Goal: Task Accomplishment & Management: Use online tool/utility

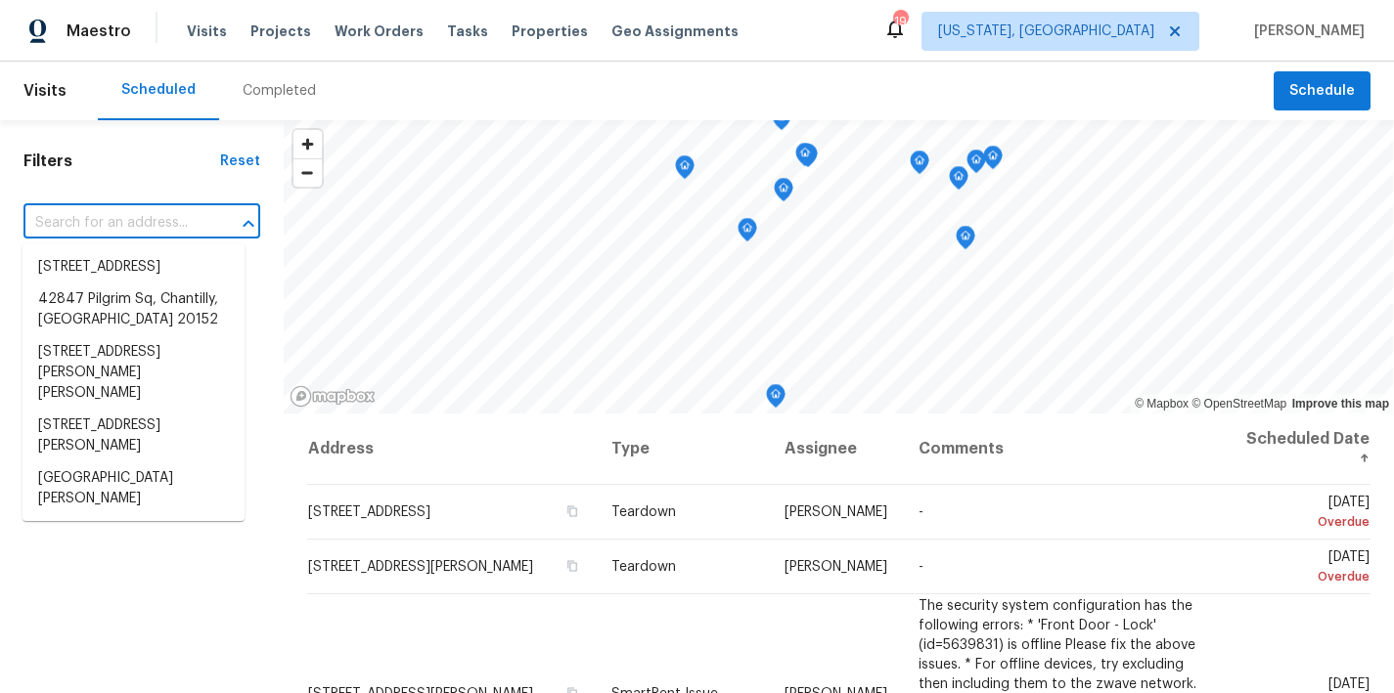
click at [125, 215] on input "text" at bounding box center [114, 223] width 182 height 30
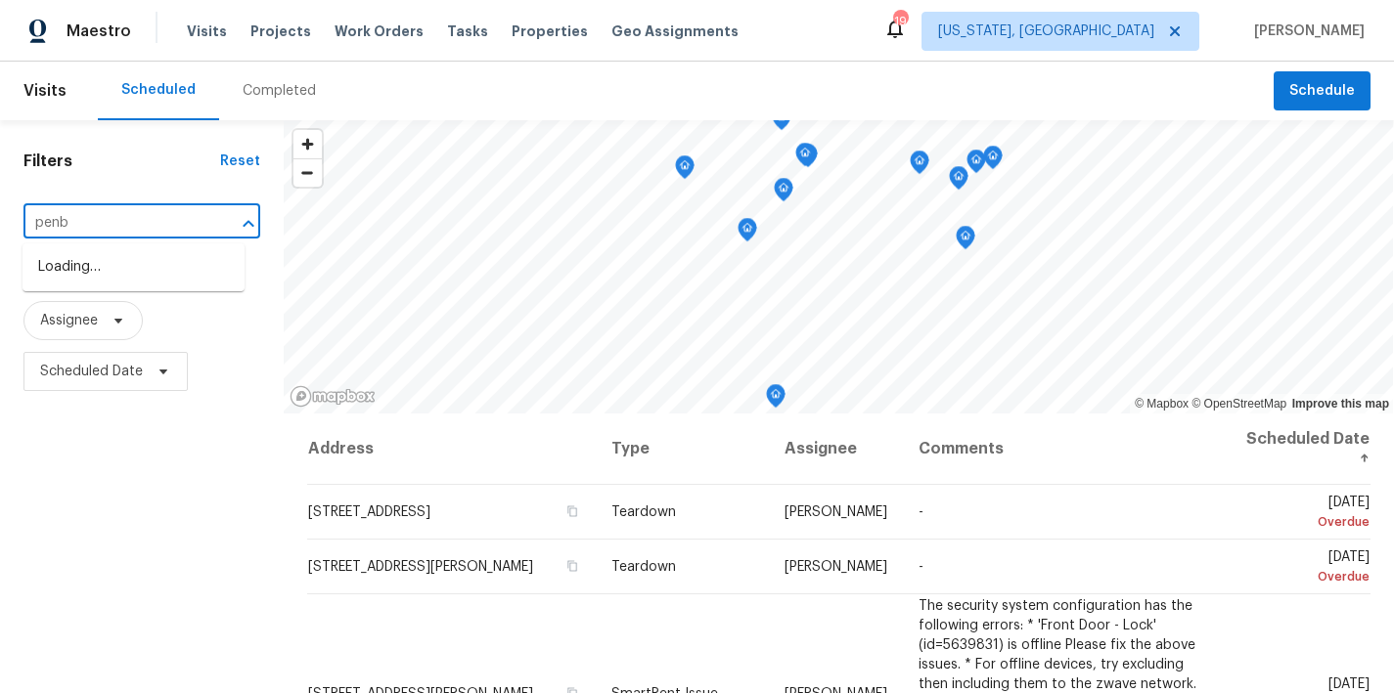
type input "penbr"
click at [78, 275] on li "7722 Penbrook Pl, Hyattsville, MD 20785" at bounding box center [133, 267] width 222 height 32
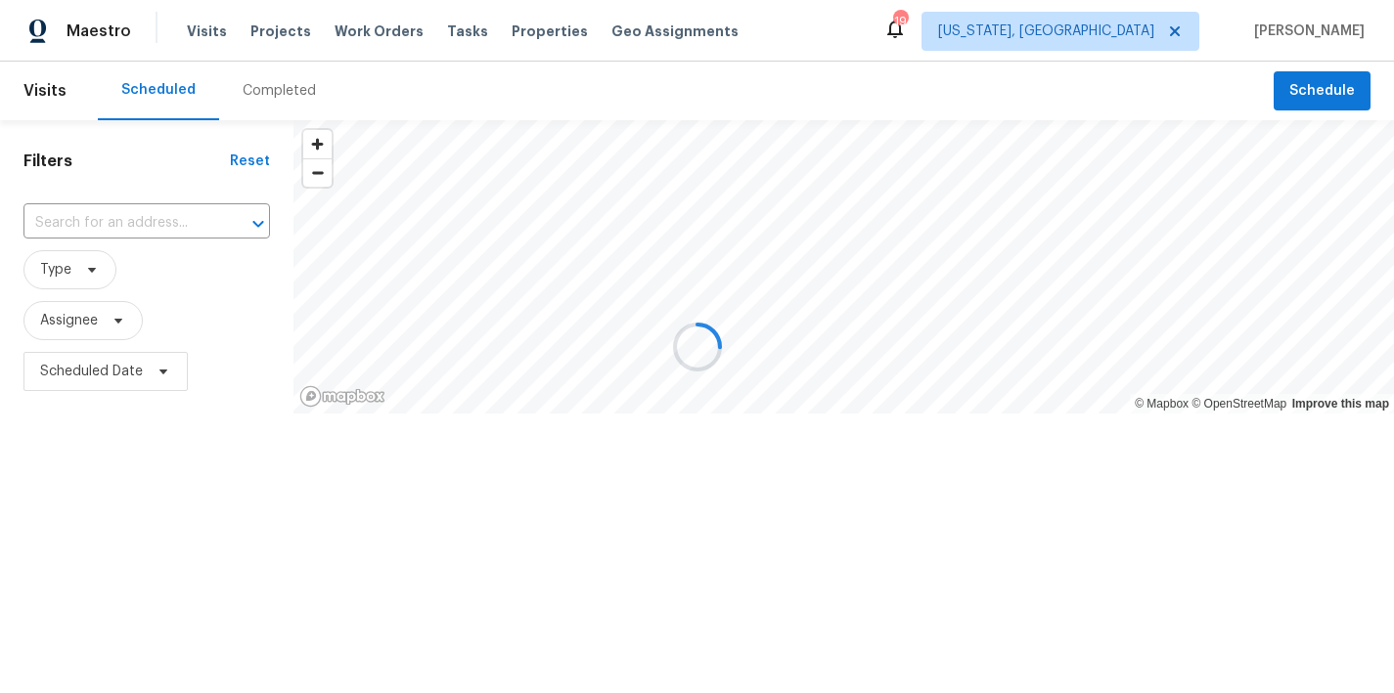
type input "7722 Penbrook Pl, Hyattsville, MD 20785"
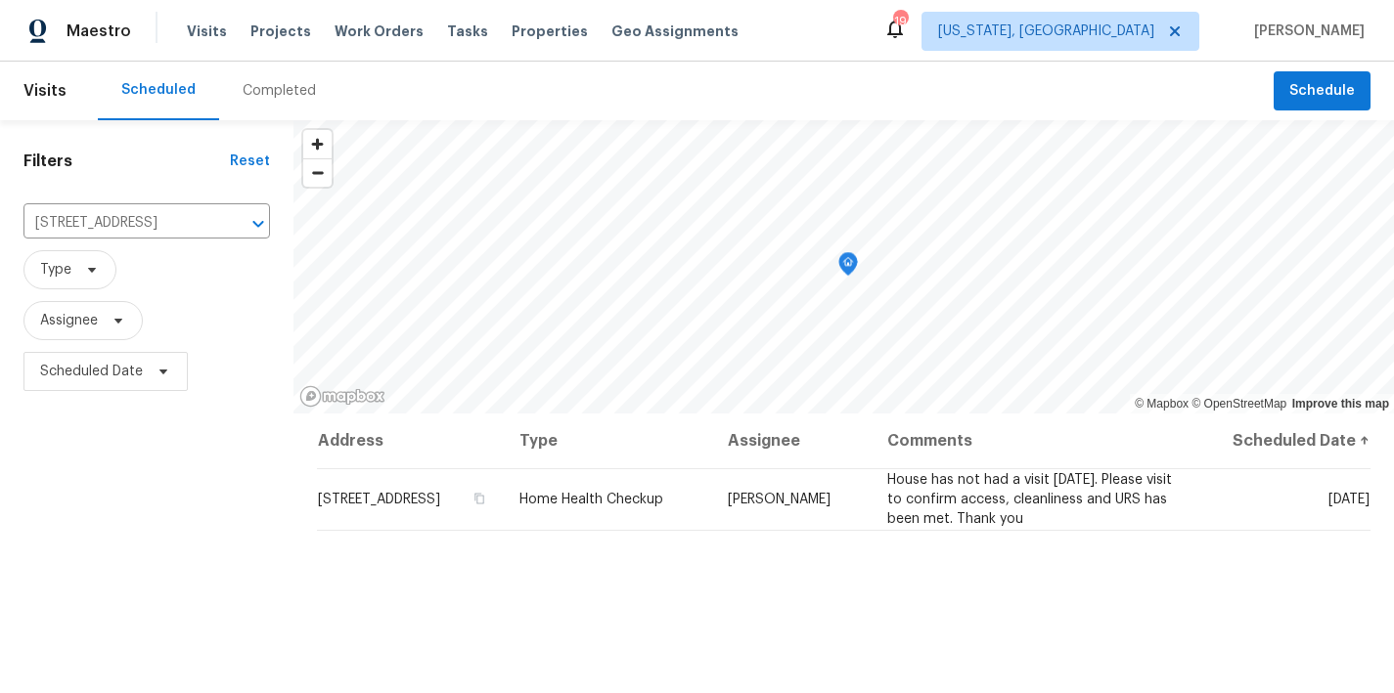
click at [133, 529] on div "Filters Reset 7722 Penbrook Pl, Hyattsville, MD 20785 ​ Type Assignee Scheduled…" at bounding box center [146, 544] width 293 height 848
click at [227, 223] on icon "Clear" at bounding box center [233, 224] width 12 height 12
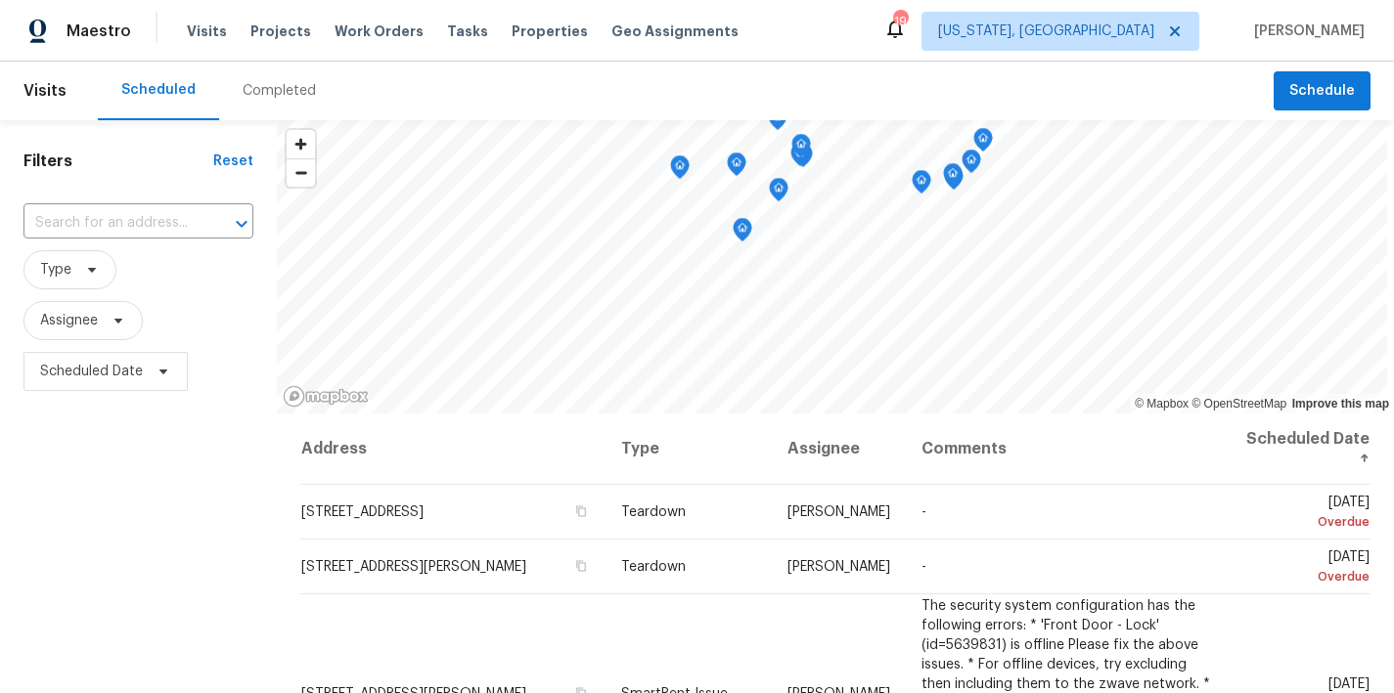
click at [876, 54] on div "Maestro Visits Projects Work Orders Tasks Properties Geo Assignments 19 Washing…" at bounding box center [697, 31] width 1394 height 62
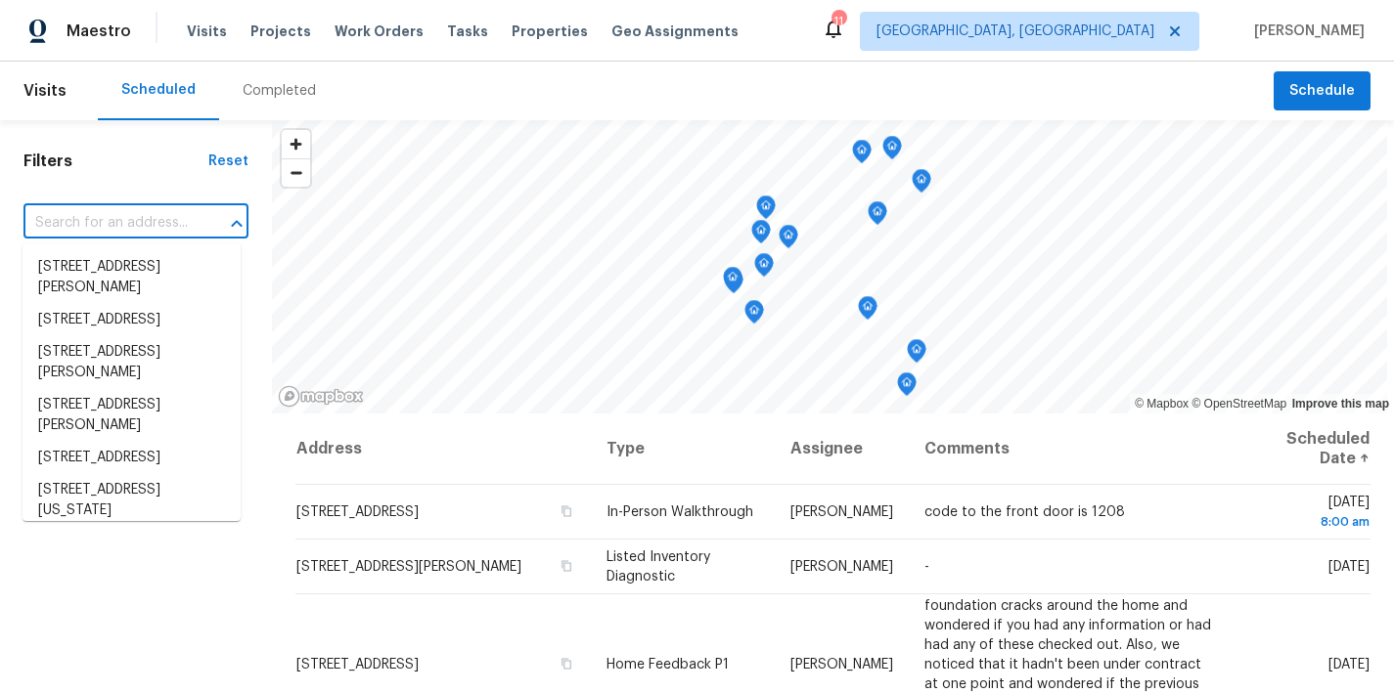
click at [158, 215] on input "text" at bounding box center [108, 223] width 170 height 30
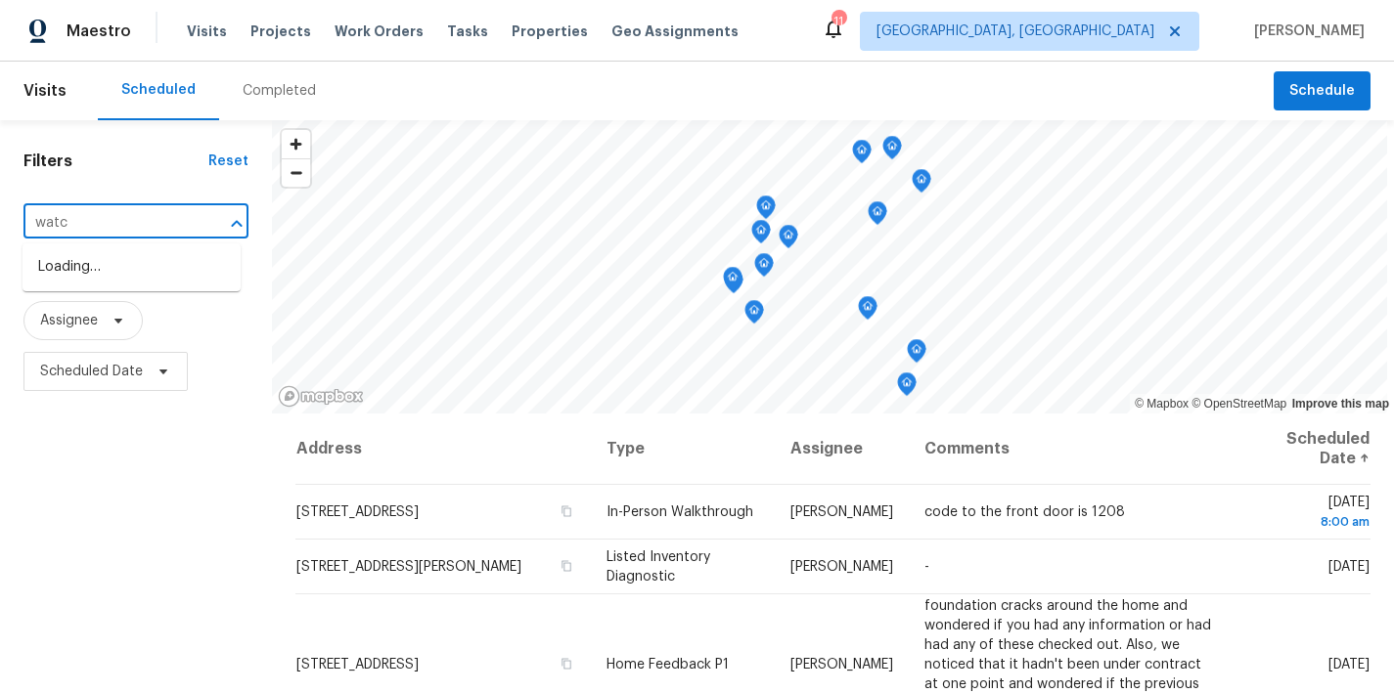
type input "watch"
click at [124, 336] on li "1507 Watch Tower Ln, Henrico, VA 23228" at bounding box center [131, 310] width 218 height 53
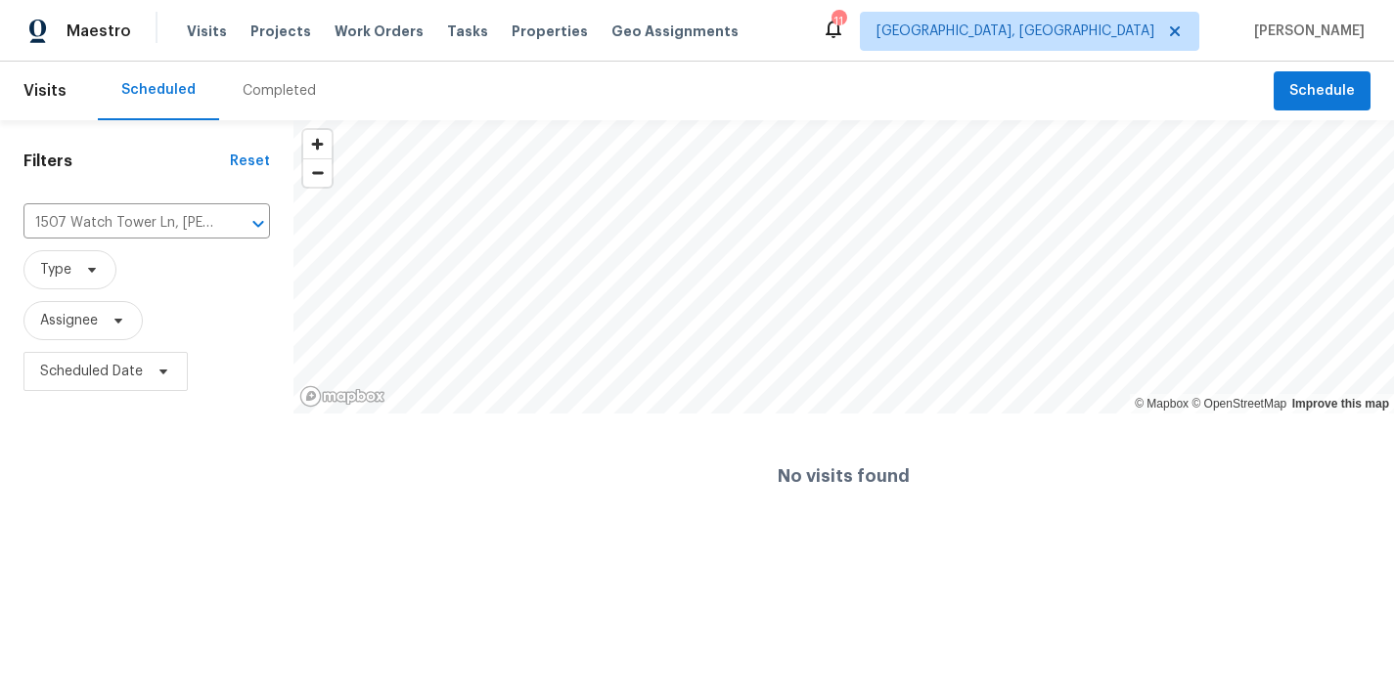
click at [278, 96] on div "Completed" at bounding box center [279, 91] width 73 height 20
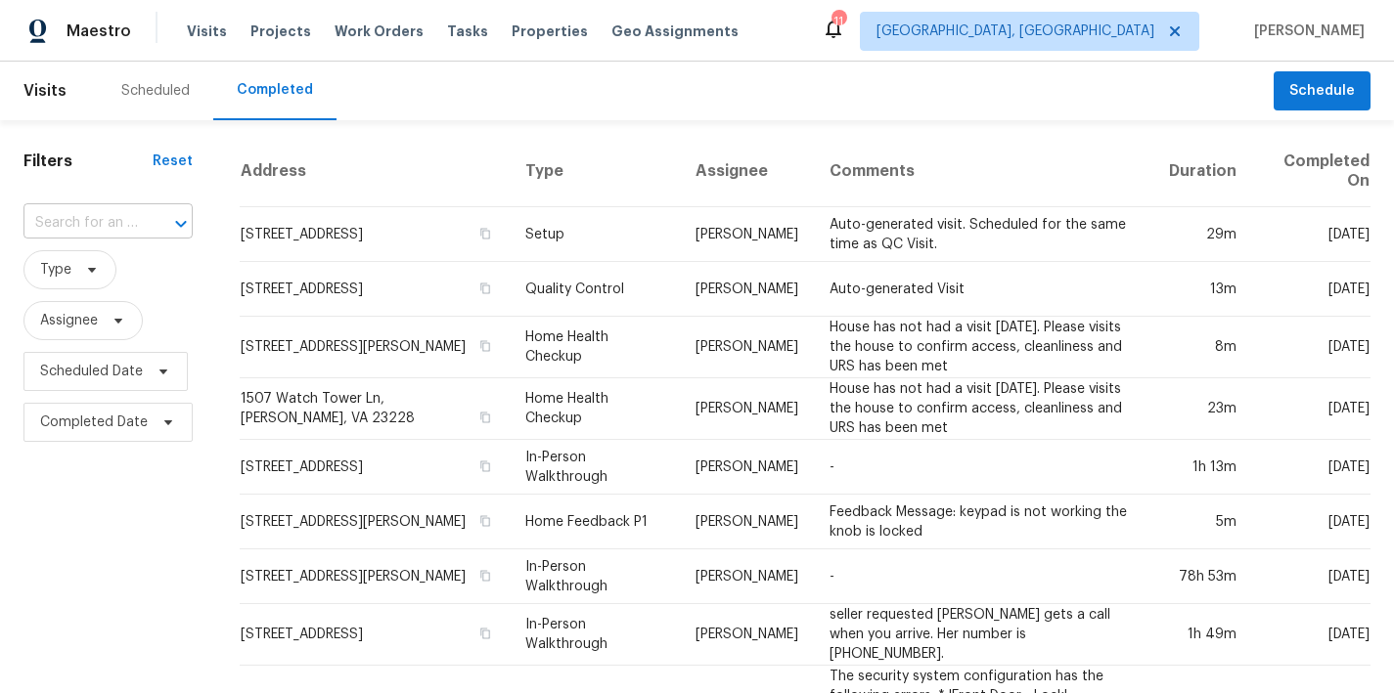
click at [82, 228] on input "text" at bounding box center [80, 223] width 114 height 30
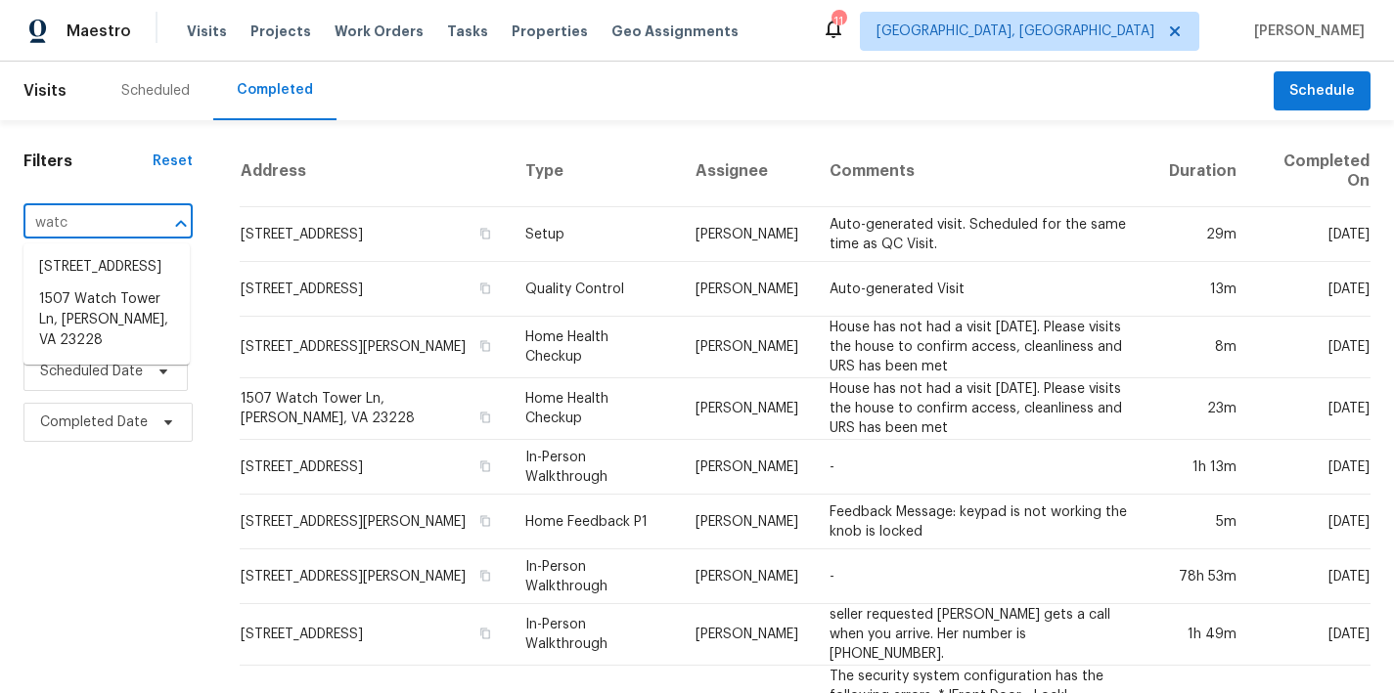
type input "watch"
click at [67, 357] on li "1507 Watch Tower Ln, Henrico, VA 23228" at bounding box center [106, 320] width 166 height 73
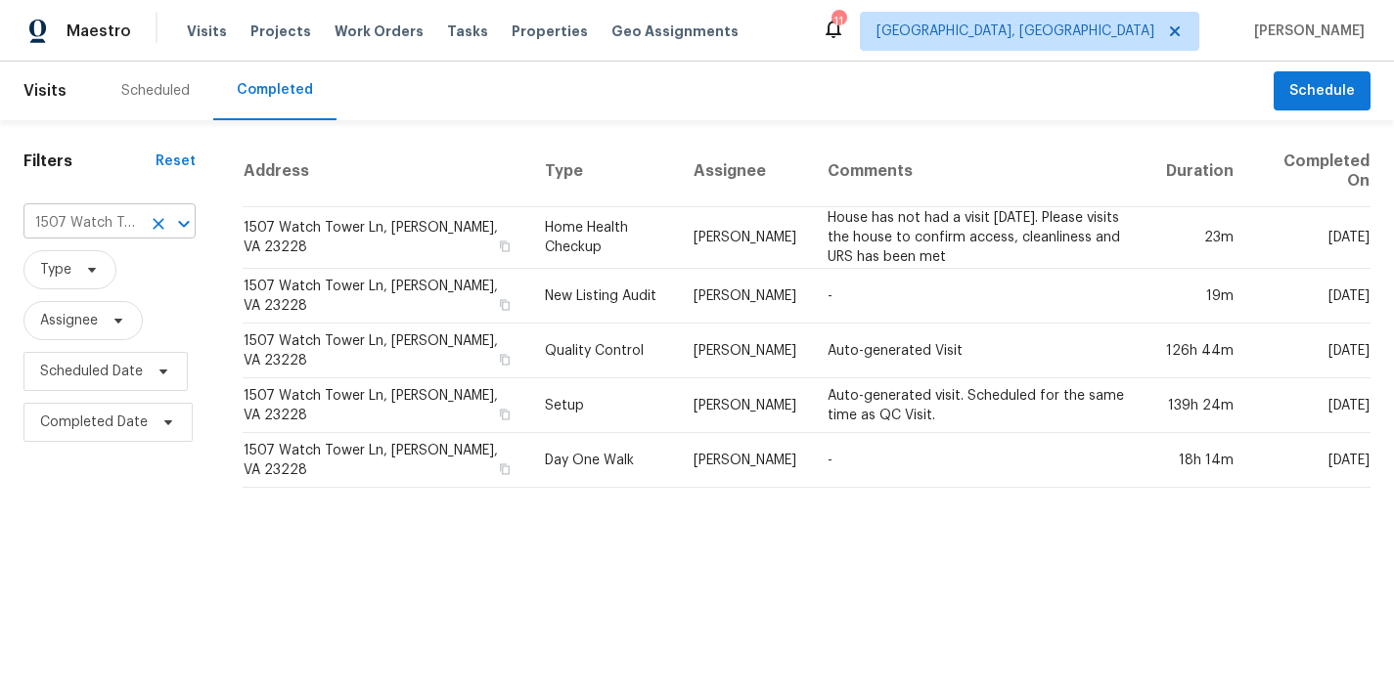
click at [107, 222] on input "1507 Watch Tower Ln, Henrico, VA 23228" at bounding box center [81, 223] width 117 height 30
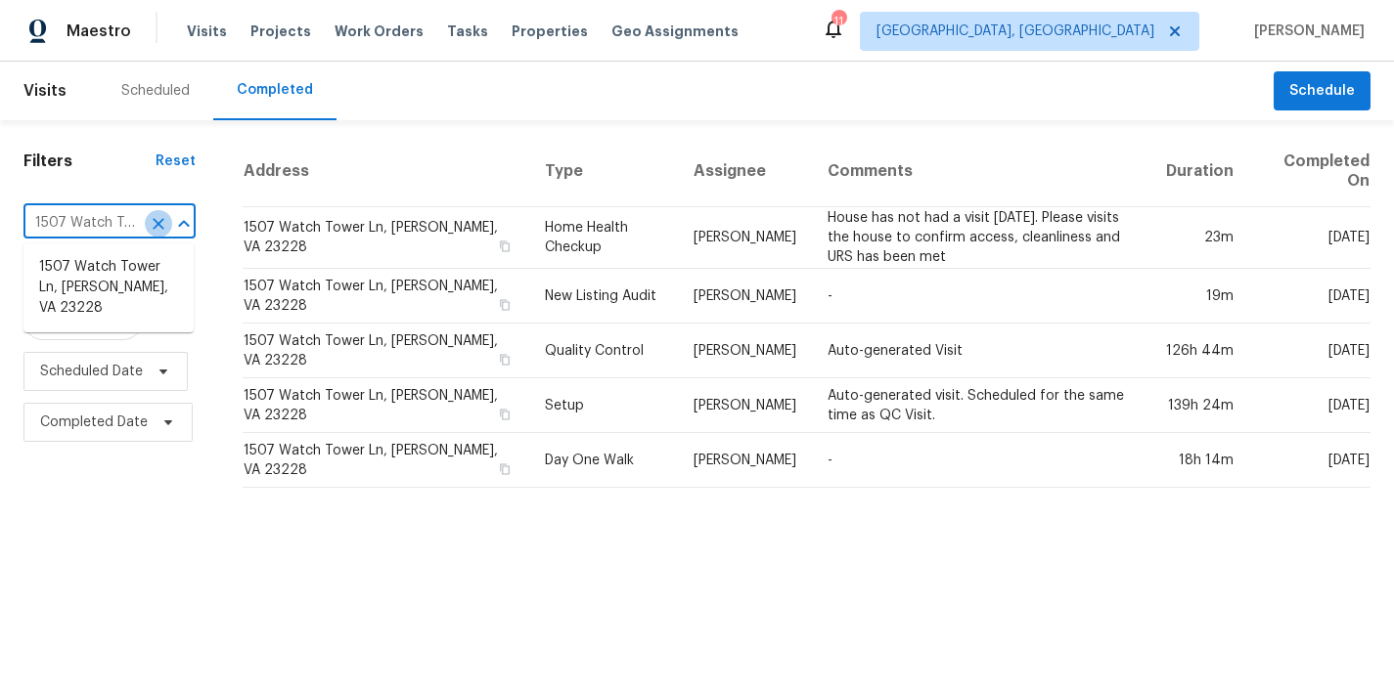
click at [156, 220] on icon "Clear" at bounding box center [159, 224] width 20 height 20
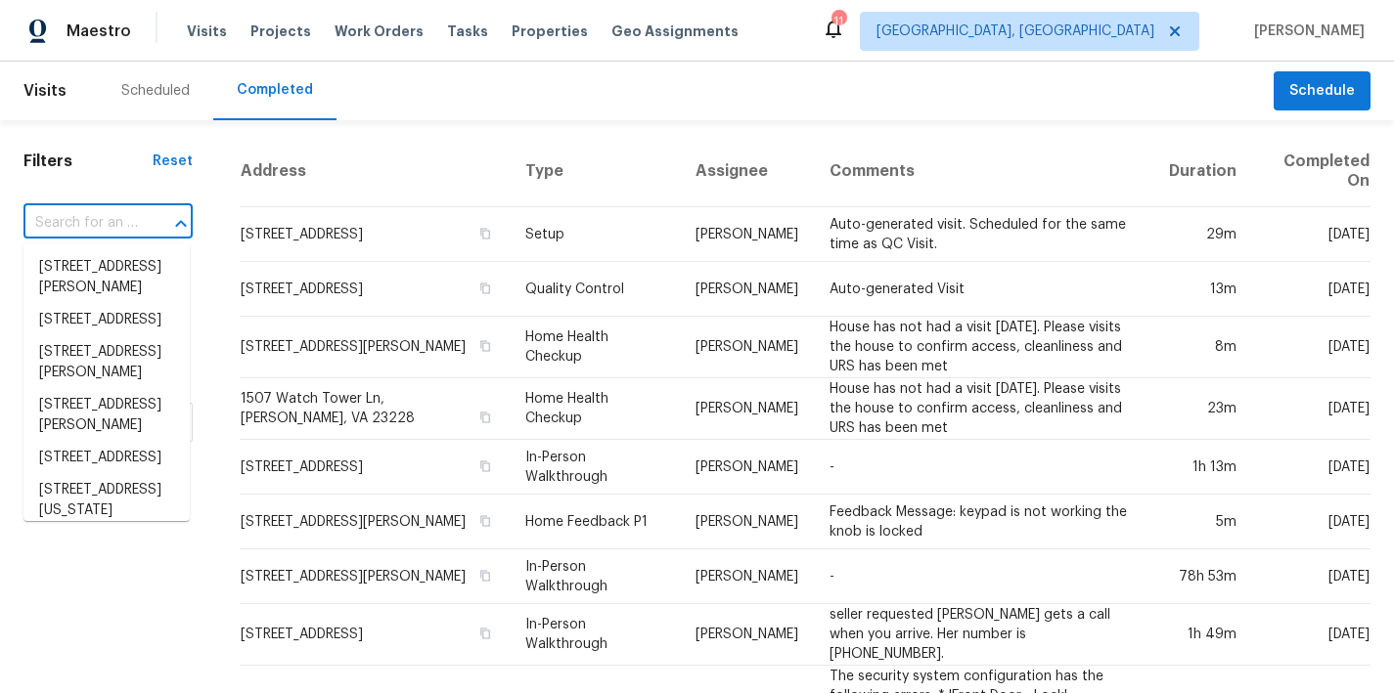
click at [102, 218] on input "text" at bounding box center [80, 223] width 114 height 30
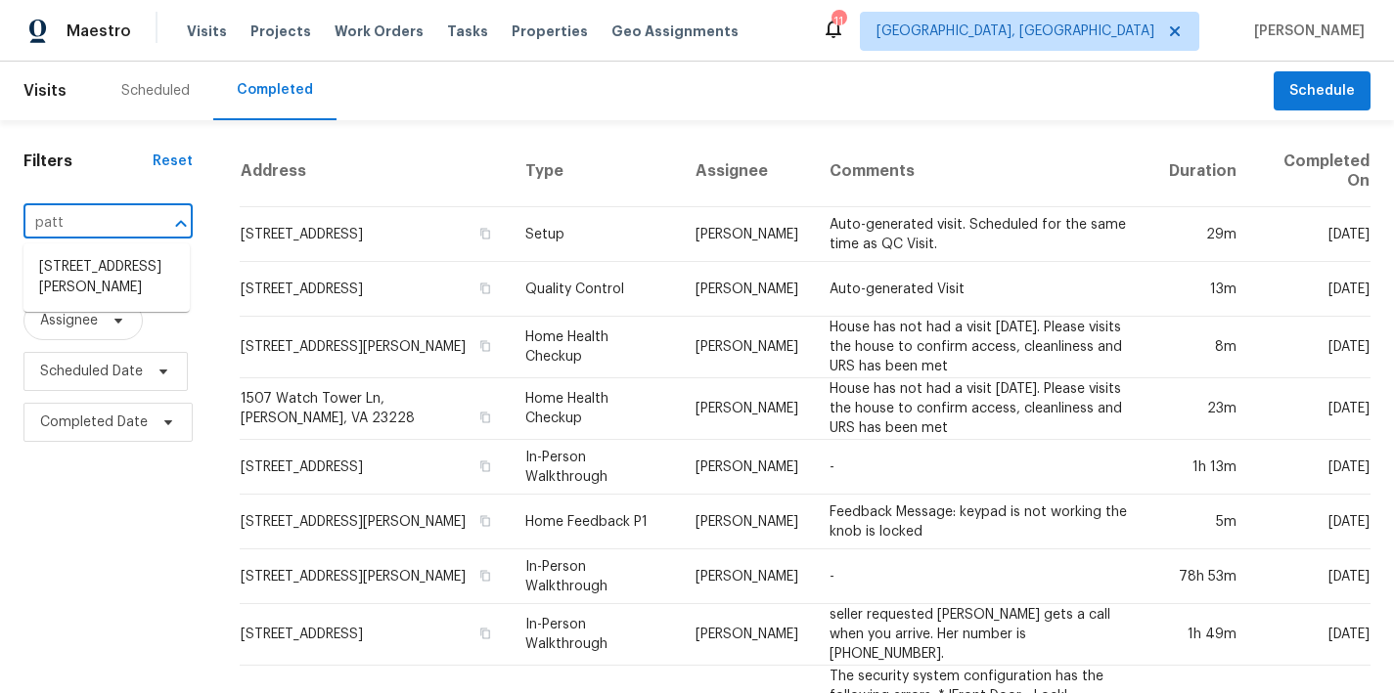
type input "patte"
click at [101, 286] on li "4613 Patterson Ave, Richmond, VA 23226" at bounding box center [106, 277] width 166 height 53
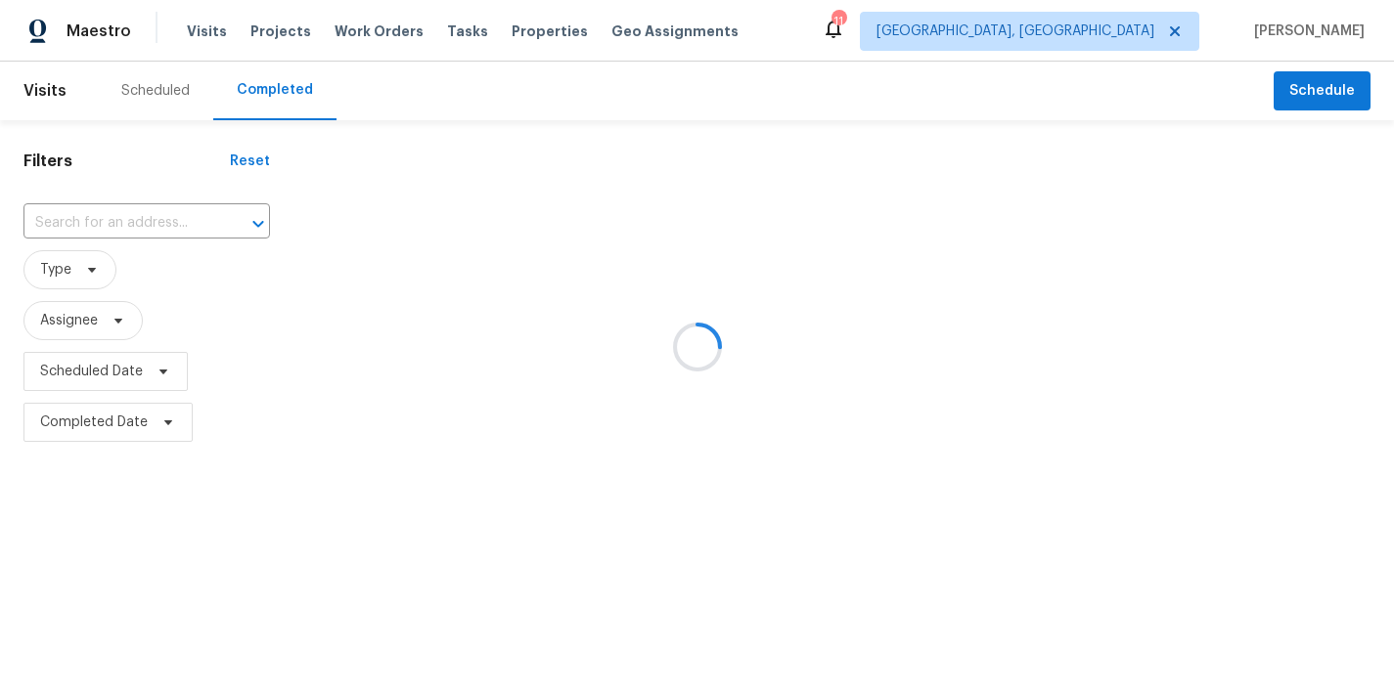
type input "4613 Patterson Ave, Richmond, VA 23226"
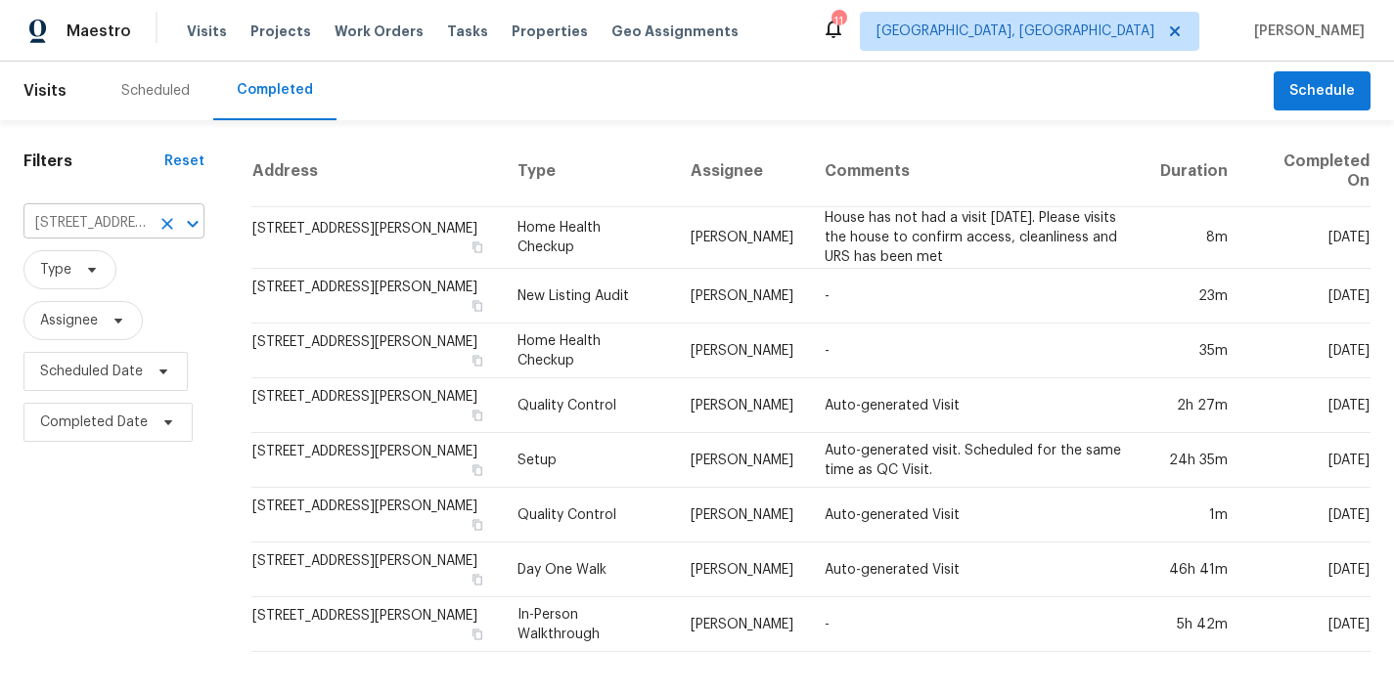
click at [161, 222] on icon "Clear" at bounding box center [167, 224] width 12 height 12
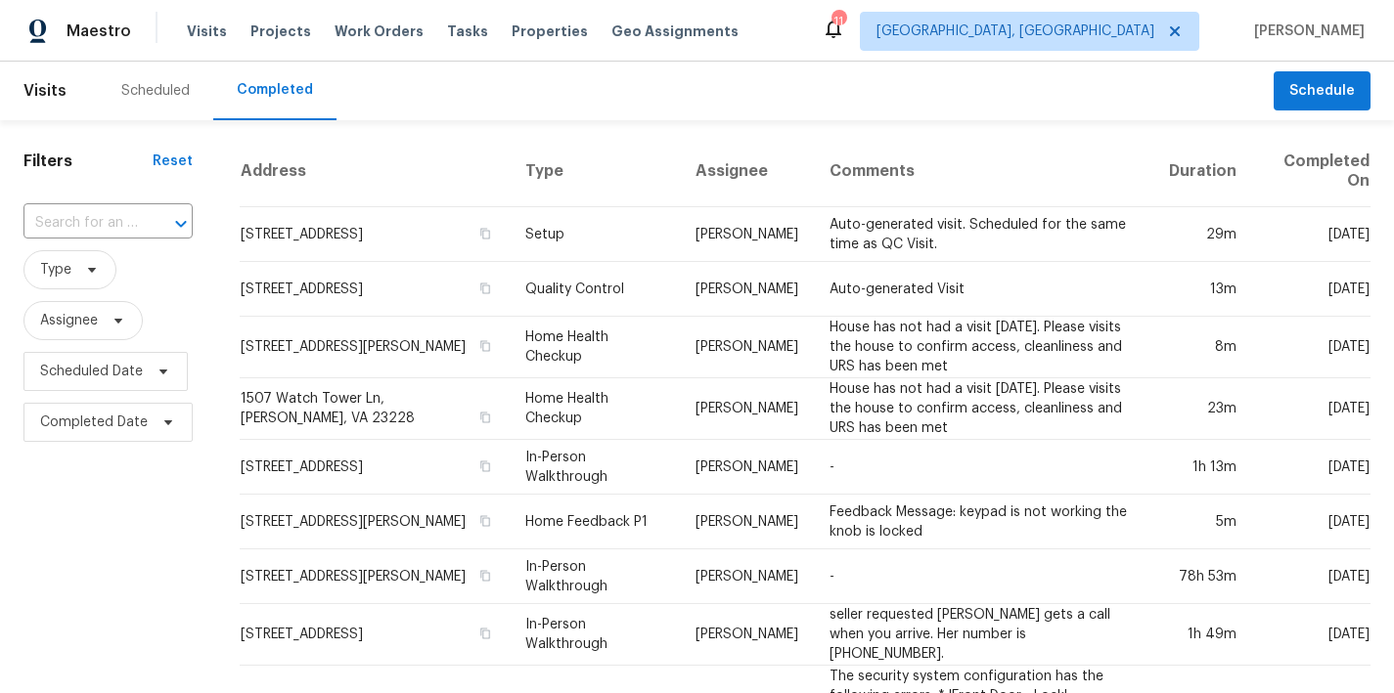
click at [813, 25] on div "Maestro Visits Projects Work Orders Tasks Properties Geo Assignments 11 Richmon…" at bounding box center [697, 31] width 1394 height 62
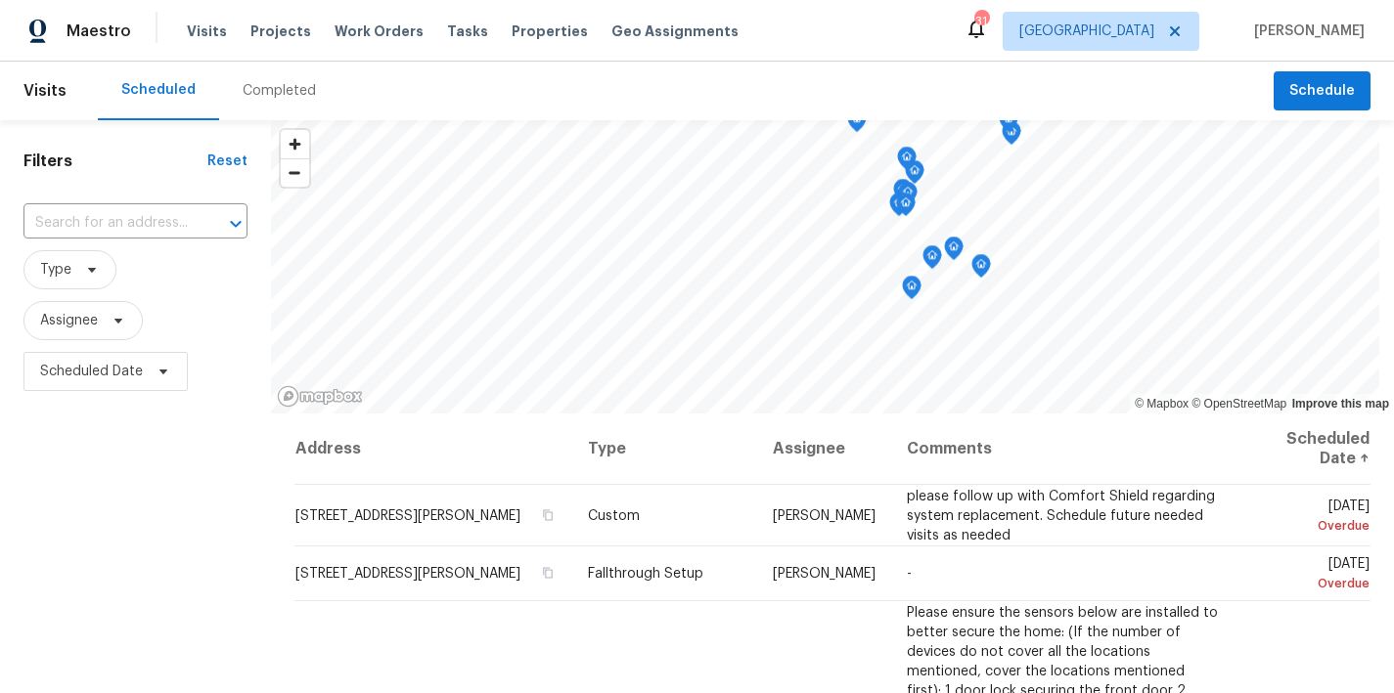
click at [22, 226] on div "Filters Reset ​ Type Assignee Scheduled Date" at bounding box center [135, 544] width 271 height 848
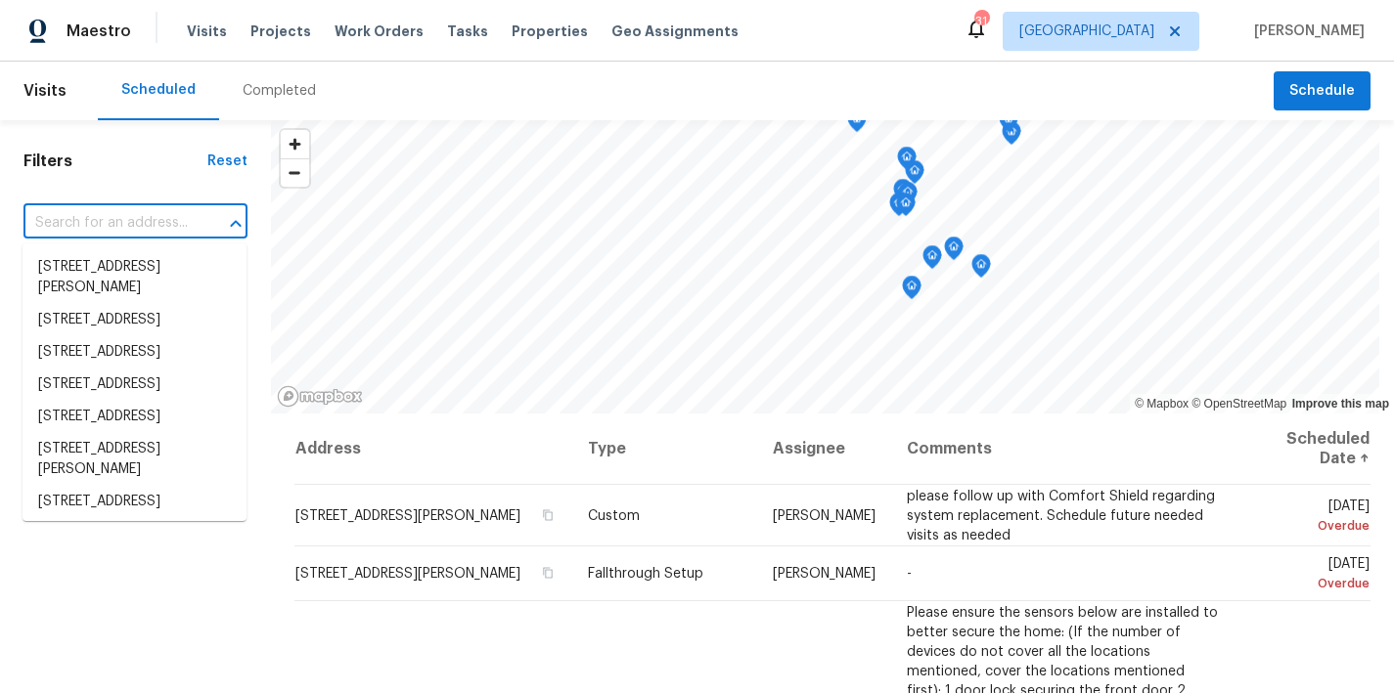
click at [66, 214] on input "text" at bounding box center [107, 223] width 169 height 30
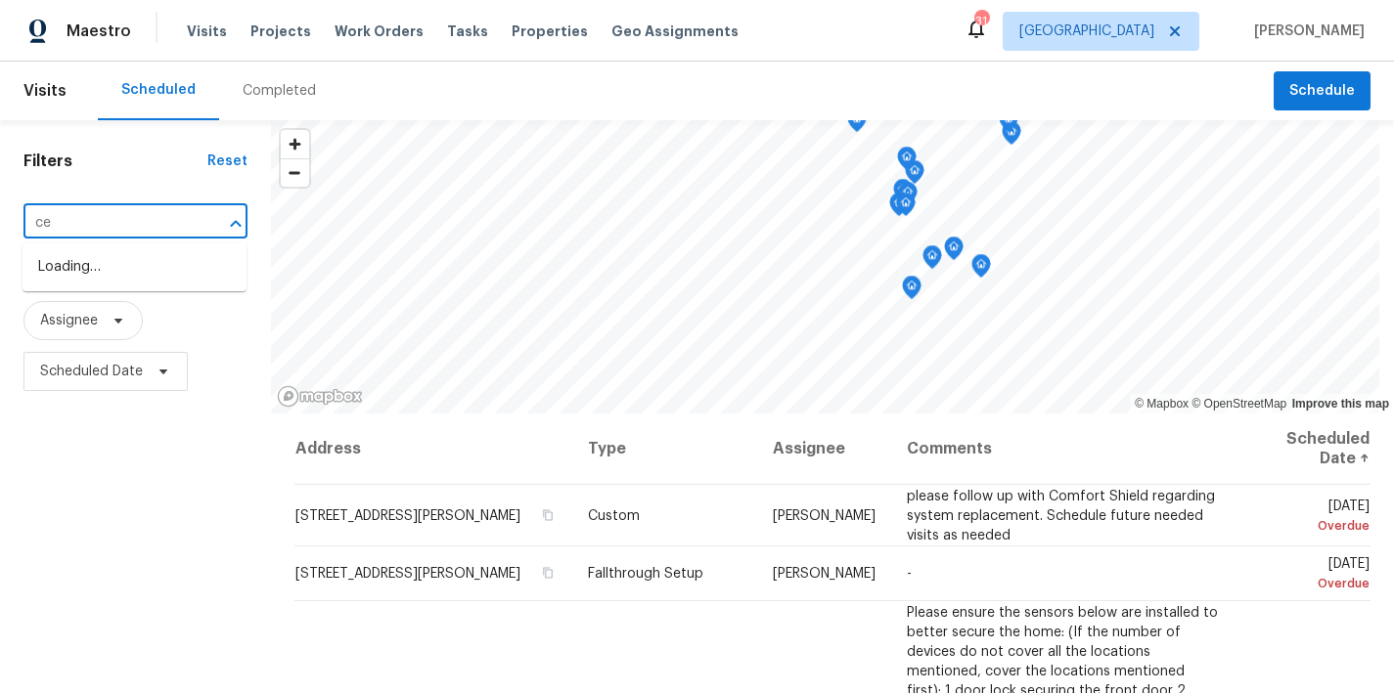
type input "c"
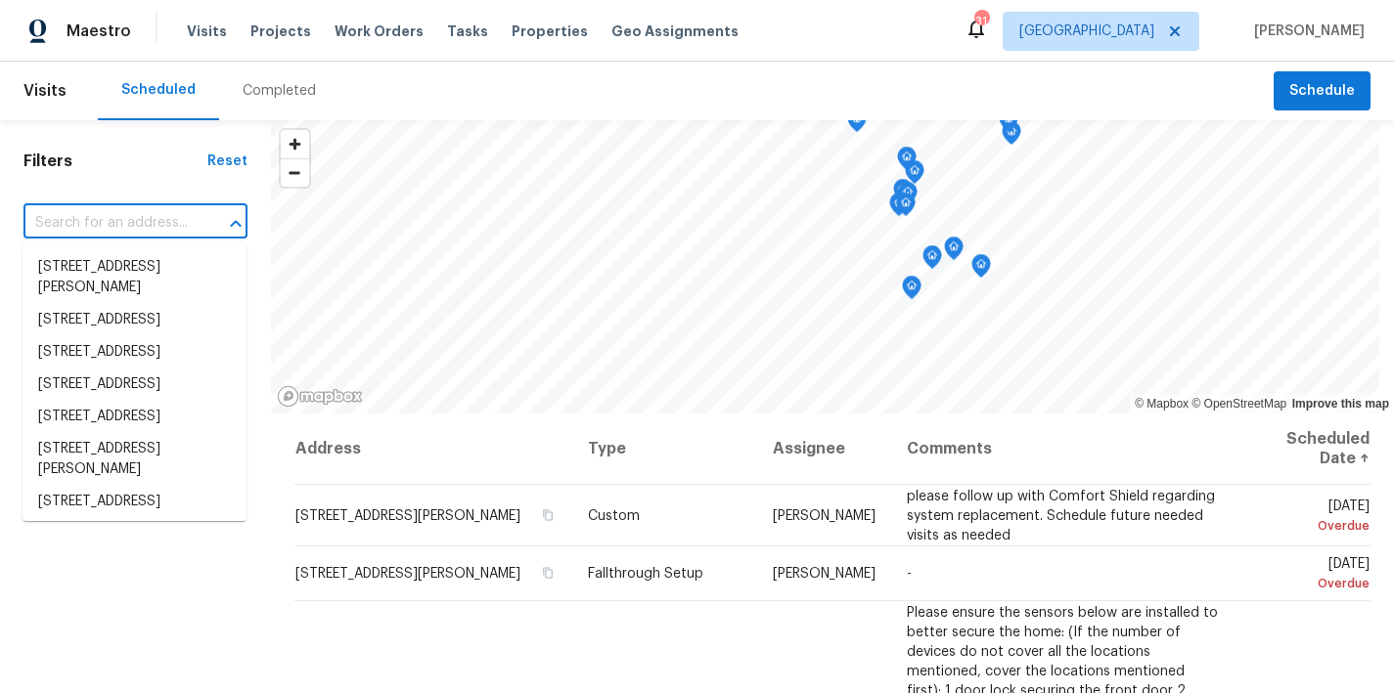
click at [283, 73] on div "Completed" at bounding box center [279, 91] width 120 height 59
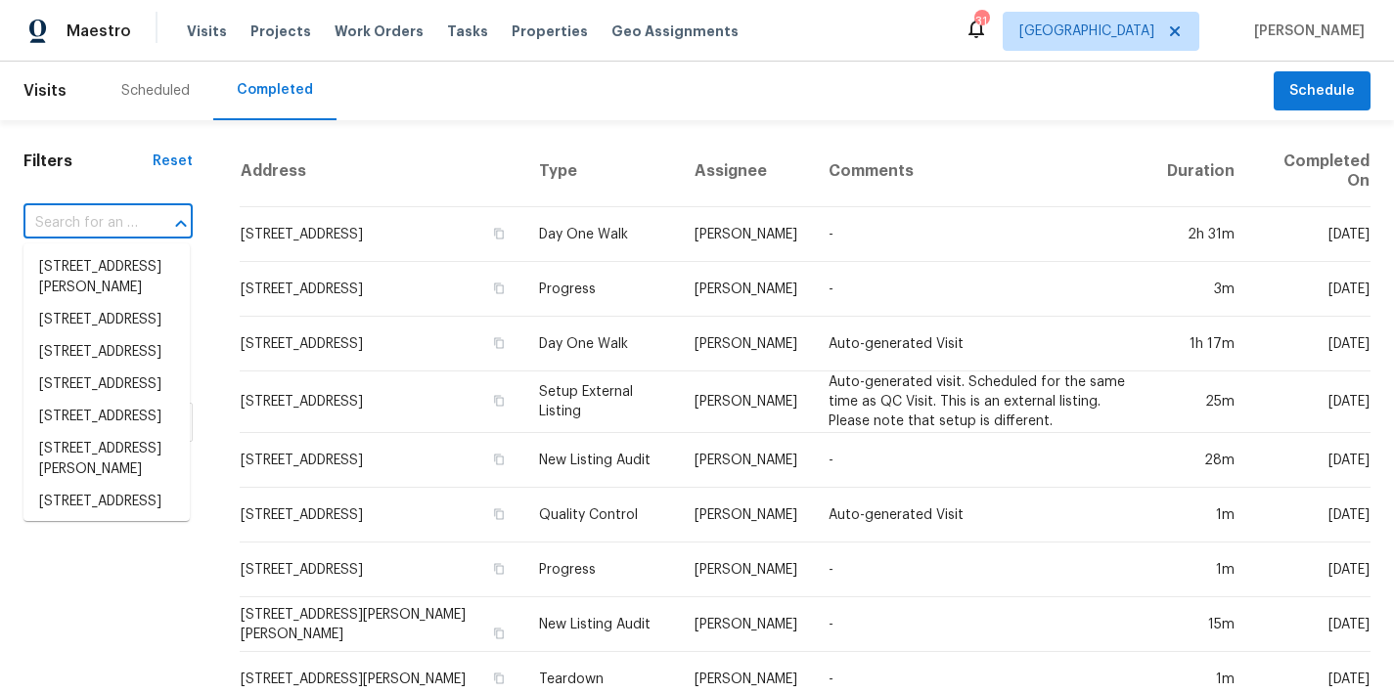
click at [102, 217] on input "text" at bounding box center [80, 223] width 114 height 30
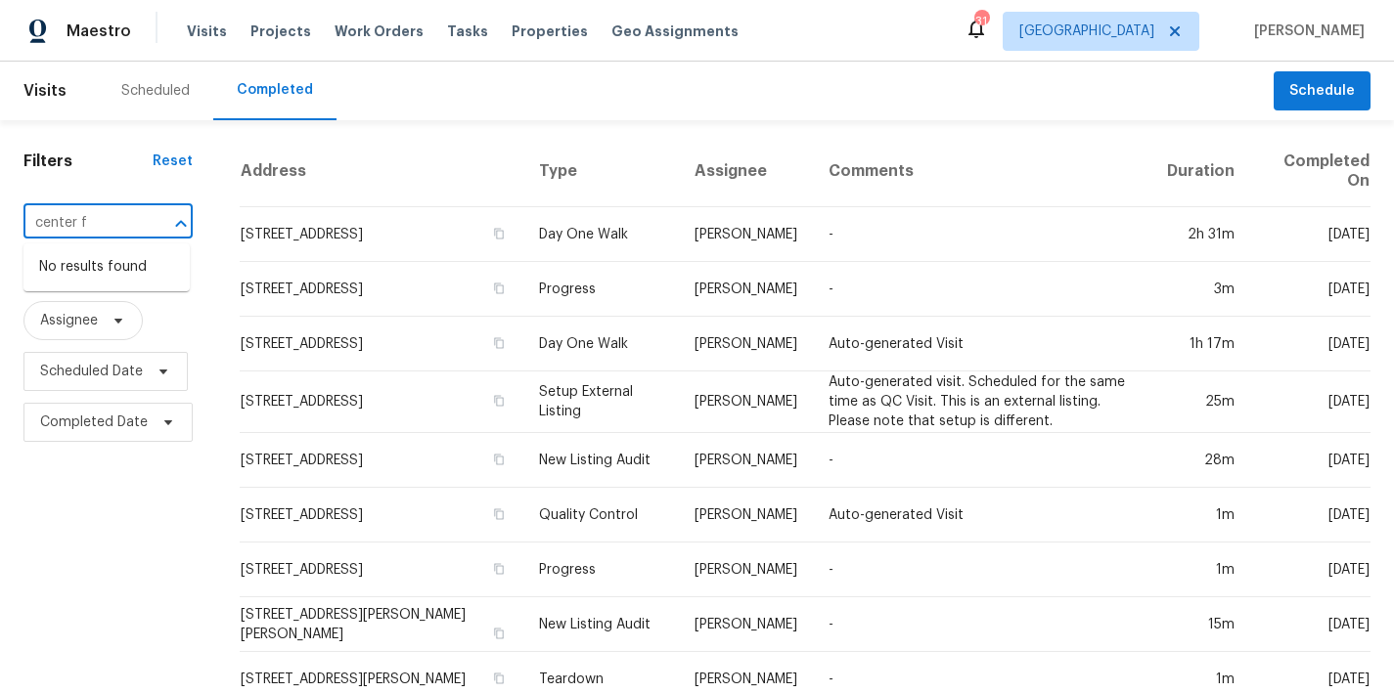
type input "center f"
click at [91, 219] on input "text" at bounding box center [80, 223] width 114 height 30
type input "canterfi"
click at [71, 279] on li "114 Canterfield Rd, Cary, NC 27513" at bounding box center [106, 267] width 166 height 32
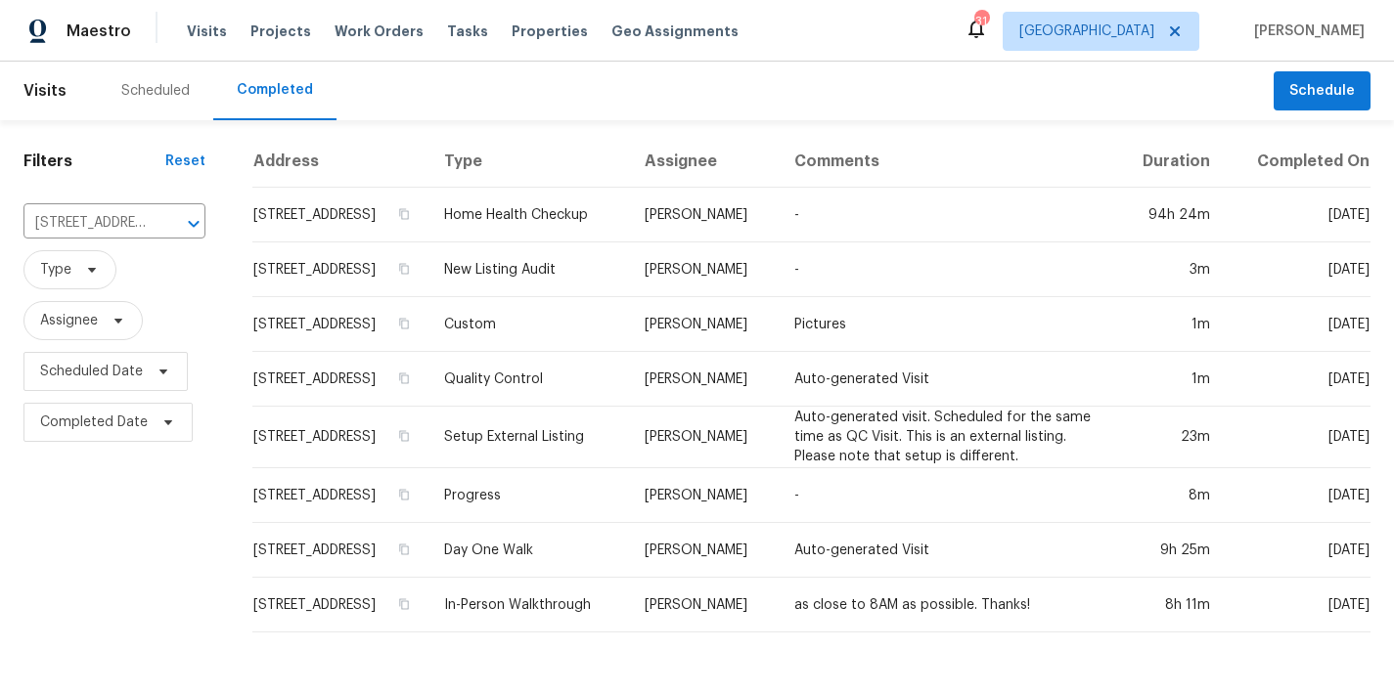
click at [91, 521] on div "Filters Reset 114 Canterfield Rd, Cary, NC 27513 ​ Type Assignee Scheduled Date…" at bounding box center [114, 384] width 229 height 528
click at [158, 232] on icon "Clear" at bounding box center [168, 224] width 20 height 20
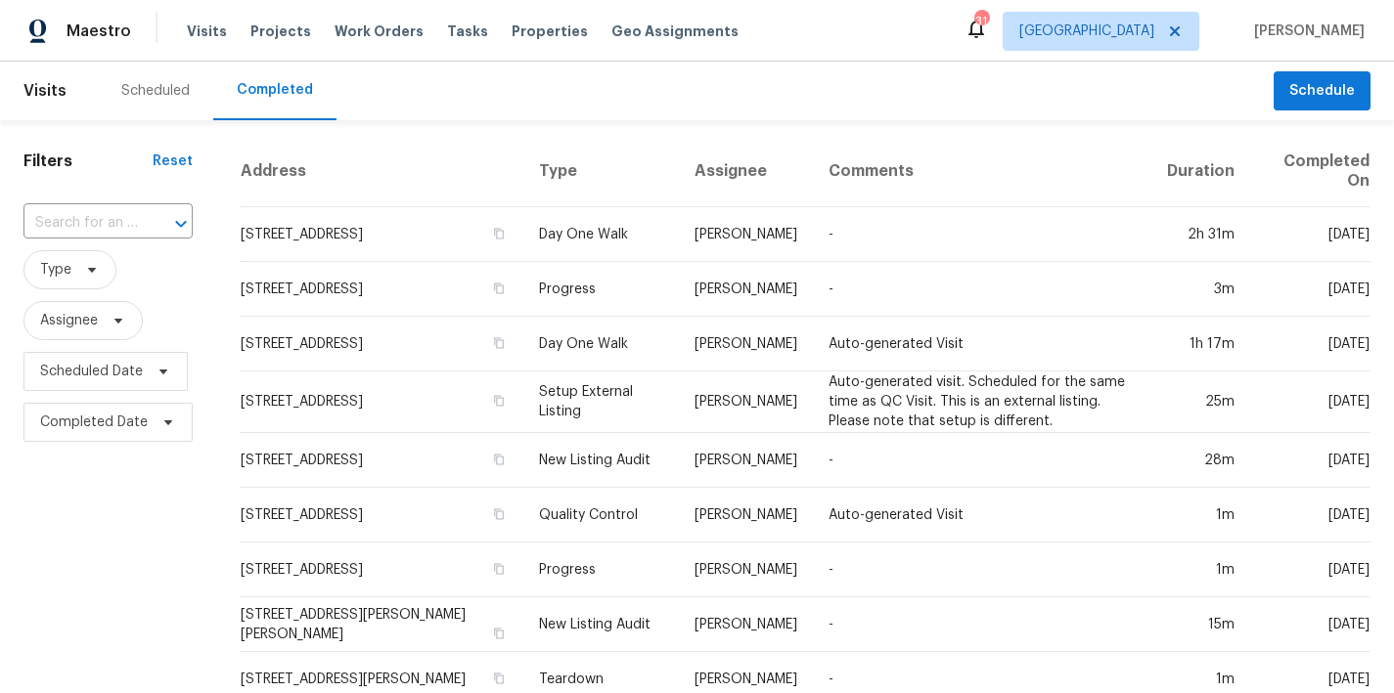
click at [159, 80] on div "Scheduled" at bounding box center [155, 91] width 115 height 59
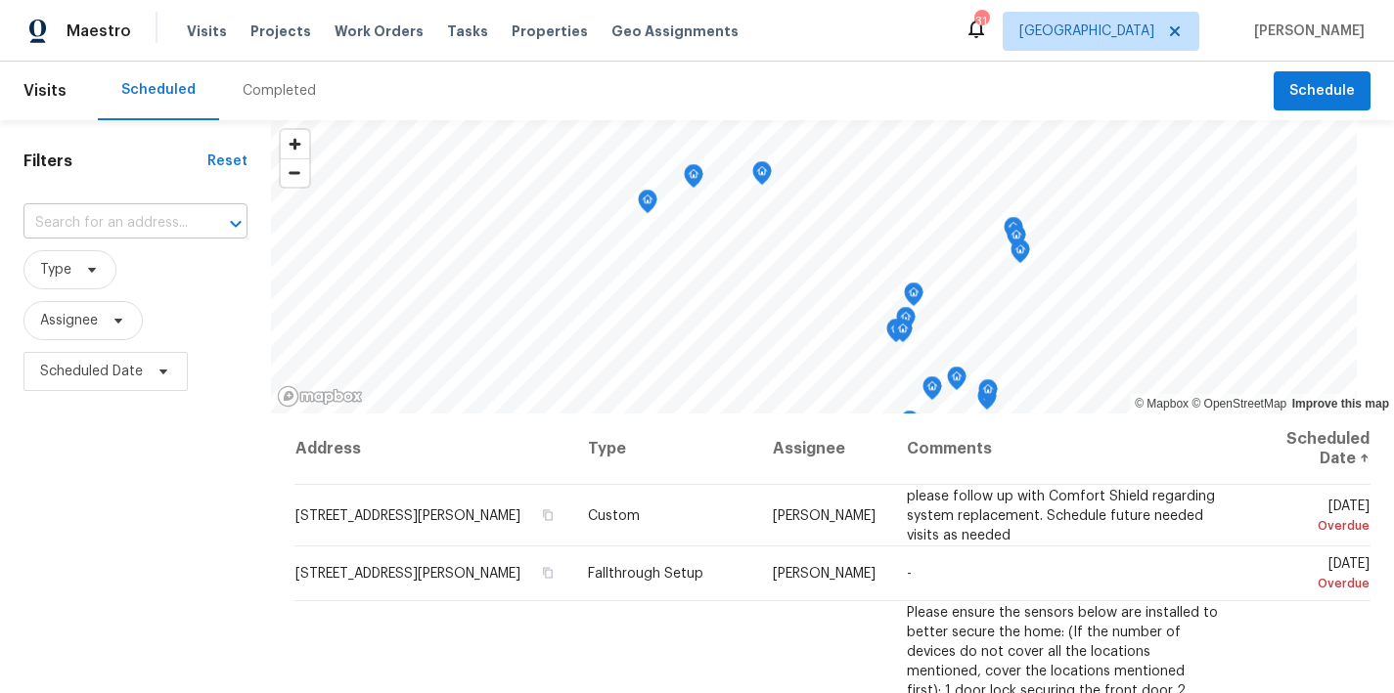
click at [94, 227] on input "text" at bounding box center [107, 223] width 169 height 30
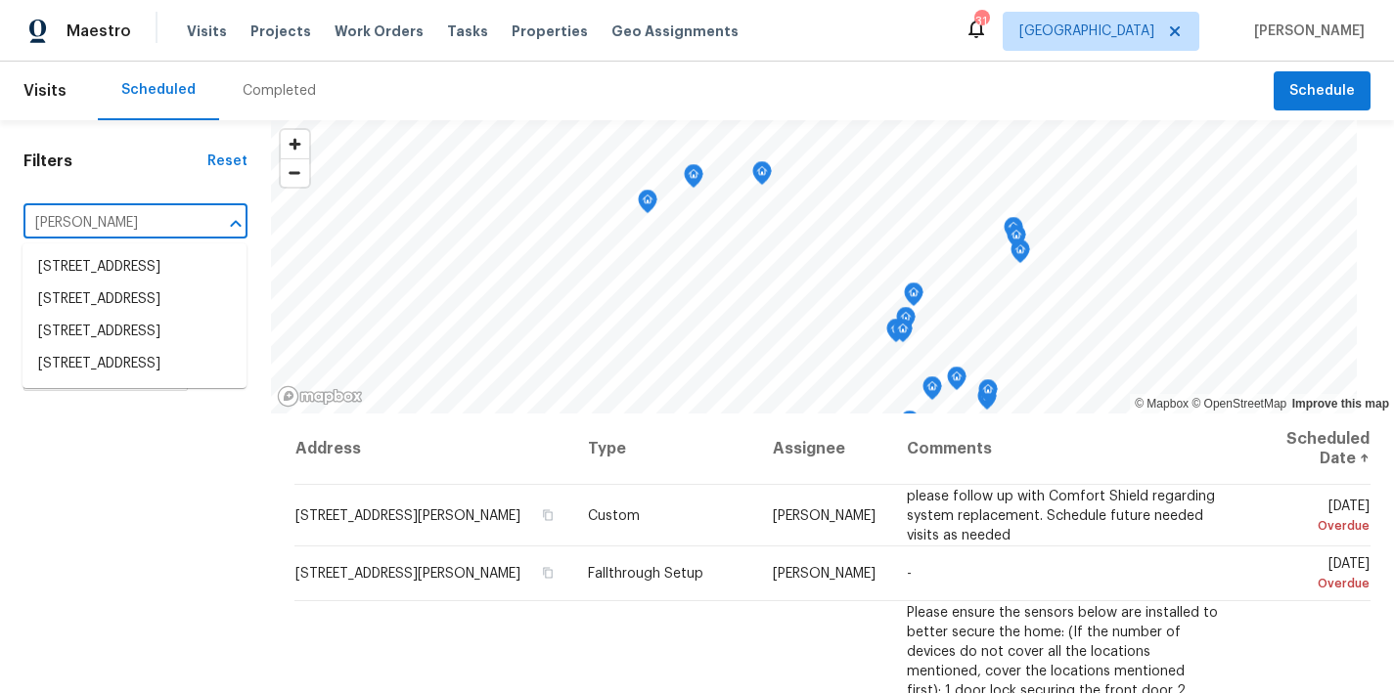
type input "canterf"
click at [72, 276] on li "114 Canterfield Rd, Cary, NC 27513" at bounding box center [134, 267] width 224 height 32
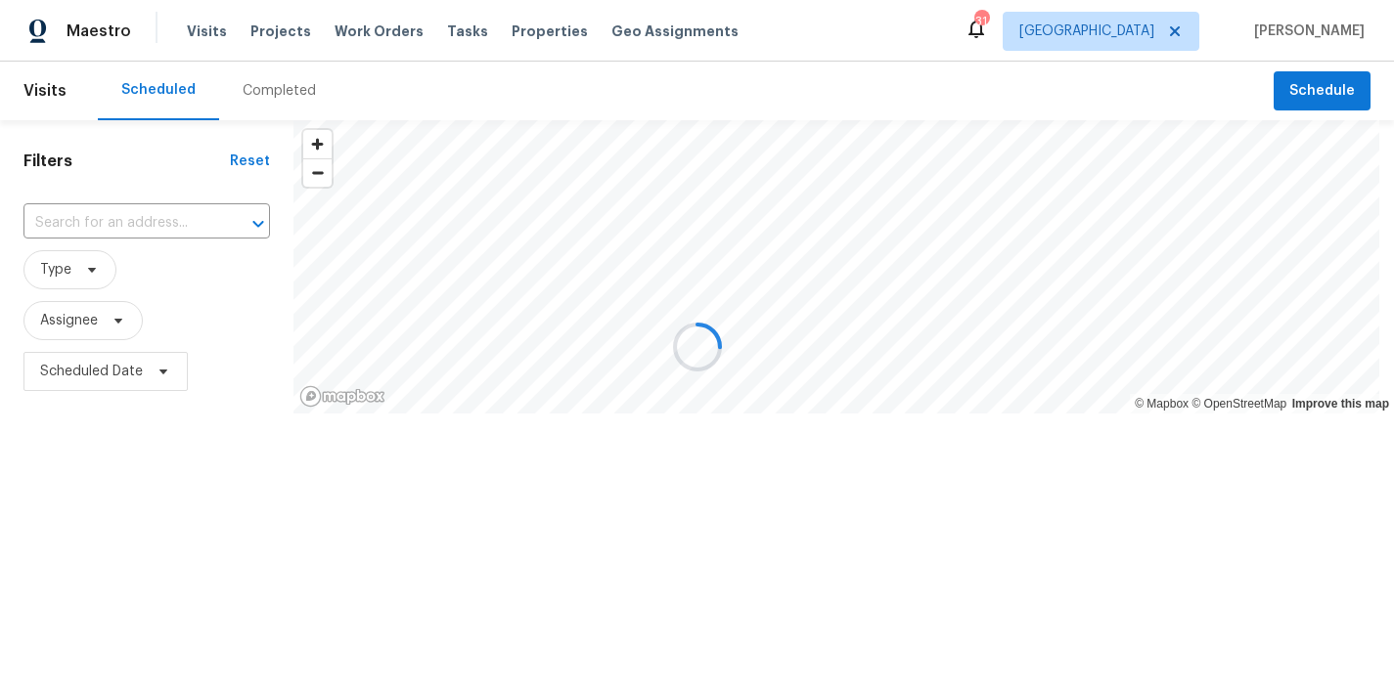
type input "114 Canterfield Rd, Cary, NC 27513"
click at [215, 440] on div "Filters Reset 114 Canterfield Rd, Cary, NC 27513 ​ Type Assignee Scheduled Date" at bounding box center [146, 329] width 293 height 419
click at [393, 84] on div "Scheduled Completed" at bounding box center [686, 91] width 1176 height 59
click at [1325, 81] on span "Schedule" at bounding box center [1322, 91] width 66 height 24
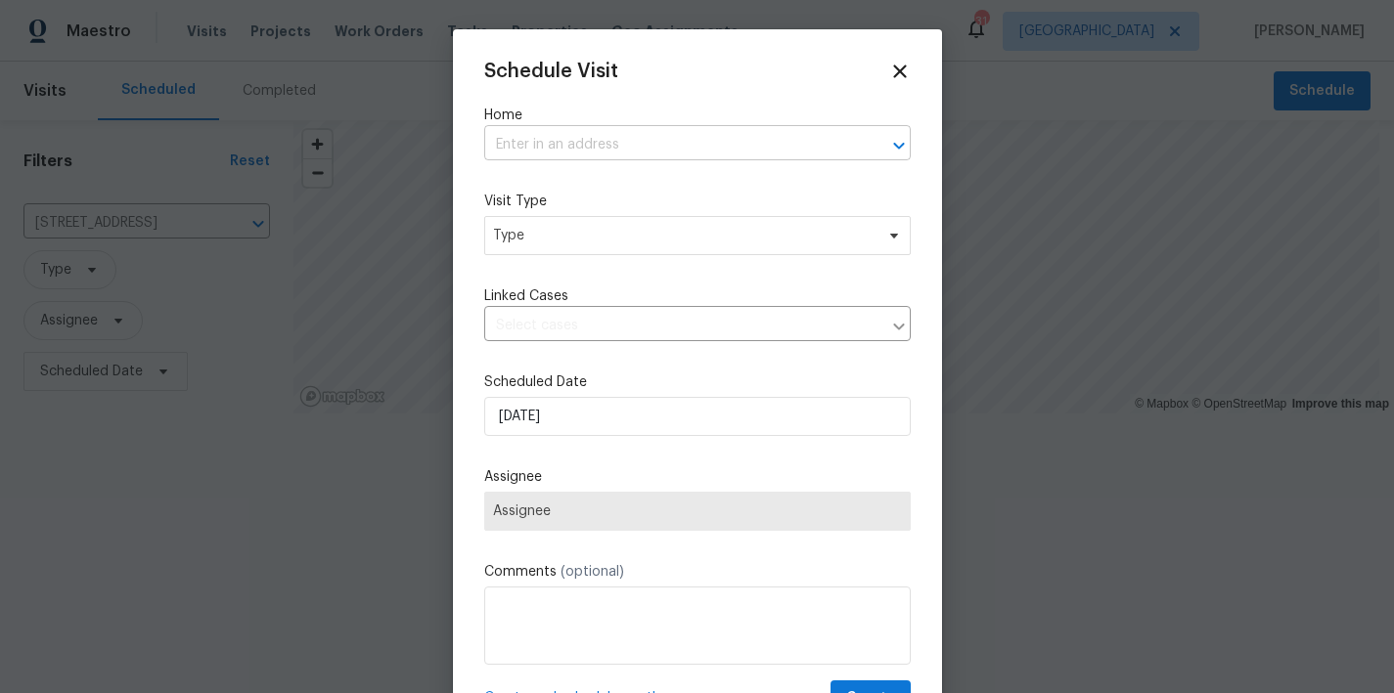
click at [512, 141] on input "text" at bounding box center [670, 145] width 372 height 30
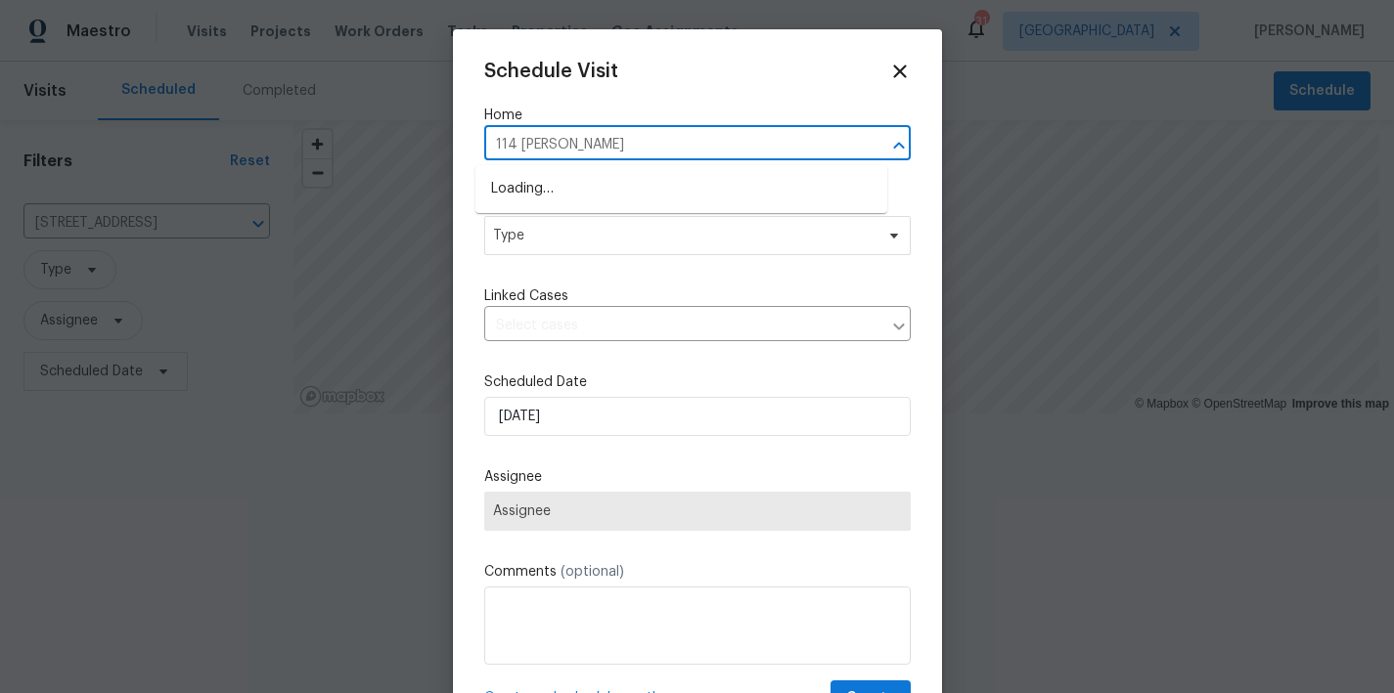
type input "114 canterf"
click at [616, 196] on li "114 Canterfield Rd, Cary, NC 27513" at bounding box center [681, 189] width 412 height 32
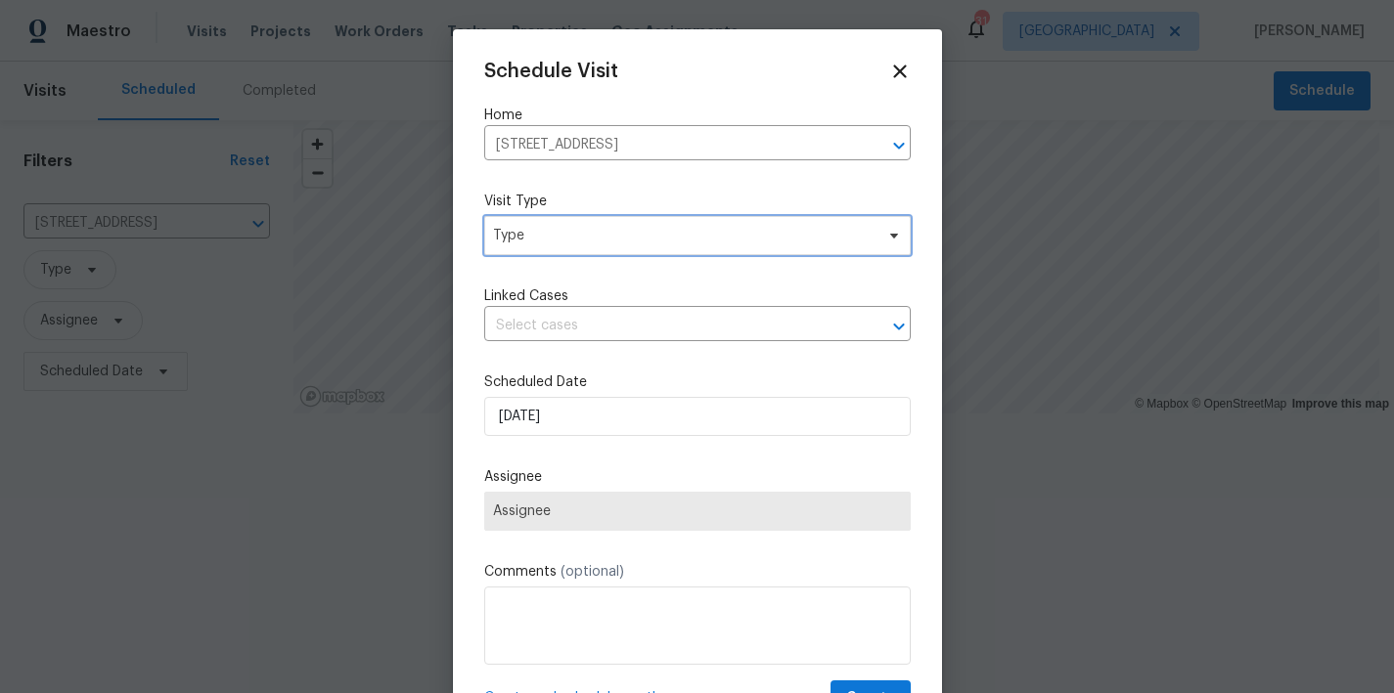
click at [623, 236] on span "Type" at bounding box center [683, 236] width 380 height 20
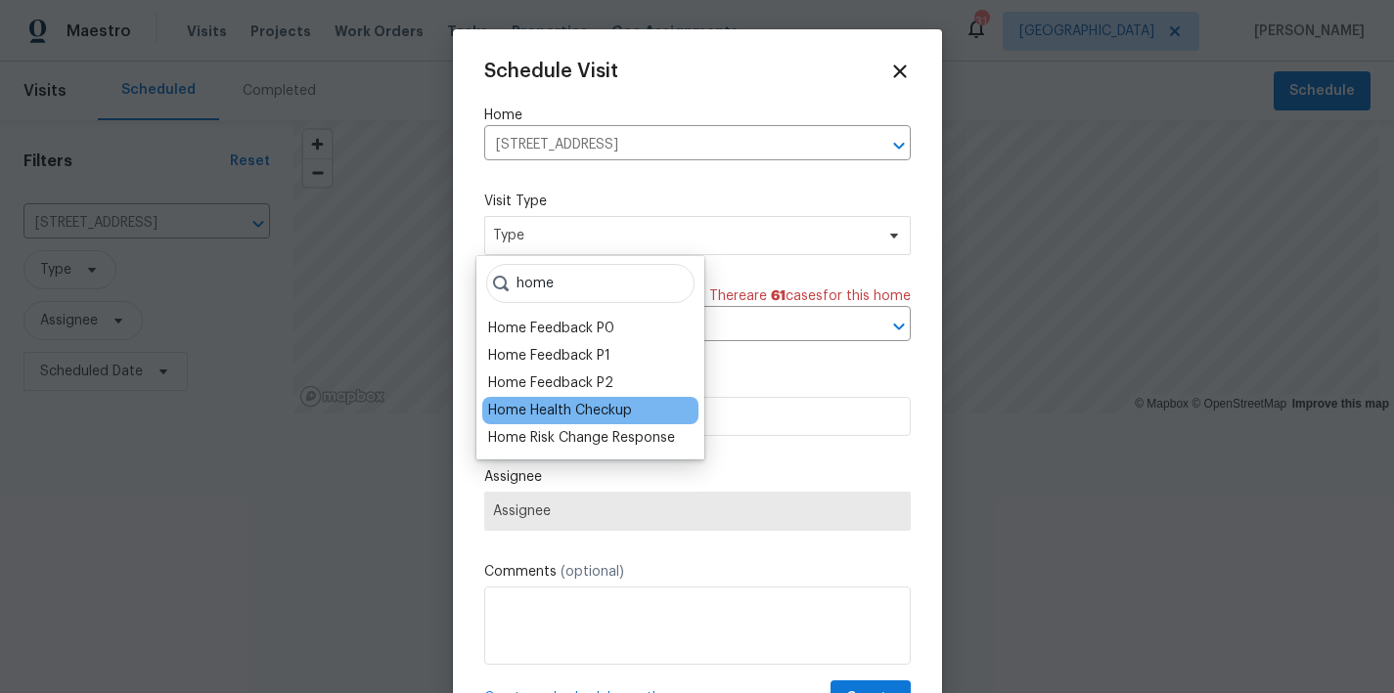
type input "home"
click at [599, 412] on div "Home Health Checkup" at bounding box center [560, 411] width 144 height 20
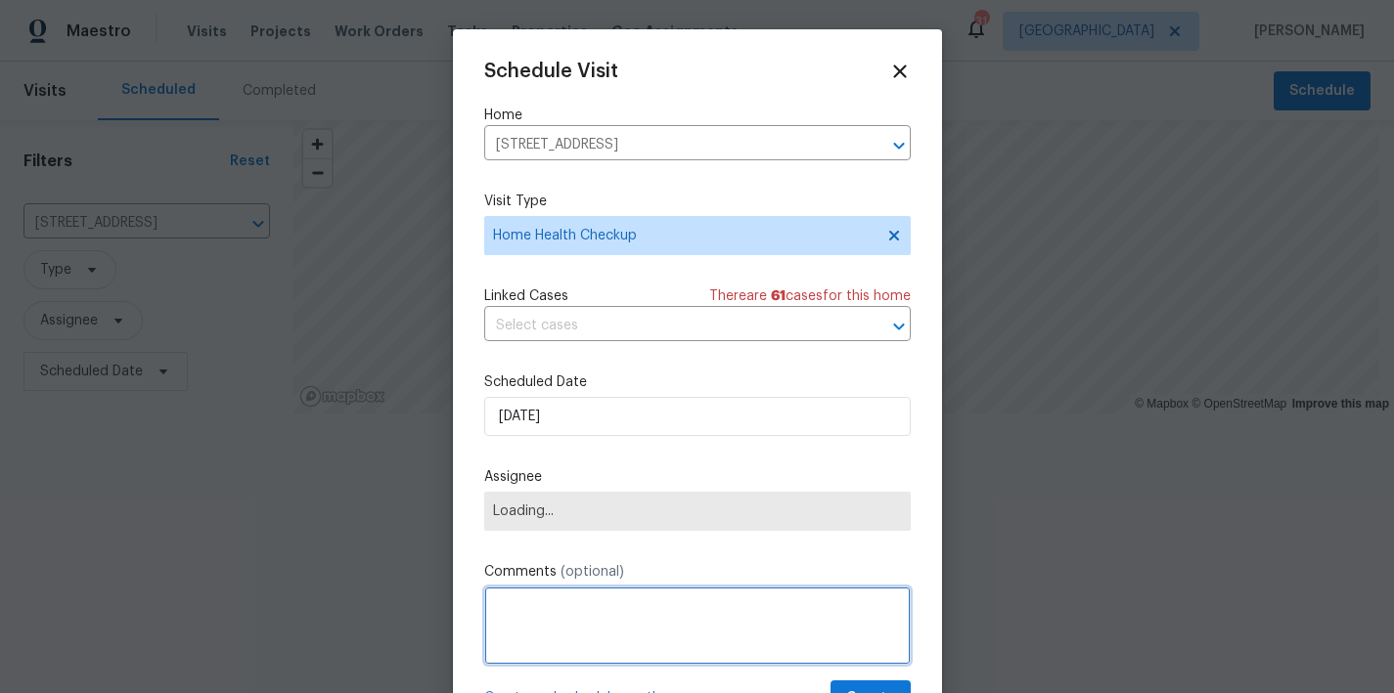
click at [544, 614] on textarea at bounding box center [697, 626] width 426 height 78
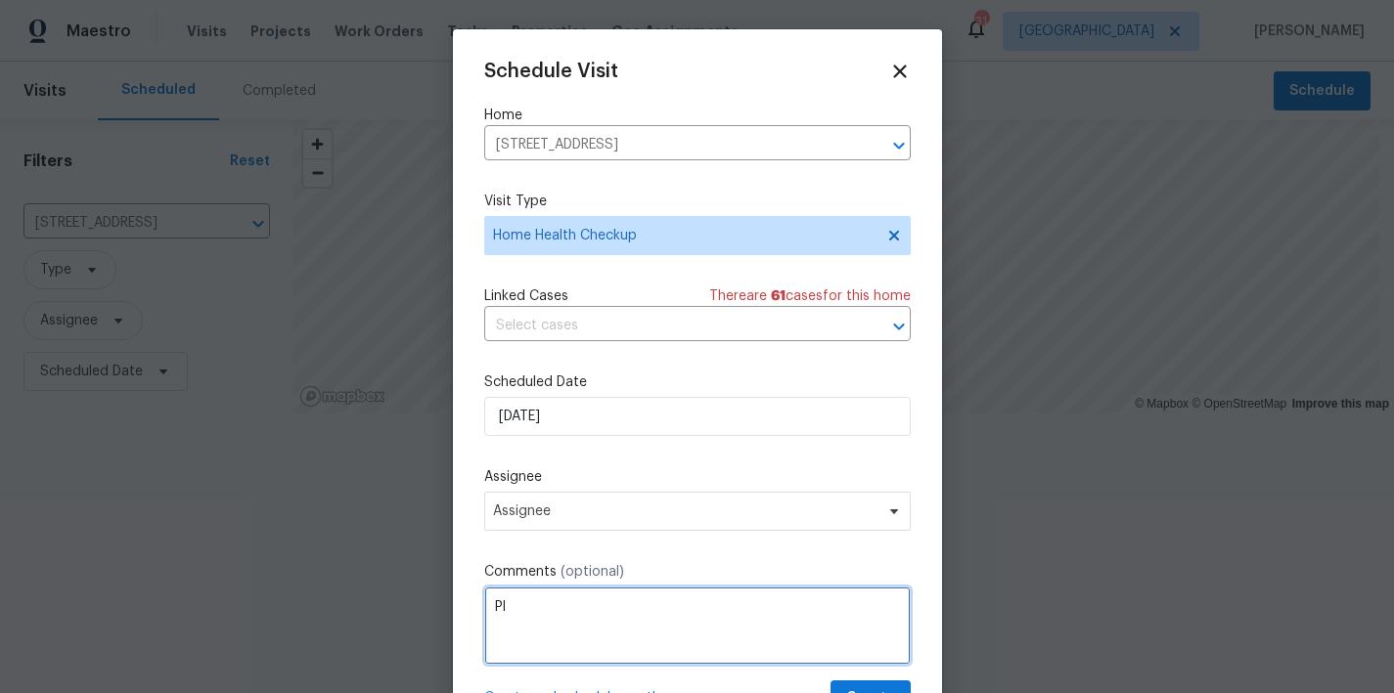
type textarea "P"
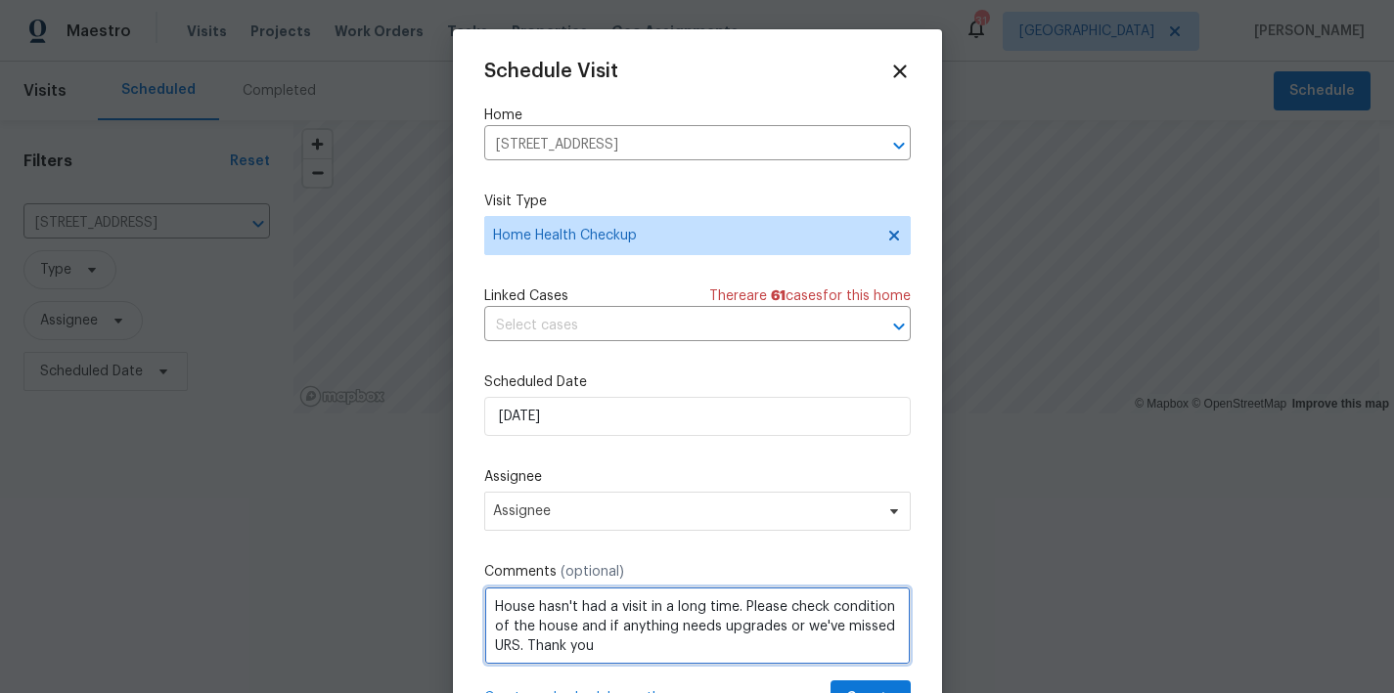
type textarea "House hasn't had a visit in a long time. Please check condition of the house an…"
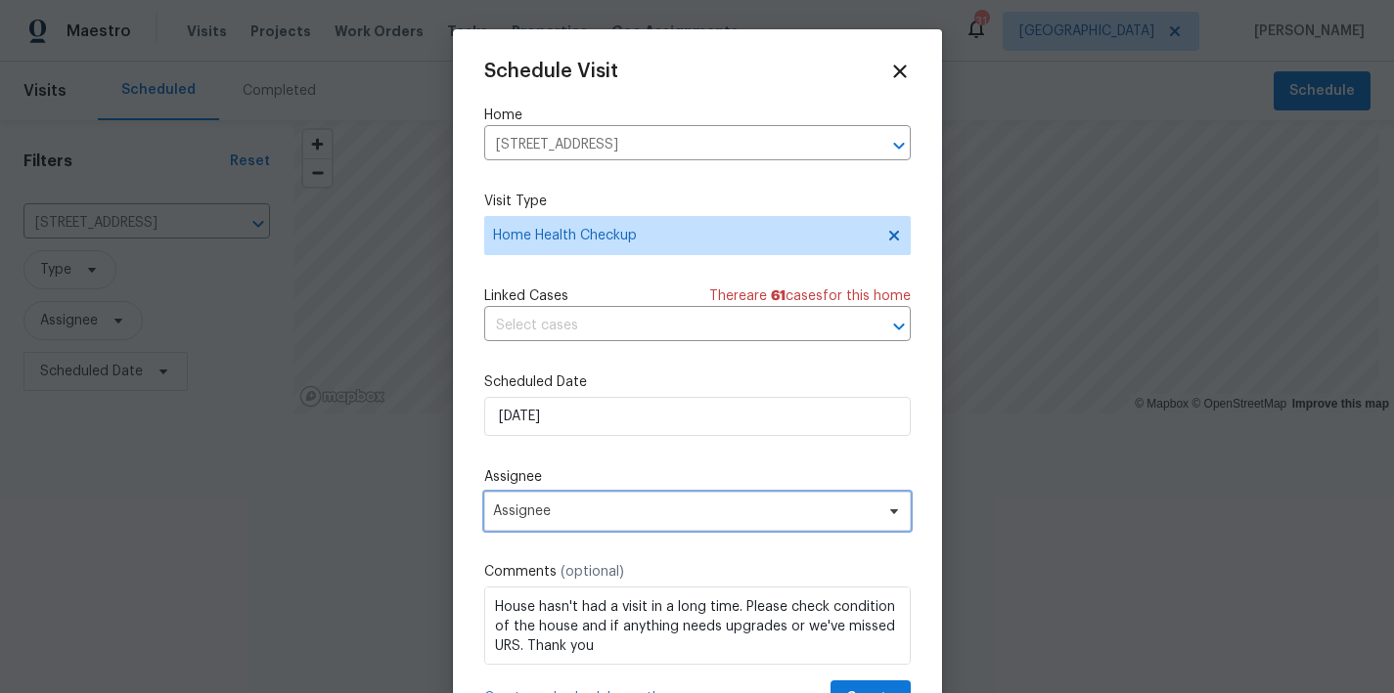
click at [546, 495] on span "Assignee" at bounding box center [697, 511] width 426 height 39
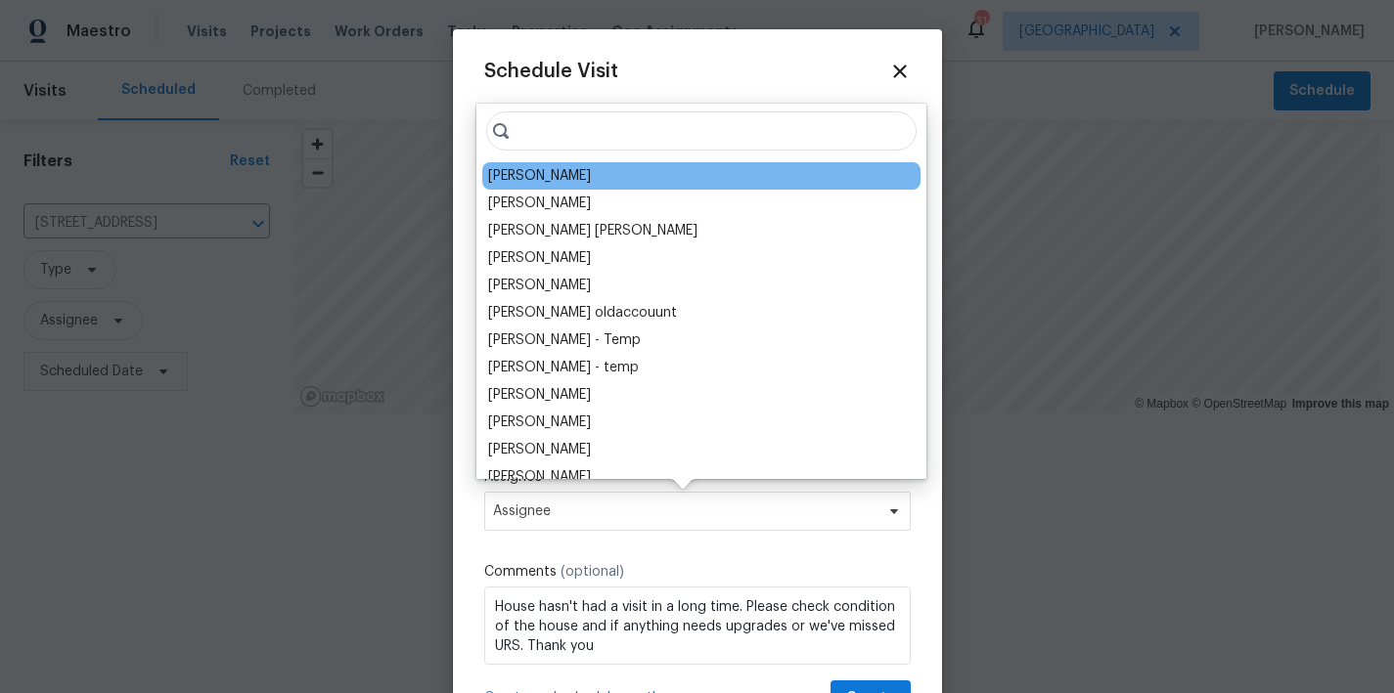
click at [553, 178] on div "Wayne Putnam" at bounding box center [539, 176] width 103 height 20
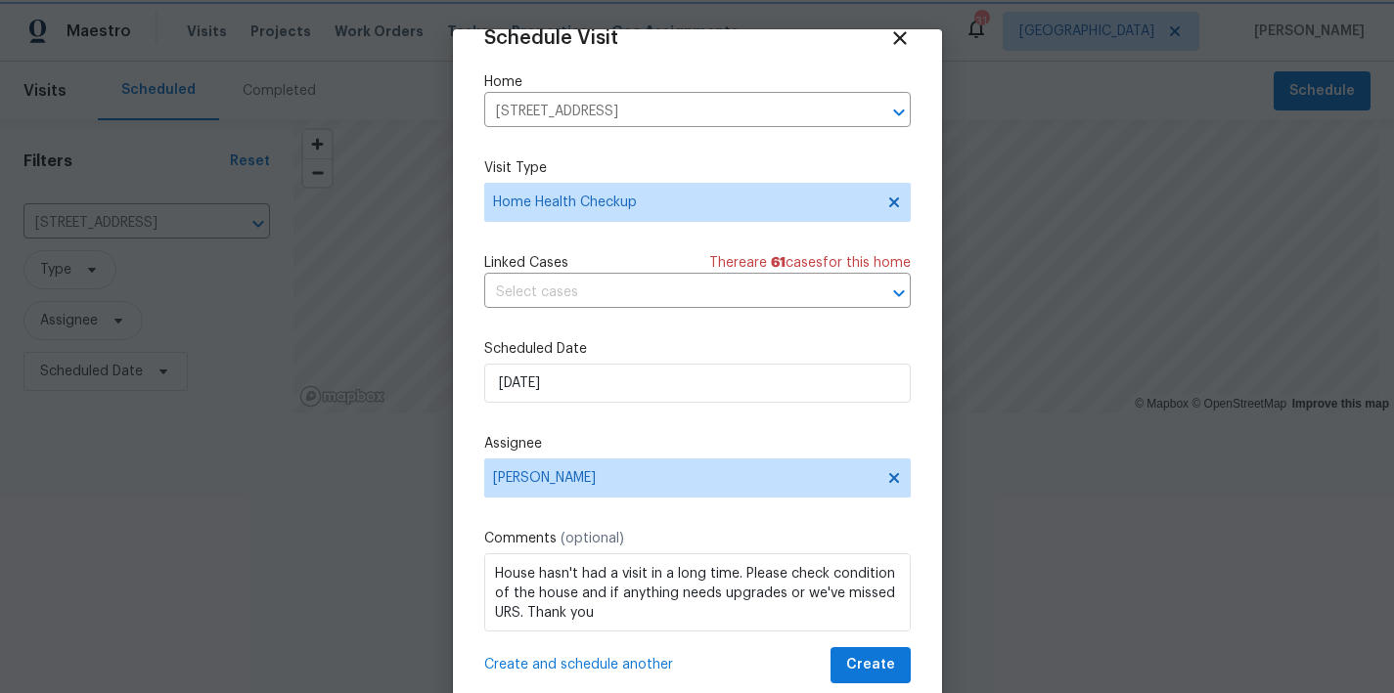
scroll to position [35, 0]
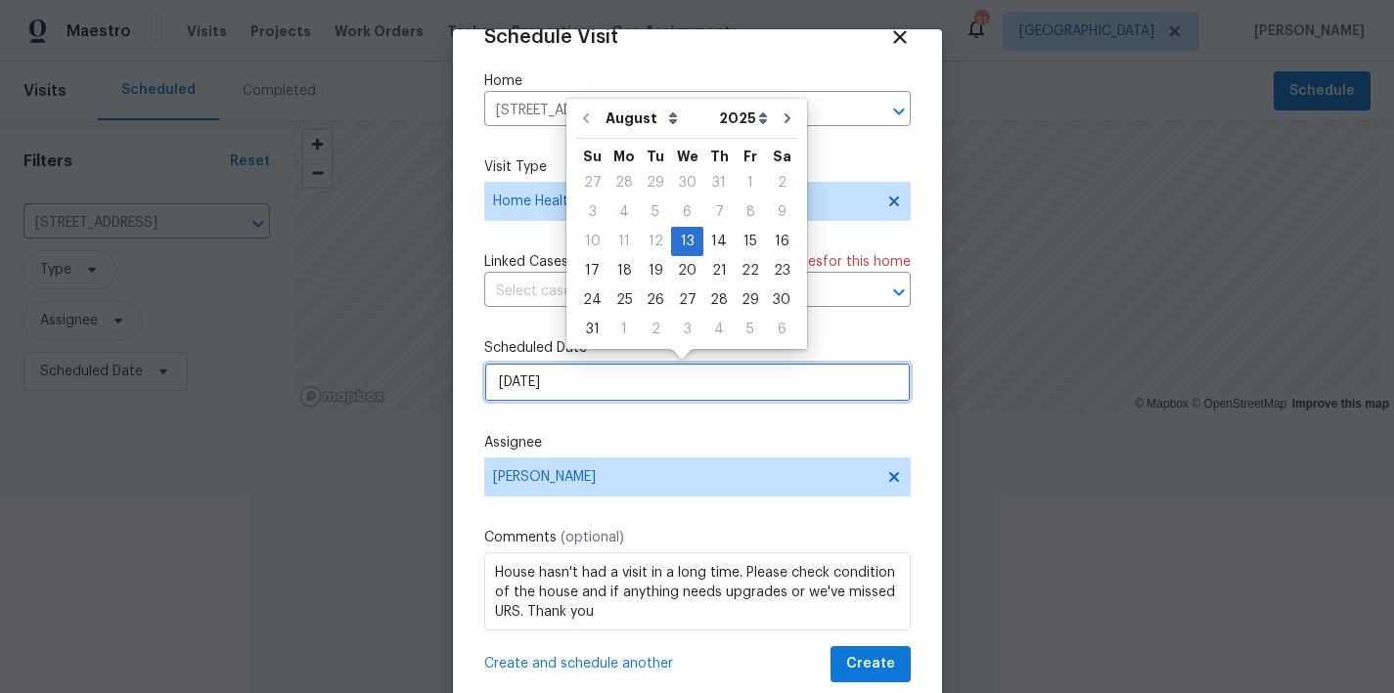
click at [589, 381] on input "8/13/2025" at bounding box center [697, 382] width 426 height 39
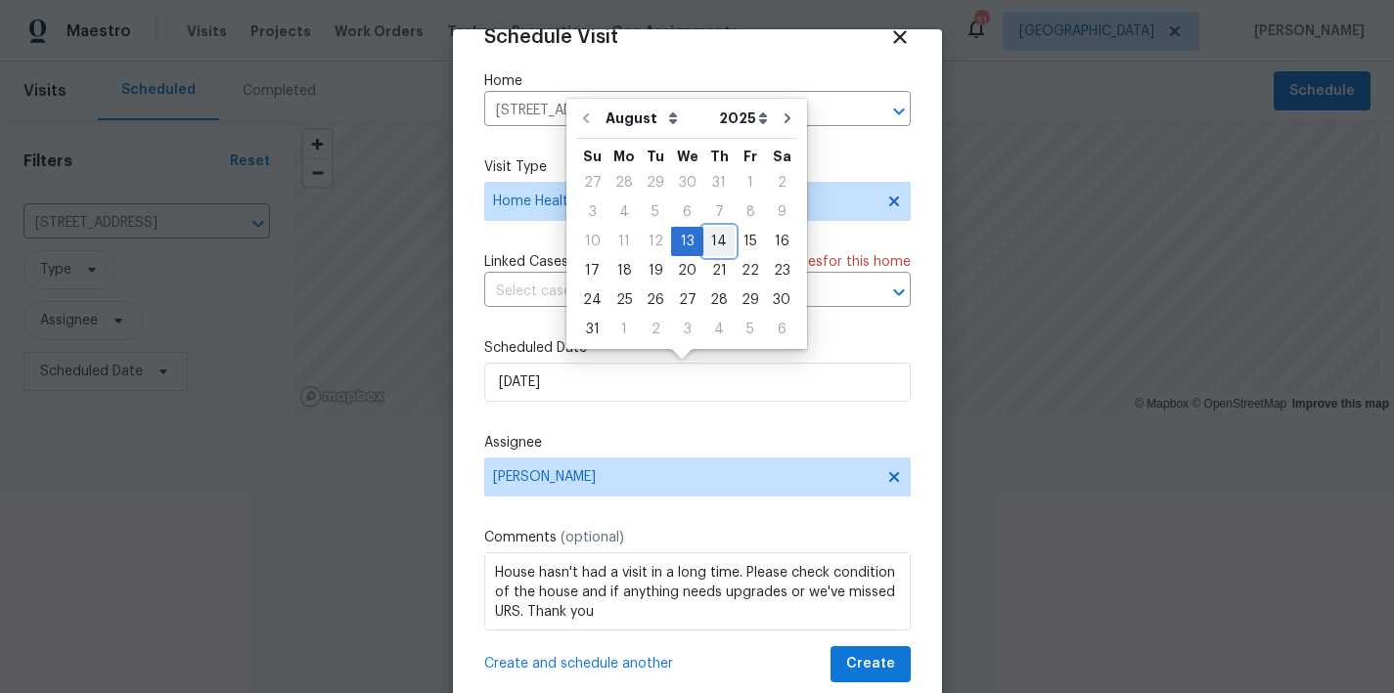
click at [706, 242] on div "14" at bounding box center [718, 241] width 31 height 27
type input "8/14/2025"
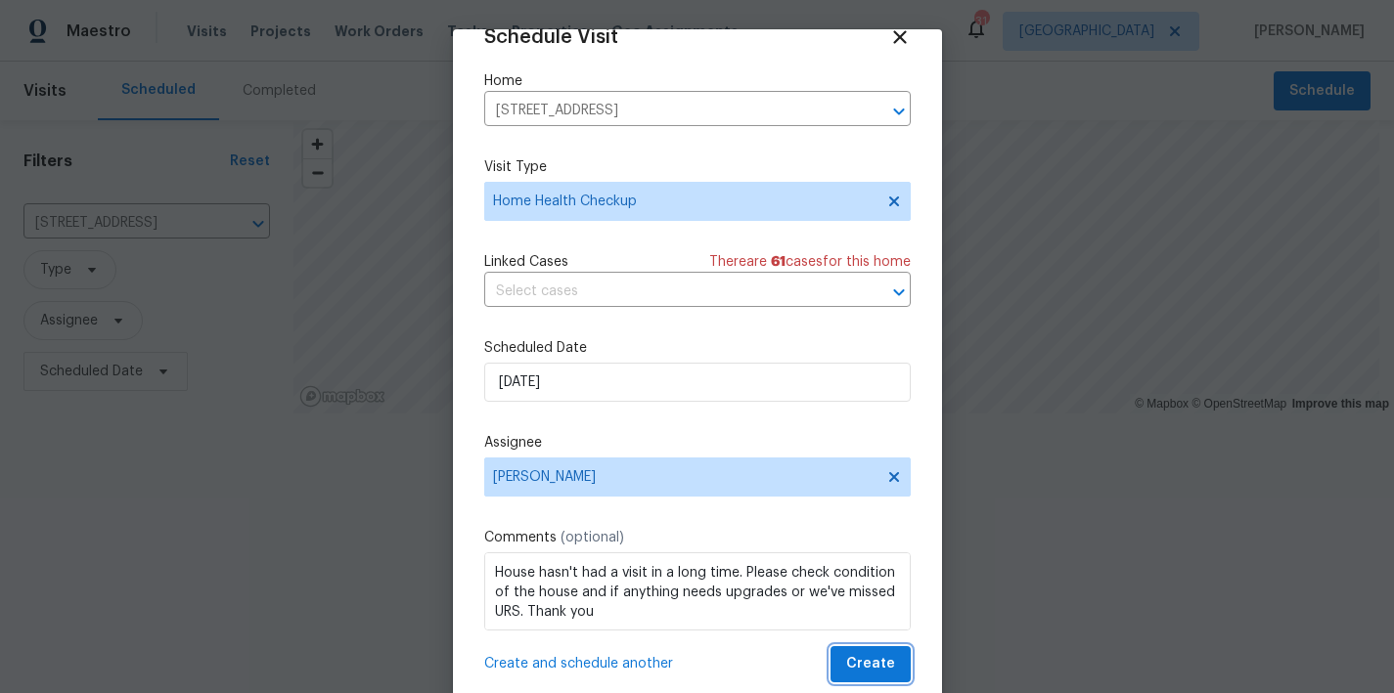
click at [851, 674] on span "Create" at bounding box center [870, 664] width 49 height 24
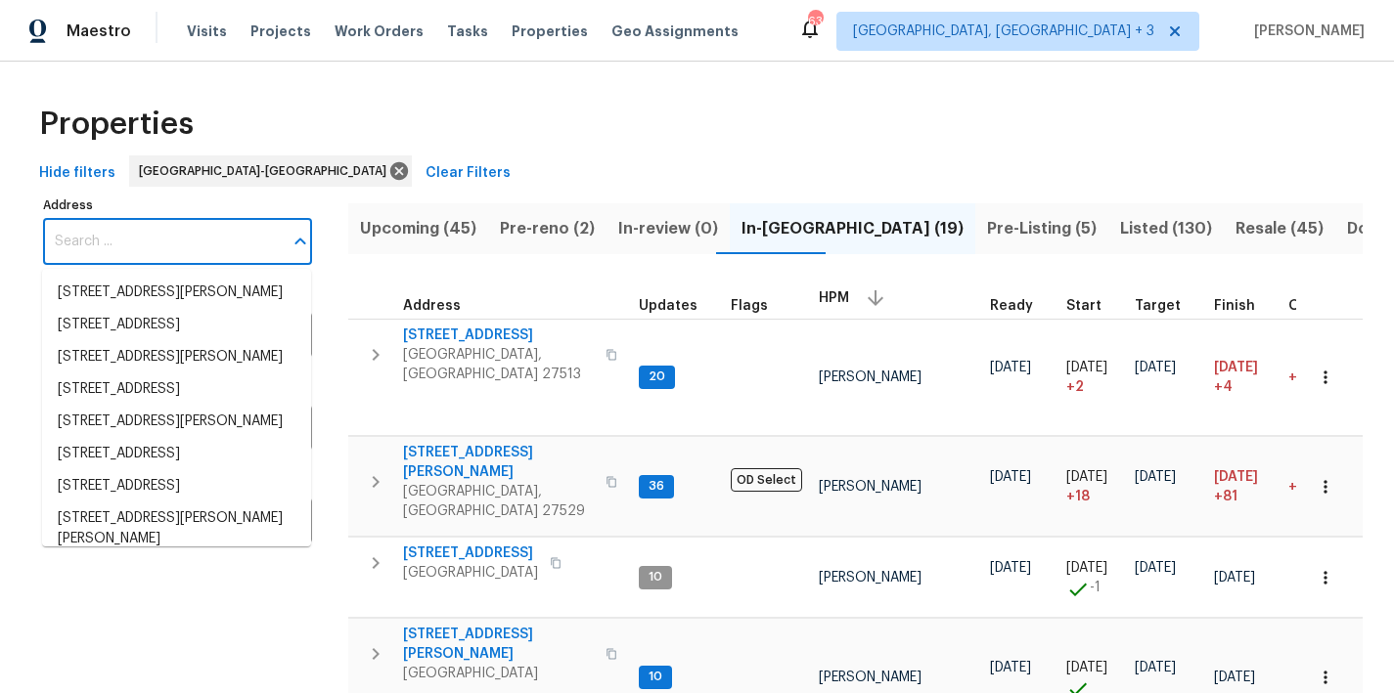
click at [155, 233] on input "Address" at bounding box center [163, 242] width 240 height 46
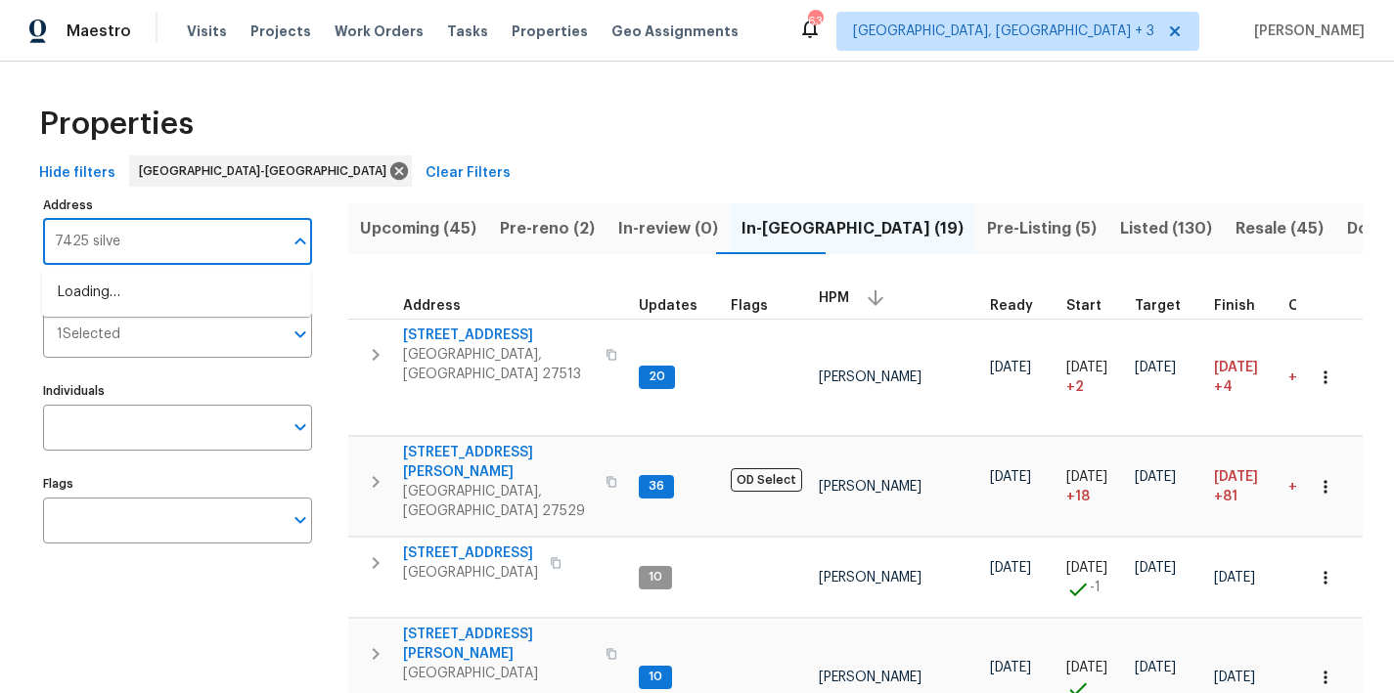
type input "7425 silver"
click at [95, 293] on li "[STREET_ADDRESS]" at bounding box center [176, 293] width 269 height 32
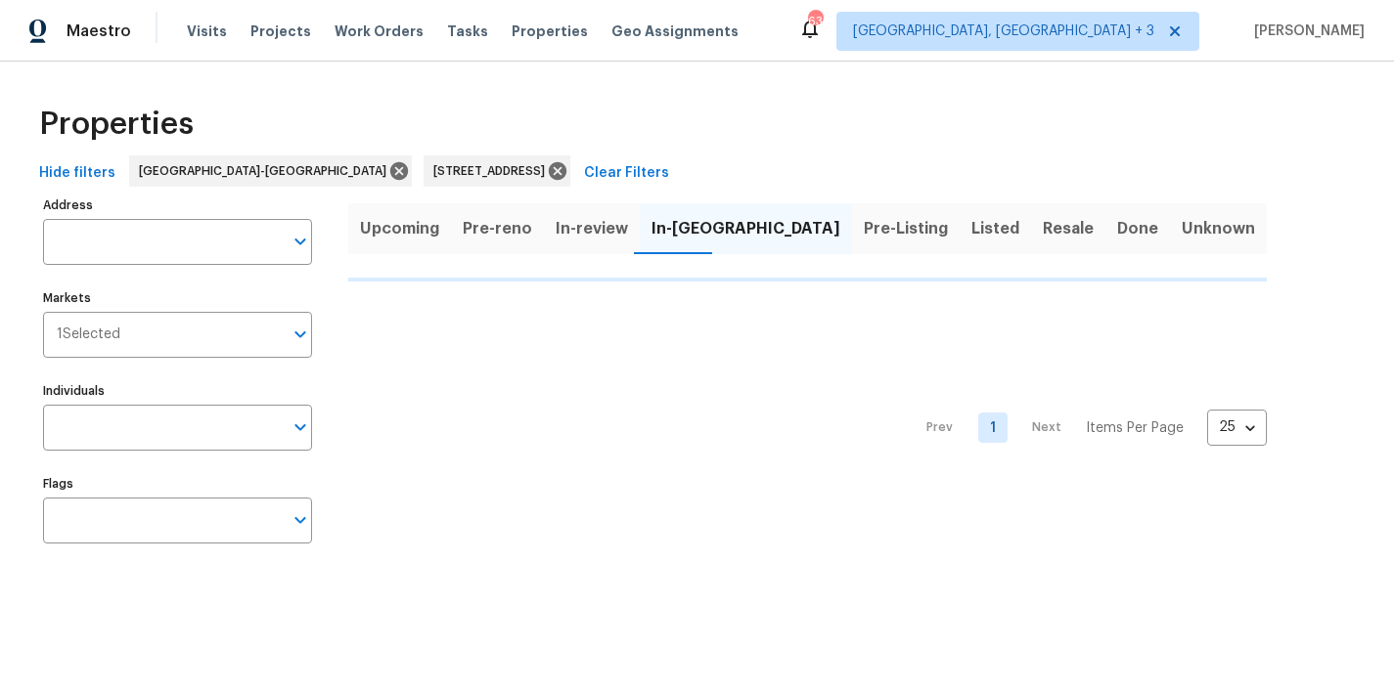
type input "[STREET_ADDRESS]"
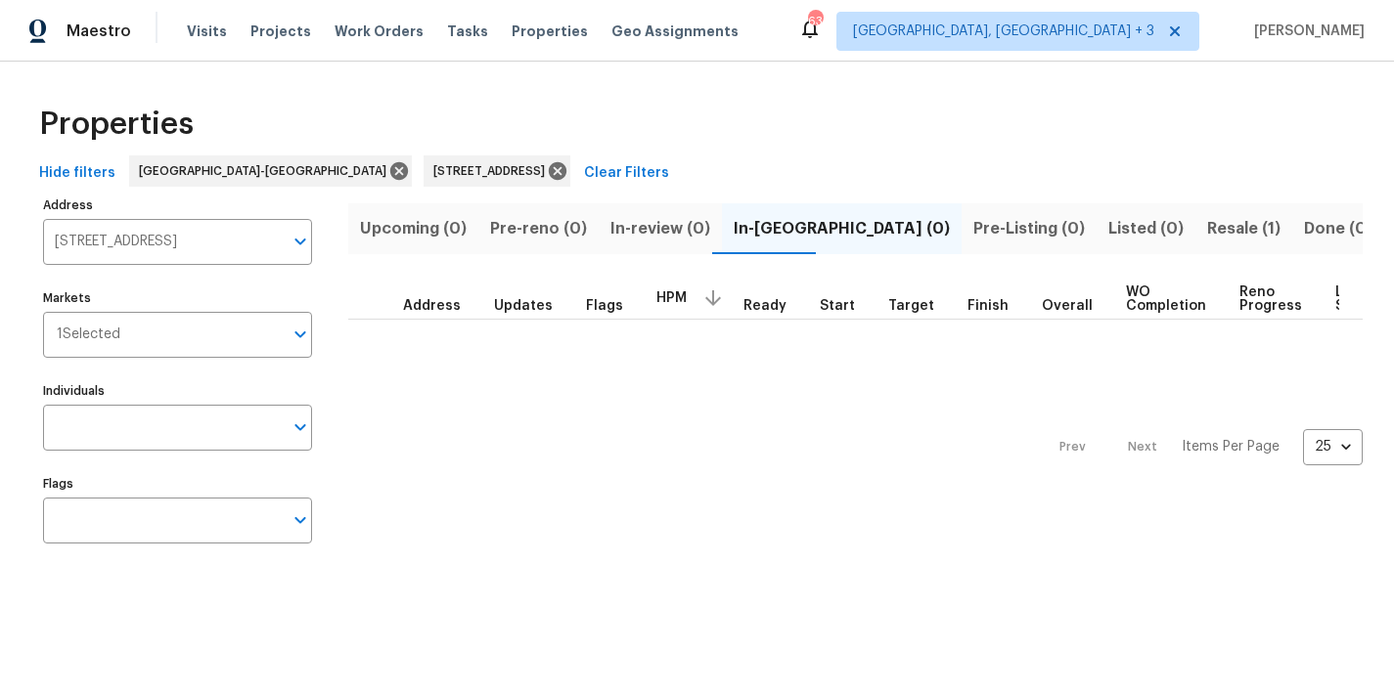
click at [1207, 228] on span "Resale (1)" at bounding box center [1243, 228] width 73 height 27
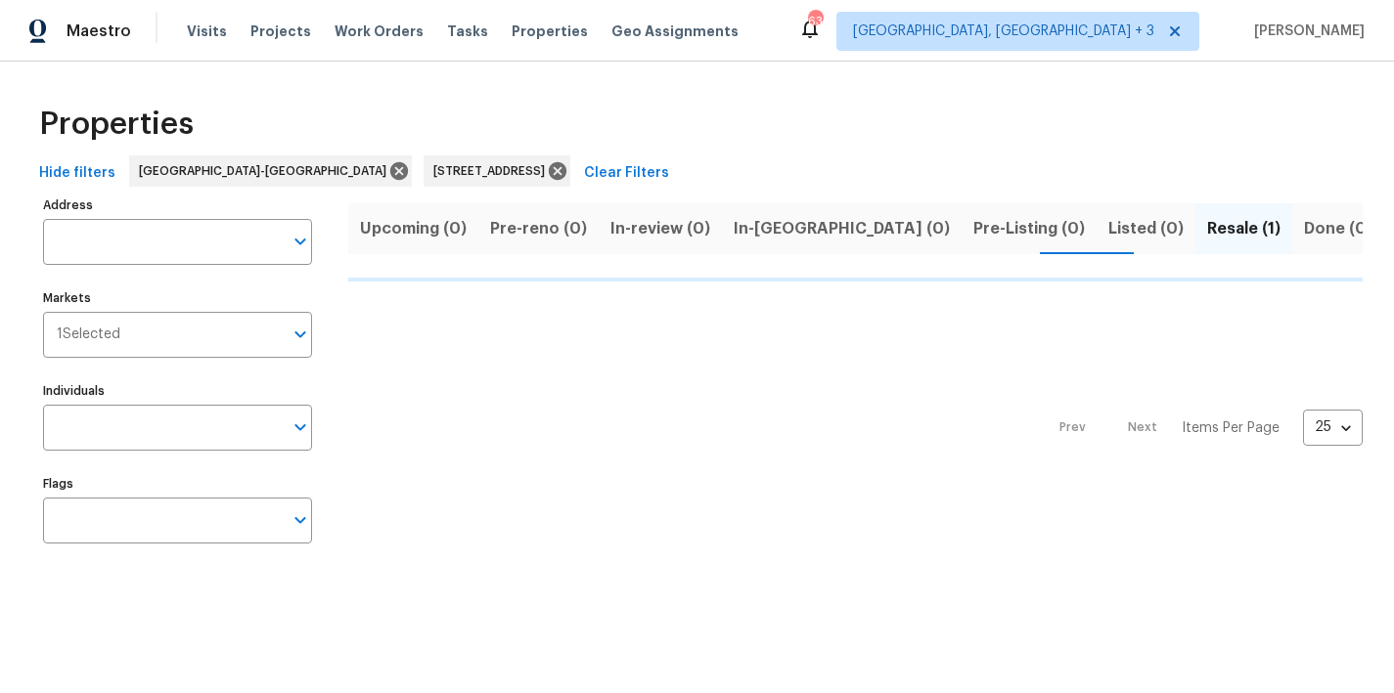
type input "[STREET_ADDRESS]"
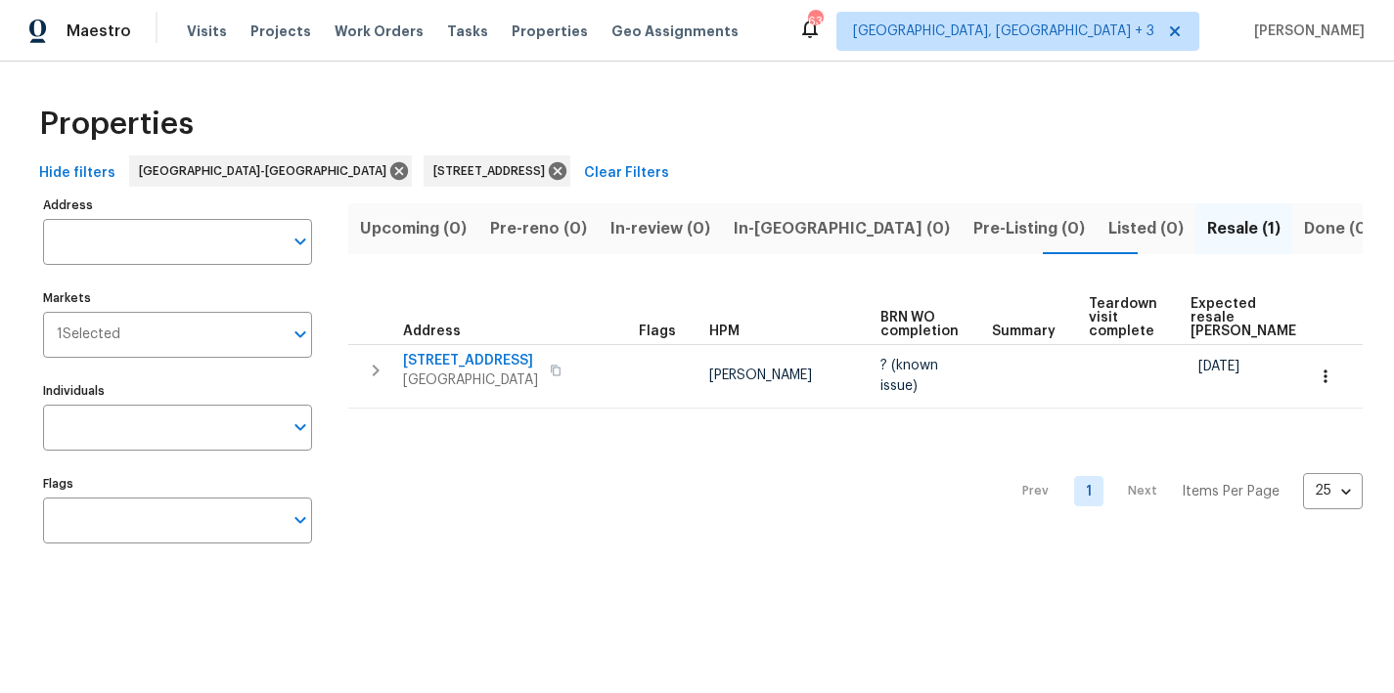
type input "[STREET_ADDRESS]"
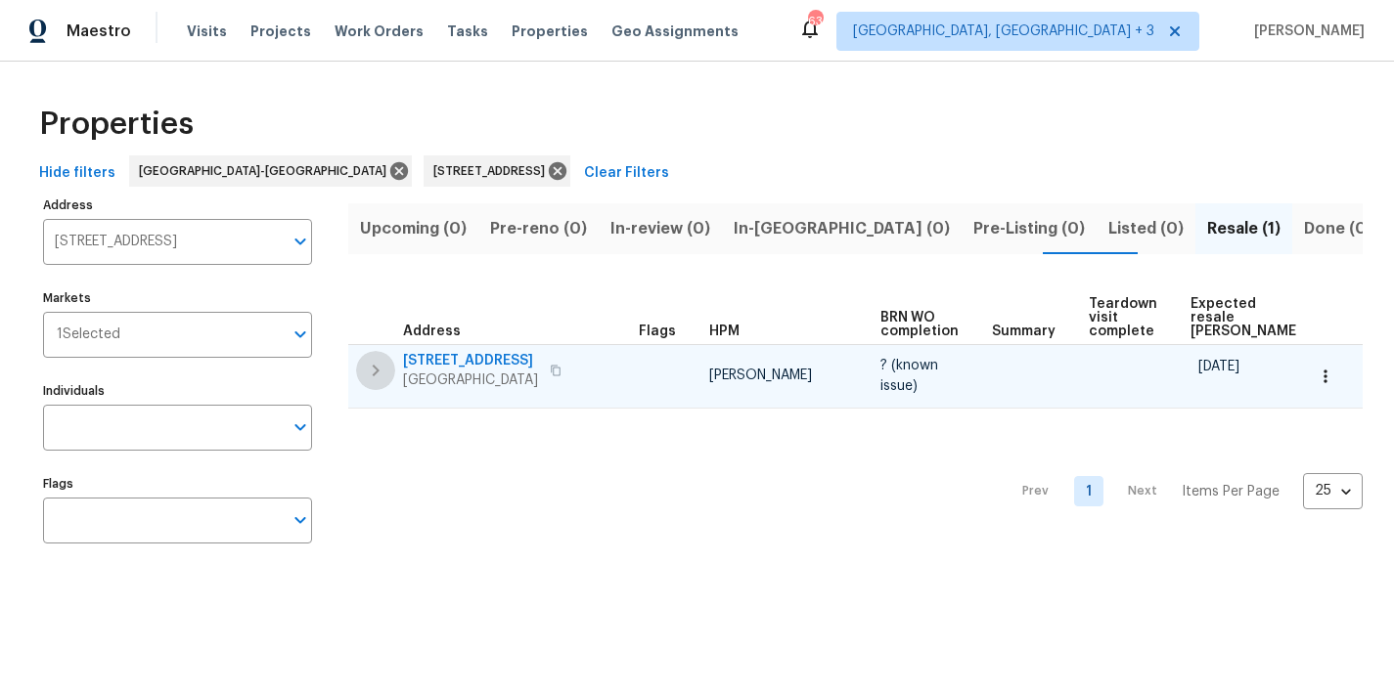
click at [369, 372] on icon "button" at bounding box center [375, 370] width 23 height 23
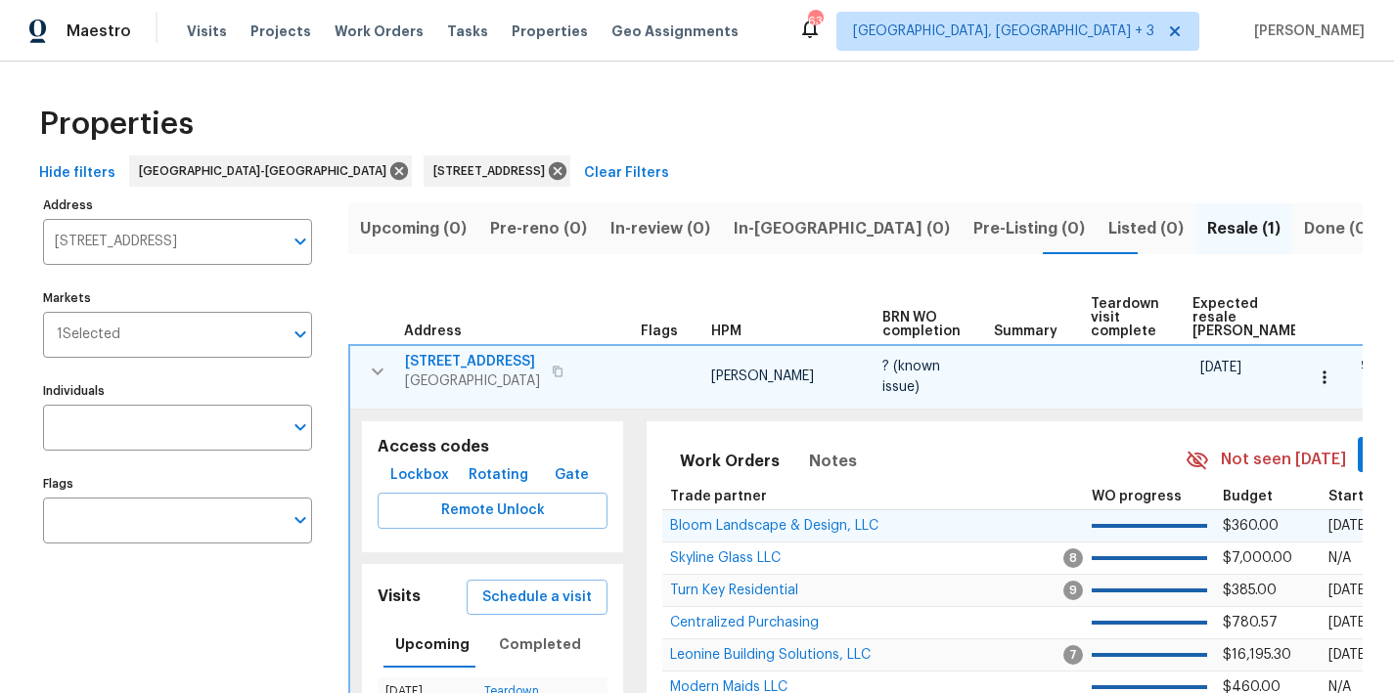
click at [748, 533] on td "Bloom Landscape & Design, LLC" at bounding box center [863, 527] width 403 height 32
click at [749, 530] on span "Bloom Landscape & Design, LLC" at bounding box center [774, 526] width 208 height 14
click at [549, 170] on icon at bounding box center [558, 171] width 18 height 18
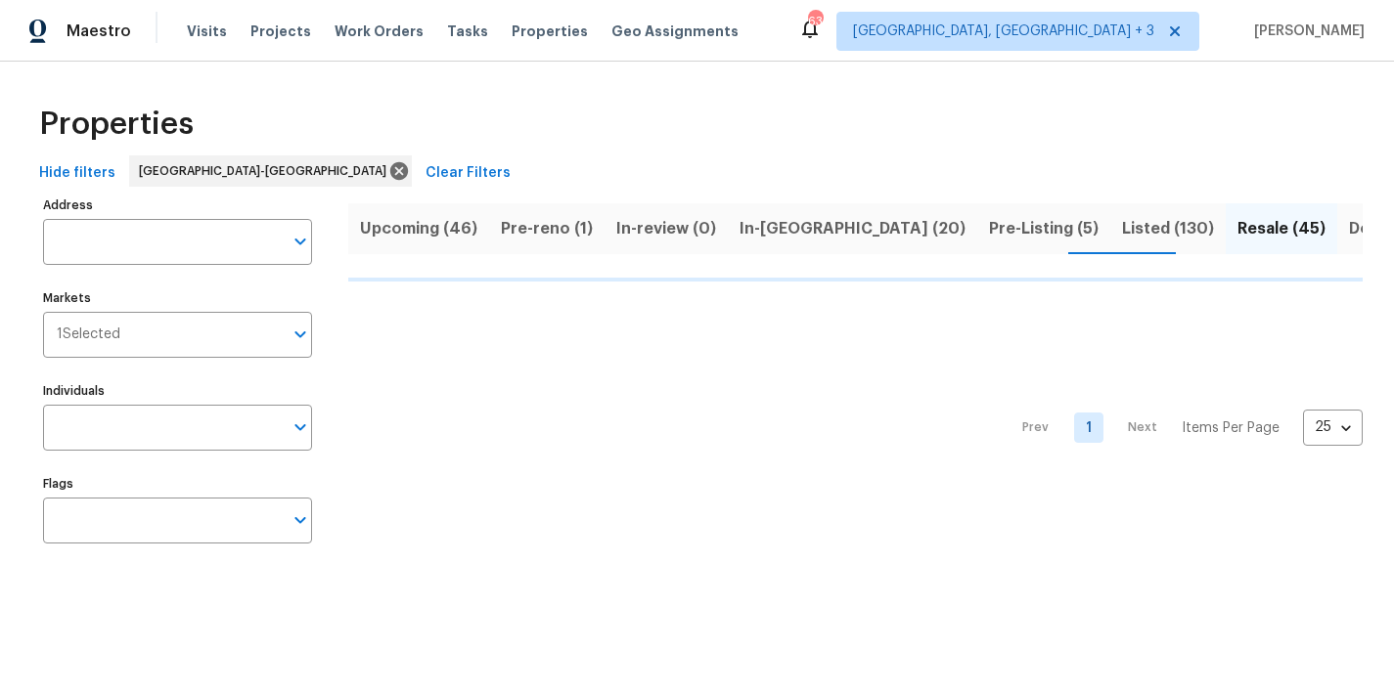
click at [639, 125] on div "Properties" at bounding box center [696, 124] width 1331 height 63
click at [839, 47] on div "Maestro Visits Projects Work Orders Tasks Properties Geo Assignments 63 Greenvi…" at bounding box center [697, 31] width 1394 height 62
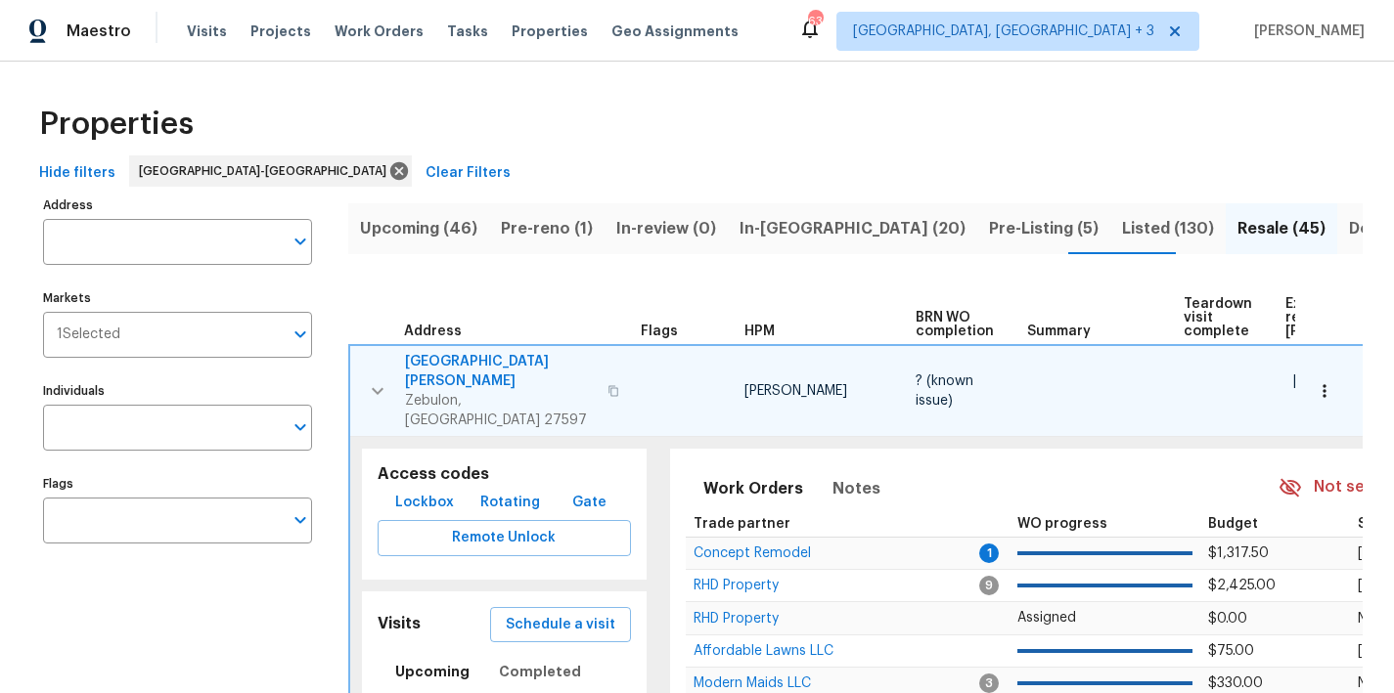
click at [623, 143] on div "Properties" at bounding box center [696, 124] width 1331 height 63
click at [375, 379] on icon "button" at bounding box center [377, 390] width 23 height 23
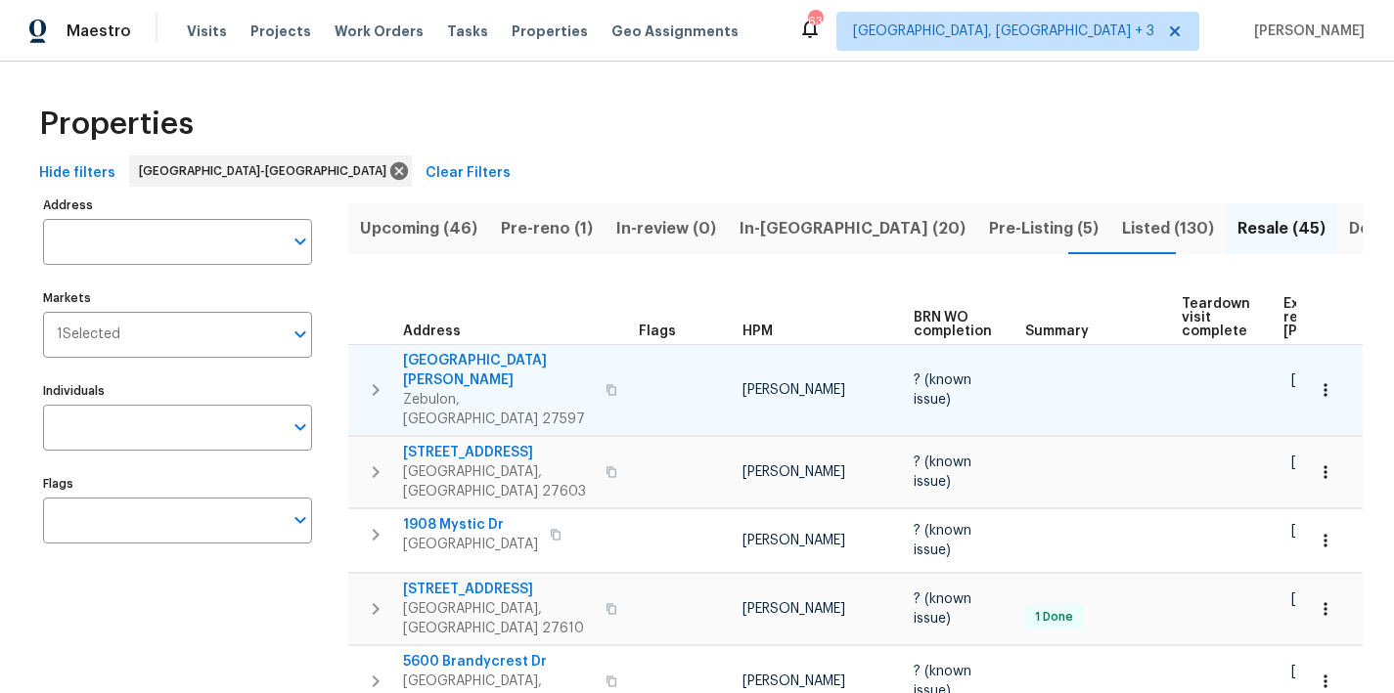
click at [618, 120] on div "Properties" at bounding box center [696, 124] width 1331 height 63
click at [784, 219] on span "In-reno (20)" at bounding box center [852, 228] width 226 height 27
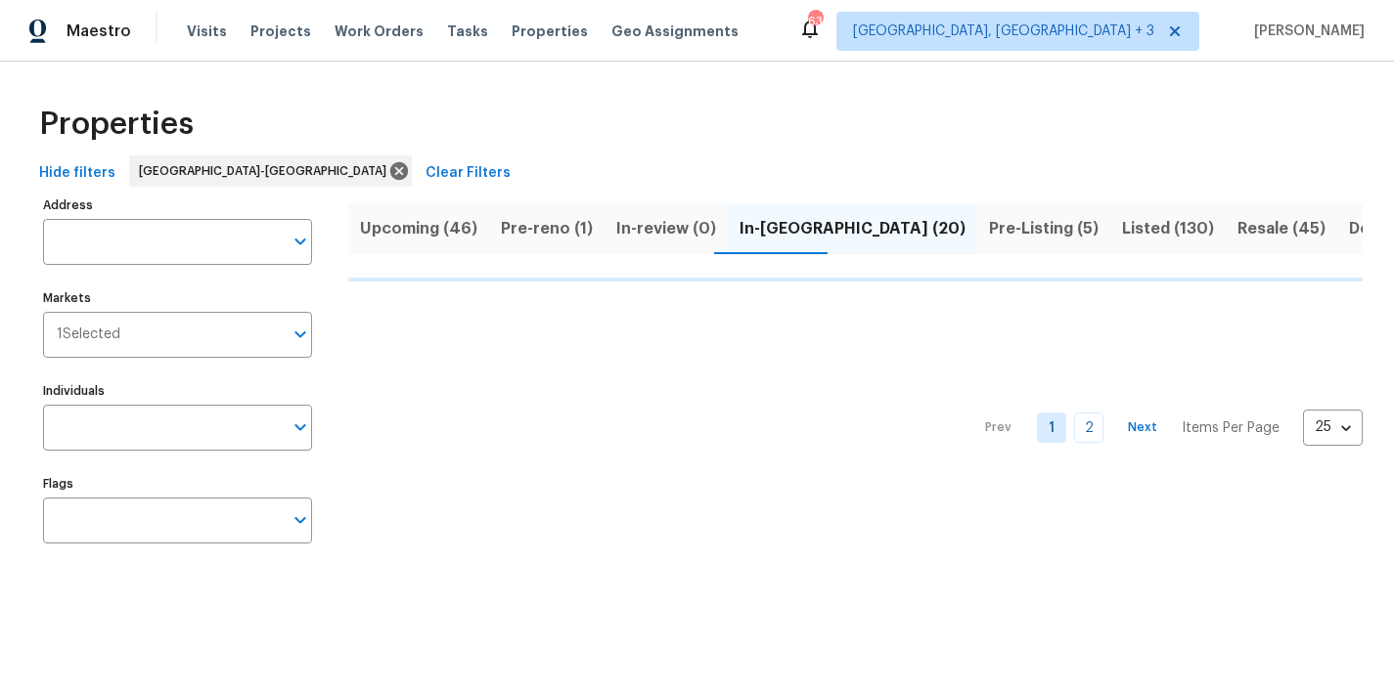
click at [795, 109] on div "Properties" at bounding box center [696, 124] width 1331 height 63
click at [824, 45] on div "Maestro Visits Projects Work Orders Tasks Properties Geo Assignments 63 Greenvi…" at bounding box center [697, 31] width 1394 height 62
click at [722, 126] on div "Properties" at bounding box center [696, 124] width 1331 height 63
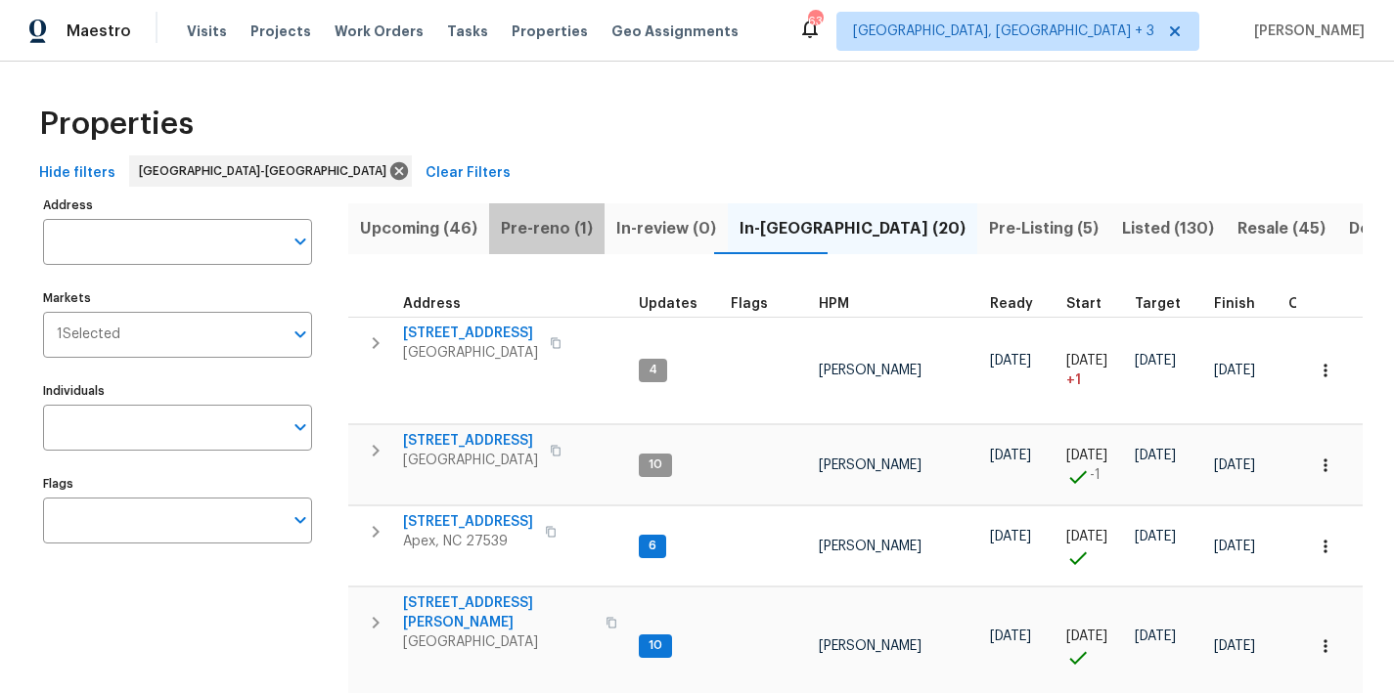
click at [558, 231] on span "Pre-reno (1)" at bounding box center [547, 228] width 92 height 27
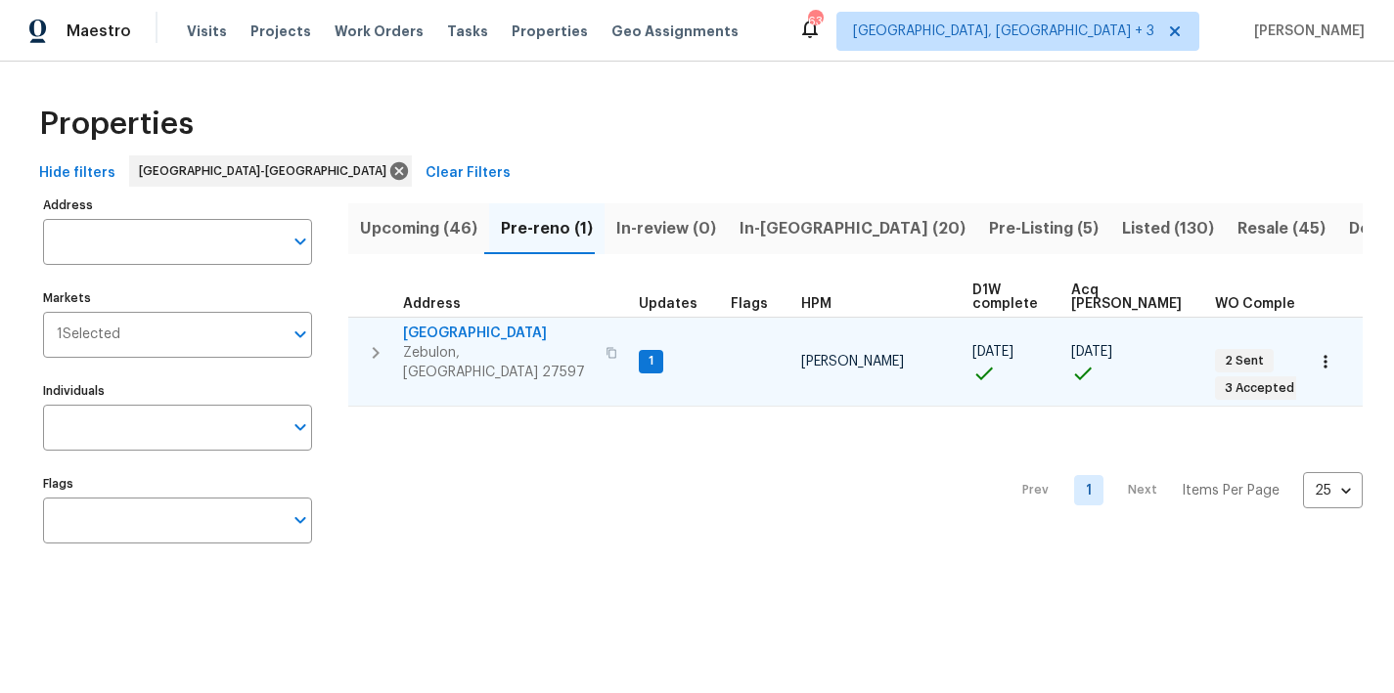
click at [385, 341] on icon "button" at bounding box center [375, 352] width 23 height 23
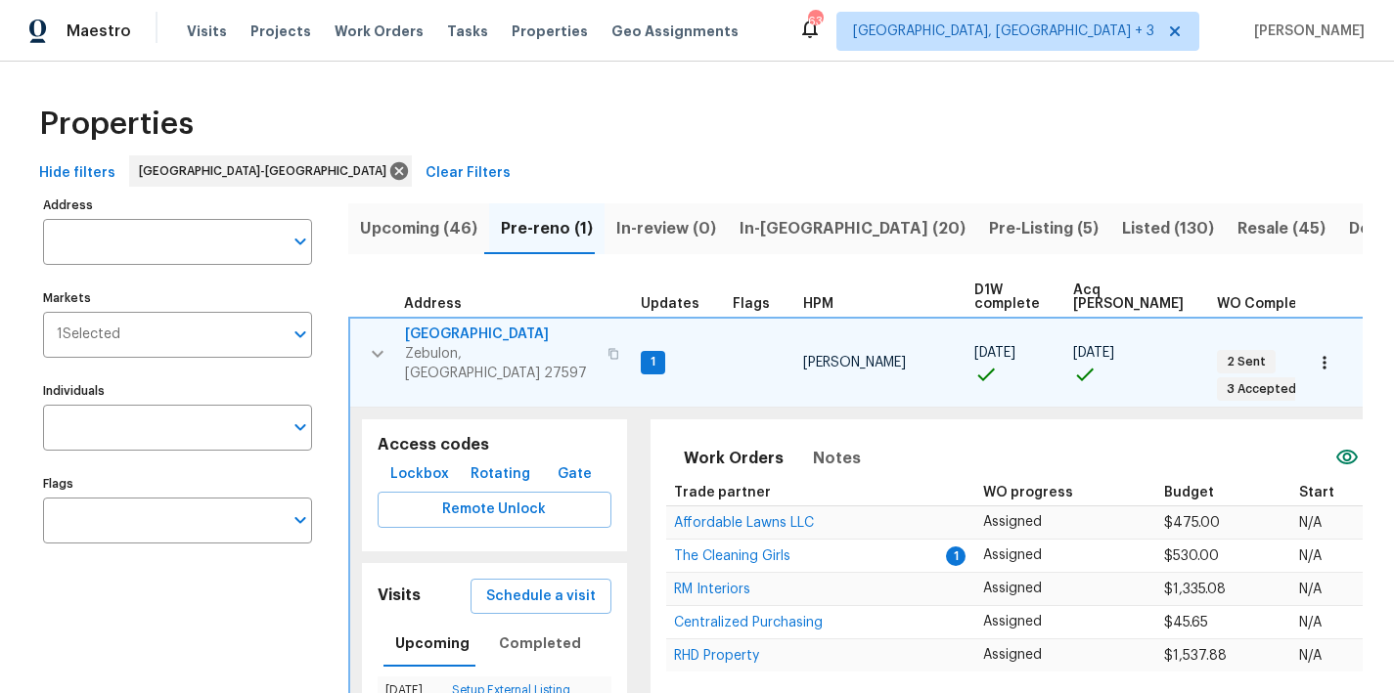
scroll to position [175, 0]
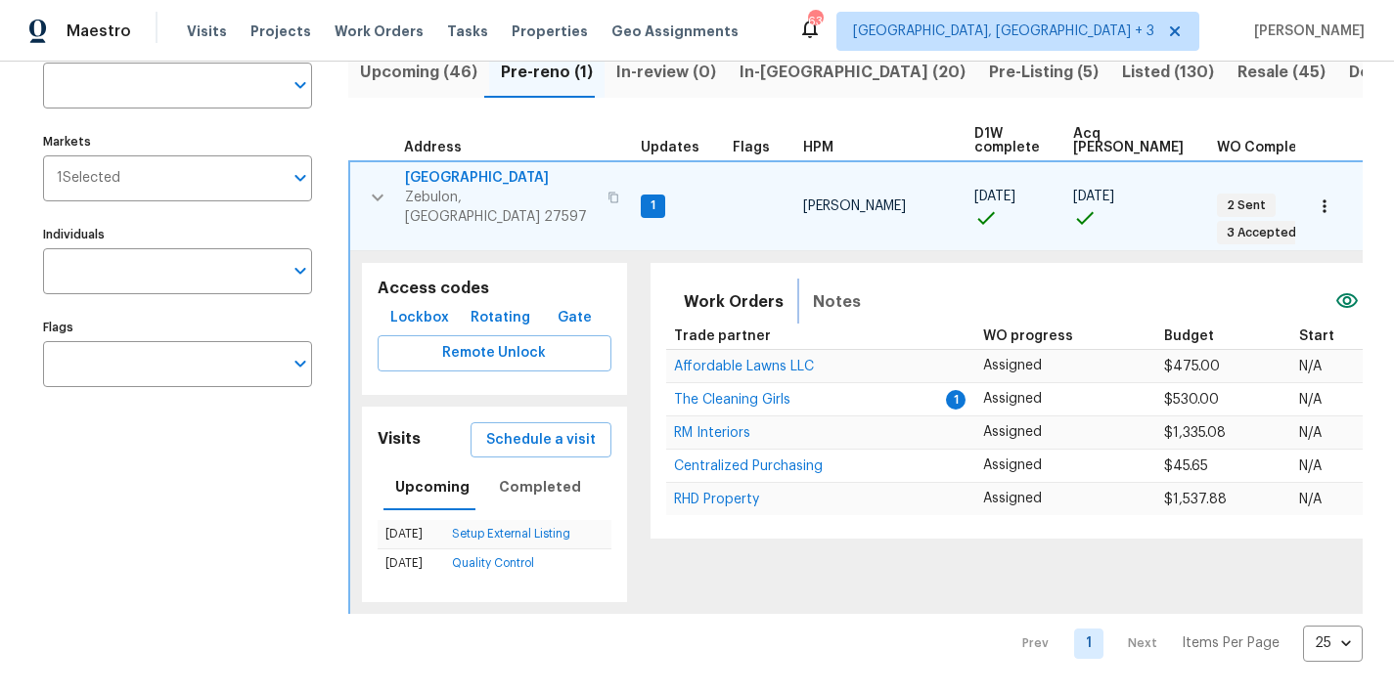
click at [815, 289] on span "Notes" at bounding box center [837, 302] width 48 height 27
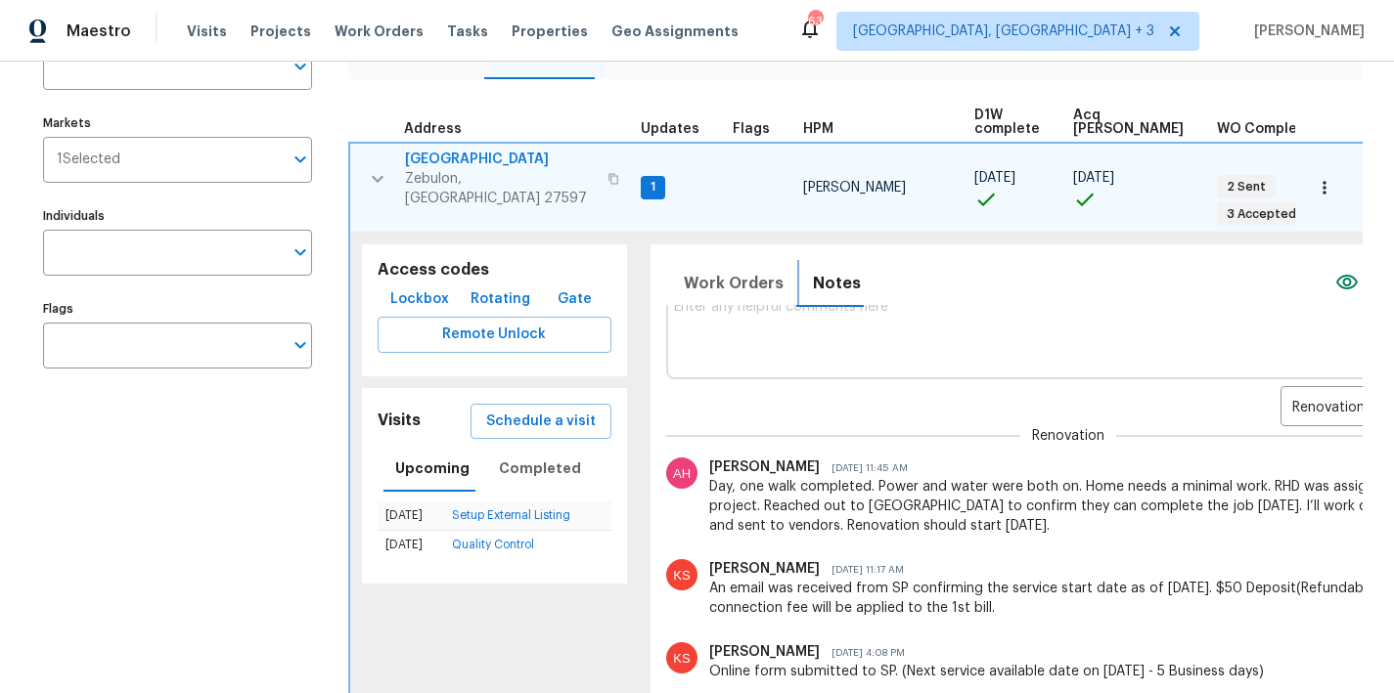
scroll to position [0, 73]
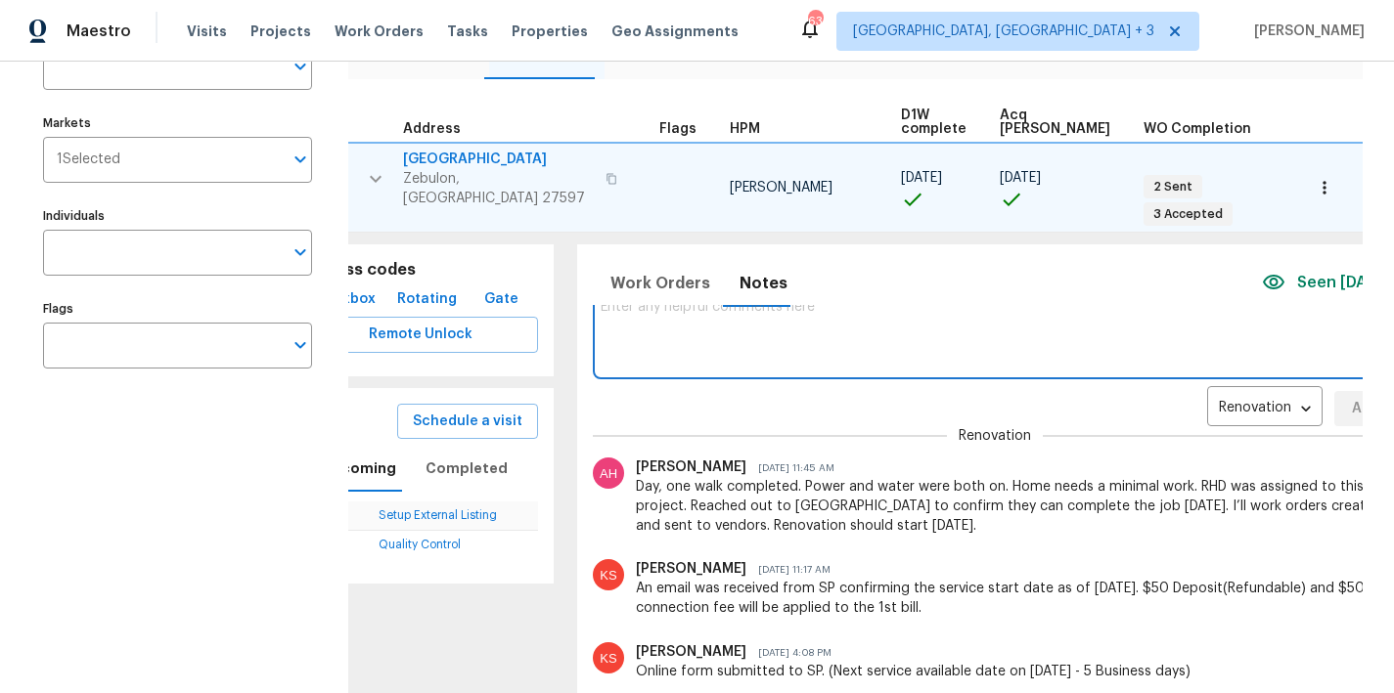
click at [757, 333] on textarea at bounding box center [995, 332] width 788 height 66
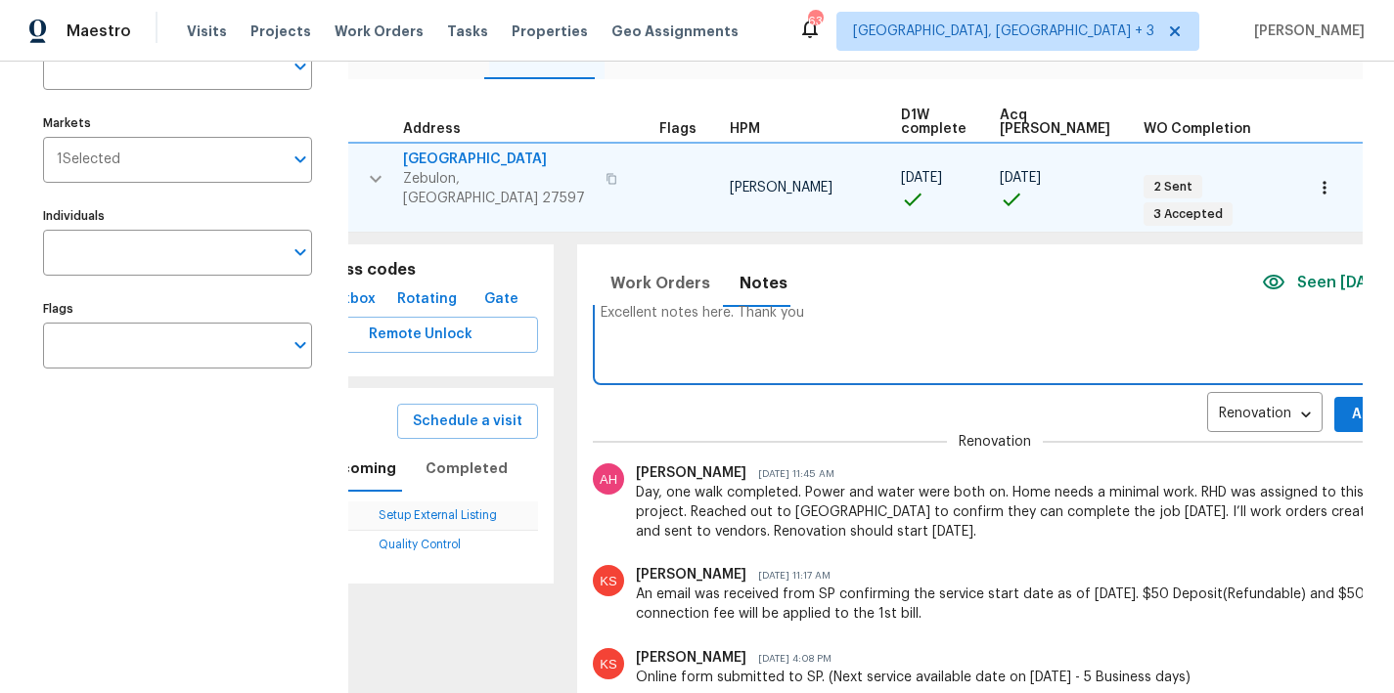
scroll to position [0, 0]
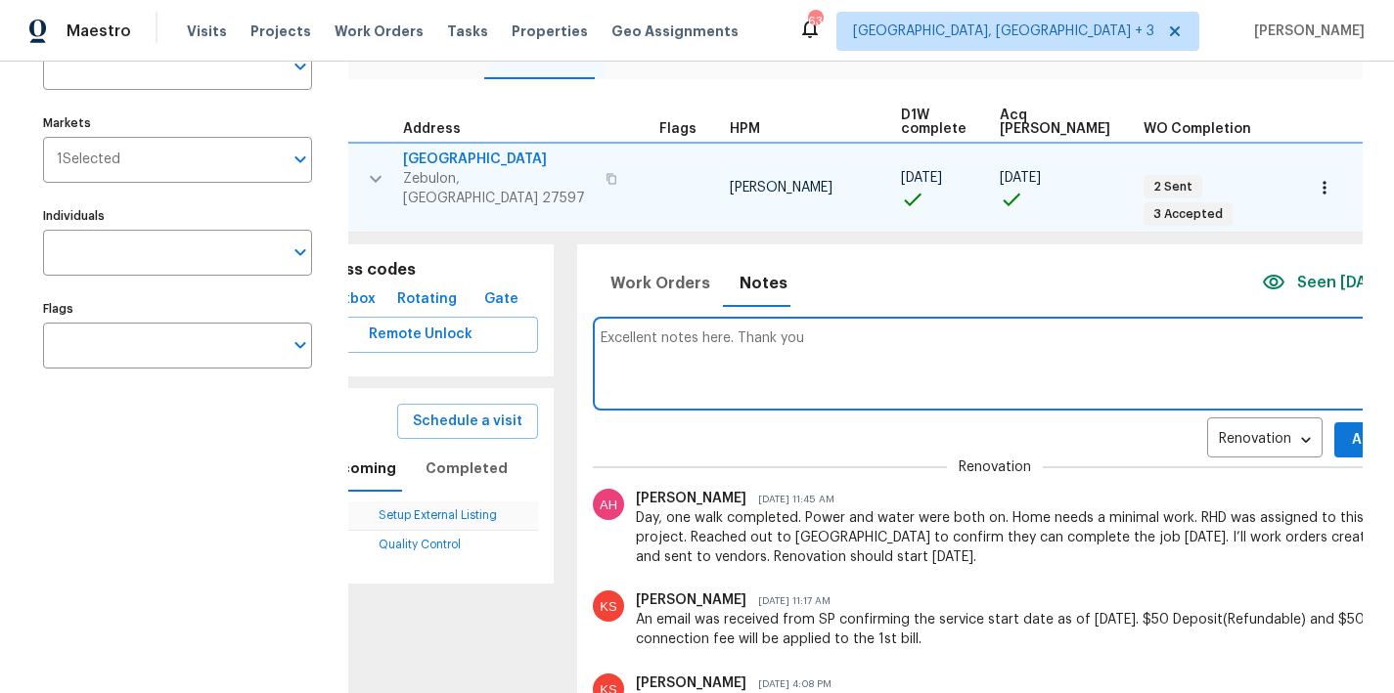
type textarea "Excellent notes here. Thank you"
click at [1350, 439] on span "Add" at bounding box center [1365, 440] width 31 height 24
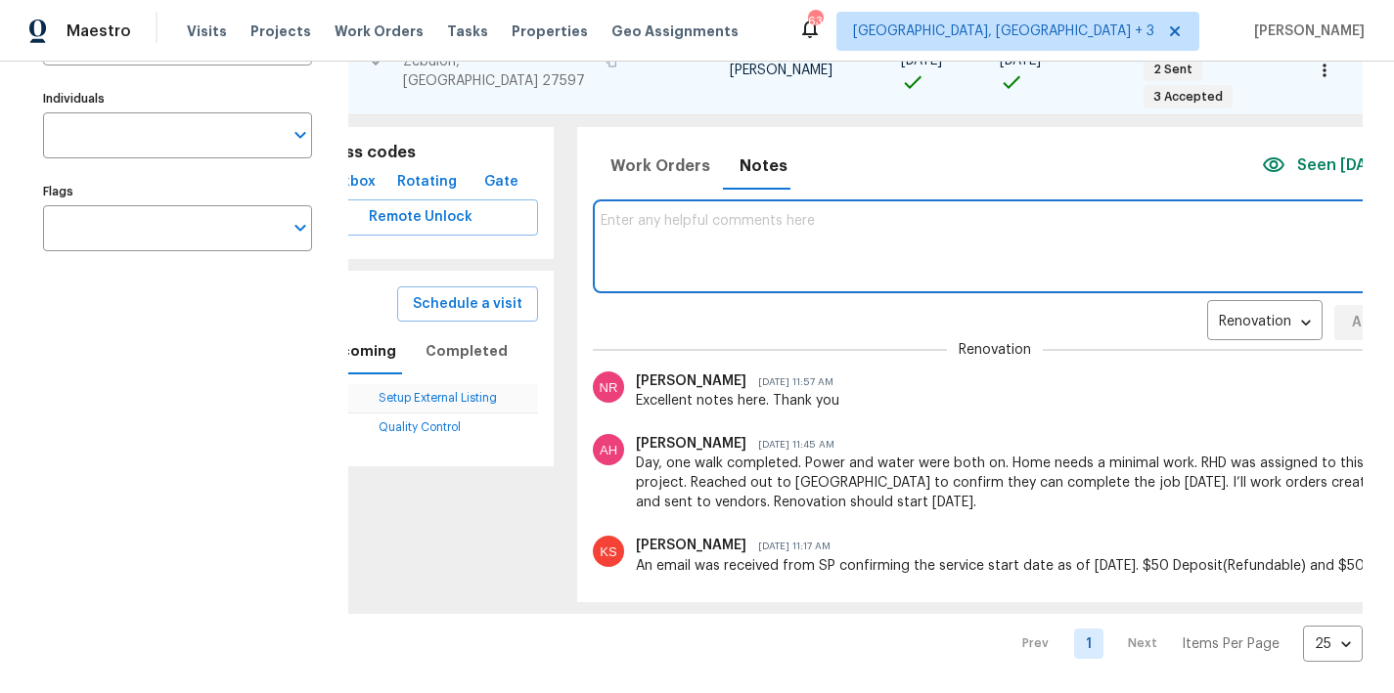
click at [738, 213] on textarea at bounding box center [995, 246] width 788 height 66
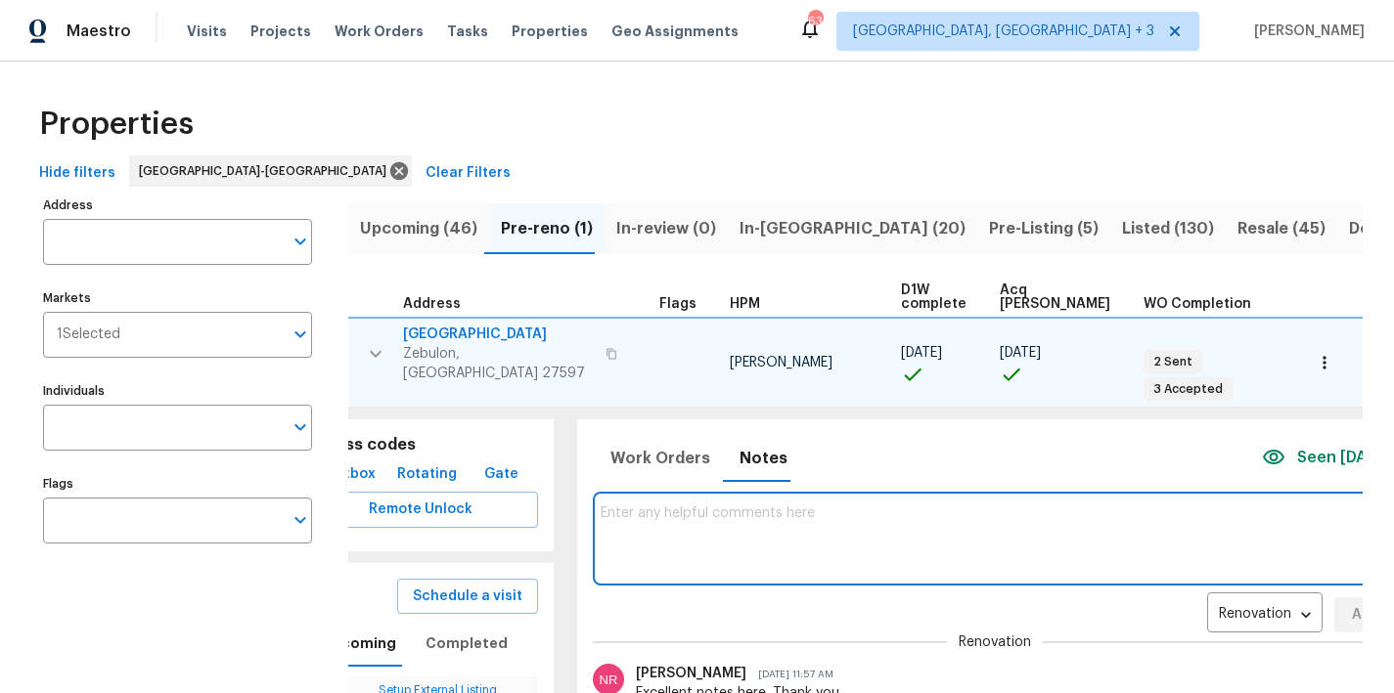
click at [458, 336] on span "752 Frosty Way" at bounding box center [498, 335] width 191 height 20
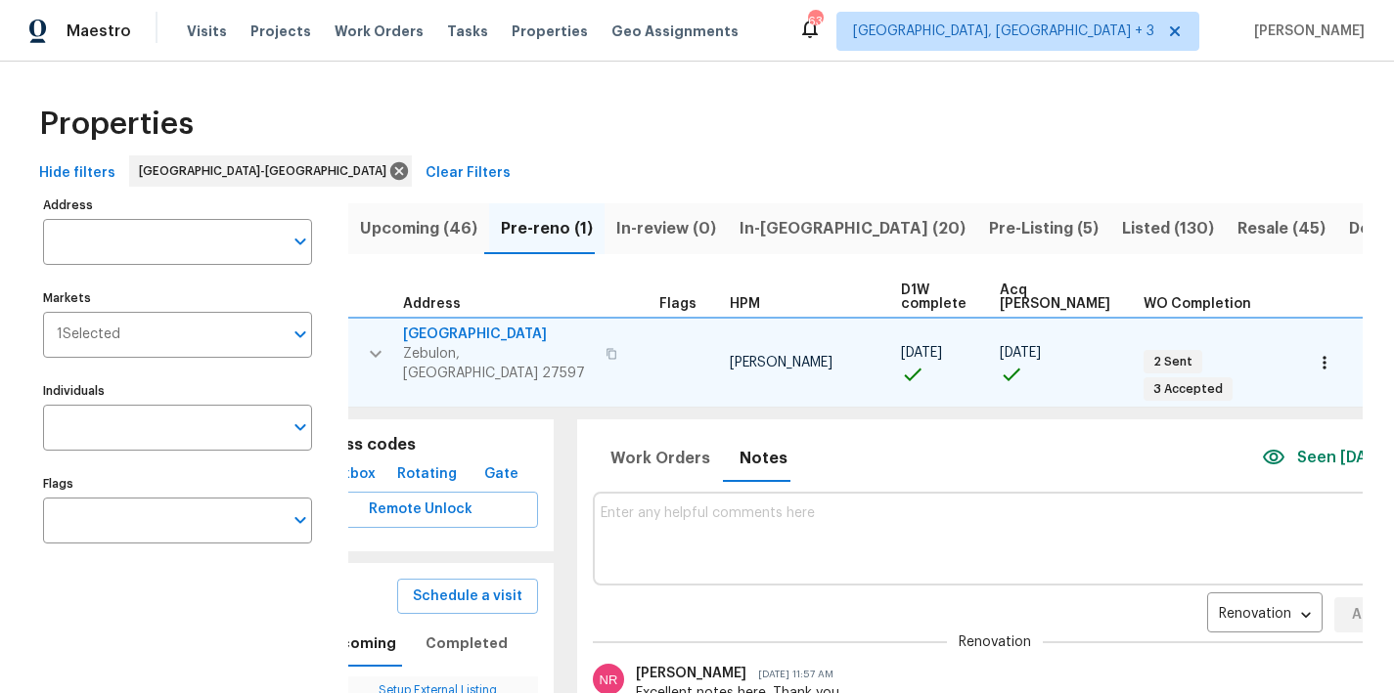
click at [382, 342] on icon "button" at bounding box center [375, 353] width 23 height 23
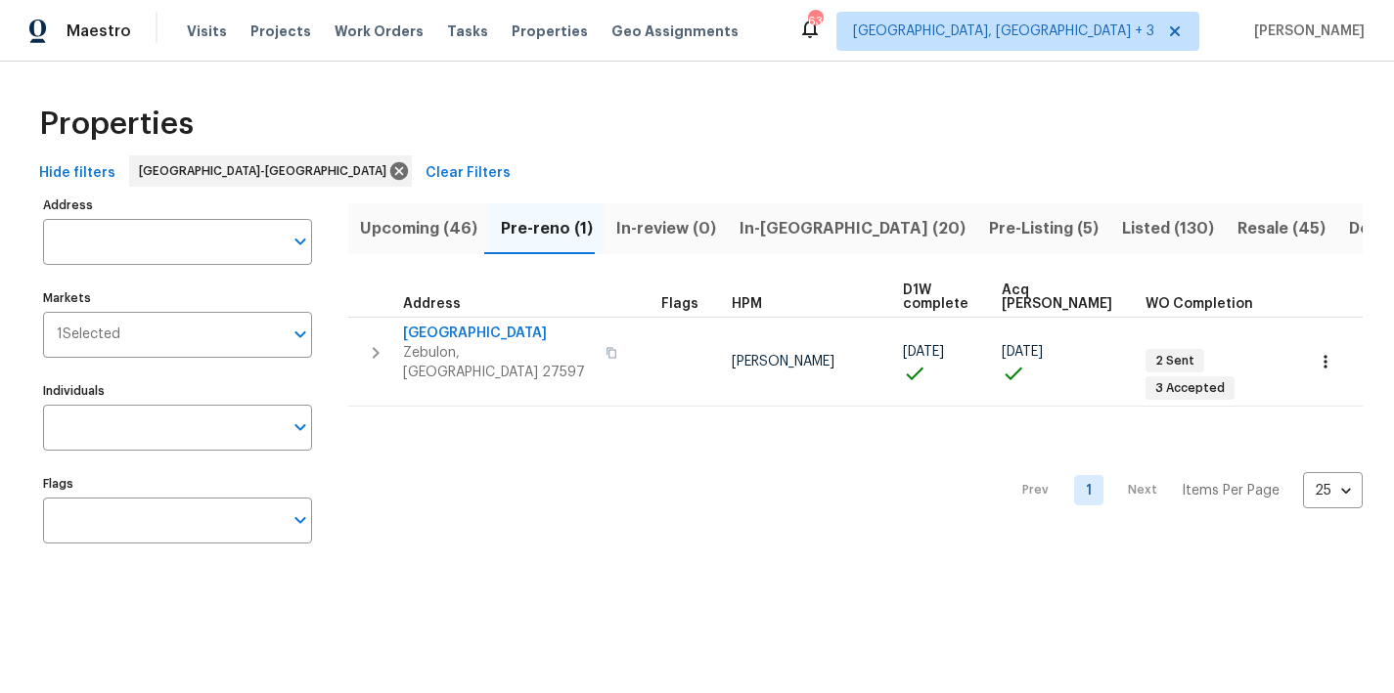
click at [408, 238] on span "Upcoming (46)" at bounding box center [418, 228] width 117 height 27
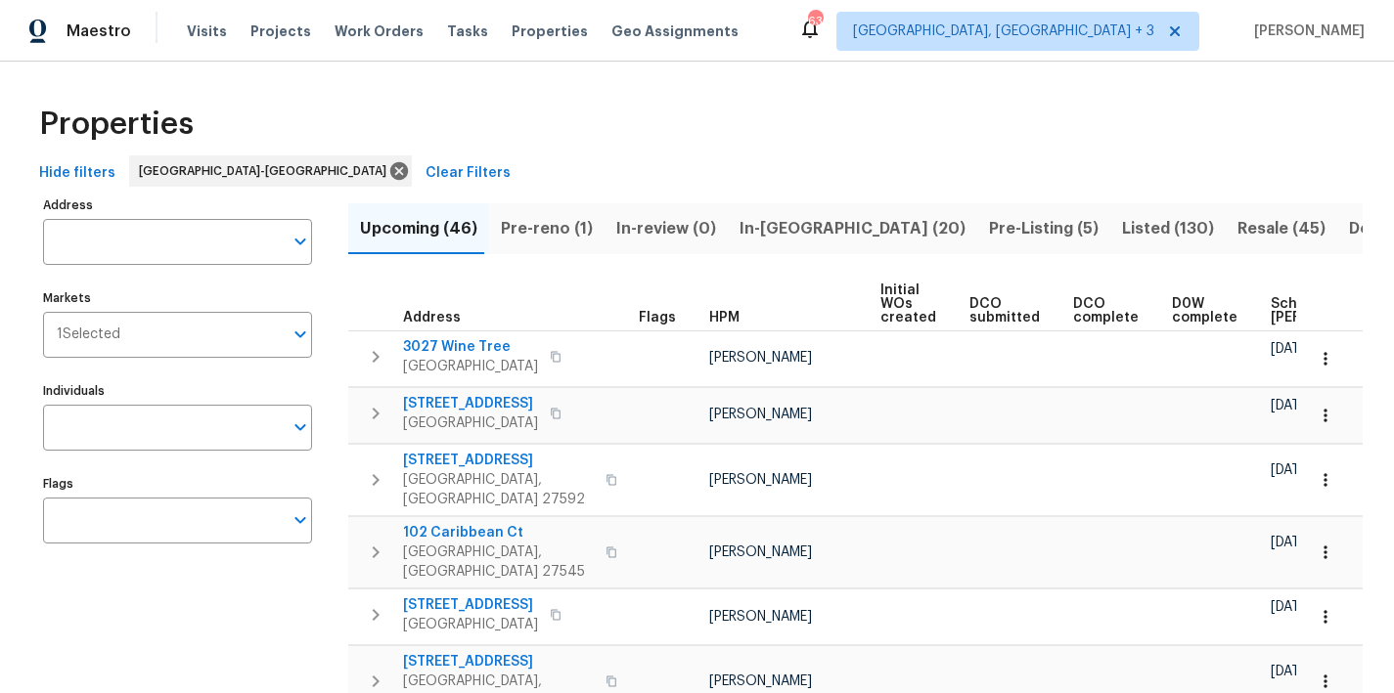
scroll to position [0, 245]
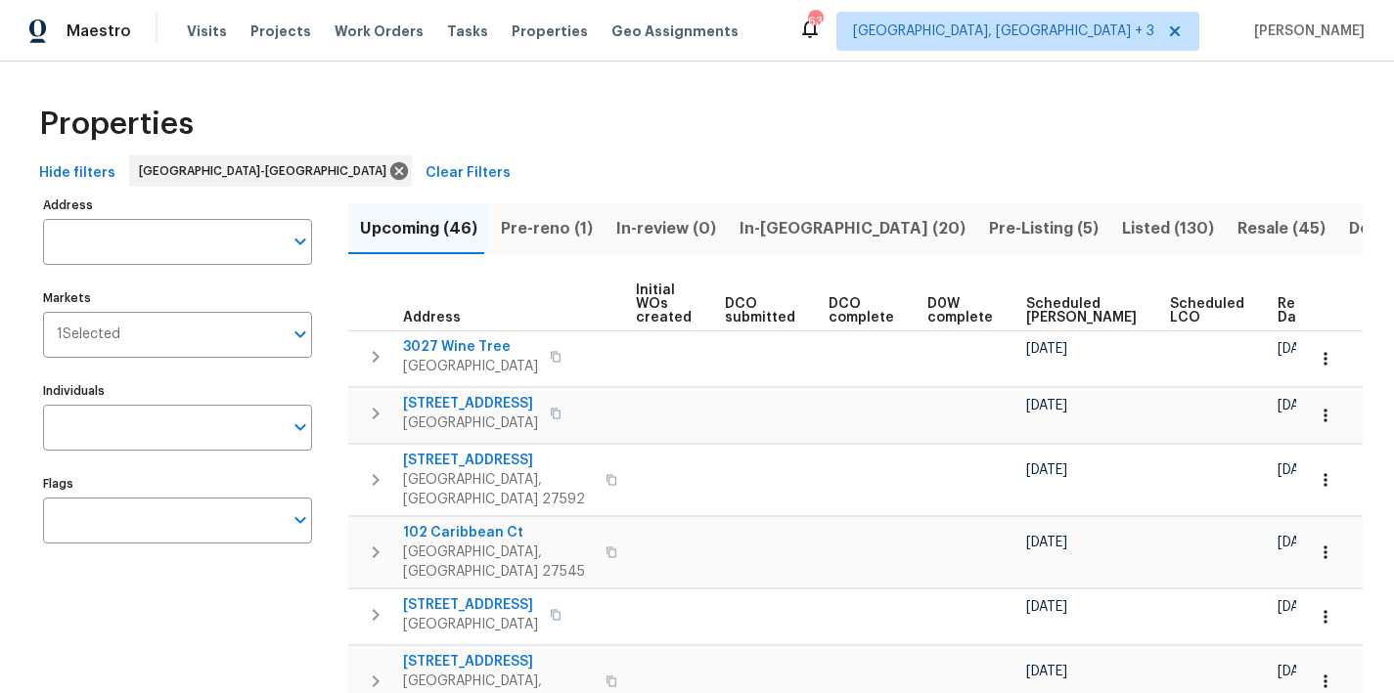
click at [1277, 305] on span "Ready Date" at bounding box center [1298, 310] width 43 height 27
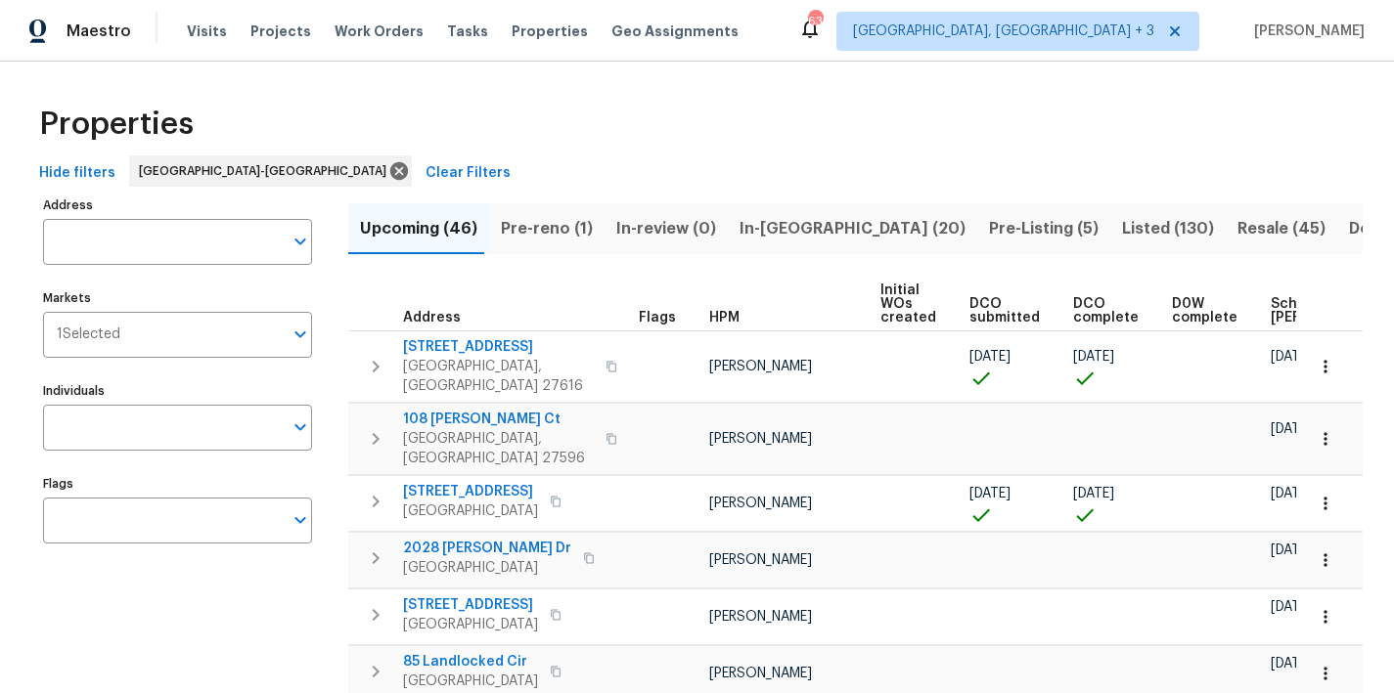
click at [514, 103] on div "Properties" at bounding box center [696, 124] width 1331 height 63
click at [723, 126] on div "Properties" at bounding box center [696, 124] width 1331 height 63
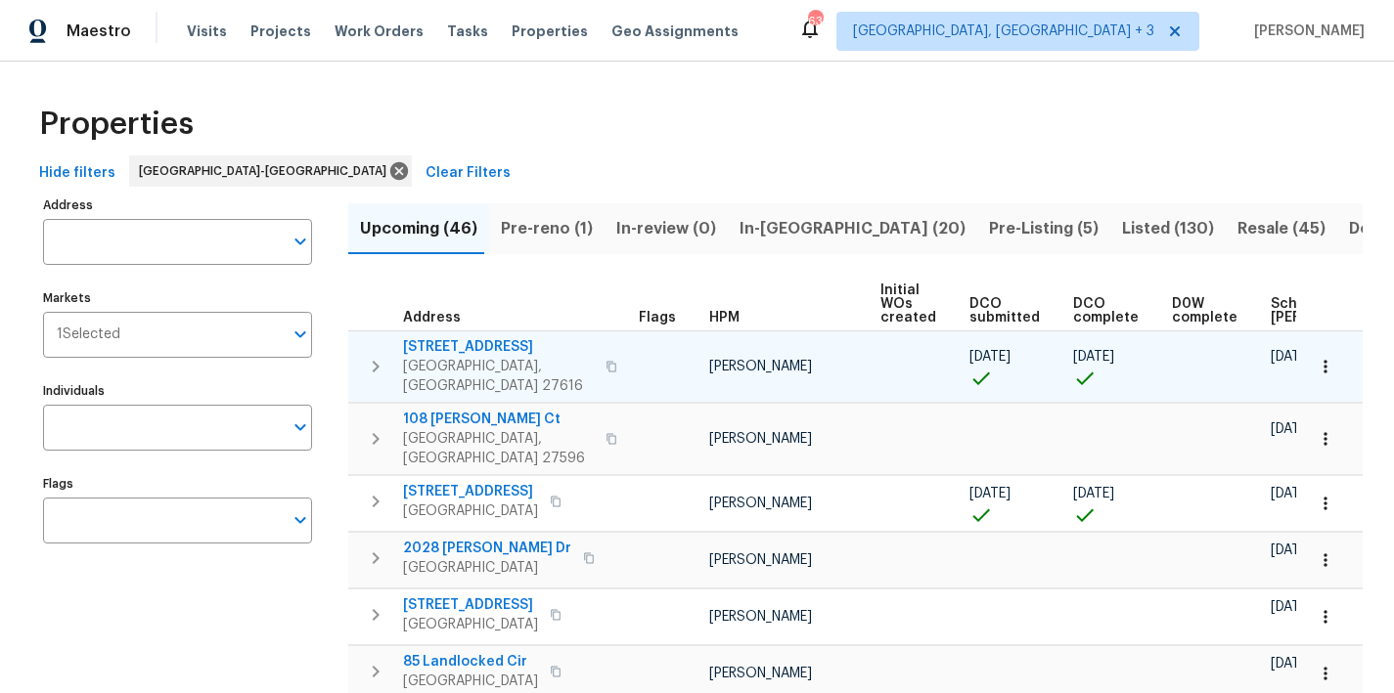
click at [378, 363] on icon "button" at bounding box center [375, 366] width 23 height 23
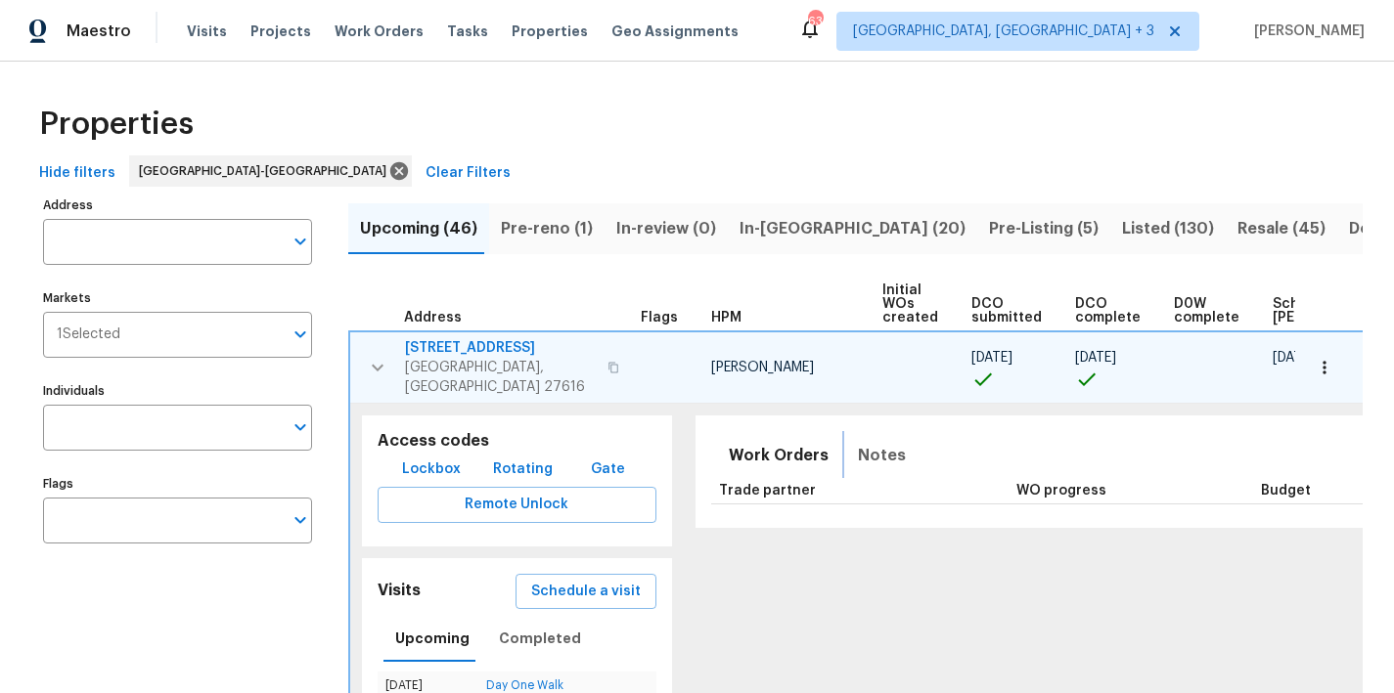
click at [858, 442] on span "Notes" at bounding box center [882, 455] width 48 height 27
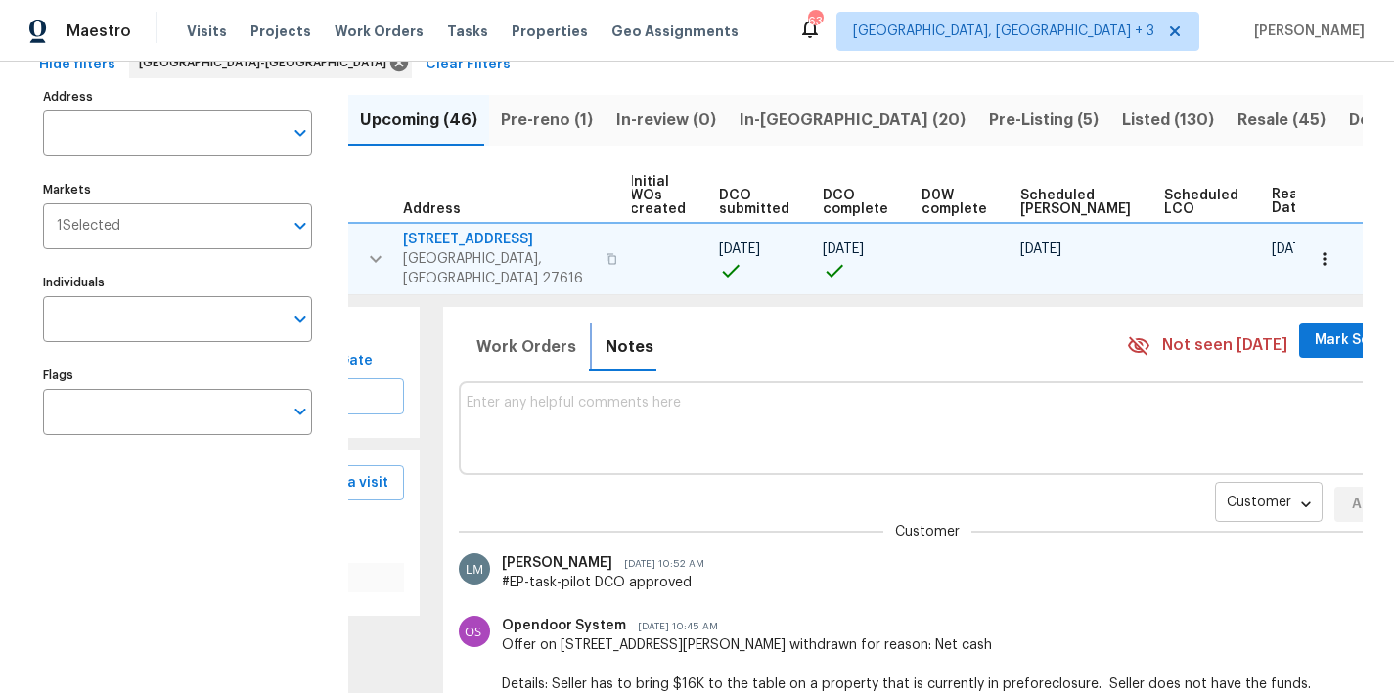
scroll to position [0, 253]
click at [1218, 489] on body "Maestro Visits Projects Work Orders Tasks Properties Geo Assignments 63 Greenvi…" at bounding box center [697, 346] width 1394 height 693
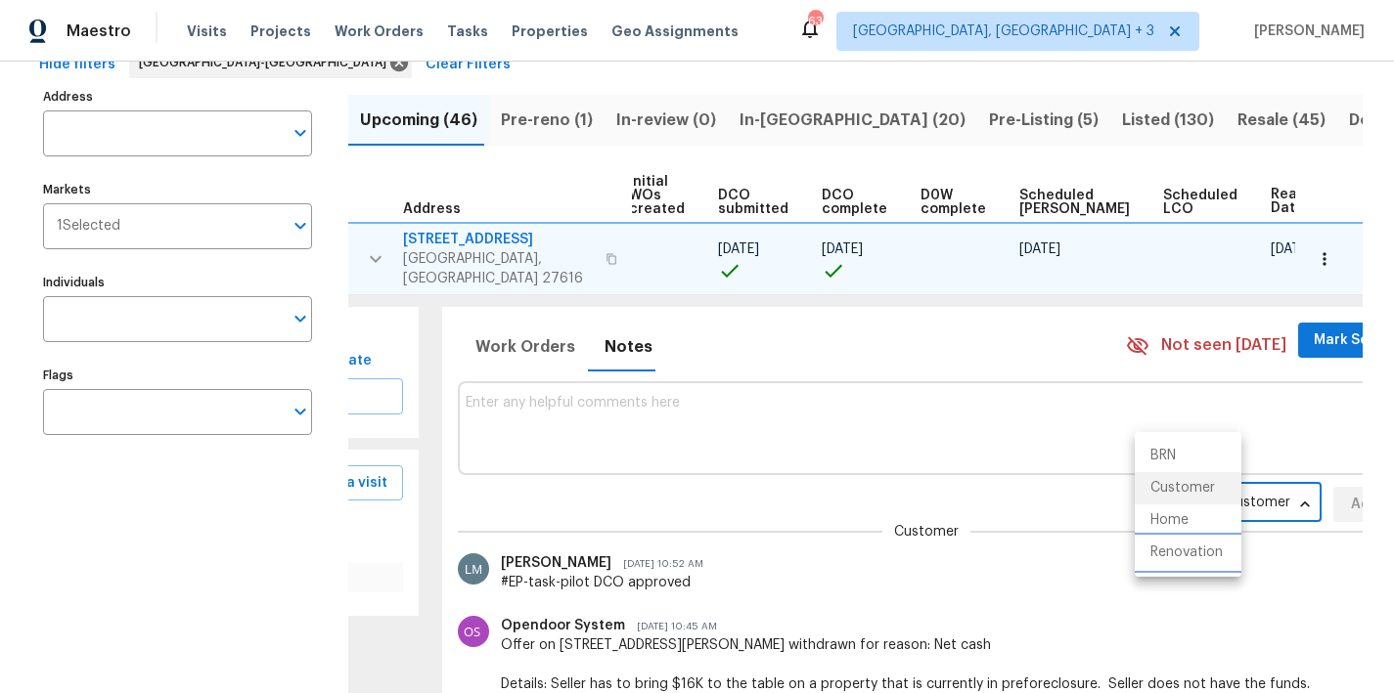
click at [1167, 557] on li "Renovation" at bounding box center [1188, 553] width 107 height 32
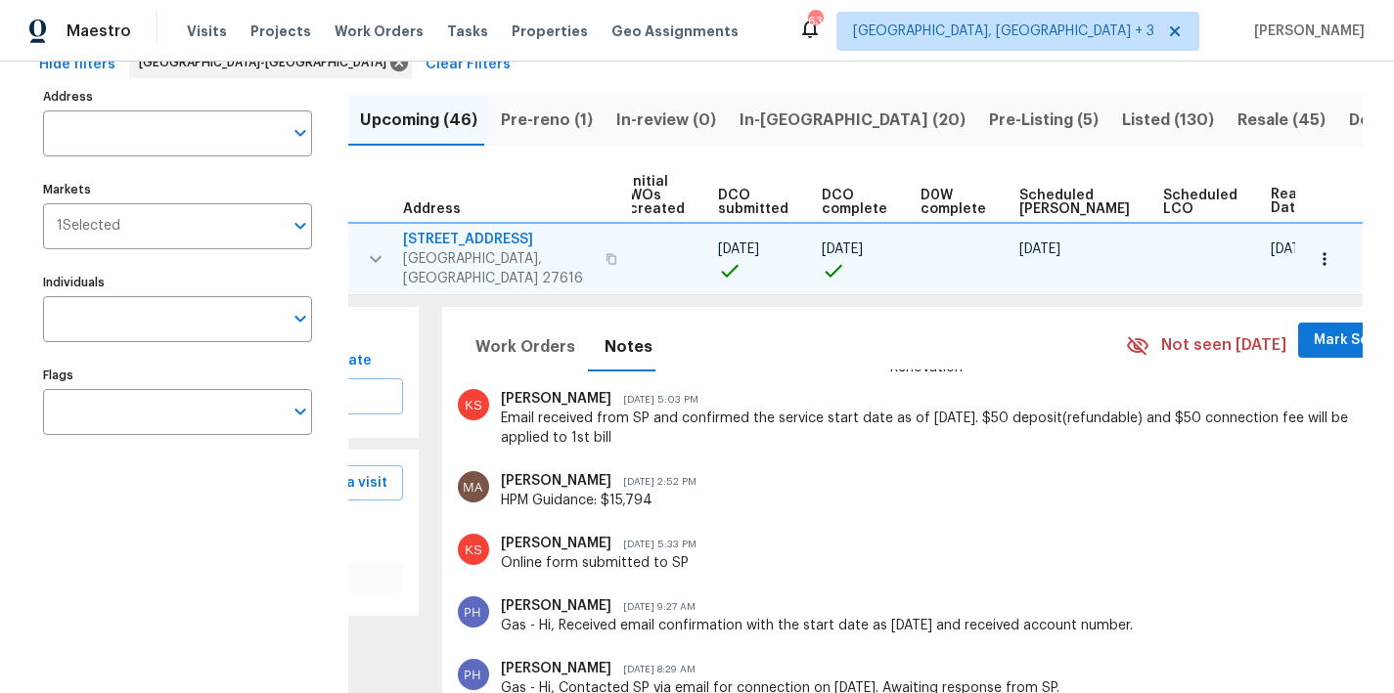
scroll to position [0, 0]
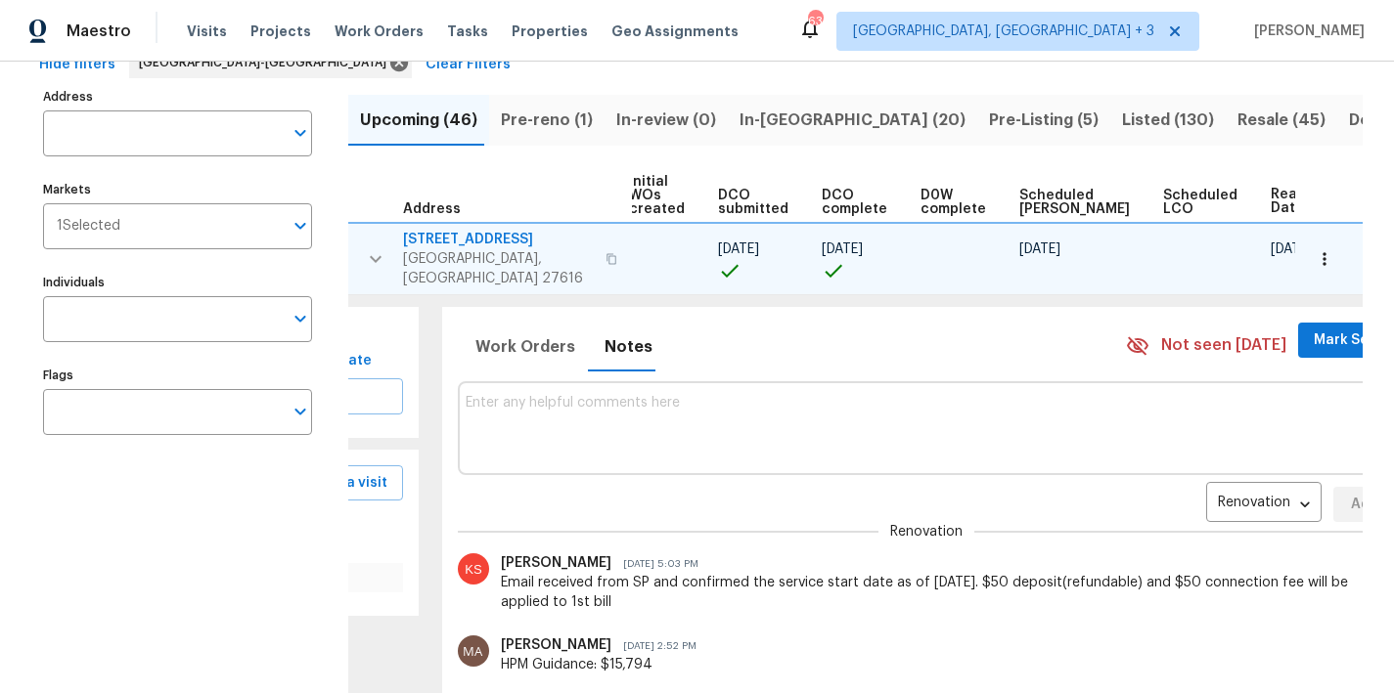
click at [581, 403] on textarea at bounding box center [927, 428] width 923 height 66
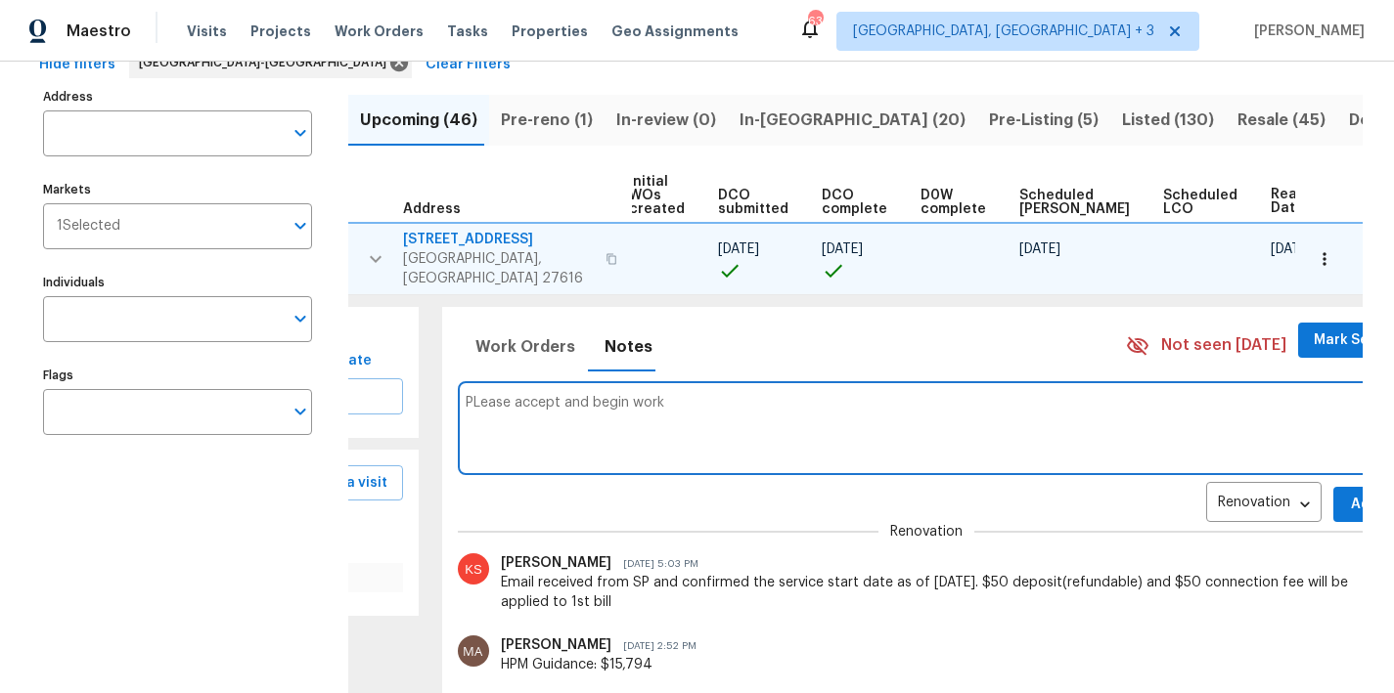
click at [466, 395] on textarea "PLease accept and begin work" at bounding box center [927, 428] width 923 height 66
click at [466, 421] on textarea "GC/TP comms template: PLease accept and begin work" at bounding box center [927, 428] width 923 height 66
click at [648, 423] on textarea "GC/TP comms template: Please accept and begin work" at bounding box center [927, 428] width 923 height 66
drag, startPoint x: 841, startPoint y: 421, endPoint x: 817, endPoint y: 421, distance: 24.5
click at [817, 421] on textarea "GC/TP comms template: Please accept and begin work within 24 hrs of ready date …" at bounding box center [927, 428] width 923 height 66
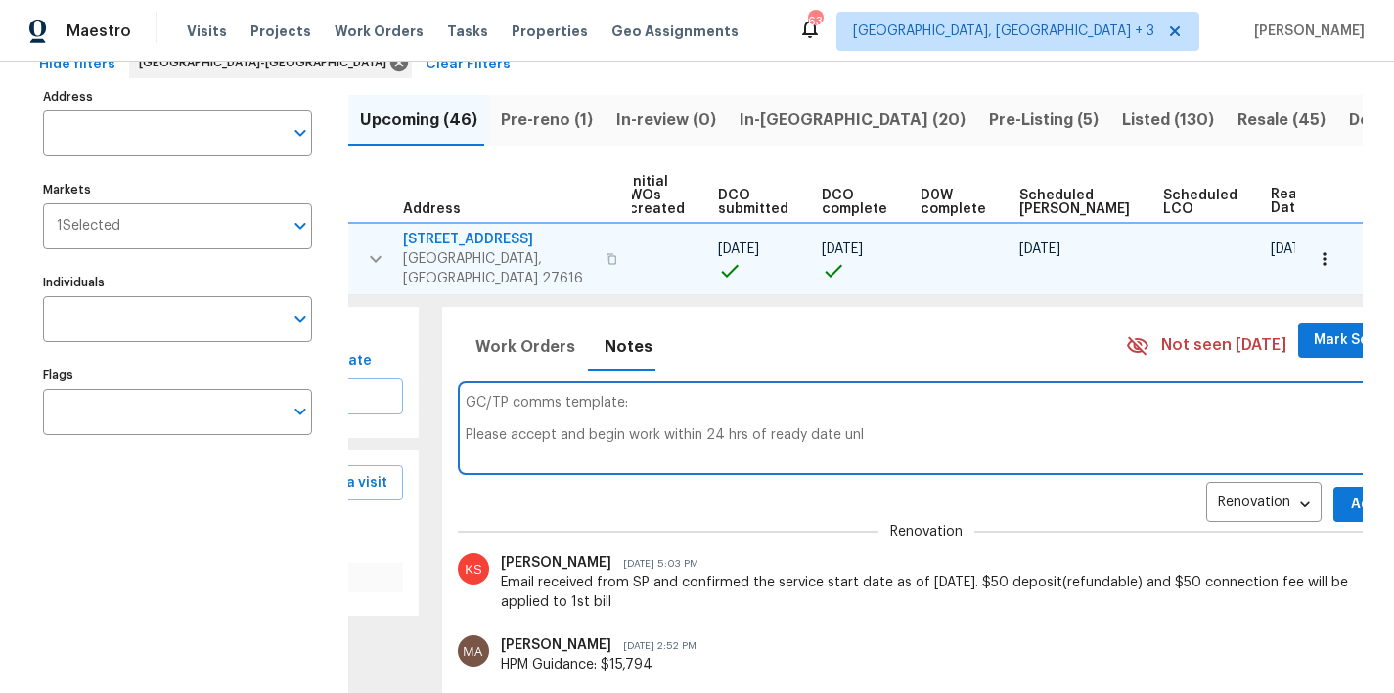
click at [850, 422] on textarea "GC/TP comms template: Please accept and begin work within 24 hrs of ready date …" at bounding box center [927, 428] width 923 height 66
drag, startPoint x: 843, startPoint y: 423, endPoint x: 745, endPoint y: 420, distance: 97.9
click at [745, 420] on textarea "GC/TP comms template: Please accept and begin work within 24 hrs of ready date …" at bounding box center [927, 428] width 923 height 66
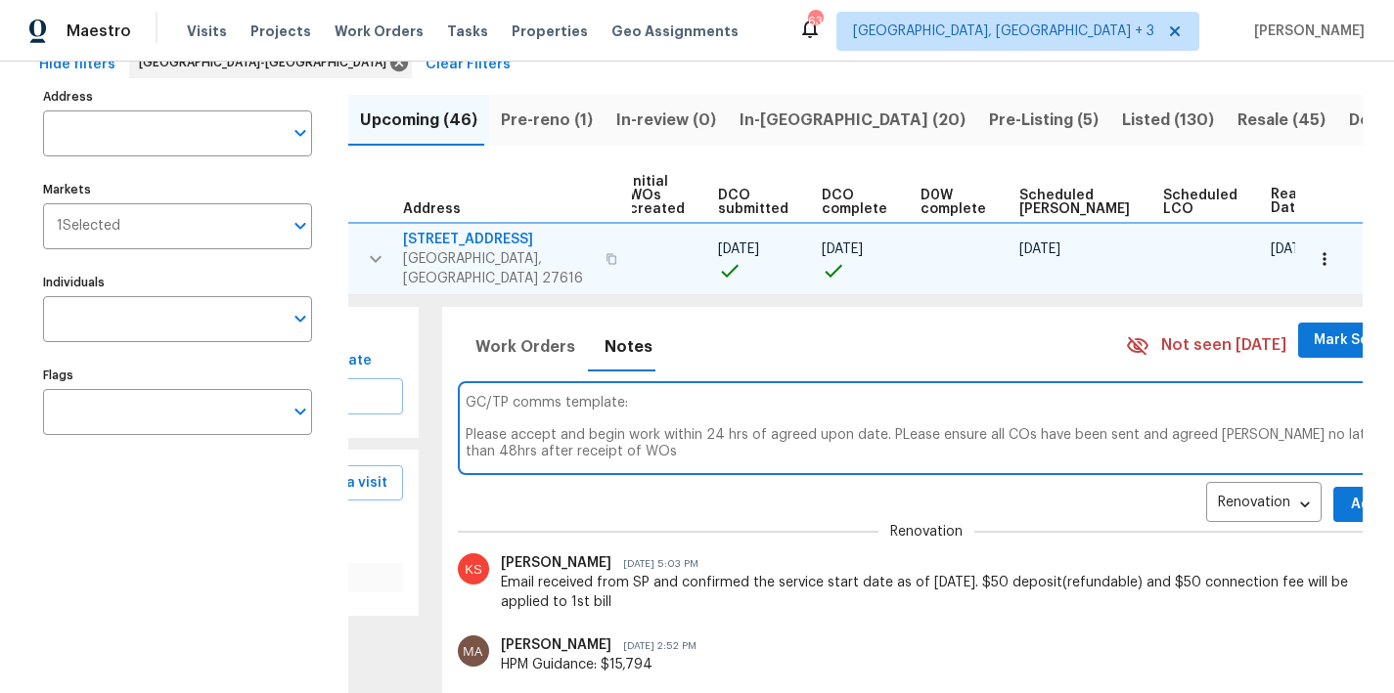
click at [674, 447] on div "GC/TP comms template: Please accept and begin work within 24 hrs of agreed upon…" at bounding box center [927, 428] width 923 height 78
click at [885, 422] on textarea "GC/TP comms template: Please accept and begin work within 24 hrs of agreed upon…" at bounding box center [927, 428] width 923 height 66
click at [672, 435] on textarea "GC/TP comms template: Please accept and begin work within 24 hrs of agreed upon…" at bounding box center [927, 428] width 923 height 66
click at [1207, 420] on textarea "GC/TP comms template: Please accept and begin work within 24 hrs of agreed upon…" at bounding box center [927, 428] width 923 height 66
click at [727, 435] on textarea "GC/TP comms template: Please accept and begin work within 24 hrs of agreed upon…" at bounding box center [927, 428] width 923 height 66
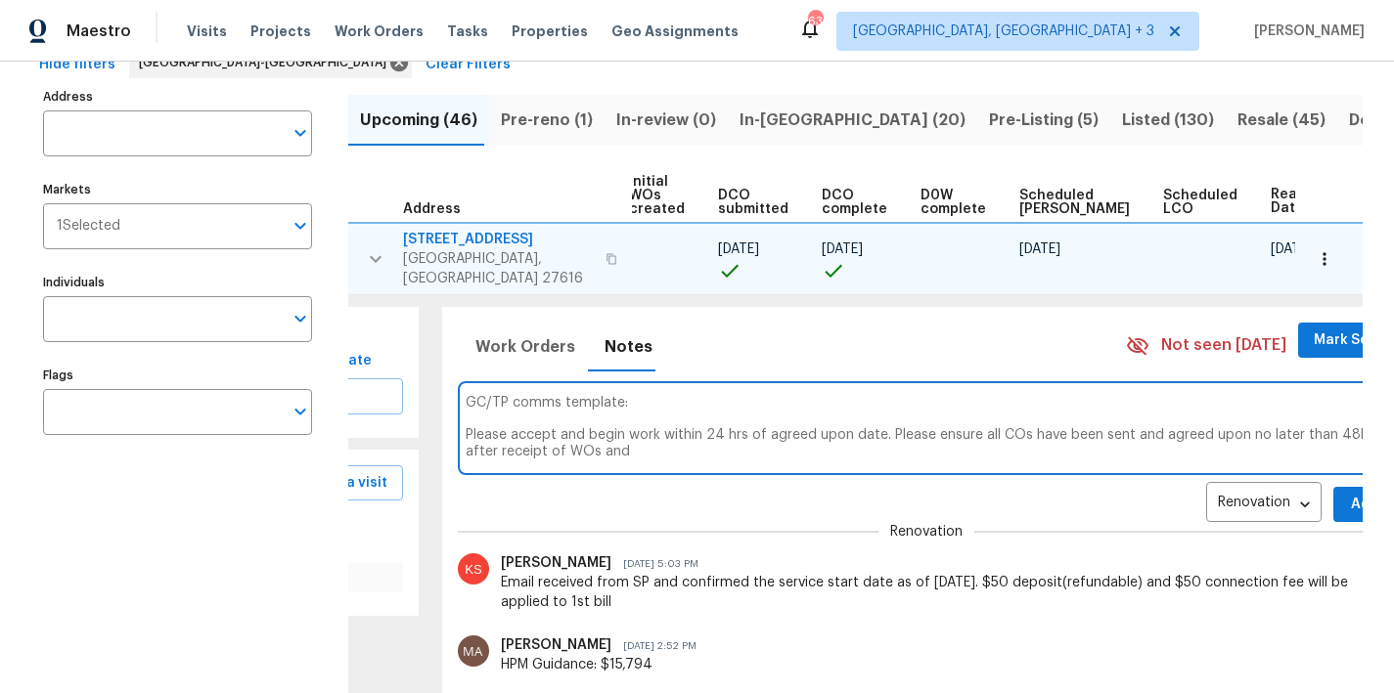
drag, startPoint x: 652, startPoint y: 439, endPoint x: 618, endPoint y: 442, distance: 34.4
click at [618, 442] on textarea "GC/TP comms template: Please accept and begin work within 24 hrs of agreed upon…" at bounding box center [927, 428] width 923 height 66
click at [951, 434] on textarea "GC/TP comms template: Please accept and begin work within 24 hrs of agreed upon…" at bounding box center [927, 428] width 923 height 66
drag, startPoint x: 1023, startPoint y: 438, endPoint x: 441, endPoint y: 379, distance: 585.0
click at [458, 381] on div "GC/TP comms template: Please accept and begin work within 24 hrs of agreed upon…" at bounding box center [927, 428] width 939 height 94
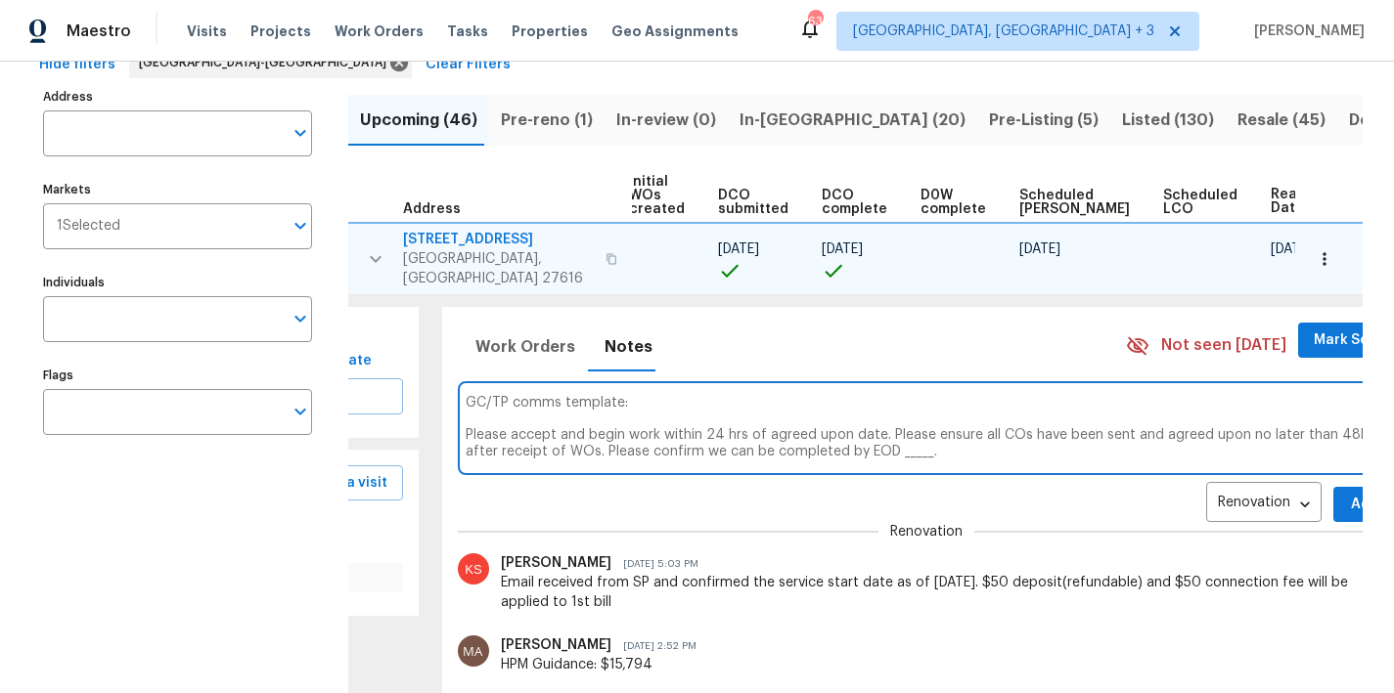
type textarea "GC/TP comms template: Please accept and begin work within 24 hrs of agreed upon…"
click at [1349, 493] on span "Add" at bounding box center [1364, 505] width 31 height 24
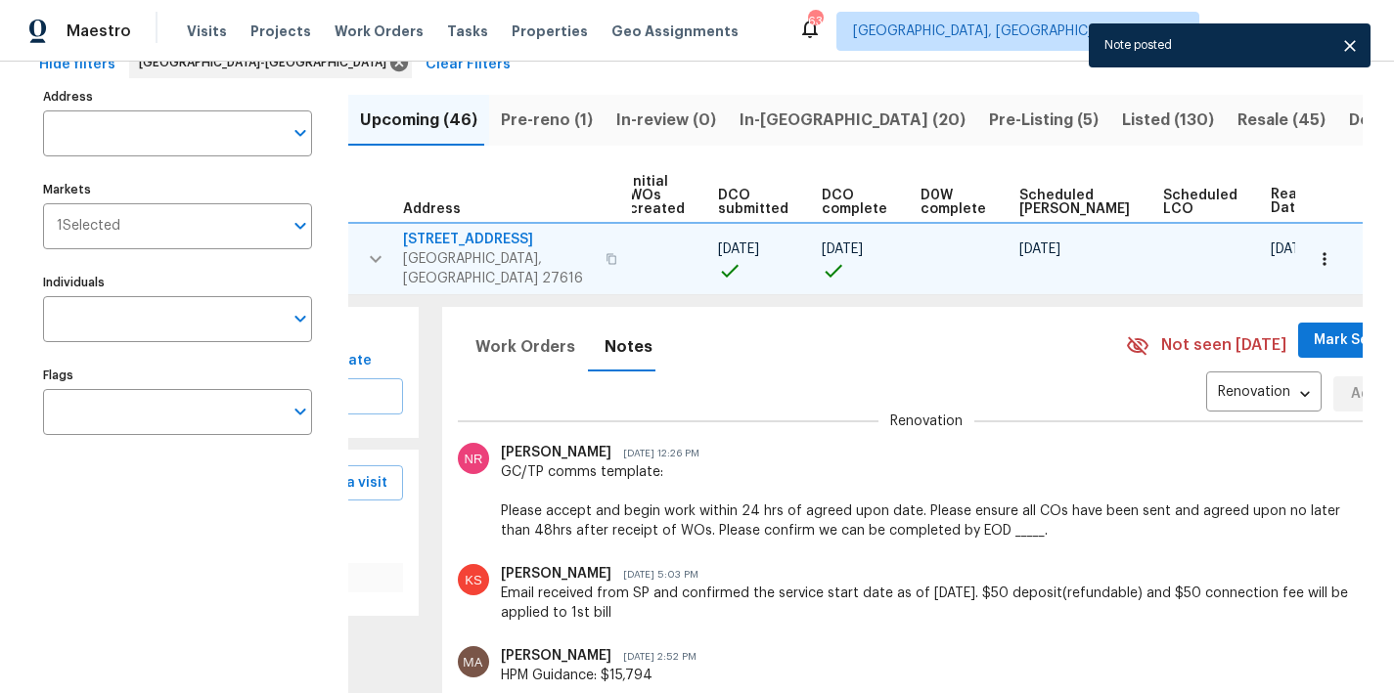
scroll to position [98, 0]
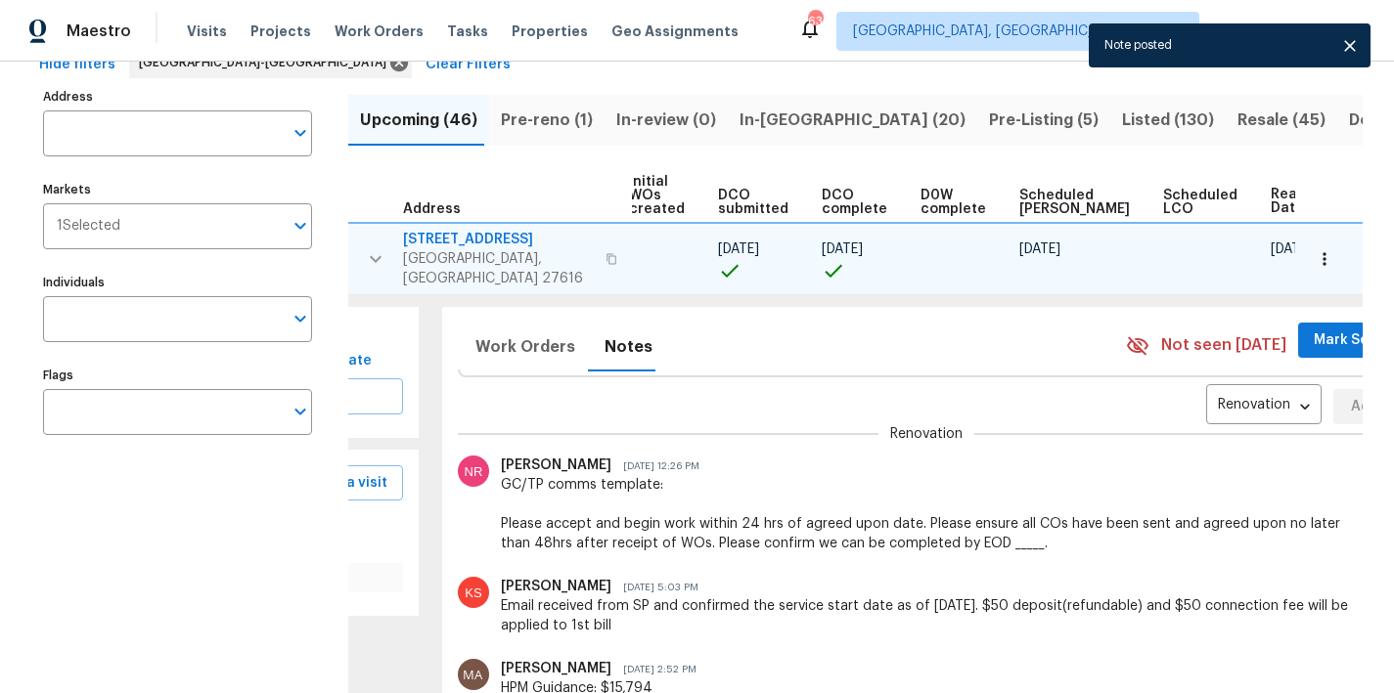
click at [918, 389] on div "Renovation RENOVATION ​ Add" at bounding box center [927, 407] width 939 height 36
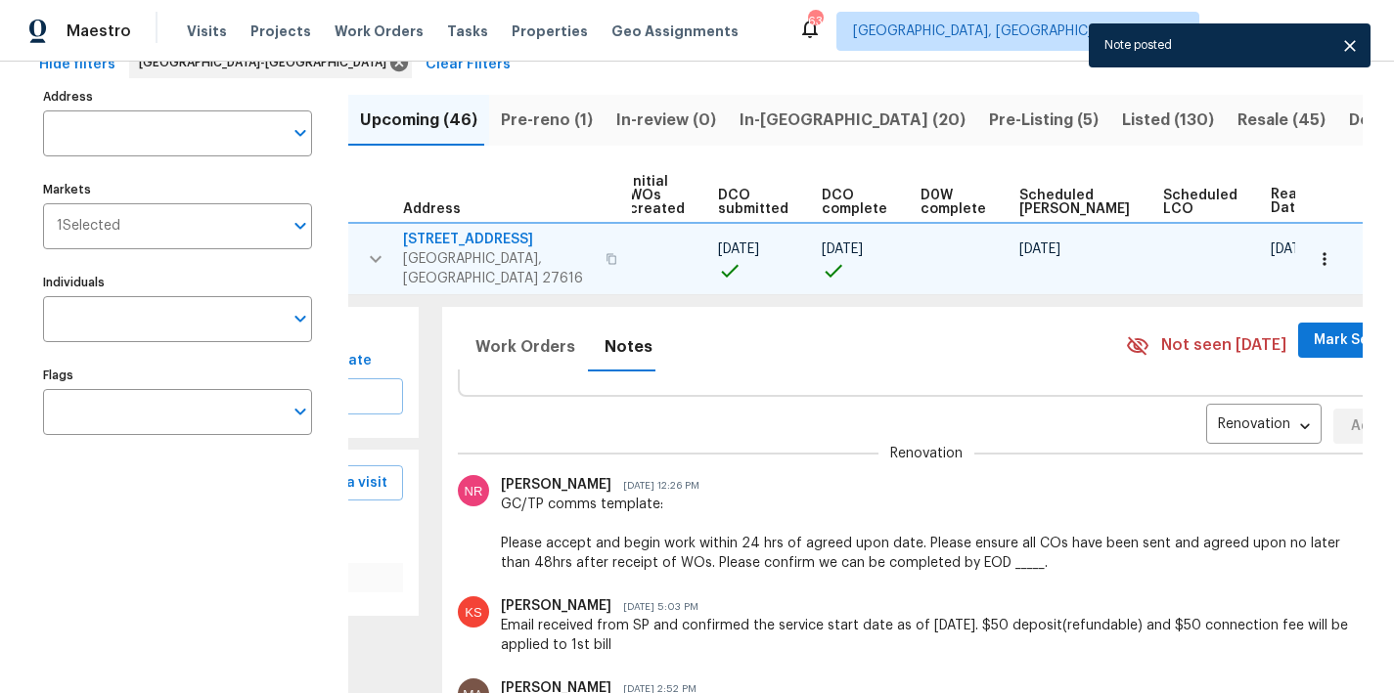
scroll to position [58, 0]
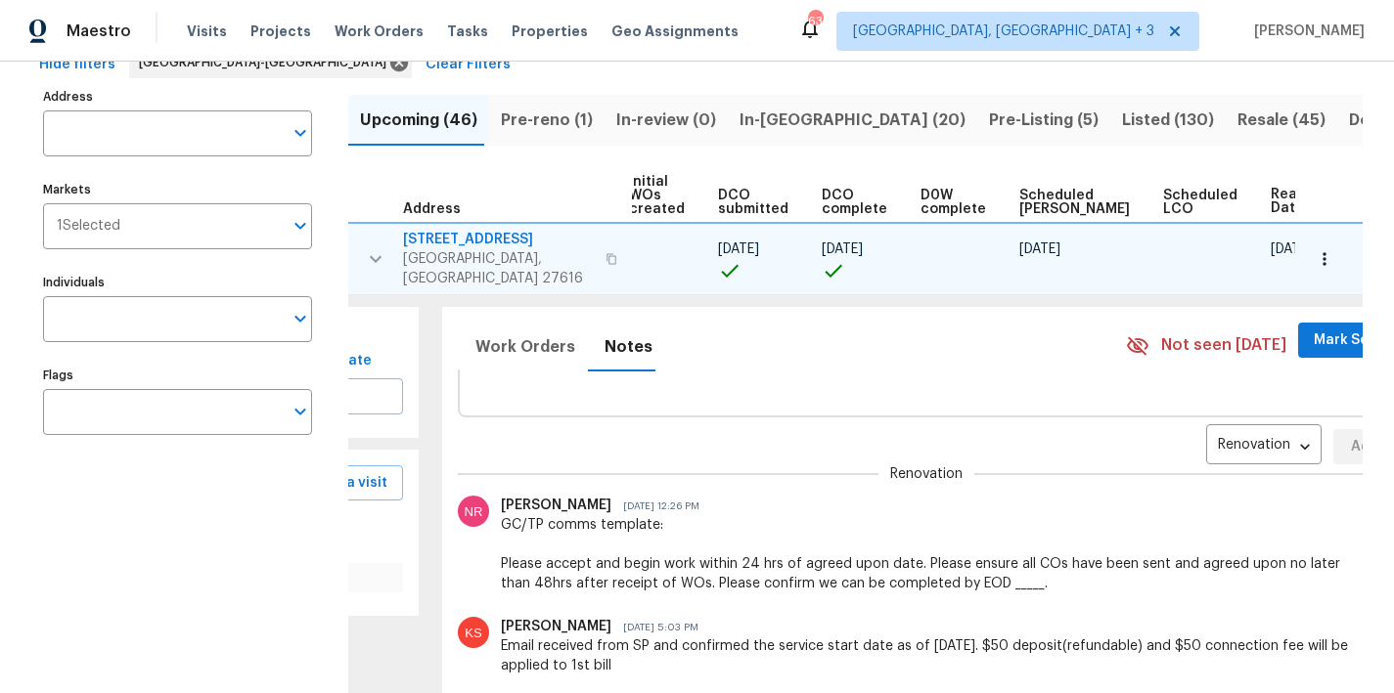
click at [622, 365] on textarea at bounding box center [927, 370] width 923 height 66
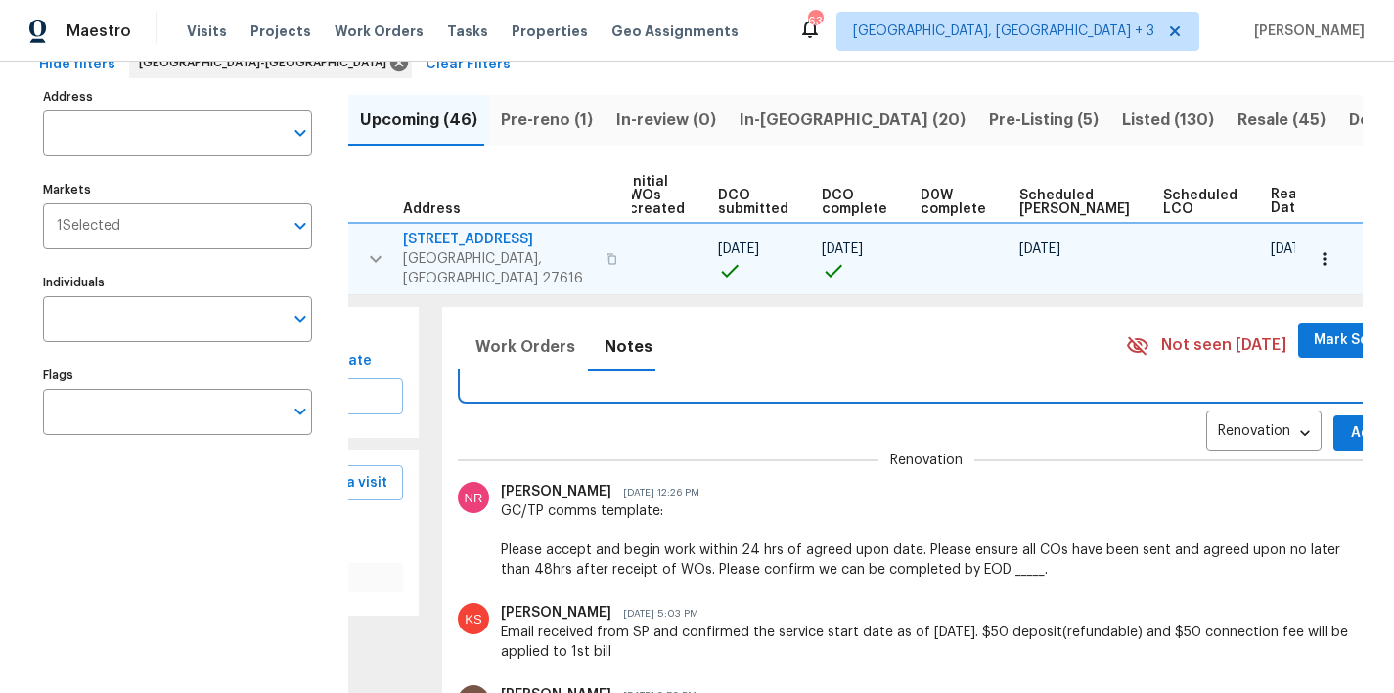
scroll to position [0, 0]
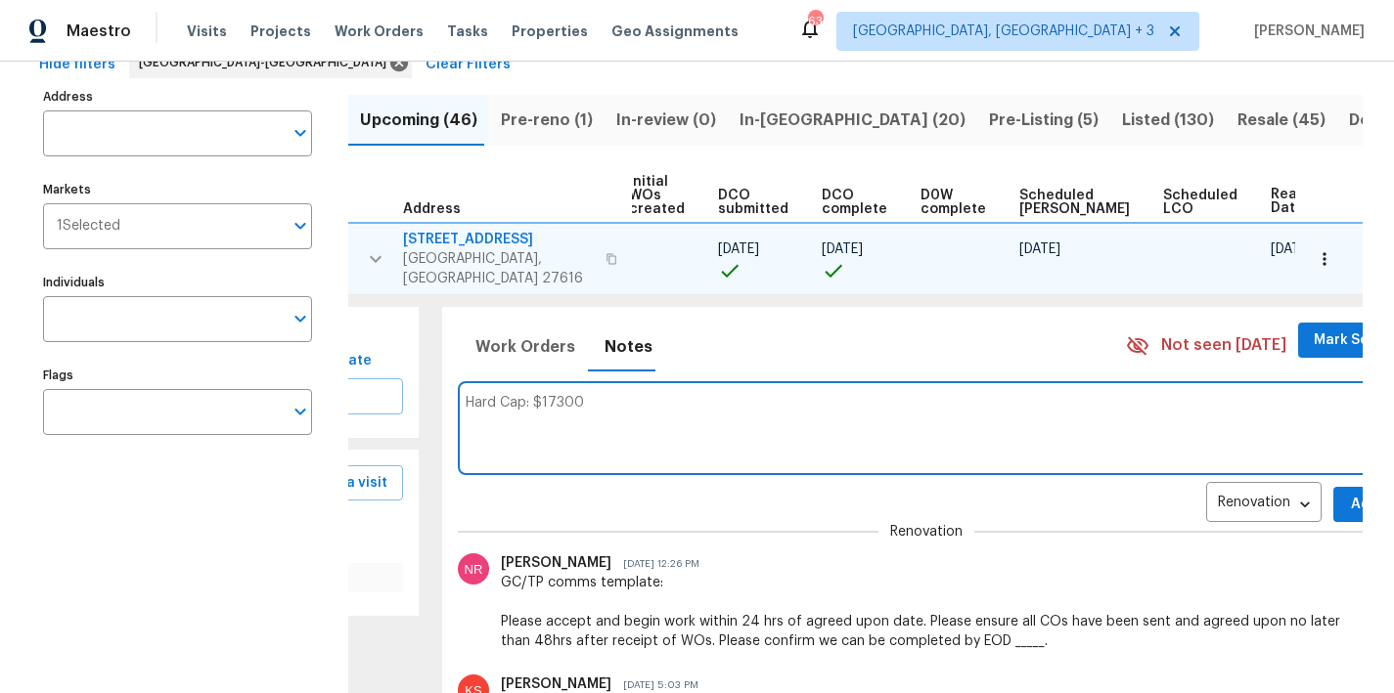
type textarea "Hard Cap: $17300"
click at [1349, 493] on span "Add" at bounding box center [1364, 505] width 31 height 24
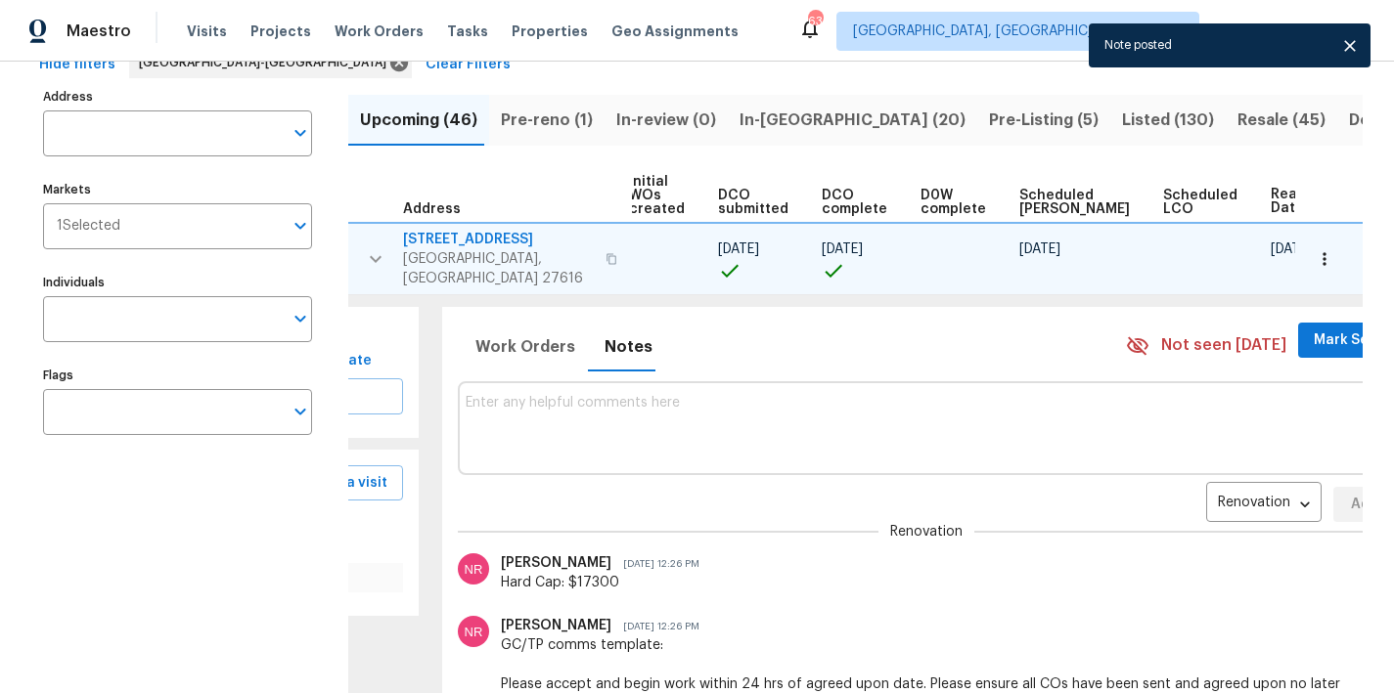
click at [374, 252] on icon "button" at bounding box center [375, 258] width 23 height 23
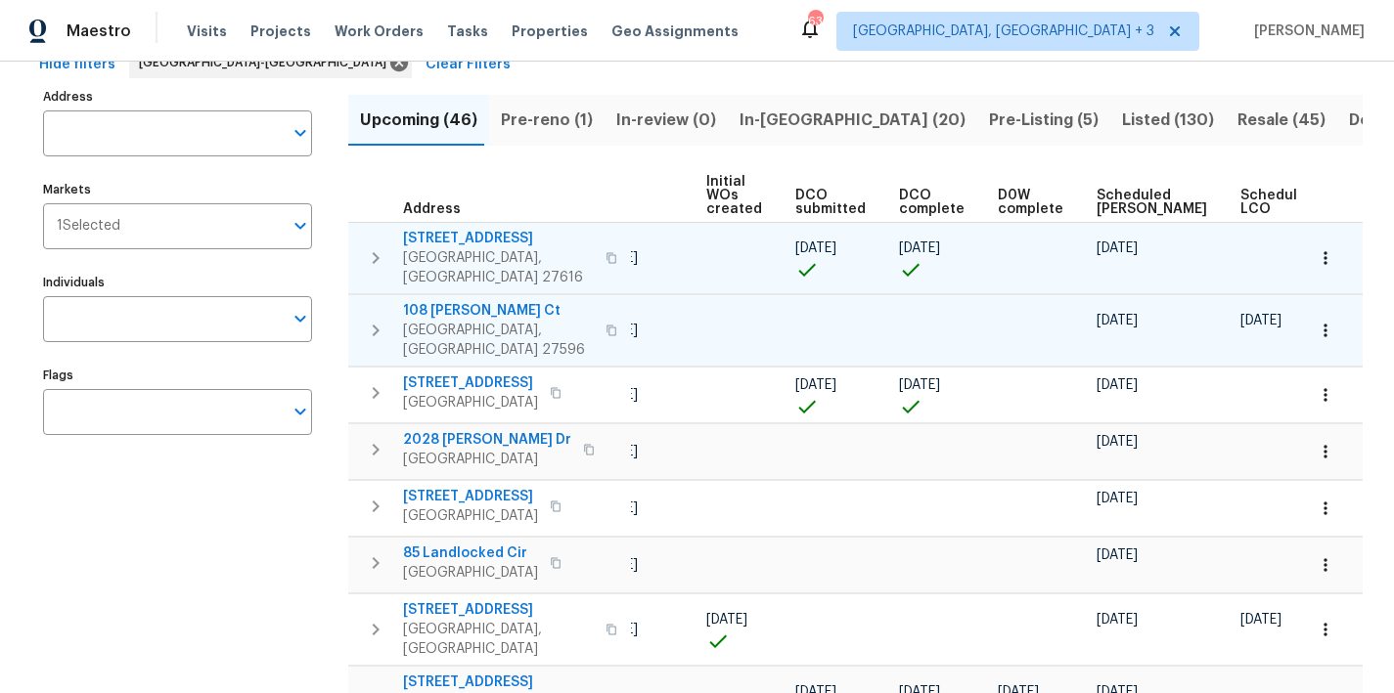
scroll to position [0, 240]
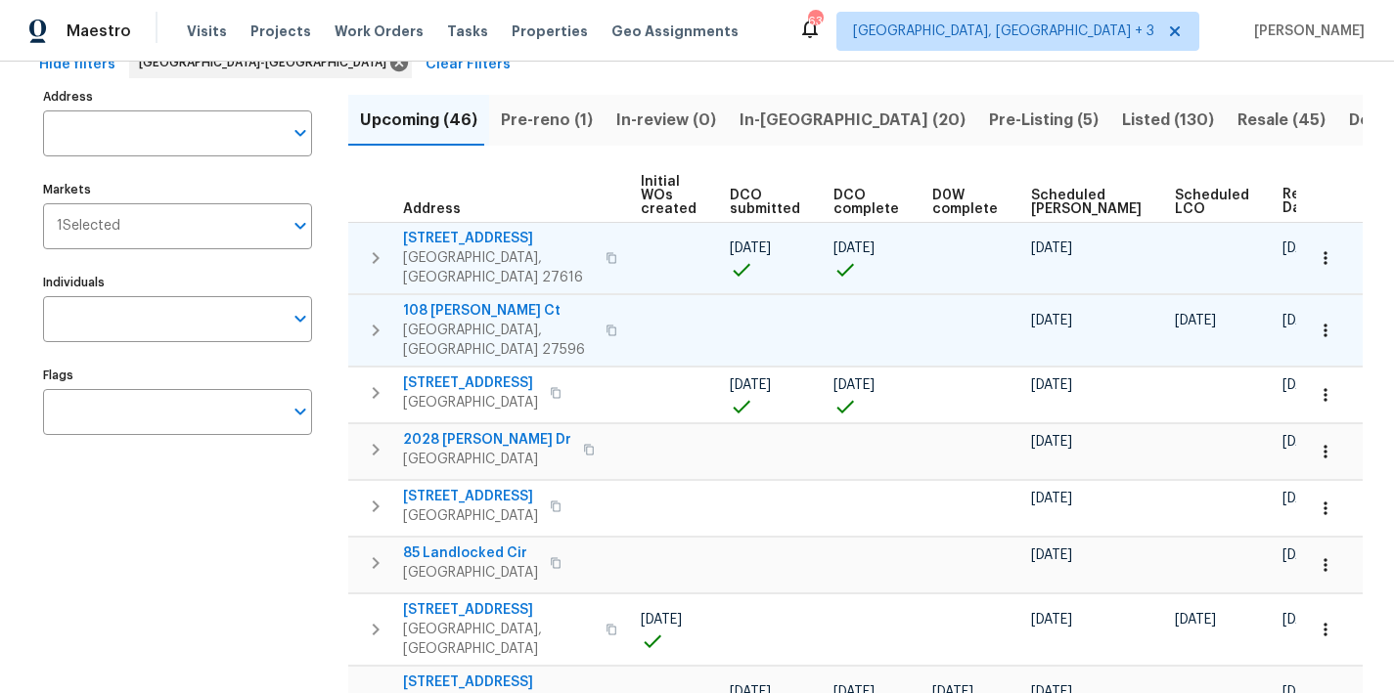
click at [375, 325] on icon "button" at bounding box center [376, 331] width 7 height 12
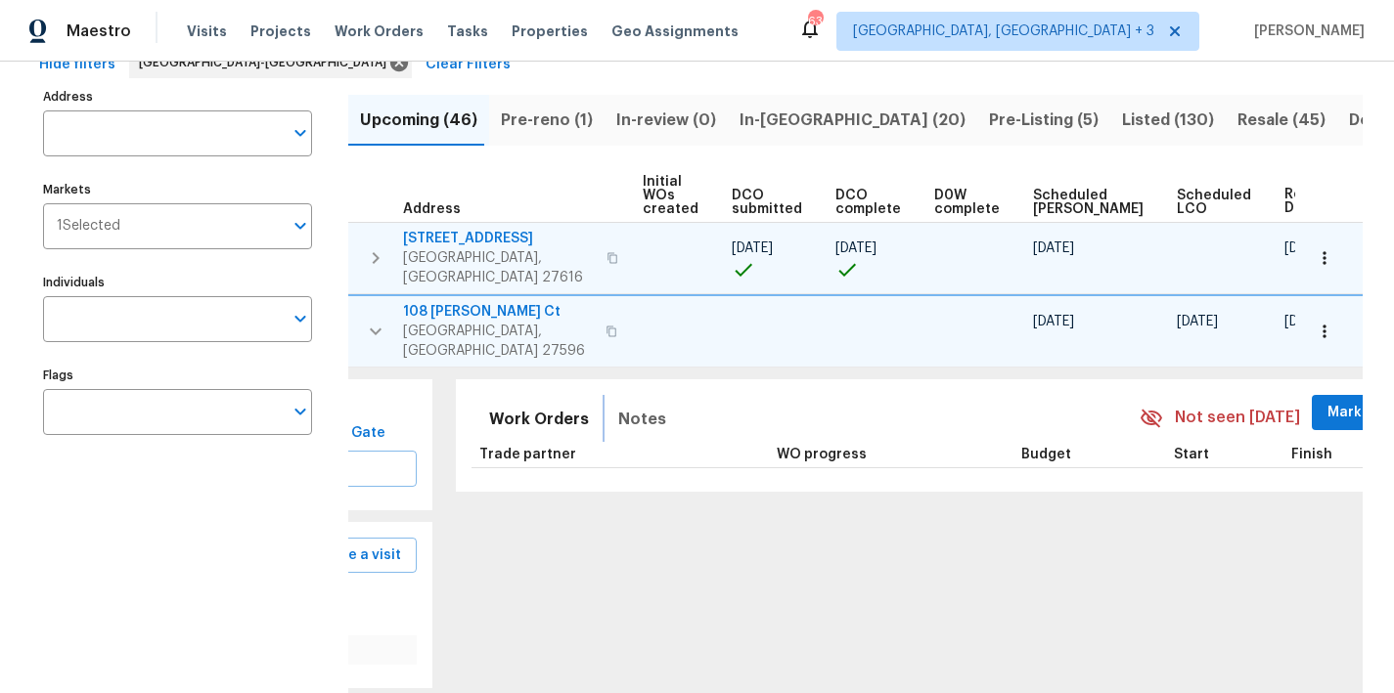
click at [624, 406] on span "Notes" at bounding box center [642, 419] width 48 height 27
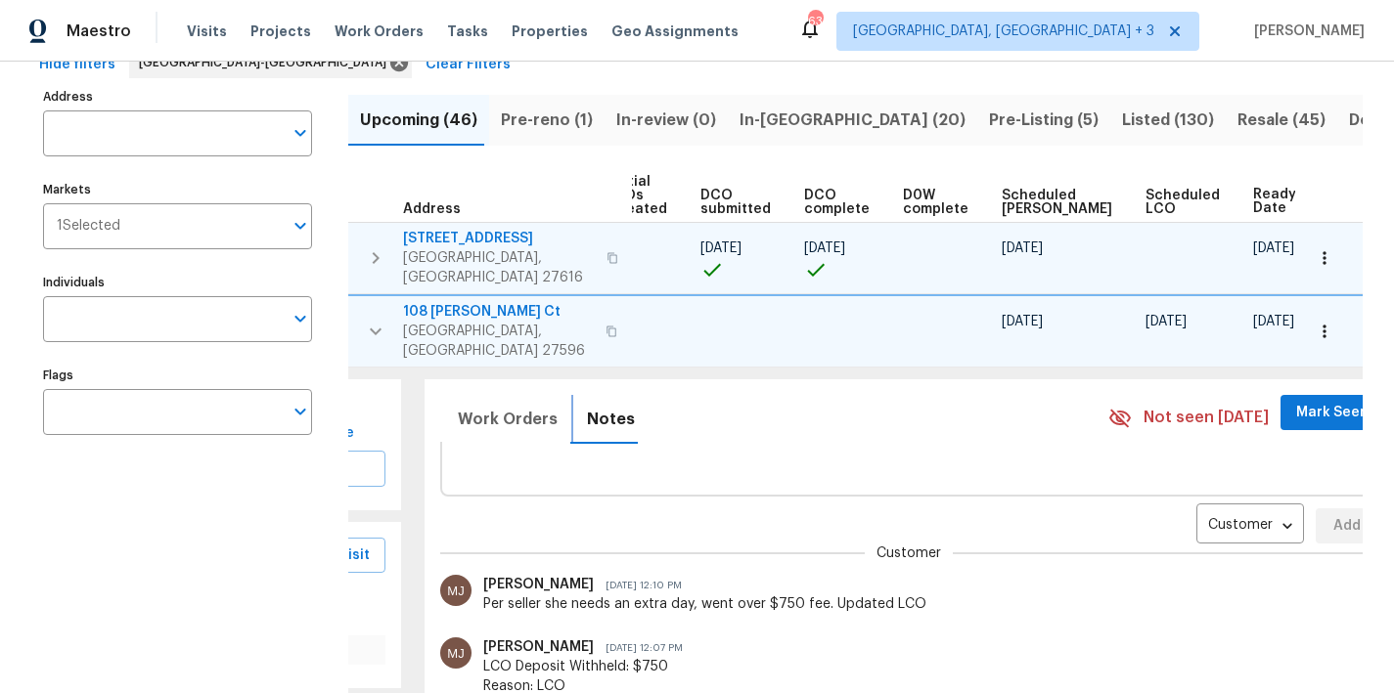
scroll to position [39, 0]
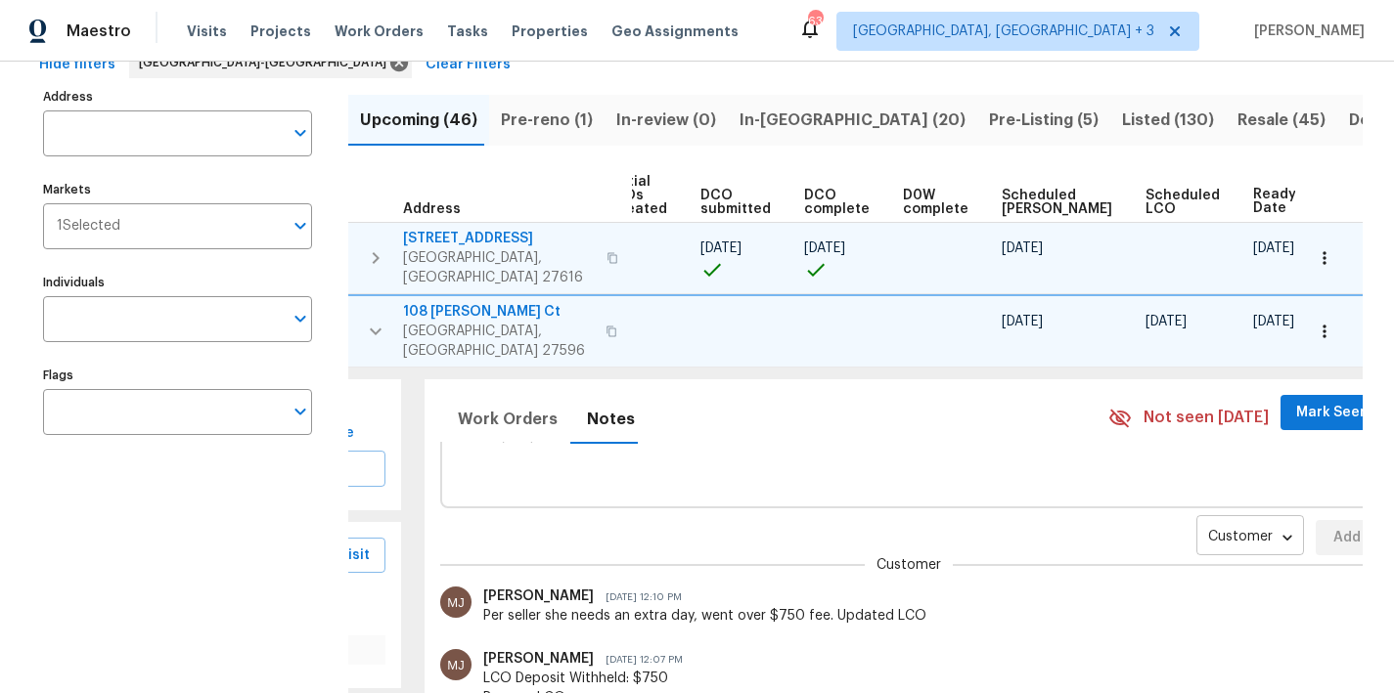
click at [1185, 506] on body "Maestro Visits Projects Work Orders Tasks Properties Geo Assignments 63 Greenvi…" at bounding box center [697, 346] width 1394 height 693
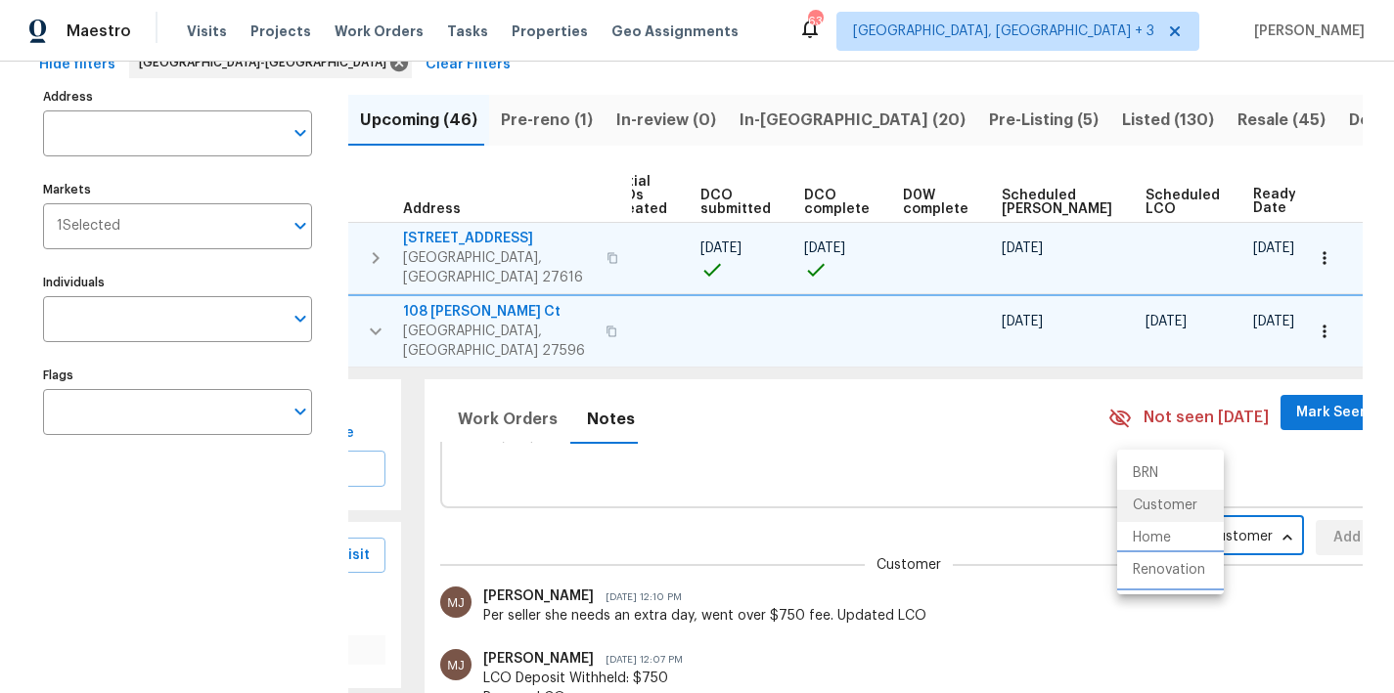
click at [1180, 568] on li "Renovation" at bounding box center [1170, 571] width 107 height 32
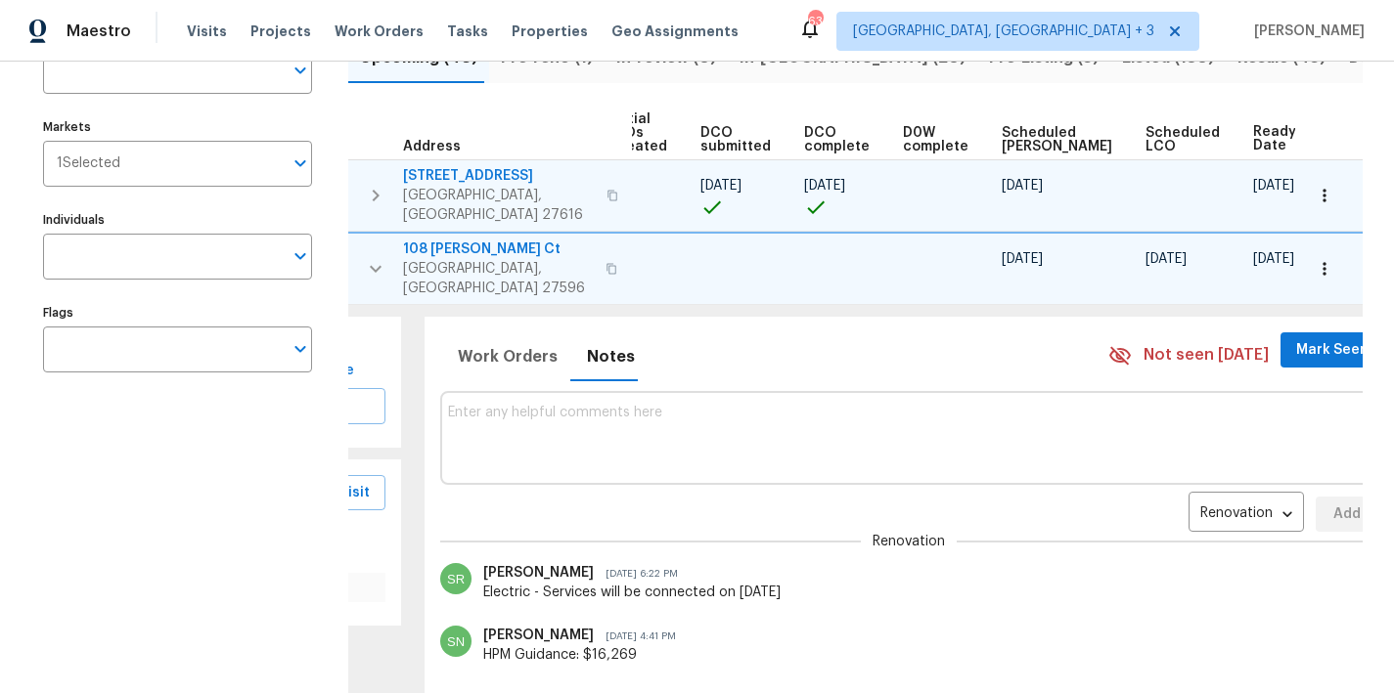
scroll to position [159, 0]
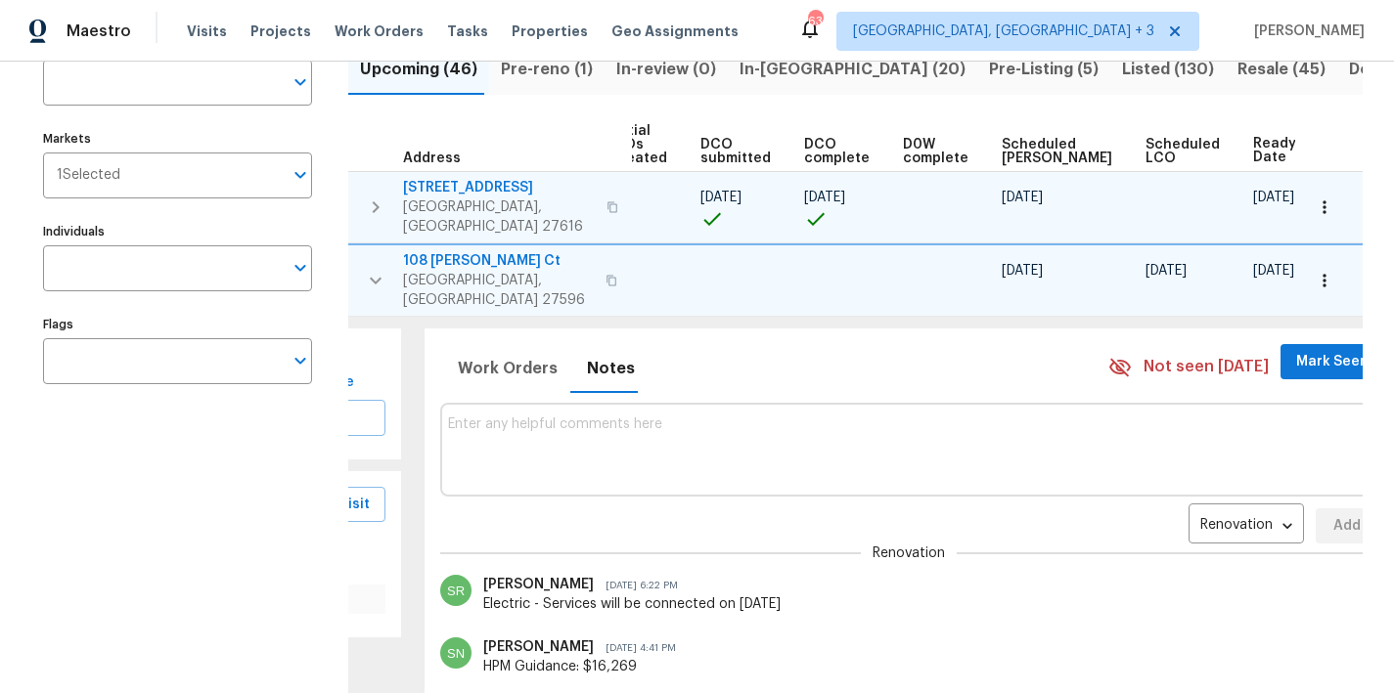
click at [503, 417] on textarea at bounding box center [909, 450] width 923 height 66
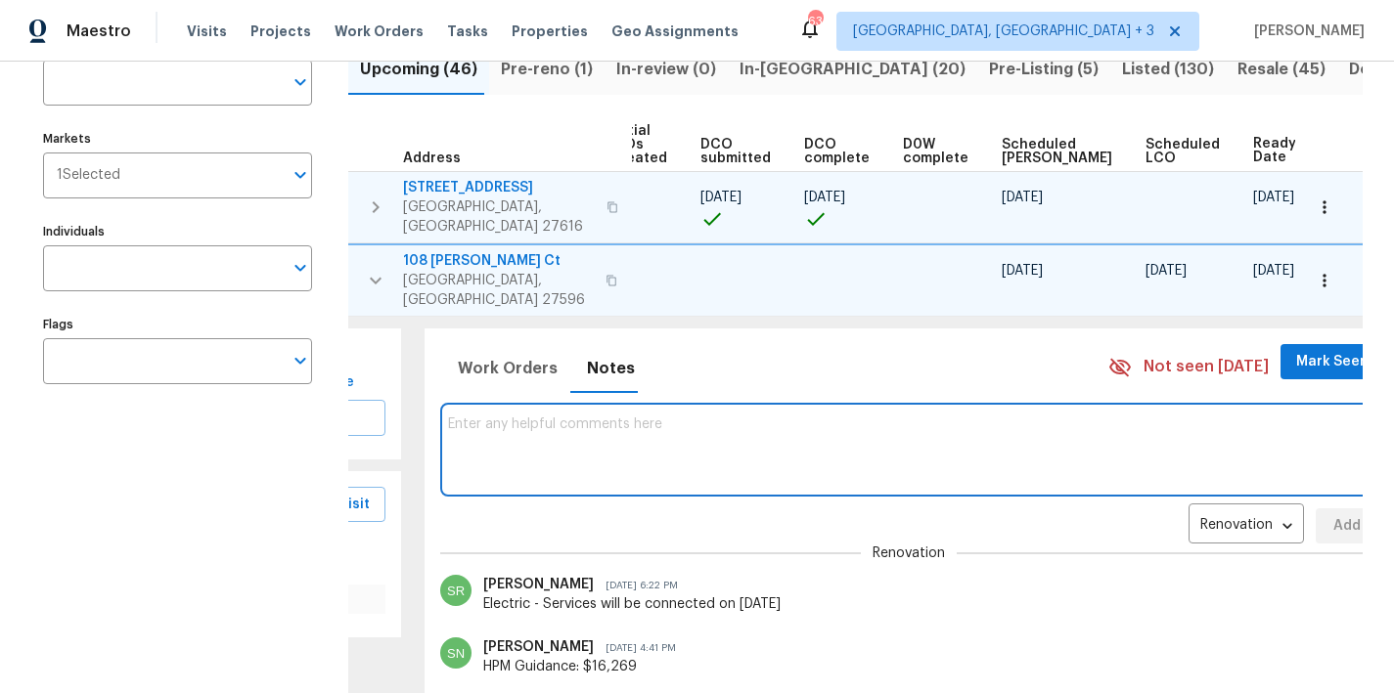
paste textarea "GC/TP comms template: Please accept and begin work within 24 hrs of agreed upon…"
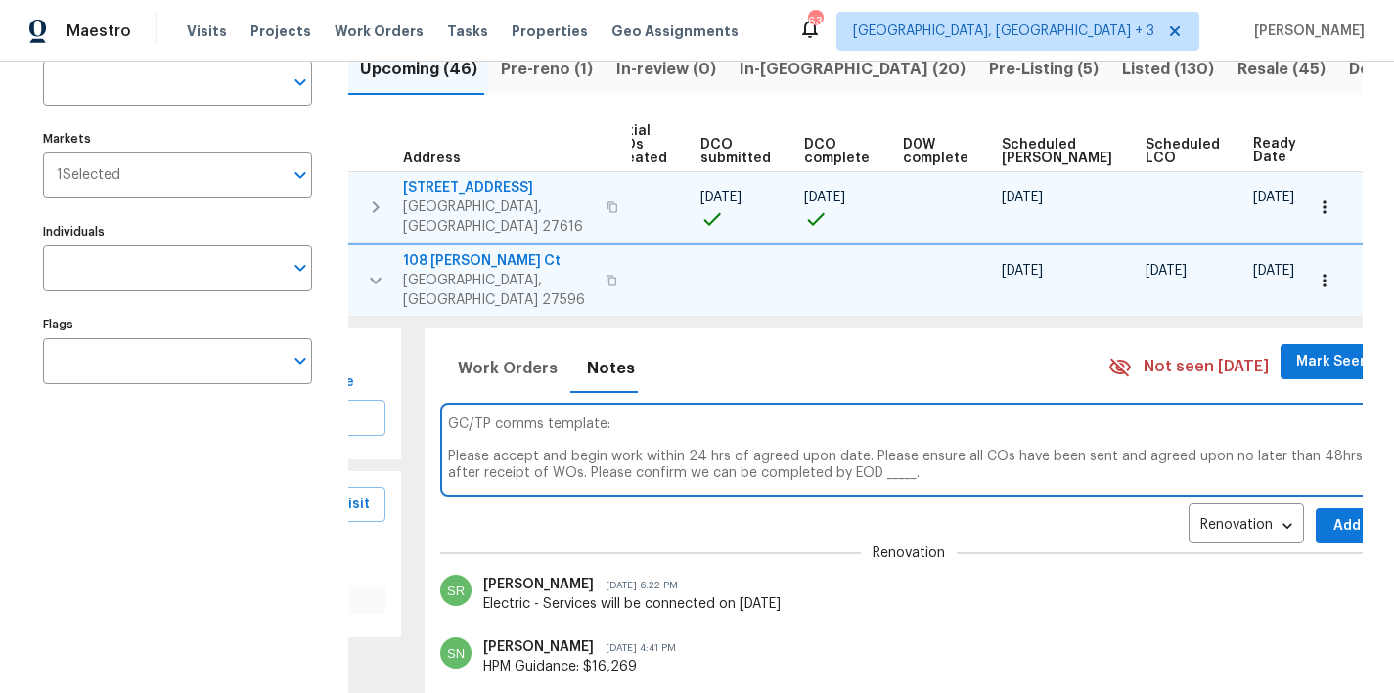
type textarea "GC/TP comms template: Please accept and begin work within 24 hrs of agreed upon…"
click at [1316, 509] on button "Add" at bounding box center [1347, 527] width 63 height 36
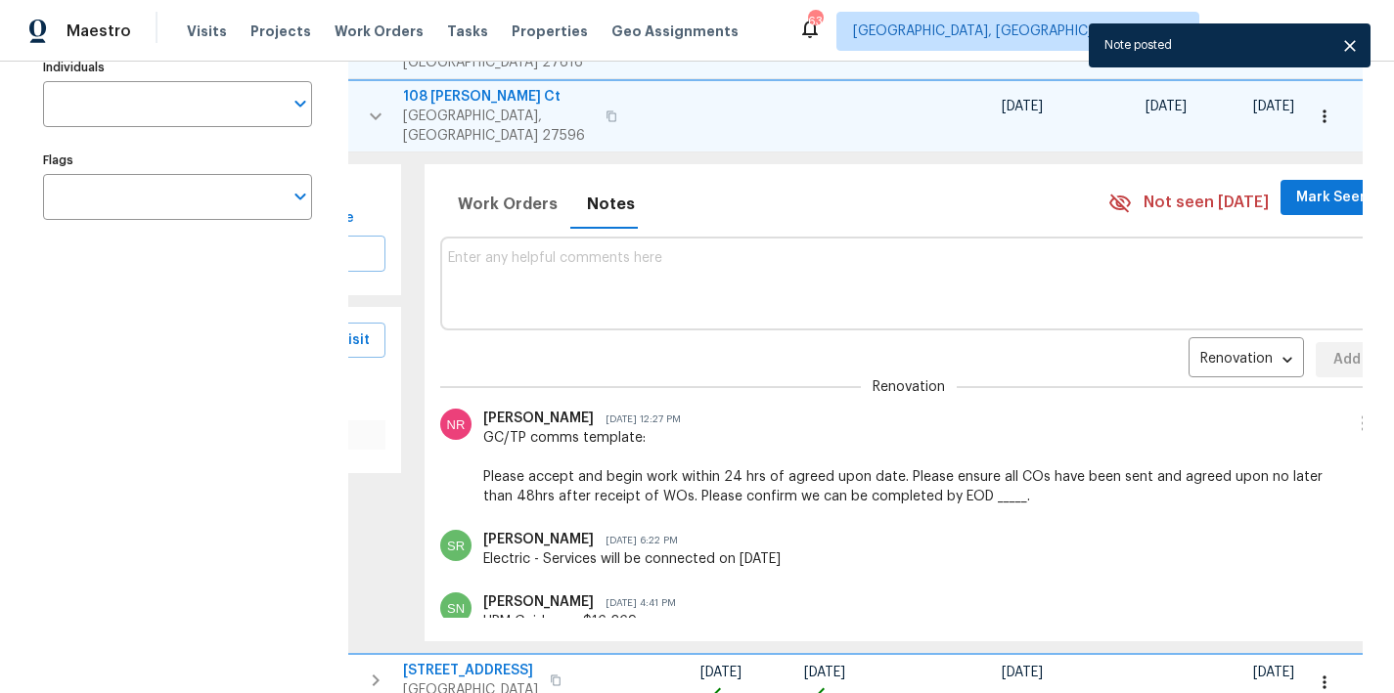
scroll to position [0, 0]
click at [518, 260] on textarea at bounding box center [909, 285] width 923 height 66
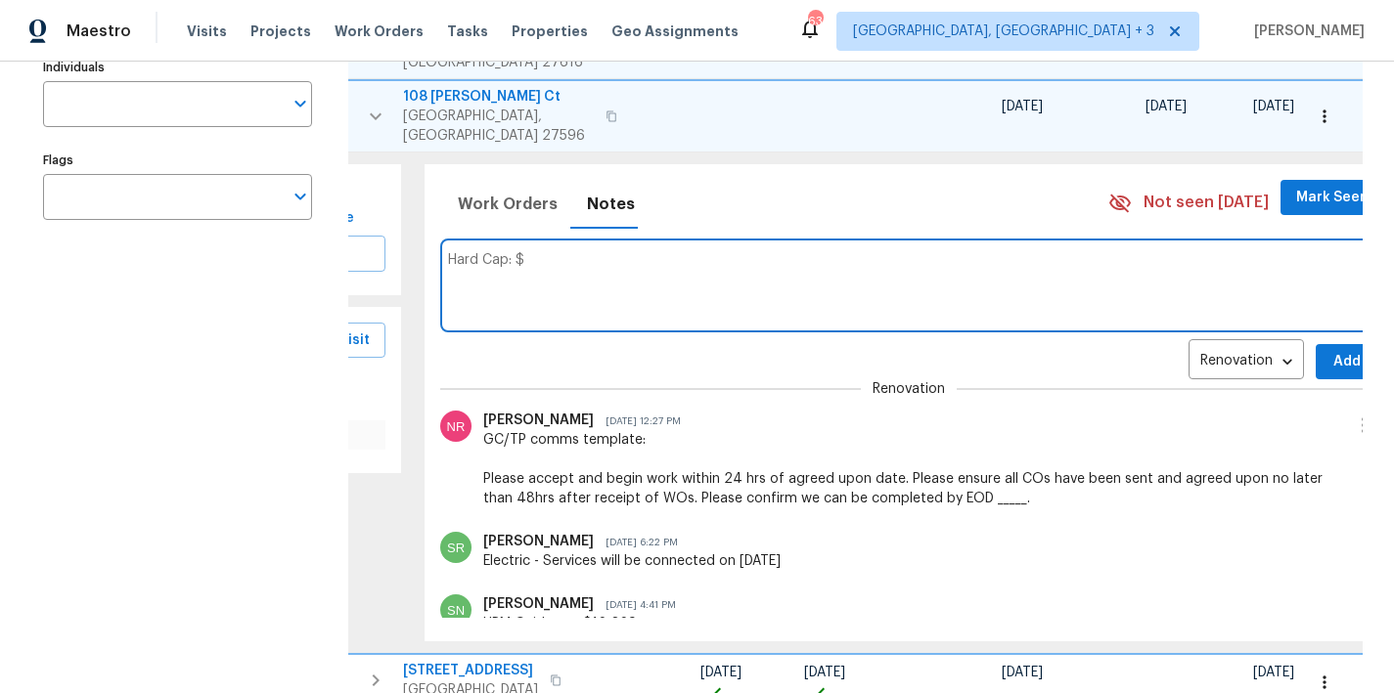
click at [597, 252] on textarea "Hard Cap: $" at bounding box center [909, 285] width 923 height 66
type textarea "Hard Cap: $18000"
click at [1331, 350] on span "Add" at bounding box center [1346, 362] width 31 height 24
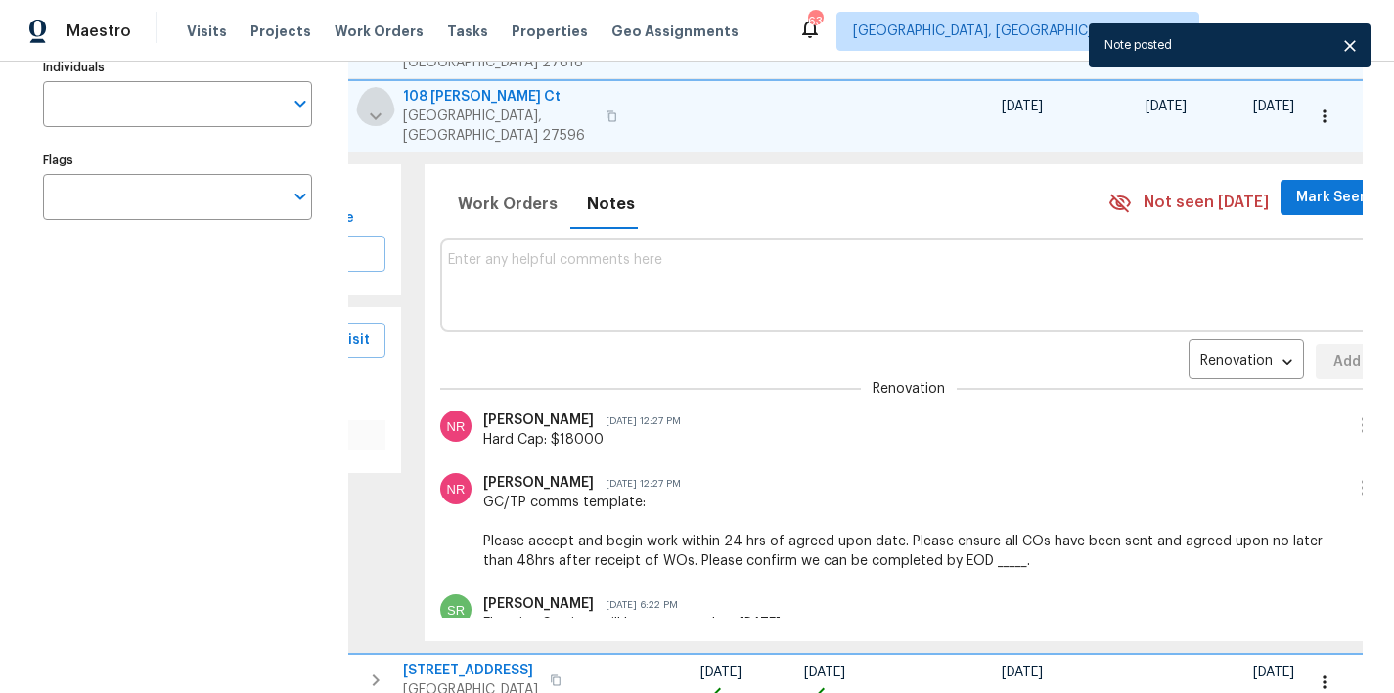
click at [383, 105] on icon "button" at bounding box center [375, 116] width 23 height 23
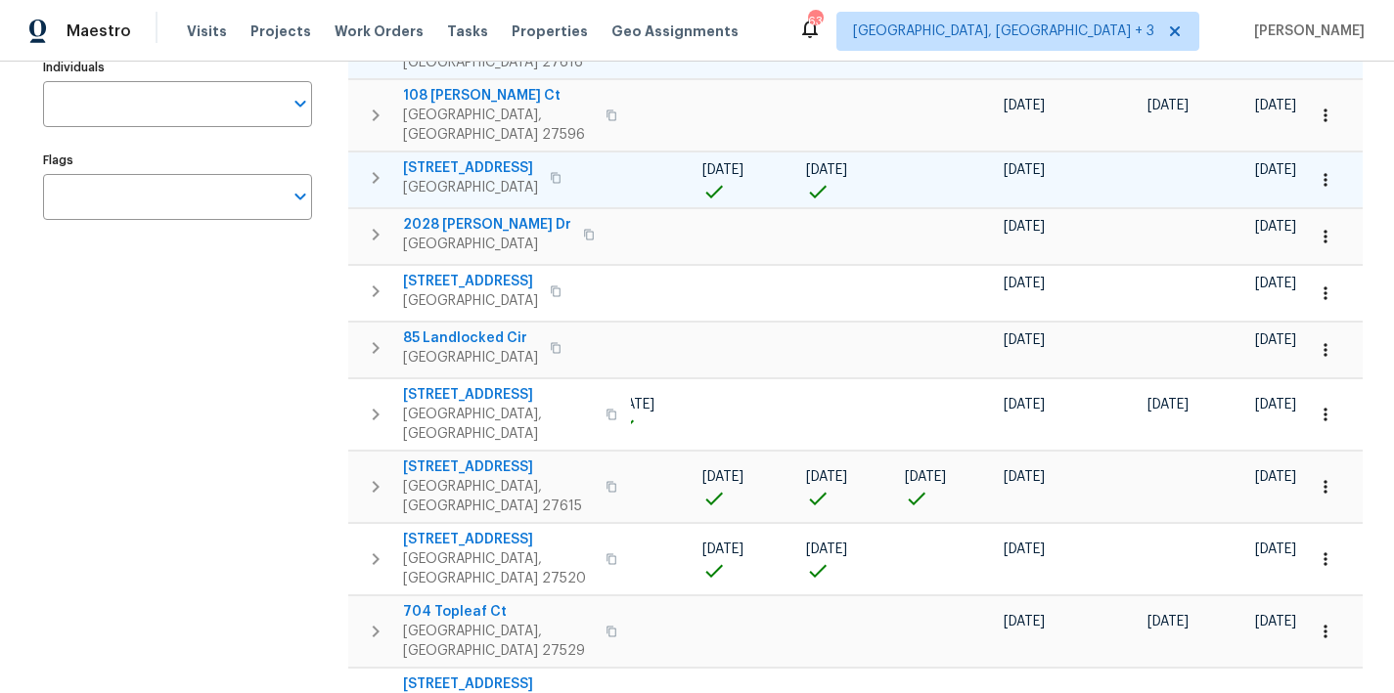
click at [361, 158] on button "button" at bounding box center [375, 177] width 39 height 39
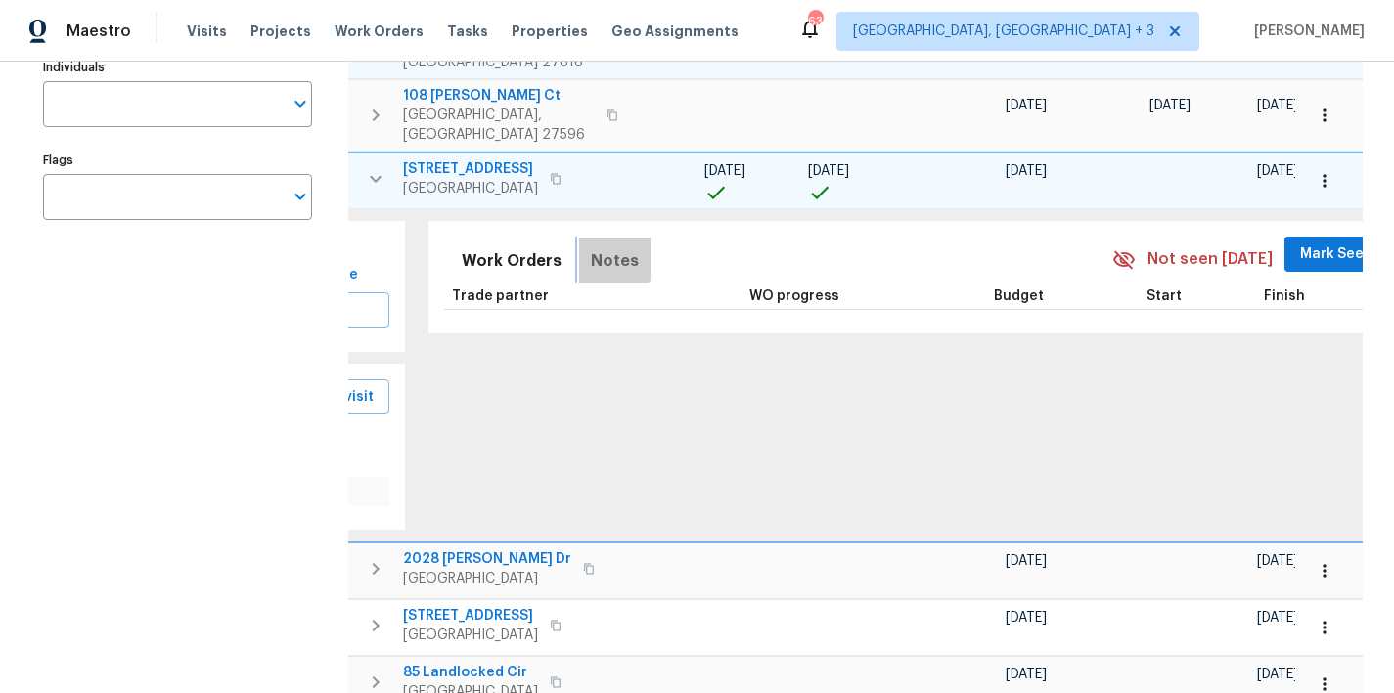
click at [591, 247] on span "Notes" at bounding box center [615, 260] width 48 height 27
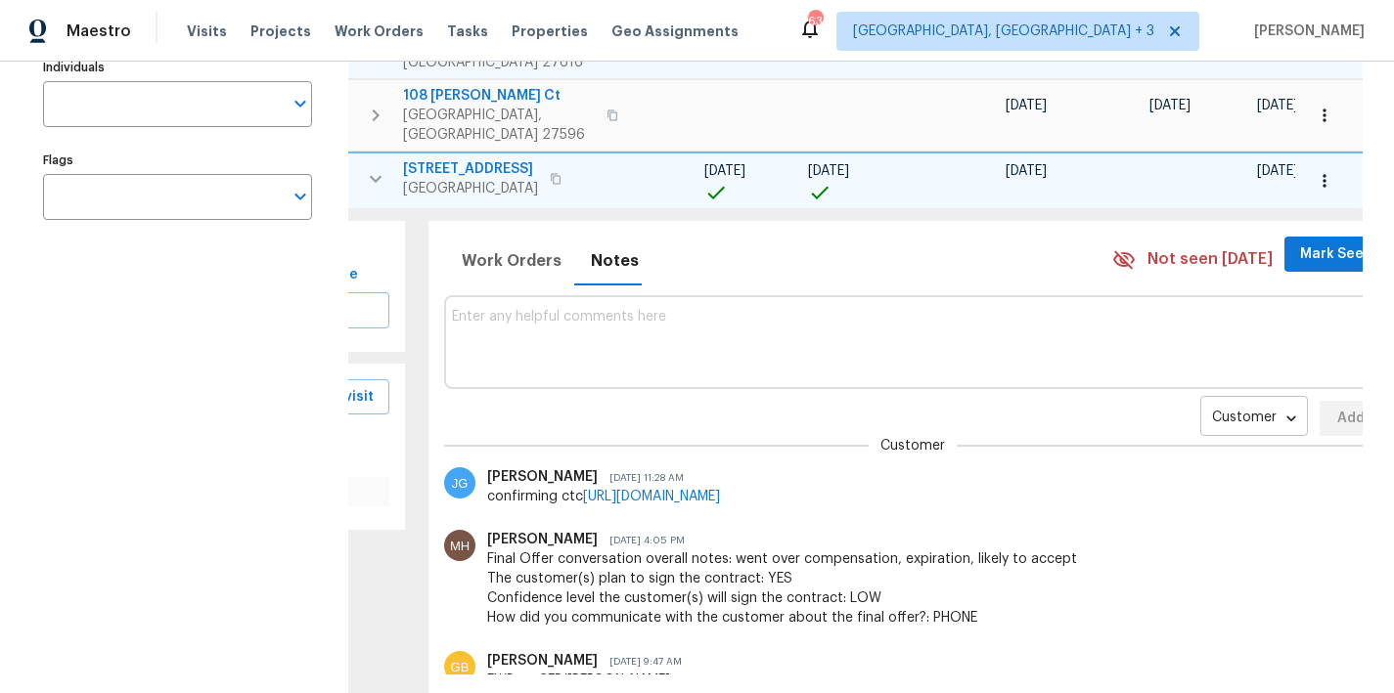
click at [1185, 400] on body "Maestro Visits Projects Work Orders Tasks Properties Geo Assignments 63 Greenvi…" at bounding box center [697, 346] width 1394 height 693
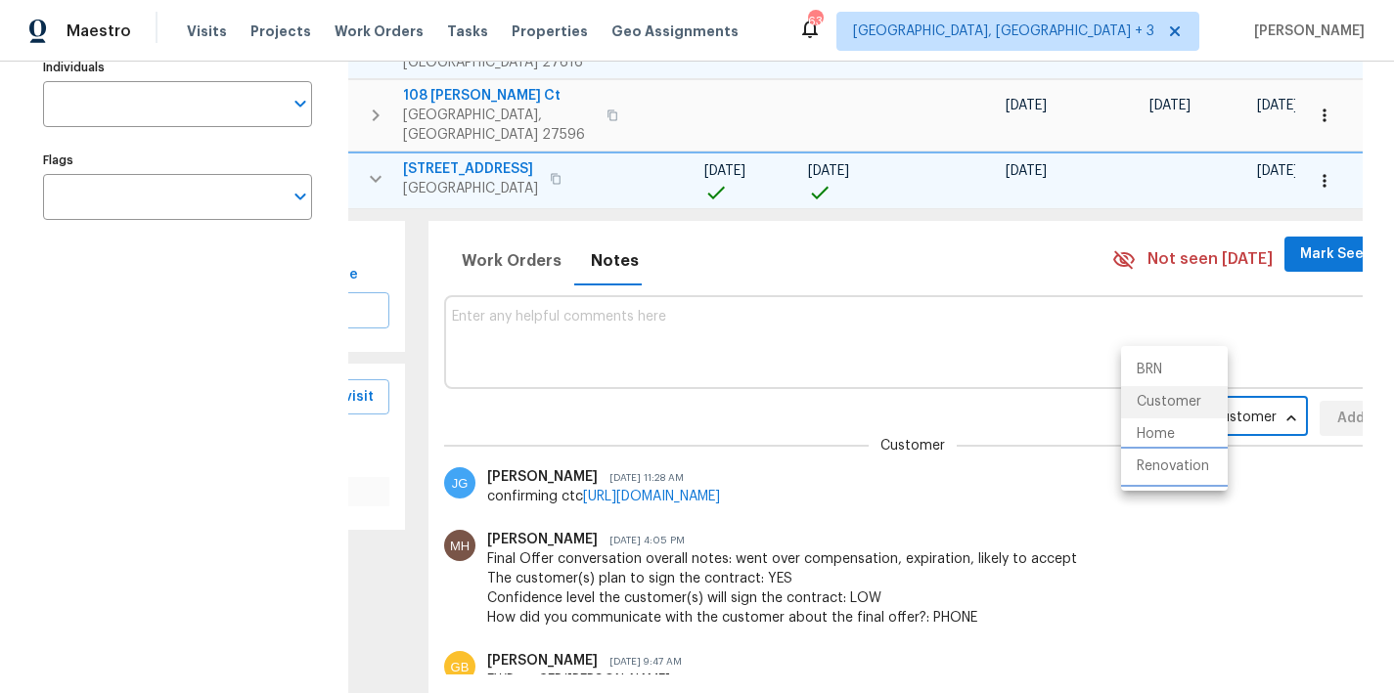
click at [1174, 464] on li "Renovation" at bounding box center [1174, 467] width 107 height 32
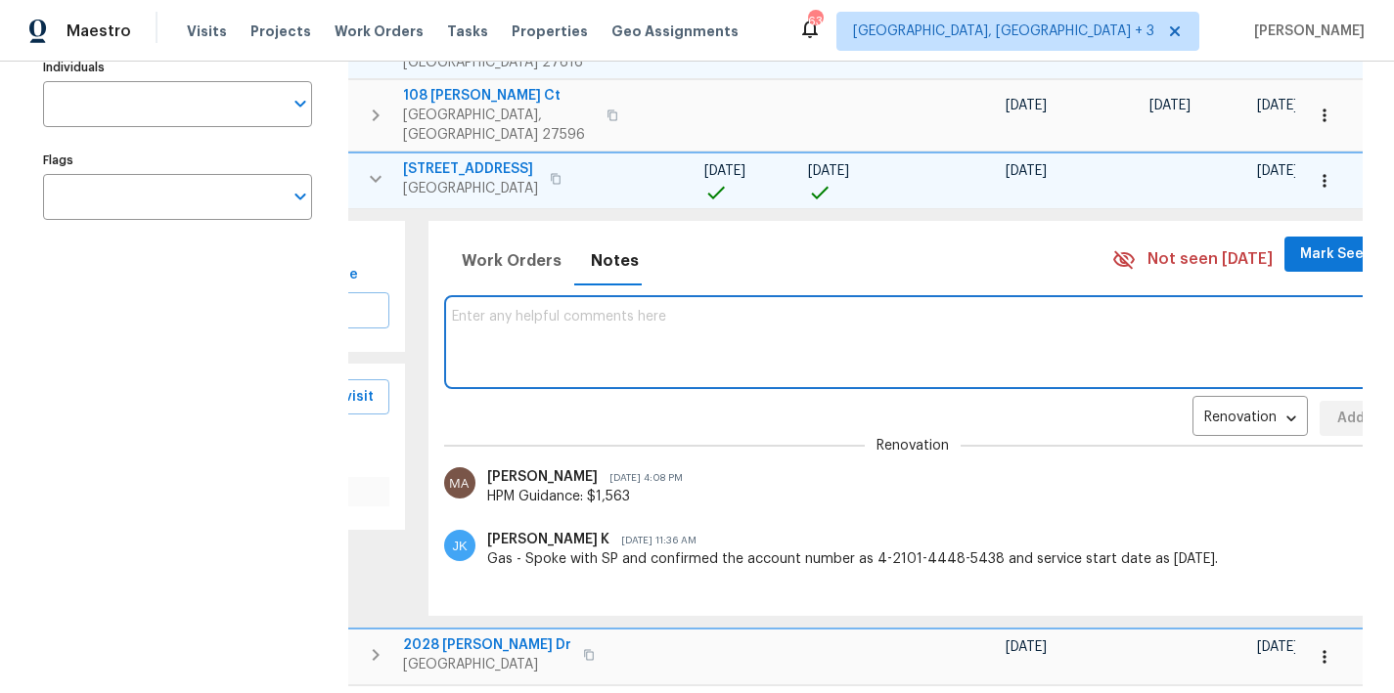
paste textarea "GC/TP comms template: Please accept and begin work within 24 hrs of agreed upon…"
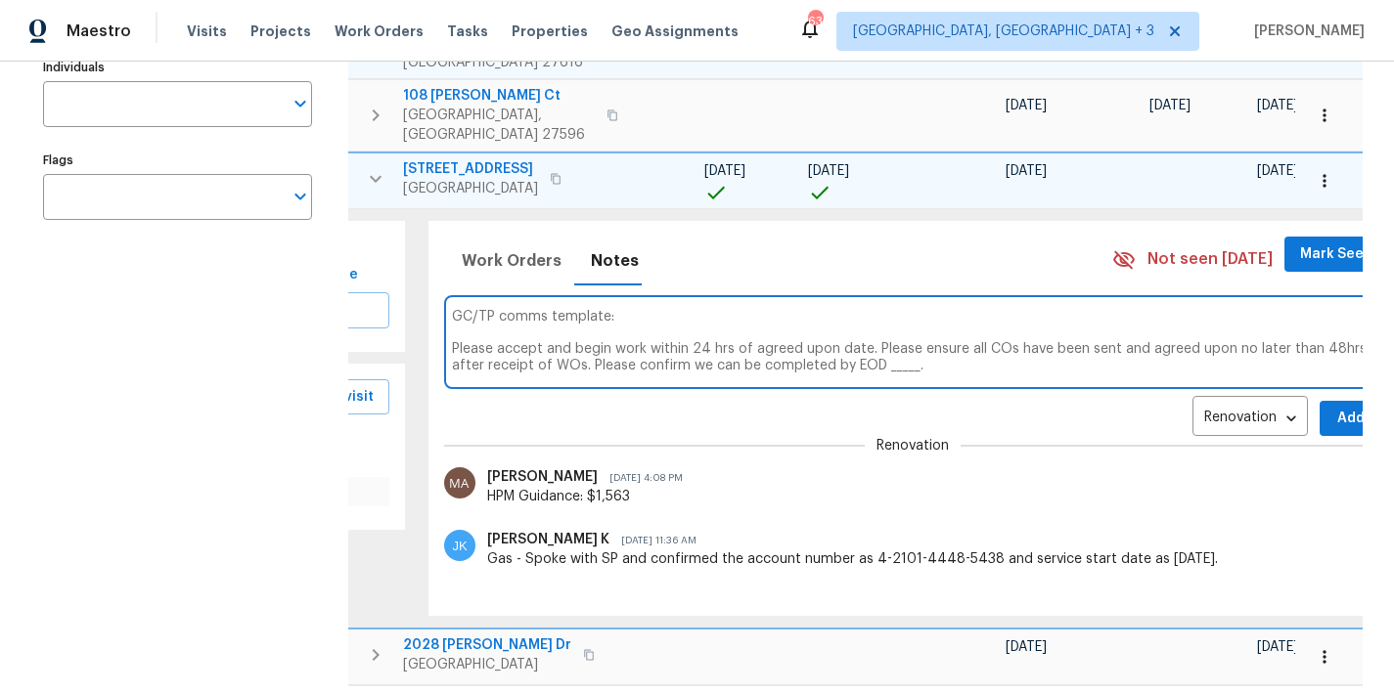
type textarea "GC/TP comms template: Please accept and begin work within 24 hrs of agreed upon…"
click at [1335, 413] on span "Add" at bounding box center [1350, 419] width 31 height 24
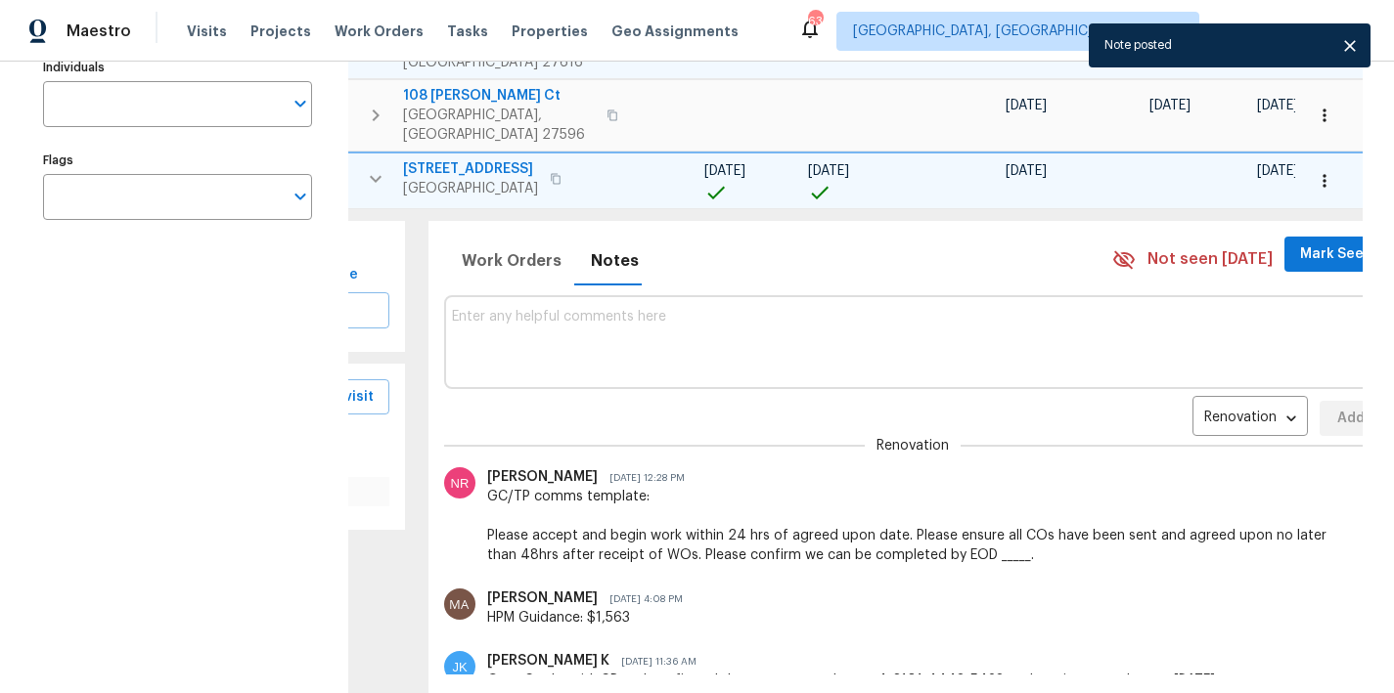
click at [543, 309] on textarea at bounding box center [913, 342] width 923 height 66
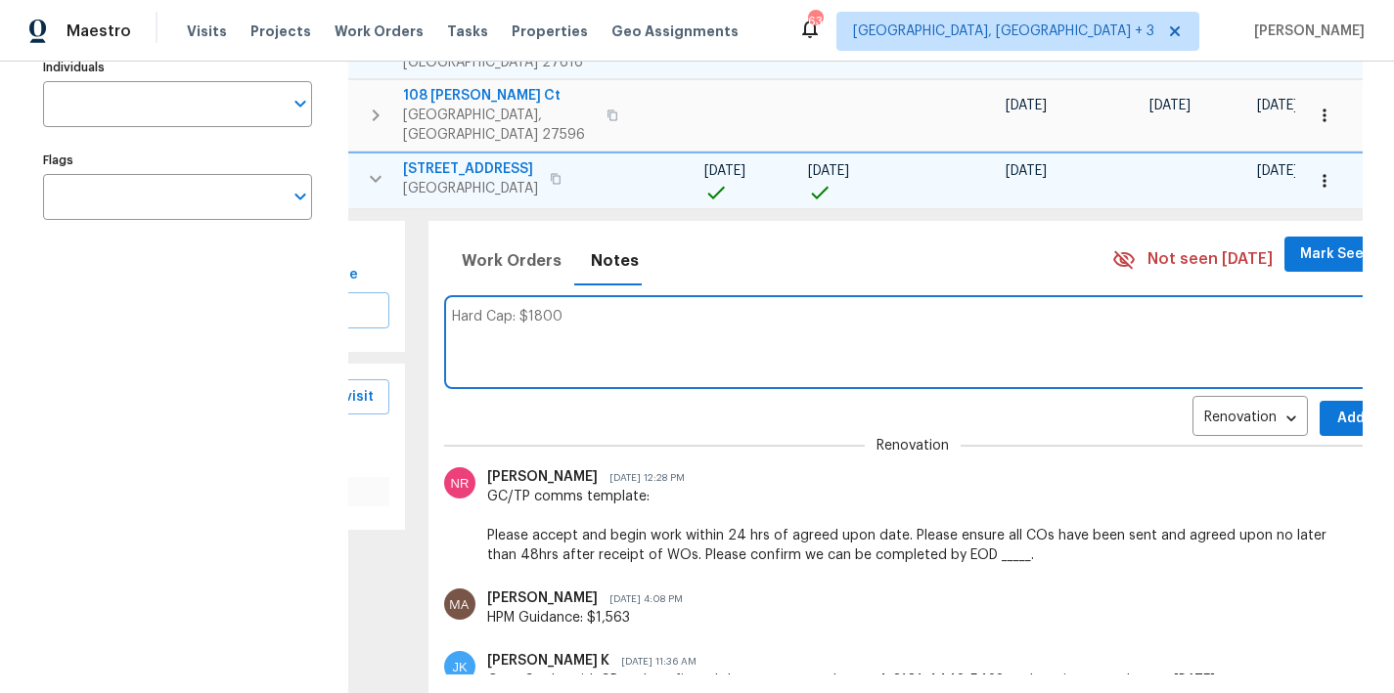
type textarea "Hard Cap: $1800"
click at [1319, 408] on button "Add" at bounding box center [1350, 419] width 63 height 36
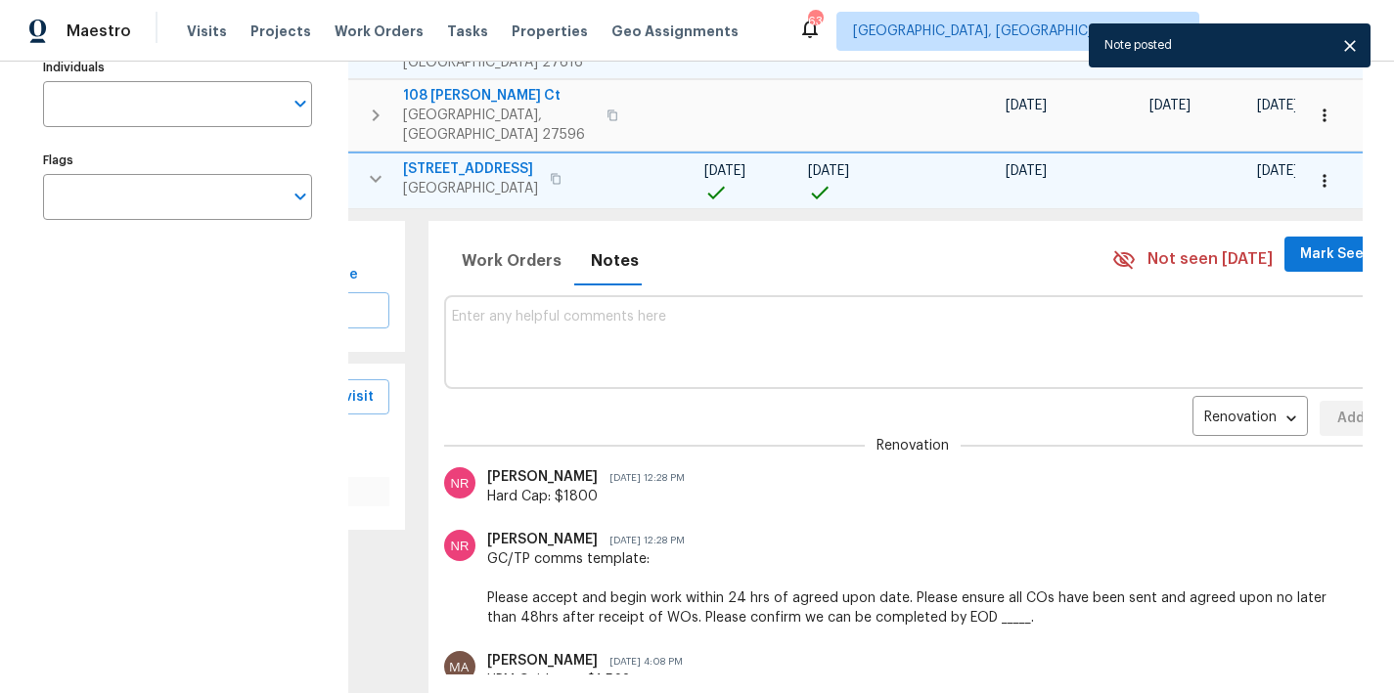
click at [368, 167] on icon "button" at bounding box center [375, 178] width 23 height 23
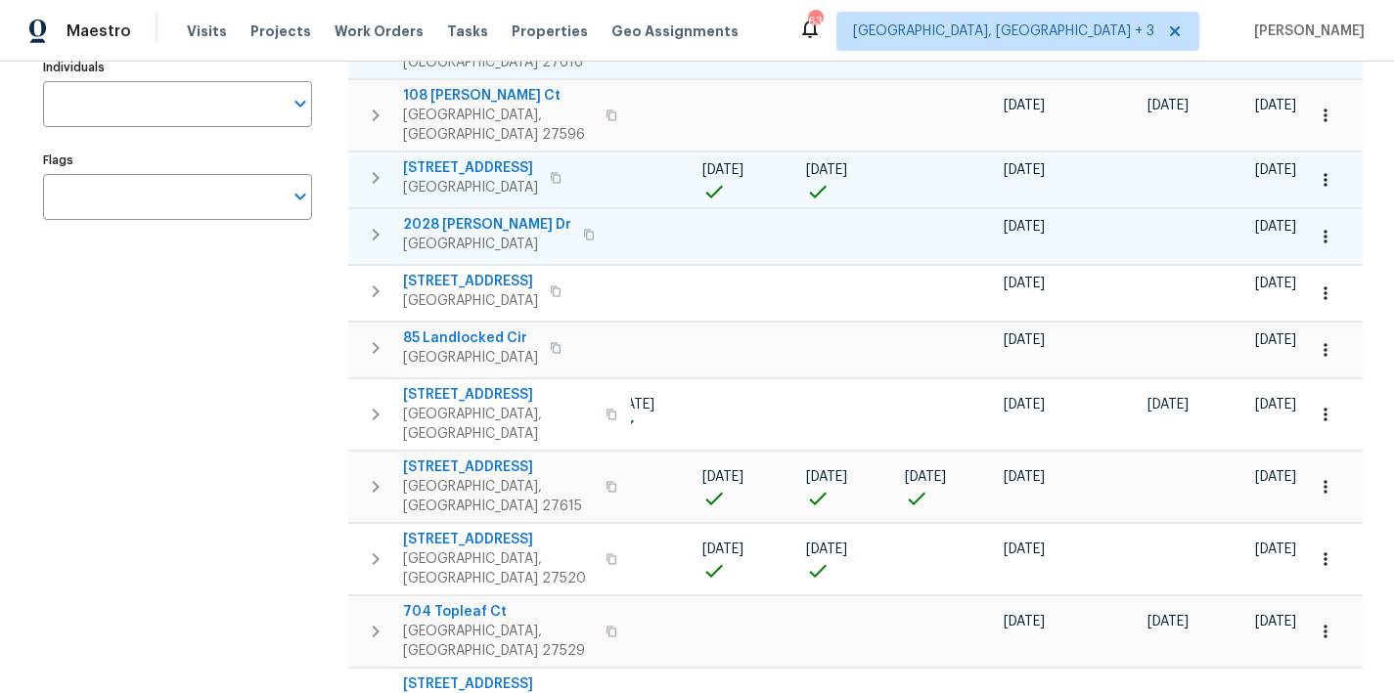
click at [363, 219] on button "button" at bounding box center [375, 234] width 39 height 39
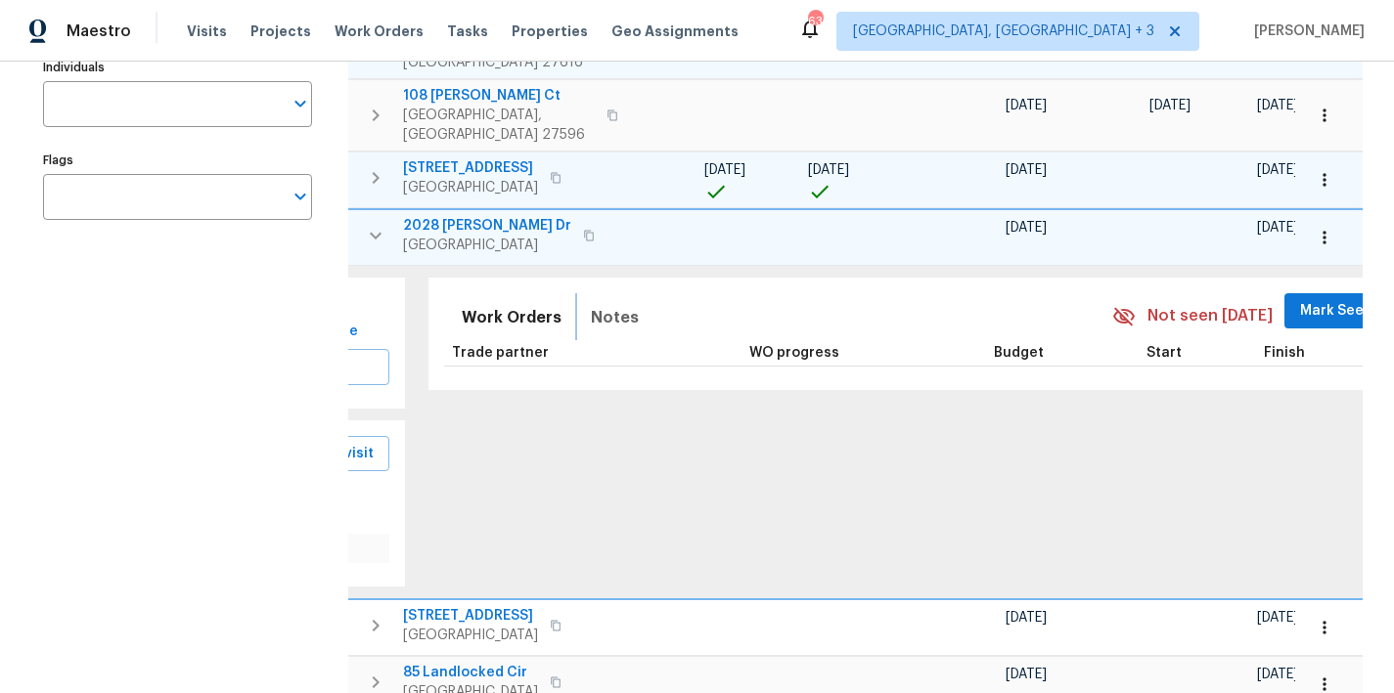
click at [608, 304] on span "Notes" at bounding box center [615, 317] width 48 height 27
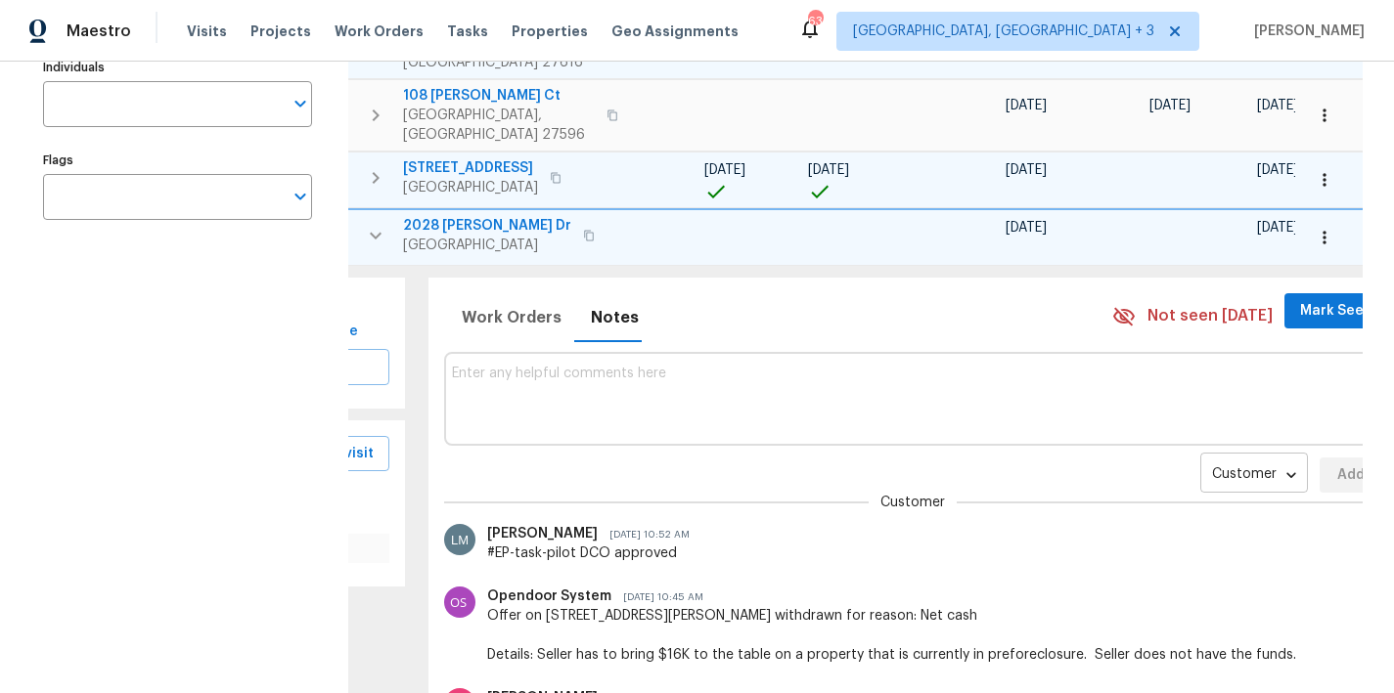
click at [1158, 460] on body "Maestro Visits Projects Work Orders Tasks Properties Geo Assignments 63 Greenvi…" at bounding box center [697, 346] width 1394 height 693
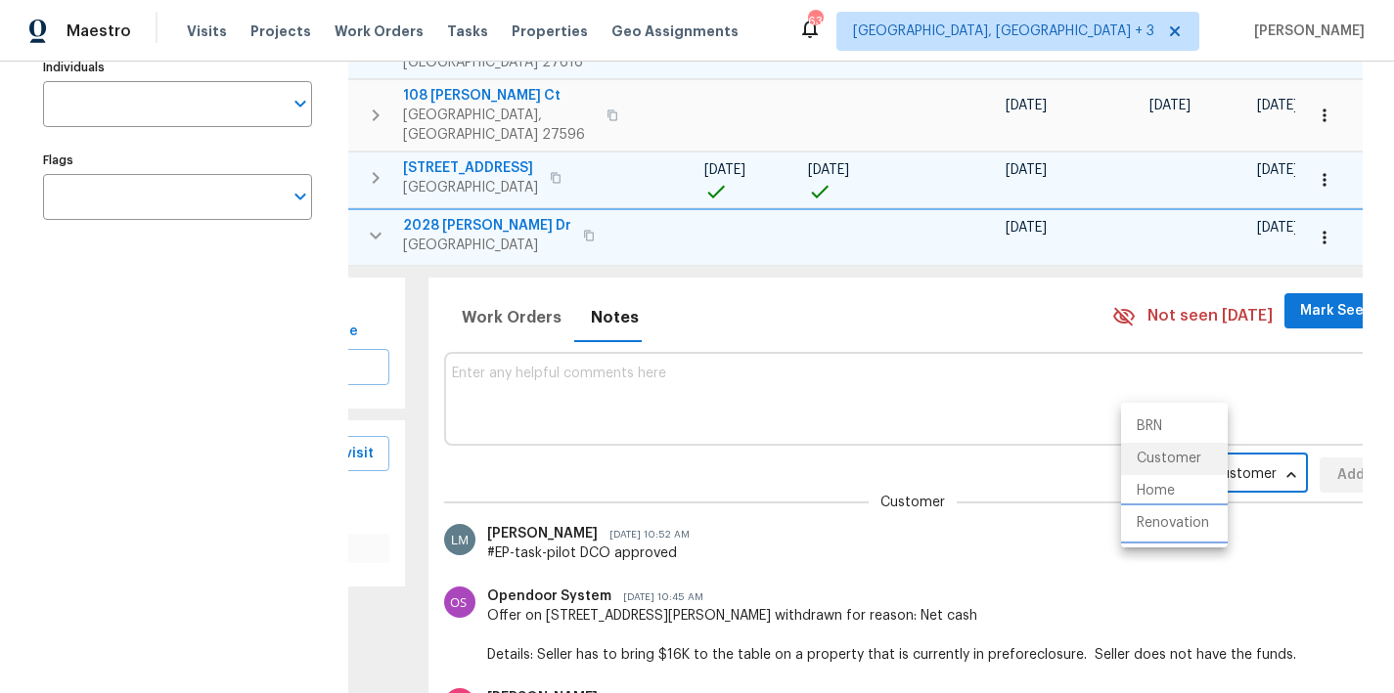
click at [1159, 522] on li "Renovation" at bounding box center [1174, 524] width 107 height 32
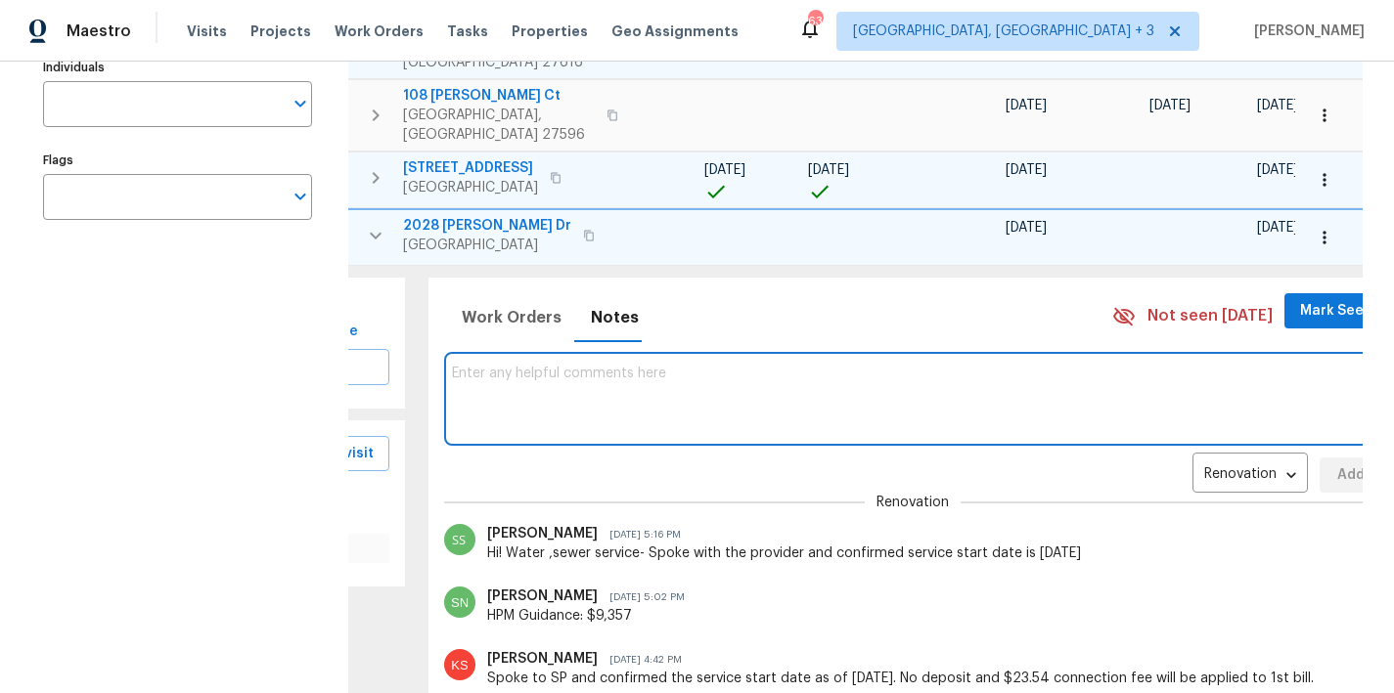
paste textarea "GC/TP comms template: Please accept and begin work within 24 hrs of agreed upon…"
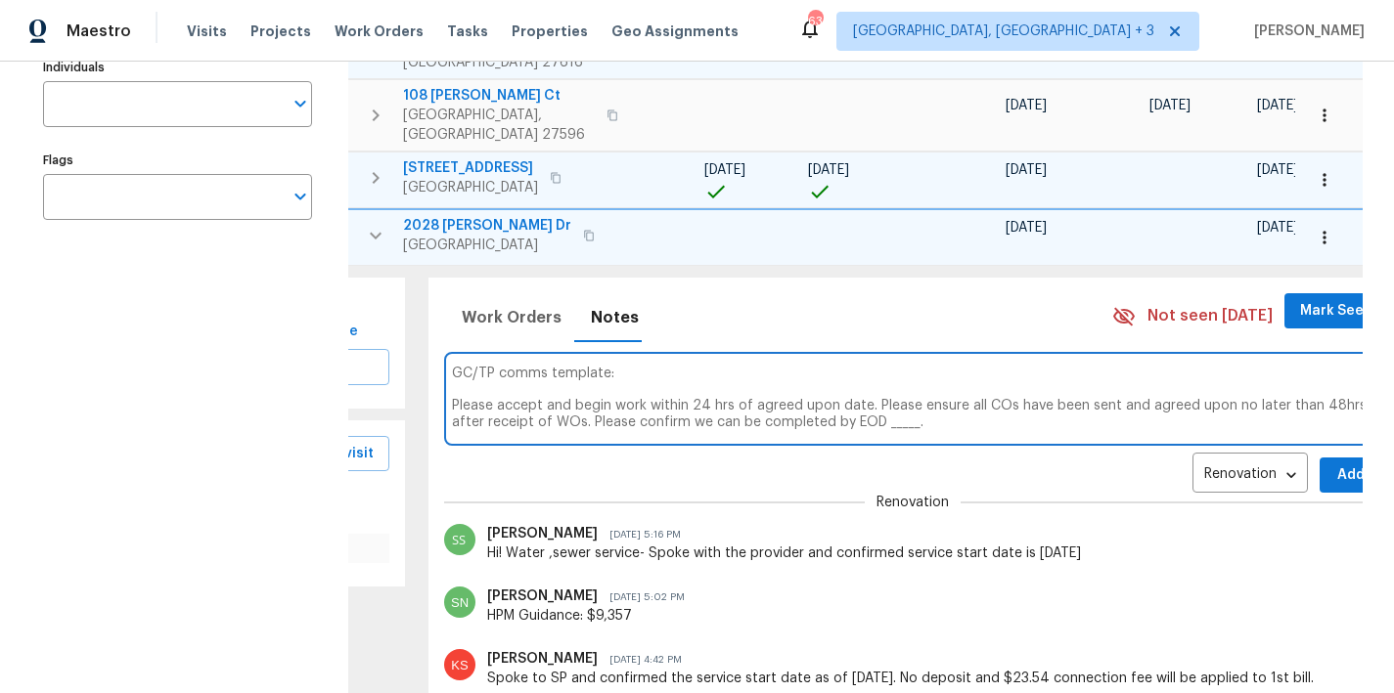
type textarea "GC/TP comms template: Please accept and begin work within 24 hrs of agreed upon…"
click at [1335, 464] on span "Add" at bounding box center [1350, 476] width 31 height 24
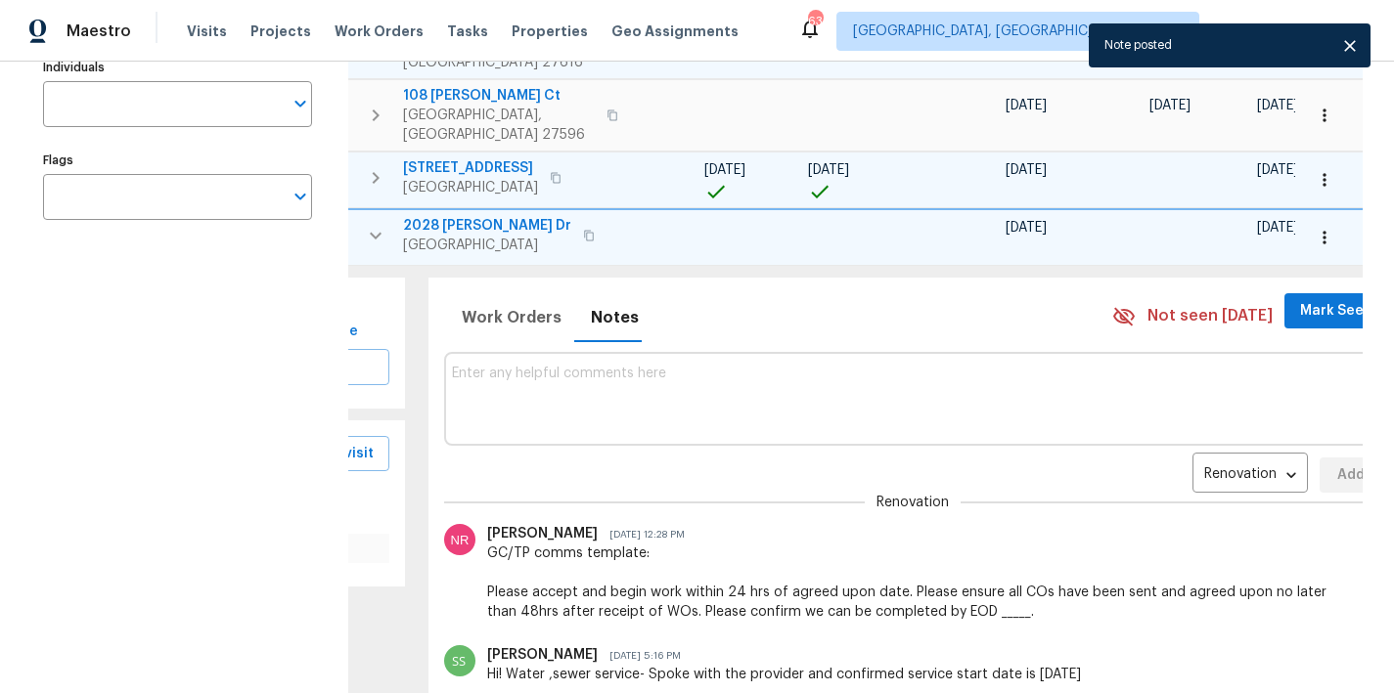
click at [577, 381] on textarea at bounding box center [913, 399] width 923 height 66
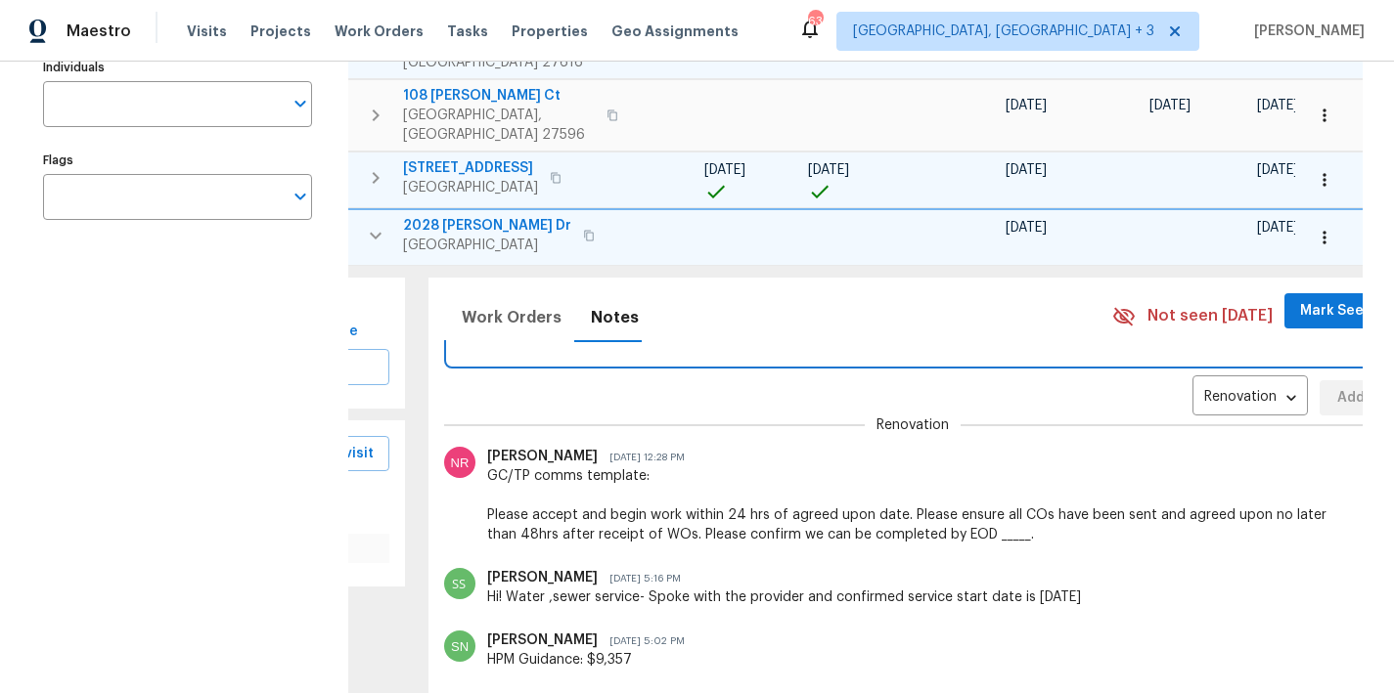
scroll to position [0, 0]
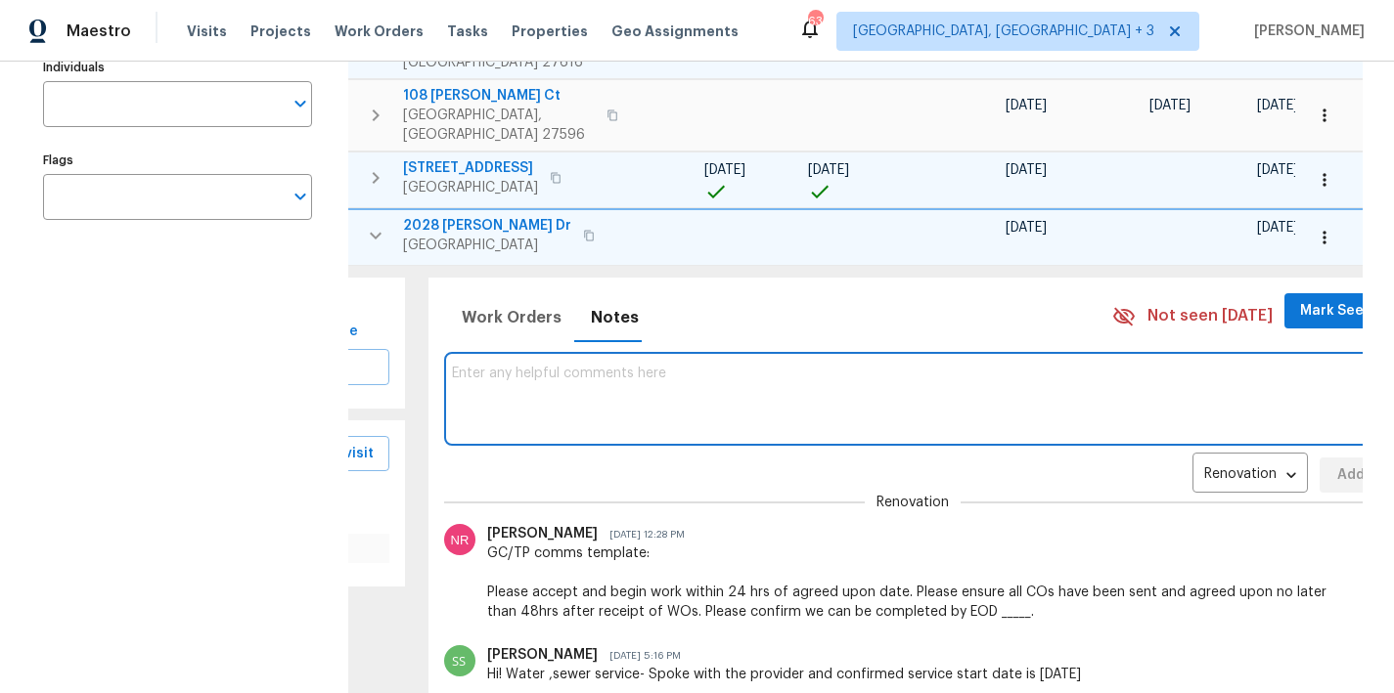
click at [477, 373] on textarea at bounding box center [913, 399] width 923 height 66
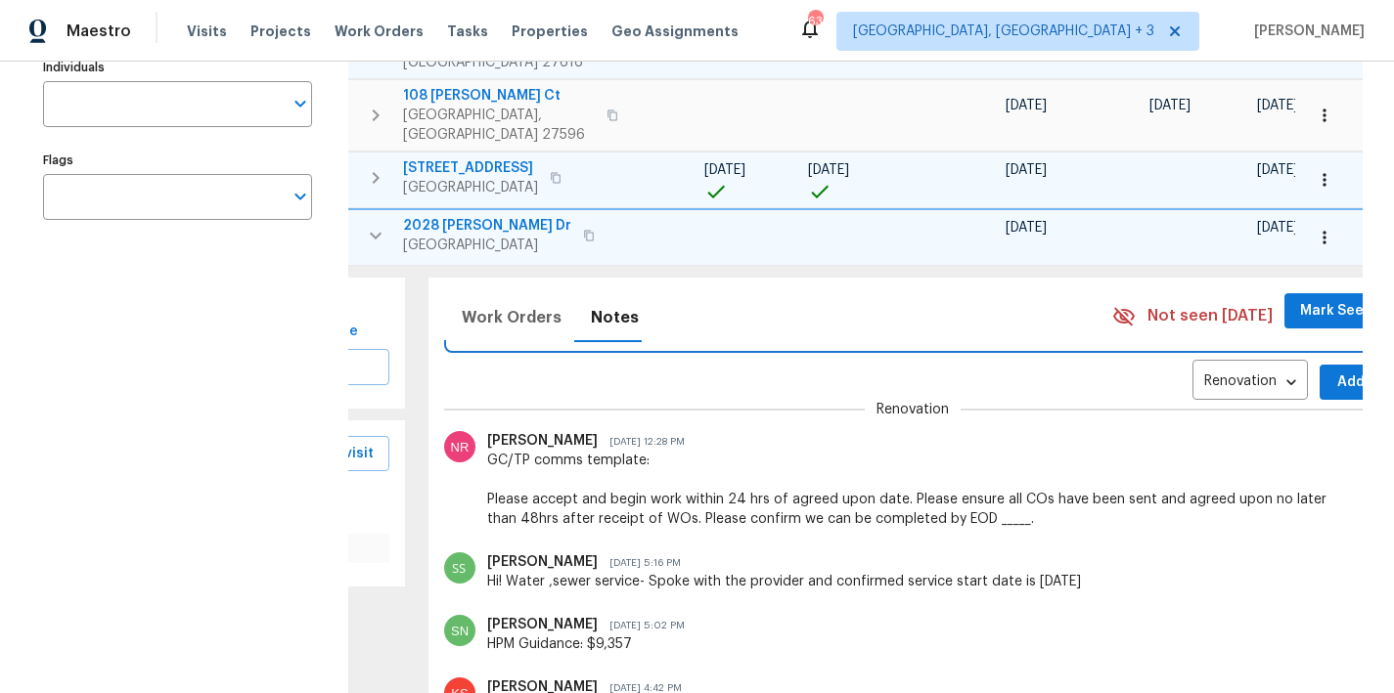
scroll to position [21, 0]
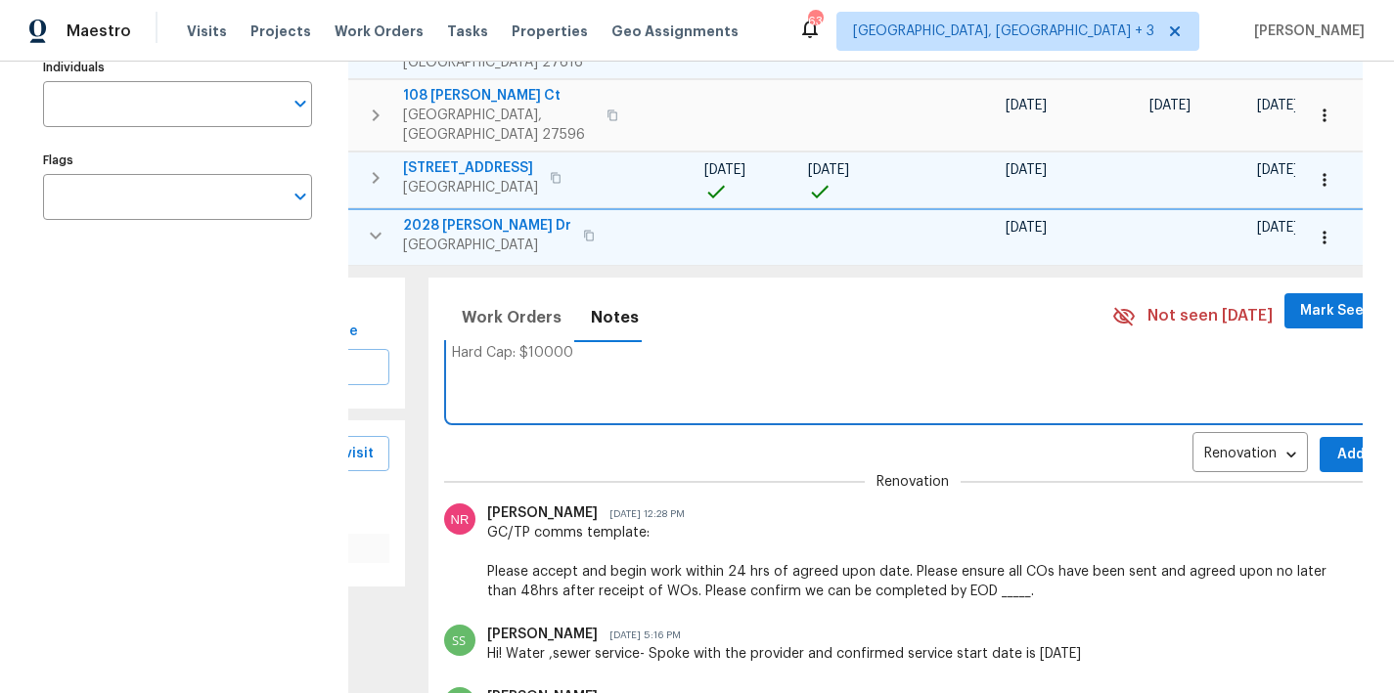
drag, startPoint x: 555, startPoint y: 347, endPoint x: 527, endPoint y: 342, distance: 27.8
click at [527, 345] on textarea "Hard Cap: $10000" at bounding box center [913, 378] width 923 height 66
type textarea "Hard Cap: $10000"
click at [1335, 443] on span "Add" at bounding box center [1350, 455] width 31 height 24
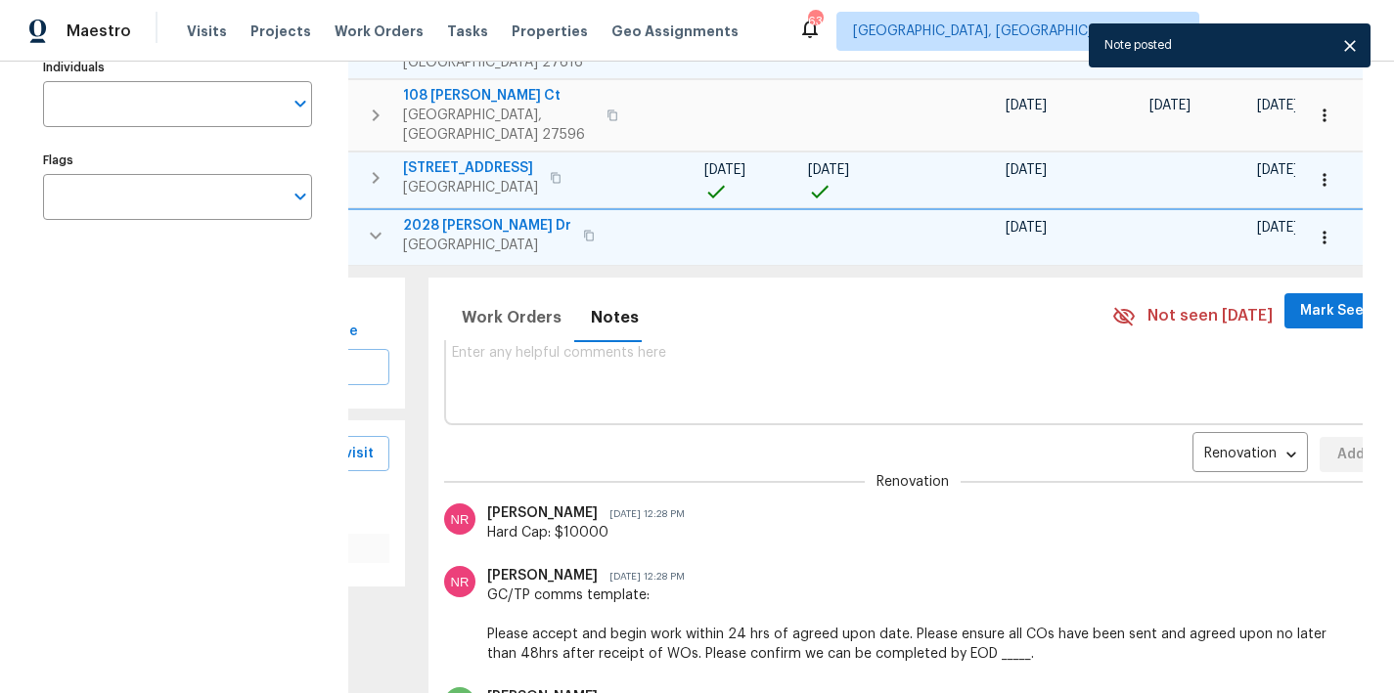
click at [369, 226] on icon "button" at bounding box center [375, 235] width 23 height 23
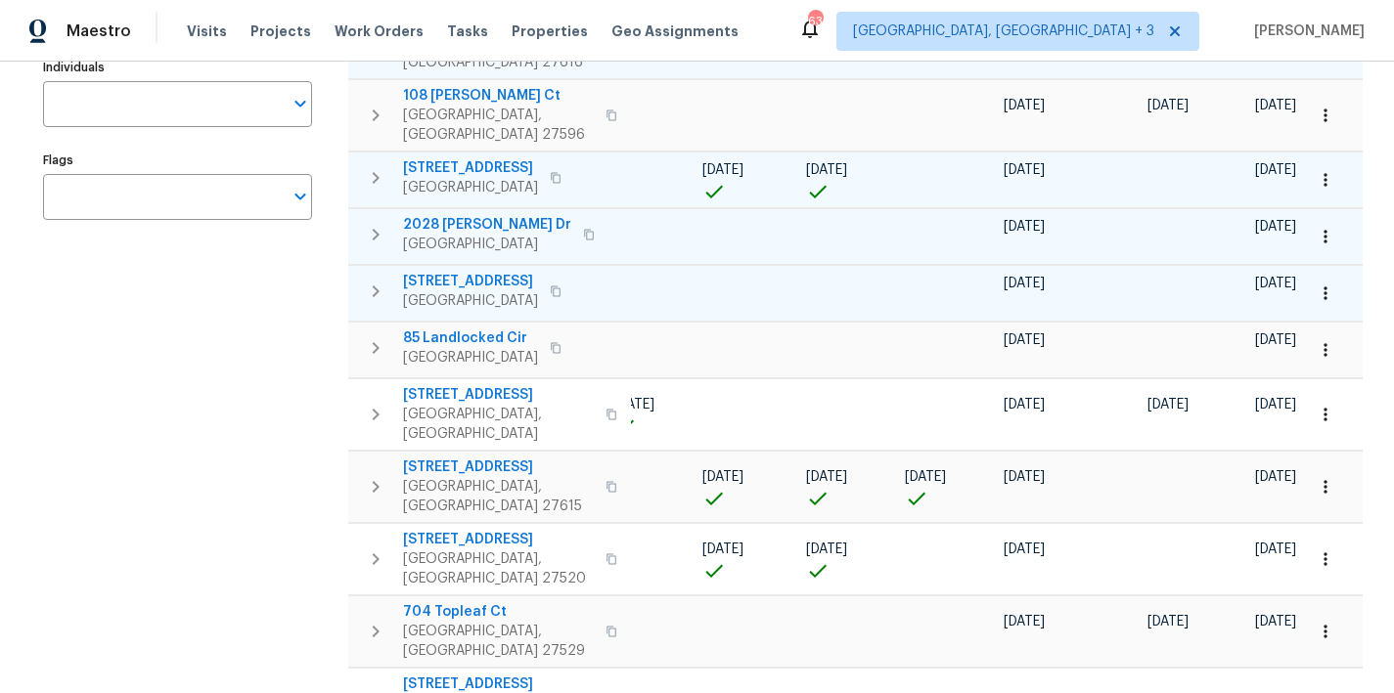
click at [367, 280] on icon "button" at bounding box center [375, 291] width 23 height 23
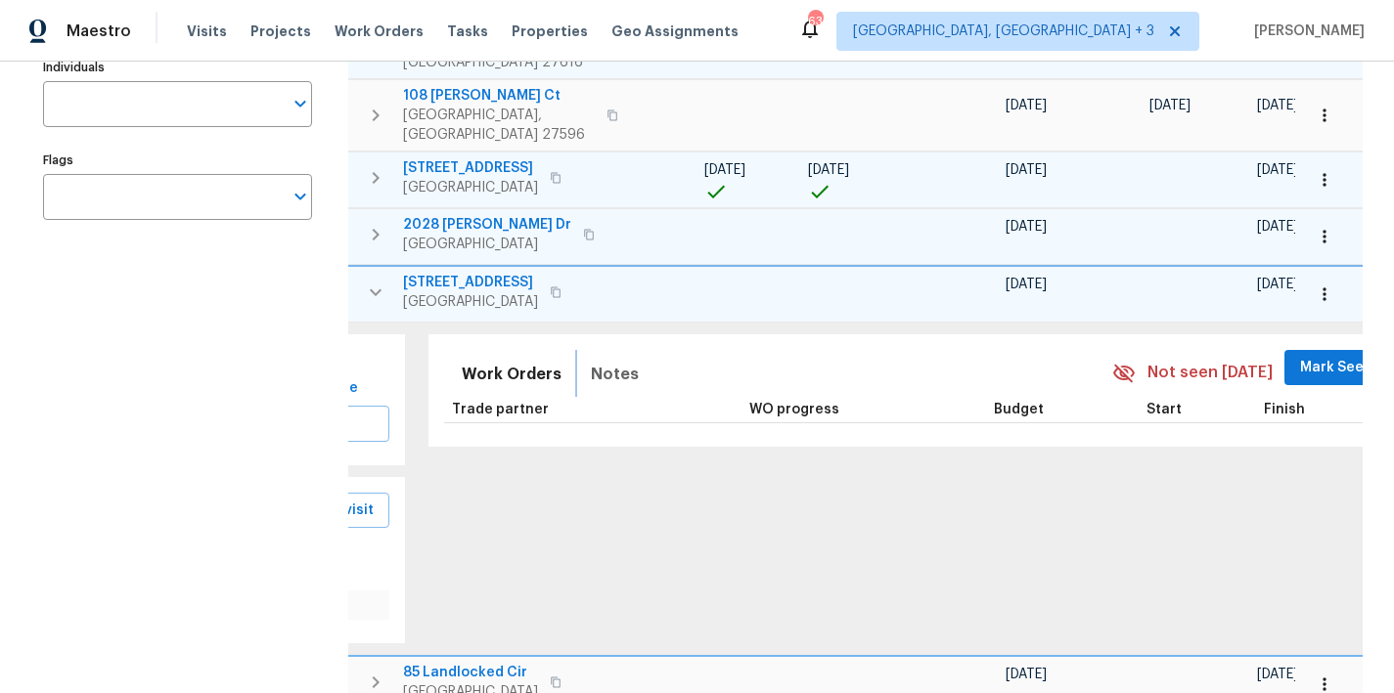
click at [591, 363] on span "Notes" at bounding box center [615, 374] width 48 height 27
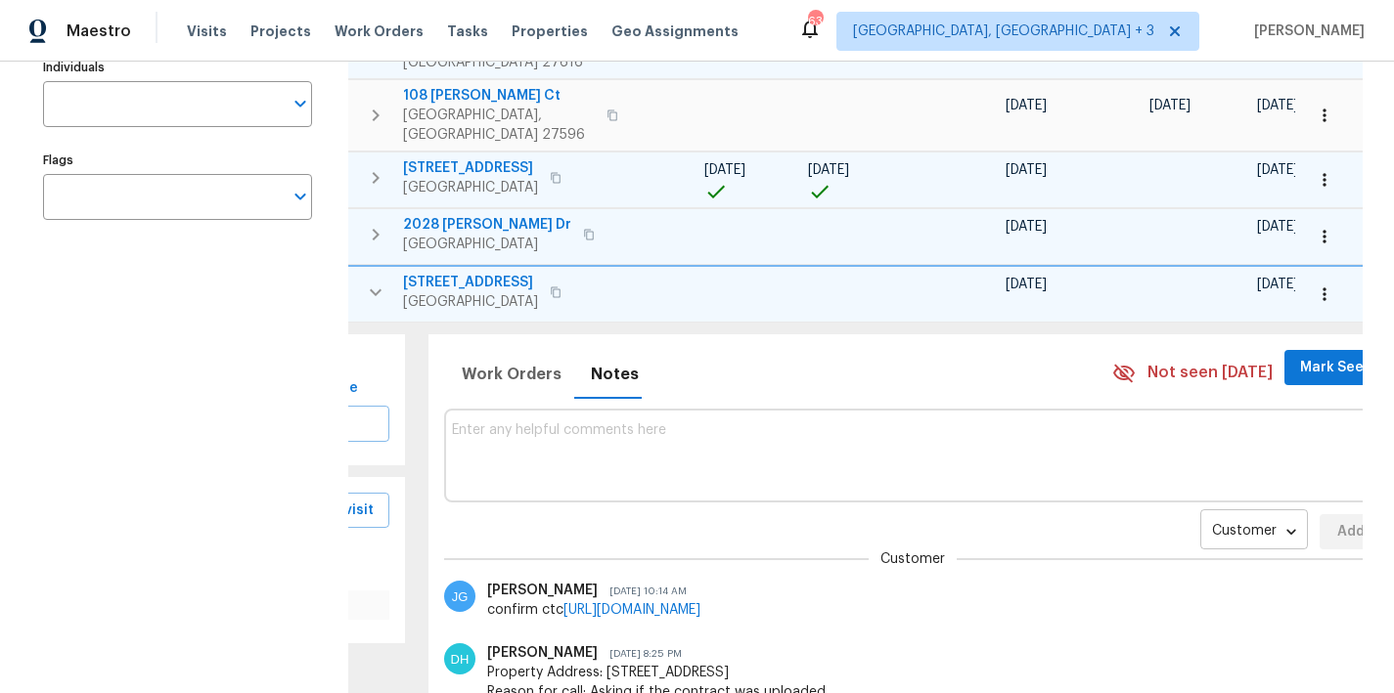
click at [1158, 510] on body "Maestro Visits Projects Work Orders Tasks Properties Geo Assignments 63 Greenvi…" at bounding box center [697, 346] width 1394 height 693
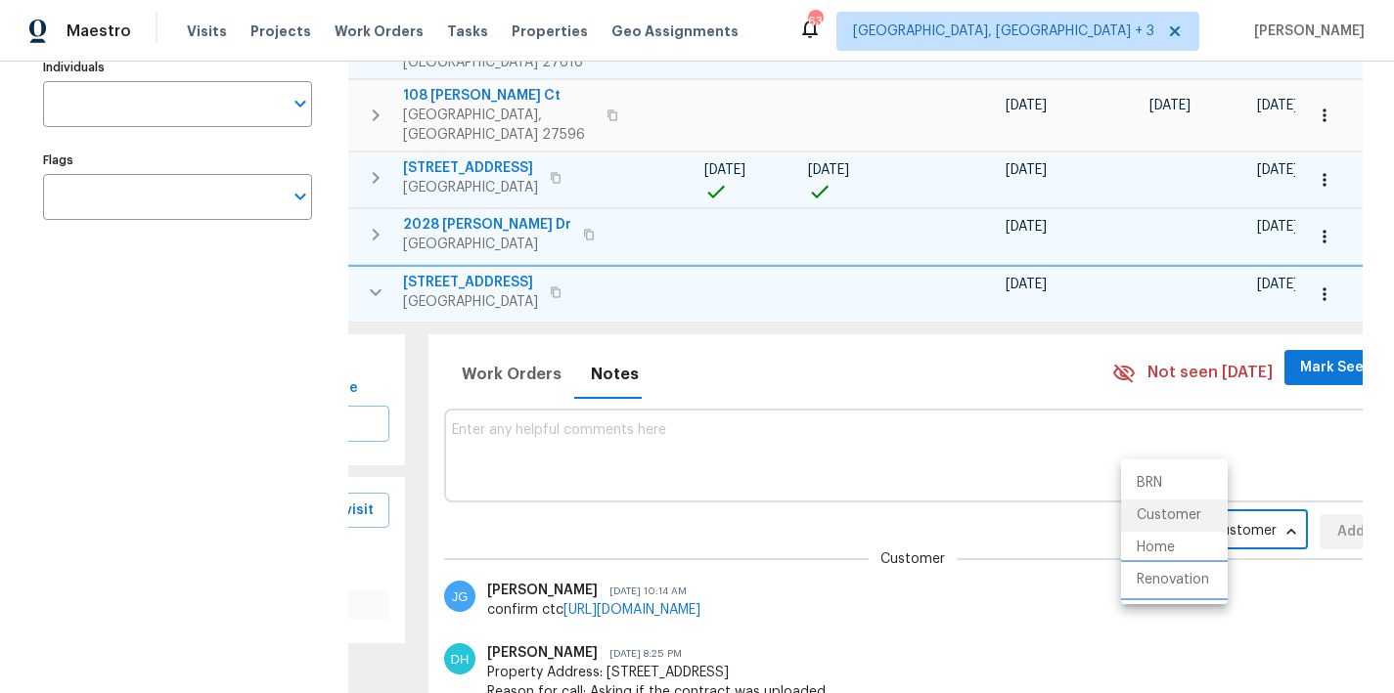
click at [1200, 588] on li "Renovation" at bounding box center [1174, 580] width 107 height 32
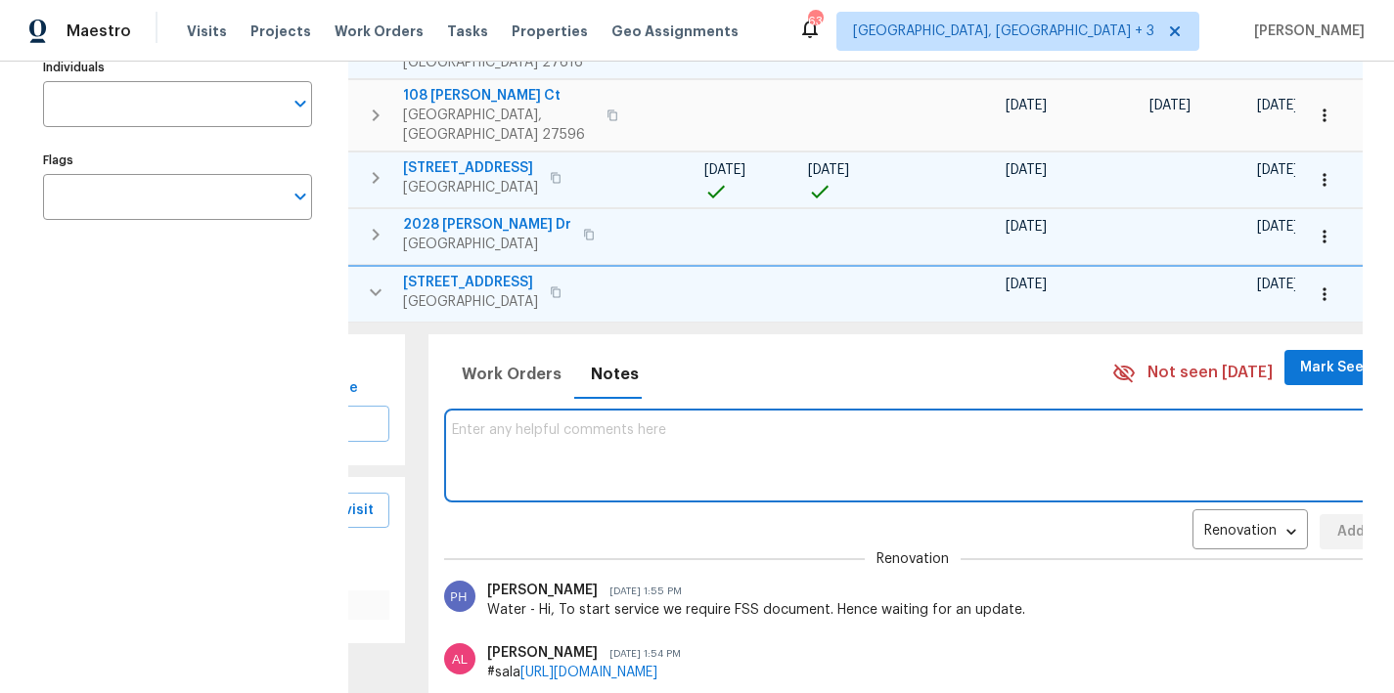
paste textarea "GC/TP comms template: Please accept and begin work within 24 hrs of agreed upon…"
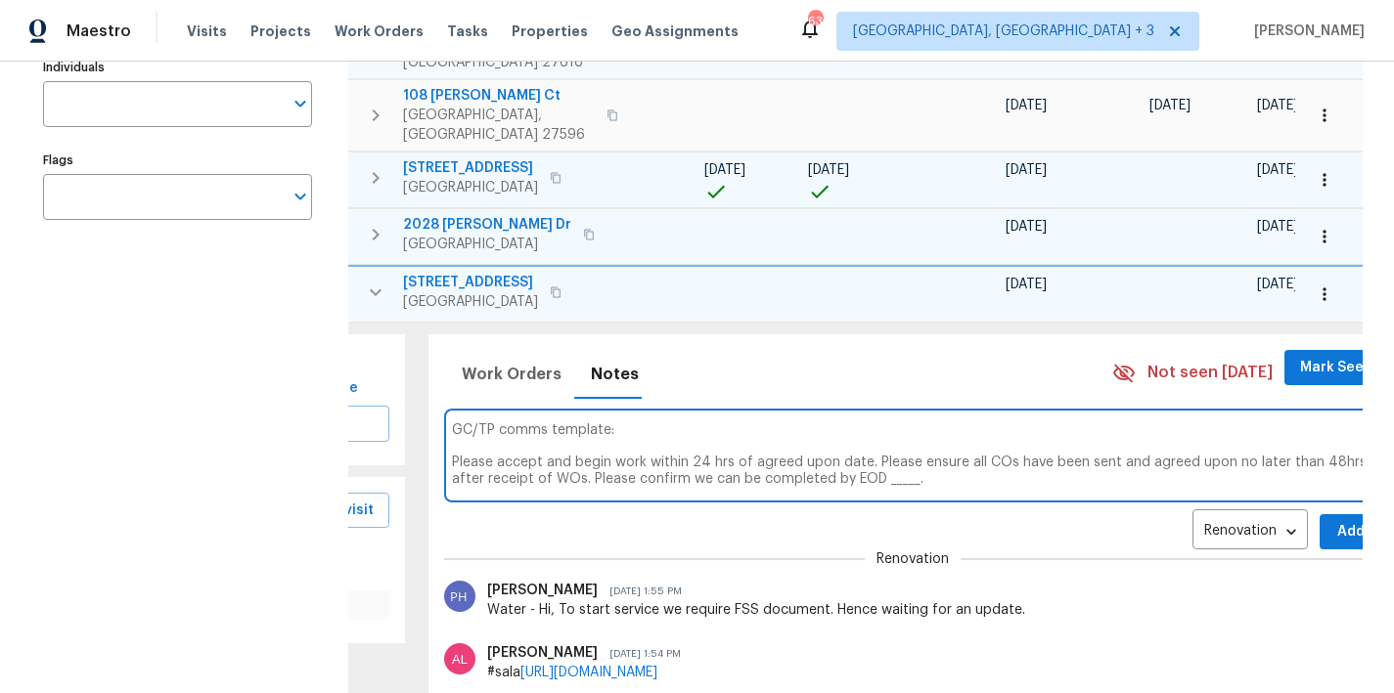
type textarea "GC/TP comms template: Please accept and begin work within 24 hrs of agreed upon…"
click at [1319, 525] on button "Add" at bounding box center [1350, 532] width 63 height 36
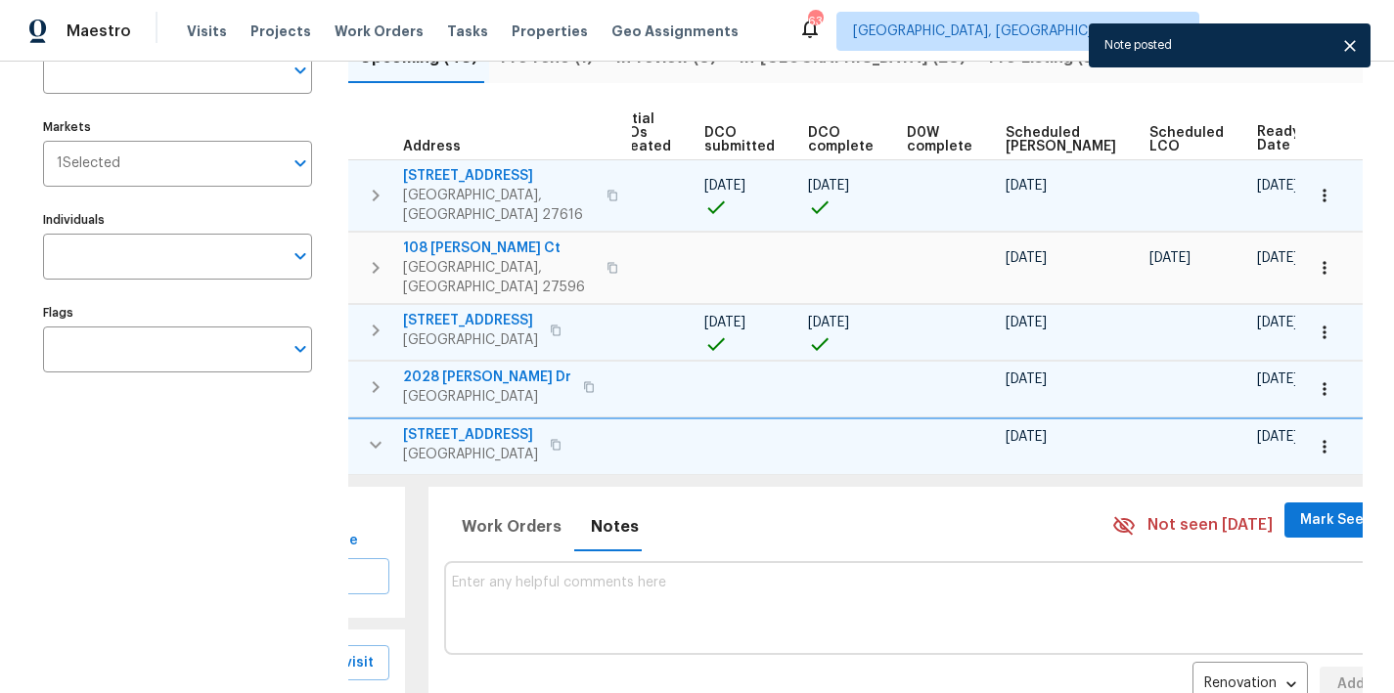
scroll to position [167, 0]
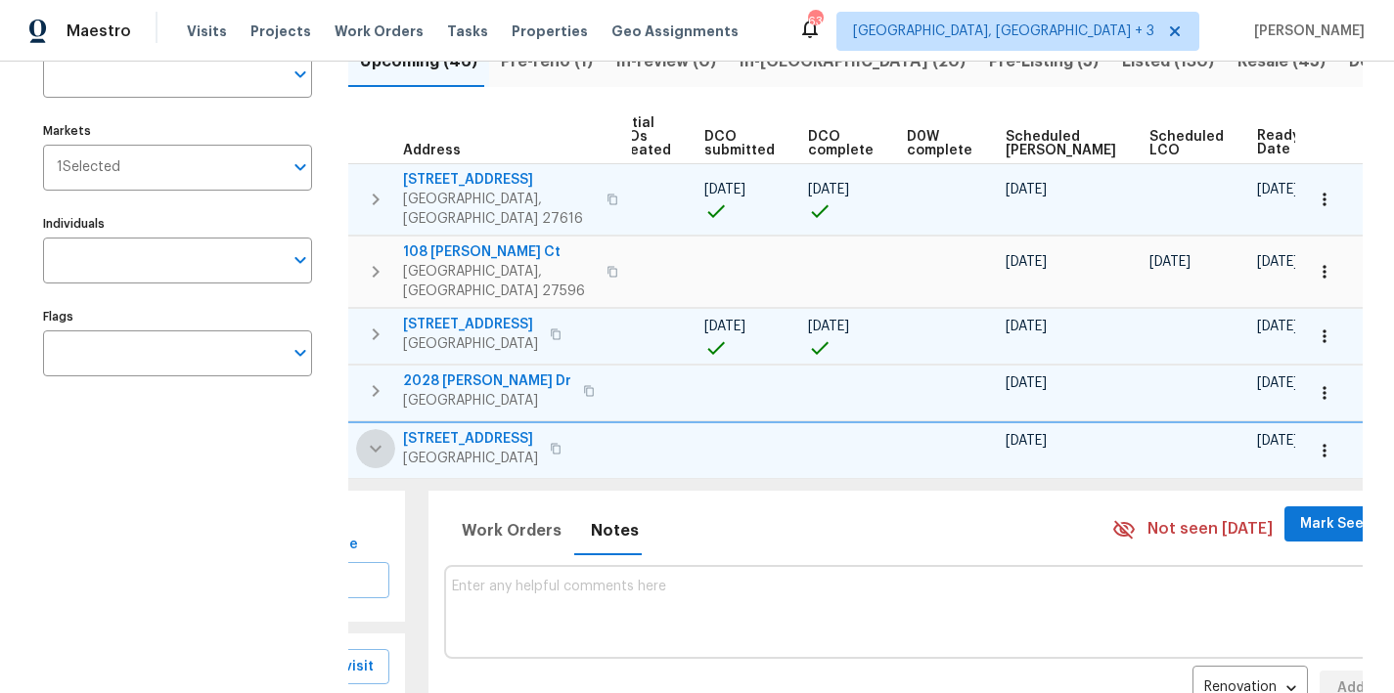
click at [367, 437] on icon "button" at bounding box center [375, 448] width 23 height 23
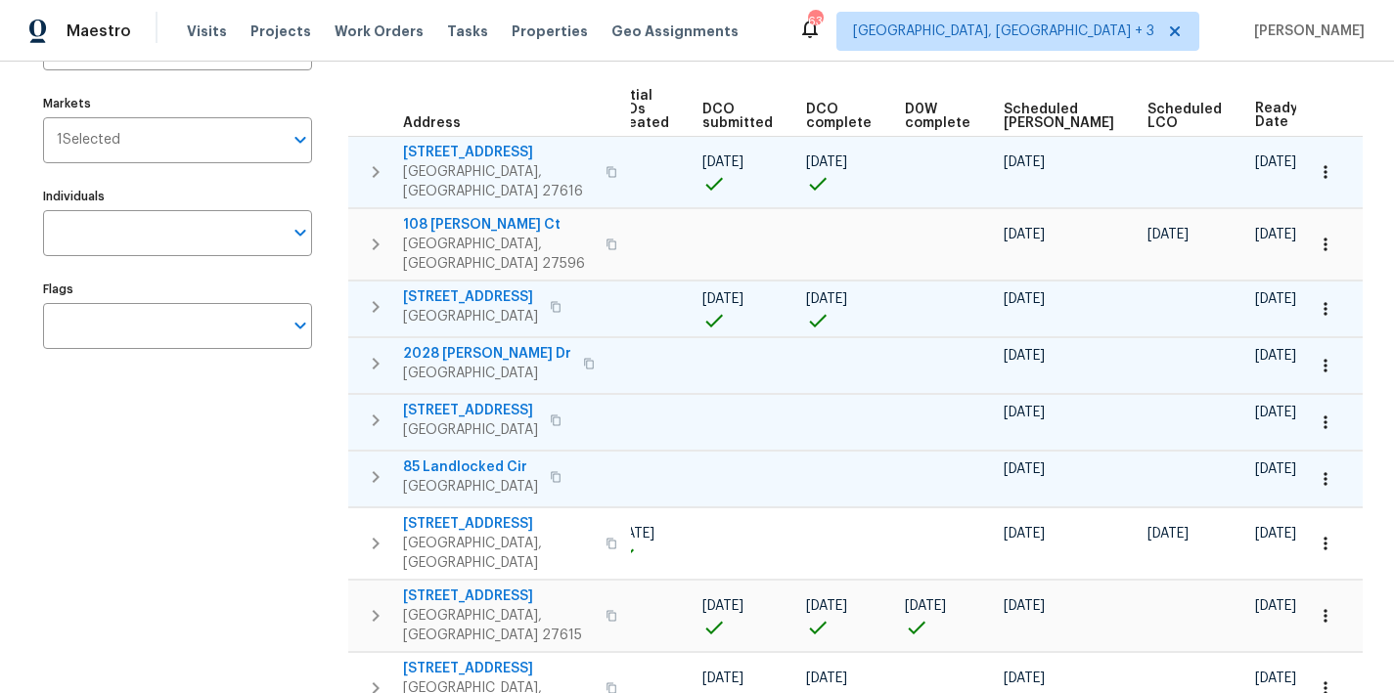
scroll to position [191, 0]
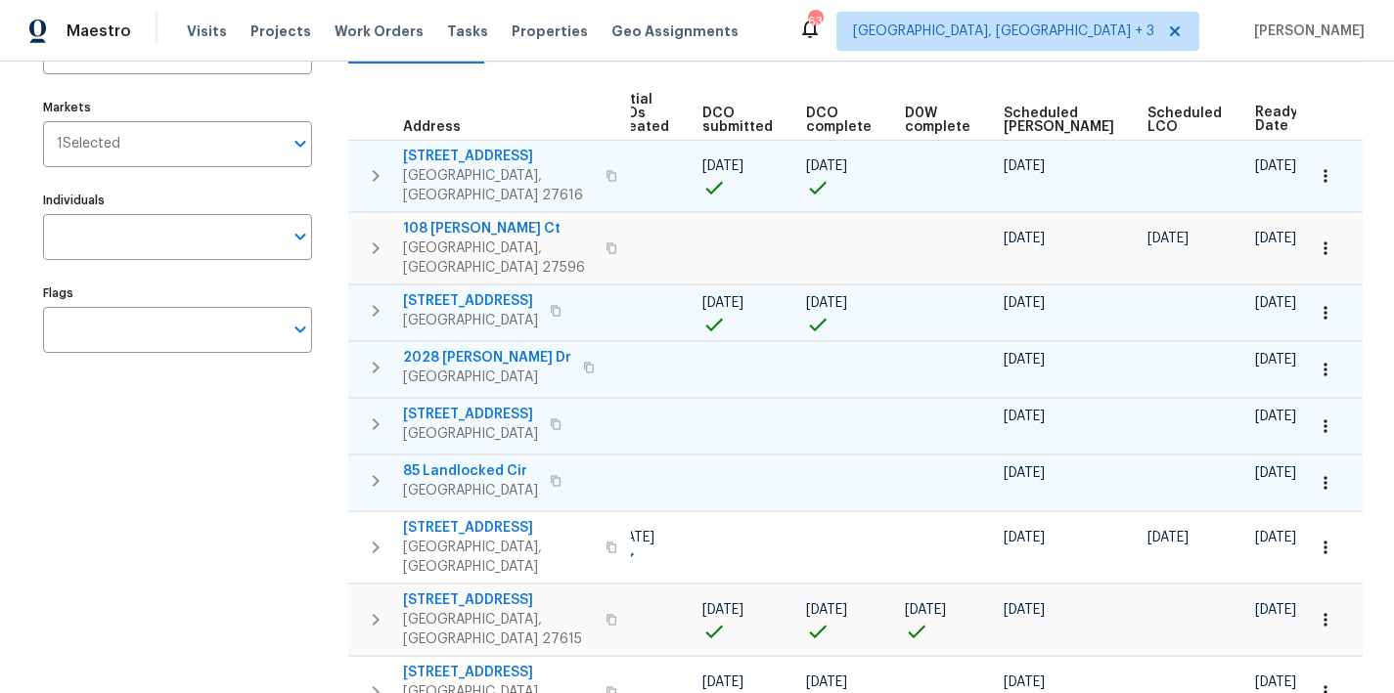
click at [371, 469] on icon "button" at bounding box center [375, 480] width 23 height 23
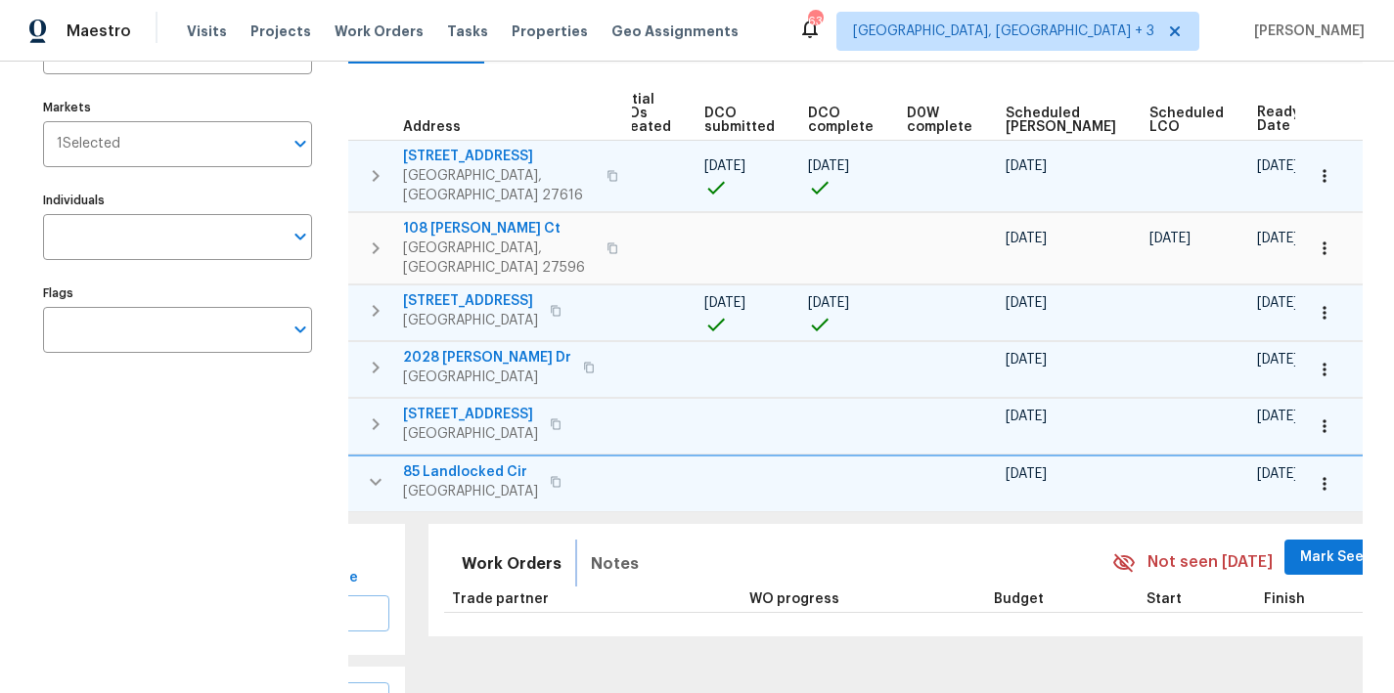
click at [601, 551] on span "Notes" at bounding box center [615, 564] width 48 height 27
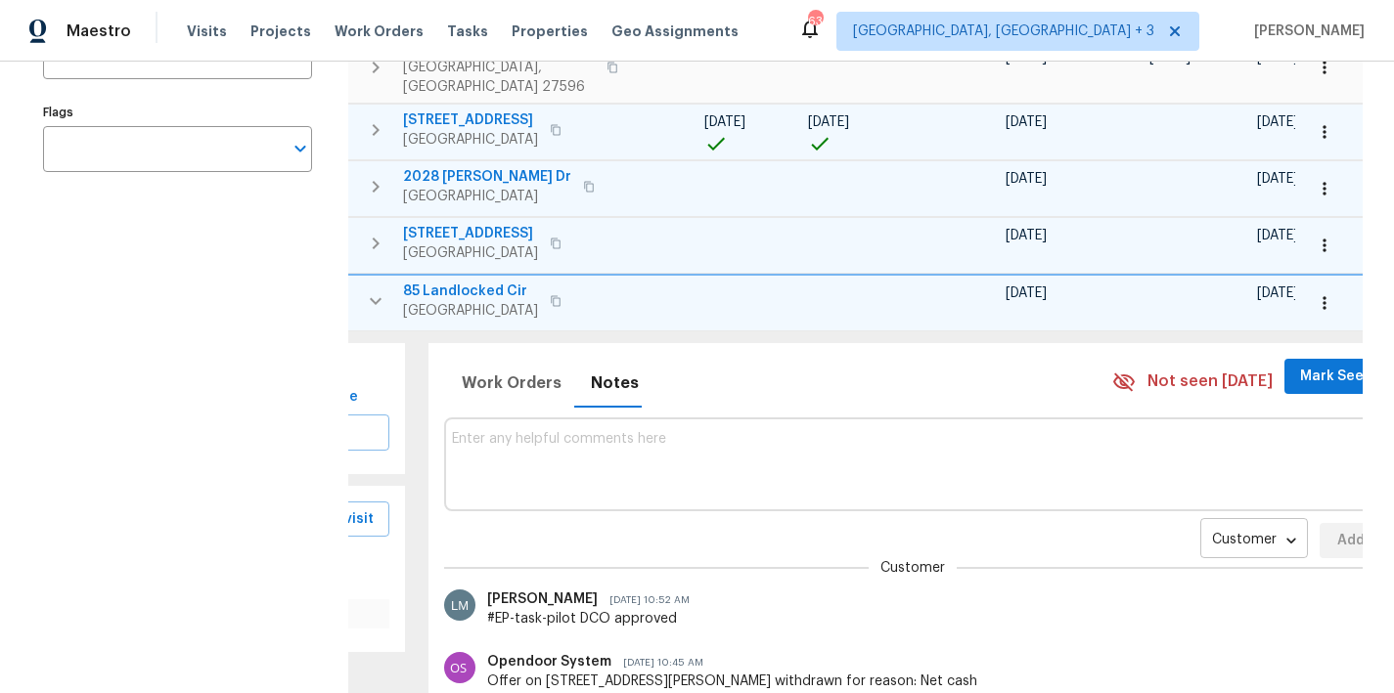
click at [1179, 518] on body "Maestro Visits Projects Work Orders Tasks Properties Geo Assignments 63 Greenvi…" at bounding box center [697, 346] width 1394 height 693
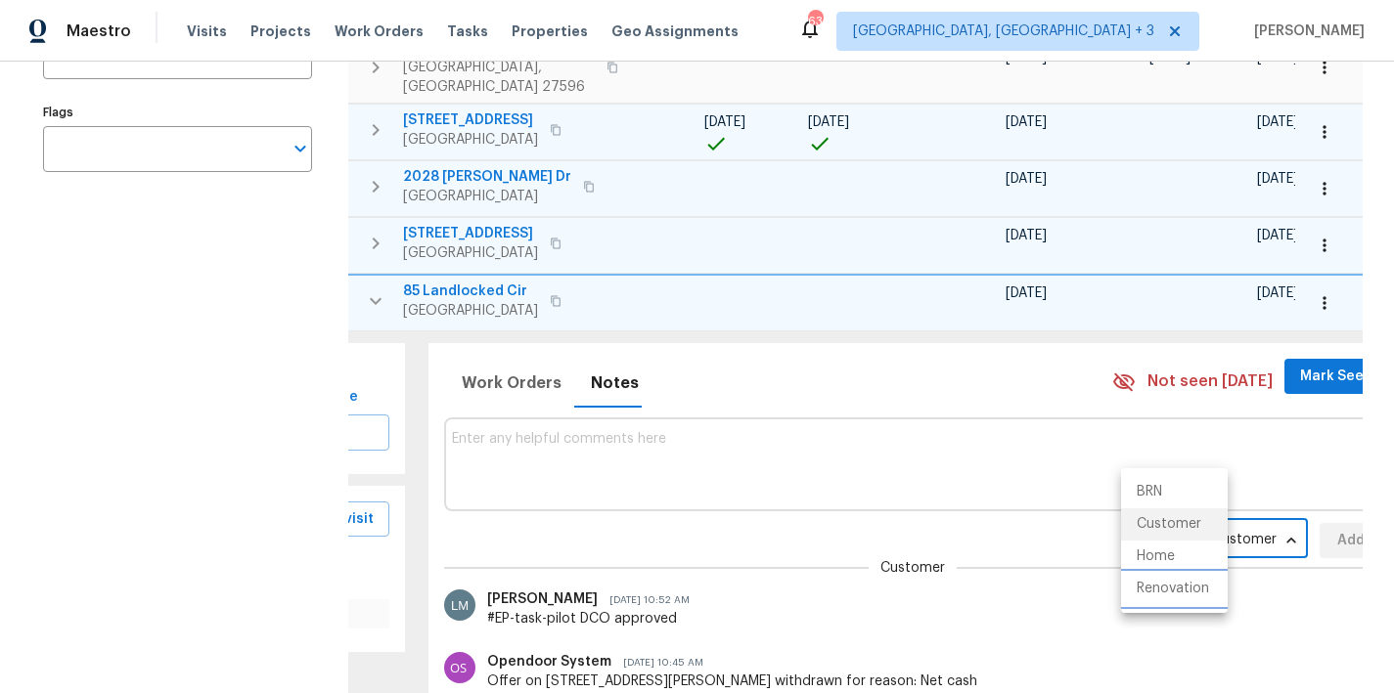
click at [1157, 588] on li "Renovation" at bounding box center [1174, 589] width 107 height 32
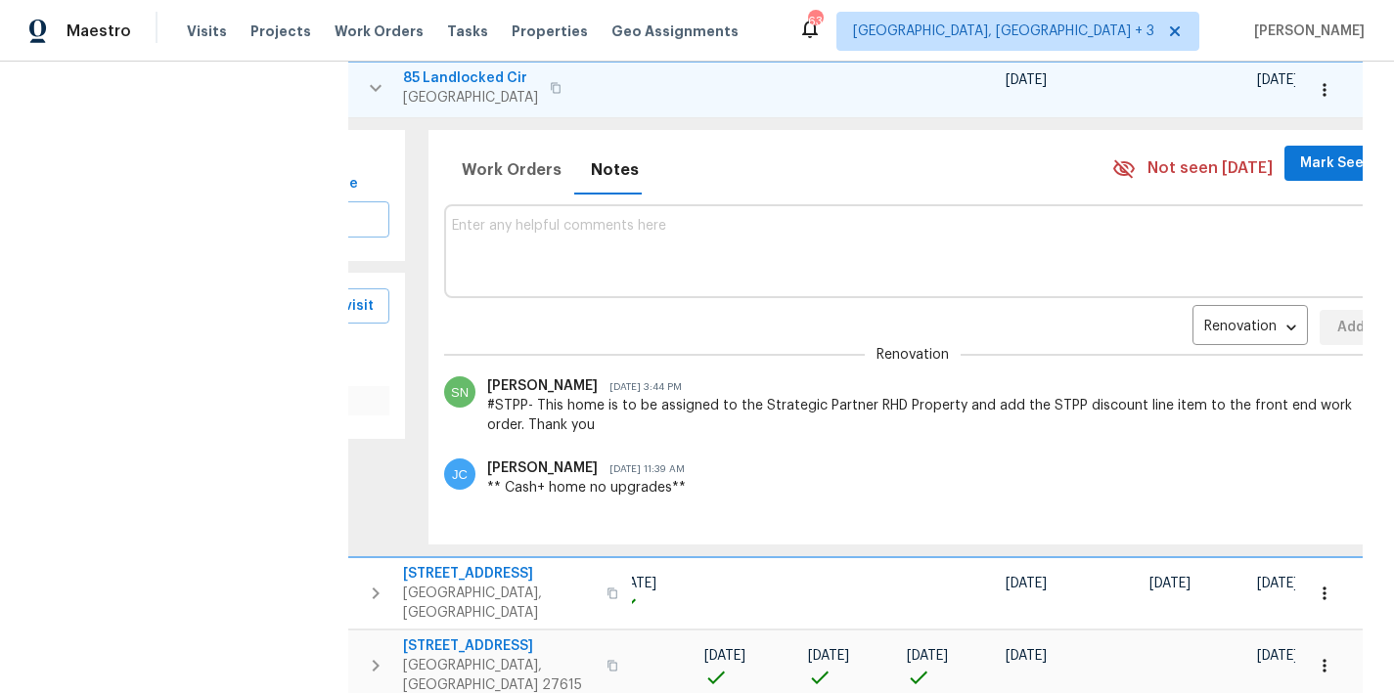
scroll to position [477, 0]
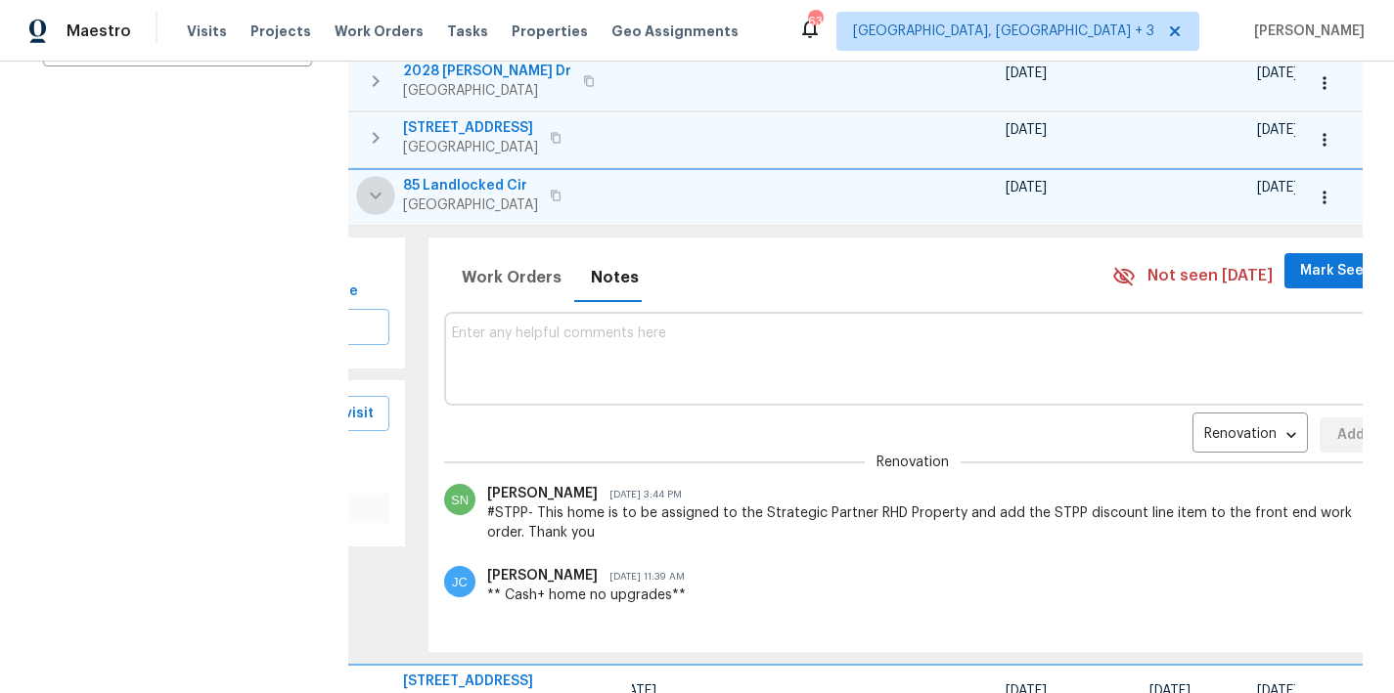
click at [362, 178] on button "button" at bounding box center [375, 195] width 39 height 39
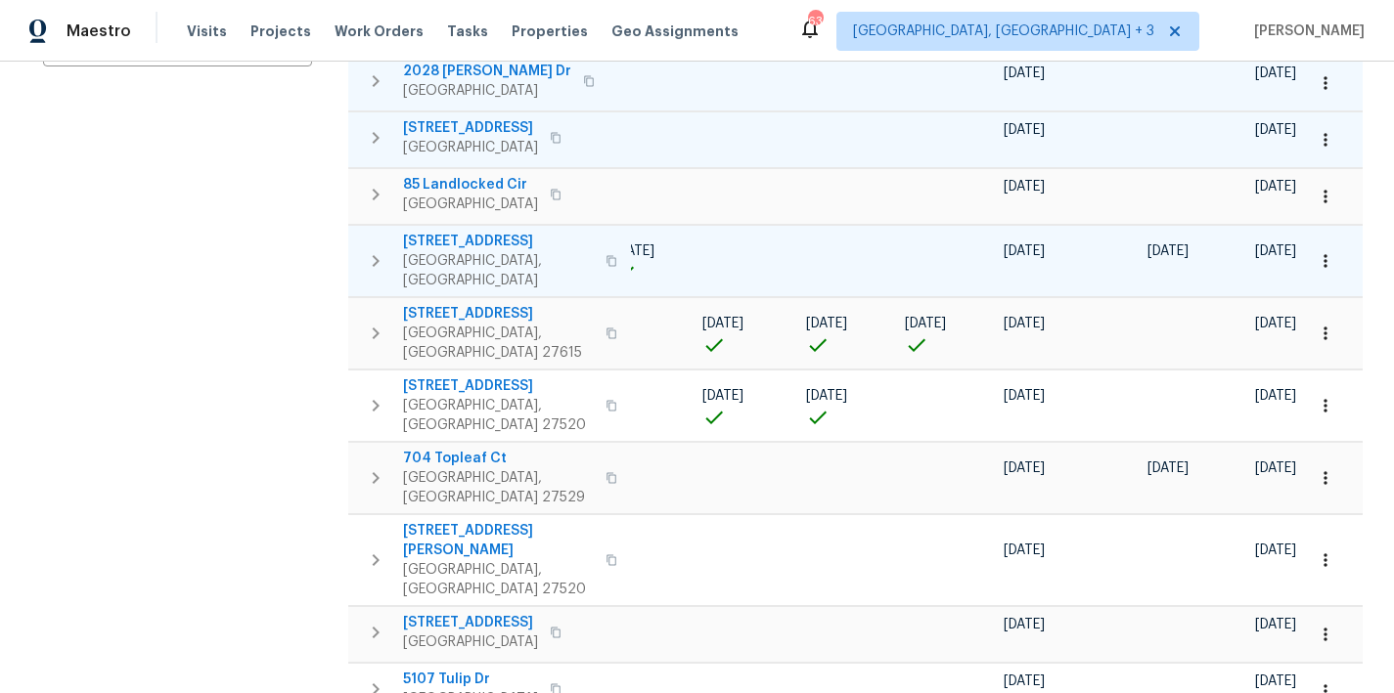
click at [371, 249] on icon "button" at bounding box center [375, 260] width 23 height 23
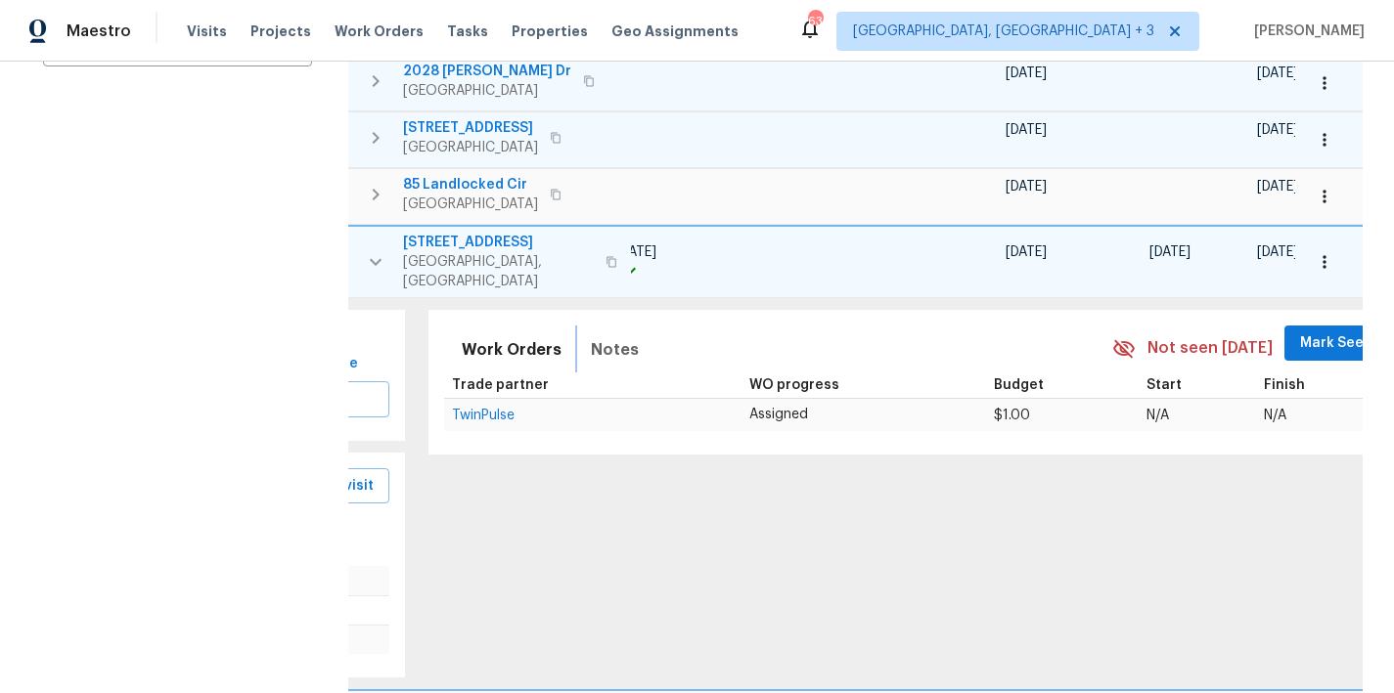
click at [591, 336] on span "Notes" at bounding box center [615, 349] width 48 height 27
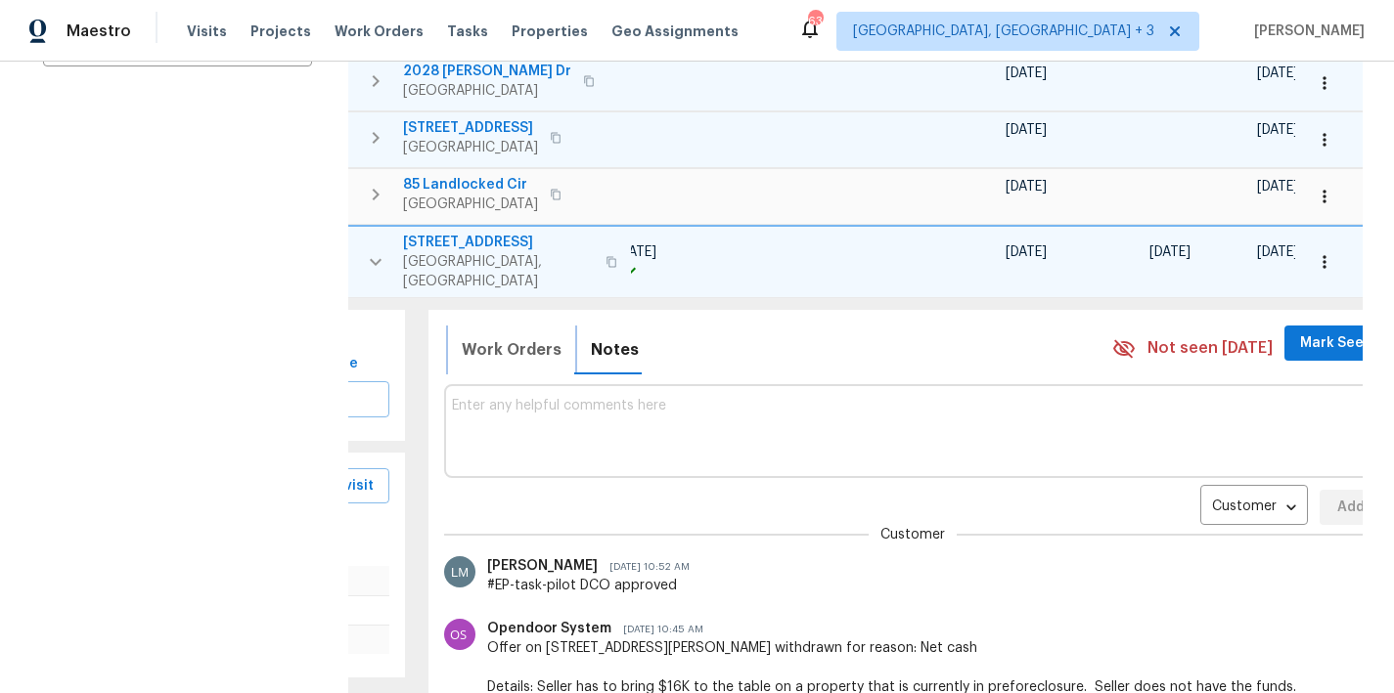
click at [482, 336] on span "Work Orders" at bounding box center [512, 349] width 100 height 27
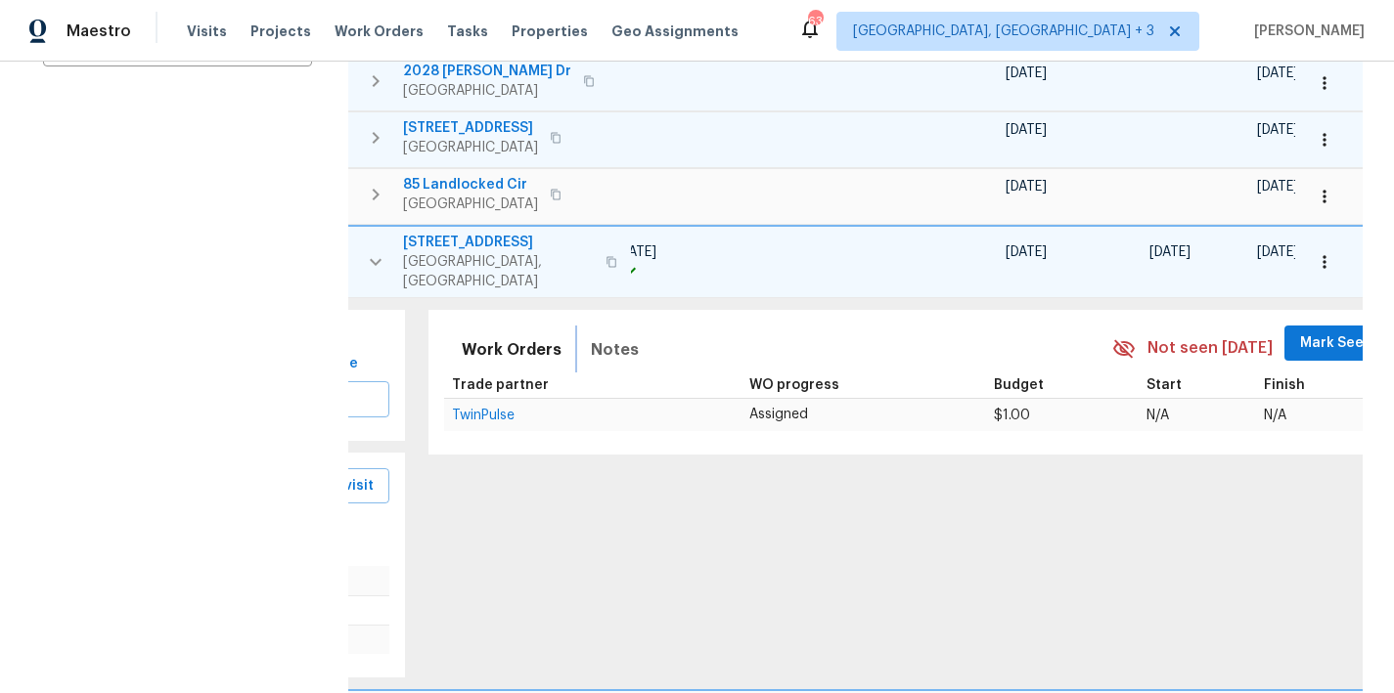
click at [591, 336] on span "Notes" at bounding box center [615, 349] width 48 height 27
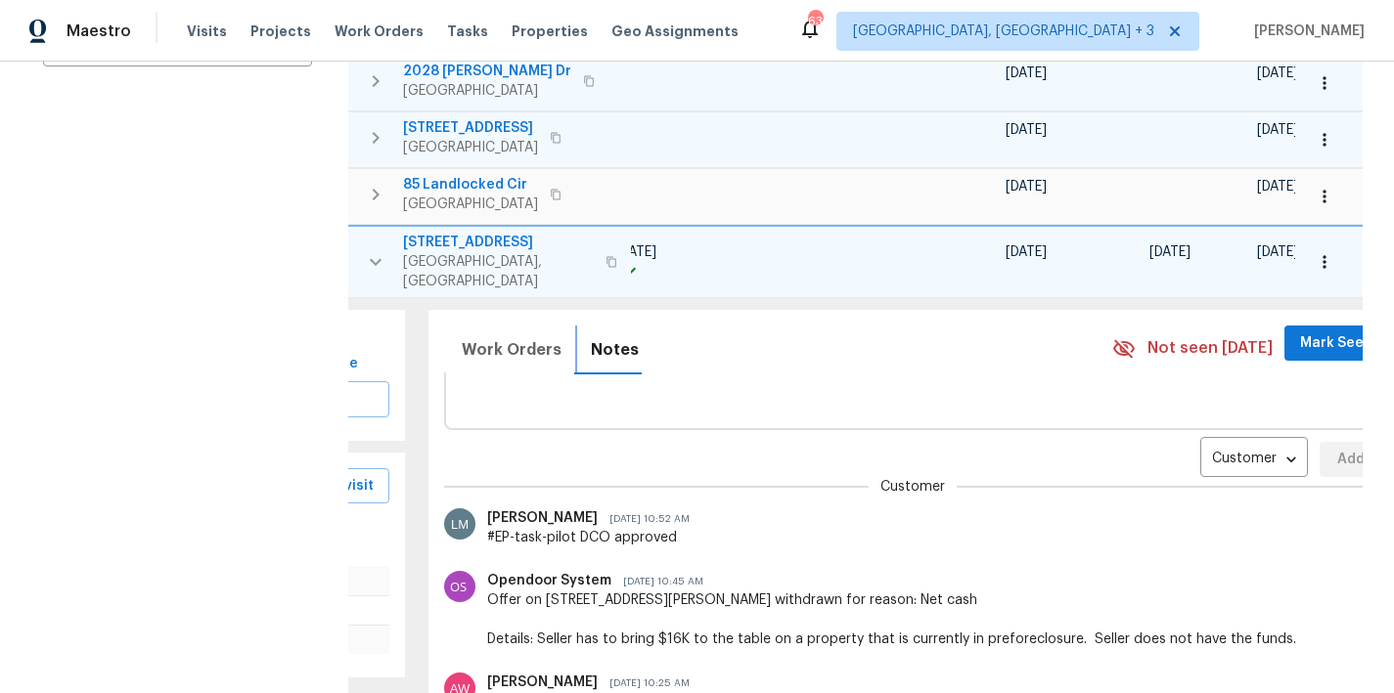
scroll to position [0, 0]
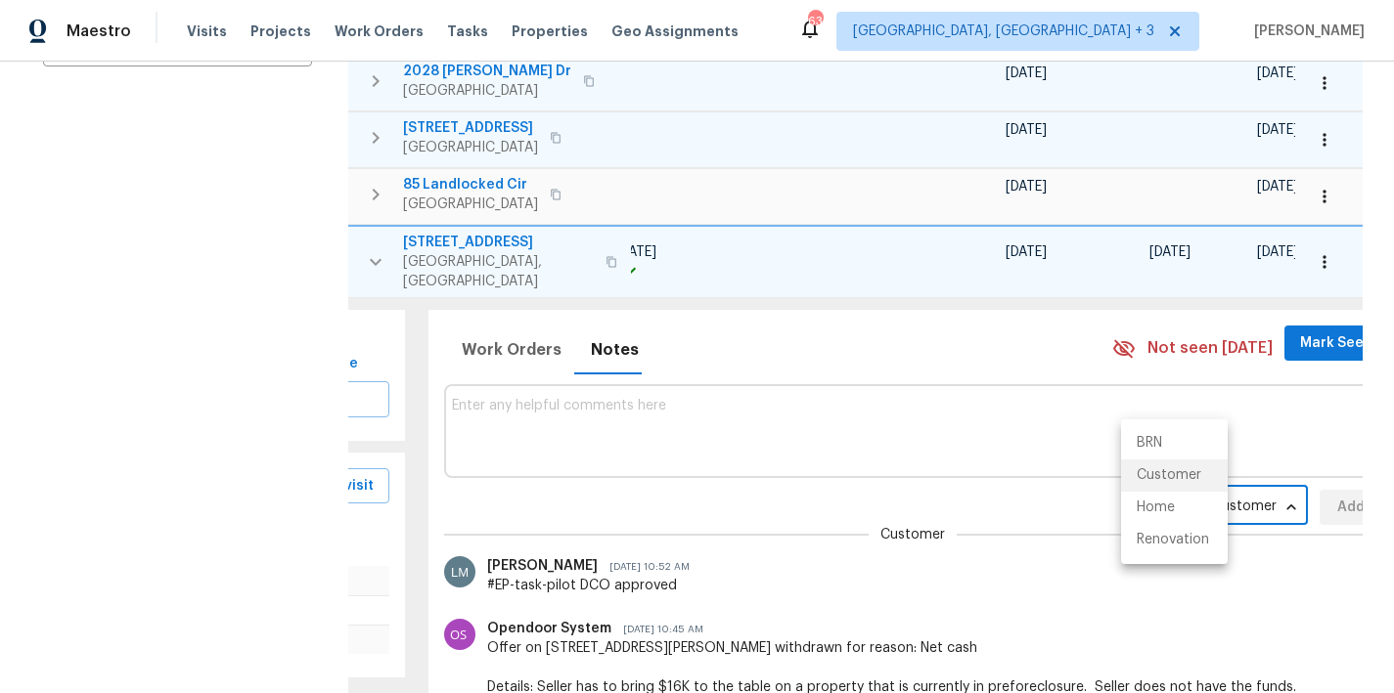
click at [1168, 475] on body "Maestro Visits Projects Work Orders Tasks Properties Geo Assignments 63 Greenvi…" at bounding box center [697, 346] width 1394 height 693
click at [1155, 544] on li "Renovation" at bounding box center [1174, 540] width 107 height 32
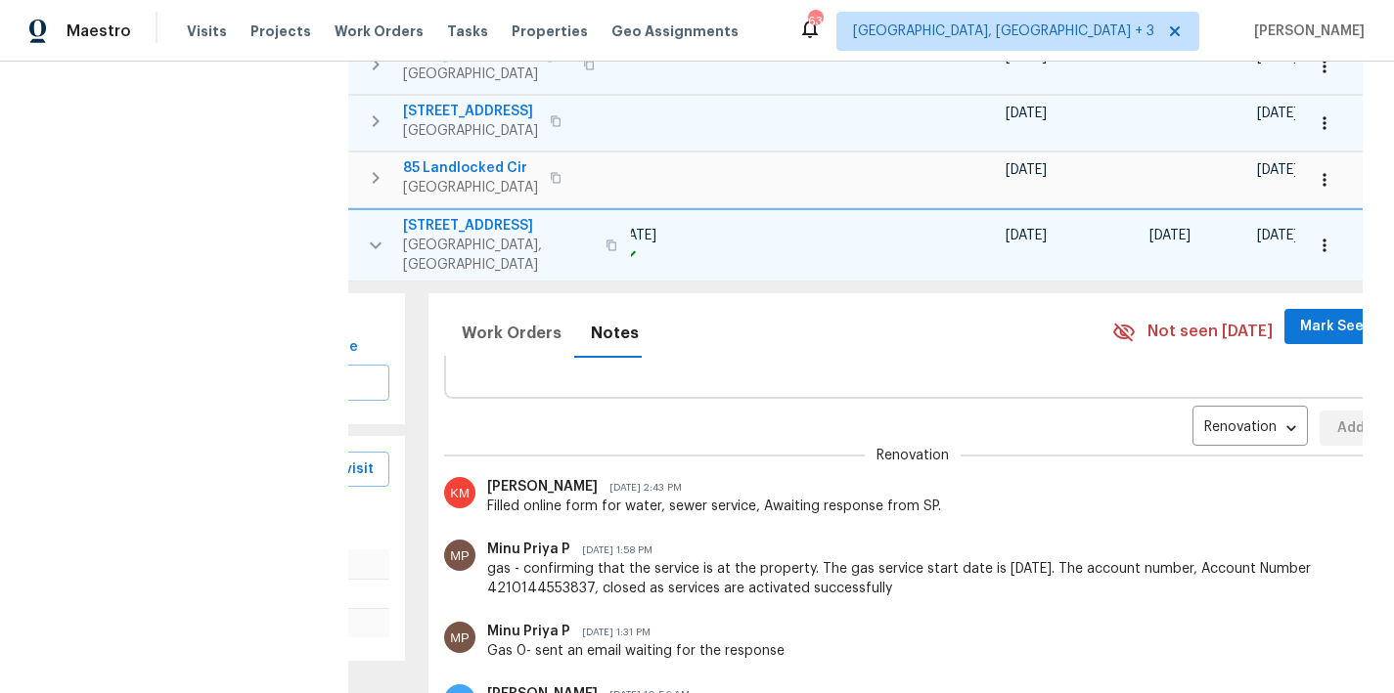
scroll to position [494, 0]
click at [368, 234] on icon "button" at bounding box center [375, 245] width 23 height 23
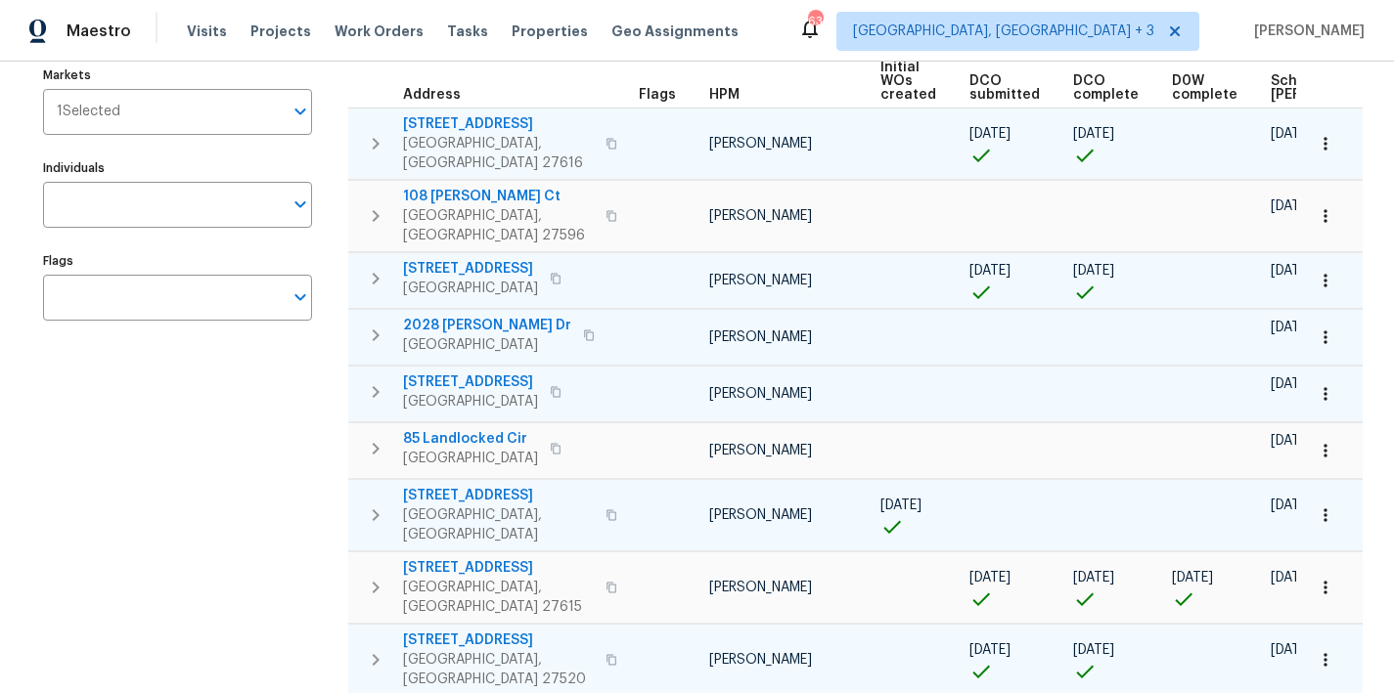
scroll to position [0, 0]
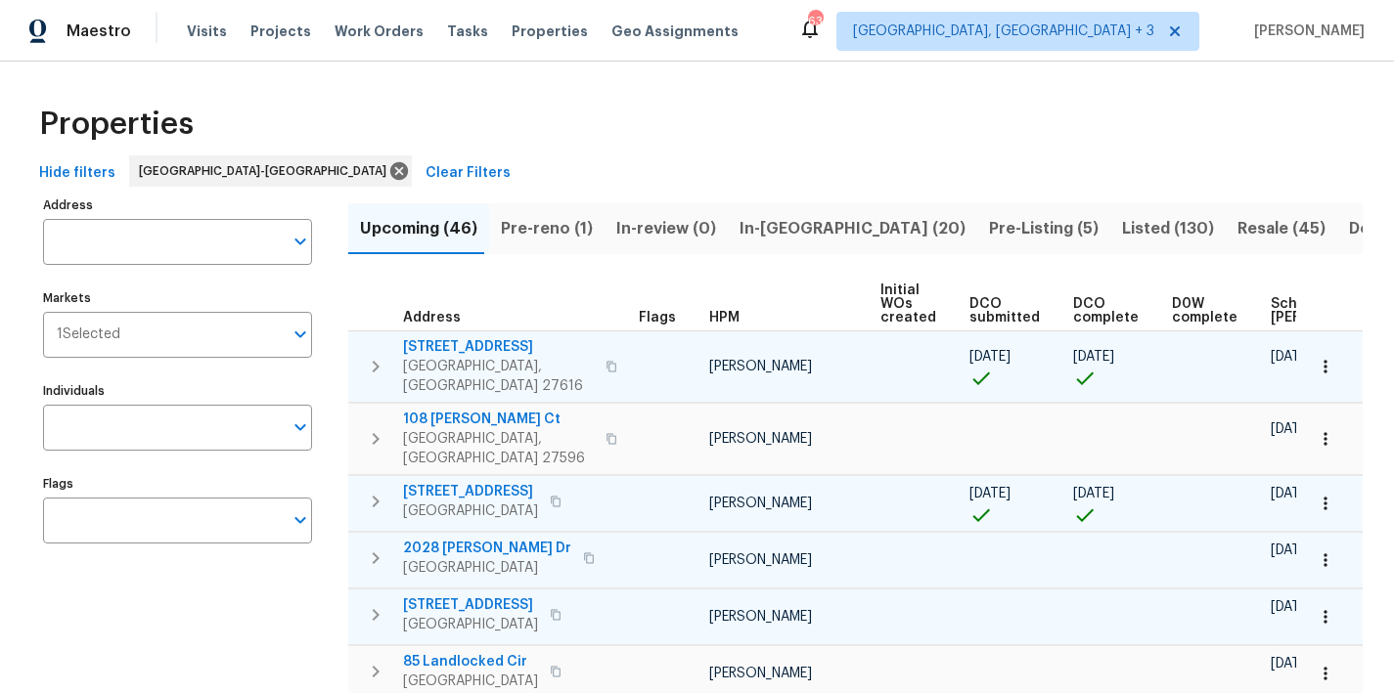
click at [812, 132] on div "Properties" at bounding box center [696, 124] width 1331 height 63
click at [524, 139] on div "Properties" at bounding box center [696, 124] width 1331 height 63
click at [795, 230] on span "In-reno (20)" at bounding box center [852, 228] width 226 height 27
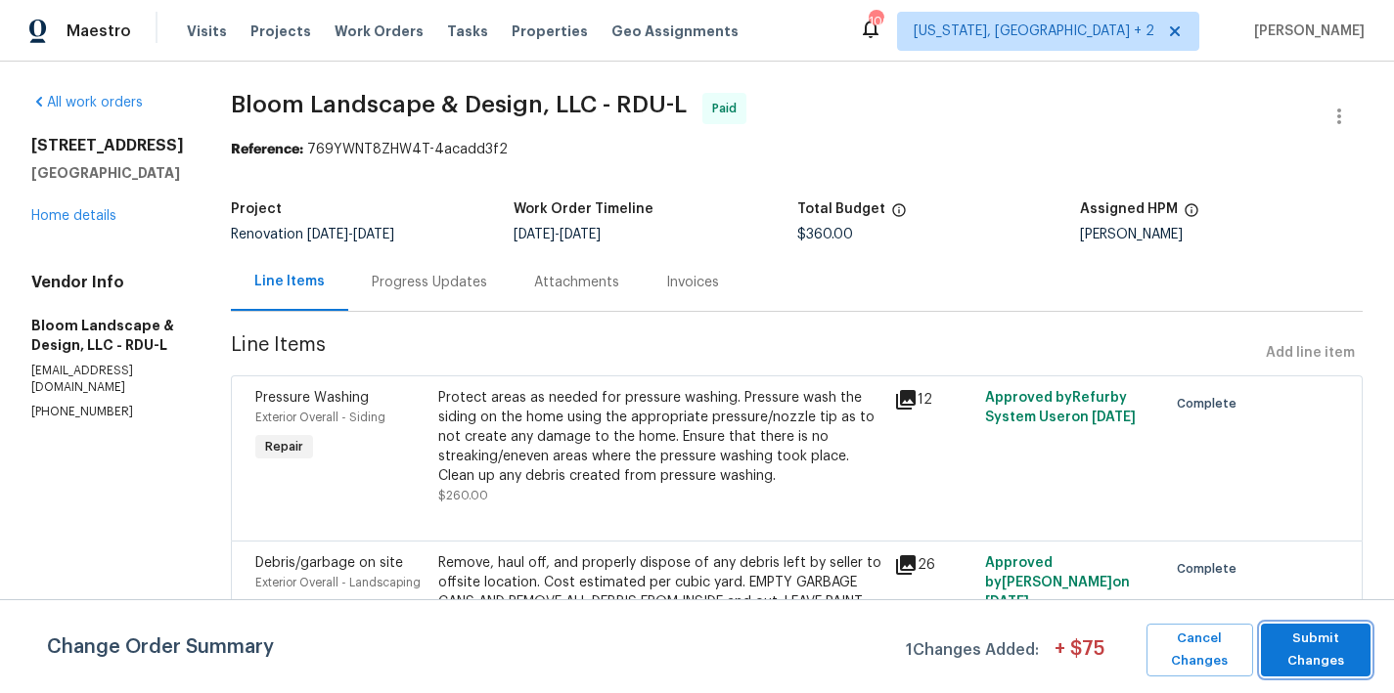
click at [1316, 648] on span "Submit Changes" at bounding box center [1316, 650] width 90 height 45
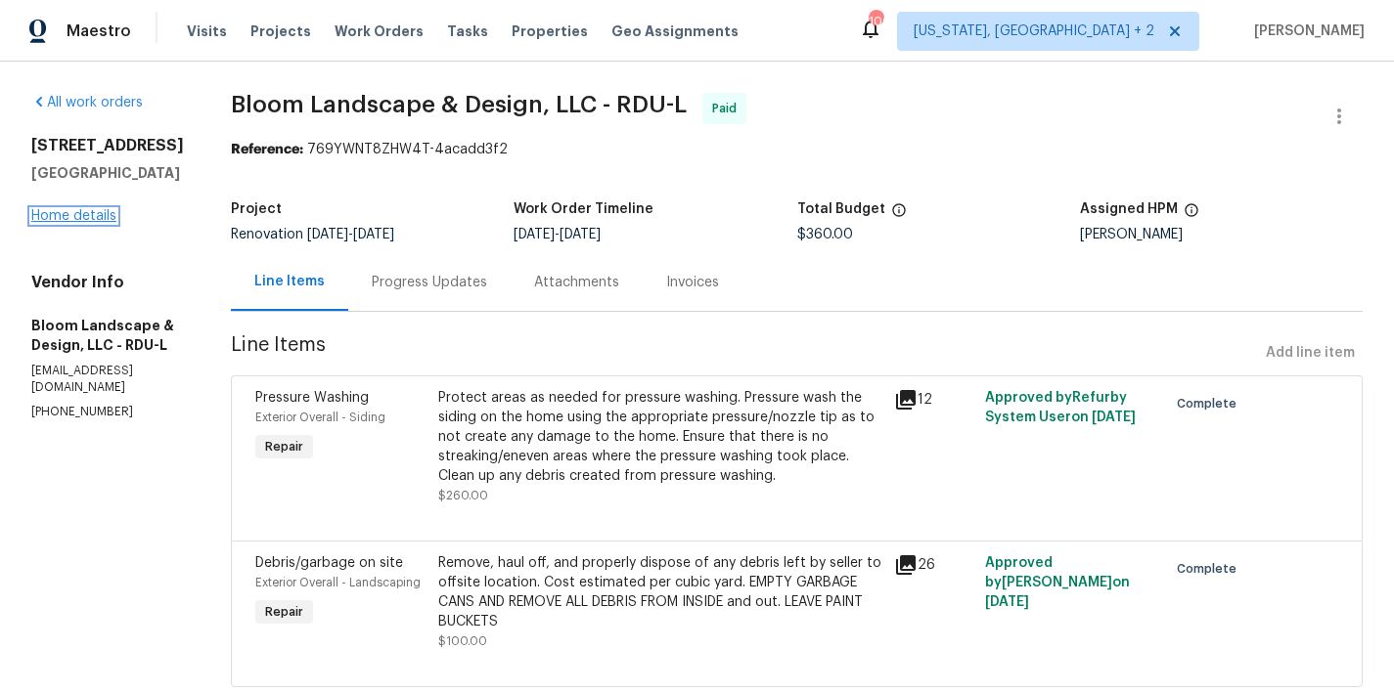
click at [95, 218] on link "Home details" at bounding box center [73, 216] width 85 height 14
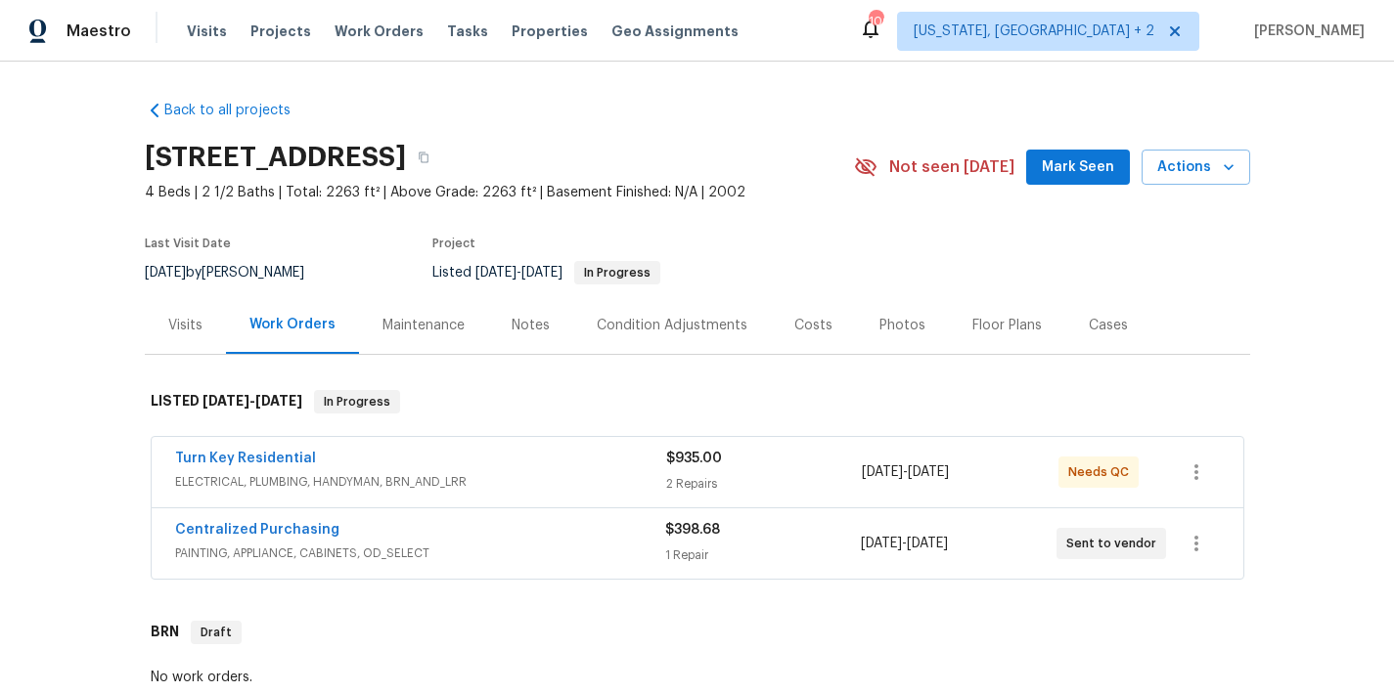
scroll to position [347, 0]
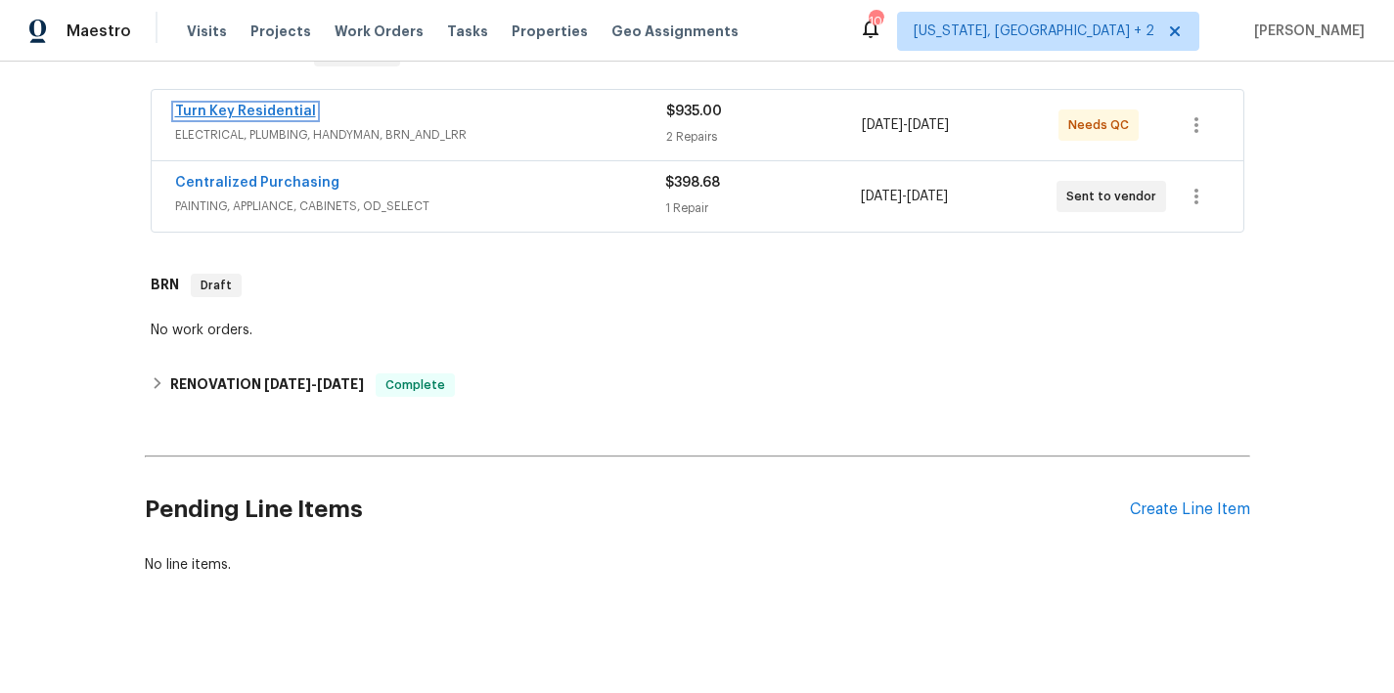
click at [249, 107] on link "Turn Key Residential" at bounding box center [245, 112] width 141 height 14
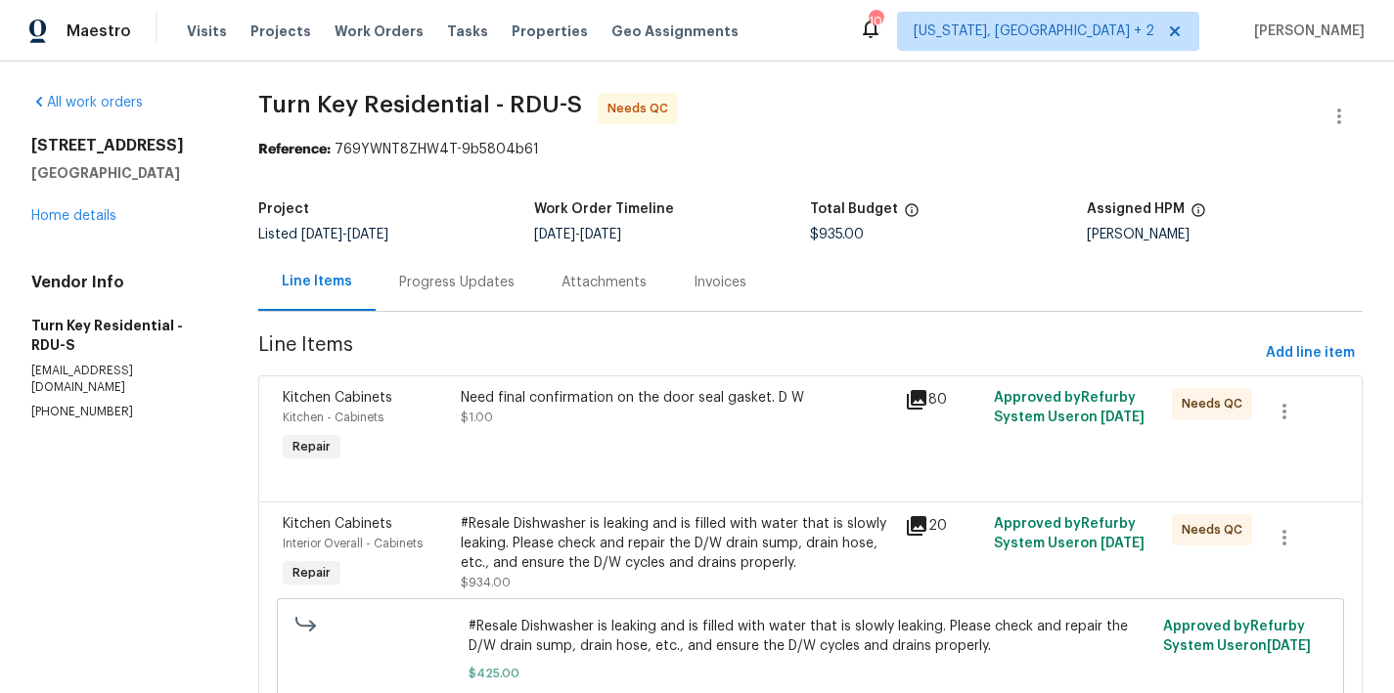
click at [468, 291] on div "Progress Updates" at bounding box center [456, 283] width 115 height 20
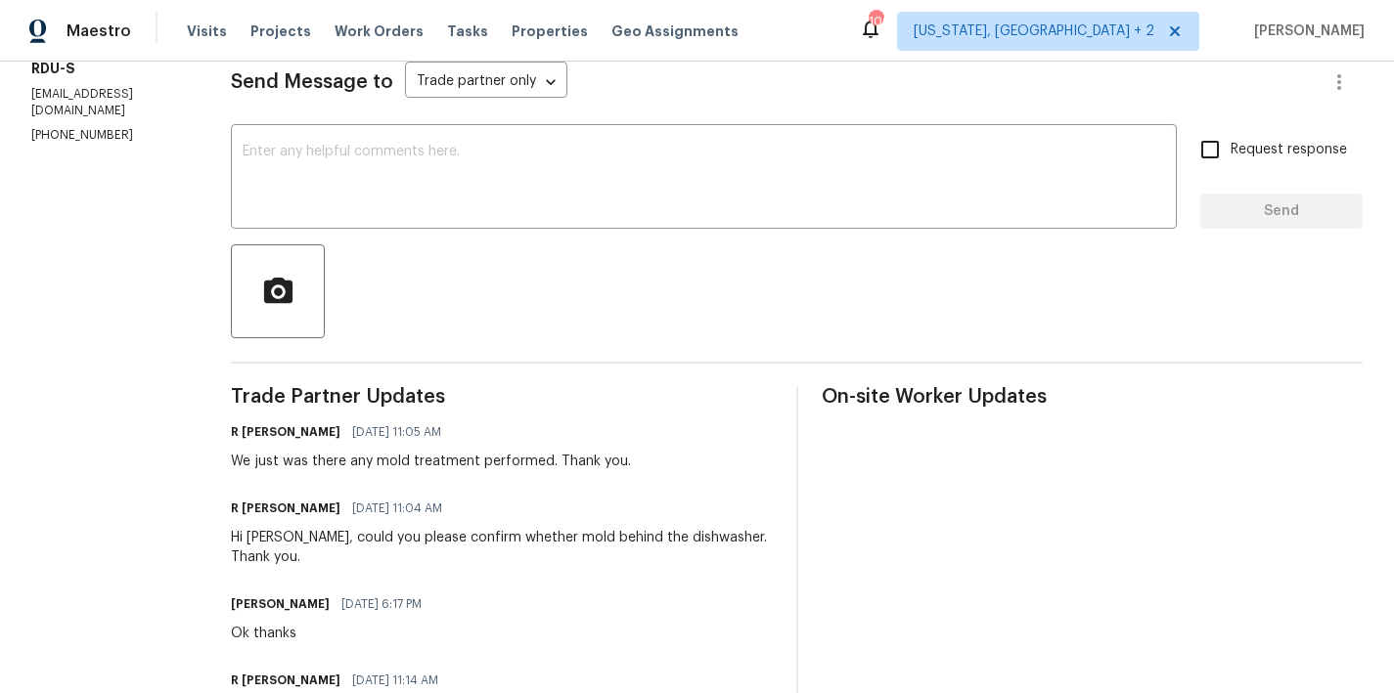
scroll to position [246, 0]
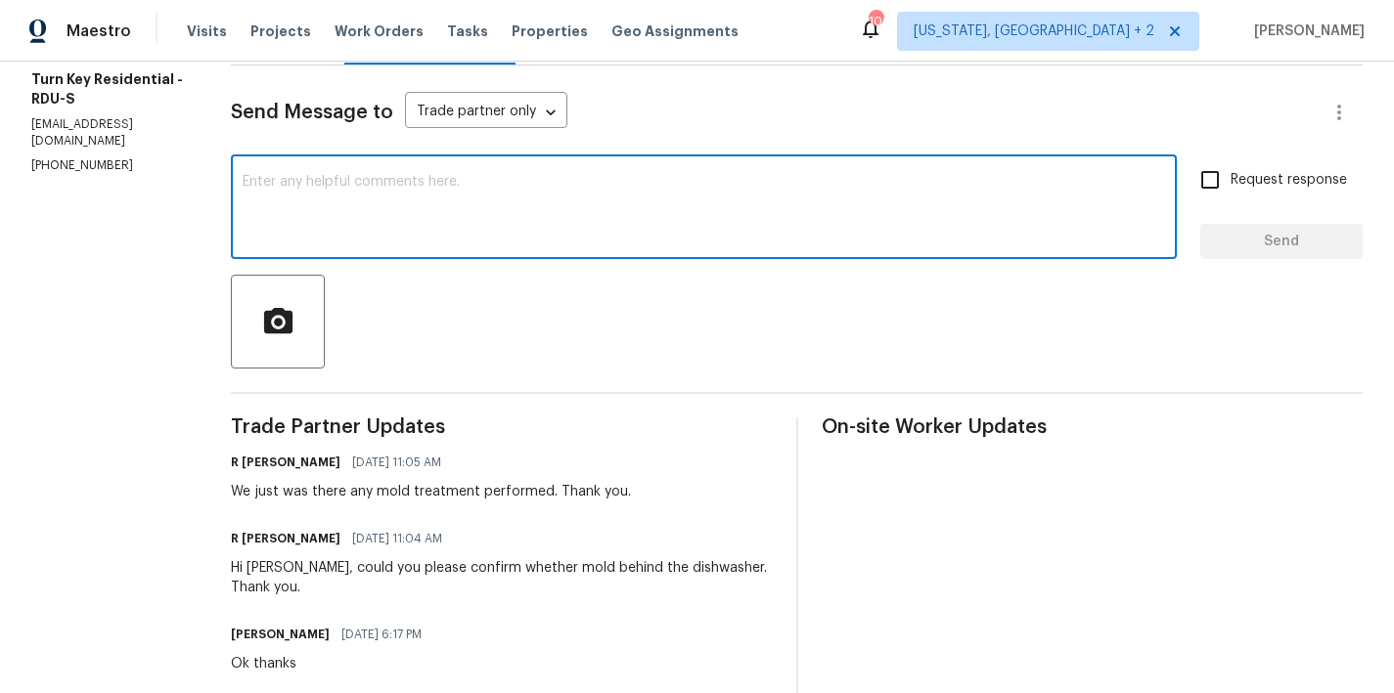
click at [484, 203] on textarea at bounding box center [704, 209] width 922 height 68
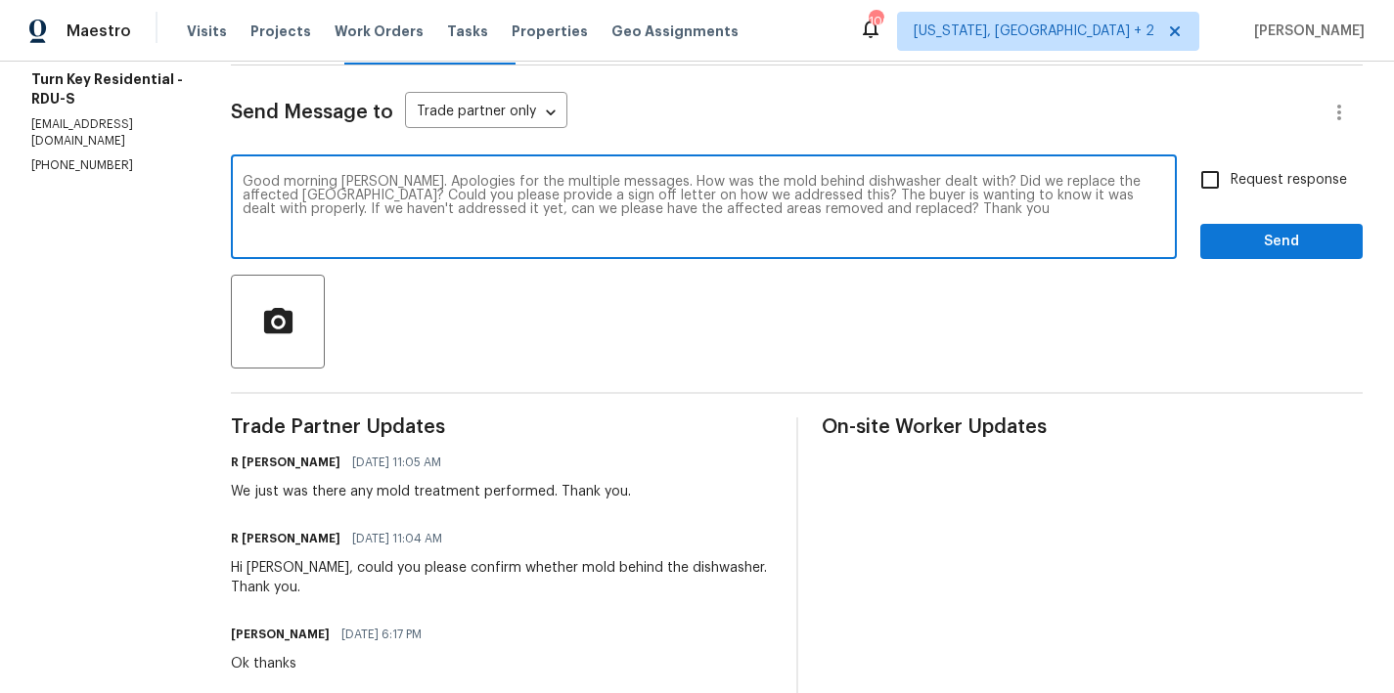
type textarea "Good morning Maria. Apologies for the multiple messages. How was the mold behin…"
click at [1192, 187] on input "Request response" at bounding box center [1209, 179] width 41 height 41
checkbox input "true"
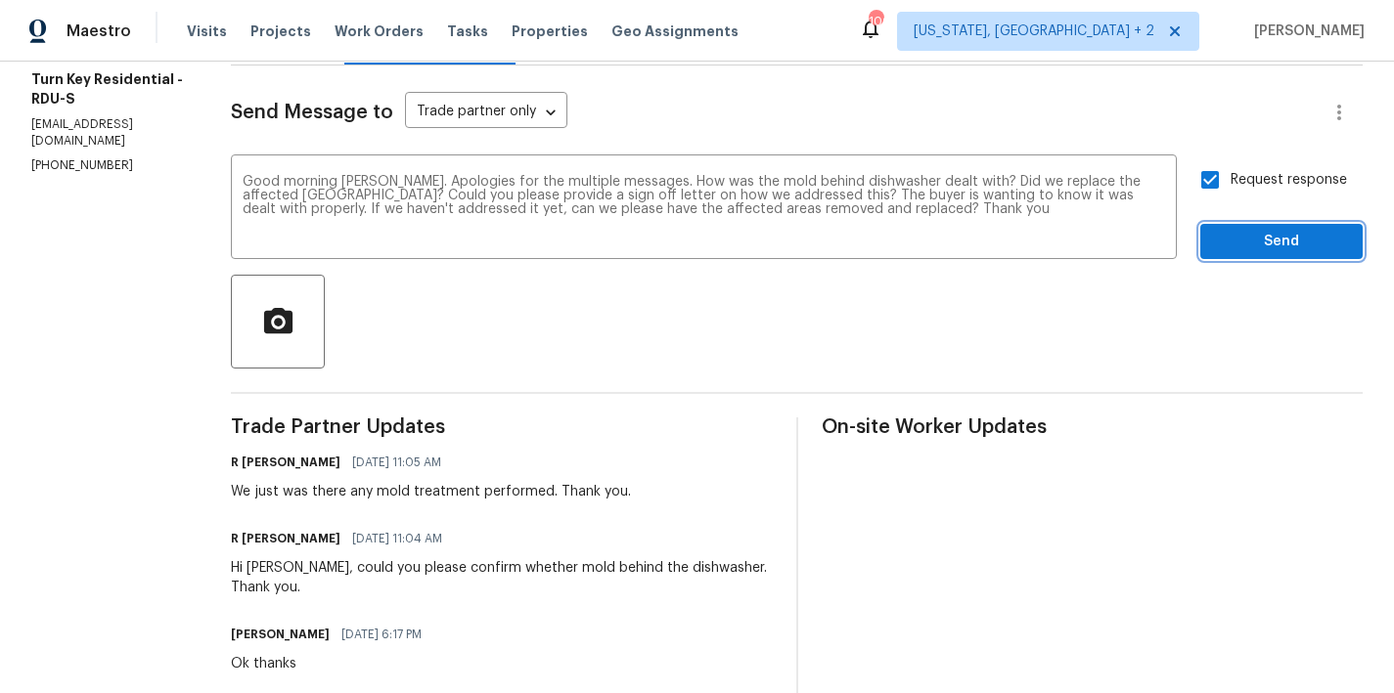
click at [1271, 245] on span "Send" at bounding box center [1281, 242] width 131 height 24
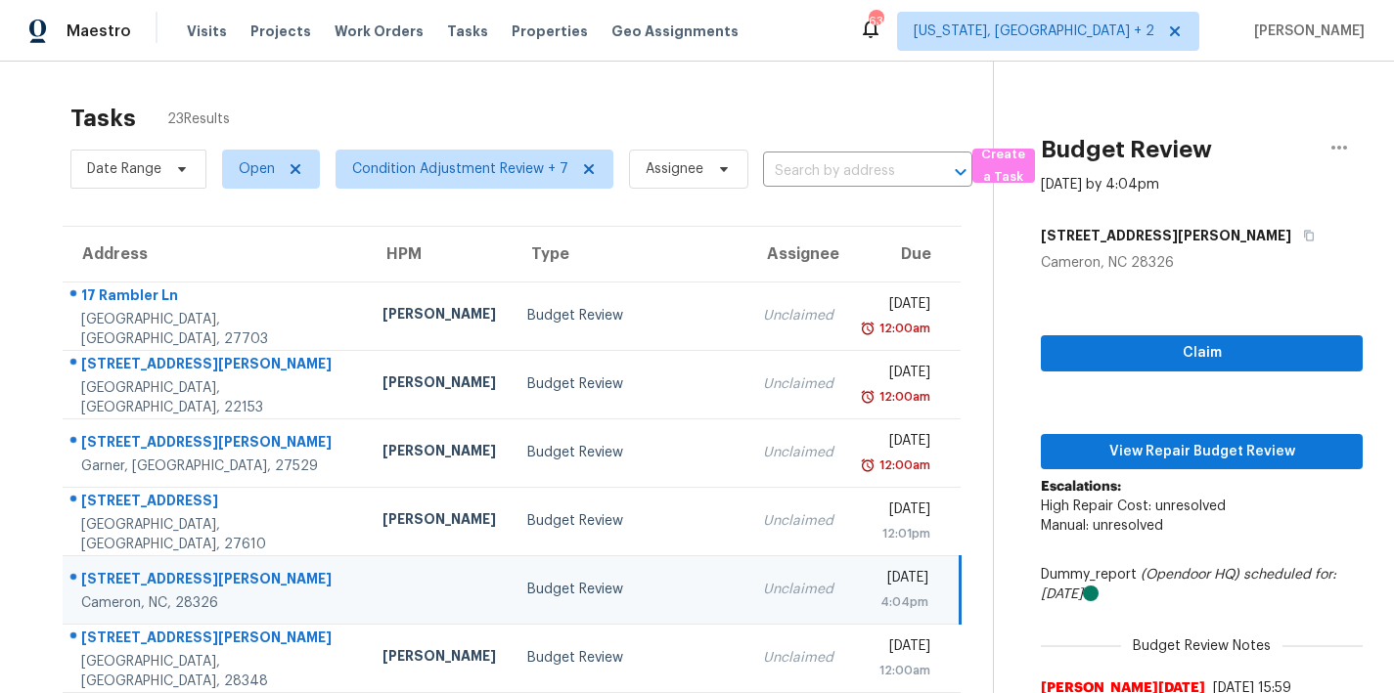
click at [336, 77] on div "Tasks 23 Results Date Range Open Condition Adjustment Review + 7 Assignee ​ Cre…" at bounding box center [697, 541] width 1394 height 958
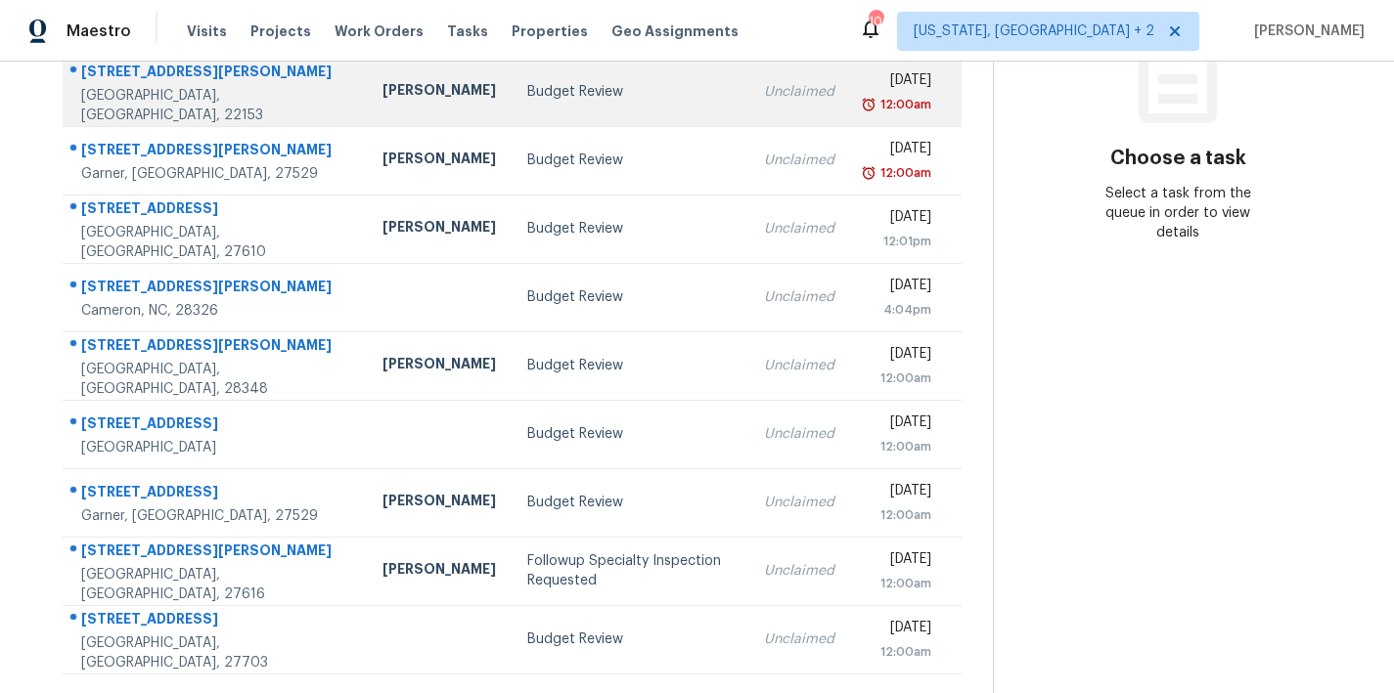
scroll to position [339, 0]
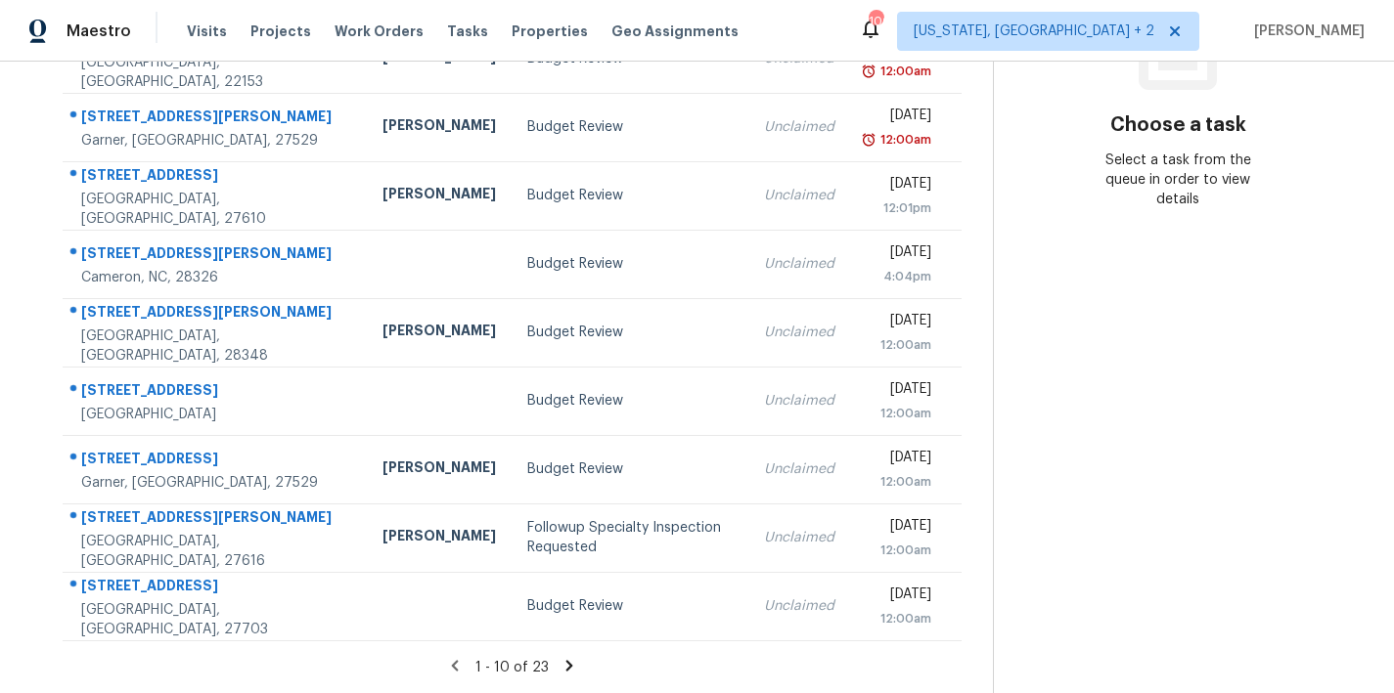
click at [560, 657] on icon at bounding box center [569, 666] width 18 height 18
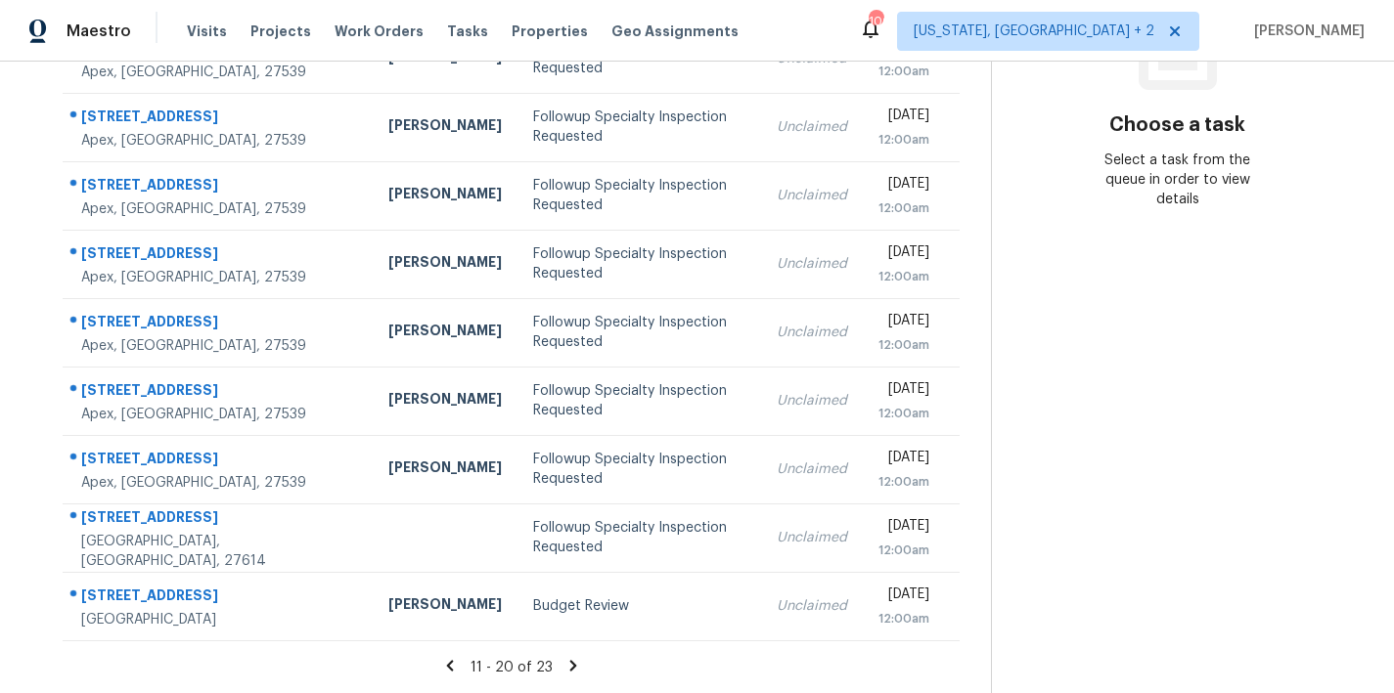
click at [565, 657] on icon at bounding box center [573, 666] width 18 height 18
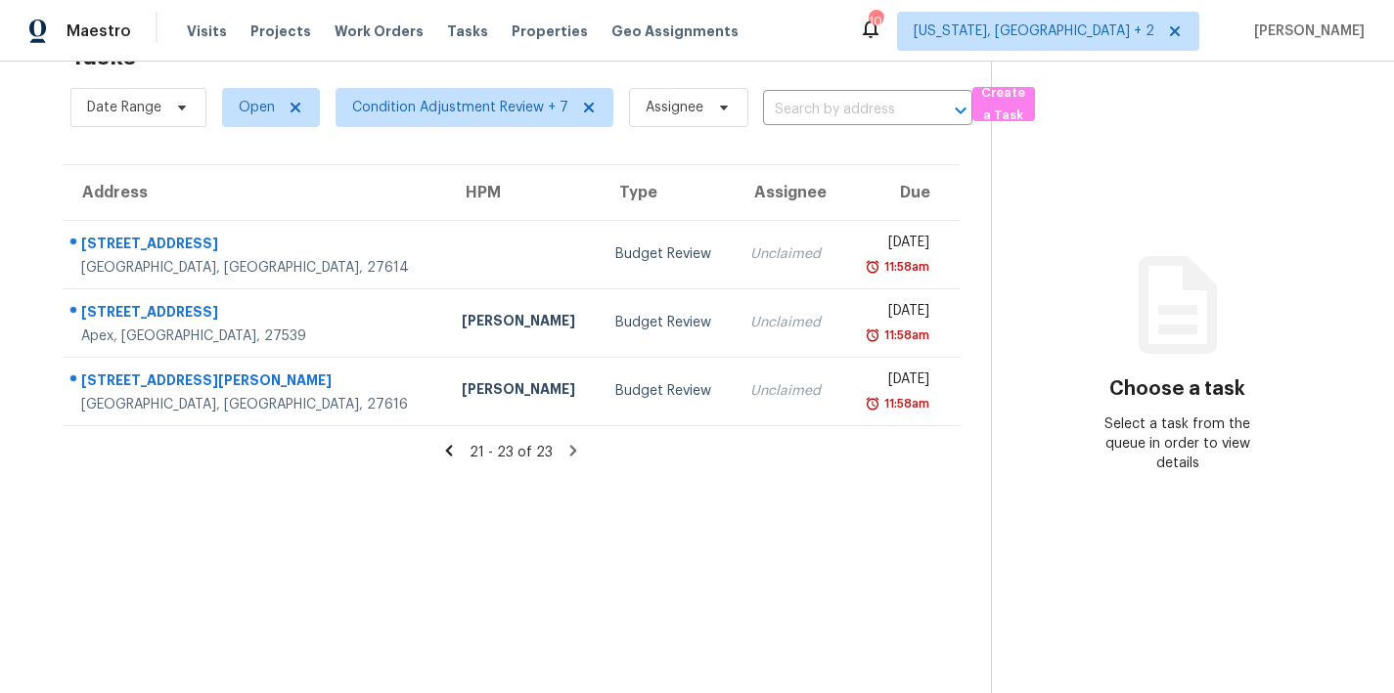
click at [446, 445] on icon at bounding box center [449, 450] width 7 height 11
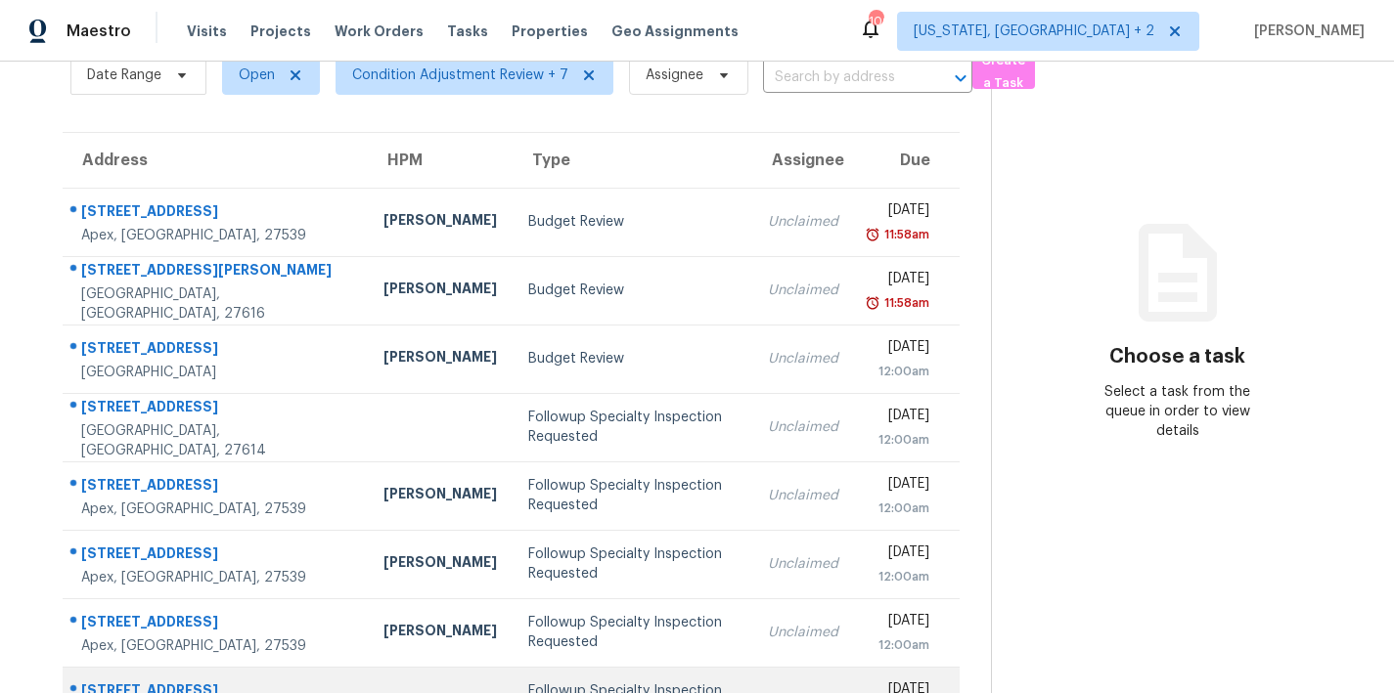
scroll to position [339, 0]
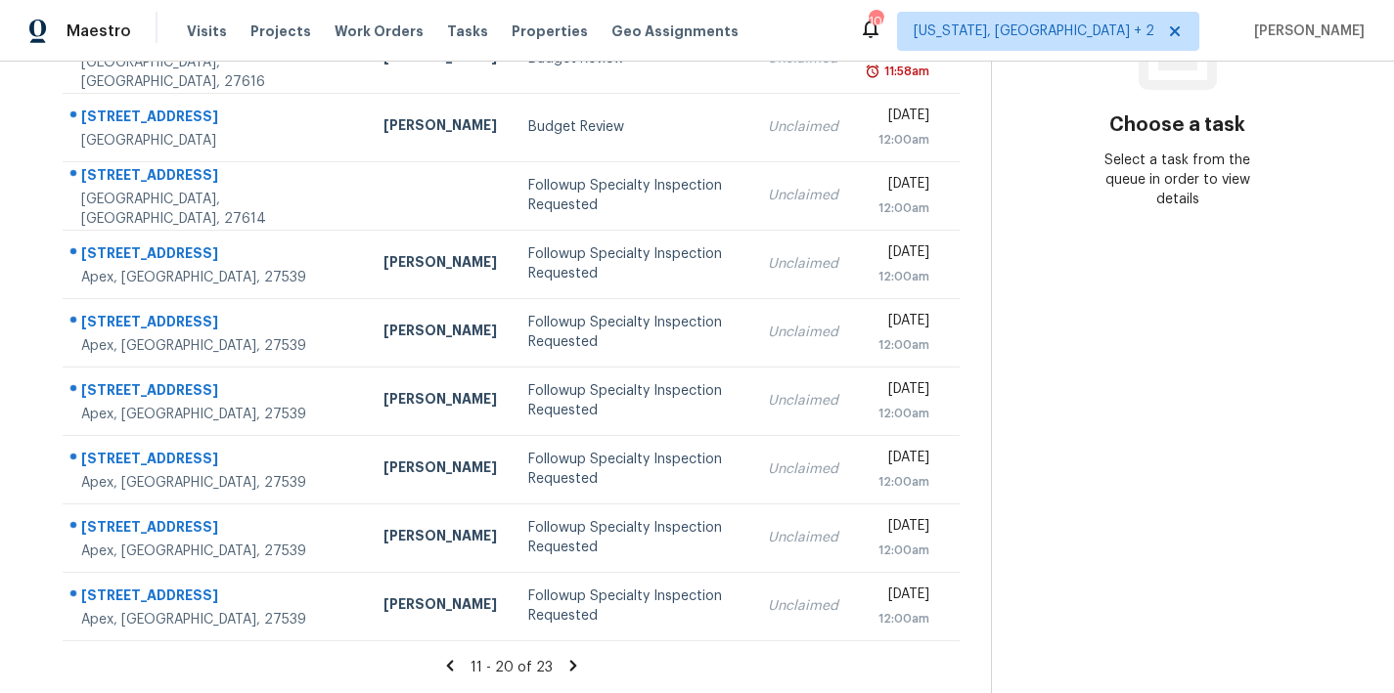
click at [446, 660] on icon at bounding box center [449, 665] width 7 height 11
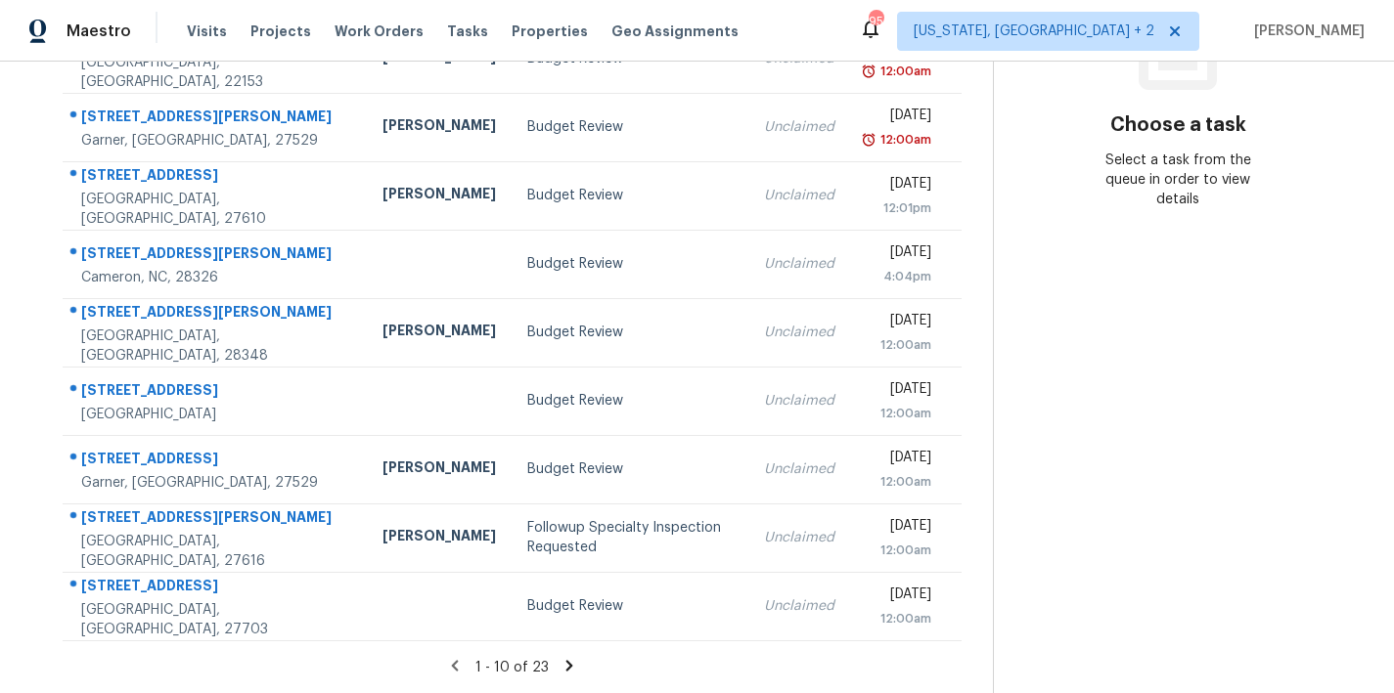
click at [797, 20] on div "Maestro Visits Projects Work Orders Tasks Properties Geo Assignments 95 Washing…" at bounding box center [697, 31] width 1394 height 62
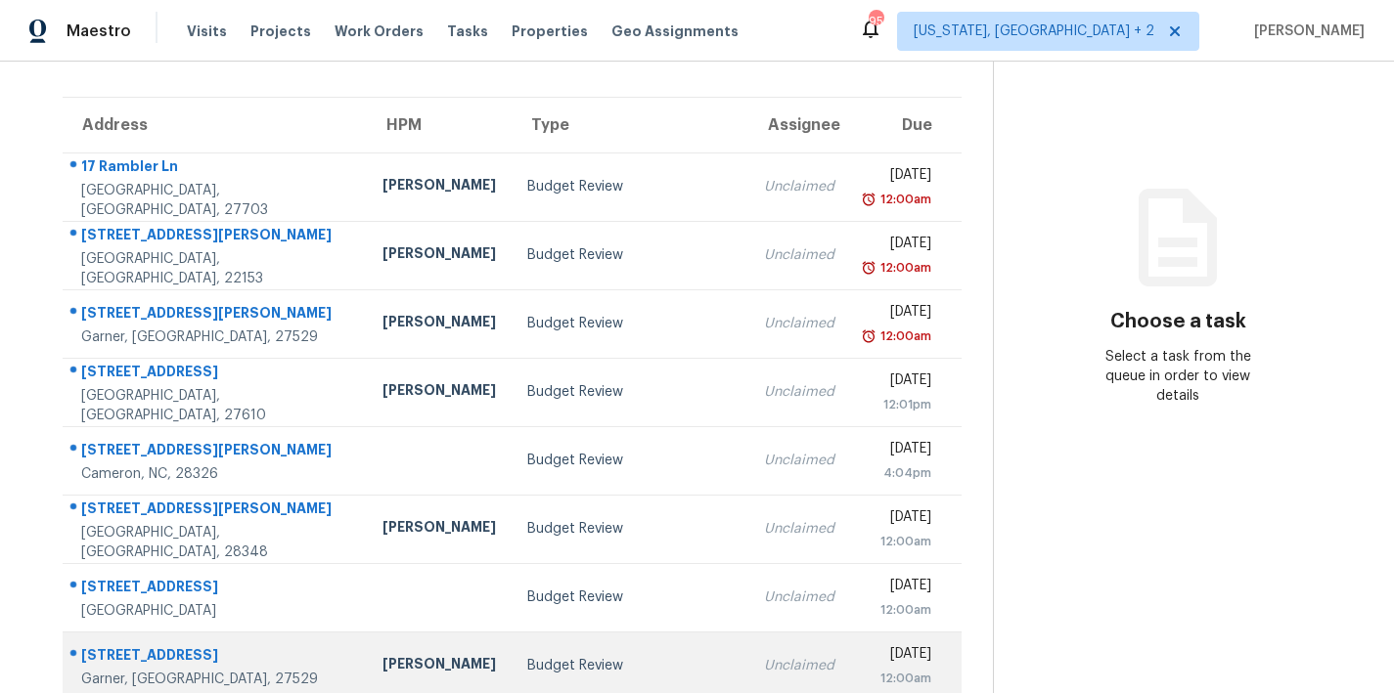
scroll to position [0, 0]
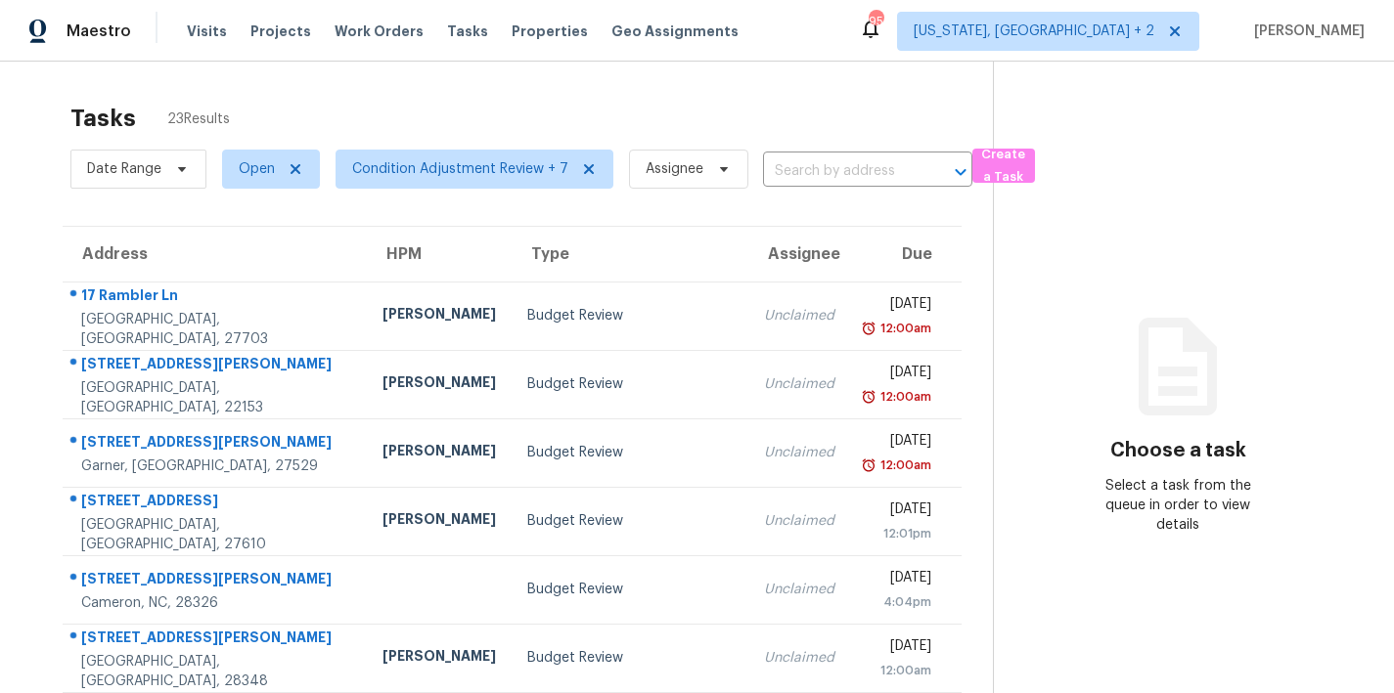
click at [433, 115] on div "Tasks 23 Results" at bounding box center [531, 118] width 922 height 51
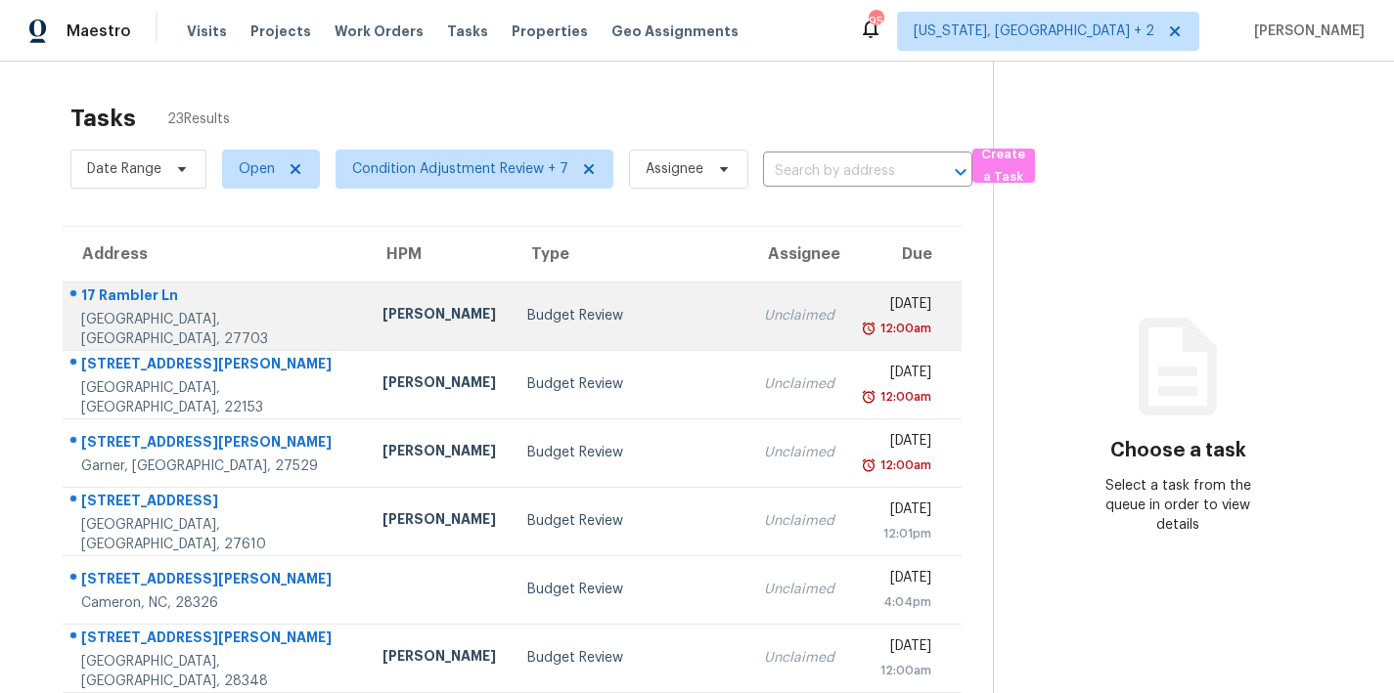
click at [527, 319] on div "Budget Review" at bounding box center [629, 316] width 205 height 20
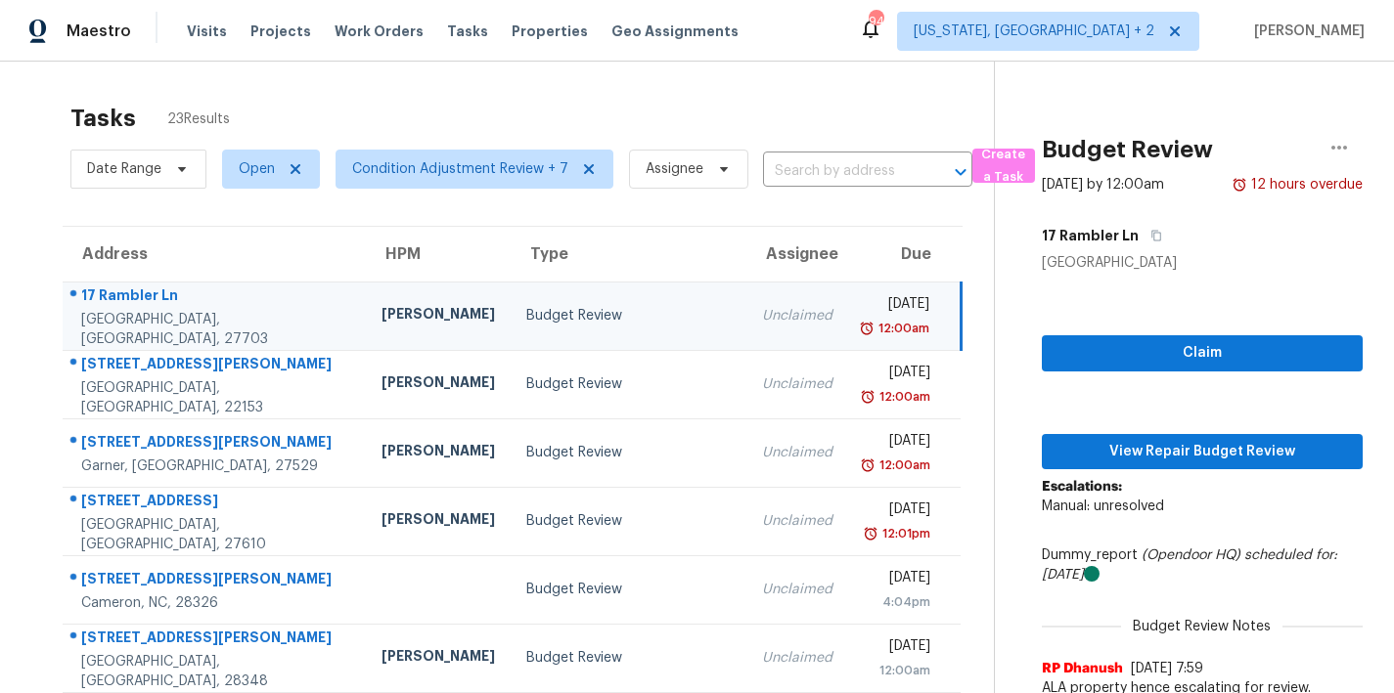
click at [768, 85] on div "Tasks 23 Results Date Range Open Condition Adjustment Review + 7 Assignee ​ Cre…" at bounding box center [697, 541] width 1394 height 958
click at [356, 97] on div "Tasks 23 Results" at bounding box center [531, 118] width 923 height 51
click at [1238, 443] on span "View Repair Budget Review" at bounding box center [1202, 452] width 290 height 24
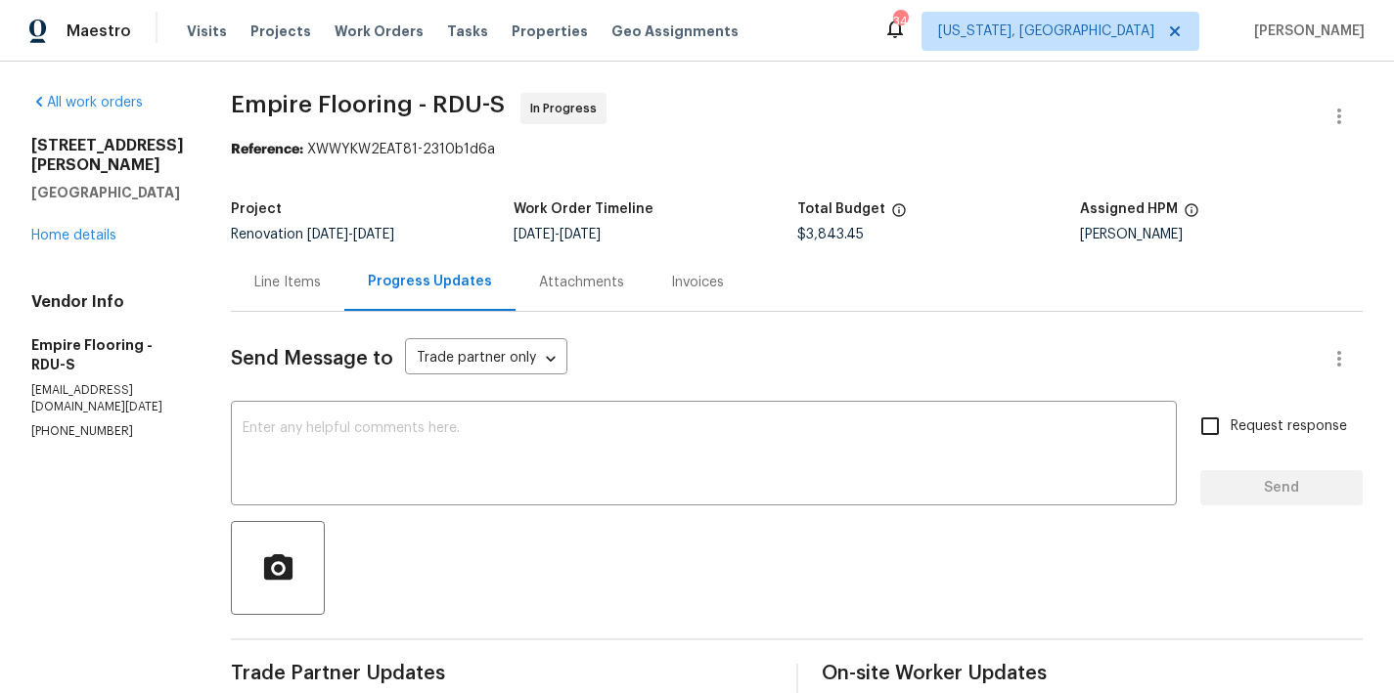
click at [321, 289] on div "Line Items" at bounding box center [287, 283] width 67 height 20
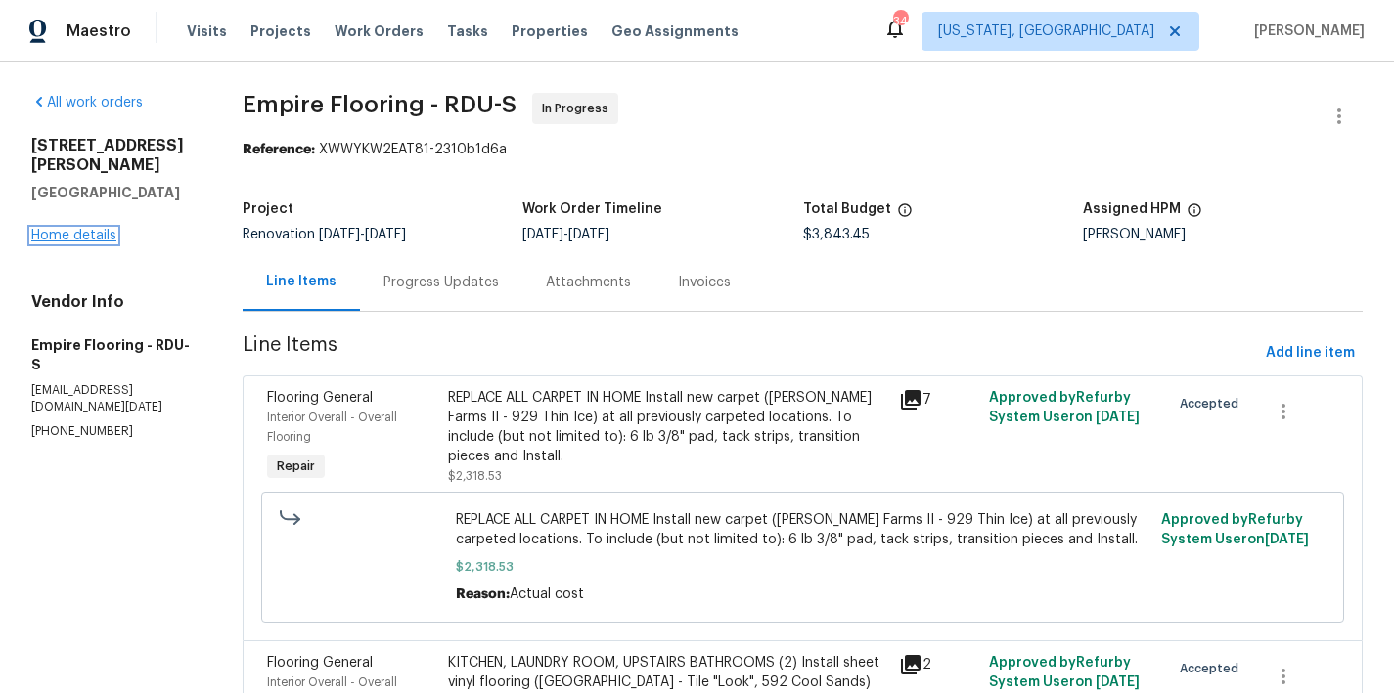
click at [74, 229] on link "Home details" at bounding box center [73, 236] width 85 height 14
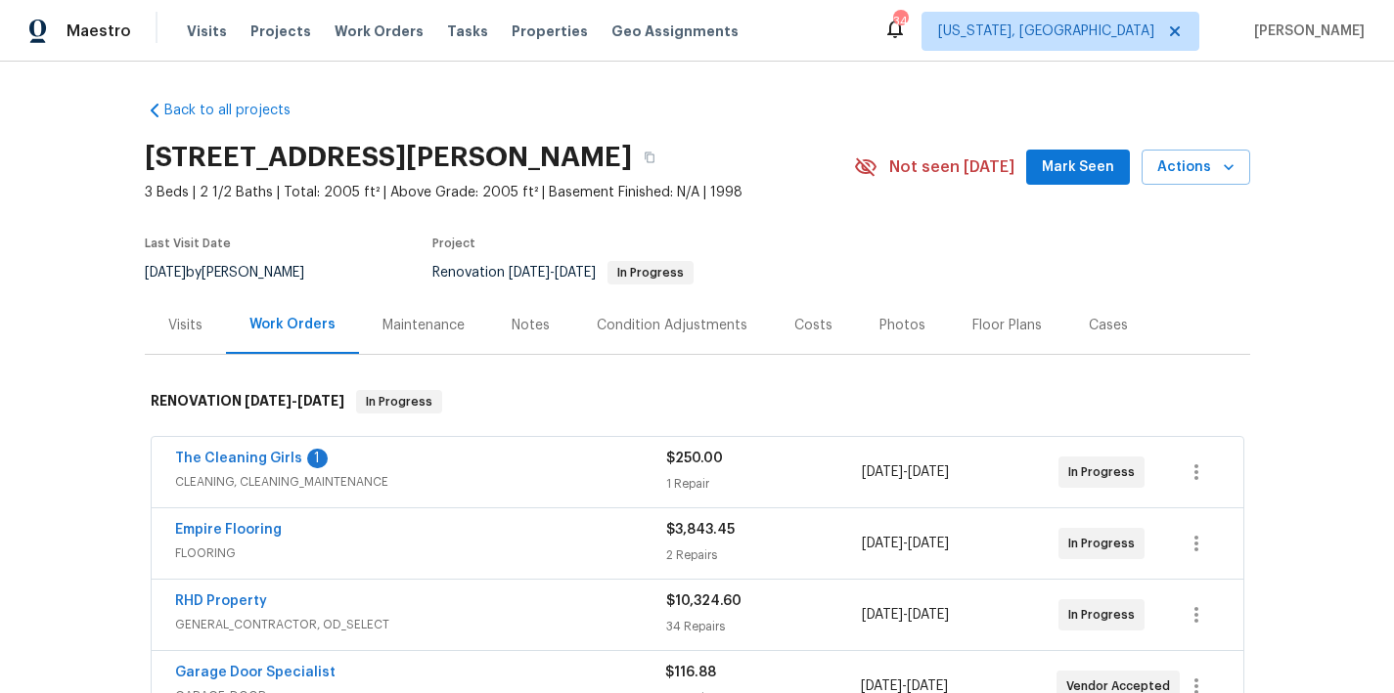
scroll to position [182, 0]
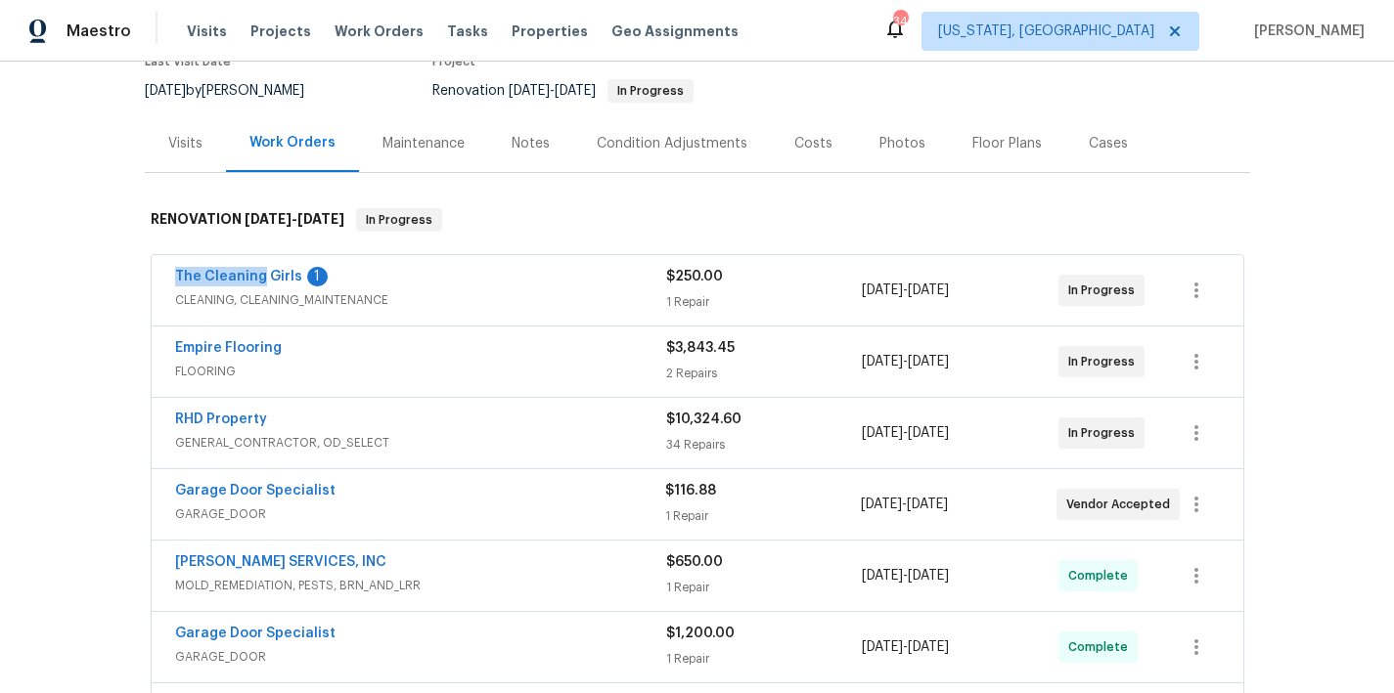
click at [253, 267] on span "The Cleaning Girls" at bounding box center [238, 277] width 127 height 20
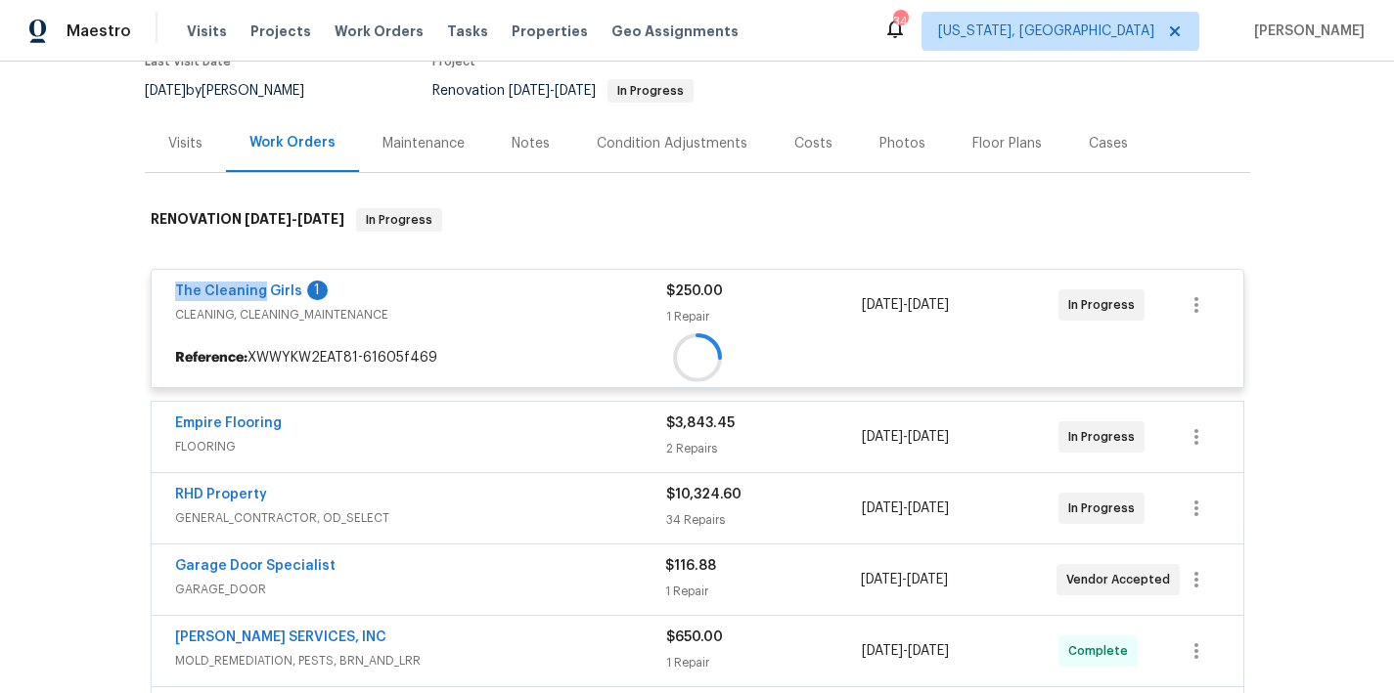
click at [253, 276] on div "The Cleaning Girls 1 CLEANING, CLEANING_MAINTENANCE $250.00 1 Repair [DATE] - […" at bounding box center [698, 305] width 1092 height 70
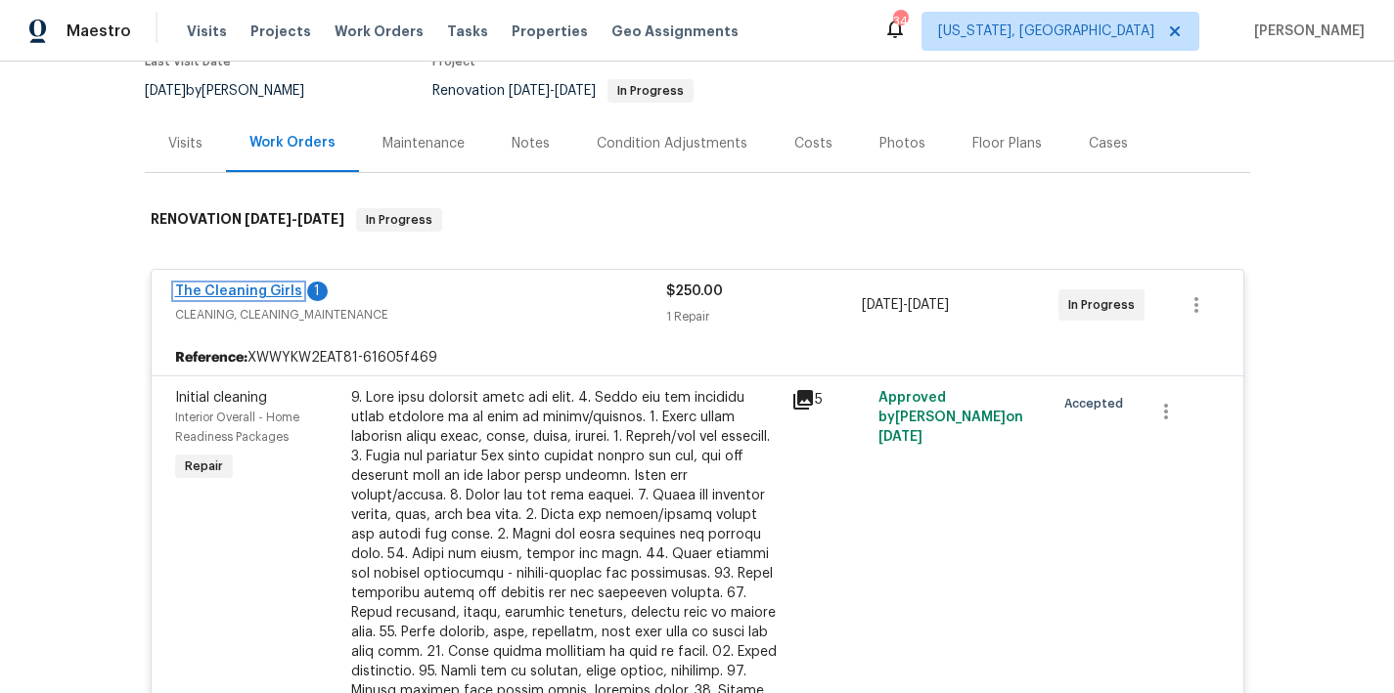
click at [247, 296] on link "The Cleaning Girls" at bounding box center [238, 292] width 127 height 14
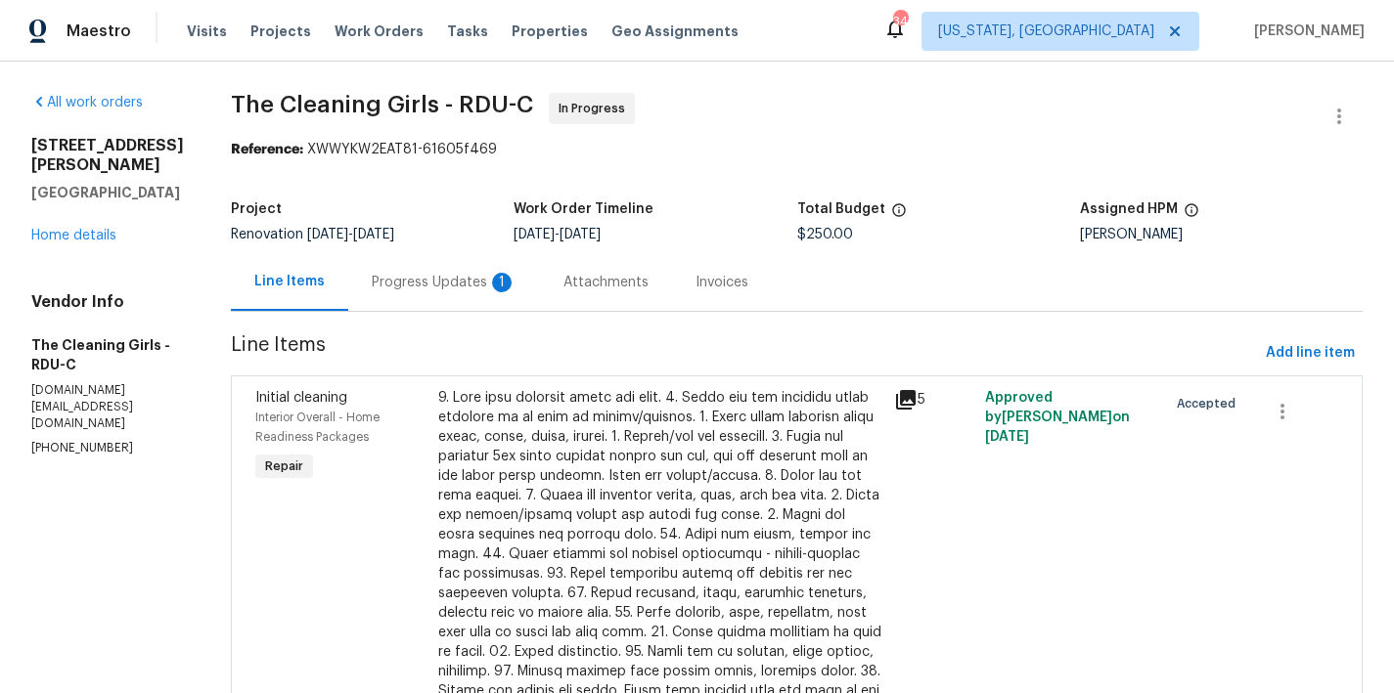
drag, startPoint x: 486, startPoint y: 287, endPoint x: 482, endPoint y: 299, distance: 13.3
click at [486, 287] on div "Progress Updates 1" at bounding box center [444, 283] width 145 height 20
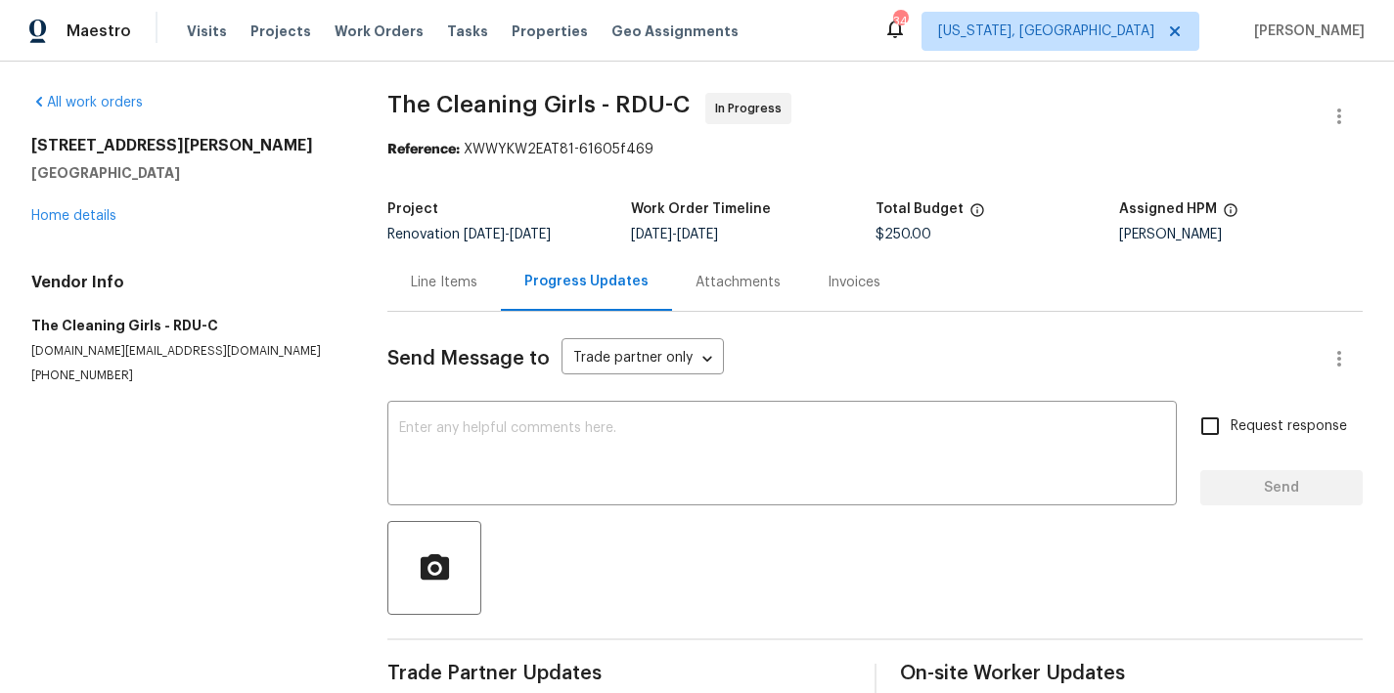
click at [416, 283] on div "Line Items" at bounding box center [444, 283] width 67 height 20
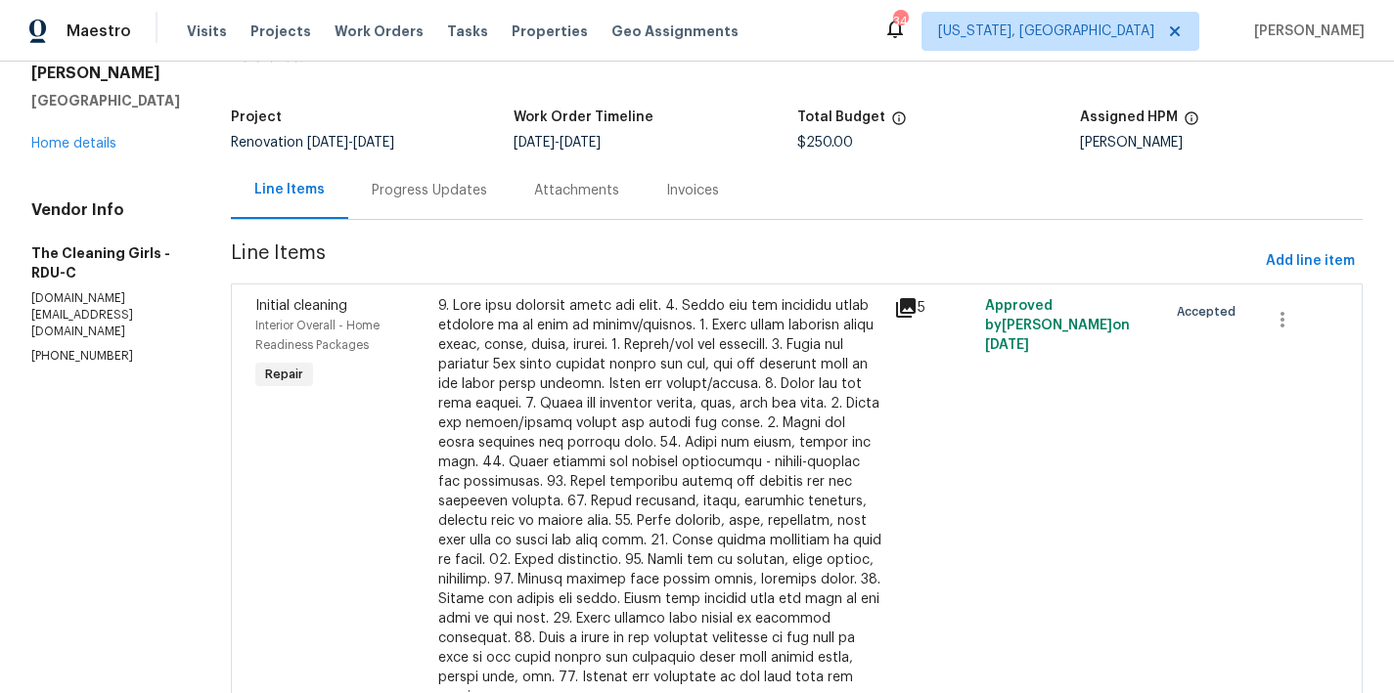
scroll to position [19, 0]
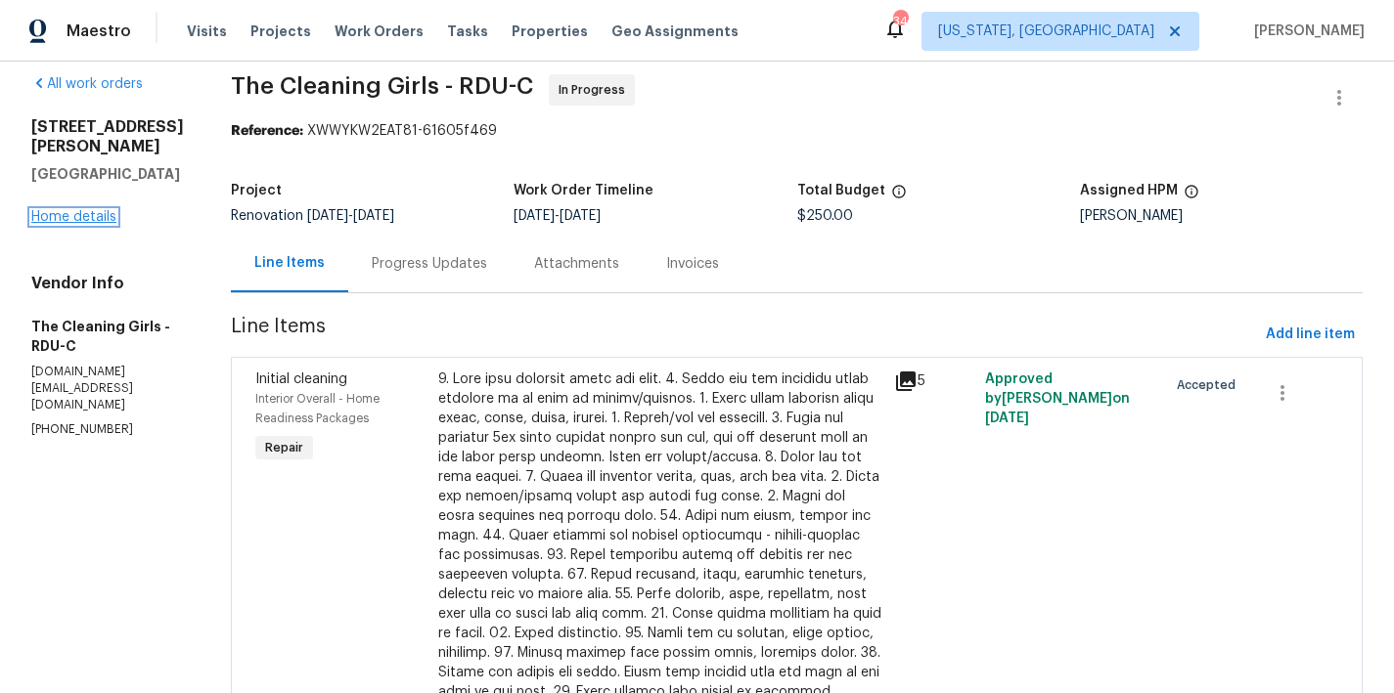
click at [47, 210] on link "Home details" at bounding box center [73, 217] width 85 height 14
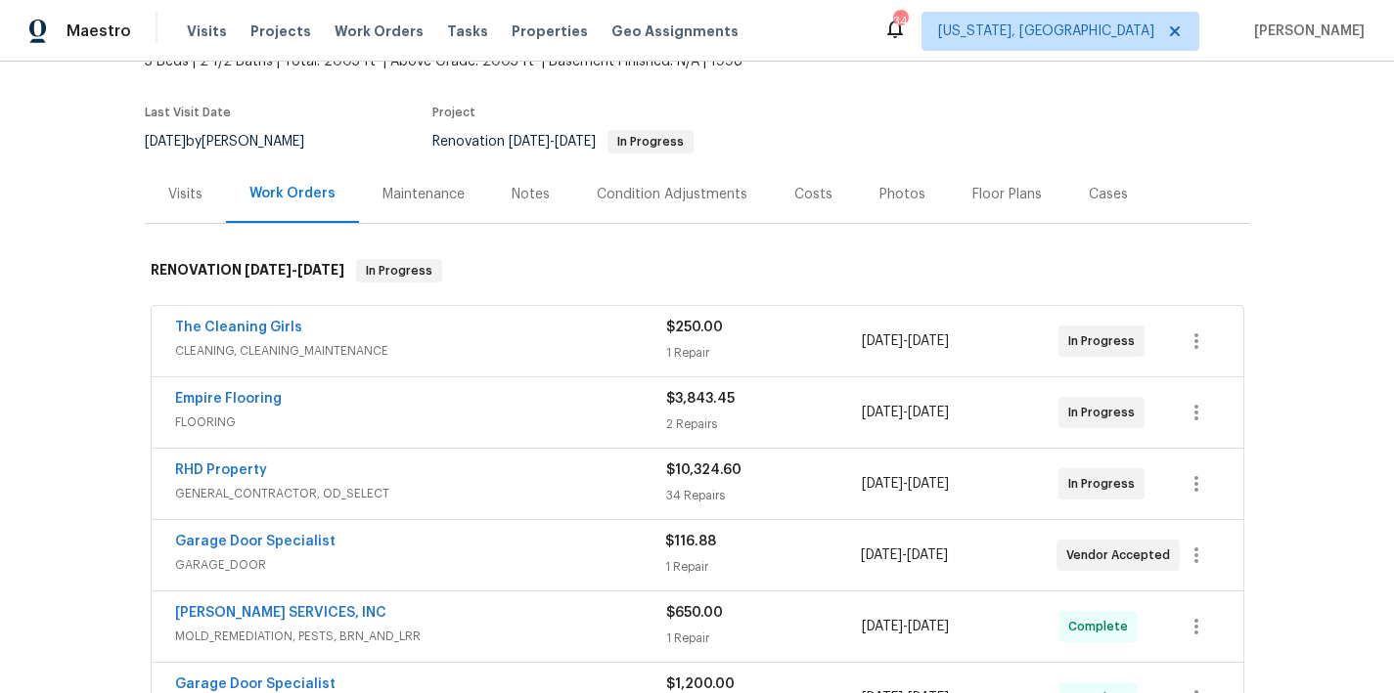
scroll to position [174, 0]
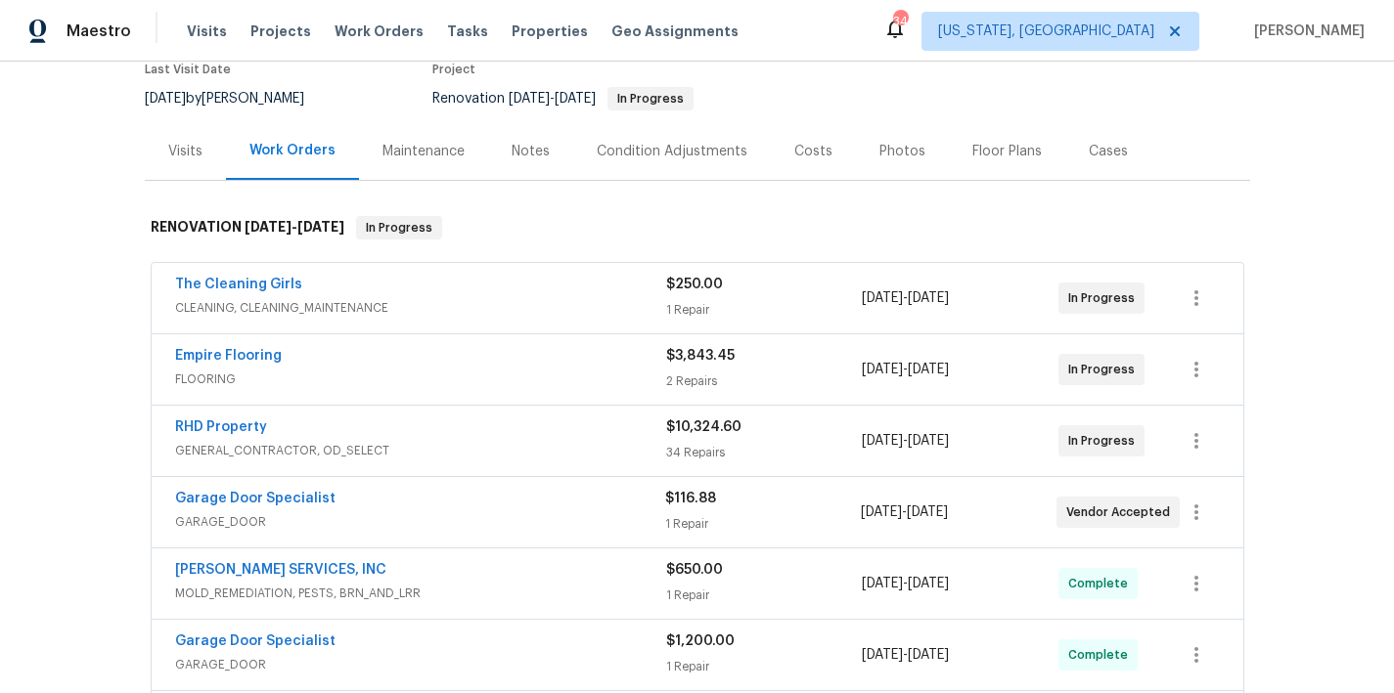
click at [418, 499] on div "Garage Door Specialist" at bounding box center [420, 500] width 490 height 23
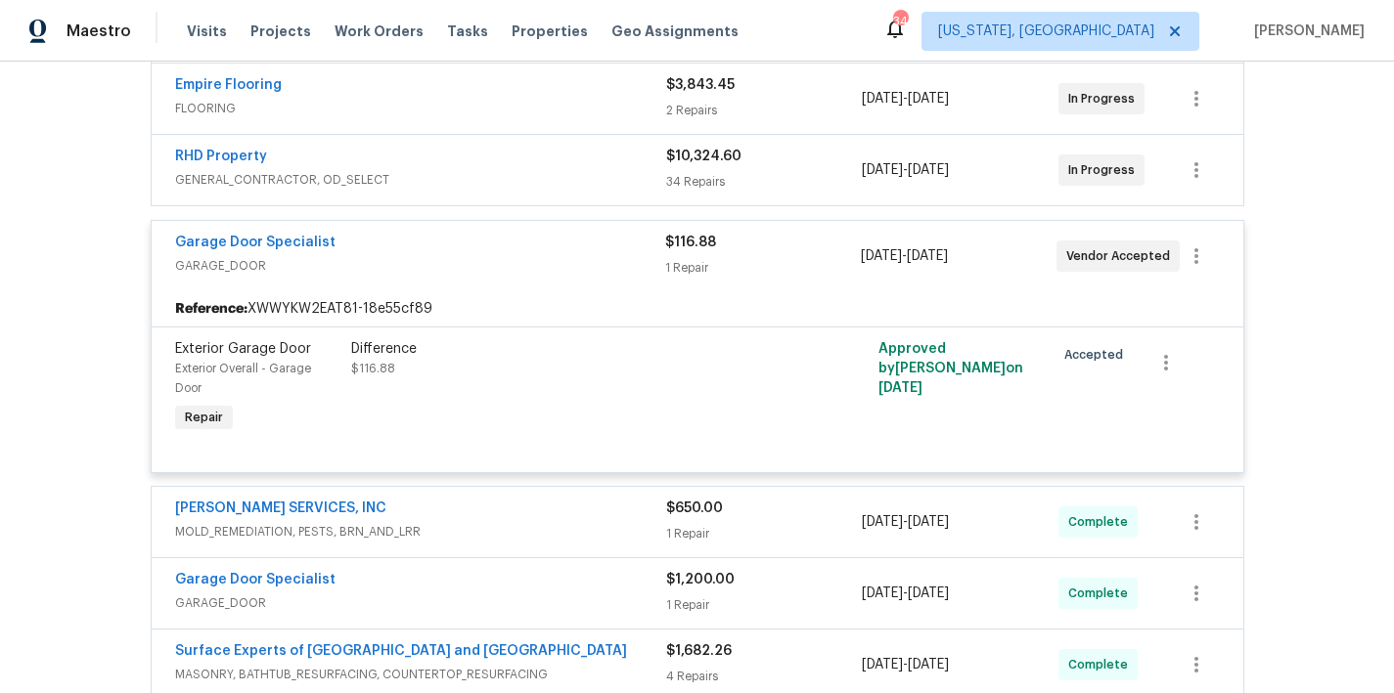
scroll to position [455, 0]
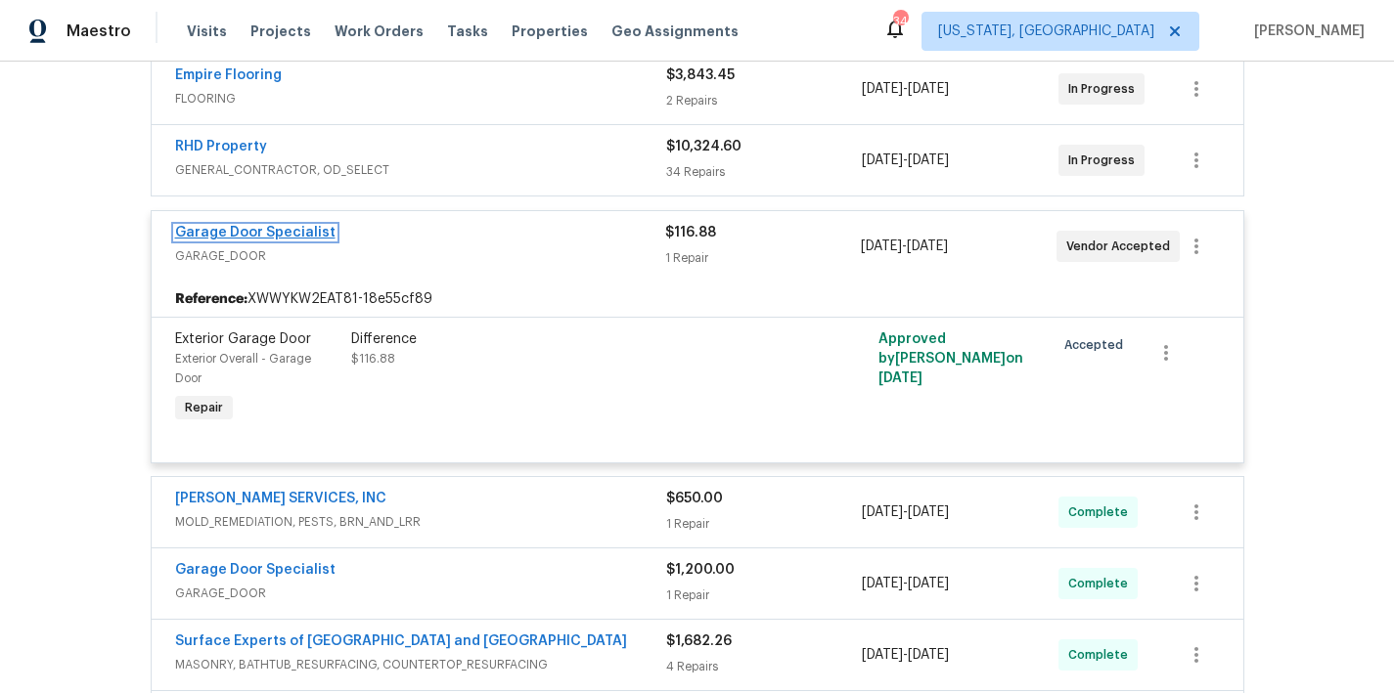
click at [223, 229] on link "Garage Door Specialist" at bounding box center [255, 233] width 160 height 14
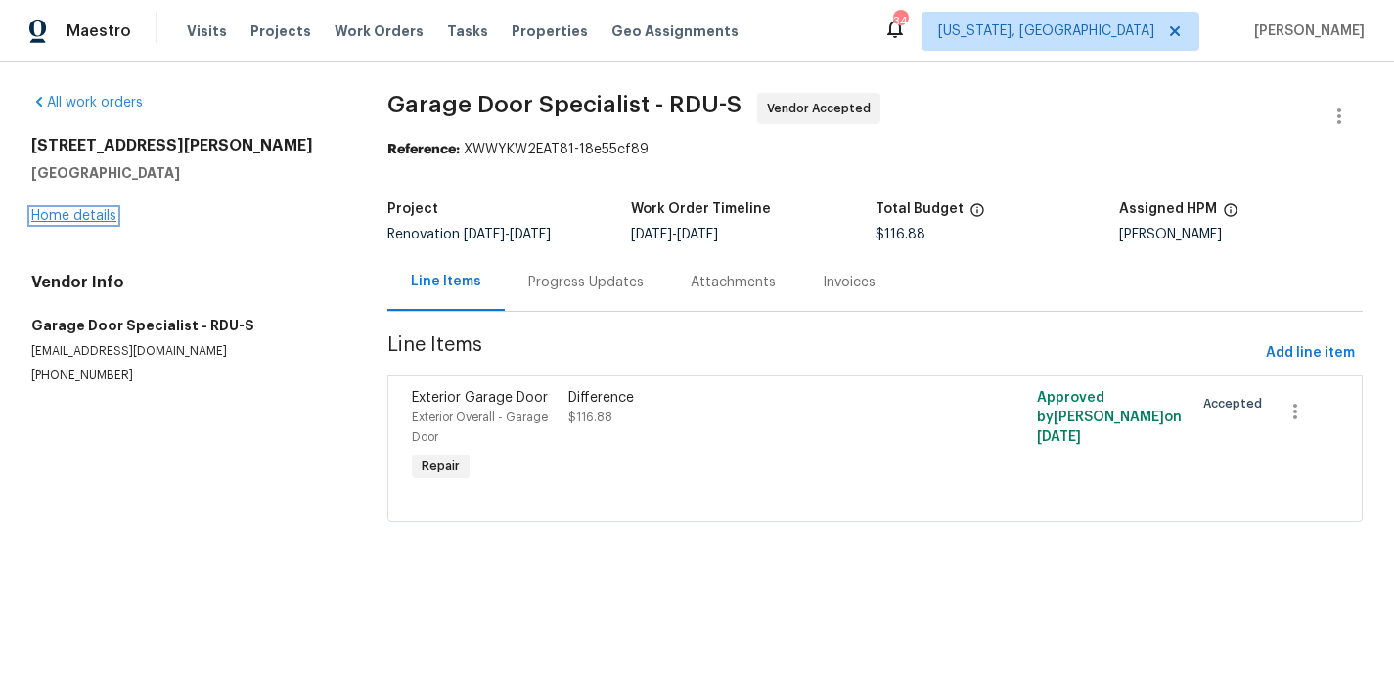
click at [66, 210] on link "Home details" at bounding box center [73, 216] width 85 height 14
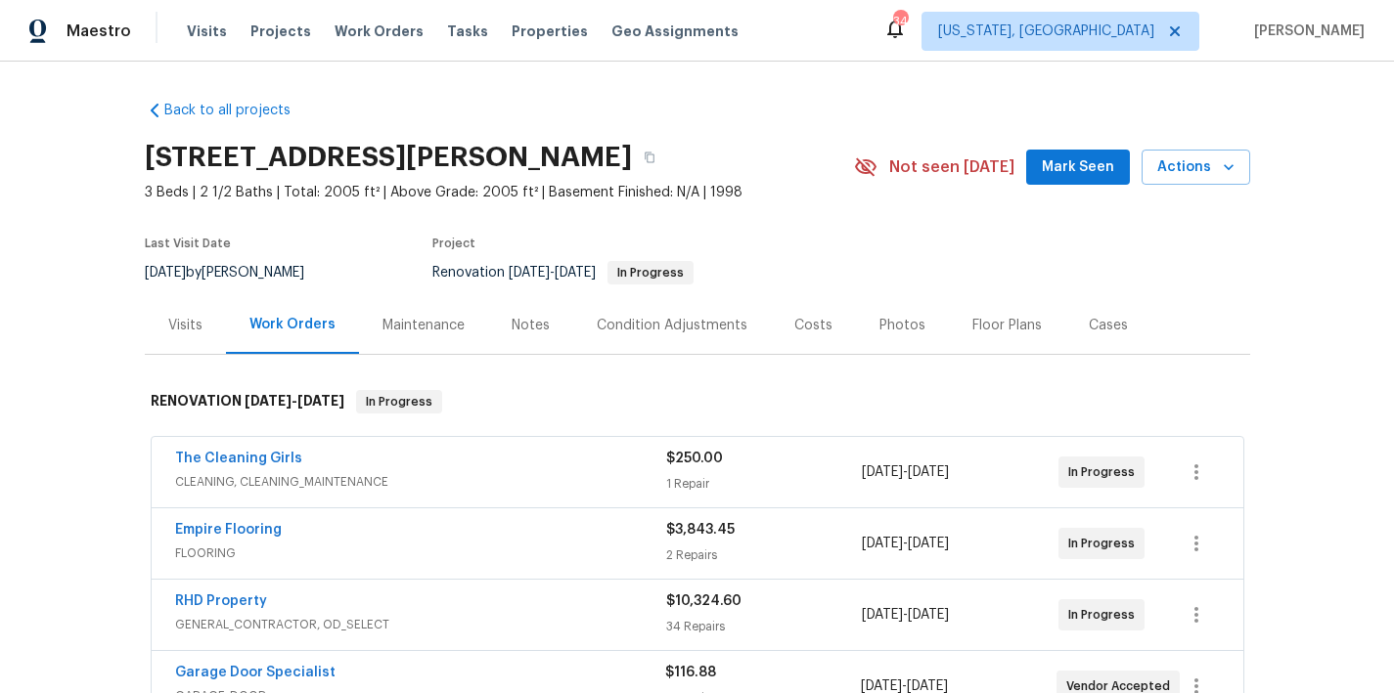
scroll to position [186, 0]
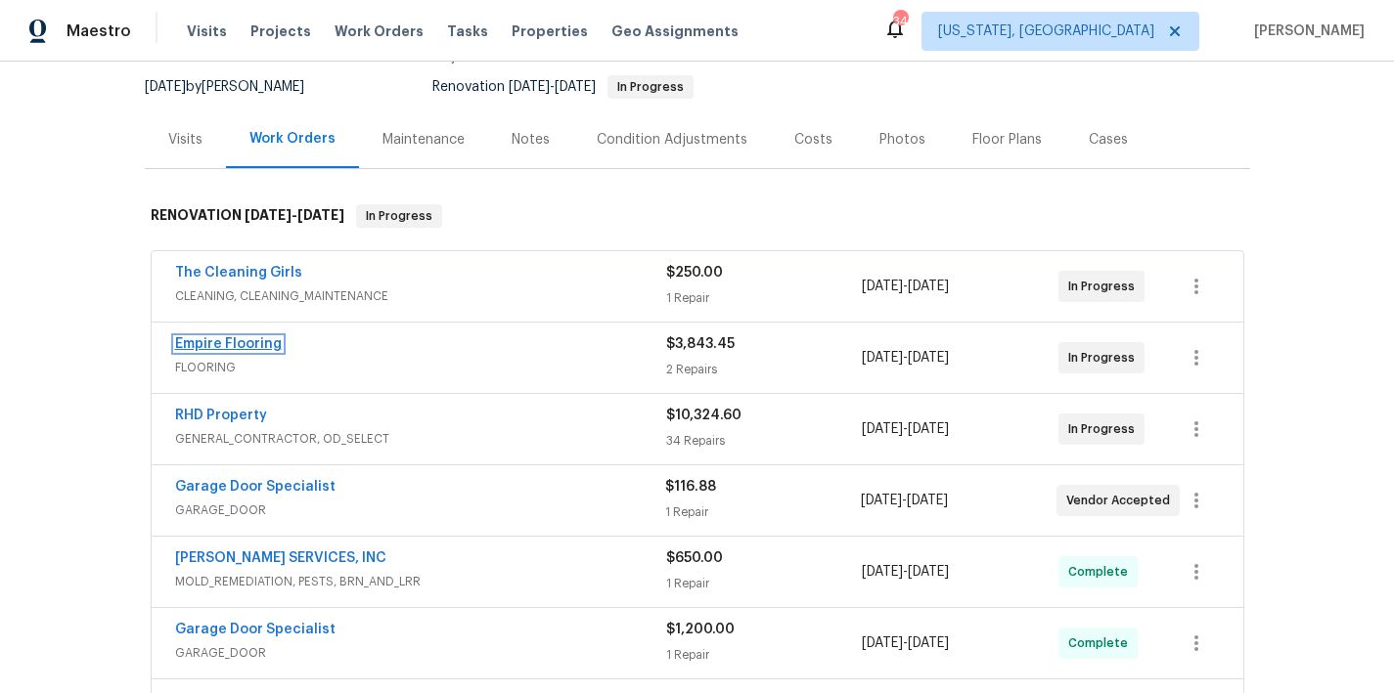
click at [211, 338] on link "Empire Flooring" at bounding box center [228, 344] width 107 height 14
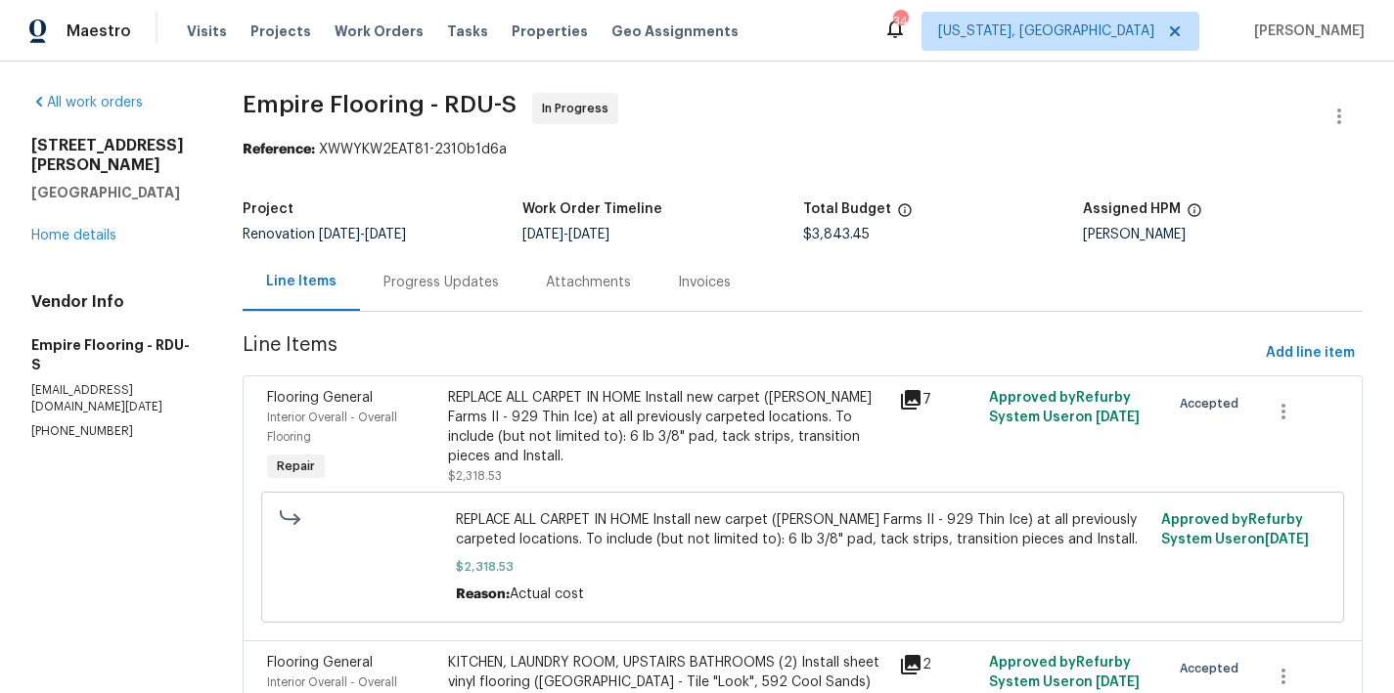
click at [410, 278] on div "Progress Updates" at bounding box center [440, 283] width 115 height 20
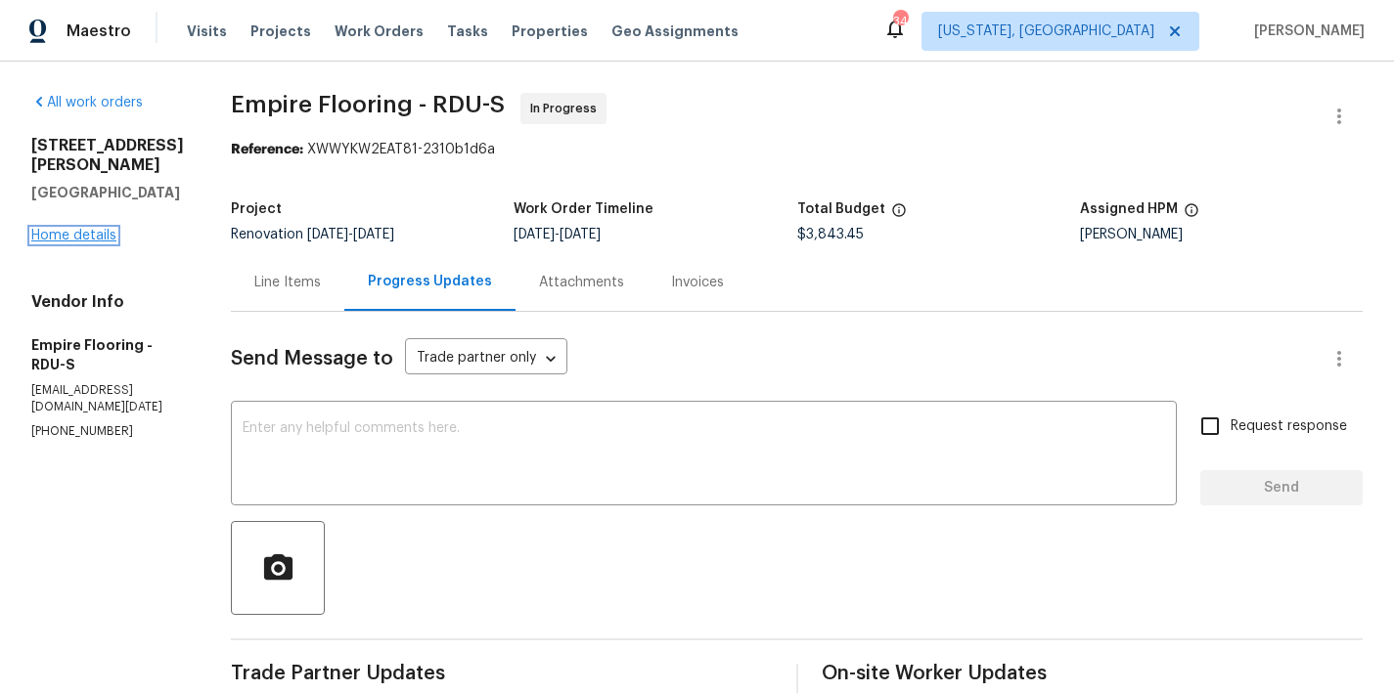
click at [67, 229] on link "Home details" at bounding box center [73, 236] width 85 height 14
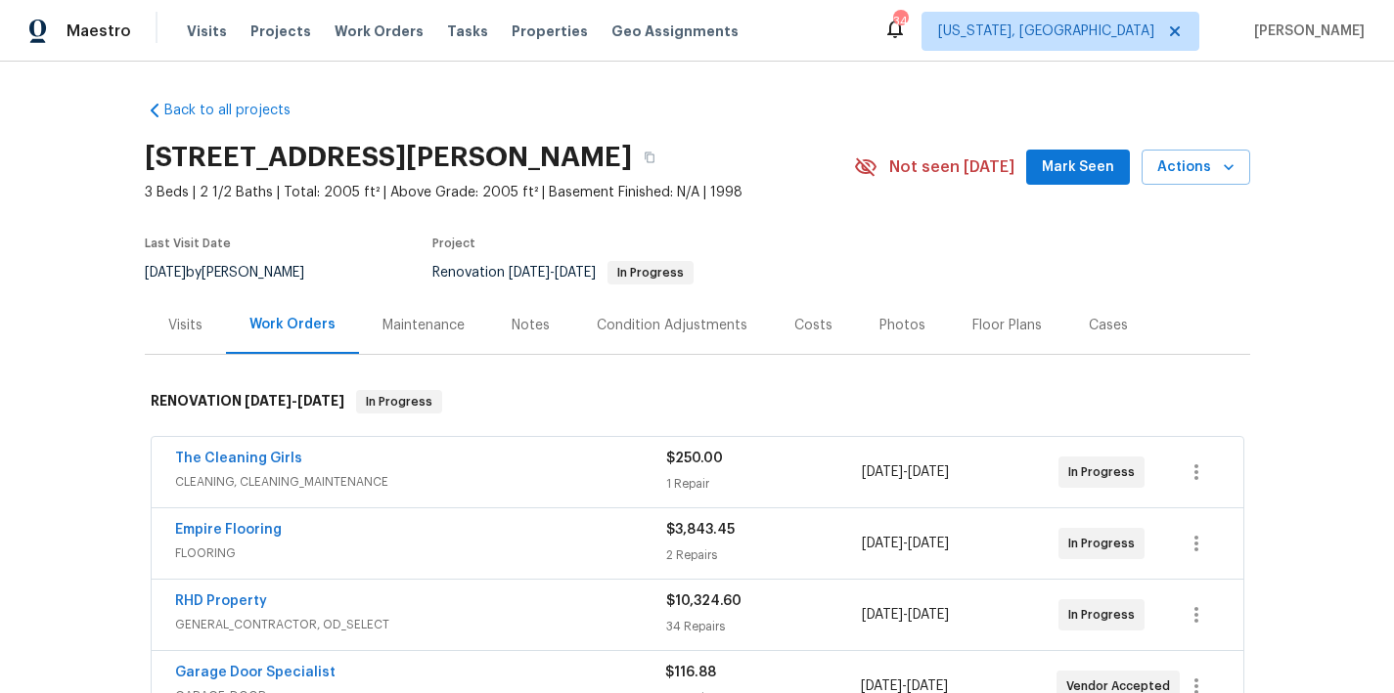
click at [518, 326] on div "Notes" at bounding box center [531, 326] width 38 height 20
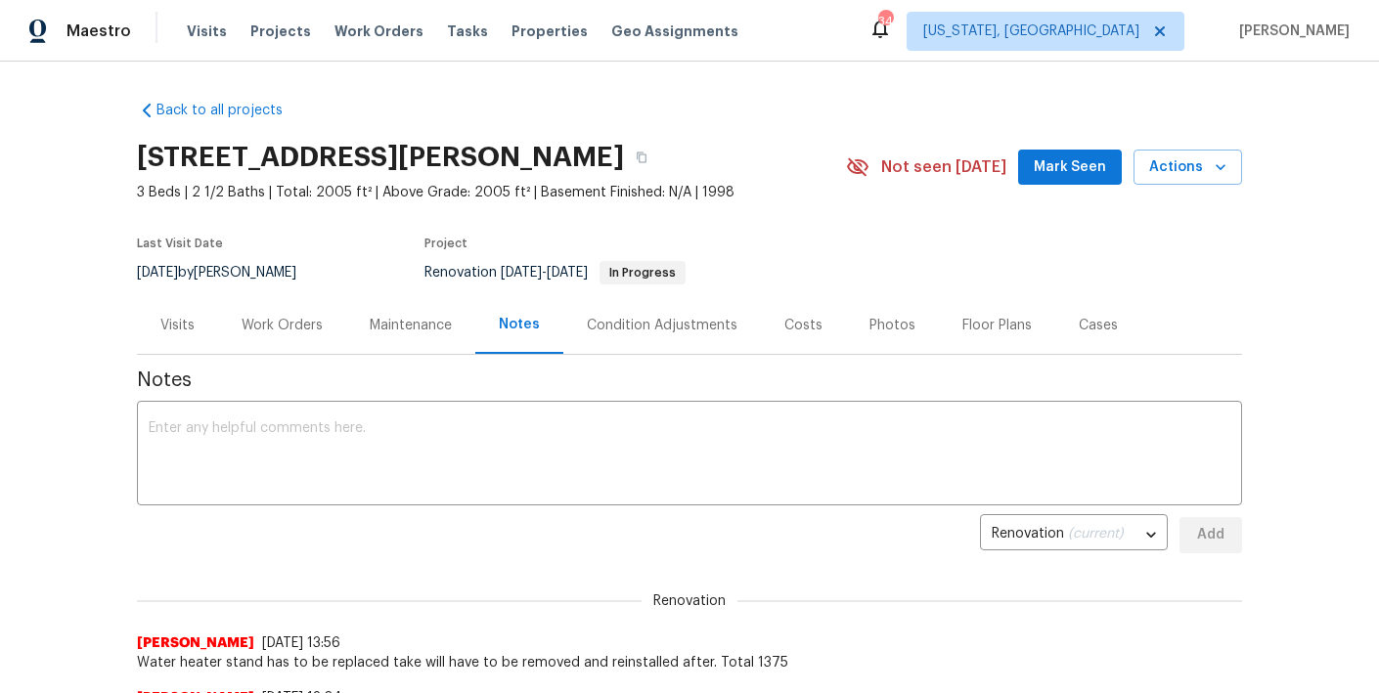
click at [272, 323] on div "Work Orders" at bounding box center [282, 326] width 81 height 20
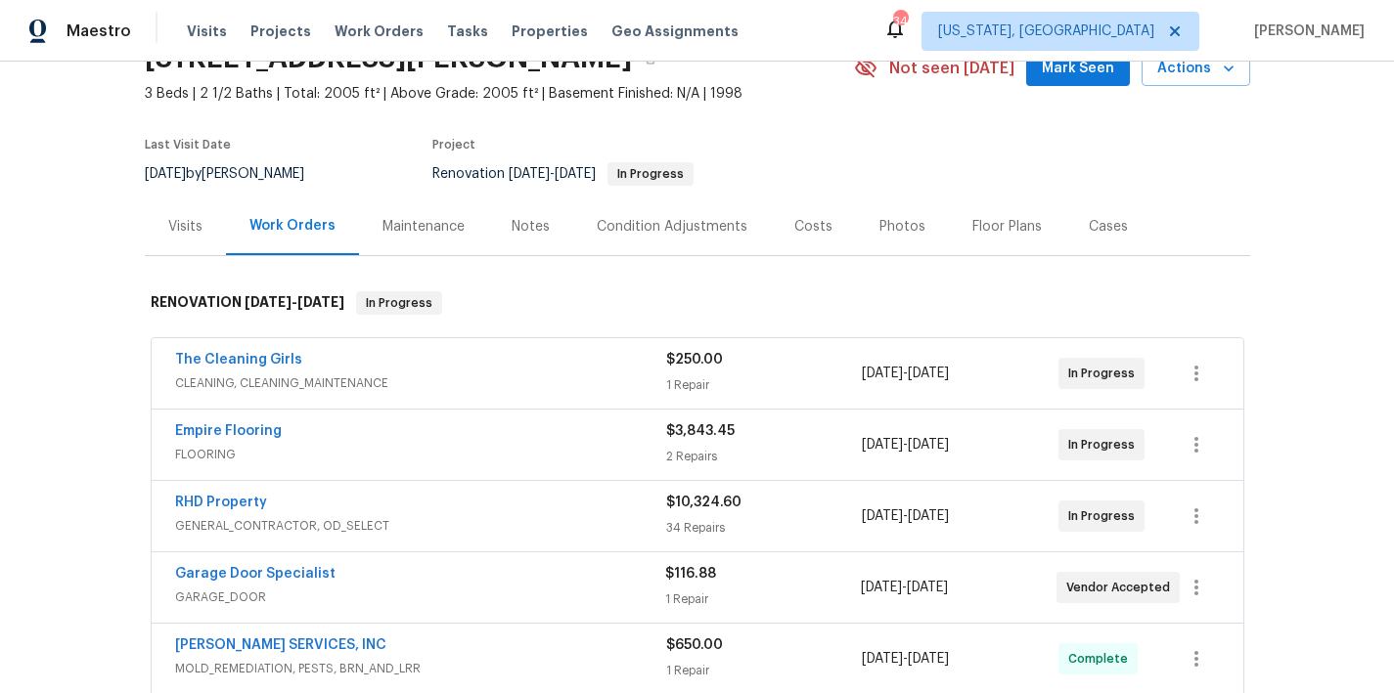
scroll to position [194, 0]
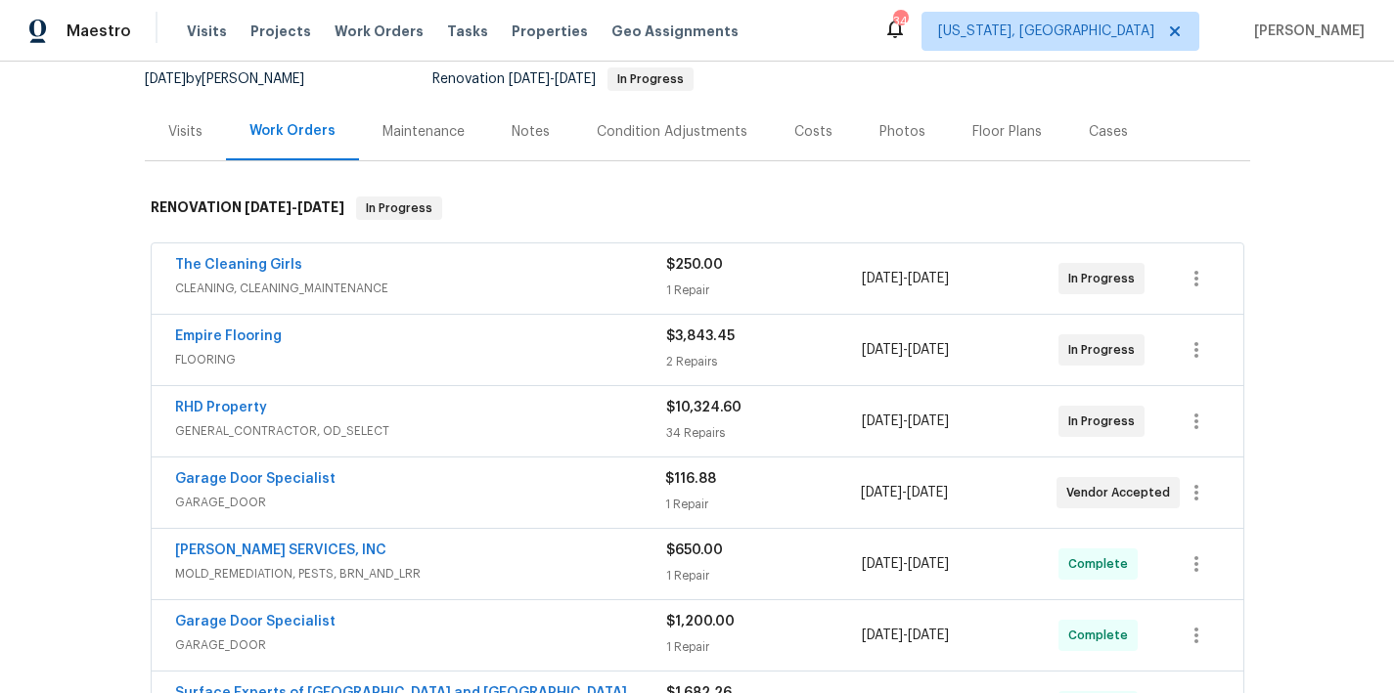
click at [86, 367] on div "Back to all projects 218 Newberry Ln, Durham, NC 27703 3 Beds | 2 1/2 Baths | T…" at bounding box center [697, 378] width 1394 height 632
click at [775, 134] on div "Costs" at bounding box center [813, 132] width 85 height 58
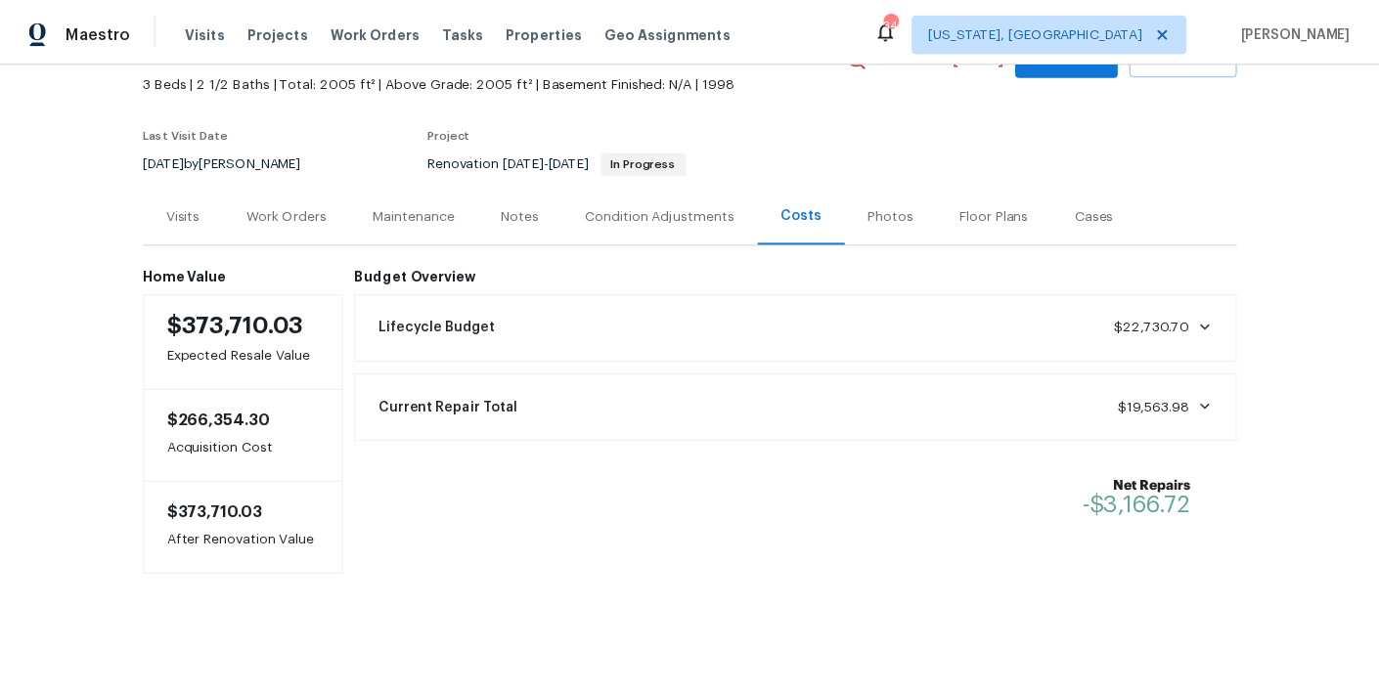
scroll to position [126, 0]
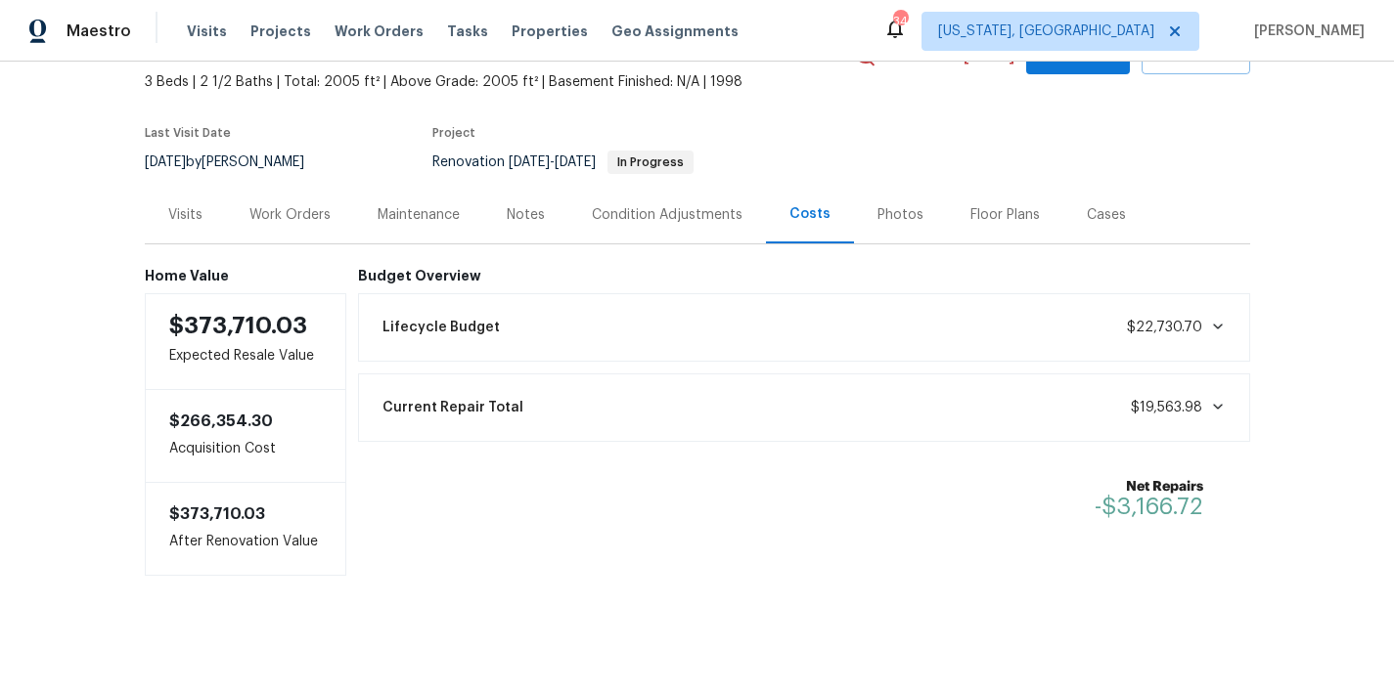
click at [509, 209] on div "Notes" at bounding box center [525, 215] width 85 height 58
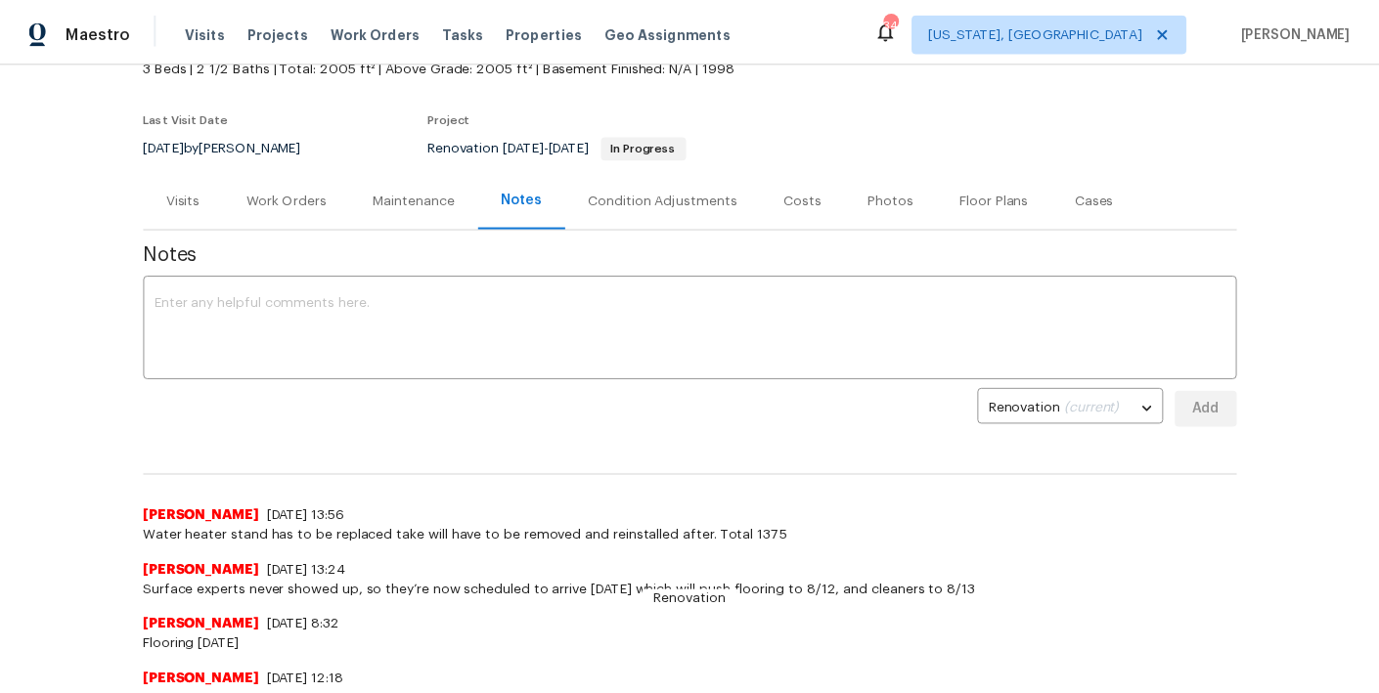
scroll to position [194, 0]
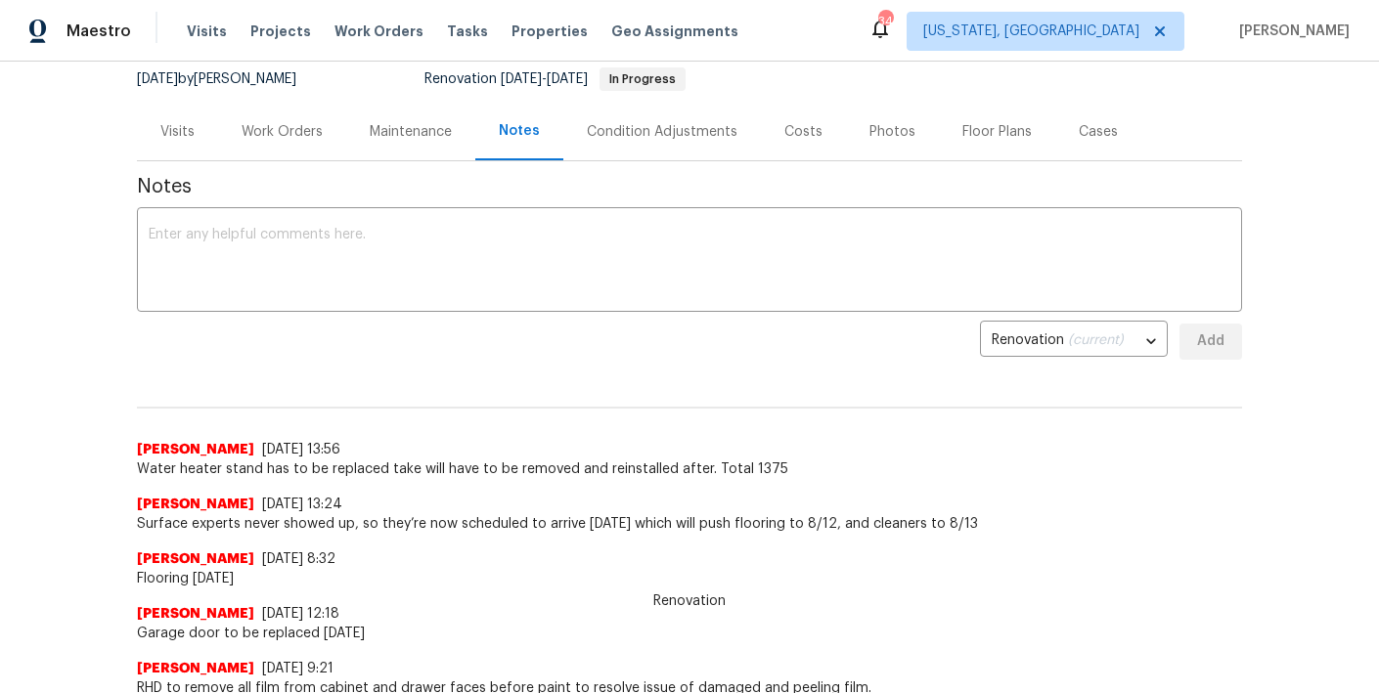
click at [252, 126] on div "Work Orders" at bounding box center [282, 132] width 81 height 20
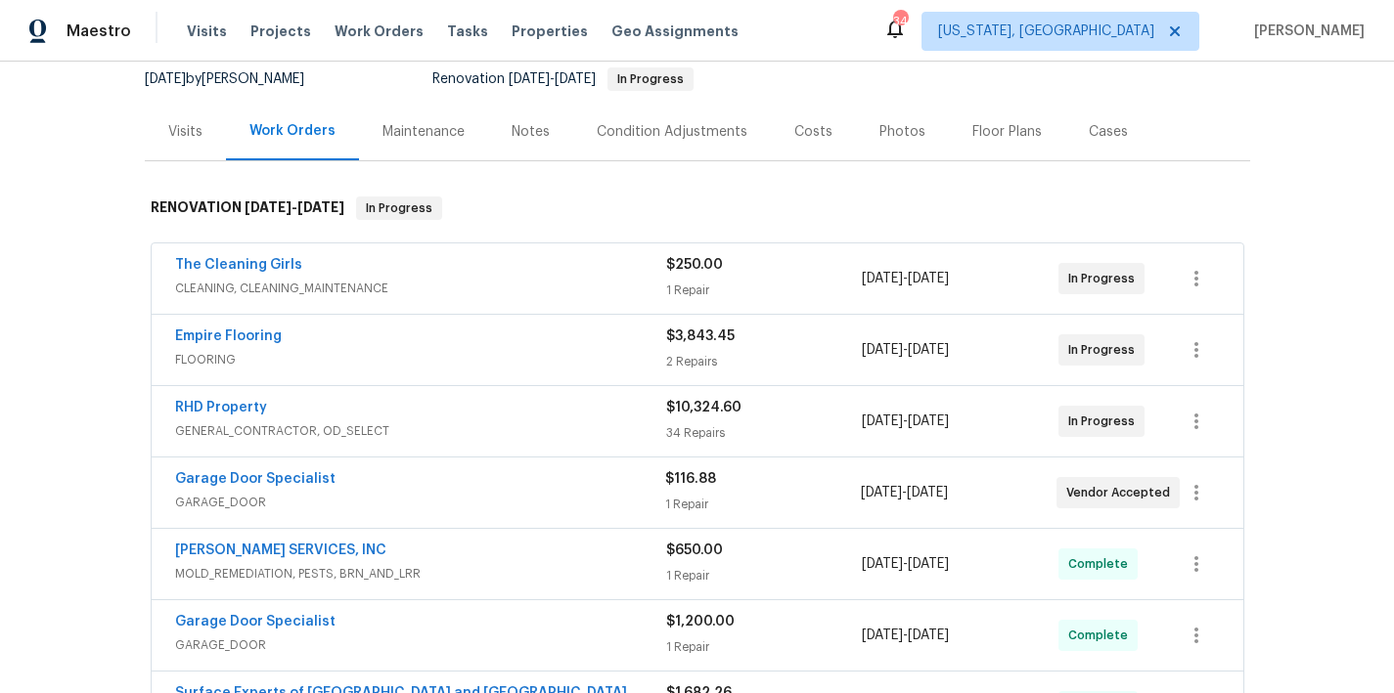
click at [519, 137] on div "Notes" at bounding box center [531, 132] width 38 height 20
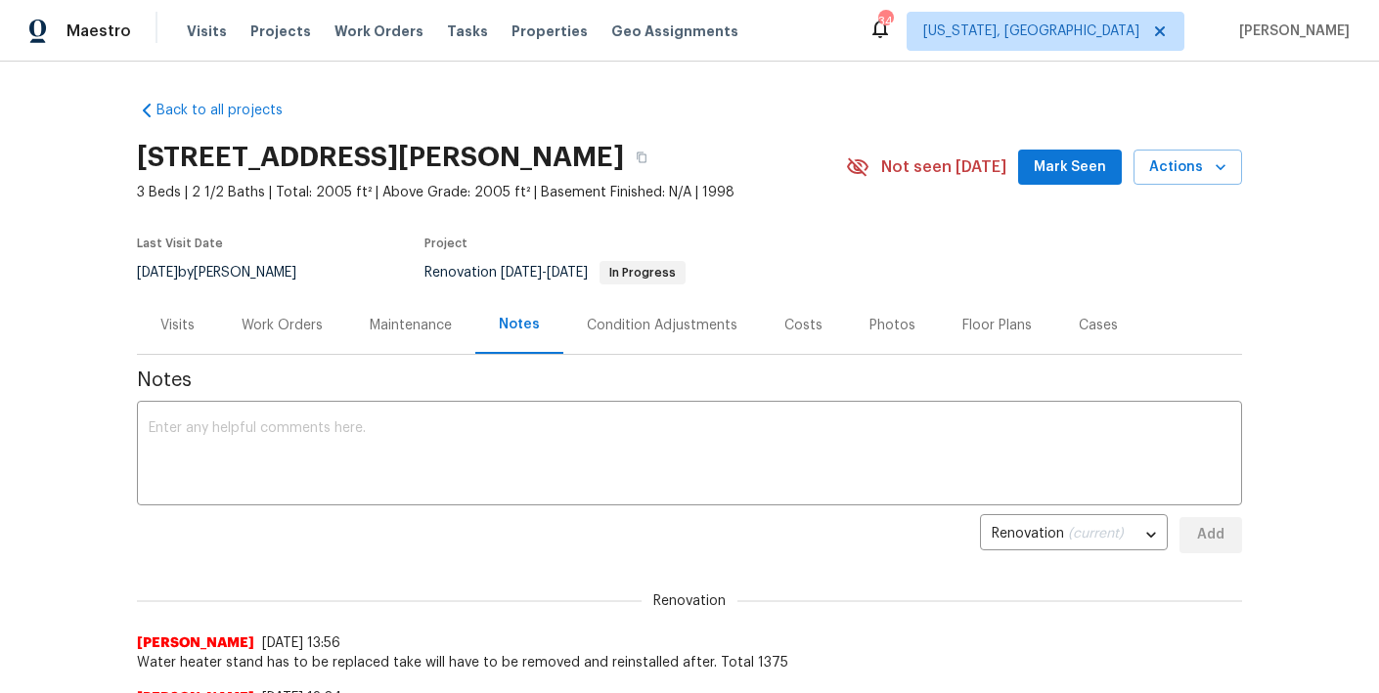
click at [281, 329] on div "Work Orders" at bounding box center [282, 326] width 81 height 20
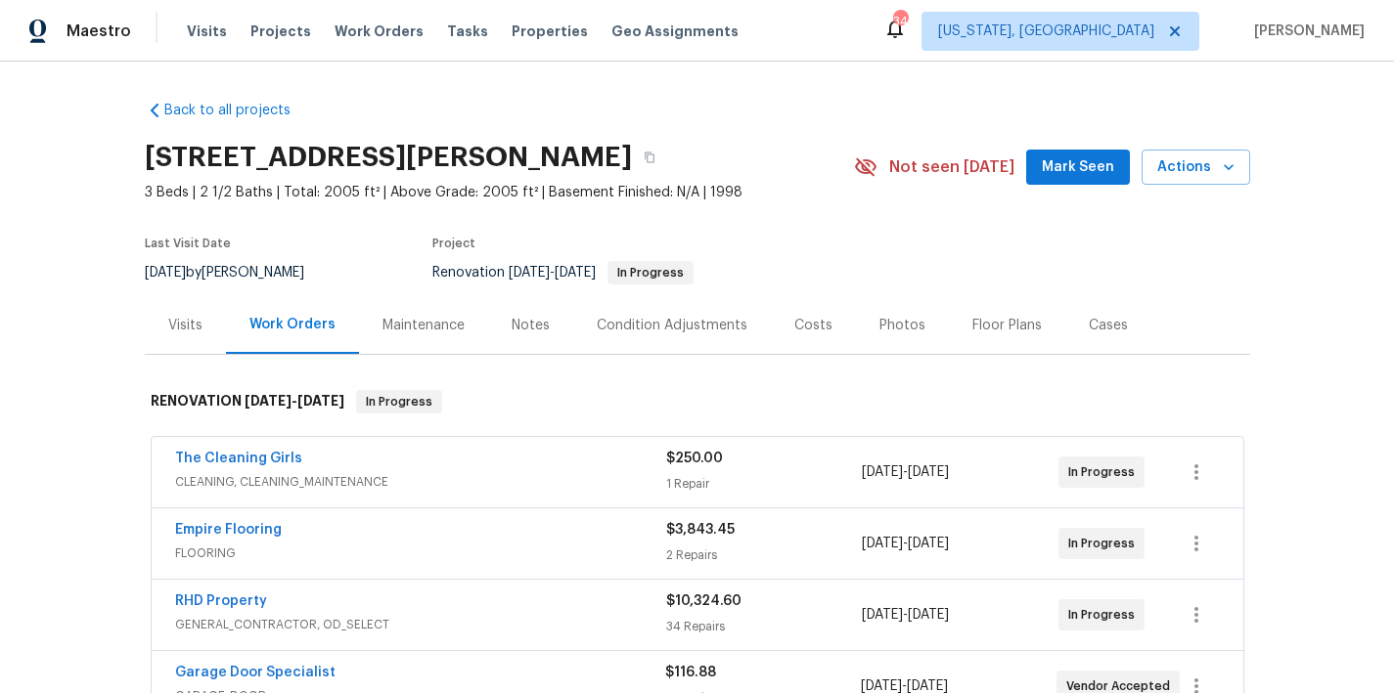
click at [105, 415] on div "Back to all projects 218 Newberry Ln, Durham, NC 27703 3 Beds | 2 1/2 Baths | T…" at bounding box center [697, 378] width 1394 height 632
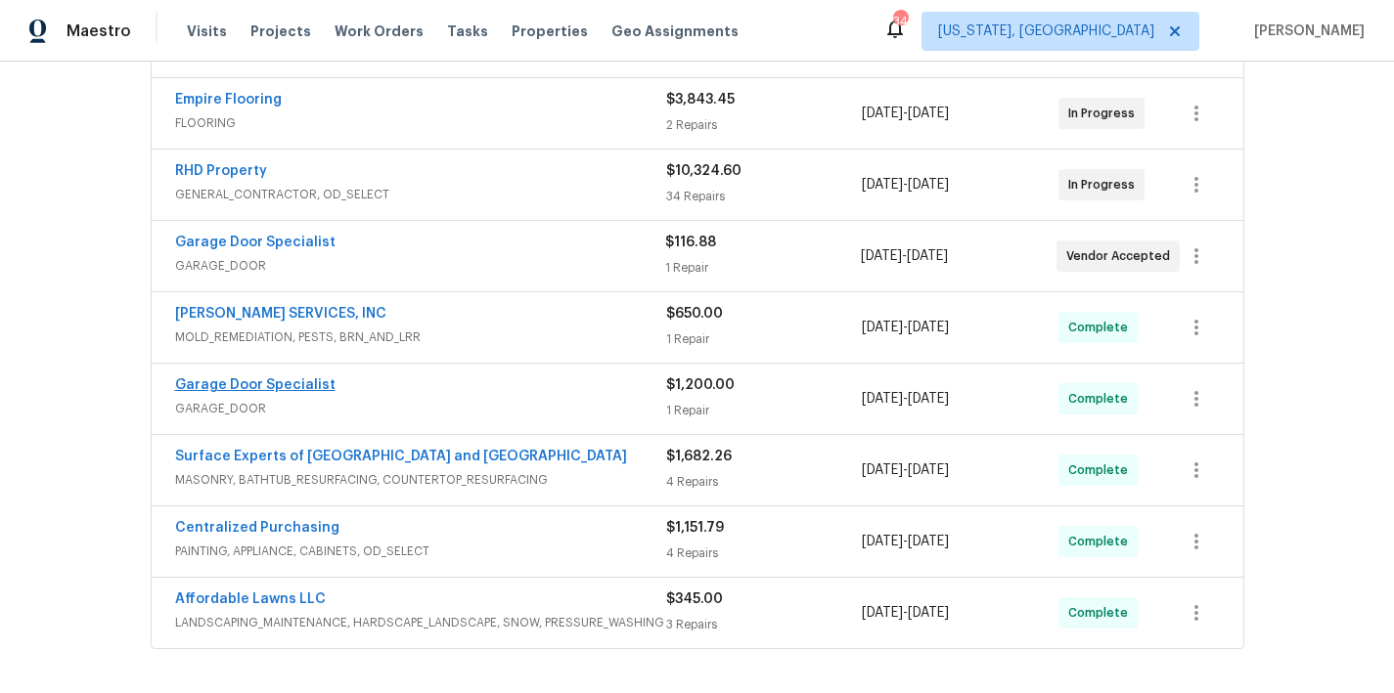
scroll to position [431, 0]
click at [217, 166] on link "RHD Property" at bounding box center [221, 170] width 92 height 14
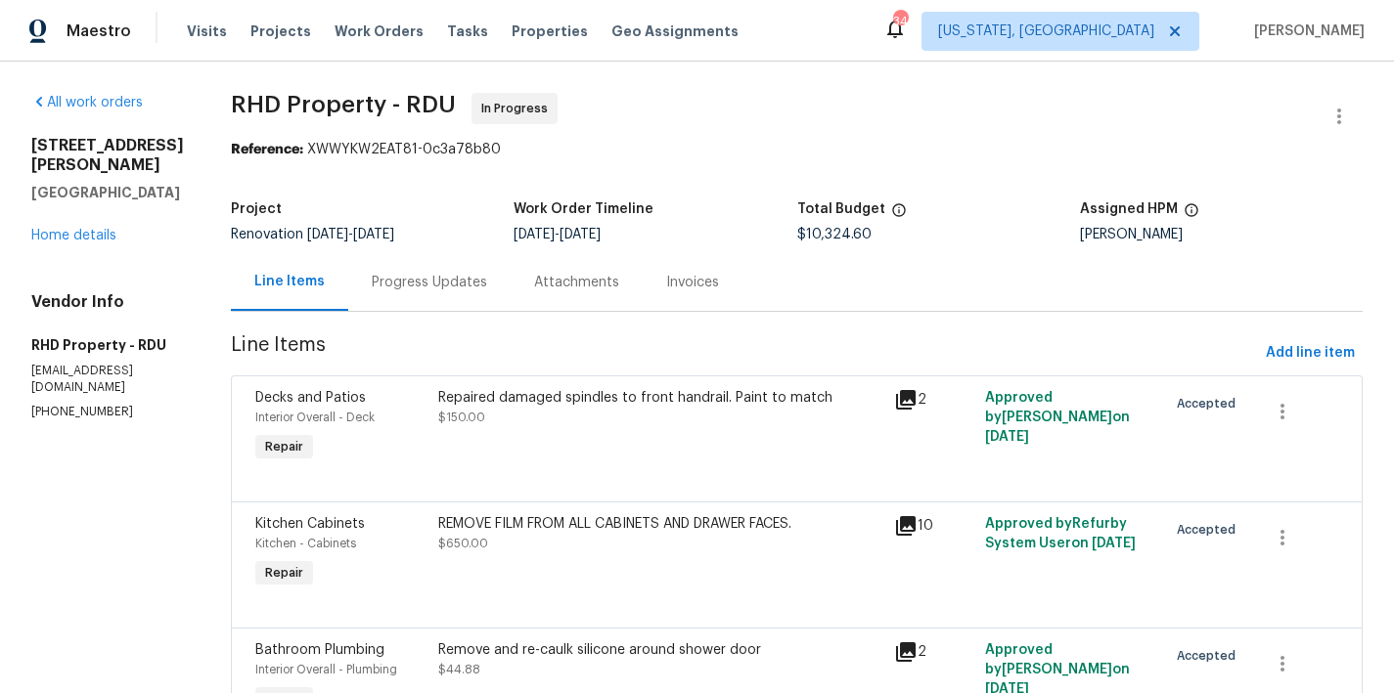
click at [472, 290] on div "Progress Updates" at bounding box center [429, 283] width 115 height 20
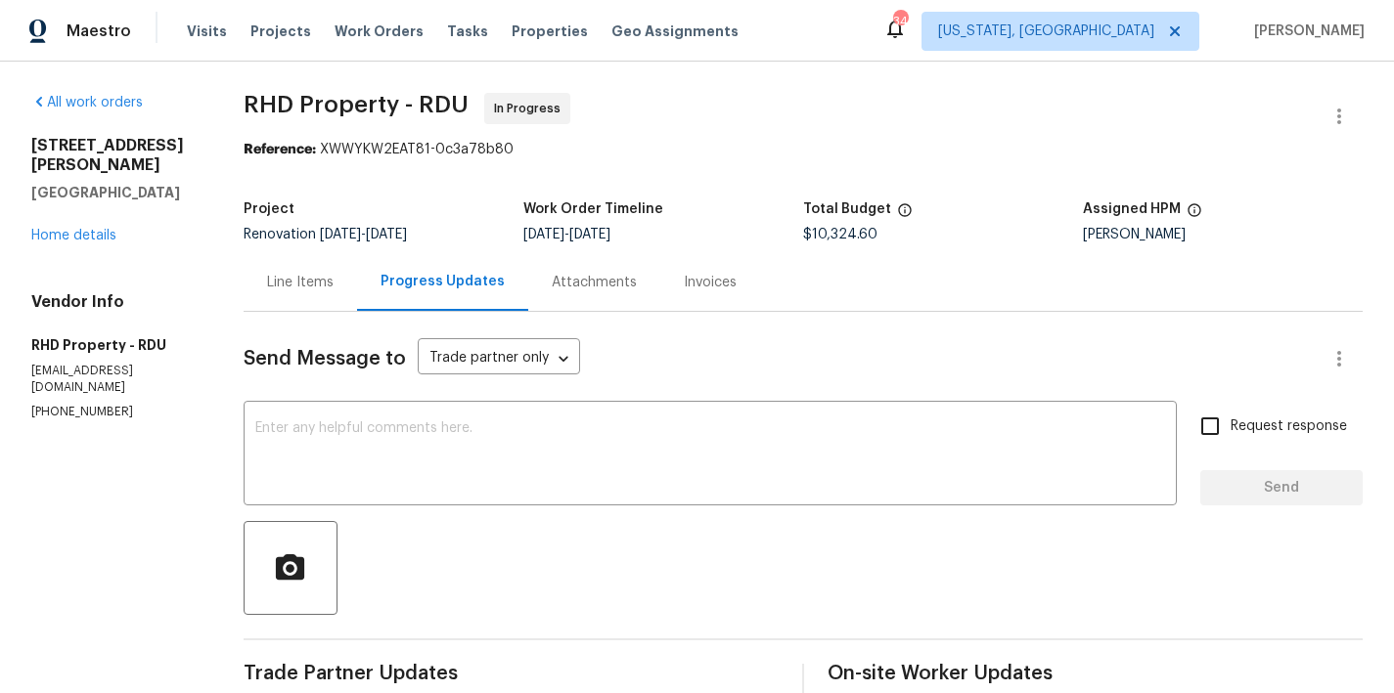
click at [324, 292] on div "Line Items" at bounding box center [300, 282] width 113 height 58
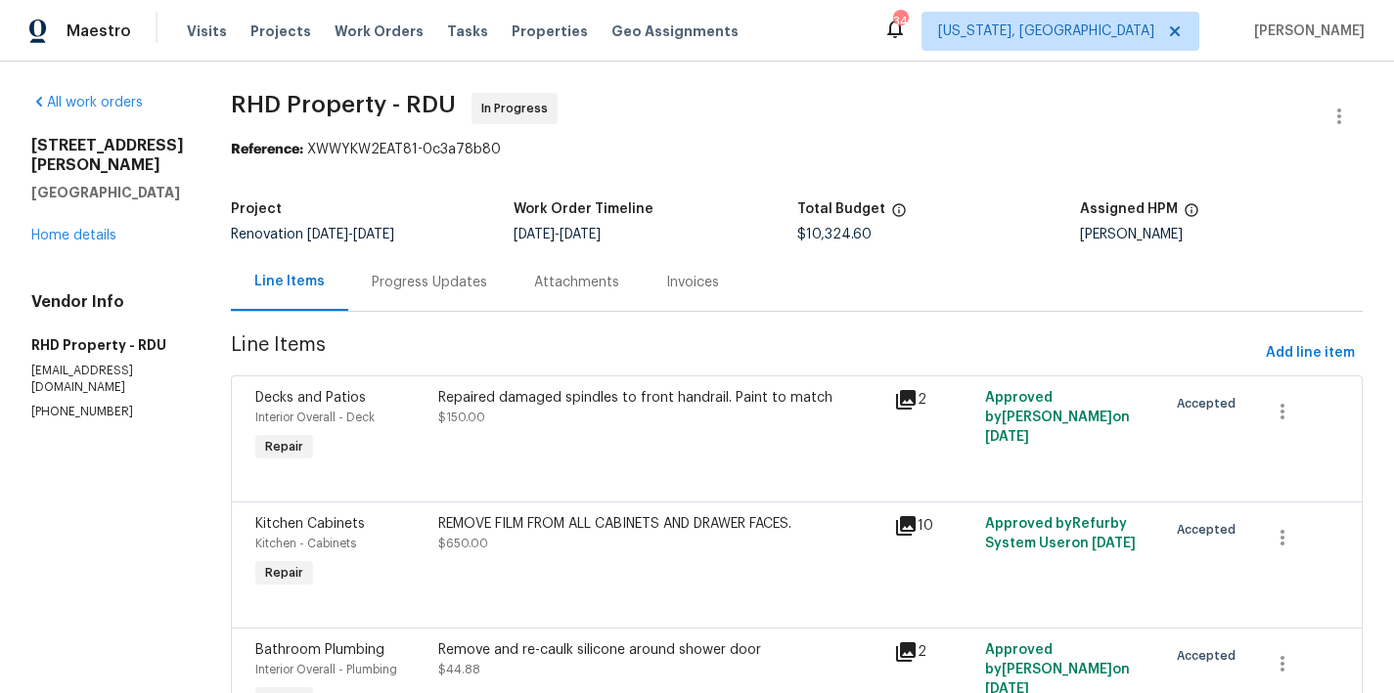
click at [929, 43] on div "Maestro Visits Projects Work Orders Tasks Properties Geo Assignments 34 Washing…" at bounding box center [697, 31] width 1394 height 62
click at [51, 229] on link "Home details" at bounding box center [73, 236] width 85 height 14
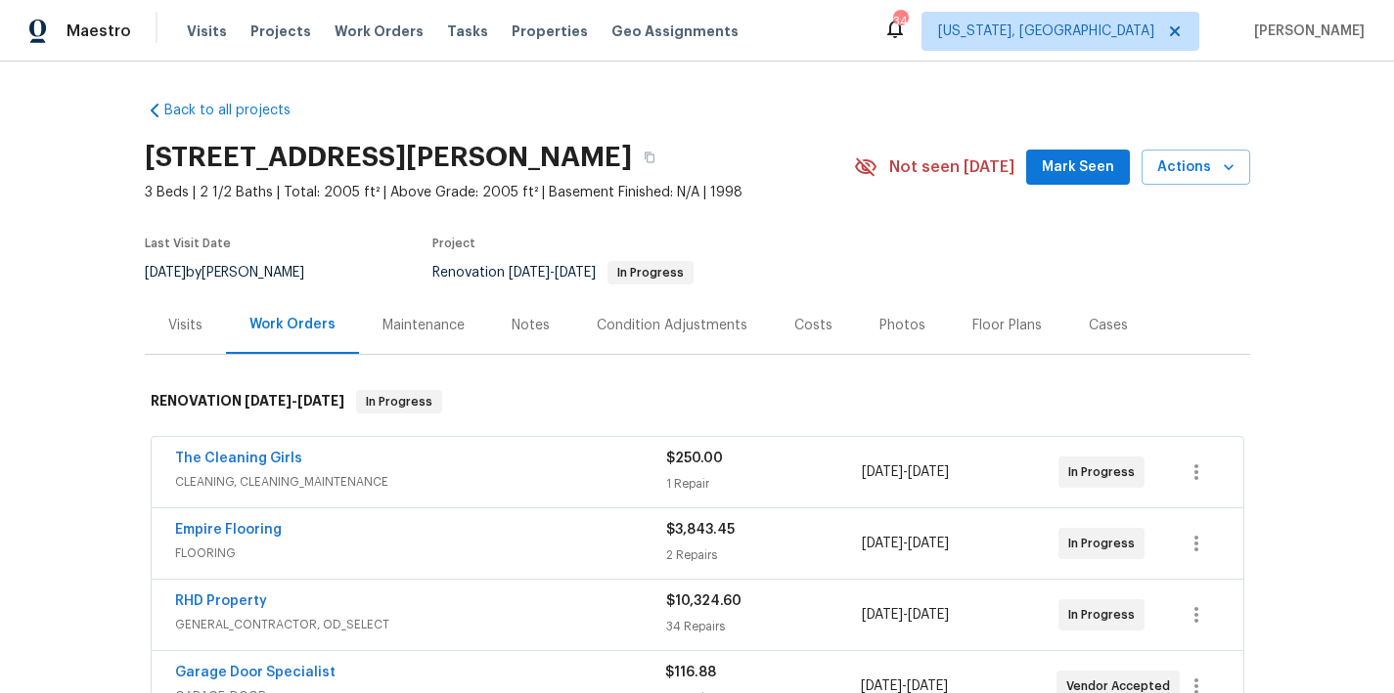
click at [512, 323] on div "Notes" at bounding box center [531, 326] width 38 height 20
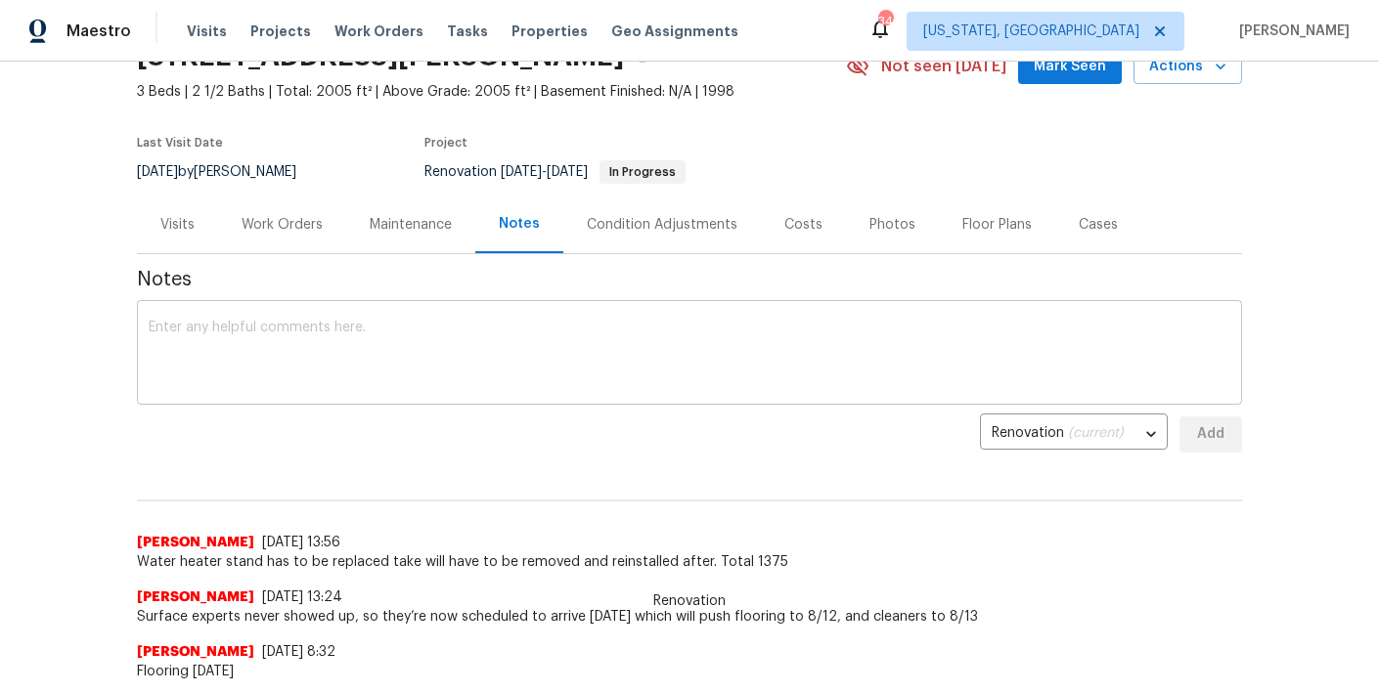
scroll to position [6, 0]
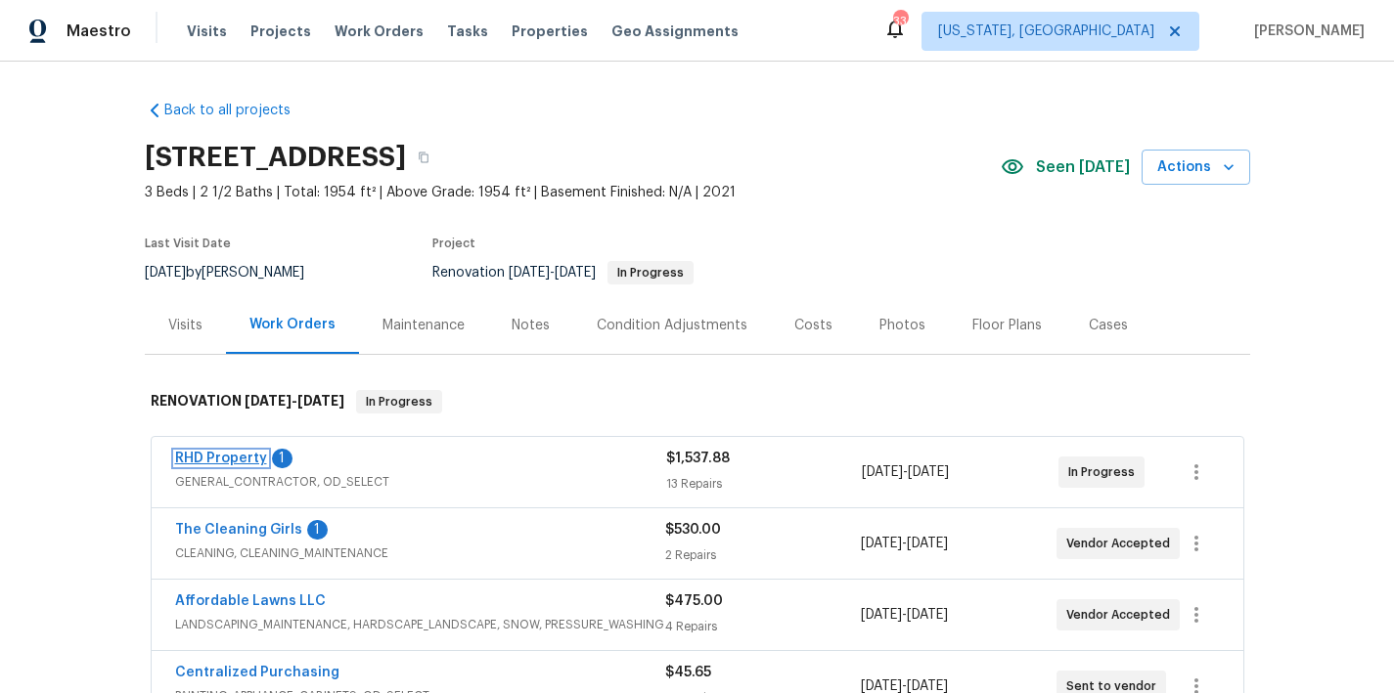
click at [220, 457] on link "RHD Property" at bounding box center [221, 459] width 92 height 14
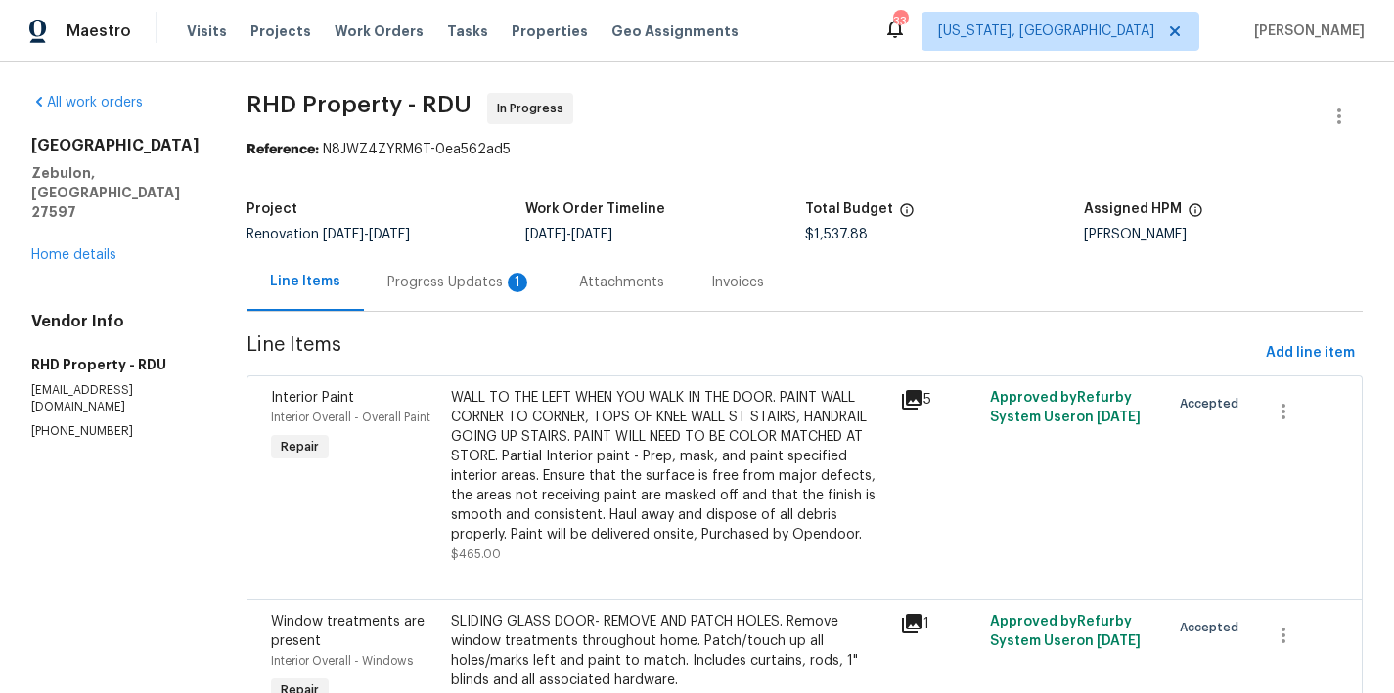
click at [474, 267] on div "Progress Updates 1" at bounding box center [460, 282] width 192 height 58
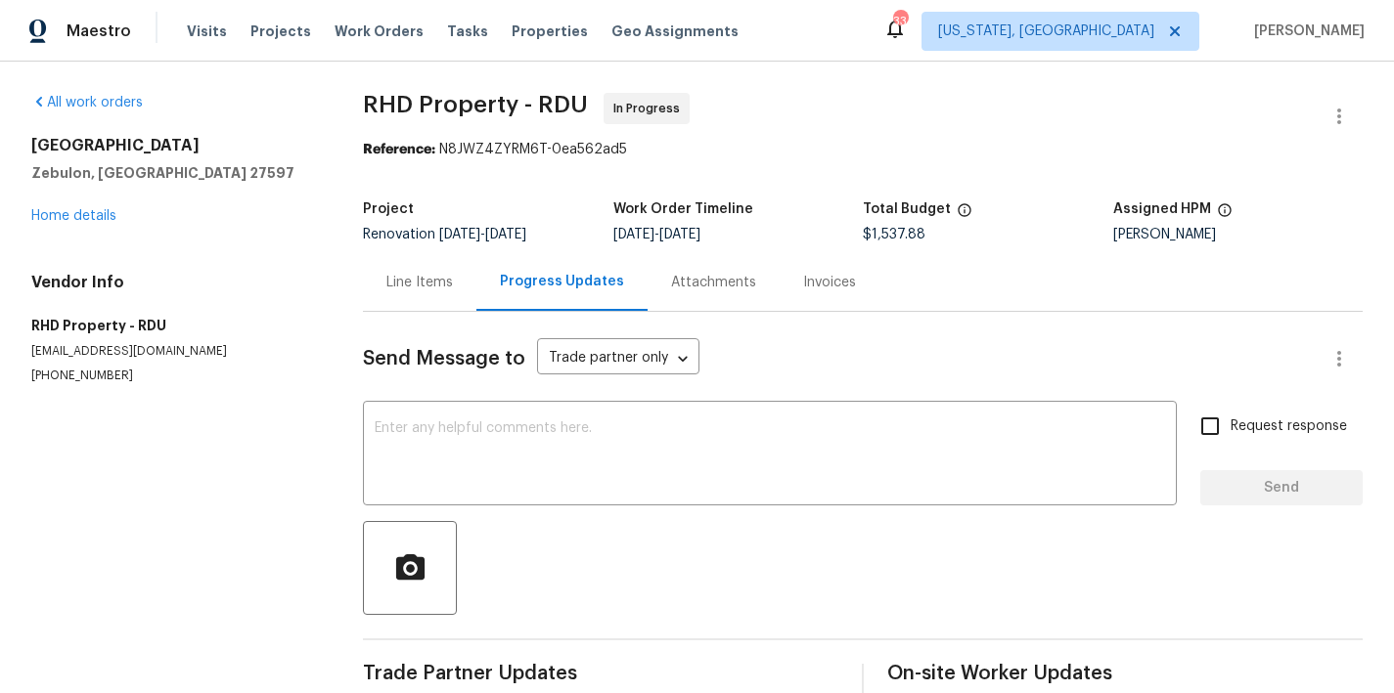
click at [863, 127] on span "RHD Property - RDU In Progress" at bounding box center [839, 116] width 953 height 47
click at [820, 39] on div "Maestro Visits Projects Work Orders Tasks Properties Geo Assignments 33 Washing…" at bounding box center [697, 31] width 1394 height 62
click at [788, 47] on div "Maestro Visits Projects Work Orders Tasks Properties Geo Assignments 33 Washing…" at bounding box center [697, 31] width 1394 height 62
click at [953, 290] on div "Line Items Progress Updates Attachments Invoices" at bounding box center [863, 282] width 1000 height 59
click at [784, 42] on div "Maestro Visits Projects Work Orders Tasks Properties Geo Assignments 33 Washing…" at bounding box center [697, 31] width 1394 height 62
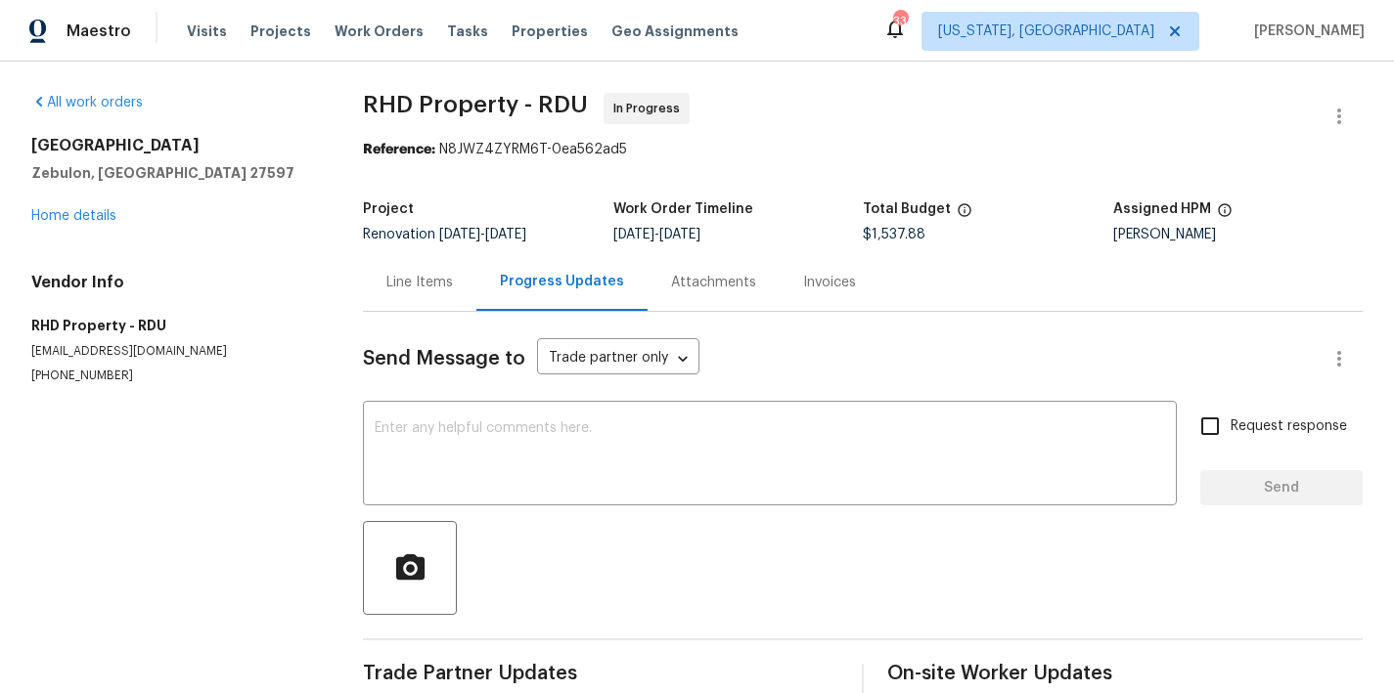
click at [279, 428] on section "All work orders 752 Frosty Way Zebulon, NC 27597 Home details Vendor Info RHD P…" at bounding box center [173, 480] width 285 height 775
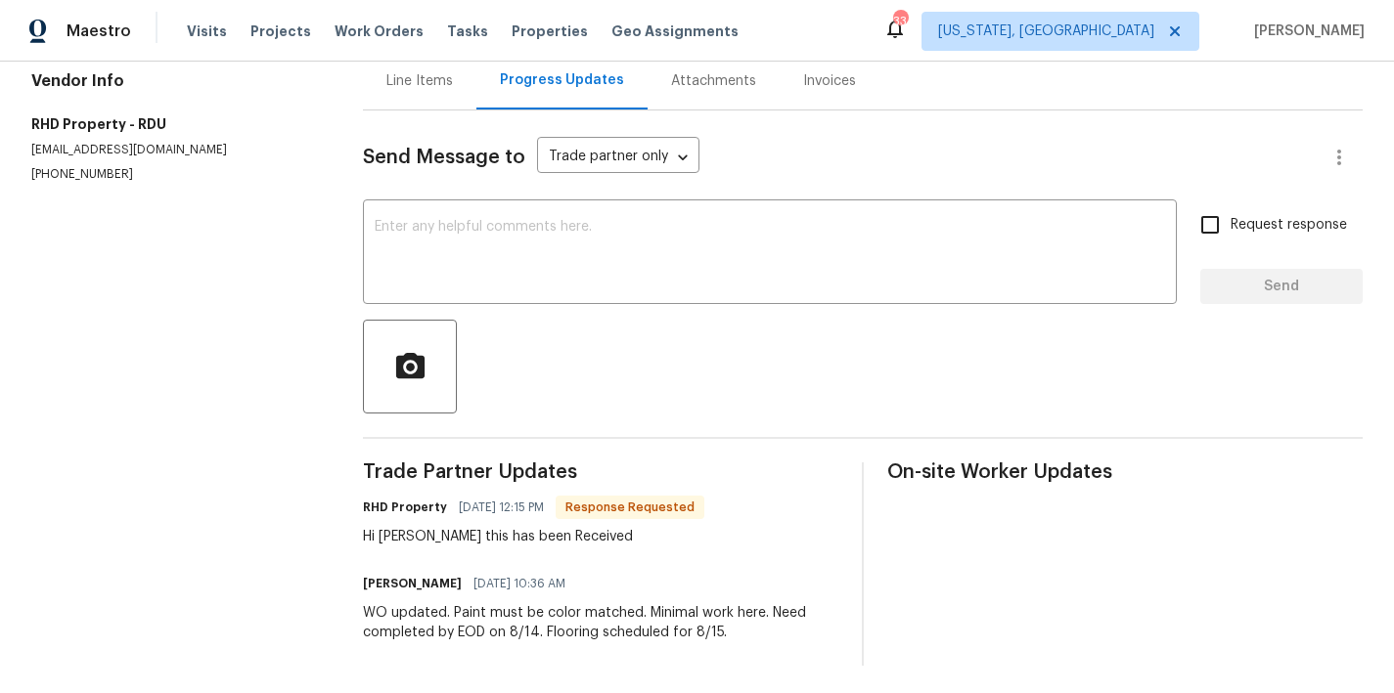
scroll to position [180, 0]
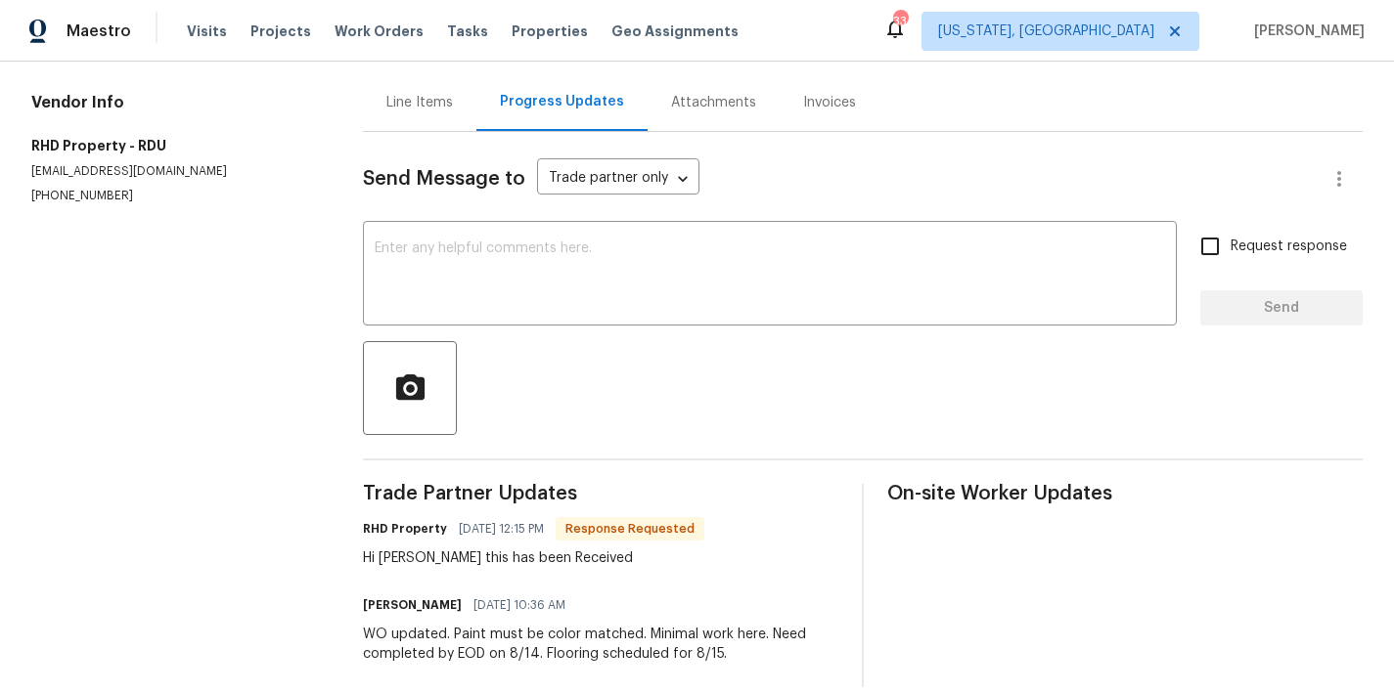
click at [407, 112] on div "Line Items" at bounding box center [419, 102] width 113 height 58
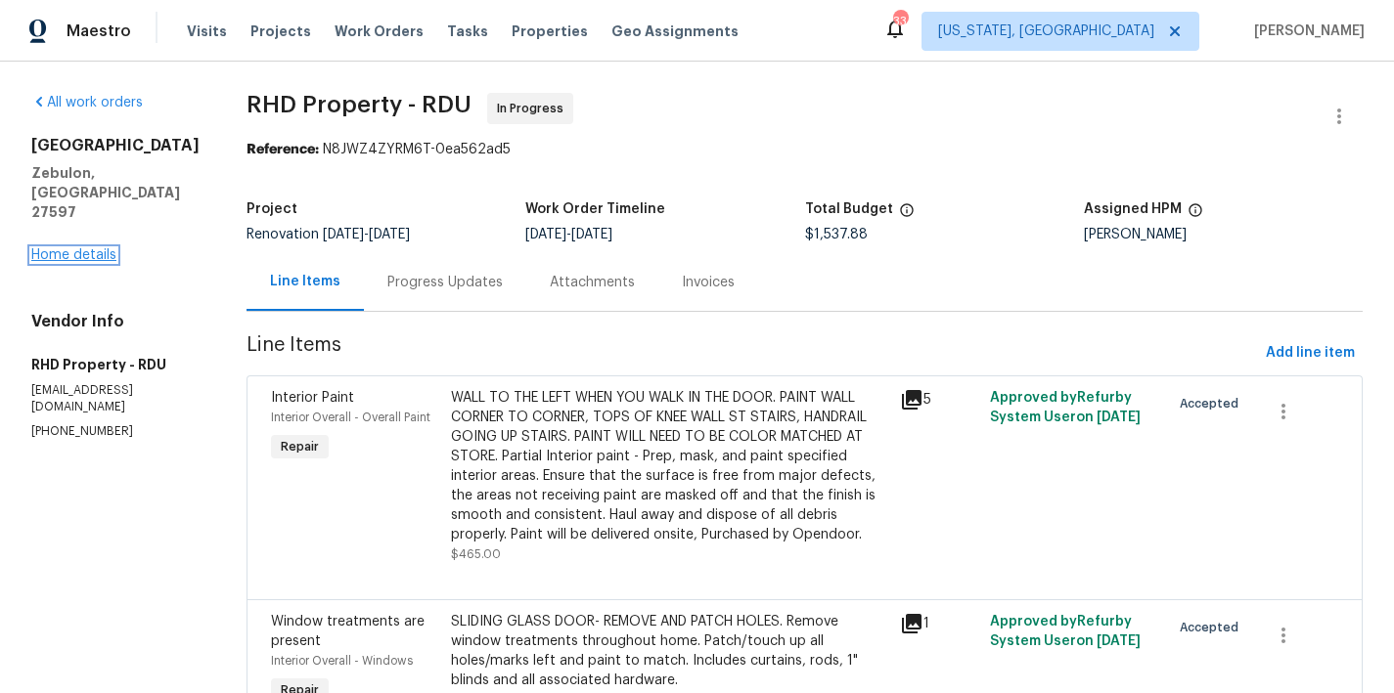
click at [81, 248] on link "Home details" at bounding box center [73, 255] width 85 height 14
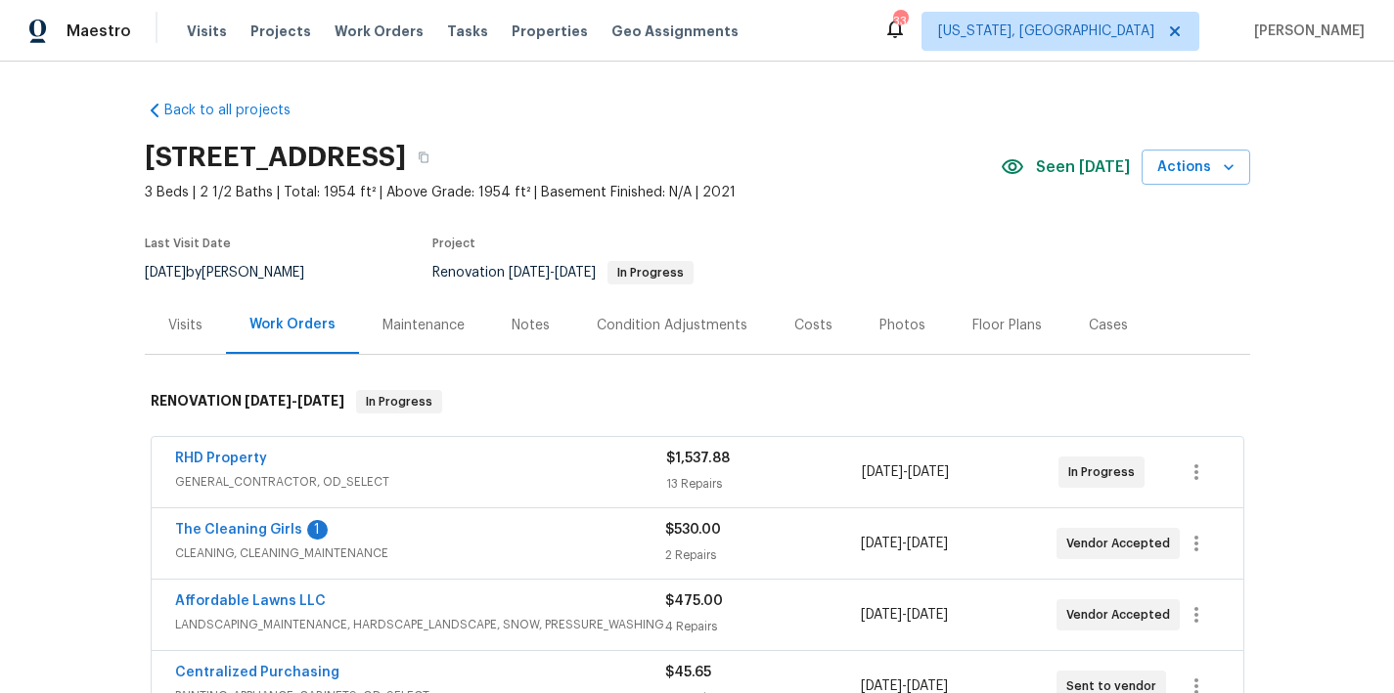
scroll to position [156, 0]
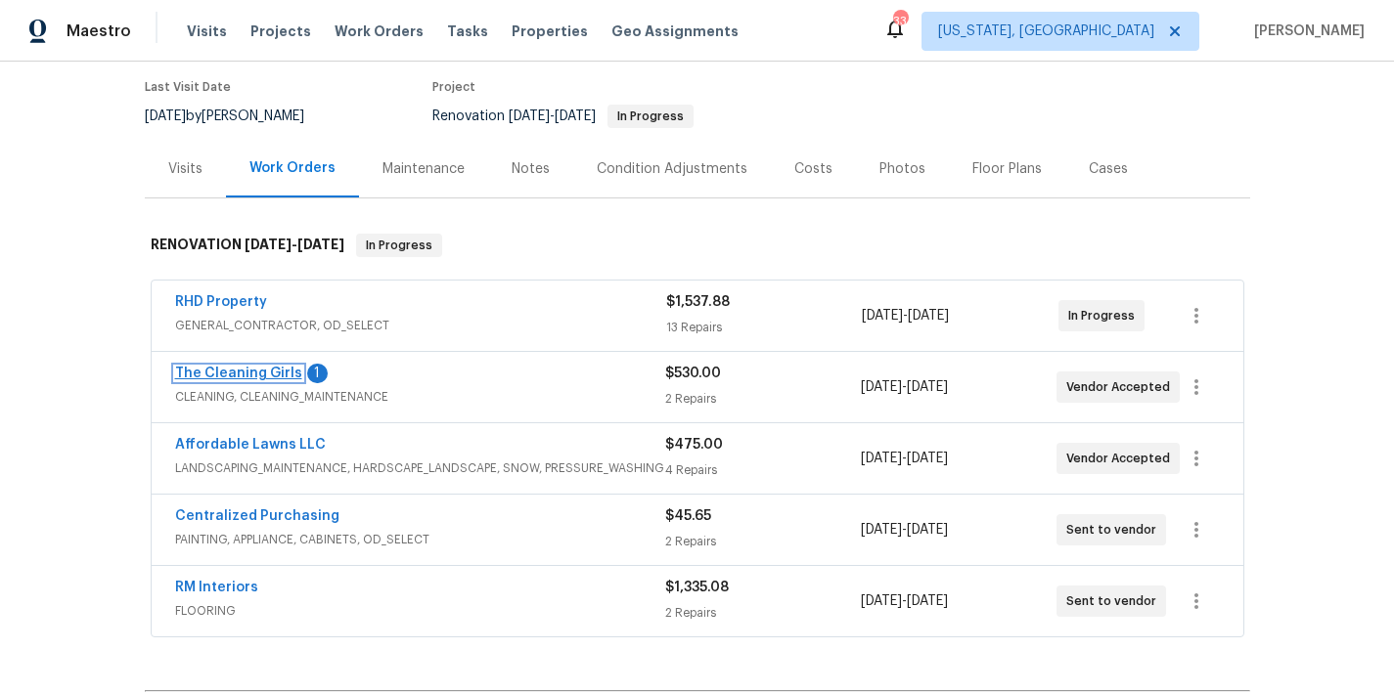
click at [256, 374] on link "The Cleaning Girls" at bounding box center [238, 374] width 127 height 14
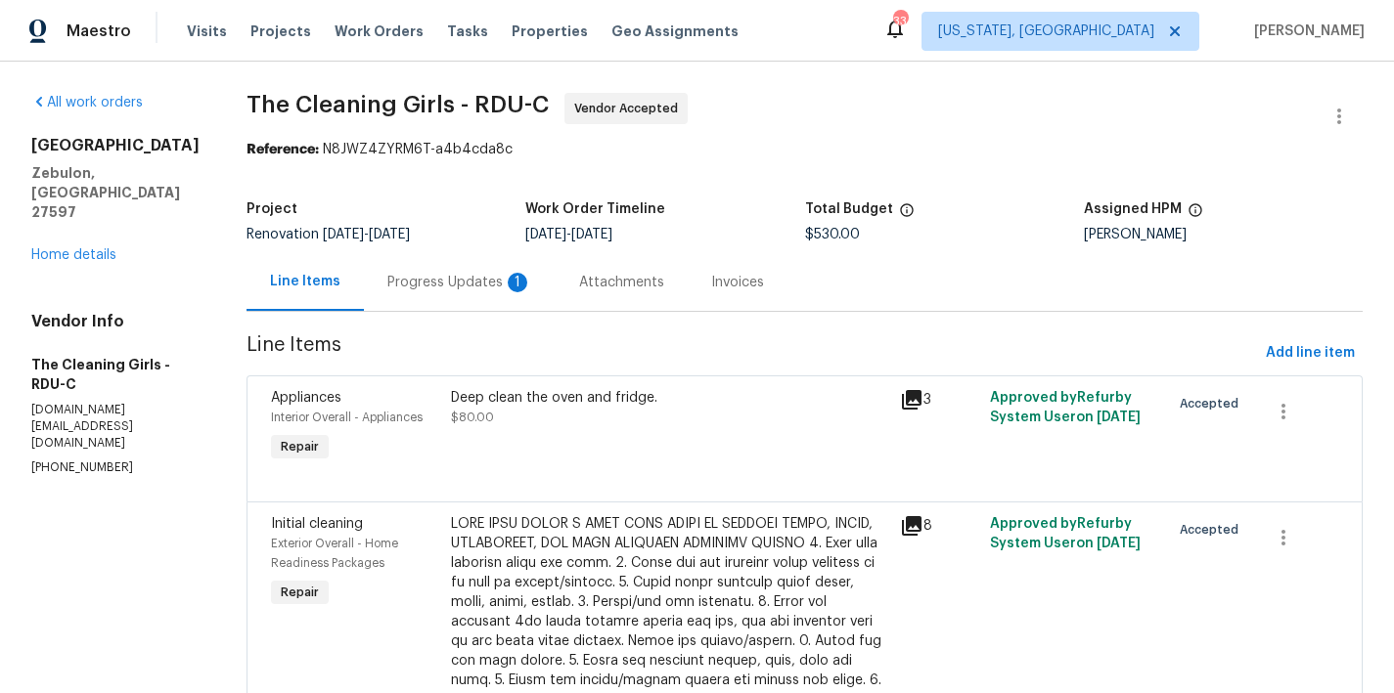
click at [466, 280] on div "Progress Updates 1" at bounding box center [459, 283] width 145 height 20
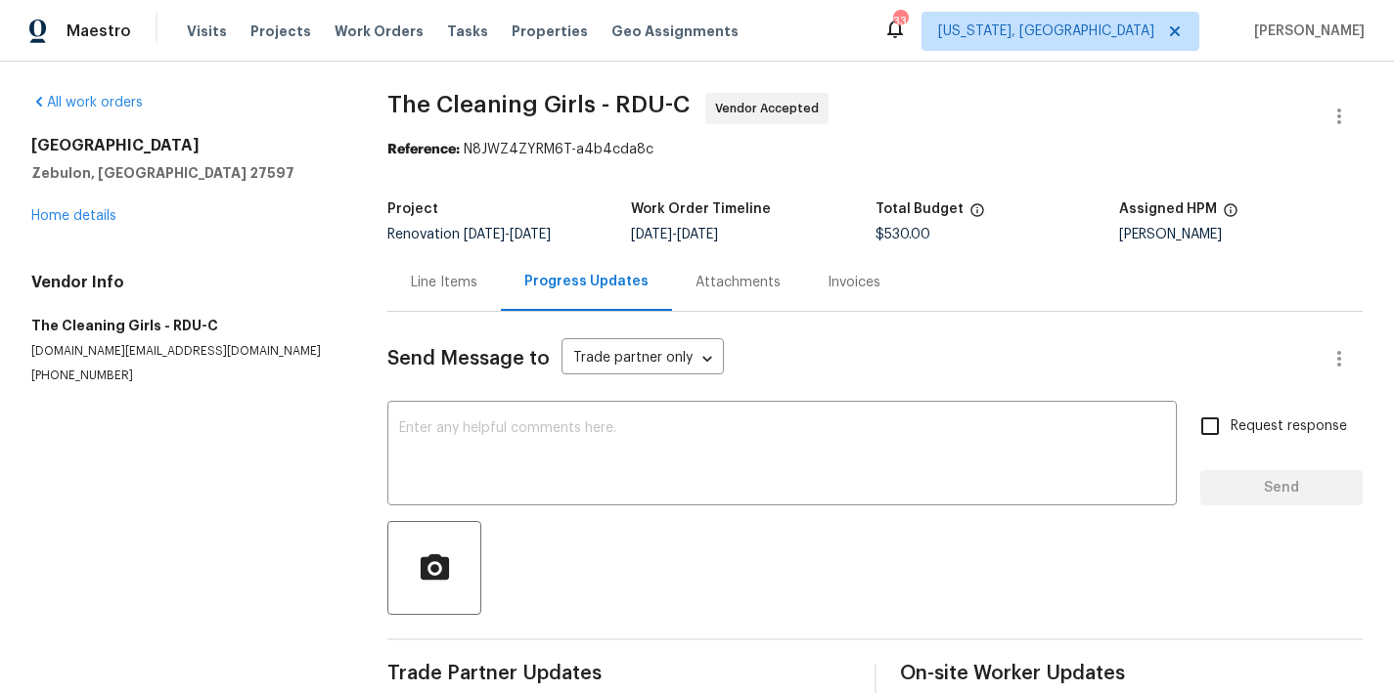
click at [460, 290] on div "Line Items" at bounding box center [444, 283] width 67 height 20
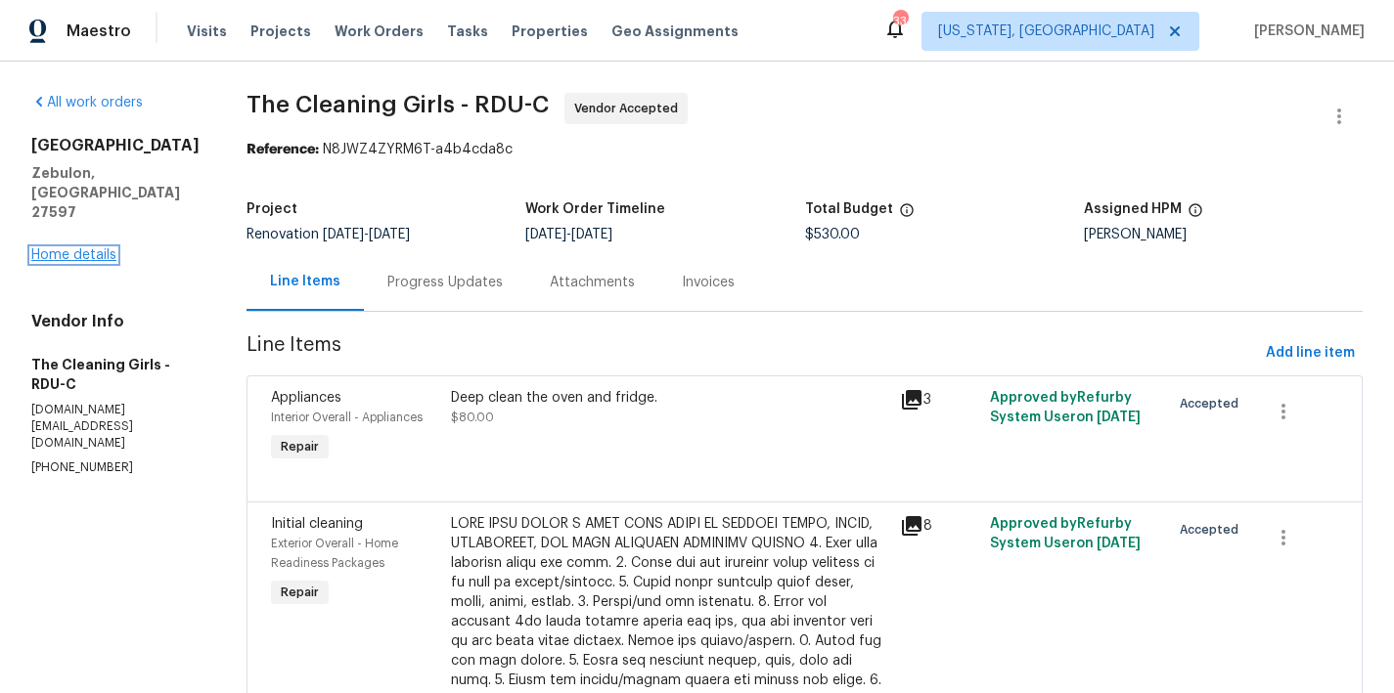
click at [78, 248] on link "Home details" at bounding box center [73, 255] width 85 height 14
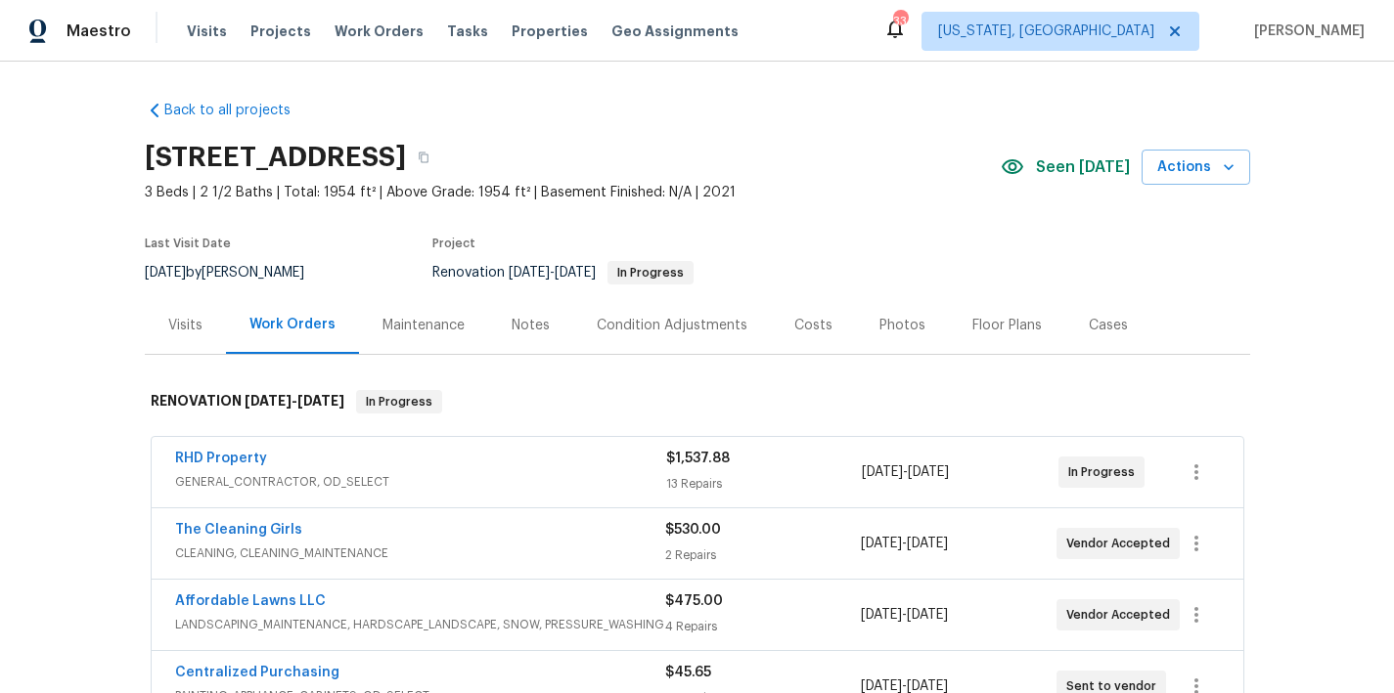
scroll to position [379, 0]
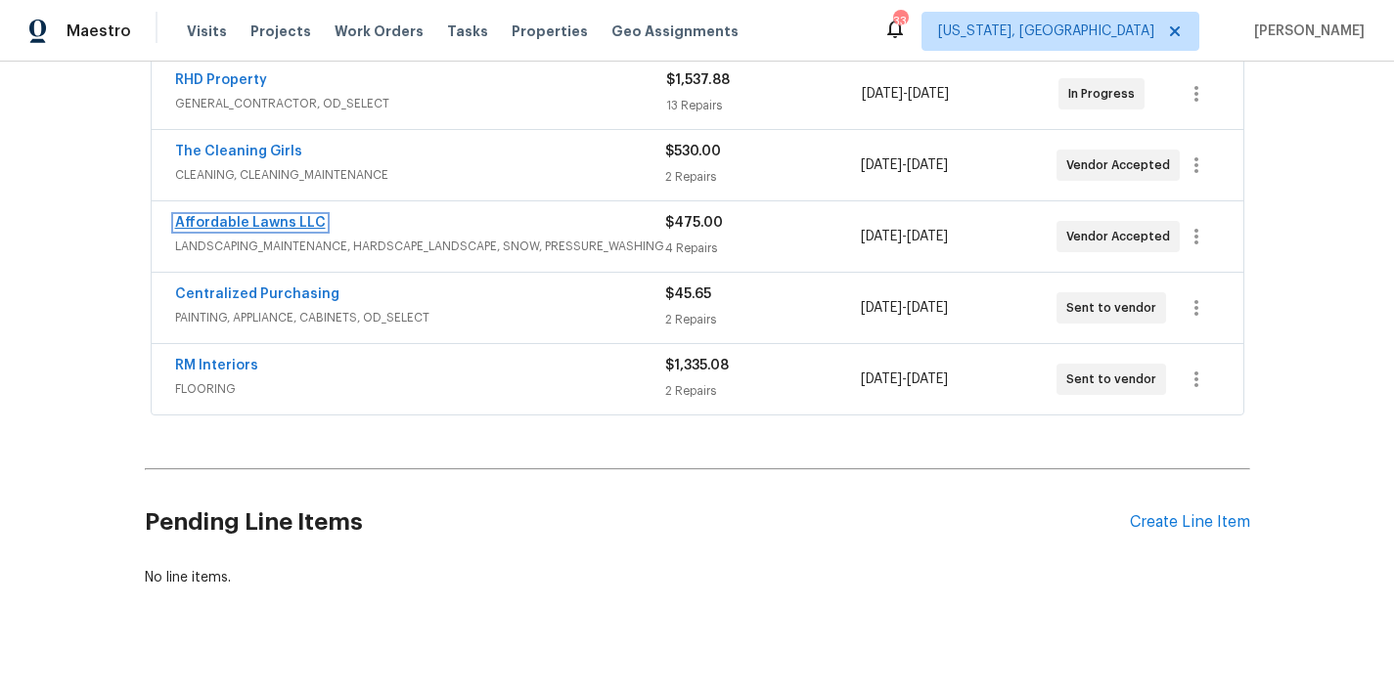
click at [245, 223] on link "Affordable Lawns LLC" at bounding box center [250, 223] width 151 height 14
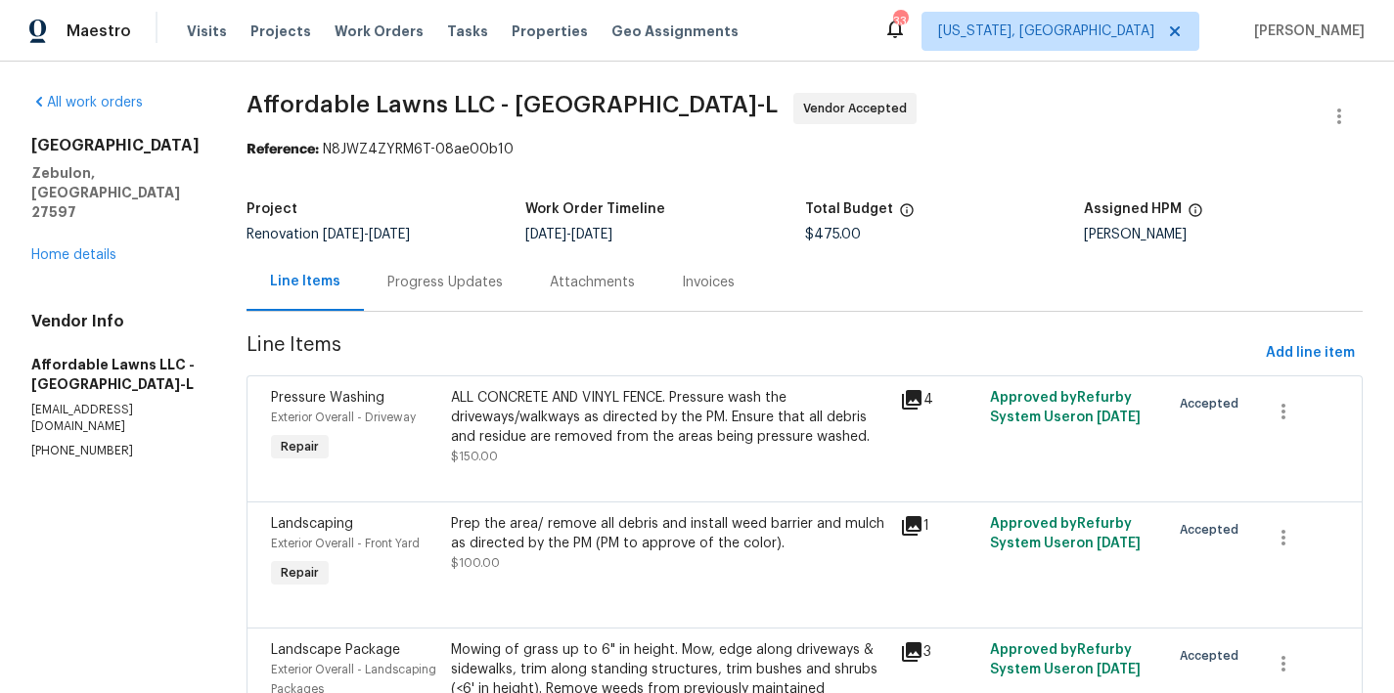
click at [438, 292] on div "Progress Updates" at bounding box center [445, 282] width 162 height 58
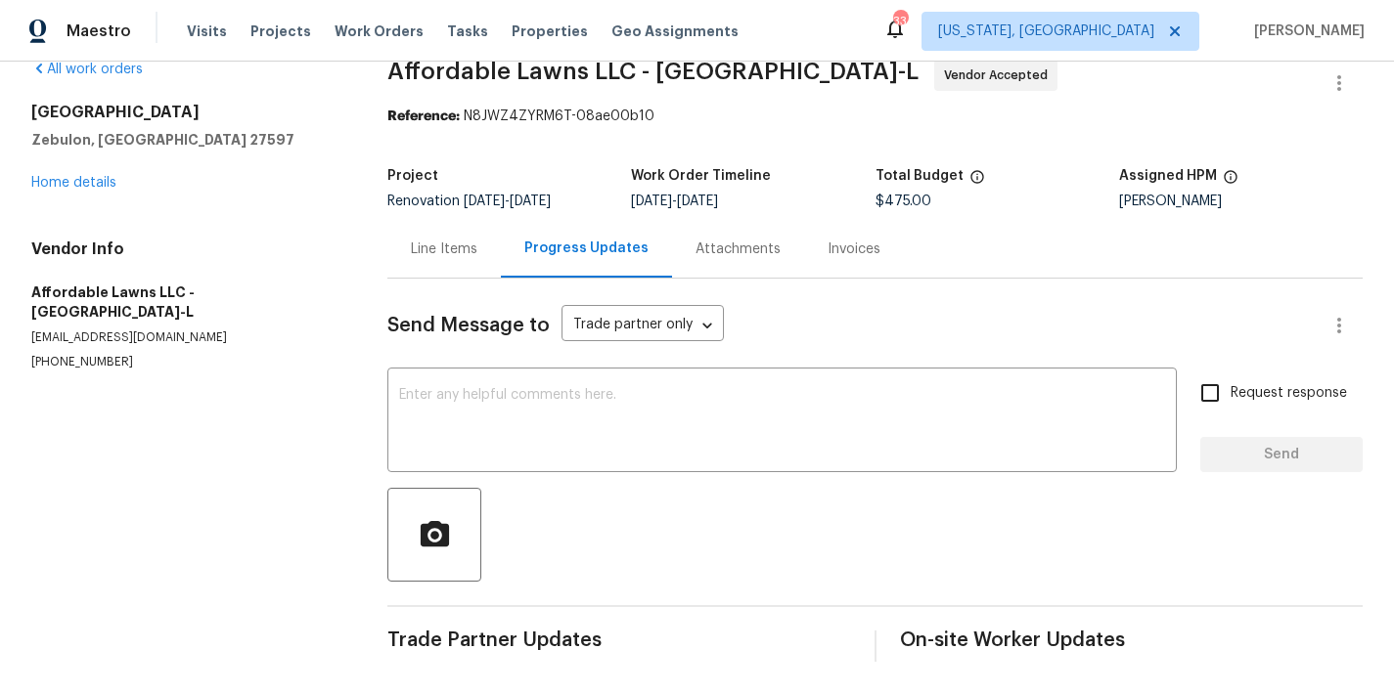
scroll to position [48, 0]
click at [81, 158] on div "752 Frosty Way Zebulon, NC 27597 Home details" at bounding box center [185, 148] width 309 height 90
click at [74, 176] on link "Home details" at bounding box center [73, 183] width 85 height 14
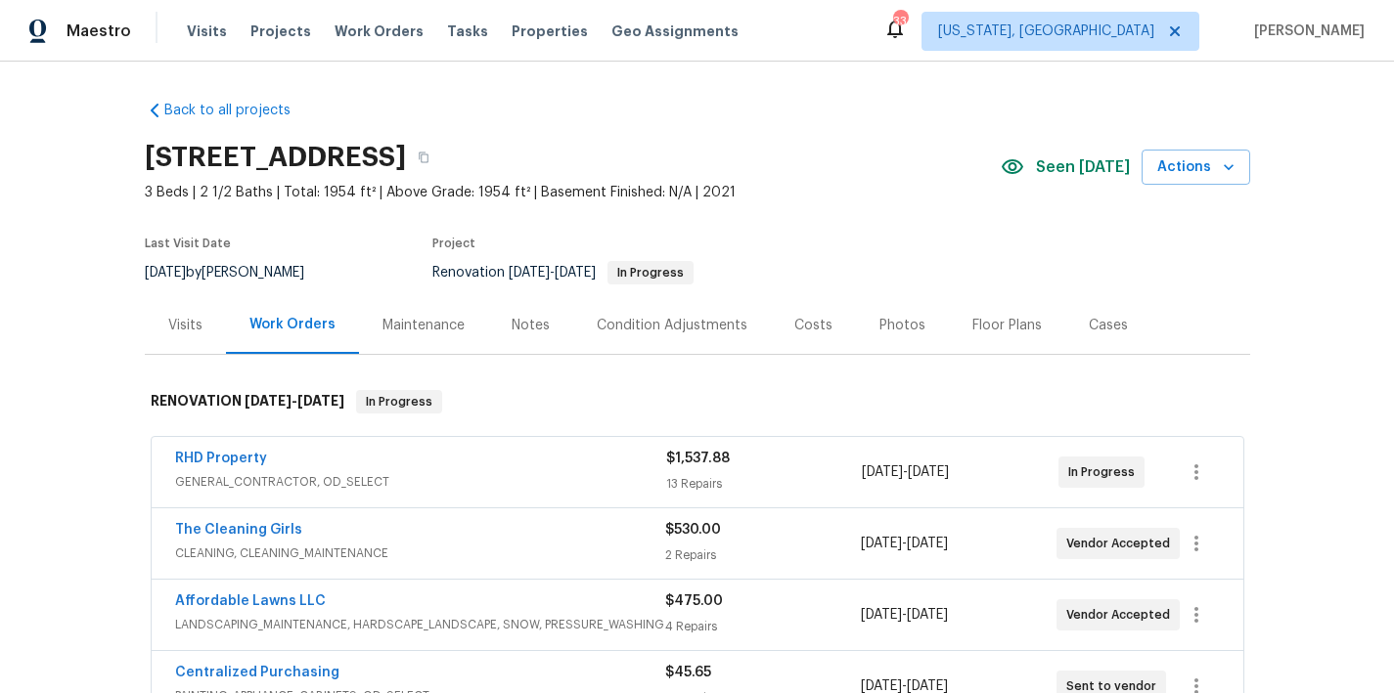
scroll to position [421, 0]
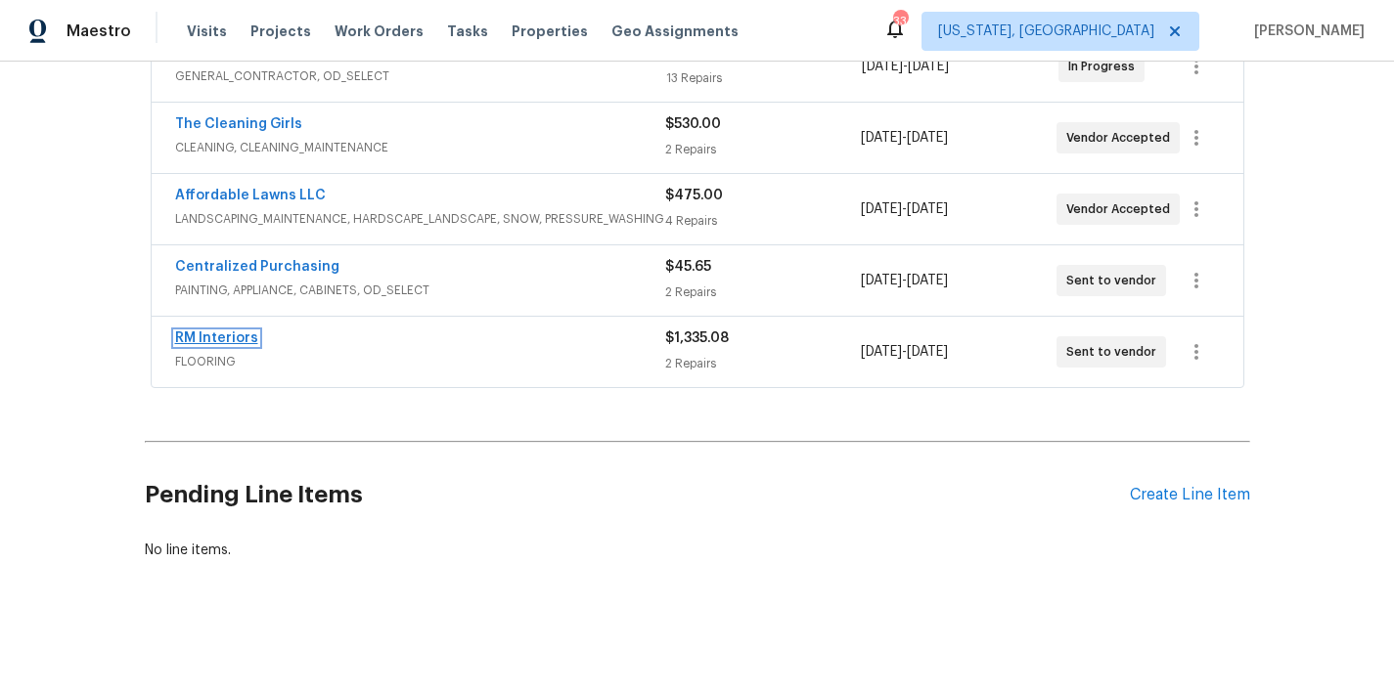
click at [200, 332] on link "RM Interiors" at bounding box center [216, 339] width 83 height 14
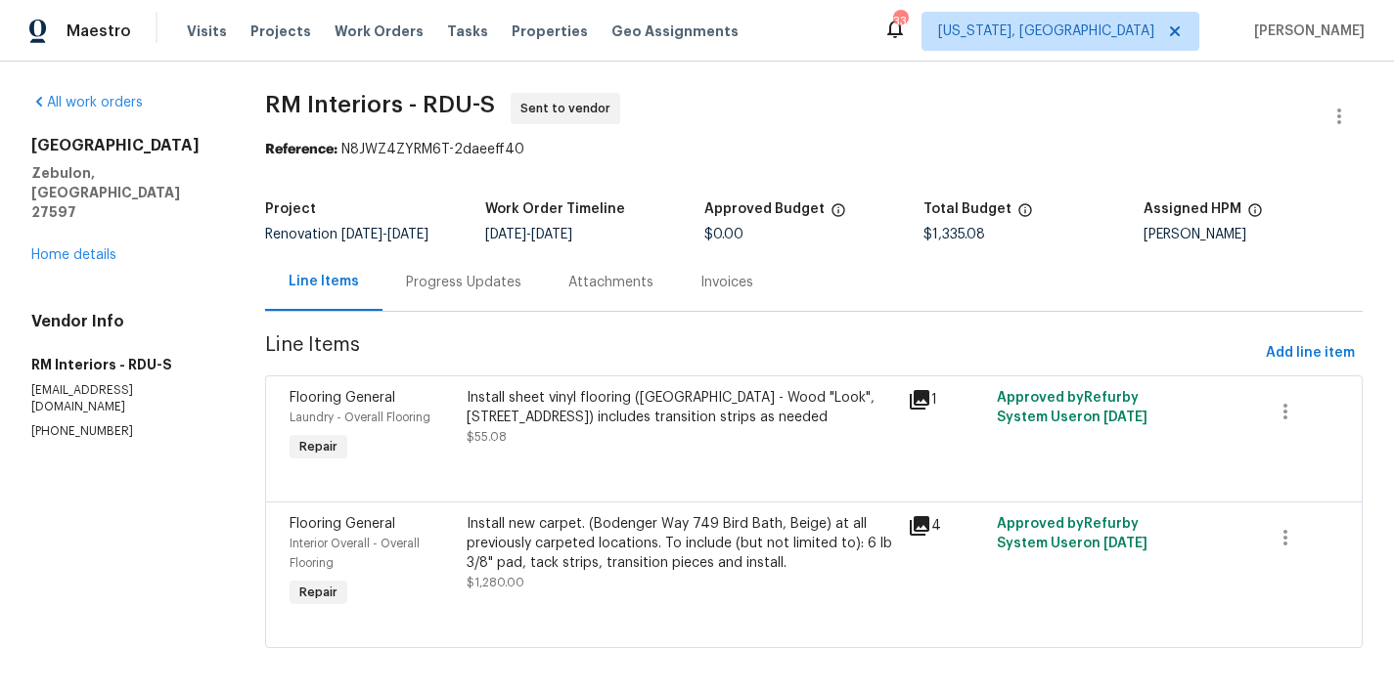
click at [666, 414] on div "Install sheet vinyl flooring (Sugar Valley - Wood "Look", 565 Beacon Hill) incl…" at bounding box center [682, 407] width 430 height 39
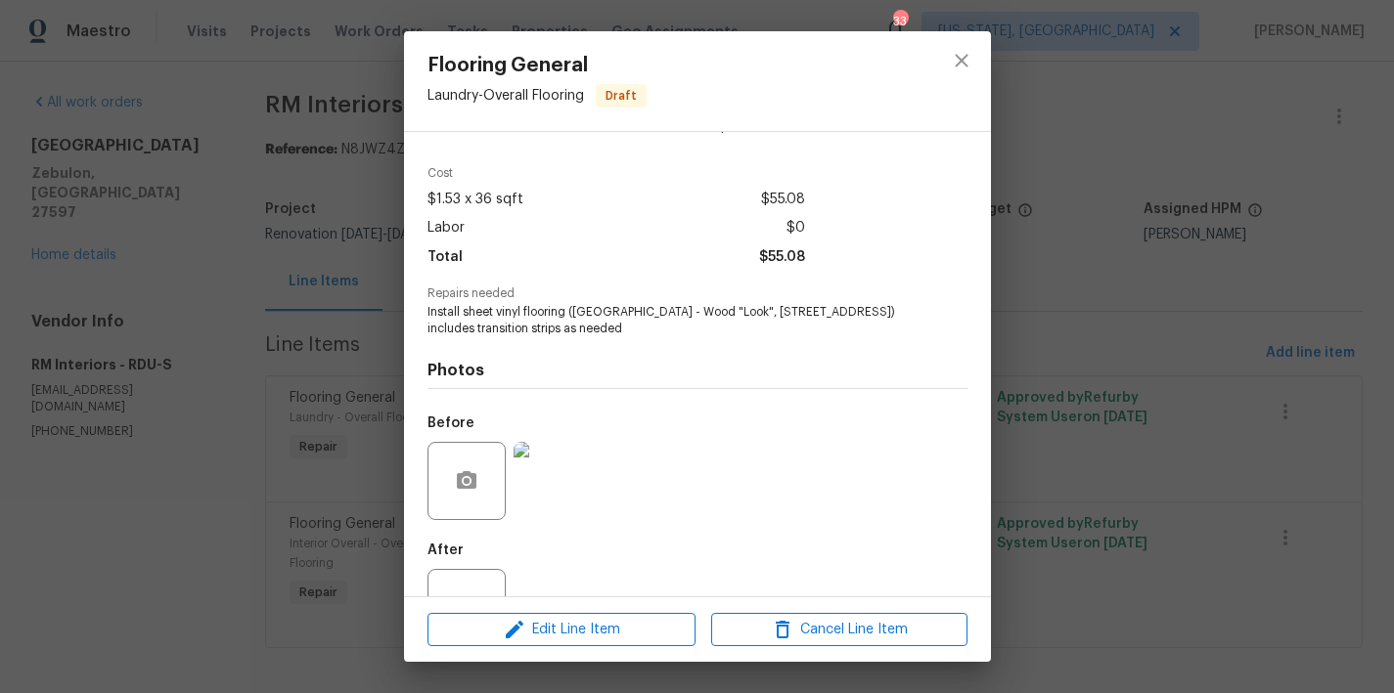
scroll to position [126, 0]
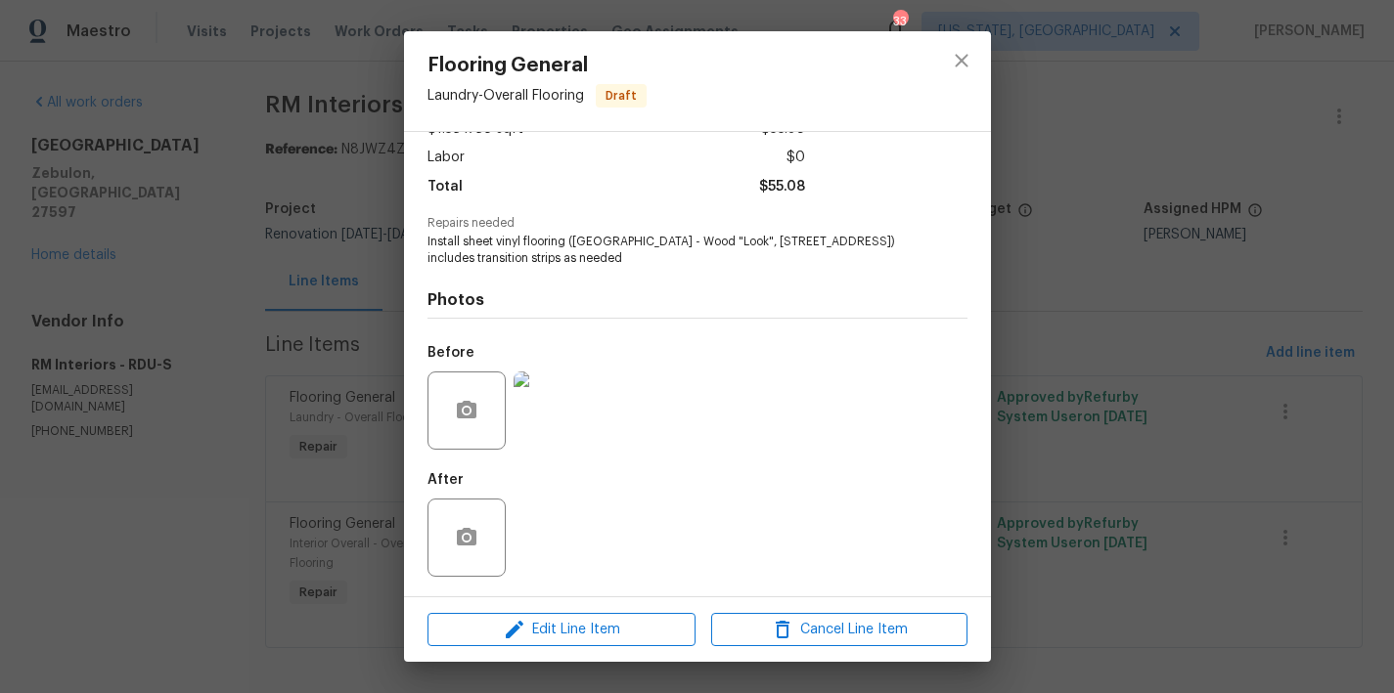
click at [562, 436] on img at bounding box center [552, 411] width 78 height 78
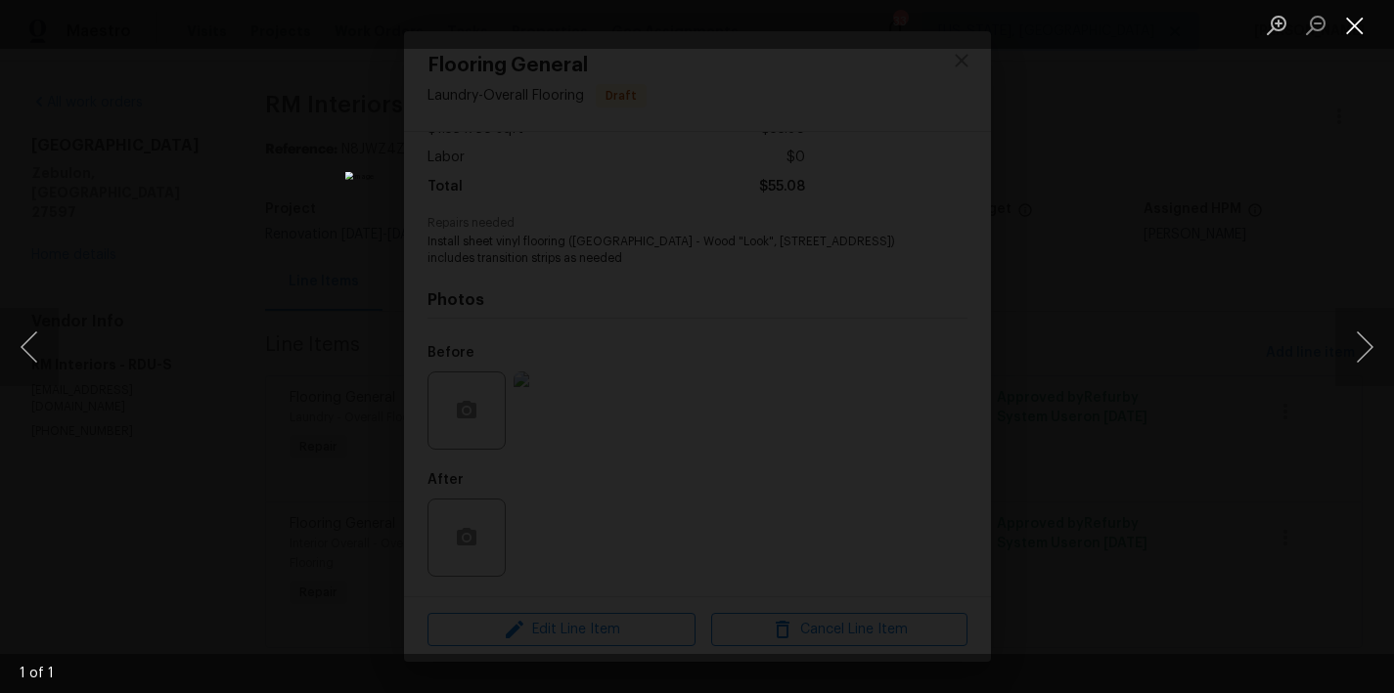
click at [1352, 28] on button "Close lightbox" at bounding box center [1354, 25] width 39 height 34
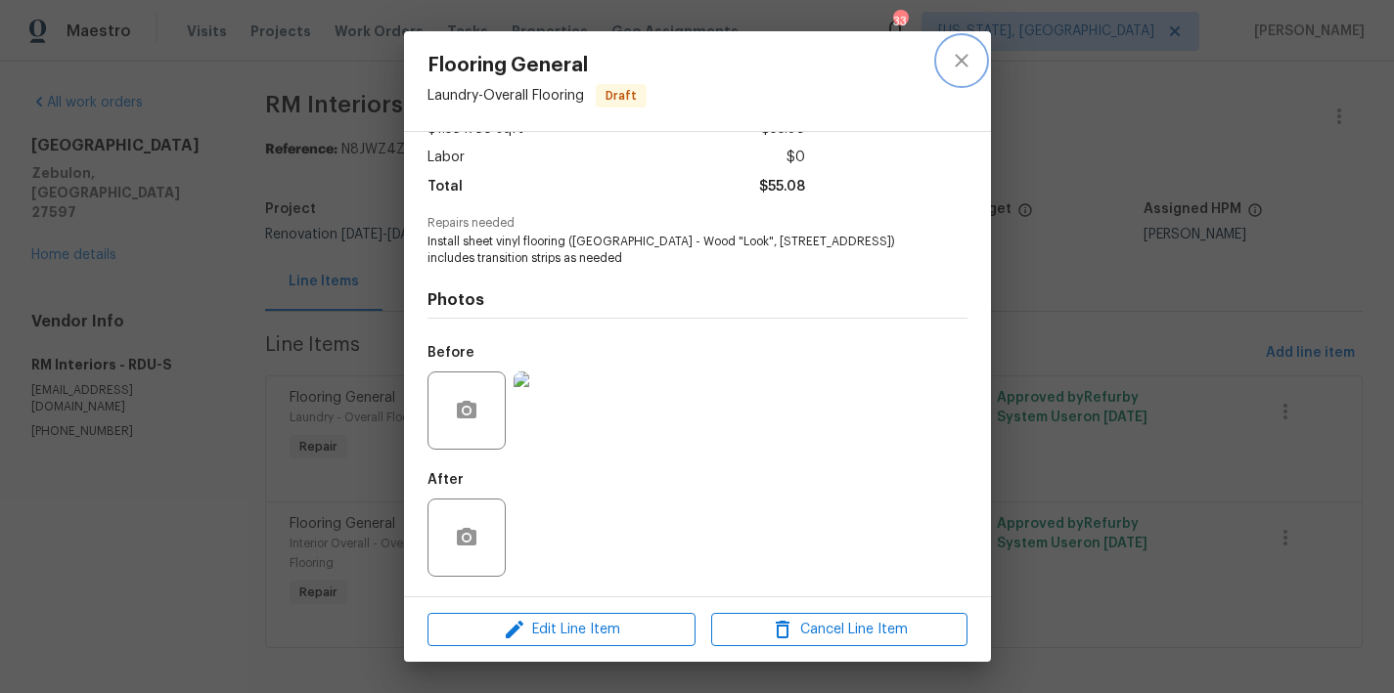
click at [971, 63] on icon "close" at bounding box center [961, 60] width 23 height 23
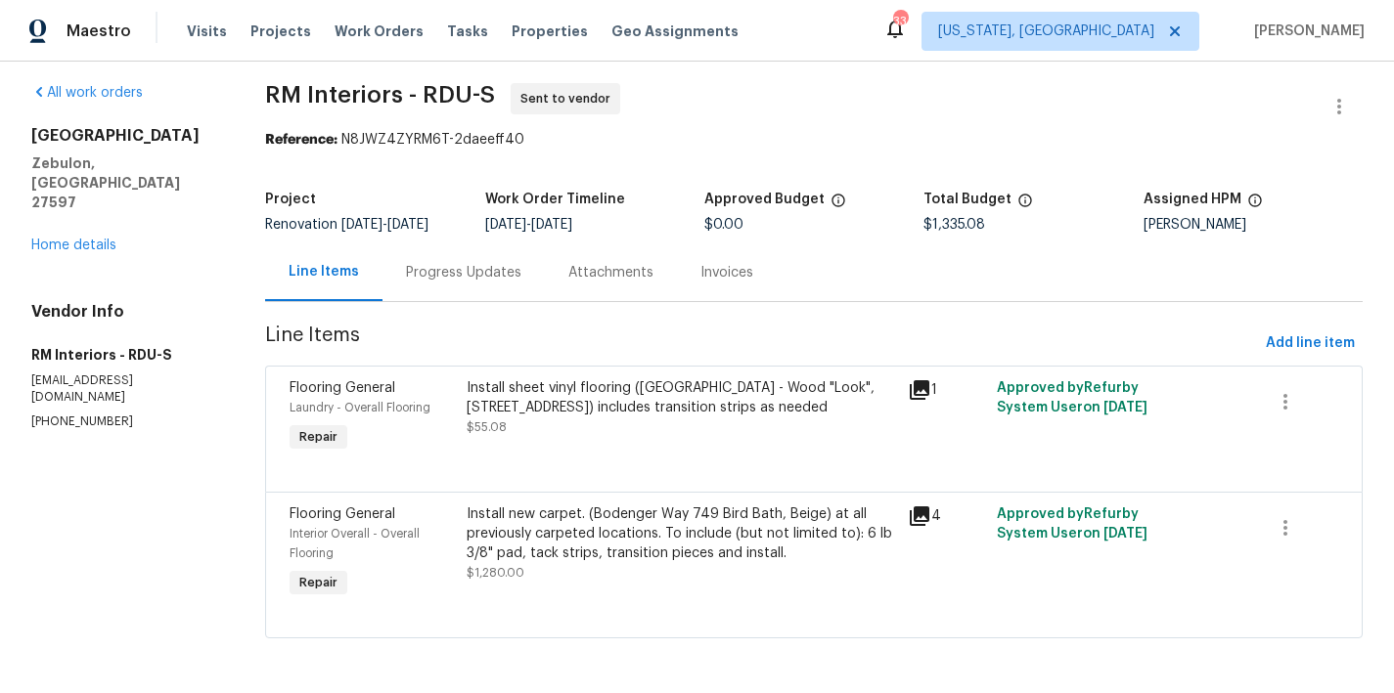
scroll to position [25, 0]
click at [624, 519] on div "Install new carpet. (Bodenger Way 749 Bird Bath, Beige) at all previously carpe…" at bounding box center [682, 534] width 430 height 59
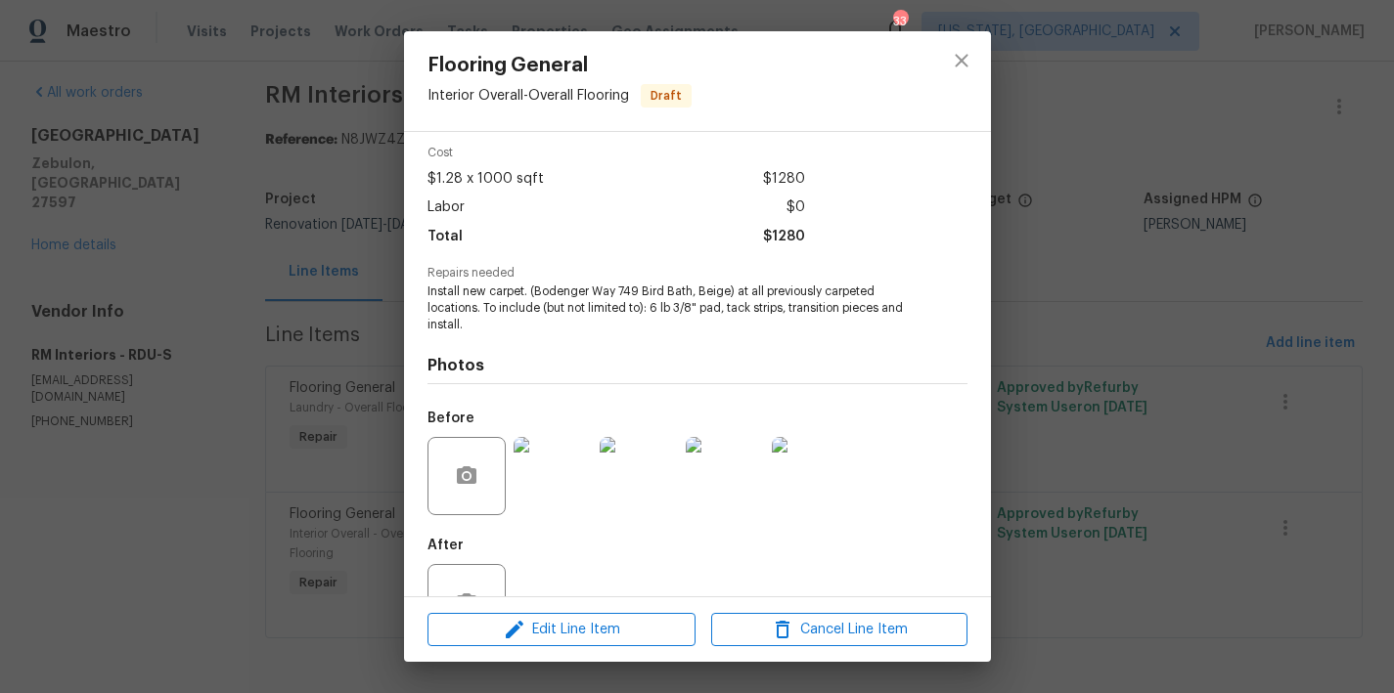
scroll to position [142, 0]
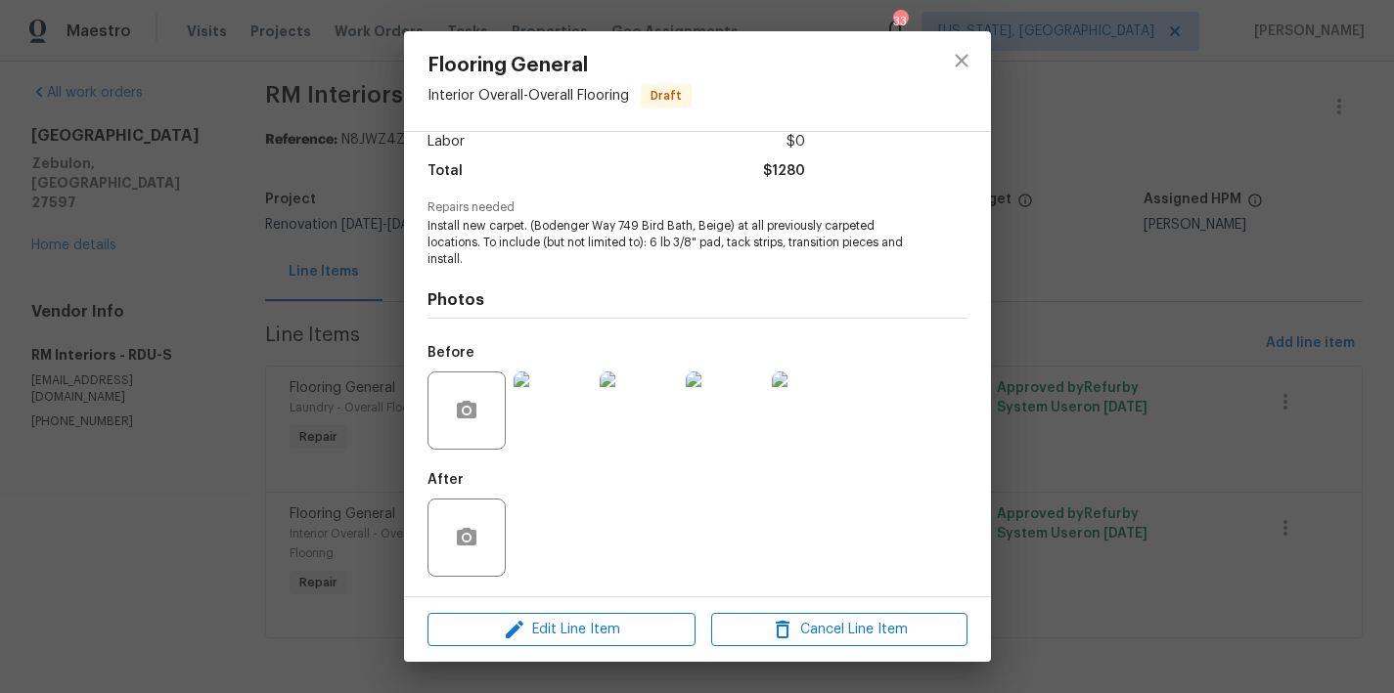
click at [544, 422] on img at bounding box center [552, 411] width 78 height 78
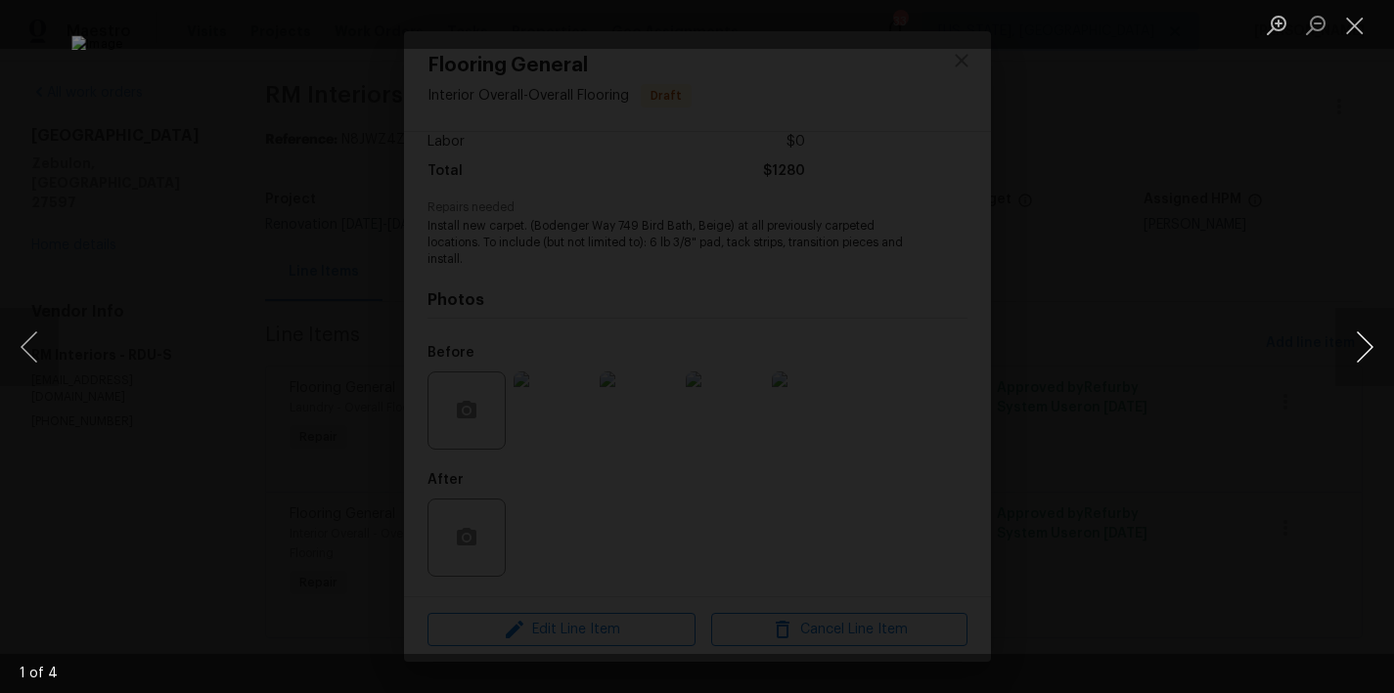
click at [1367, 351] on button "Next image" at bounding box center [1364, 347] width 59 height 78
click at [1361, 350] on button "Next image" at bounding box center [1364, 347] width 59 height 78
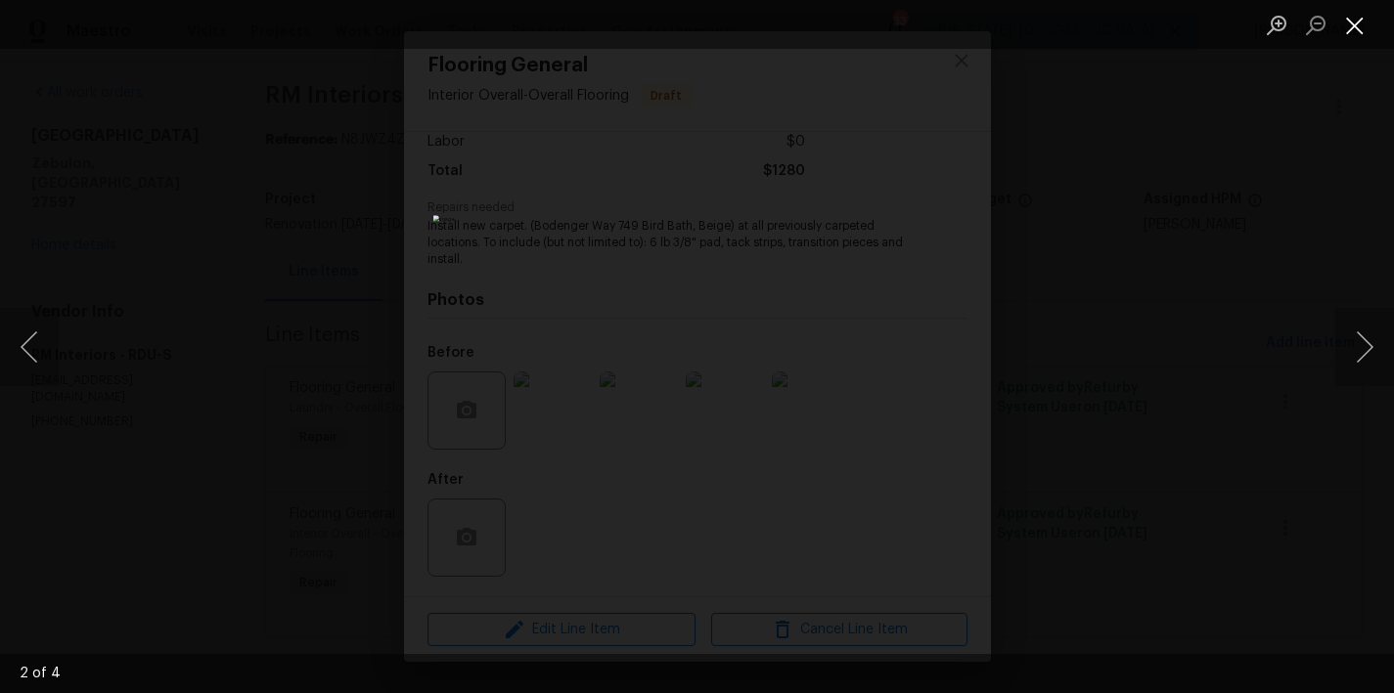
click at [1356, 24] on button "Close lightbox" at bounding box center [1354, 25] width 39 height 34
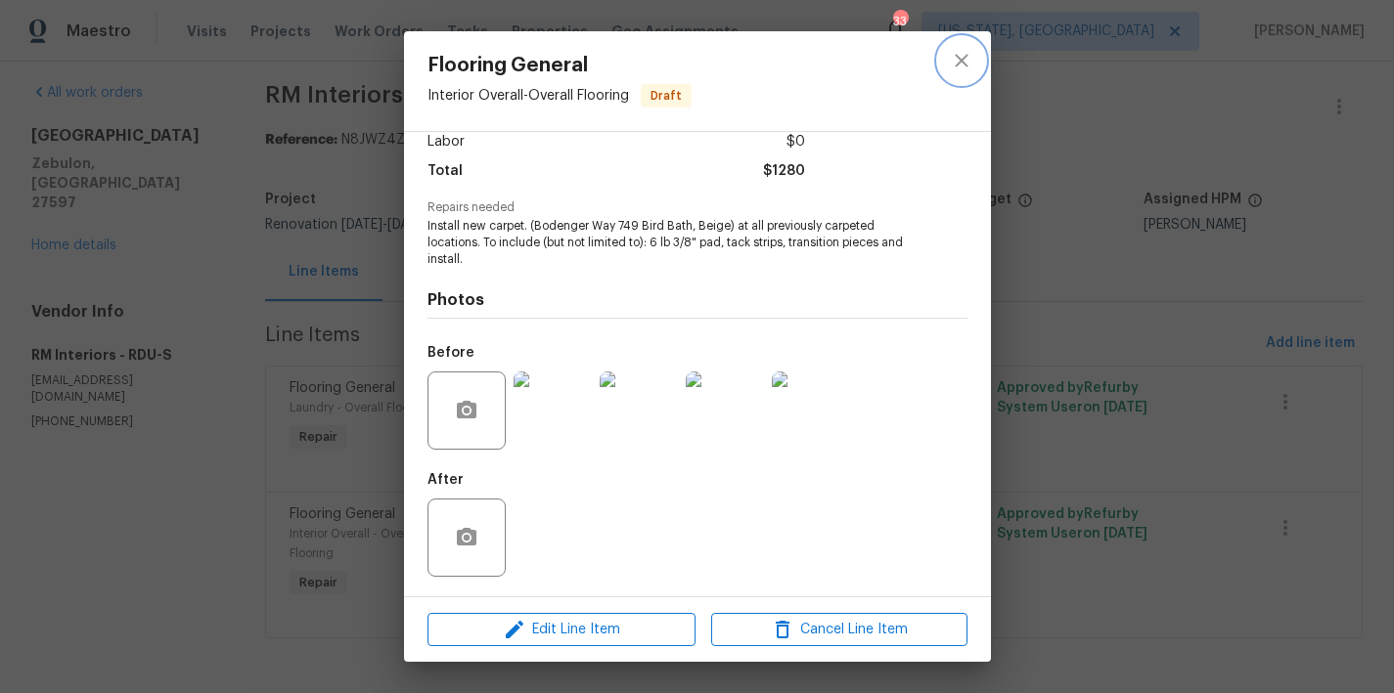
click at [958, 63] on icon "close" at bounding box center [961, 60] width 13 height 13
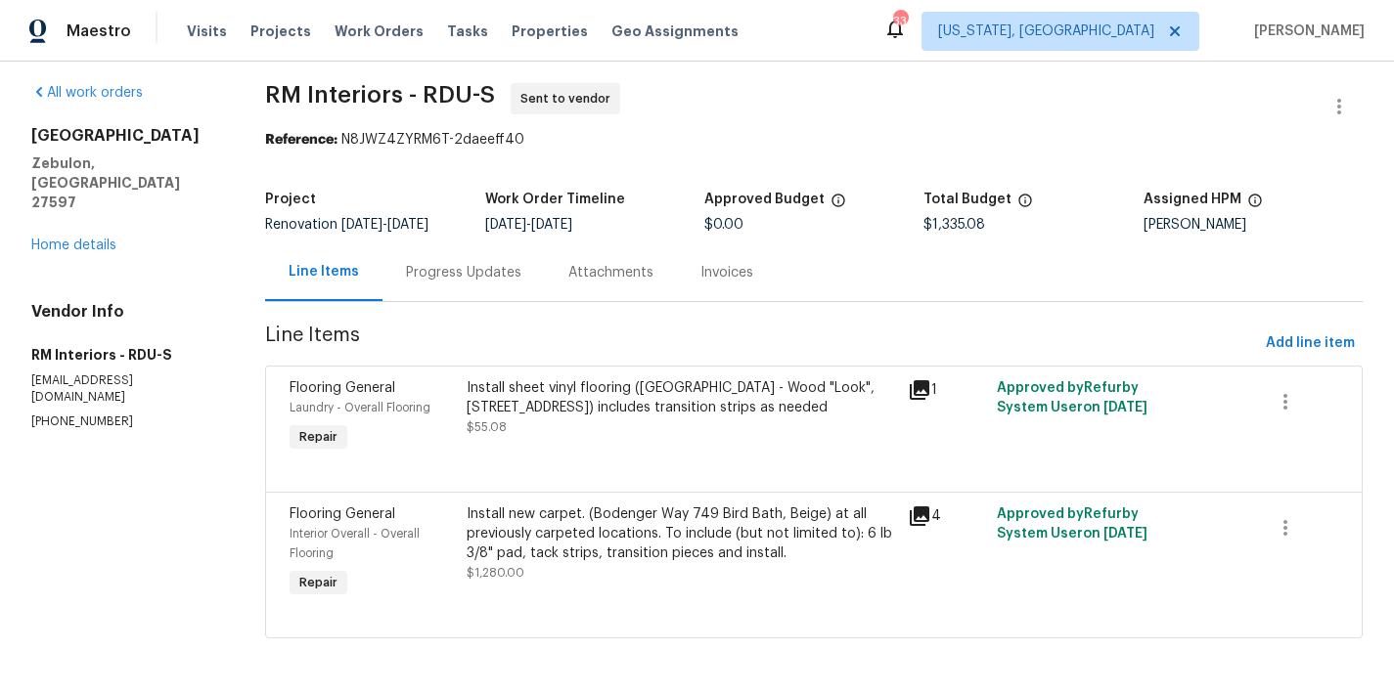
click at [88, 179] on div "752 Frosty Way Zebulon, NC 27597 Home details" at bounding box center [124, 190] width 187 height 129
click at [85, 239] on link "Home details" at bounding box center [73, 246] width 85 height 14
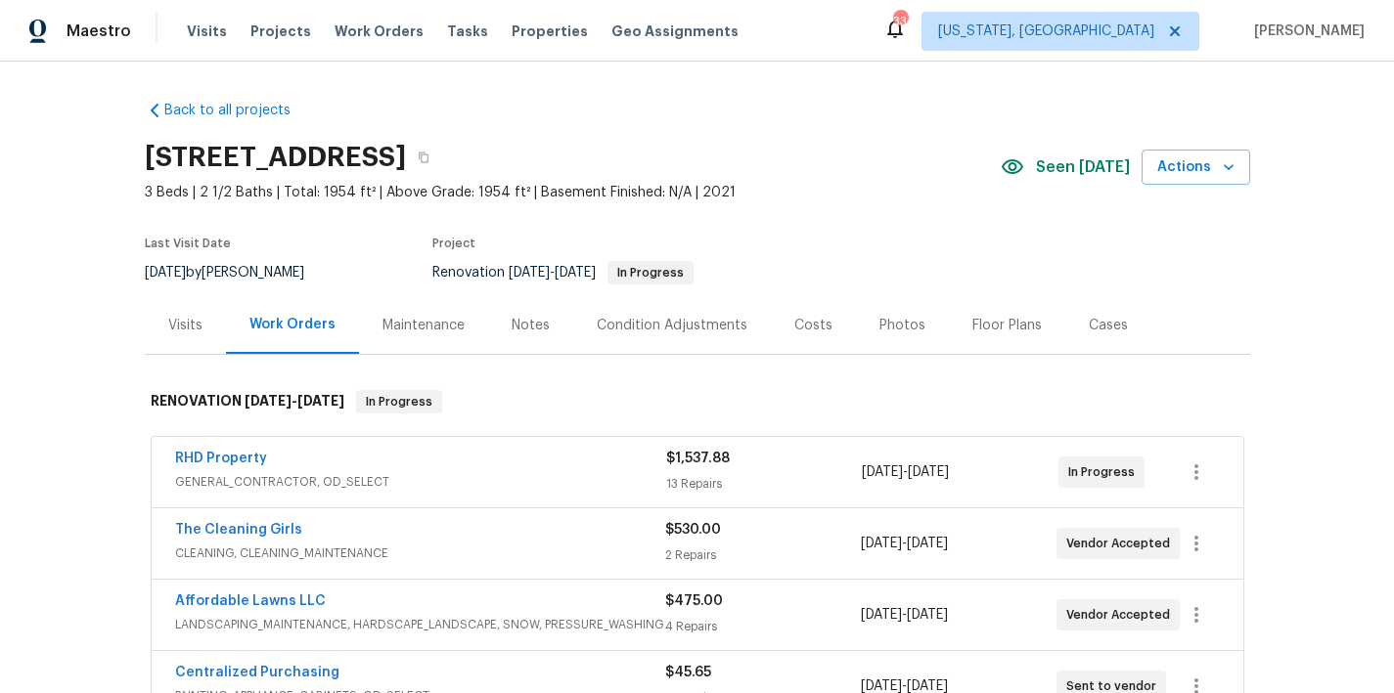
click at [525, 324] on div "Notes" at bounding box center [531, 326] width 38 height 20
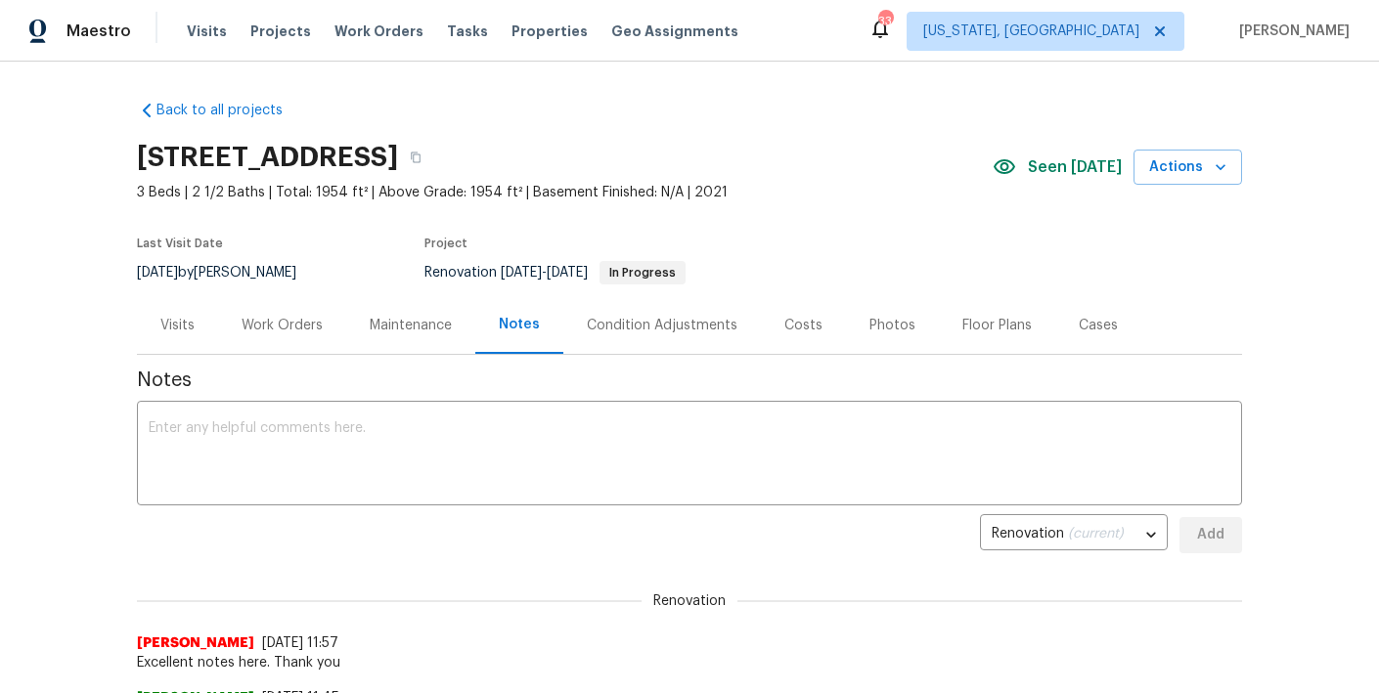
click at [780, 335] on div "Costs" at bounding box center [803, 325] width 85 height 58
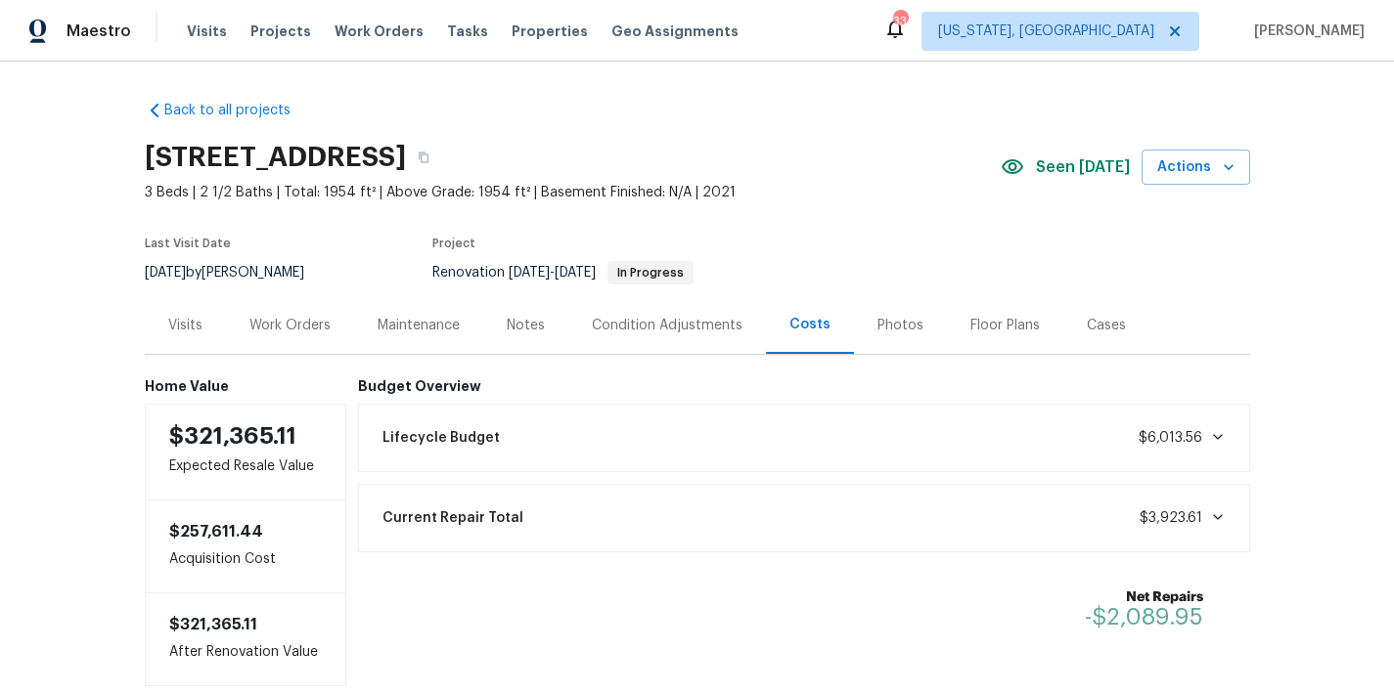
click at [261, 331] on div "Work Orders" at bounding box center [289, 326] width 81 height 20
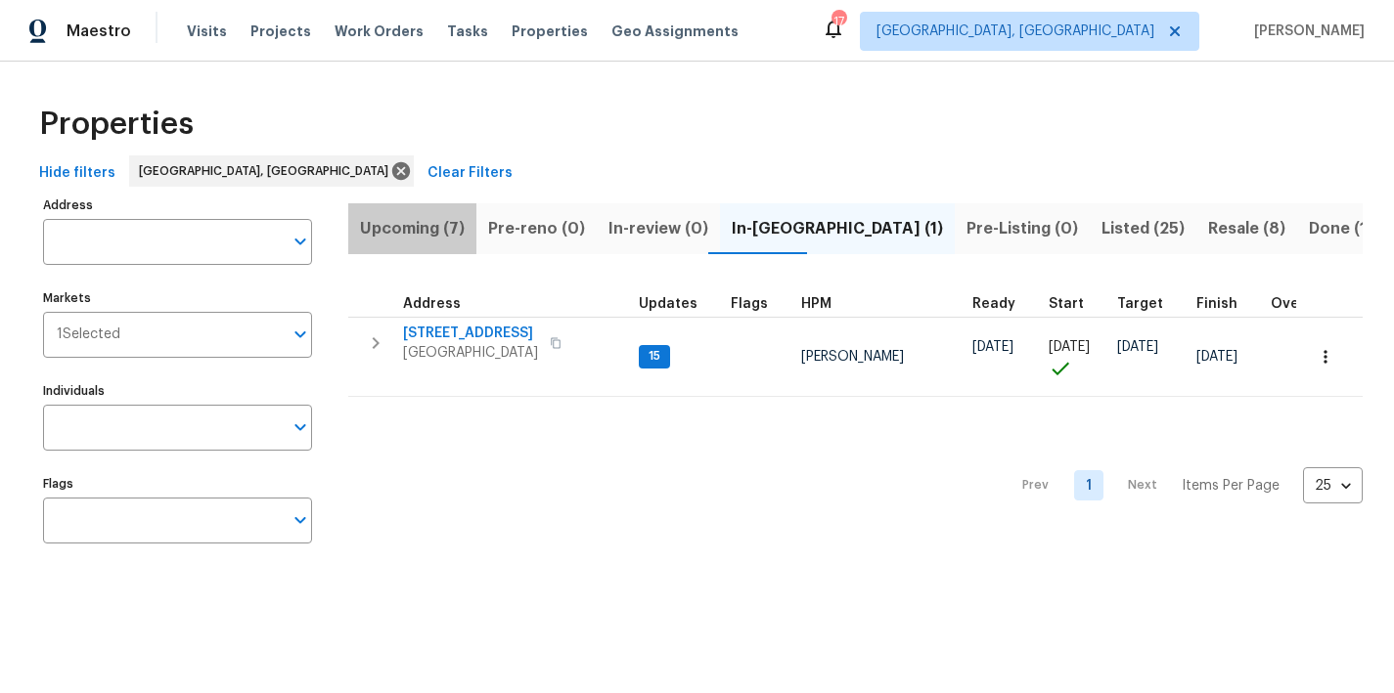
click at [425, 224] on span "Upcoming (7)" at bounding box center [412, 228] width 105 height 27
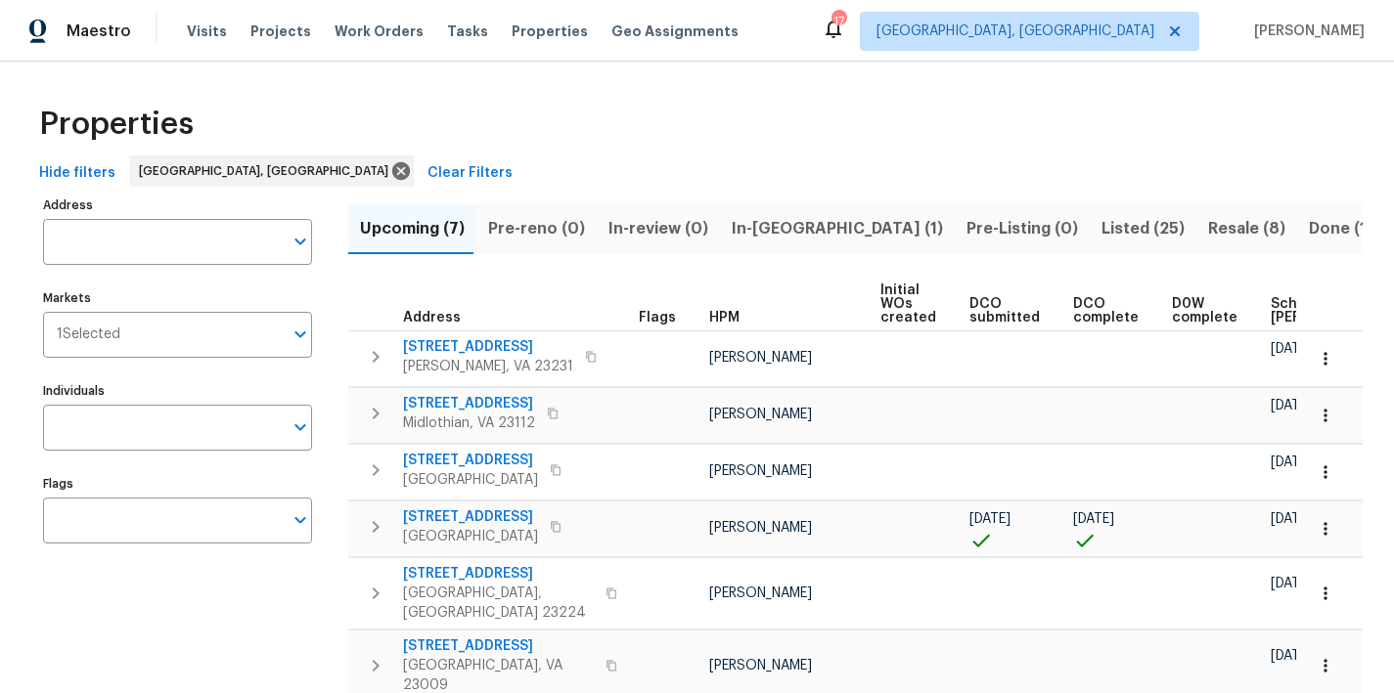
scroll to position [0, 245]
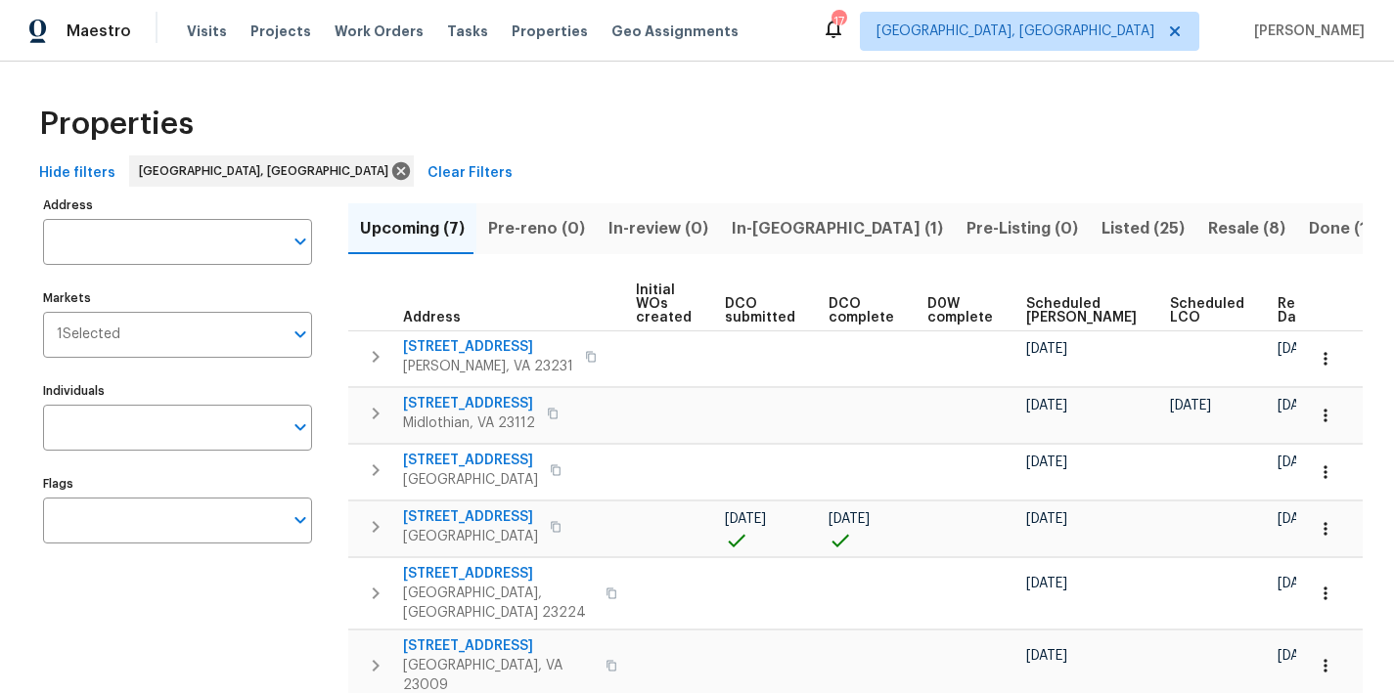
click at [1277, 312] on span "Ready Date" at bounding box center [1298, 310] width 43 height 27
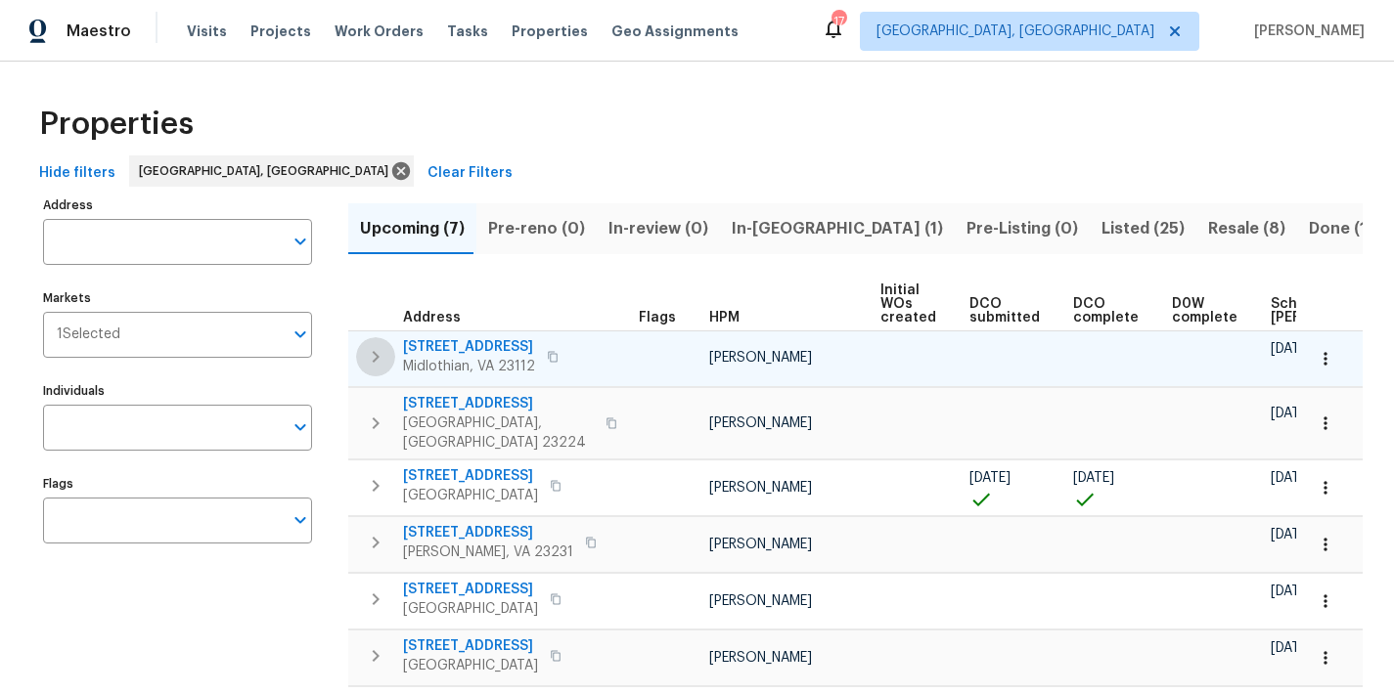
click at [377, 358] on icon "button" at bounding box center [376, 357] width 7 height 12
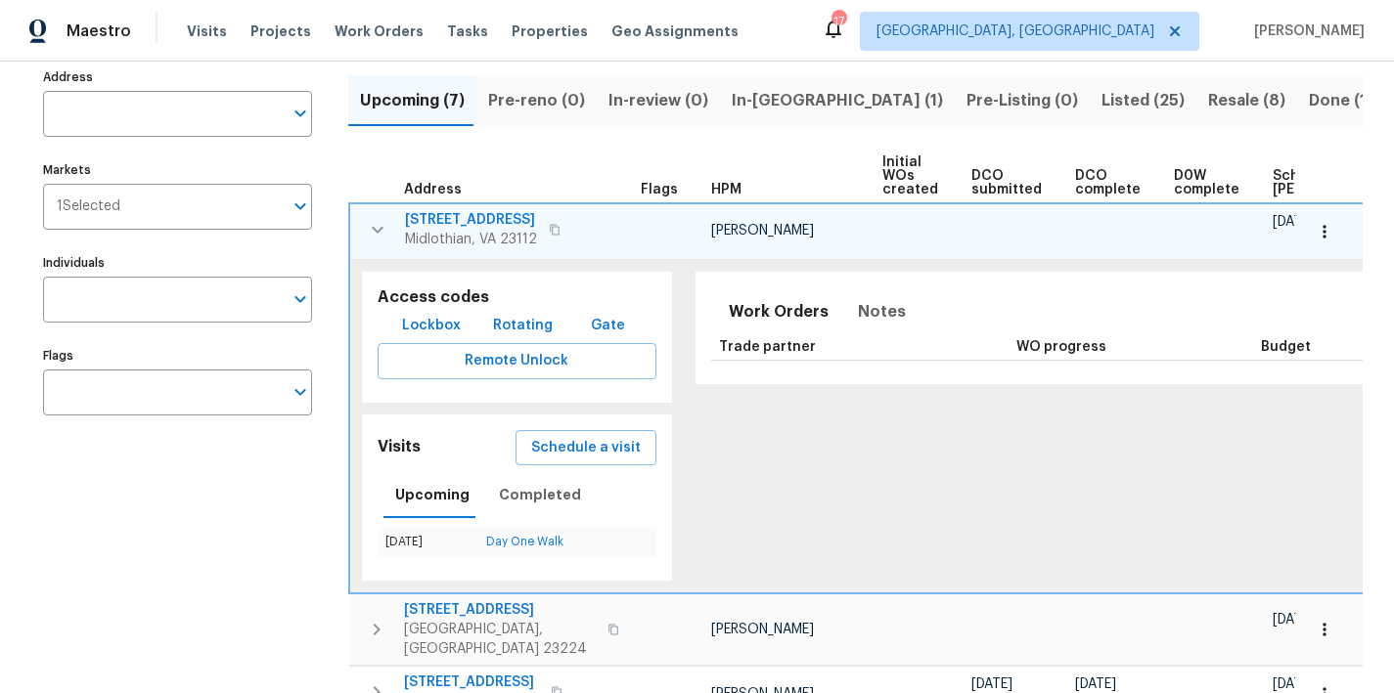
scroll to position [171, 0]
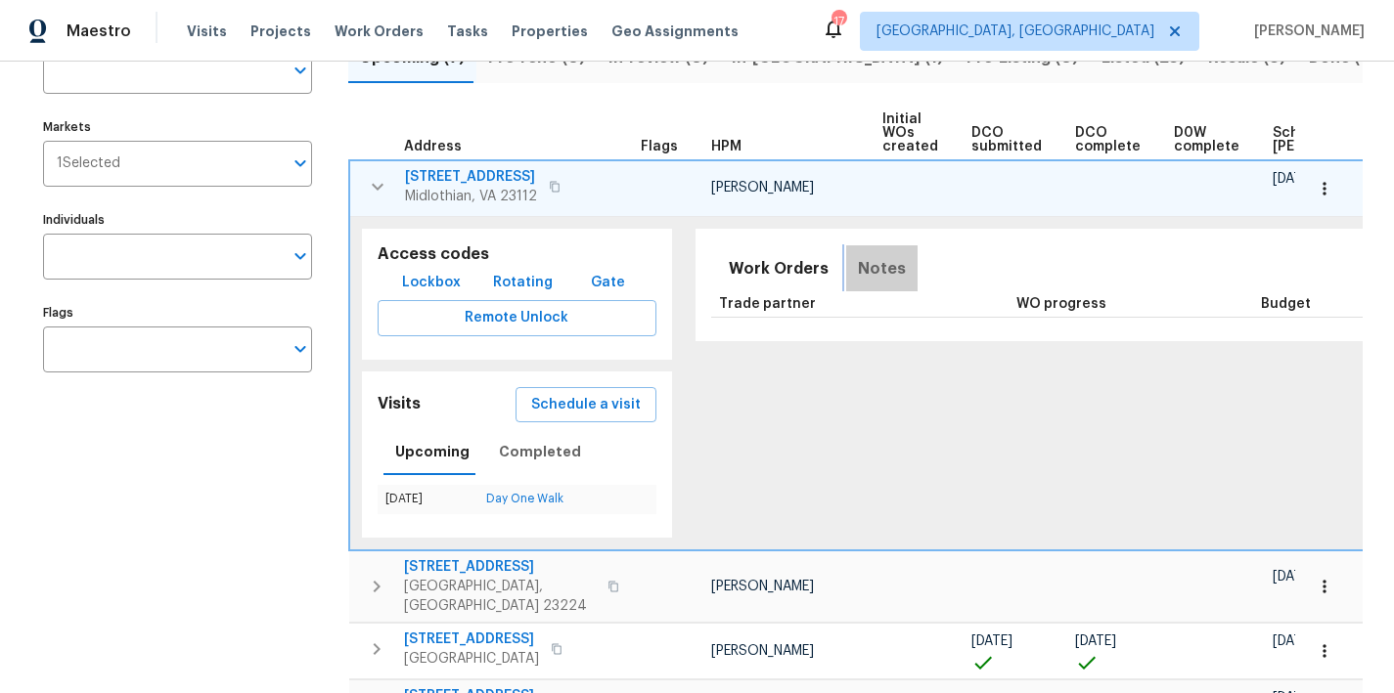
click at [871, 271] on span "Notes" at bounding box center [882, 268] width 48 height 27
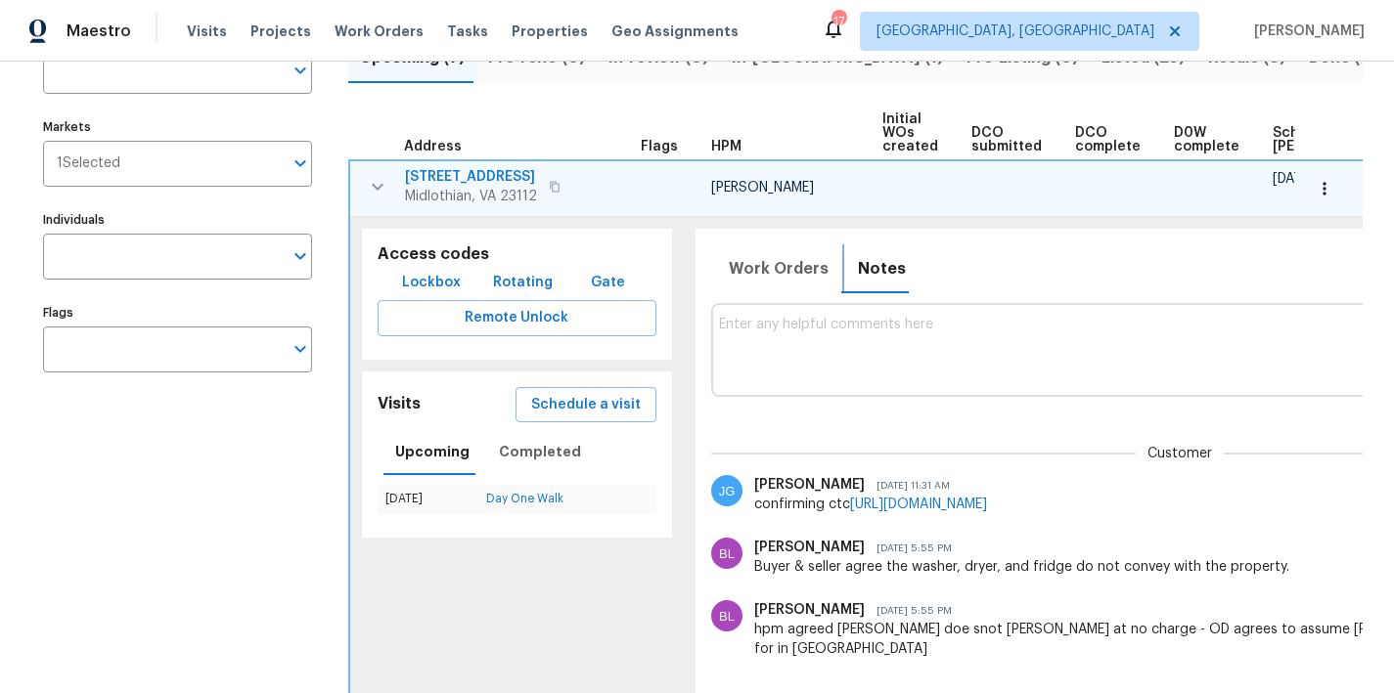
scroll to position [0, 271]
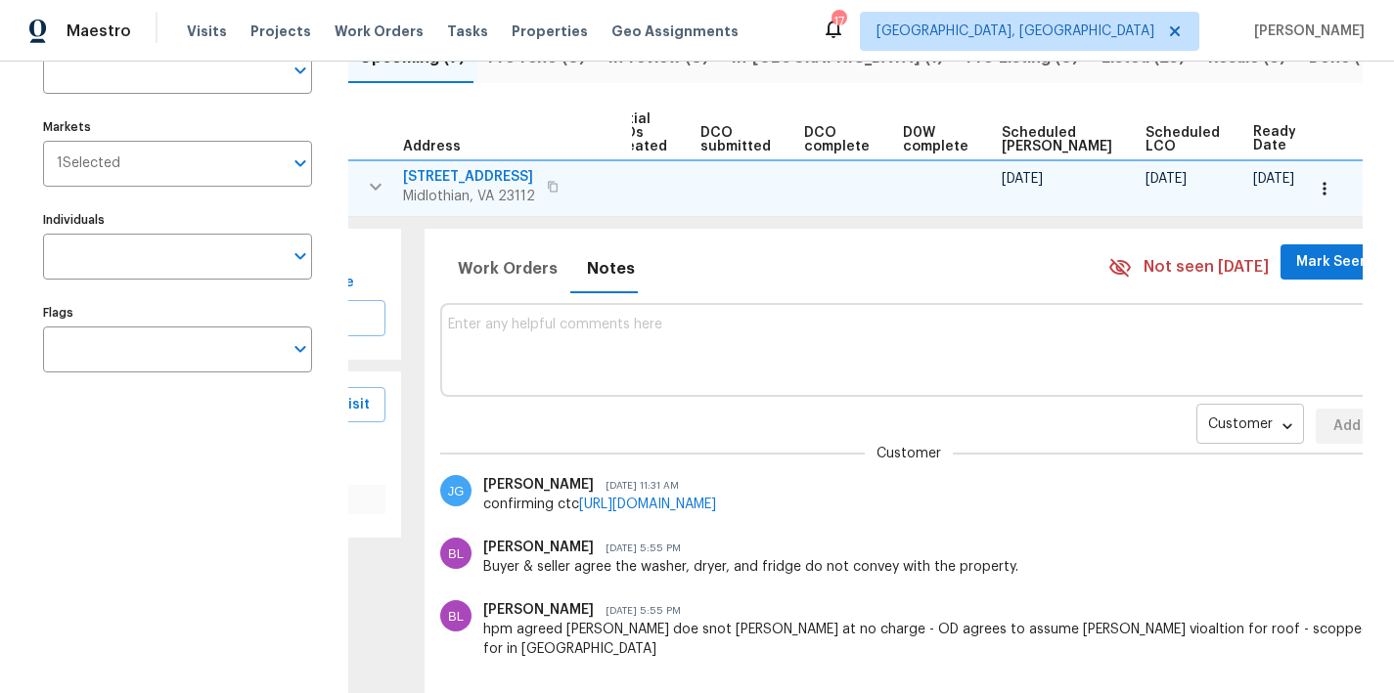
click at [1202, 430] on body "Maestro Visits Projects Work Orders Tasks Properties Geo Assignments [GEOGRAPHI…" at bounding box center [697, 346] width 1394 height 693
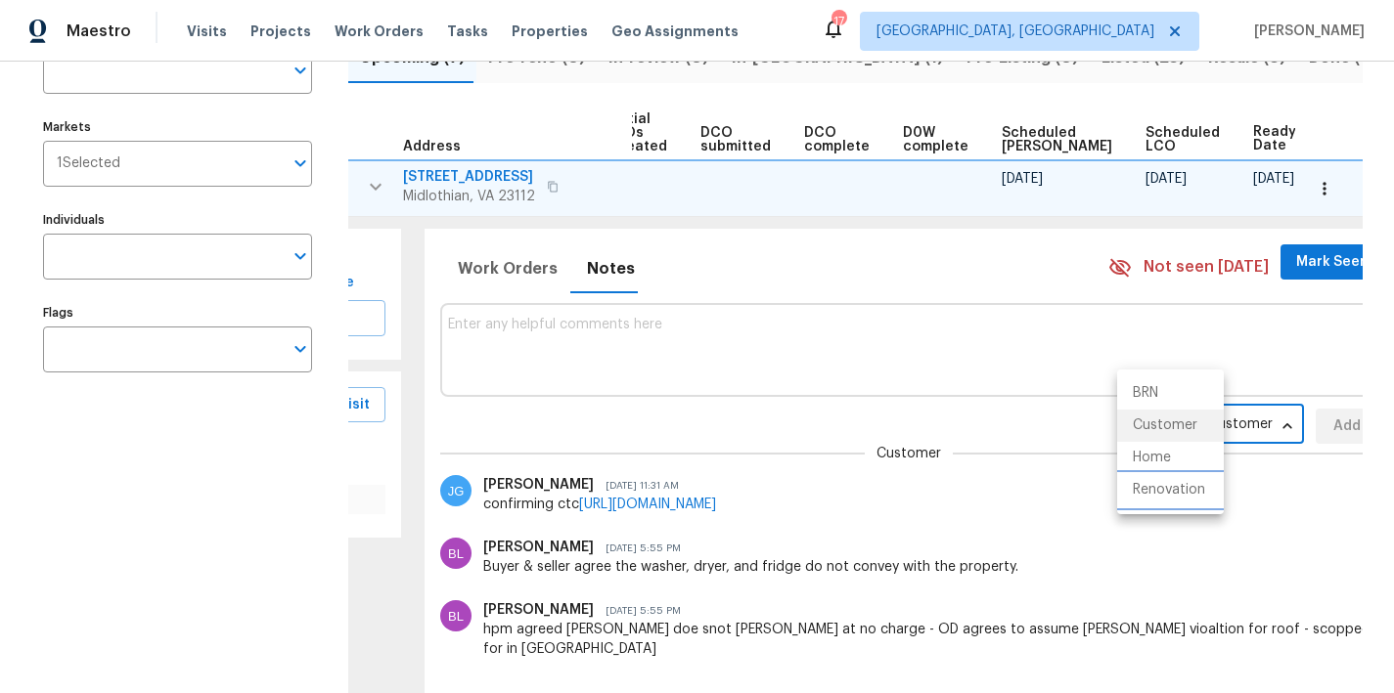
click at [1170, 493] on li "Renovation" at bounding box center [1170, 490] width 107 height 32
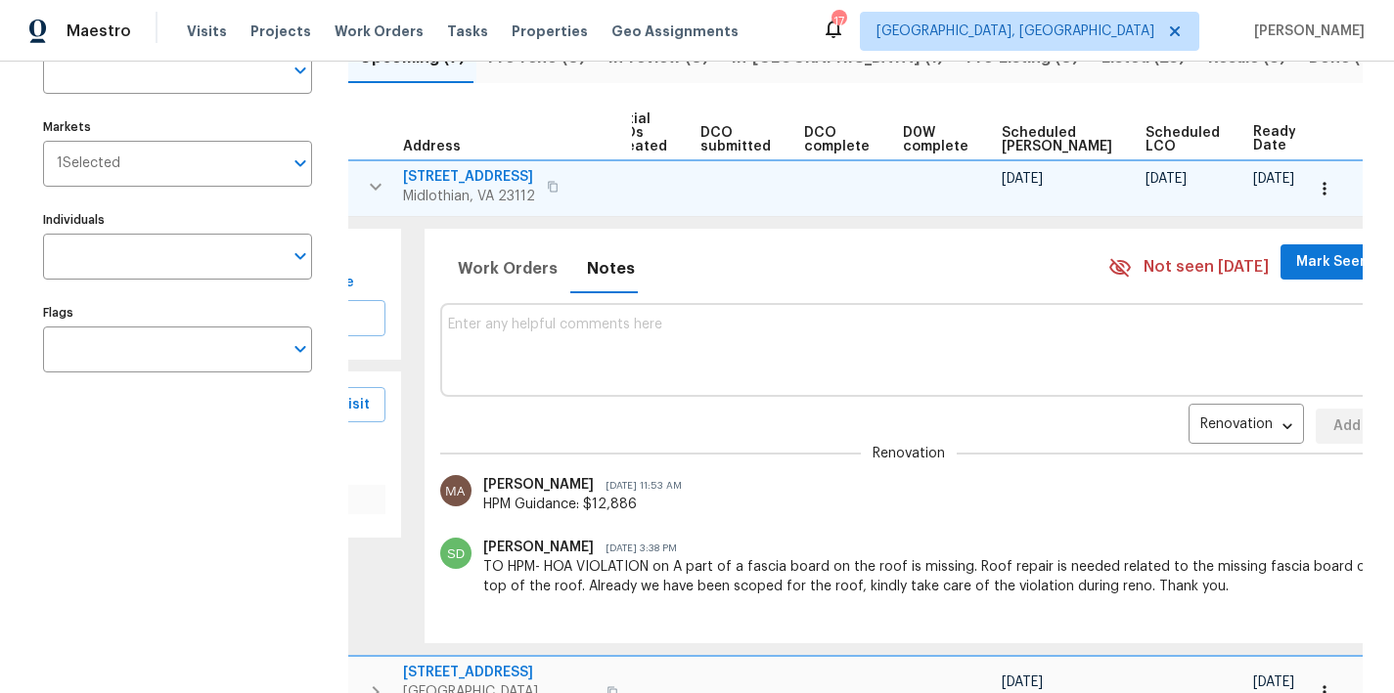
click at [545, 371] on textarea at bounding box center [909, 350] width 923 height 66
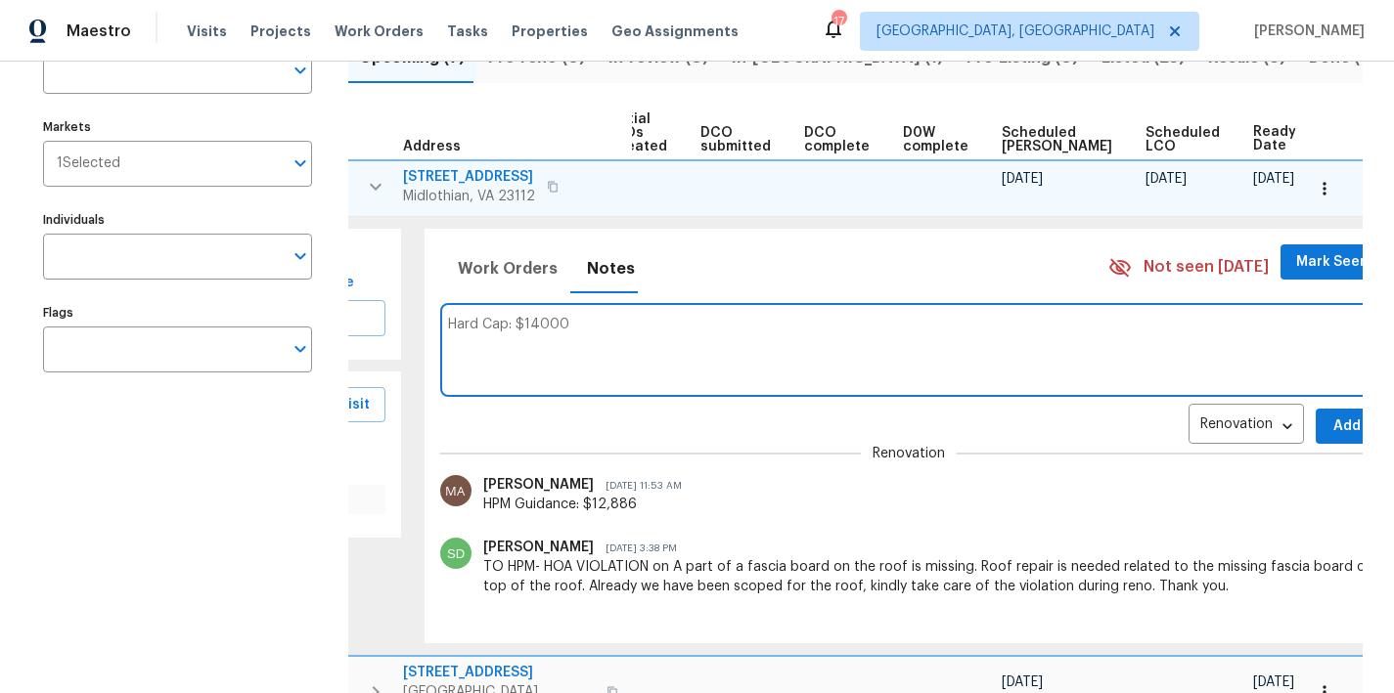
type textarea "Hard Cap: $14000"
click at [1331, 430] on span "Add" at bounding box center [1346, 427] width 31 height 24
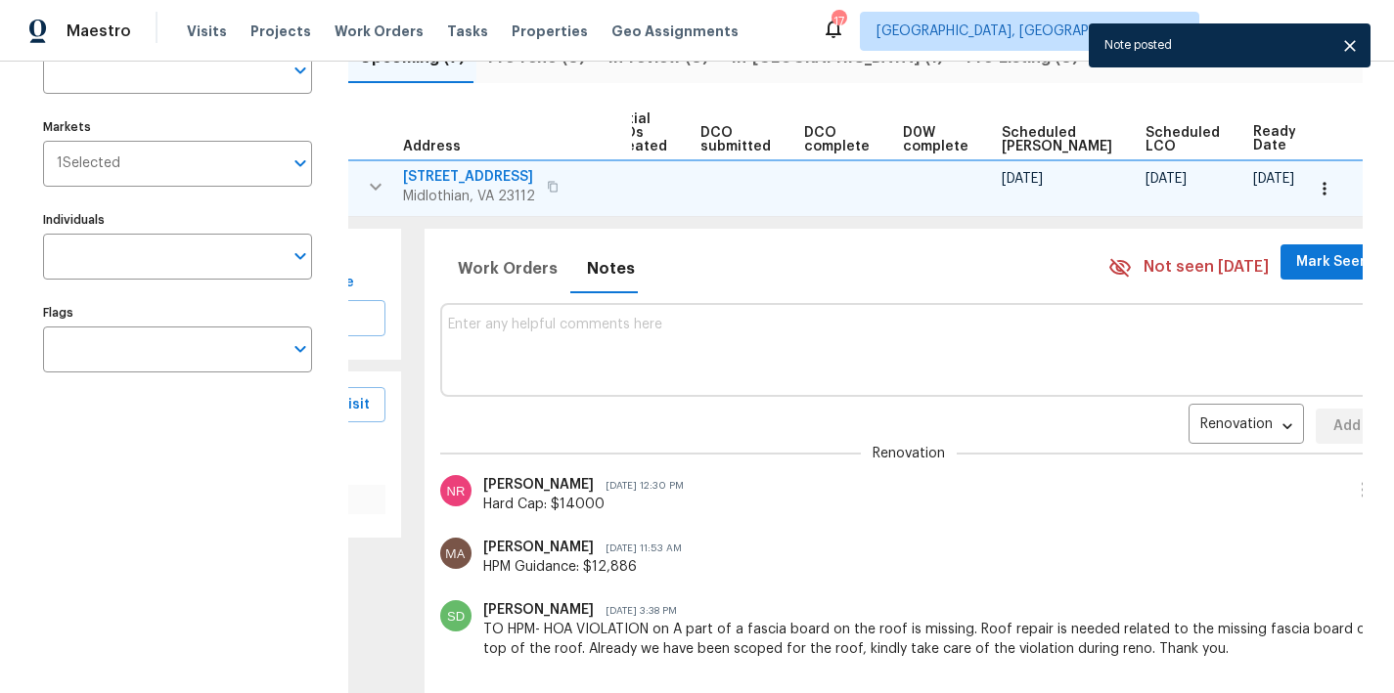
click at [374, 200] on button "button" at bounding box center [375, 186] width 39 height 39
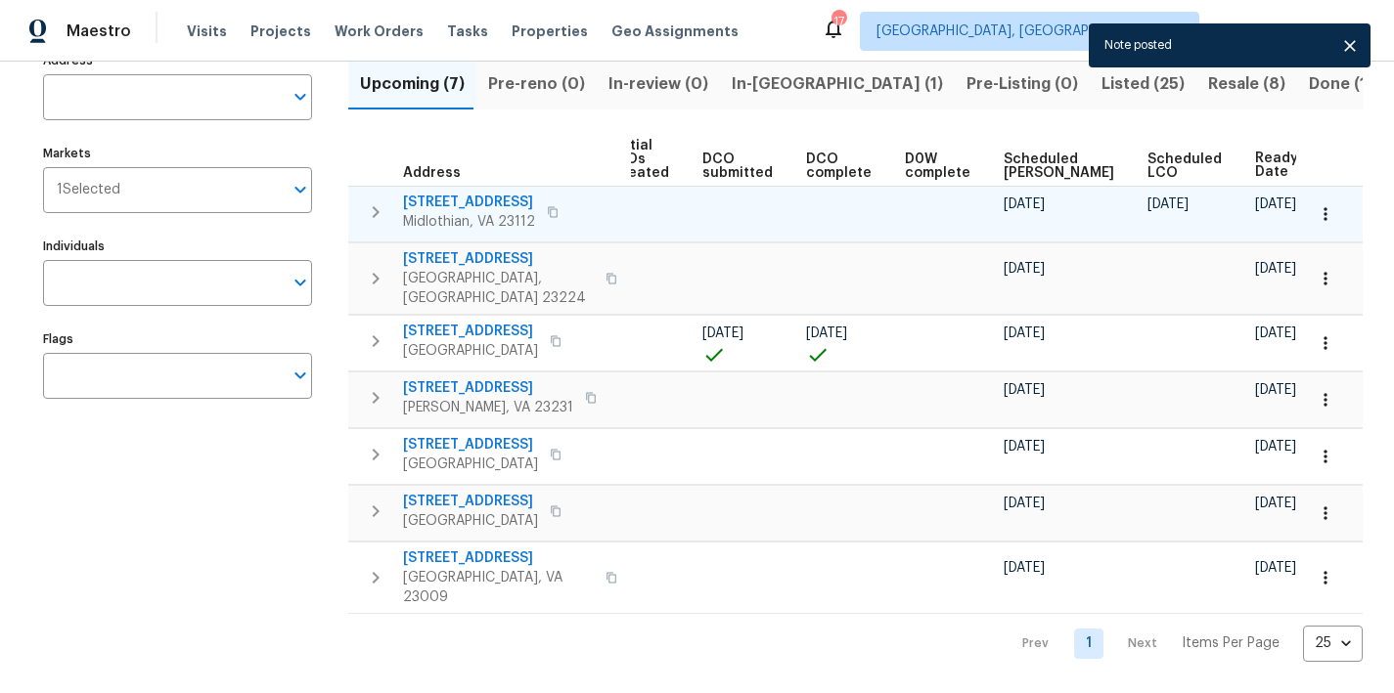
scroll to position [142, 0]
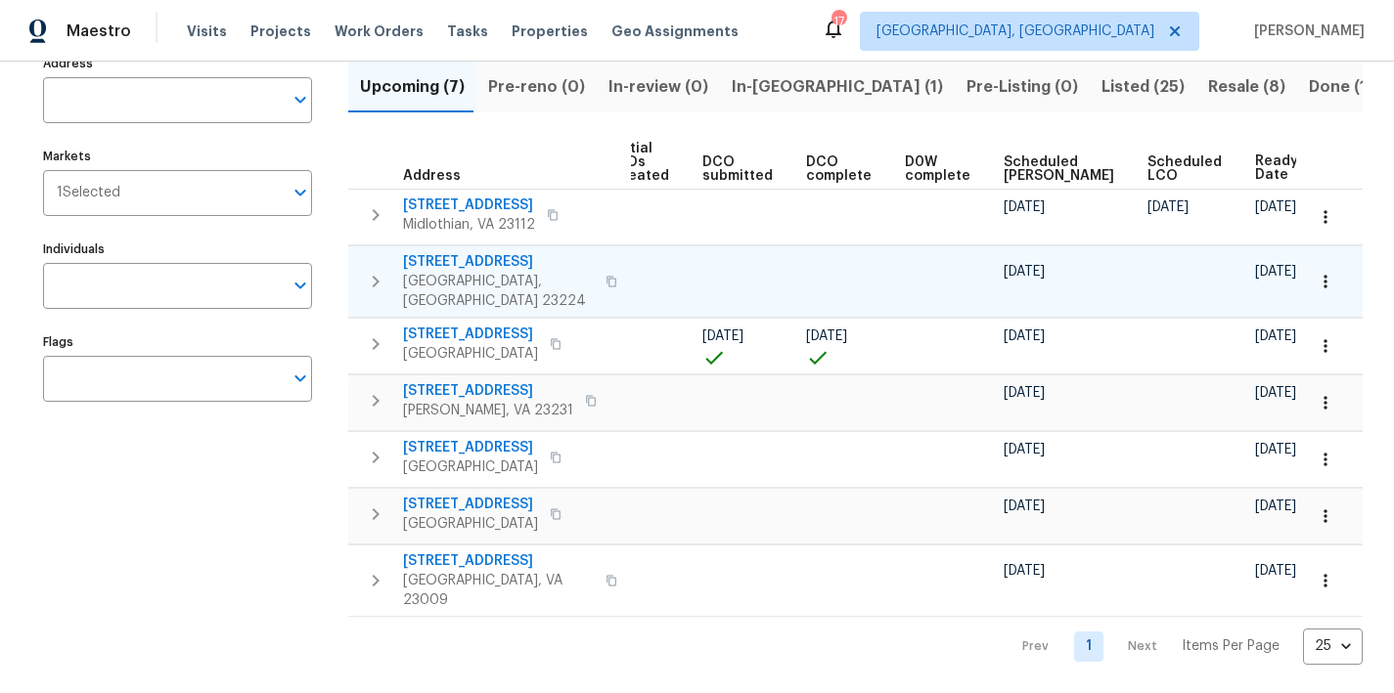
click at [366, 270] on icon "button" at bounding box center [375, 281] width 23 height 23
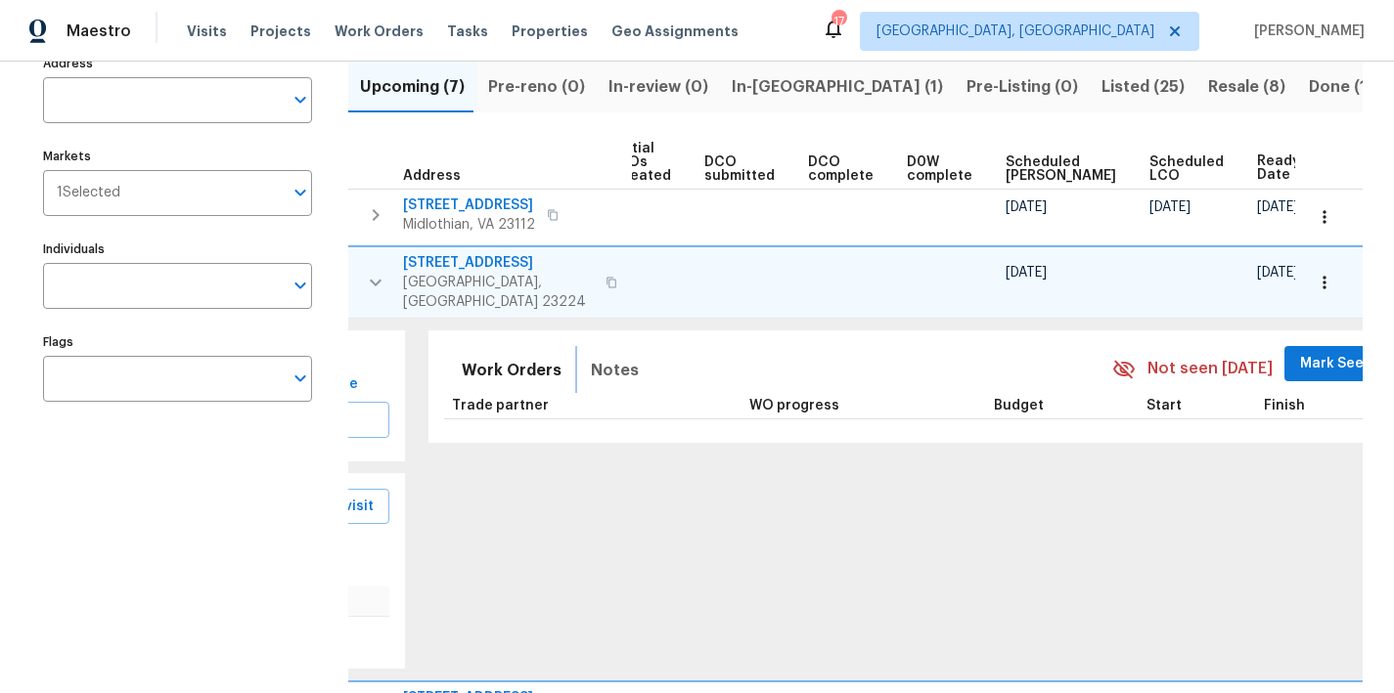
click at [579, 350] on button "Notes" at bounding box center [614, 370] width 71 height 47
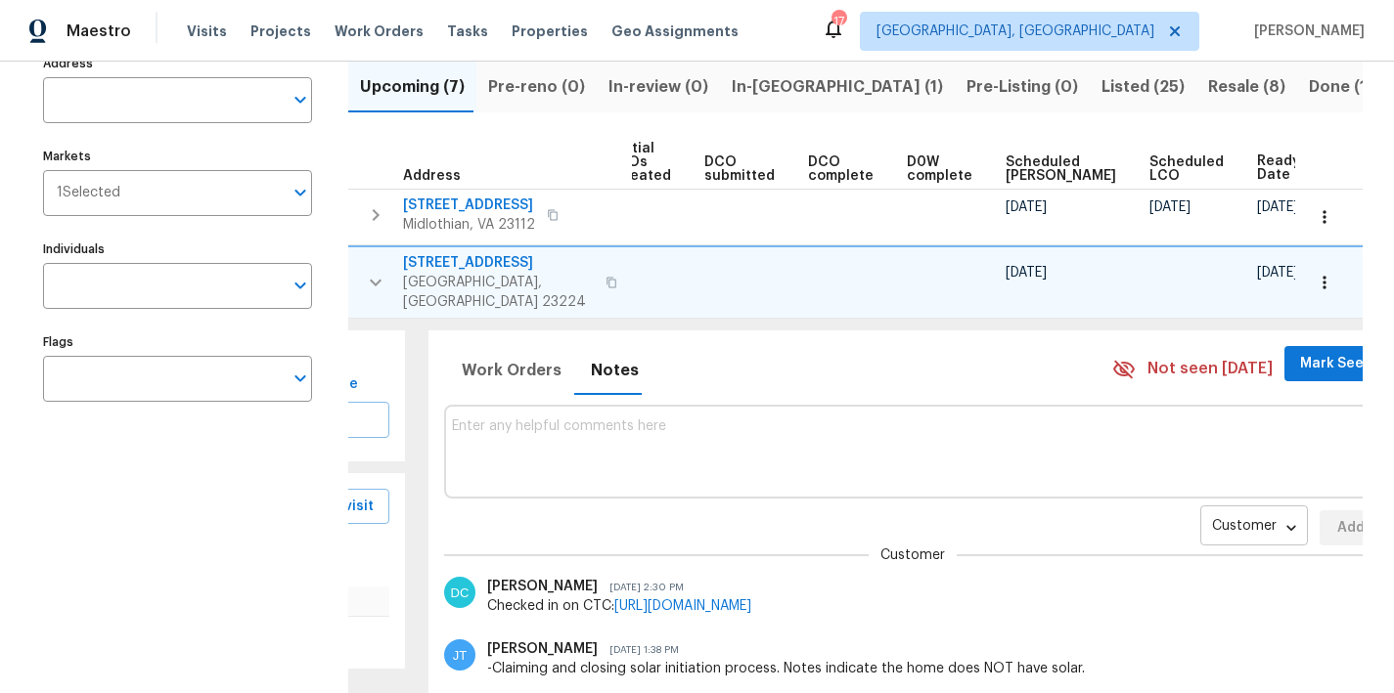
click at [1190, 514] on body "Maestro Visits Projects Work Orders Tasks Properties Geo Assignments 17 Greenvi…" at bounding box center [697, 346] width 1394 height 693
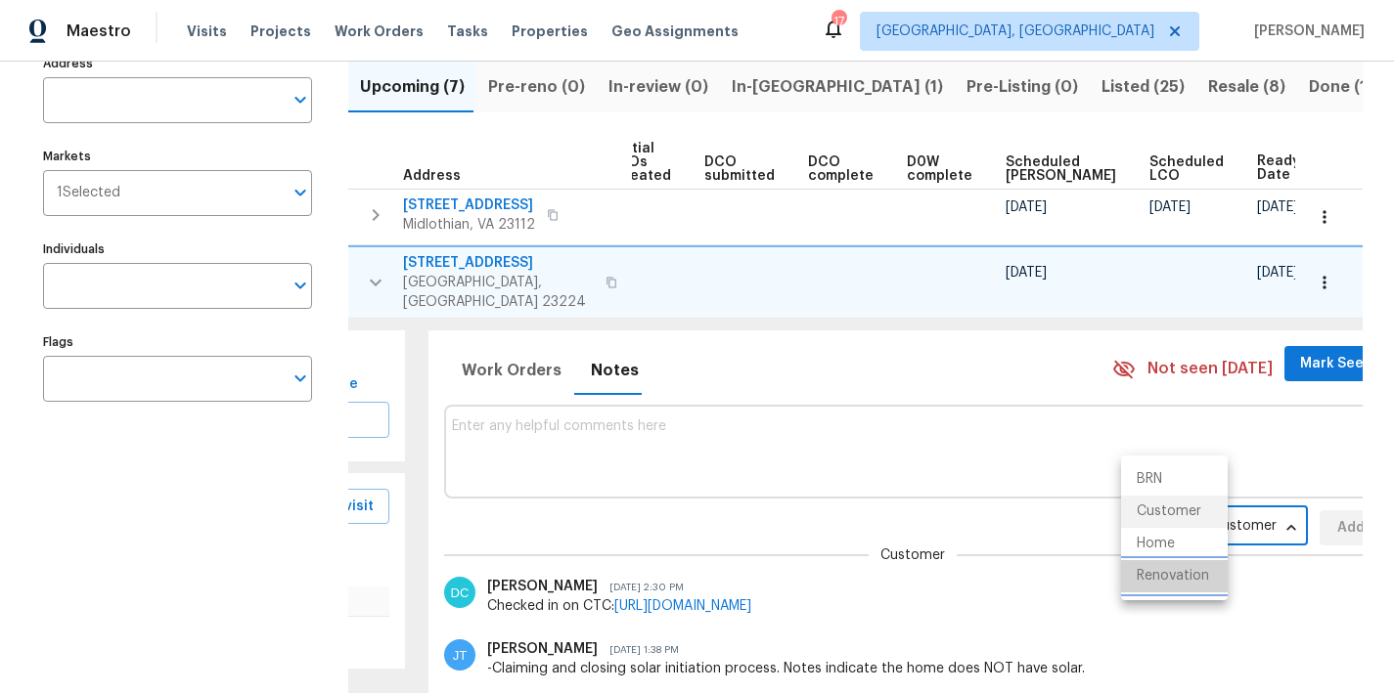
click at [1188, 586] on li "Renovation" at bounding box center [1174, 576] width 107 height 32
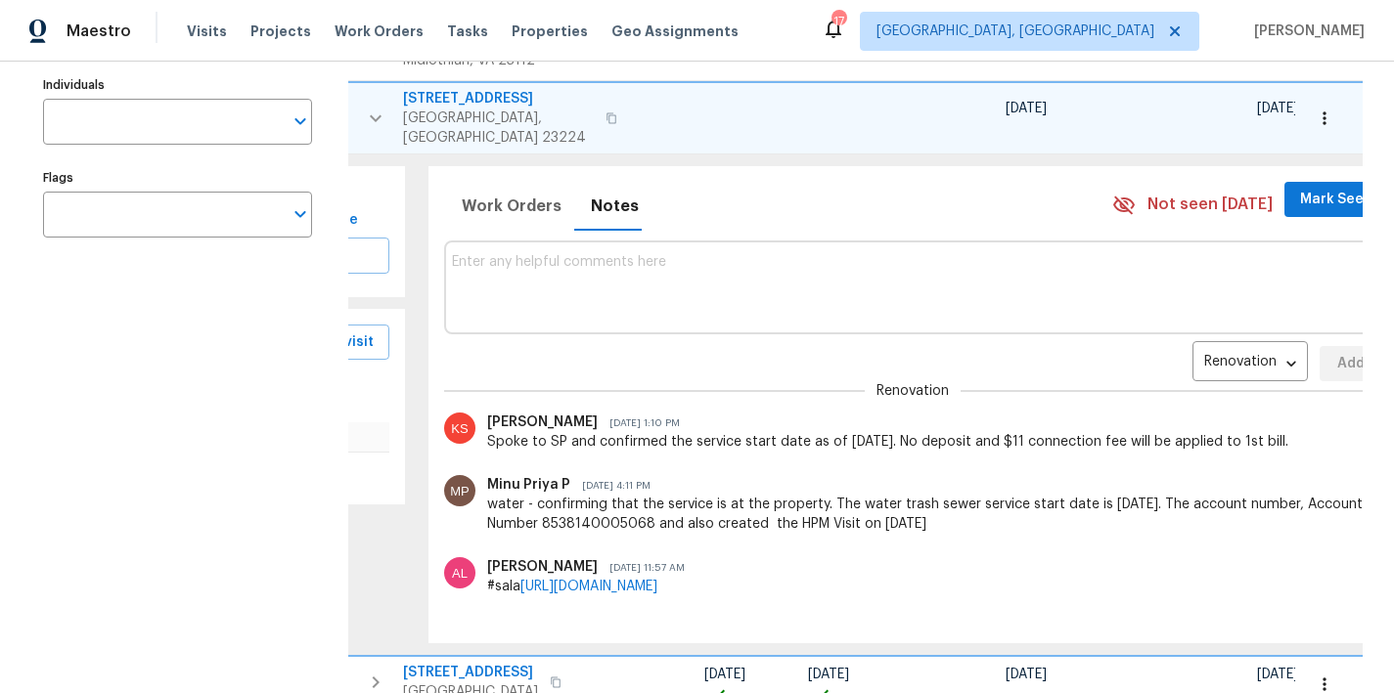
scroll to position [118, 0]
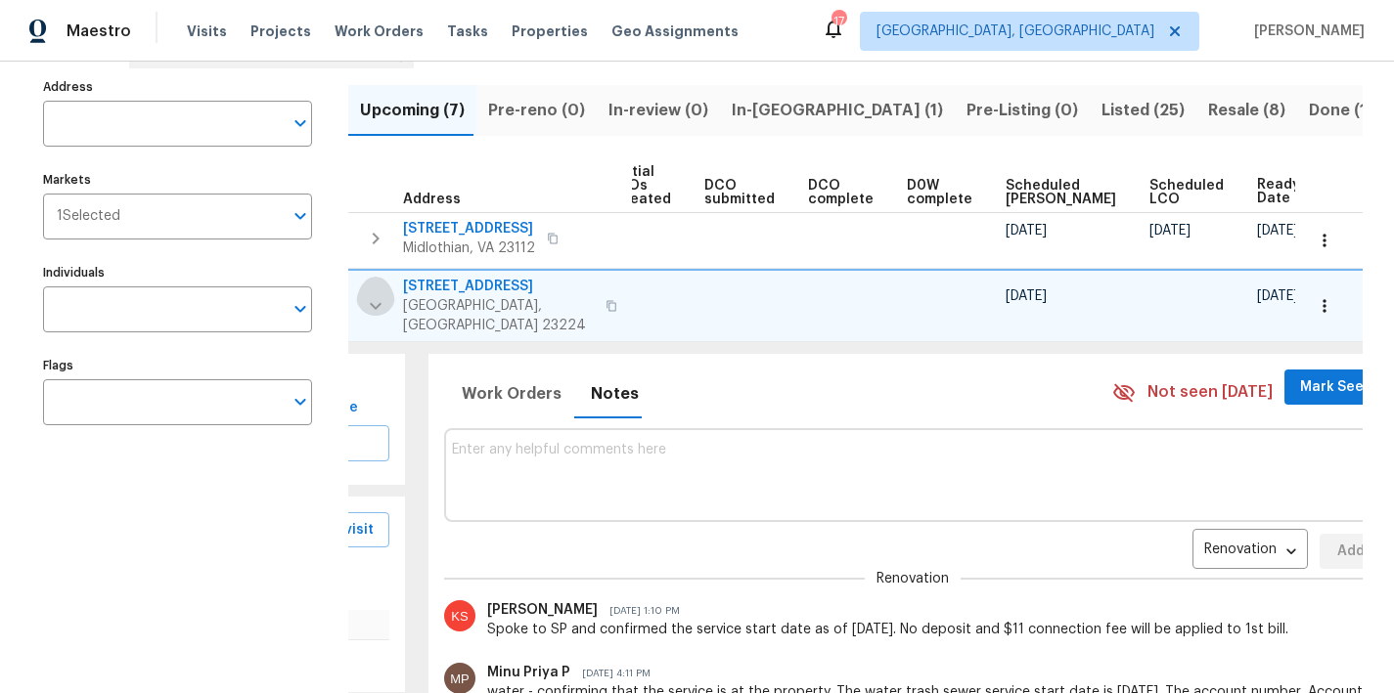
click at [378, 294] on icon "button" at bounding box center [375, 305] width 23 height 23
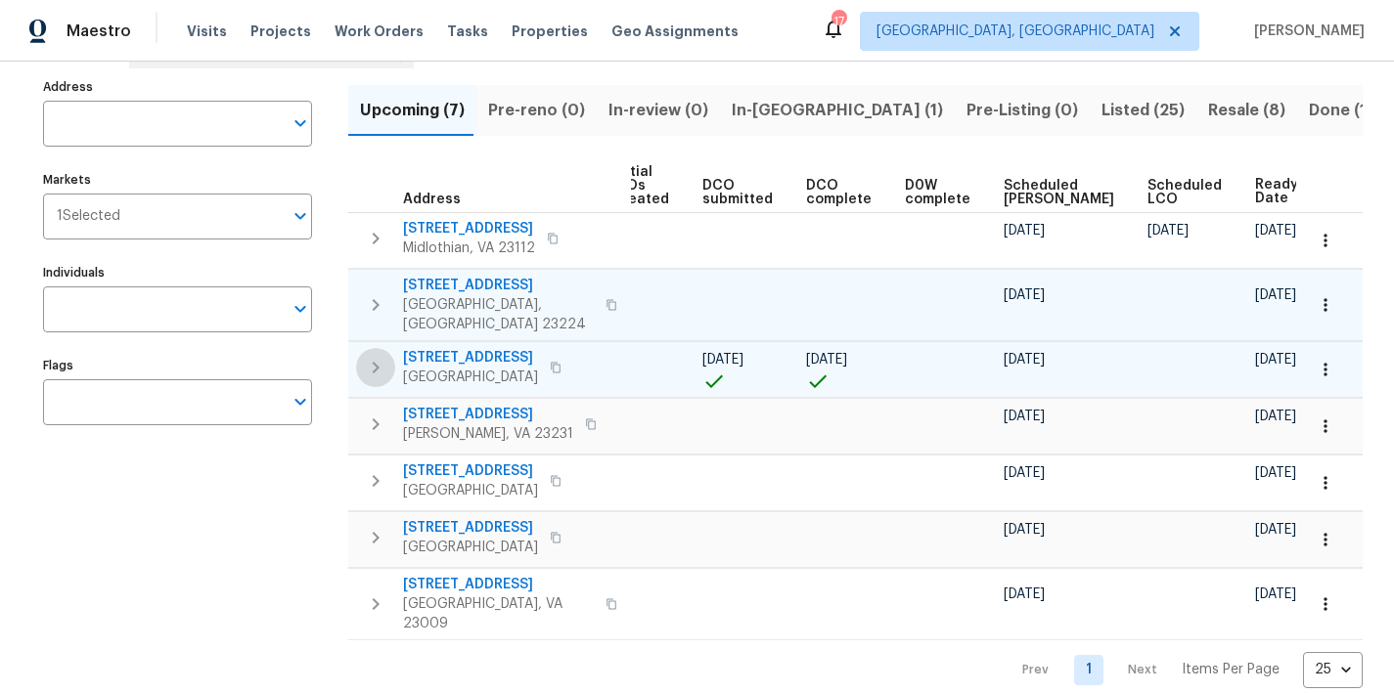
click at [370, 356] on icon "button" at bounding box center [375, 367] width 23 height 23
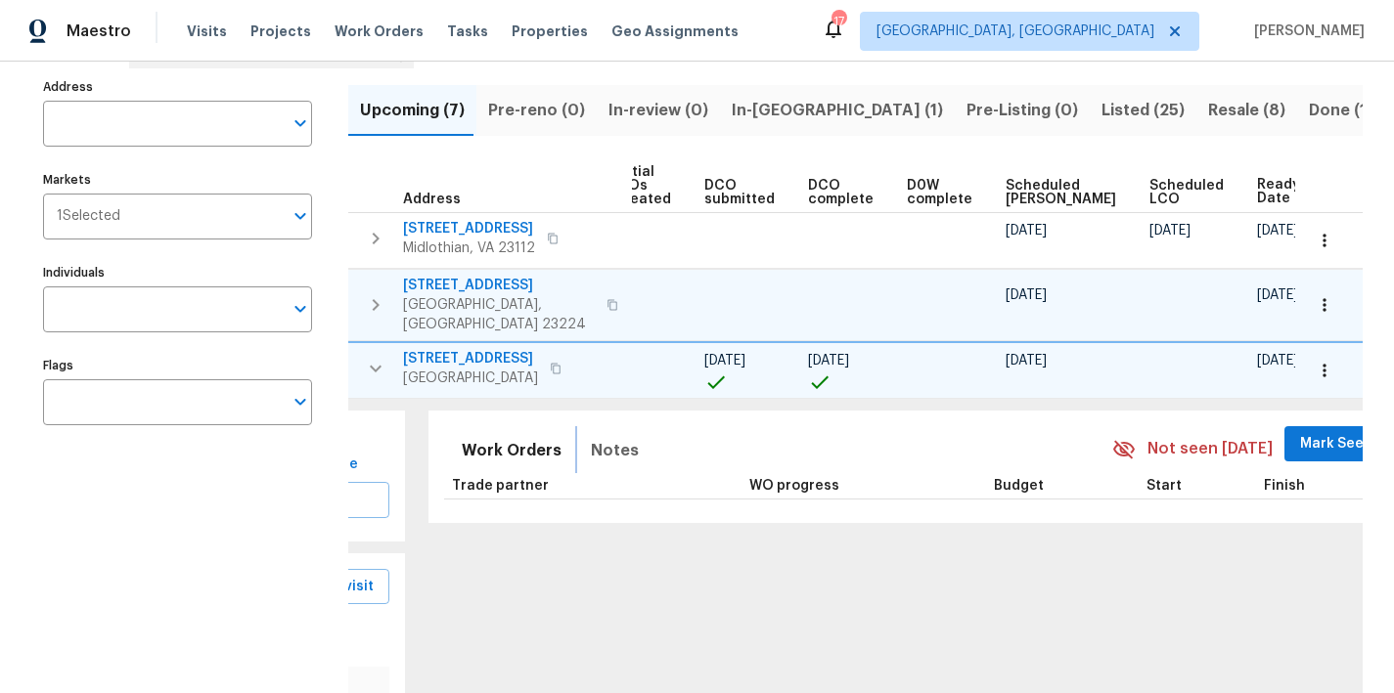
click at [591, 437] on span "Notes" at bounding box center [615, 450] width 48 height 27
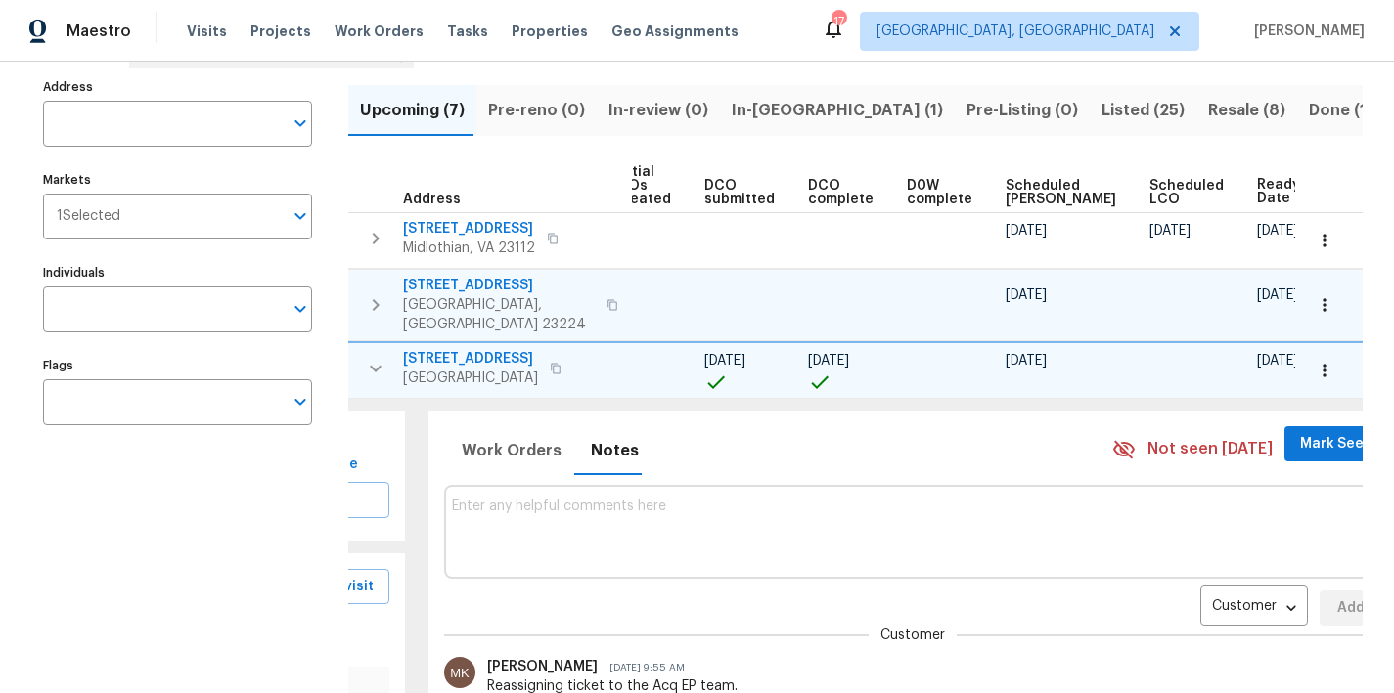
click at [1166, 570] on div "Customer CONTACT ​ Add" at bounding box center [913, 549] width 939 height 153
click at [1200, 608] on div "Customer CONTACT ​" at bounding box center [1254, 609] width 108 height 36
click at [1153, 598] on body "Maestro Visits Projects Work Orders Tasks Properties Geo Assignments 17 Greenvi…" at bounding box center [697, 346] width 1394 height 693
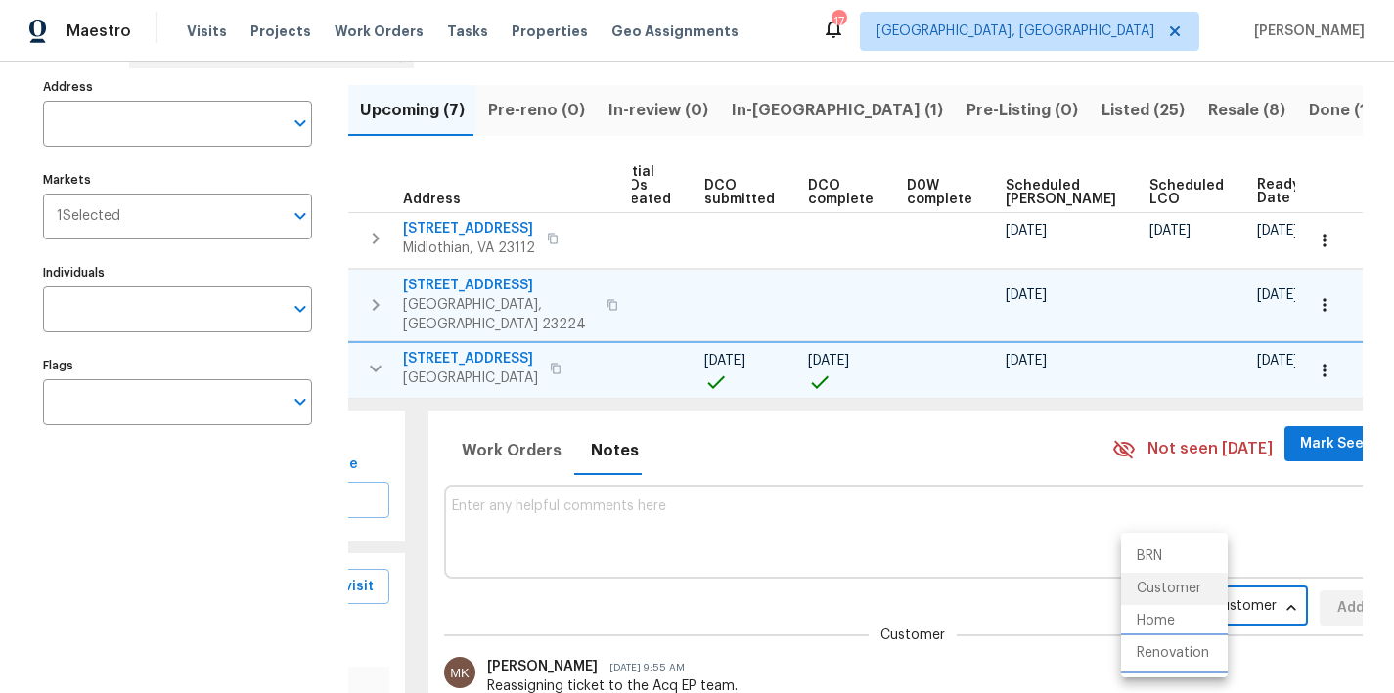
click at [1141, 643] on li "Renovation" at bounding box center [1174, 654] width 107 height 32
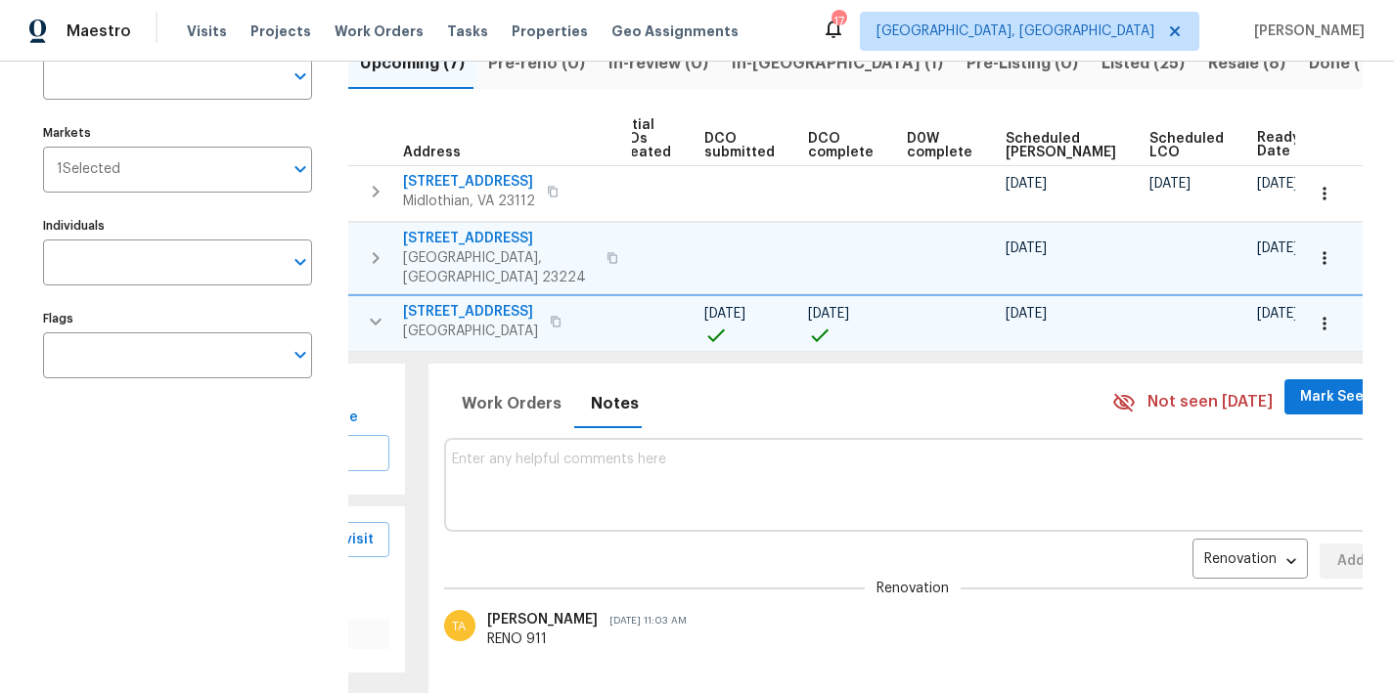
scroll to position [141, 0]
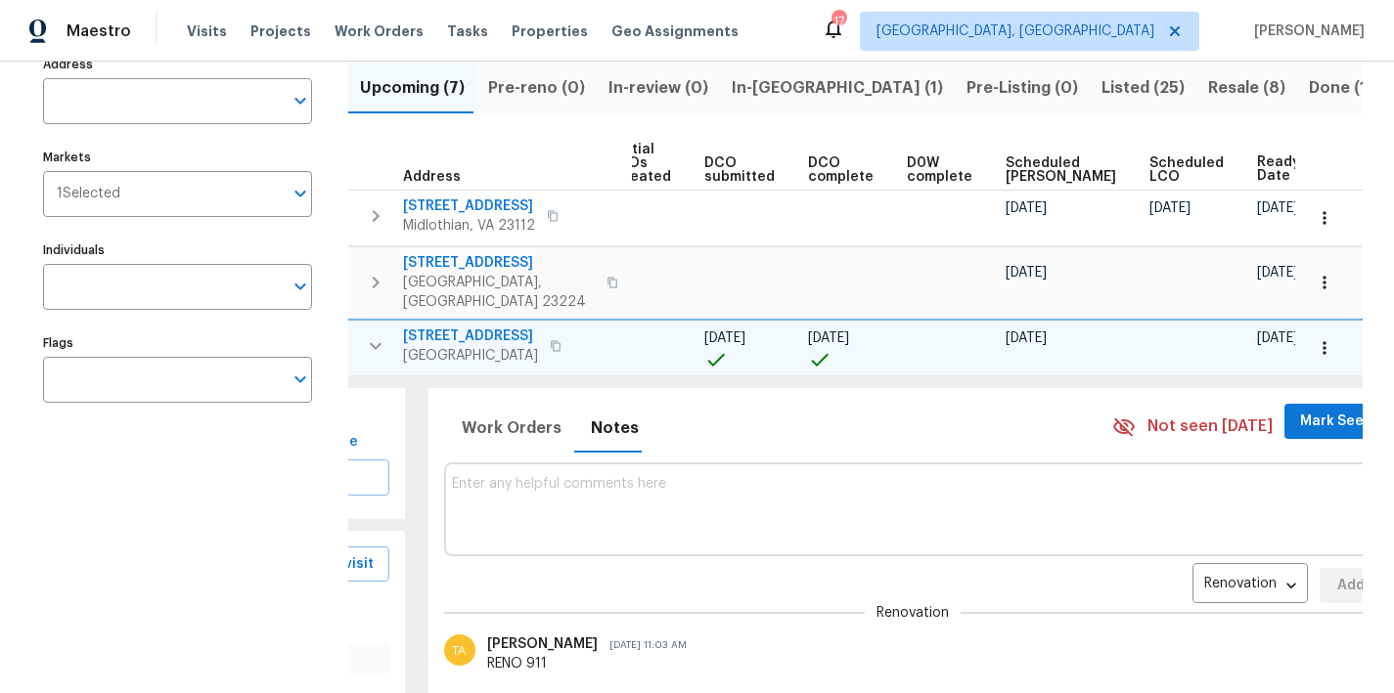
click at [380, 335] on icon "button" at bounding box center [375, 346] width 23 height 23
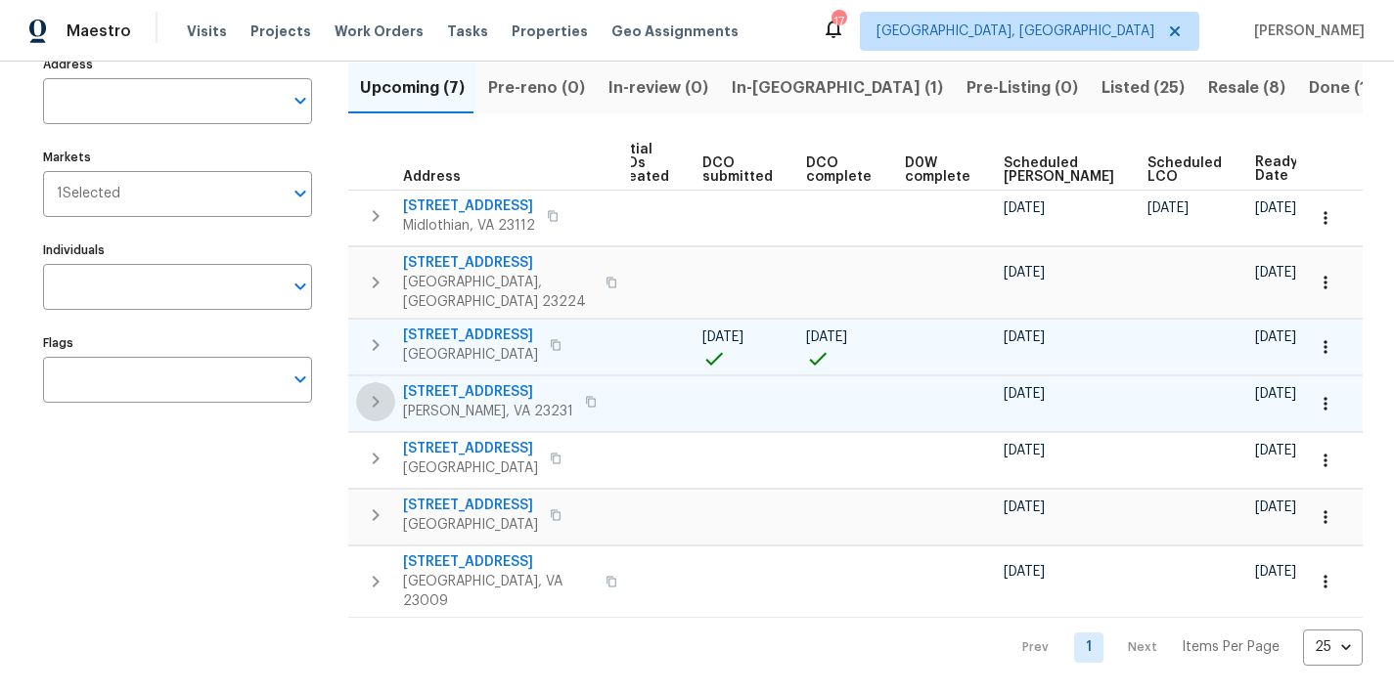
click at [373, 390] on icon "button" at bounding box center [375, 401] width 23 height 23
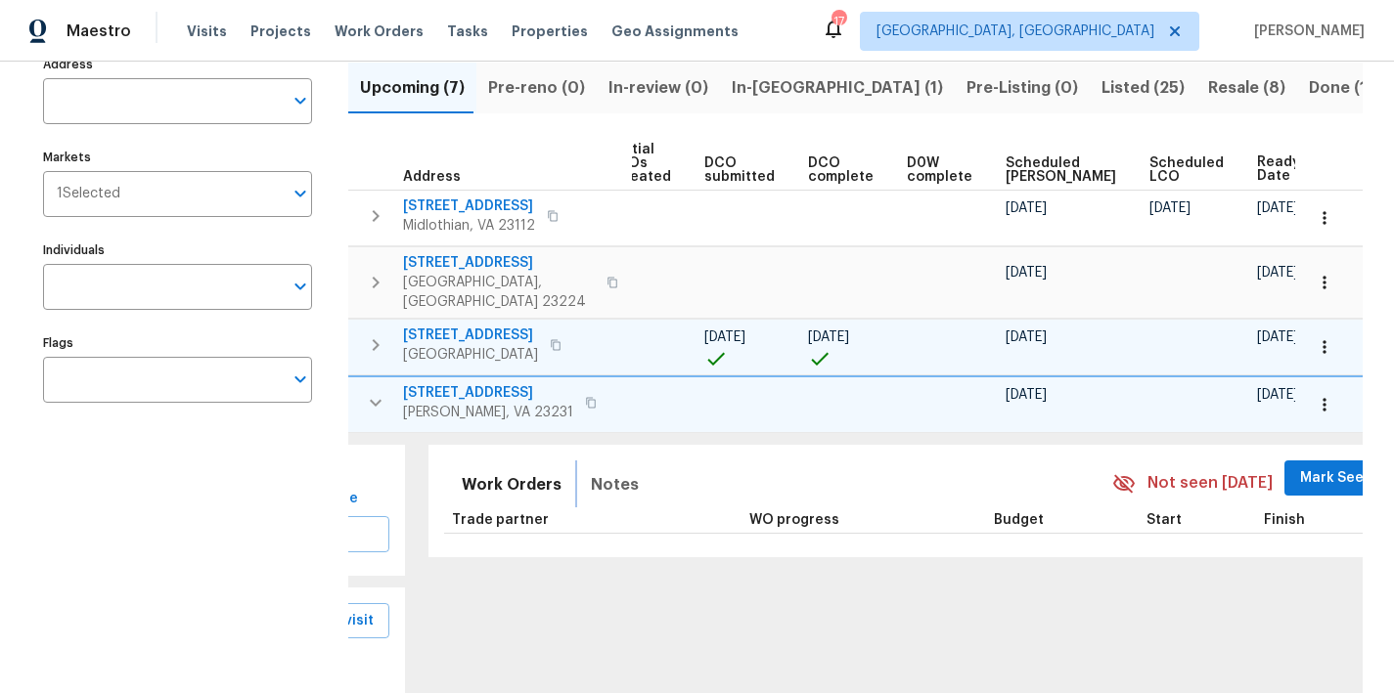
click at [597, 471] on span "Notes" at bounding box center [615, 484] width 48 height 27
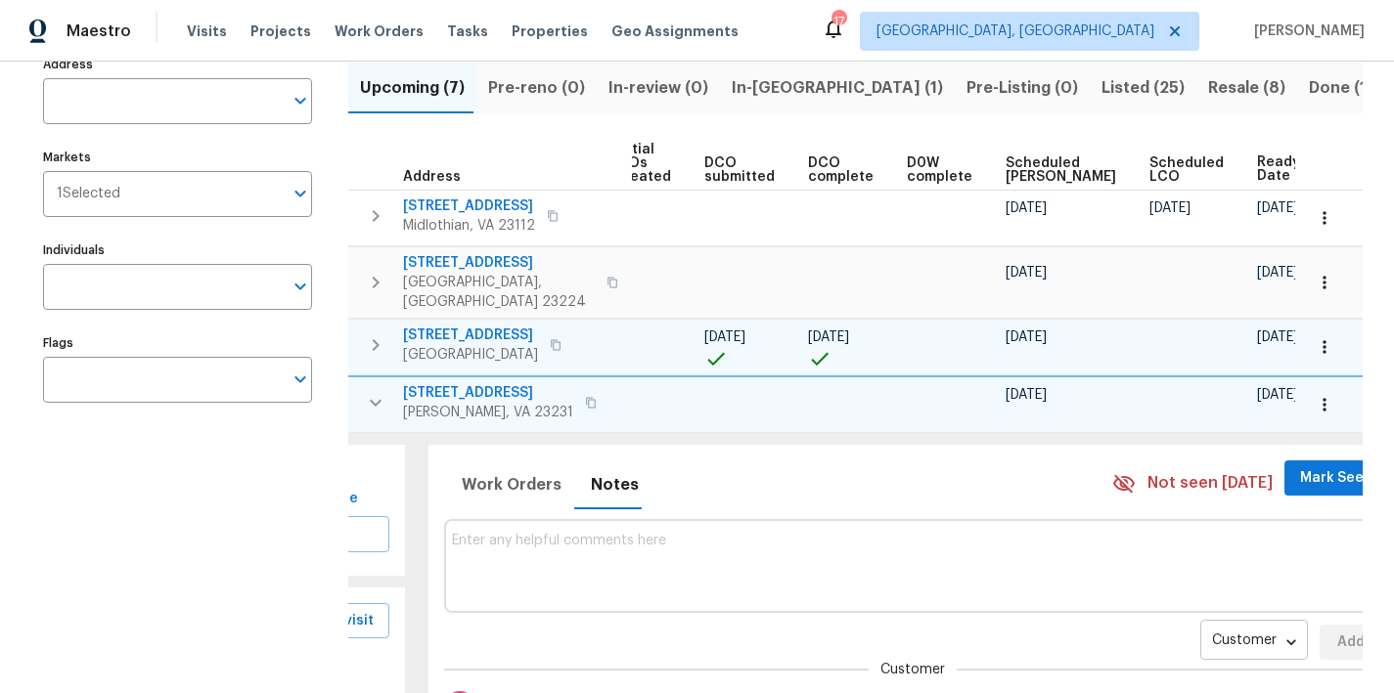
click at [1200, 625] on div "Customer CONTACT ​" at bounding box center [1254, 643] width 108 height 36
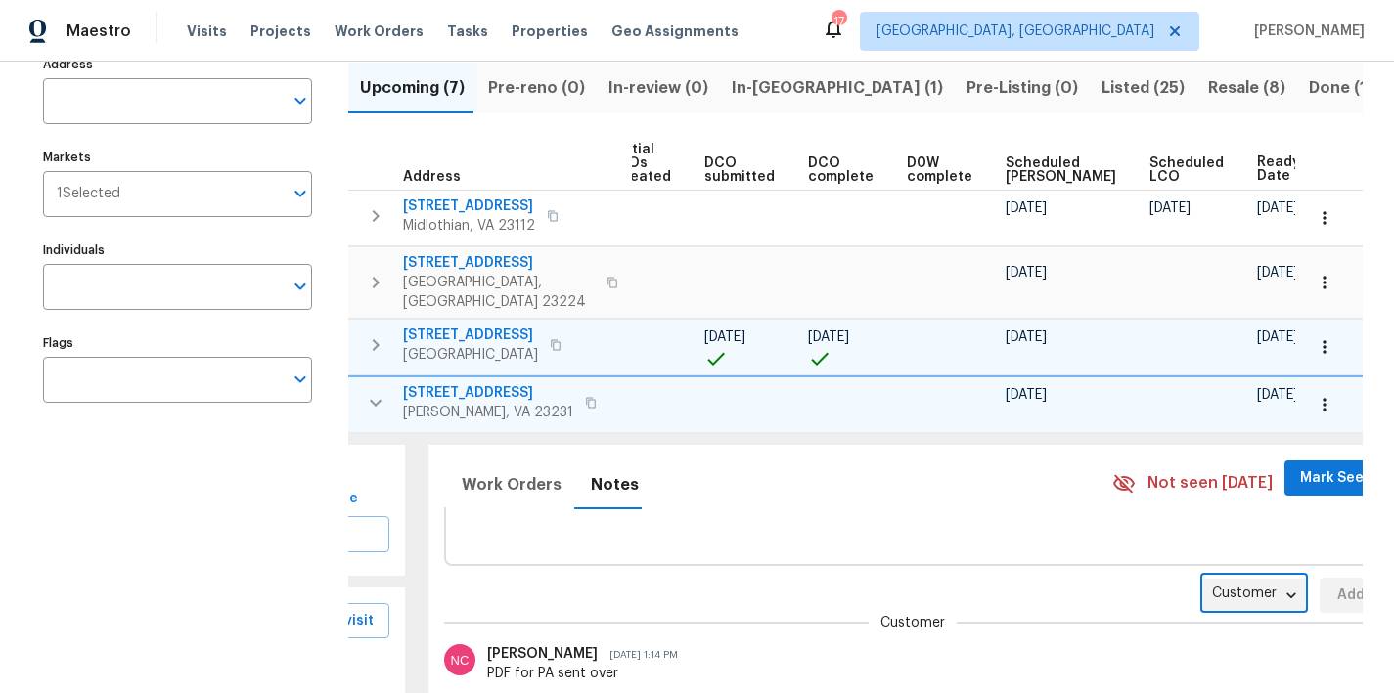
scroll to position [38, 0]
click at [1163, 596] on body "Maestro Visits Projects Work Orders Tasks Properties Geo Assignments 17 Greenvi…" at bounding box center [697, 346] width 1394 height 693
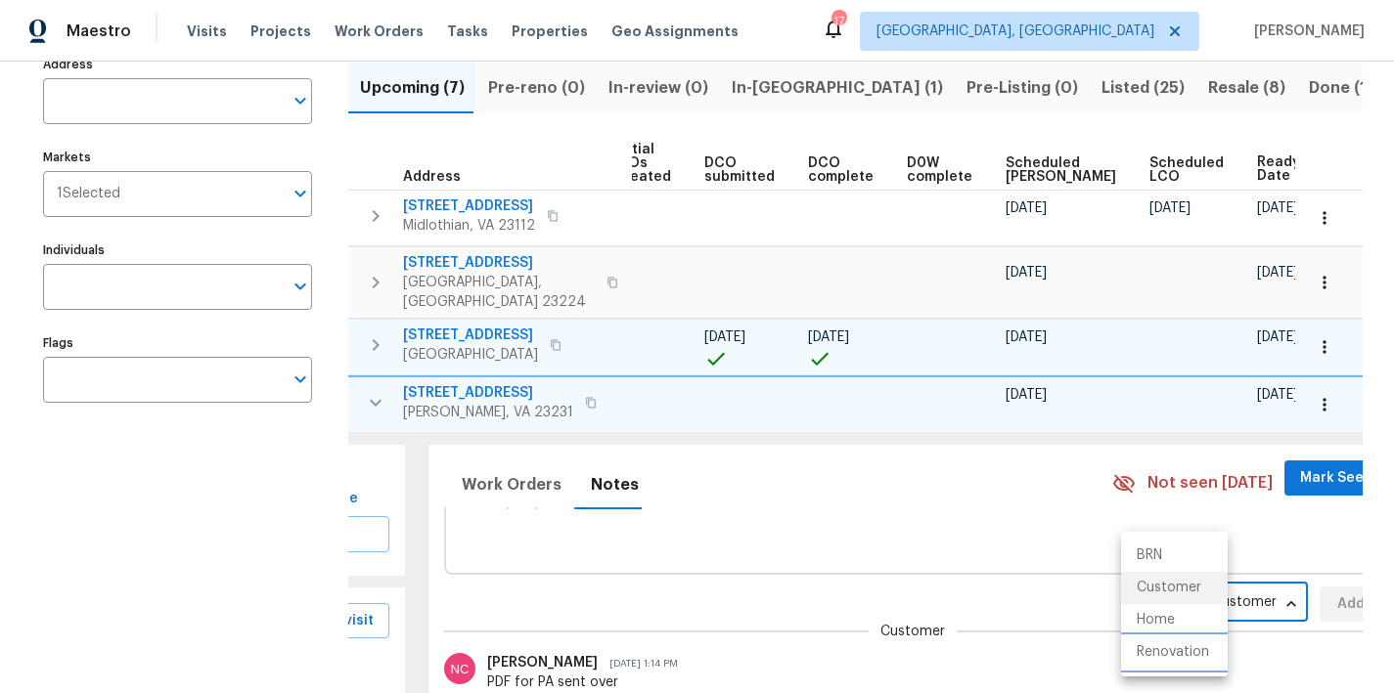
click at [1163, 649] on li "Renovation" at bounding box center [1174, 653] width 107 height 32
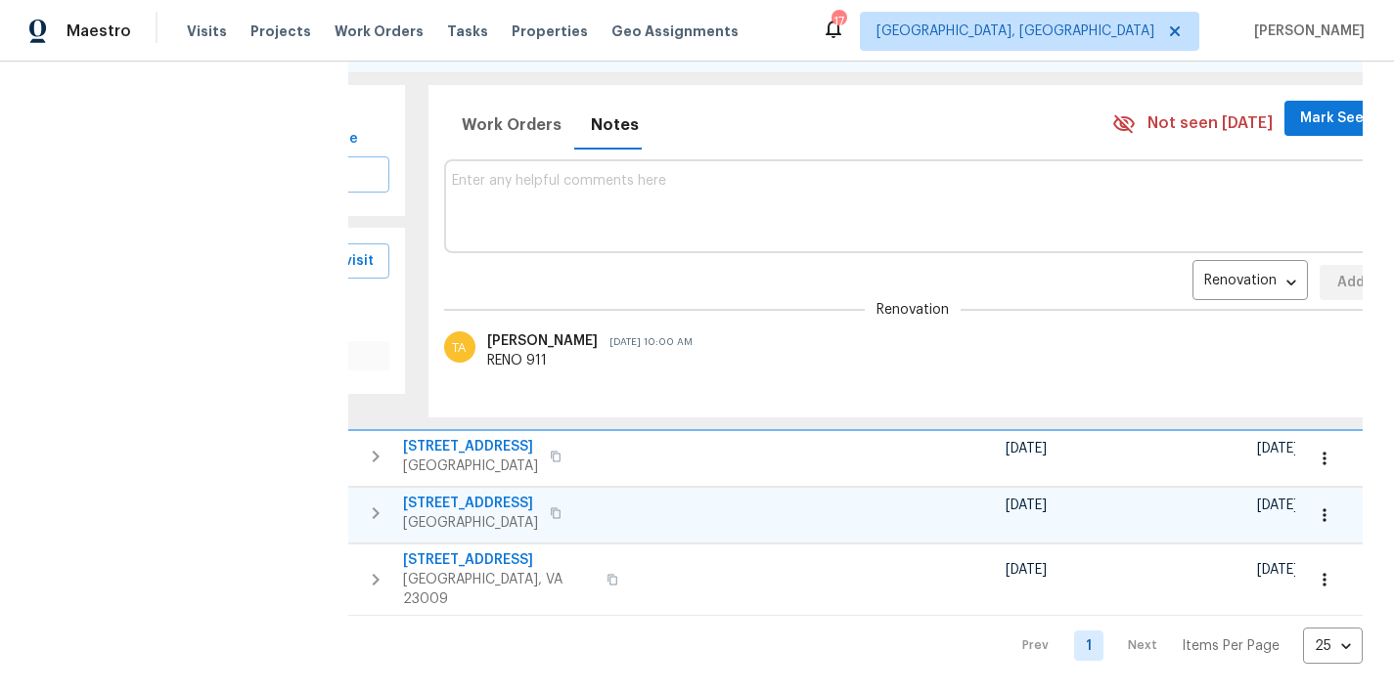
scroll to position [307, 0]
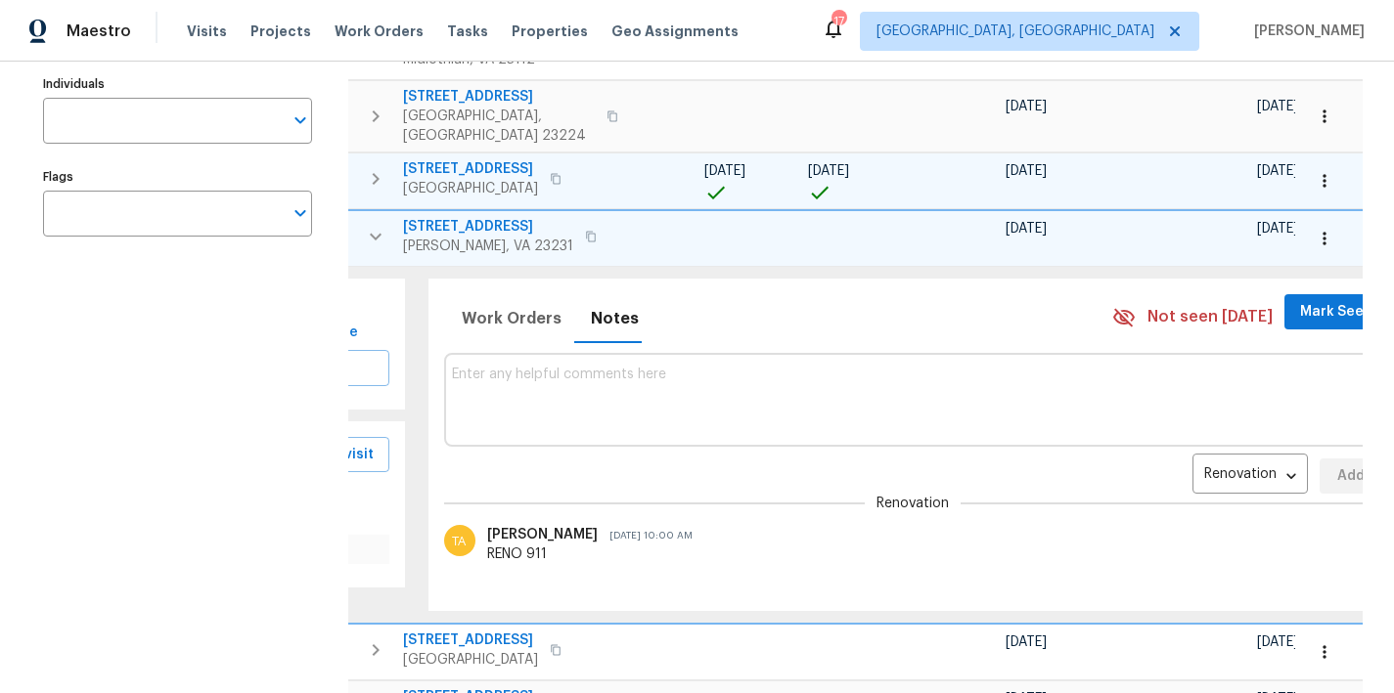
click at [370, 225] on icon "button" at bounding box center [375, 236] width 23 height 23
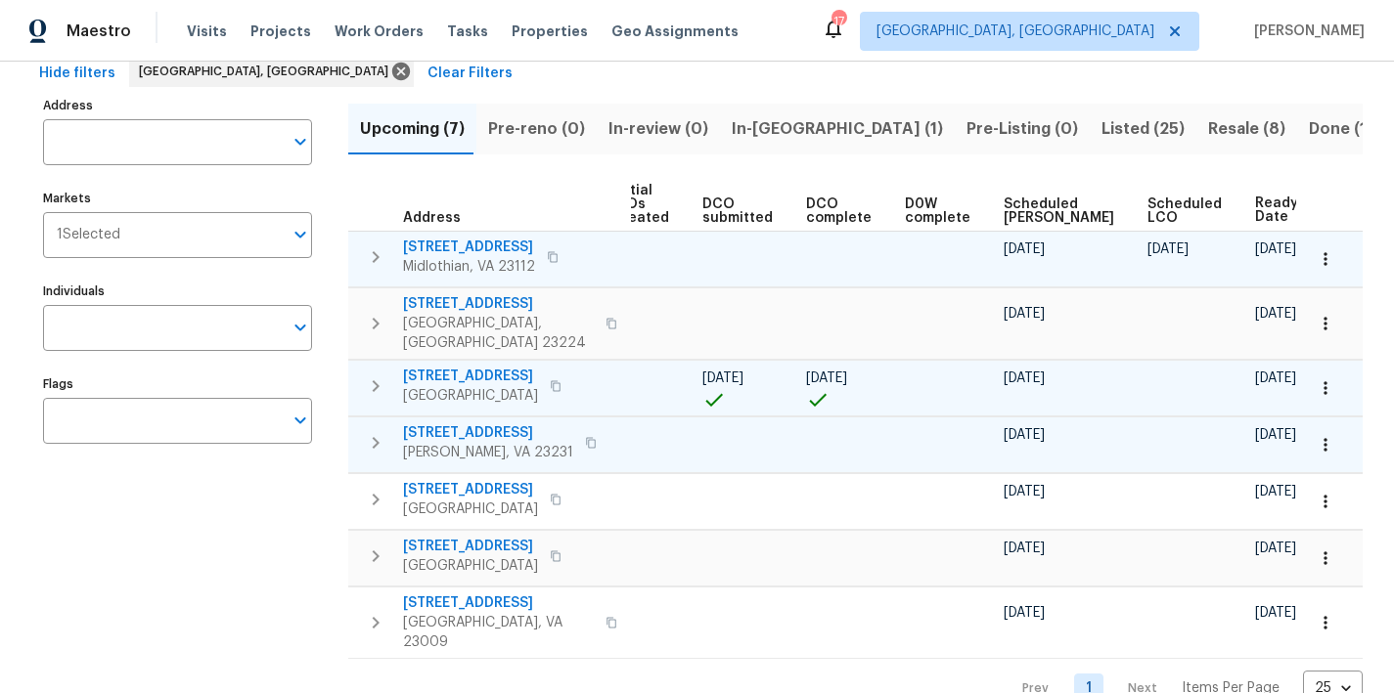
scroll to position [0, 0]
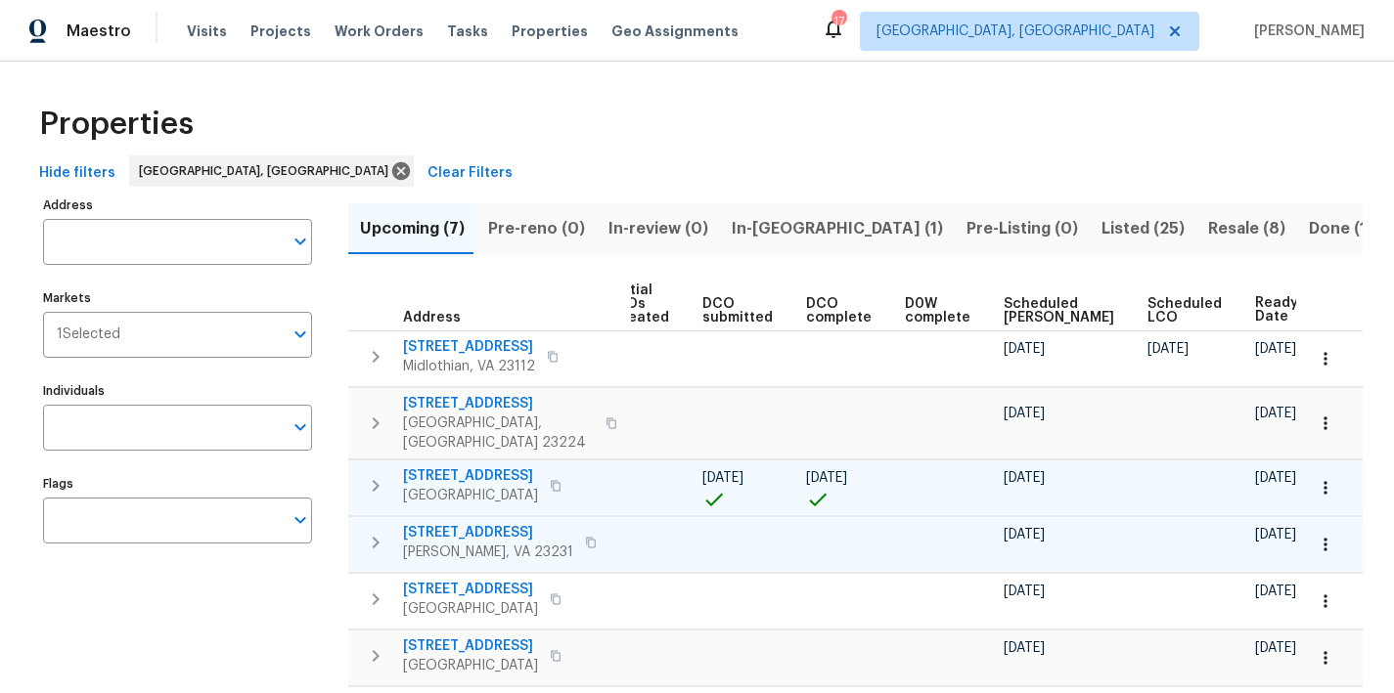
click at [526, 128] on div "Properties" at bounding box center [696, 124] width 1331 height 63
click at [915, 90] on div "Properties Hide filters Richmond, VA Clear Filters Address Address Markets 1 Se…" at bounding box center [697, 450] width 1394 height 777
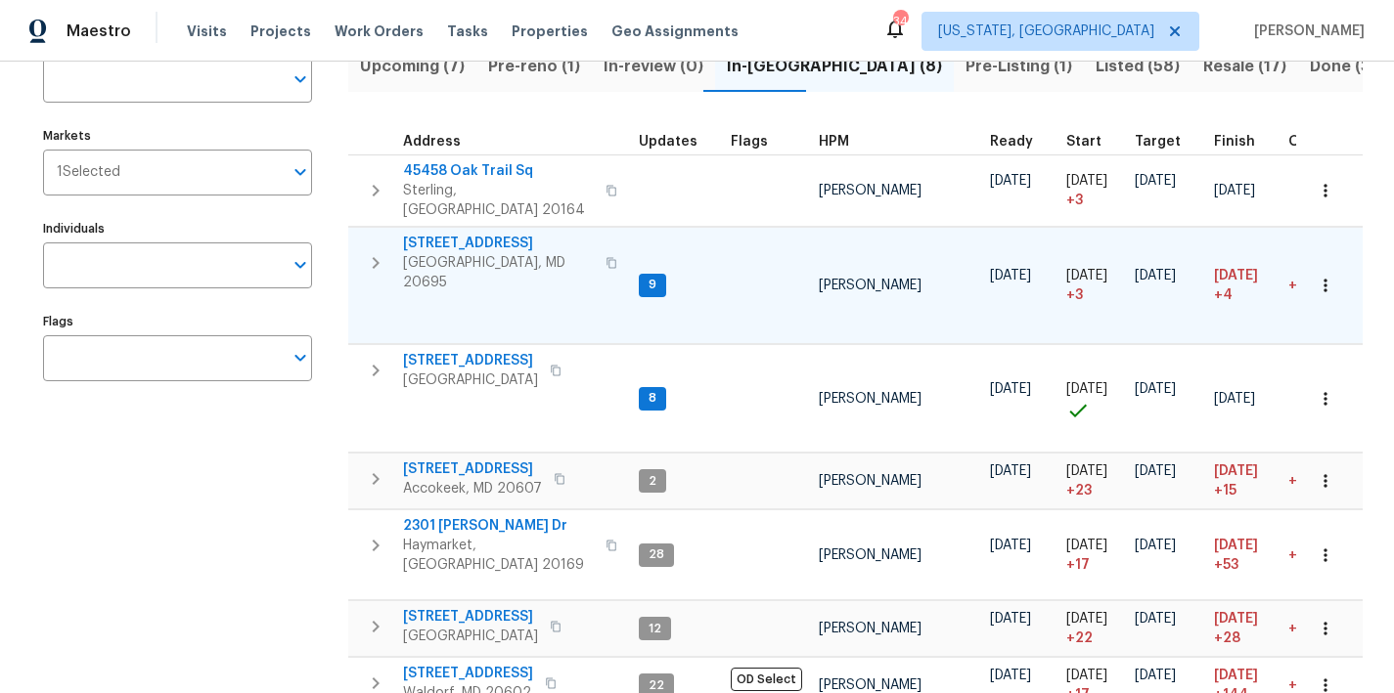
scroll to position [126, 0]
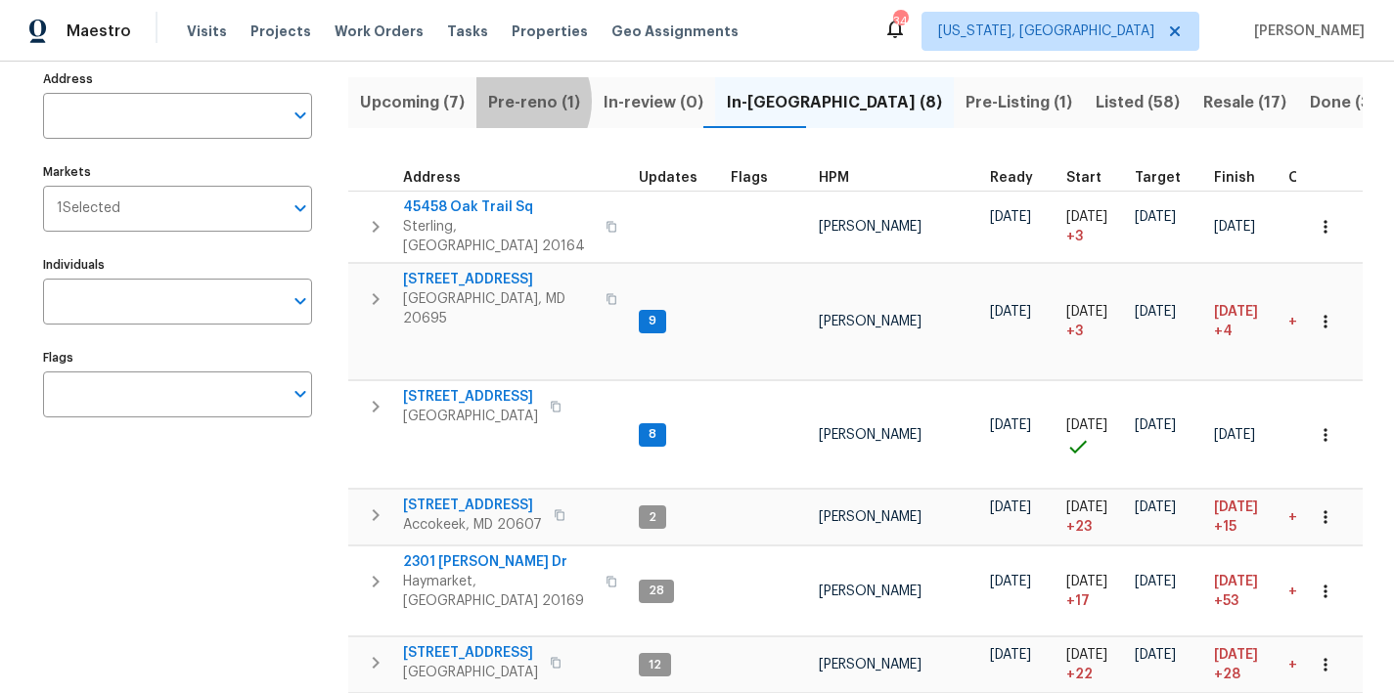
click at [506, 101] on span "Pre-reno (1)" at bounding box center [534, 102] width 92 height 27
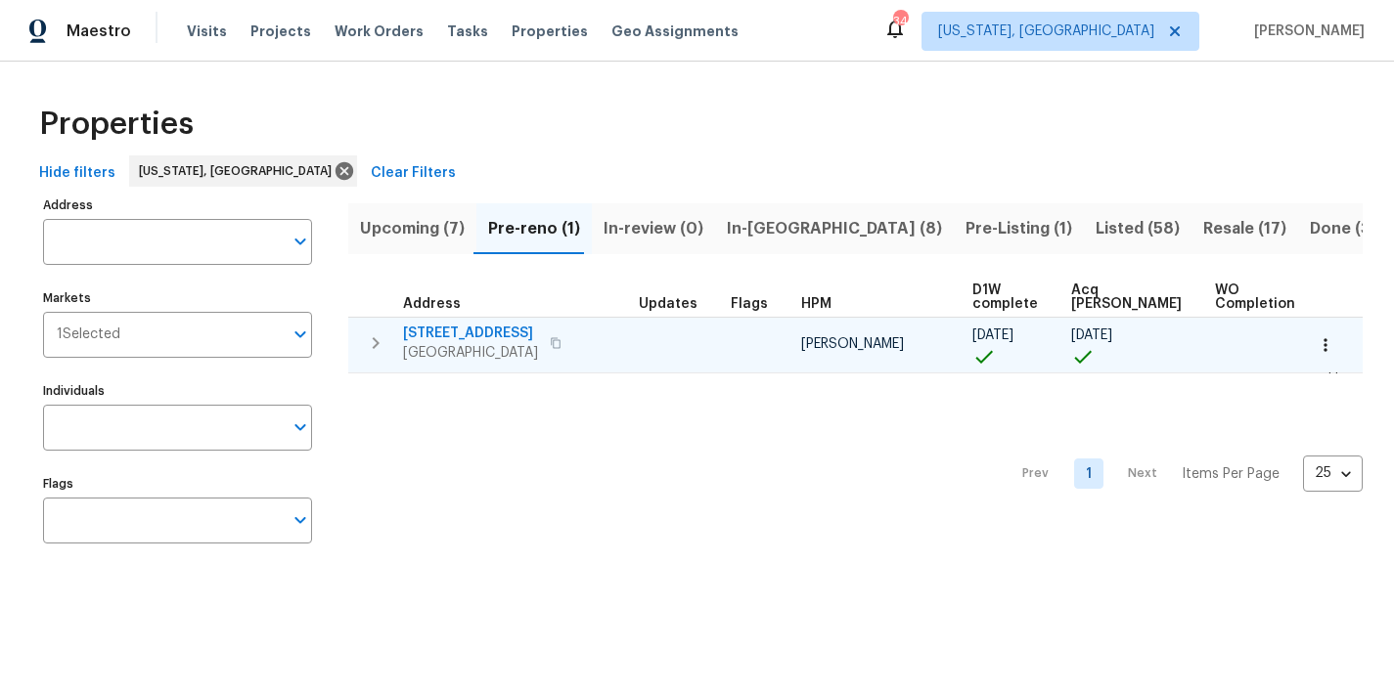
click at [379, 330] on button "button" at bounding box center [375, 343] width 39 height 39
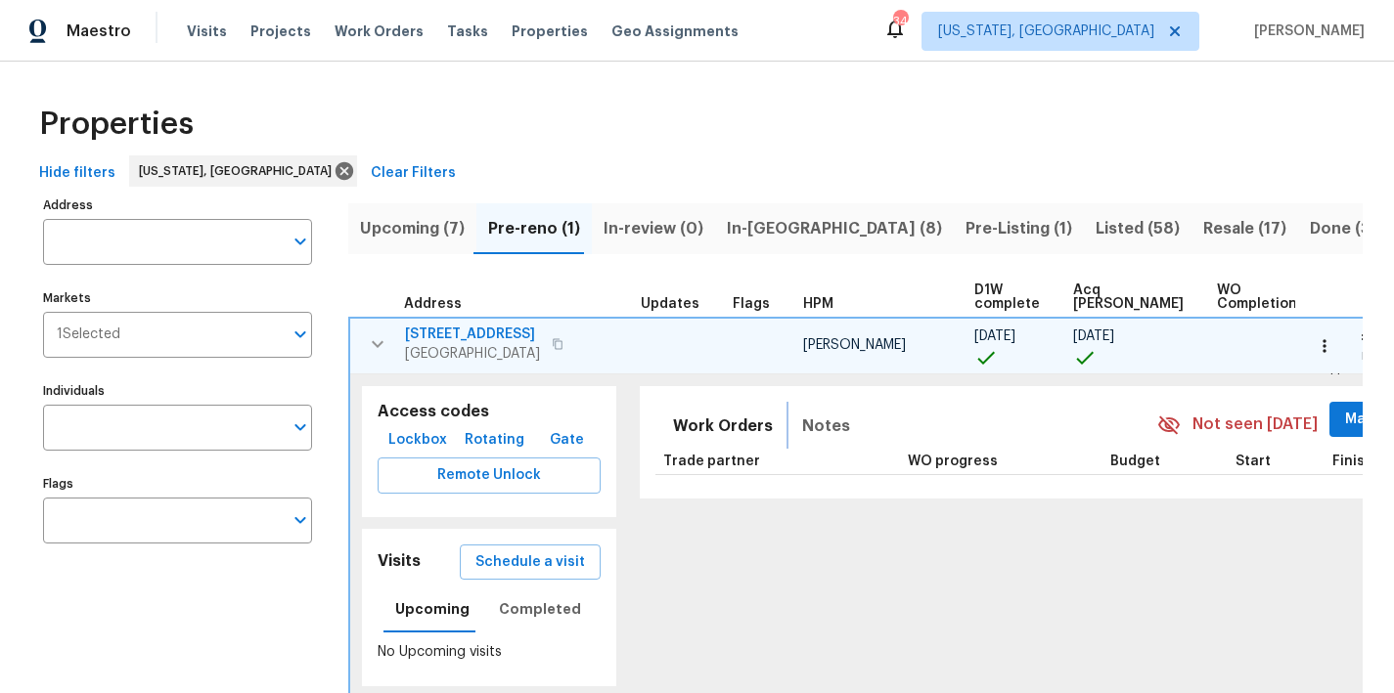
click at [814, 426] on span "Notes" at bounding box center [826, 426] width 48 height 27
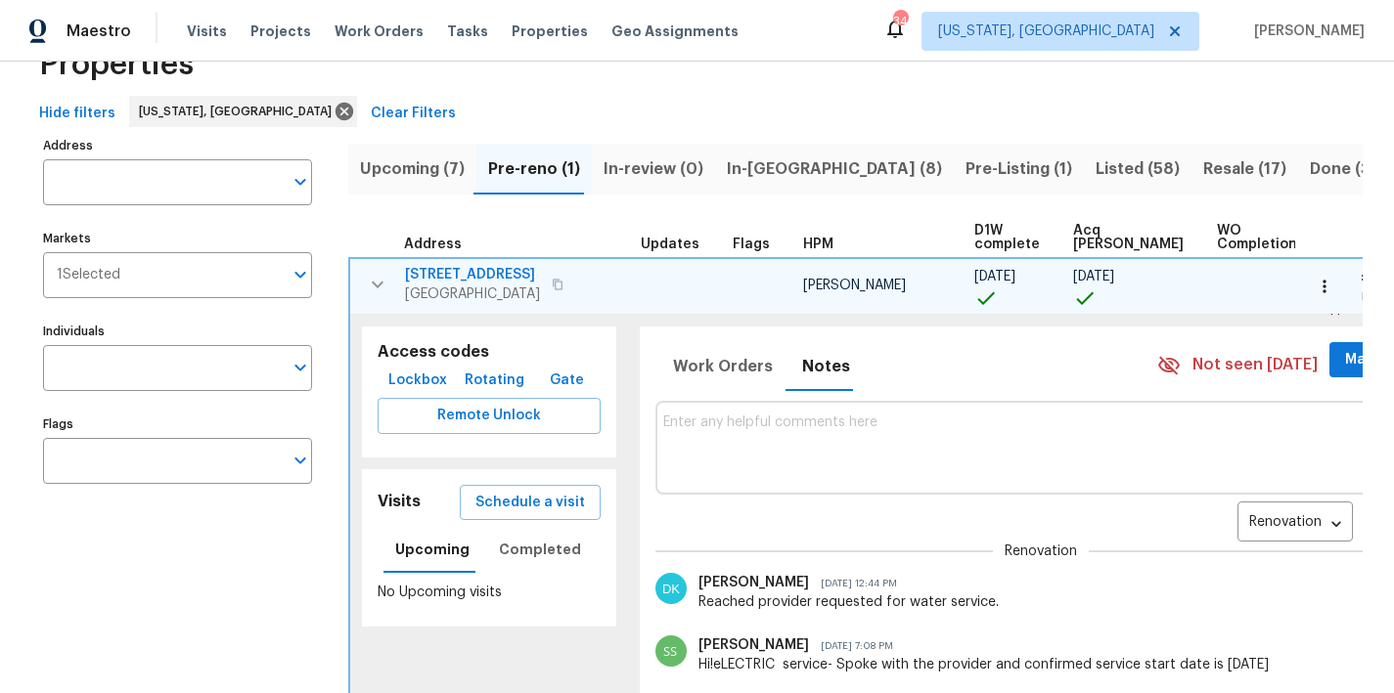
click at [749, 430] on textarea at bounding box center [1041, 448] width 756 height 66
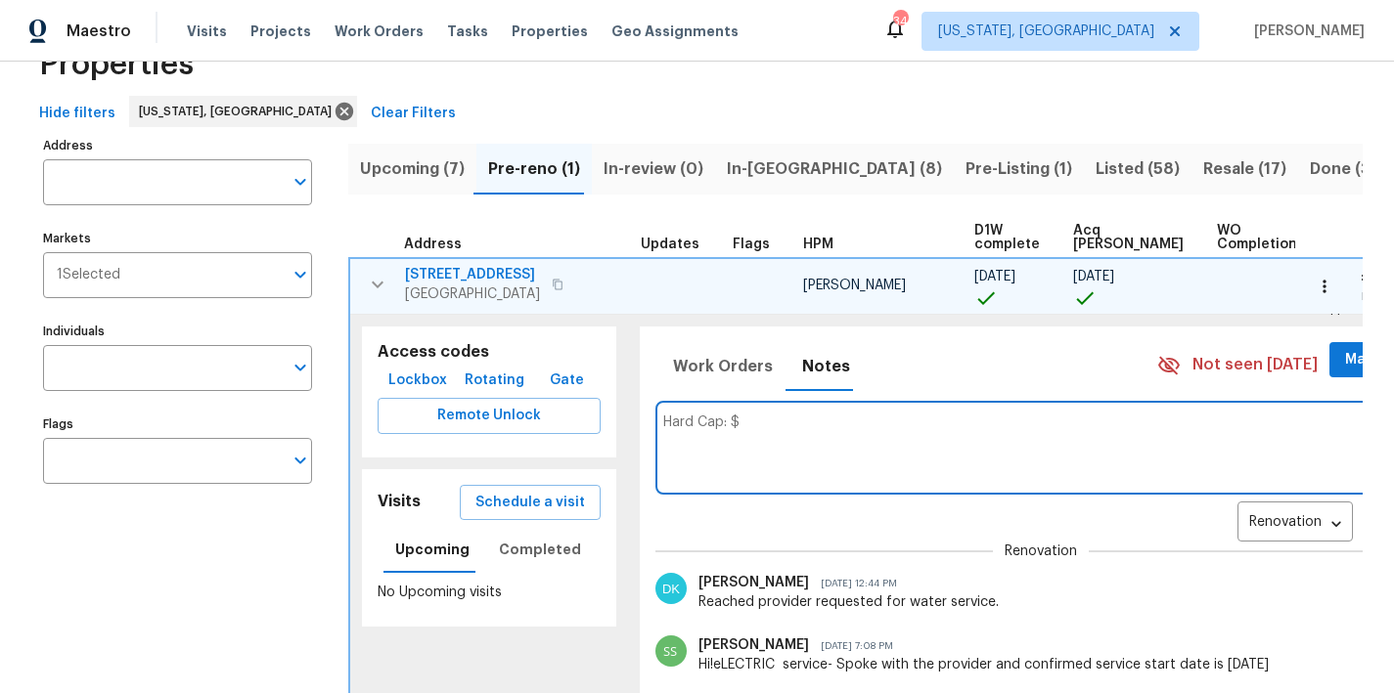
click at [774, 423] on textarea "Hard Cap: $" at bounding box center [1041, 448] width 756 height 66
type textarea "Hard Cap: $12800 Remember all Reno911 line items are repairs, all Sala lines ar…"
click at [1380, 528] on span "Add" at bounding box center [1395, 525] width 31 height 24
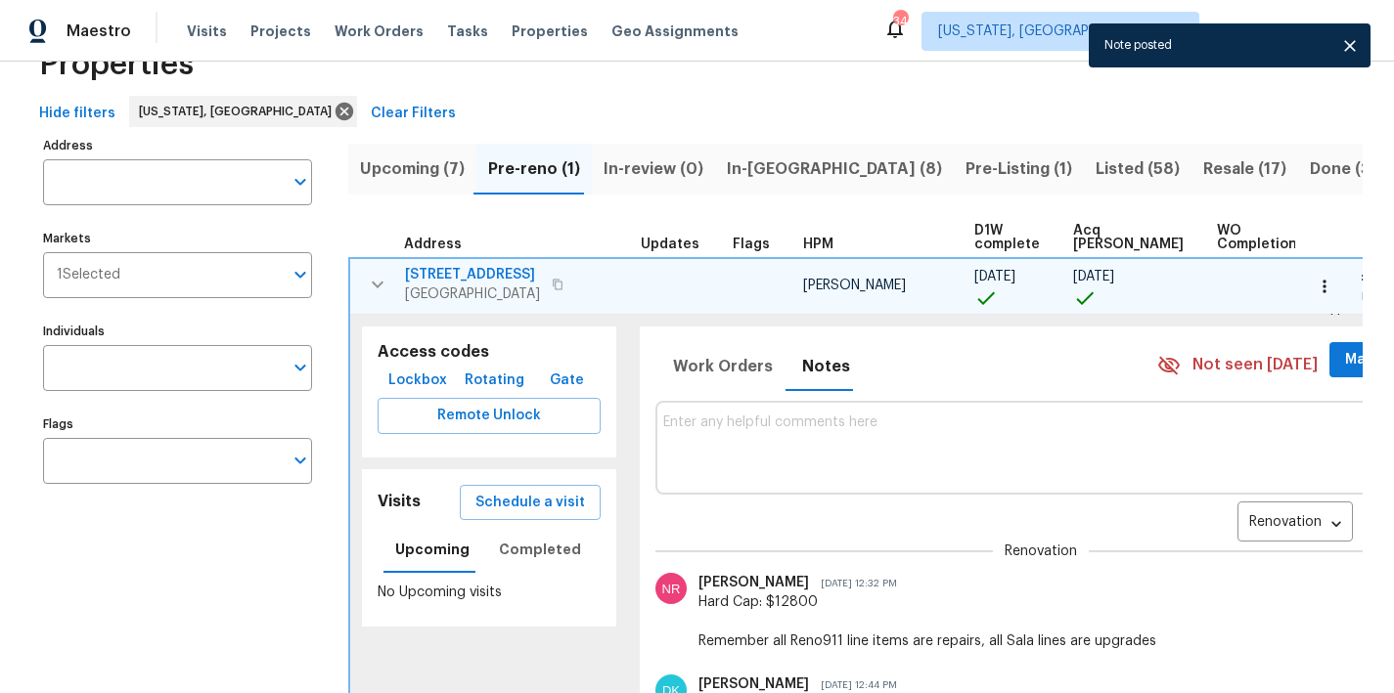
click at [367, 290] on icon "button" at bounding box center [377, 284] width 23 height 23
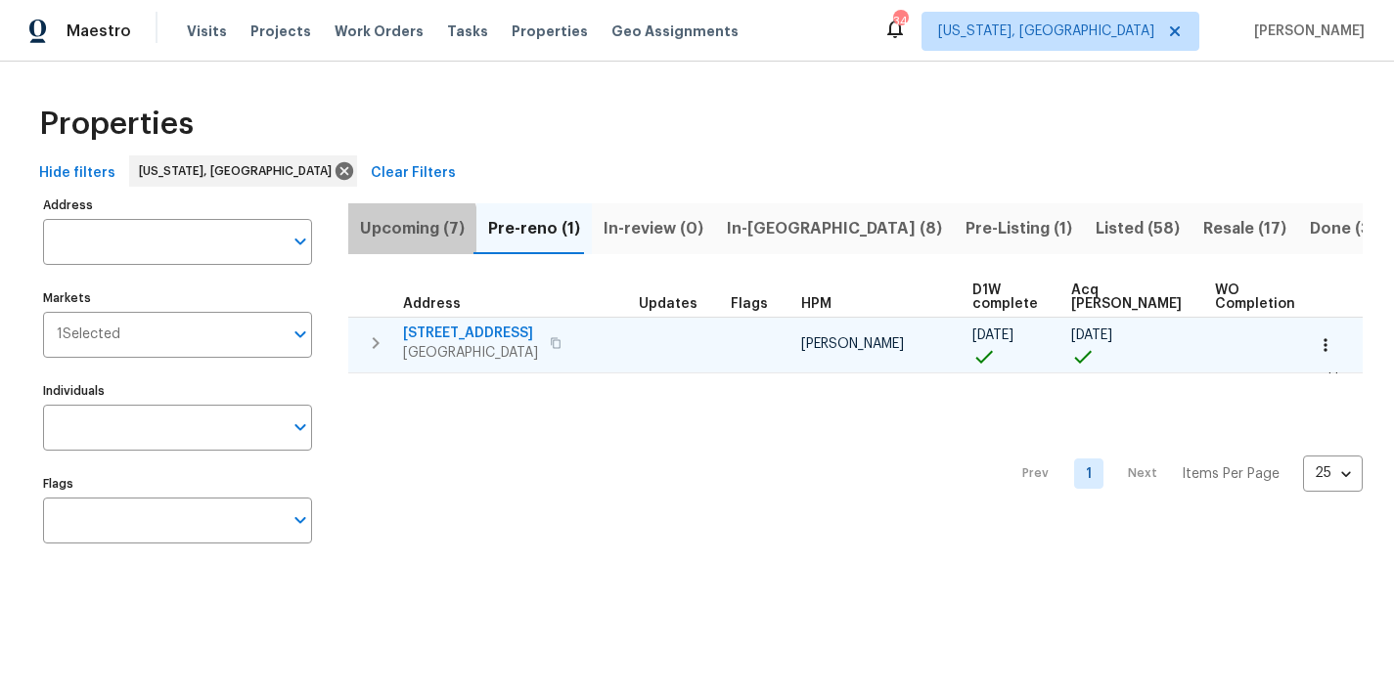
click at [395, 233] on span "Upcoming (7)" at bounding box center [412, 228] width 105 height 27
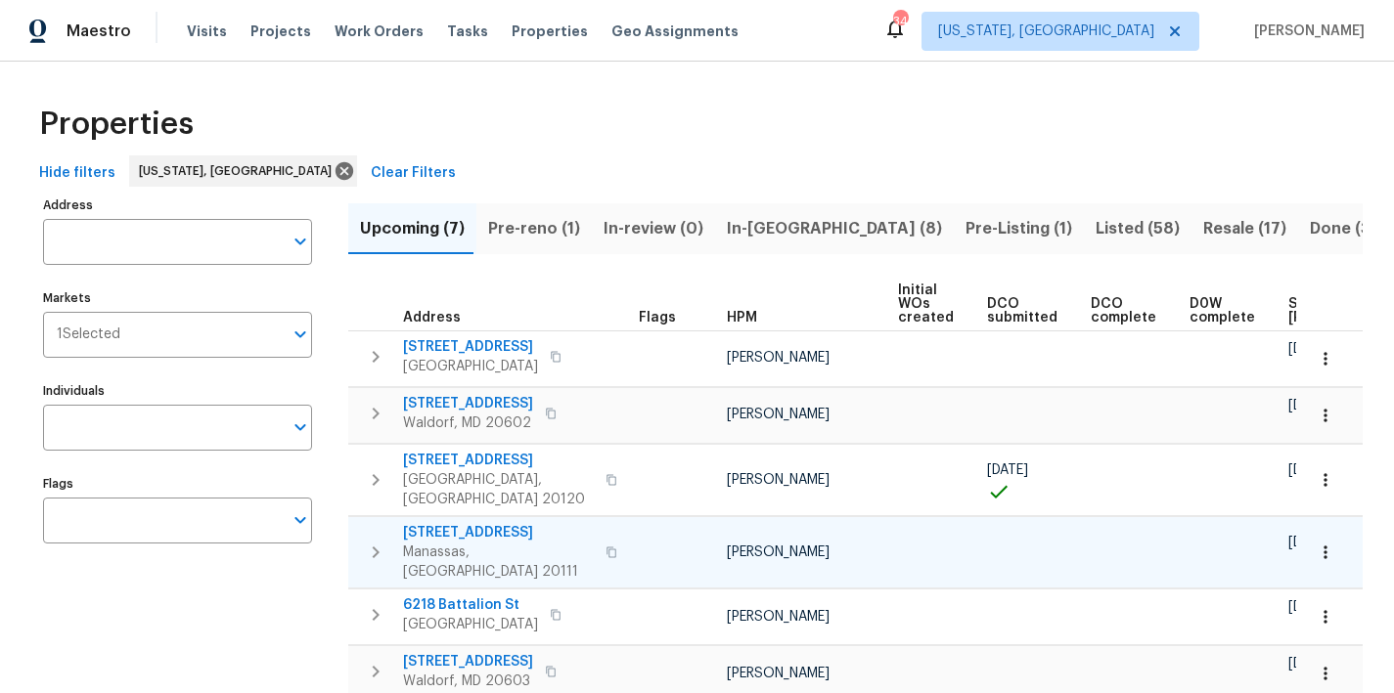
scroll to position [0, 265]
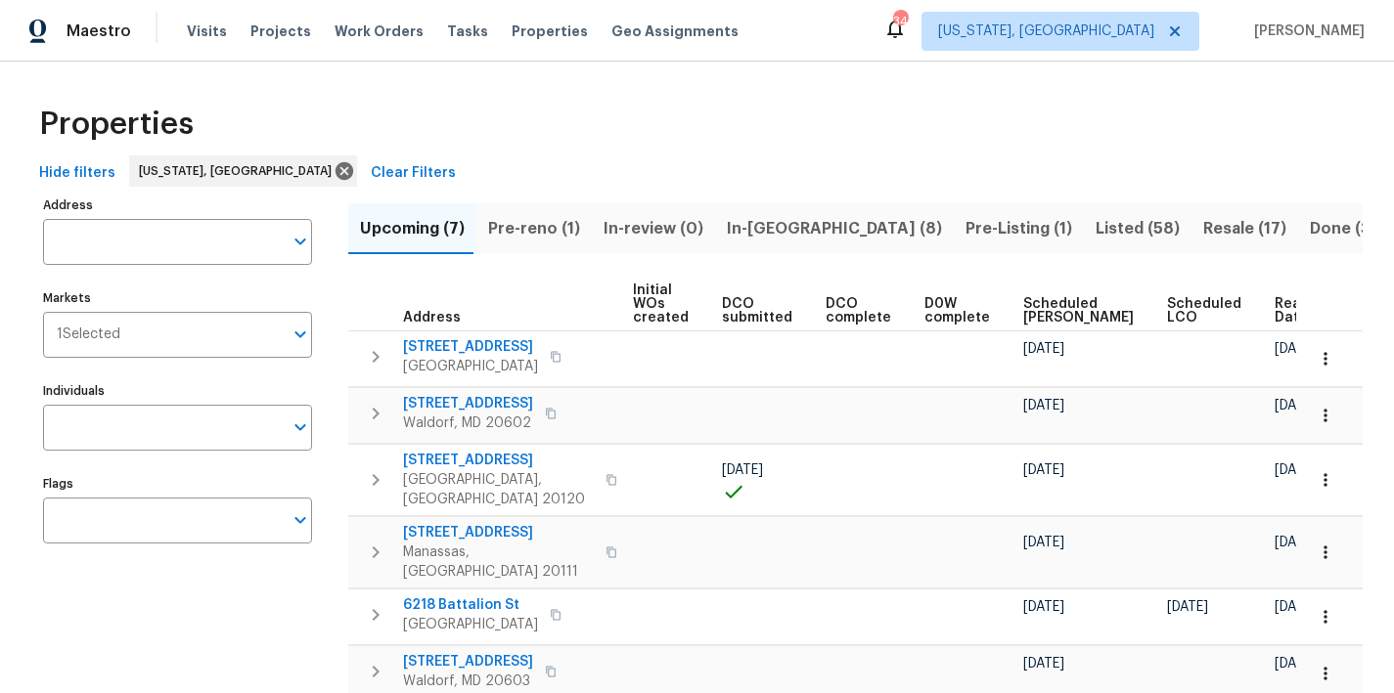
click at [1274, 309] on span "Ready Date" at bounding box center [1295, 310] width 43 height 27
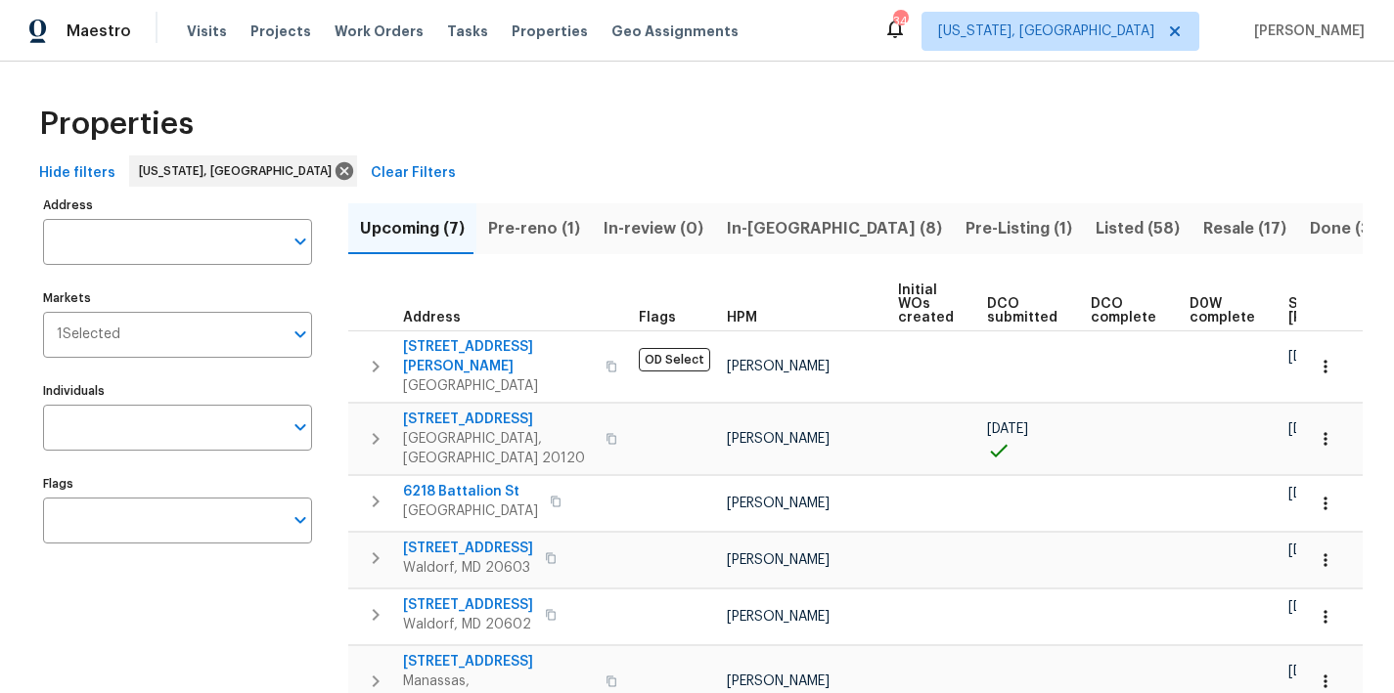
scroll to position [0, 287]
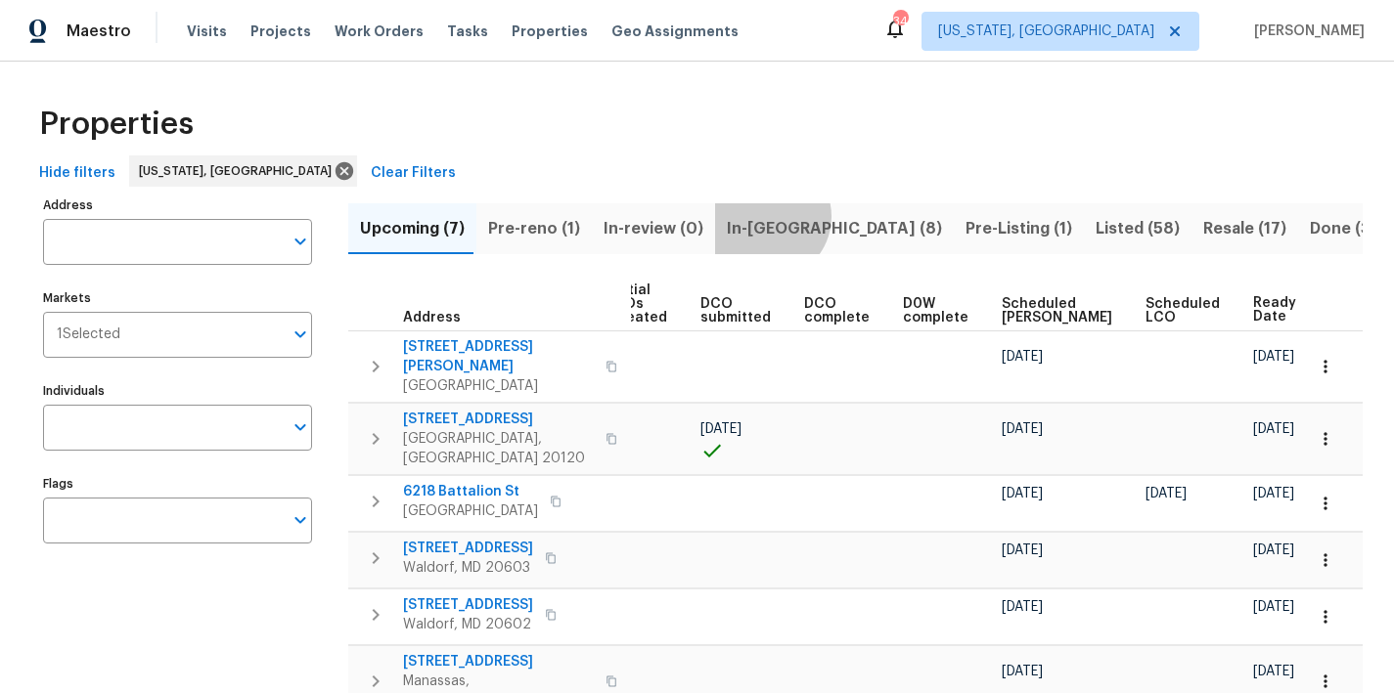
click at [754, 216] on span "In-[GEOGRAPHIC_DATA] (8)" at bounding box center [834, 228] width 215 height 27
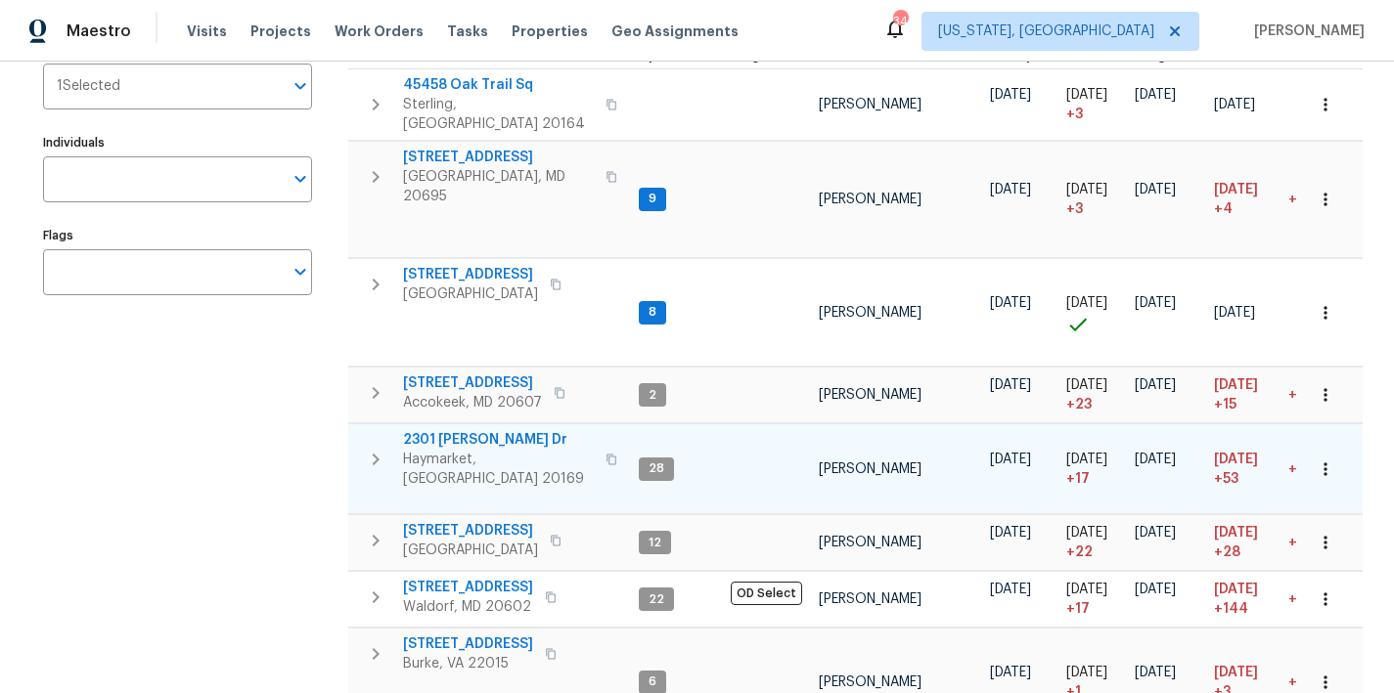
scroll to position [247, 0]
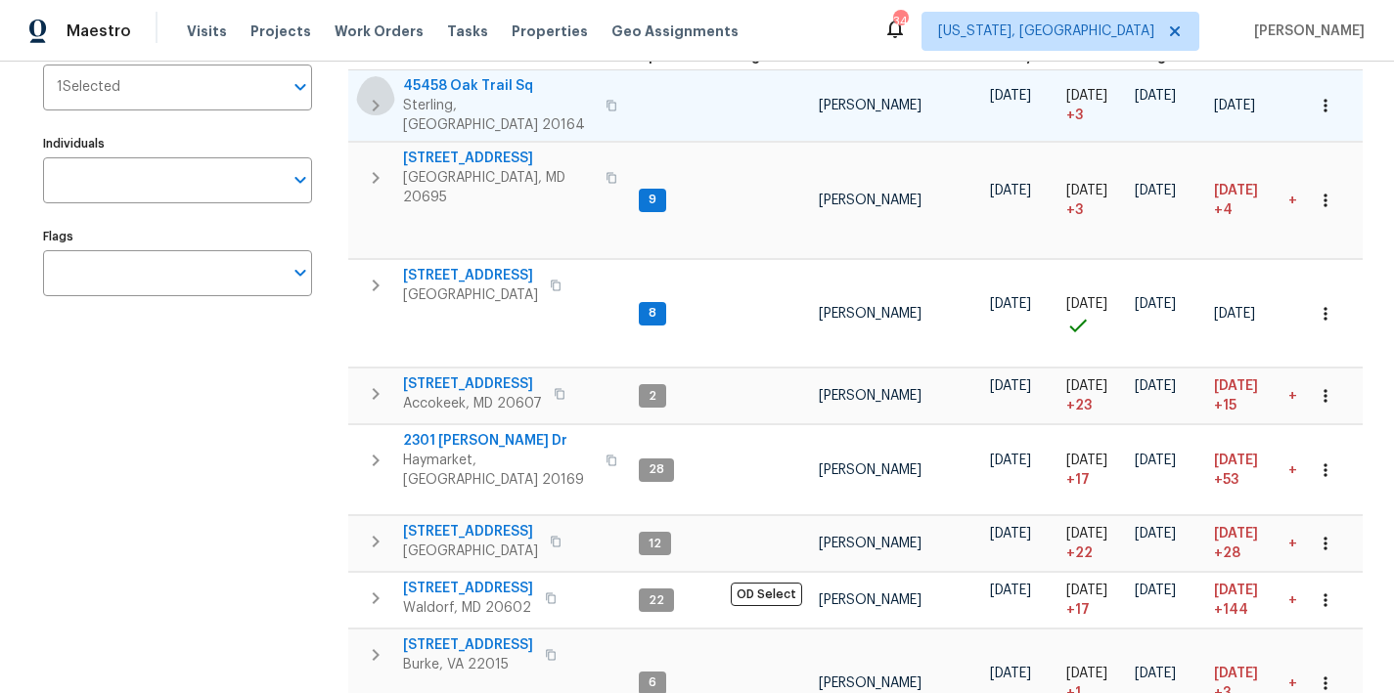
click at [377, 99] on icon "button" at bounding box center [375, 105] width 23 height 23
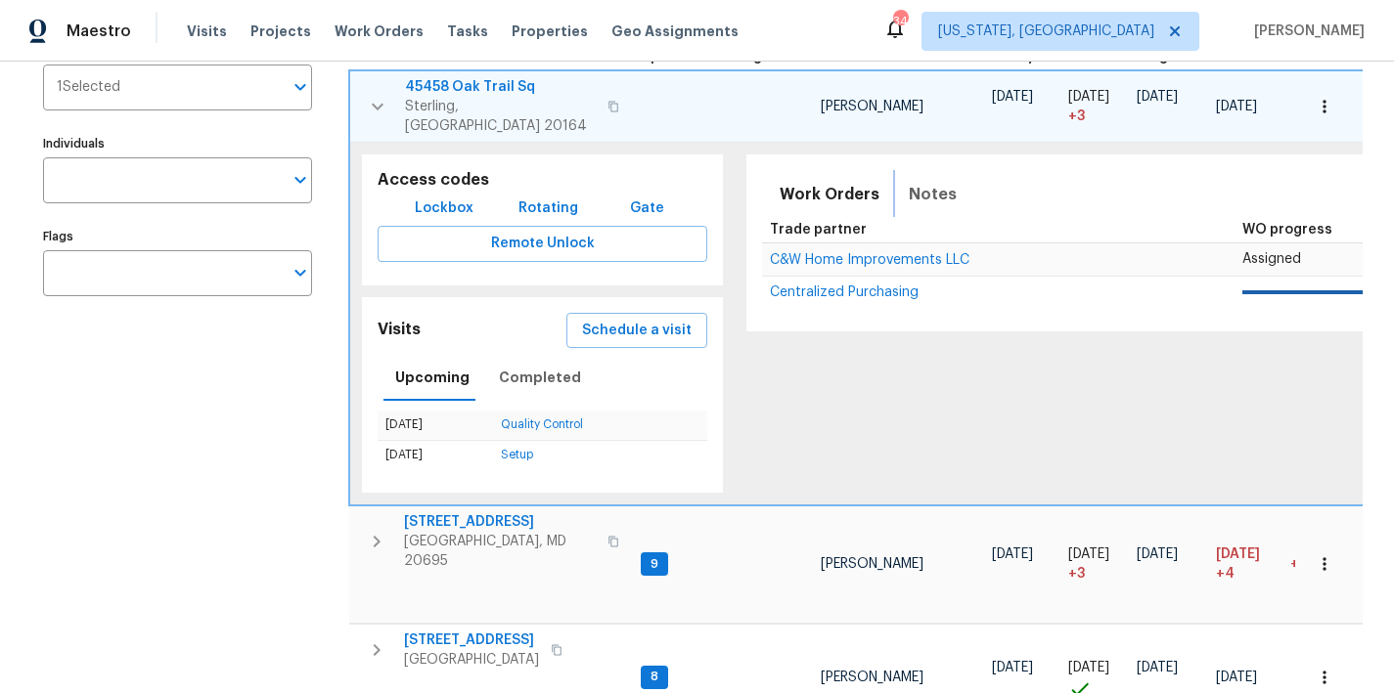
click at [922, 181] on span "Notes" at bounding box center [933, 194] width 48 height 27
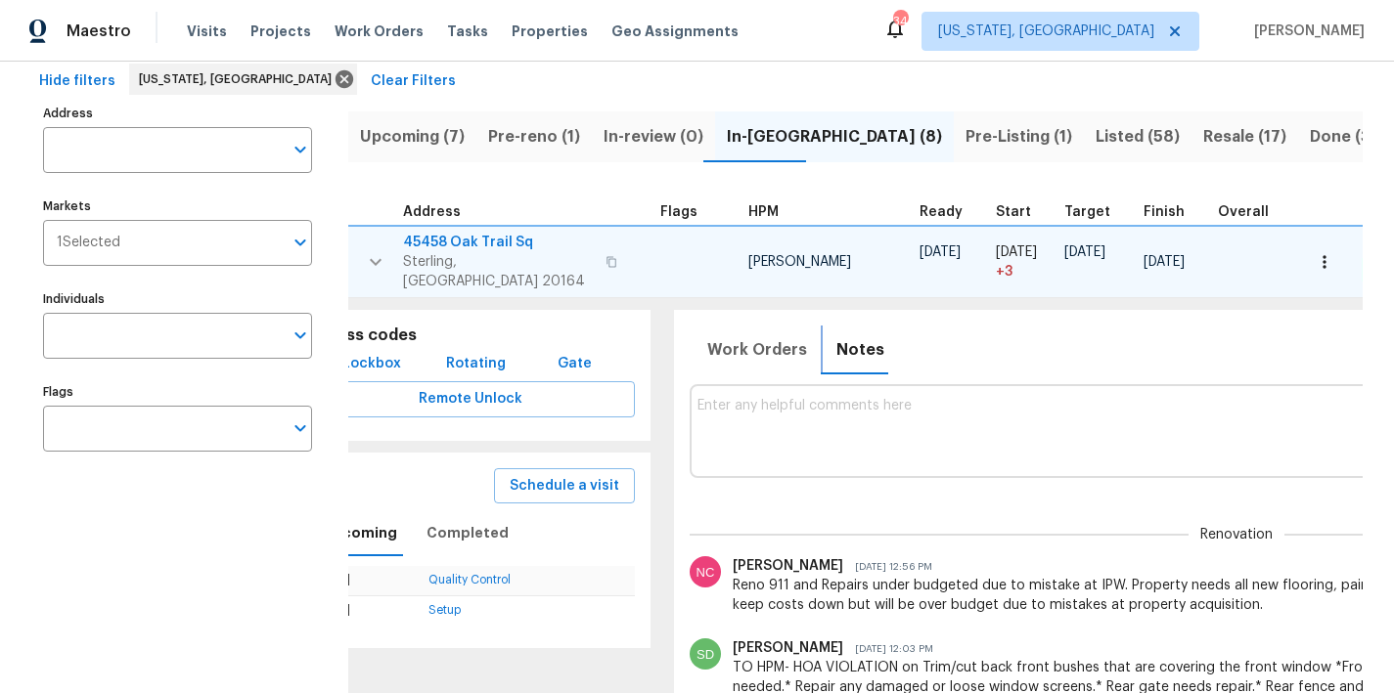
scroll to position [91, 0]
click at [762, 337] on span "Work Orders" at bounding box center [757, 350] width 100 height 27
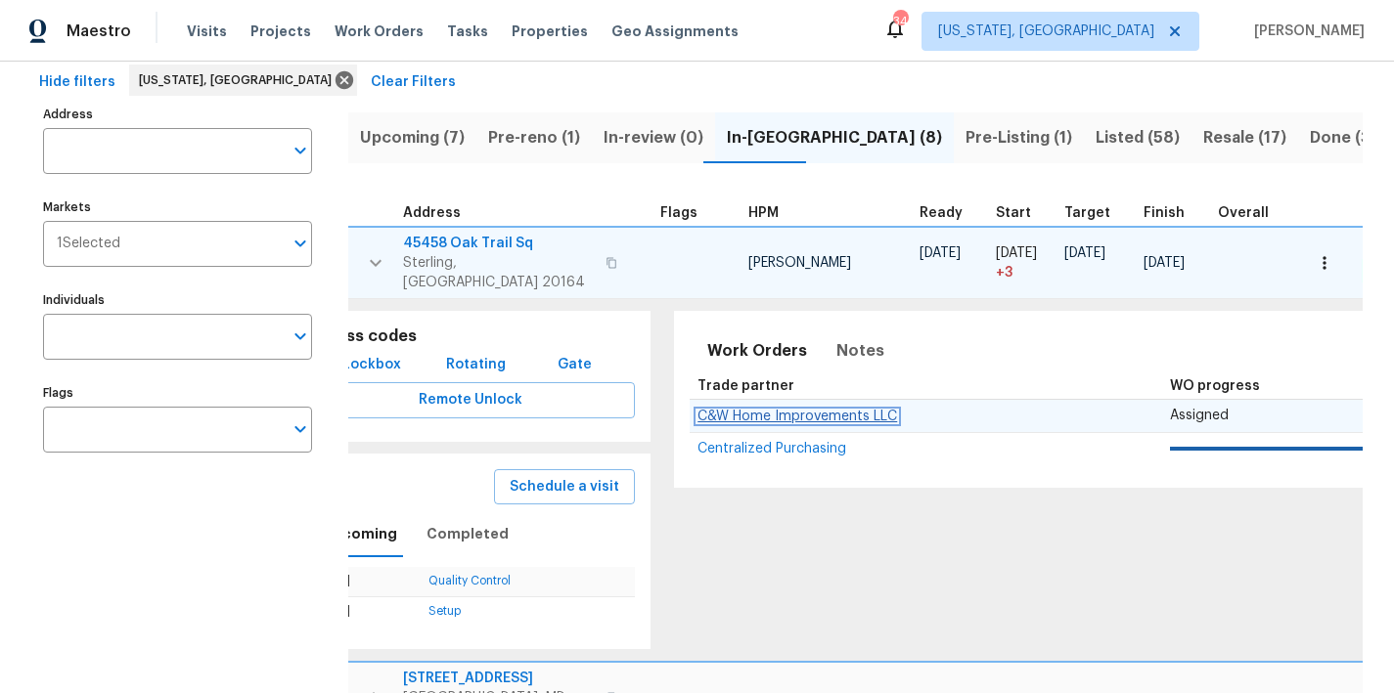
click at [809, 410] on span "C&W Home Improvements LLC" at bounding box center [797, 417] width 200 height 14
click at [1303, 257] on button "button" at bounding box center [1324, 263] width 43 height 43
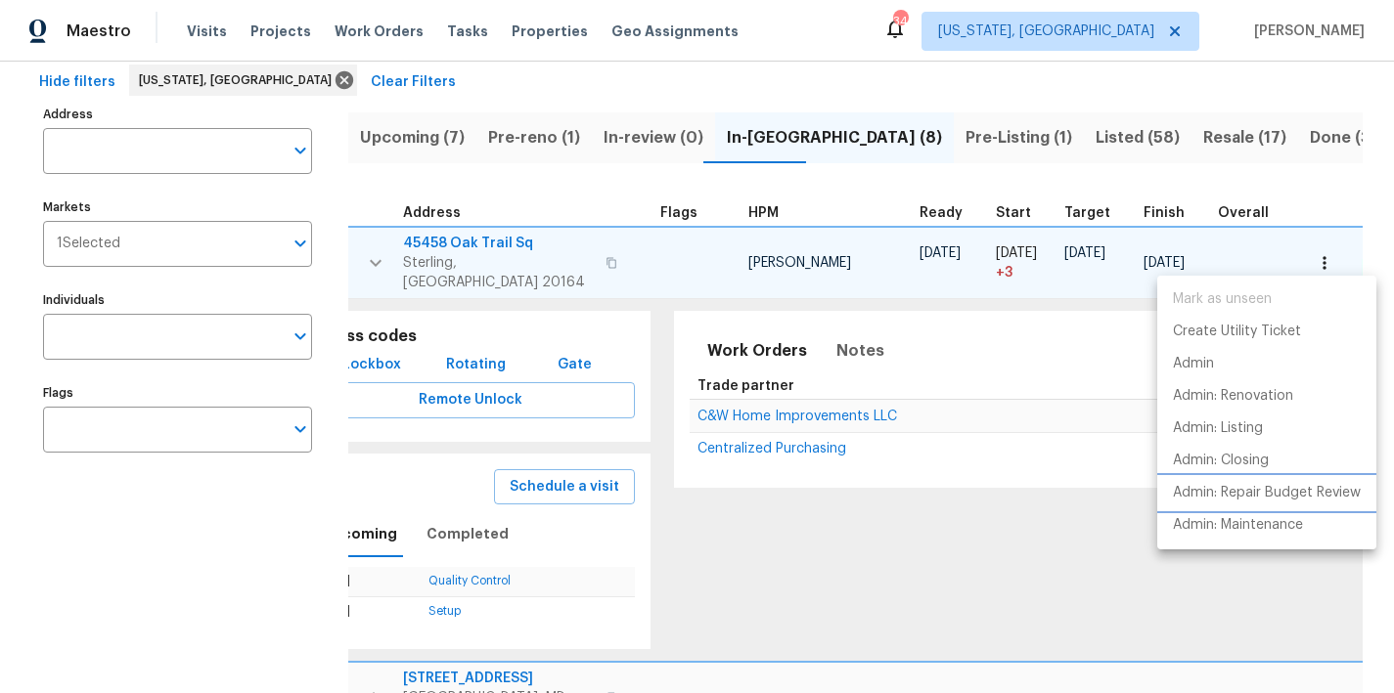
click at [1309, 496] on p "Admin: Repair Budget Review" at bounding box center [1267, 493] width 188 height 21
click at [636, 67] on div at bounding box center [697, 346] width 1394 height 693
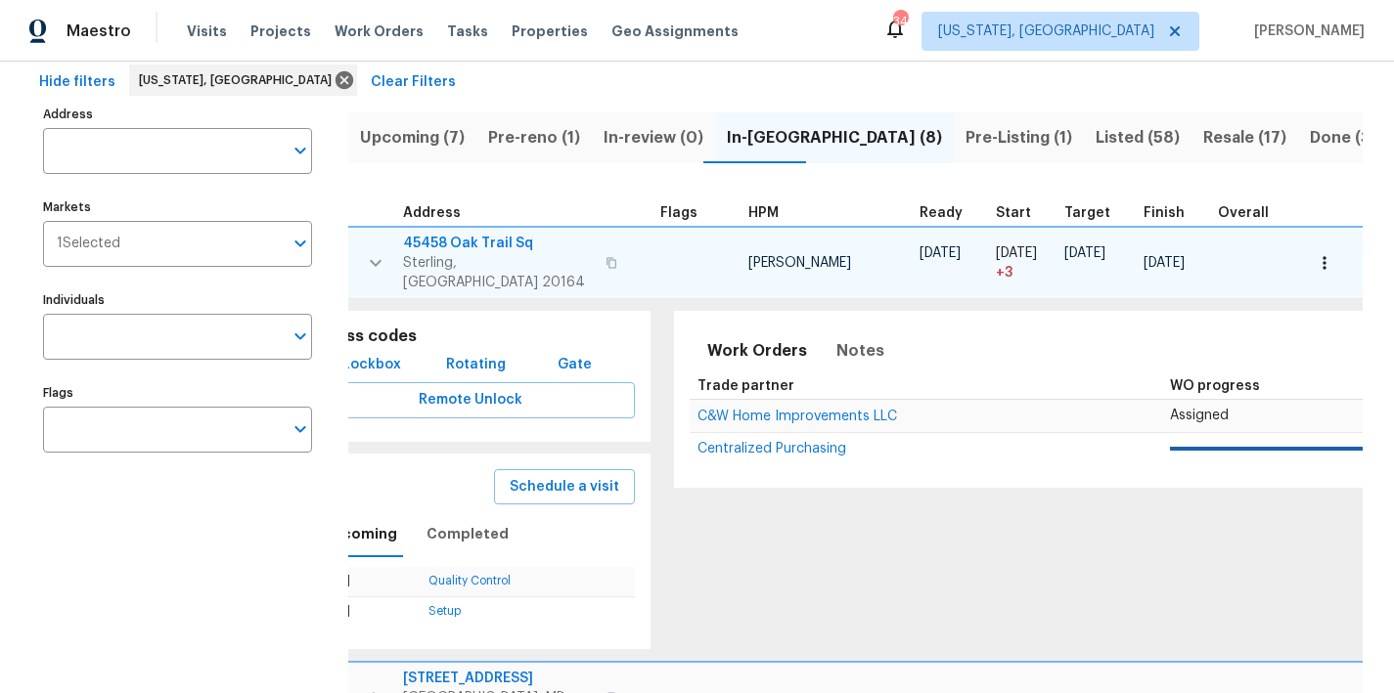
click at [1315, 253] on icon "button" at bounding box center [1325, 263] width 20 height 20
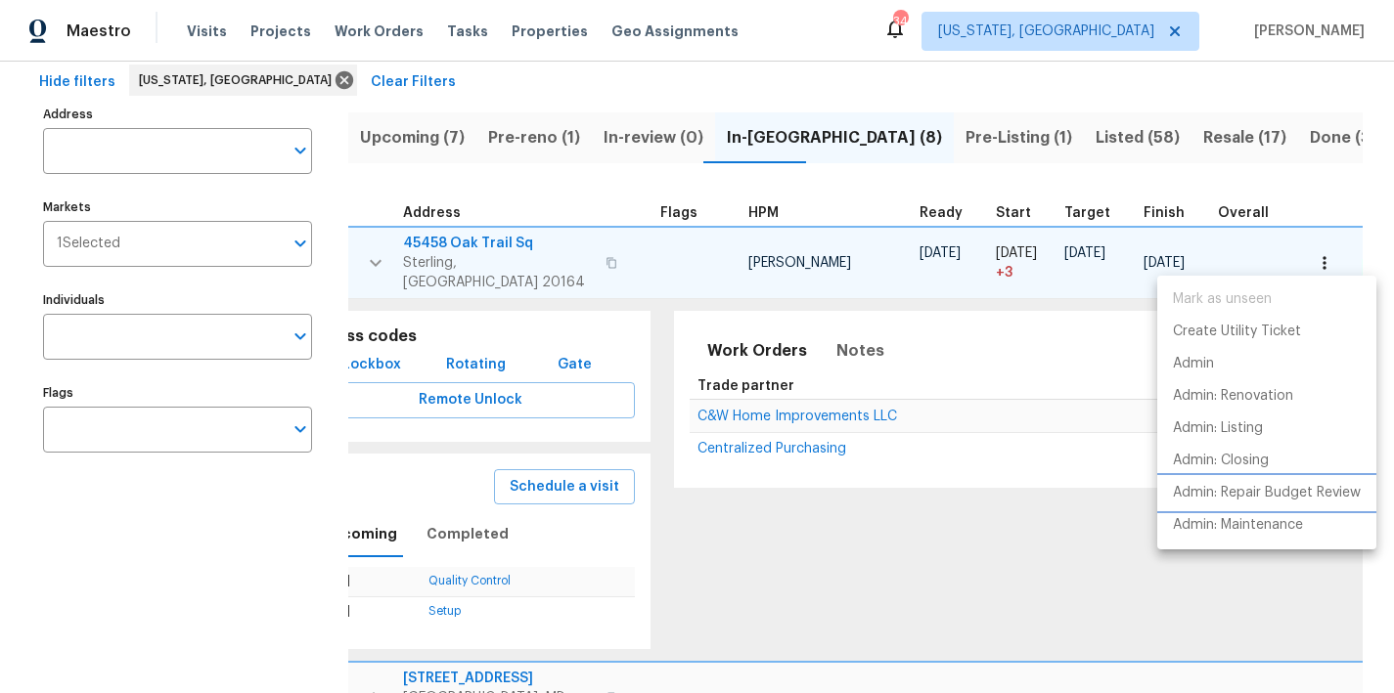
click at [1274, 486] on p "Admin: Repair Budget Review" at bounding box center [1267, 493] width 188 height 21
click at [379, 248] on div at bounding box center [697, 346] width 1394 height 693
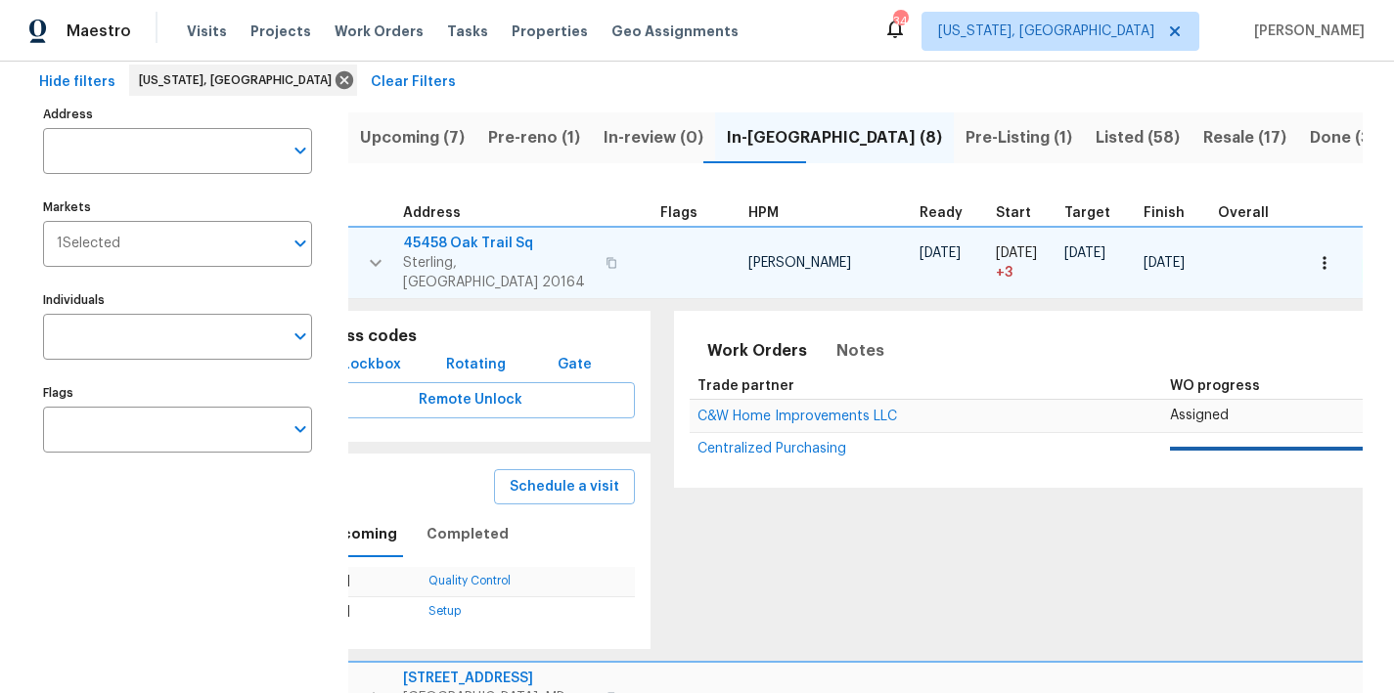
click at [377, 259] on icon "button" at bounding box center [376, 262] width 12 height 7
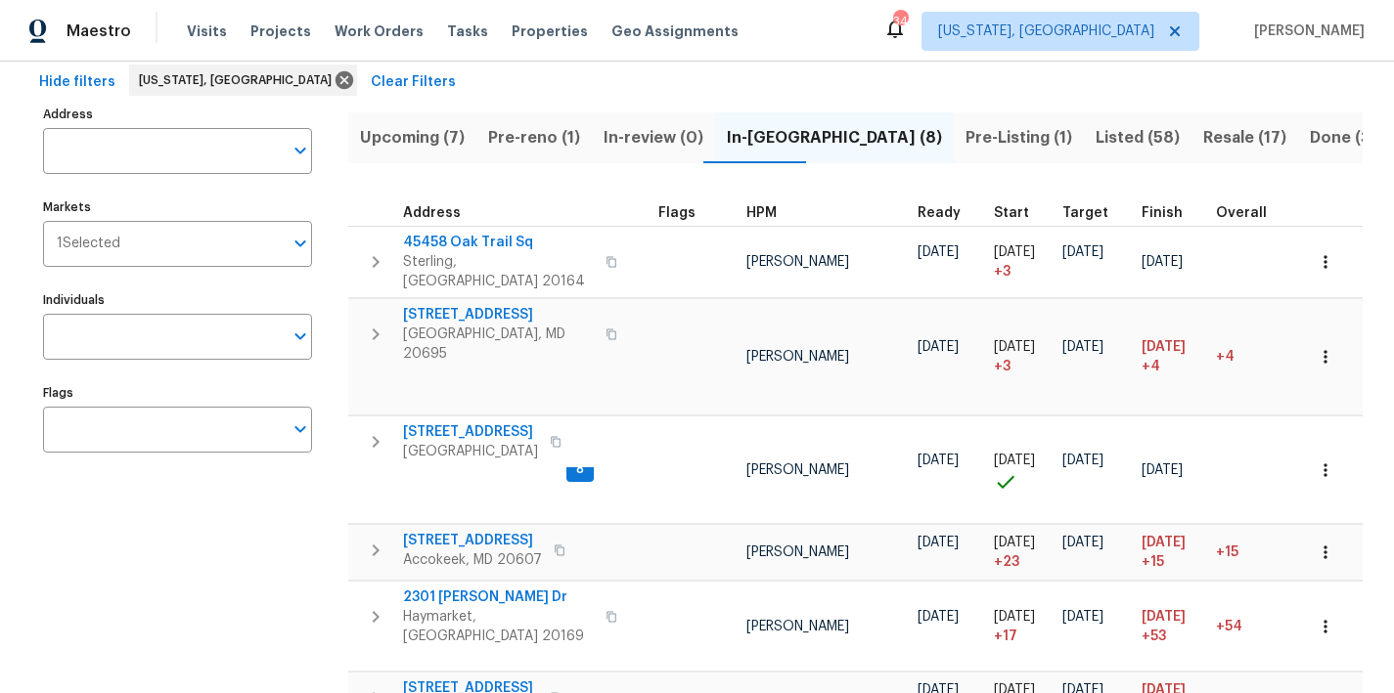
click at [513, 145] on span "Pre-reno (1)" at bounding box center [534, 137] width 92 height 27
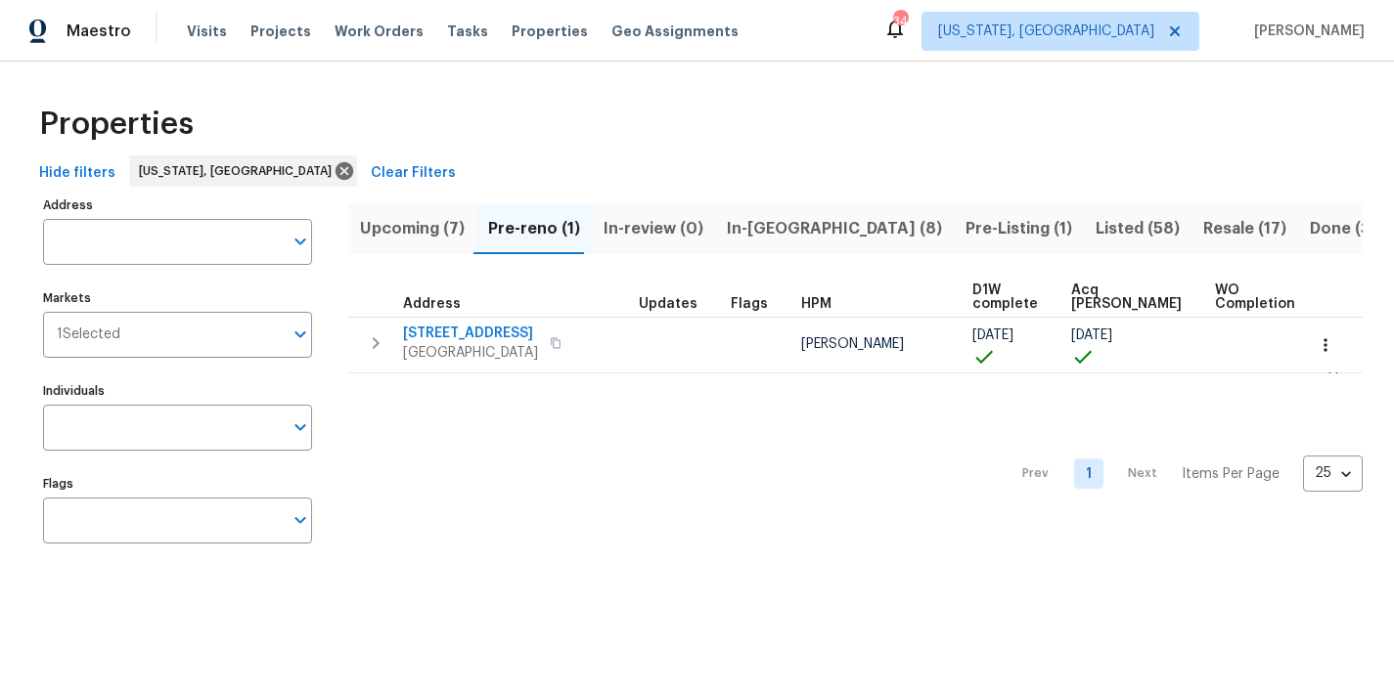
click at [405, 237] on span "Upcoming (7)" at bounding box center [412, 228] width 105 height 27
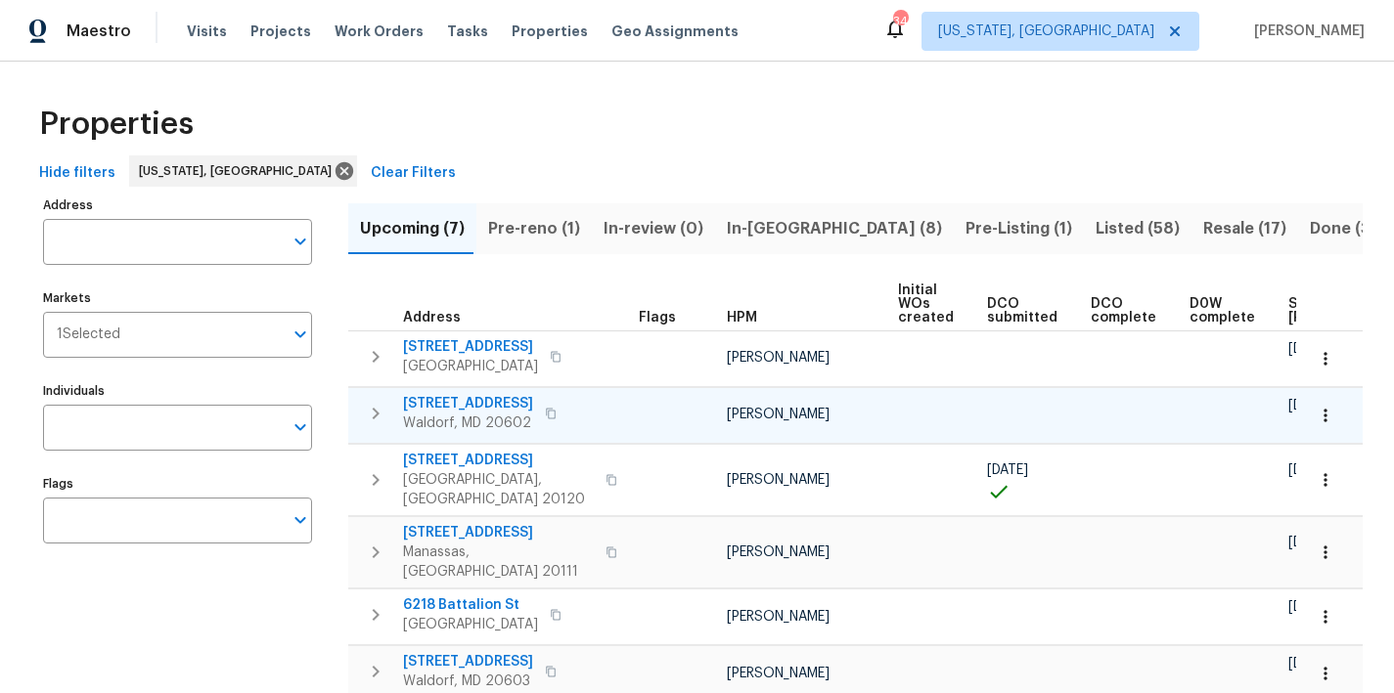
scroll to position [0, 265]
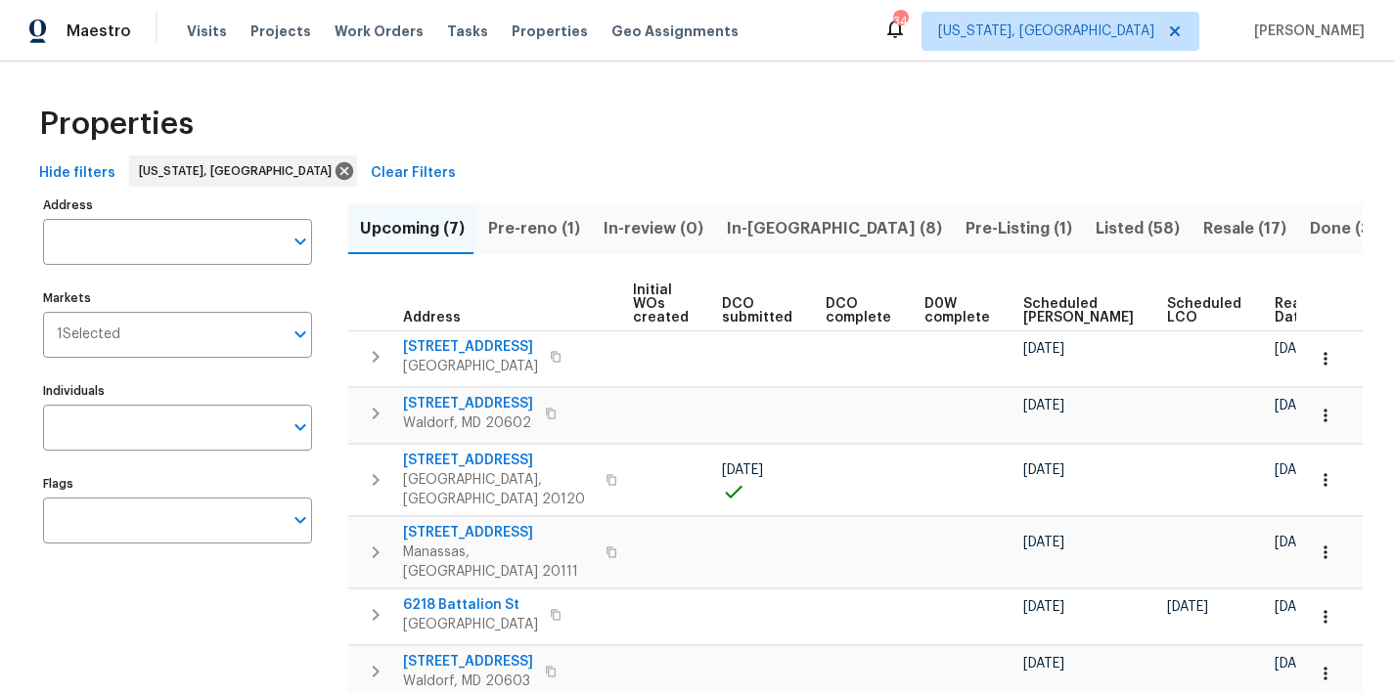
click at [1274, 307] on span "Ready Date" at bounding box center [1295, 310] width 43 height 27
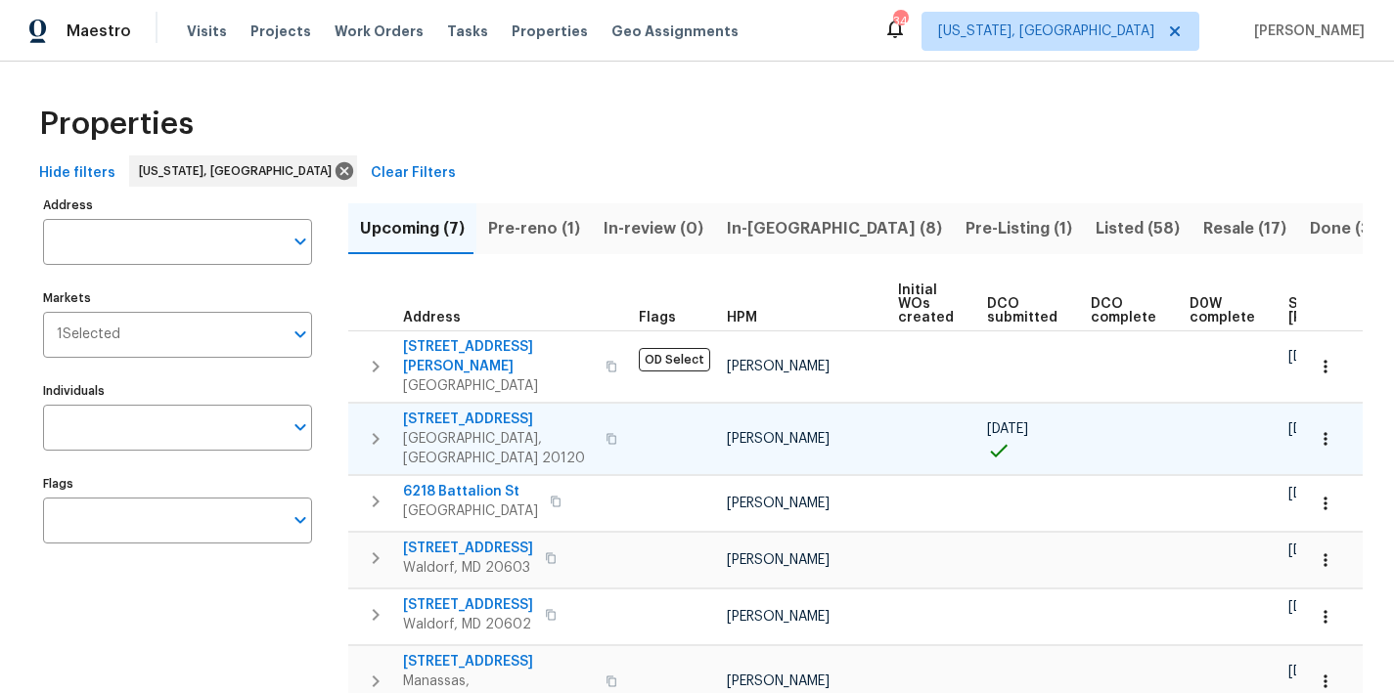
scroll to position [0, 287]
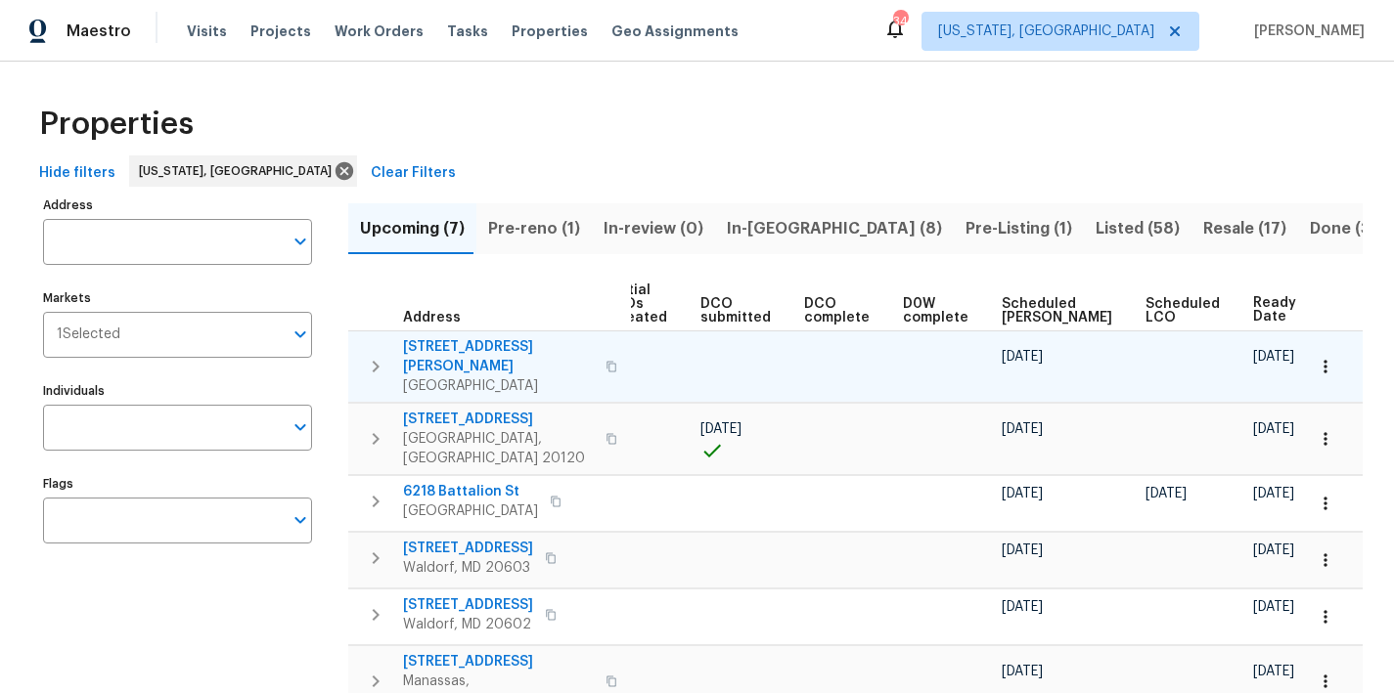
click at [377, 355] on icon "button" at bounding box center [375, 366] width 23 height 23
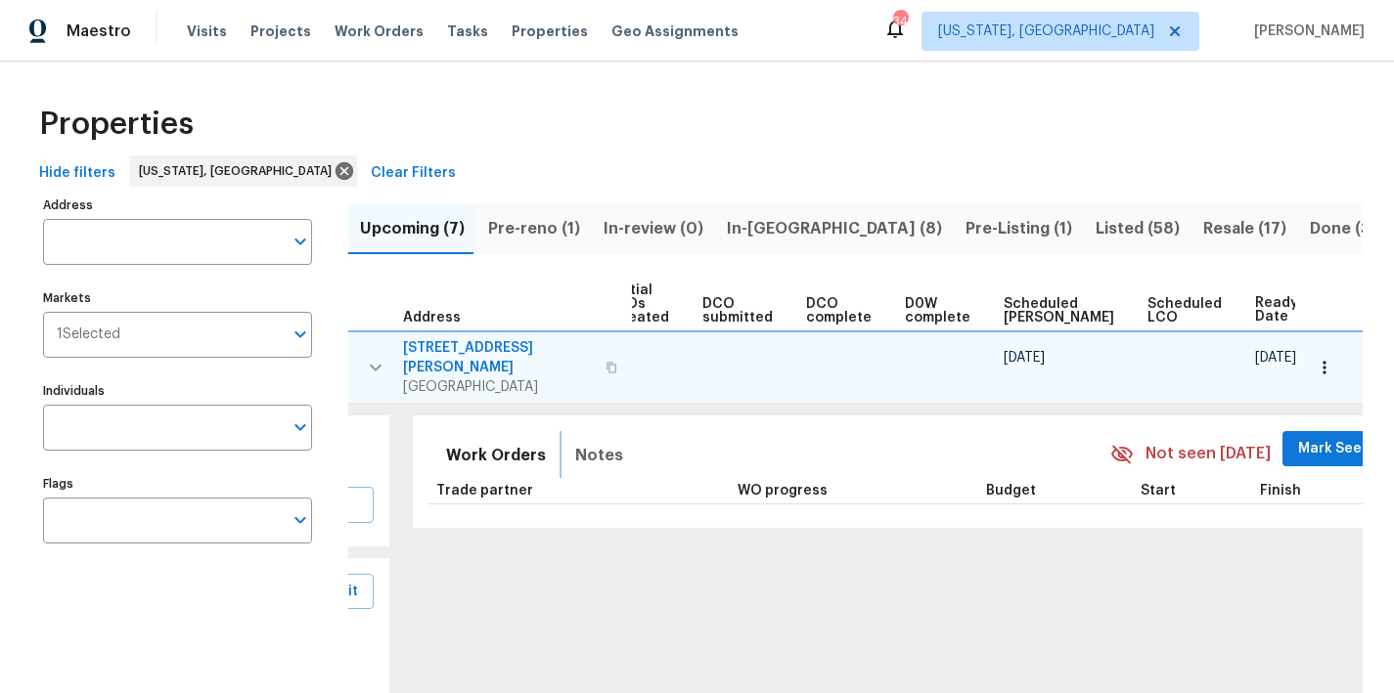
click at [575, 442] on span "Notes" at bounding box center [599, 455] width 48 height 27
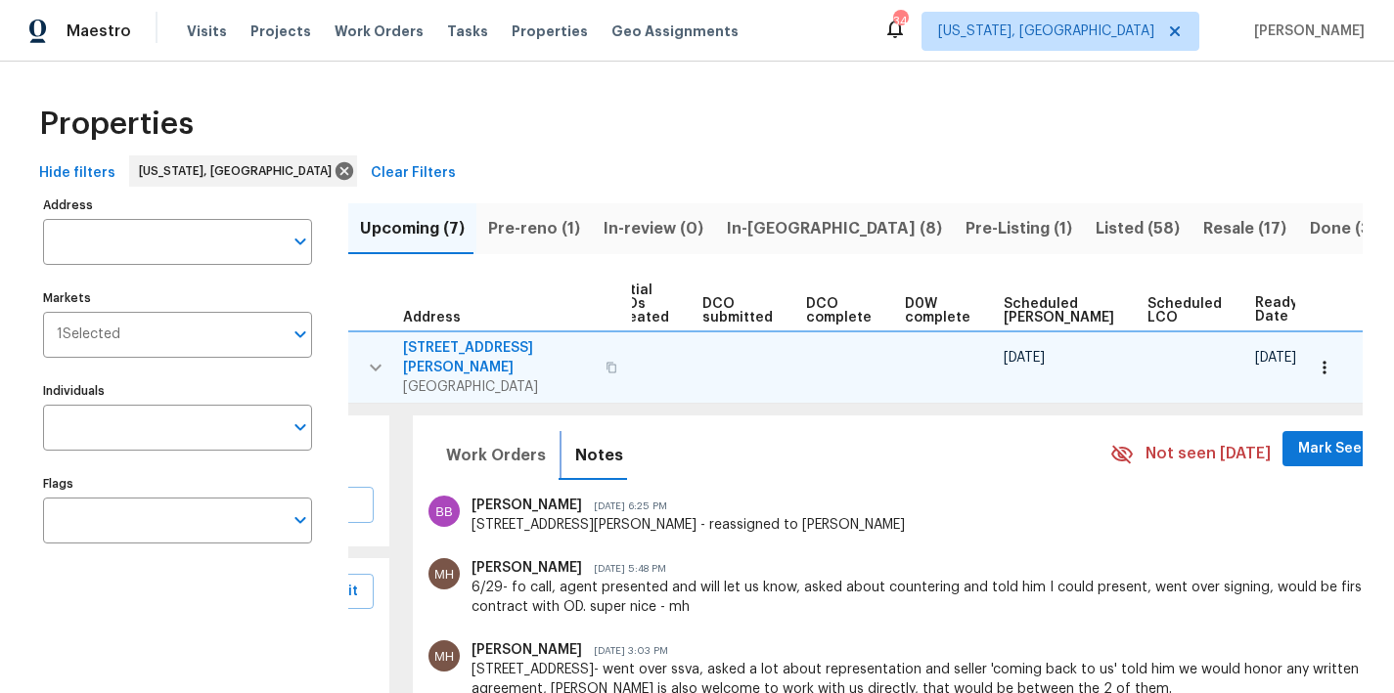
scroll to position [25, 0]
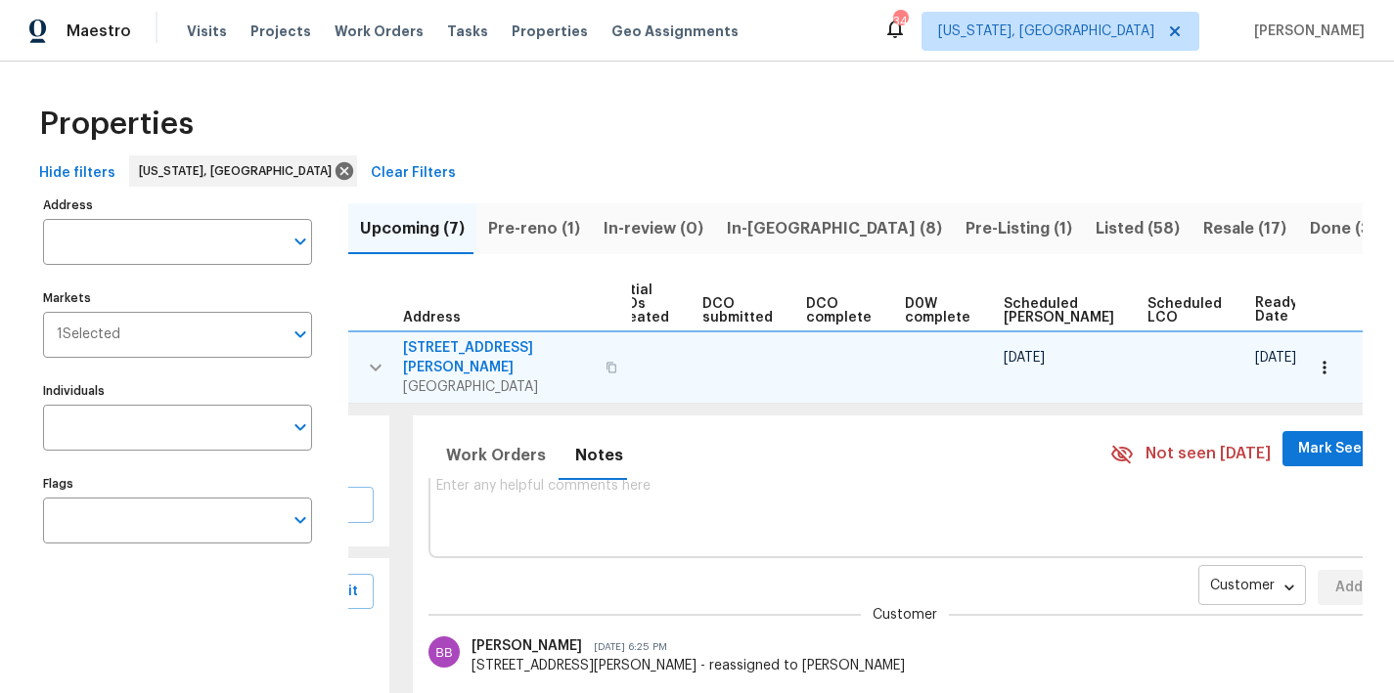
click at [1154, 578] on body "Maestro Visits Projects Work Orders Tasks Properties Geo Assignments 34 Washing…" at bounding box center [697, 346] width 1394 height 693
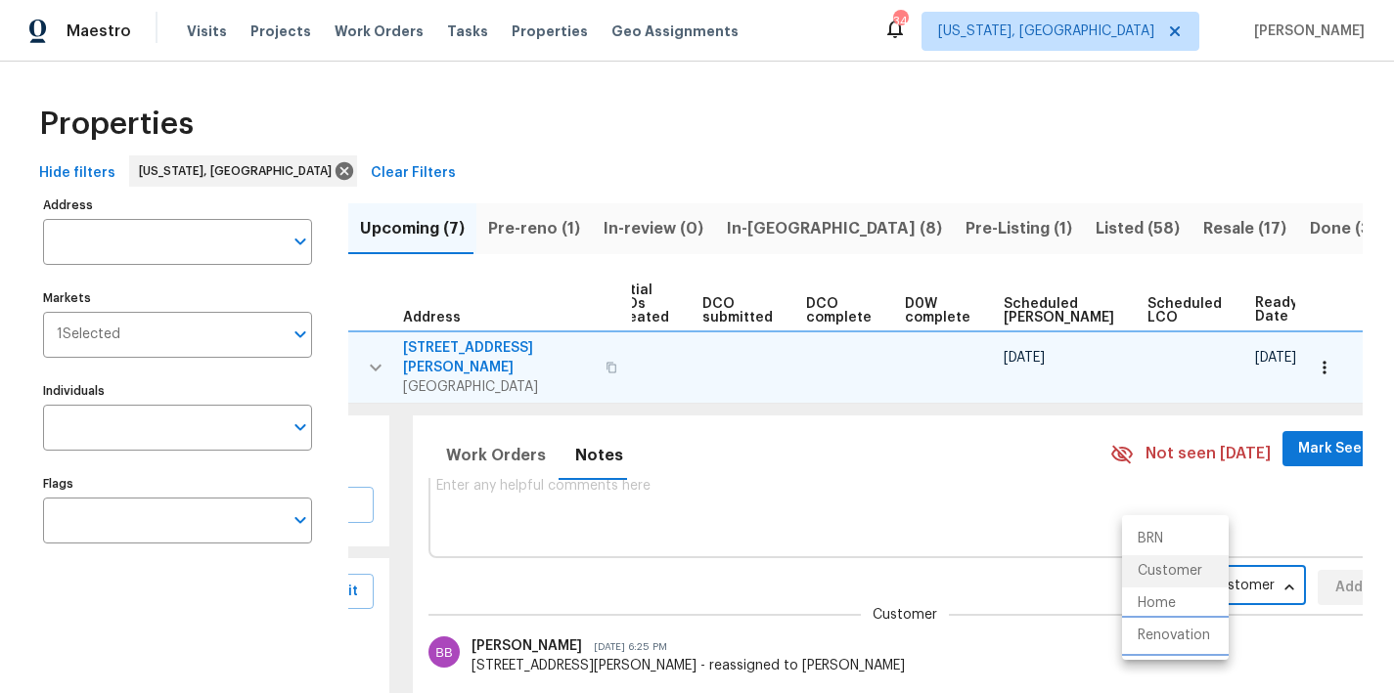
click at [1177, 637] on li "Renovation" at bounding box center [1175, 636] width 107 height 32
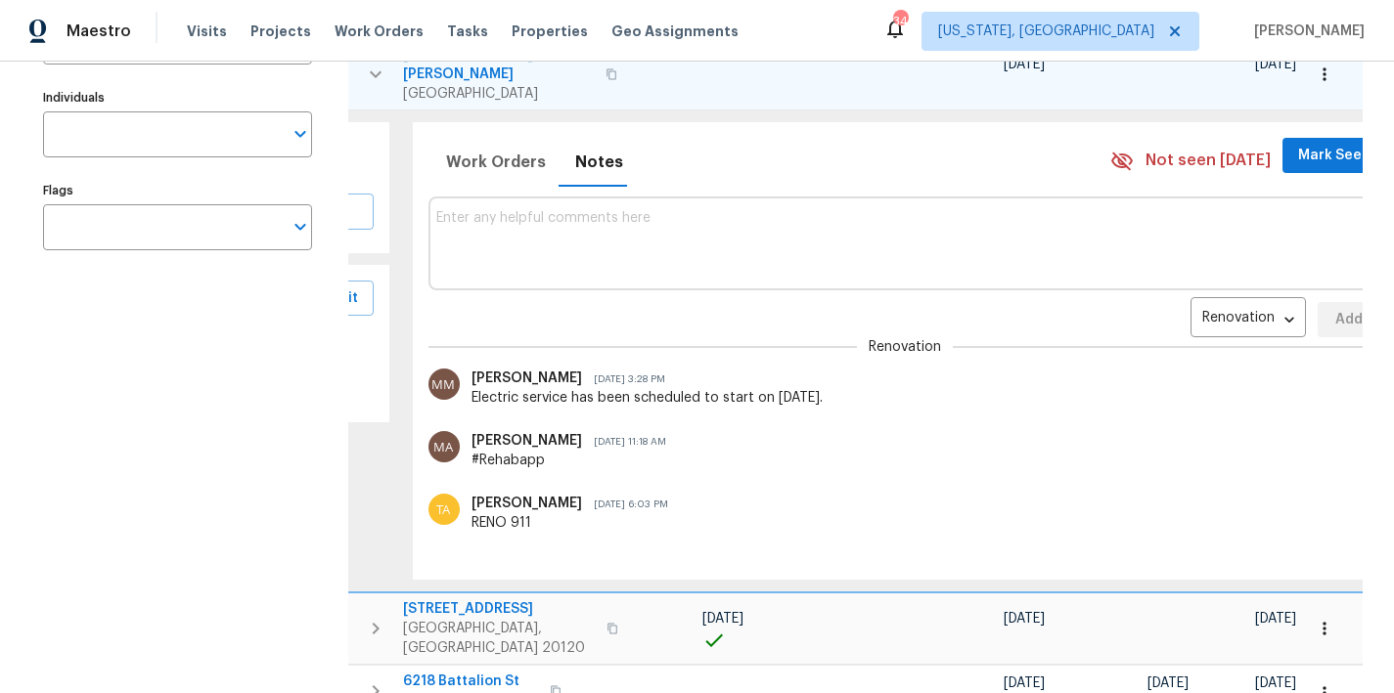
scroll to position [0, 0]
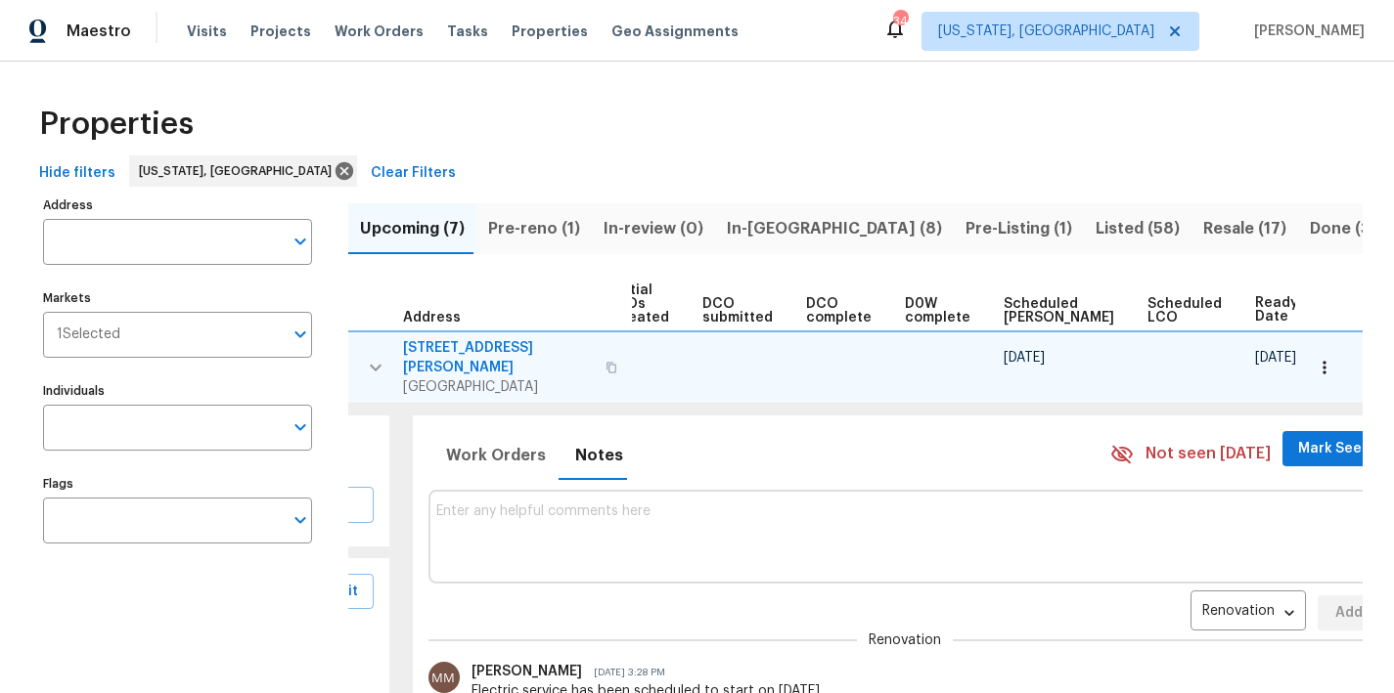
click at [370, 358] on icon "button" at bounding box center [375, 367] width 23 height 23
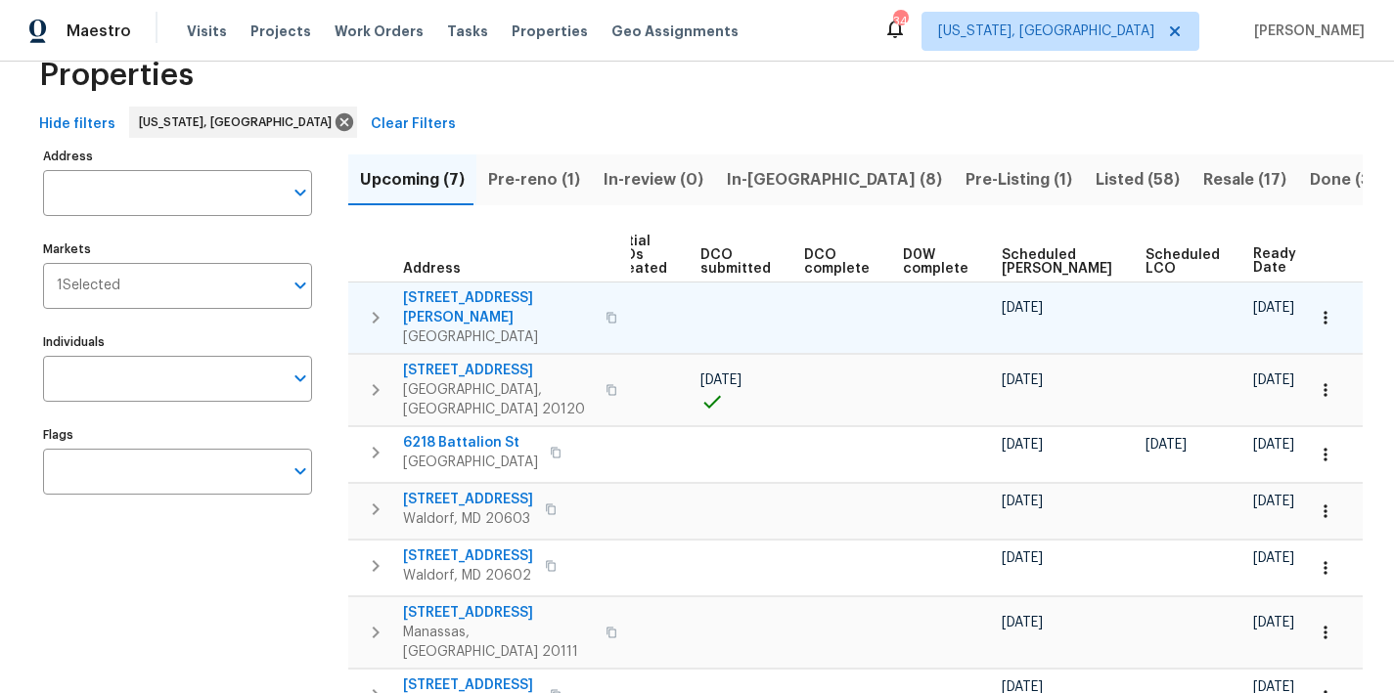
scroll to position [48, 0]
click at [376, 379] on icon "button" at bounding box center [375, 390] width 23 height 23
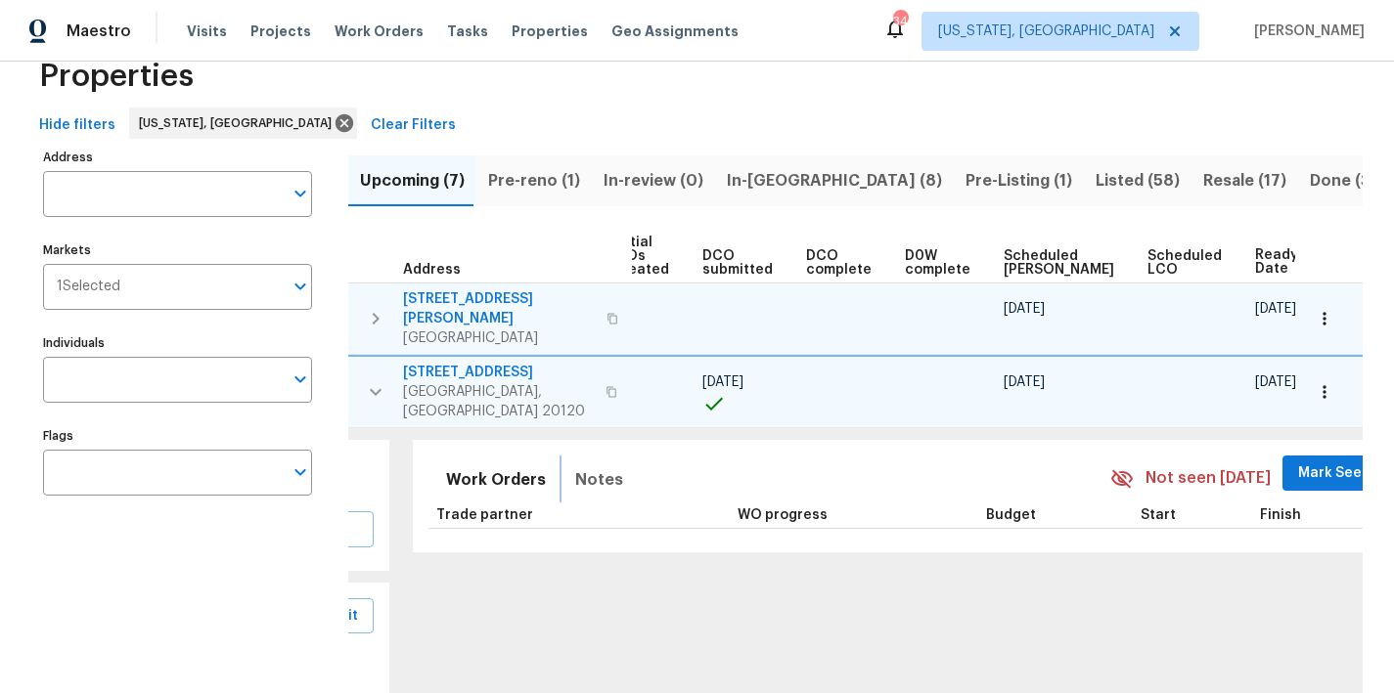
click at [590, 467] on span "Notes" at bounding box center [599, 480] width 48 height 27
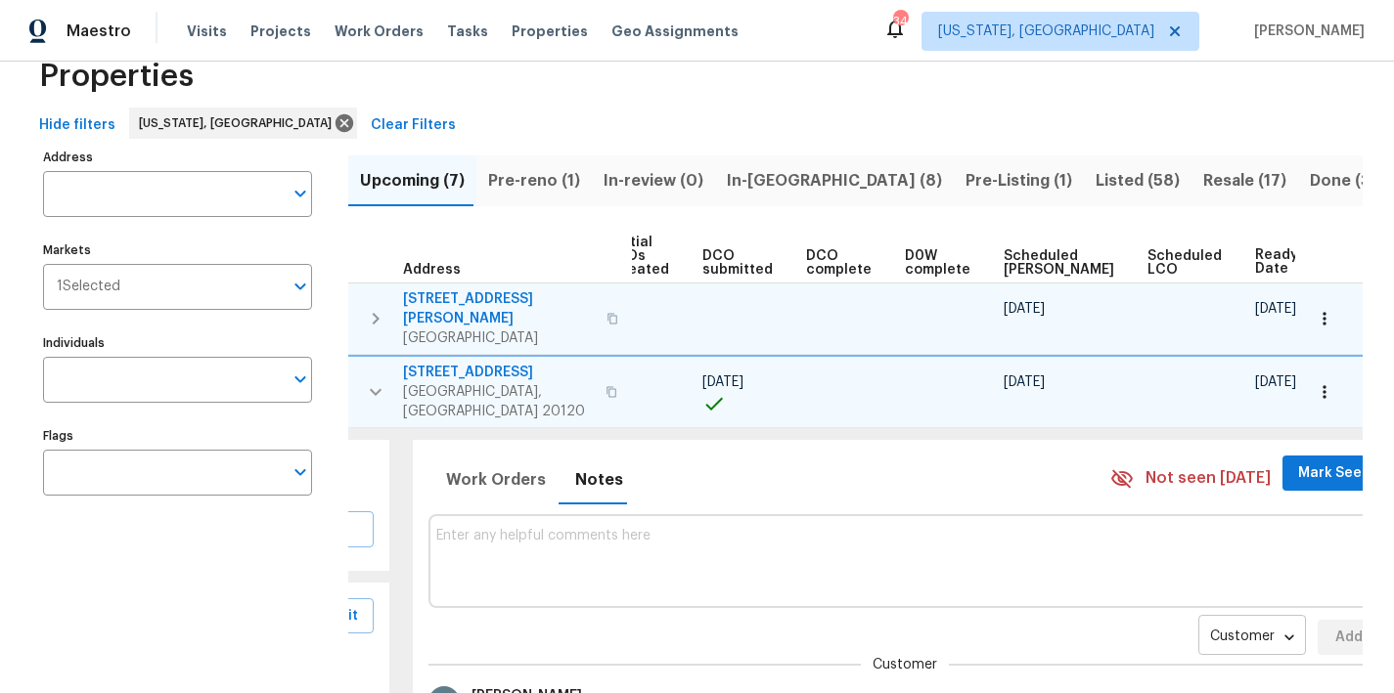
click at [1194, 607] on body "Maestro Visits Projects Work Orders Tasks Properties Geo Assignments 34 Washing…" at bounding box center [697, 346] width 1394 height 693
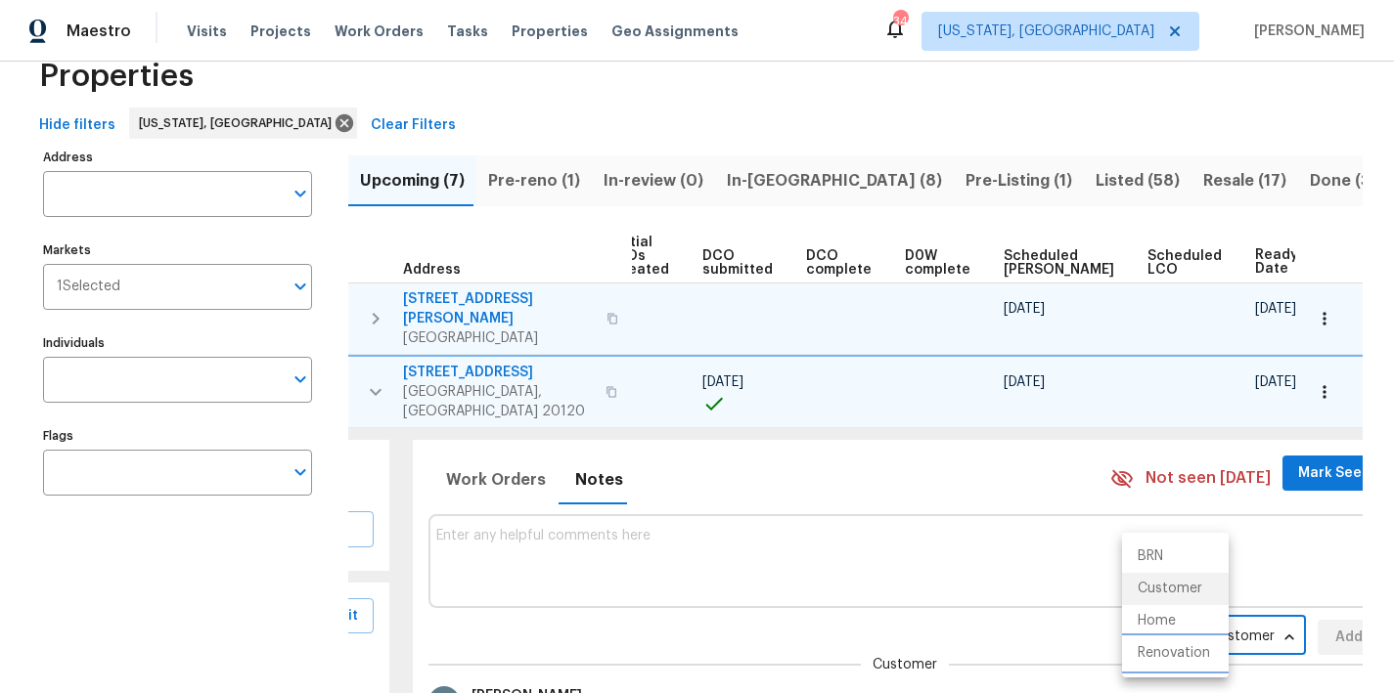
click at [1195, 650] on li "Renovation" at bounding box center [1175, 654] width 107 height 32
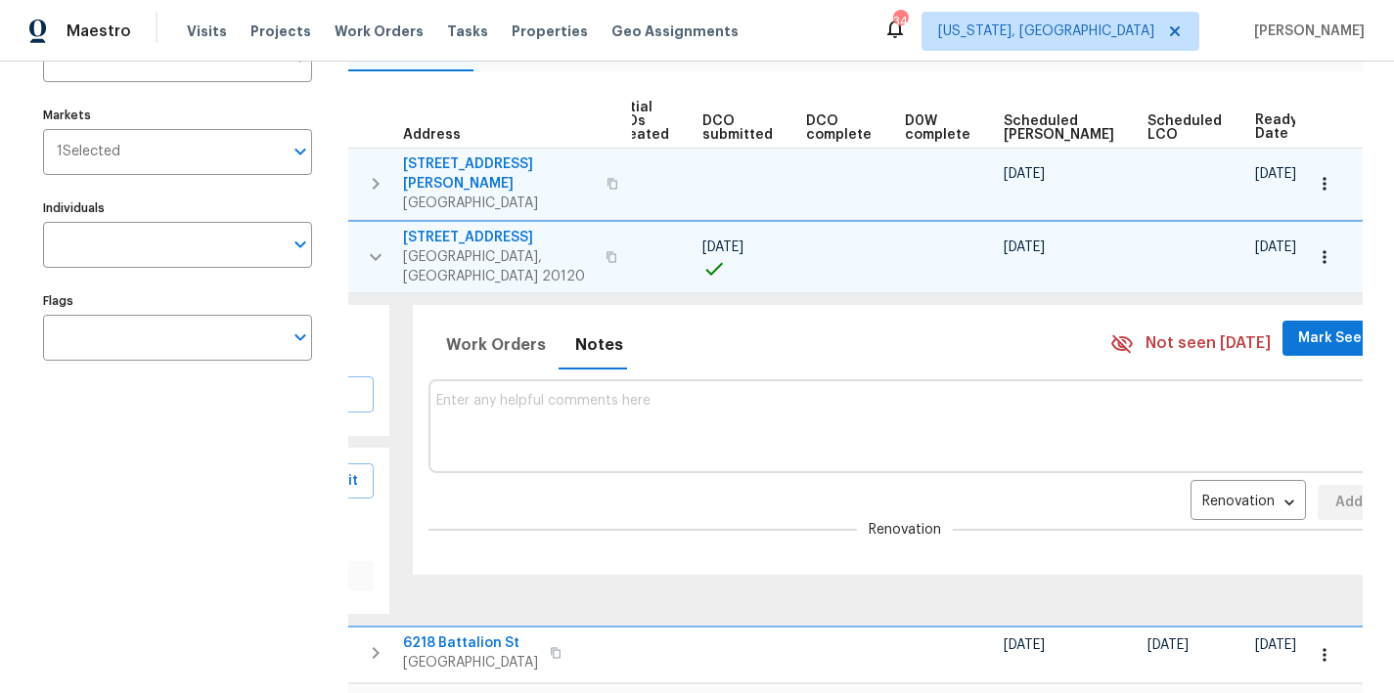
scroll to position [186, 0]
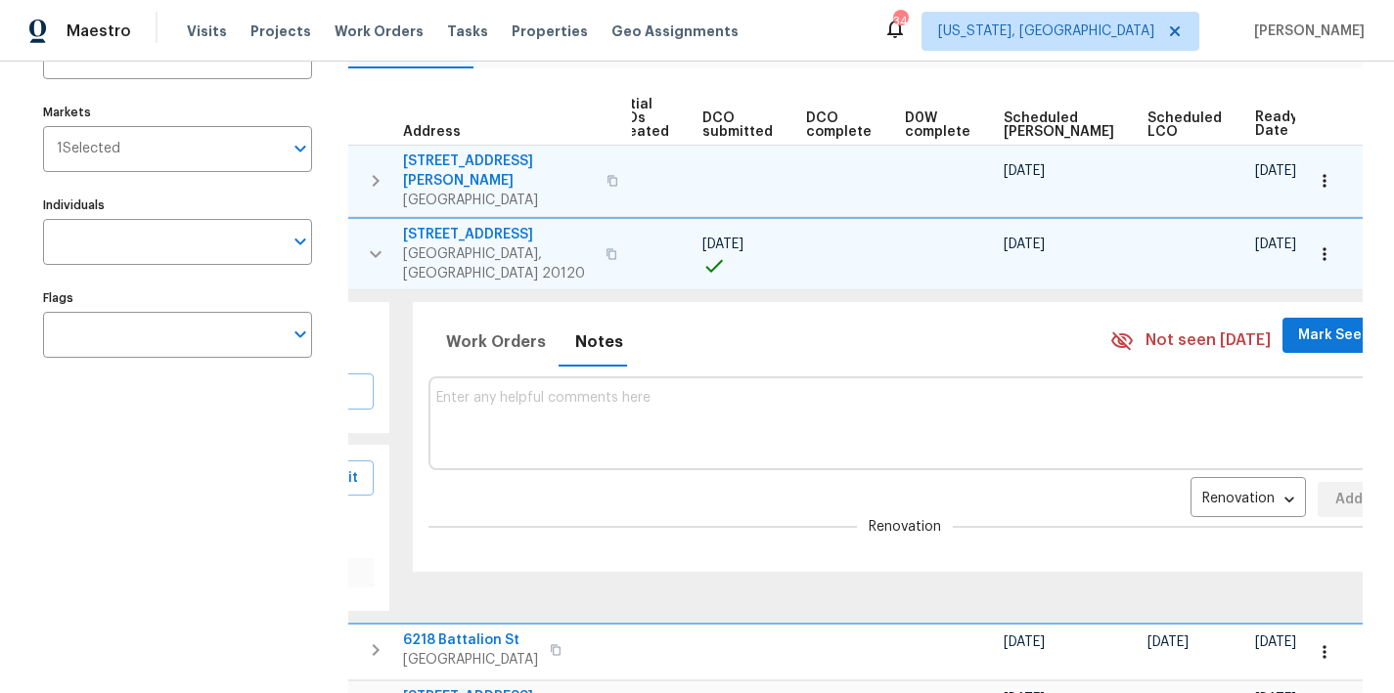
click at [372, 243] on icon "button" at bounding box center [375, 254] width 23 height 23
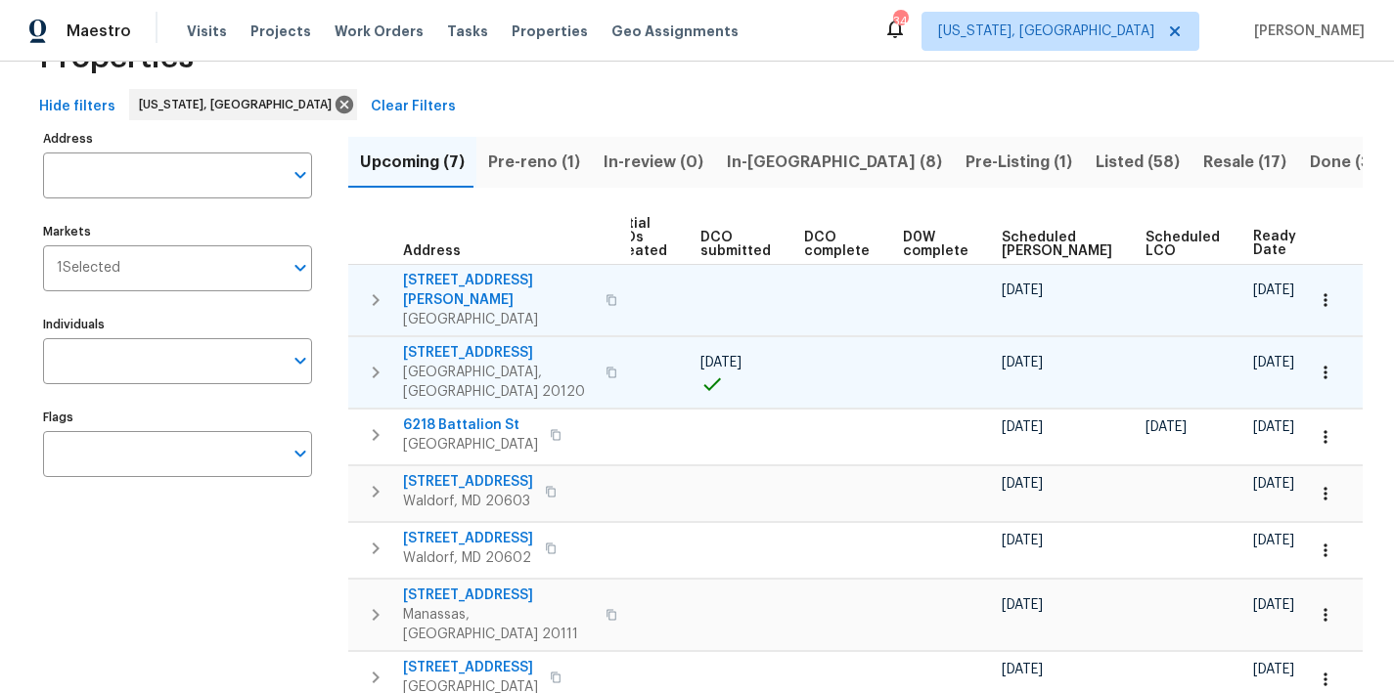
scroll to position [0, 0]
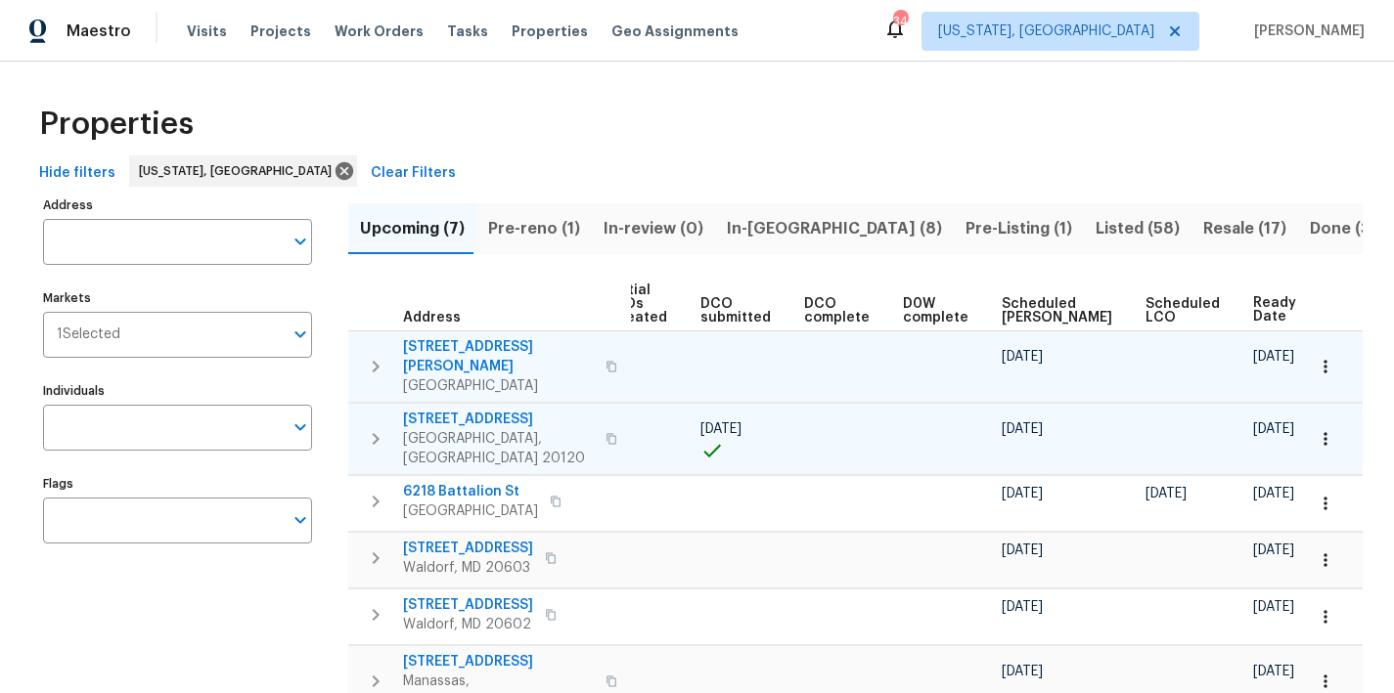
click at [719, 136] on div "Properties" at bounding box center [696, 124] width 1331 height 63
click at [592, 127] on div "Properties" at bounding box center [696, 124] width 1331 height 63
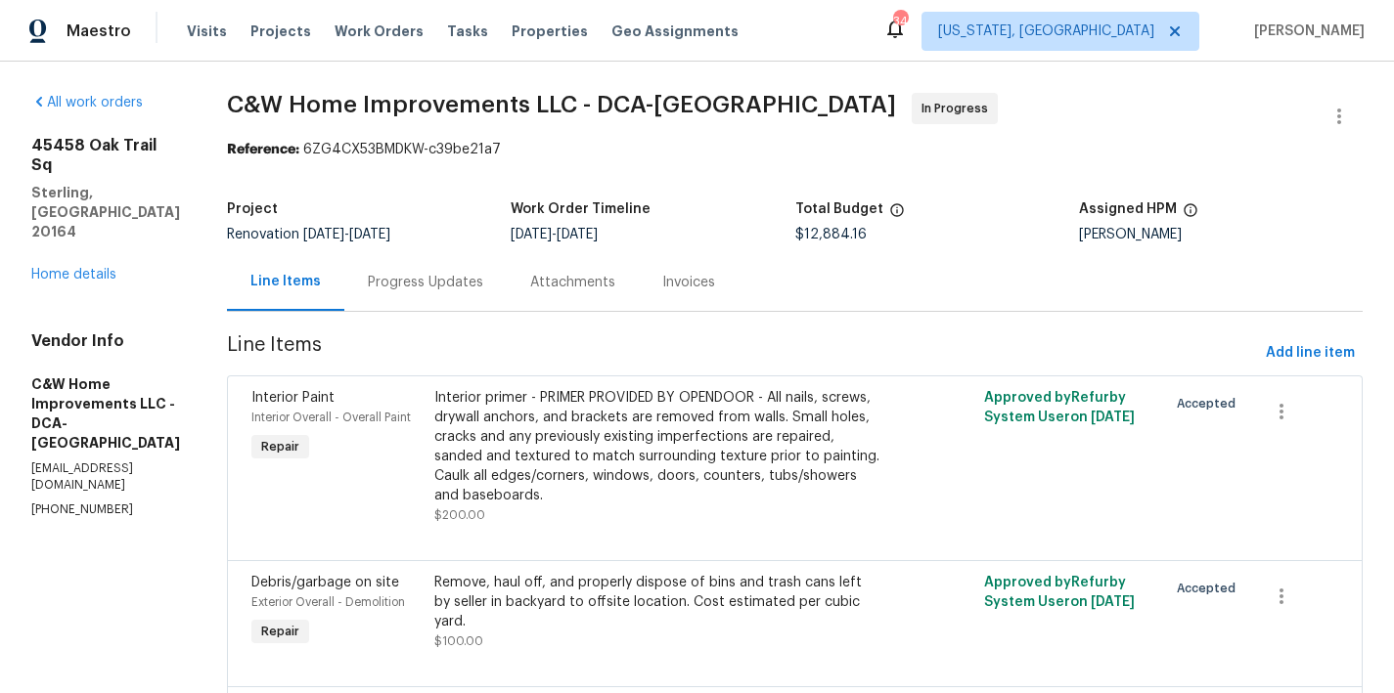
click at [82, 208] on div "[STREET_ADDRESS] Home details" at bounding box center [105, 210] width 149 height 149
click at [94, 268] on link "Home details" at bounding box center [73, 275] width 85 height 14
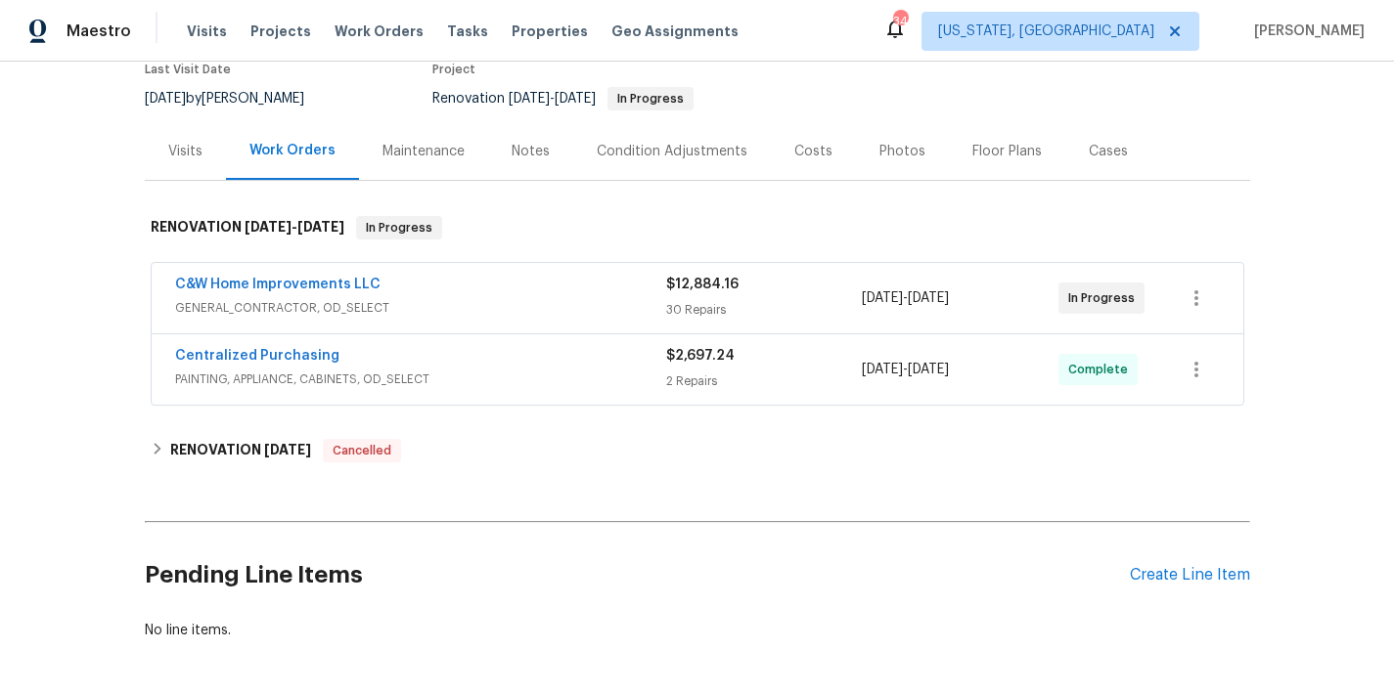
scroll to position [40, 0]
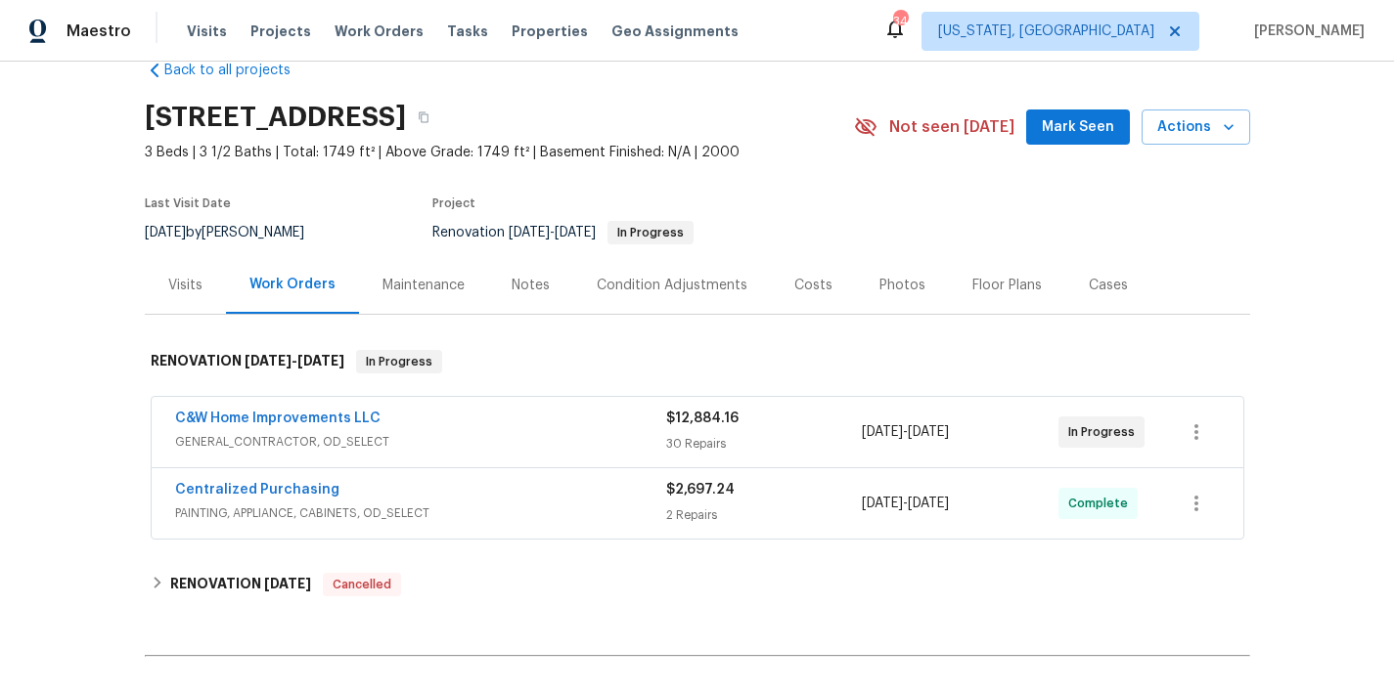
click at [524, 278] on div "Notes" at bounding box center [531, 286] width 38 height 20
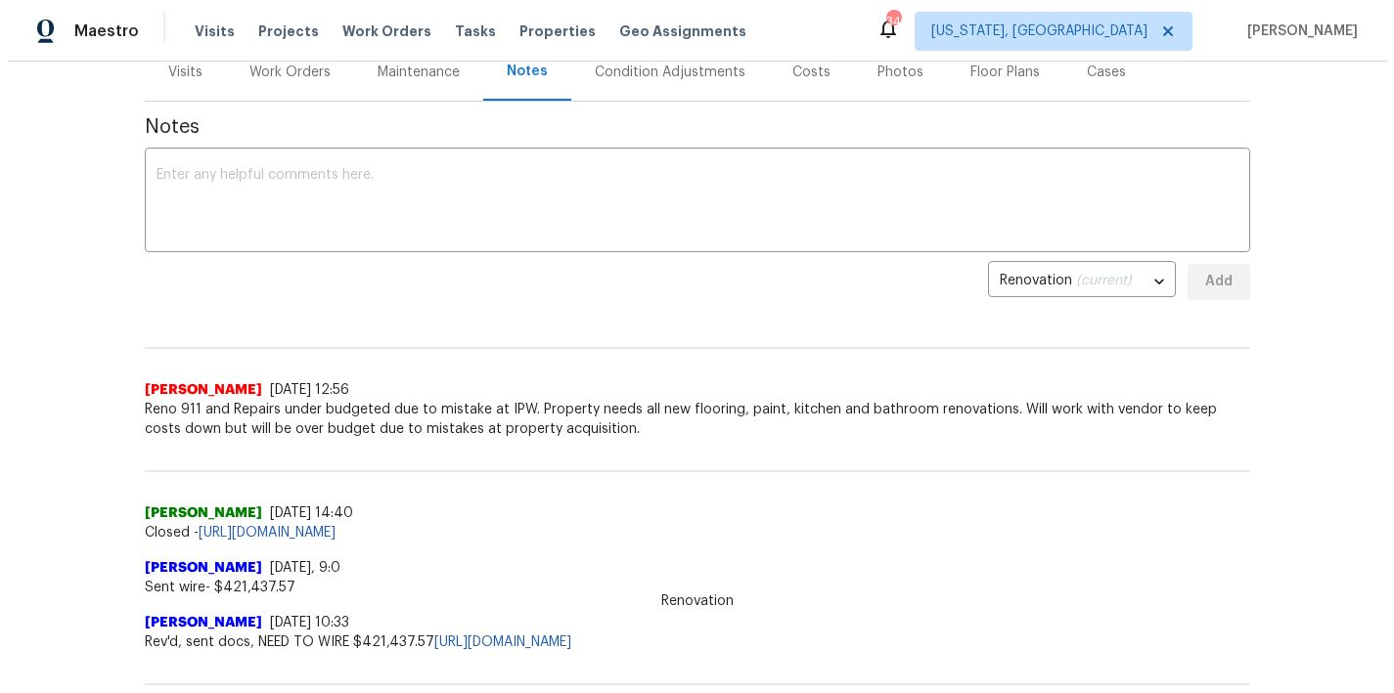
scroll to position [241, 0]
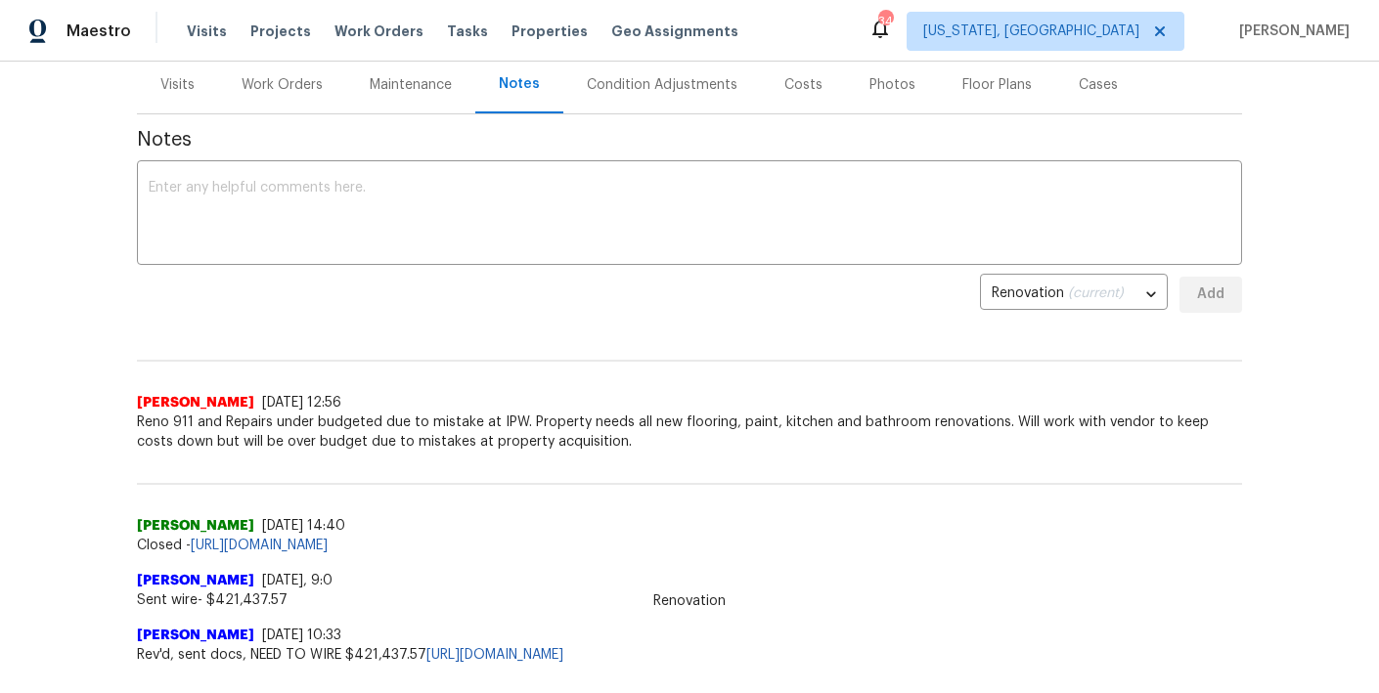
click at [283, 96] on div "Work Orders" at bounding box center [282, 85] width 128 height 58
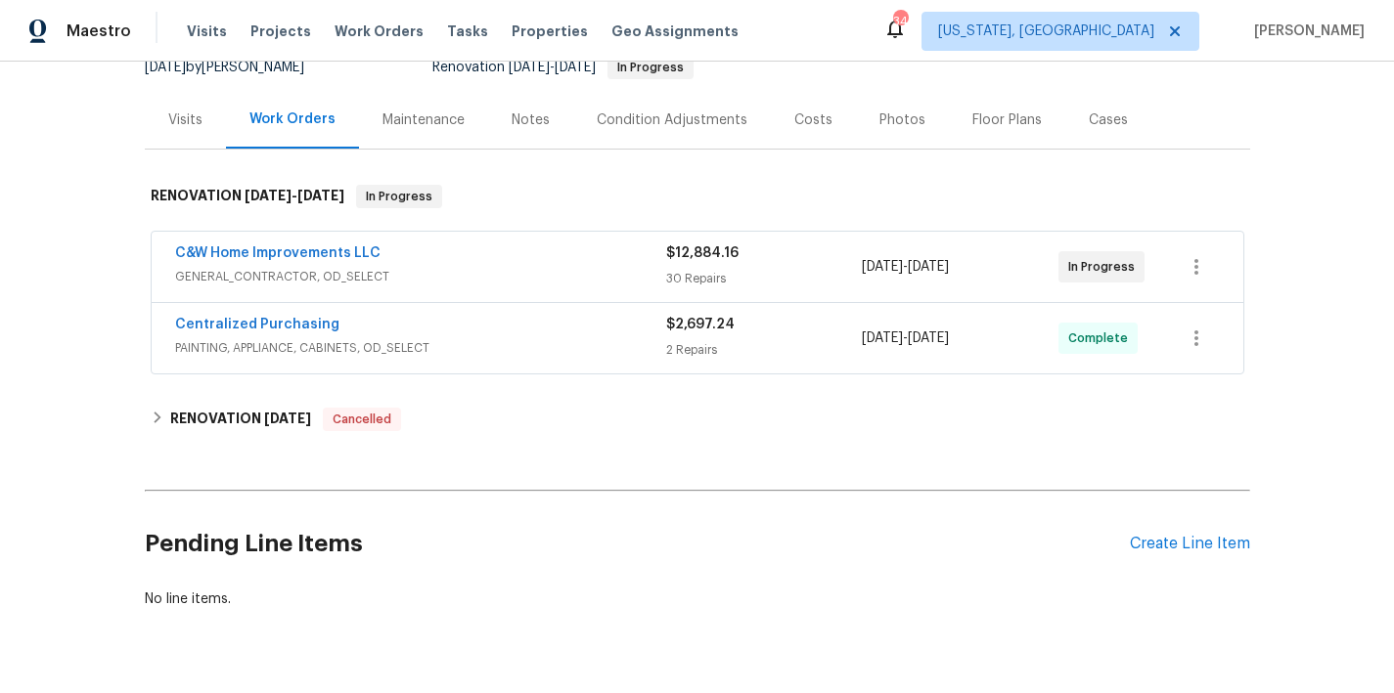
scroll to position [112, 0]
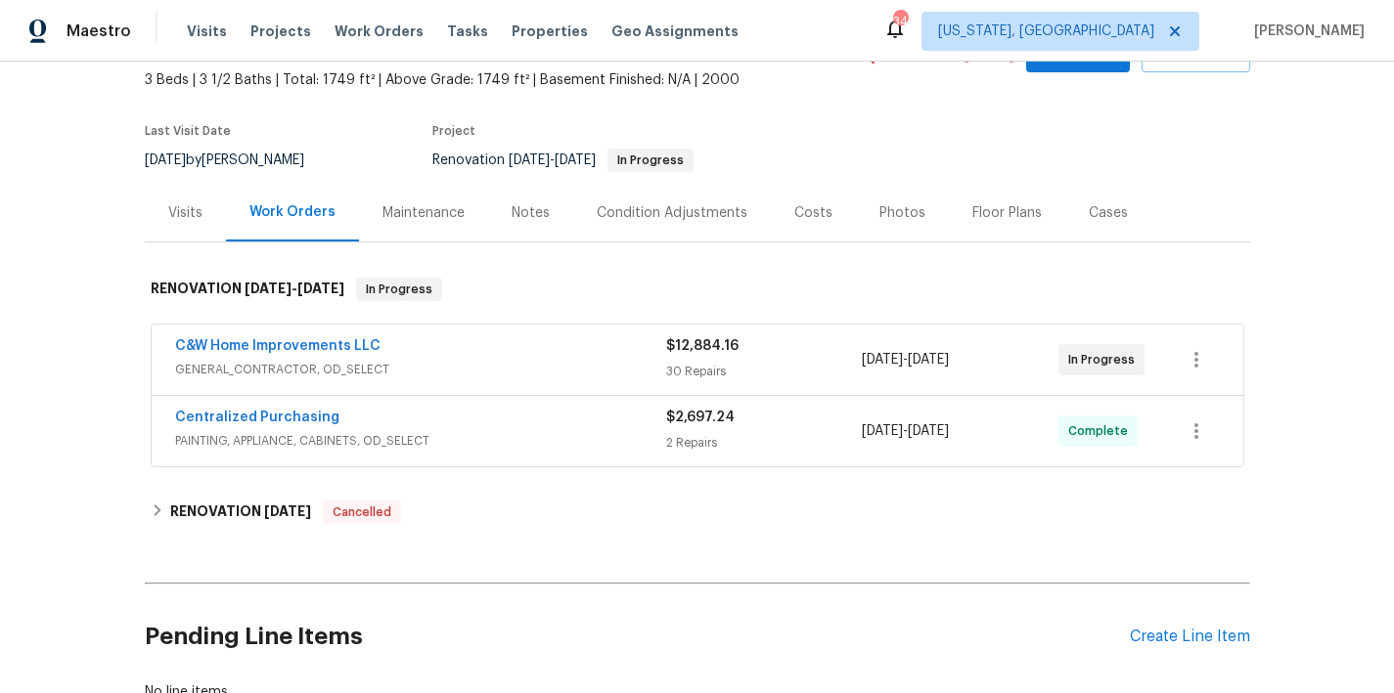
click at [805, 209] on div "Costs" at bounding box center [813, 213] width 38 height 20
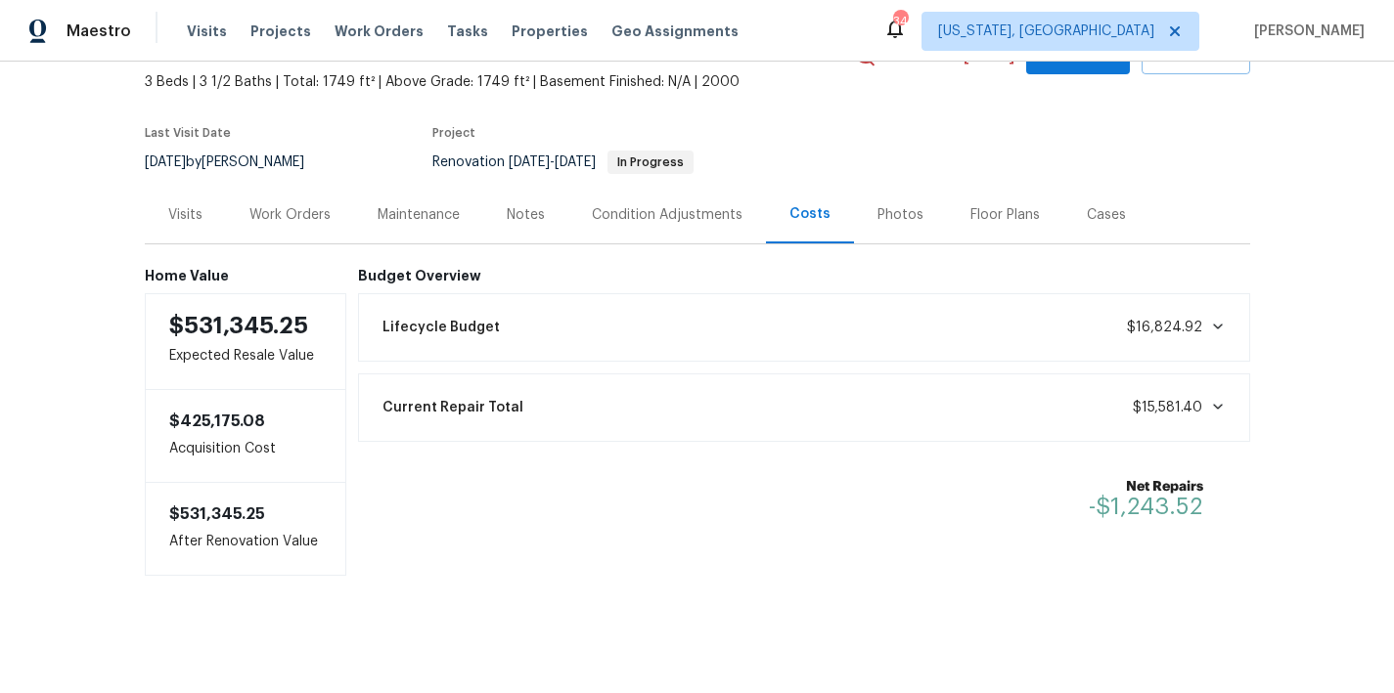
click at [312, 215] on div "Work Orders" at bounding box center [289, 215] width 81 height 20
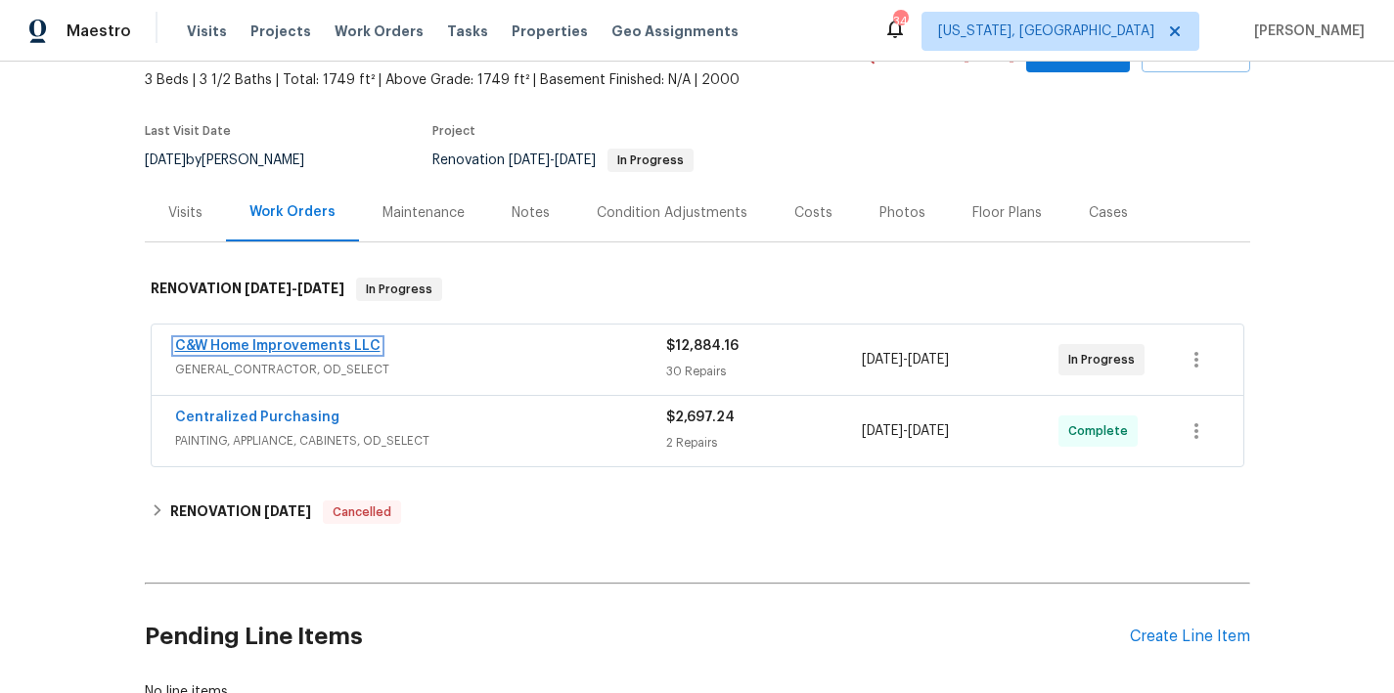
click at [322, 350] on link "C&W Home Improvements LLC" at bounding box center [277, 346] width 205 height 14
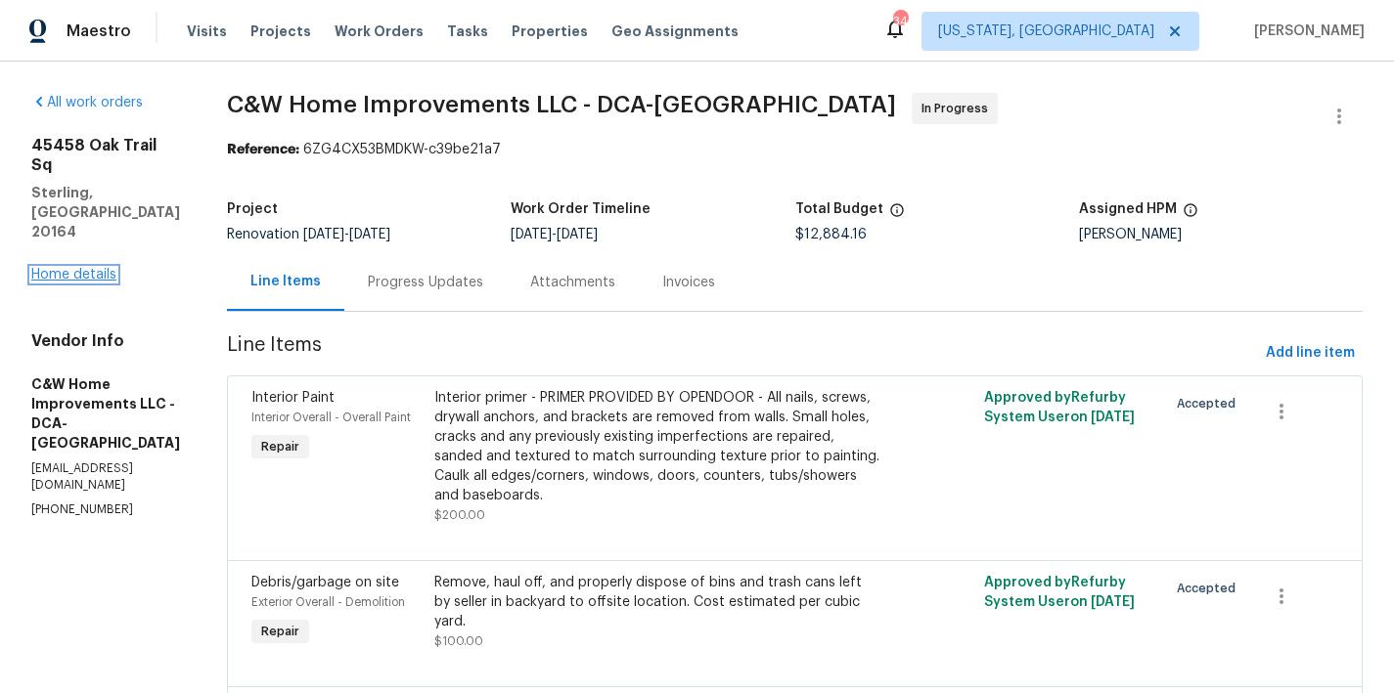
click at [67, 268] on link "Home details" at bounding box center [73, 275] width 85 height 14
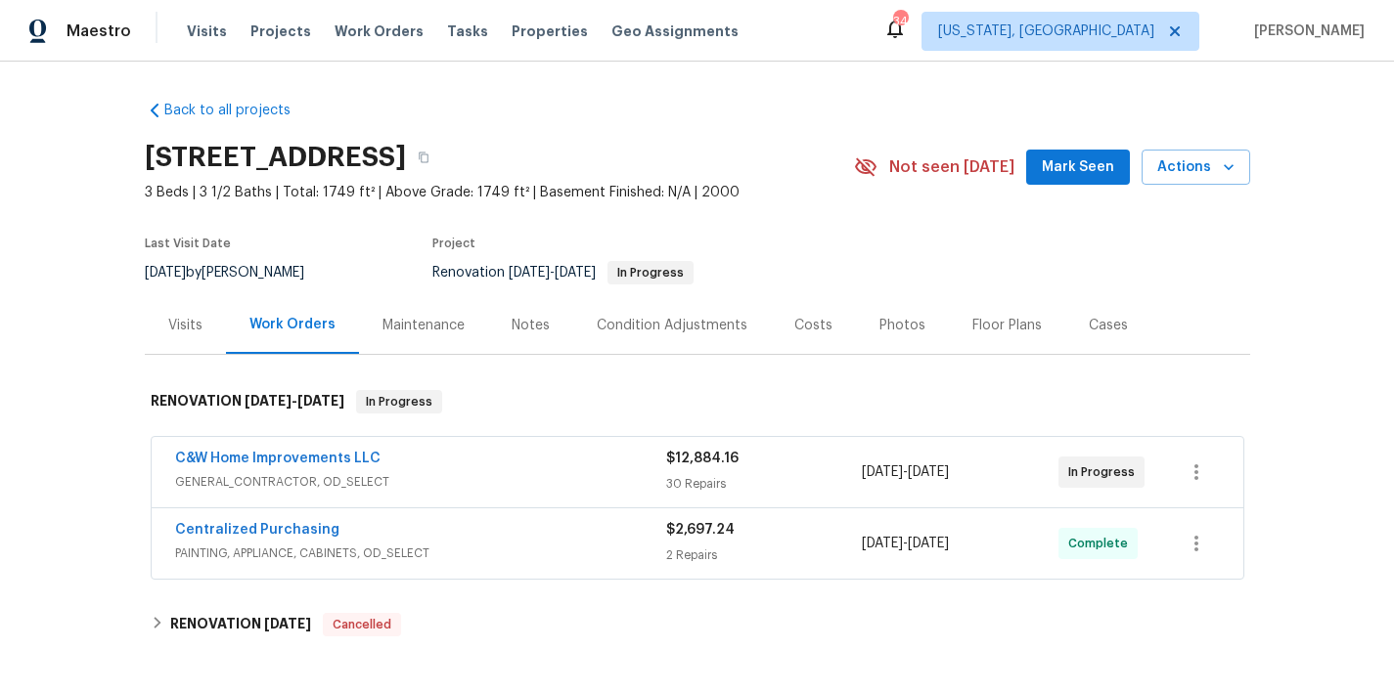
scroll to position [150, 0]
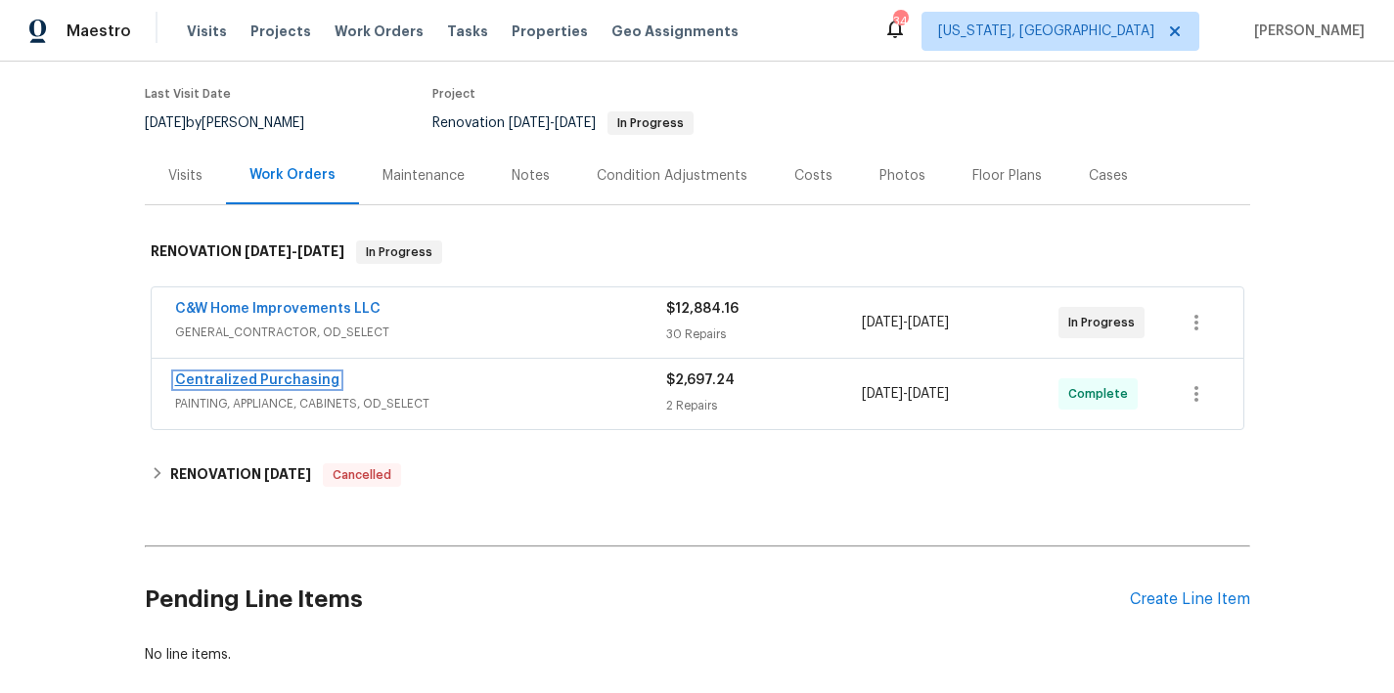
click at [243, 380] on link "Centralized Purchasing" at bounding box center [257, 381] width 164 height 14
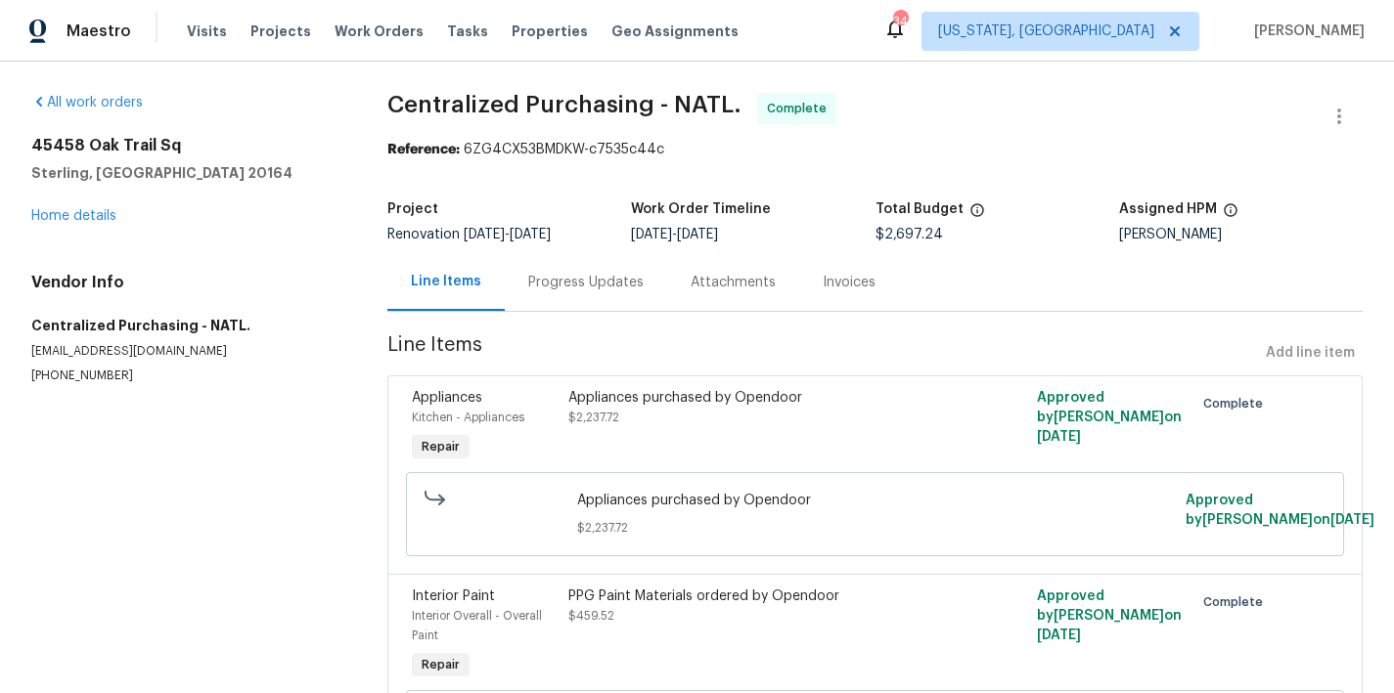
click at [63, 228] on div "All work orders [STREET_ADDRESS] Home details Vendor Info Centralized Purchasin…" at bounding box center [185, 238] width 309 height 291
click at [67, 219] on link "Home details" at bounding box center [73, 216] width 85 height 14
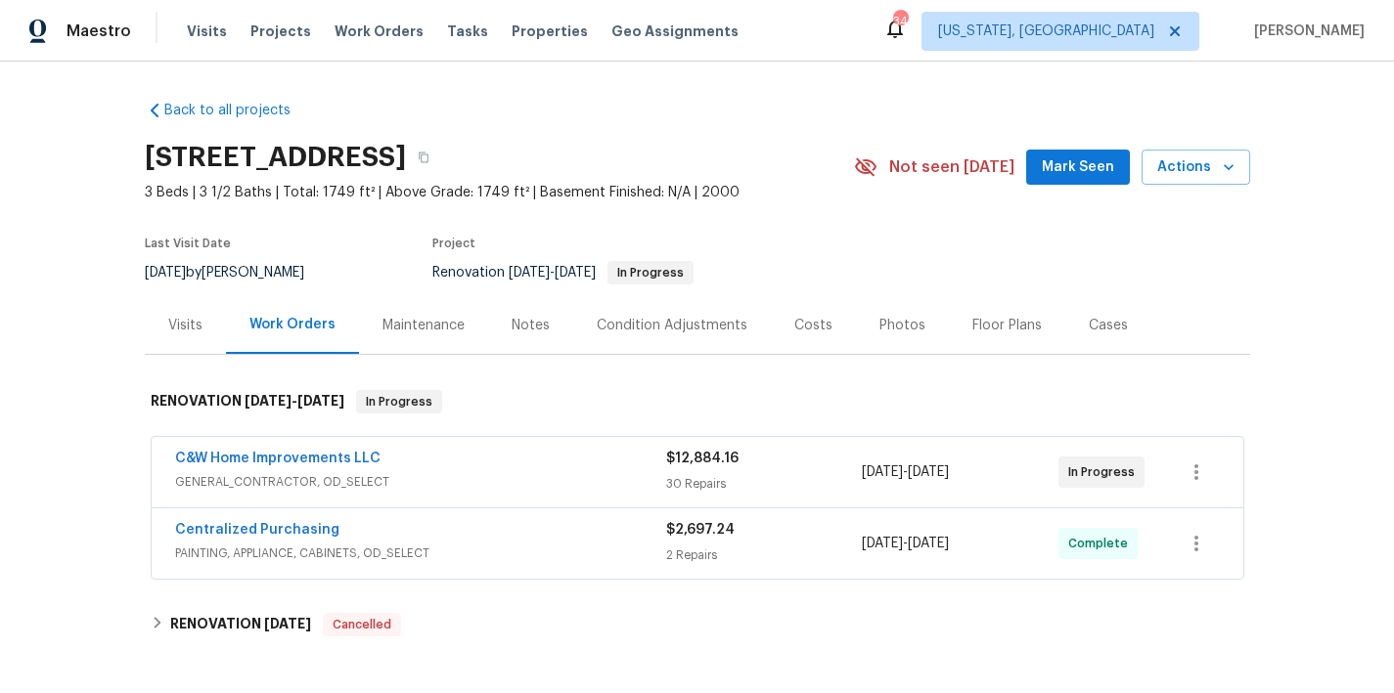
click at [832, 105] on div "Back to all projects [STREET_ADDRESS] 3 Beds | 3 1/2 Baths | Total: 1749 ft² | …" at bounding box center [697, 457] width 1105 height 745
click at [302, 458] on link "C&W Home Improvements LLC" at bounding box center [277, 459] width 205 height 14
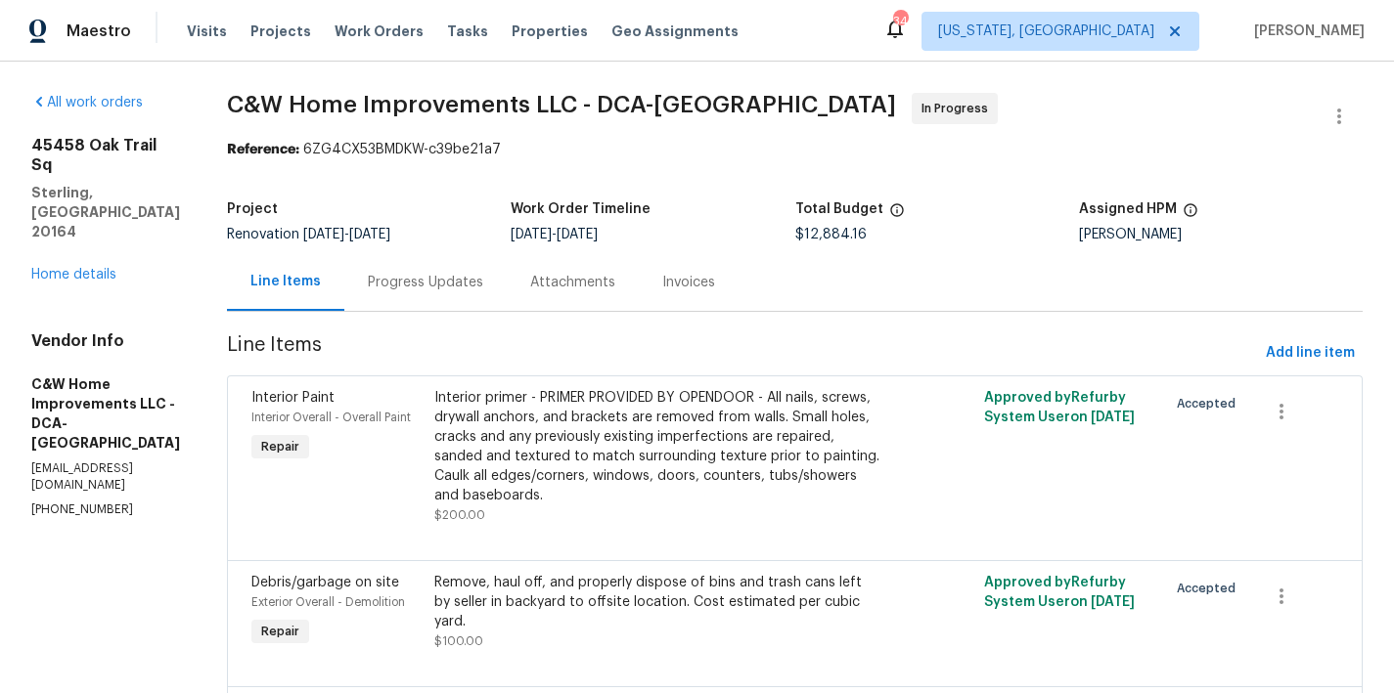
click at [900, 127] on span "C&W Home Improvements LLC - DCA-MD In Progress" at bounding box center [771, 116] width 1089 height 47
click at [63, 268] on link "Home details" at bounding box center [73, 275] width 85 height 14
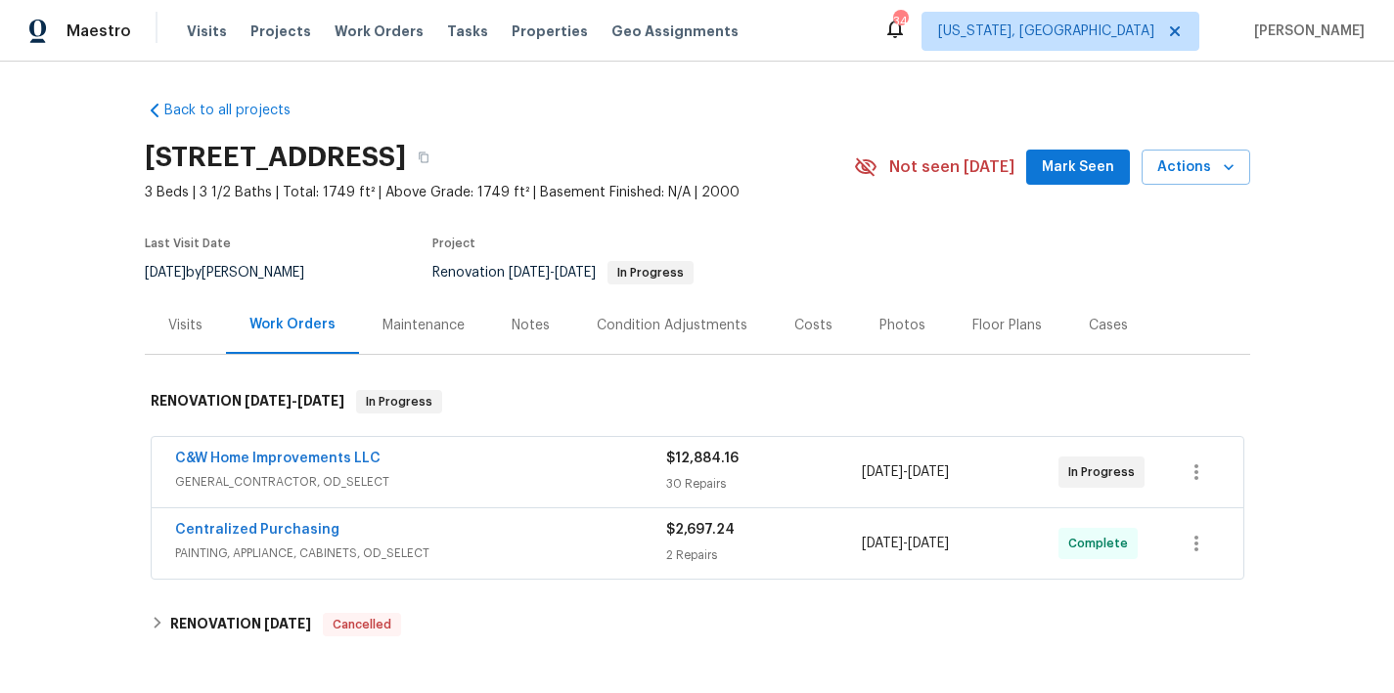
click at [522, 330] on div "Notes" at bounding box center [531, 326] width 38 height 20
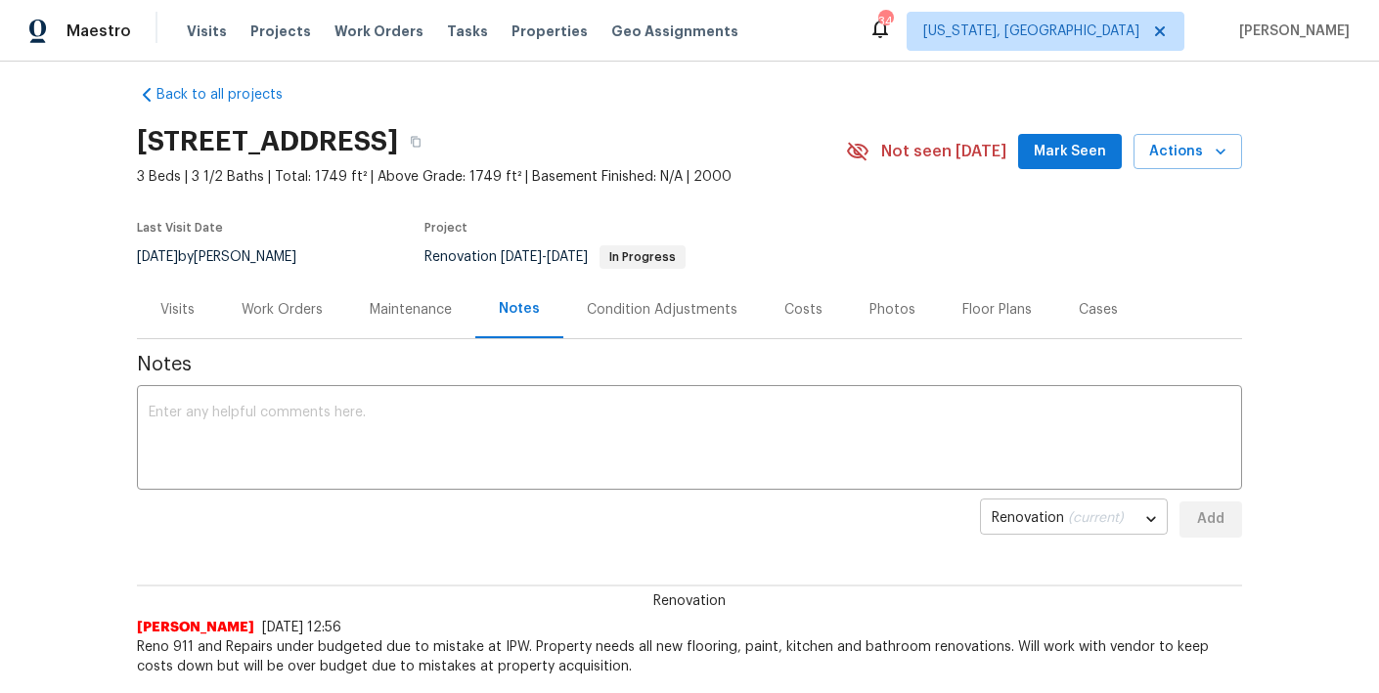
scroll to position [34, 0]
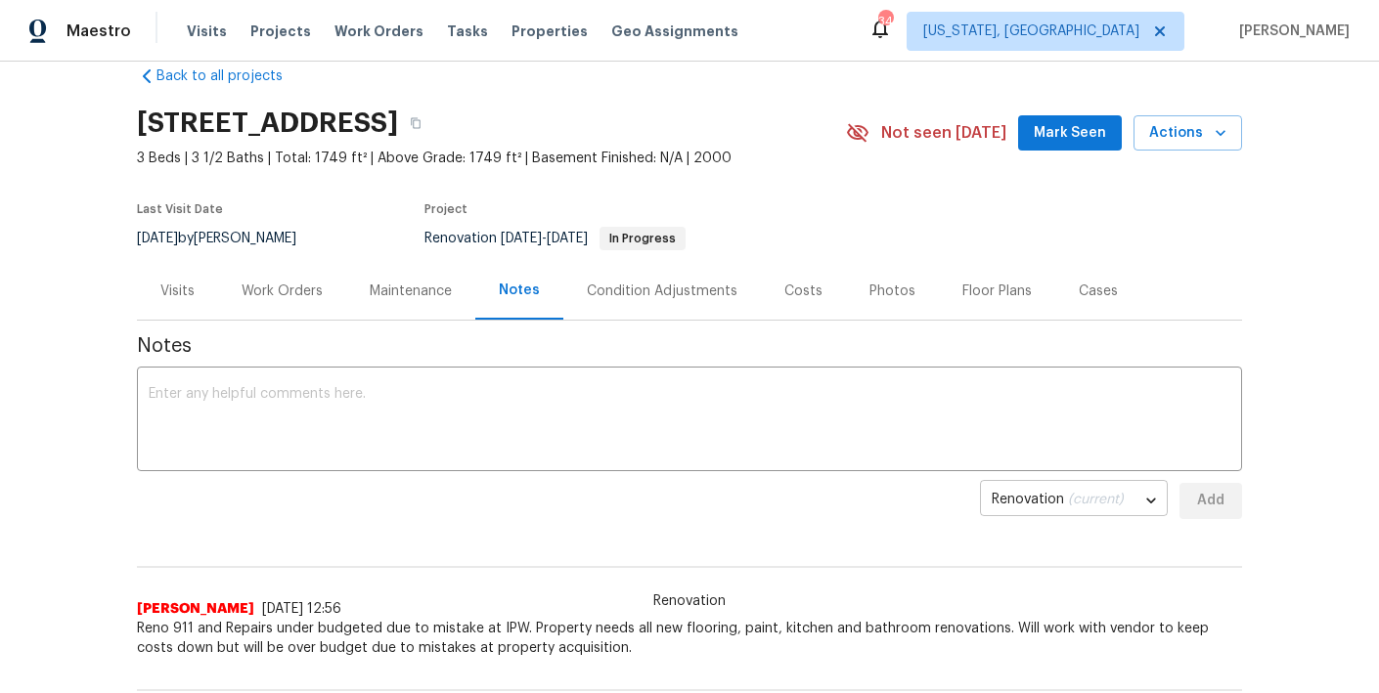
click at [1077, 509] on body "Maestro Visits Projects Work Orders Tasks Properties Geo Assignments [STREET_AD…" at bounding box center [689, 346] width 1379 height 693
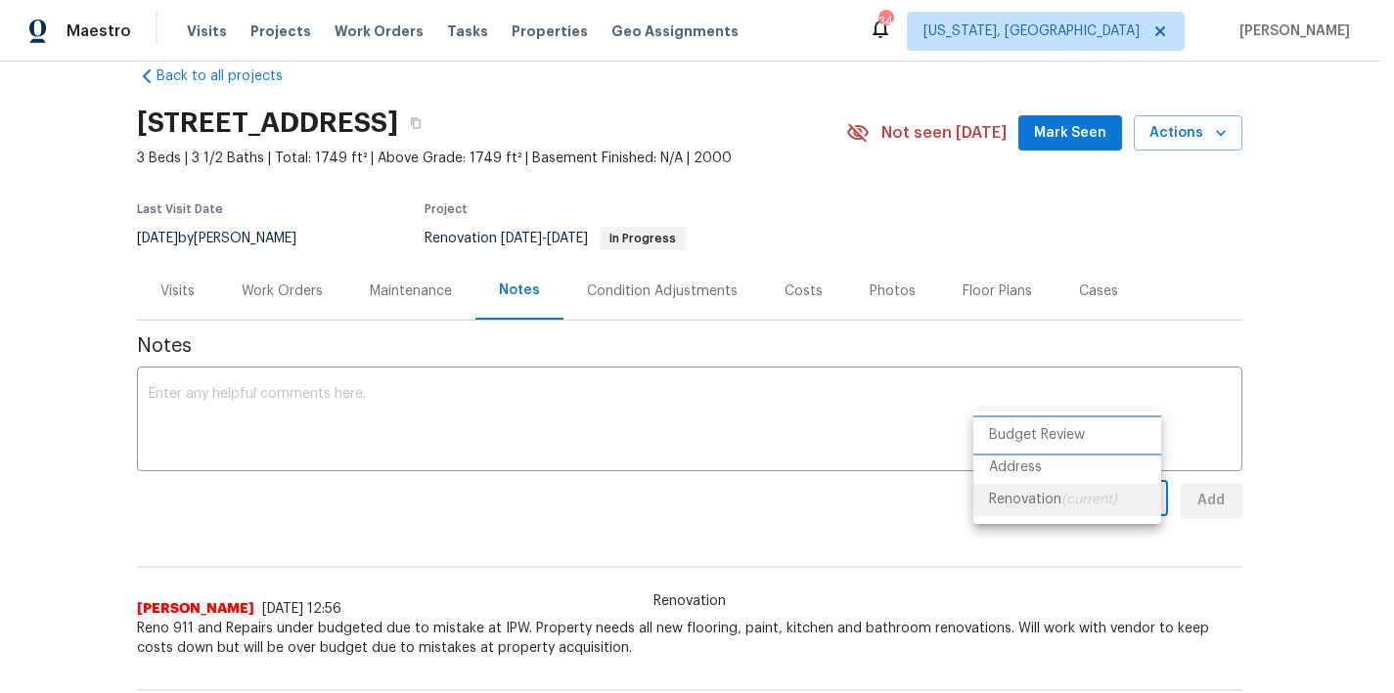
click at [1036, 437] on li "Budget Review" at bounding box center [1067, 436] width 188 height 32
type input "budget_review"
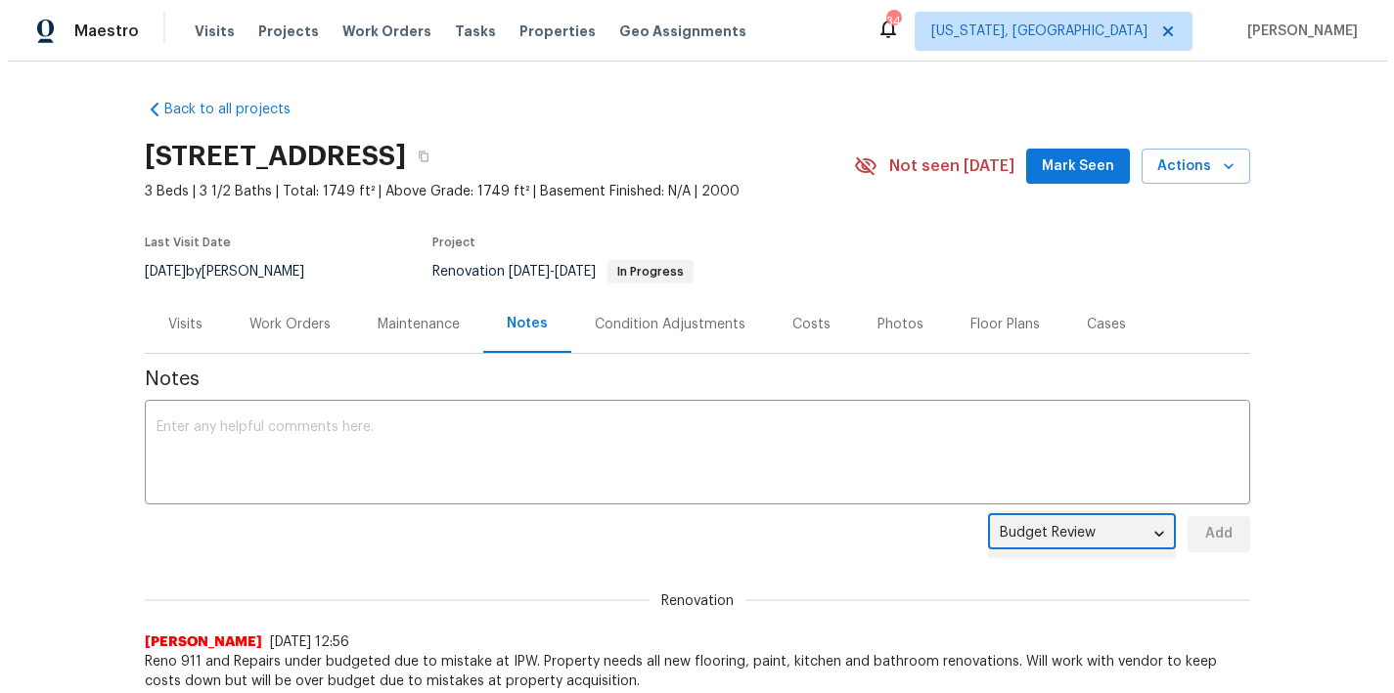
scroll to position [0, 0]
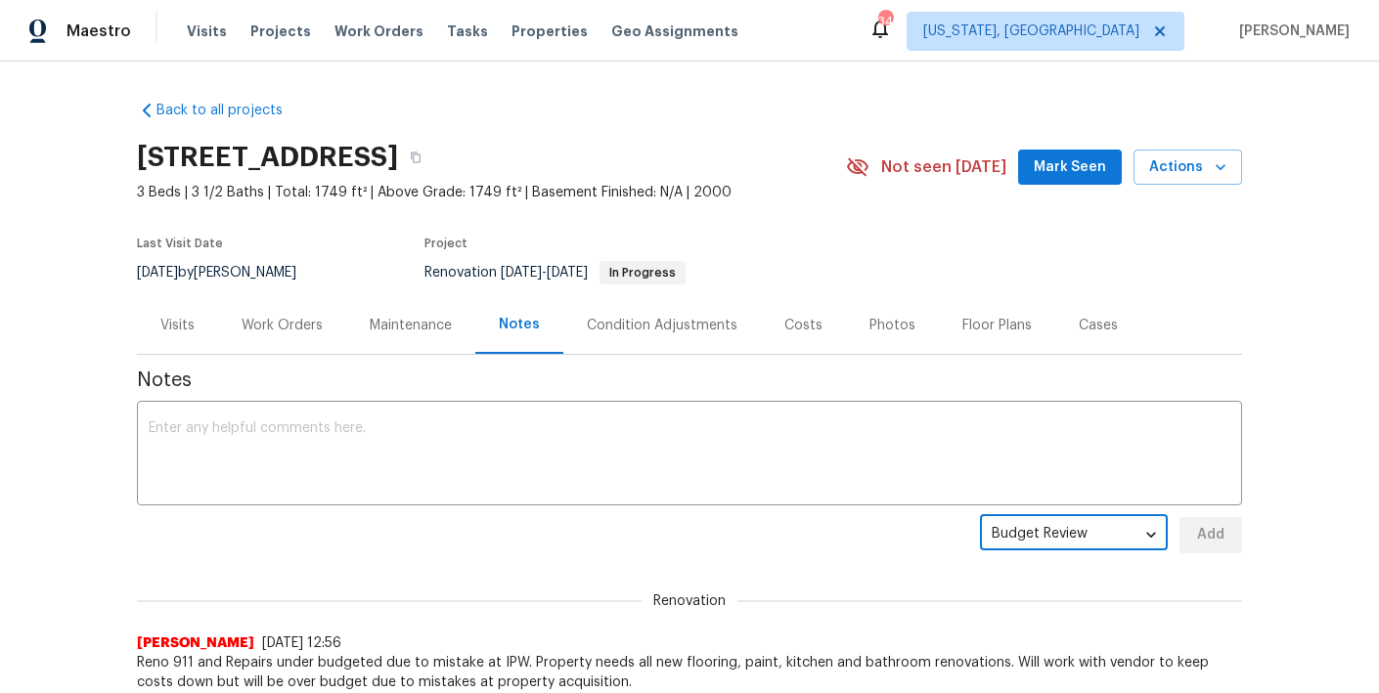
click at [279, 329] on div "Work Orders" at bounding box center [282, 326] width 81 height 20
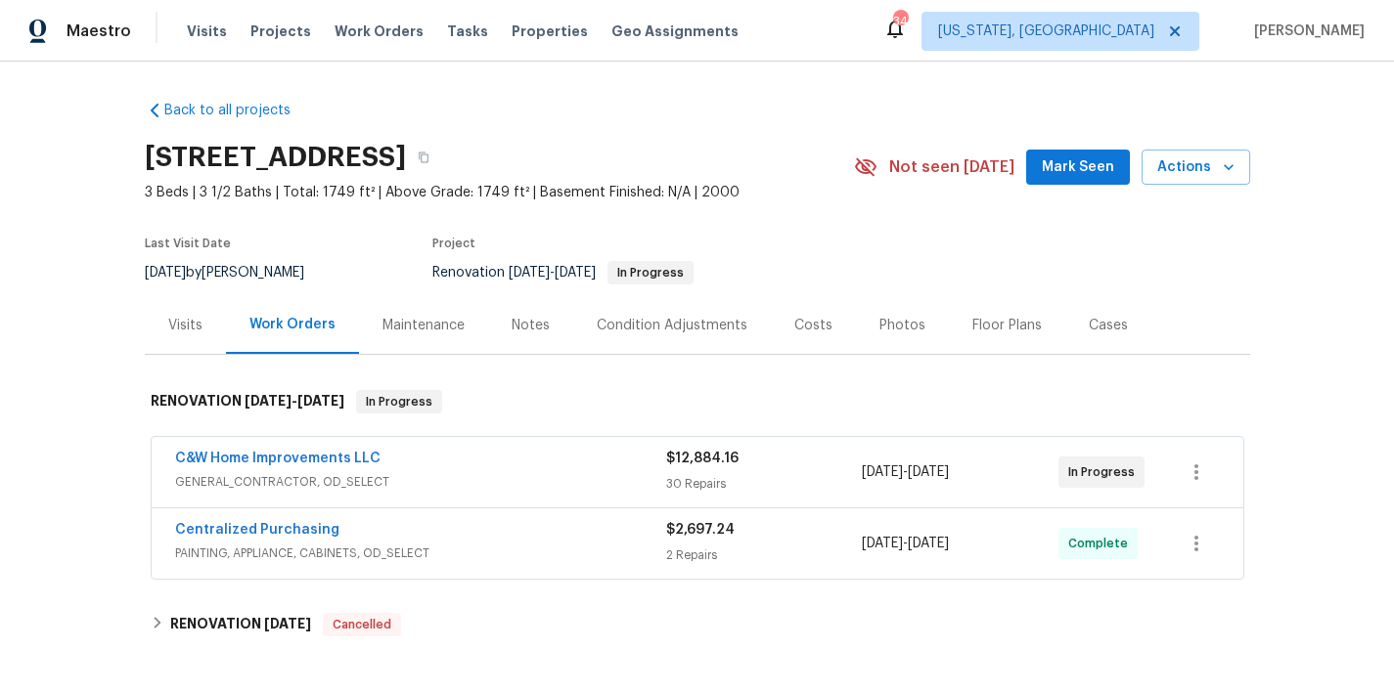
click at [459, 479] on span "GENERAL_CONTRACTOR, OD_SELECT" at bounding box center [420, 482] width 491 height 20
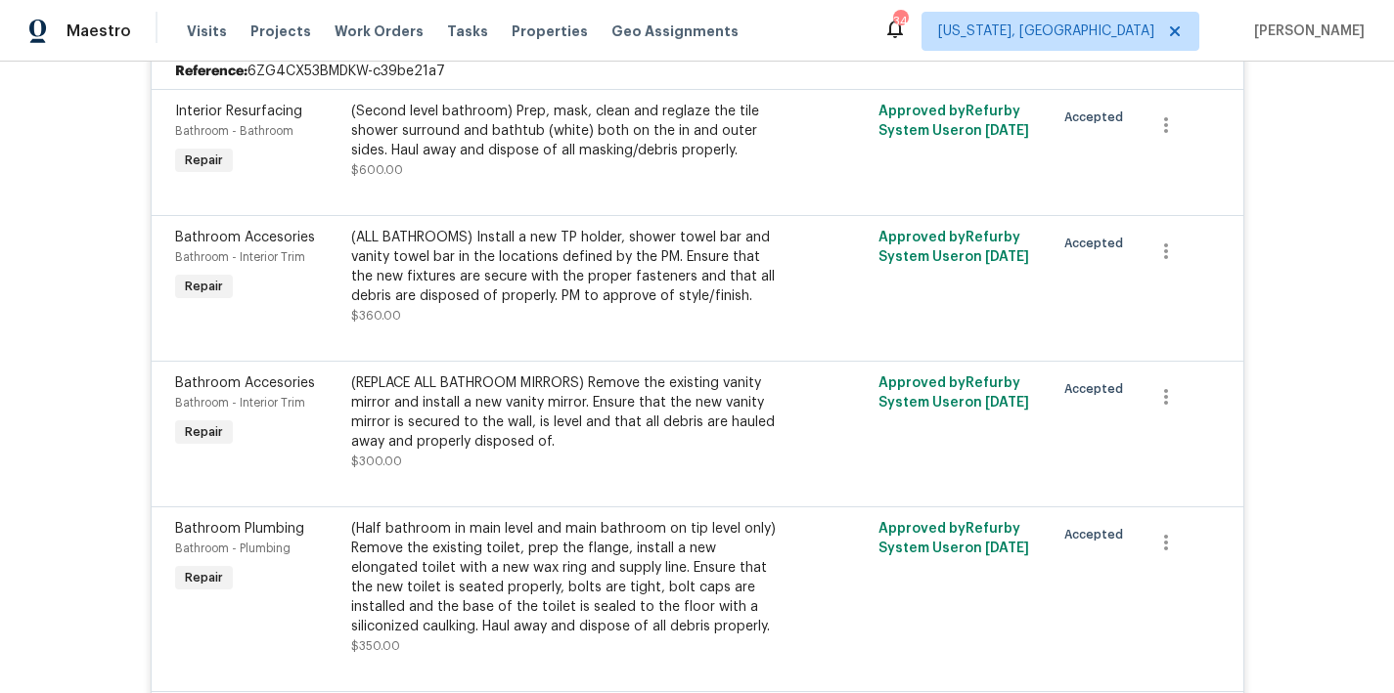
scroll to position [431, 0]
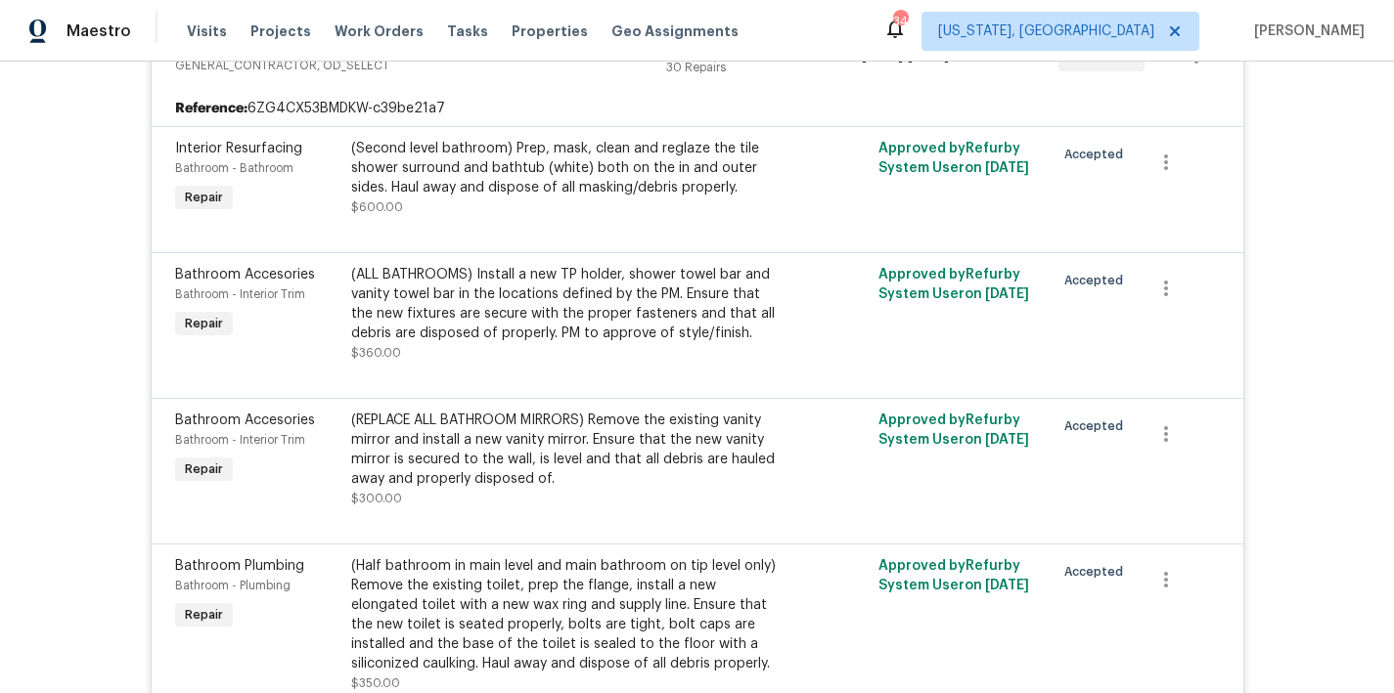
click at [585, 312] on div "(ALL BATHROOMS) Install a new TP holder, shower towel bar and vanity towel bar …" at bounding box center [565, 304] width 428 height 78
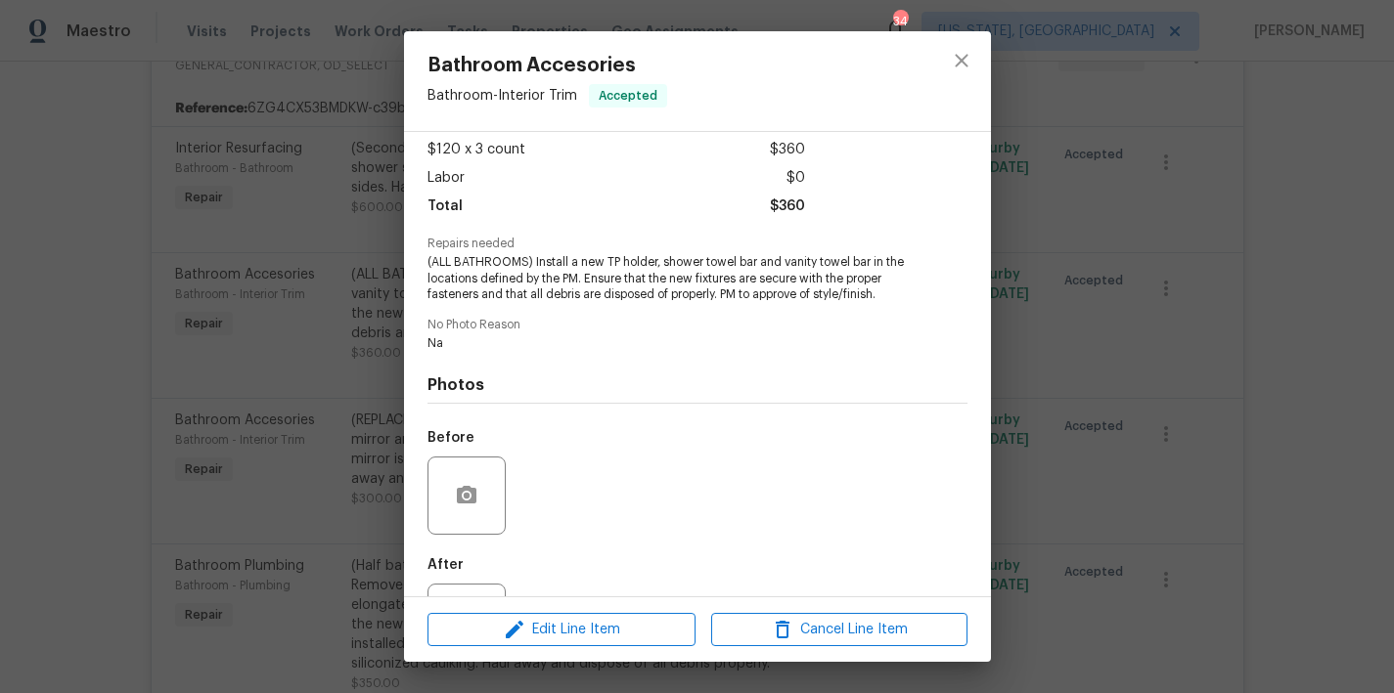
scroll to position [207, 0]
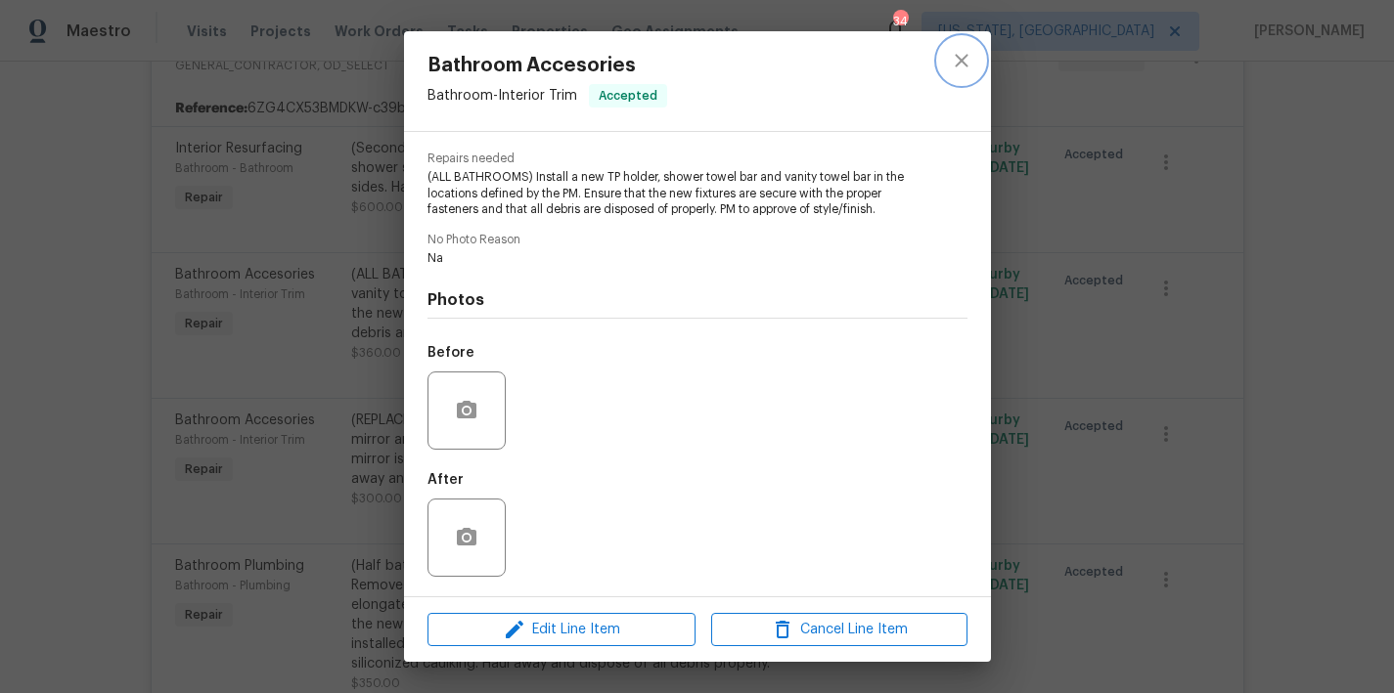
click at [959, 67] on icon "close" at bounding box center [961, 60] width 23 height 23
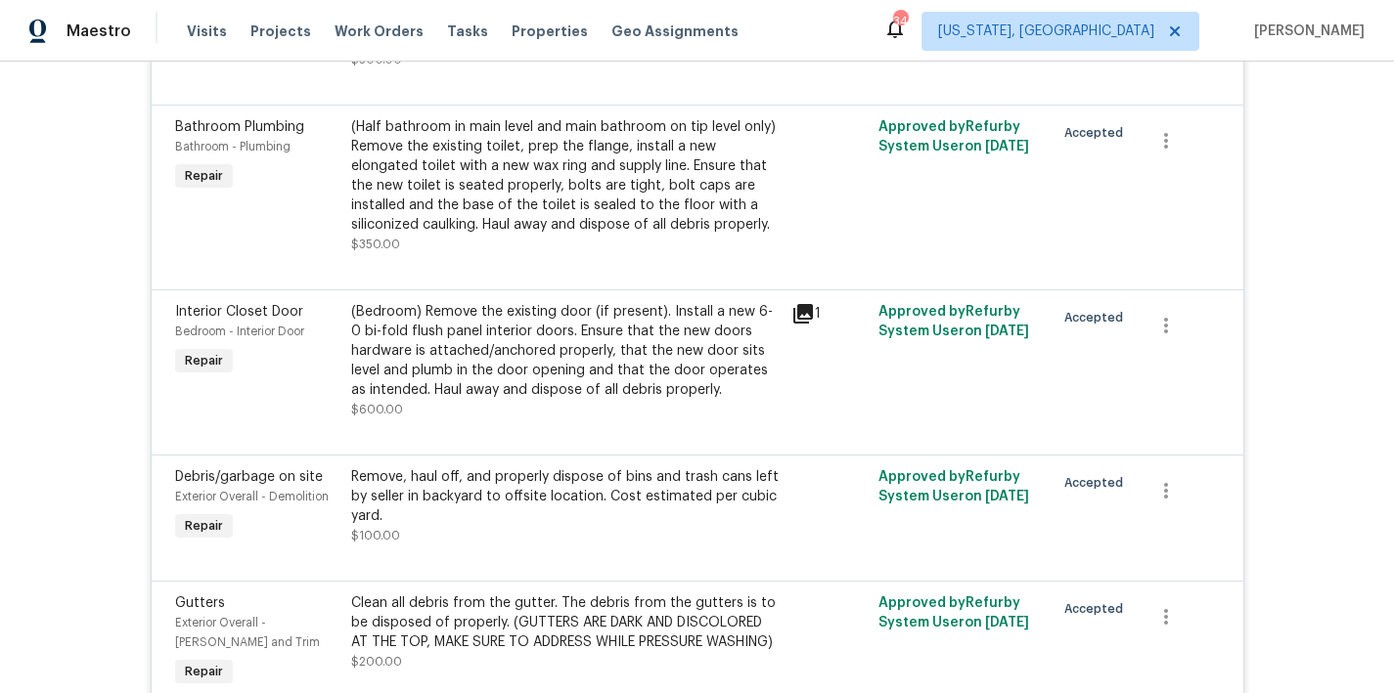
scroll to position [880, 0]
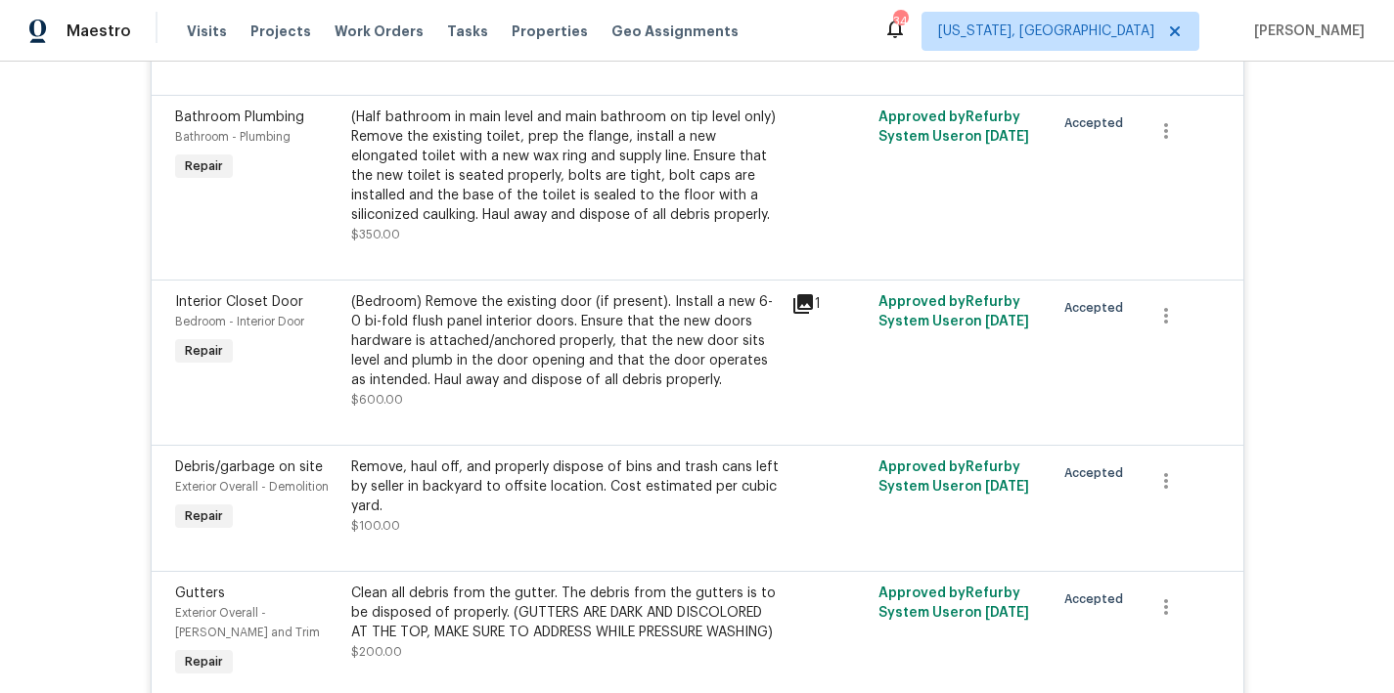
click at [530, 352] on div "(Bedroom) Remove the existing door (if present). Install a new 6-0 bi-fold flus…" at bounding box center [565, 341] width 428 height 98
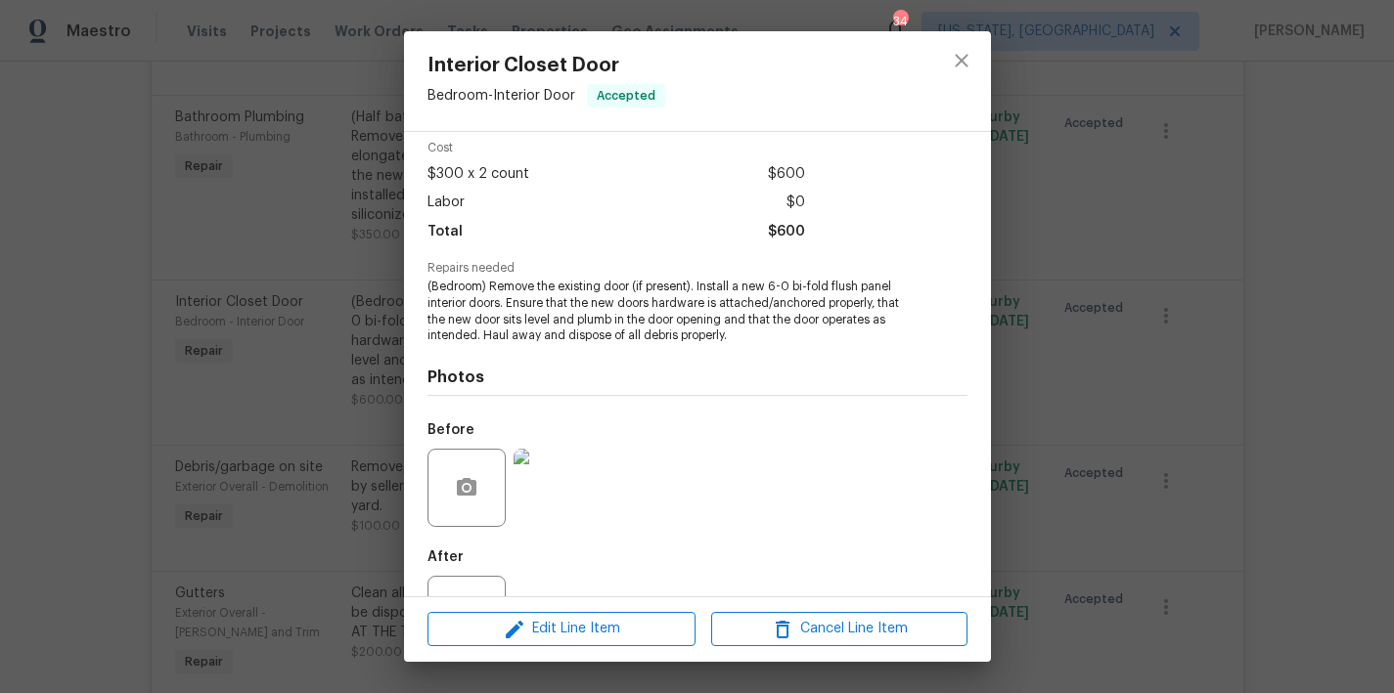
scroll to position [158, 0]
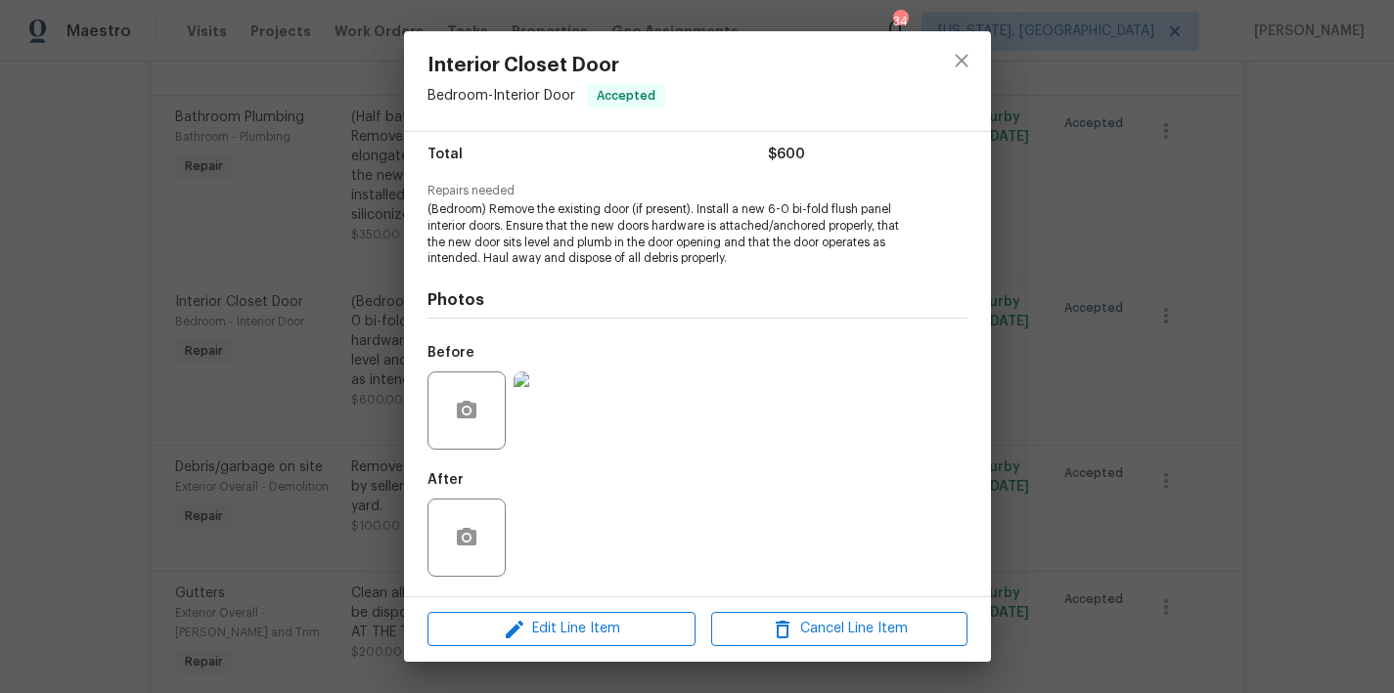
click at [545, 418] on img at bounding box center [552, 411] width 78 height 78
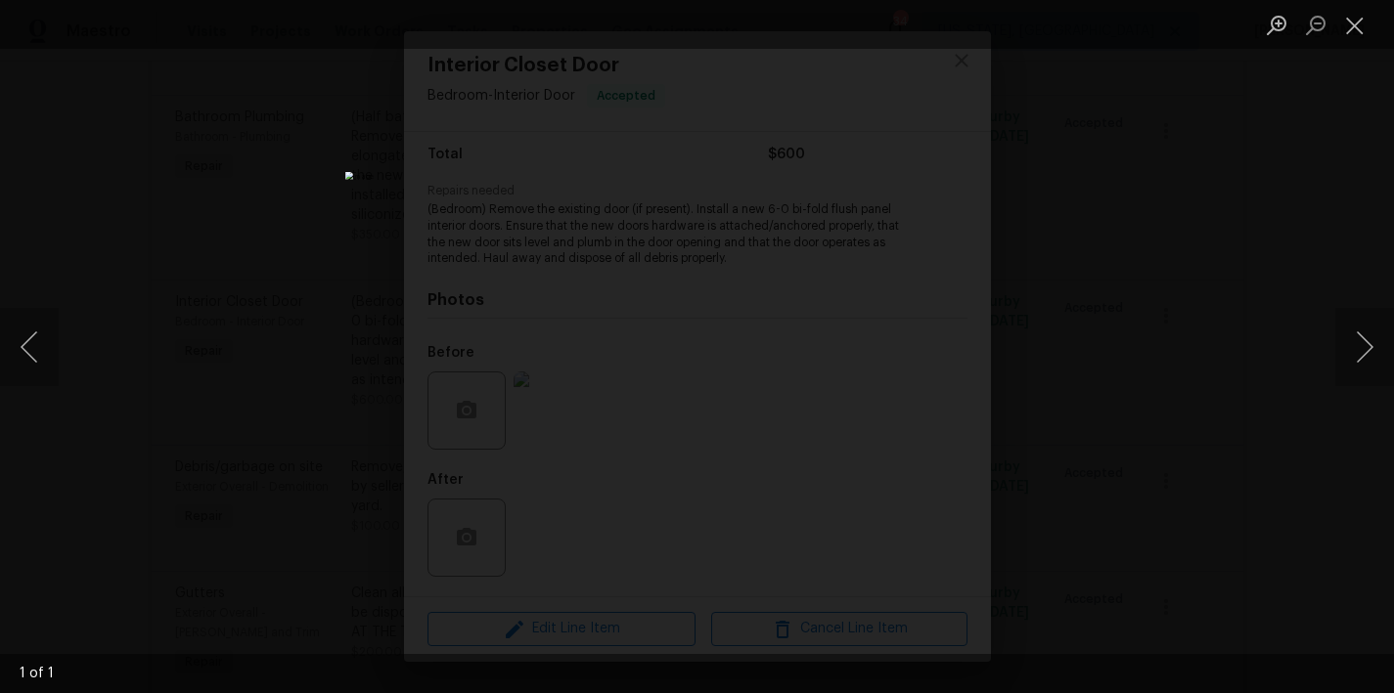
click at [1351, 45] on li "Lightbox" at bounding box center [1354, 24] width 39 height 49
click at [1358, 36] on button "Close lightbox" at bounding box center [1354, 25] width 39 height 34
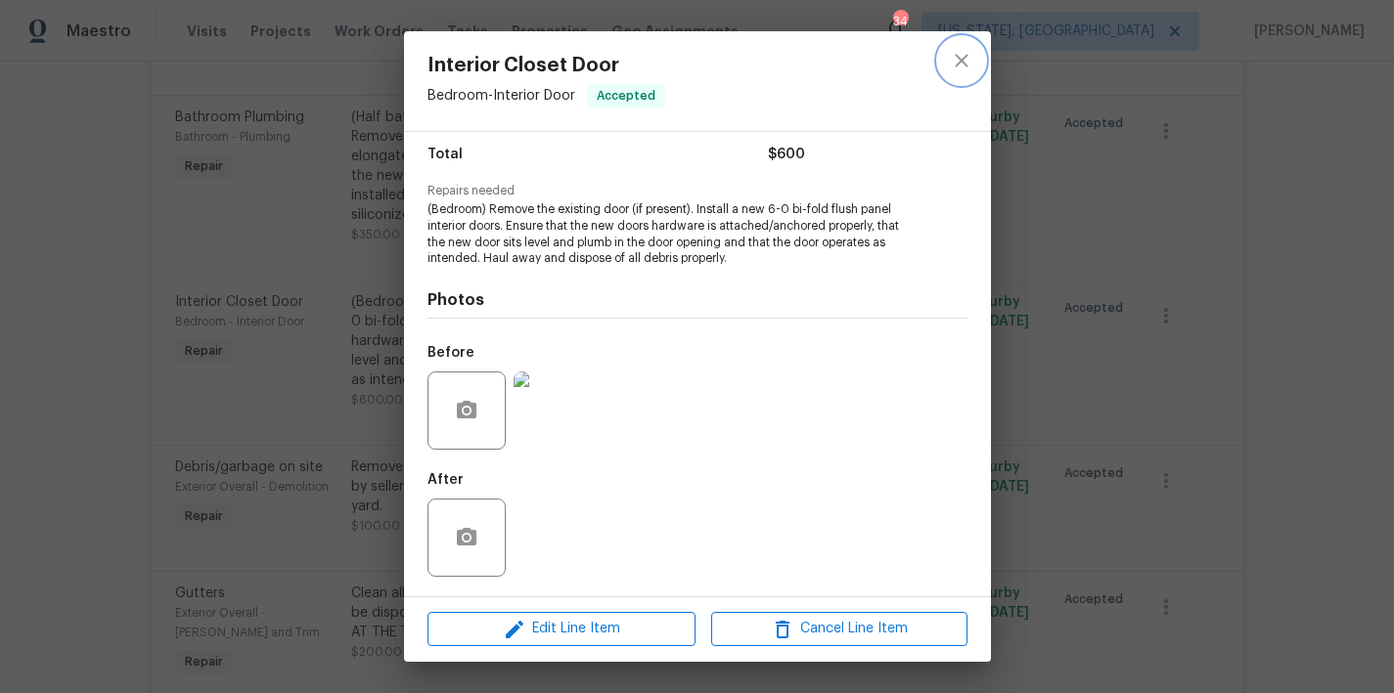
click at [969, 67] on icon "close" at bounding box center [961, 60] width 23 height 23
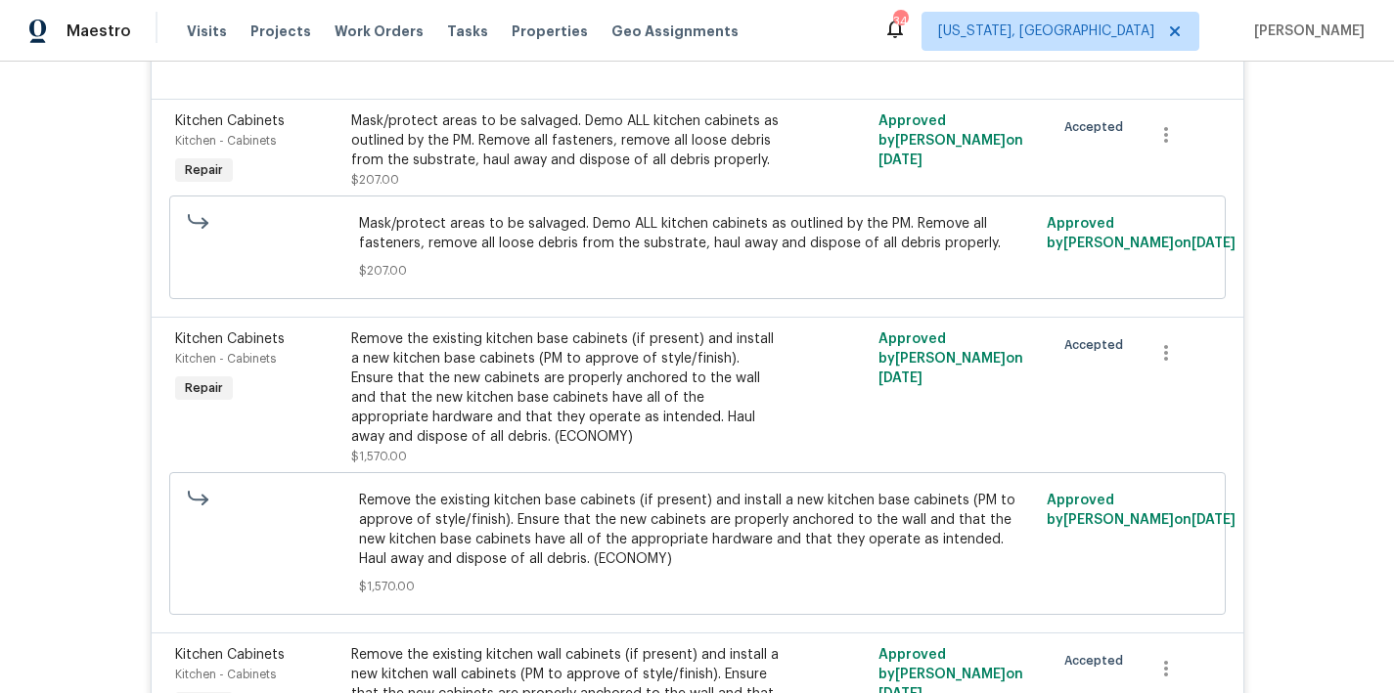
scroll to position [4031, 0]
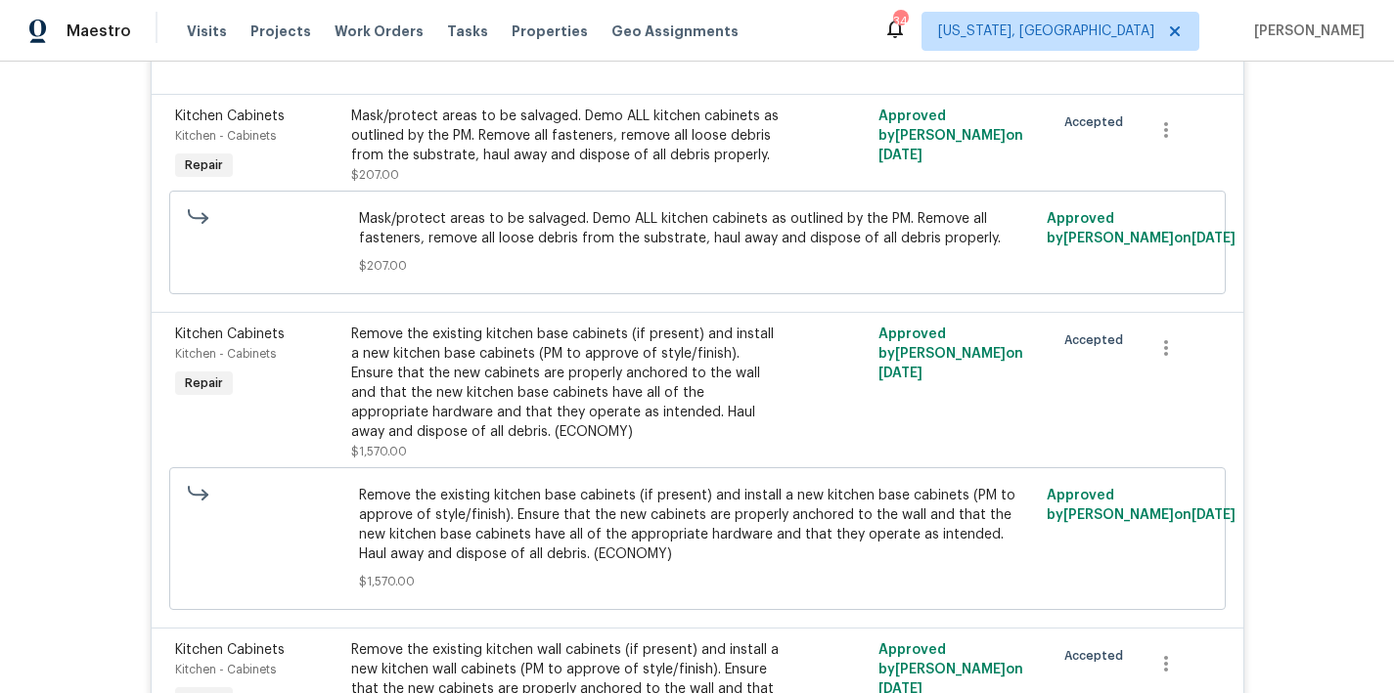
click at [586, 382] on div "Remove the existing kitchen base cabinets (if present) and install a new kitche…" at bounding box center [565, 383] width 428 height 117
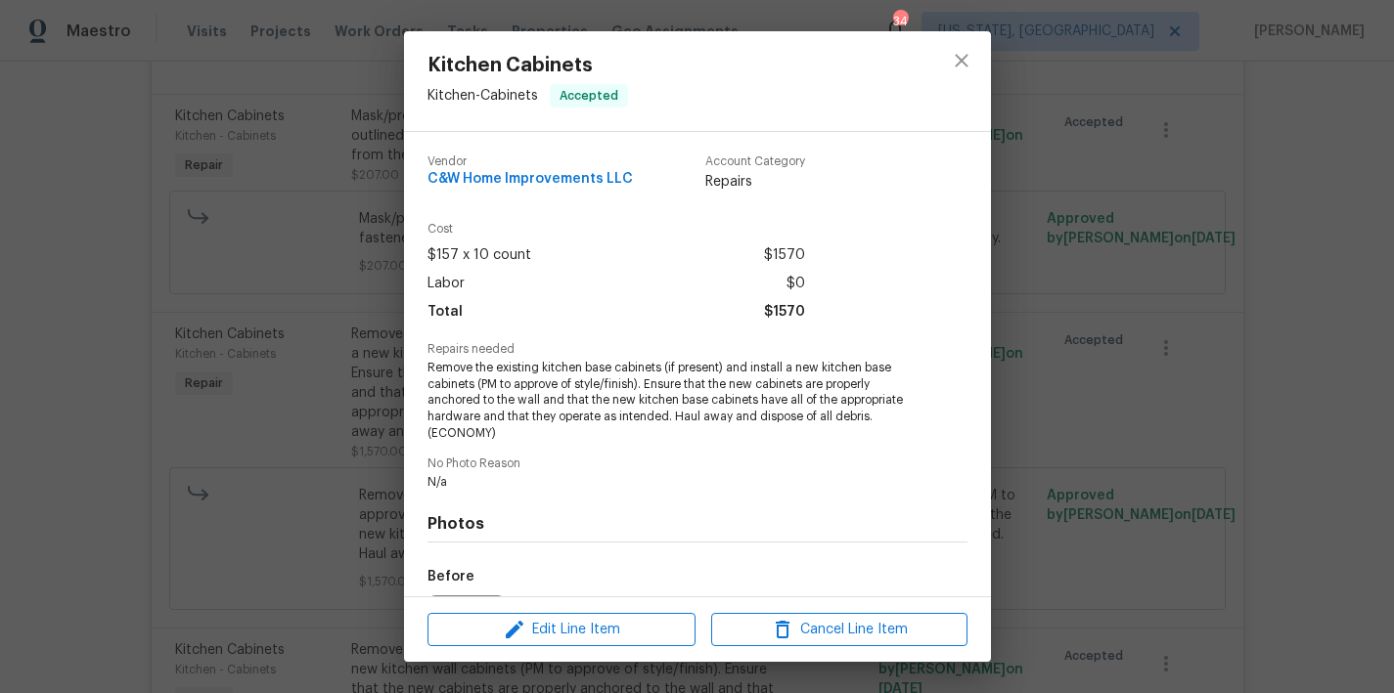
scroll to position [223, 0]
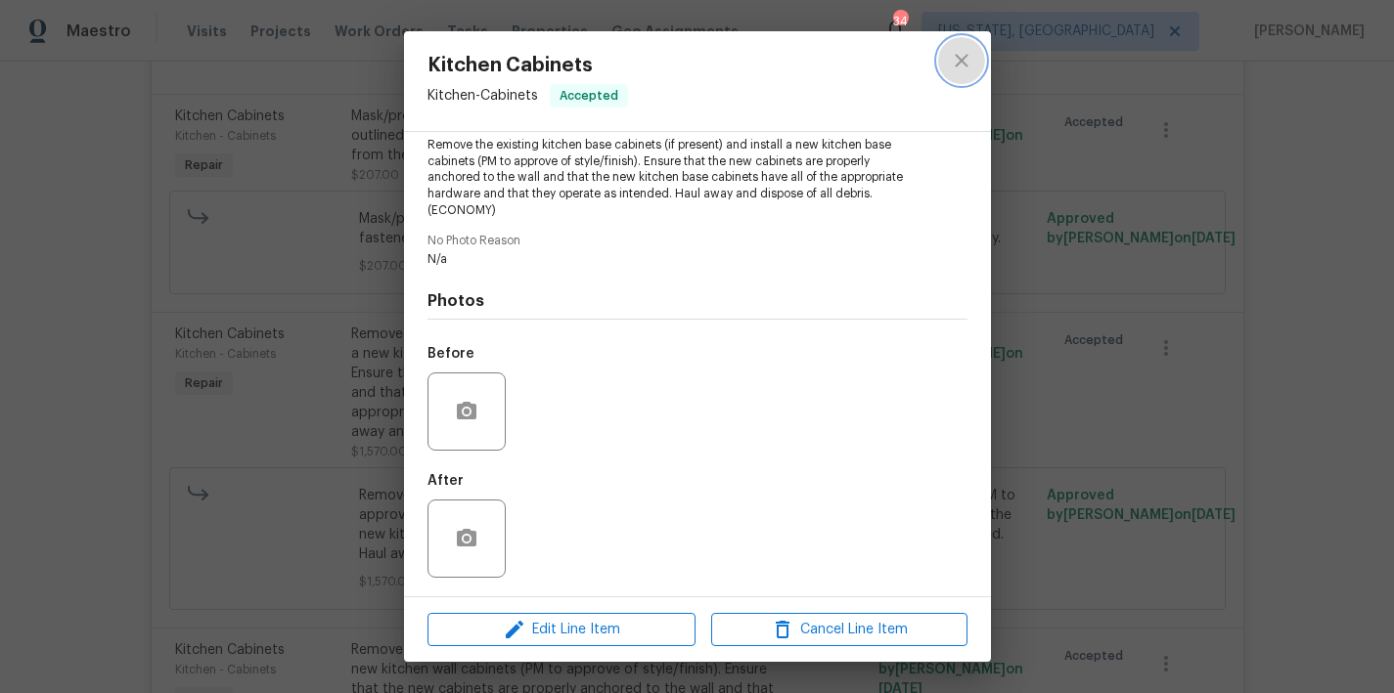
click at [969, 63] on icon "close" at bounding box center [961, 60] width 23 height 23
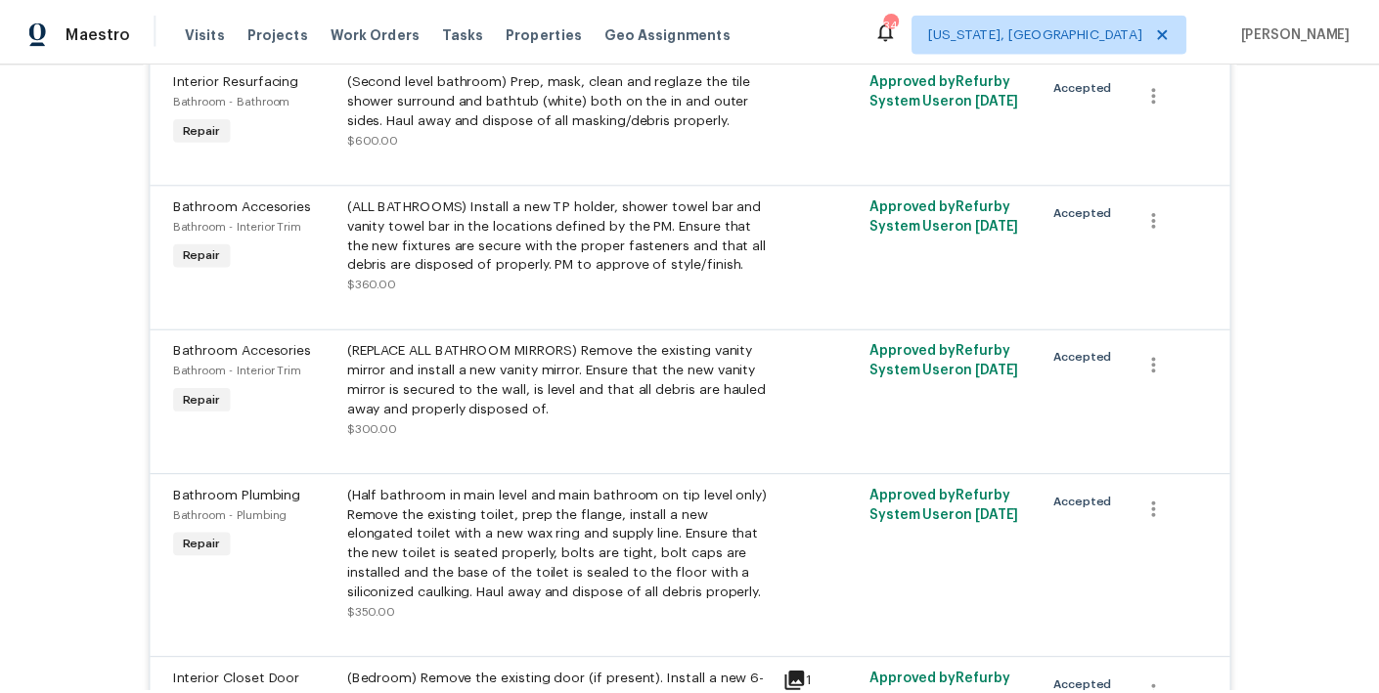
scroll to position [0, 0]
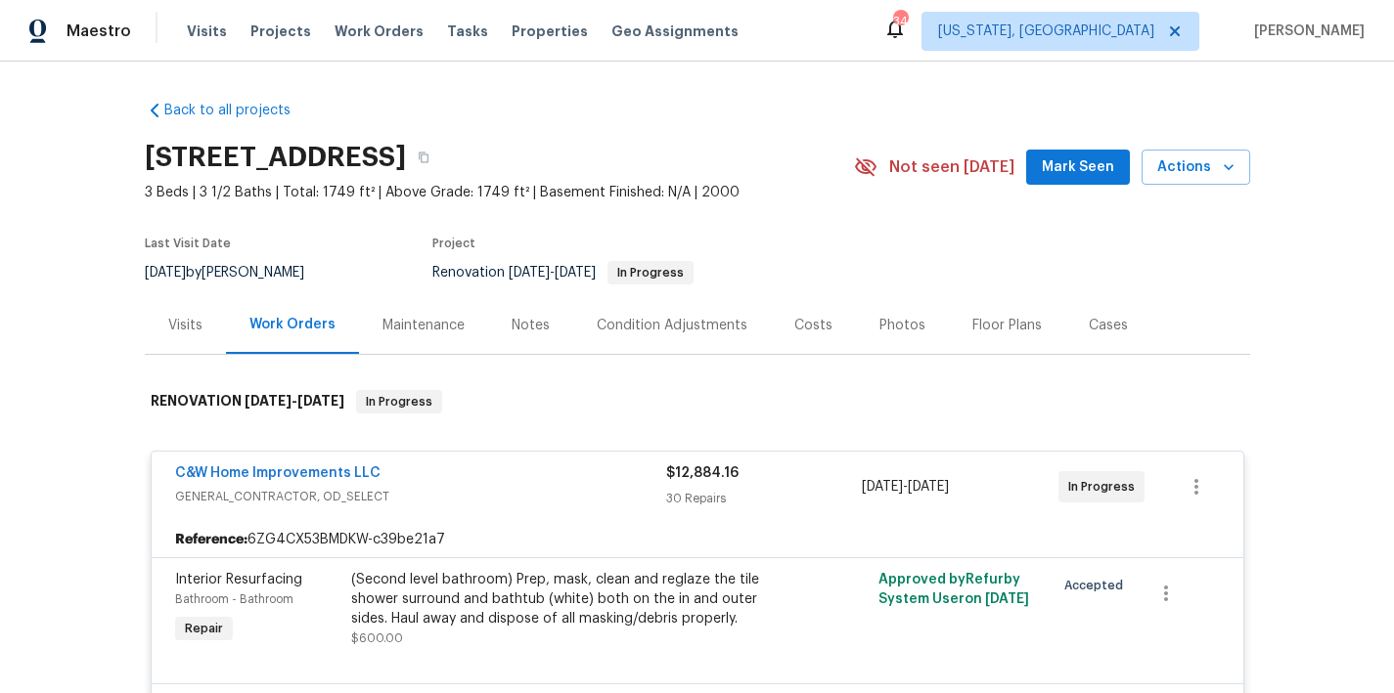
click at [519, 333] on div "Notes" at bounding box center [531, 326] width 38 height 20
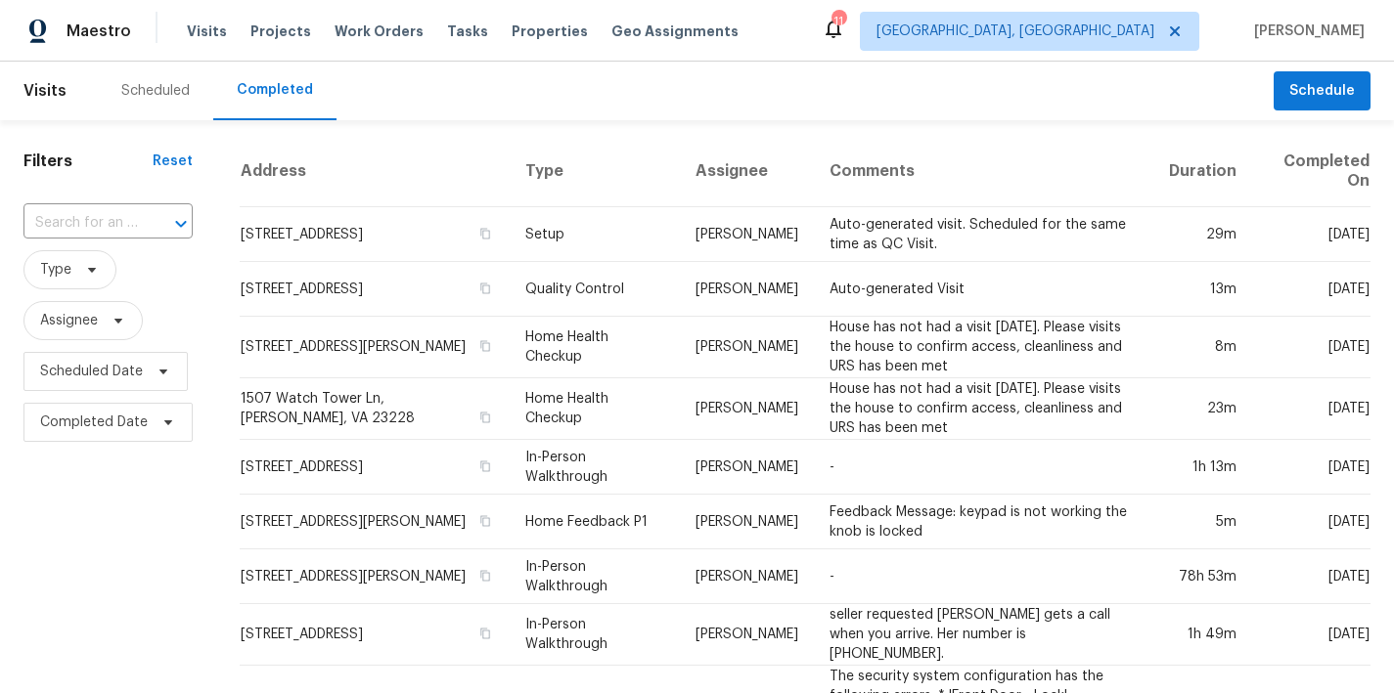
click at [573, 86] on div "Scheduled Completed" at bounding box center [686, 91] width 1176 height 59
click at [128, 101] on div "Scheduled" at bounding box center [155, 91] width 115 height 59
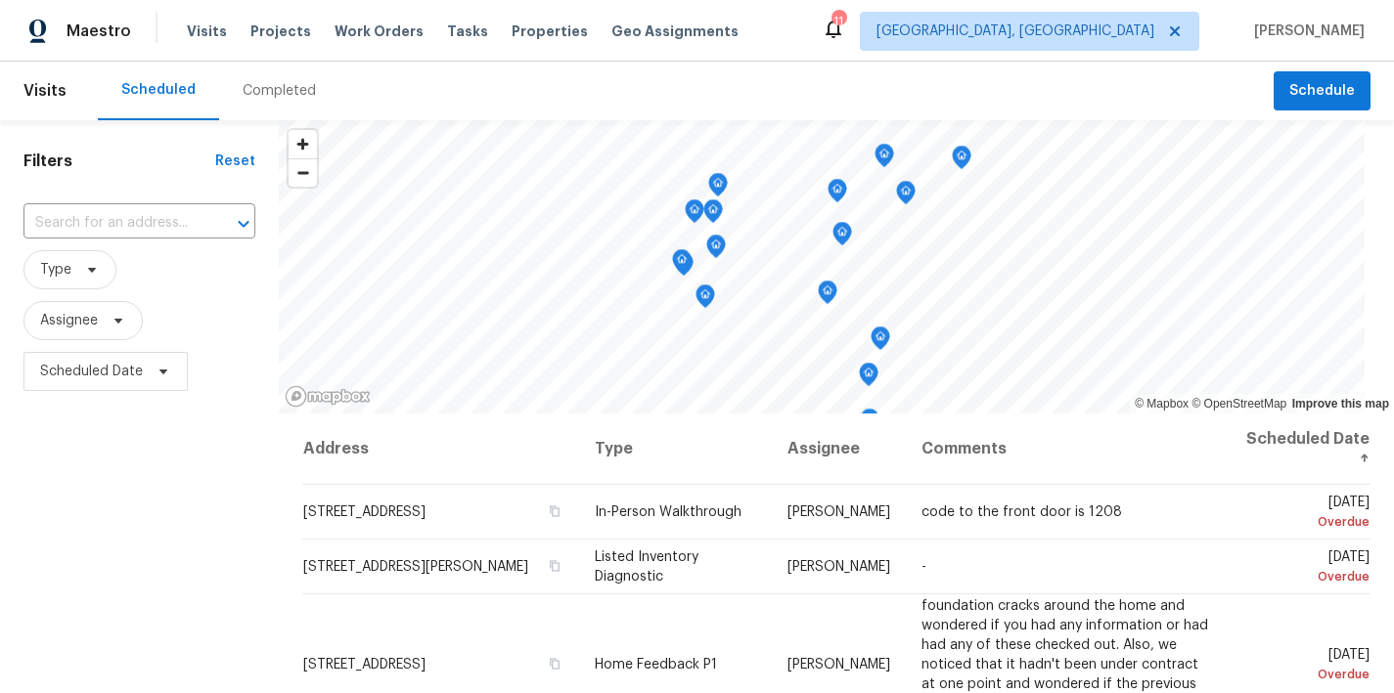
click at [795, 27] on div "Maestro Visits Projects Work Orders Tasks Properties Geo Assignments 11 [GEOGRA…" at bounding box center [697, 31] width 1394 height 62
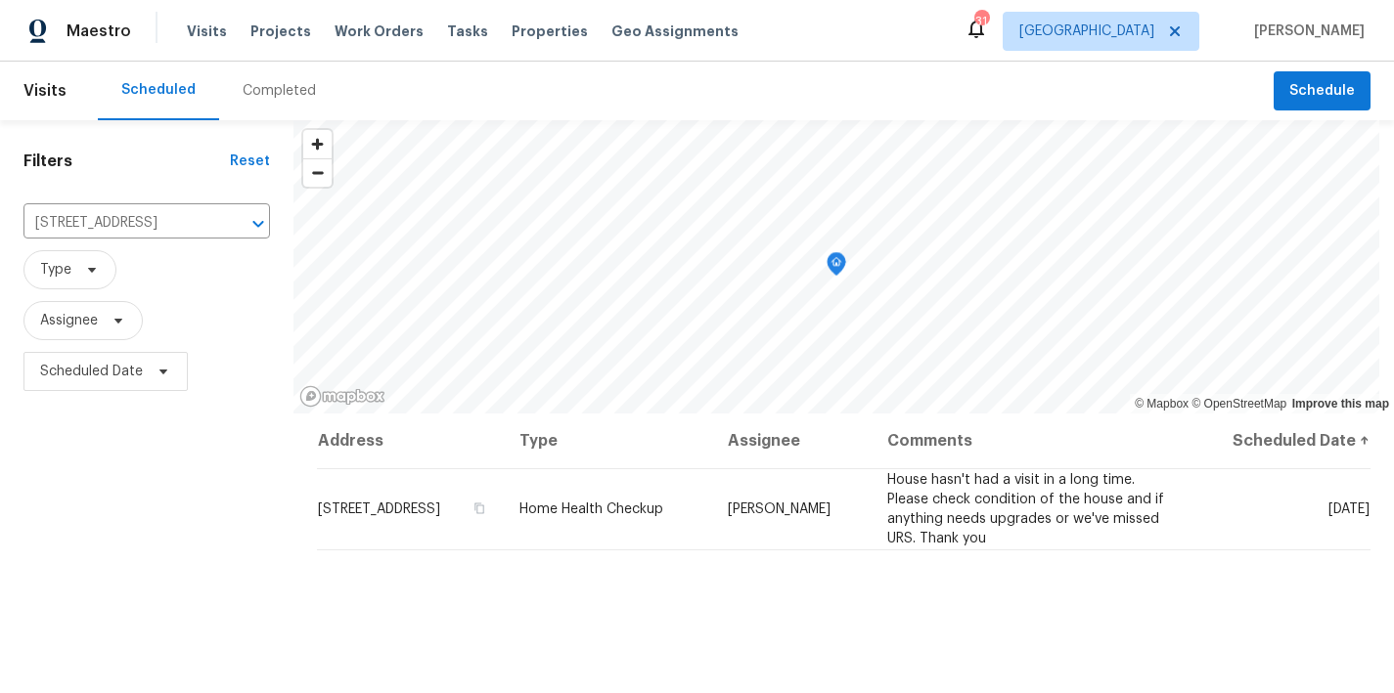
click at [595, 102] on div "Scheduled Completed" at bounding box center [686, 91] width 1176 height 59
click at [233, 227] on icon "Clear" at bounding box center [233, 224] width 20 height 20
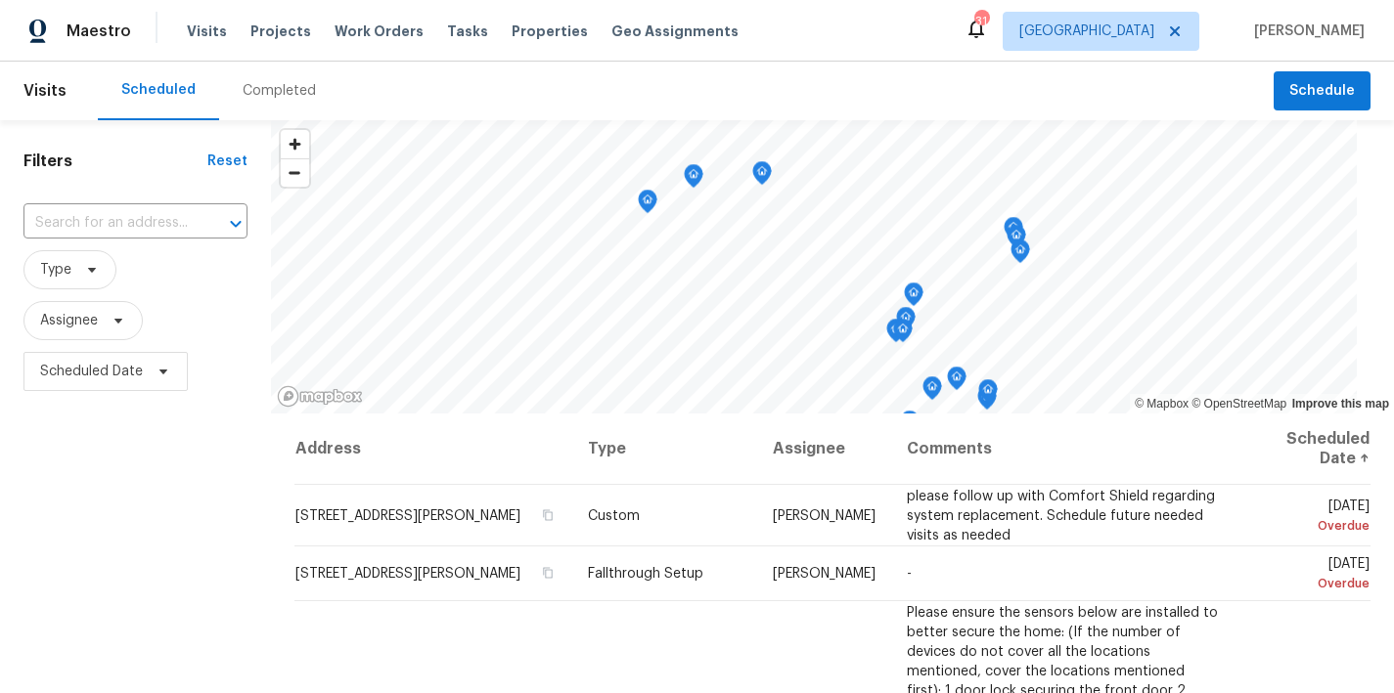
click at [116, 540] on div "Filters Reset ​ Type Assignee Scheduled Date" at bounding box center [135, 544] width 271 height 848
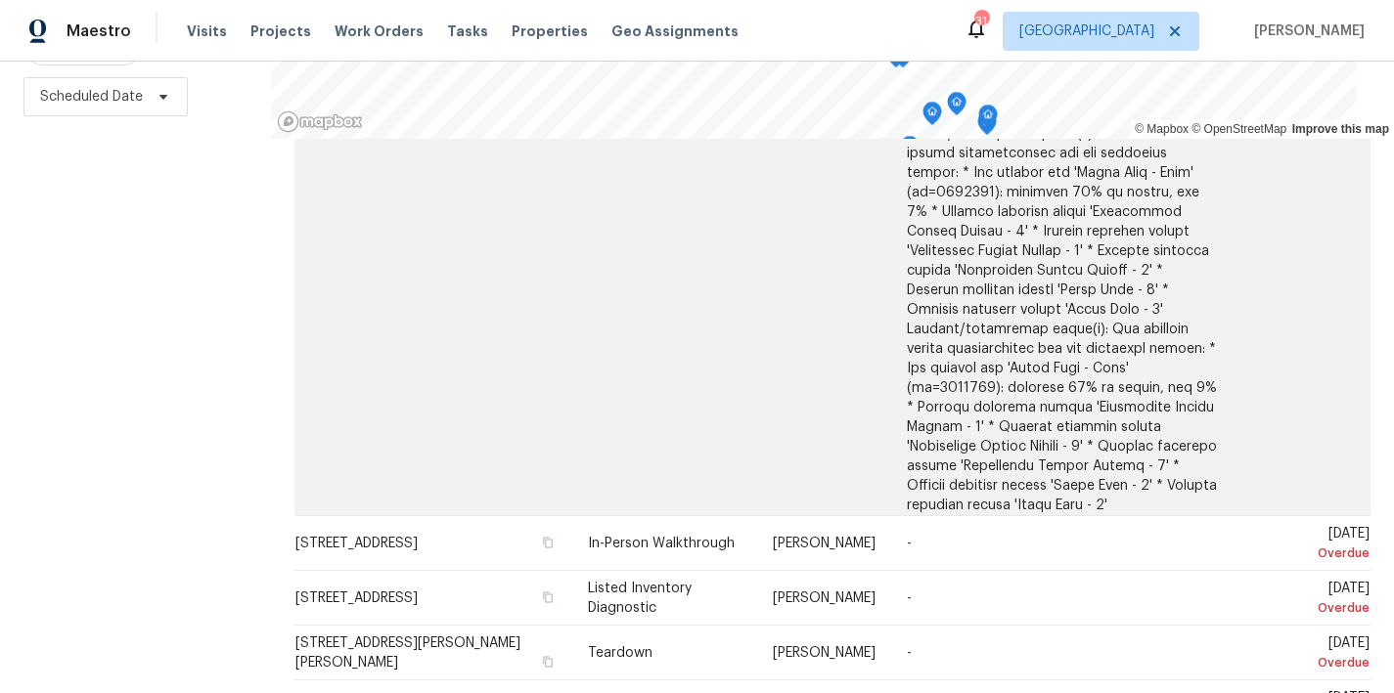
scroll to position [2786, 0]
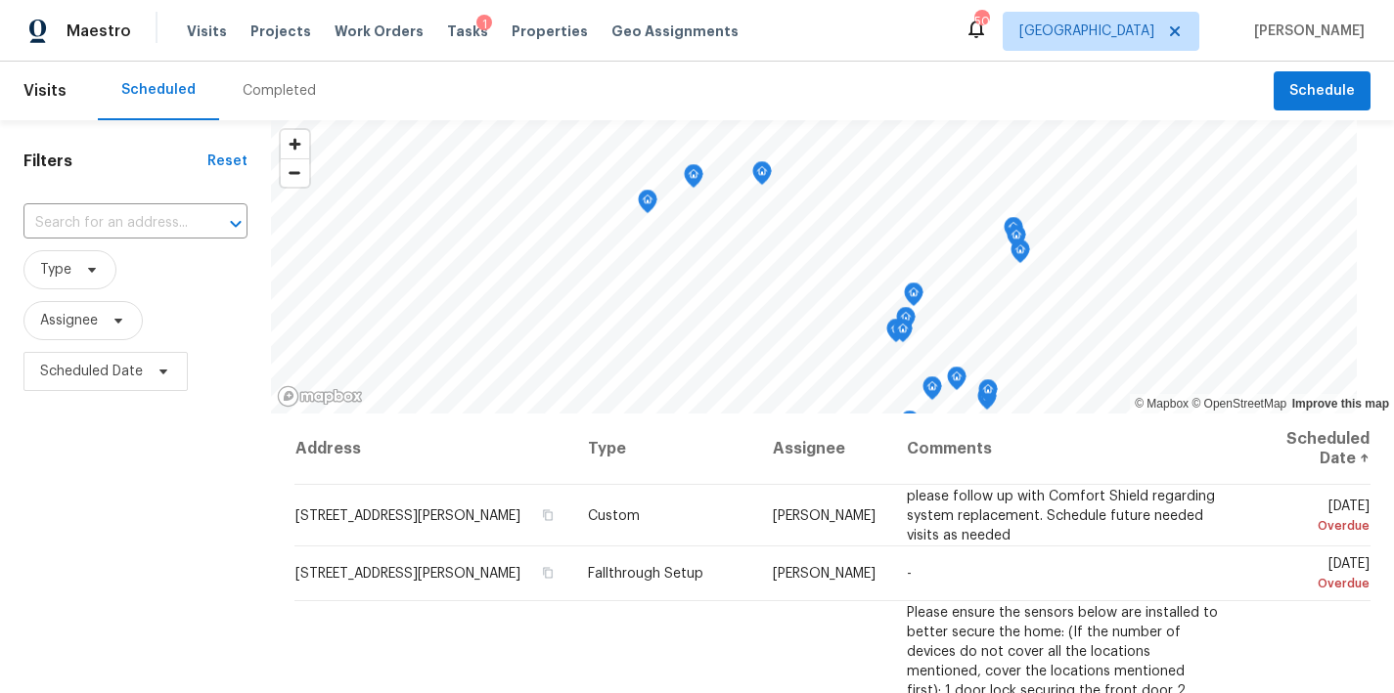
click at [822, 45] on div "Maestro Visits Projects Work Orders Tasks 1 Properties Geo Assignments 50 Ralei…" at bounding box center [697, 31] width 1394 height 62
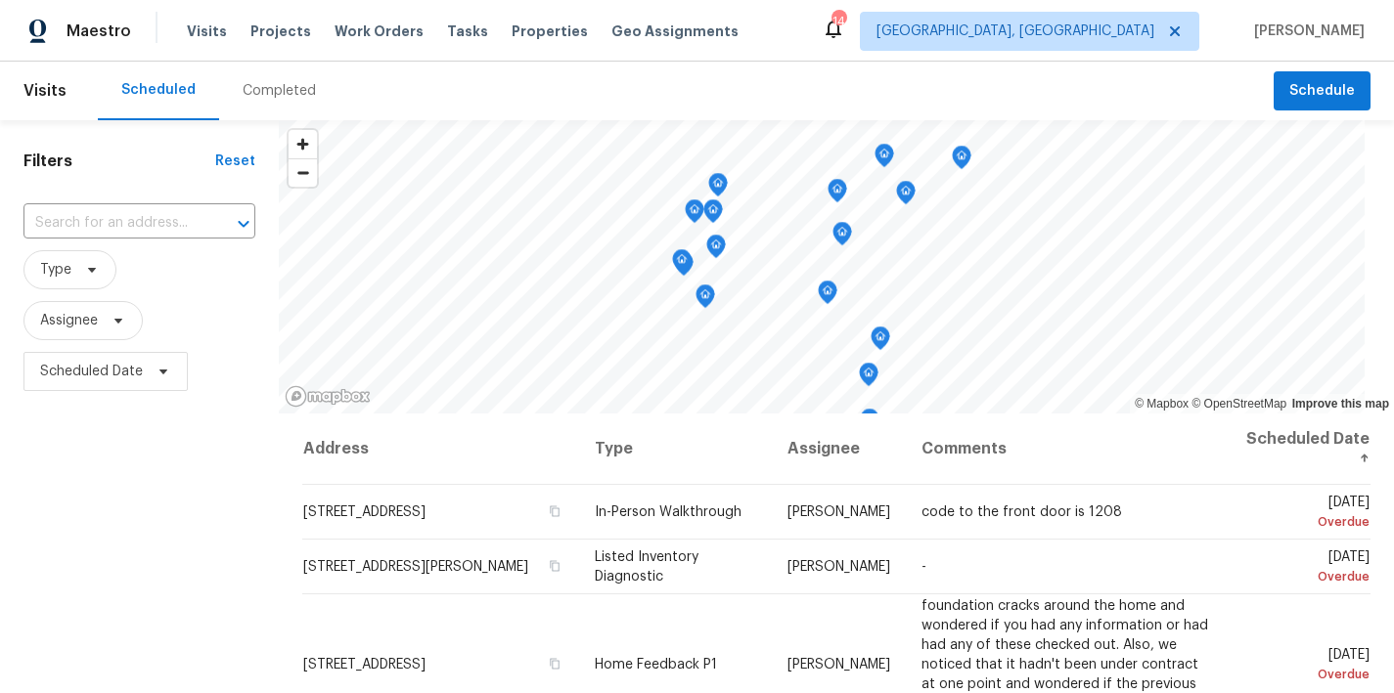
click at [185, 556] on div "Filters Reset ​ Type Assignee Scheduled Date" at bounding box center [139, 544] width 279 height 848
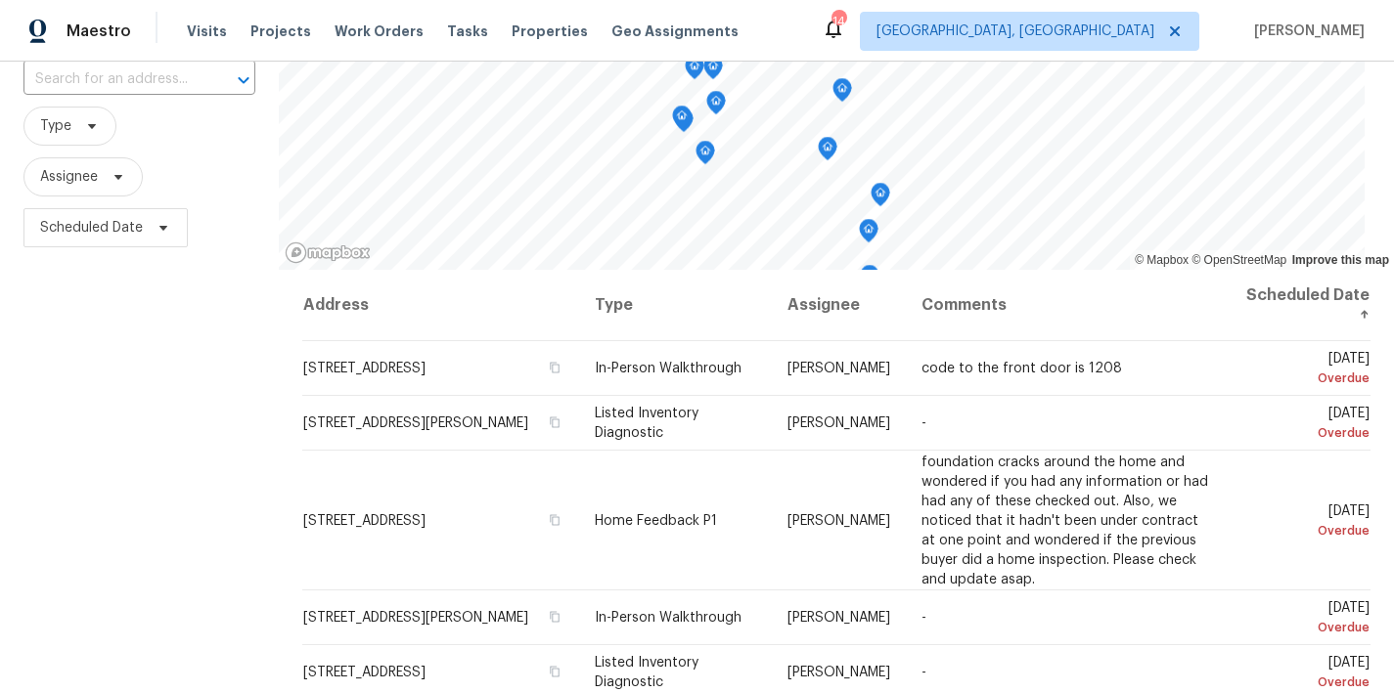
scroll to position [145, 0]
click at [161, 461] on div "Filters Reset ​ Type Assignee Scheduled Date" at bounding box center [139, 400] width 279 height 848
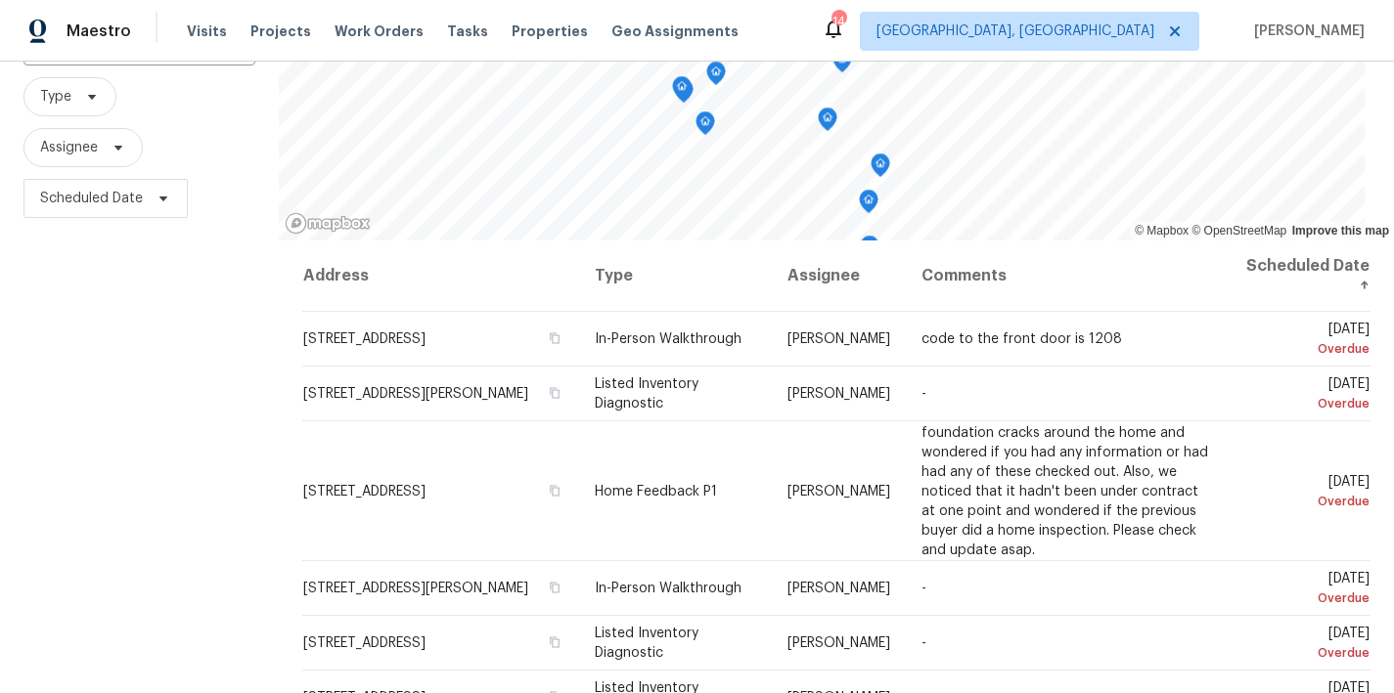
scroll to position [192, 0]
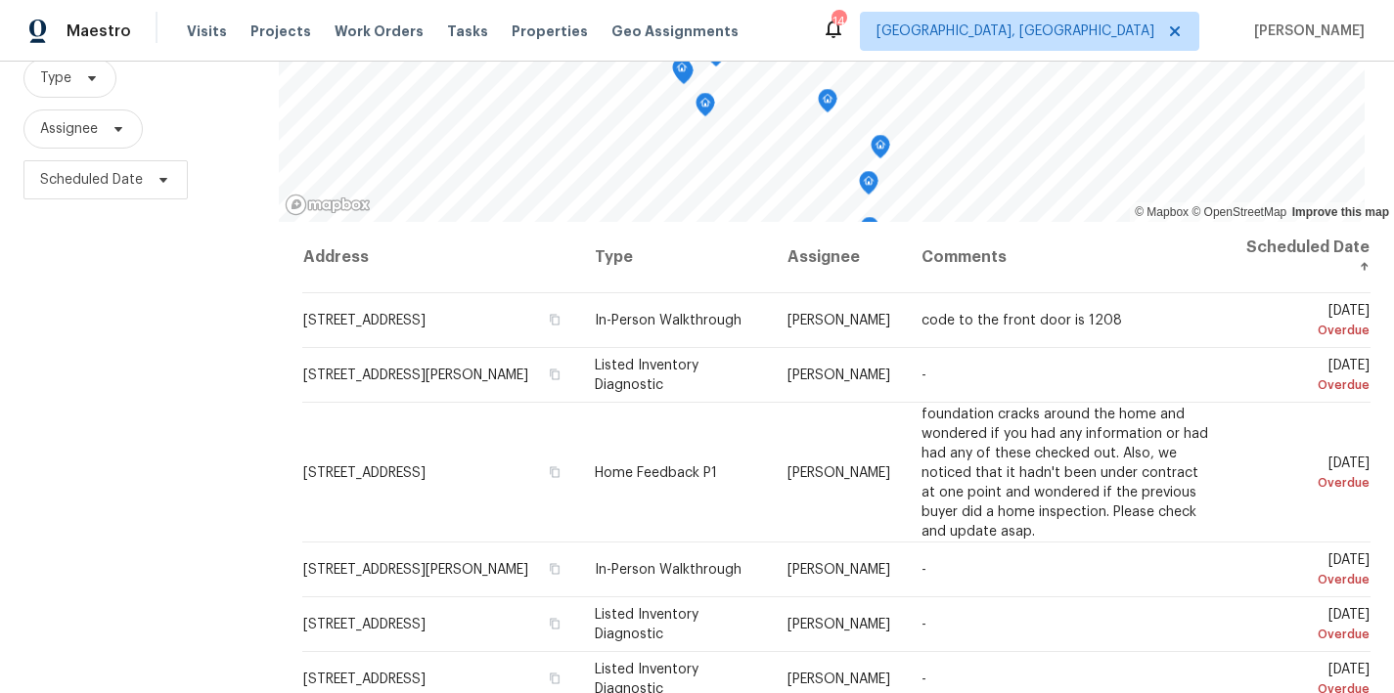
click at [846, 36] on div "Maestro Visits Projects Work Orders Tasks Properties Geo Assignments 14 [GEOGRA…" at bounding box center [697, 31] width 1394 height 62
click at [157, 404] on div "Filters Reset ​ Type Assignee Scheduled Date" at bounding box center [139, 353] width 279 height 848
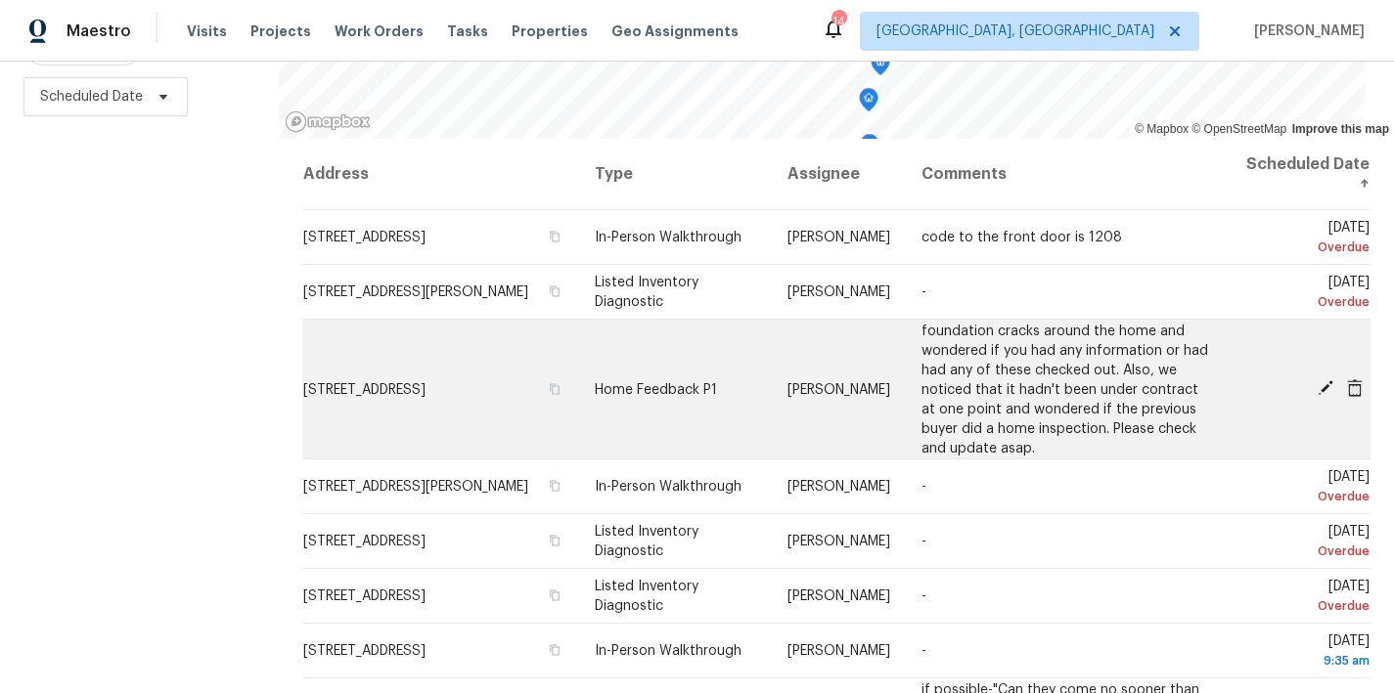
scroll to position [254, 0]
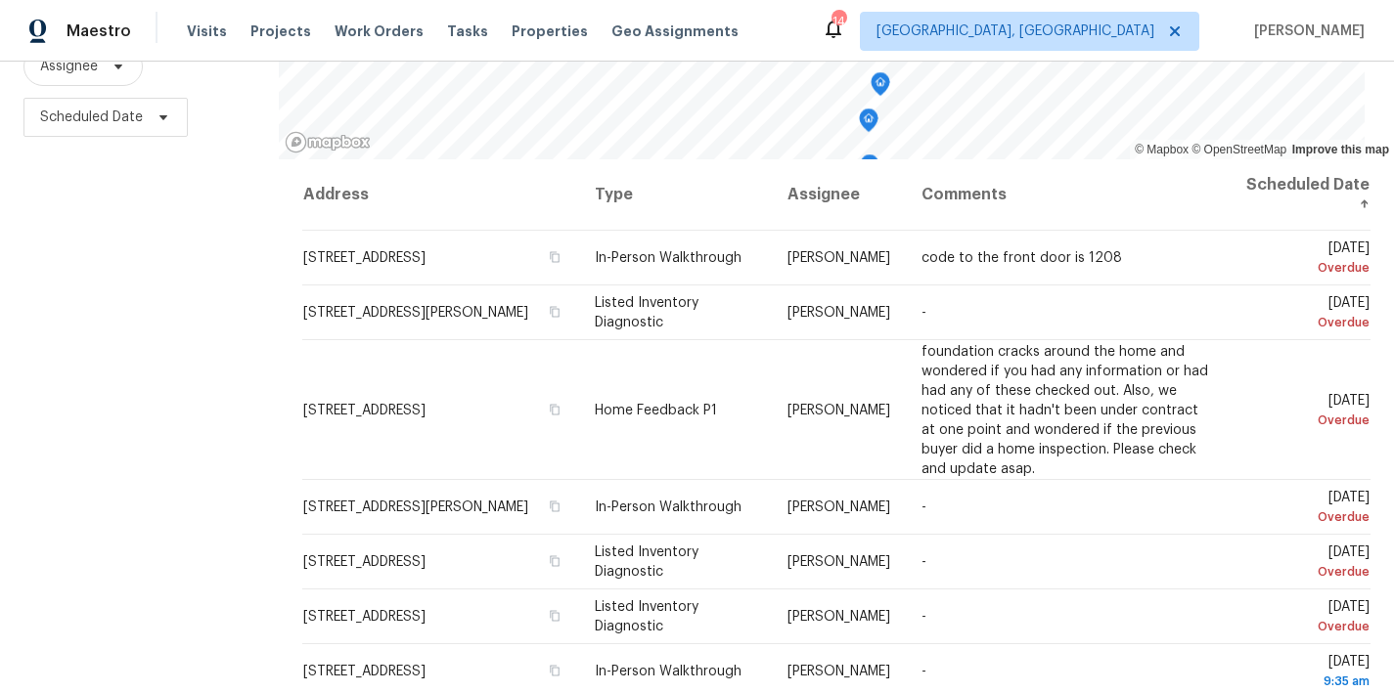
click at [163, 476] on div "Filters Reset ​ Type Assignee Scheduled Date" at bounding box center [139, 290] width 279 height 848
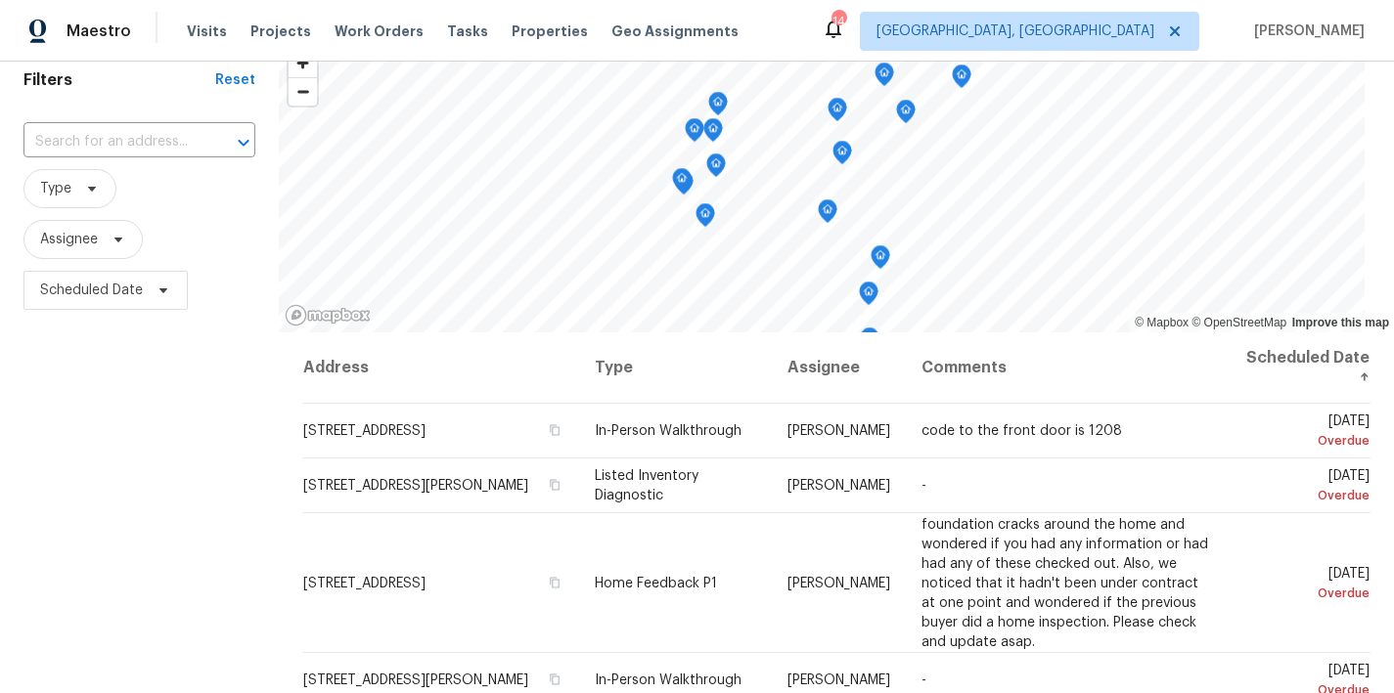
scroll to position [0, 0]
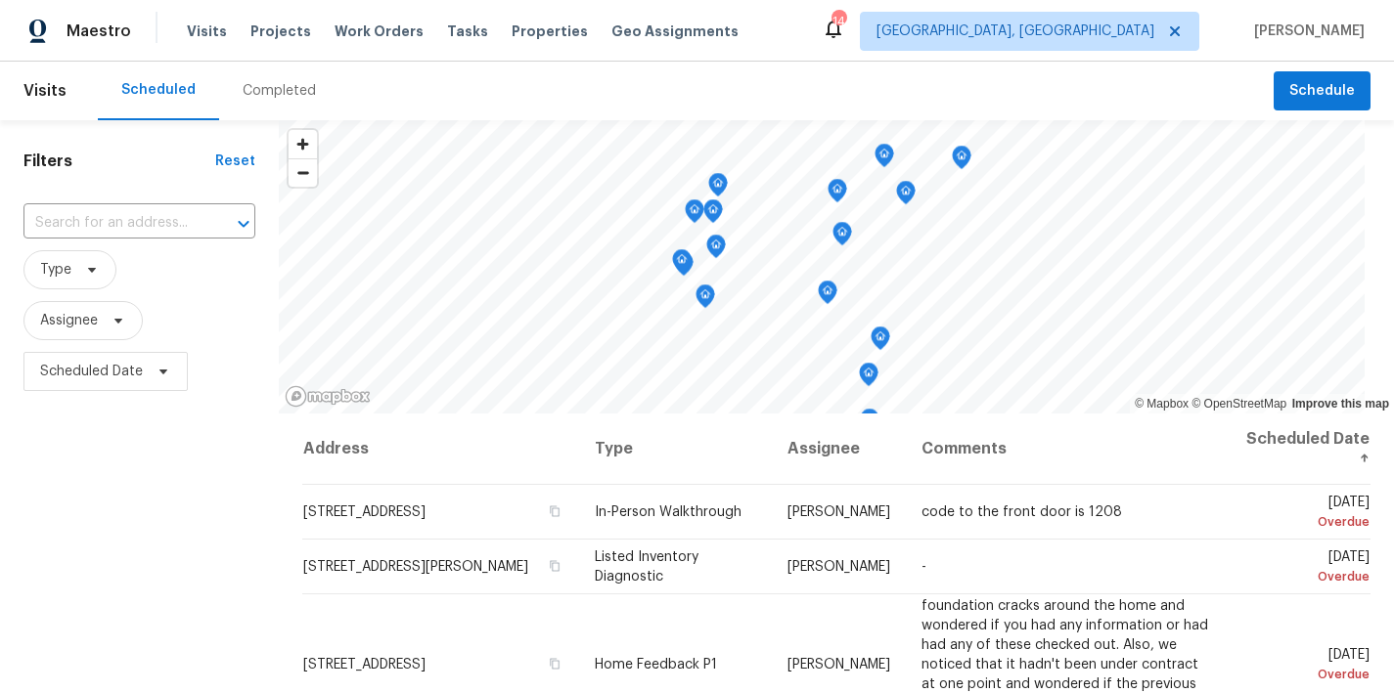
click at [145, 164] on h1 "Filters" at bounding box center [119, 162] width 192 height 20
click at [491, 102] on div "Scheduled Completed" at bounding box center [686, 91] width 1176 height 59
click at [830, 41] on div "Maestro Visits Projects Work Orders Tasks Properties Geo Assignments 14 Richmon…" at bounding box center [697, 31] width 1394 height 62
click at [225, 517] on div "Filters Reset ​ Type Assignee Scheduled Date" at bounding box center [139, 544] width 279 height 848
click at [200, 522] on div "Filters Reset ​ Type Assignee Scheduled Date" at bounding box center [139, 544] width 279 height 848
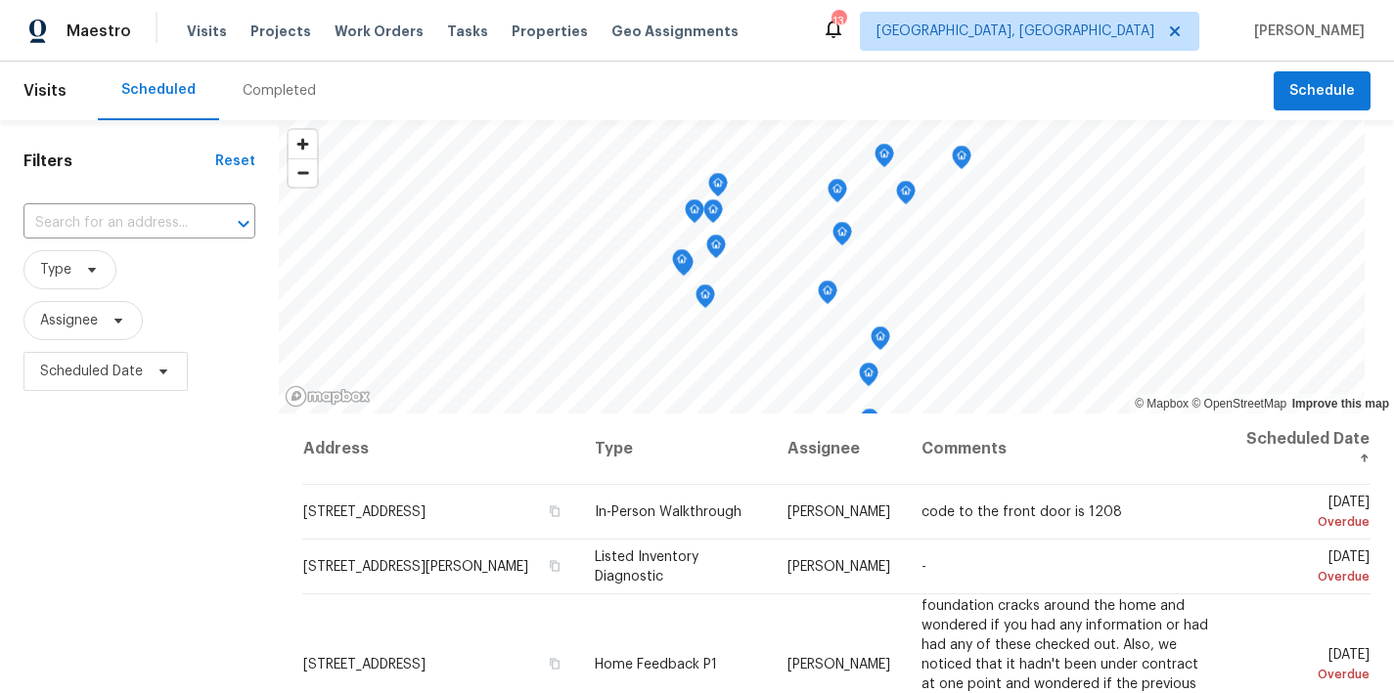
click at [890, 42] on div "Maestro Visits Projects Work Orders Tasks Properties Geo Assignments 13 Richmon…" at bounding box center [697, 31] width 1394 height 62
click at [853, 96] on div "Scheduled Completed" at bounding box center [686, 91] width 1176 height 59
click at [170, 308] on span "Assignee" at bounding box center [139, 320] width 232 height 39
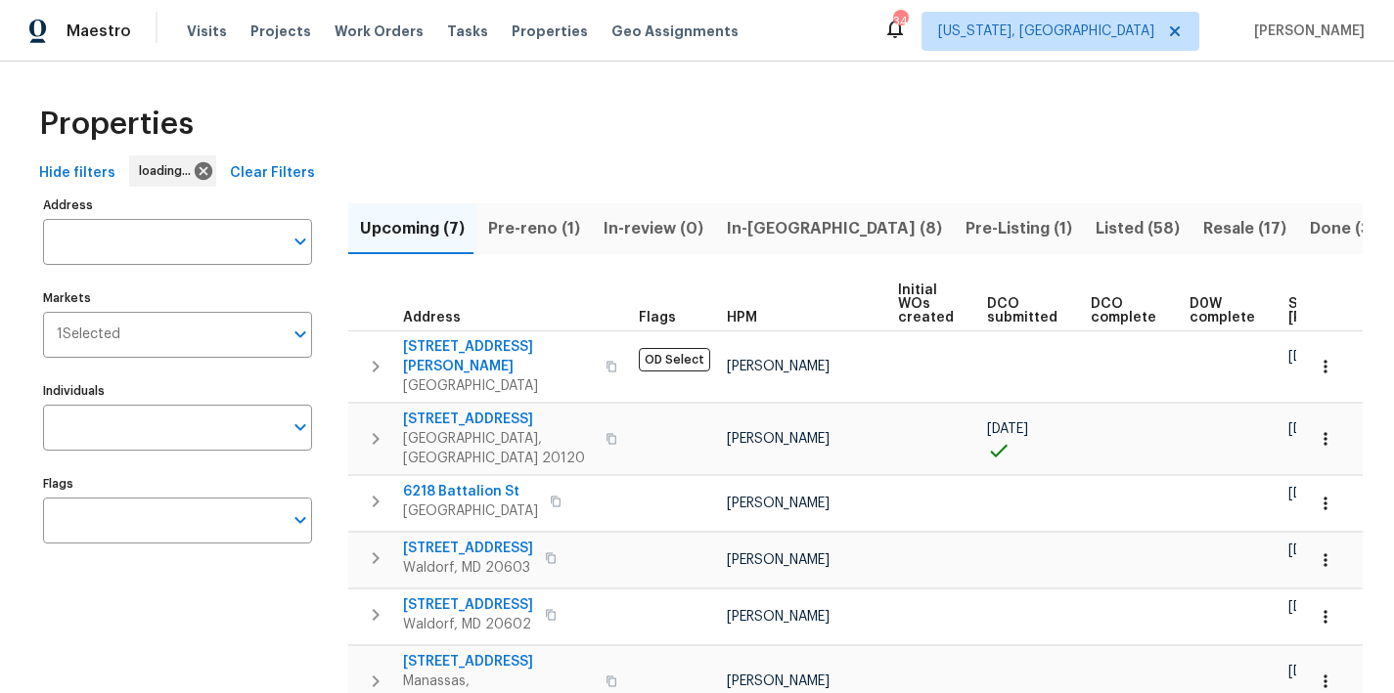
click at [759, 237] on span "In-[GEOGRAPHIC_DATA] (8)" at bounding box center [834, 228] width 215 height 27
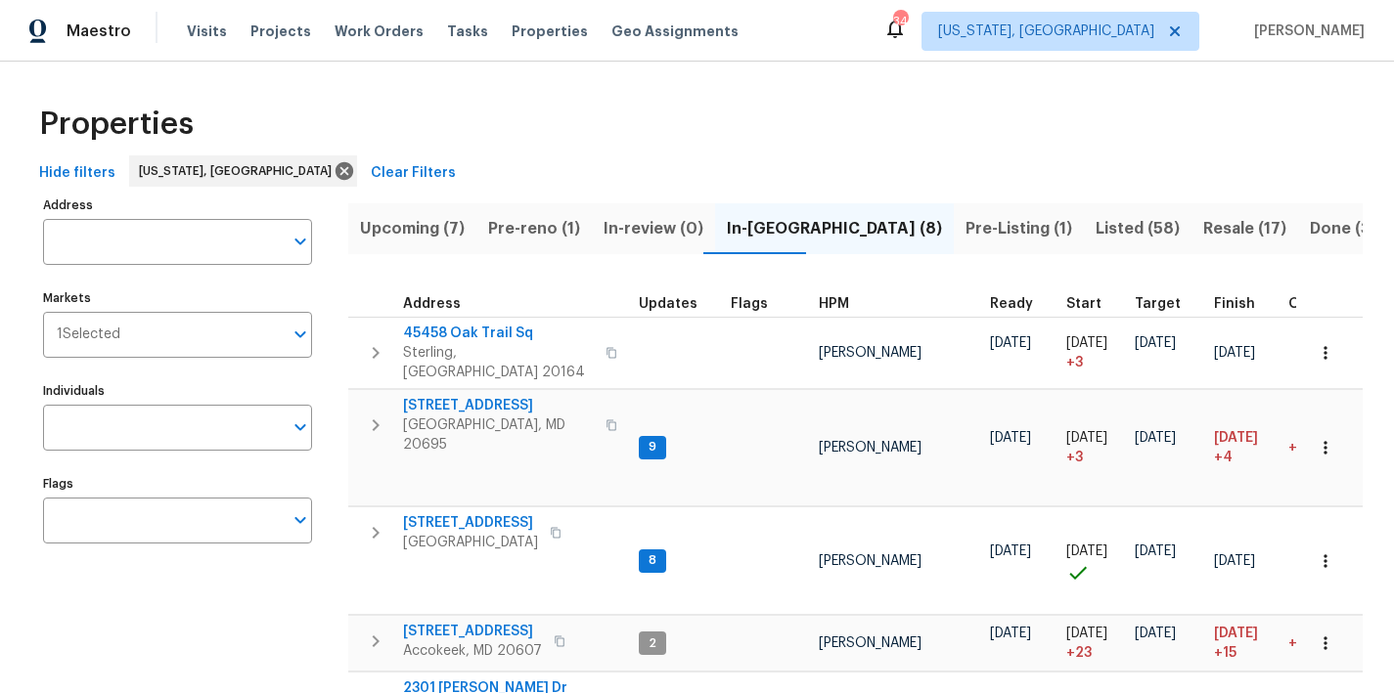
click at [387, 230] on span "Upcoming (7)" at bounding box center [412, 228] width 105 height 27
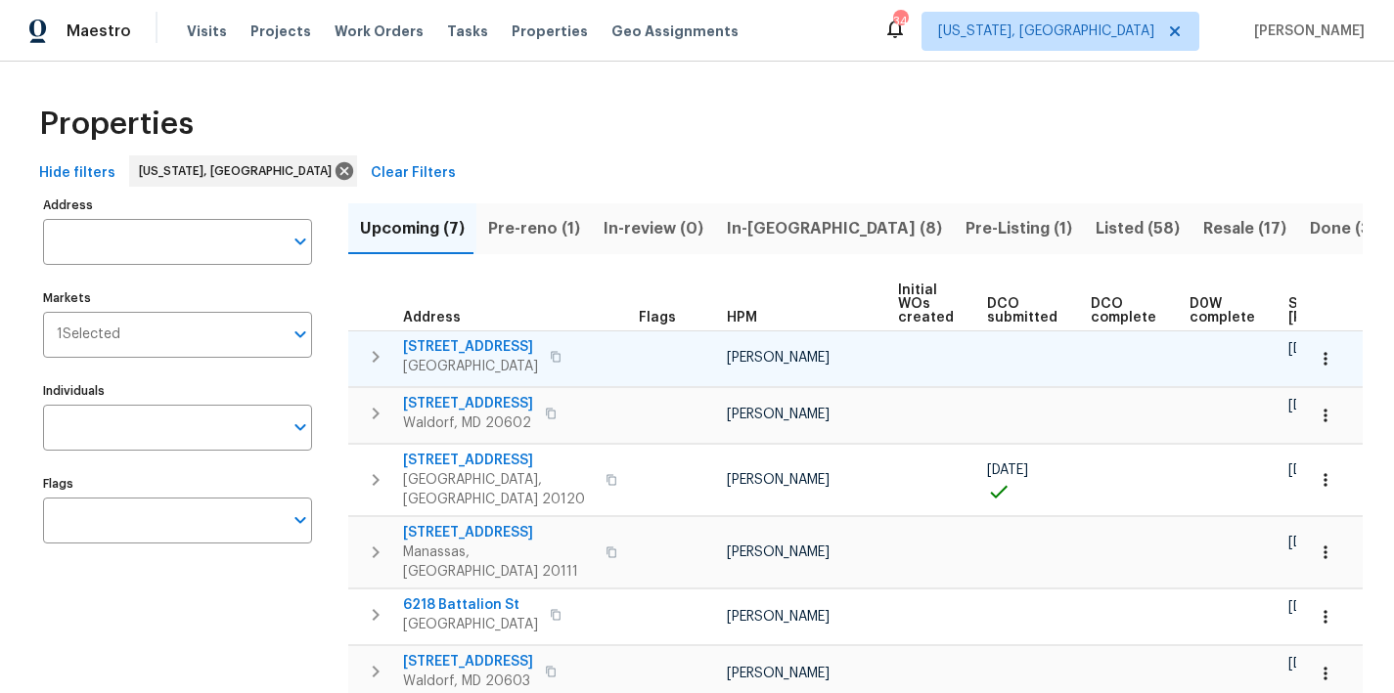
scroll to position [0, 265]
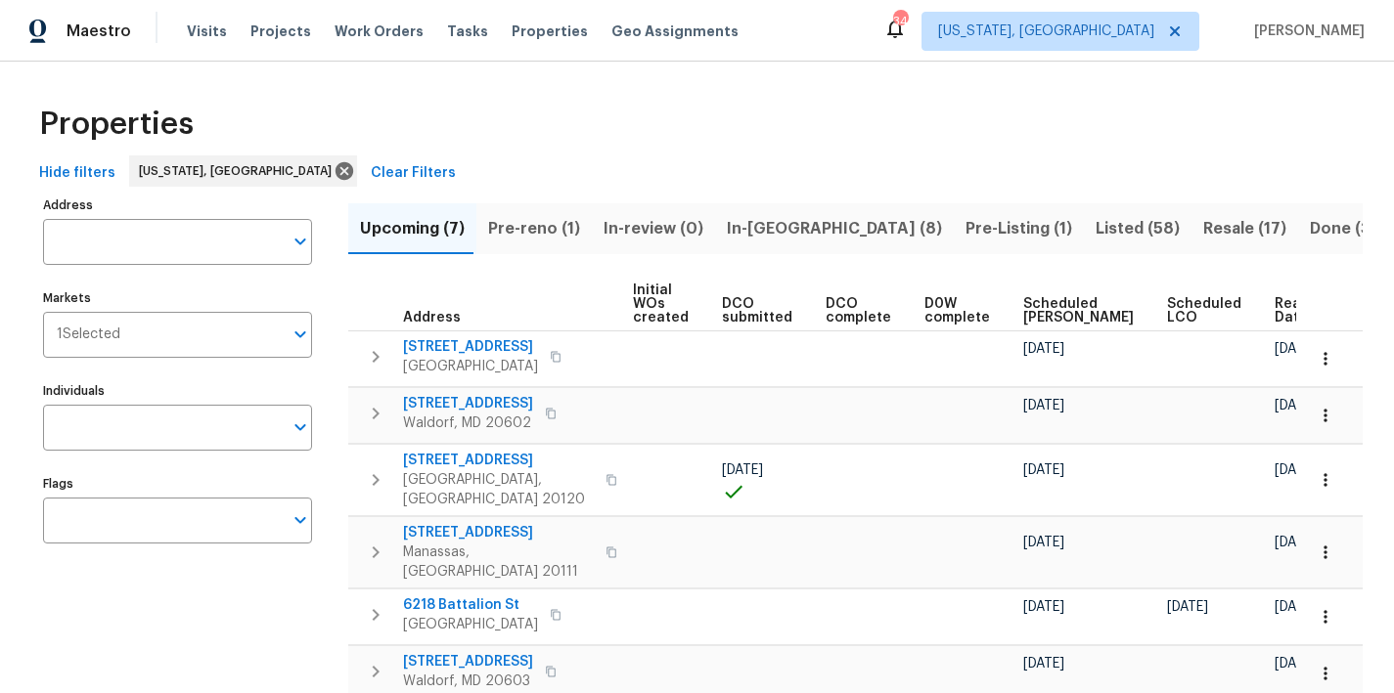
click at [1267, 325] on th "Ready Date" at bounding box center [1305, 305] width 76 height 54
click at [1274, 317] on span "Ready Date" at bounding box center [1295, 310] width 43 height 27
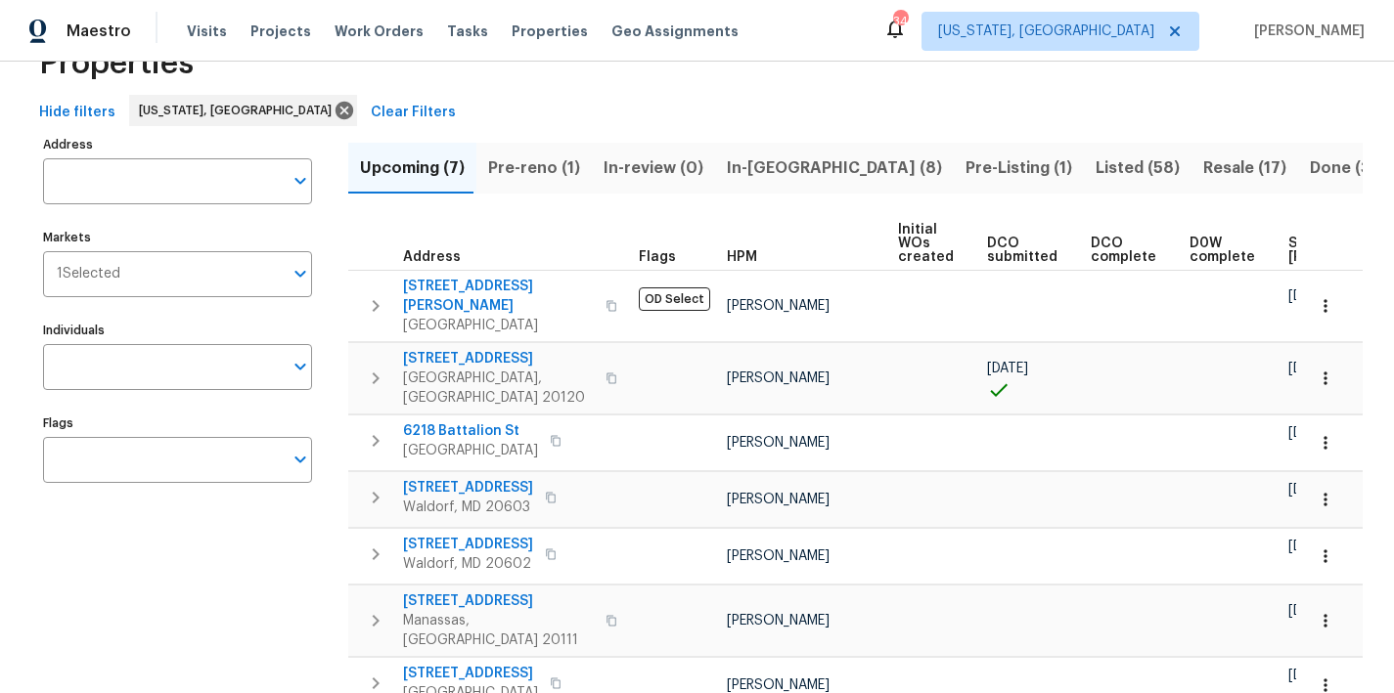
scroll to position [58, 0]
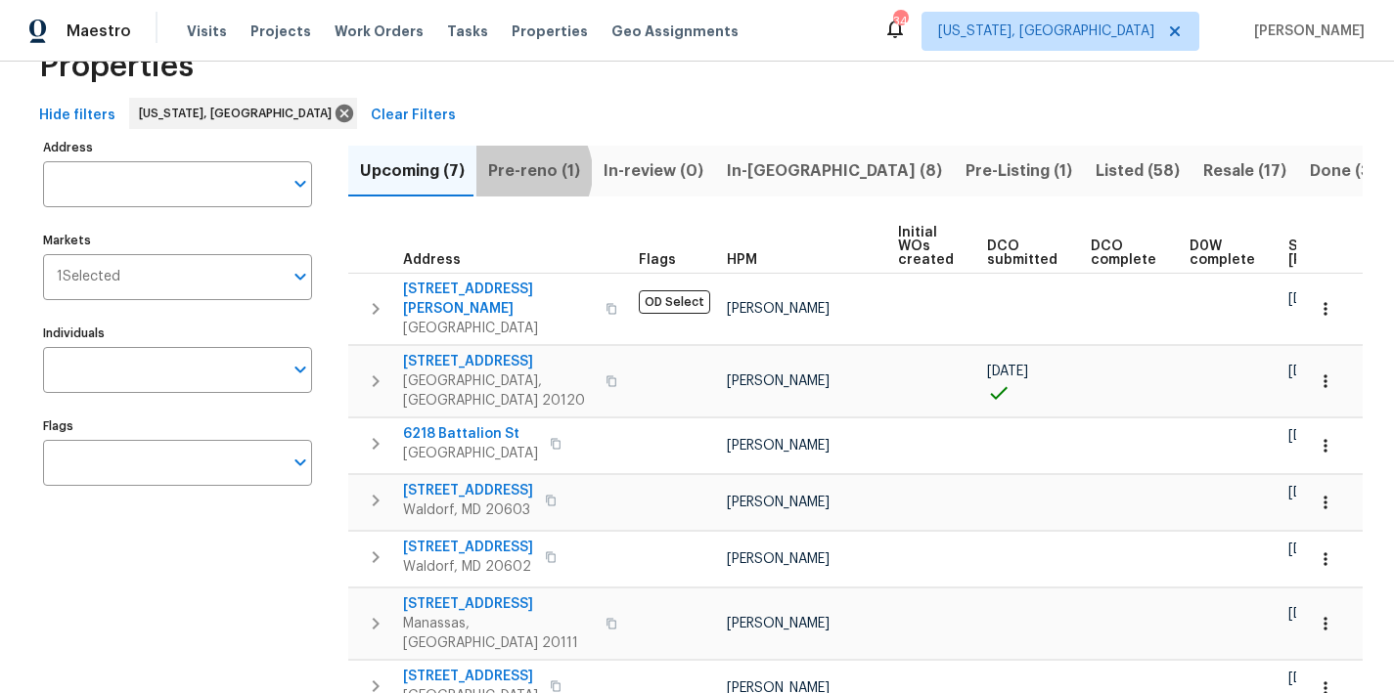
click at [520, 172] on span "Pre-reno (1)" at bounding box center [534, 170] width 92 height 27
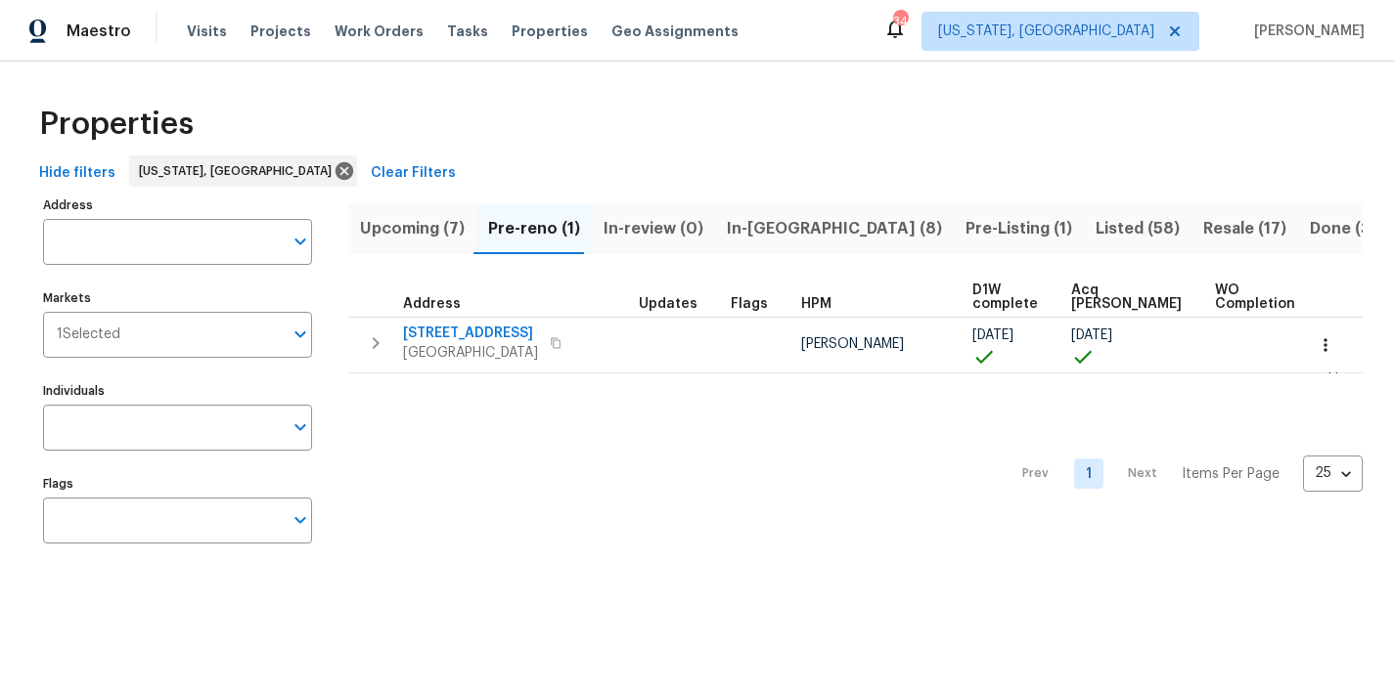
click at [834, 53] on div "Maestro Visits Projects Work Orders Tasks Properties Geo Assignments 34 [US_STA…" at bounding box center [697, 31] width 1394 height 62
click at [776, 111] on div "Properties" at bounding box center [696, 124] width 1331 height 63
click at [780, 37] on div "Maestro Visits Projects Work Orders Tasks Properties Geo Assignments 34 [US_STA…" at bounding box center [697, 31] width 1394 height 62
click at [647, 164] on div "Hide filters [US_STATE], [GEOGRAPHIC_DATA] Clear Filters" at bounding box center [696, 174] width 1331 height 36
click at [472, 154] on div "Properties" at bounding box center [696, 124] width 1331 height 63
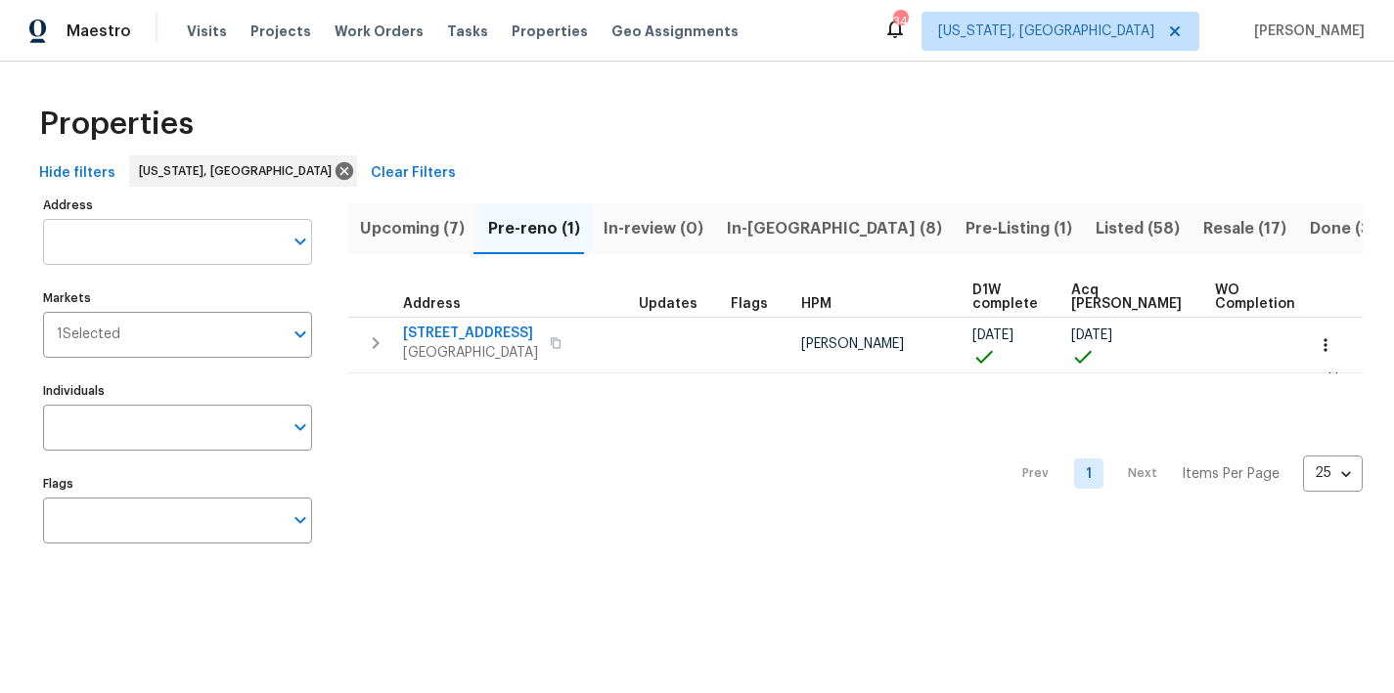
click at [118, 234] on input "Address" at bounding box center [163, 242] width 240 height 46
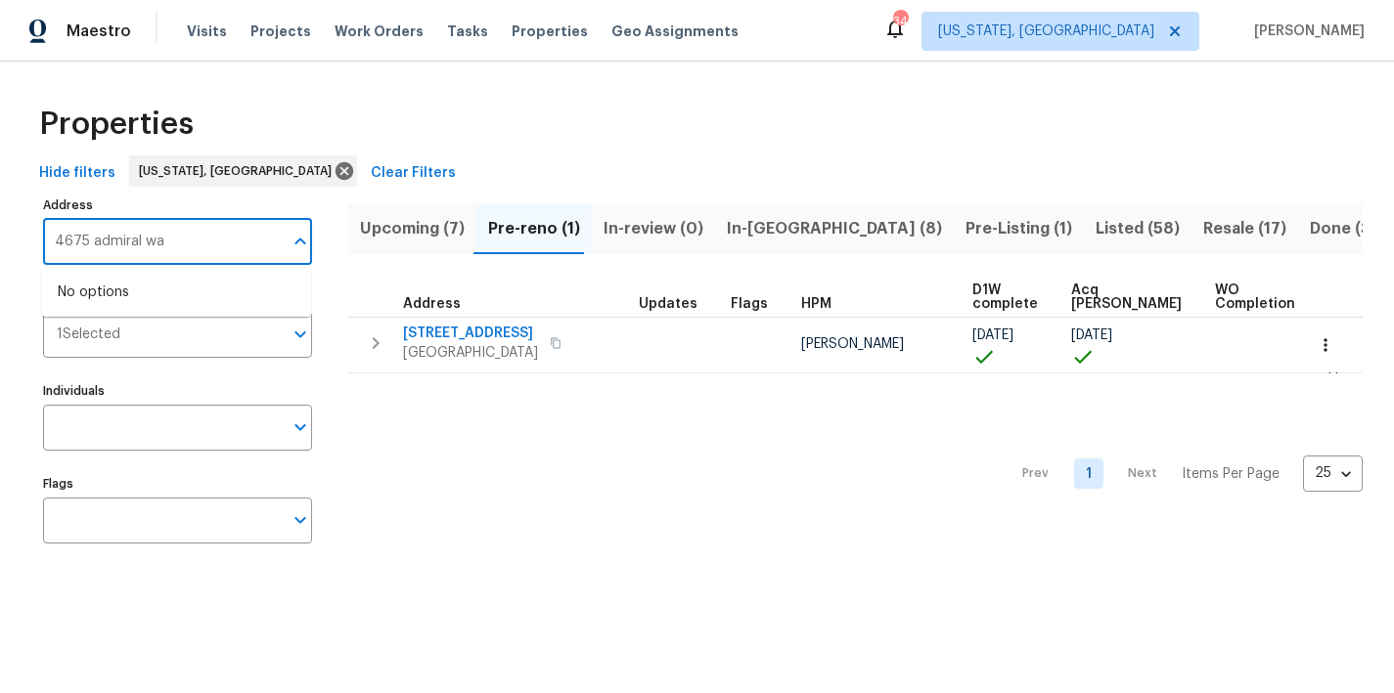
type input "[STREET_ADDRESS]"
click at [134, 292] on li "4675 Red Admiral Way # 149 Fairfax VA 22033" at bounding box center [176, 293] width 269 height 32
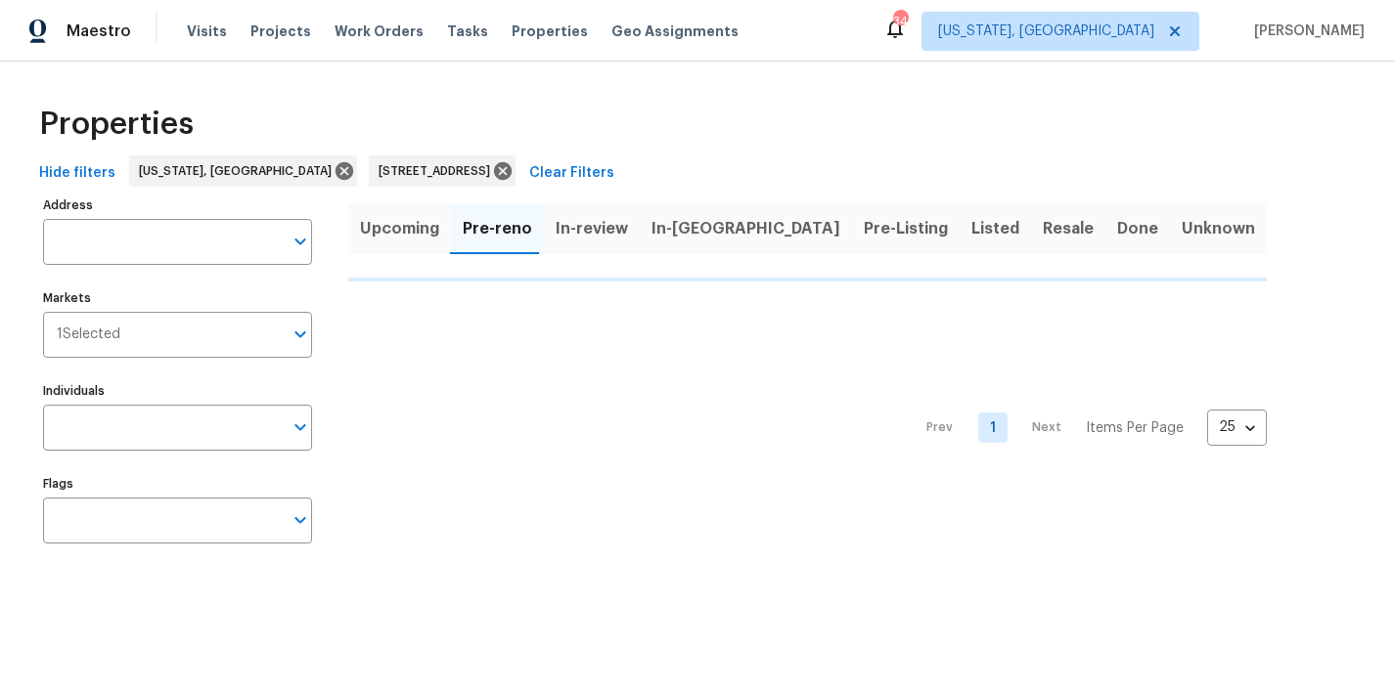
type input "4675 Red Admiral Way # 149 Fairfax VA 22033"
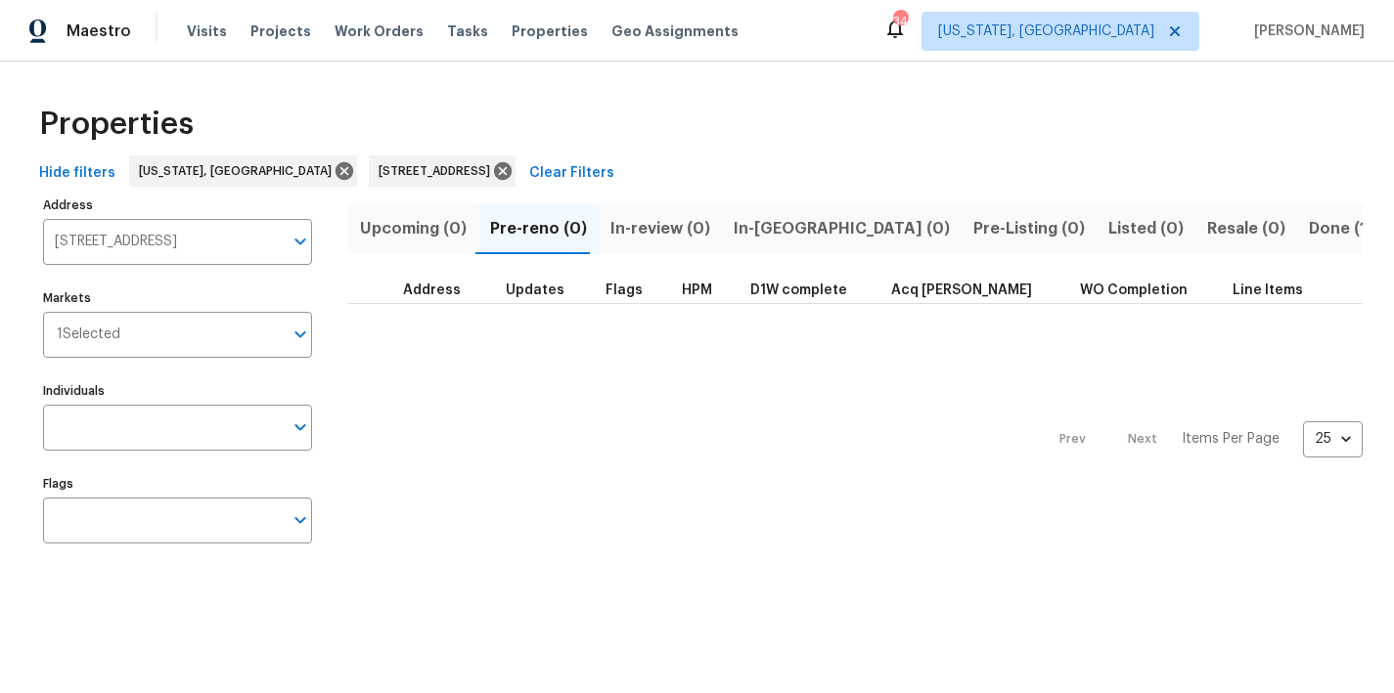
click at [987, 144] on div "Properties" at bounding box center [696, 124] width 1331 height 63
click at [512, 171] on icon at bounding box center [503, 171] width 18 height 18
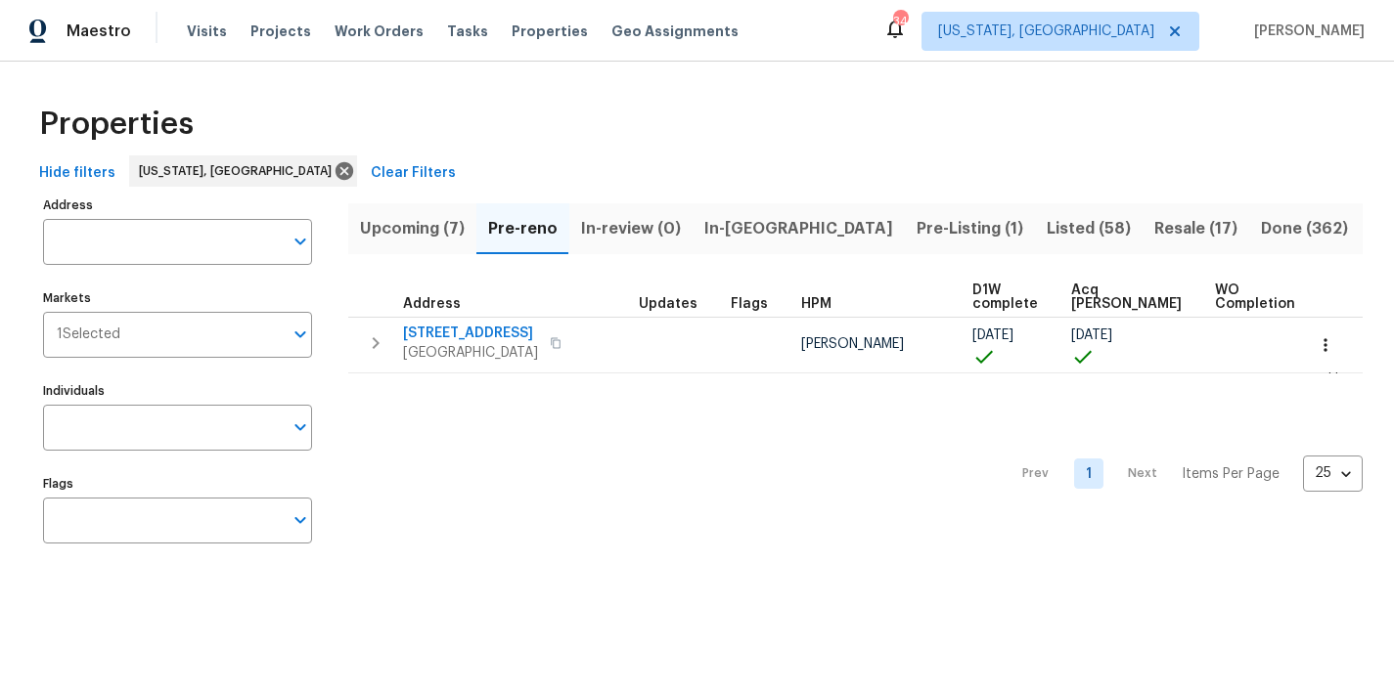
drag, startPoint x: 550, startPoint y: 92, endPoint x: 530, endPoint y: 17, distance: 77.8
click at [550, 92] on div "Properties Hide filters Washington, DC Clear Filters Address Address Markets 1 …" at bounding box center [697, 328] width 1394 height 533
click at [444, 156] on div "Hide filters Washington, DC Clear Filters" at bounding box center [696, 174] width 1331 height 36
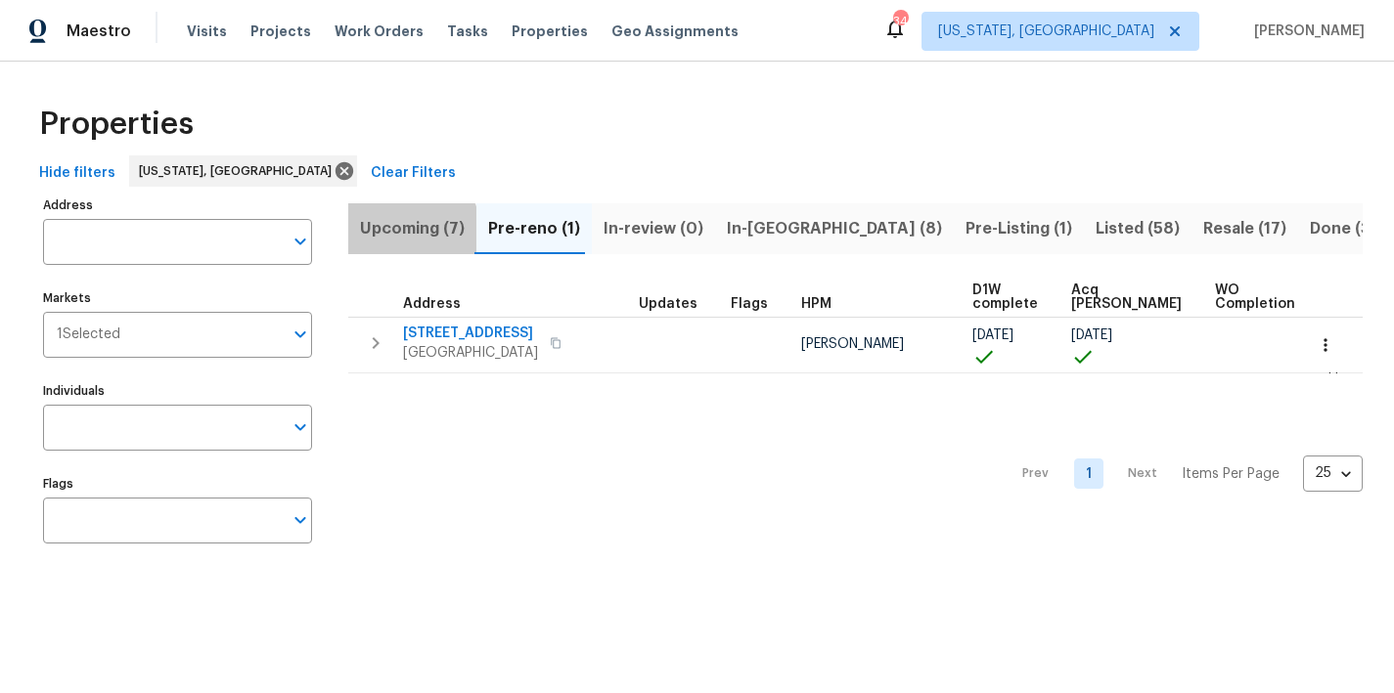
click at [409, 233] on span "Upcoming (7)" at bounding box center [412, 228] width 105 height 27
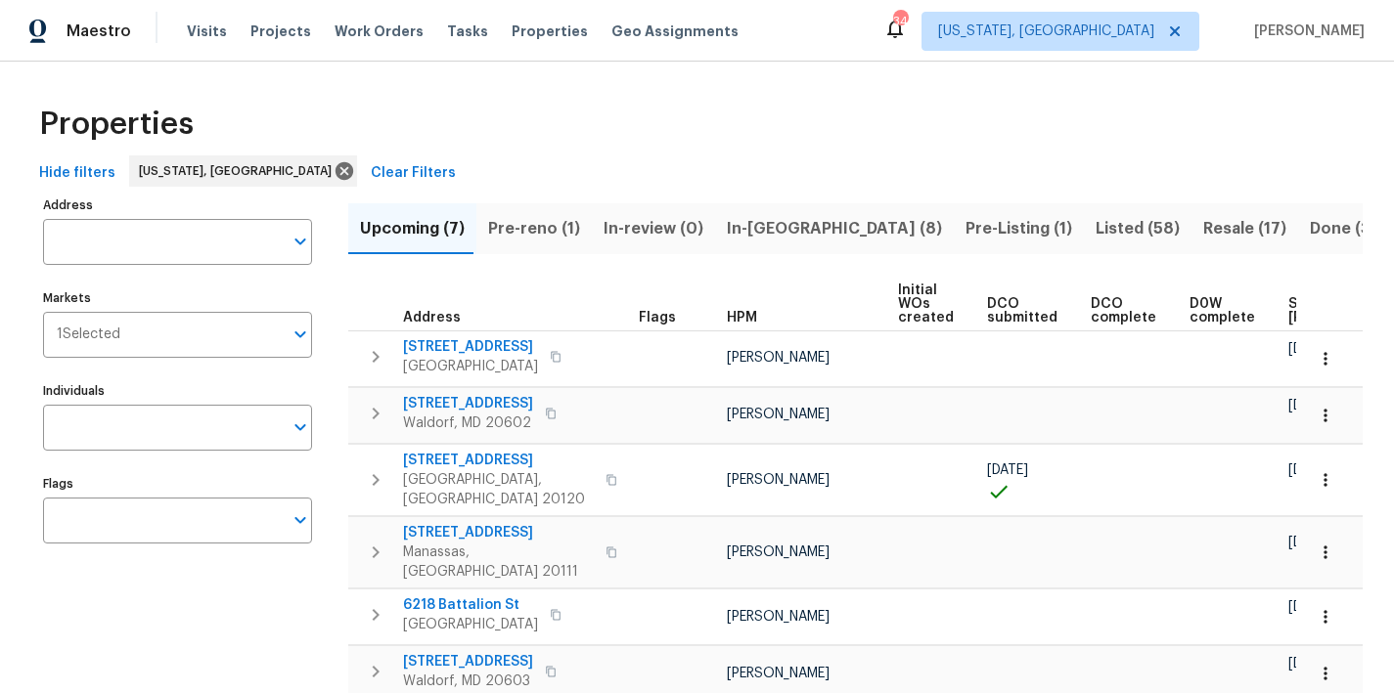
scroll to position [0, 265]
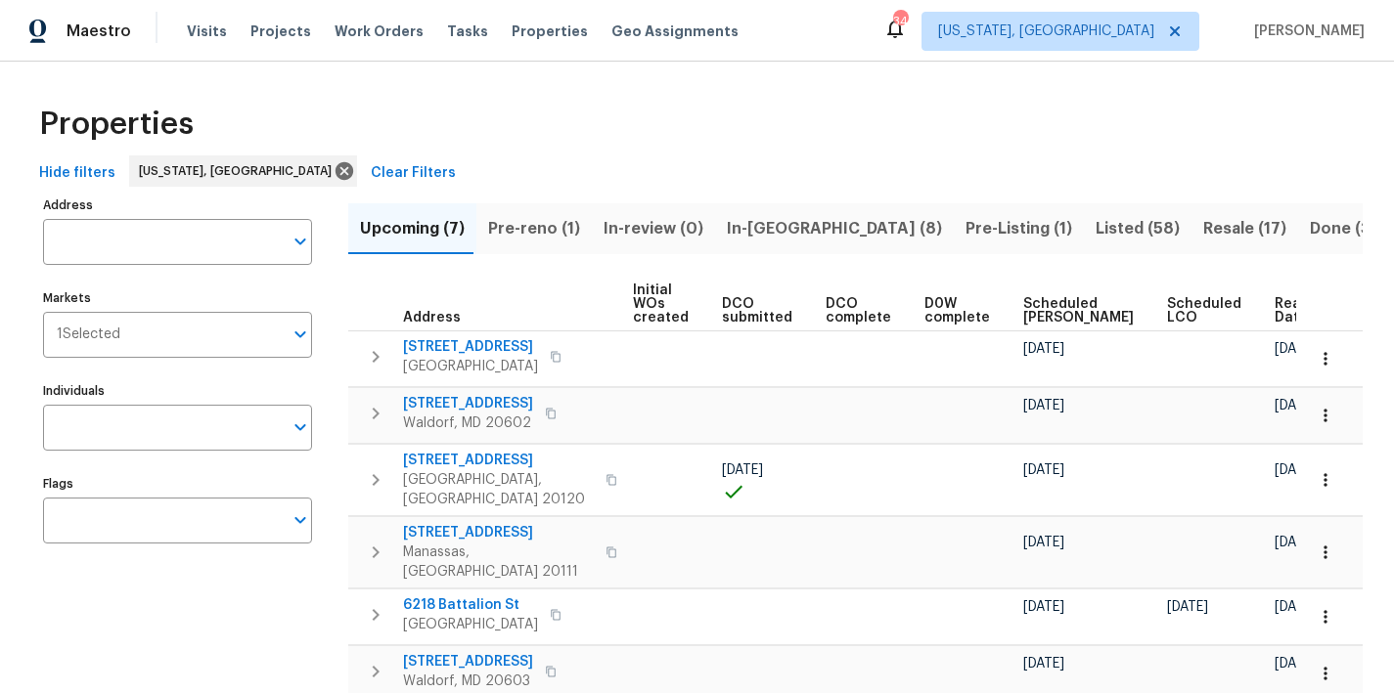
click at [1274, 318] on span "Ready Date" at bounding box center [1295, 310] width 43 height 27
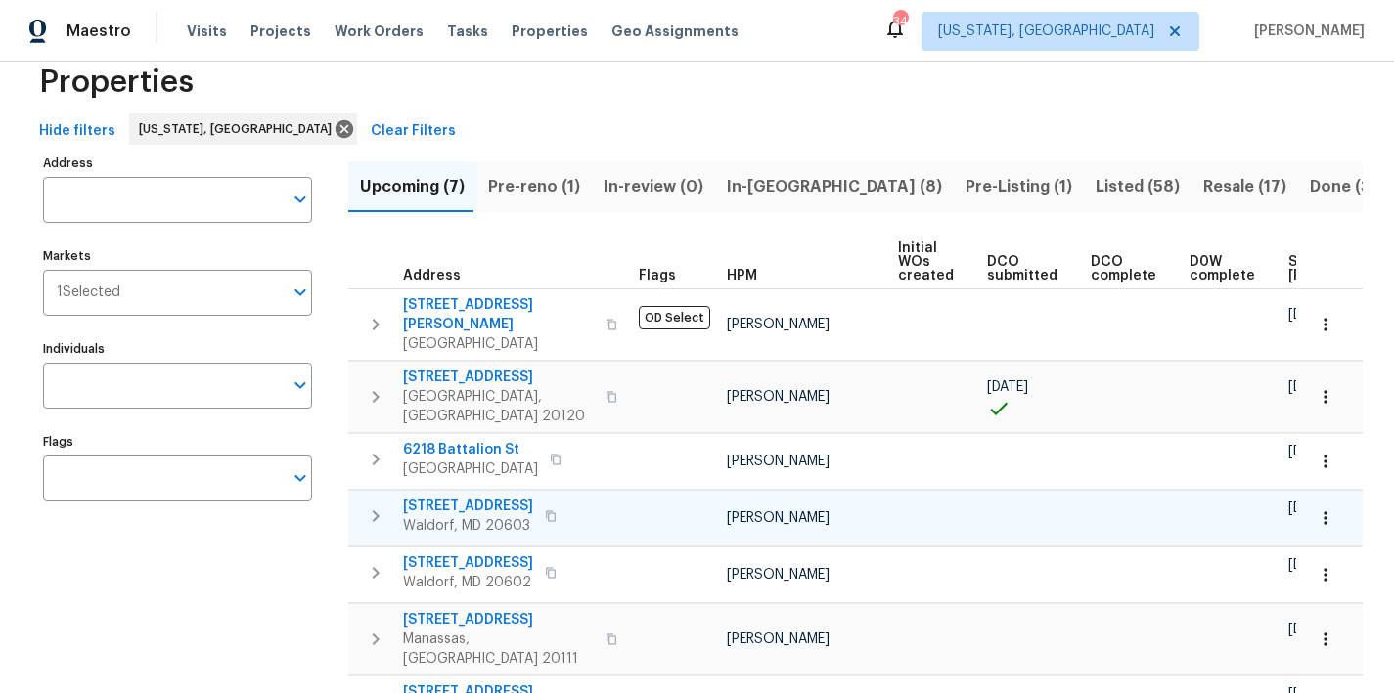
scroll to position [27, 0]
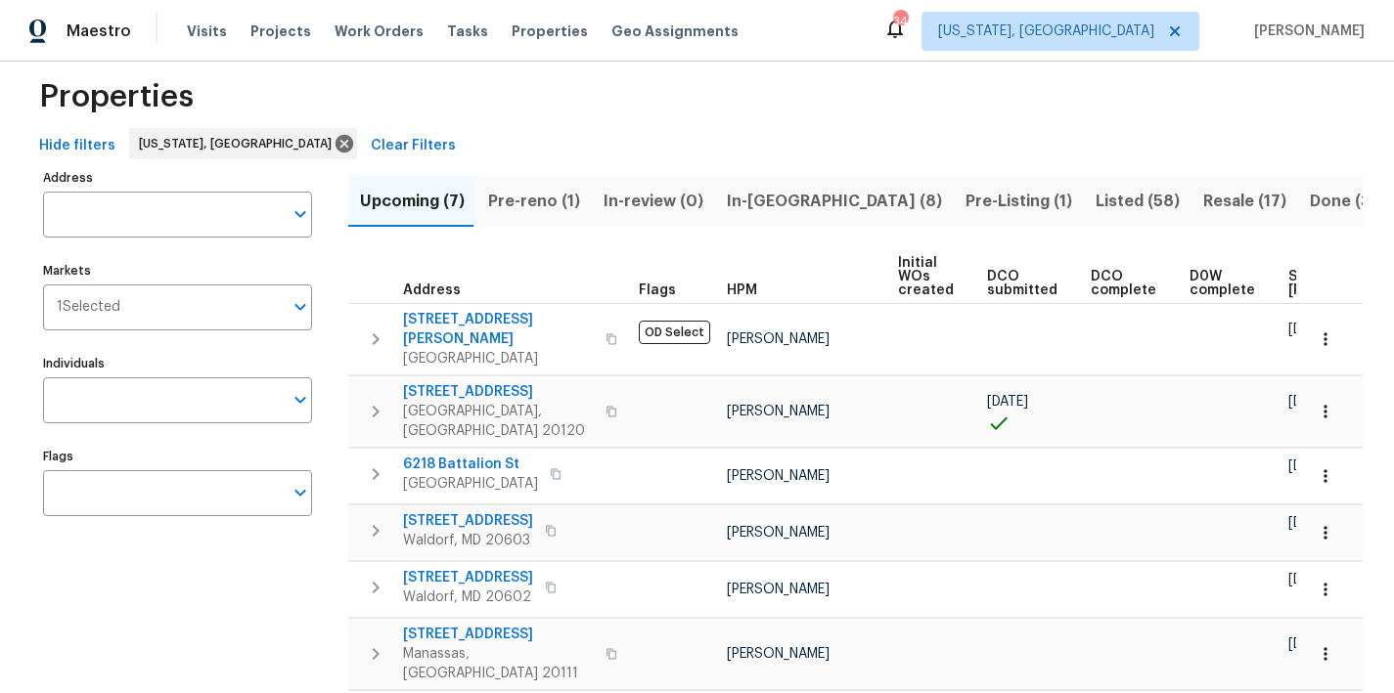
click at [714, 112] on div "Properties" at bounding box center [696, 97] width 1331 height 63
click at [719, 135] on div "Hide filters Washington, DC Clear Filters" at bounding box center [696, 146] width 1331 height 36
click at [749, 37] on div "Maestro Visits Projects Work Orders Tasks Properties Geo Assignments 34 Washing…" at bounding box center [697, 31] width 1394 height 62
click at [945, 39] on div "Maestro Visits Projects Work Orders Tasks Properties Geo Assignments 34 Washing…" at bounding box center [697, 31] width 1394 height 62
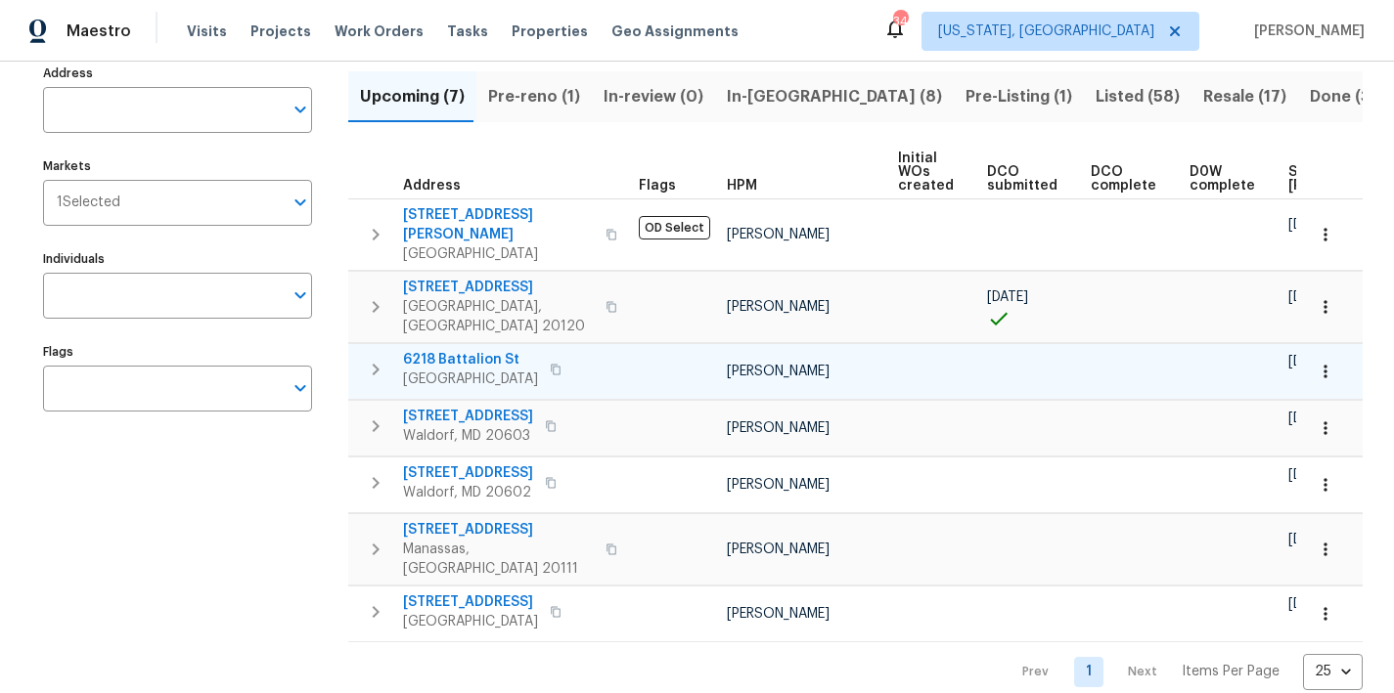
scroll to position [142, 0]
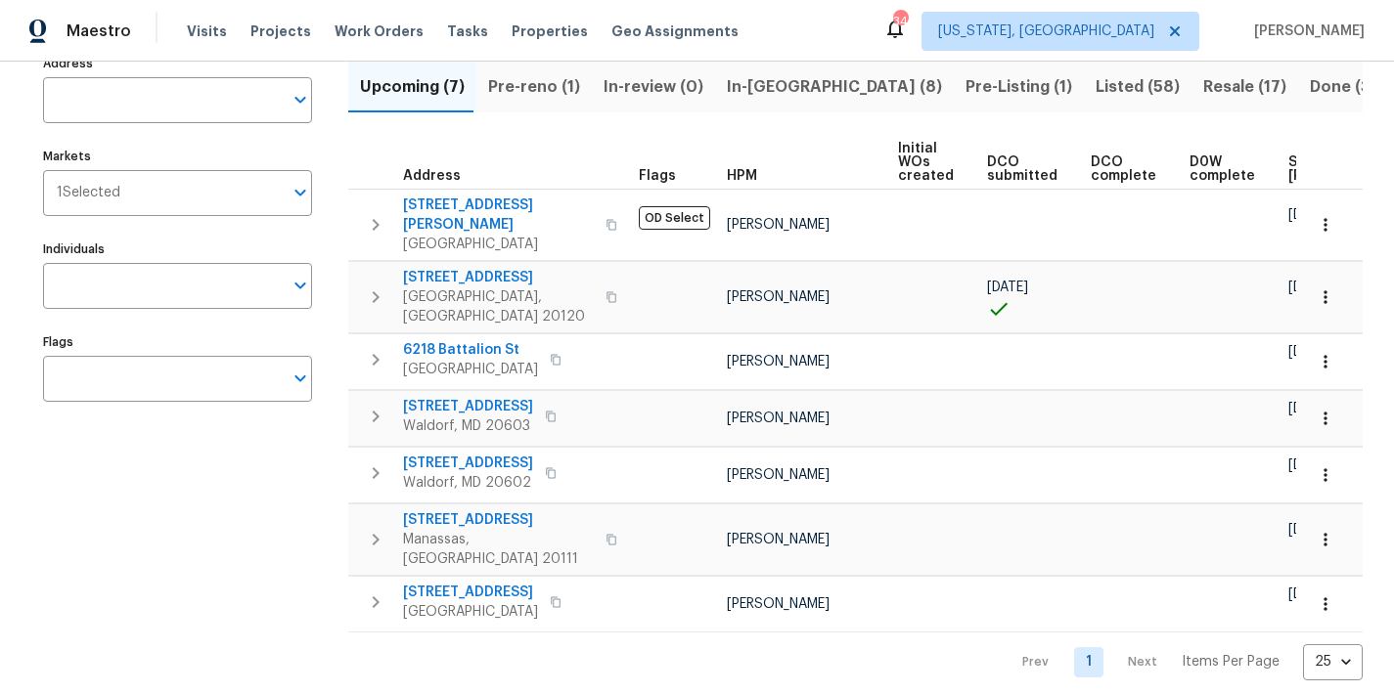
click at [826, 39] on div "Maestro Visits Projects Work Orders Tasks Properties Geo Assignments 34 Washing…" at bounding box center [697, 31] width 1394 height 62
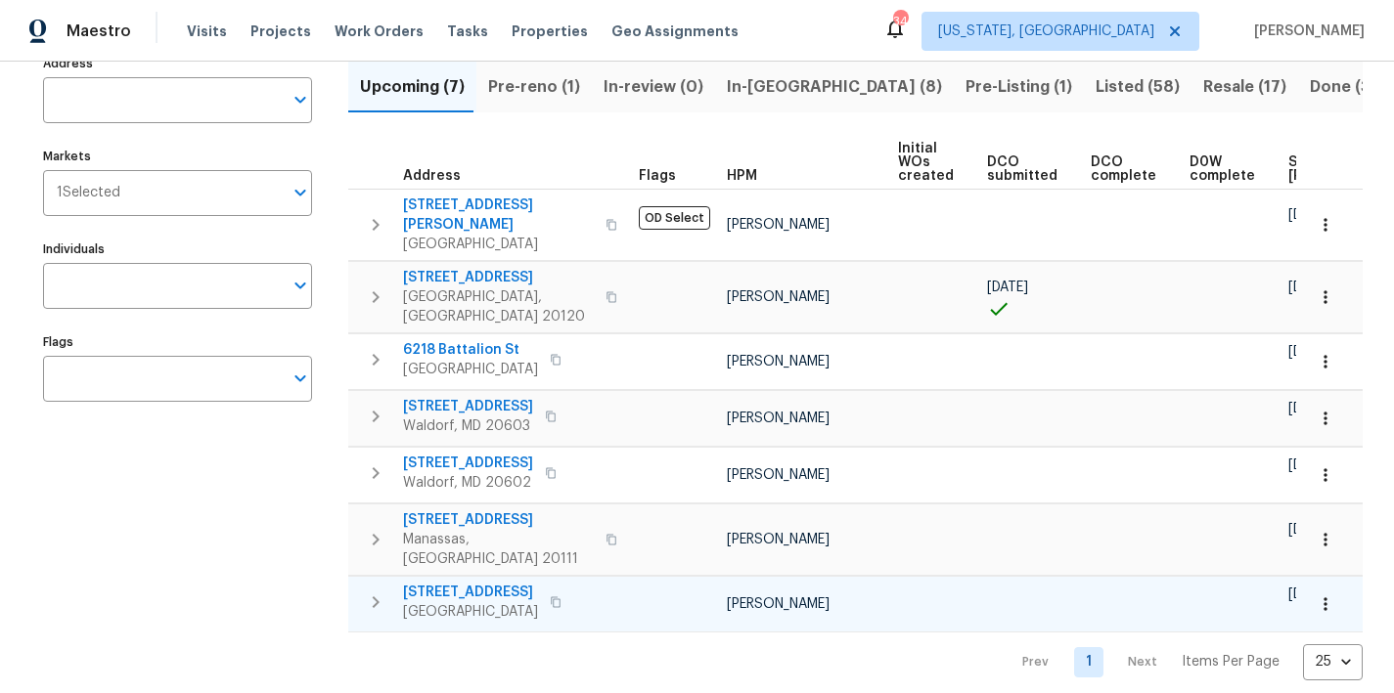
scroll to position [0, 0]
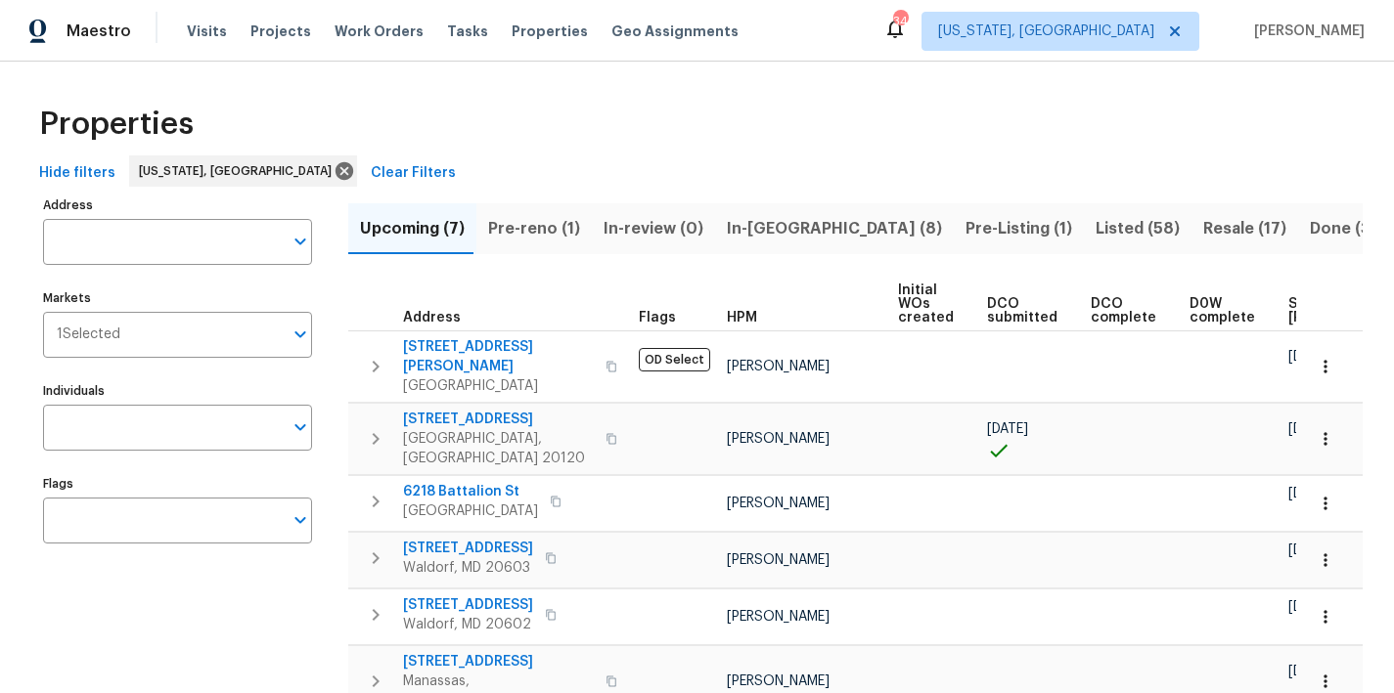
click at [786, 153] on div "Properties" at bounding box center [696, 124] width 1331 height 63
click at [765, 164] on div "Hide filters Washington, DC Clear Filters" at bounding box center [696, 174] width 1331 height 36
click at [941, 37] on div "Maestro Visits Projects Work Orders Tasks Properties Geo Assignments 34 Washing…" at bounding box center [697, 31] width 1394 height 62
click at [850, 33] on div "Maestro Visits Projects Work Orders Tasks Properties Geo Assignments 34 Washing…" at bounding box center [697, 31] width 1394 height 62
click at [1340, 31] on span "[PERSON_NAME]" at bounding box center [1305, 32] width 118 height 20
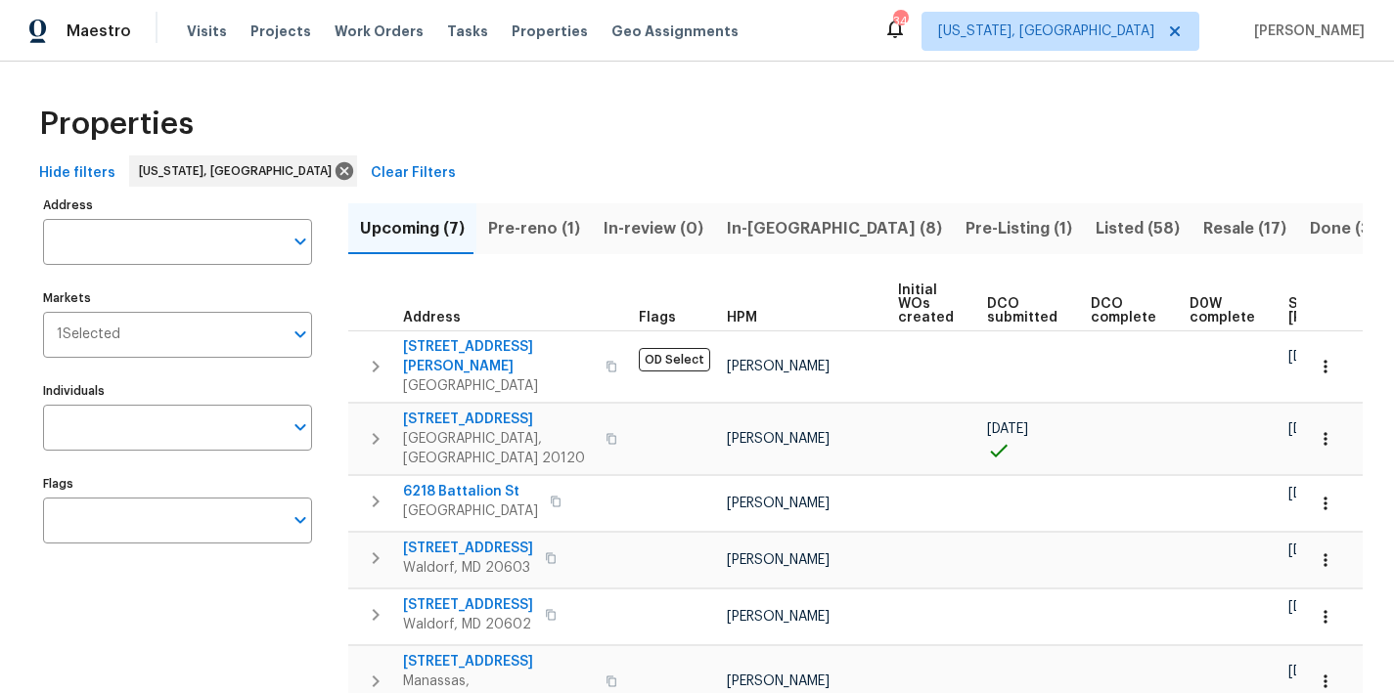
click at [854, 18] on div "Maestro Visits Projects Work Orders Tasks Properties Geo Assignments 34 Washing…" at bounding box center [697, 31] width 1394 height 62
click at [797, 63] on div "Properties Hide filters Washington, DC Clear Filters Address Address Markets 1 …" at bounding box center [697, 458] width 1394 height 792
click at [765, 96] on div "Properties" at bounding box center [696, 124] width 1331 height 63
click at [819, 47] on div "Maestro Visits Projects Work Orders Tasks Properties Geo Assignments 34 Washing…" at bounding box center [697, 31] width 1394 height 62
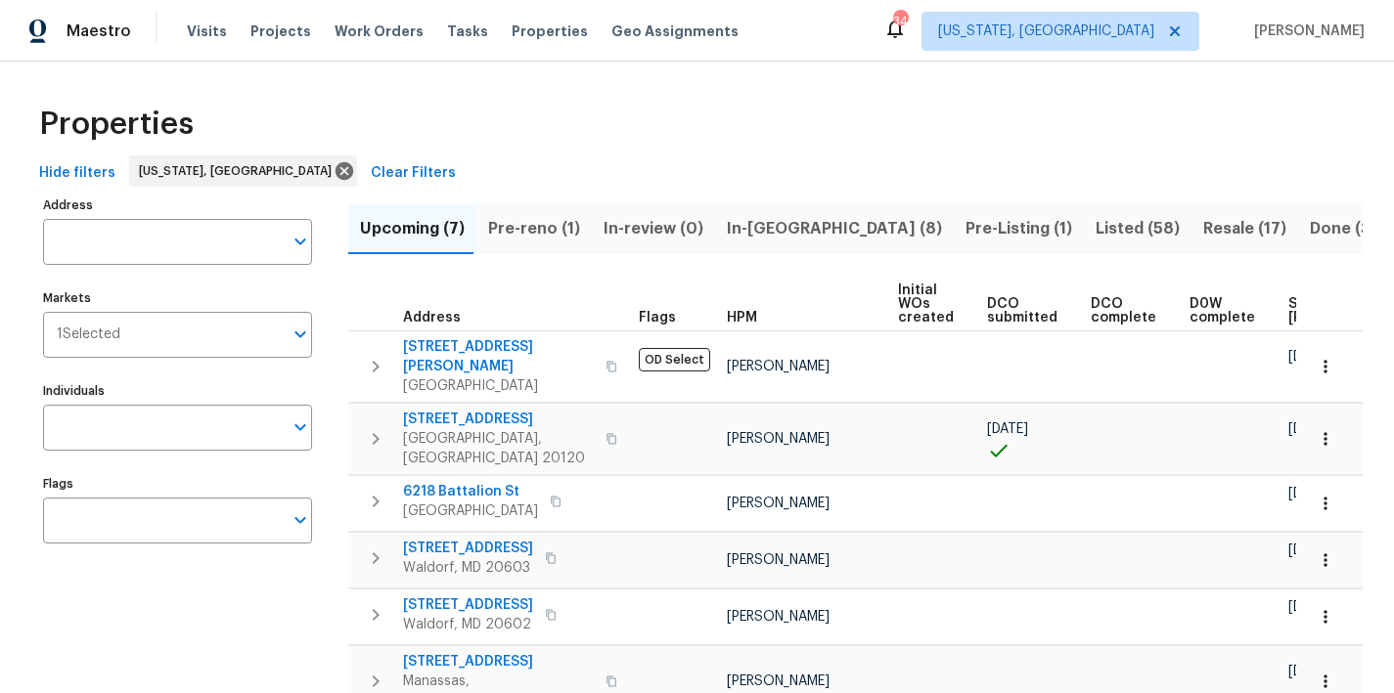
click at [726, 96] on div "Properties" at bounding box center [696, 124] width 1331 height 63
click at [769, 29] on div "Maestro Visits Projects Work Orders Tasks Properties Geo Assignments 34 Washing…" at bounding box center [697, 31] width 1394 height 62
click at [369, 131] on div "Properties" at bounding box center [696, 124] width 1331 height 63
click at [195, 247] on input "Address" at bounding box center [163, 242] width 240 height 46
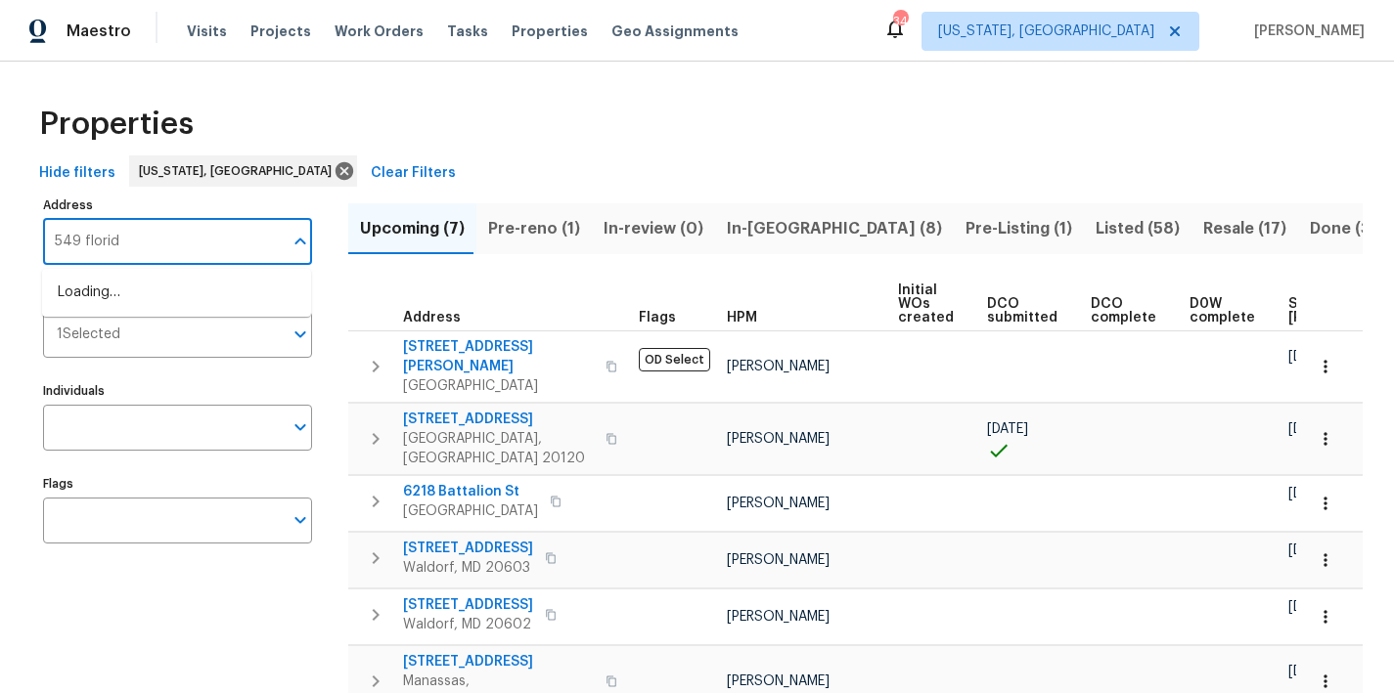
type input "549 florida"
click at [152, 282] on li "549 Florida Ave Apt 204 Herndon VA 20170" at bounding box center [176, 293] width 269 height 32
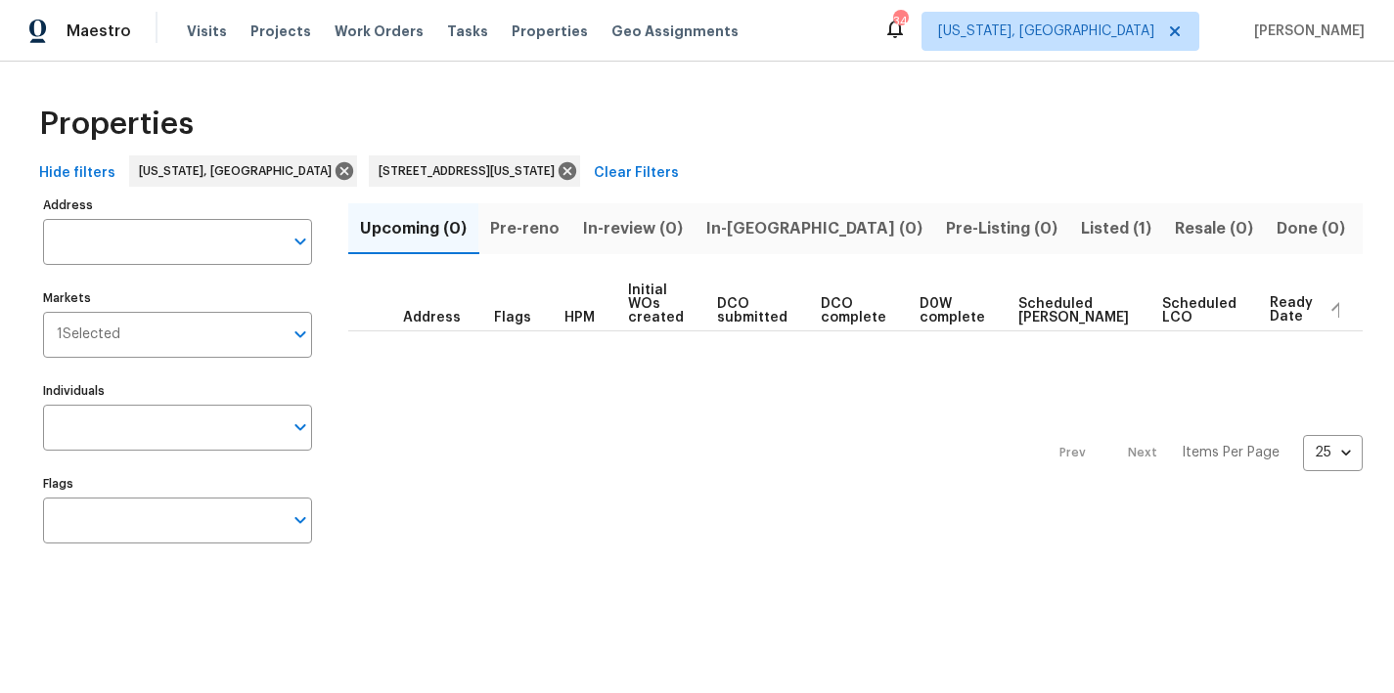
type input "549 Florida Ave Apt 204 Herndon VA 20170"
click at [1108, 229] on span "Listed (1)" at bounding box center [1143, 228] width 70 height 27
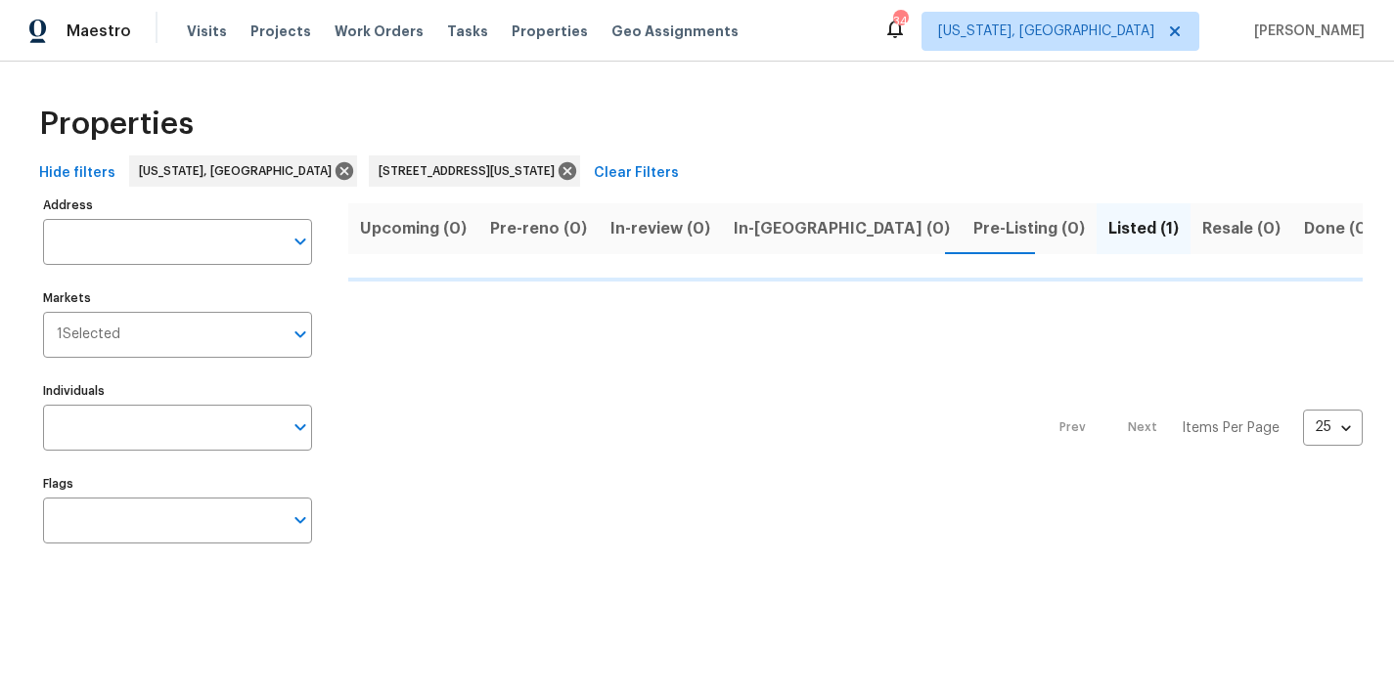
type input "549 Florida Ave Apt 204 Herndon VA 20170"
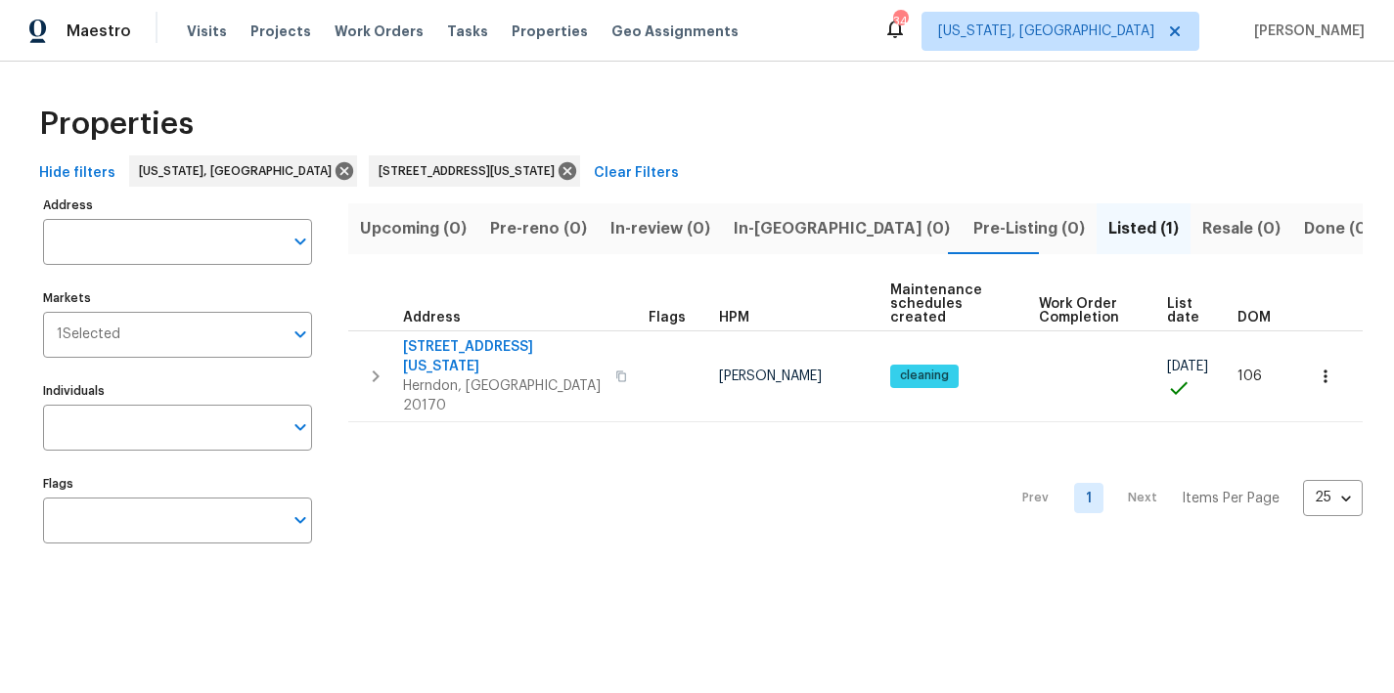
type input "549 Florida Ave Apt 204 Herndon VA 20170"
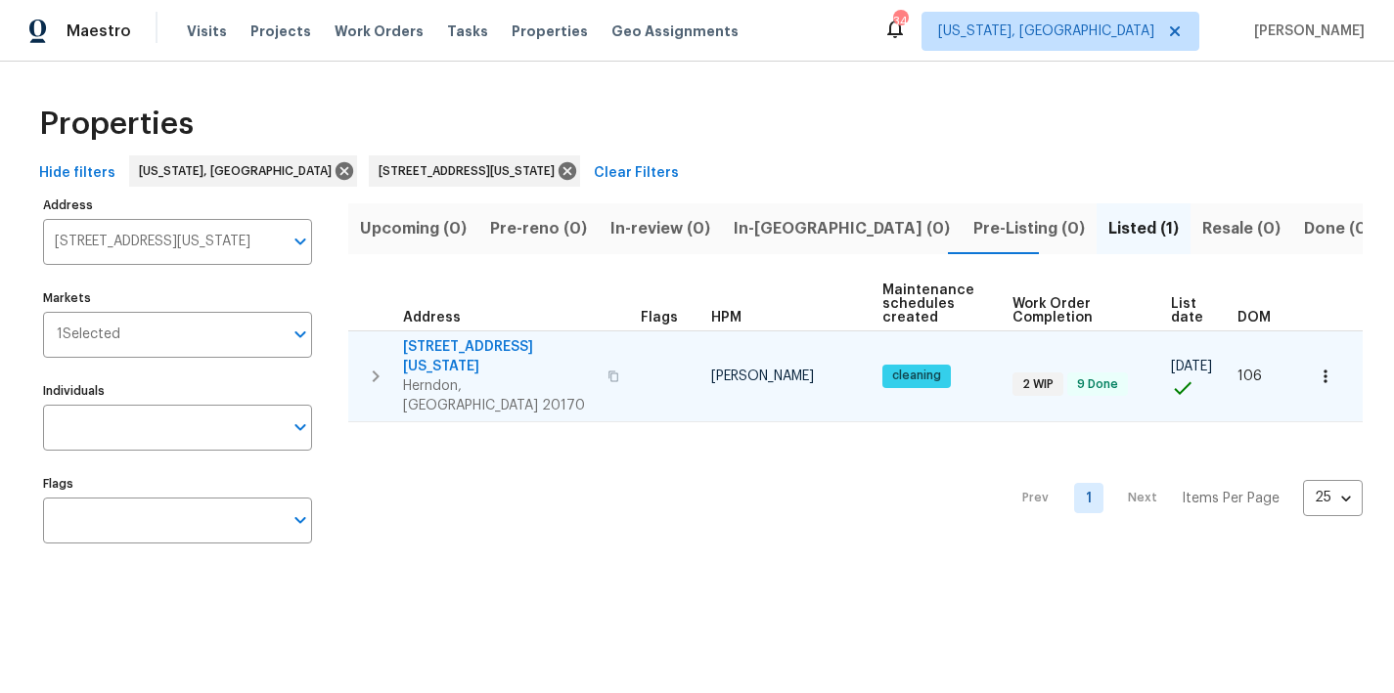
click at [361, 350] on button "button" at bounding box center [375, 376] width 39 height 78
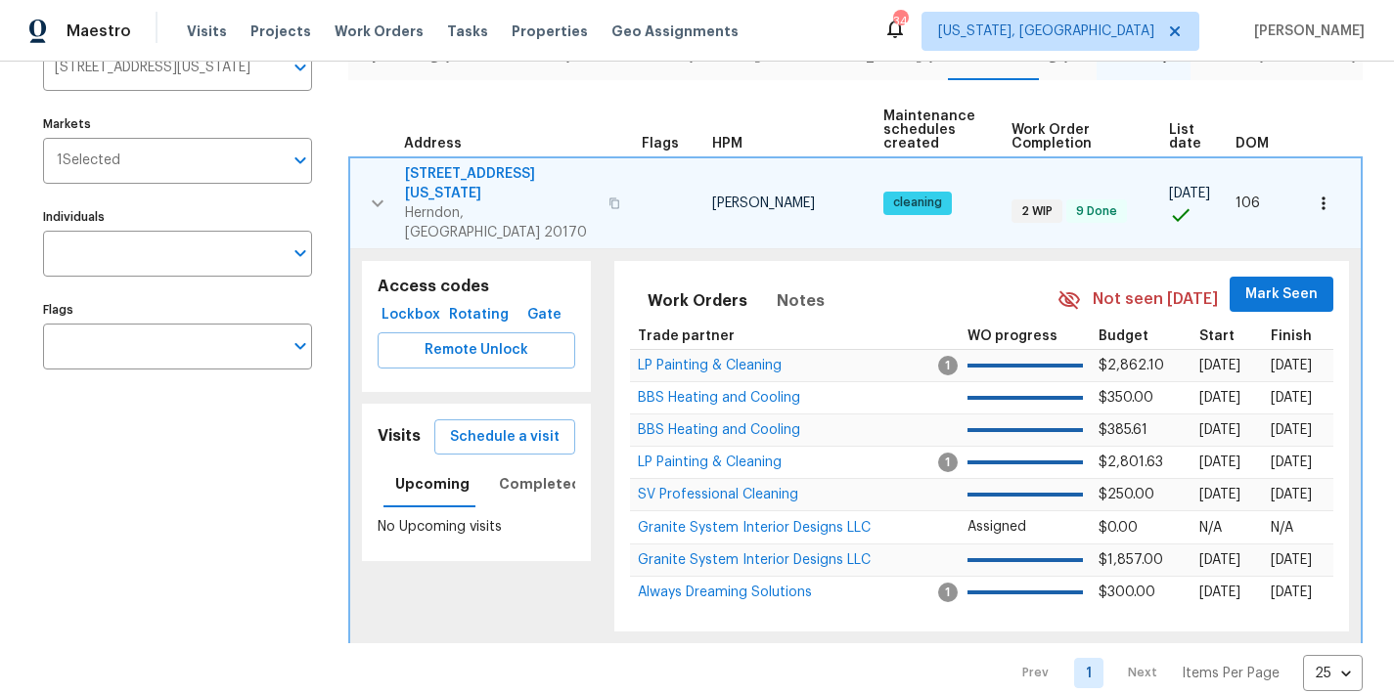
scroll to position [198, 0]
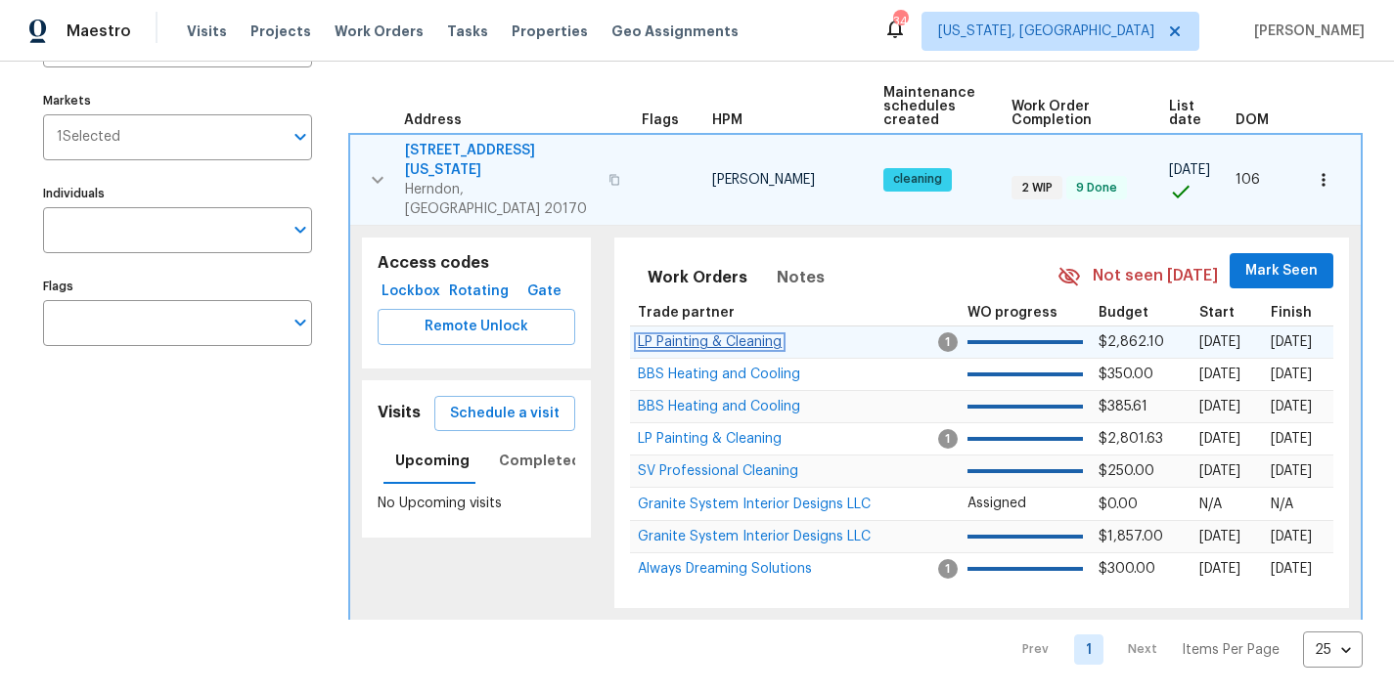
click at [699, 335] on span "LP Painting & Cleaning" at bounding box center [710, 342] width 144 height 14
click at [372, 168] on icon "button" at bounding box center [377, 179] width 23 height 23
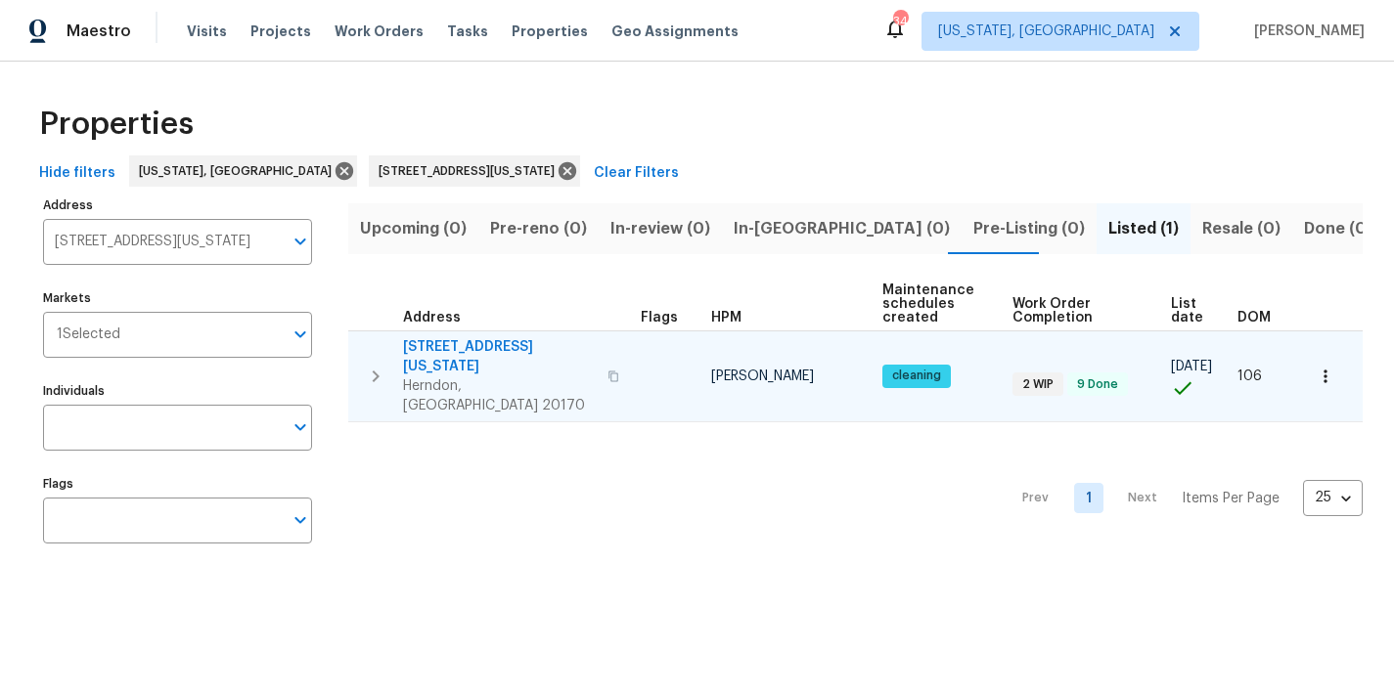
scroll to position [0, 0]
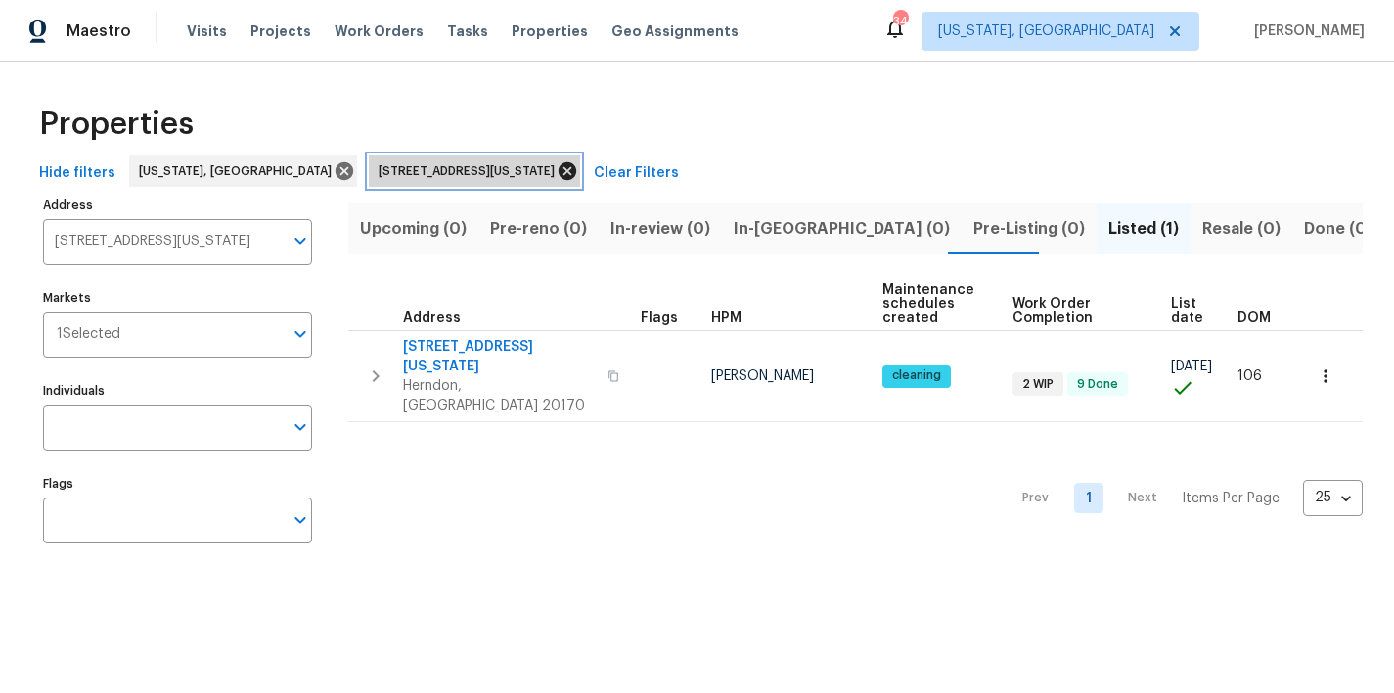
click at [558, 177] on icon at bounding box center [567, 171] width 18 height 18
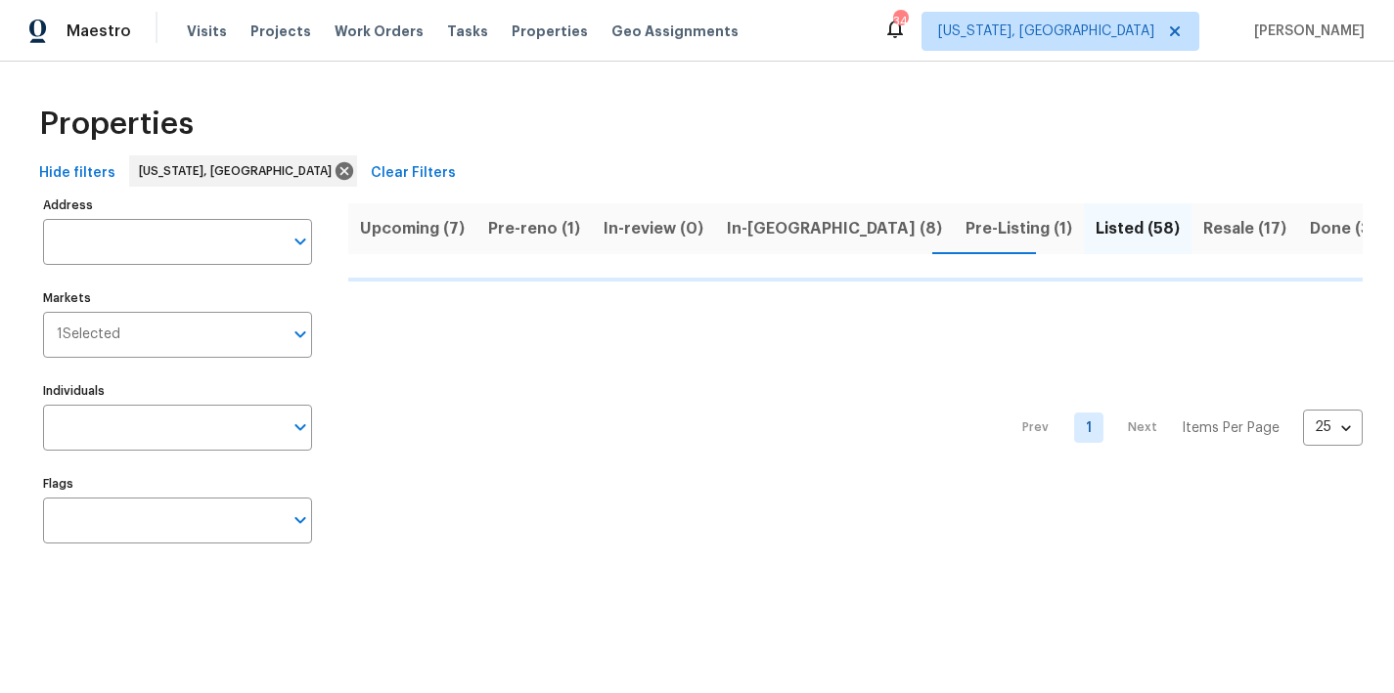
click at [779, 233] on span "In-reno (8)" at bounding box center [834, 228] width 215 height 27
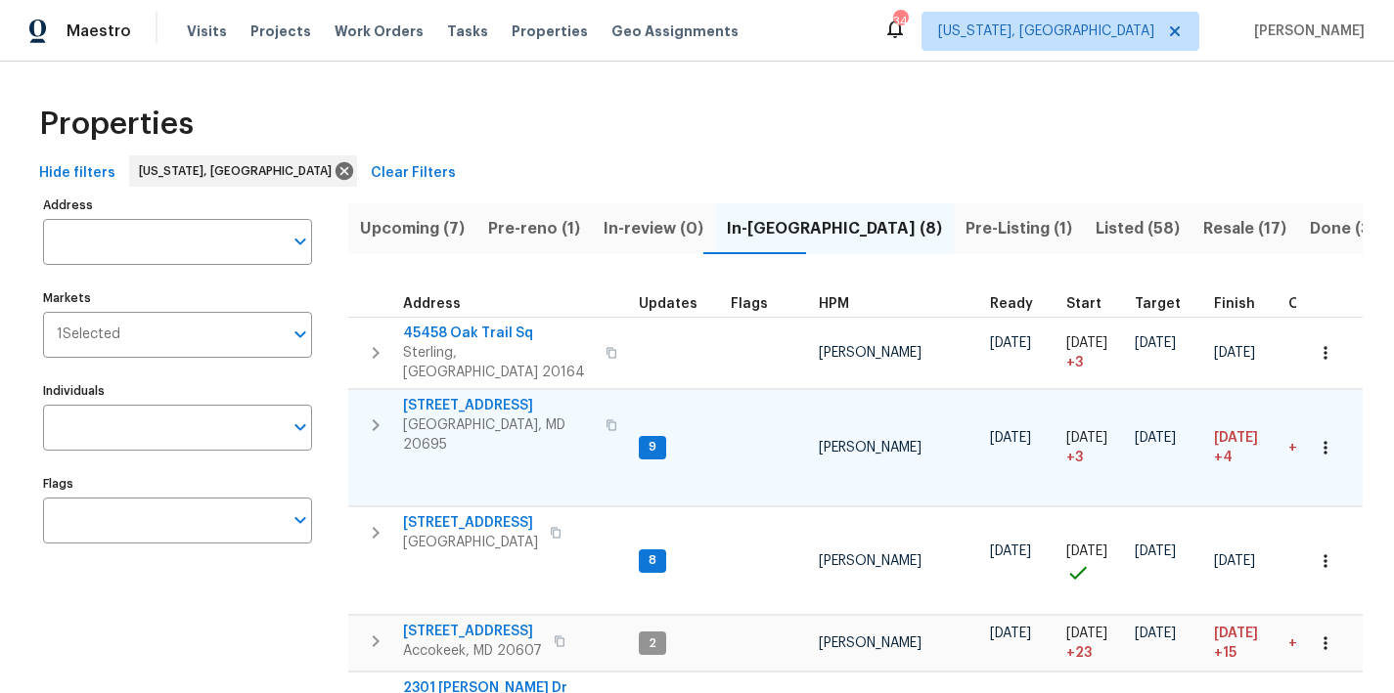
scroll to position [337, 0]
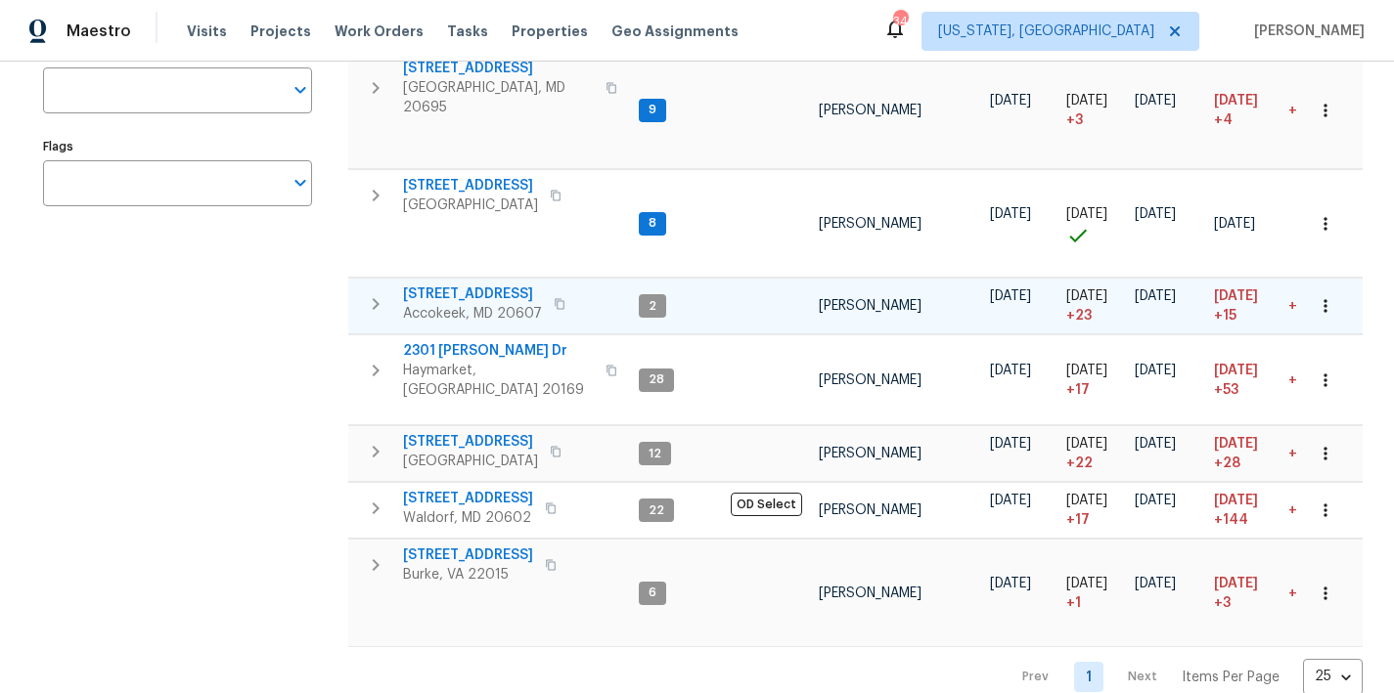
click at [365, 292] on icon "button" at bounding box center [375, 303] width 23 height 23
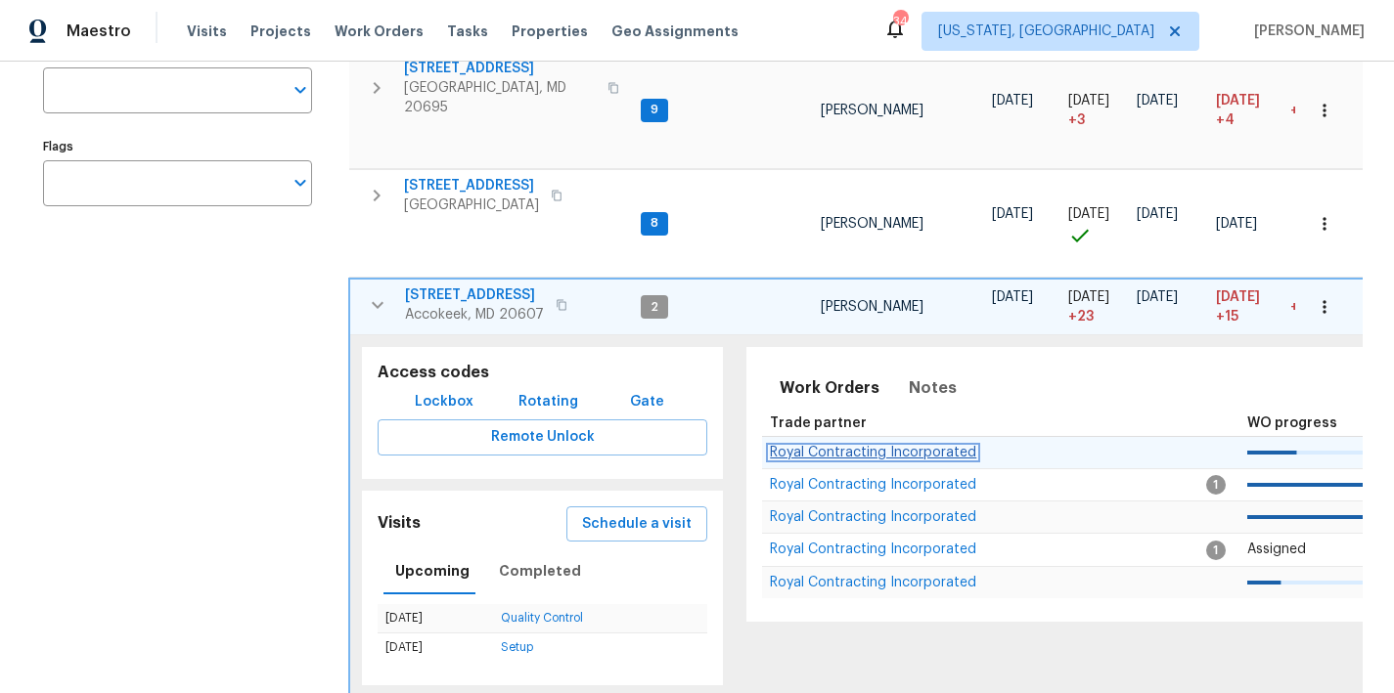
click at [939, 446] on span "Royal Contracting Incorporated" at bounding box center [873, 453] width 206 height 14
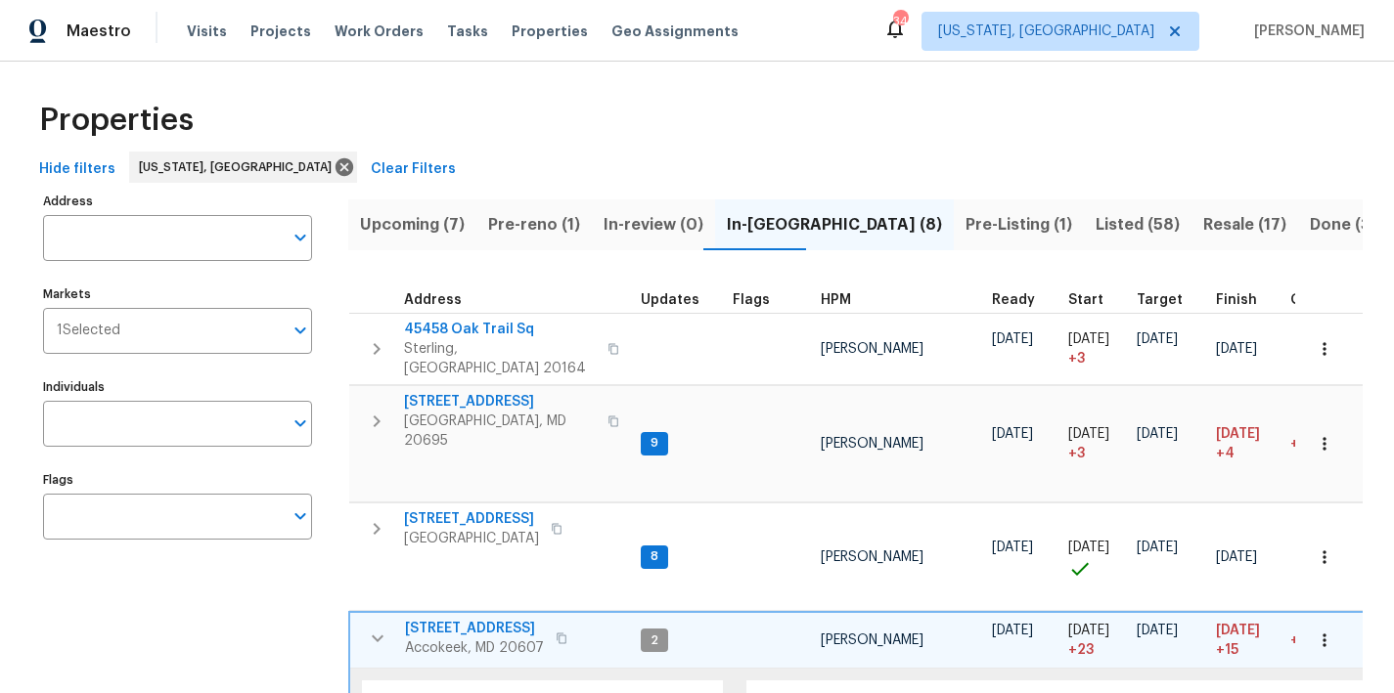
scroll to position [0, 0]
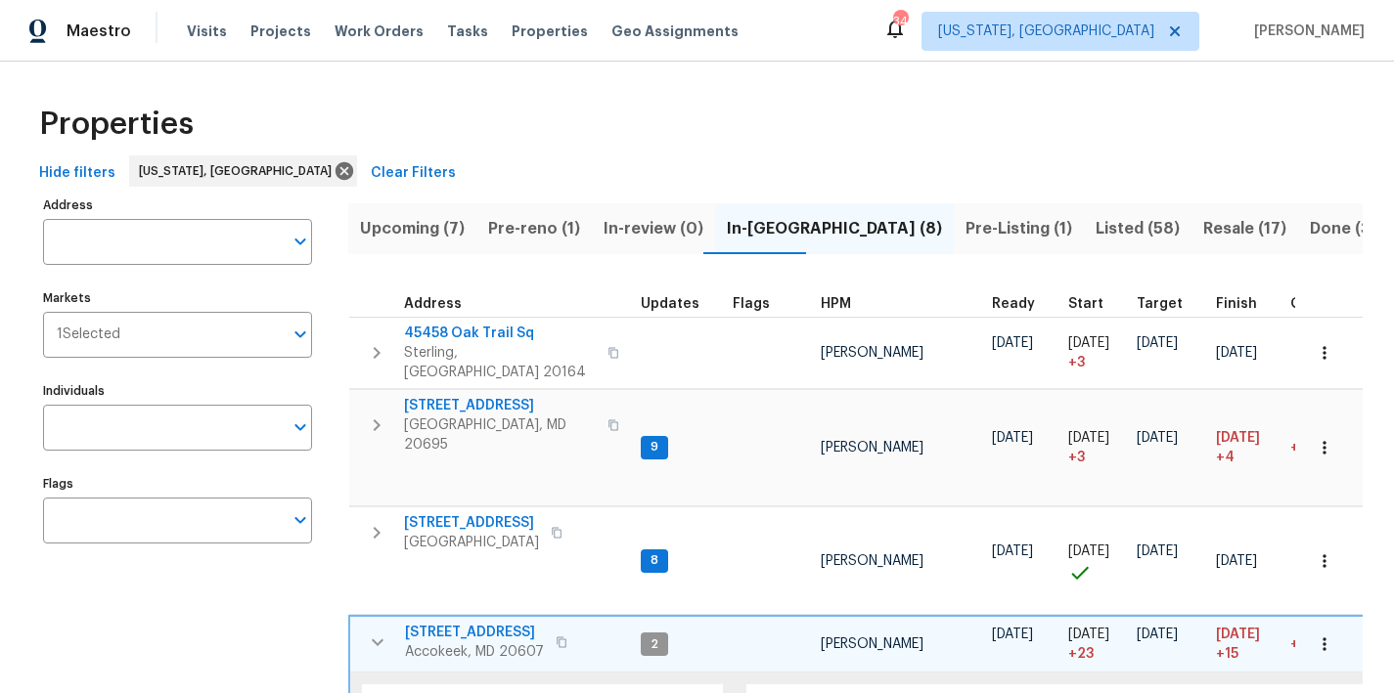
click at [516, 220] on span "Pre-reno (1)" at bounding box center [534, 228] width 92 height 27
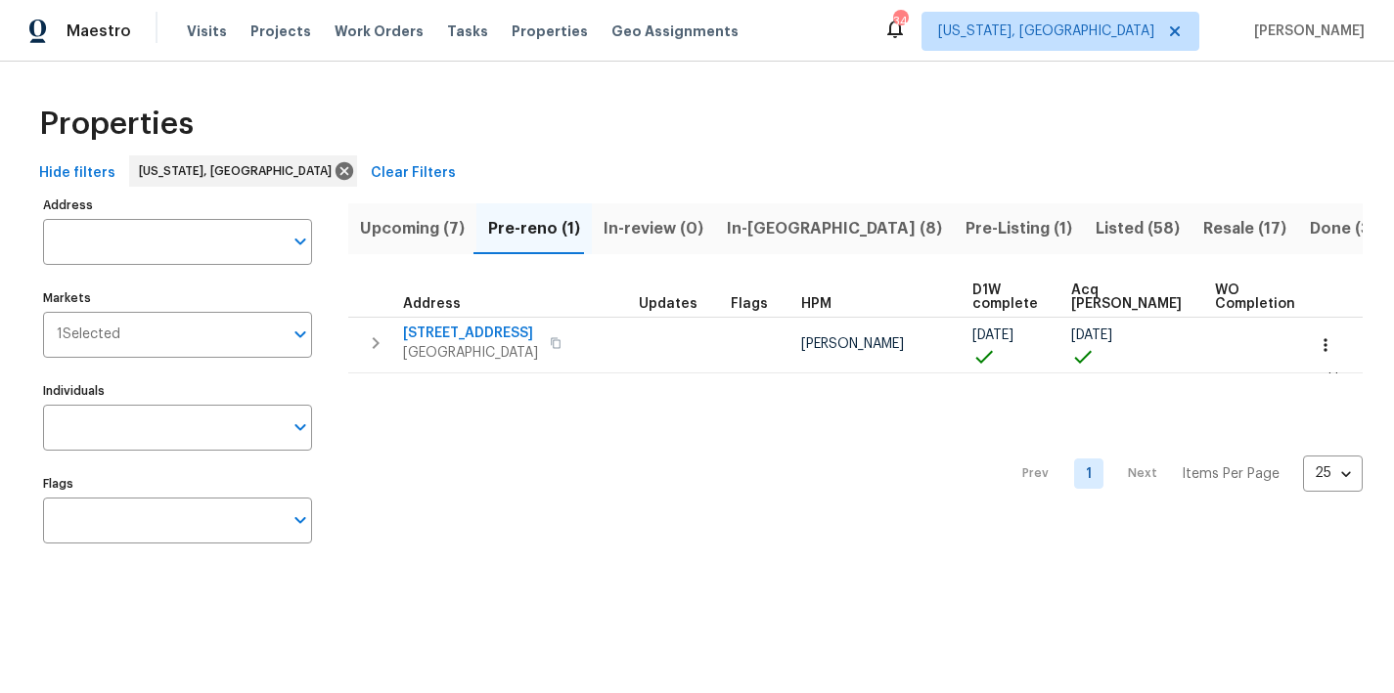
click at [844, 136] on div "Properties" at bounding box center [696, 124] width 1331 height 63
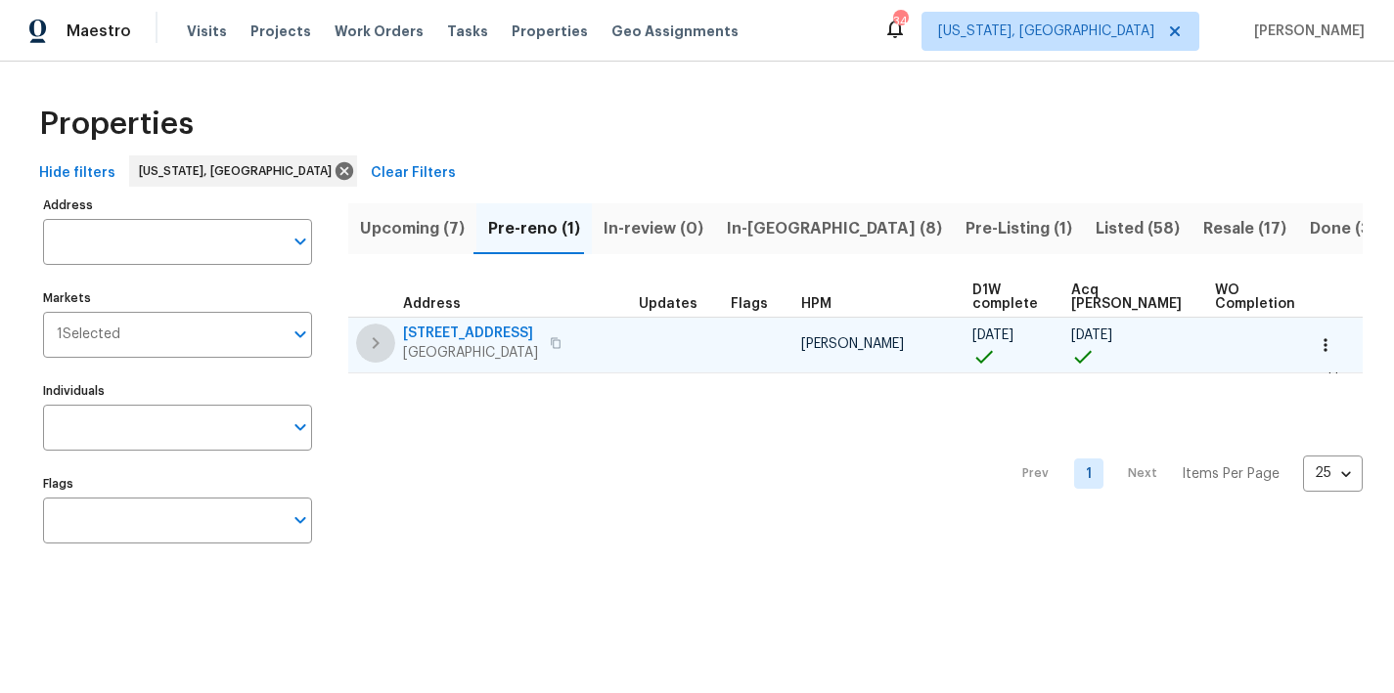
click at [385, 342] on icon "button" at bounding box center [375, 343] width 23 height 23
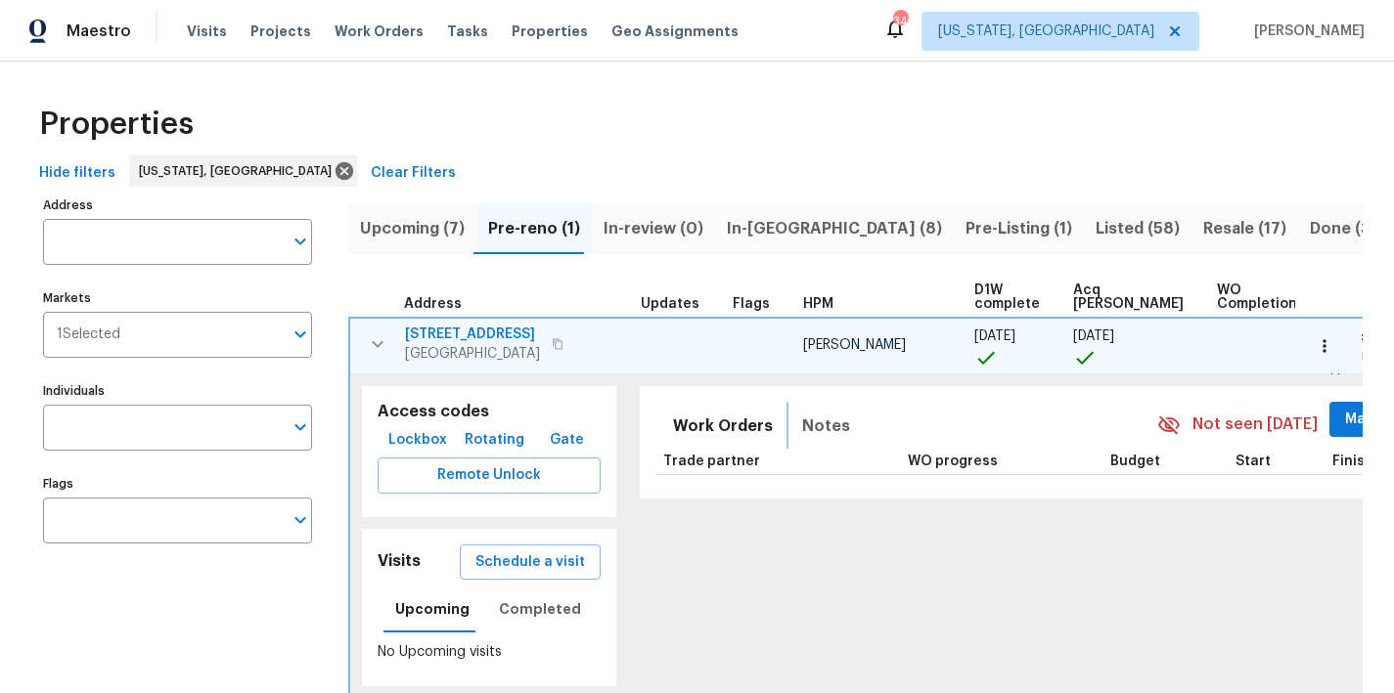
click at [802, 421] on span "Notes" at bounding box center [826, 426] width 48 height 27
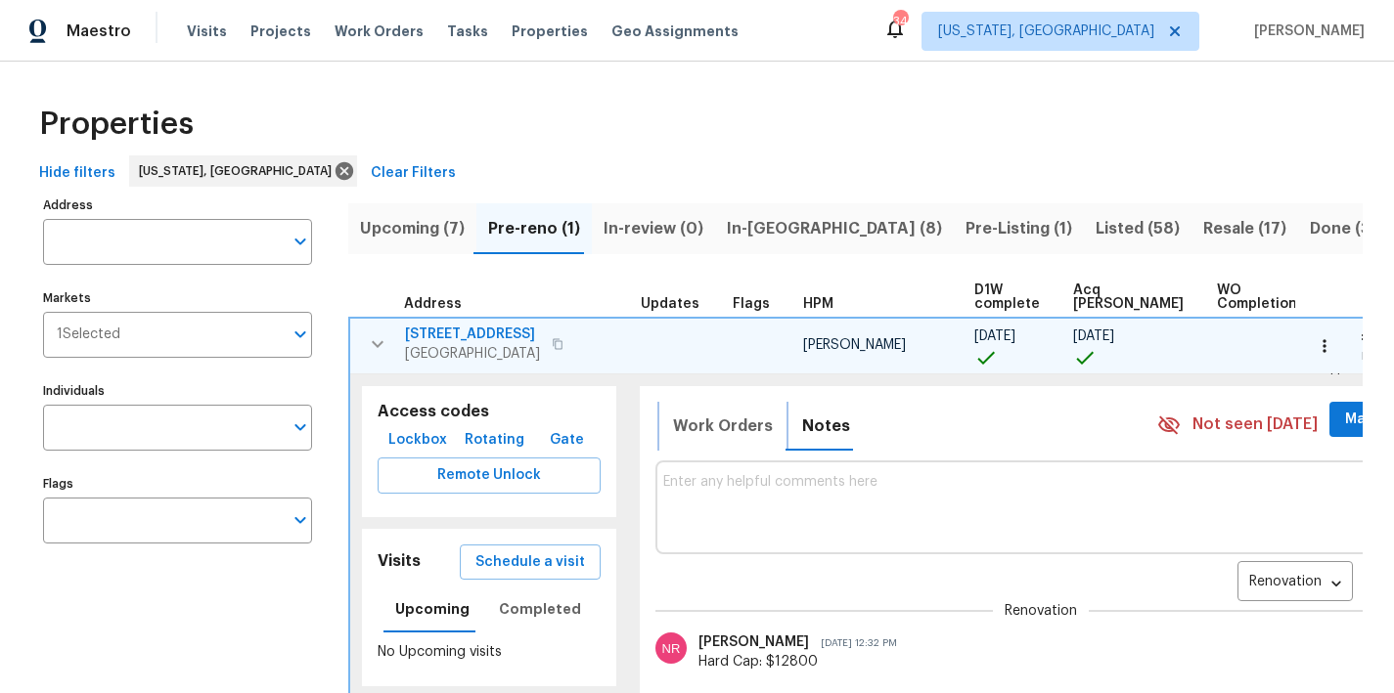
click at [701, 432] on span "Work Orders" at bounding box center [723, 426] width 100 height 27
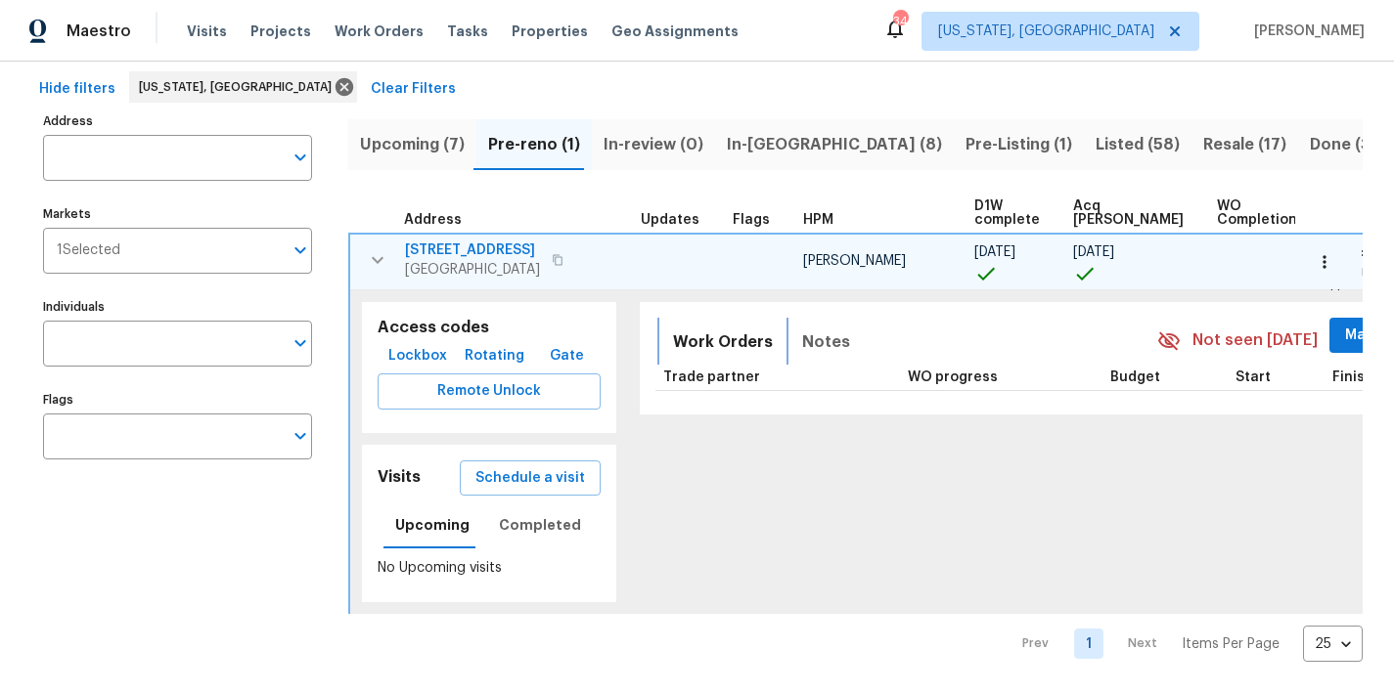
scroll to position [113, 0]
click at [808, 319] on button "Notes" at bounding box center [825, 342] width 71 height 47
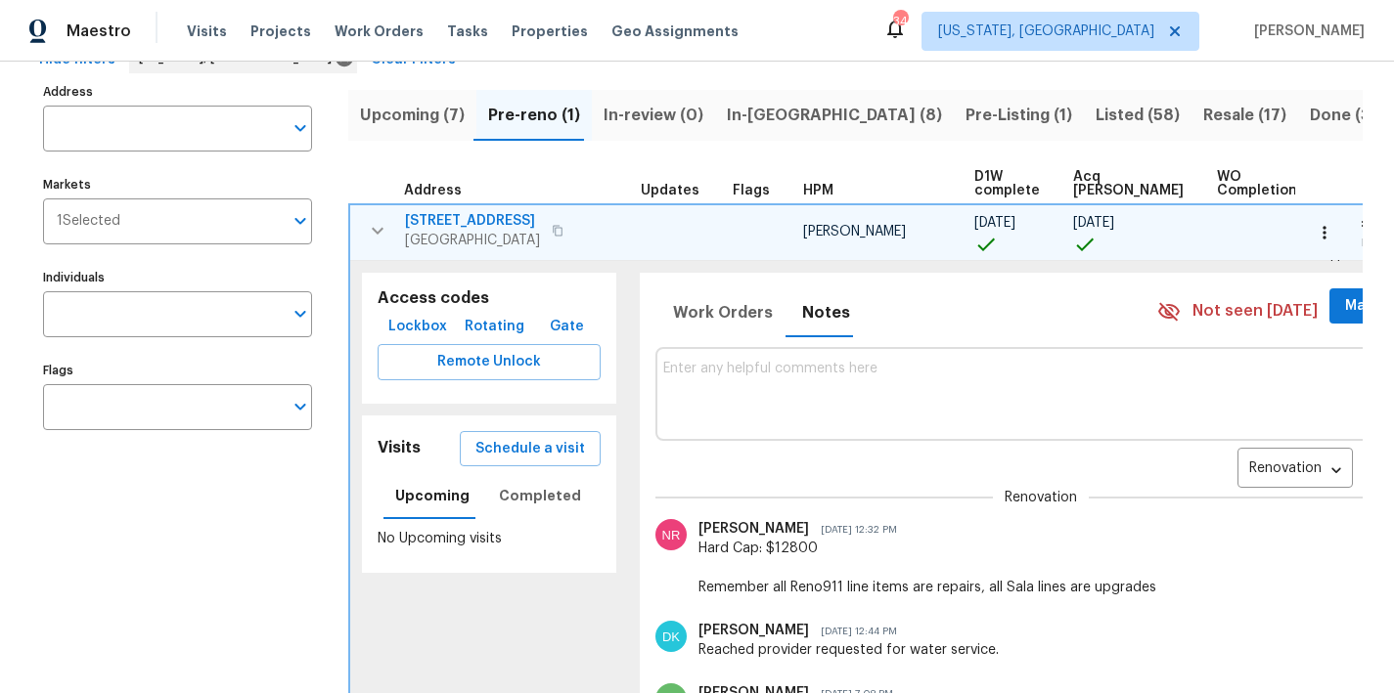
click at [1322, 235] on icon "button" at bounding box center [1323, 232] width 3 height 13
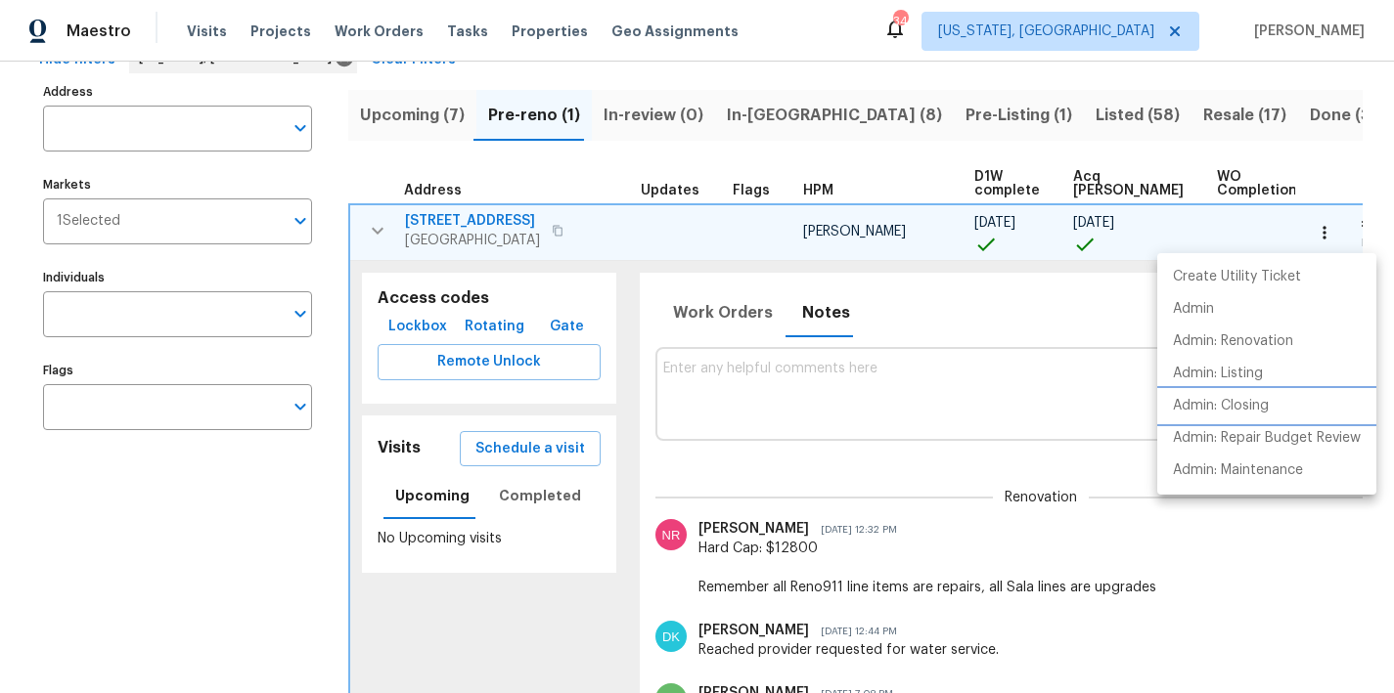
click at [1240, 413] on p "Admin: Closing" at bounding box center [1221, 406] width 96 height 21
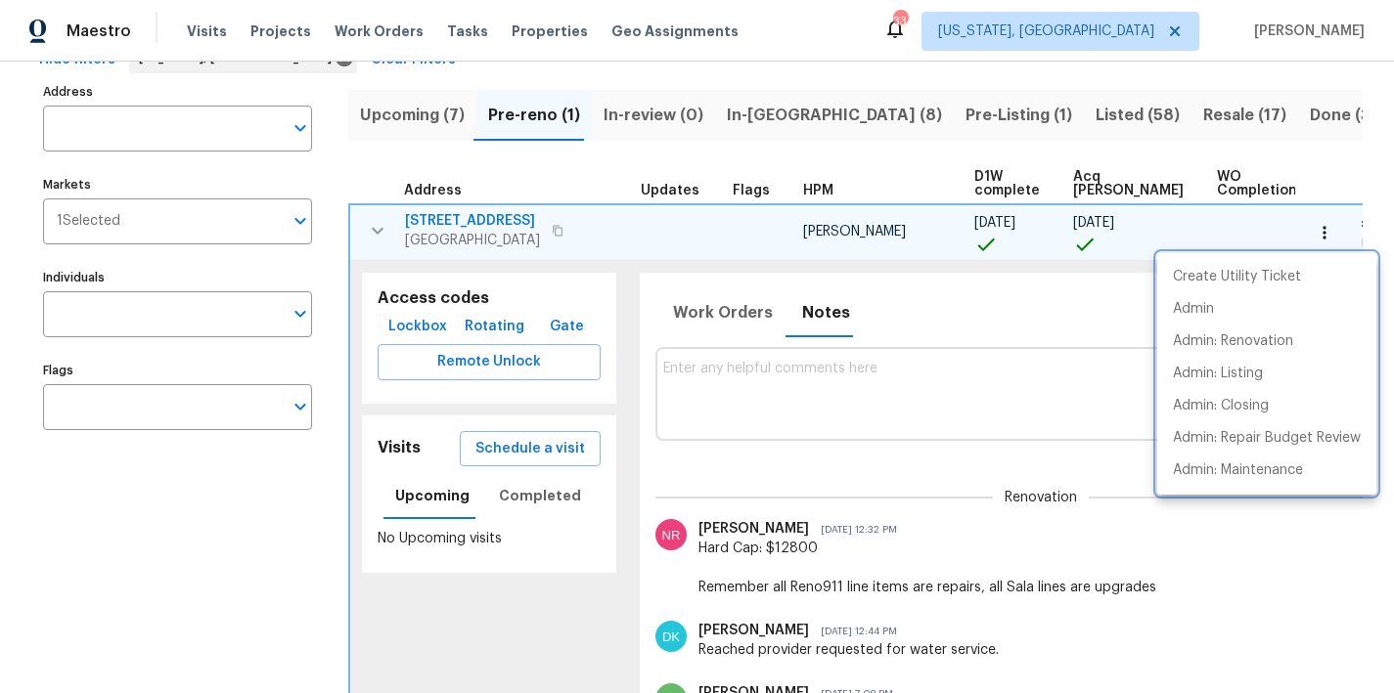
click at [730, 243] on div at bounding box center [697, 346] width 1394 height 693
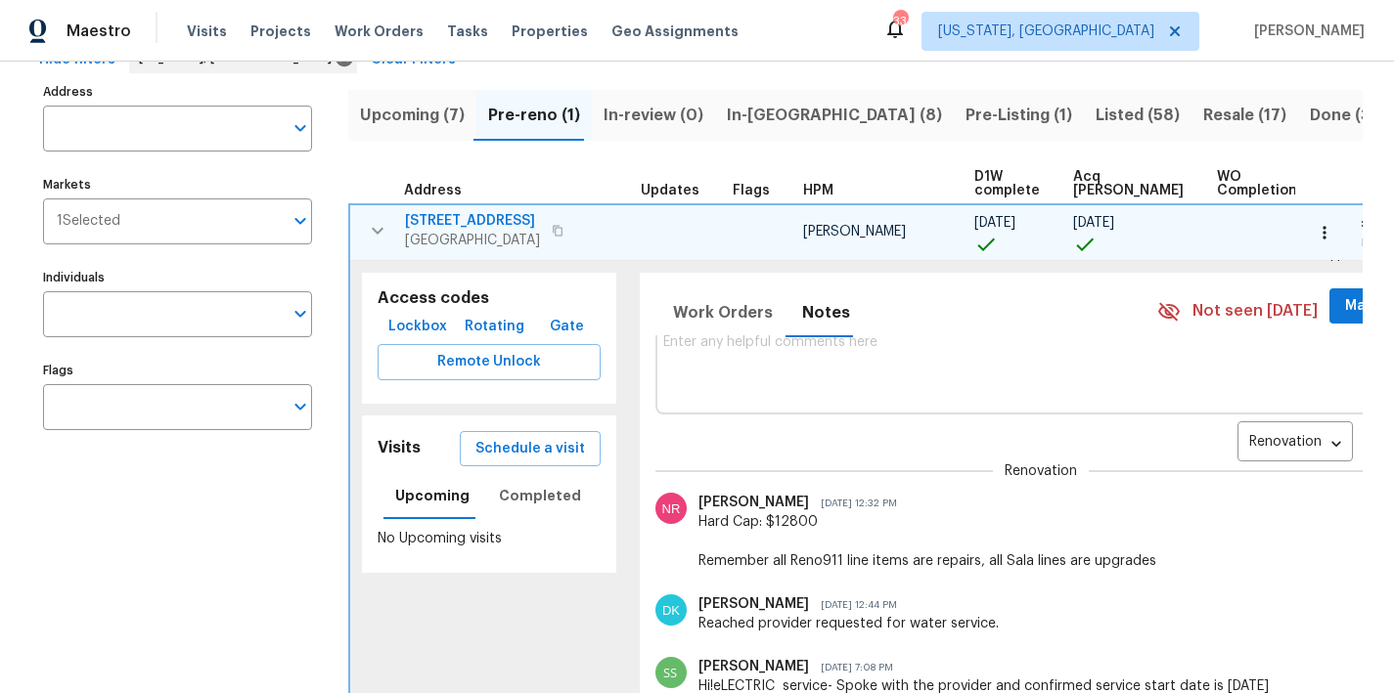
scroll to position [0, 0]
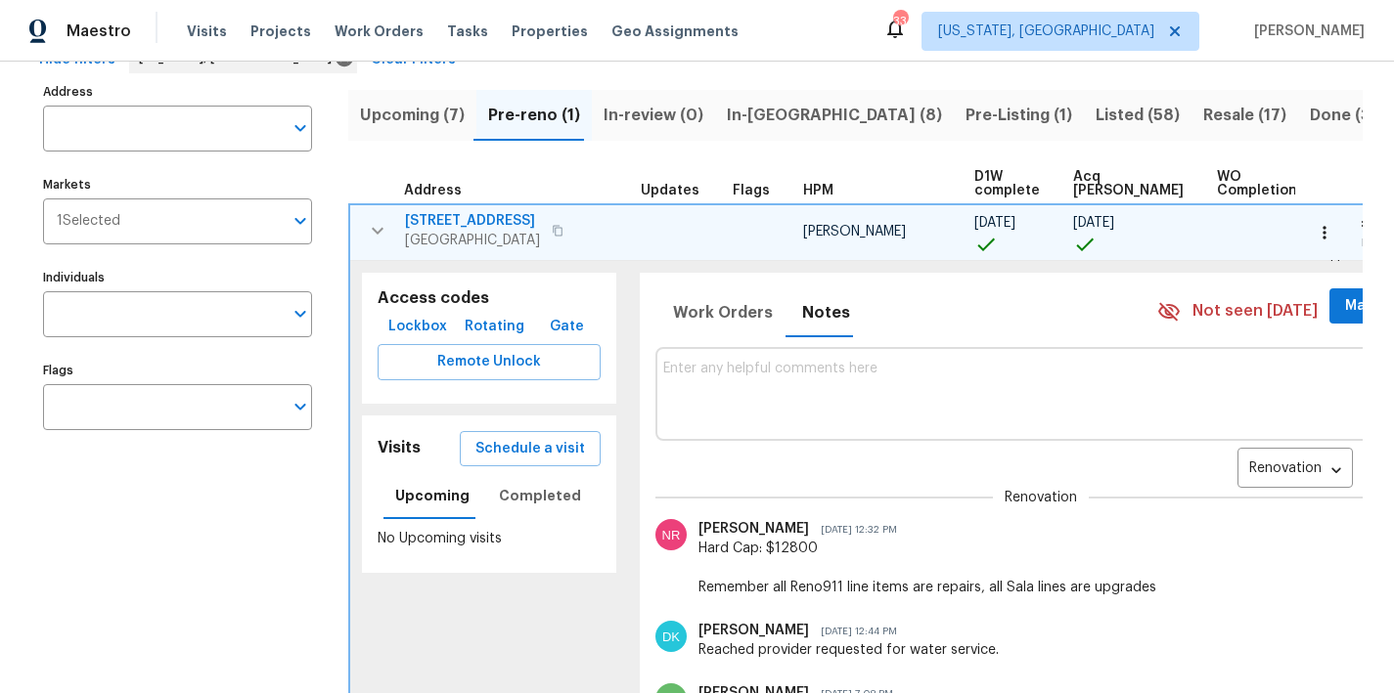
click at [944, 314] on div "Work Orders Notes Not seen today Mark Seen" at bounding box center [1044, 313] width 778 height 48
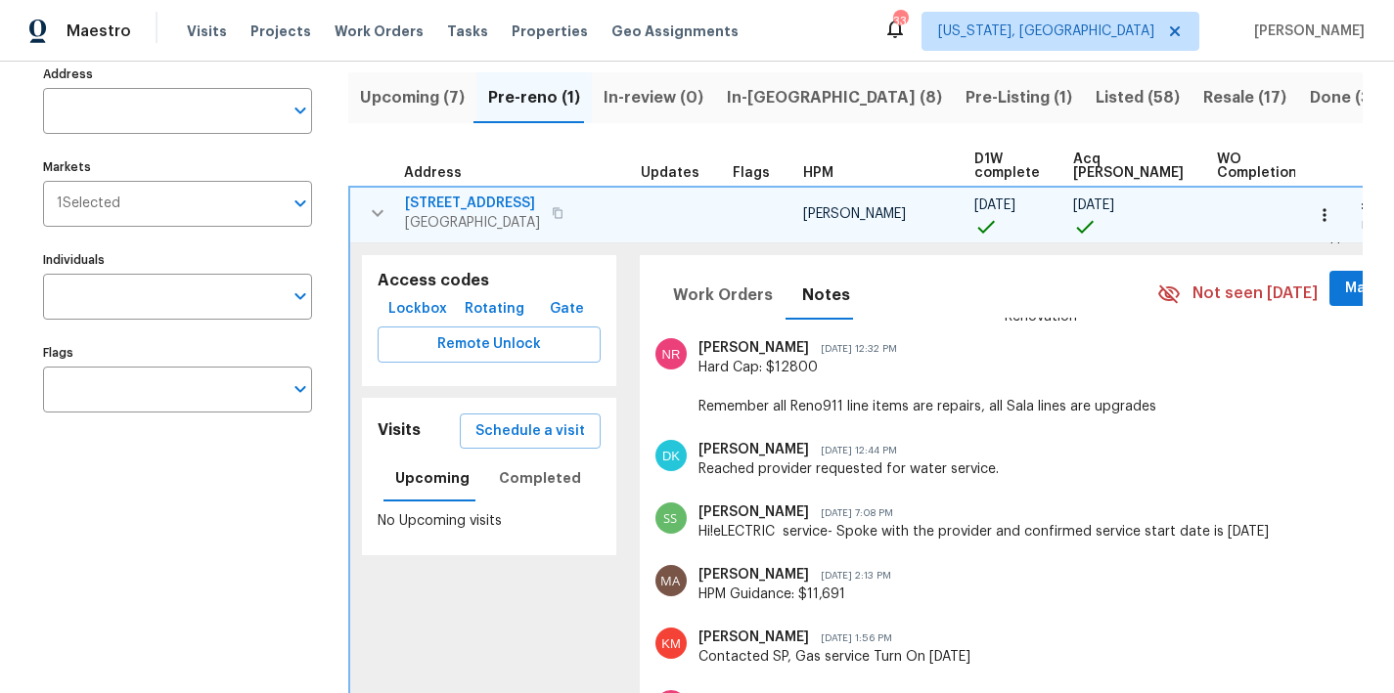
scroll to position [22, 0]
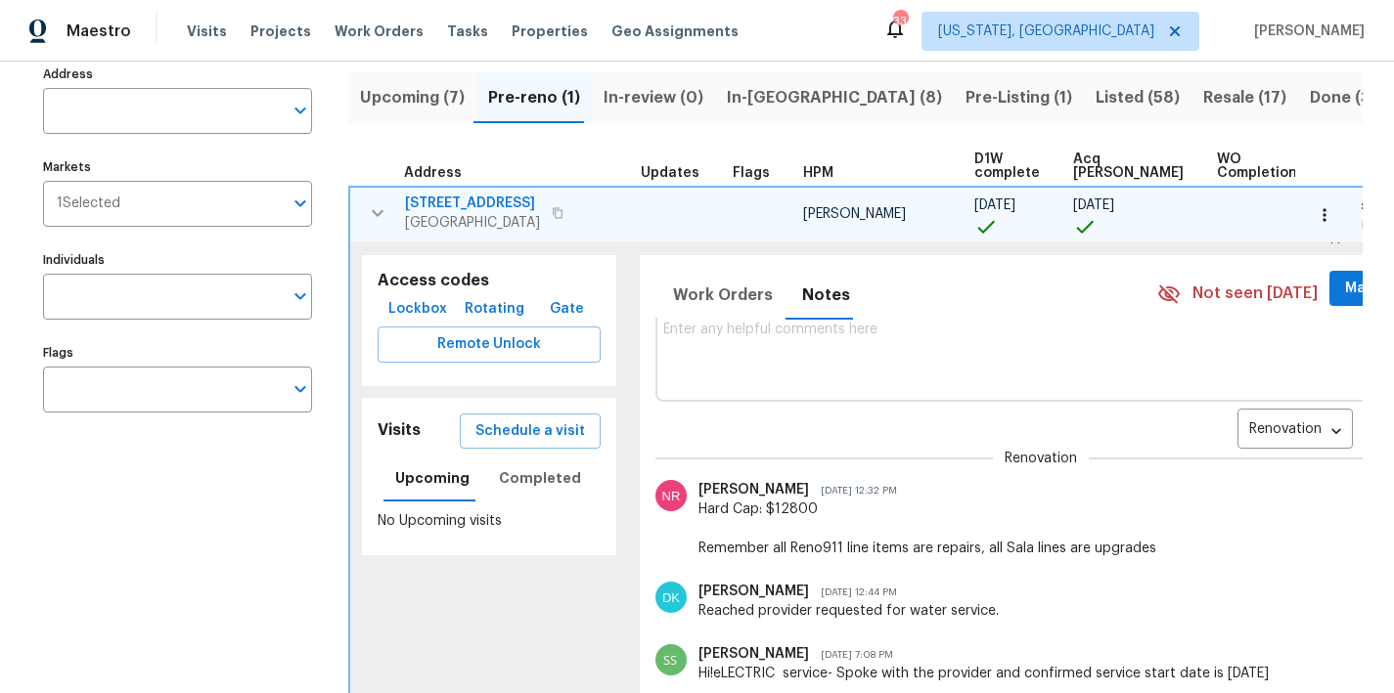
click at [927, 289] on div "Work Orders Notes Not seen today Mark Seen" at bounding box center [1044, 295] width 778 height 48
click at [439, 200] on span "9702 Spinnaker St" at bounding box center [472, 204] width 135 height 20
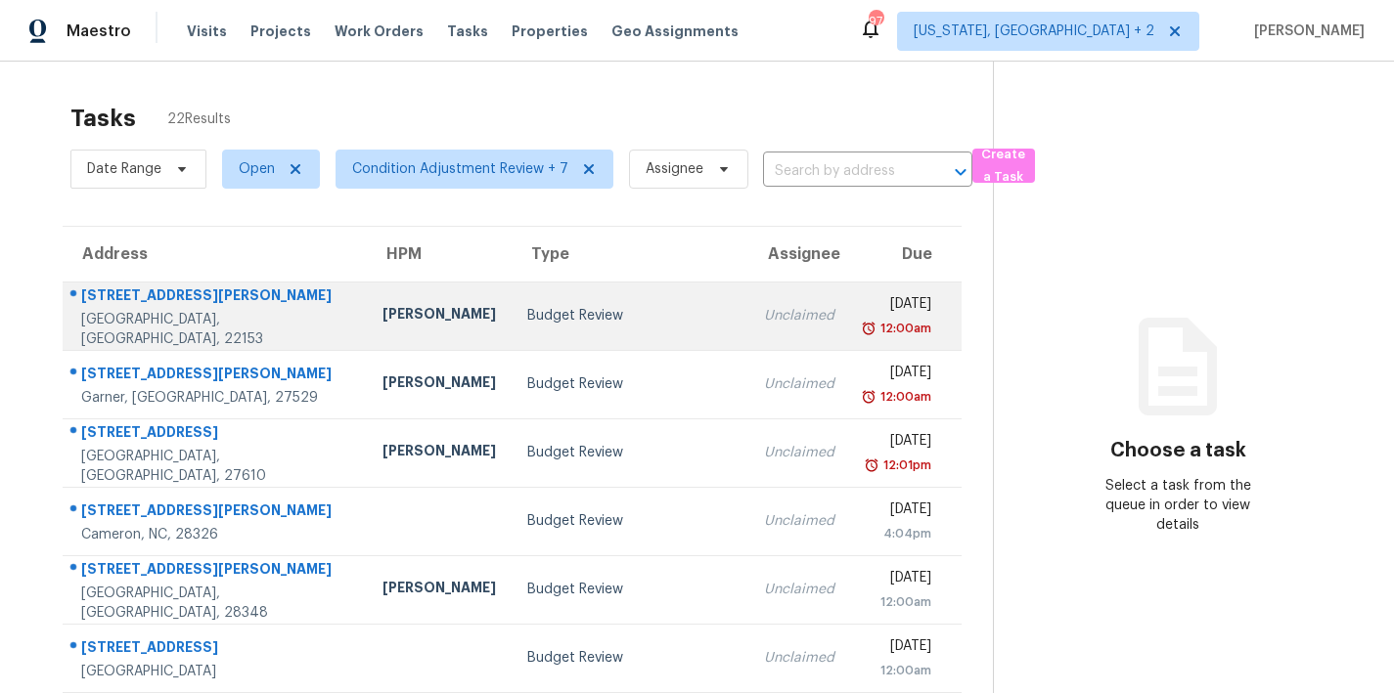
click at [512, 332] on td "Budget Review" at bounding box center [630, 316] width 237 height 68
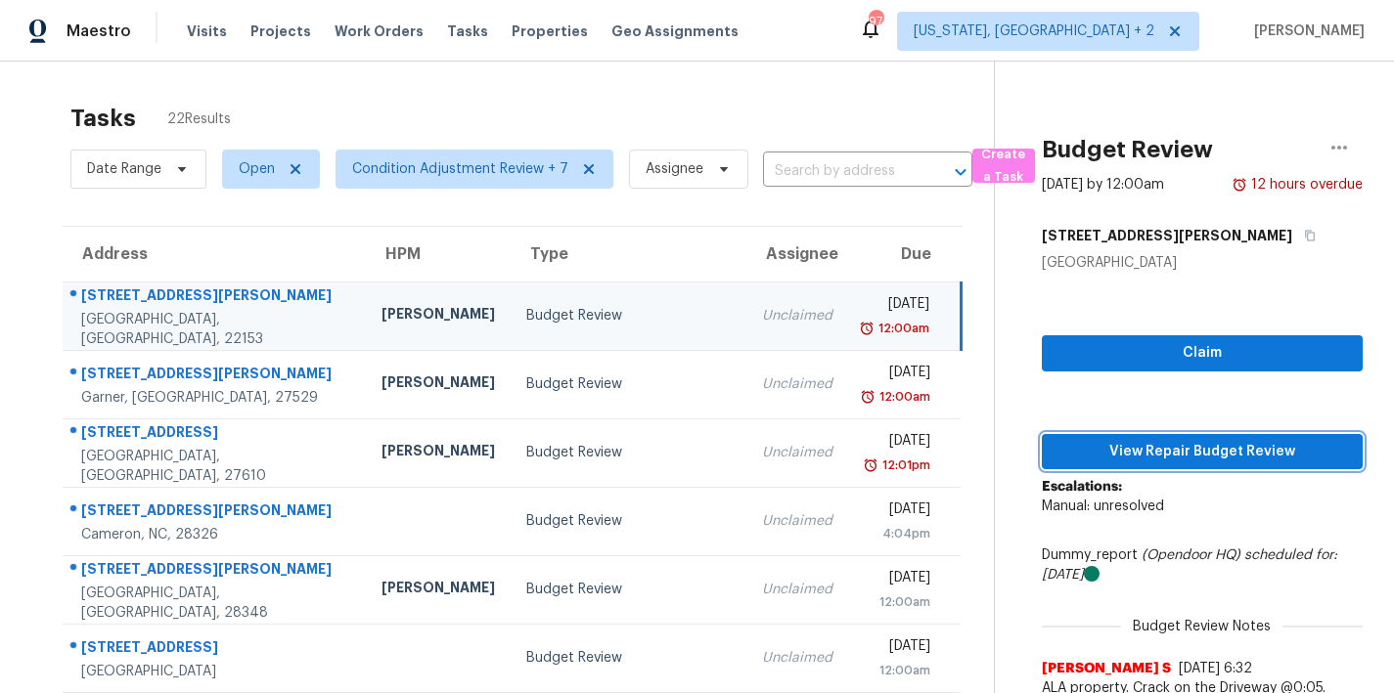
click at [1153, 442] on span "View Repair Budget Review" at bounding box center [1202, 452] width 290 height 24
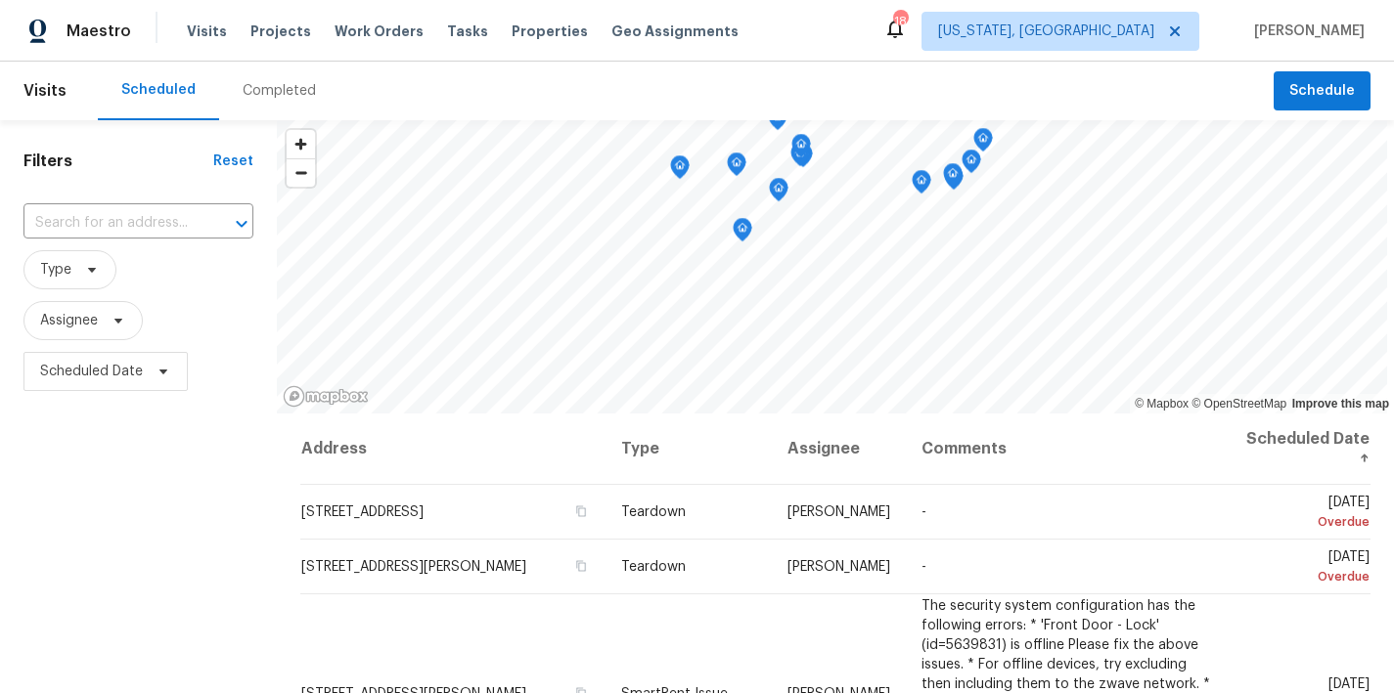
click at [647, 73] on div "Scheduled Completed" at bounding box center [686, 91] width 1176 height 59
click at [657, 92] on div "Scheduled Completed" at bounding box center [686, 91] width 1176 height 59
click at [155, 550] on div "Filters Reset ​ Type Assignee Scheduled Date" at bounding box center [138, 544] width 277 height 848
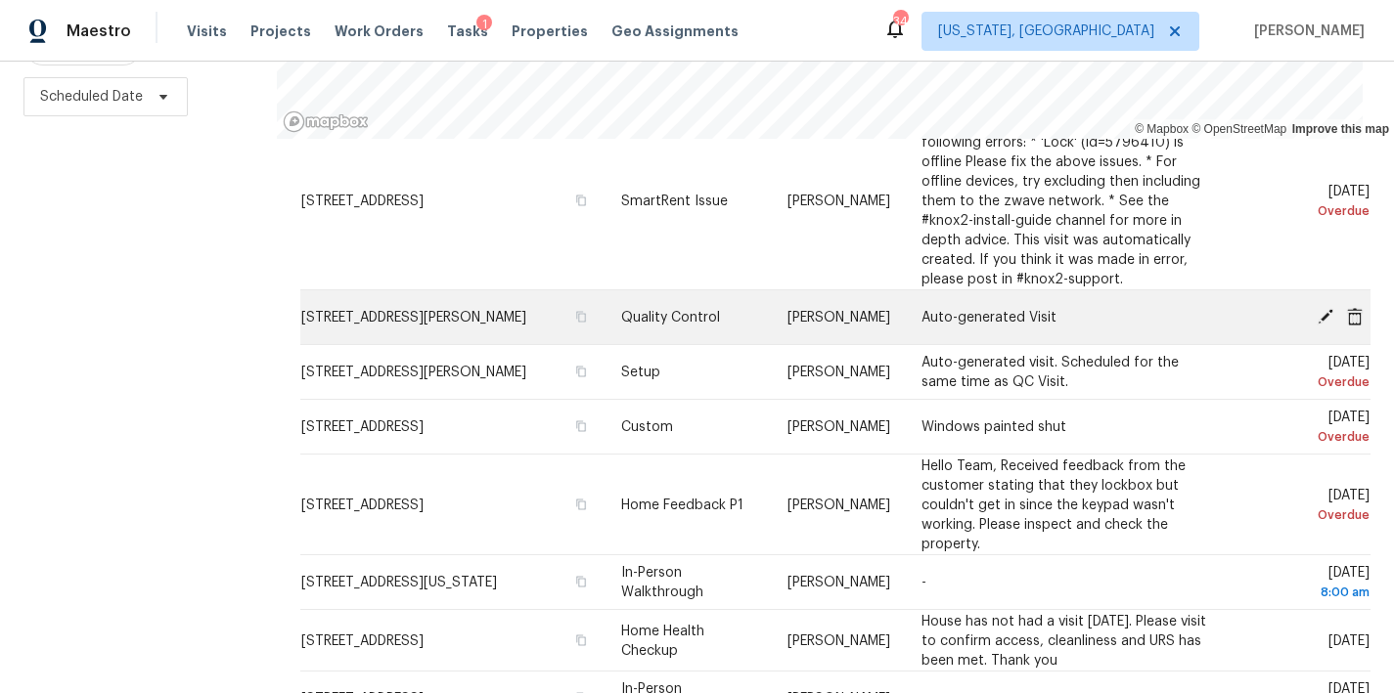
scroll to position [759, 0]
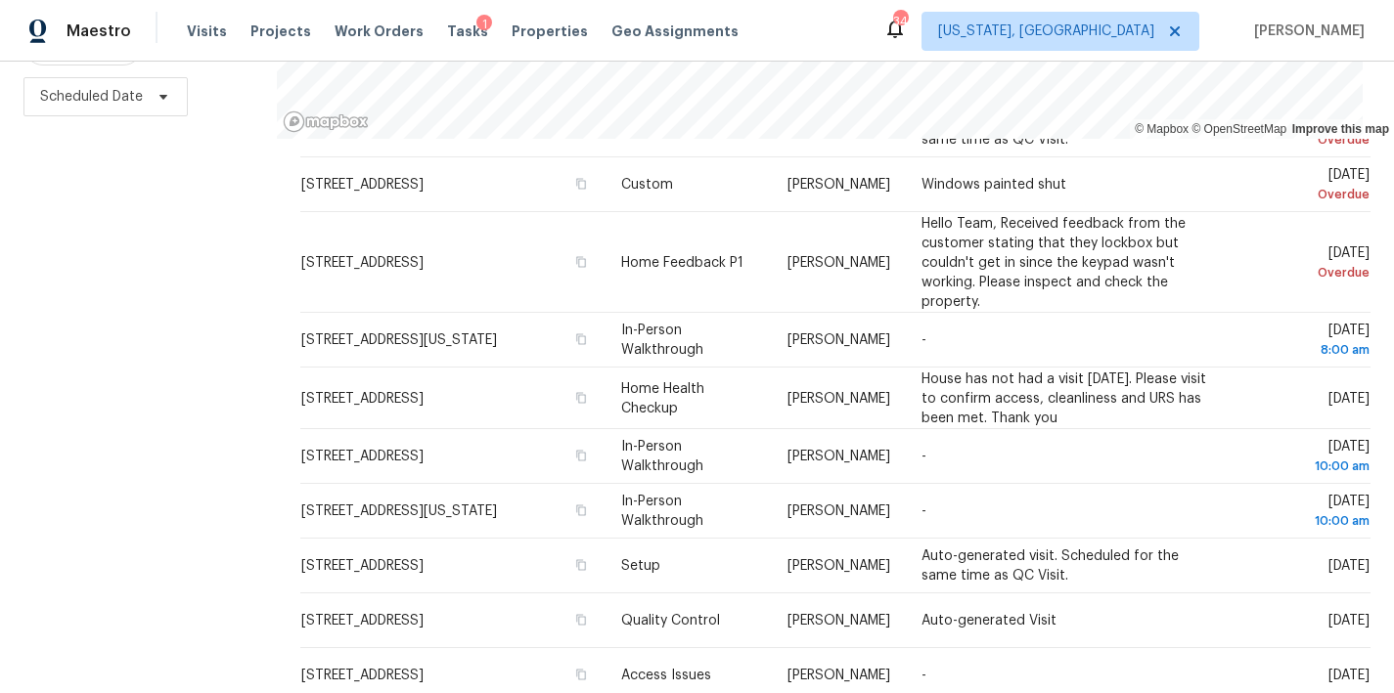
click at [131, 401] on div "Filters Reset ​ Type Assignee Scheduled Date" at bounding box center [138, 269] width 277 height 848
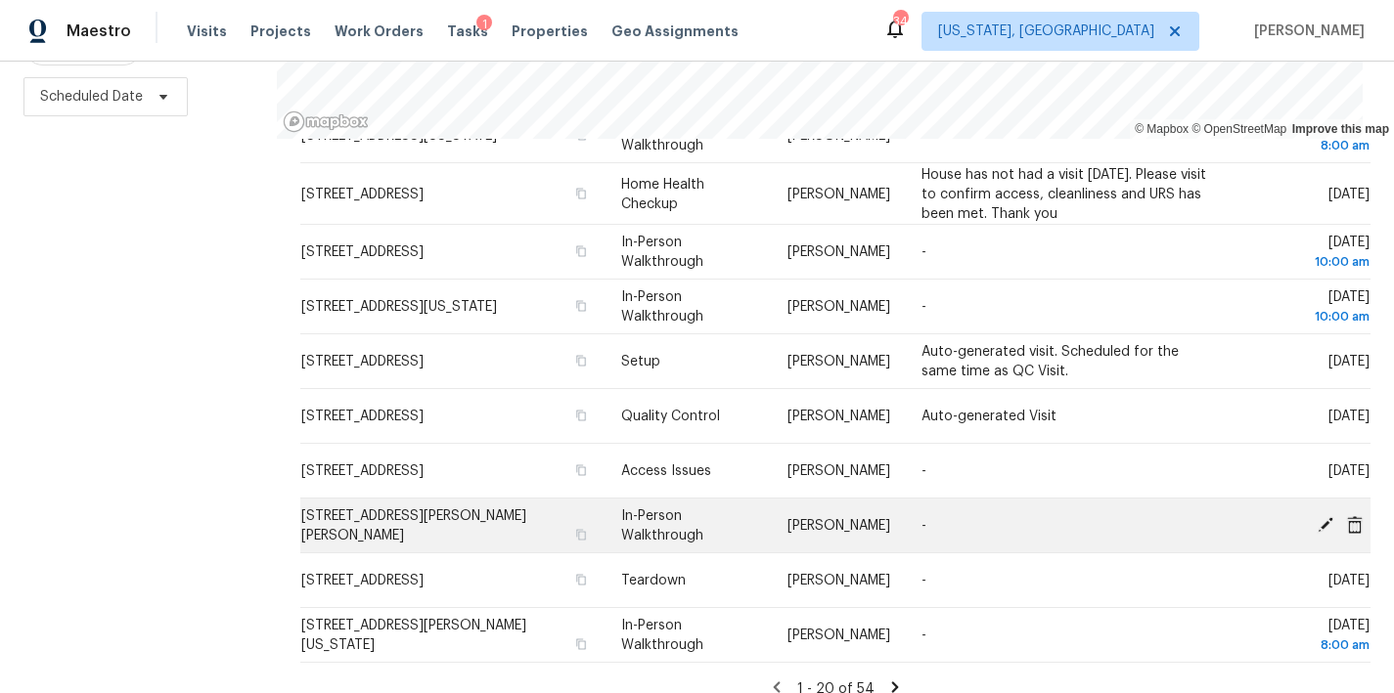
scroll to position [985, 0]
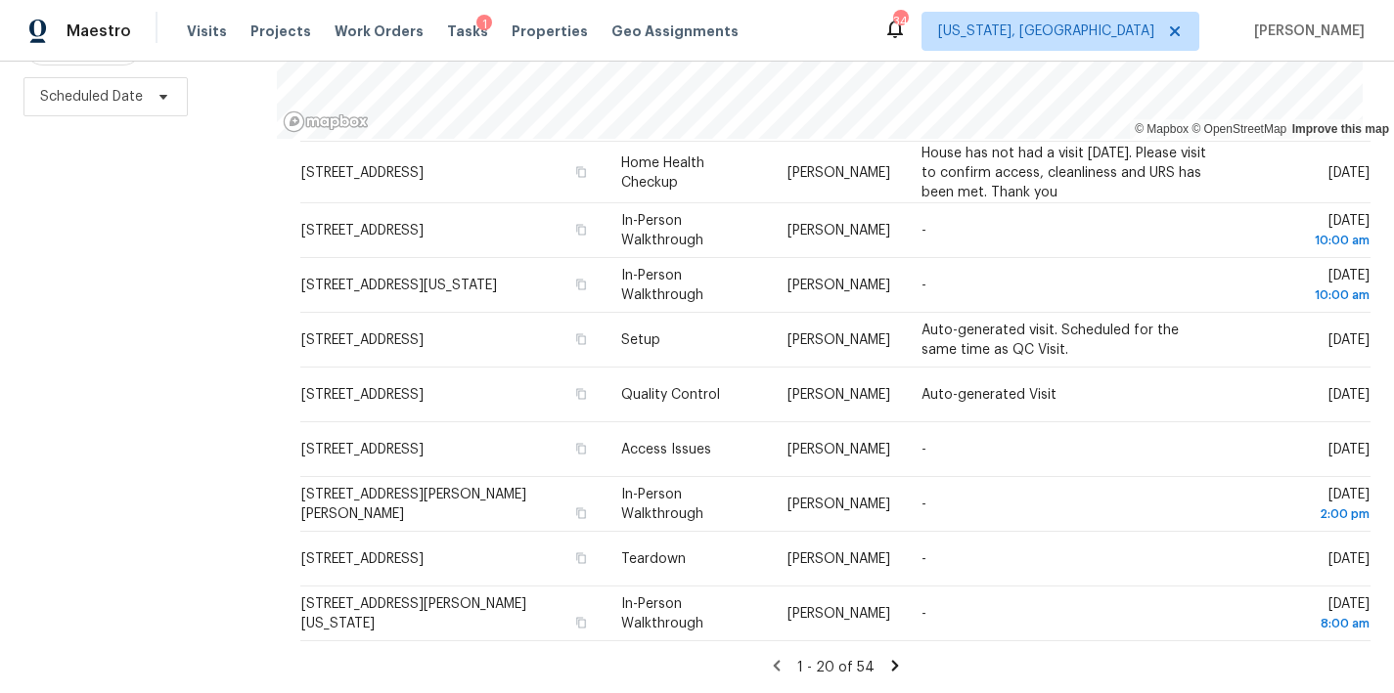
click at [208, 590] on div "Filters Reset ​ Type Assignee Scheduled Date" at bounding box center [138, 269] width 277 height 848
click at [209, 602] on div "Filters Reset ​ Type Assignee Scheduled Date" at bounding box center [138, 269] width 277 height 848
click at [177, 340] on div "Filters Reset ​ Type Assignee Scheduled Date" at bounding box center [138, 269] width 277 height 848
click at [1240, 26] on div "34 [US_STATE], DC [PERSON_NAME]" at bounding box center [1123, 31] width 481 height 39
click at [758, 40] on div "Maestro Visits Projects Work Orders Tasks 1 Properties Geo Assignments 34 [US_S…" at bounding box center [697, 31] width 1394 height 62
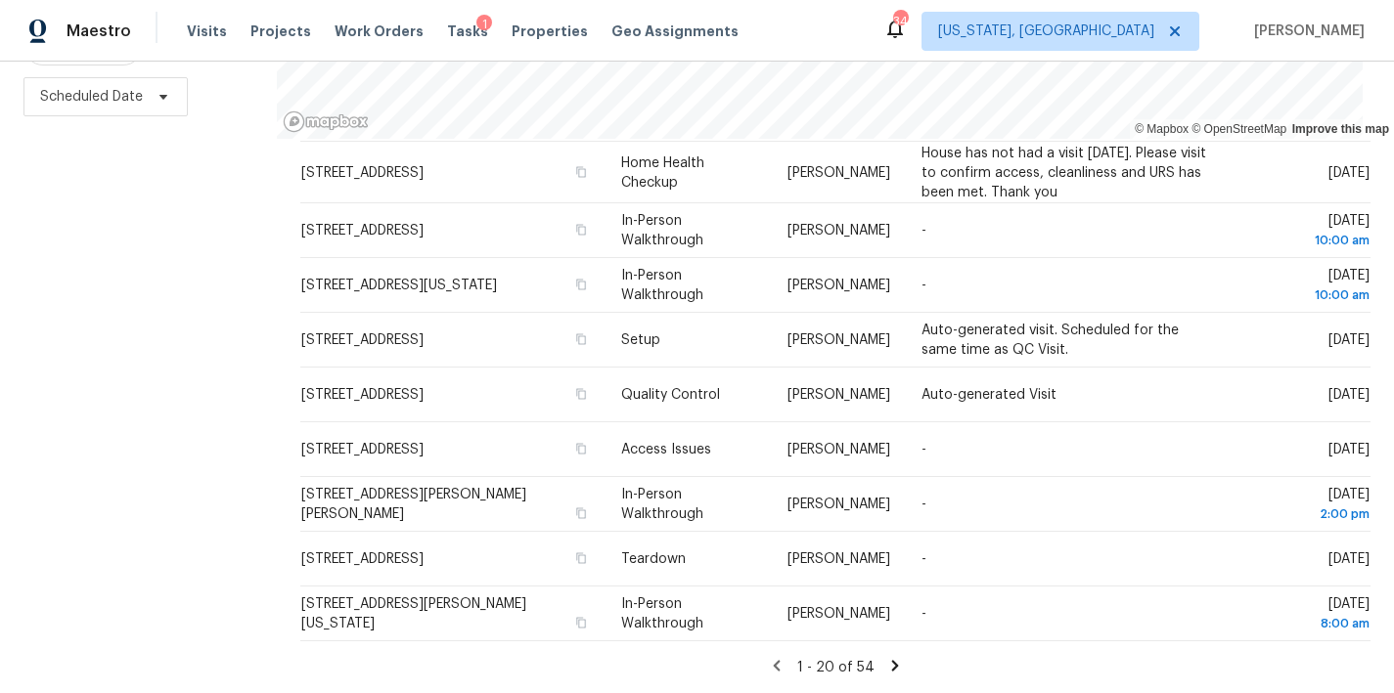
click at [154, 460] on div "Filters Reset ​ Type Assignee Scheduled Date" at bounding box center [138, 269] width 277 height 848
click at [150, 423] on div "Filters Reset ​ Type Assignee Scheduled Date" at bounding box center [138, 269] width 277 height 848
click at [144, 588] on div "Filters Reset ​ Type Assignee Scheduled Date" at bounding box center [138, 269] width 277 height 848
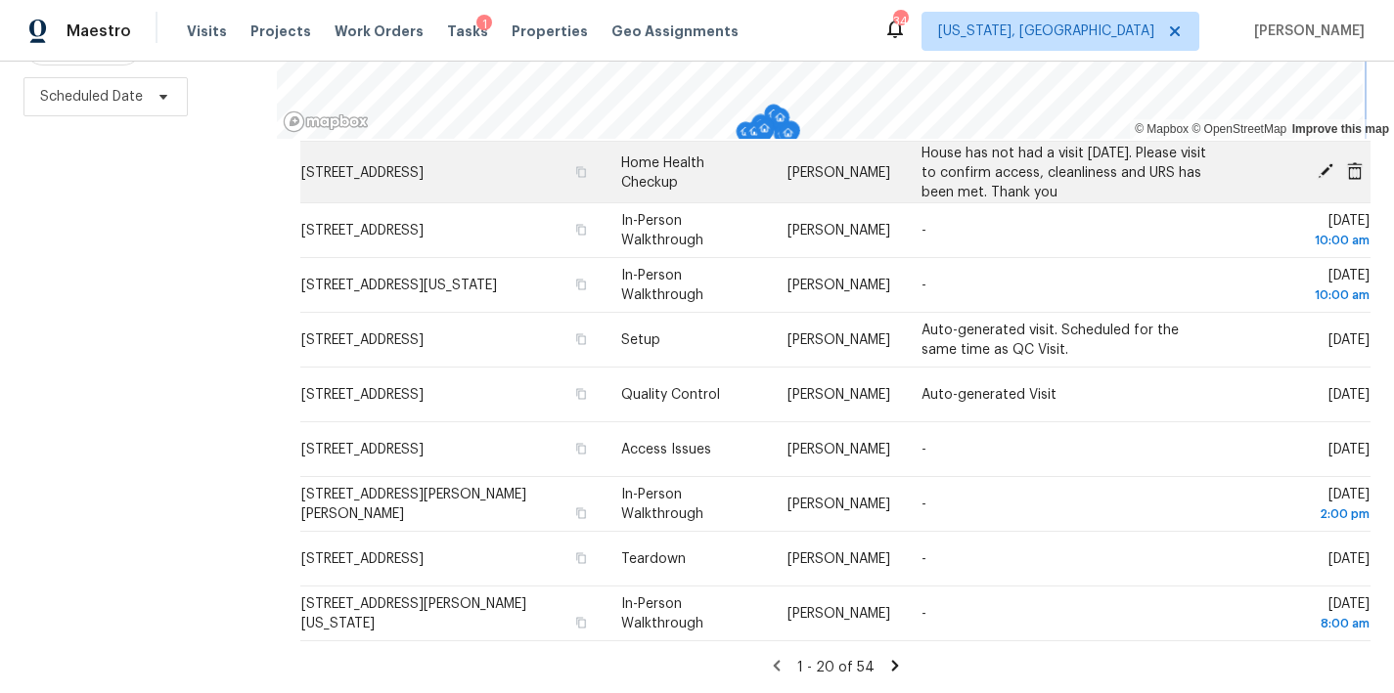
click at [852, 144] on div "© Mapbox © OpenStreetMap Improve this map Address Type Assignee Comments Schedu…" at bounding box center [835, 269] width 1117 height 848
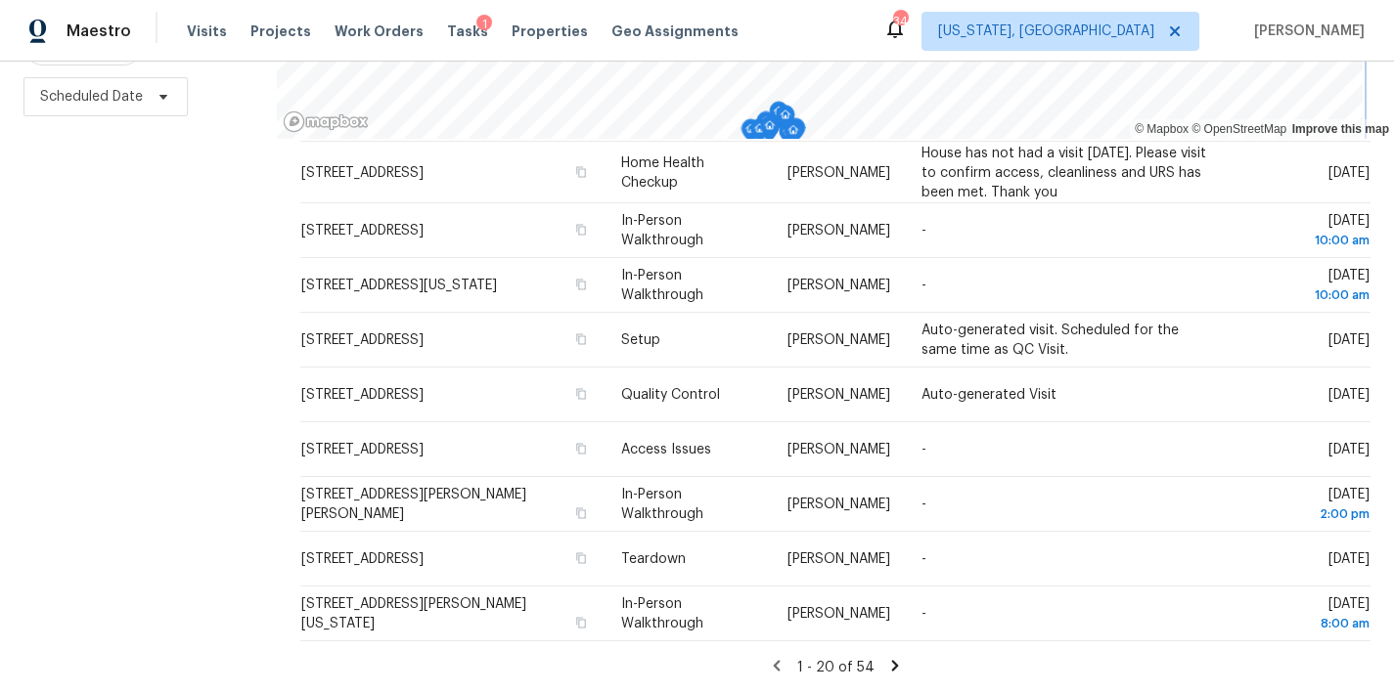
click at [870, 57] on div "Maestro Visits Projects Work Orders Tasks 1 Properties Geo Assignments 34 [US_S…" at bounding box center [697, 346] width 1394 height 693
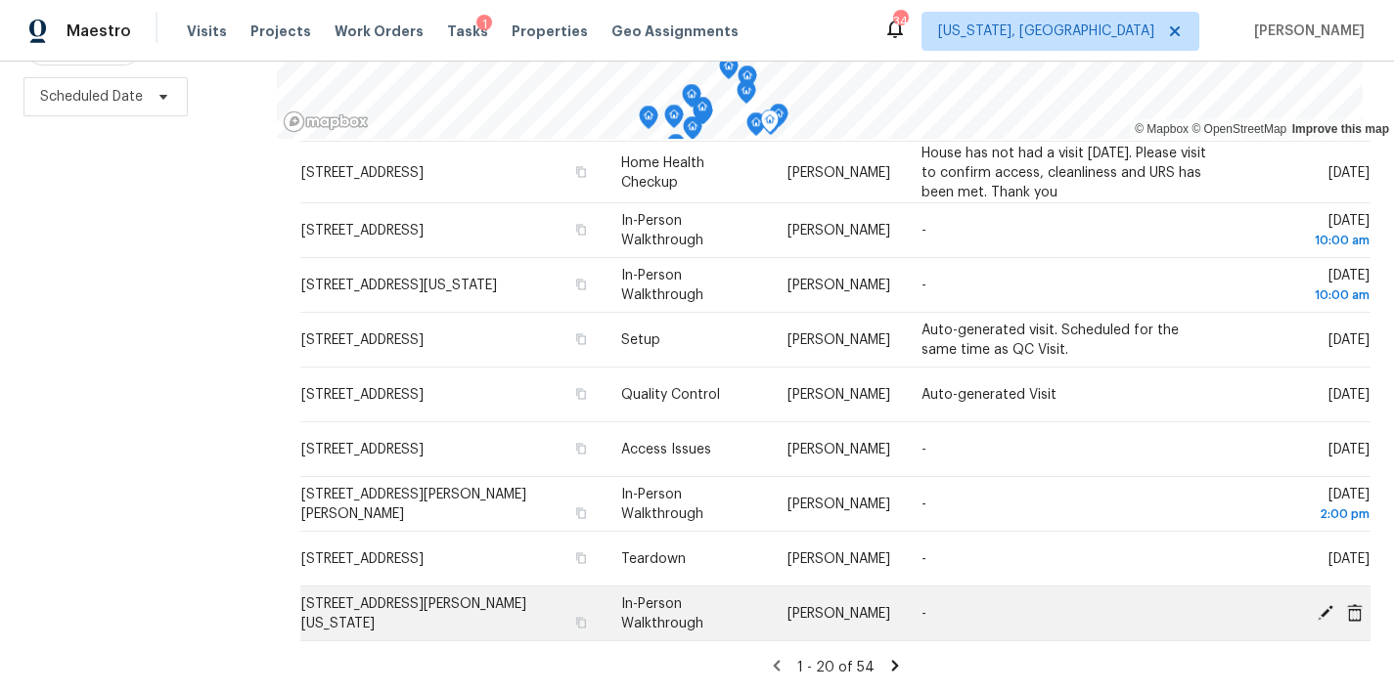
click at [1317, 604] on icon at bounding box center [1325, 612] width 16 height 16
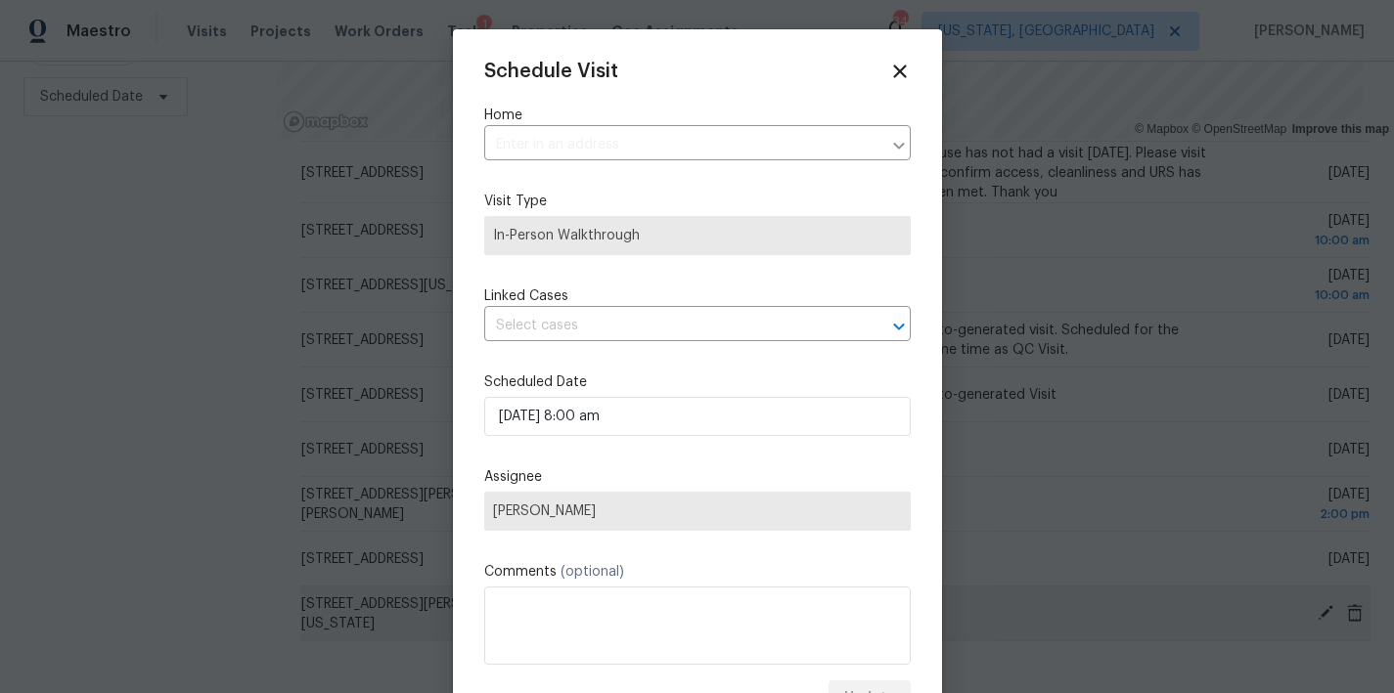
type input "[STREET_ADDRESS][PERSON_NAME][US_STATE]"
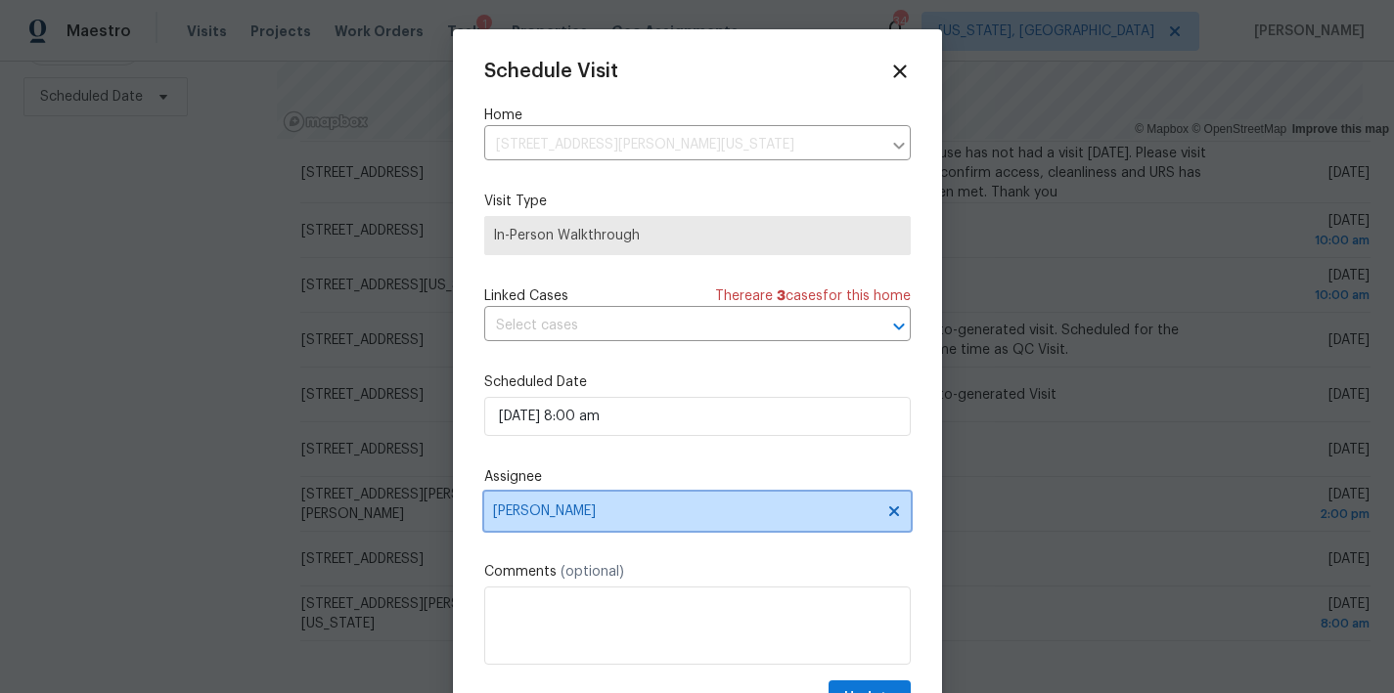
click at [612, 525] on span "[PERSON_NAME]" at bounding box center [697, 511] width 426 height 39
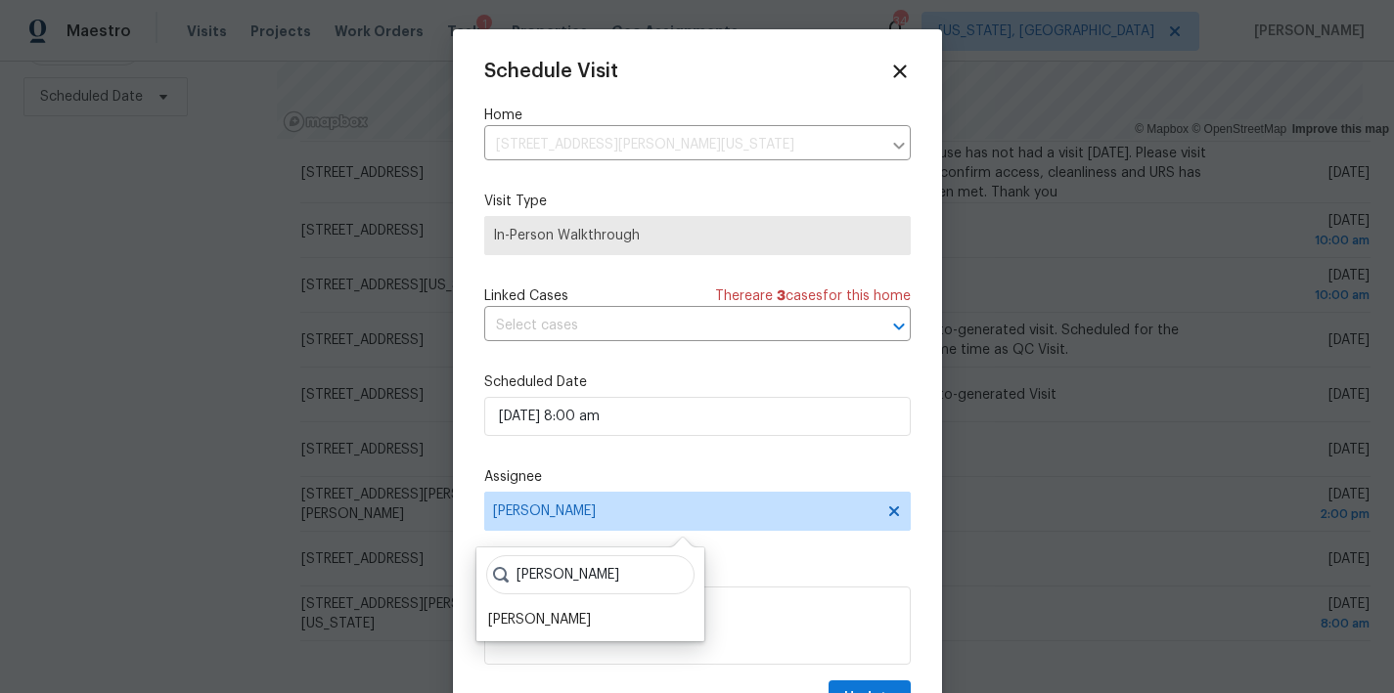
type input "nelson"
click at [182, 449] on div at bounding box center [697, 346] width 1394 height 693
click at [155, 478] on div at bounding box center [697, 346] width 1394 height 693
click at [893, 69] on icon at bounding box center [900, 72] width 14 height 14
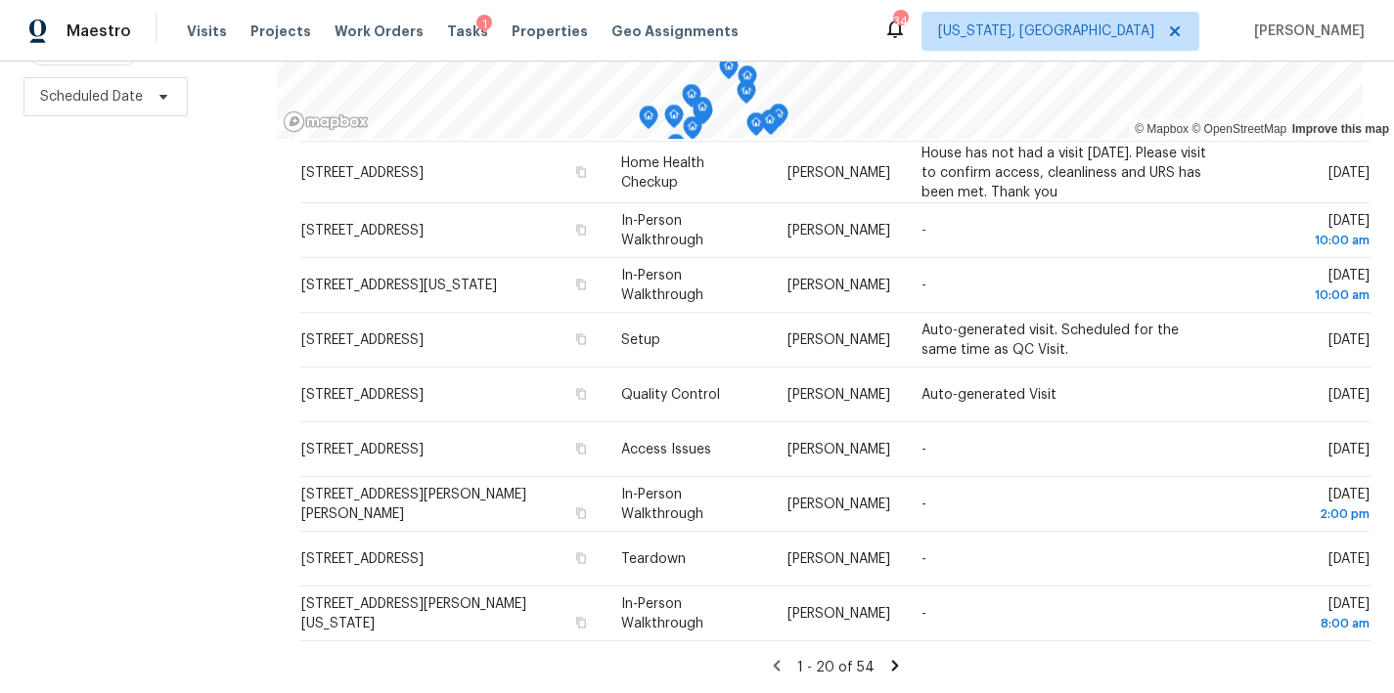
click at [891, 660] on icon at bounding box center [894, 665] width 7 height 11
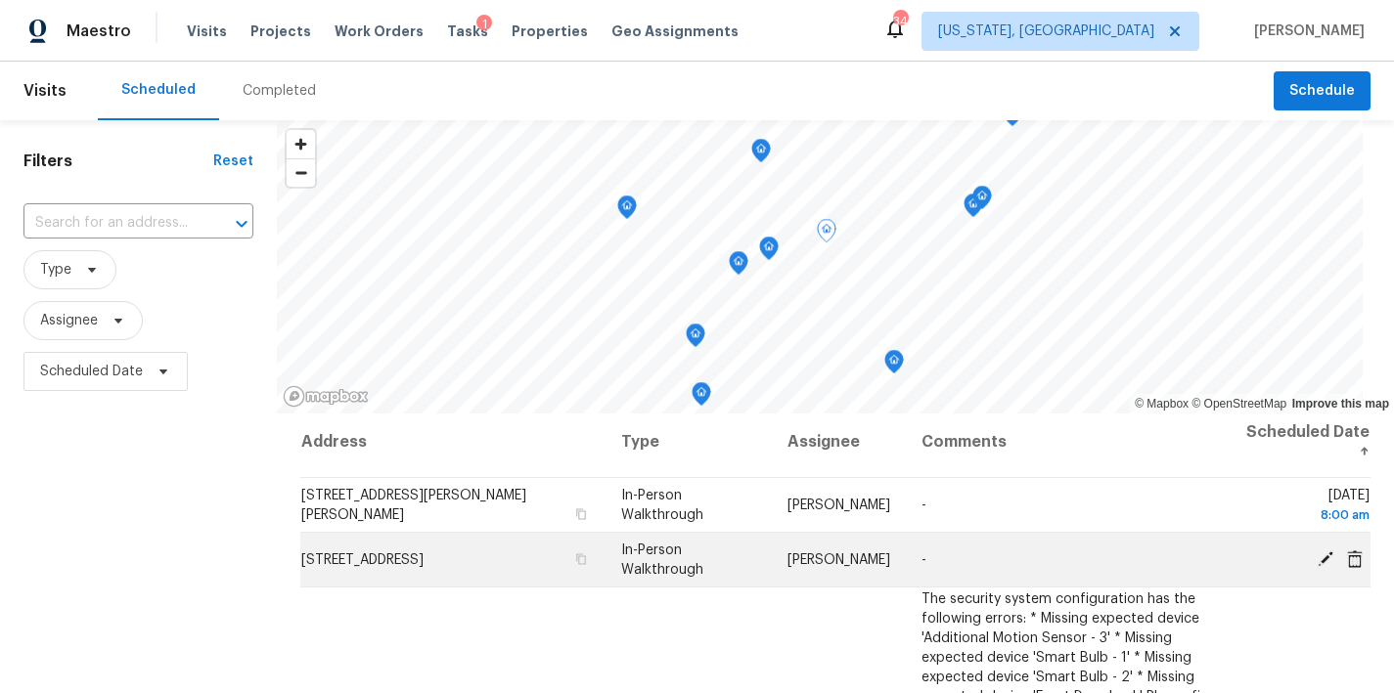
scroll to position [0, 0]
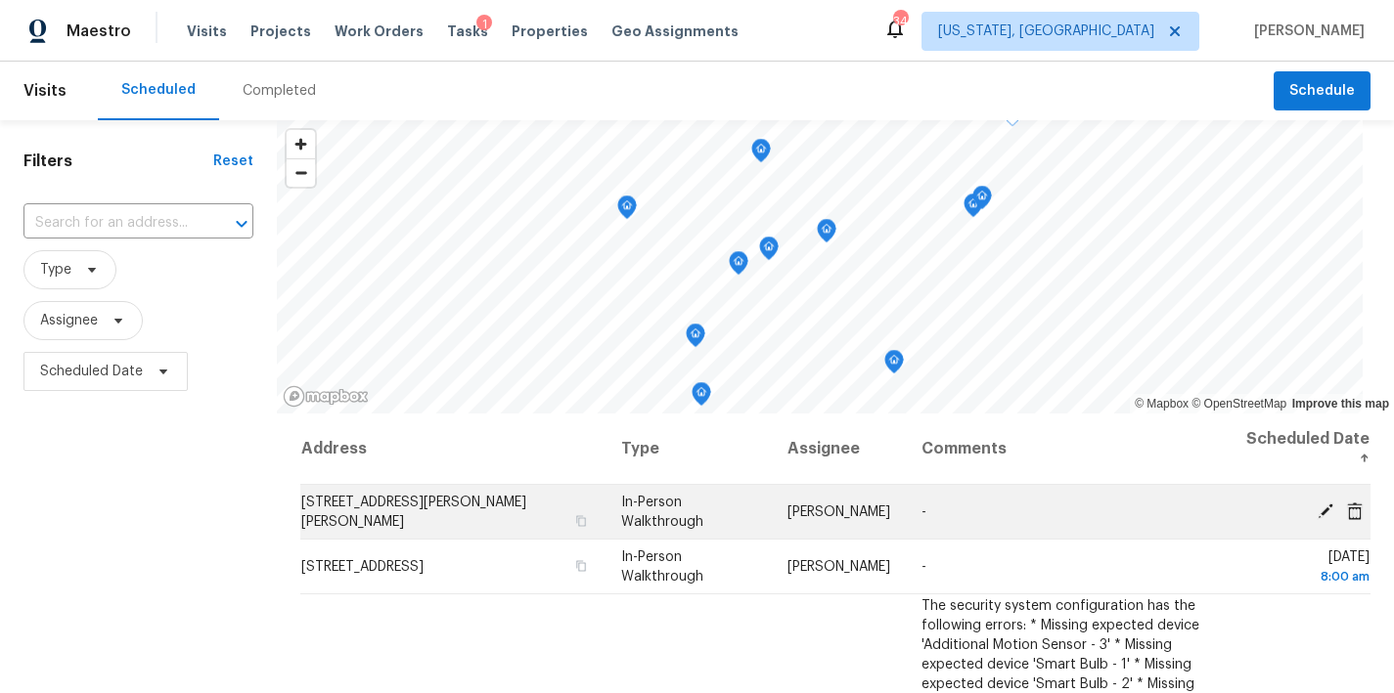
click at [1317, 512] on icon at bounding box center [1325, 511] width 16 height 16
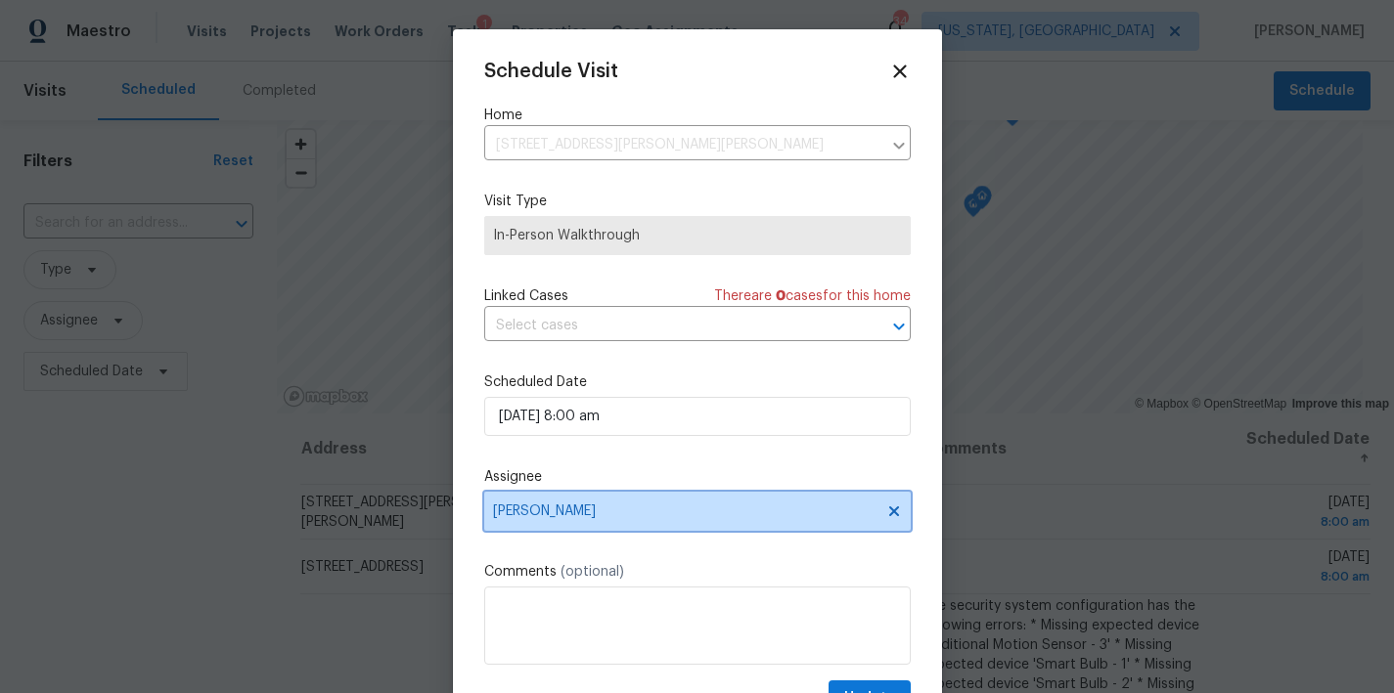
click at [599, 518] on span "[PERSON_NAME]" at bounding box center [684, 512] width 383 height 16
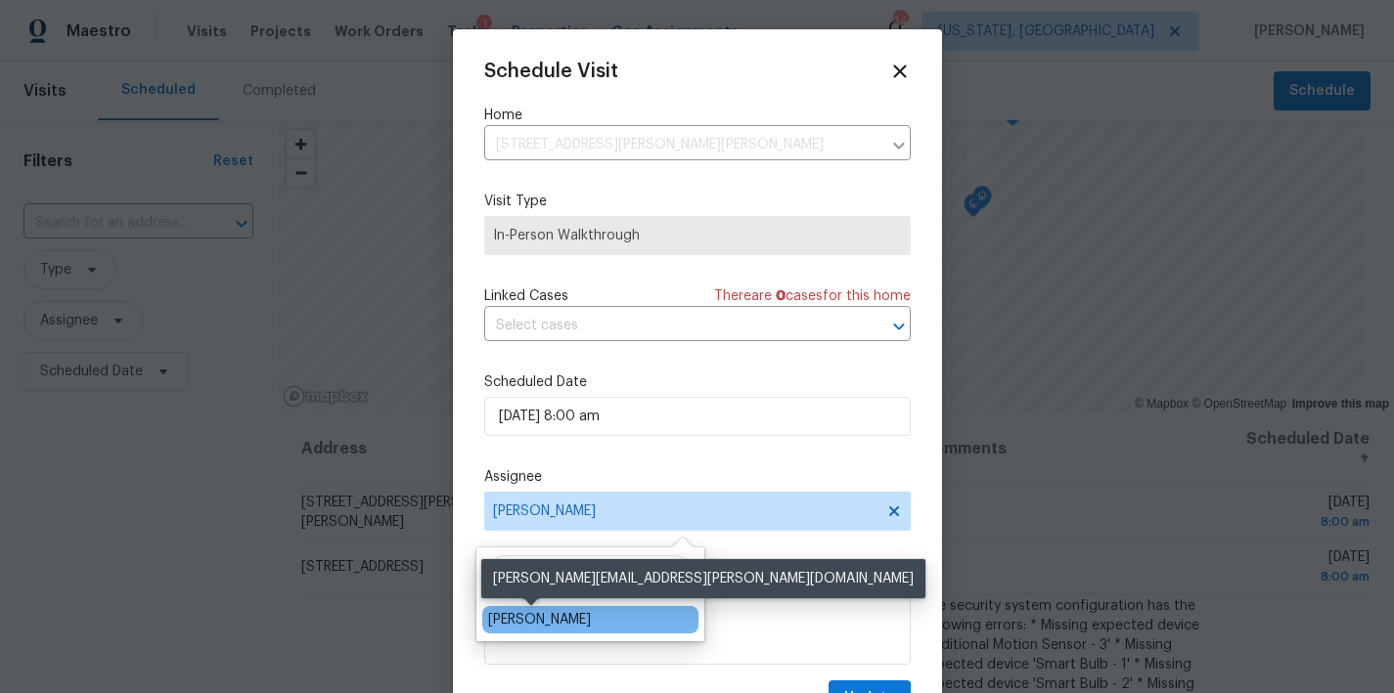
type input "nelson"
click at [507, 629] on div "[PERSON_NAME]" at bounding box center [539, 620] width 103 height 20
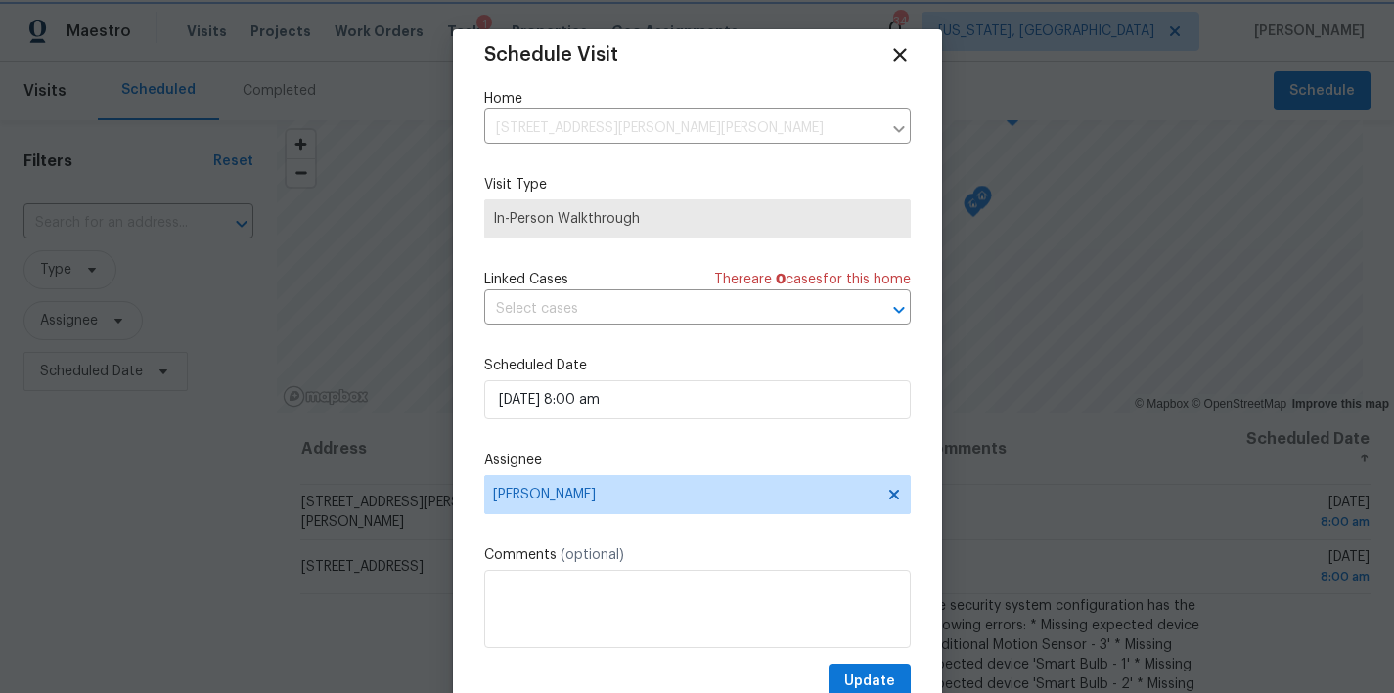
scroll to position [35, 0]
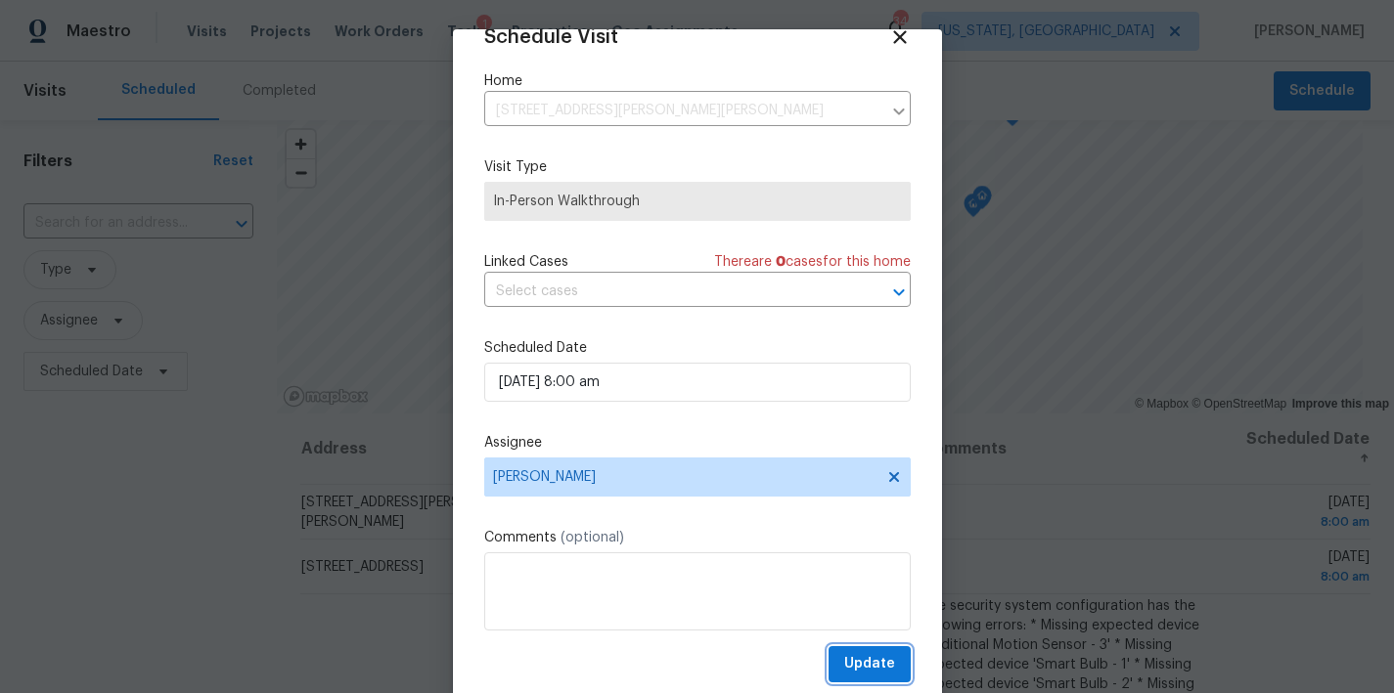
click at [860, 671] on span "Update" at bounding box center [869, 664] width 51 height 24
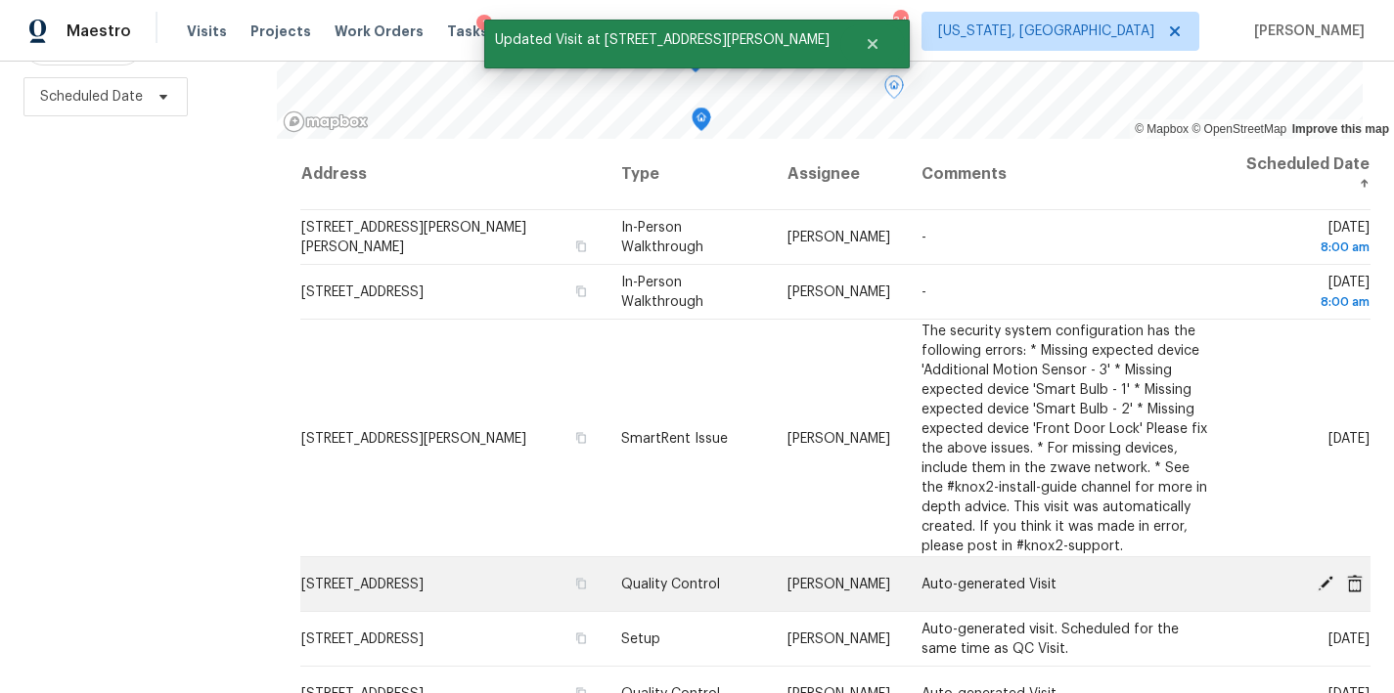
scroll to position [847, 0]
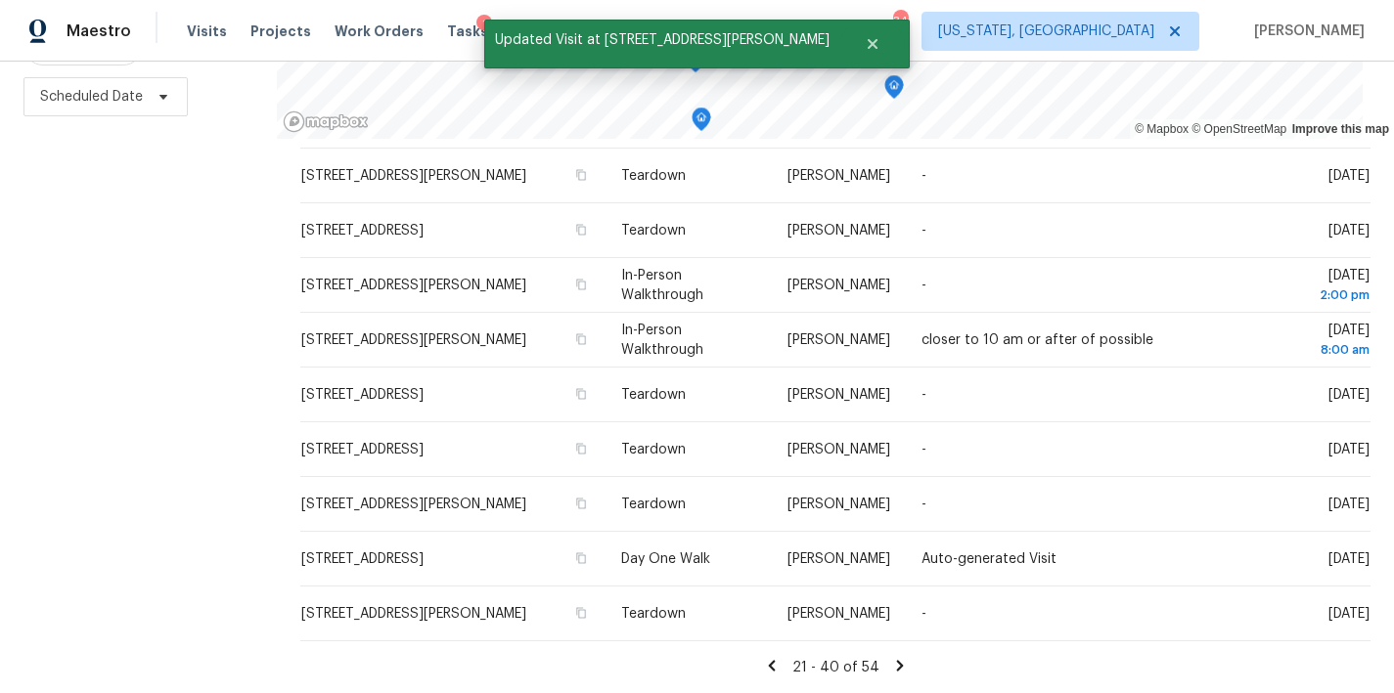
click at [768, 660] on icon at bounding box center [771, 665] width 7 height 11
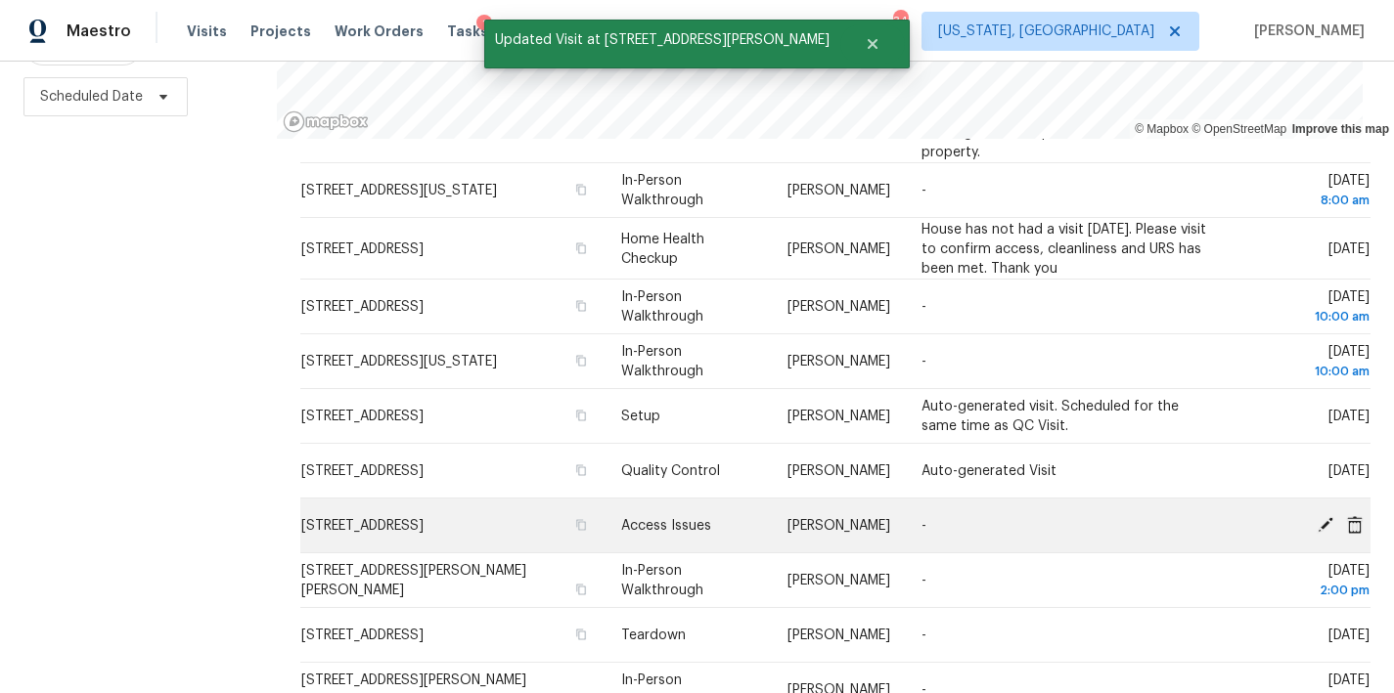
scroll to position [985, 0]
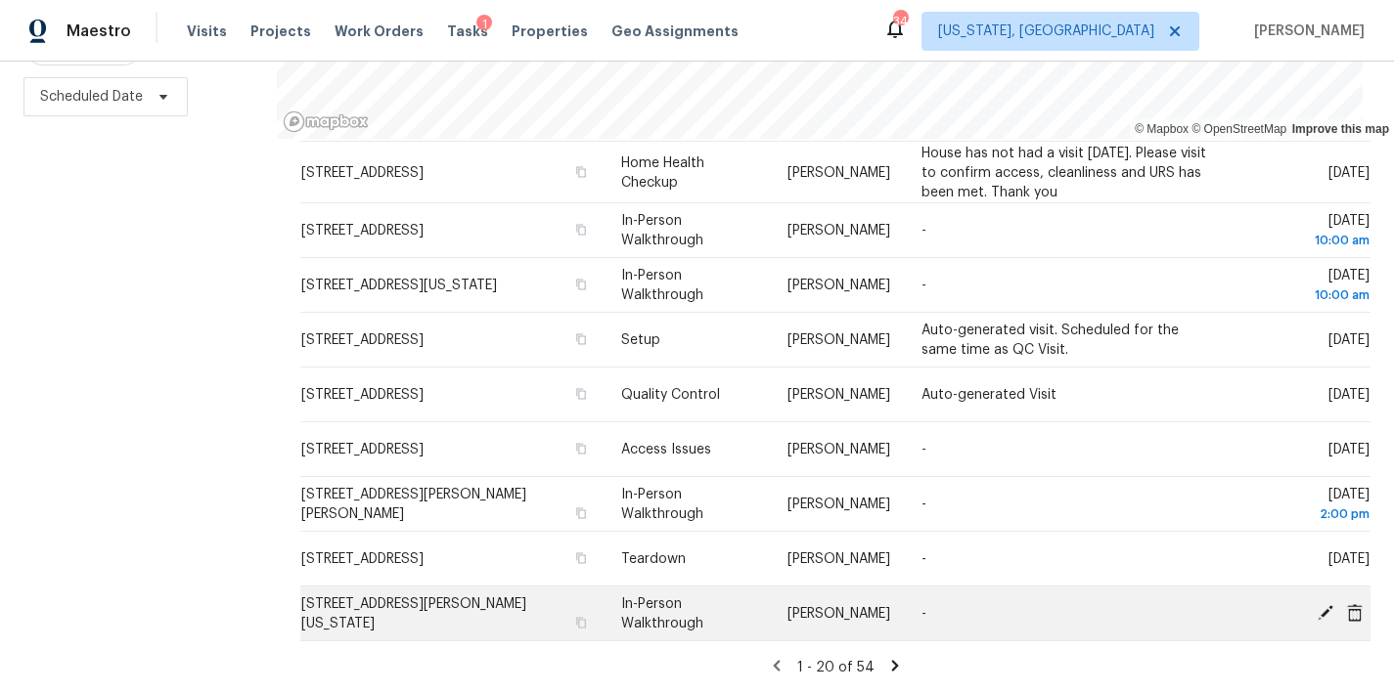
click at [1316, 603] on icon at bounding box center [1325, 612] width 18 height 18
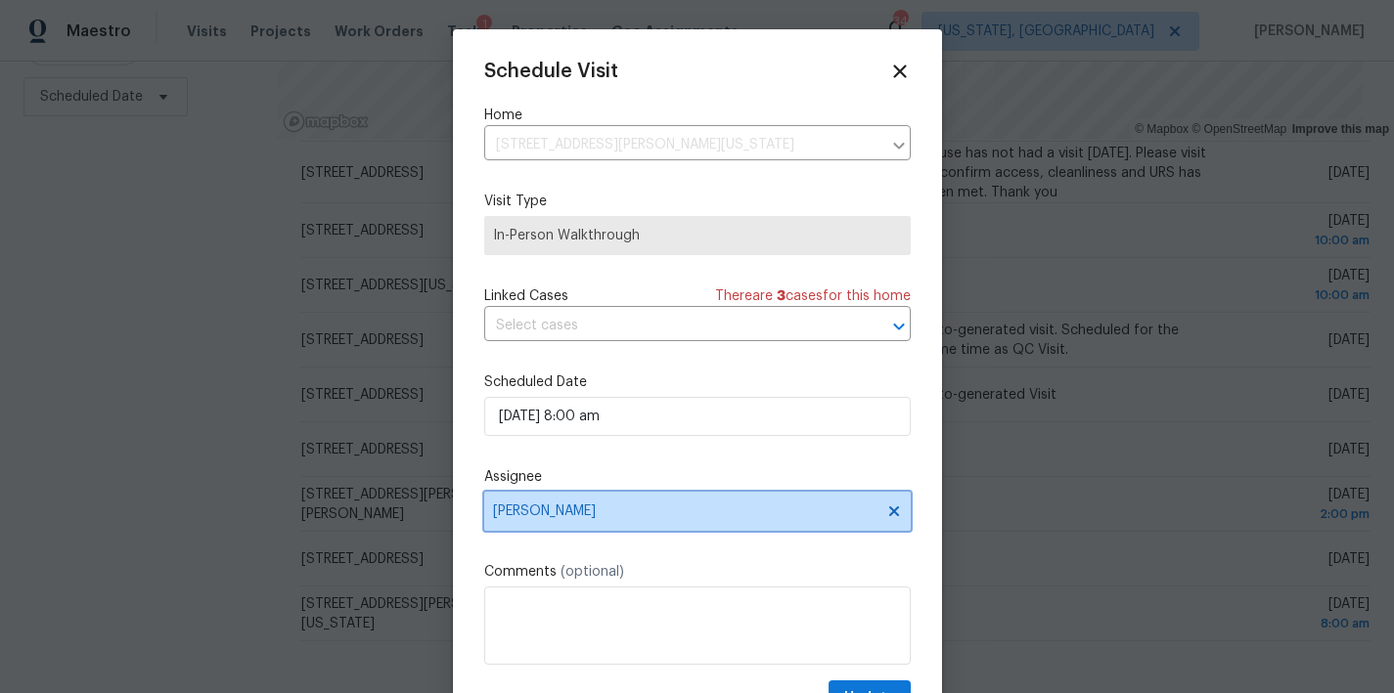
click at [550, 518] on span "Anthony Andreala" at bounding box center [684, 512] width 383 height 16
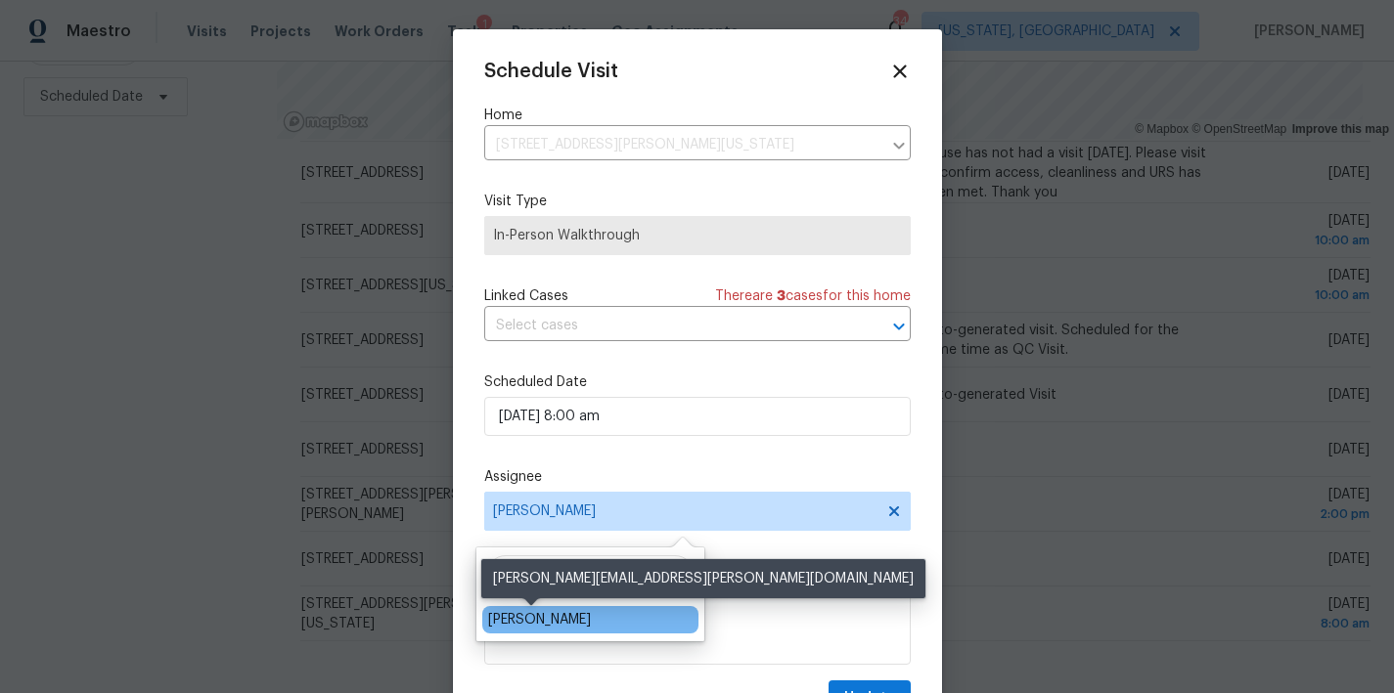
type input "nelson"
click at [527, 619] on div "Nelson Flores" at bounding box center [539, 620] width 103 height 20
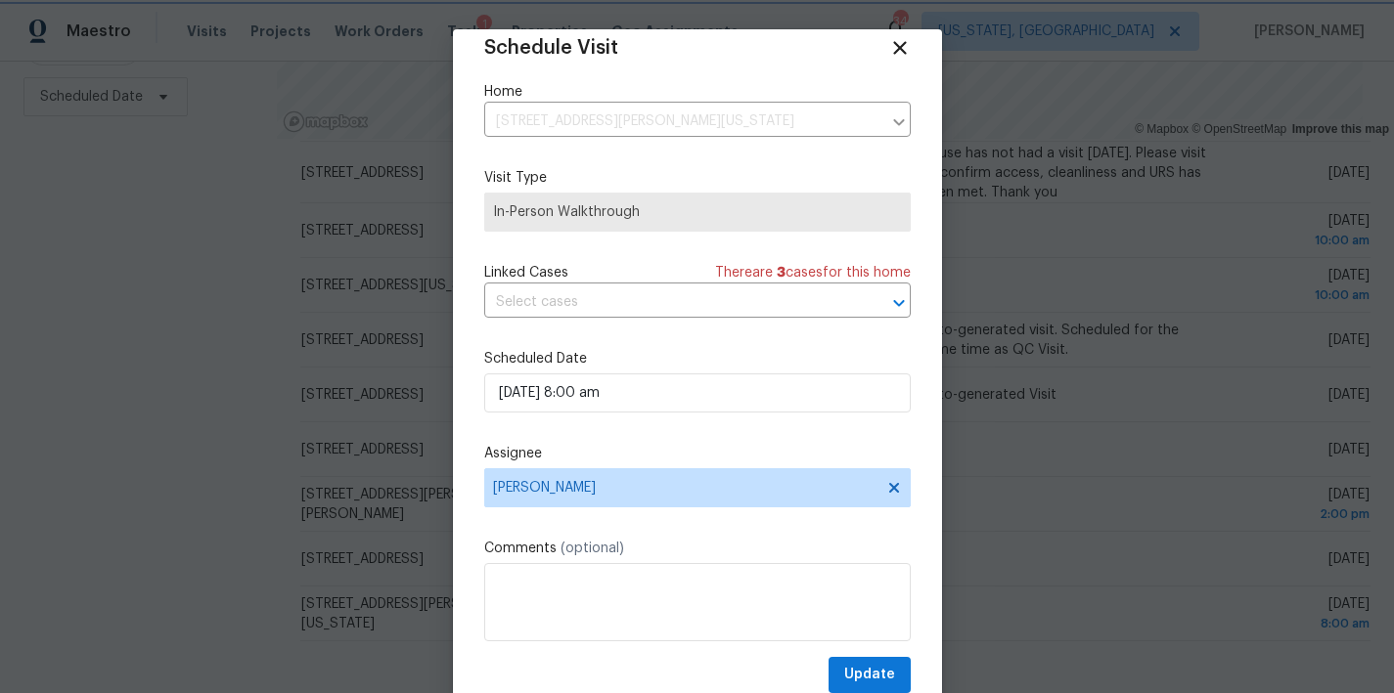
scroll to position [35, 0]
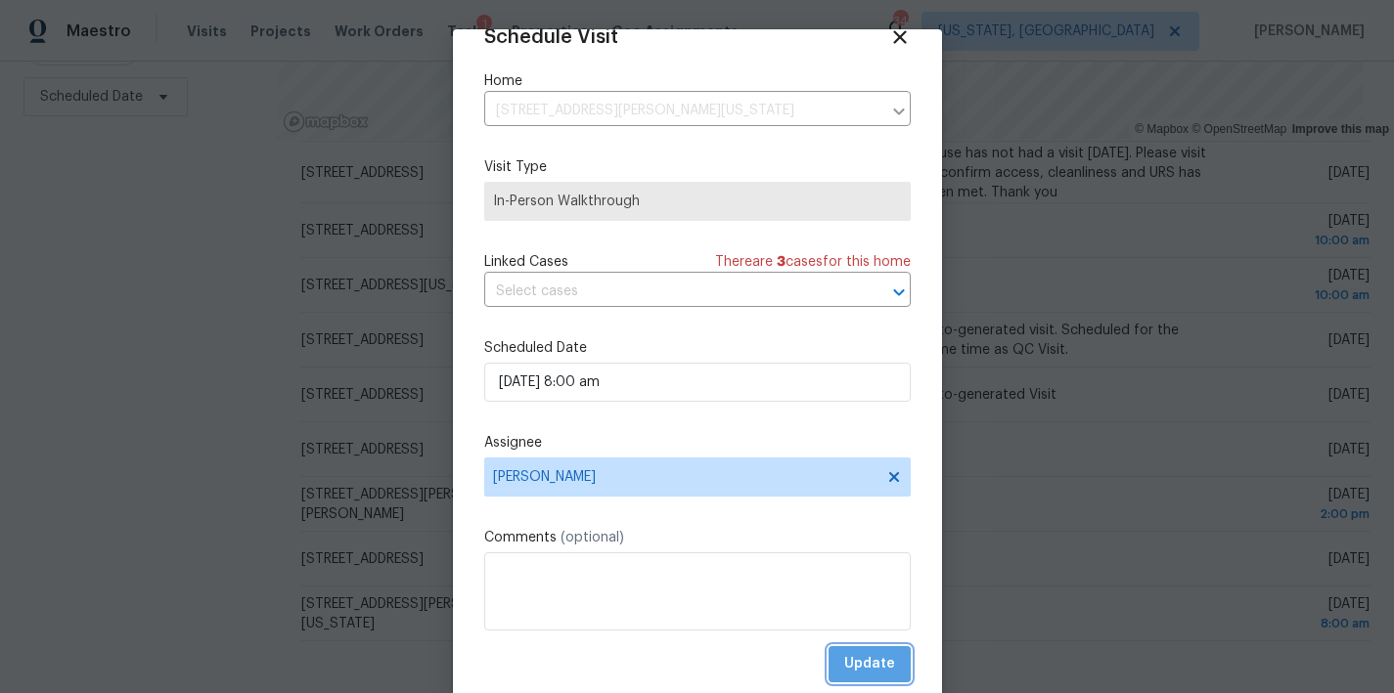
click at [865, 662] on span "Update" at bounding box center [869, 664] width 51 height 24
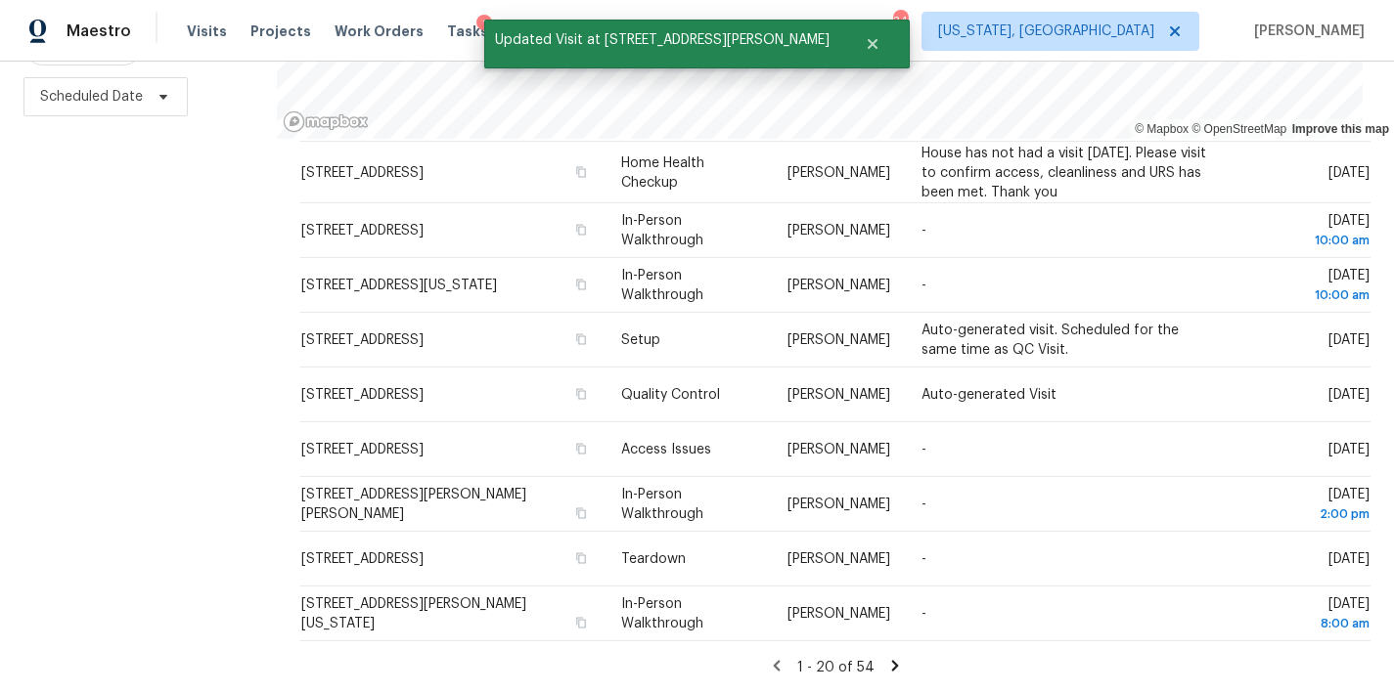
click at [261, 409] on div "Filters Reset ​ Type Assignee Scheduled Date" at bounding box center [138, 269] width 277 height 848
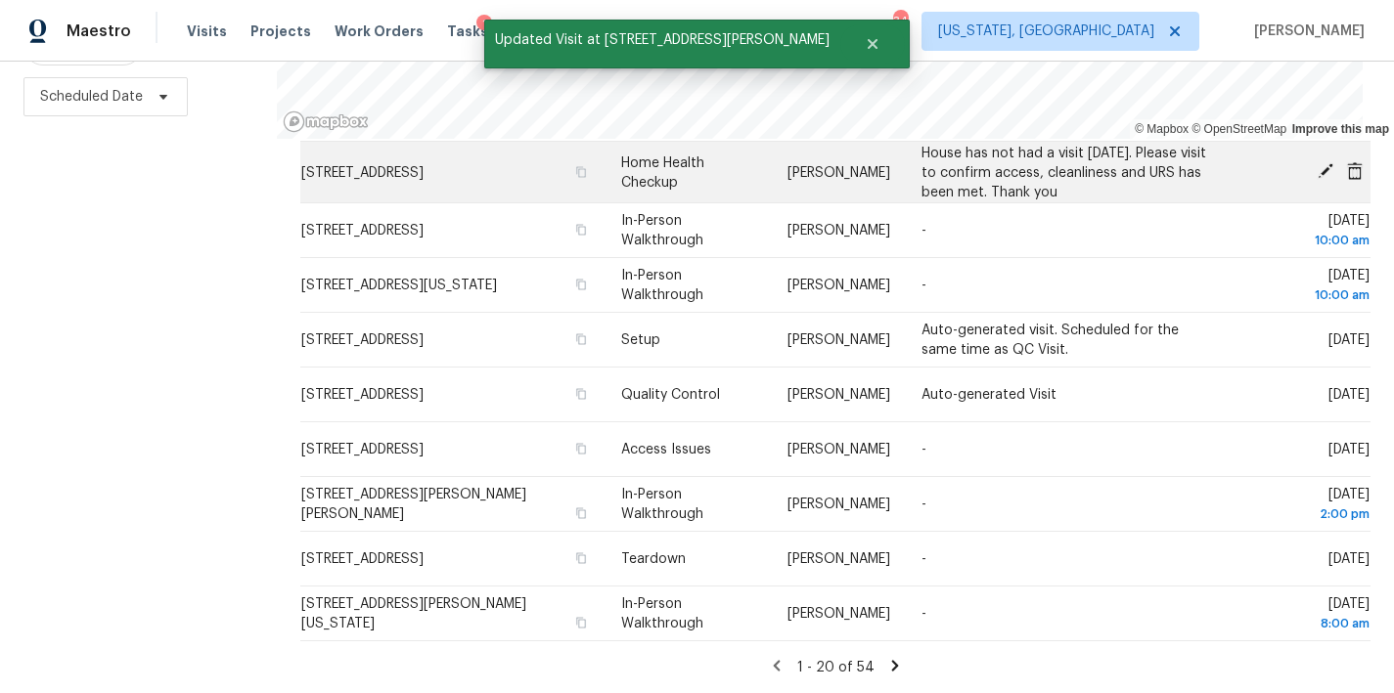
scroll to position [0, 0]
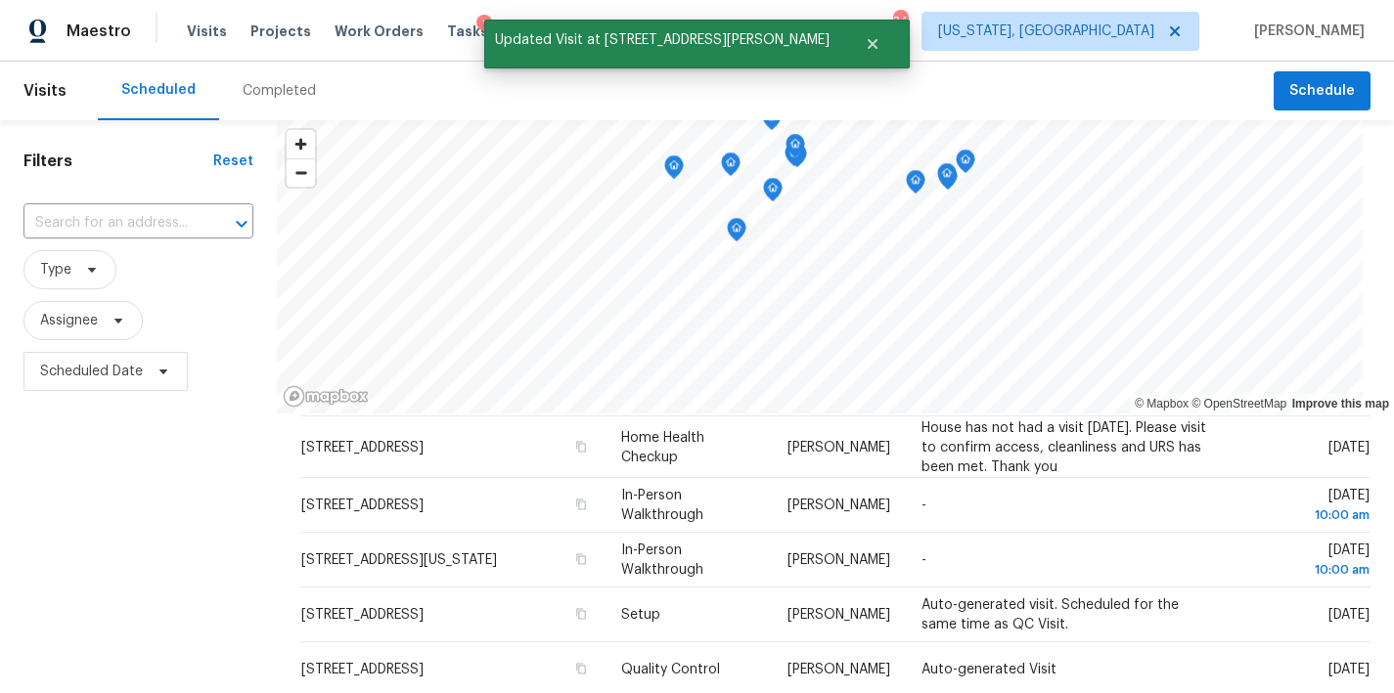
click at [929, 29] on div "Maestro Visits Projects Work Orders Tasks 1 Properties Geo Assignments 34 Washi…" at bounding box center [697, 31] width 1394 height 62
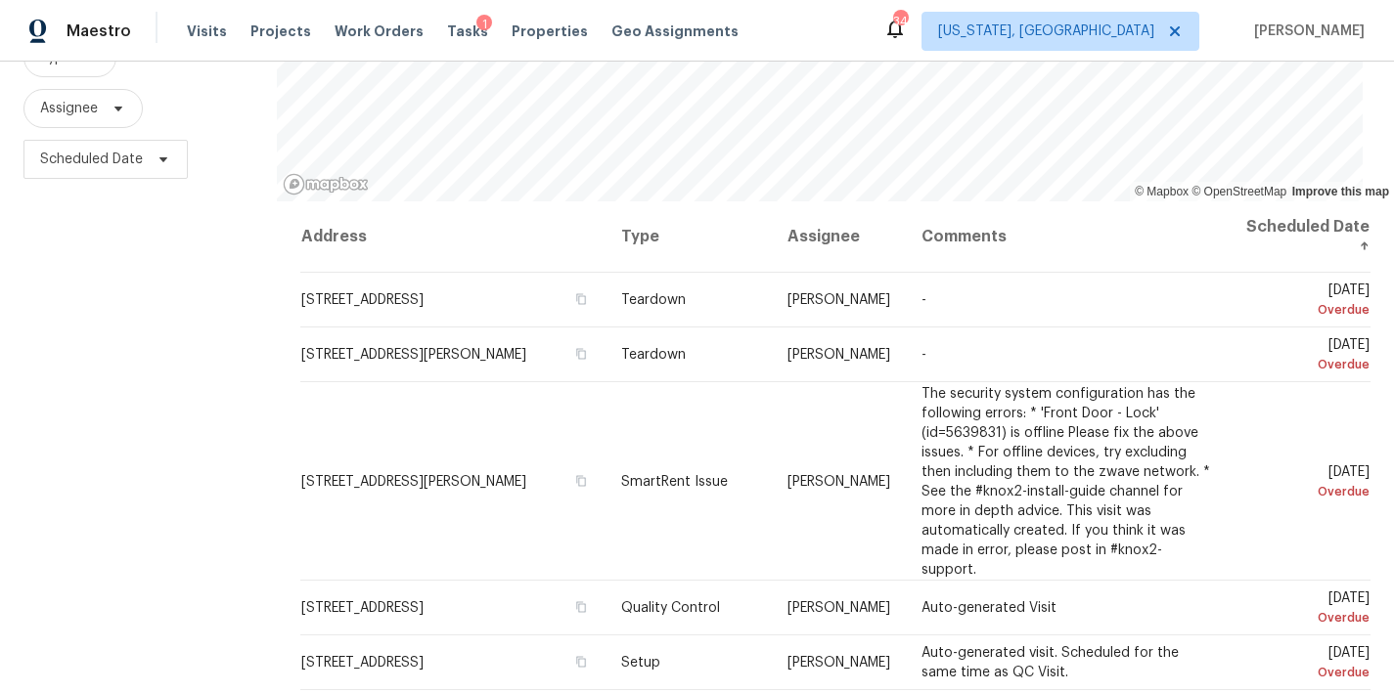
scroll to position [290, 0]
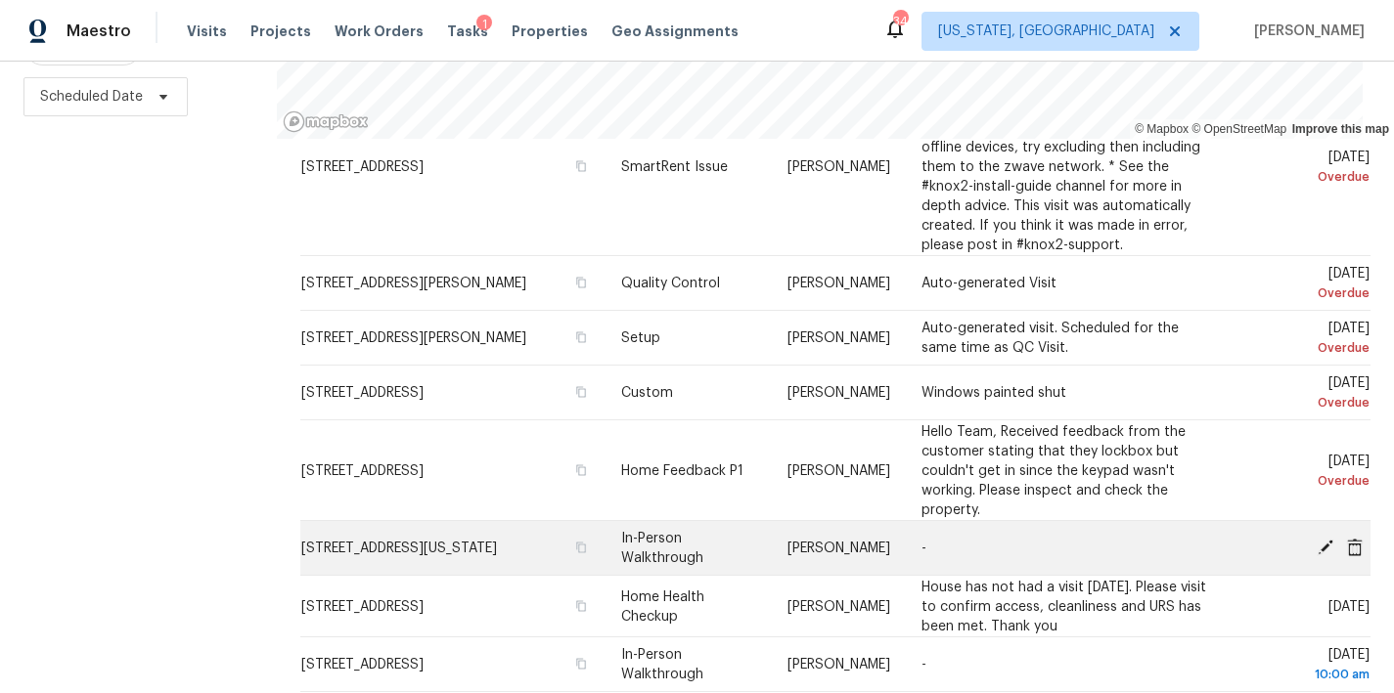
scroll to position [540, 0]
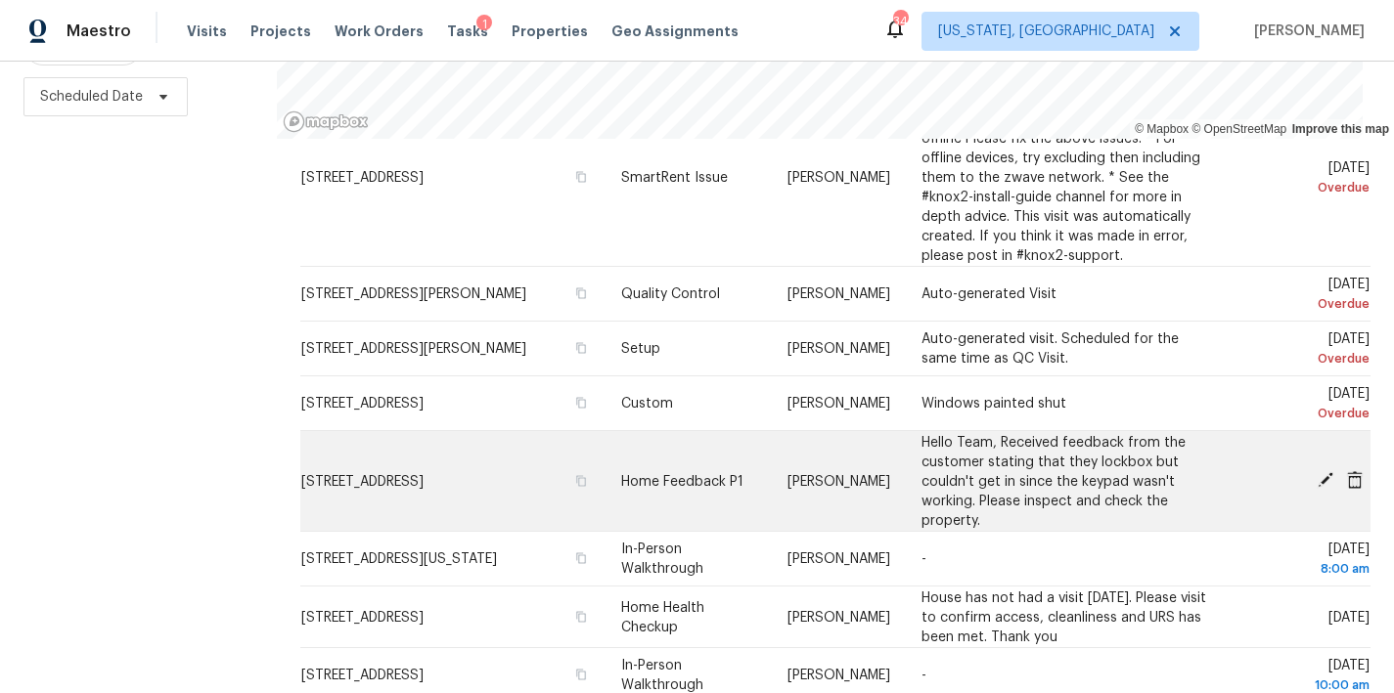
click at [1316, 471] on icon at bounding box center [1325, 480] width 18 height 18
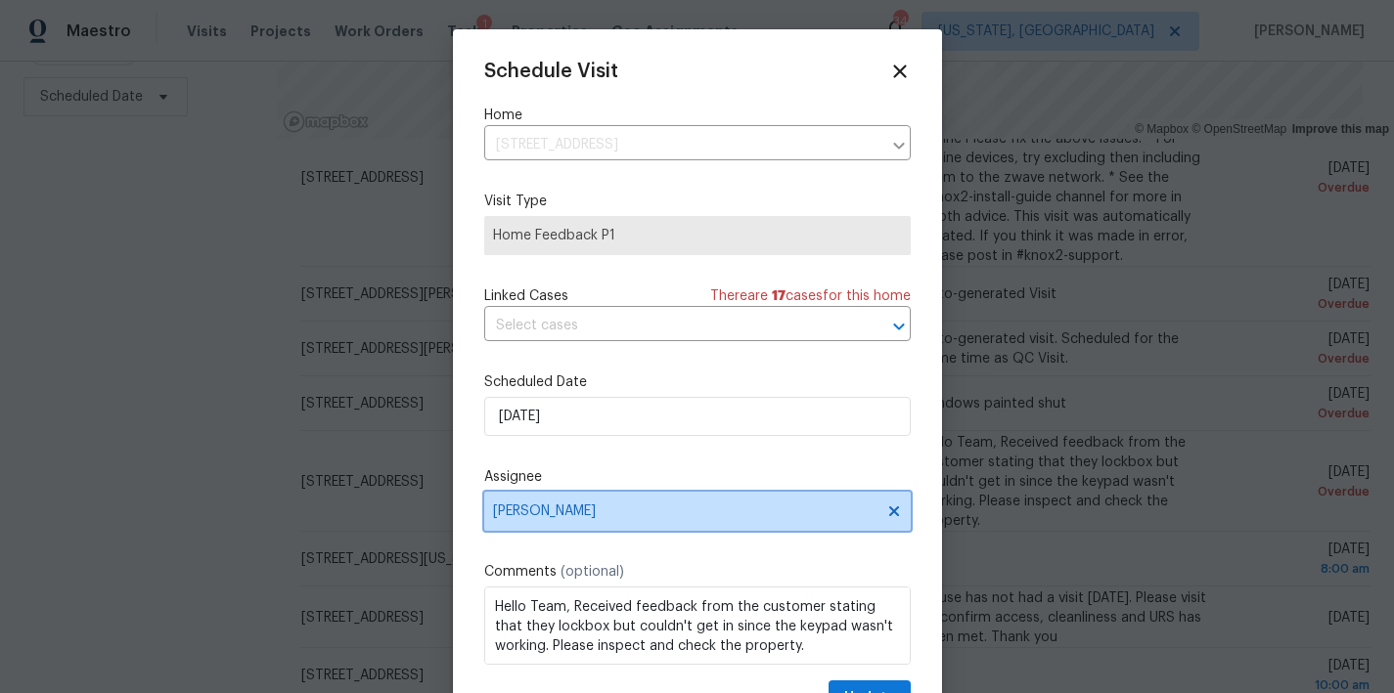
click at [583, 514] on span "Anthony Andreala" at bounding box center [684, 512] width 383 height 16
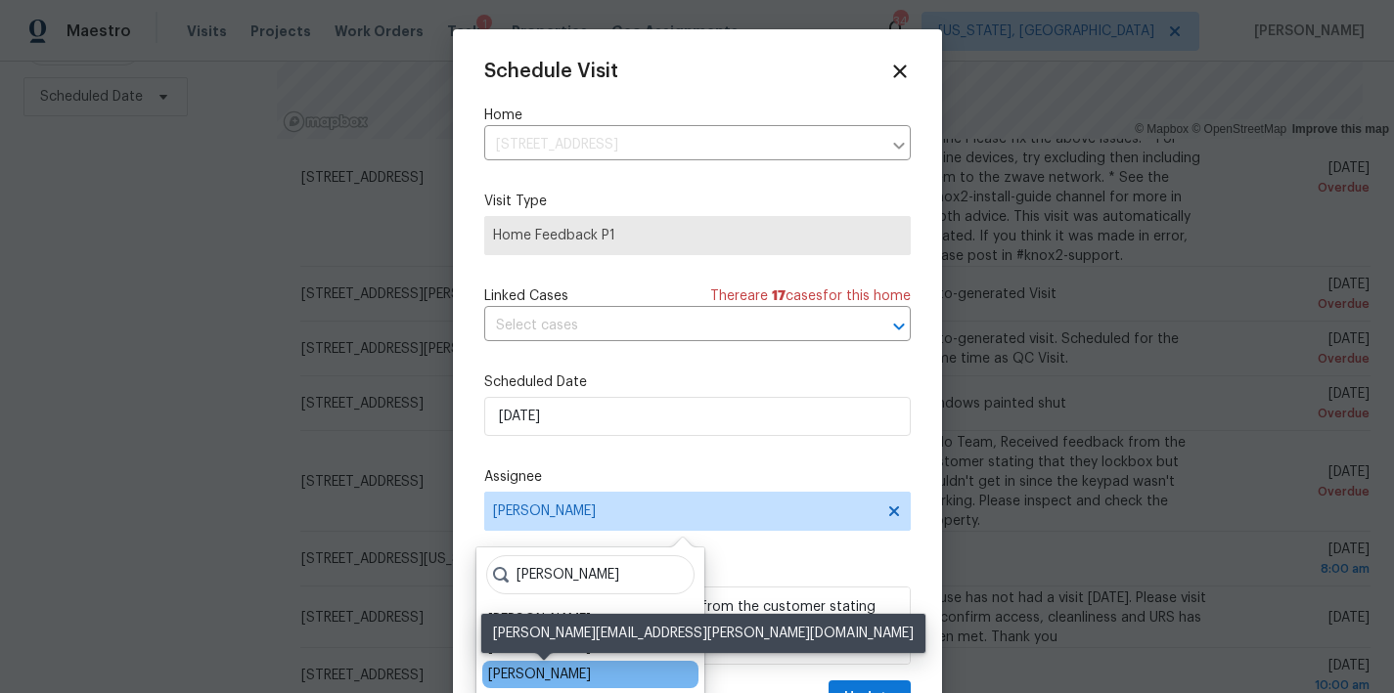
type input "chris"
click at [564, 672] on div "Christopher Pace" at bounding box center [539, 675] width 103 height 20
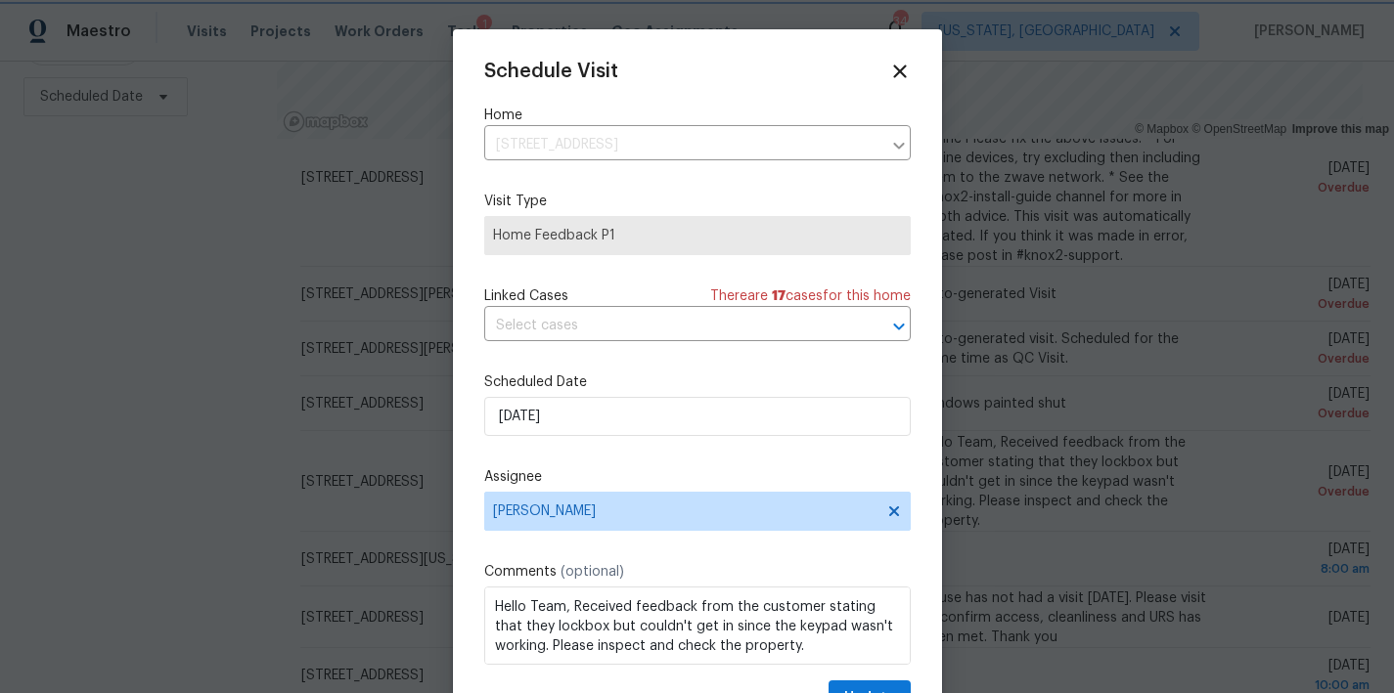
scroll to position [2, 0]
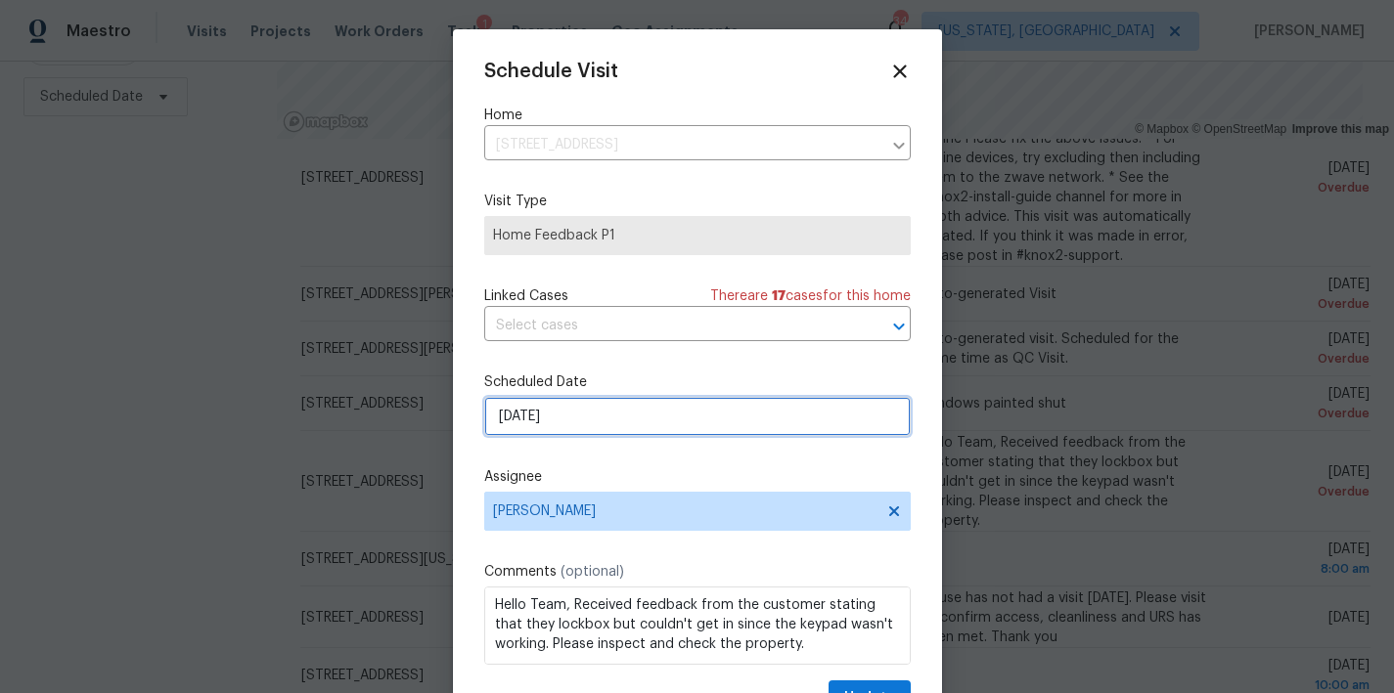
click at [536, 417] on input "8/12/2025" at bounding box center [697, 416] width 426 height 39
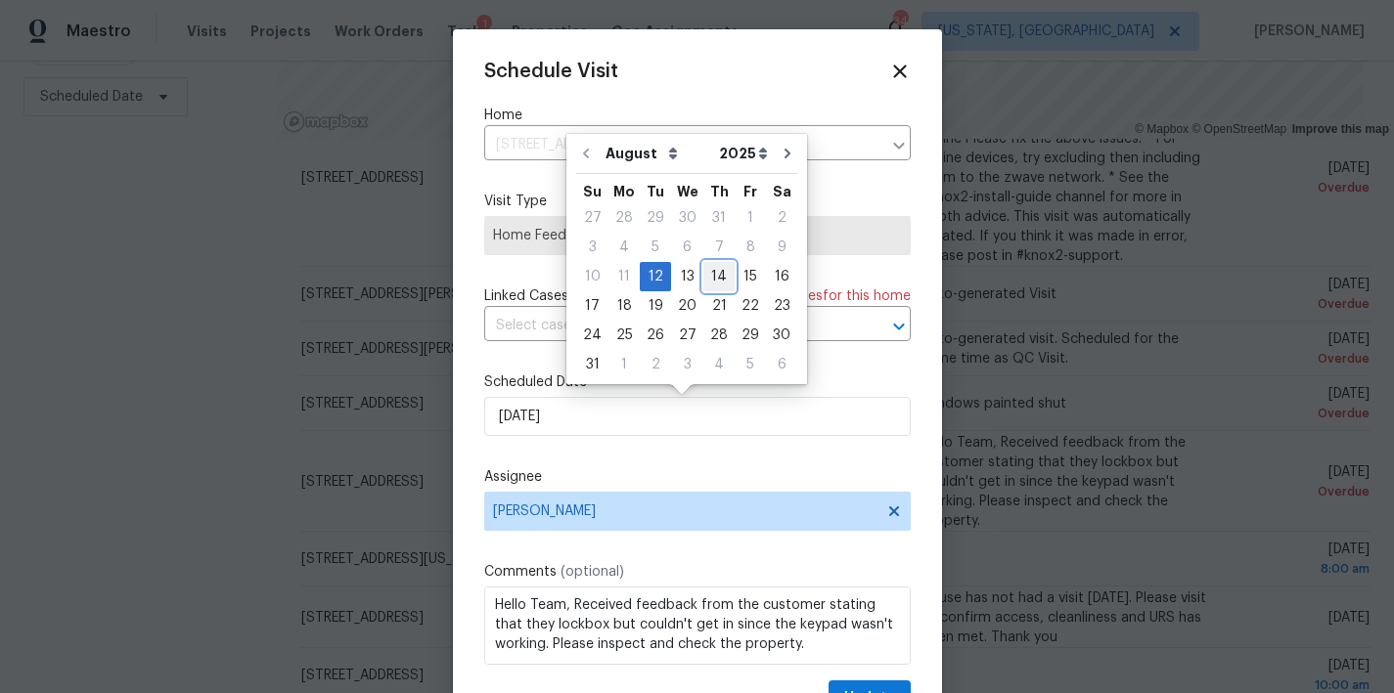
click at [709, 276] on div "14" at bounding box center [718, 276] width 31 height 27
type input "8/14/2025"
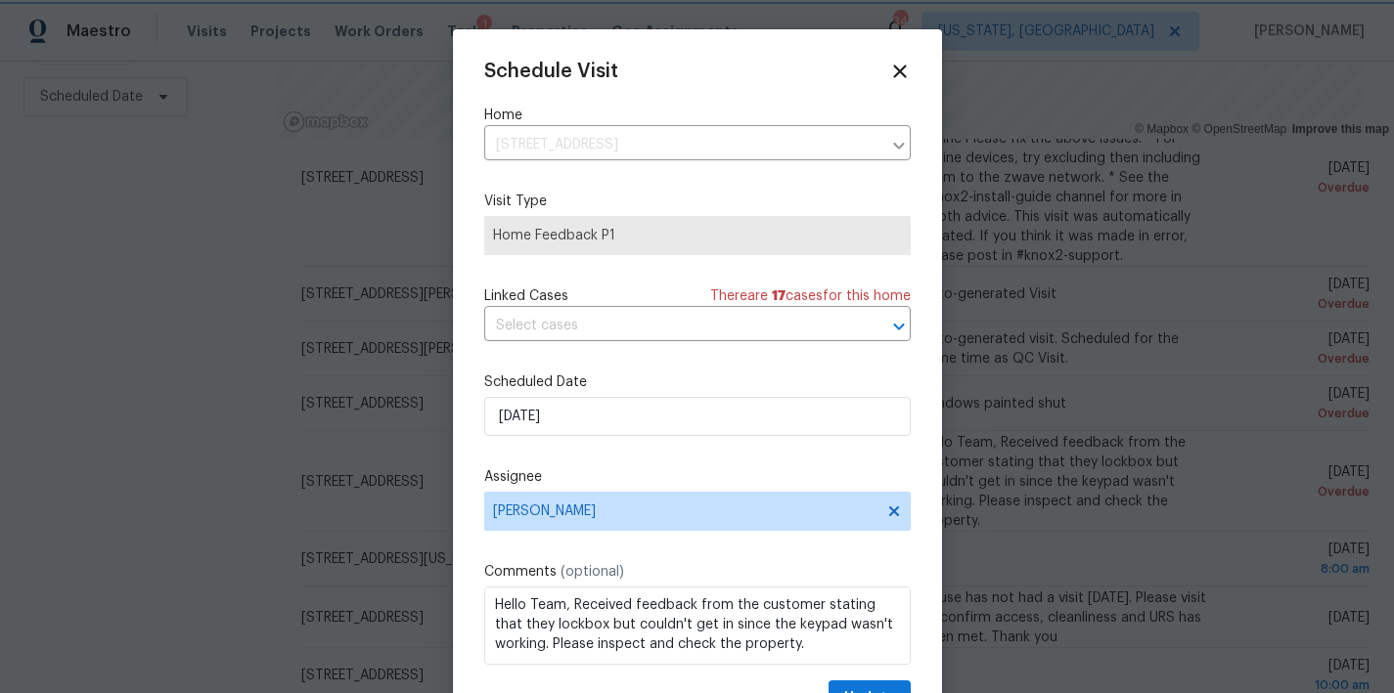
scroll to position [35, 0]
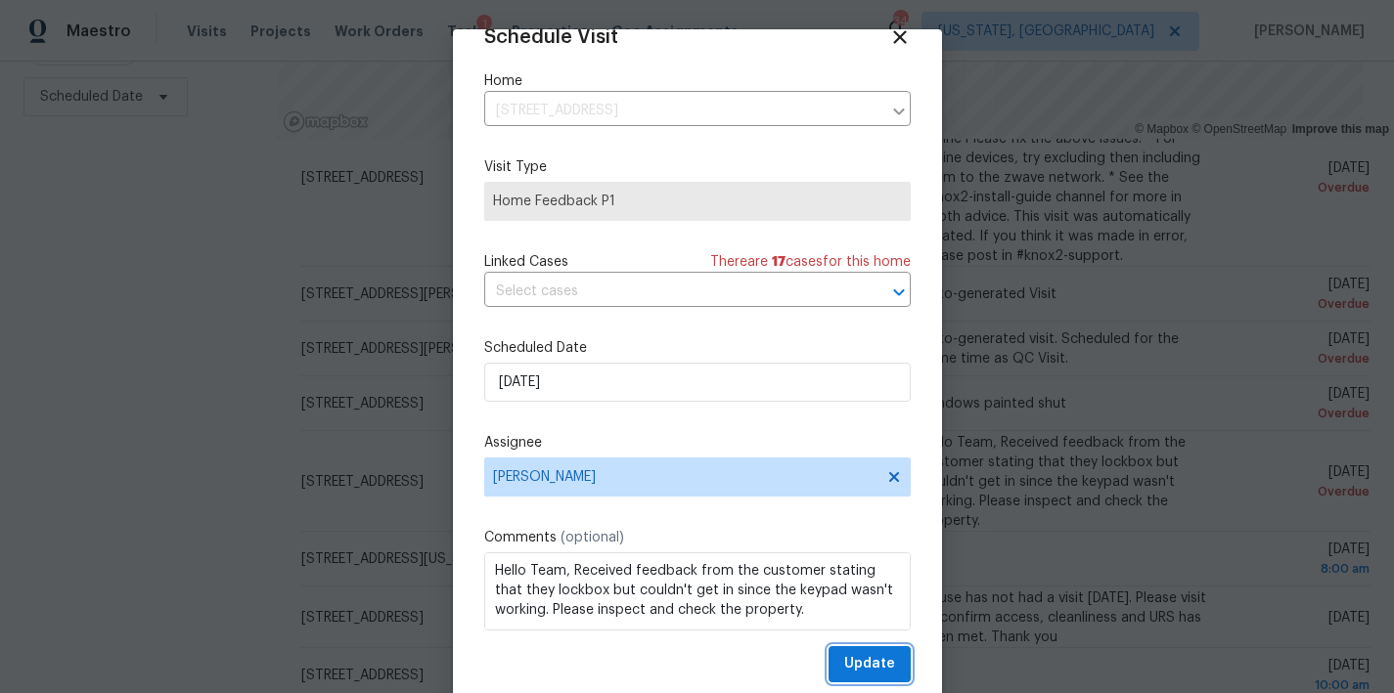
click at [871, 671] on span "Update" at bounding box center [869, 664] width 51 height 24
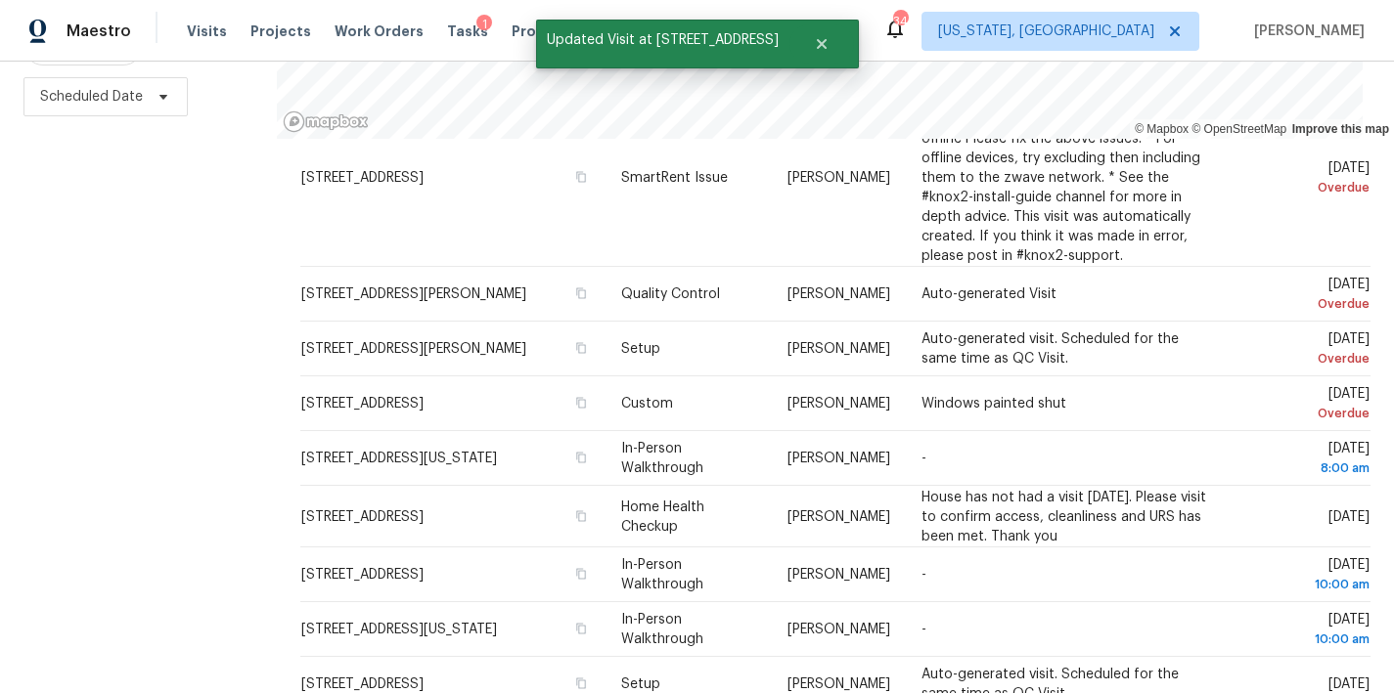
click at [142, 502] on div "Filters Reset ​ Type Assignee Scheduled Date" at bounding box center [138, 269] width 277 height 848
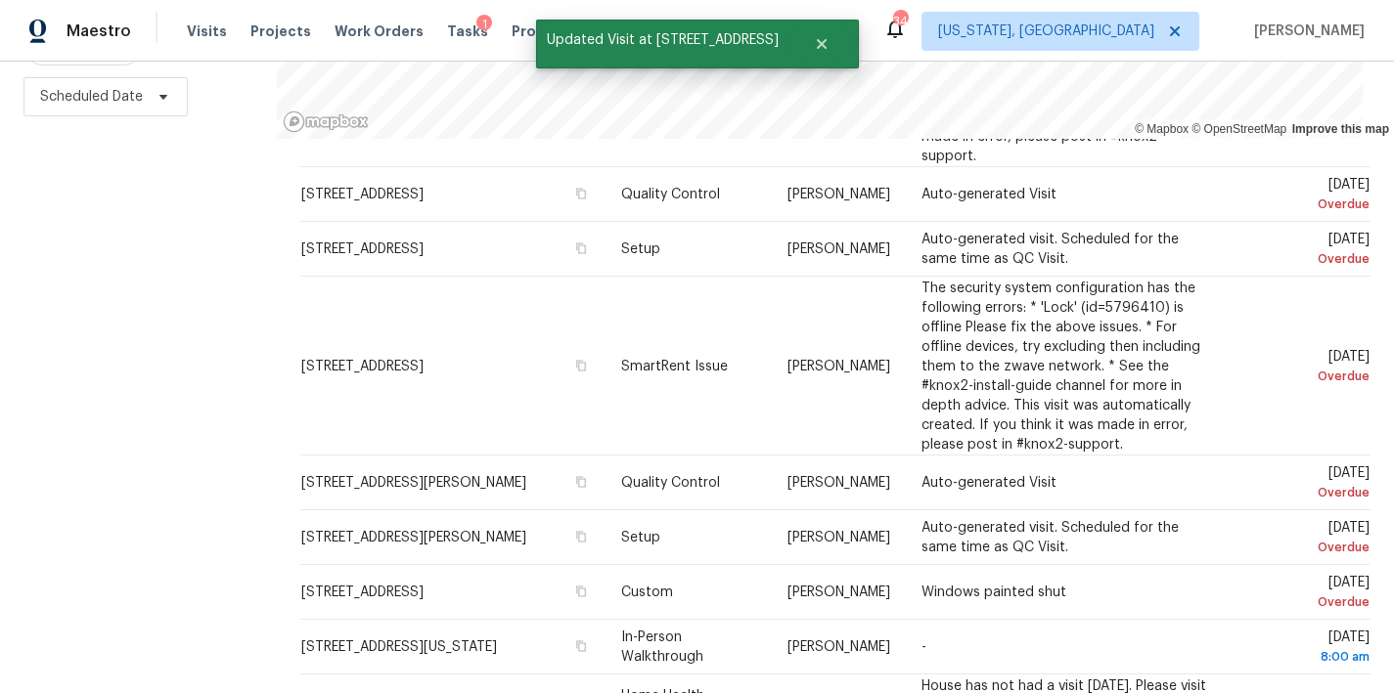
scroll to position [338, 0]
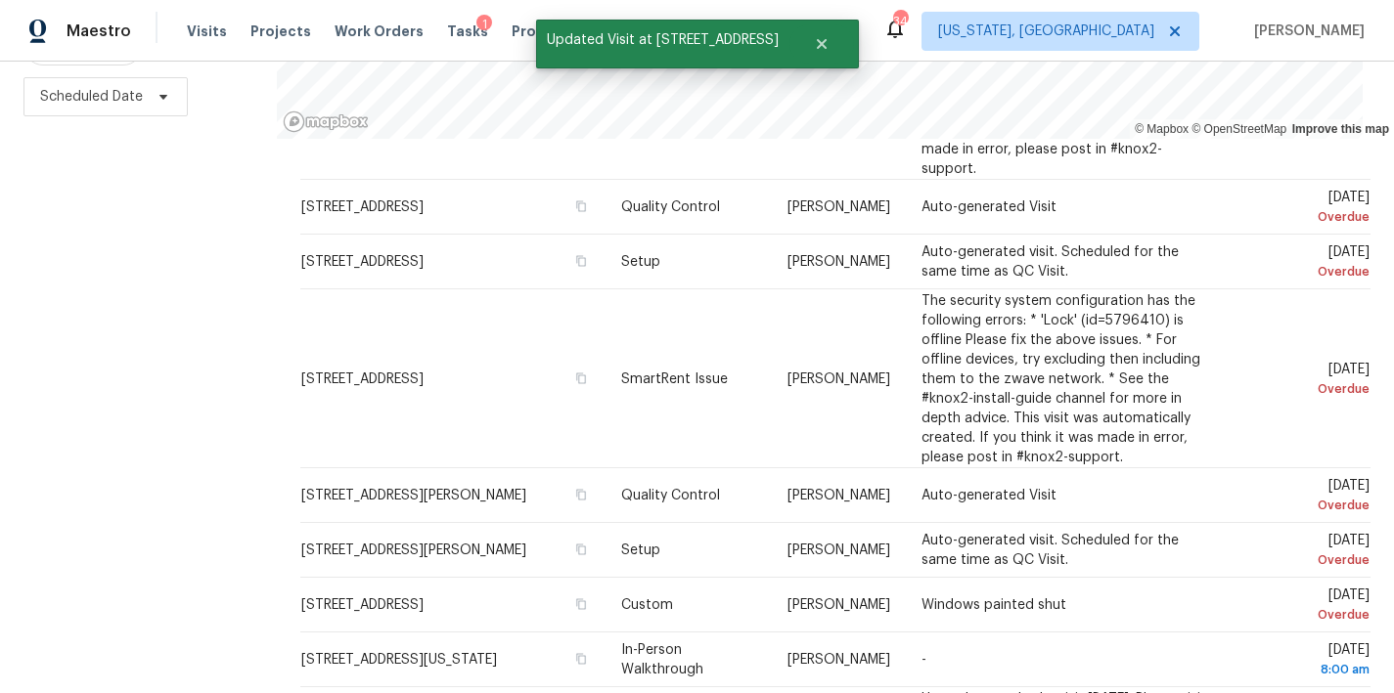
click at [93, 536] on div "Filters Reset ​ Type Assignee Scheduled Date" at bounding box center [138, 269] width 277 height 848
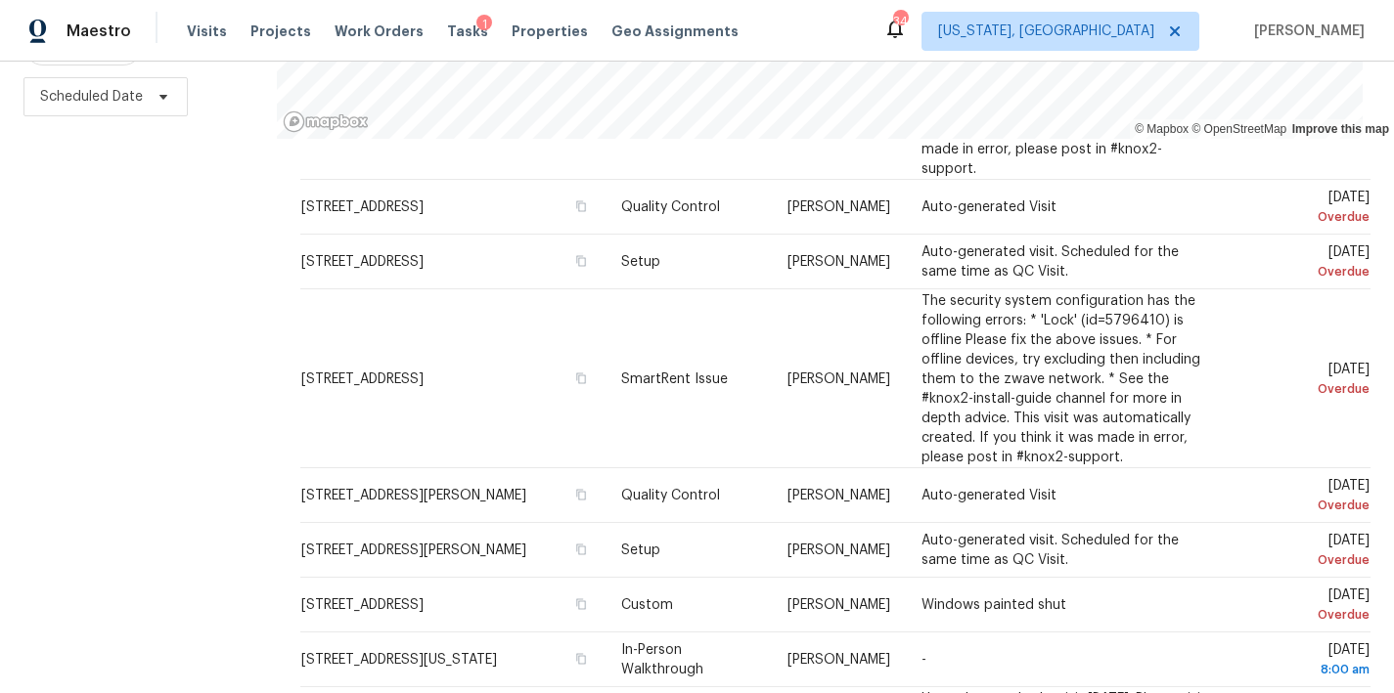
click at [179, 412] on div "Filters Reset ​ Type Assignee Scheduled Date" at bounding box center [138, 269] width 277 height 848
click at [862, 24] on div "Maestro Visits Projects Work Orders Tasks 1 Properties Geo Assignments 34 Washi…" at bounding box center [697, 31] width 1394 height 62
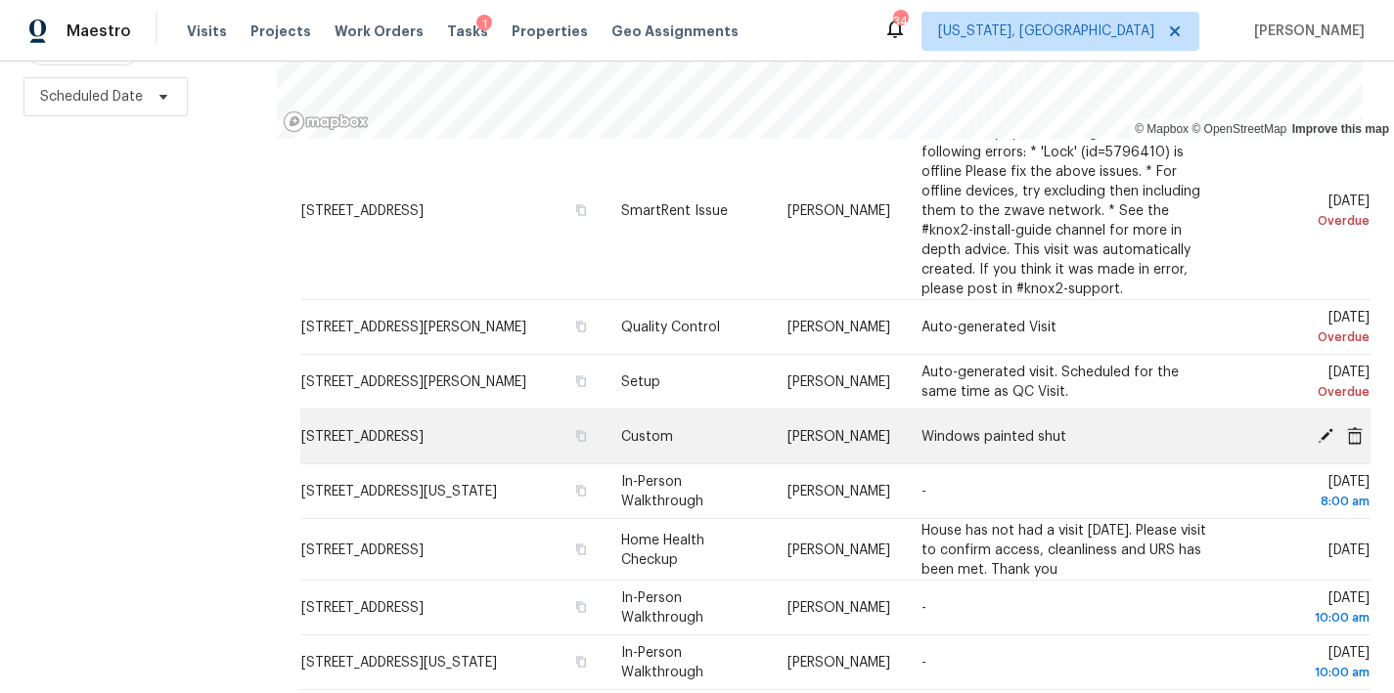
scroll to position [541, 0]
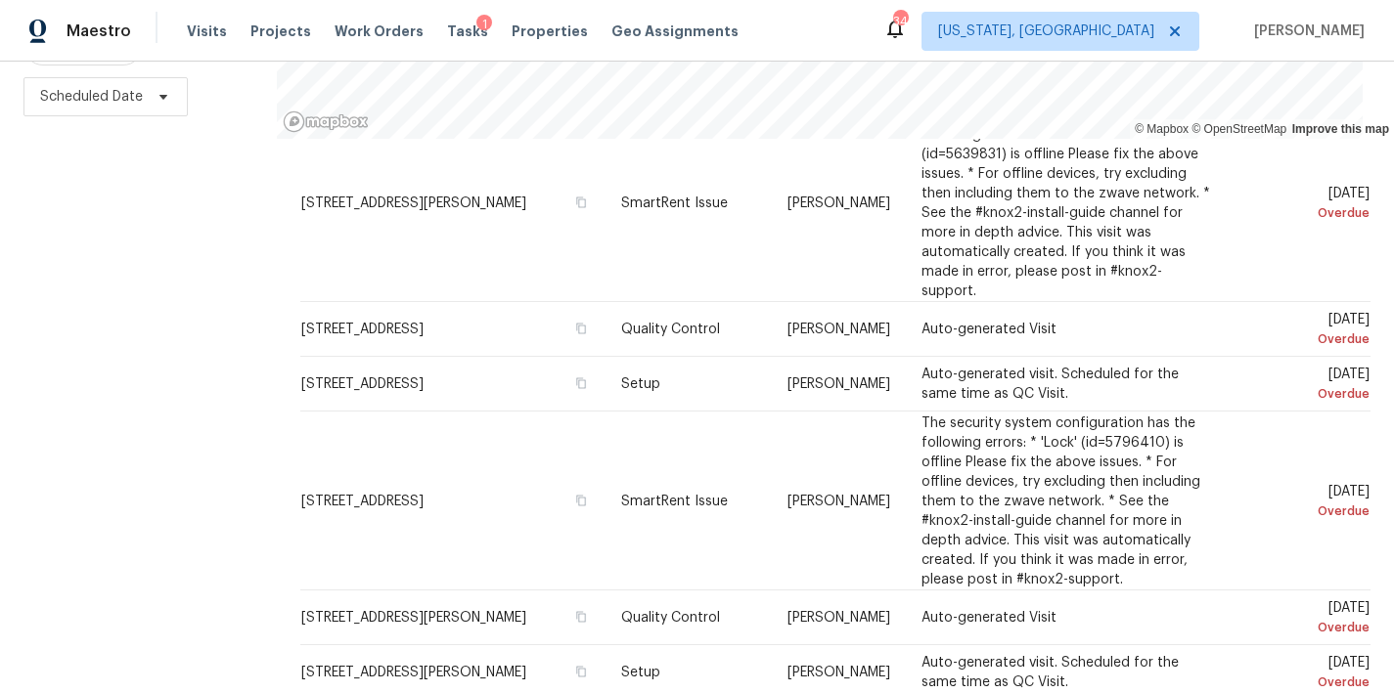
click at [184, 505] on div "Filters Reset ​ Type Assignee Scheduled Date" at bounding box center [138, 269] width 277 height 848
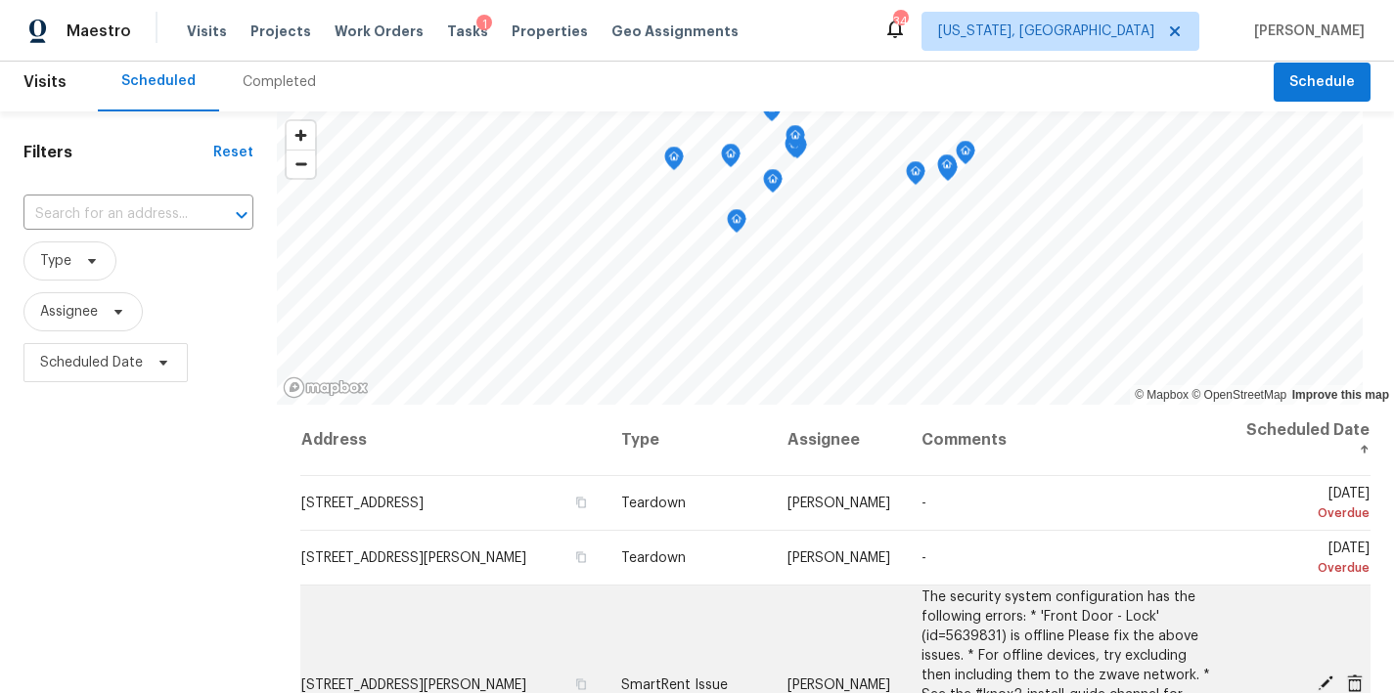
scroll to position [0, 0]
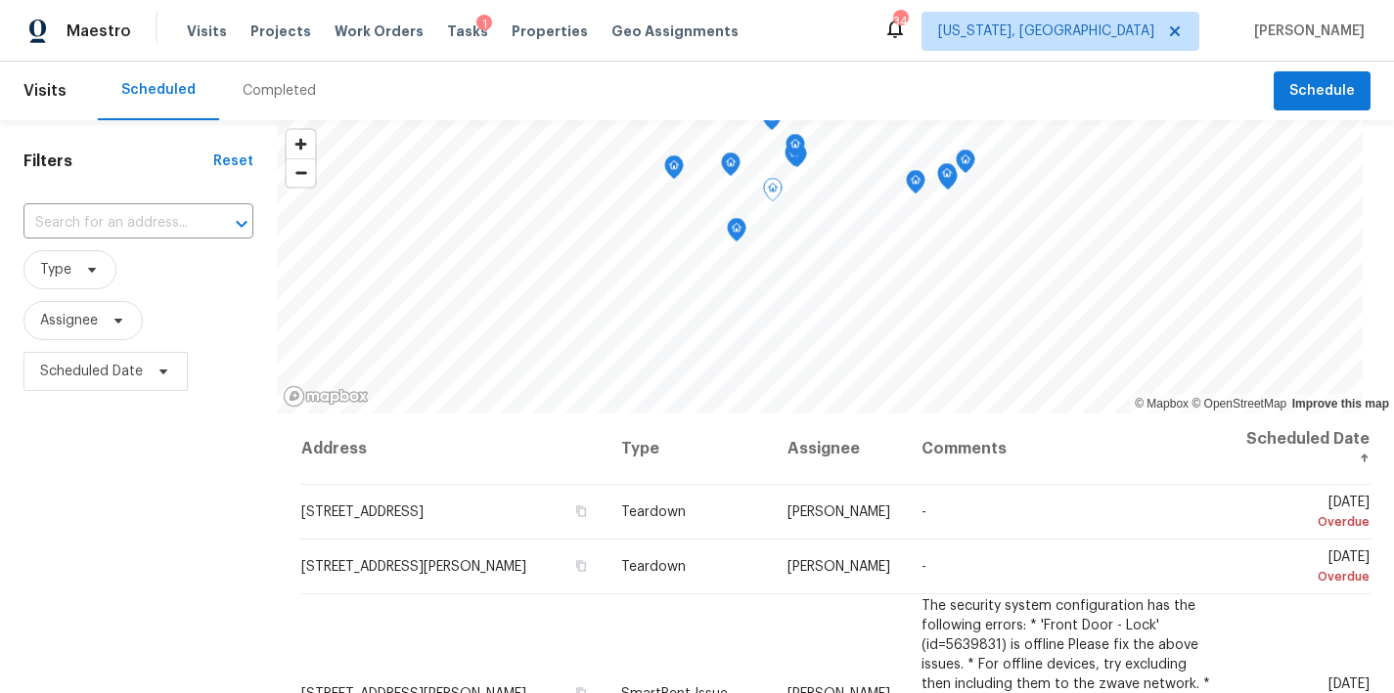
click at [113, 479] on div "Filters Reset ​ Type Assignee Scheduled Date" at bounding box center [138, 544] width 277 height 848
click at [879, 59] on div "Maestro Visits Projects Work Orders Tasks 1 Properties Geo Assignments 34 Washi…" at bounding box center [697, 31] width 1394 height 62
click at [889, 39] on div "Maestro Visits Projects Work Orders Tasks 1 Properties Geo Assignments 34 Washi…" at bounding box center [697, 31] width 1394 height 62
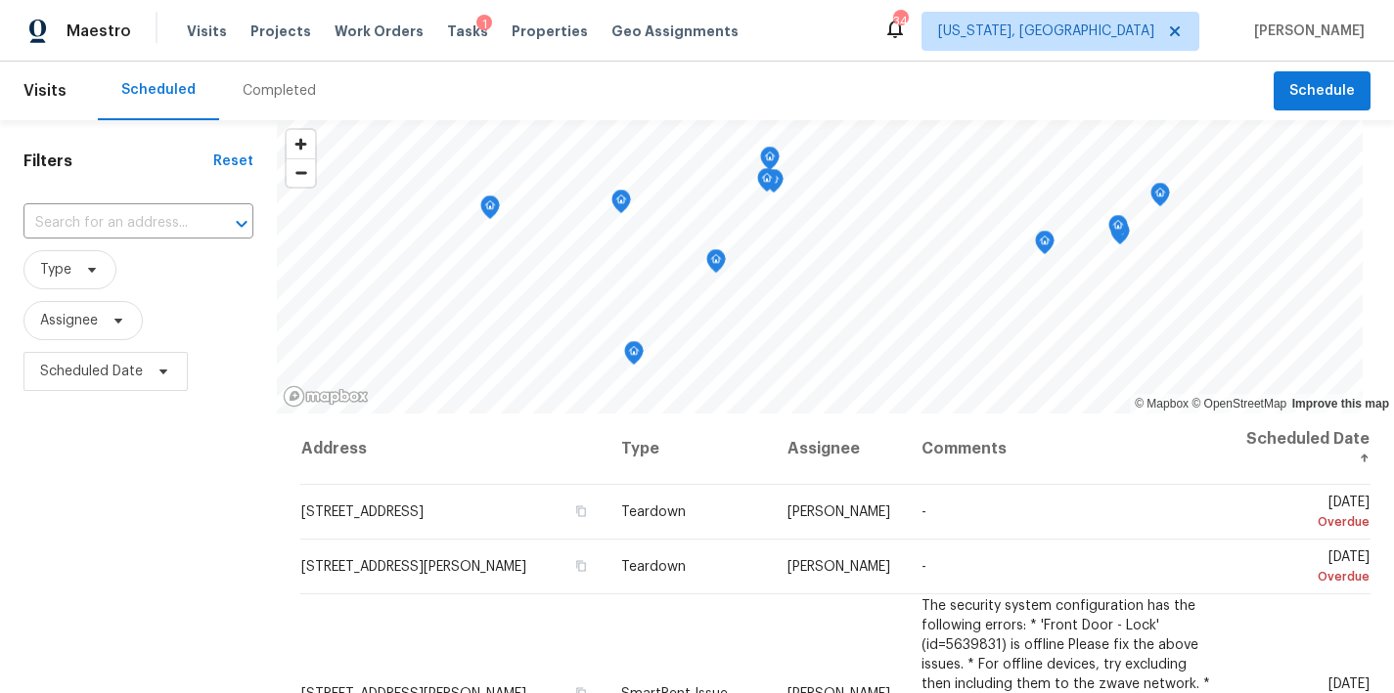
click at [188, 322] on span "Assignee" at bounding box center [138, 320] width 230 height 39
click at [176, 501] on div "Filters Reset ​ Type Assignee Scheduled Date" at bounding box center [138, 544] width 277 height 848
click at [175, 511] on div "Filters Reset ​ Type Assignee Scheduled Date" at bounding box center [138, 544] width 277 height 848
click at [250, 520] on div "Filters Reset ​ Type Assignee Scheduled Date" at bounding box center [138, 544] width 277 height 848
click at [128, 497] on div "Filters Reset ​ Type Assignee Scheduled Date" at bounding box center [138, 544] width 277 height 848
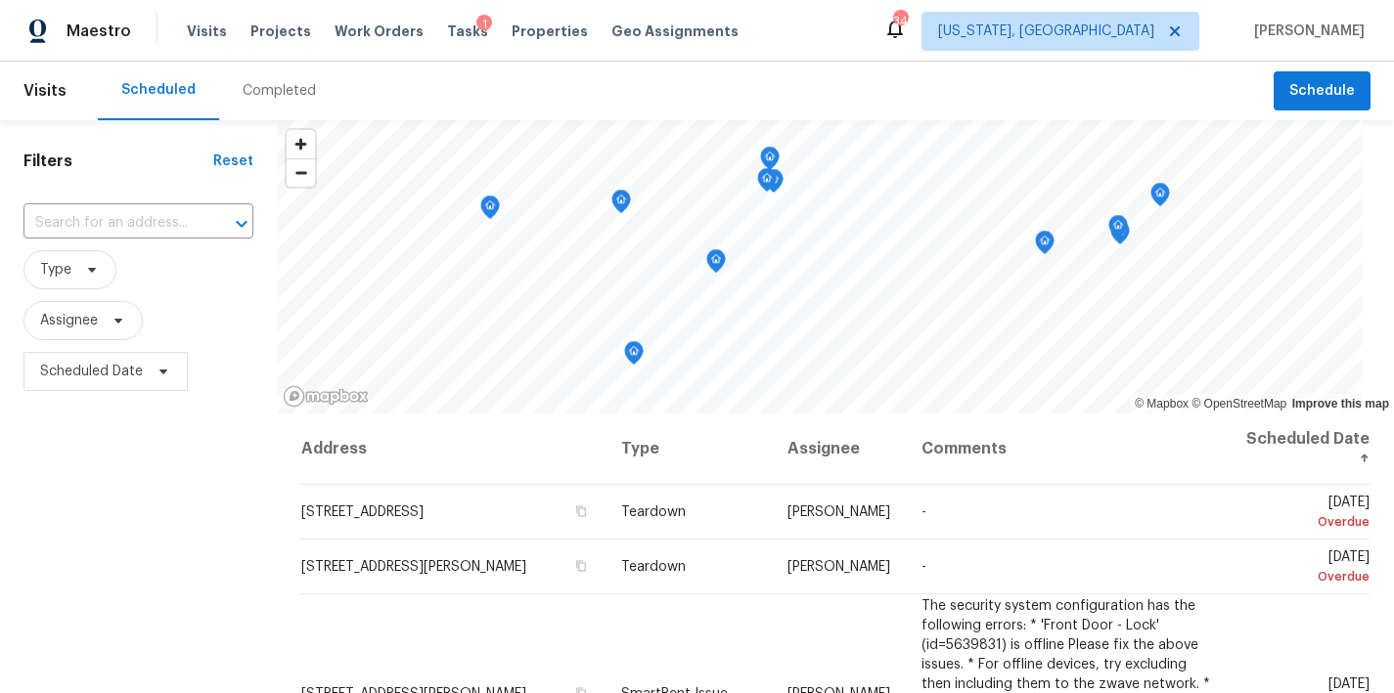
click at [147, 481] on div "Filters Reset ​ Type Assignee Scheduled Date" at bounding box center [138, 544] width 277 height 848
click at [828, 39] on div "Maestro Visits Projects Work Orders Tasks 1 Properties Geo Assignments 34 Washi…" at bounding box center [697, 31] width 1394 height 62
click at [232, 575] on div "Filters Reset ​ Type Assignee Scheduled Date" at bounding box center [138, 544] width 277 height 848
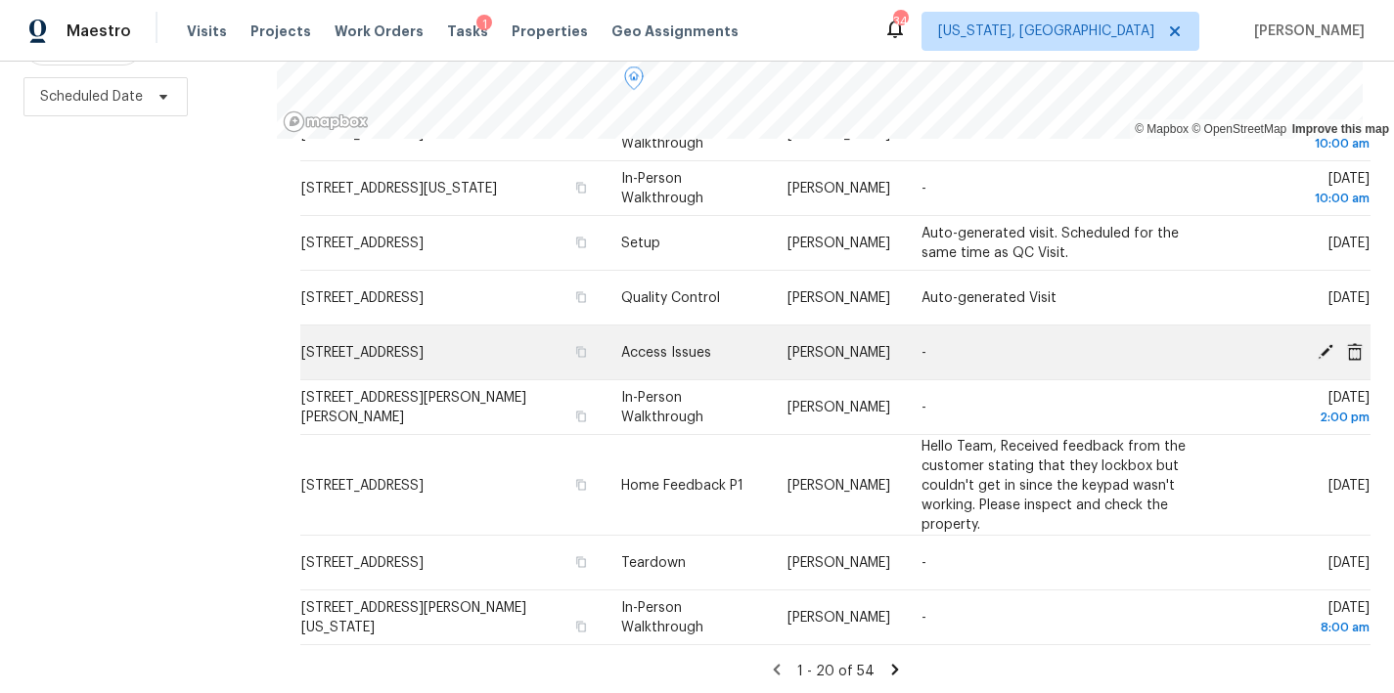
scroll to position [985, 0]
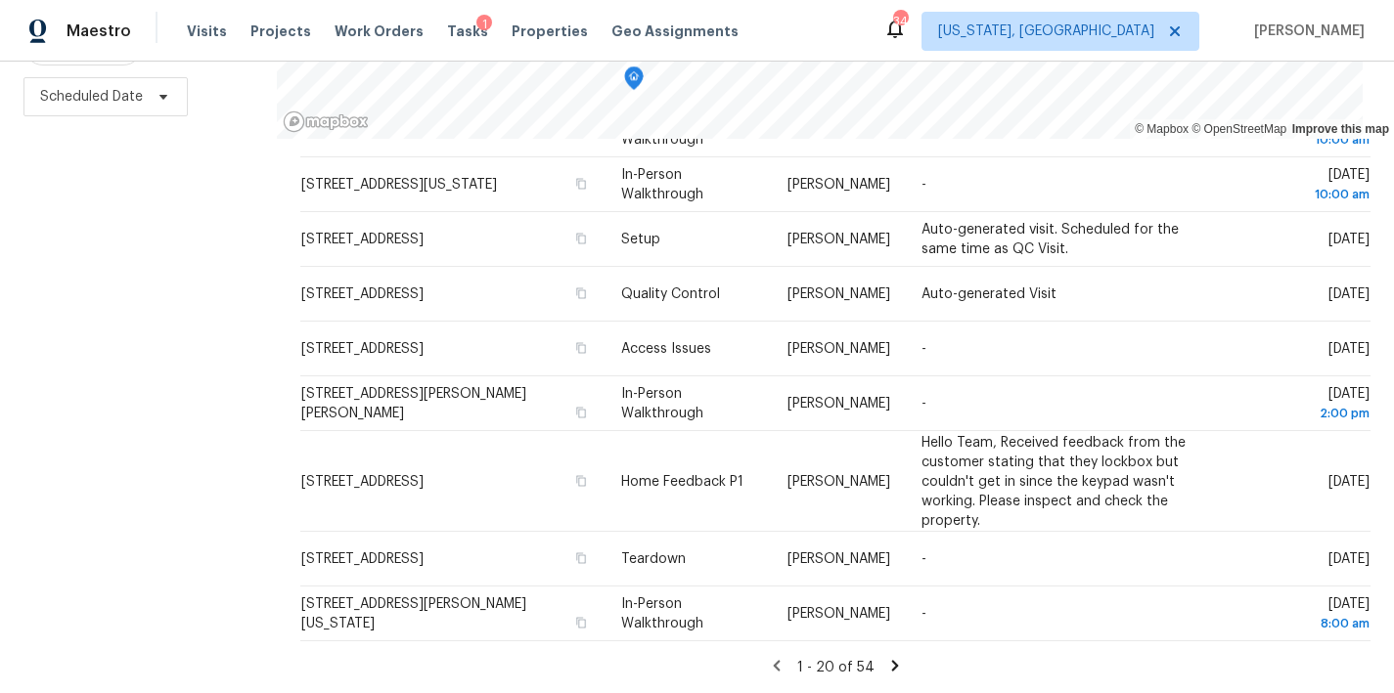
click at [166, 375] on div "Filters Reset ​ Type Assignee Scheduled Date" at bounding box center [138, 269] width 277 height 848
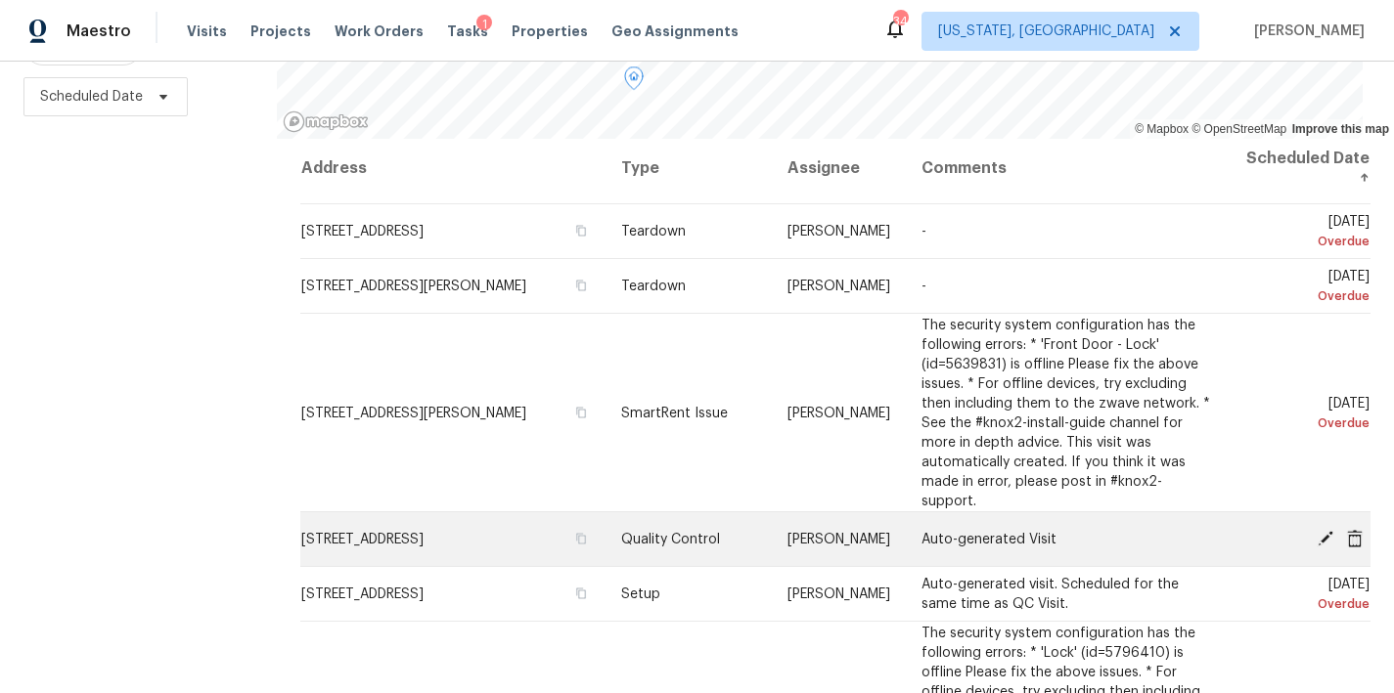
scroll to position [0, 0]
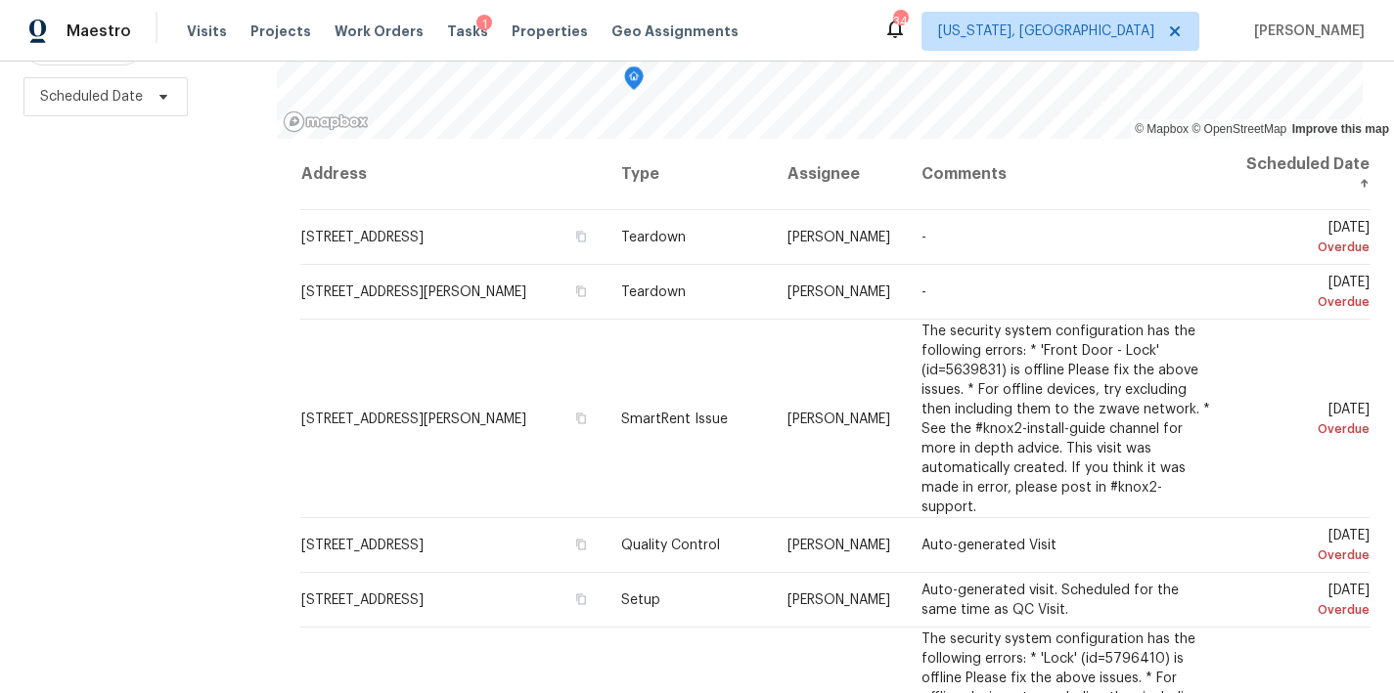
click at [132, 331] on div "Filters Reset ​ Type Assignee Scheduled Date" at bounding box center [138, 269] width 277 height 848
click at [171, 233] on div "Filters Reset ​ Type Assignee Scheduled Date" at bounding box center [138, 269] width 277 height 848
click at [167, 413] on div "Filters Reset ​ Type Assignee Scheduled Date" at bounding box center [138, 269] width 277 height 848
click at [756, 29] on div "Maestro Visits Projects Work Orders Tasks 1 Properties Geo Assignments 34 Washi…" at bounding box center [697, 31] width 1394 height 62
click at [189, 210] on div "Filters Reset ​ Type Assignee Scheduled Date" at bounding box center [138, 269] width 277 height 848
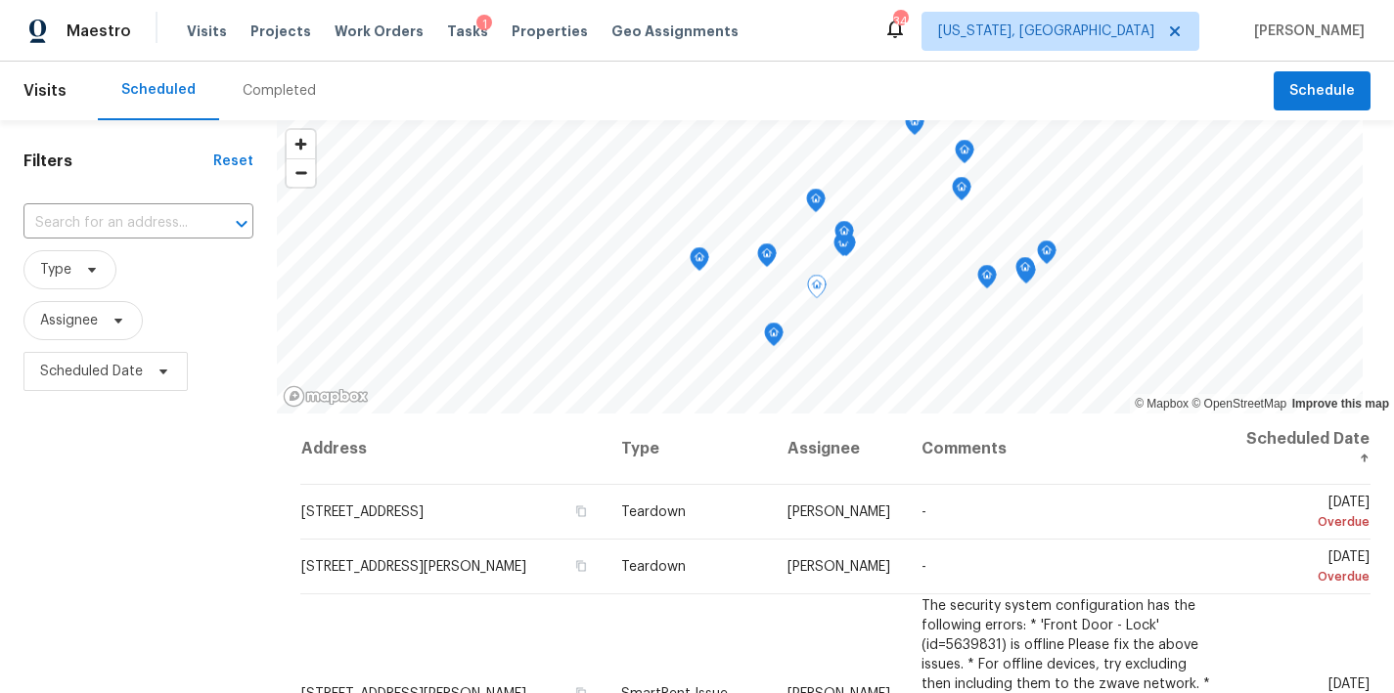
click at [188, 546] on div "Filters Reset ​ Type Assignee Scheduled Date" at bounding box center [138, 544] width 277 height 848
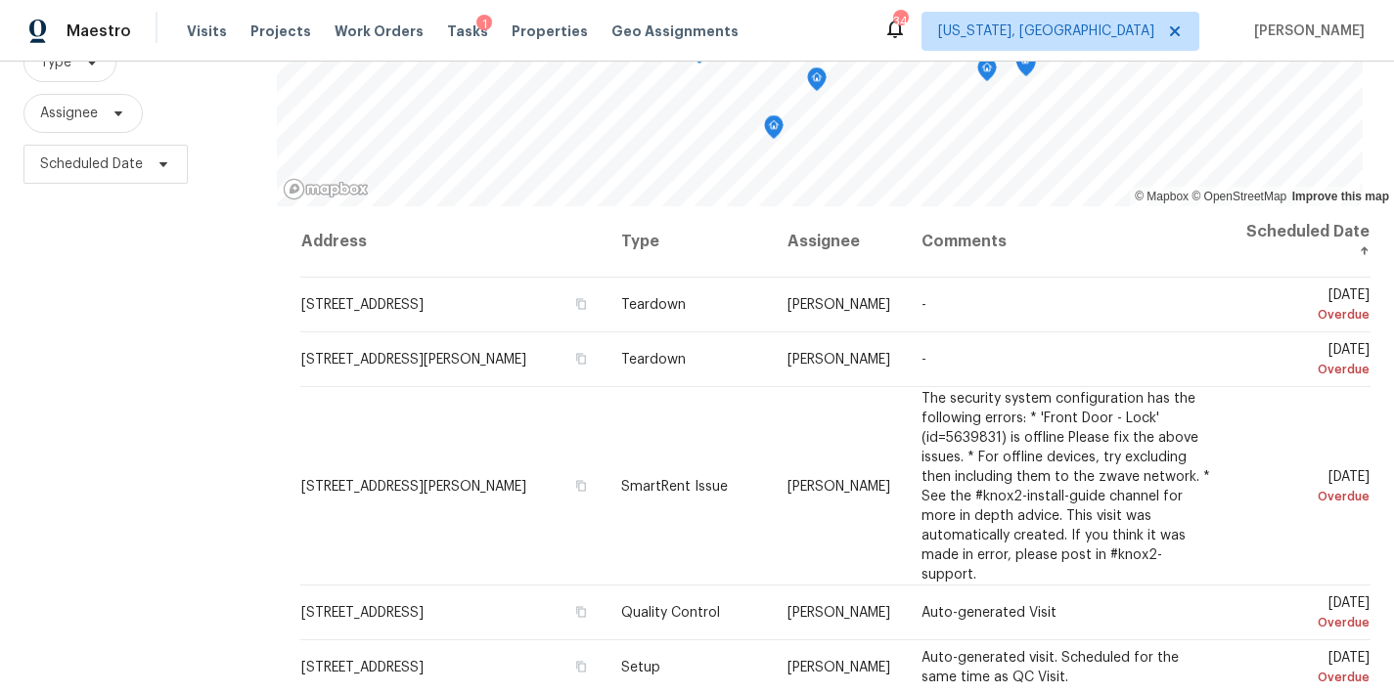
scroll to position [290, 0]
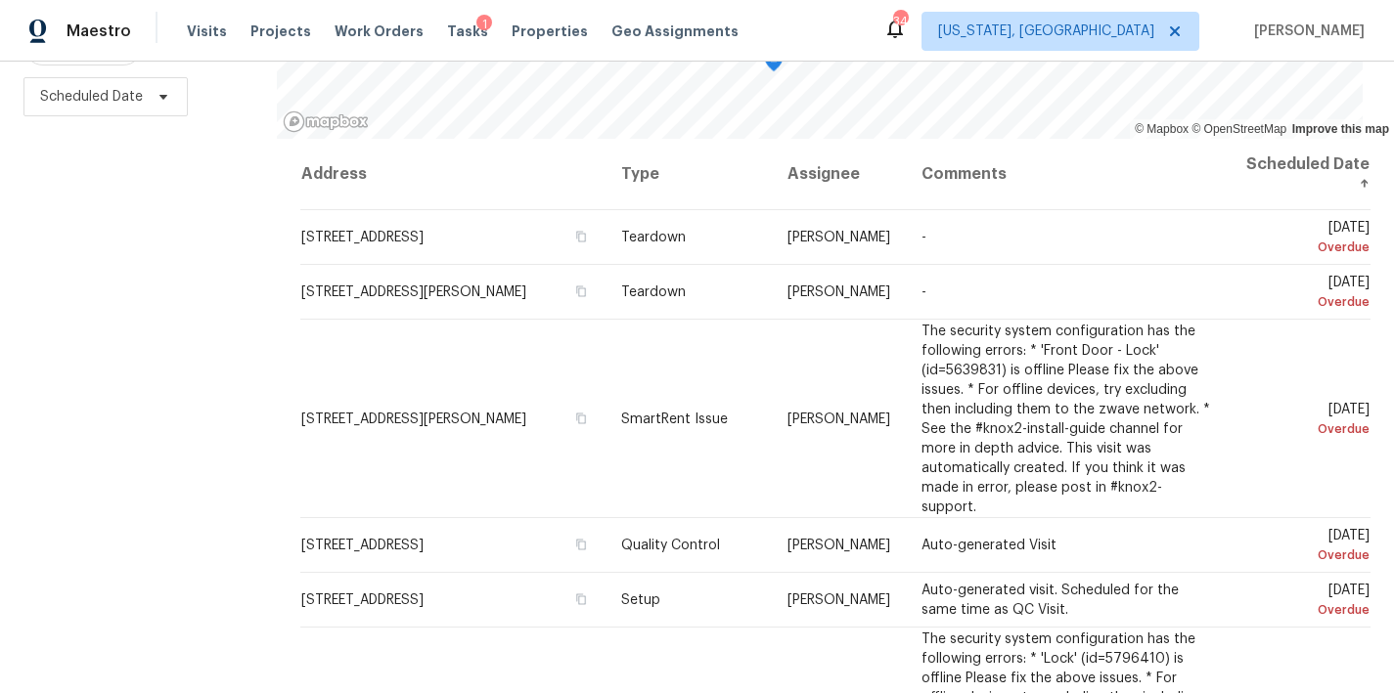
click at [142, 470] on div "Filters Reset ​ Type Assignee Scheduled Date" at bounding box center [138, 269] width 277 height 848
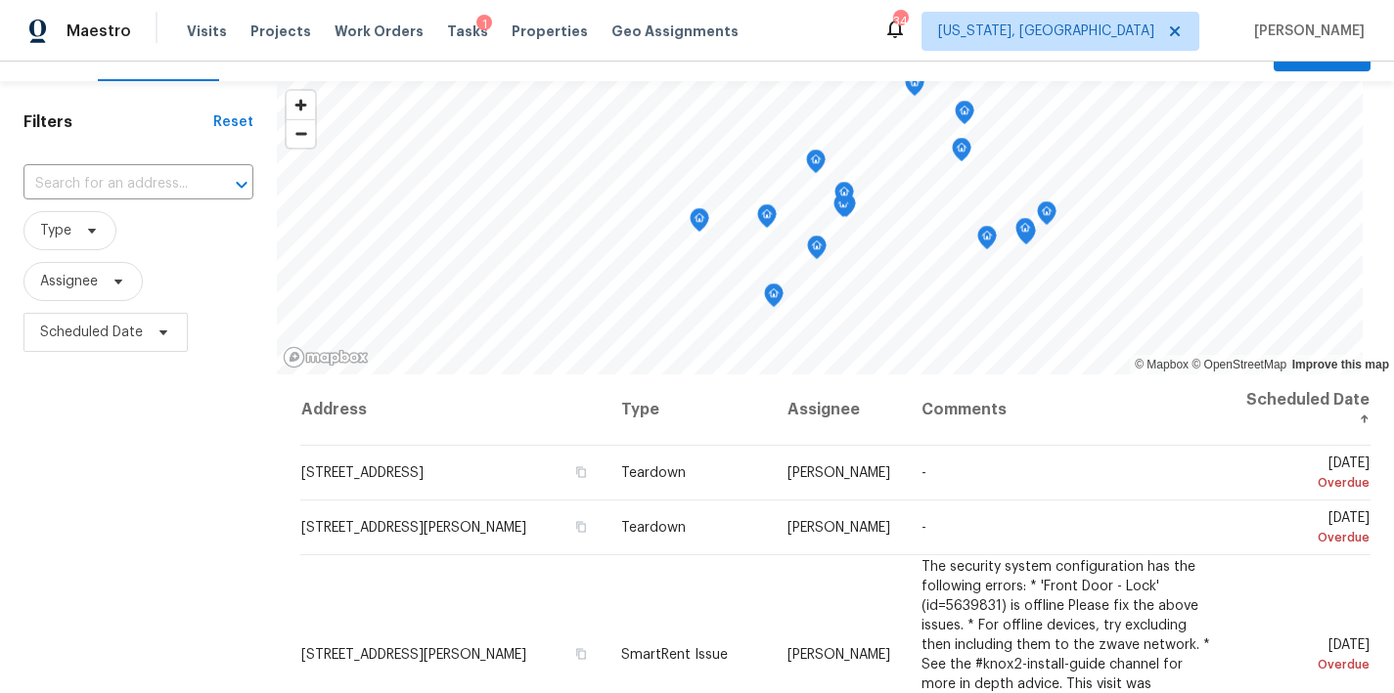
scroll to position [148, 0]
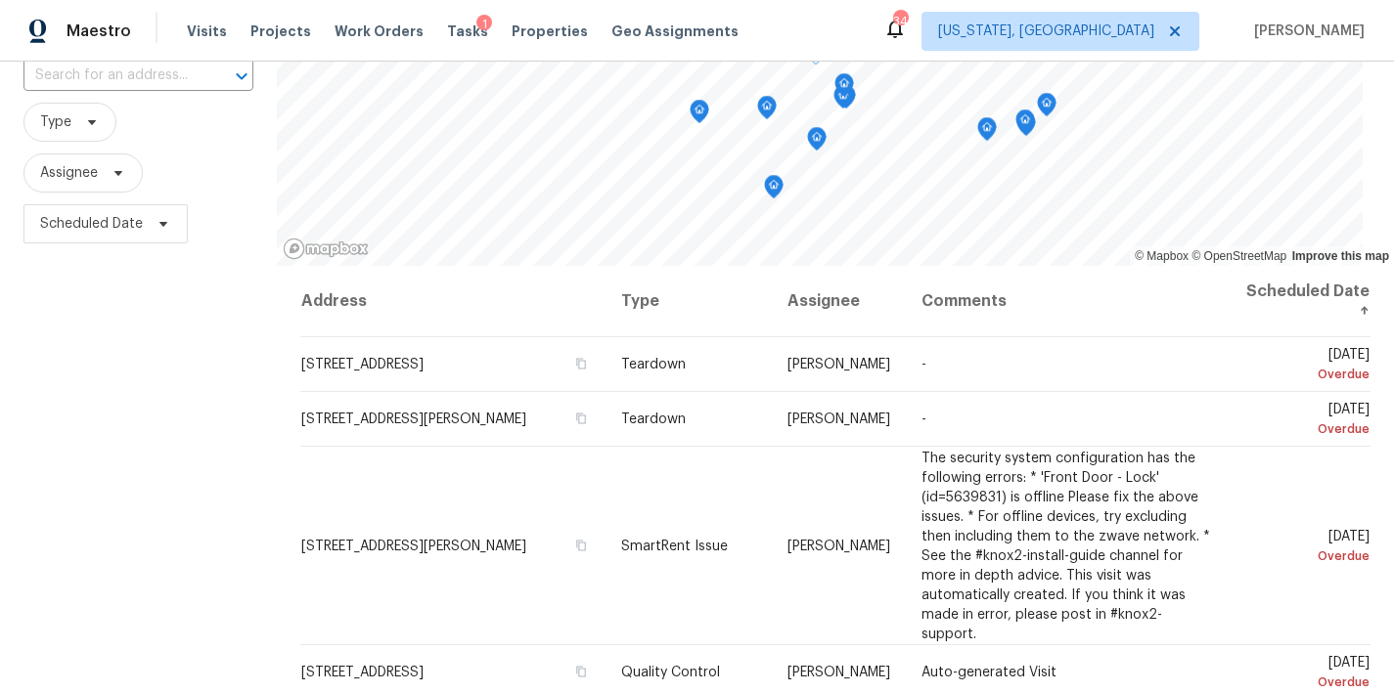
click at [277, 419] on div "Address Type Assignee Comments Scheduled Date ↑ 4675 Red Admiral Way # 149, Fai…" at bounding box center [835, 543] width 1117 height 555
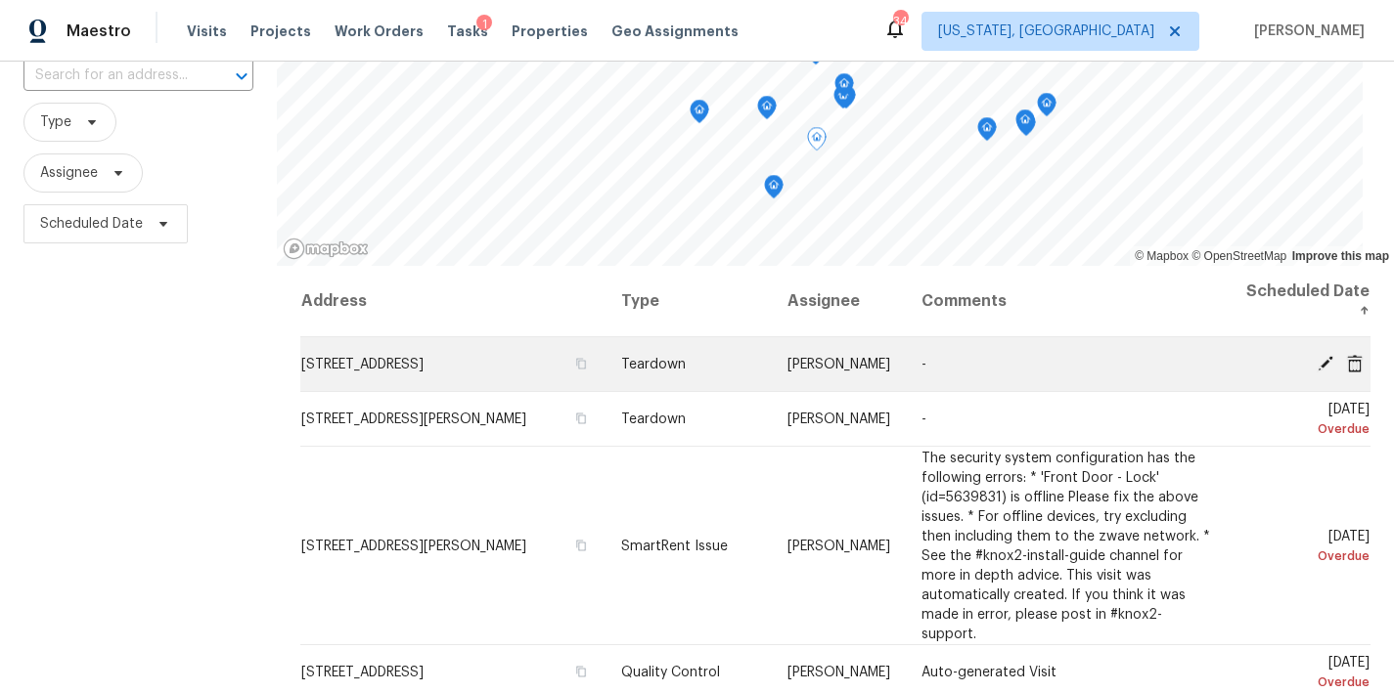
click at [1347, 359] on icon at bounding box center [1355, 363] width 16 height 18
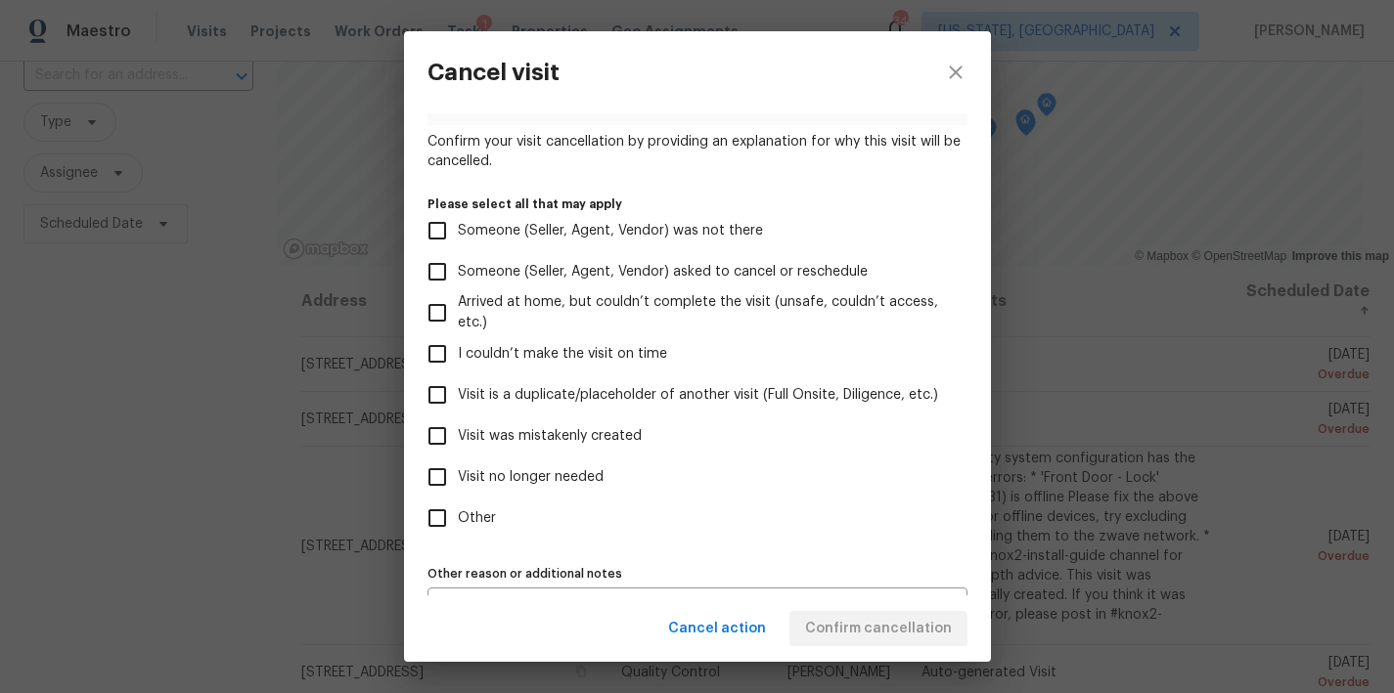
scroll to position [175, 0]
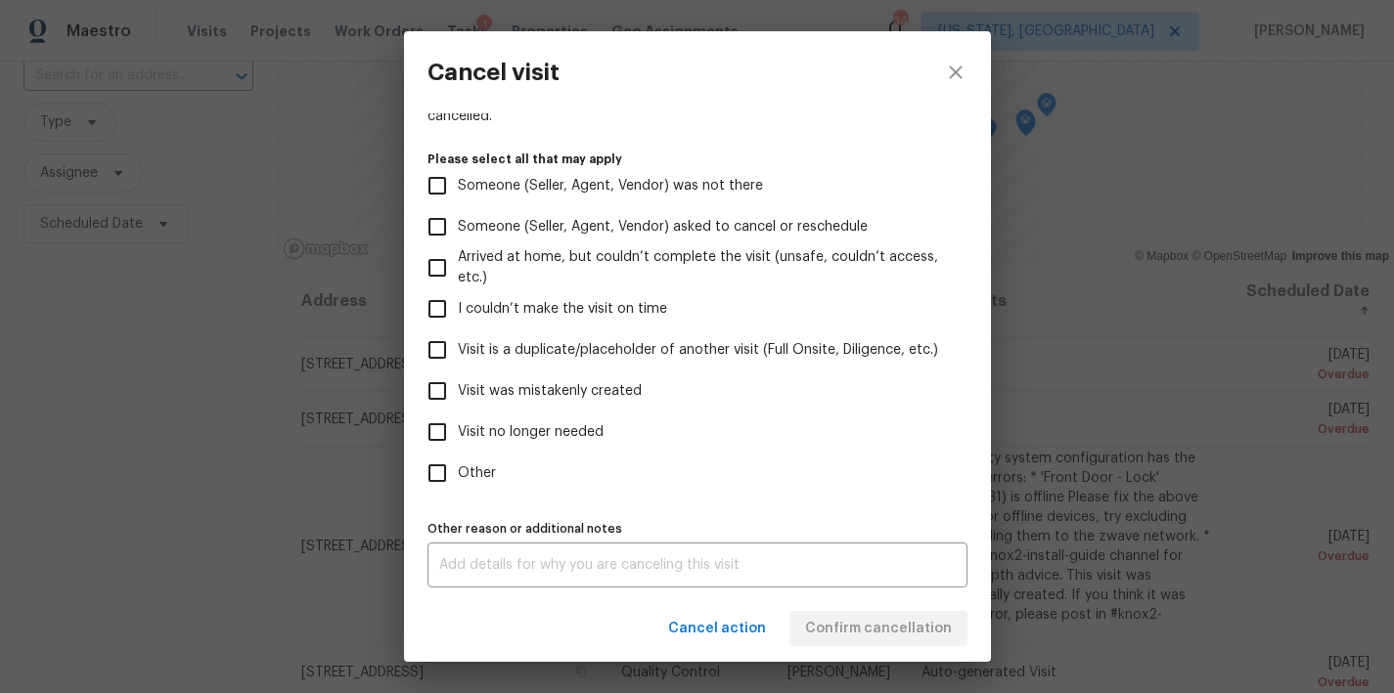
click at [585, 309] on span "I couldn’t make the visit on time" at bounding box center [562, 309] width 209 height 21
click at [458, 309] on input "I couldn’t make the visit on time" at bounding box center [437, 309] width 41 height 41
checkbox input "true"
click at [550, 573] on div "x Other reason or additional notes" at bounding box center [697, 565] width 540 height 45
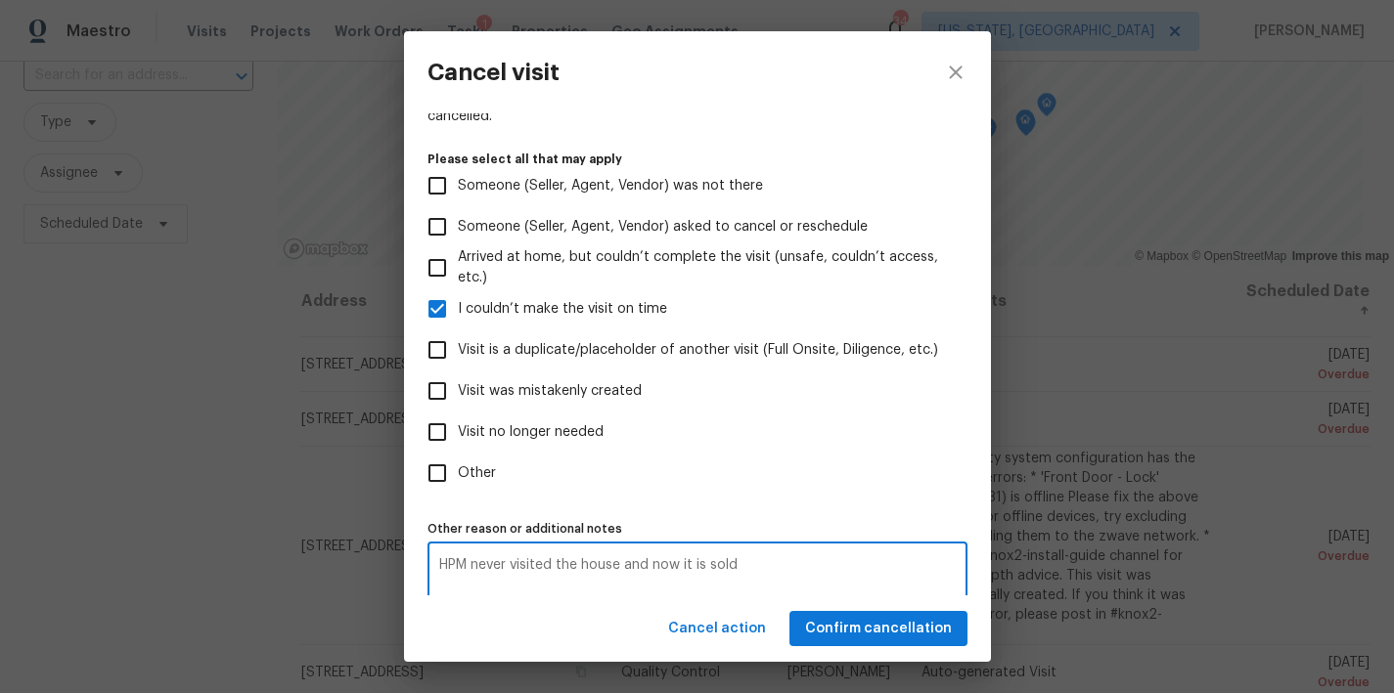
type textarea "HPM never visited the house and now it is sold"
click at [908, 630] on span "Confirm cancellation" at bounding box center [878, 629] width 147 height 24
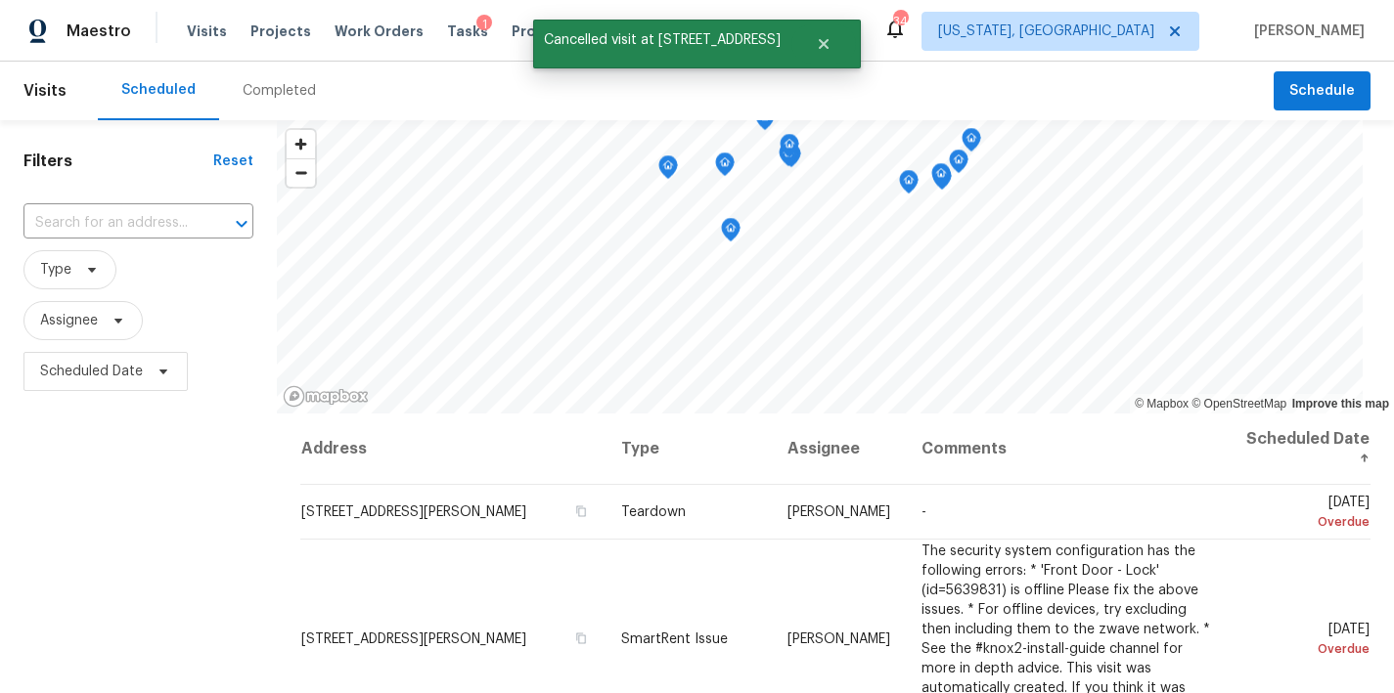
click at [131, 574] on div "Filters Reset ​ Type Assignee Scheduled Date" at bounding box center [138, 544] width 277 height 848
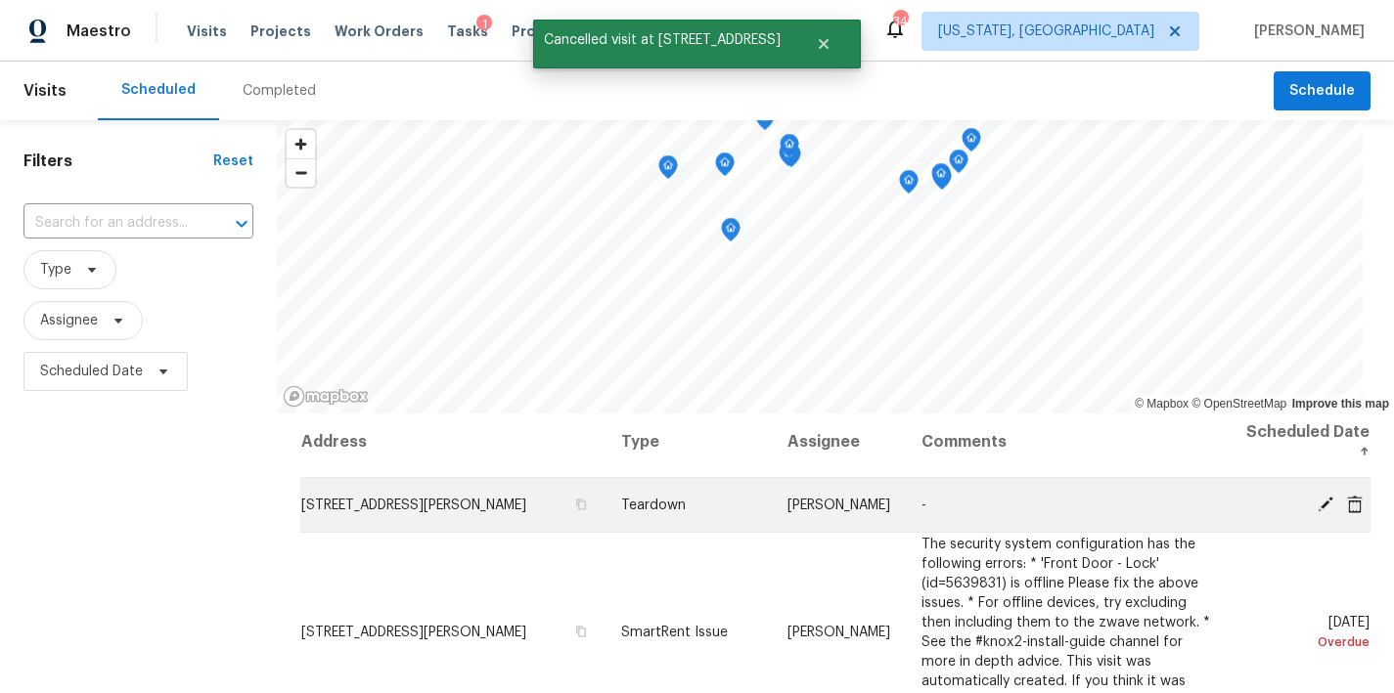
scroll to position [5, 0]
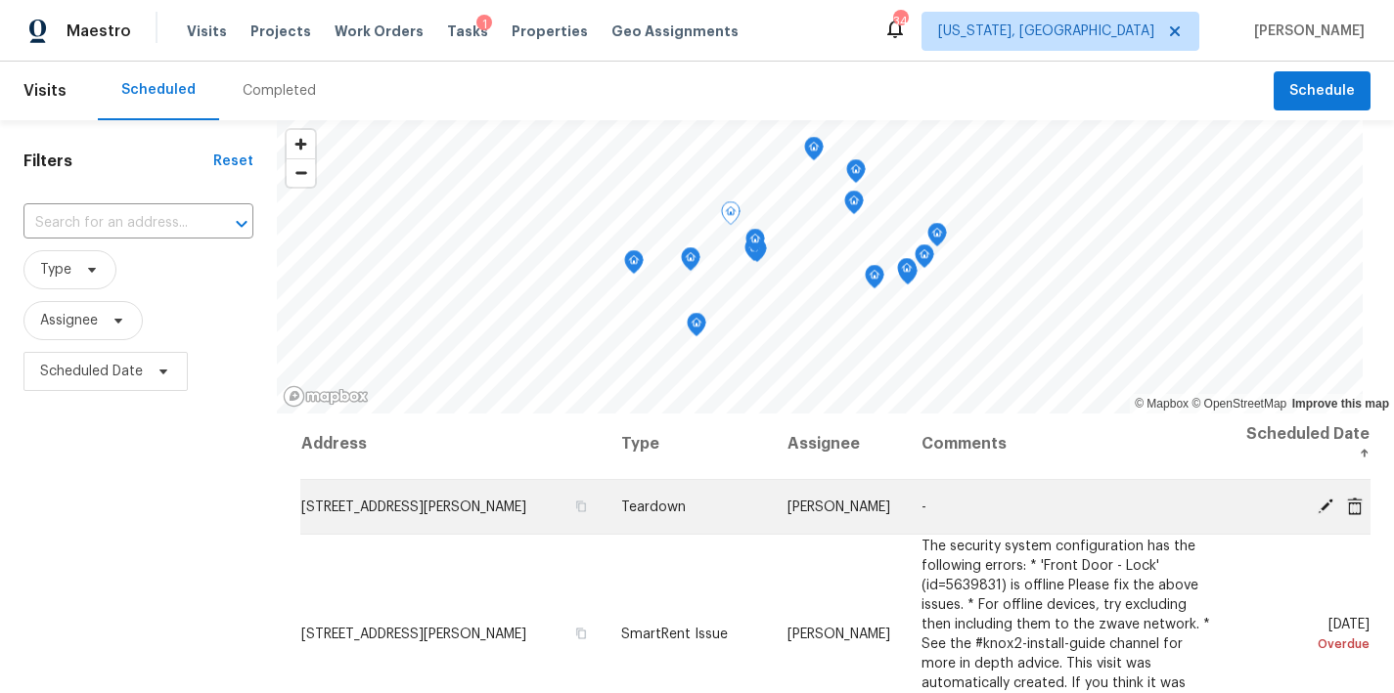
click at [1317, 505] on icon at bounding box center [1325, 506] width 16 height 16
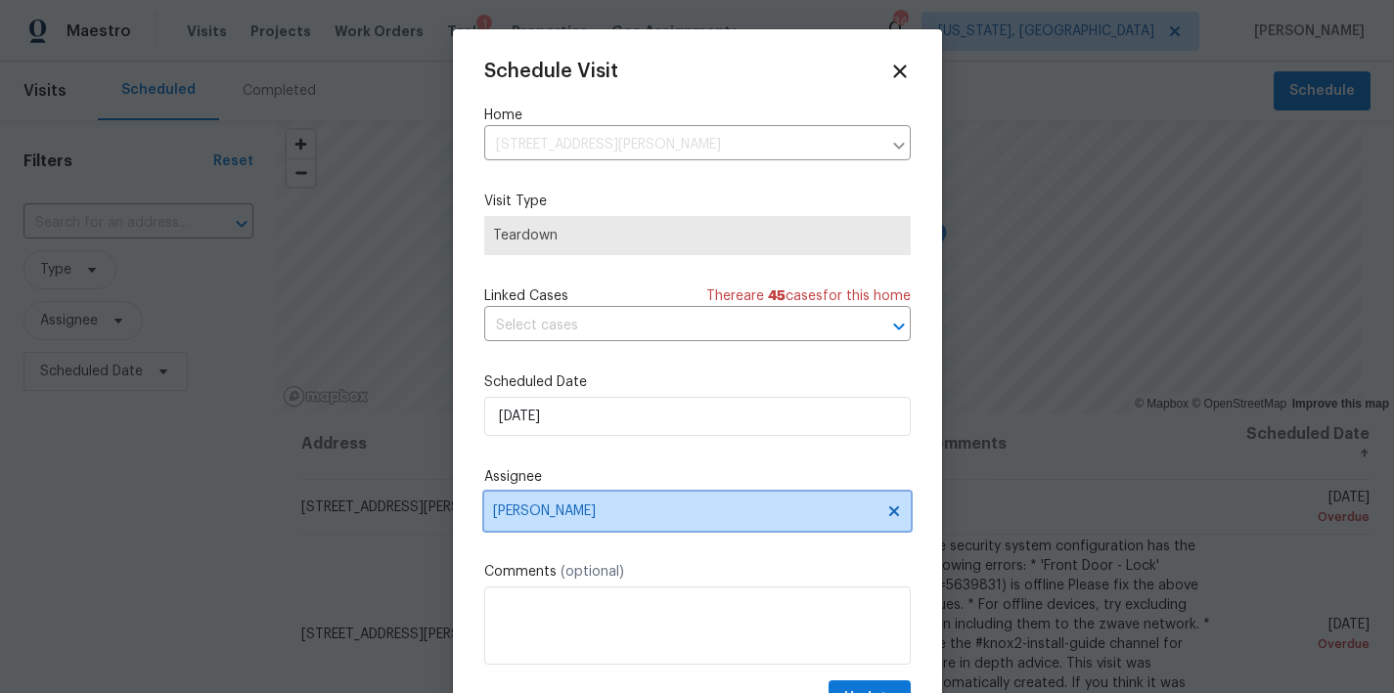
click at [575, 510] on span "Nicolas Campuzano" at bounding box center [684, 512] width 383 height 16
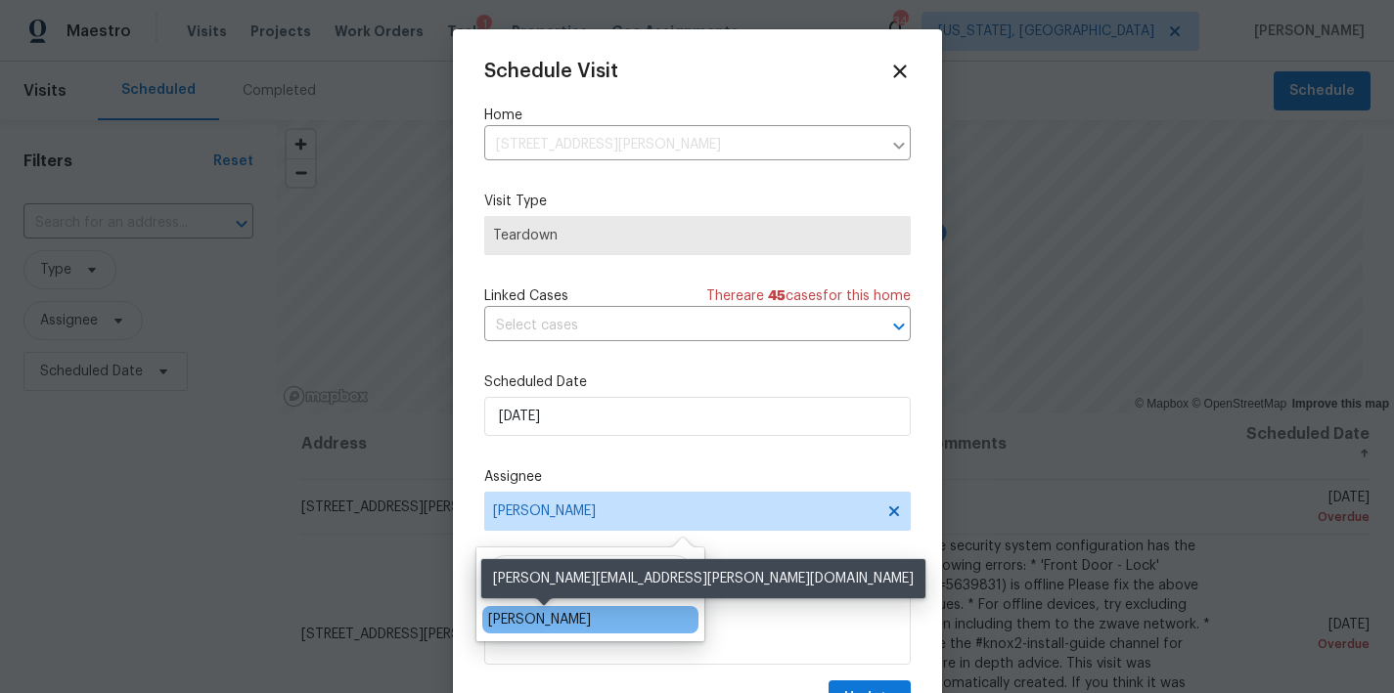
type input "pace"
click at [554, 624] on div "Christopher Pace" at bounding box center [539, 620] width 103 height 20
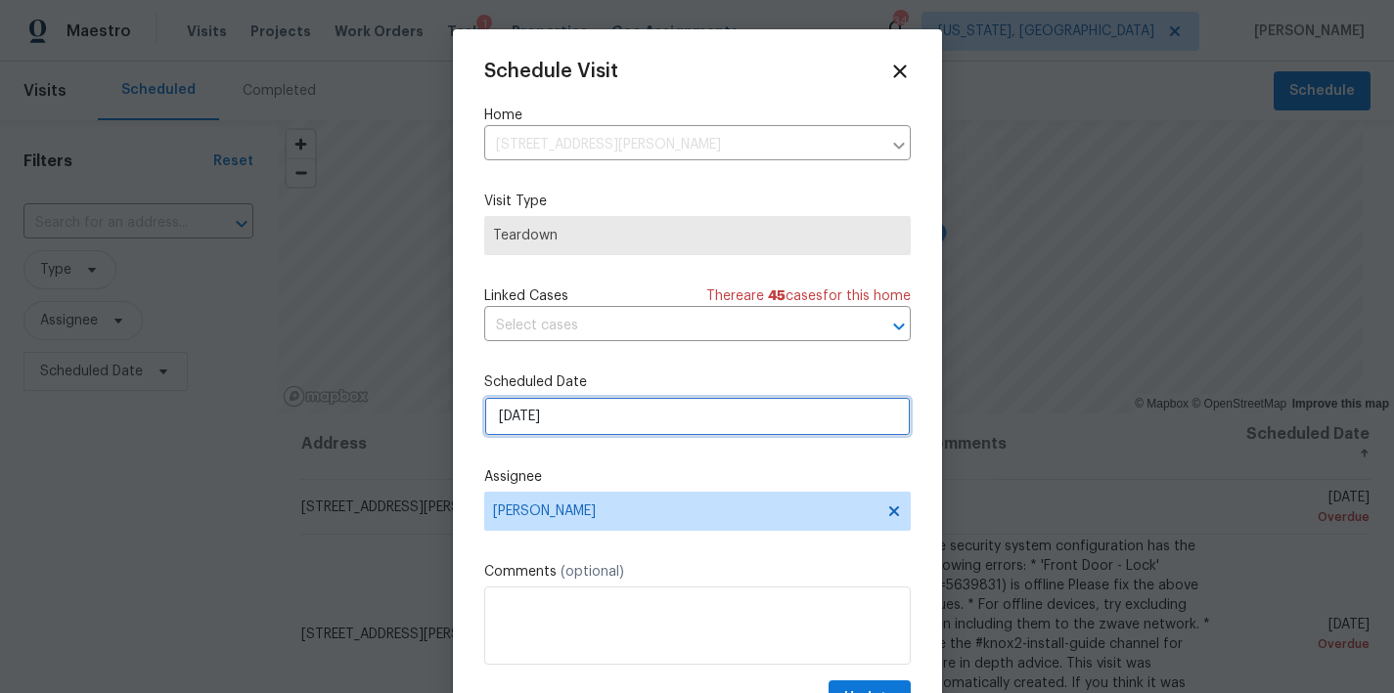
click at [541, 415] on input "8/10/2025" at bounding box center [697, 416] width 426 height 39
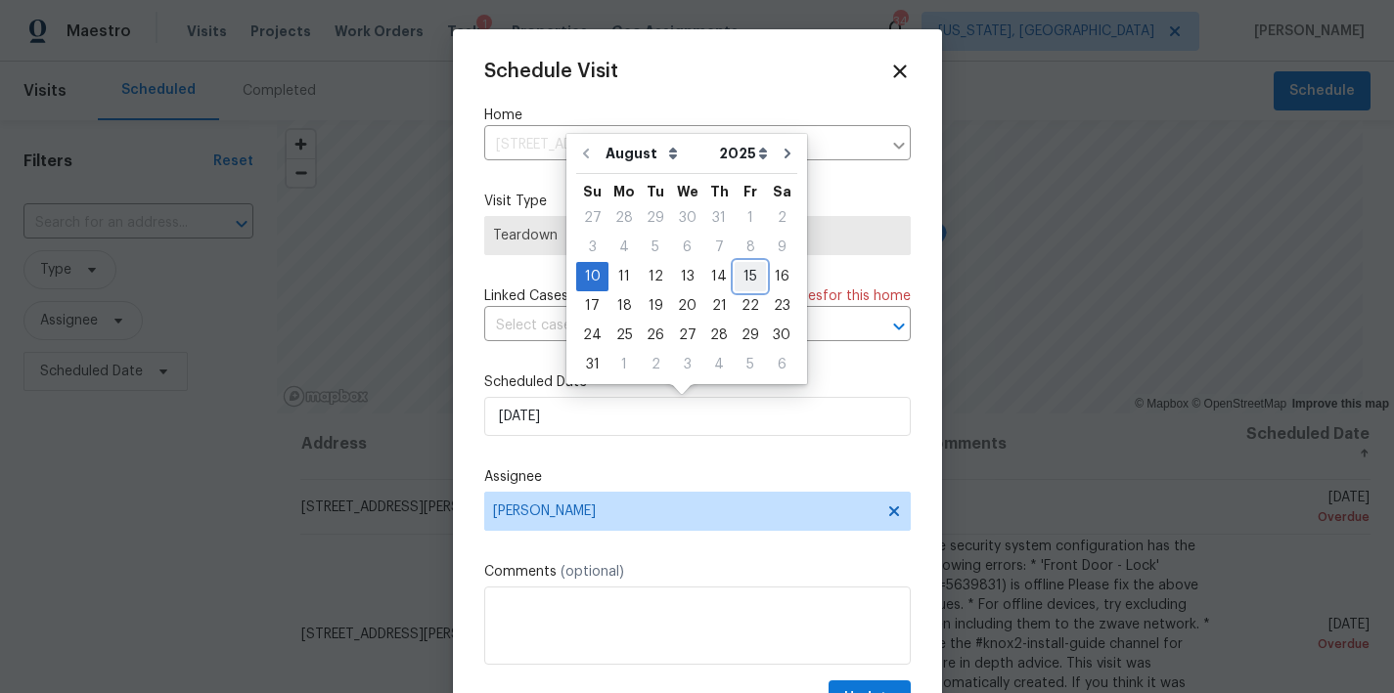
click at [735, 277] on div "15" at bounding box center [750, 276] width 31 height 27
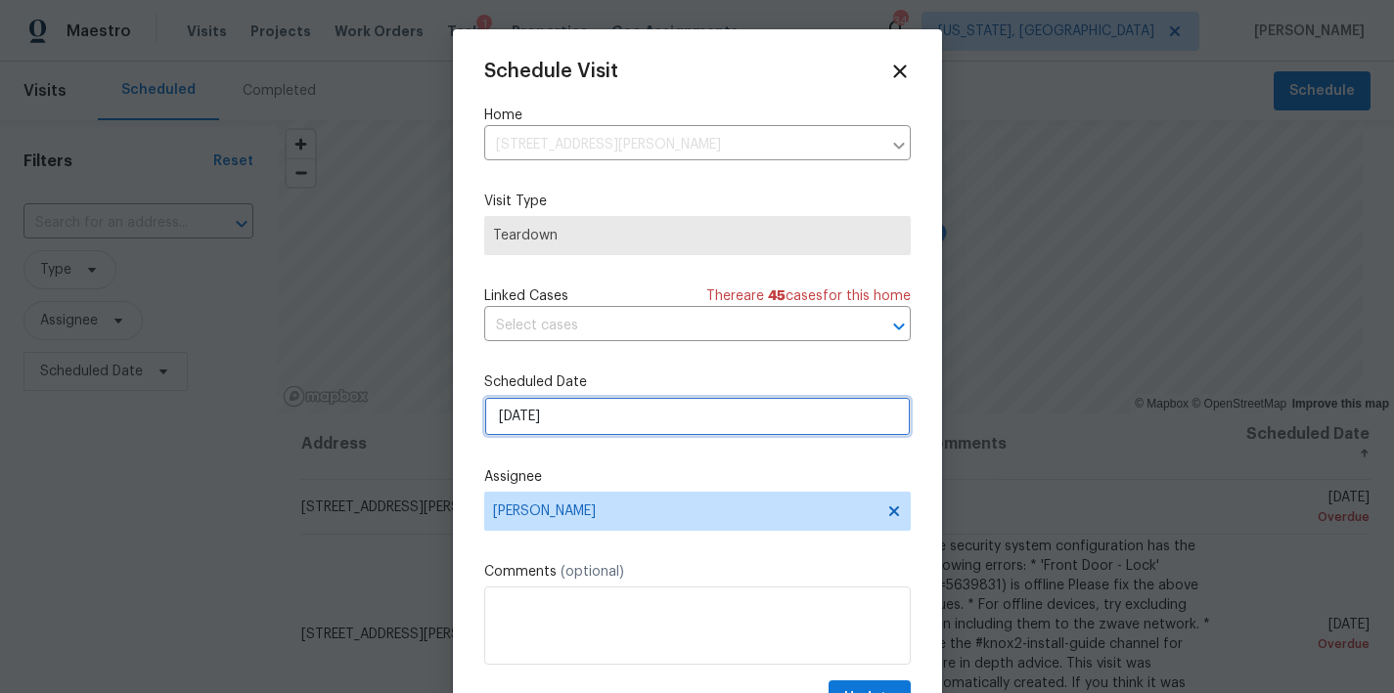
click at [539, 403] on input "8/15/2025" at bounding box center [697, 416] width 426 height 39
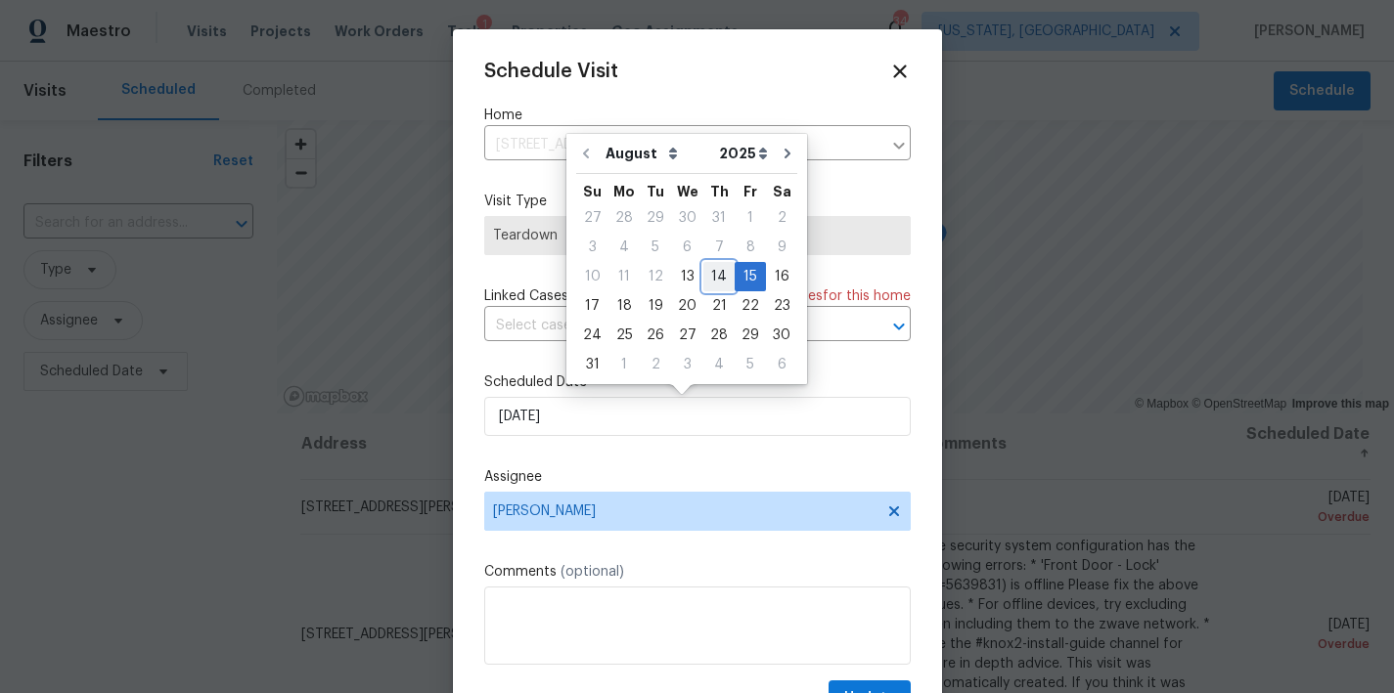
click at [719, 279] on div "14" at bounding box center [718, 276] width 31 height 27
type input "8/14/2025"
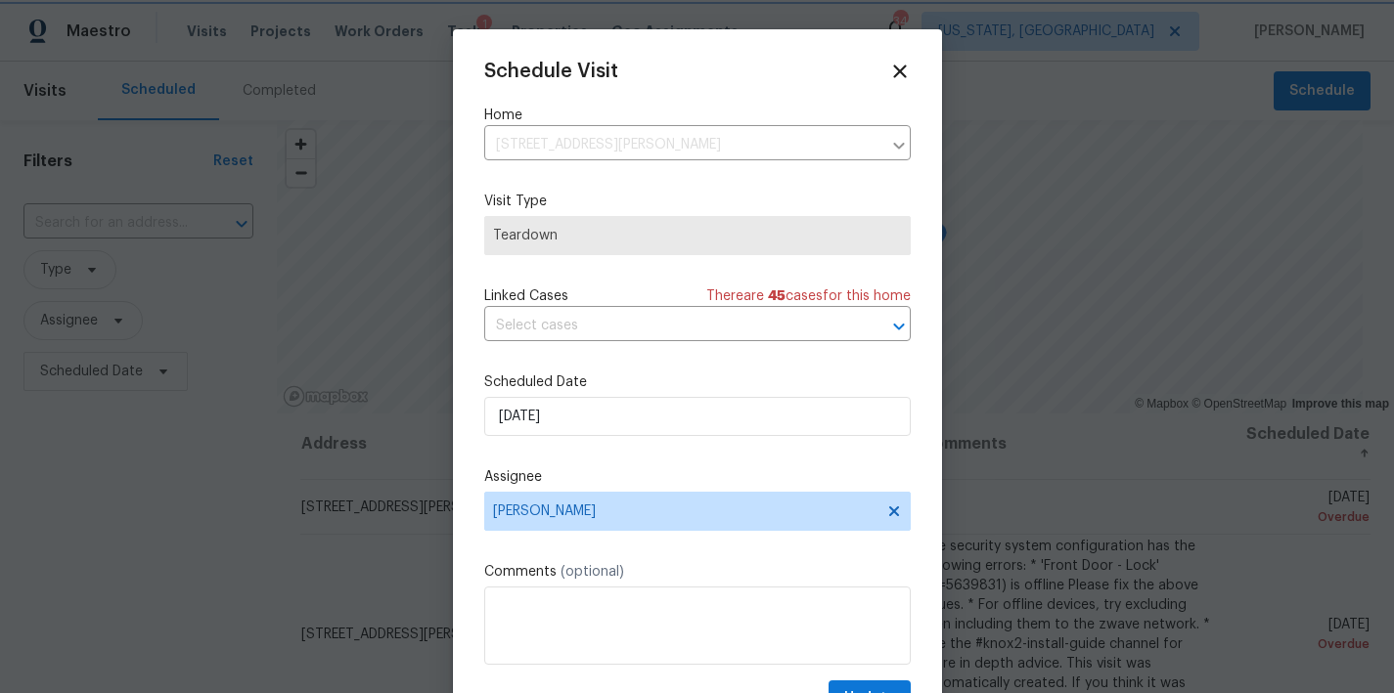
scroll to position [35, 0]
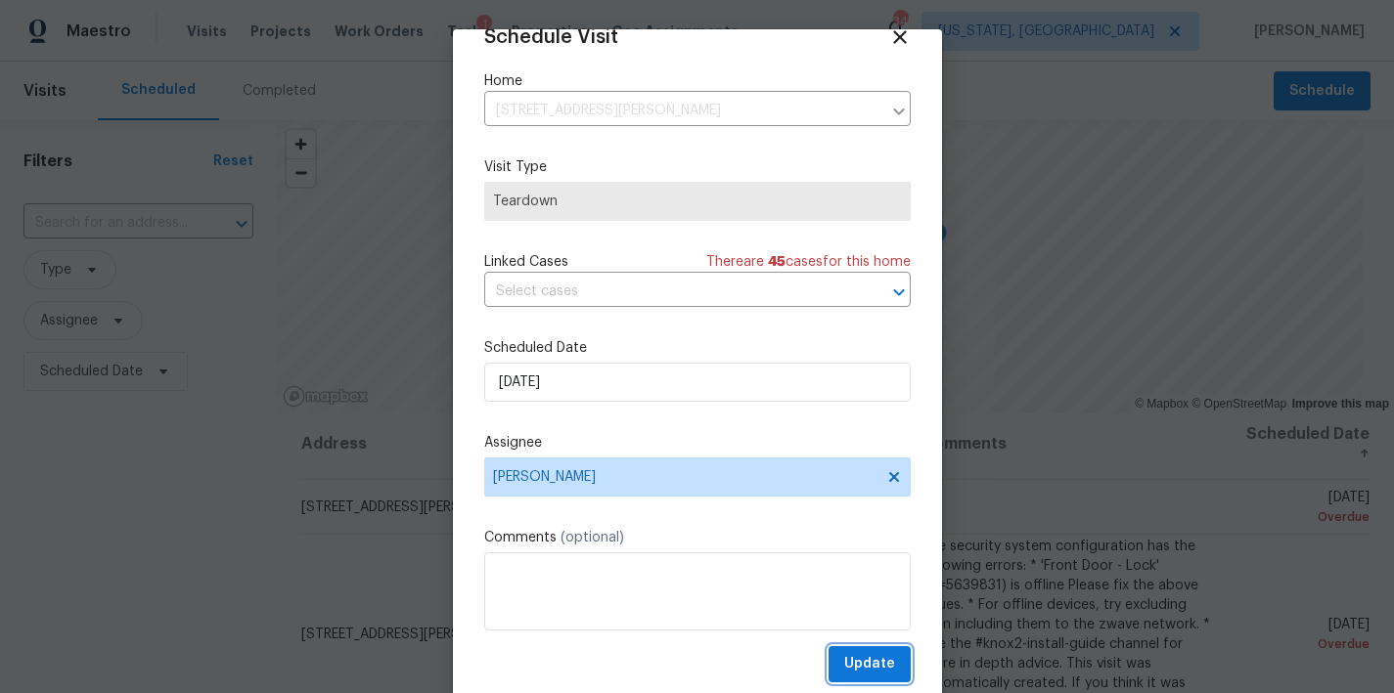
click at [844, 654] on span "Update" at bounding box center [869, 664] width 51 height 24
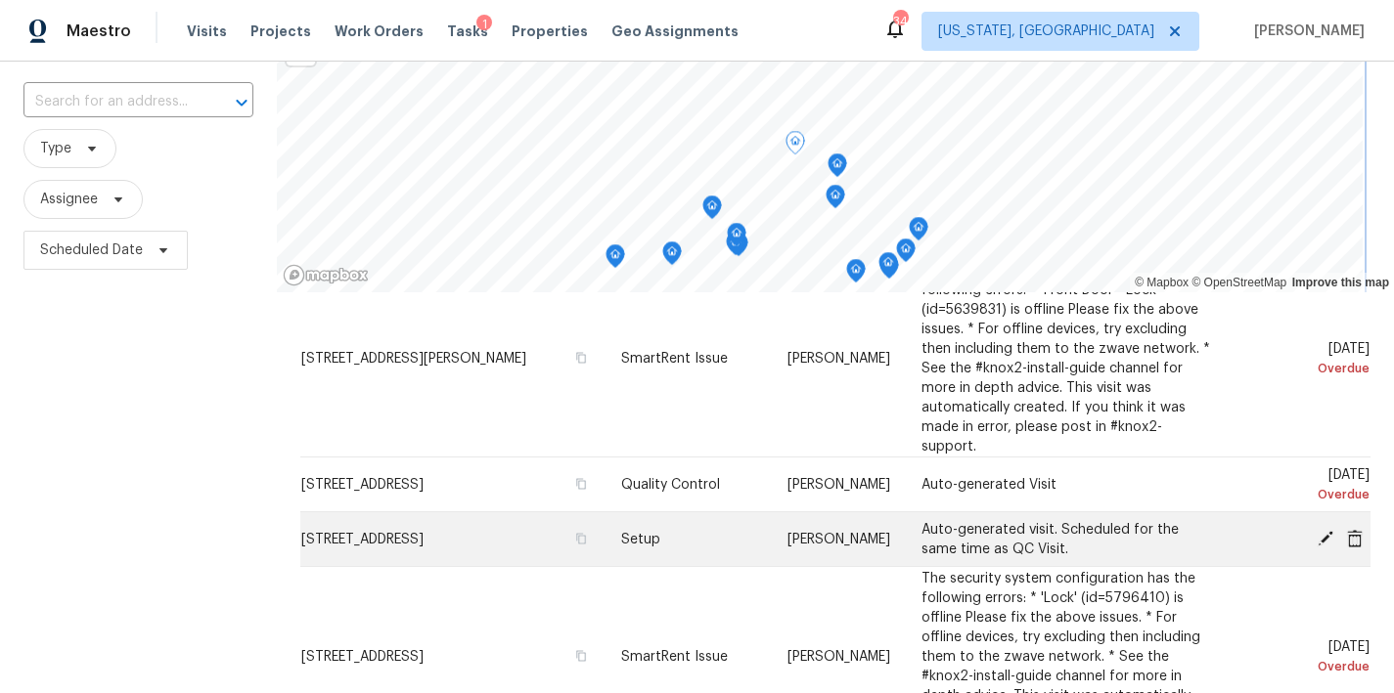
scroll to position [183, 0]
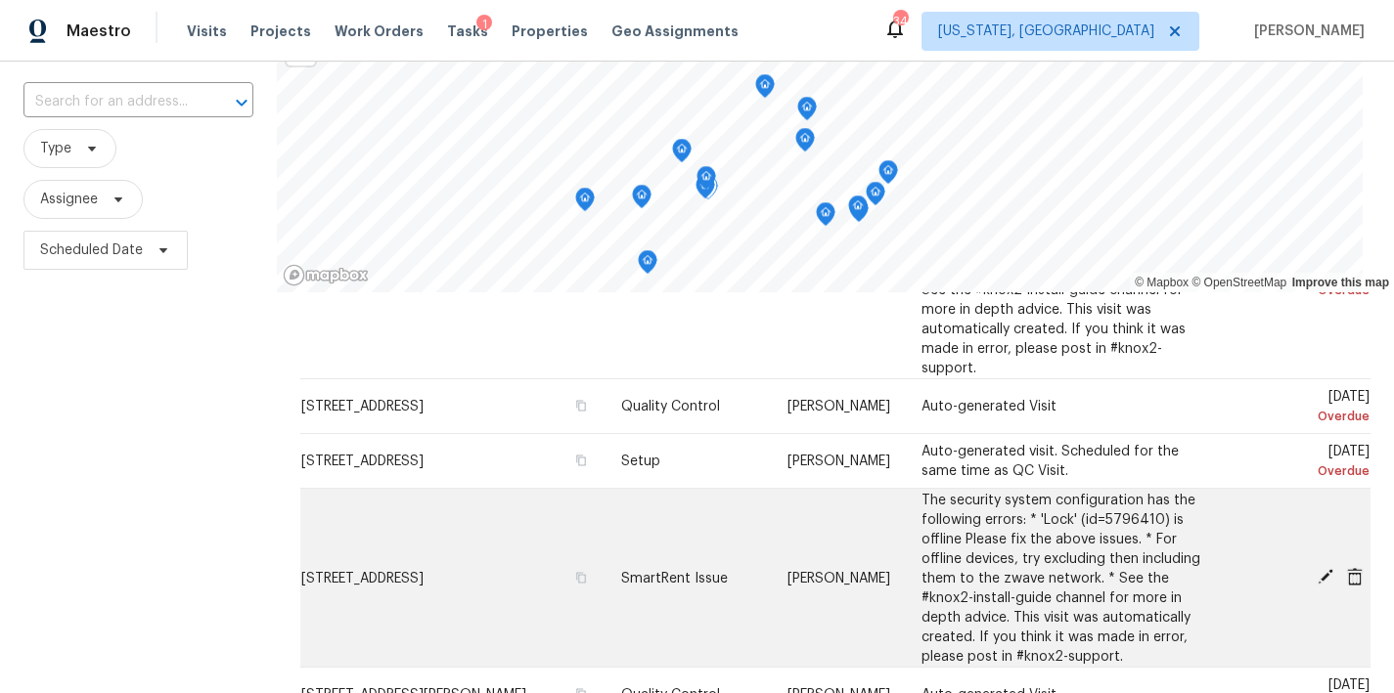
click at [1317, 574] on icon at bounding box center [1325, 577] width 16 height 16
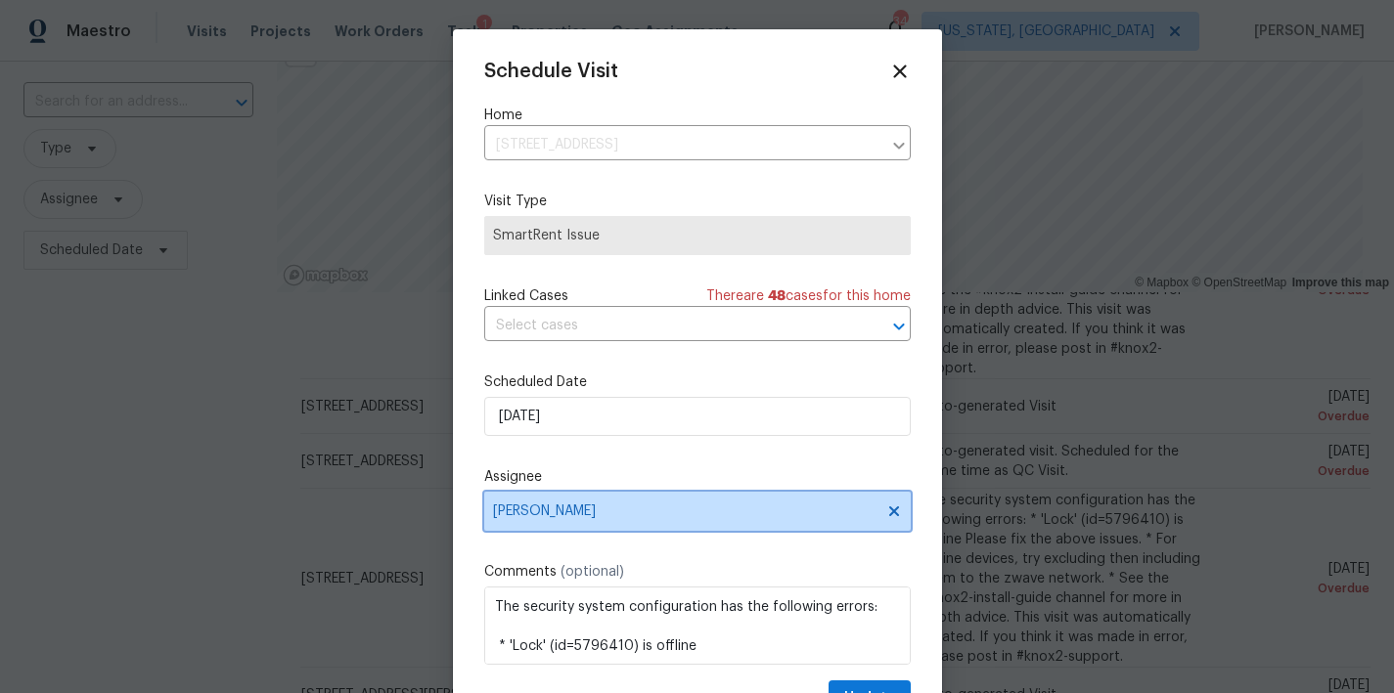
click at [568, 506] on span "Nicolas Campuzano" at bounding box center [684, 512] width 383 height 16
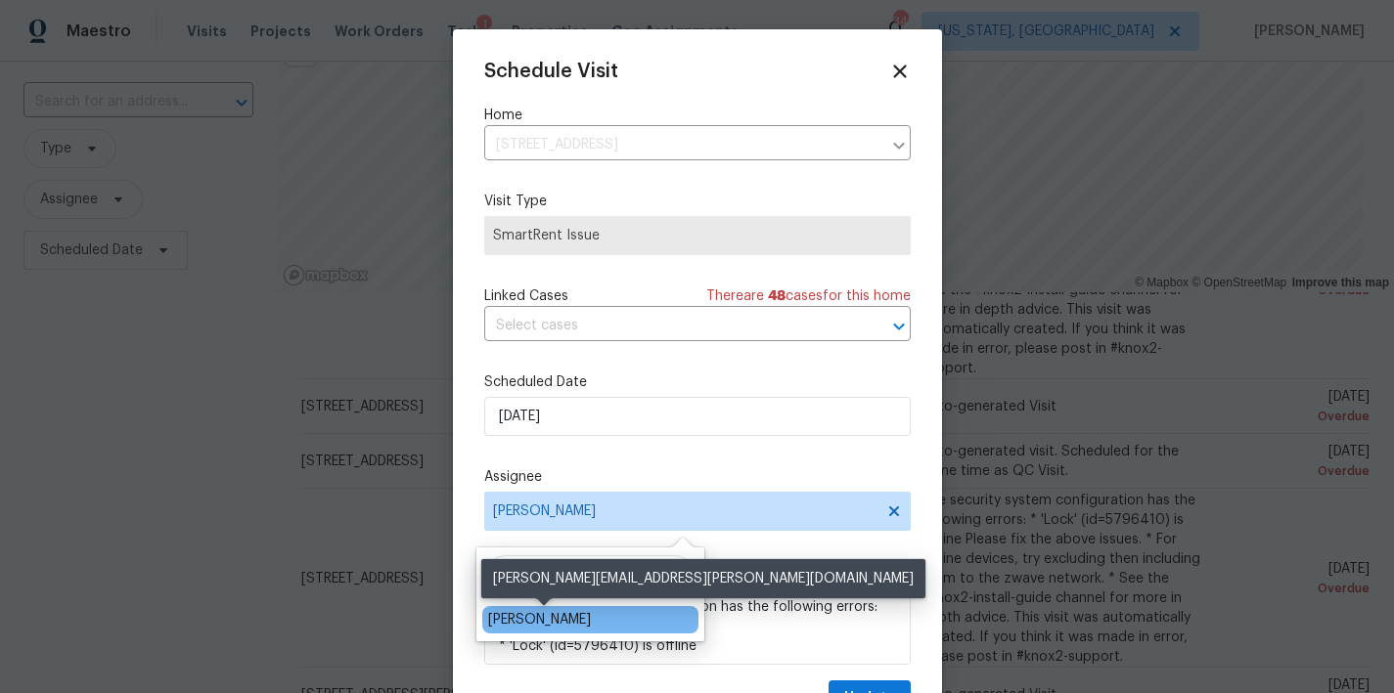
type input "pace"
click at [544, 619] on div "Christopher Pace" at bounding box center [539, 620] width 103 height 20
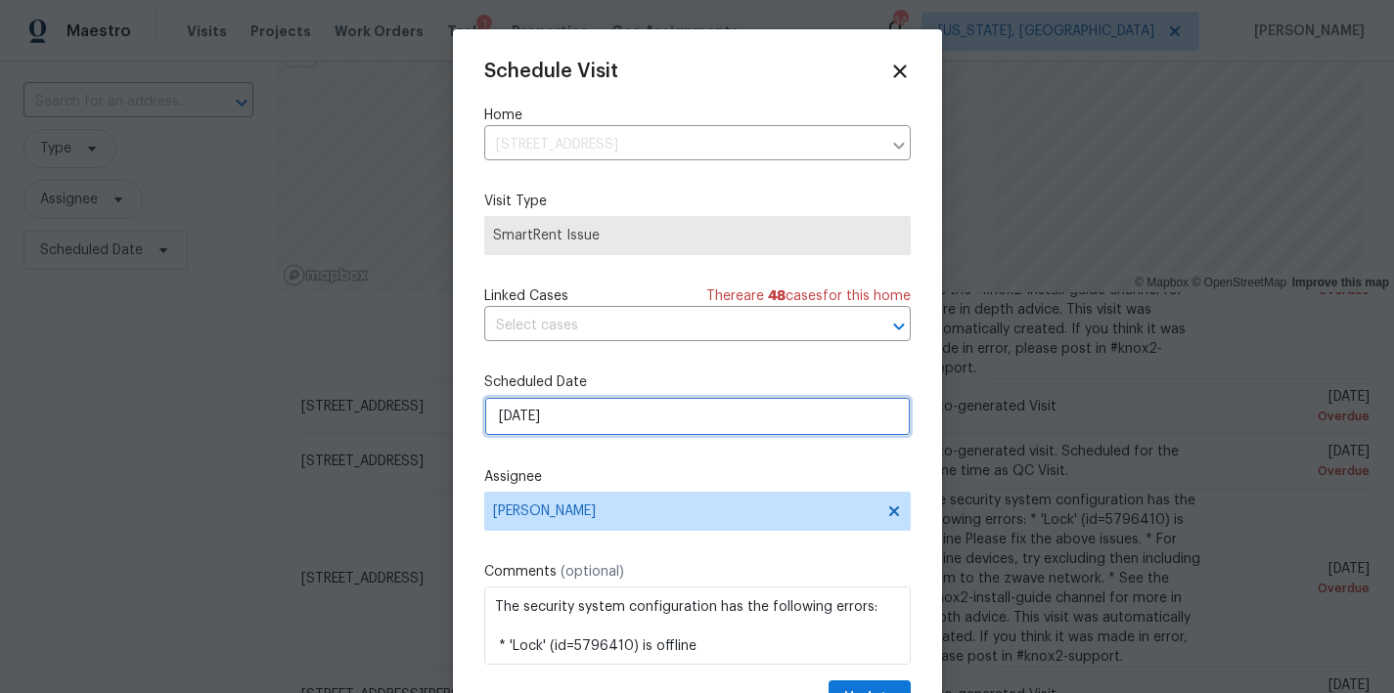
click at [564, 418] on input "8/12/2025" at bounding box center [697, 416] width 426 height 39
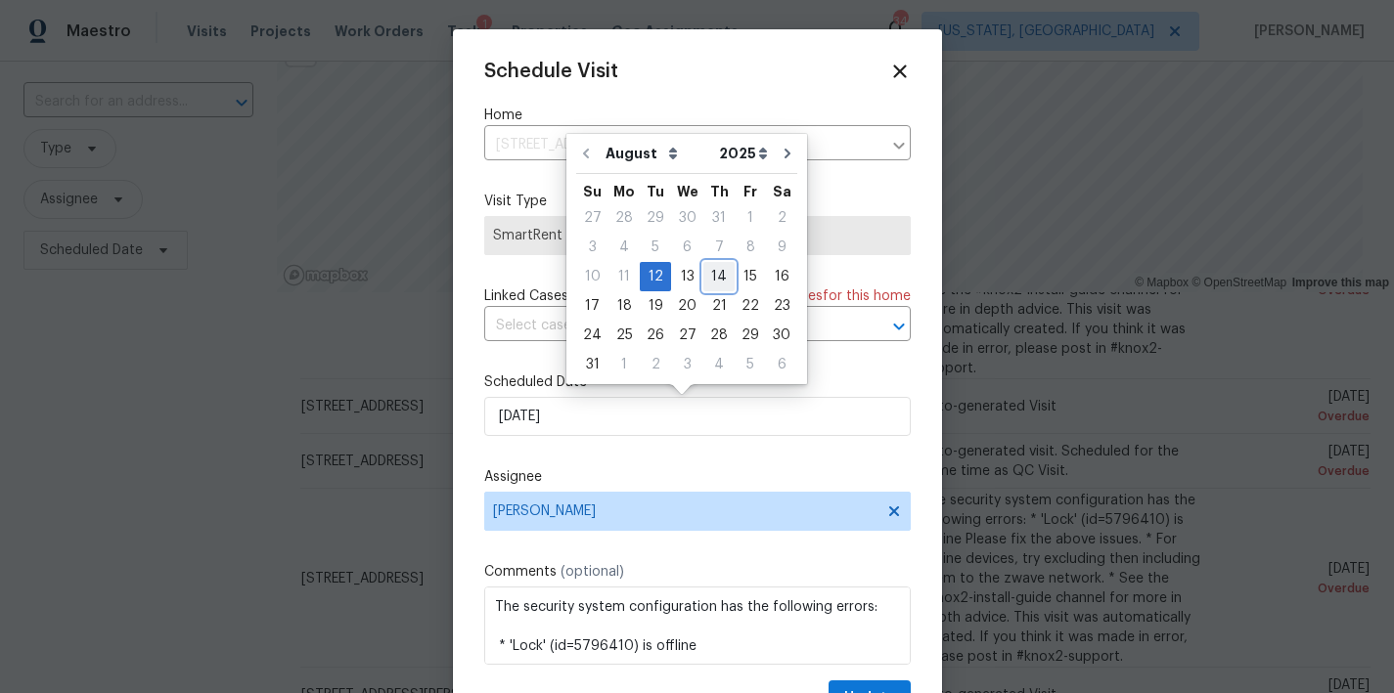
click at [708, 273] on div "14" at bounding box center [718, 276] width 31 height 27
type input "8/14/2025"
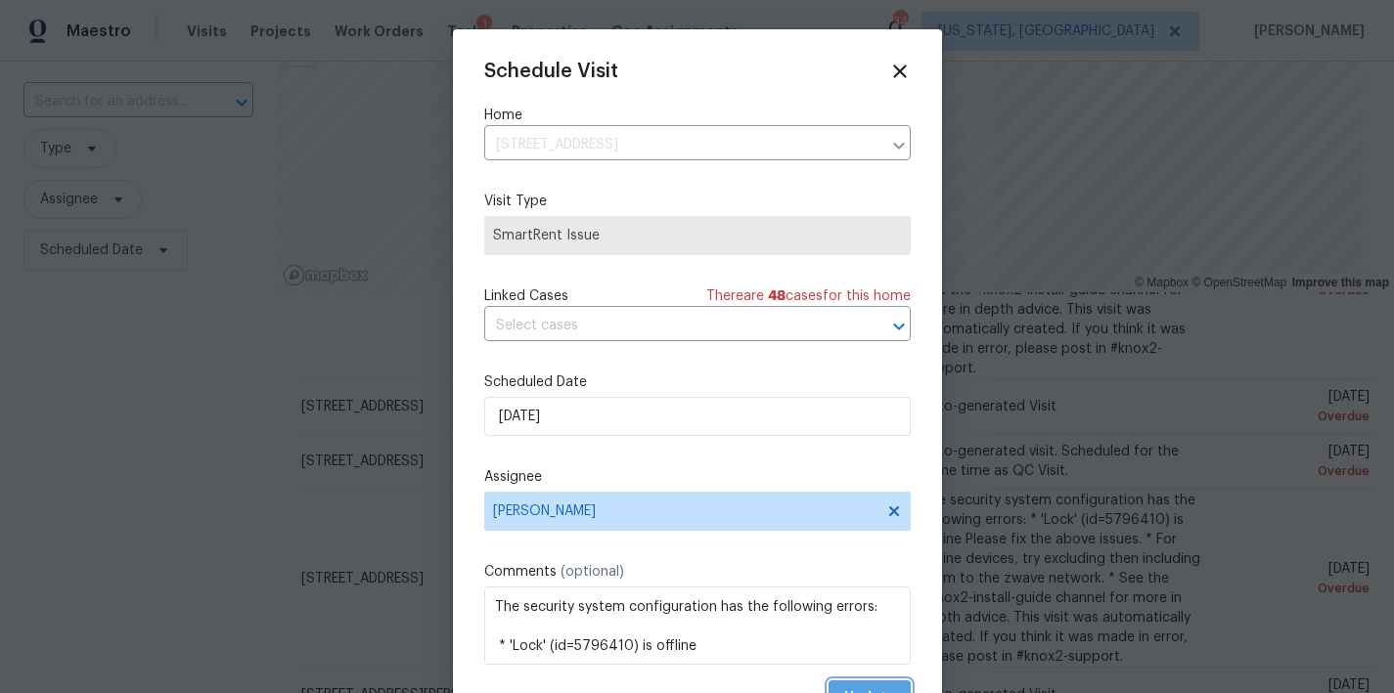
click at [856, 689] on span "Update" at bounding box center [869, 699] width 51 height 24
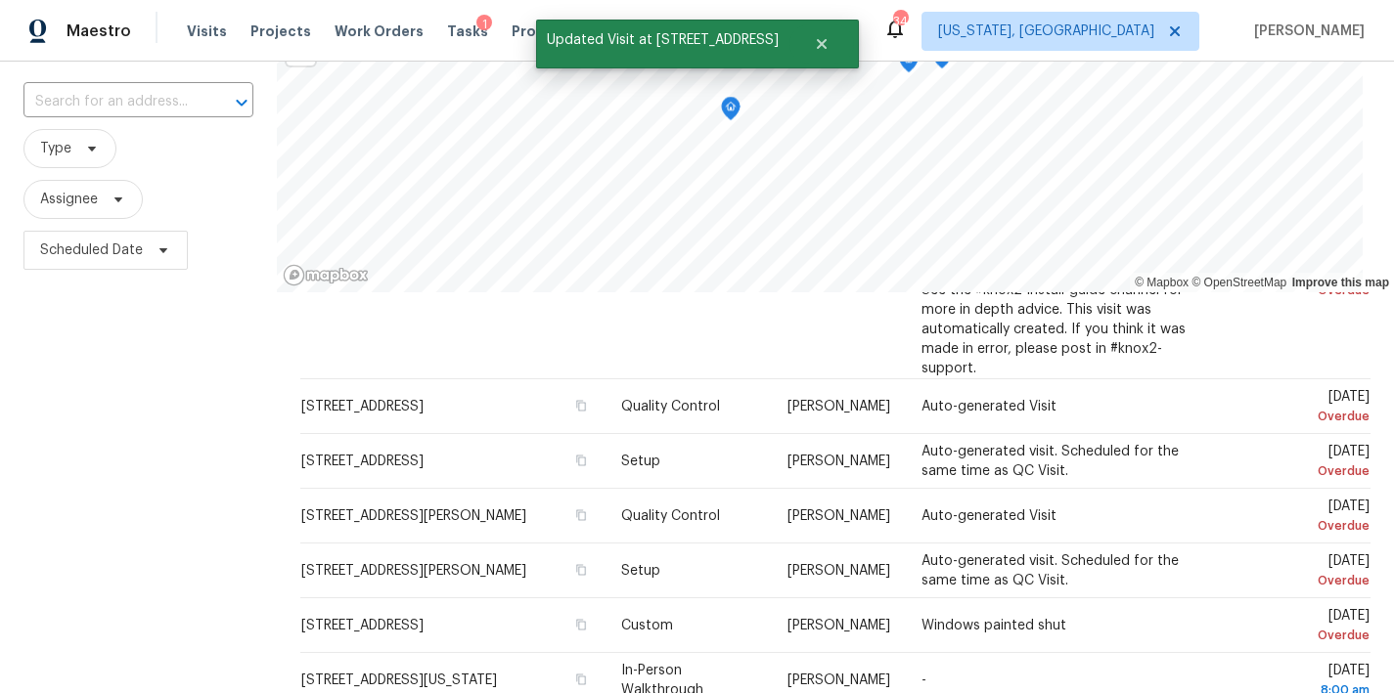
click at [179, 598] on div "Filters Reset ​ Type Assignee Scheduled Date" at bounding box center [138, 423] width 277 height 848
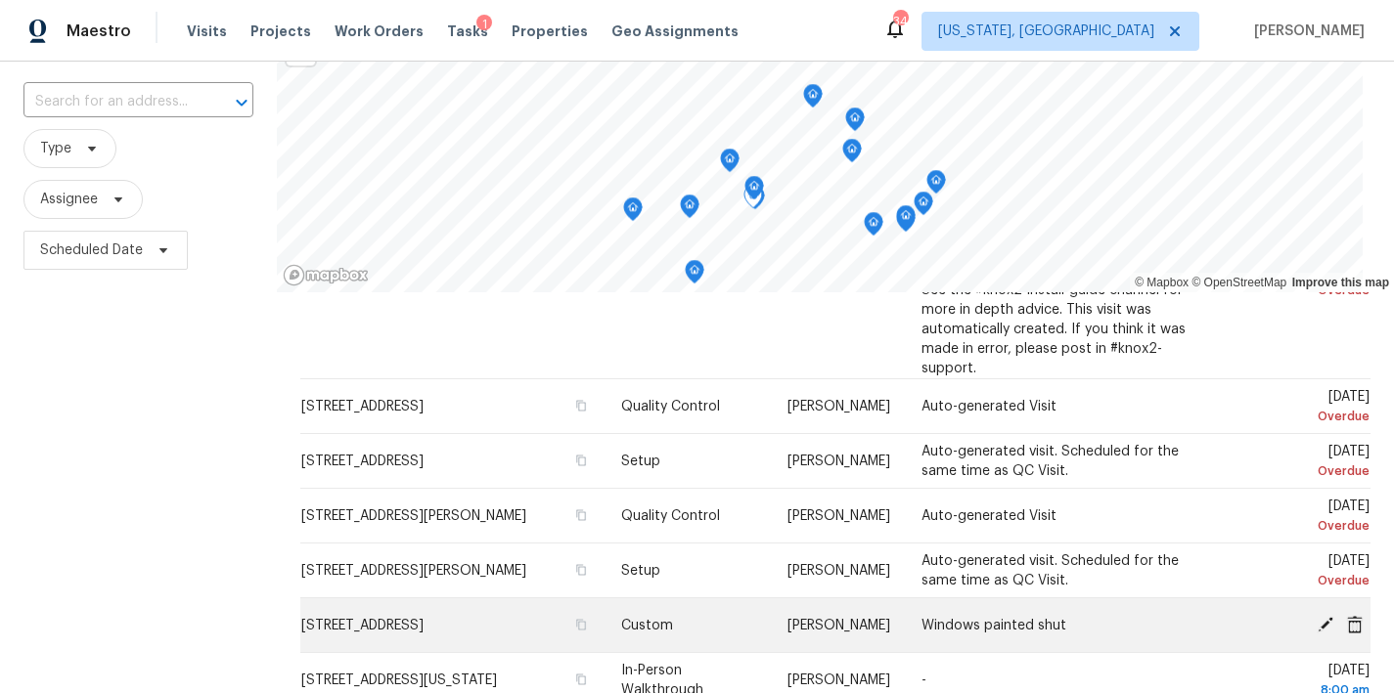
click at [1317, 620] on icon at bounding box center [1325, 624] width 16 height 16
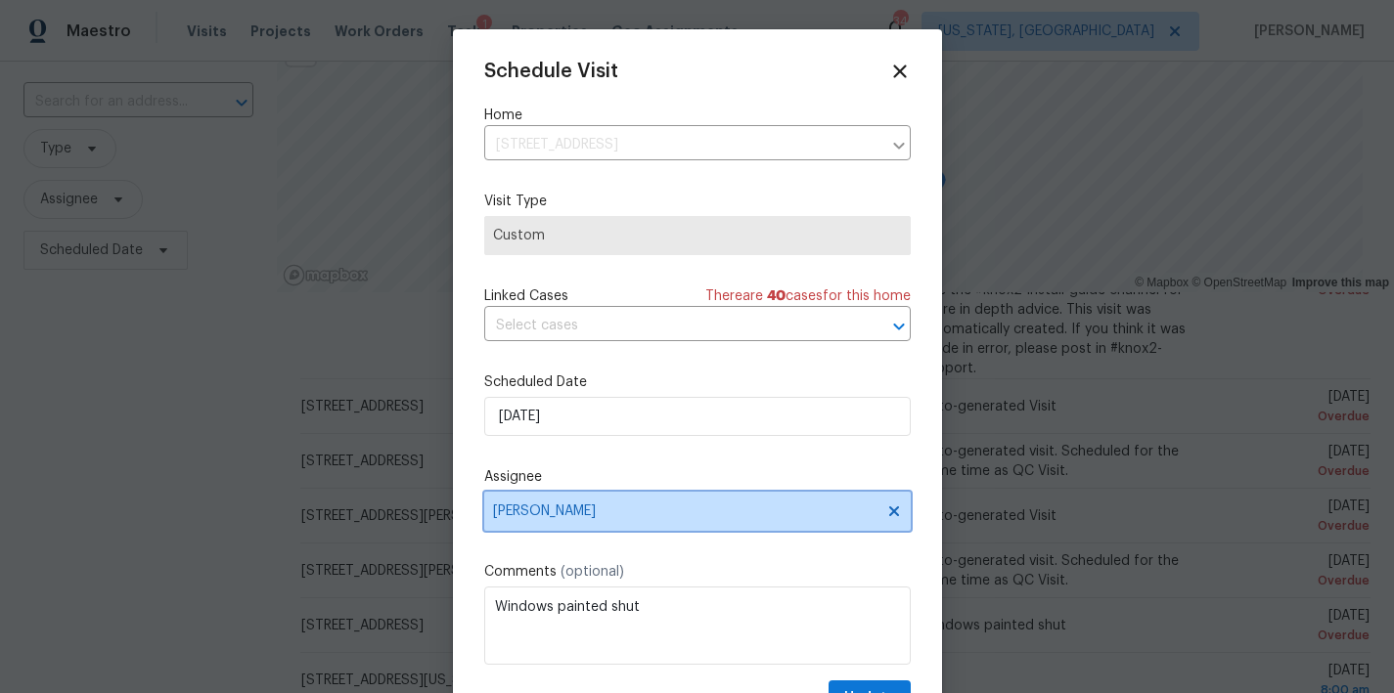
click at [577, 512] on span "Nicolas Campuzano" at bounding box center [684, 512] width 383 height 16
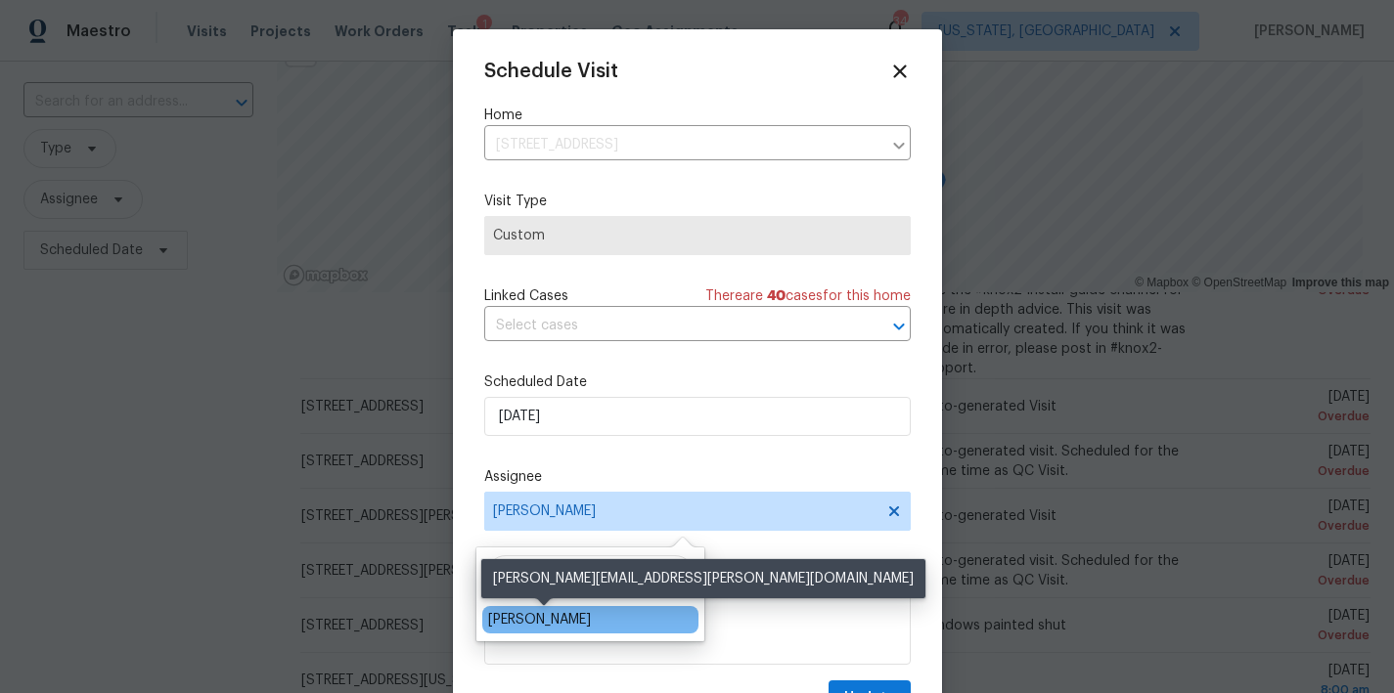
type input "pace"
click at [584, 619] on div "Christopher Pace" at bounding box center [539, 620] width 103 height 20
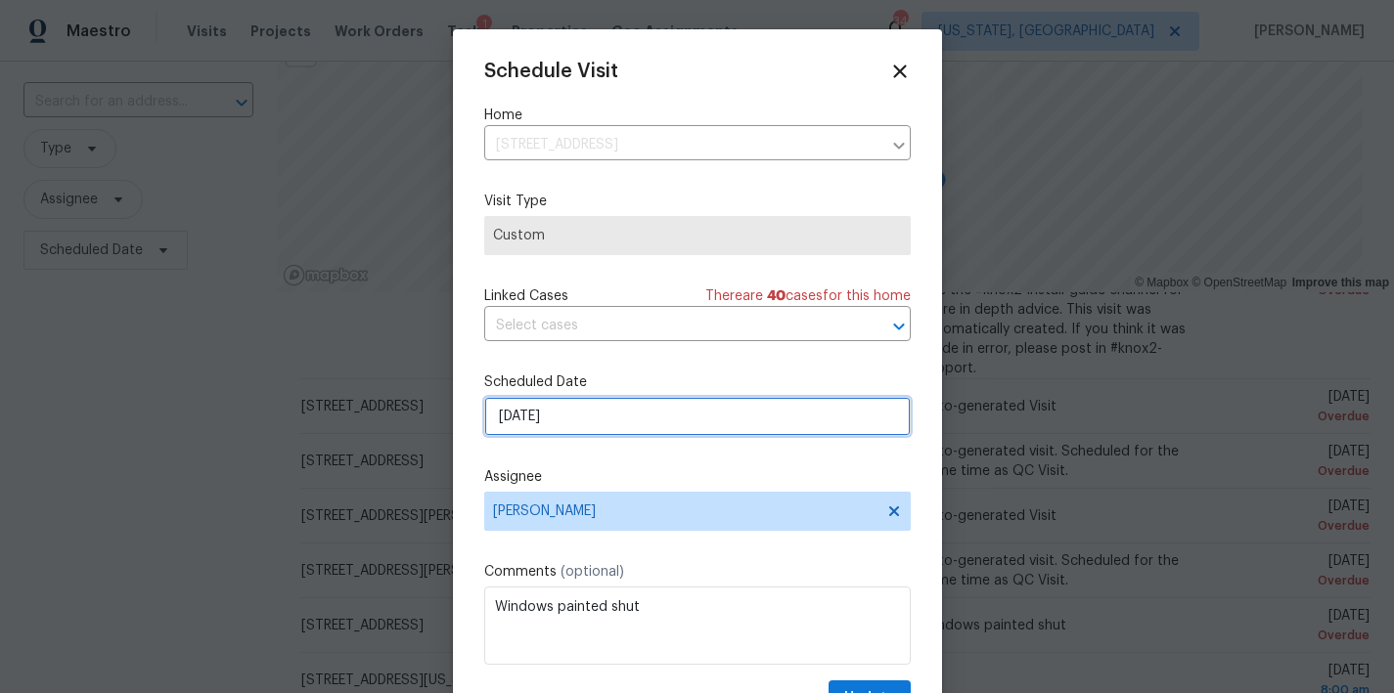
click at [595, 420] on input "8/12/2025" at bounding box center [697, 416] width 426 height 39
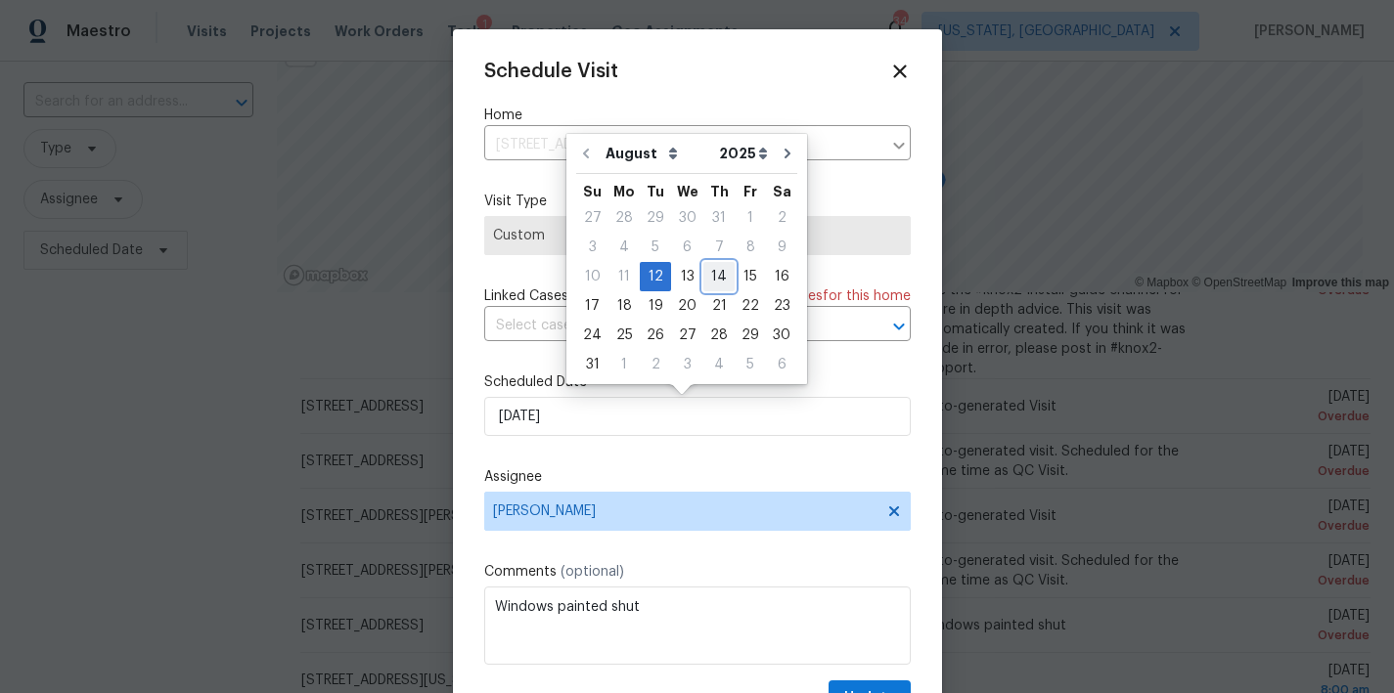
click at [717, 278] on div "14" at bounding box center [718, 276] width 31 height 27
type input "8/14/2025"
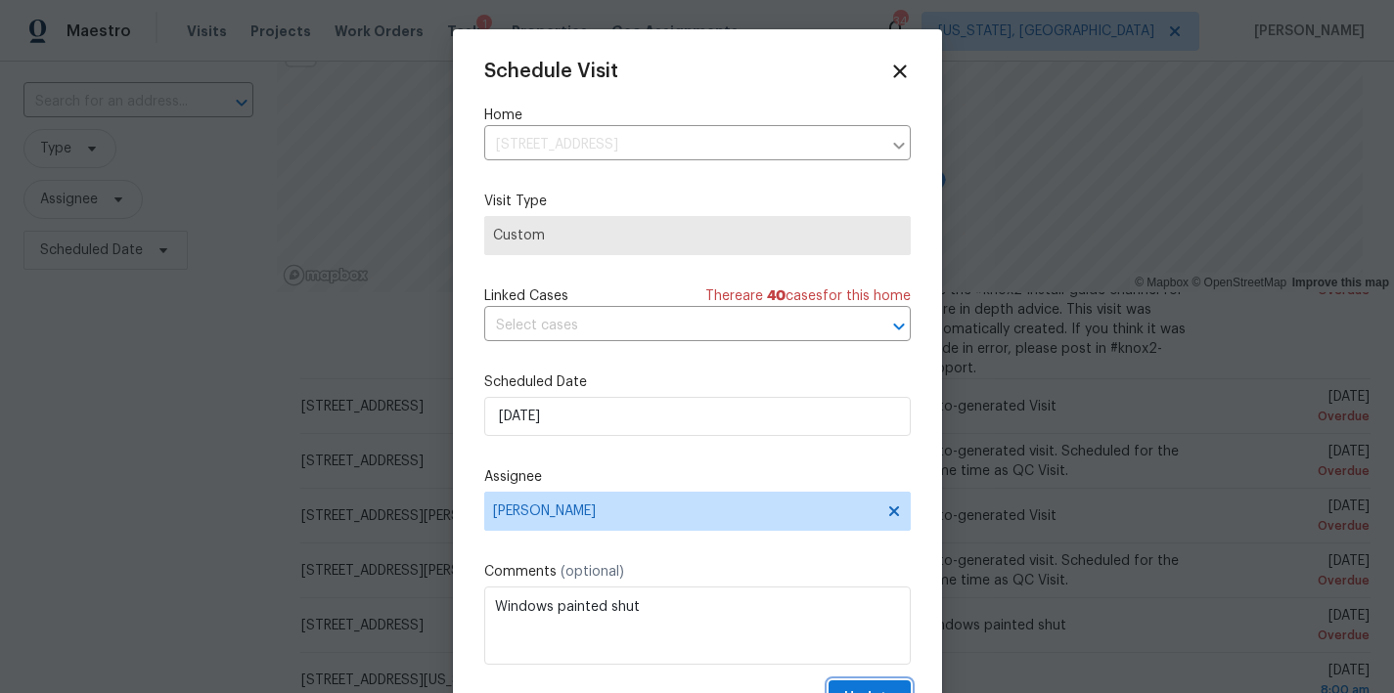
click at [842, 686] on button "Update" at bounding box center [869, 699] width 82 height 36
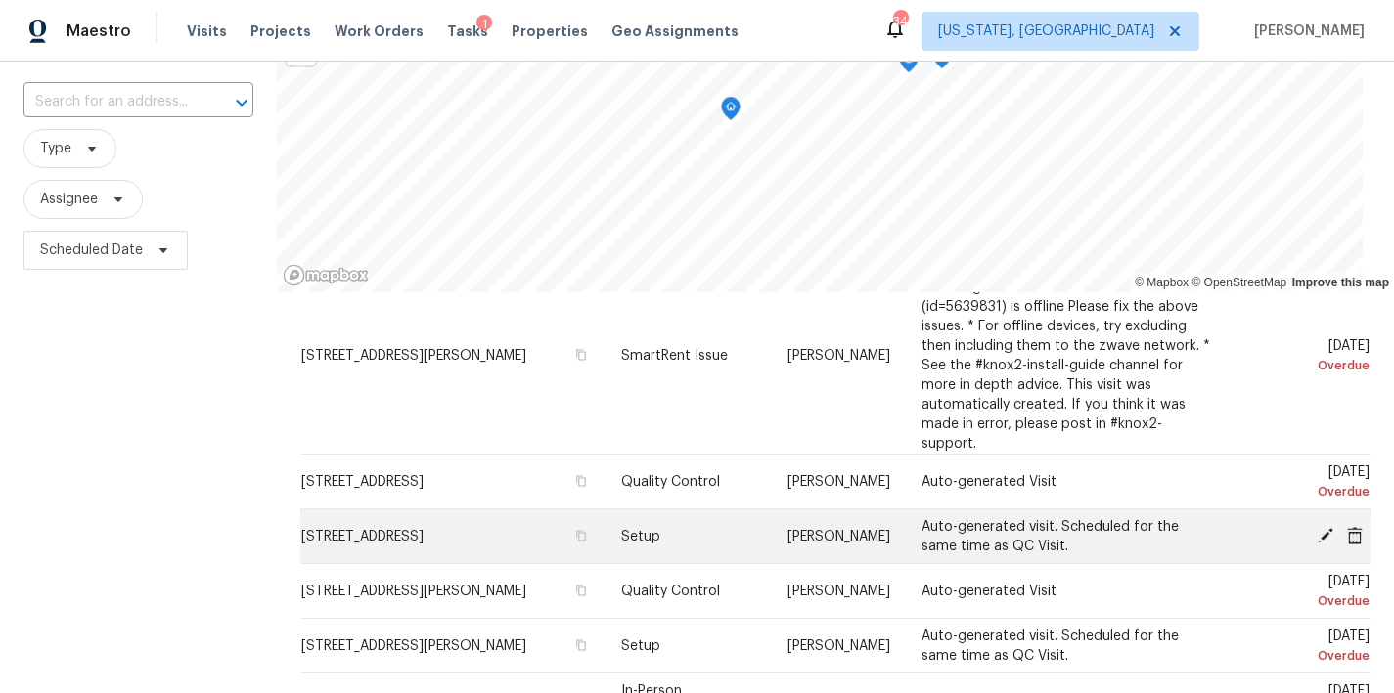
scroll to position [0, 0]
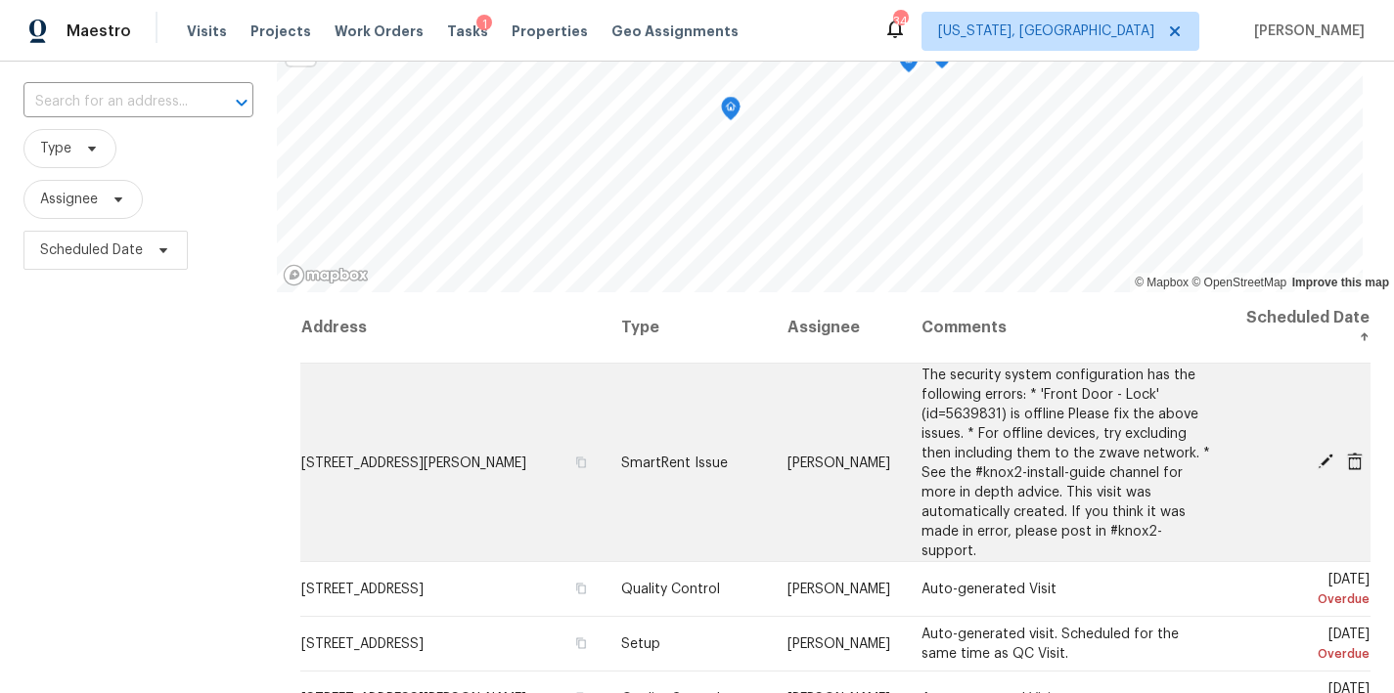
click at [1317, 462] on icon at bounding box center [1325, 462] width 16 height 16
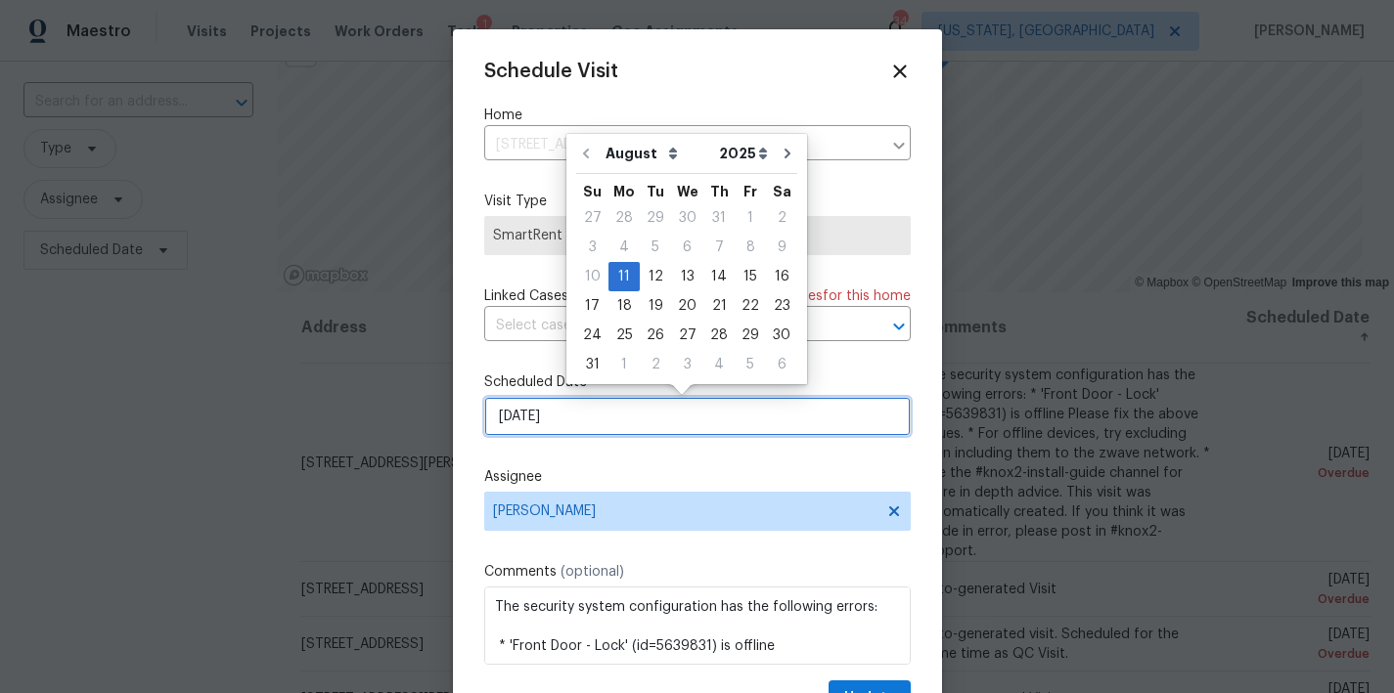
click at [567, 413] on input "8/11/2025" at bounding box center [697, 416] width 426 height 39
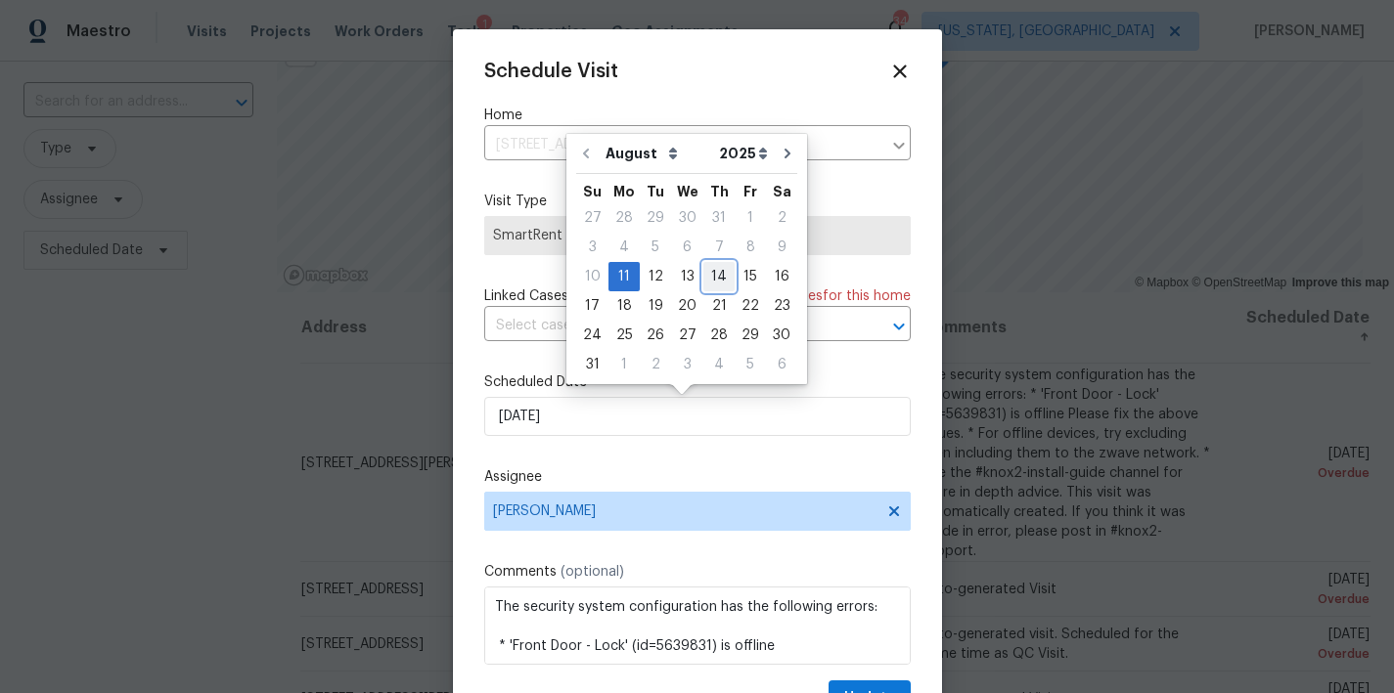
click at [714, 278] on div "14" at bounding box center [718, 276] width 31 height 27
type input "8/14/2025"
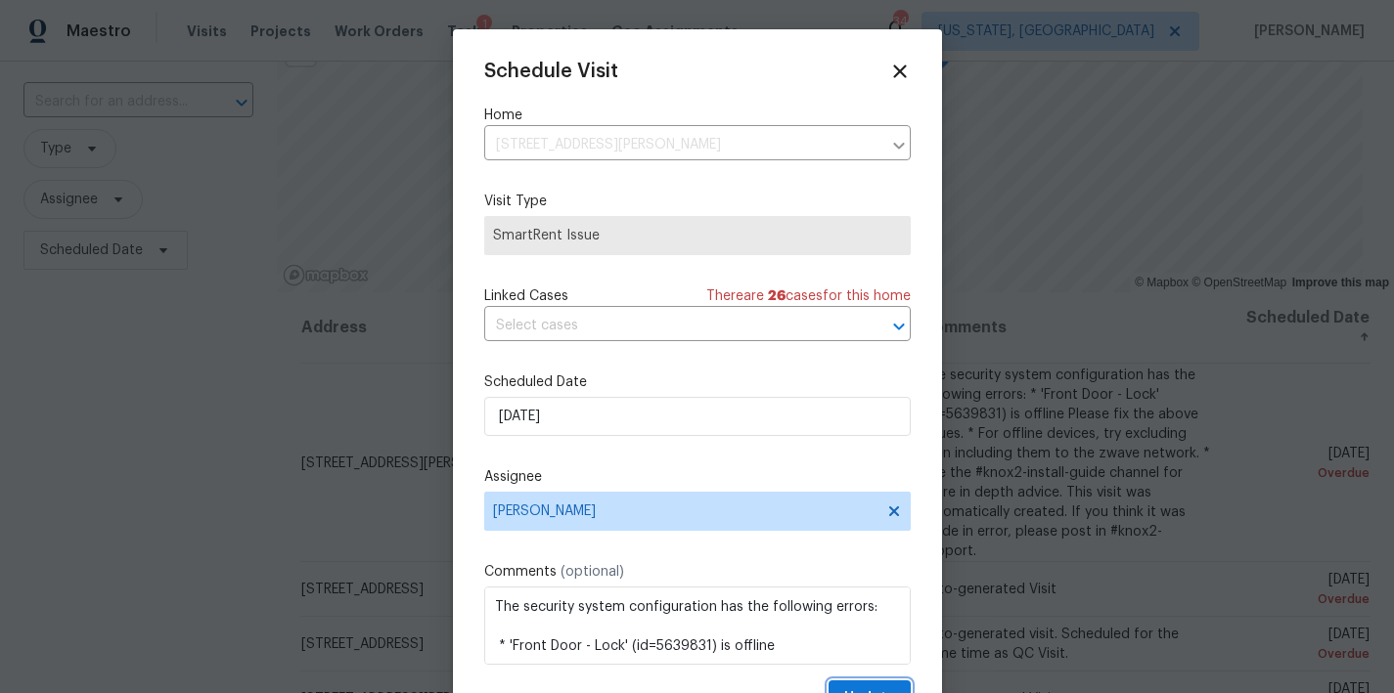
click at [859, 687] on button "Update" at bounding box center [869, 699] width 82 height 36
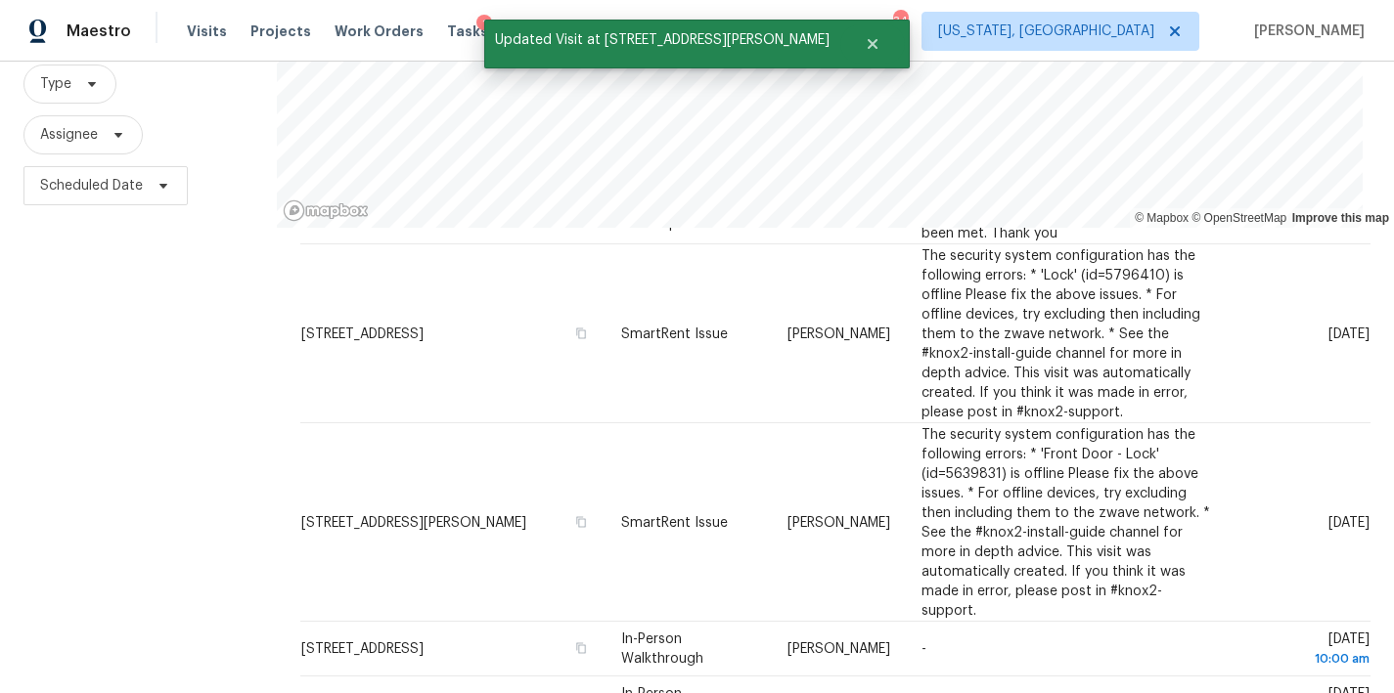
scroll to position [290, 0]
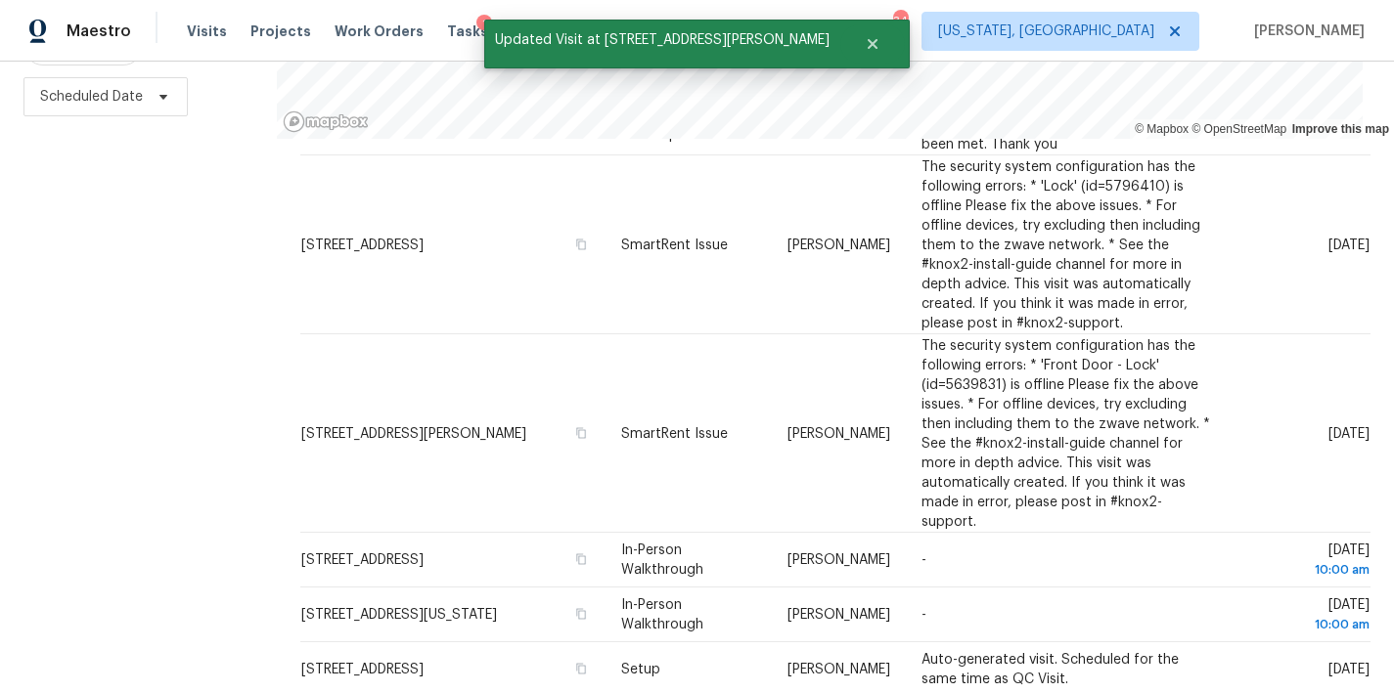
click at [204, 522] on div "Filters Reset ​ Type Assignee Scheduled Date" at bounding box center [138, 269] width 277 height 848
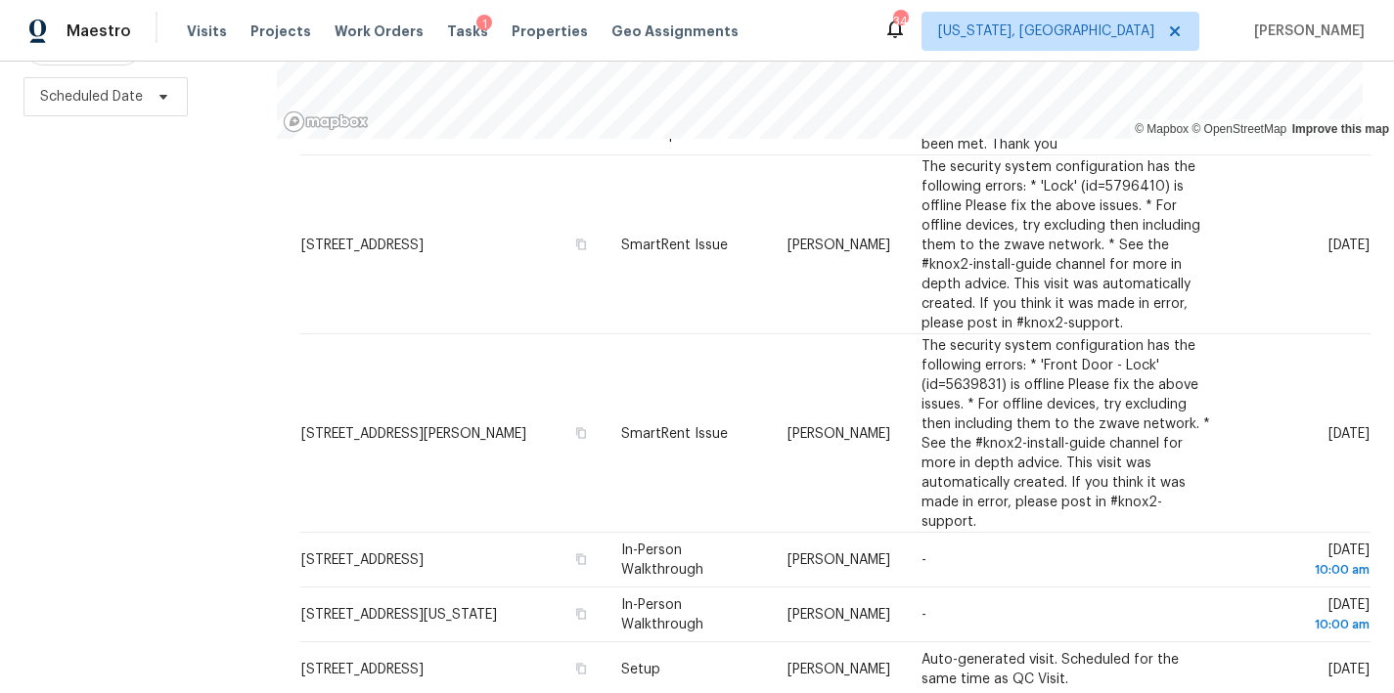
click at [810, 23] on div "Maestro Visits Projects Work Orders Tasks 1 Properties Geo Assignments 34 Washi…" at bounding box center [697, 31] width 1394 height 62
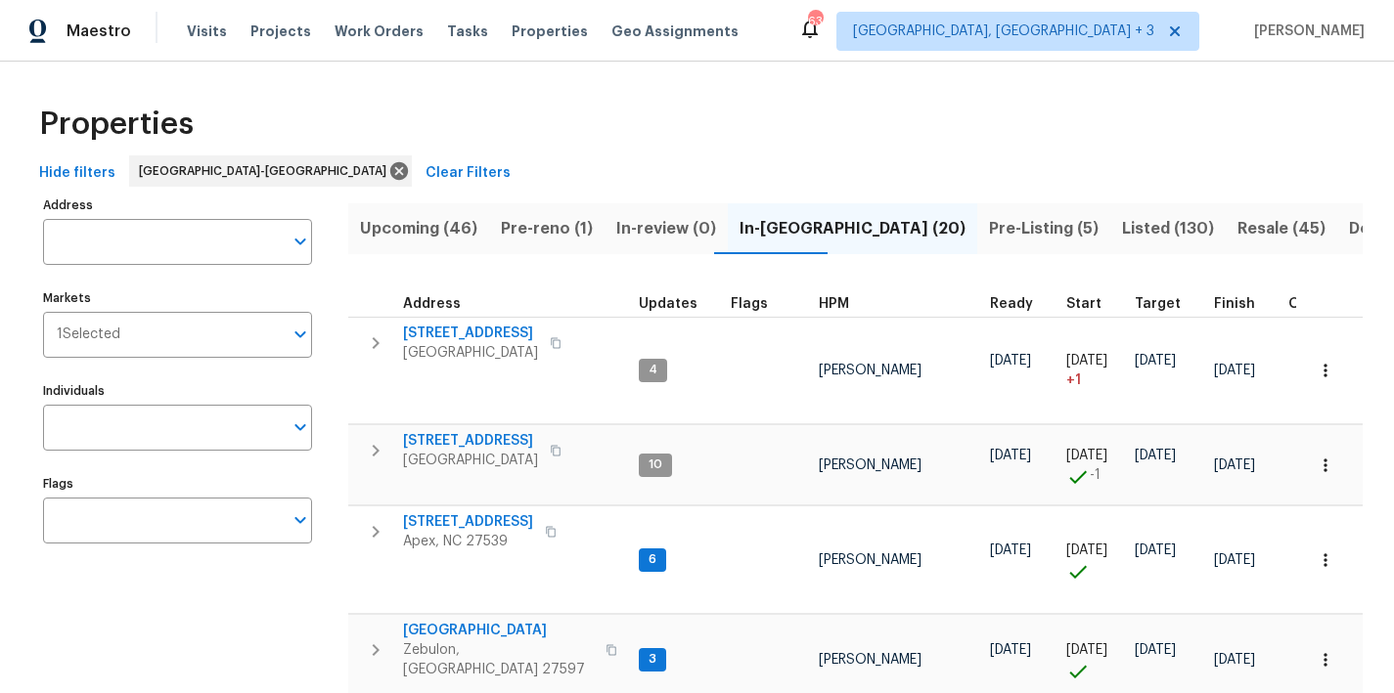
click at [468, 136] on div "Properties" at bounding box center [696, 124] width 1331 height 63
click at [763, 147] on div "Properties" at bounding box center [696, 124] width 1331 height 63
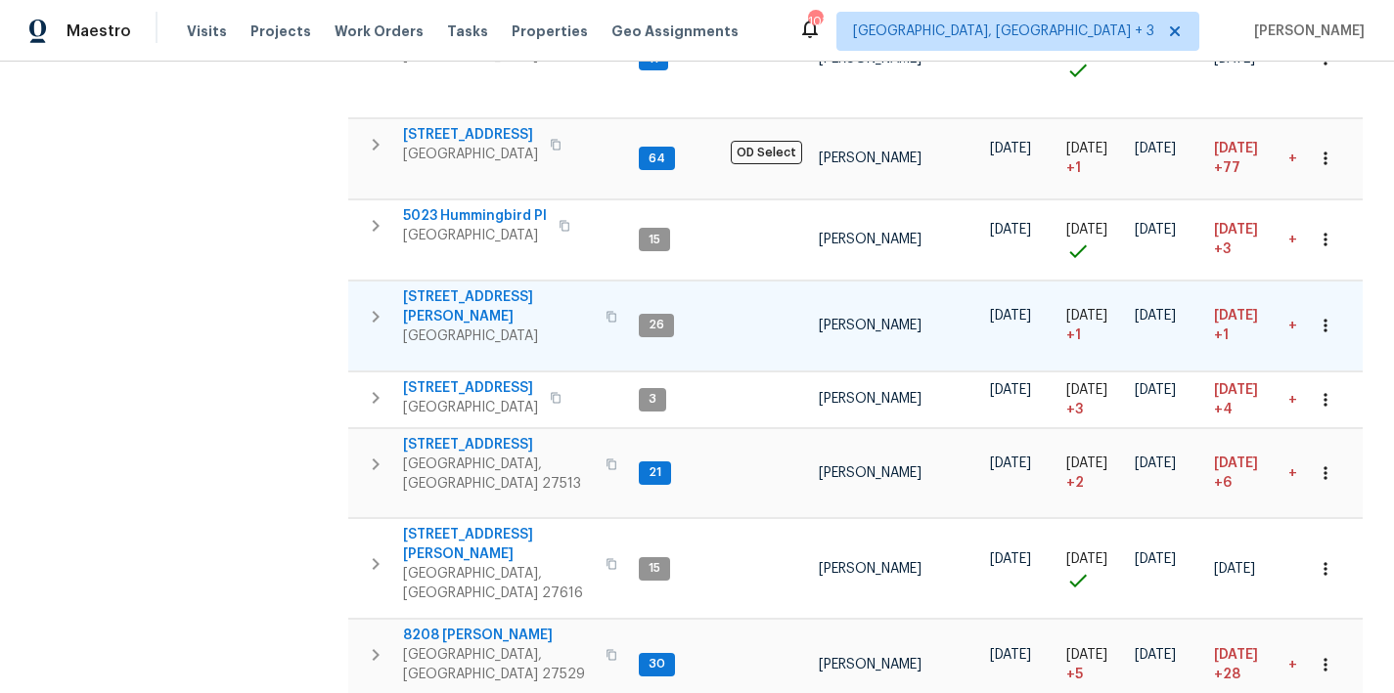
scroll to position [712, 0]
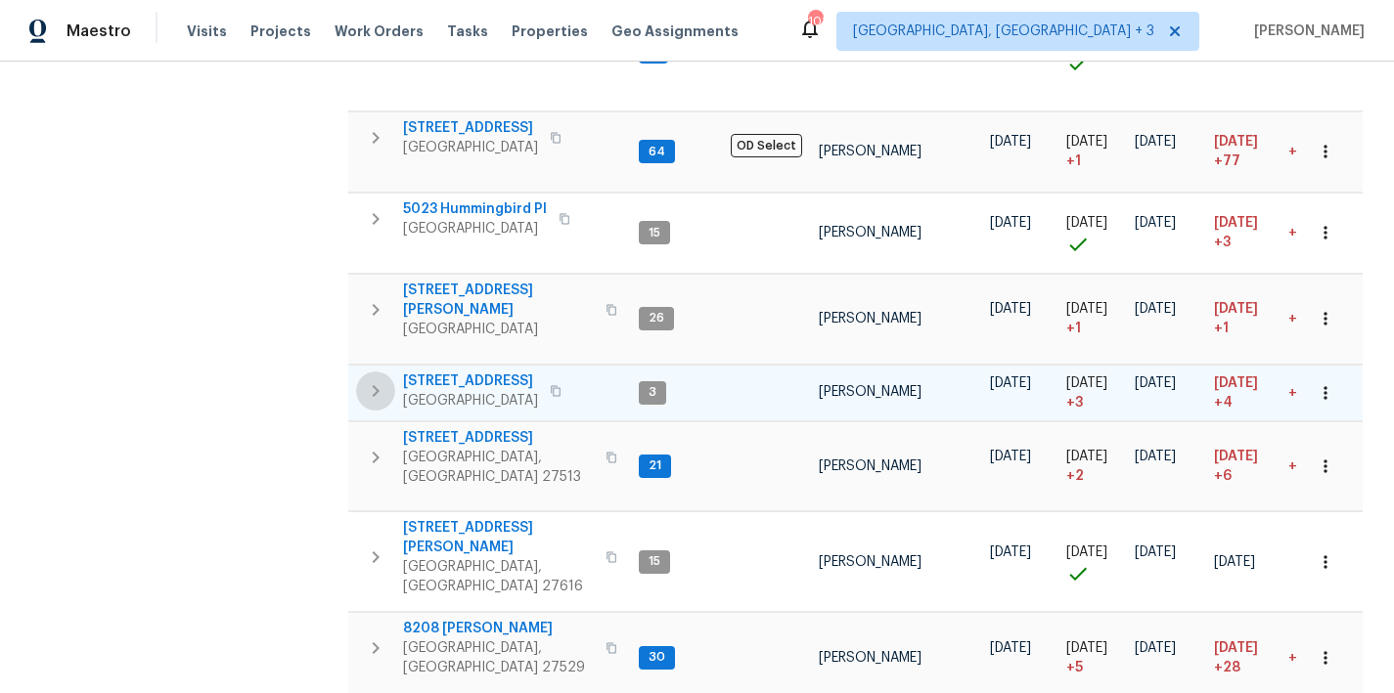
click at [379, 379] on icon "button" at bounding box center [375, 390] width 23 height 23
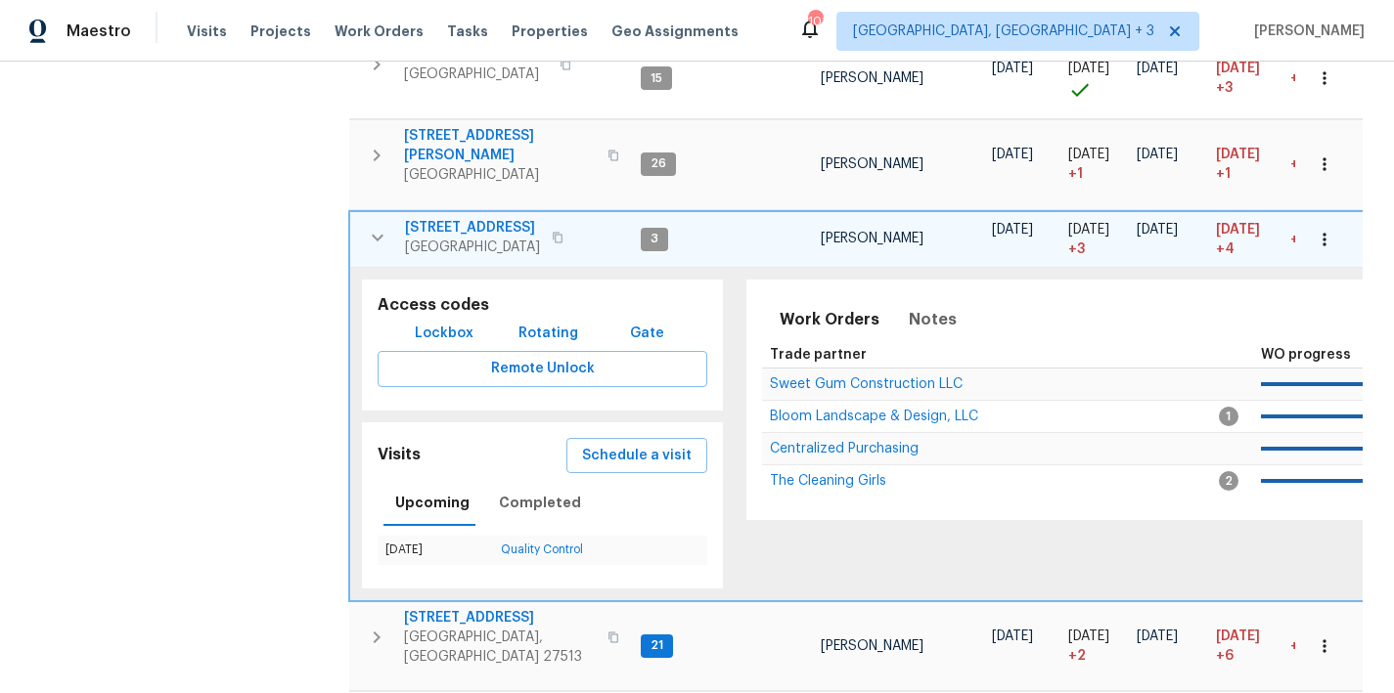
scroll to position [869, 0]
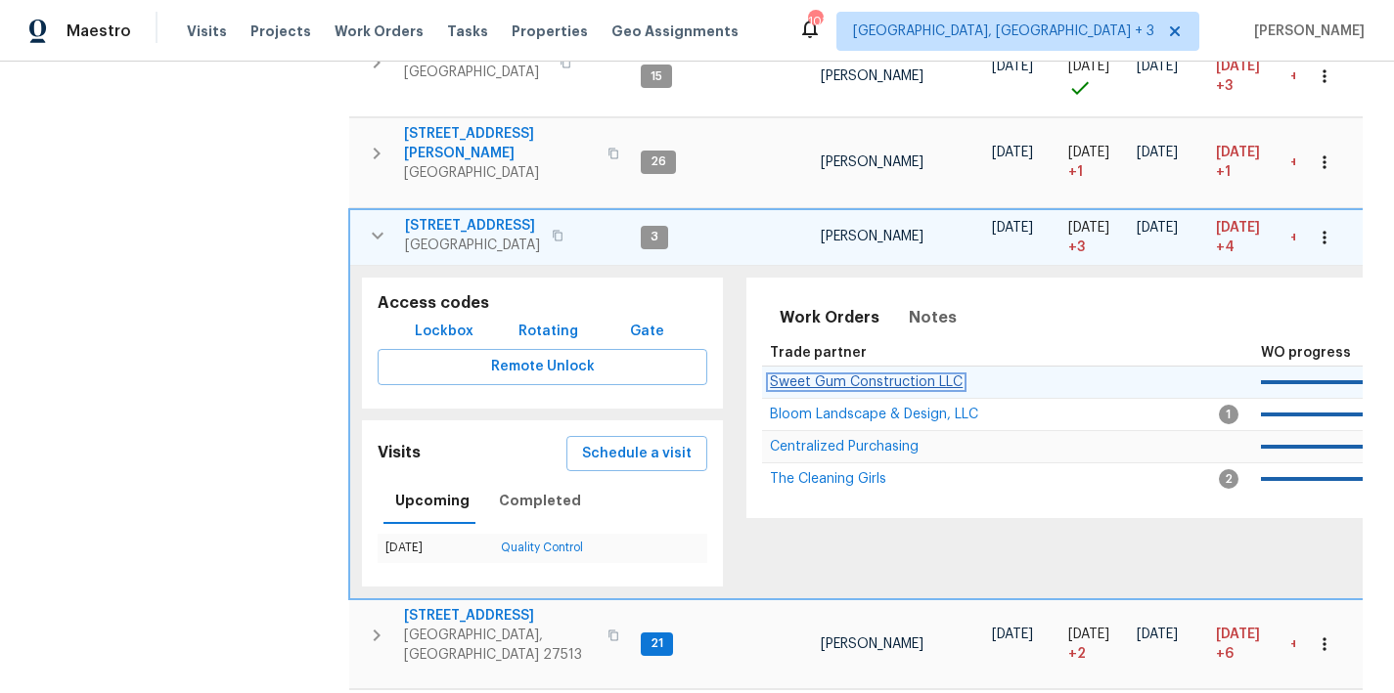
click at [913, 376] on span "Sweet Gum Construction LLC" at bounding box center [866, 383] width 193 height 14
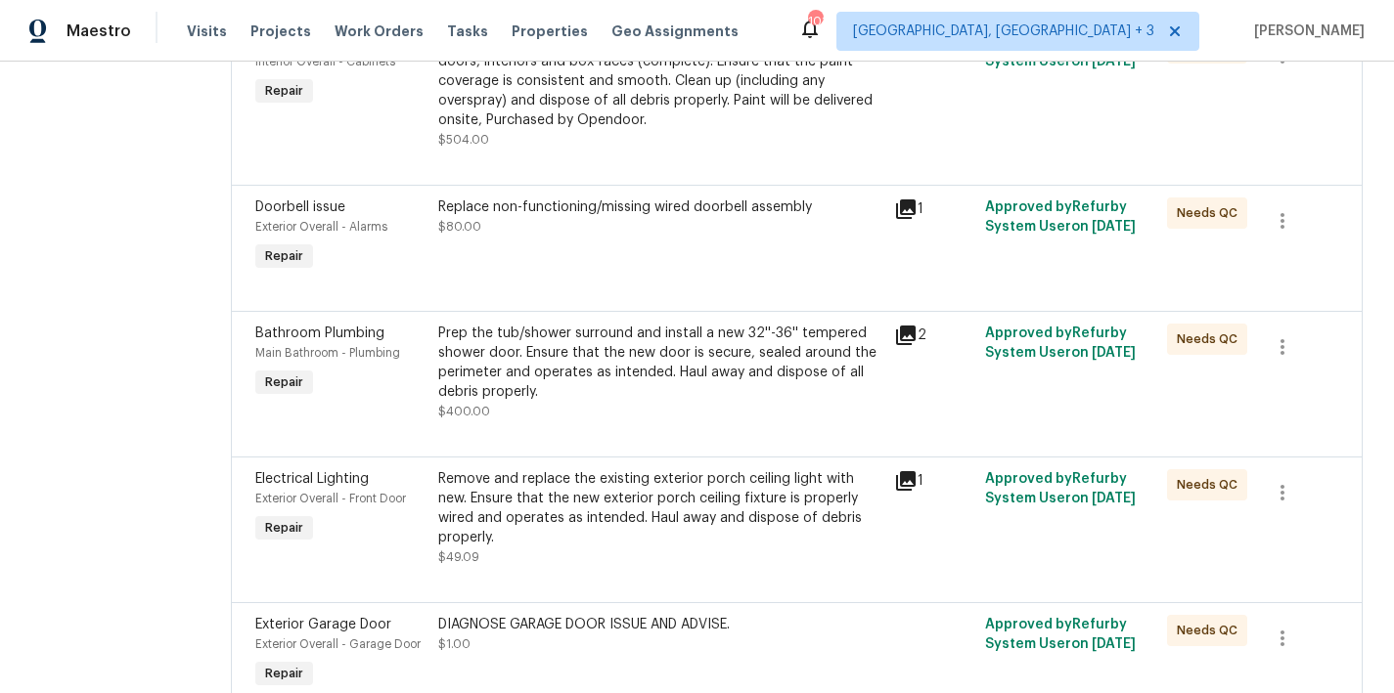
scroll to position [977, 0]
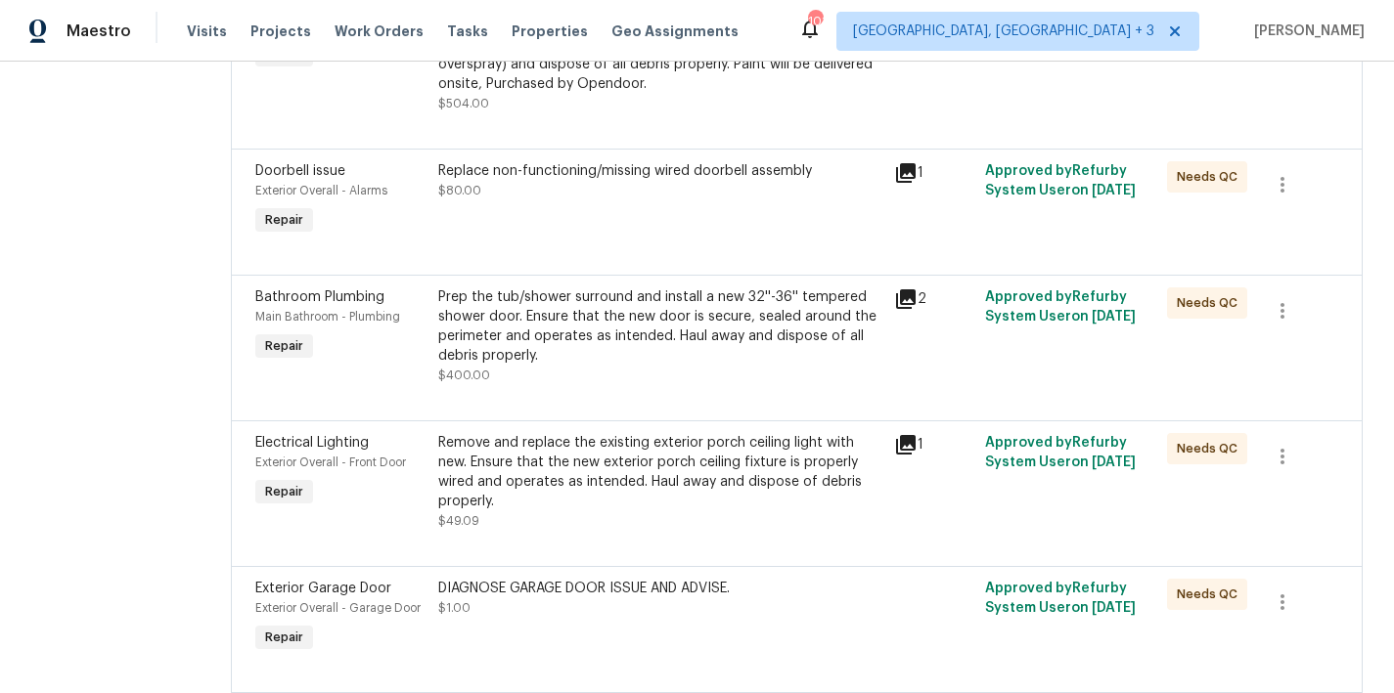
click at [557, 361] on div "Prep the tub/shower surround and install a new 32''-36'' tempered shower door. …" at bounding box center [660, 327] width 444 height 78
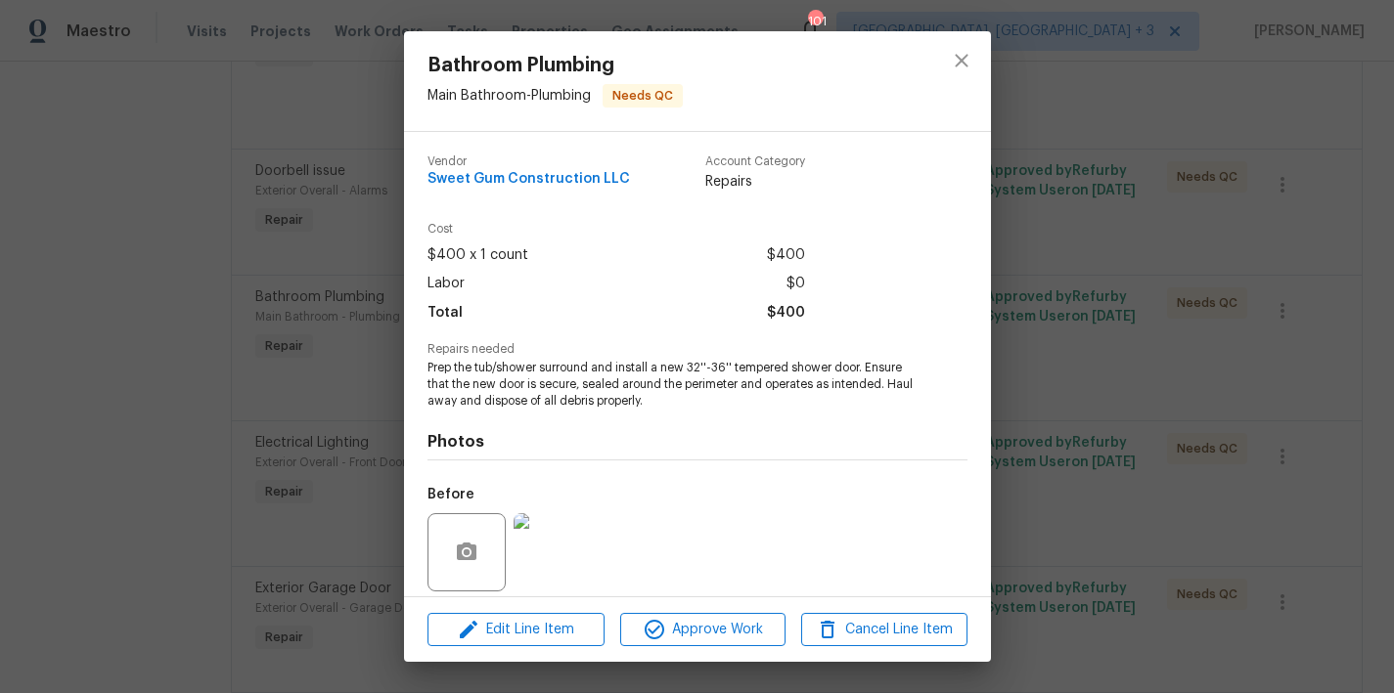
scroll to position [142, 0]
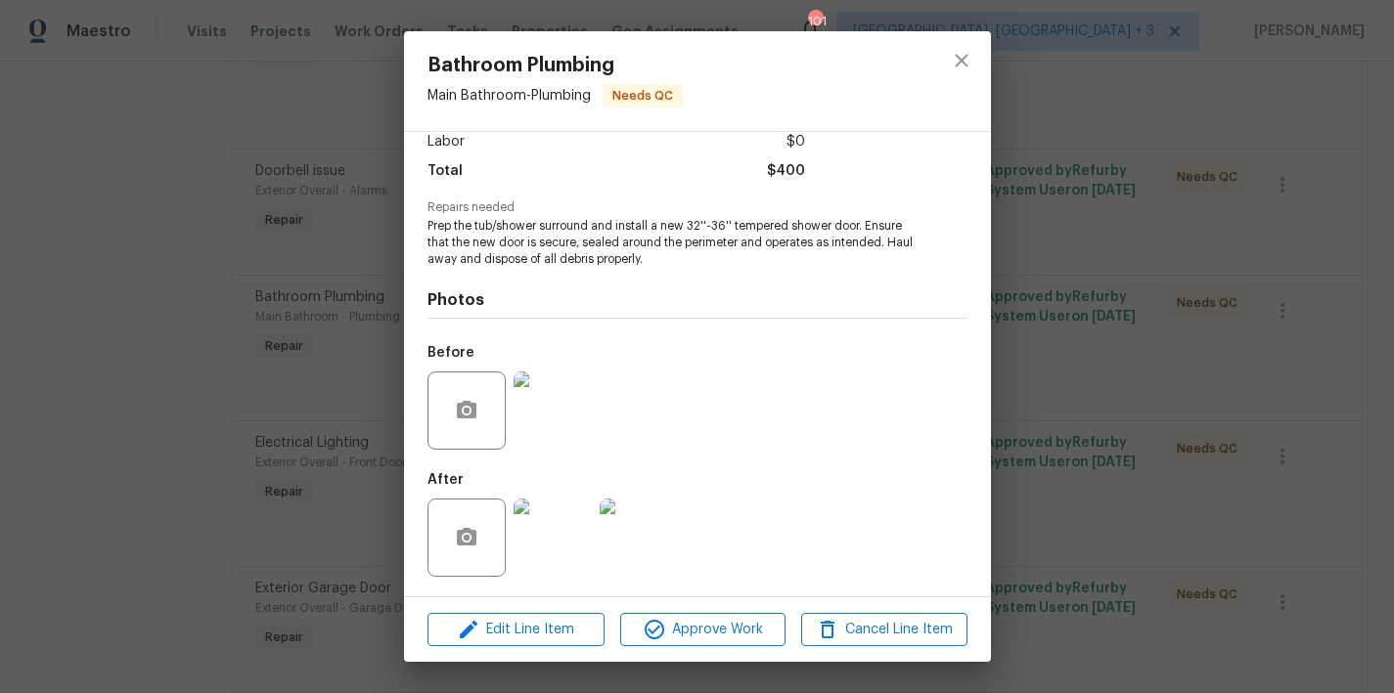
click at [547, 395] on img at bounding box center [552, 411] width 78 height 78
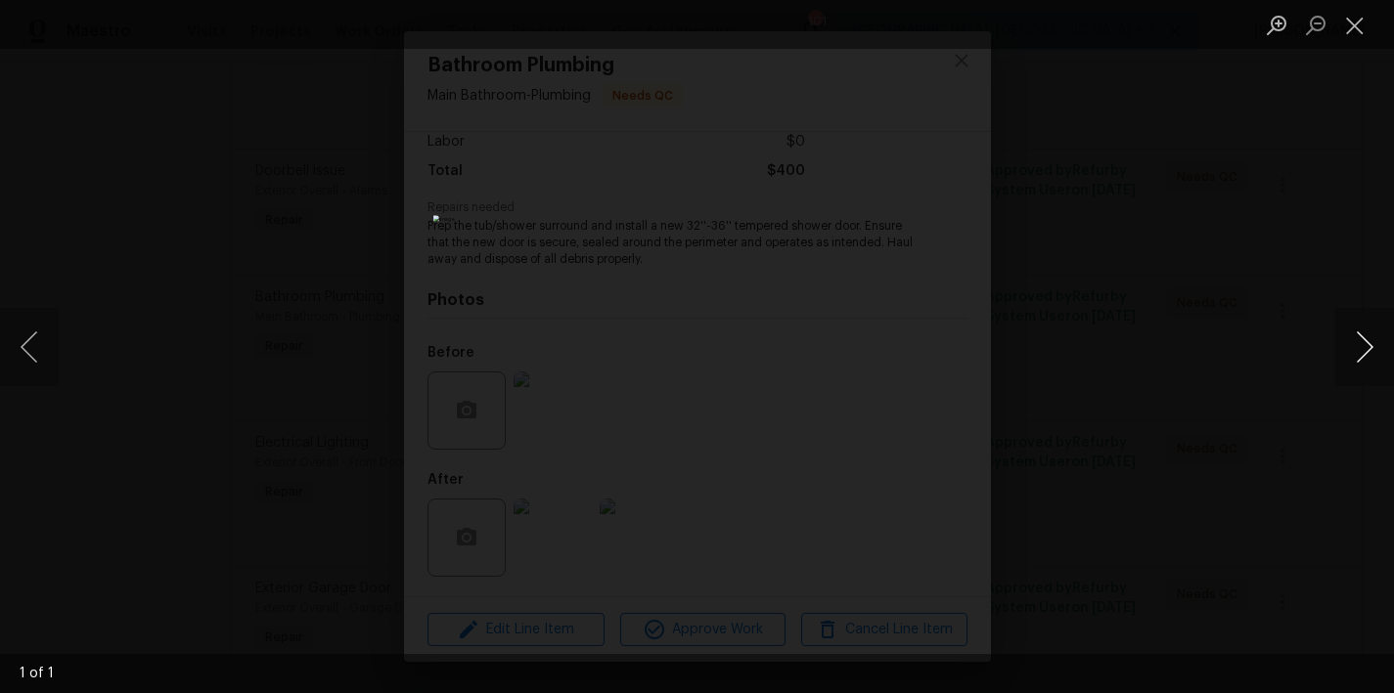
click at [1365, 347] on button "Next image" at bounding box center [1364, 347] width 59 height 78
click at [1359, 33] on button "Close lightbox" at bounding box center [1354, 25] width 39 height 34
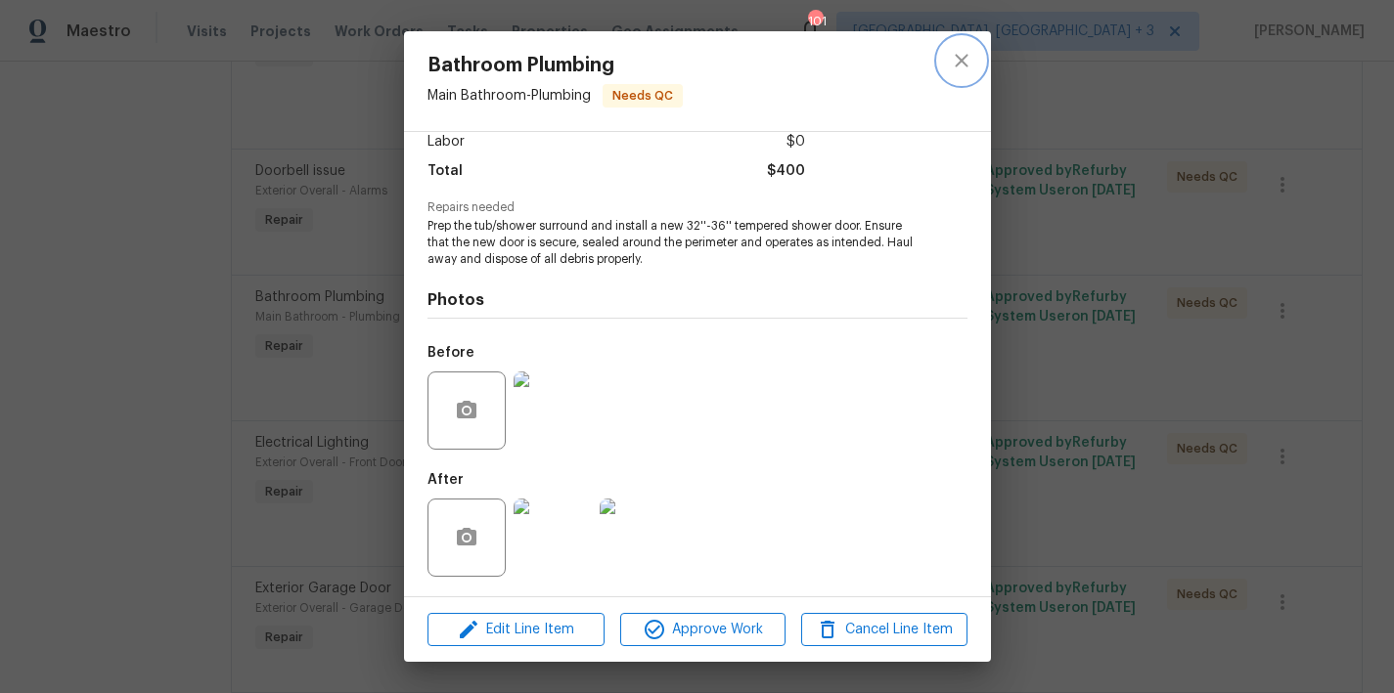
click at [963, 58] on icon "close" at bounding box center [961, 60] width 13 height 13
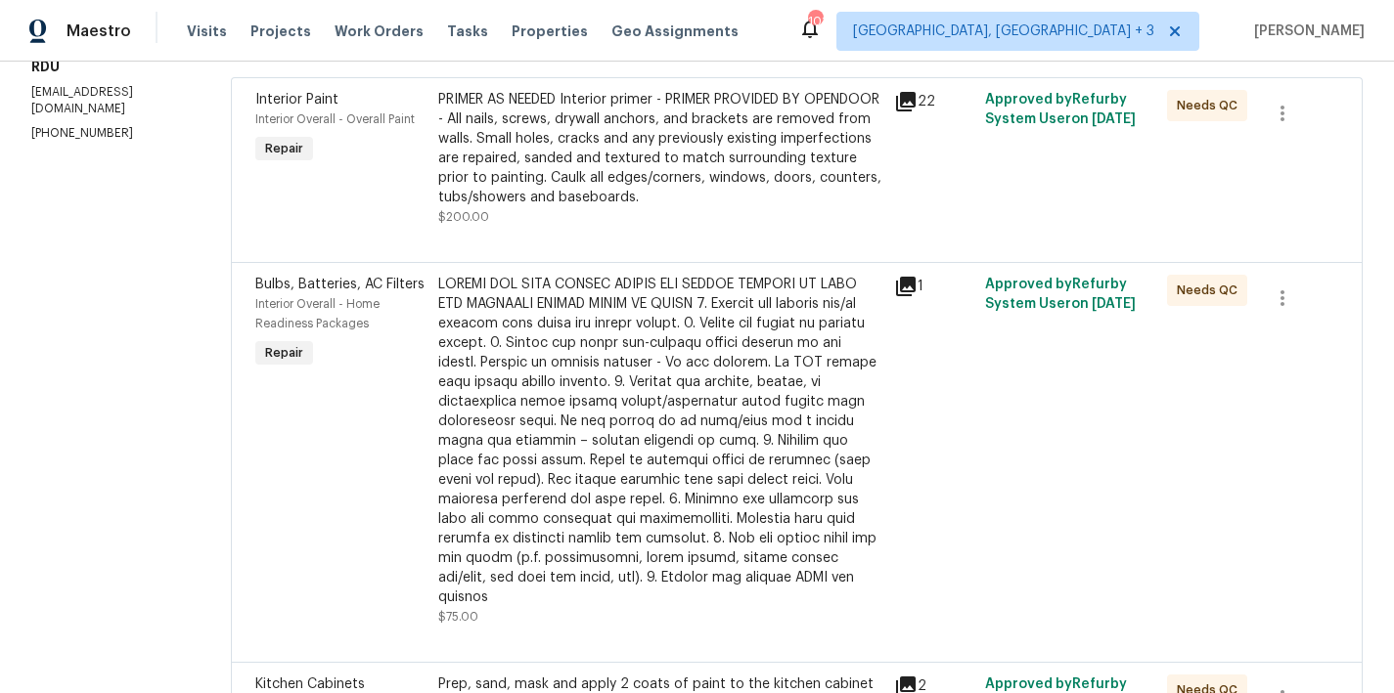
scroll to position [0, 0]
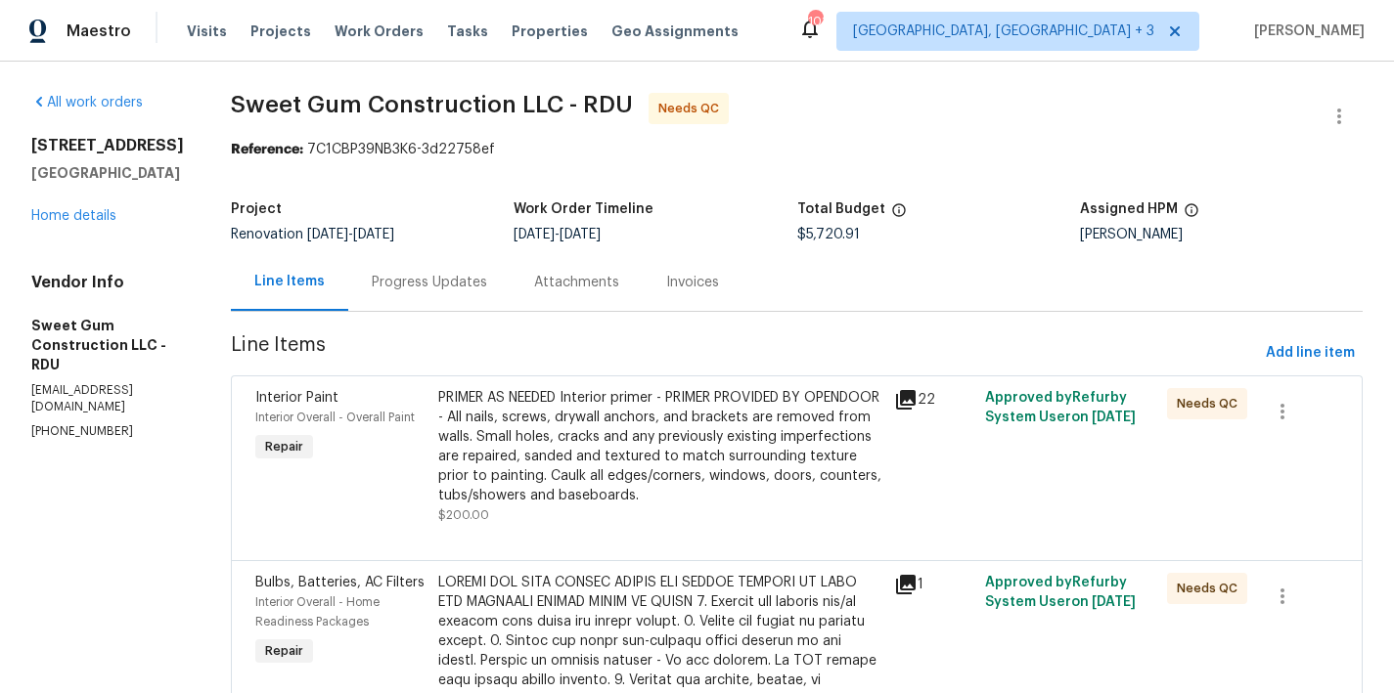
click at [836, 130] on span "Sweet Gum Construction LLC - RDU Needs QC" at bounding box center [773, 116] width 1085 height 47
click at [853, 148] on div "Reference: 7C1CBP39NB3K6-3d22758ef" at bounding box center [797, 150] width 1132 height 20
click at [65, 222] on link "Home details" at bounding box center [73, 216] width 85 height 14
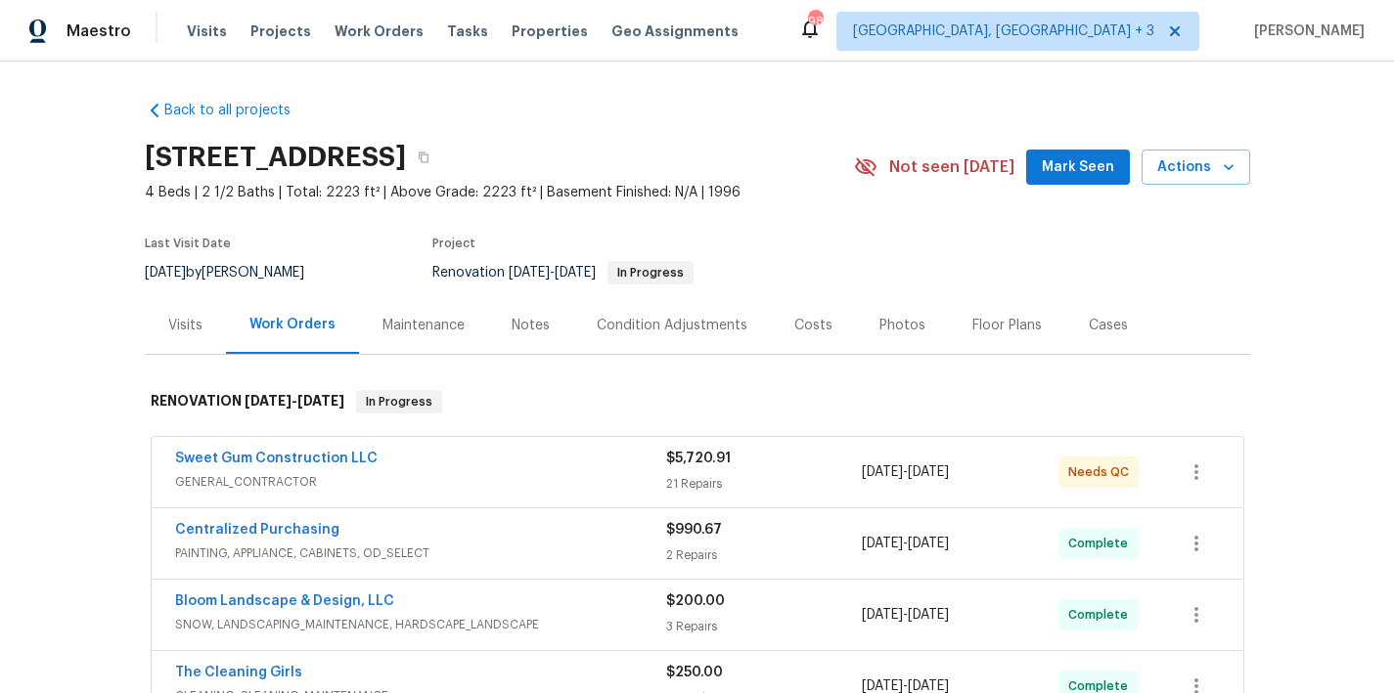
click at [854, 149] on div "16 Vestrial Ln, Durham, NC 27703" at bounding box center [499, 157] width 709 height 51
click at [1295, 178] on div "Back to all projects 16 Vestrial Ln, Durham, NC 27703 4 Beds | 2 1/2 Baths | To…" at bounding box center [697, 378] width 1394 height 632
click at [1292, 132] on div "Back to all projects 16 Vestrial Ln, Durham, NC 27703 4 Beds | 2 1/2 Baths | To…" at bounding box center [697, 378] width 1394 height 632
click at [1165, 280] on section "16 Vestrial Ln, Durham, NC 27703 4 Beds | 2 1/2 Baths | Total: 2223 ft² | Above…" at bounding box center [697, 214] width 1105 height 164
click at [1227, 168] on icon "button" at bounding box center [1229, 167] width 20 height 20
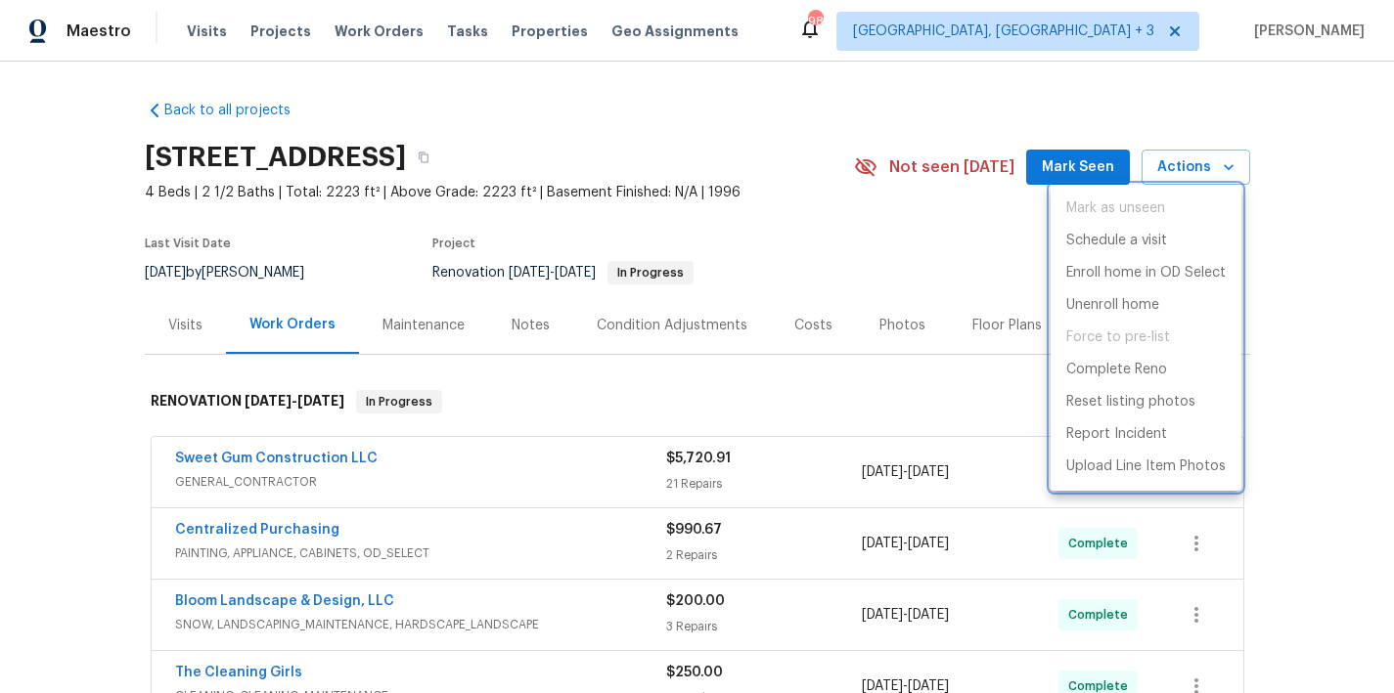
click at [906, 240] on div at bounding box center [697, 346] width 1394 height 693
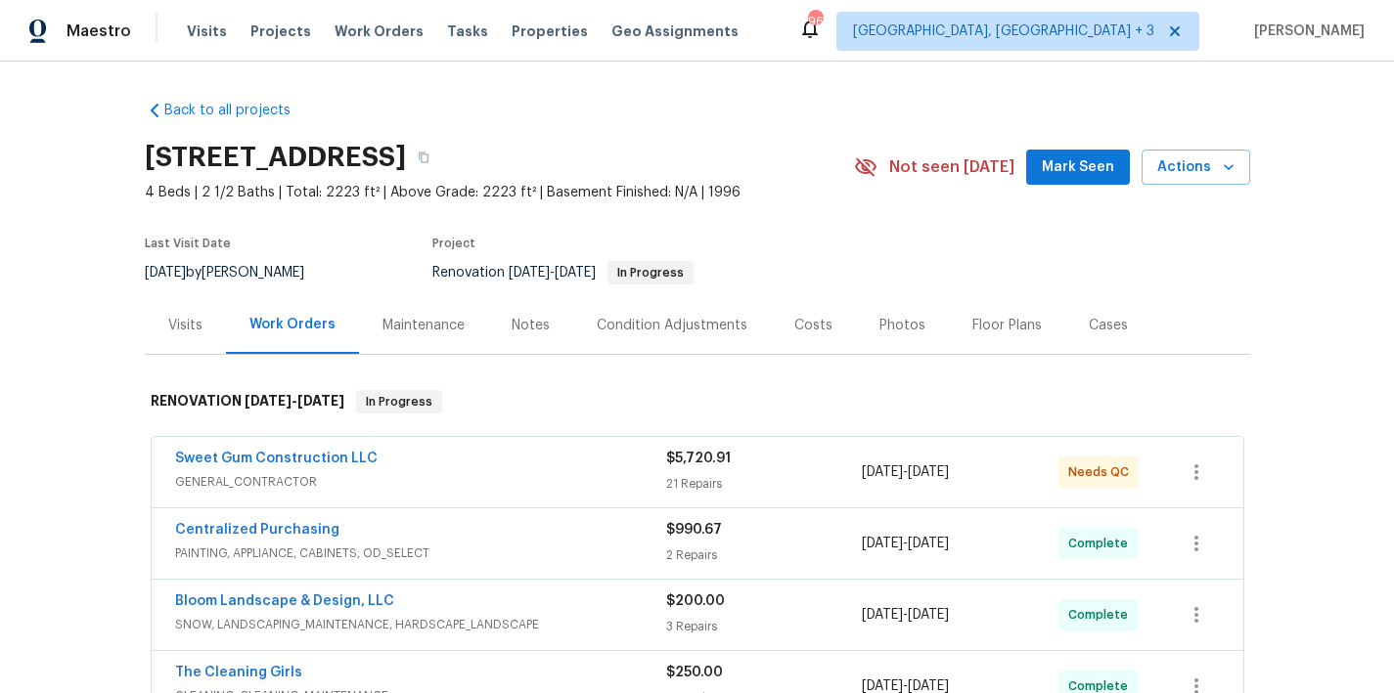
click at [749, 36] on div "Maestro Visits Projects Work Orders Tasks Properties Geo Assignments 96 Greenvi…" at bounding box center [697, 31] width 1394 height 62
click at [42, 195] on div "Back to all projects 16 Vestrial Ln, Durham, NC 27703 4 Beds | 2 1/2 Baths | To…" at bounding box center [697, 378] width 1394 height 632
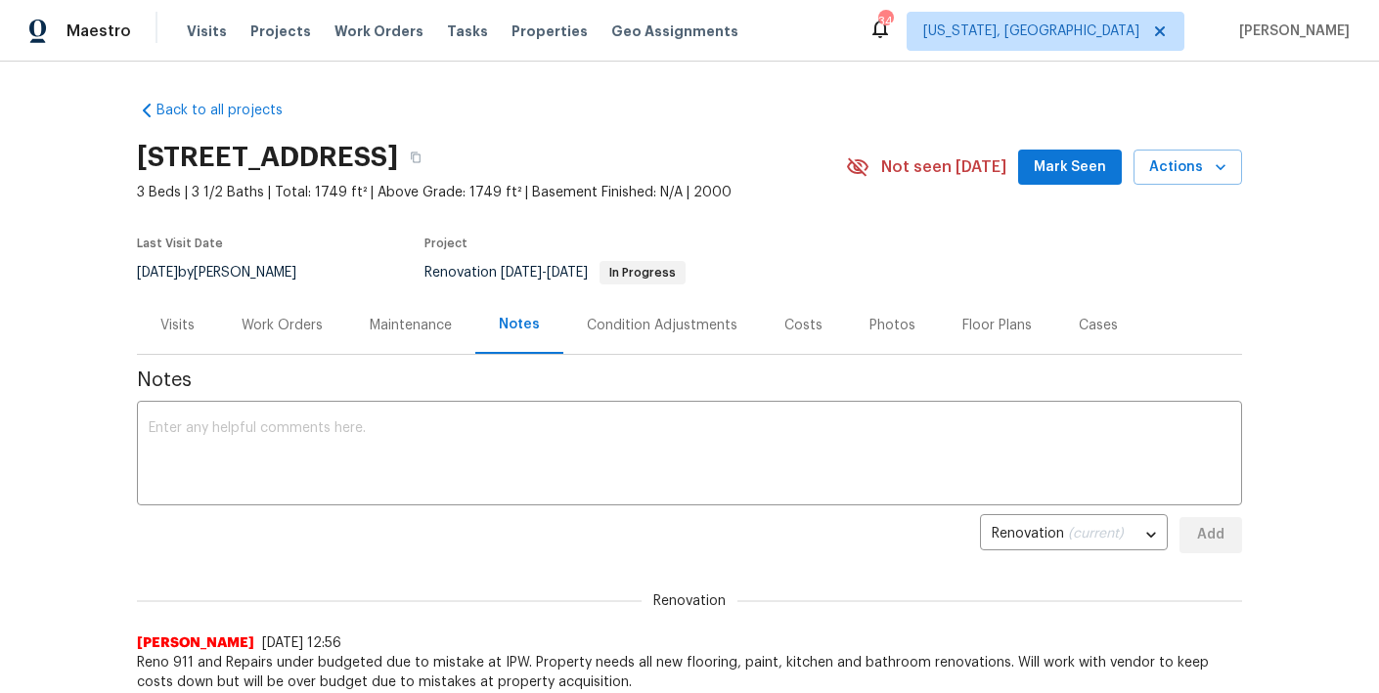
click at [72, 528] on div "Back to all projects [STREET_ADDRESS] 3 Beds | 3 1/2 Baths | Total: 1749 ft² | …" at bounding box center [689, 378] width 1379 height 632
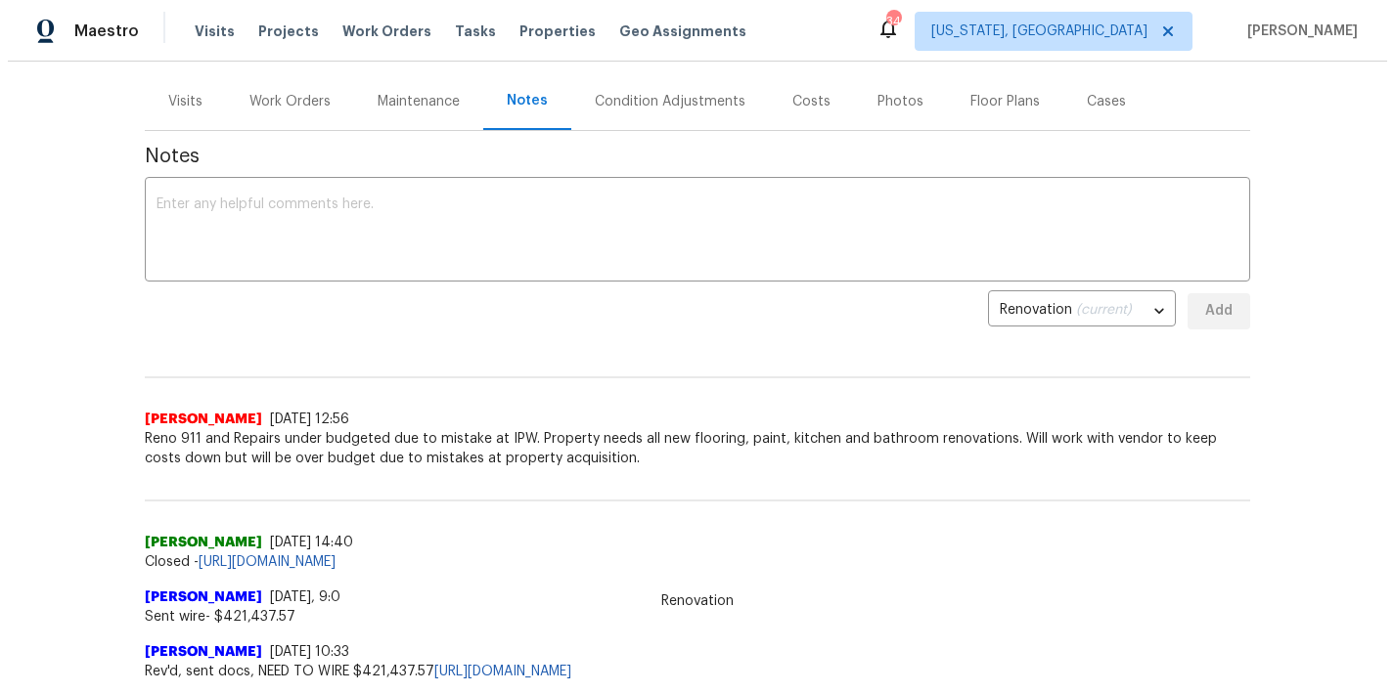
scroll to position [216, 0]
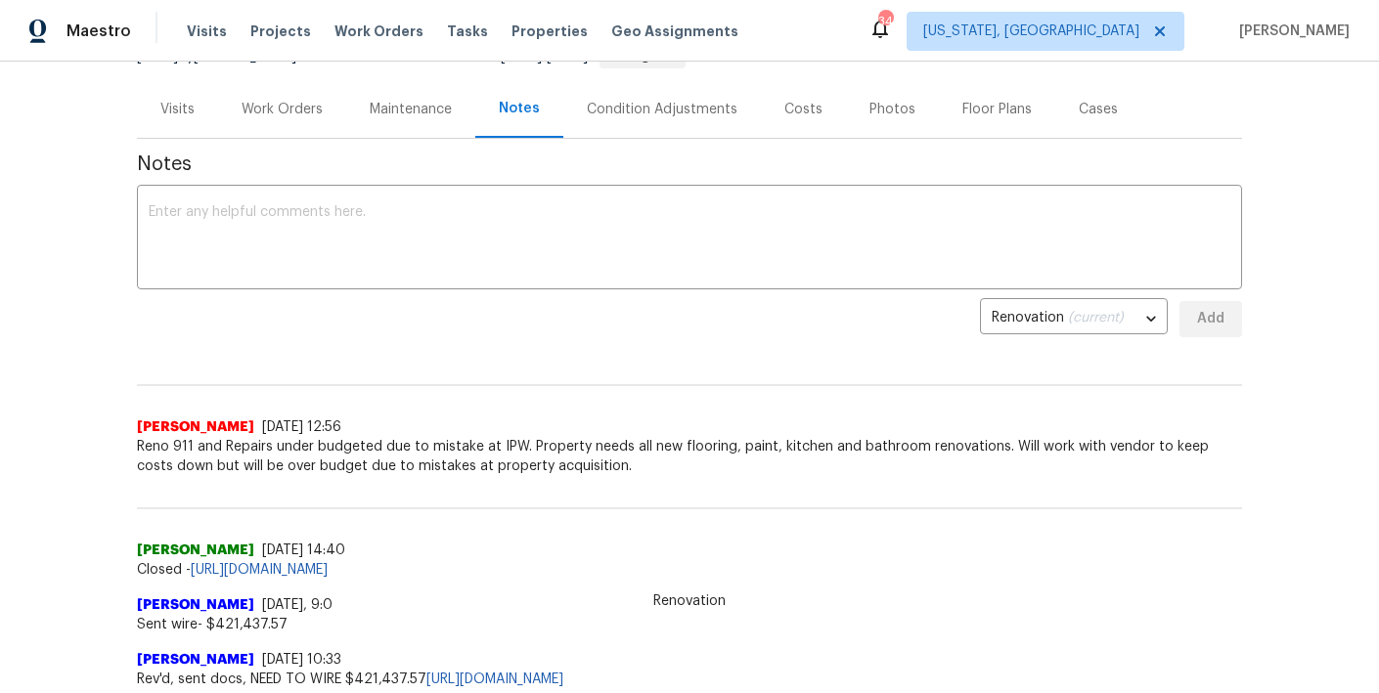
click at [257, 132] on div "Work Orders" at bounding box center [282, 109] width 128 height 58
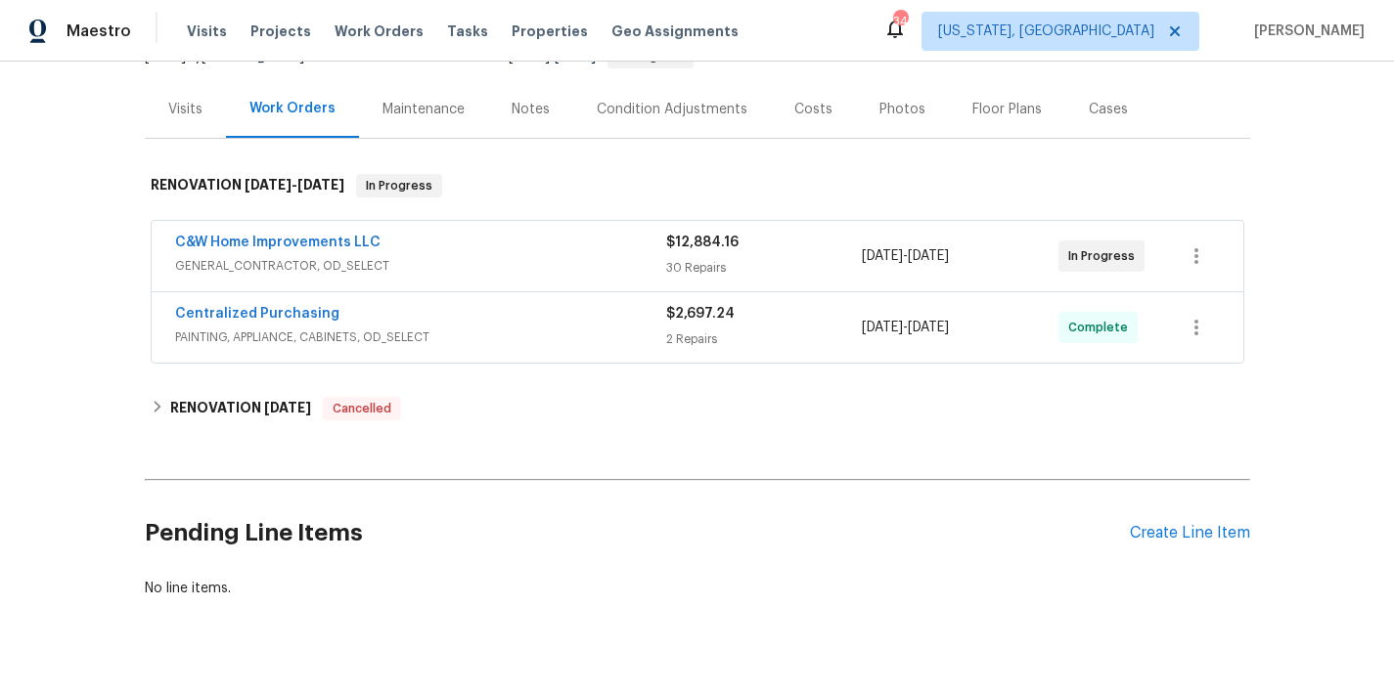
click at [267, 115] on div "Work Orders" at bounding box center [292, 109] width 86 height 20
click at [407, 241] on div "C&W Home Improvements LLC" at bounding box center [420, 244] width 491 height 23
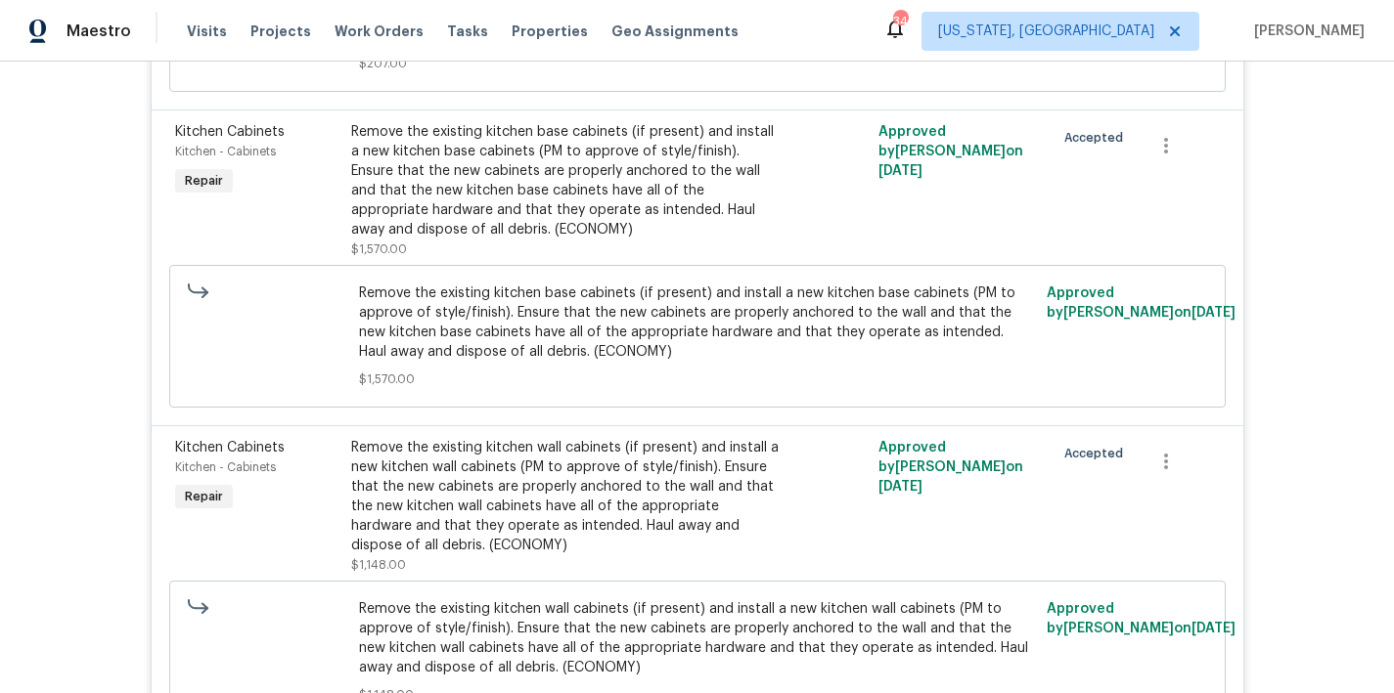
scroll to position [4054, 0]
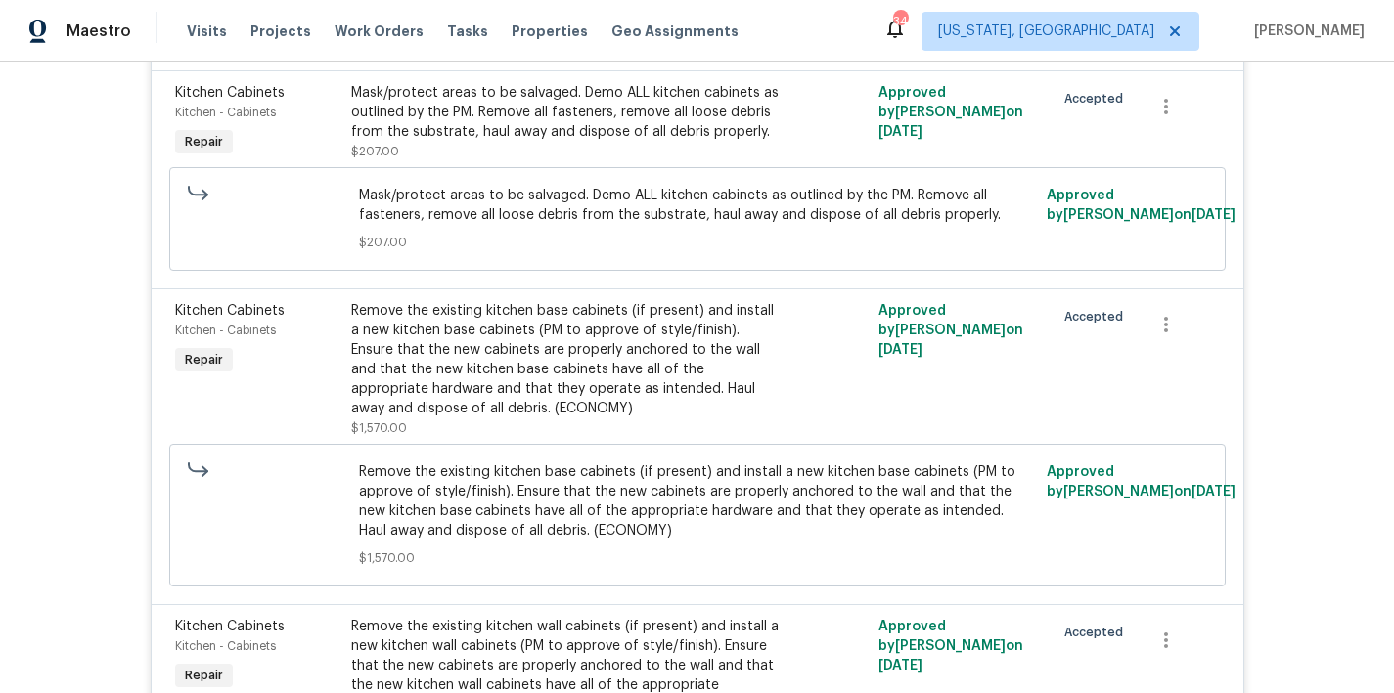
click at [427, 367] on div "Remove the existing kitchen base cabinets (if present) and install a new kitche…" at bounding box center [565, 359] width 428 height 117
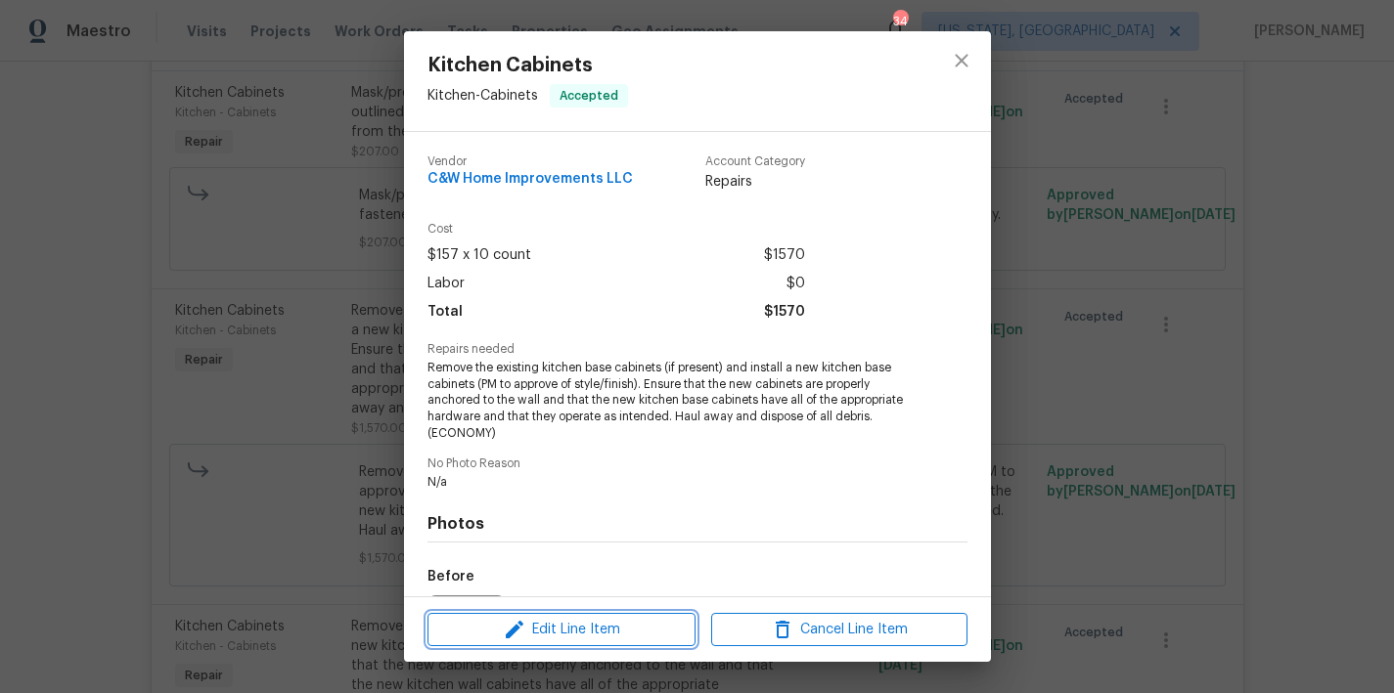
click at [611, 625] on span "Edit Line Item" at bounding box center [561, 630] width 256 height 24
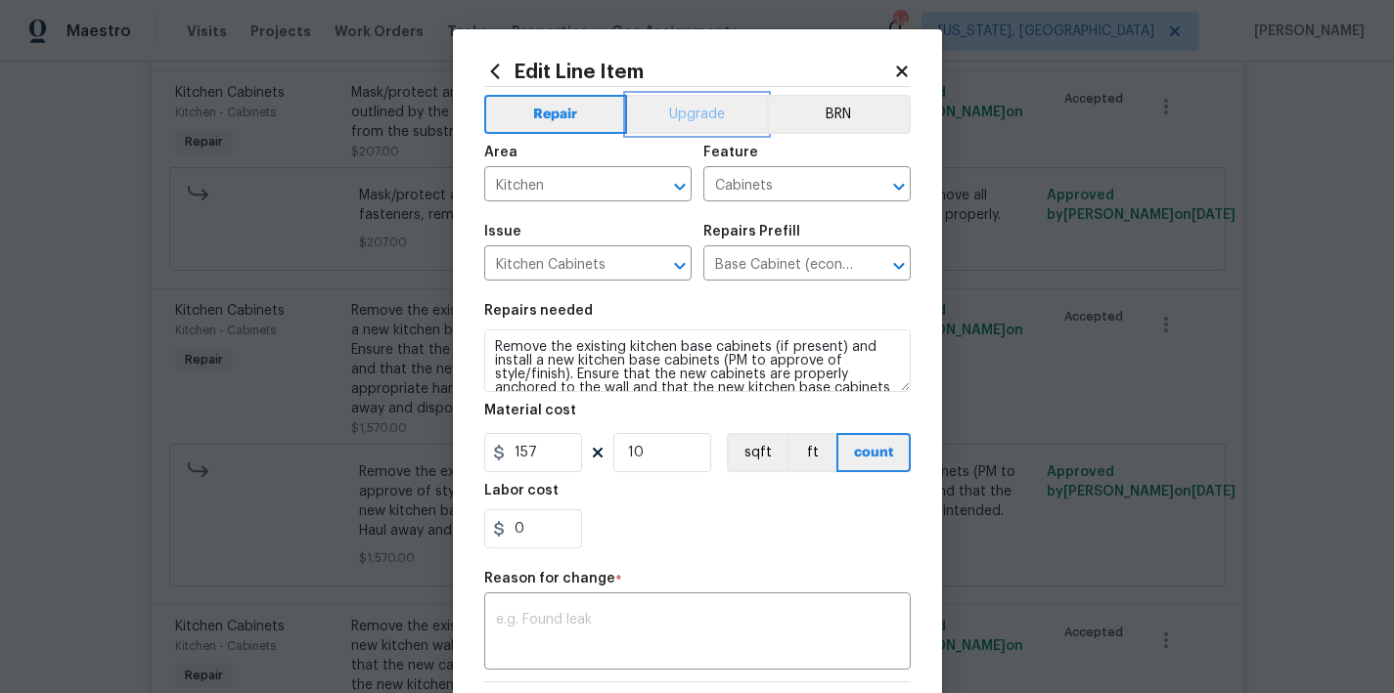
click at [712, 104] on button "Upgrade" at bounding box center [697, 114] width 140 height 39
click at [647, 614] on textarea at bounding box center [697, 633] width 403 height 41
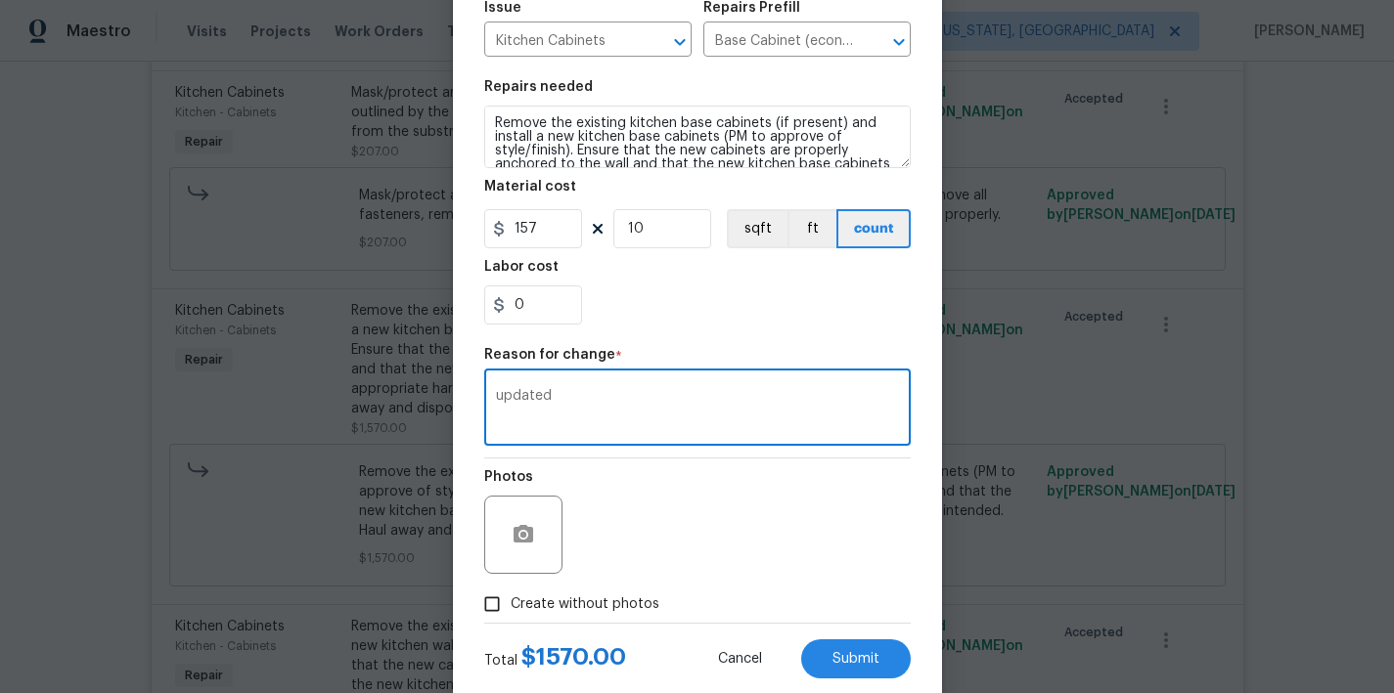
scroll to position [271, 0]
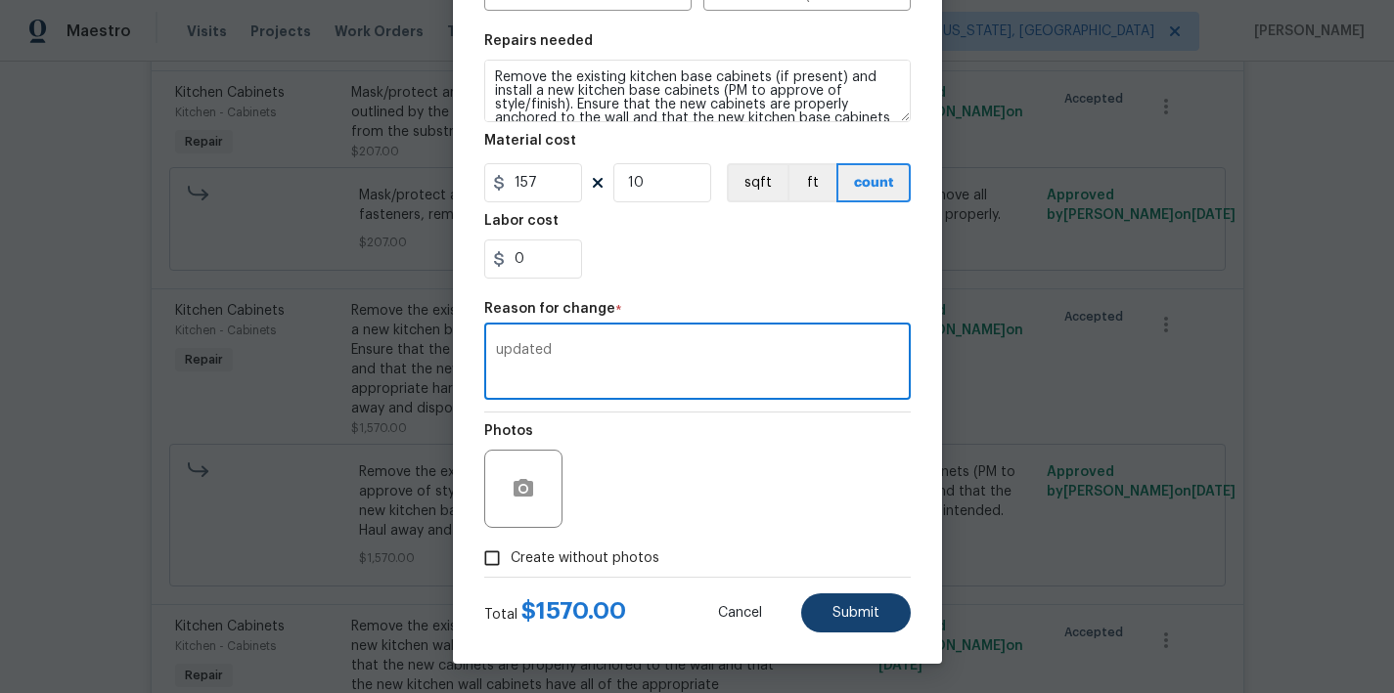
type textarea "updated"
click at [832, 620] on span "Submit" at bounding box center [855, 613] width 47 height 15
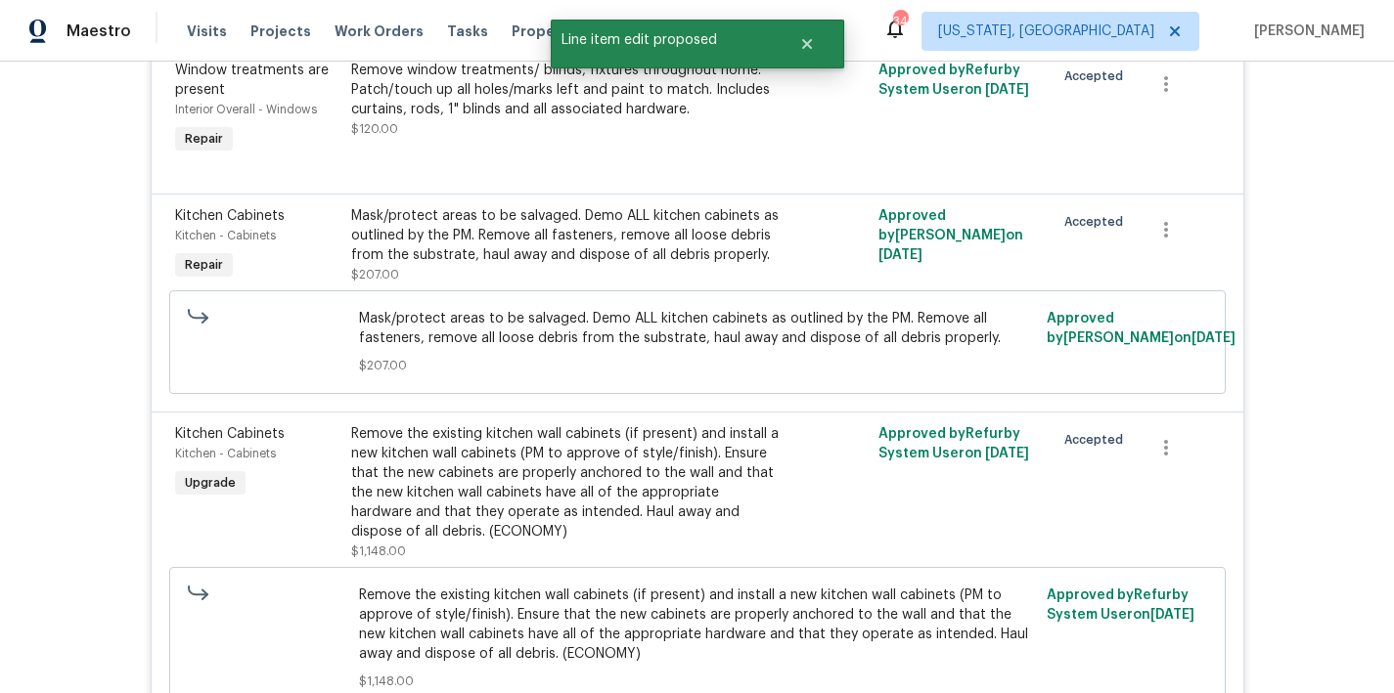
scroll to position [4185, 0]
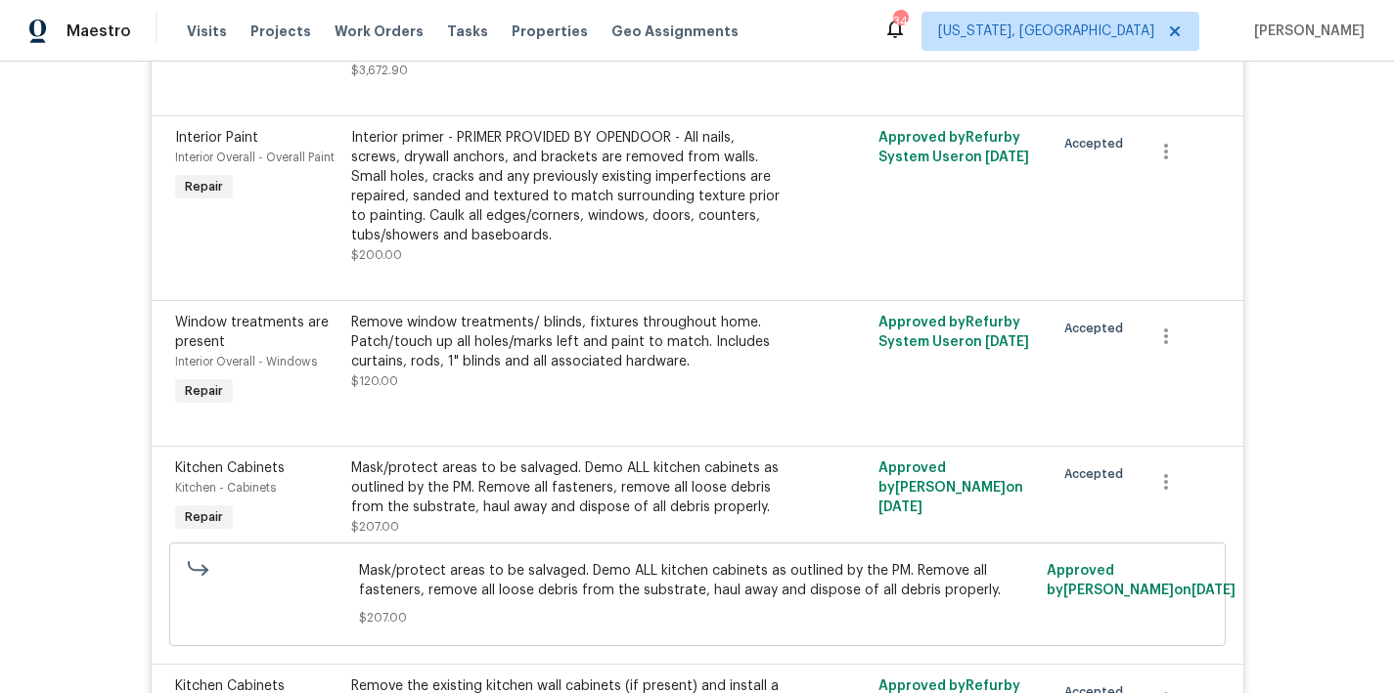
click at [470, 483] on div "Mask/protect areas to be salvaged. Demo ALL kitchen cabinets as outlined by the…" at bounding box center [565, 488] width 428 height 59
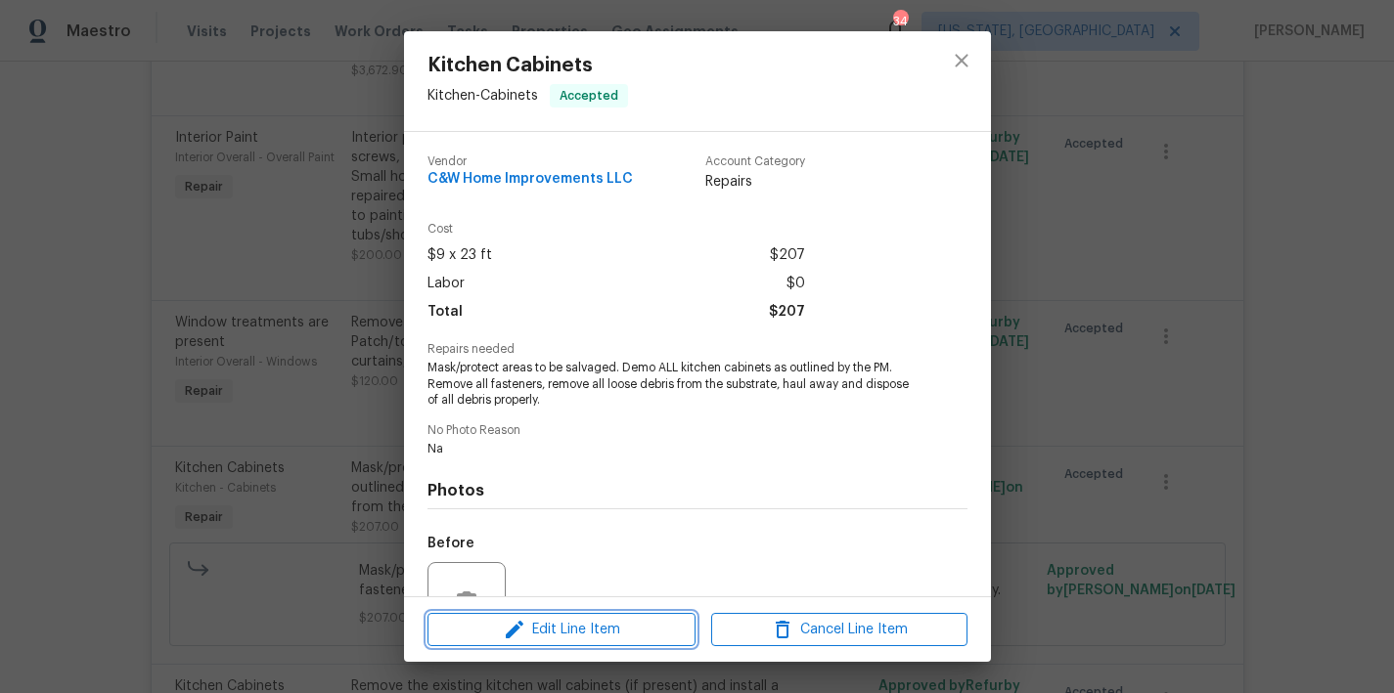
click at [531, 634] on span "Edit Line Item" at bounding box center [561, 630] width 256 height 24
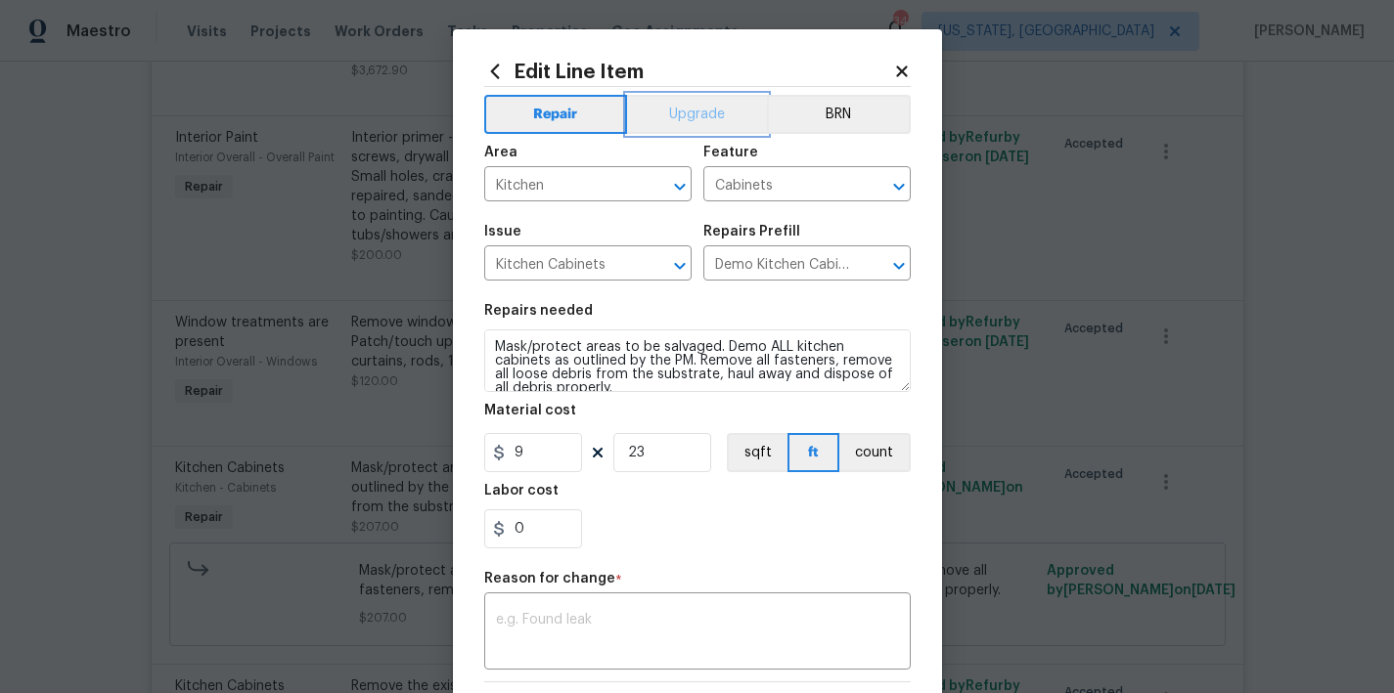
click at [691, 111] on button "Upgrade" at bounding box center [697, 114] width 140 height 39
click at [561, 628] on textarea at bounding box center [697, 633] width 403 height 41
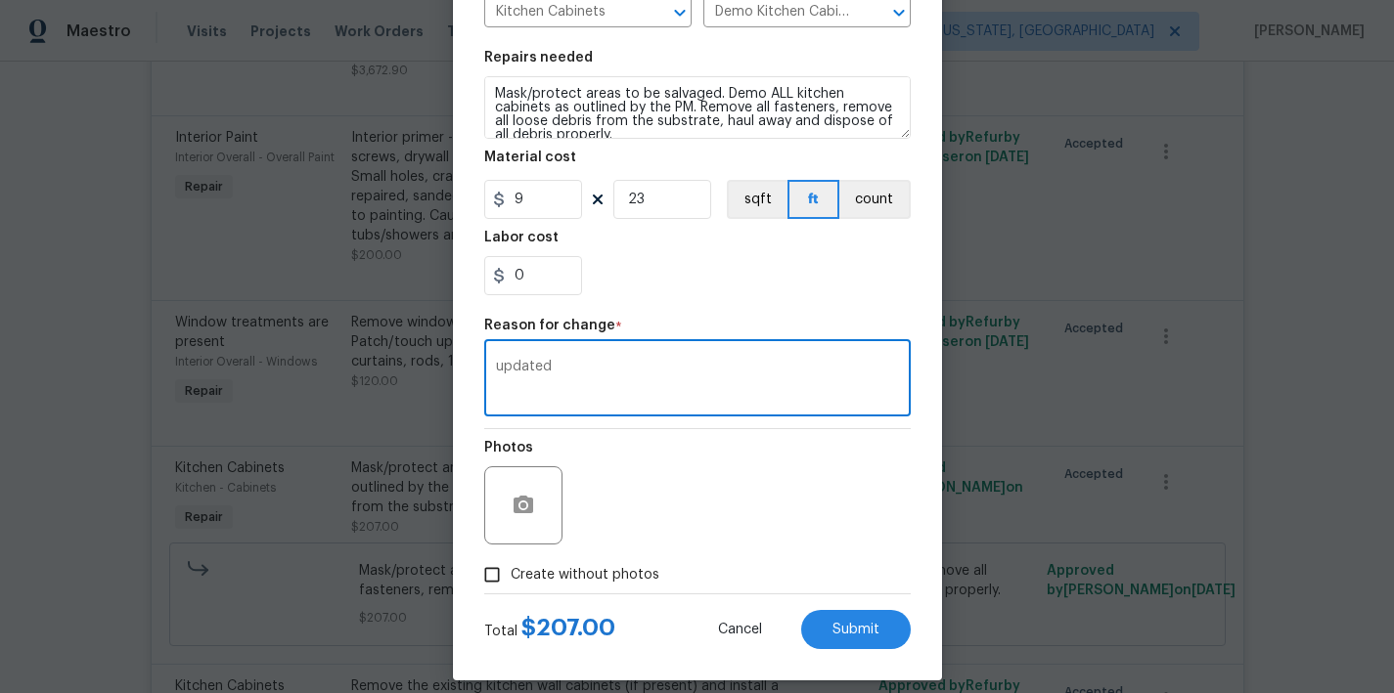
scroll to position [271, 0]
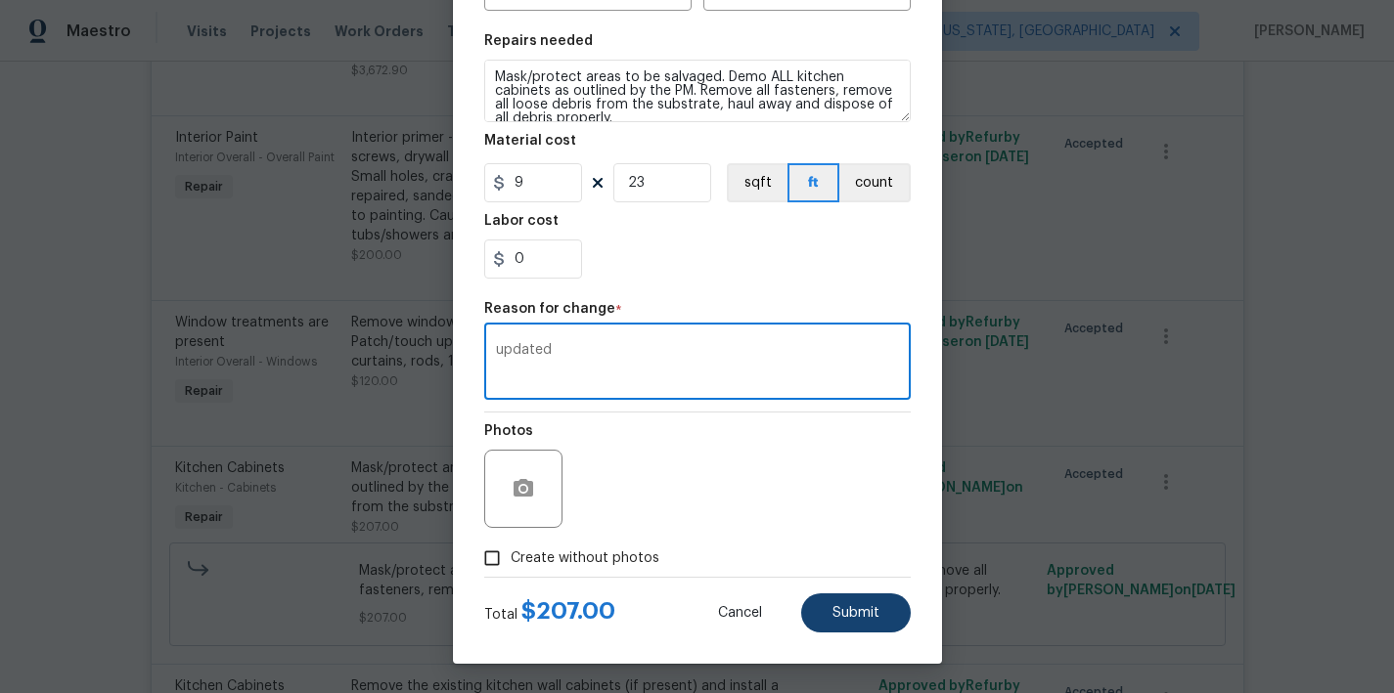
type textarea "updated"
click at [853, 606] on span "Submit" at bounding box center [855, 613] width 47 height 15
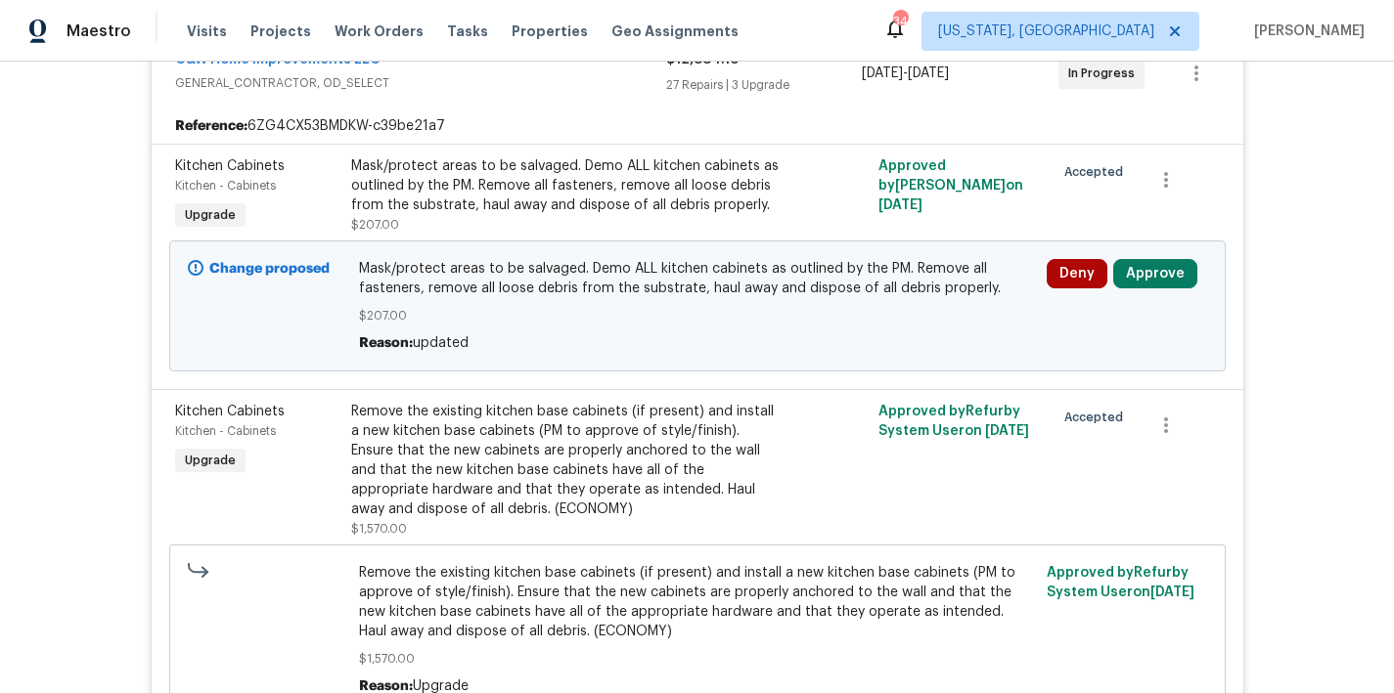
scroll to position [240, 0]
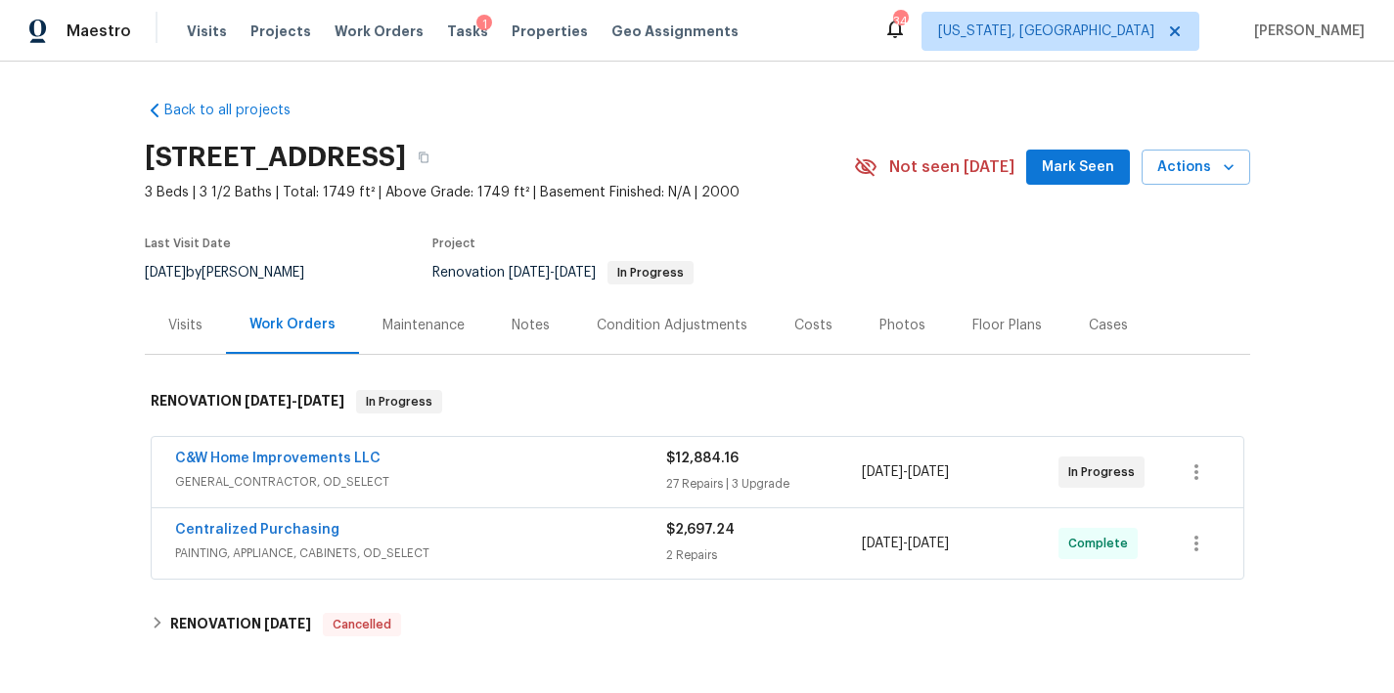
click at [411, 463] on div "C&W Home Improvements LLC" at bounding box center [420, 460] width 491 height 23
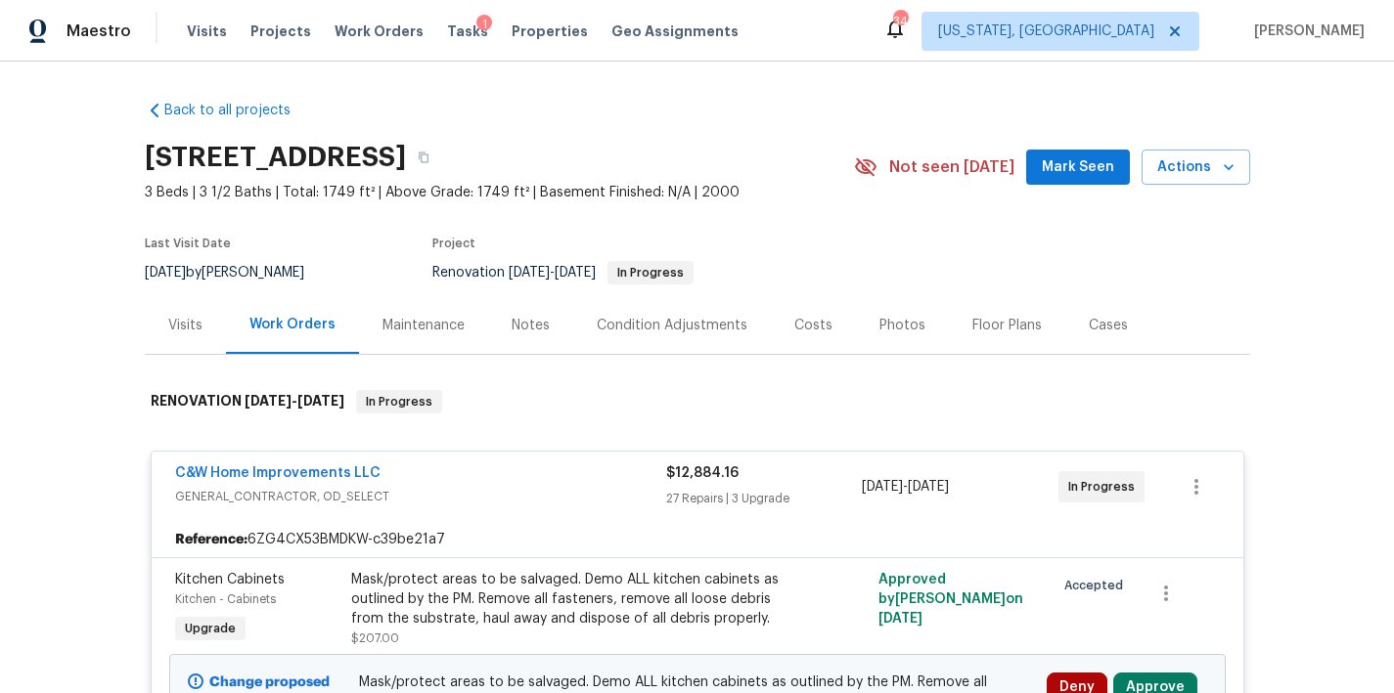
scroll to position [382, 0]
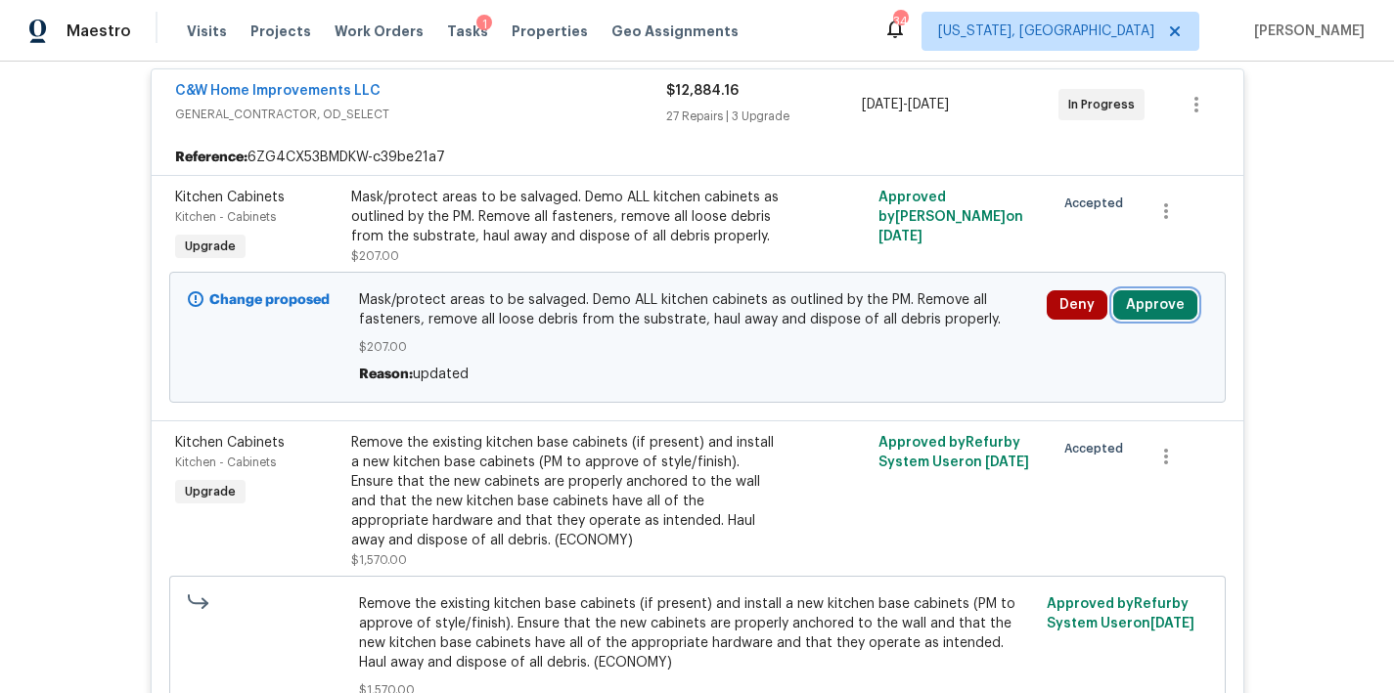
click at [1150, 317] on button "Approve" at bounding box center [1155, 304] width 84 height 29
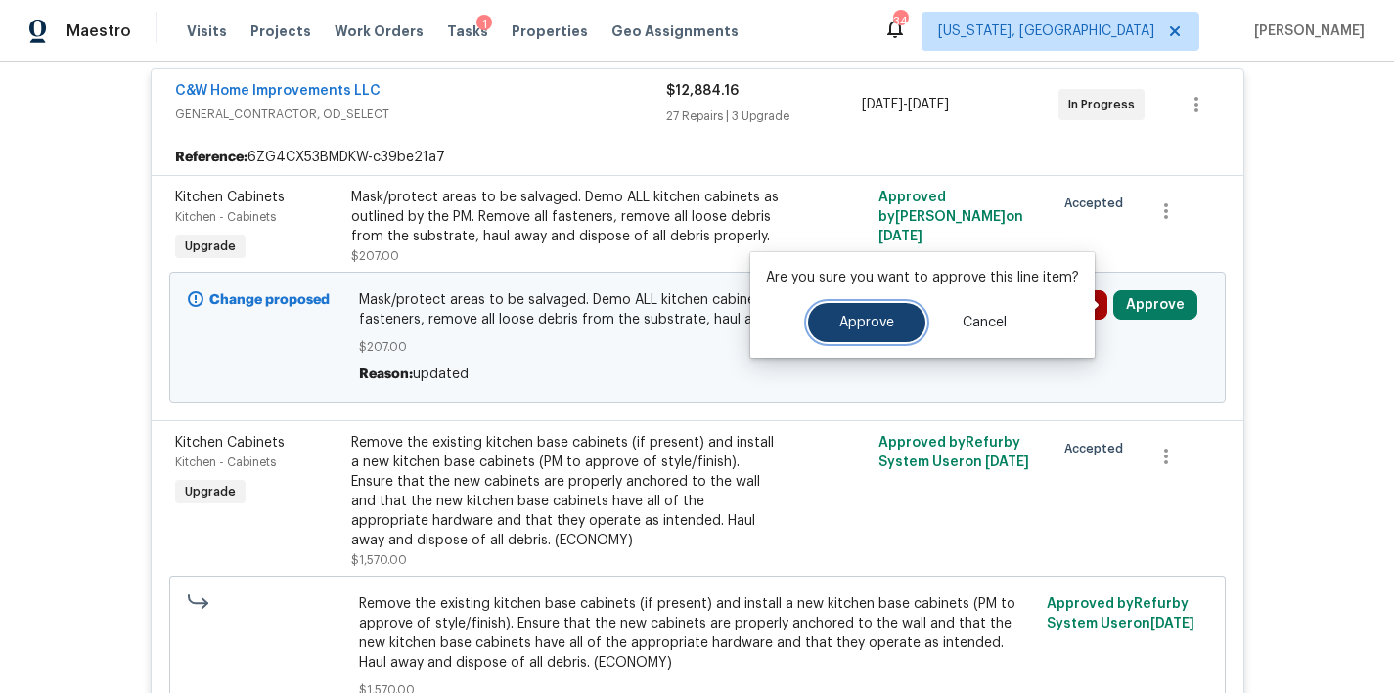
click at [847, 333] on button "Approve" at bounding box center [866, 322] width 117 height 39
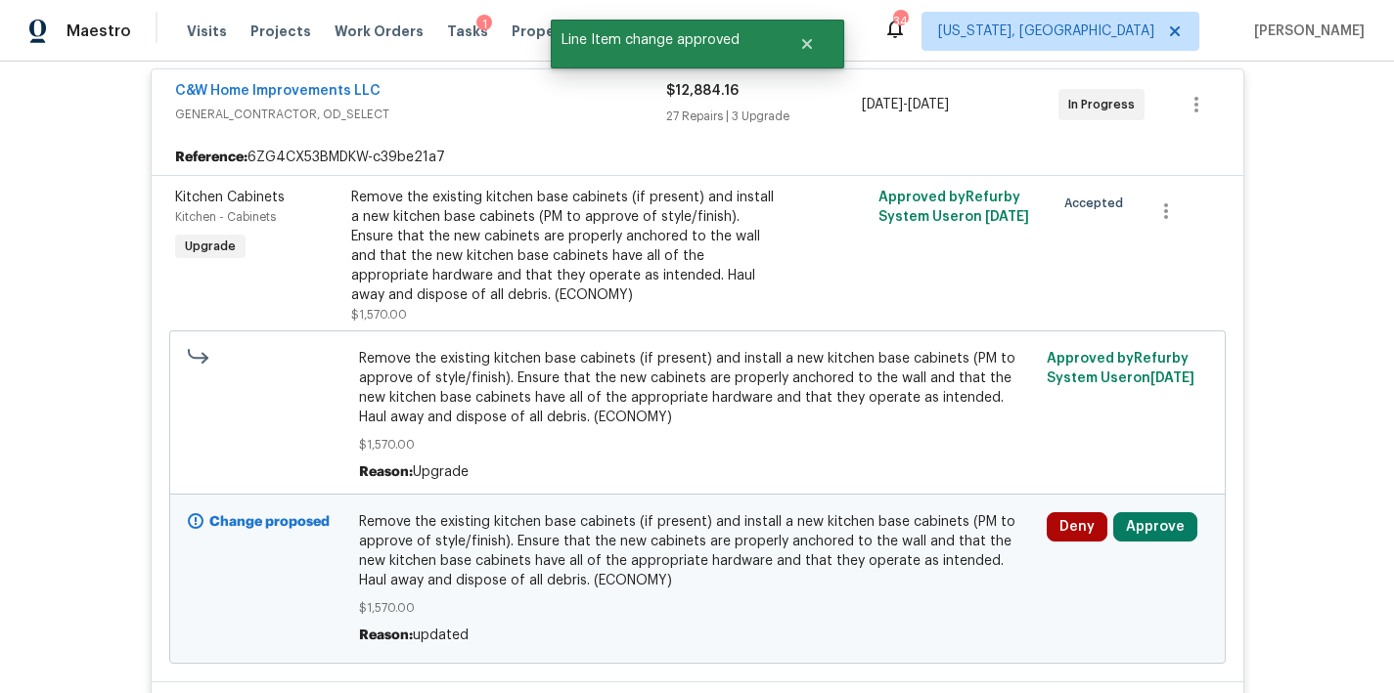
scroll to position [547, 0]
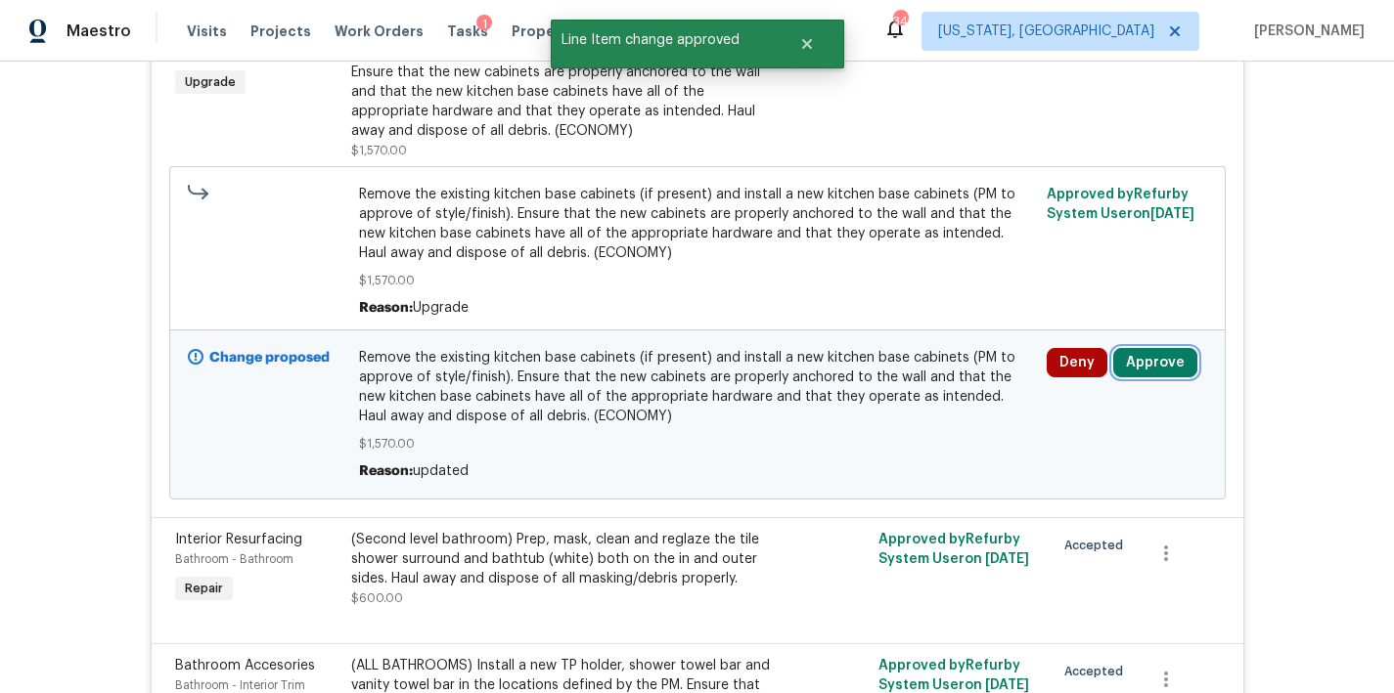
click at [1164, 372] on button "Approve" at bounding box center [1155, 362] width 84 height 29
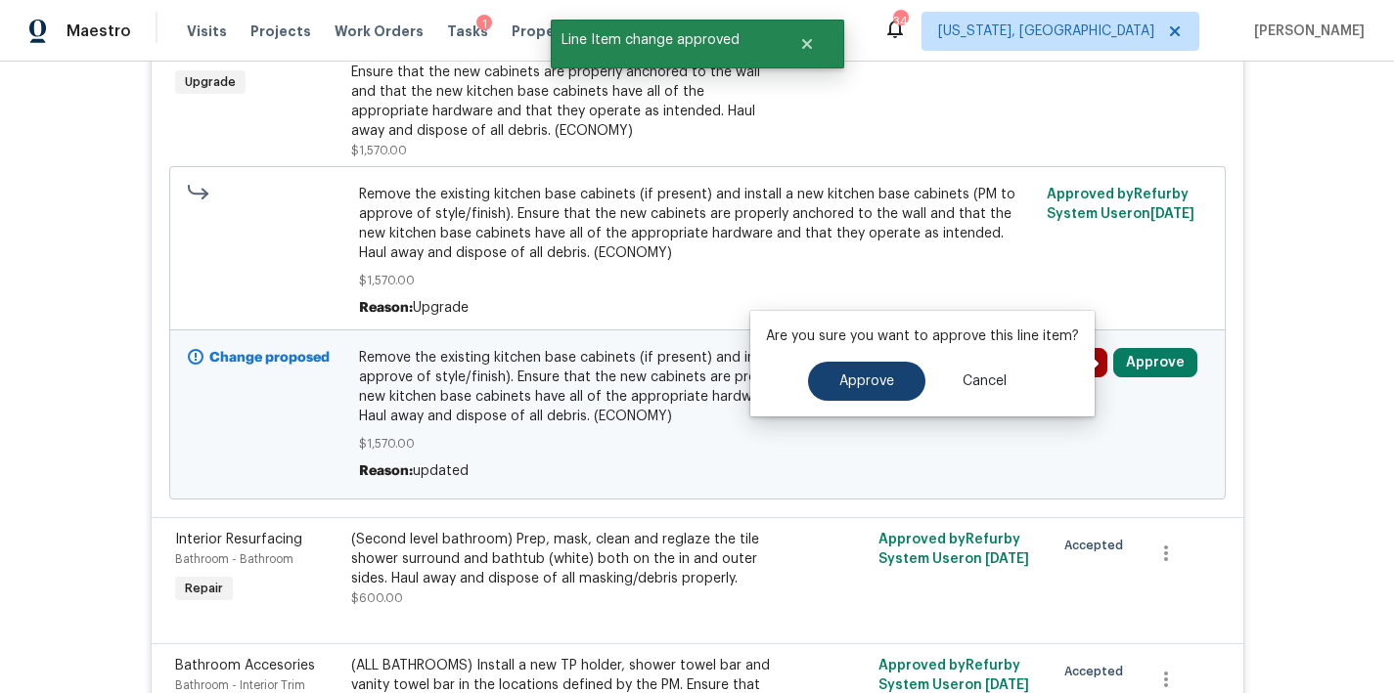
click at [799, 380] on div "Approve Cancel" at bounding box center [922, 381] width 313 height 39
click at [822, 381] on button "Approve" at bounding box center [866, 381] width 117 height 39
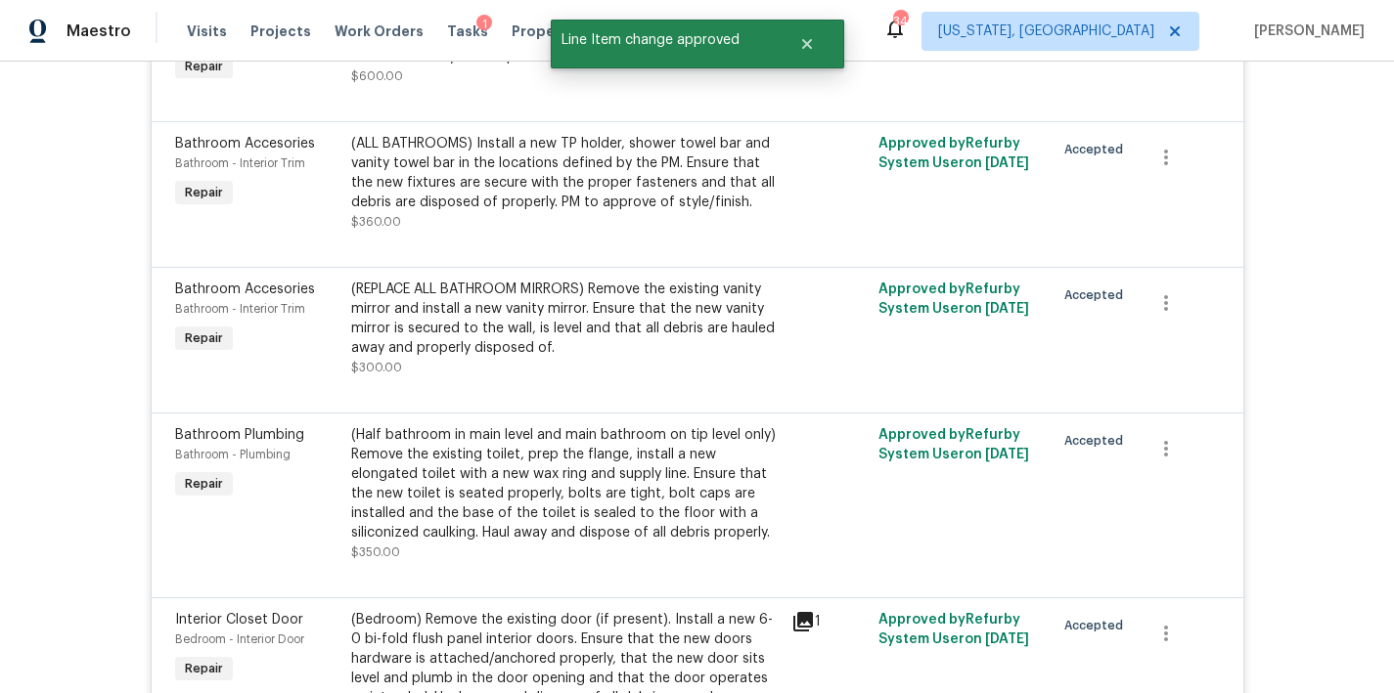
scroll to position [652, 0]
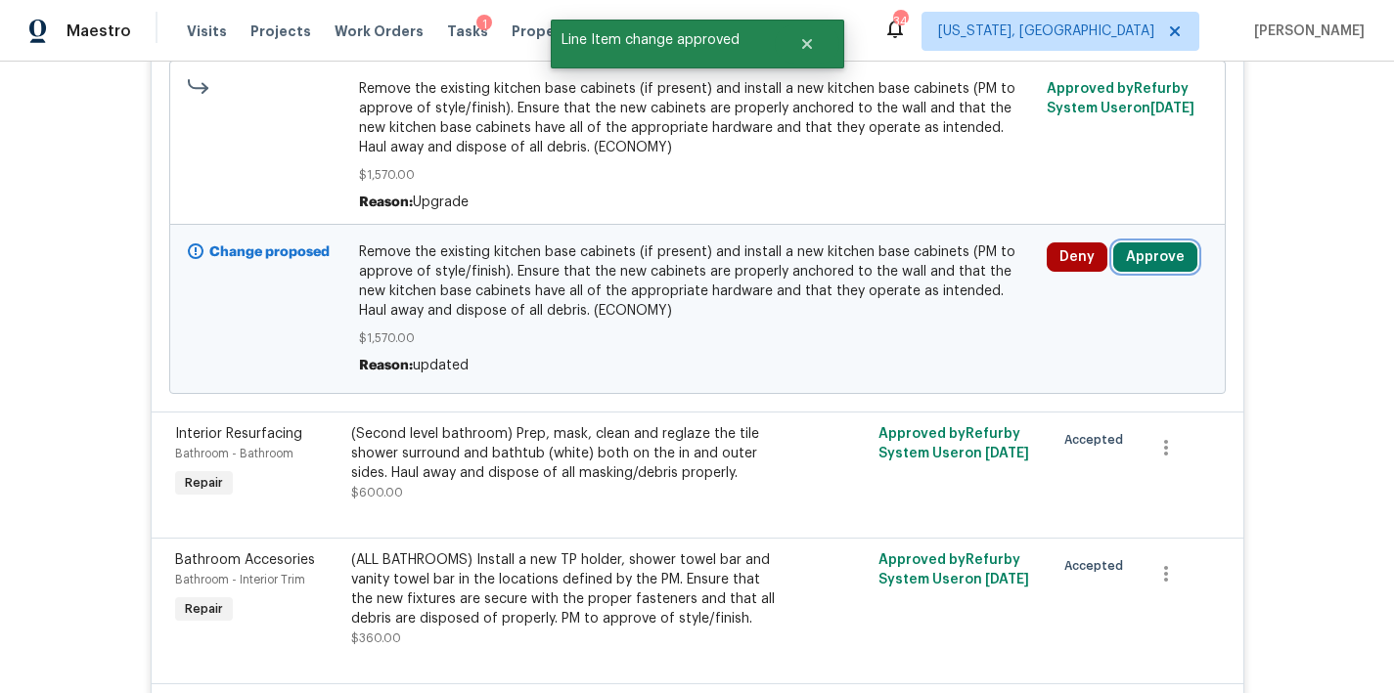
click at [1146, 266] on button "Approve" at bounding box center [1155, 257] width 84 height 29
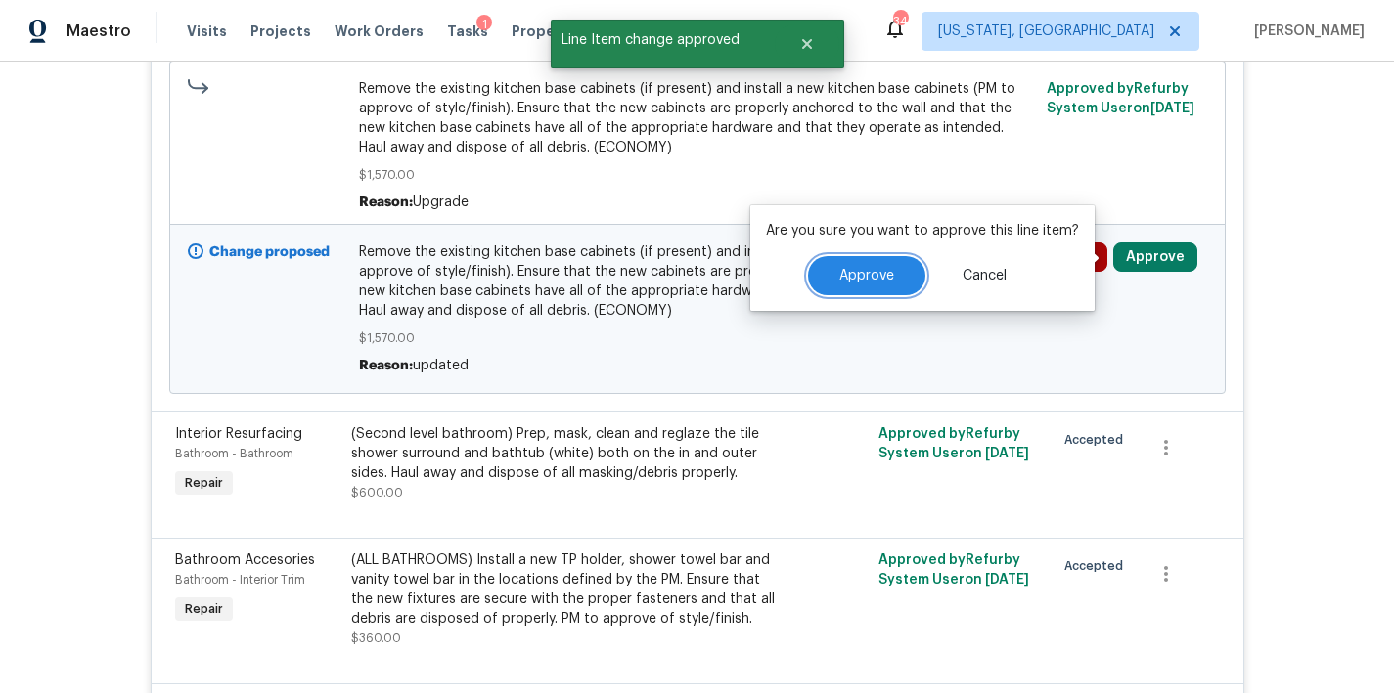
click at [847, 284] on button "Approve" at bounding box center [866, 275] width 117 height 39
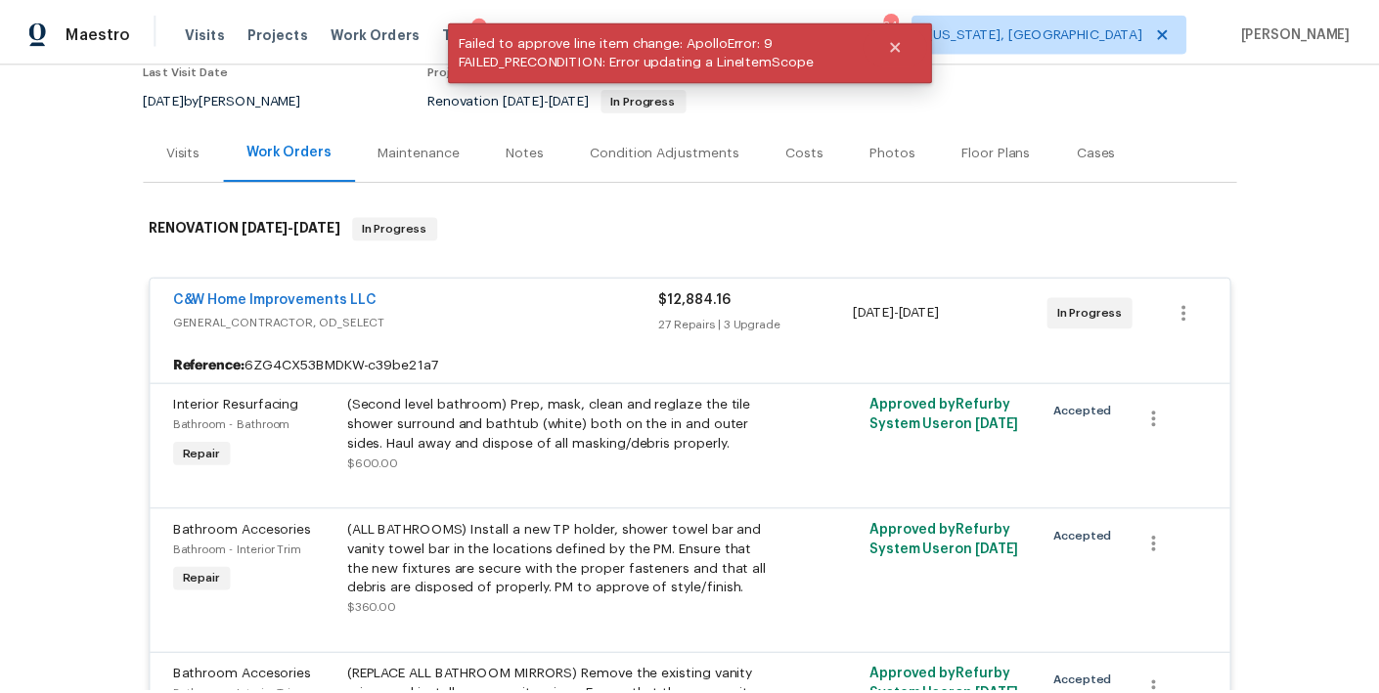
scroll to position [0, 0]
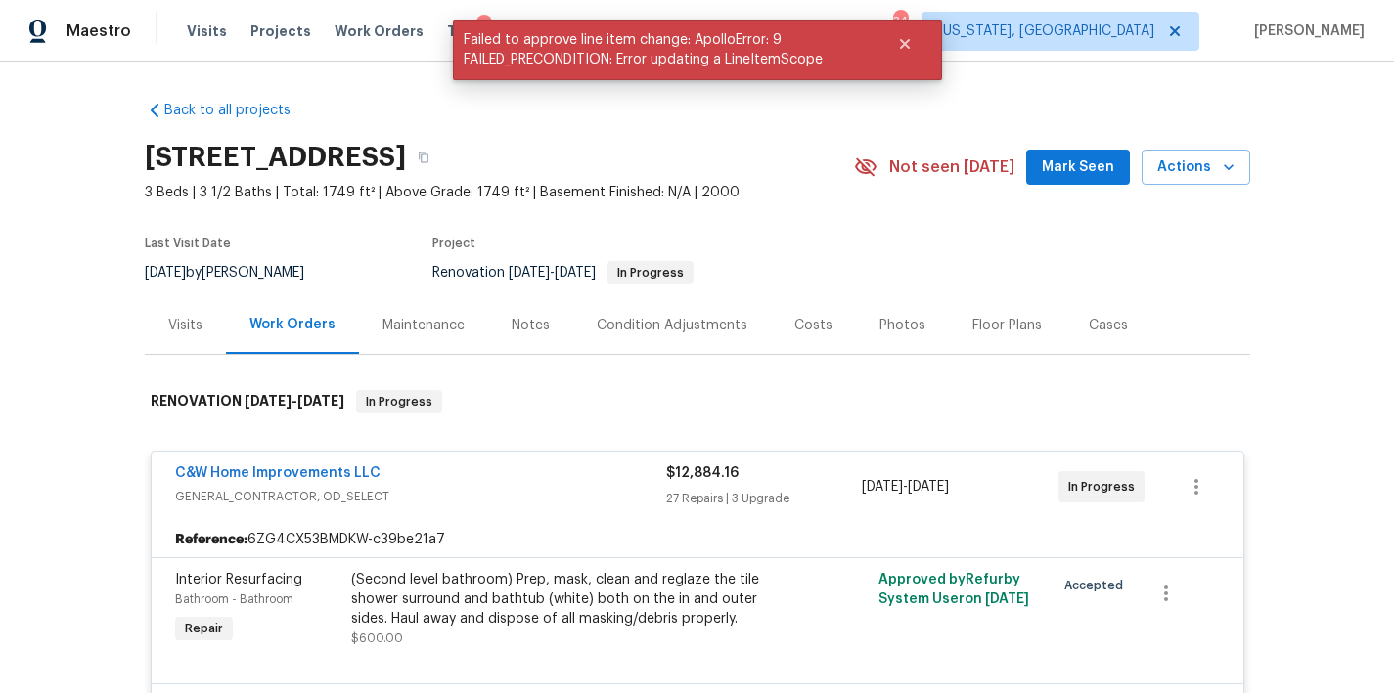
click at [776, 227] on div "Last Visit Date 8/5/2025 by Nicolas Campuzano Project Renovation 8/7/2025 - 8/1…" at bounding box center [476, 261] width 663 height 70
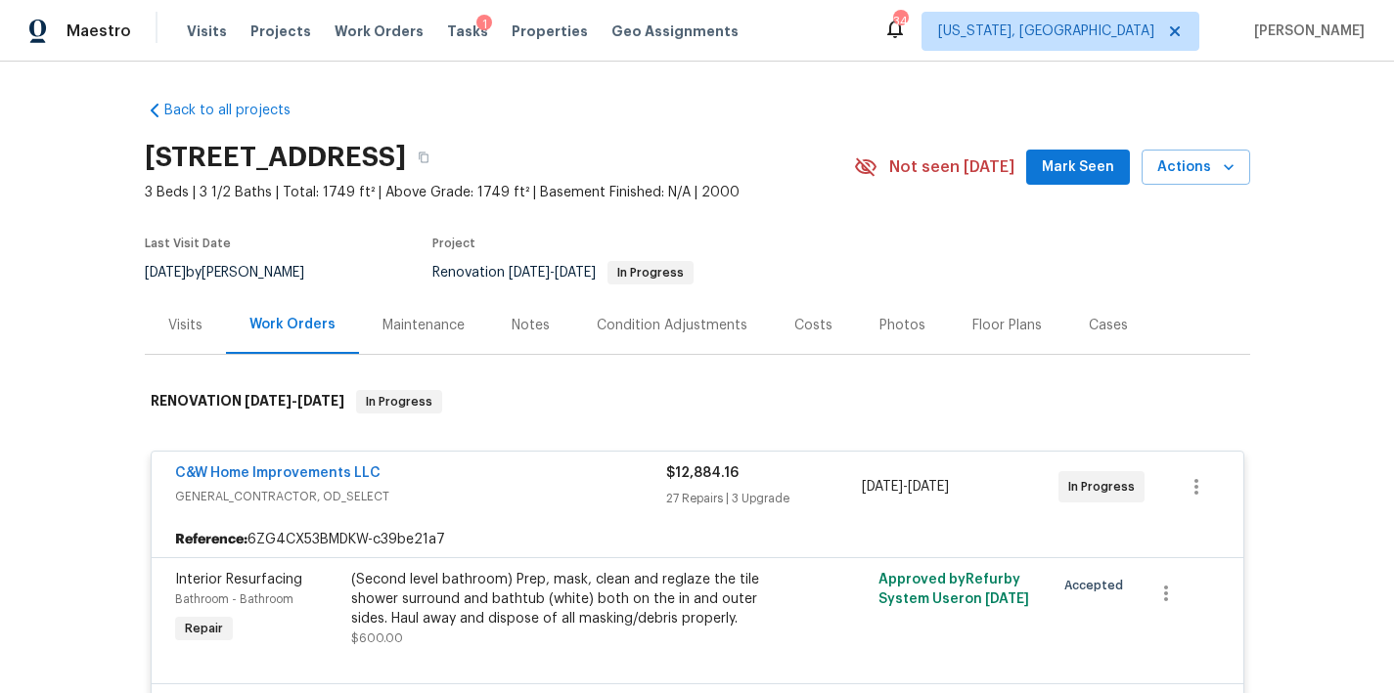
click at [794, 325] on div "Costs" at bounding box center [813, 326] width 38 height 20
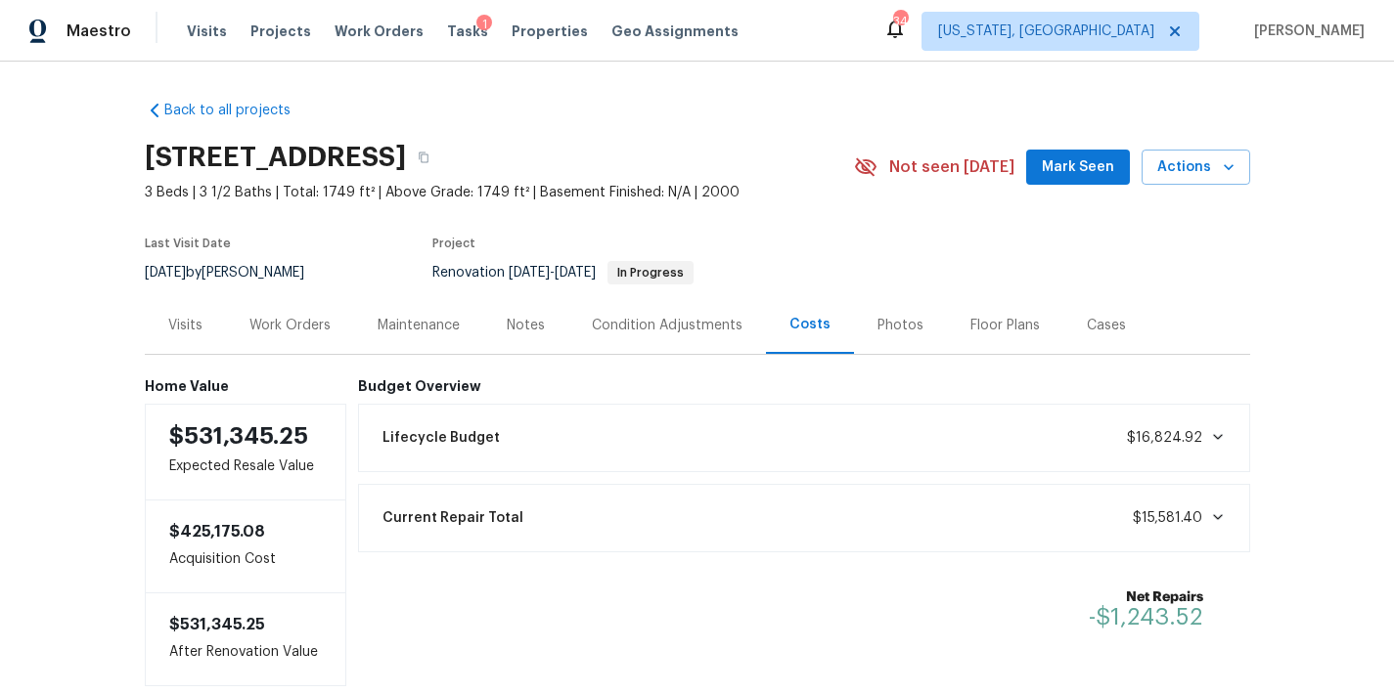
click at [517, 328] on div "Notes" at bounding box center [526, 326] width 38 height 20
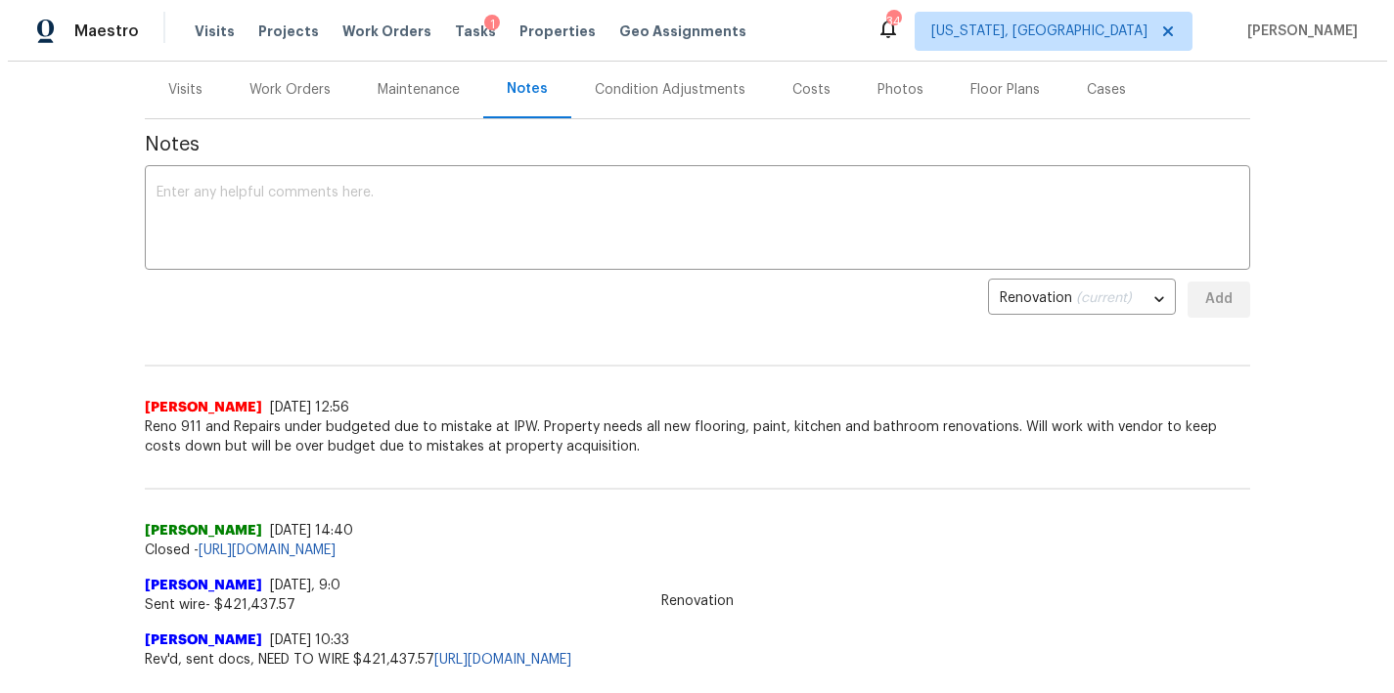
scroll to position [138, 0]
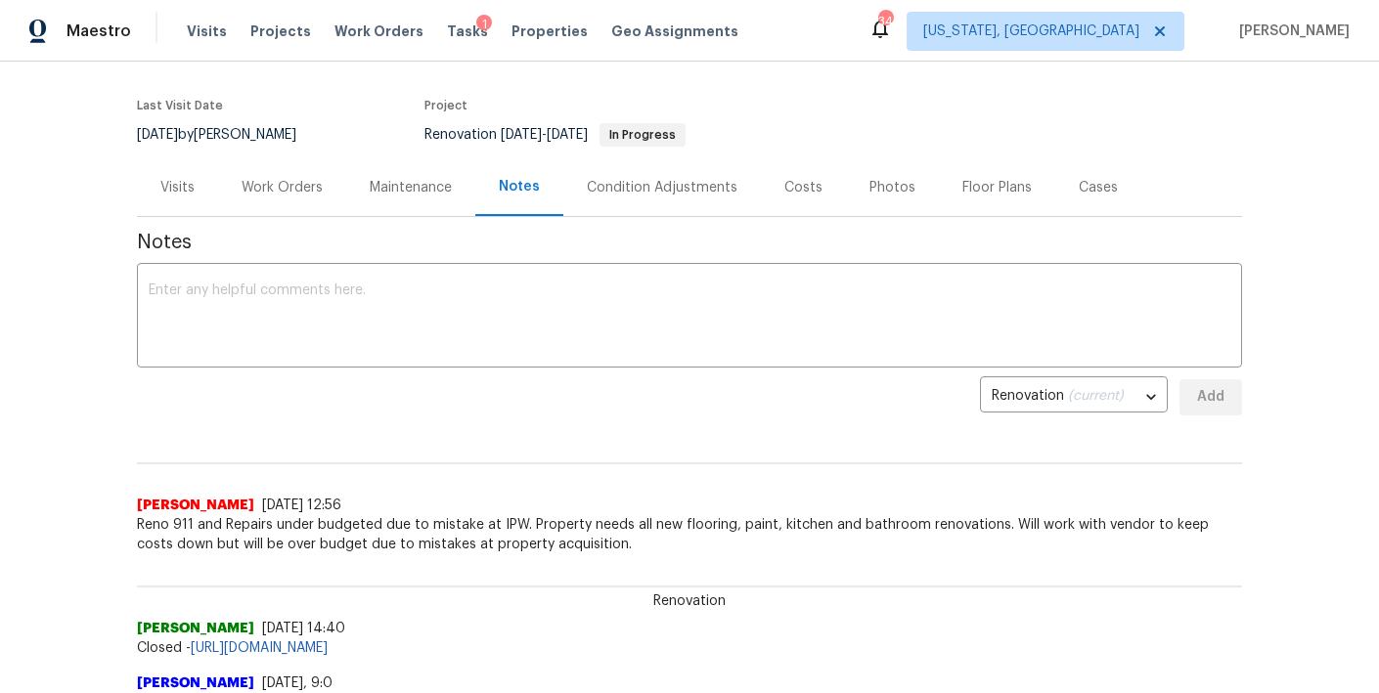
click at [294, 198] on div "Work Orders" at bounding box center [282, 187] width 128 height 58
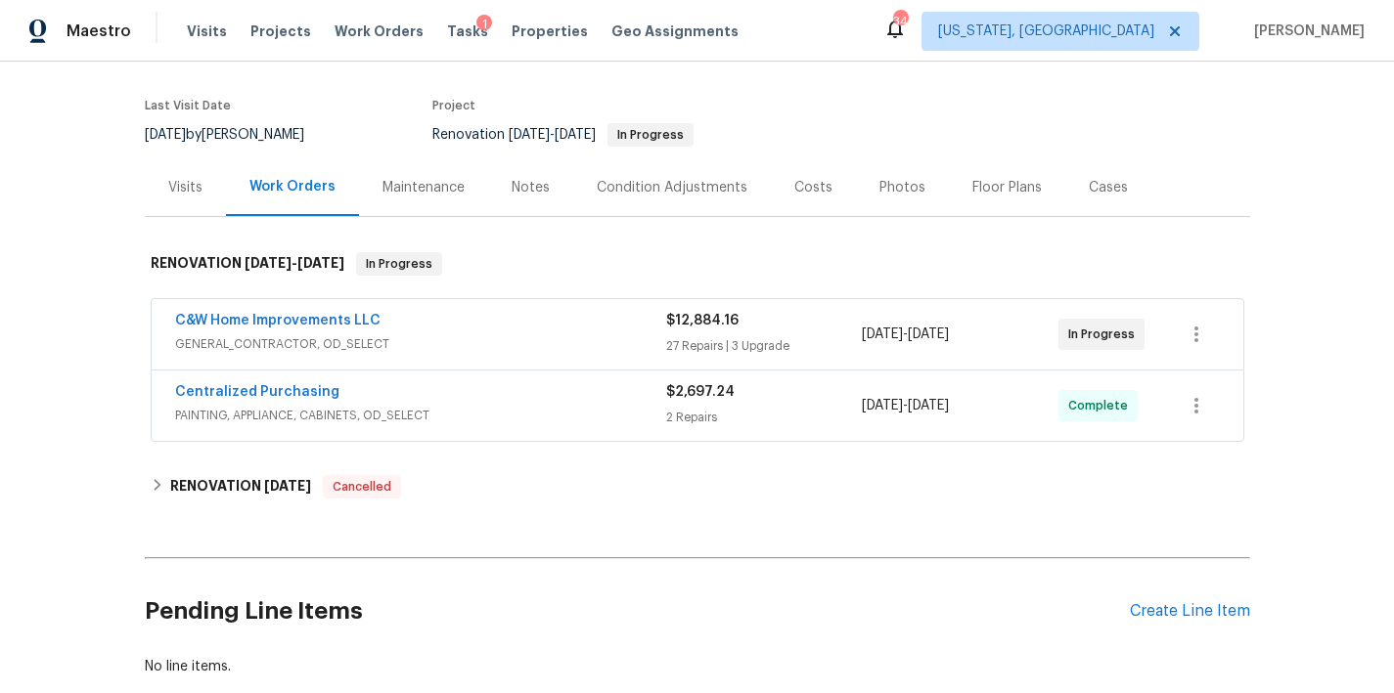
click at [45, 383] on div "Back to all projects 45458 Oak Trail Sq, Sterling, VA 20164 3 Beds | 3 1/2 Bath…" at bounding box center [697, 378] width 1394 height 632
click at [358, 394] on div "Centralized Purchasing" at bounding box center [420, 393] width 491 height 23
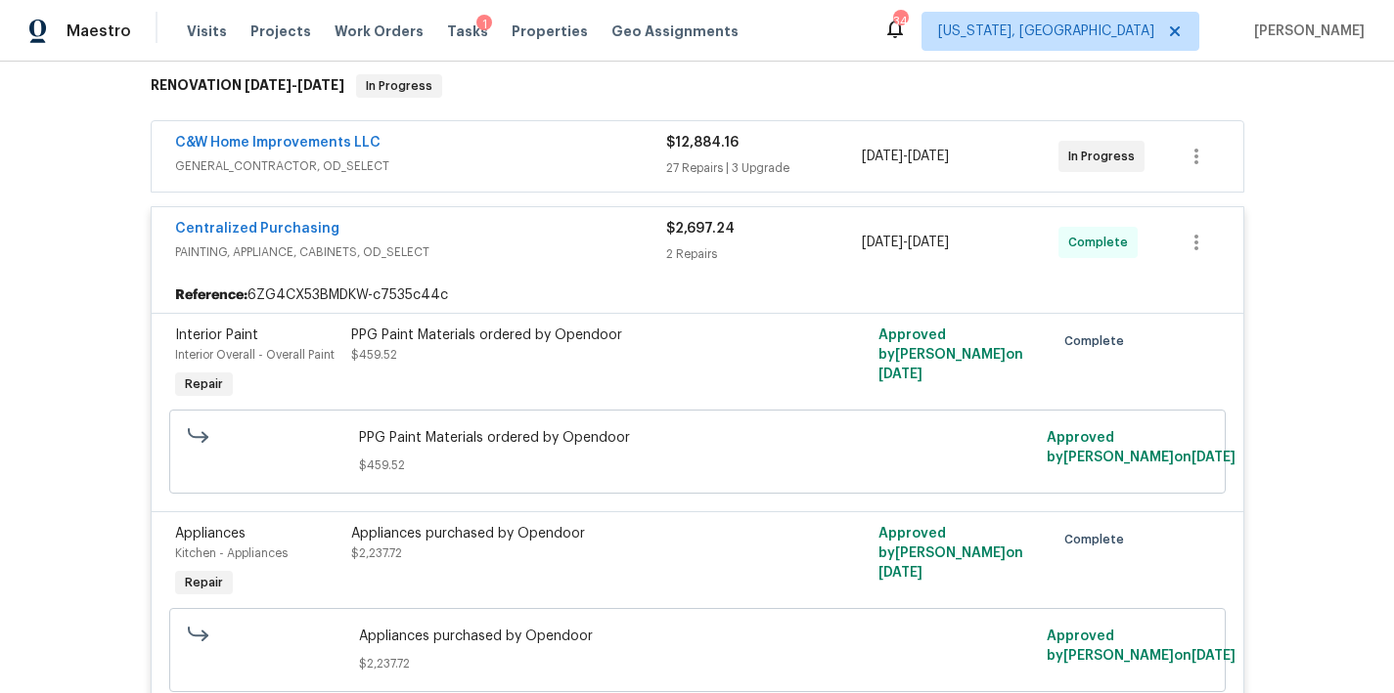
click at [349, 224] on div "Centralized Purchasing" at bounding box center [420, 230] width 491 height 23
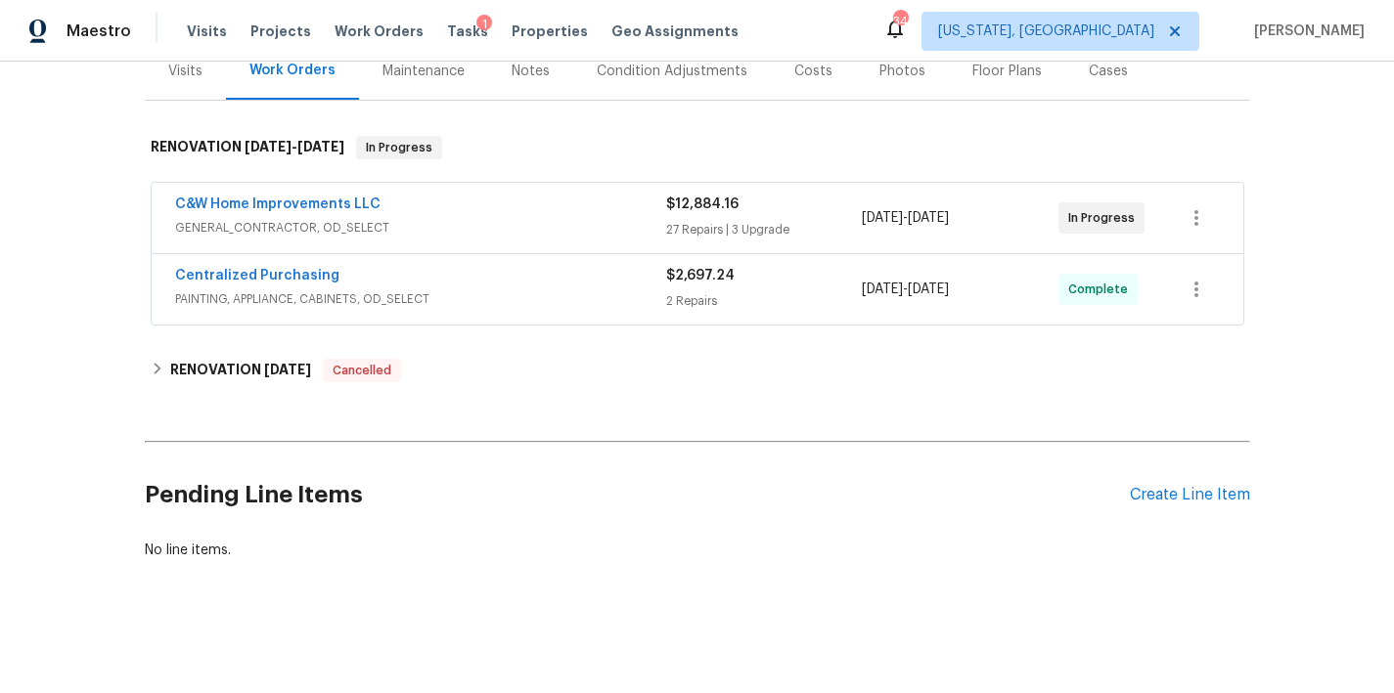
click at [406, 197] on div "C&W Home Improvements LLC" at bounding box center [420, 206] width 491 height 23
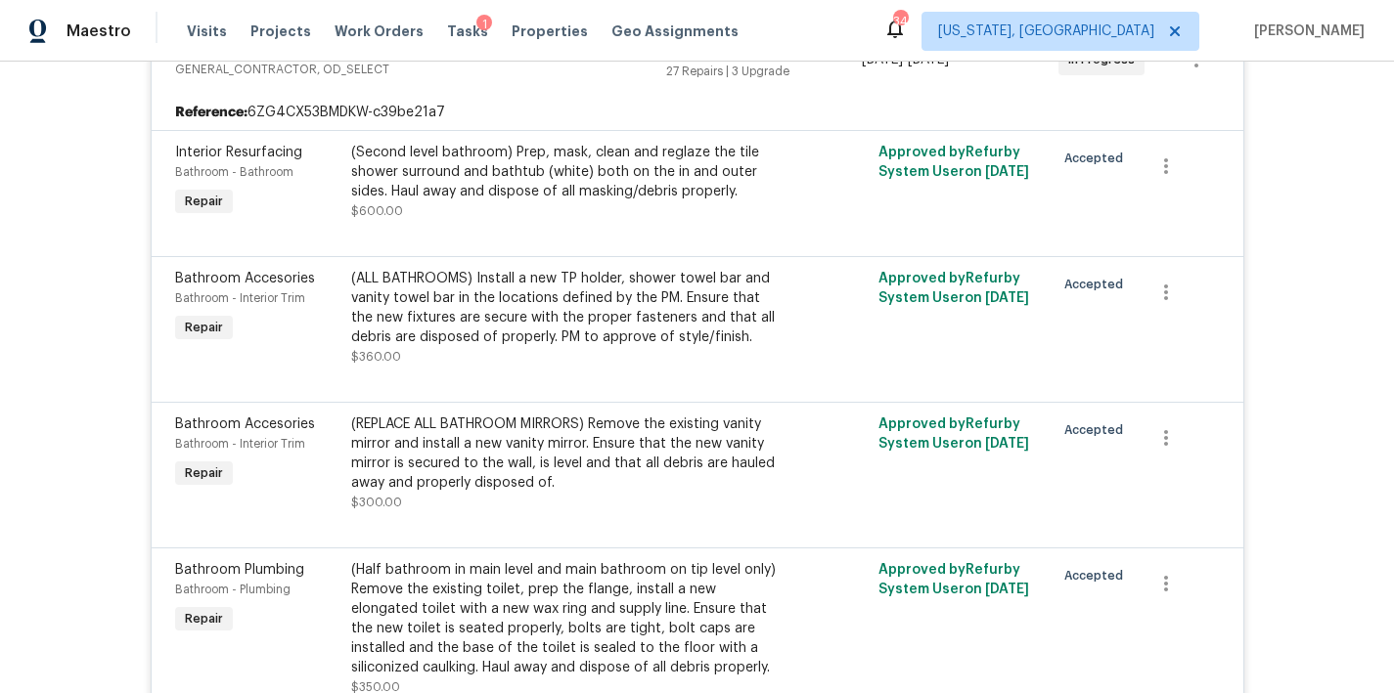
scroll to position [446, 0]
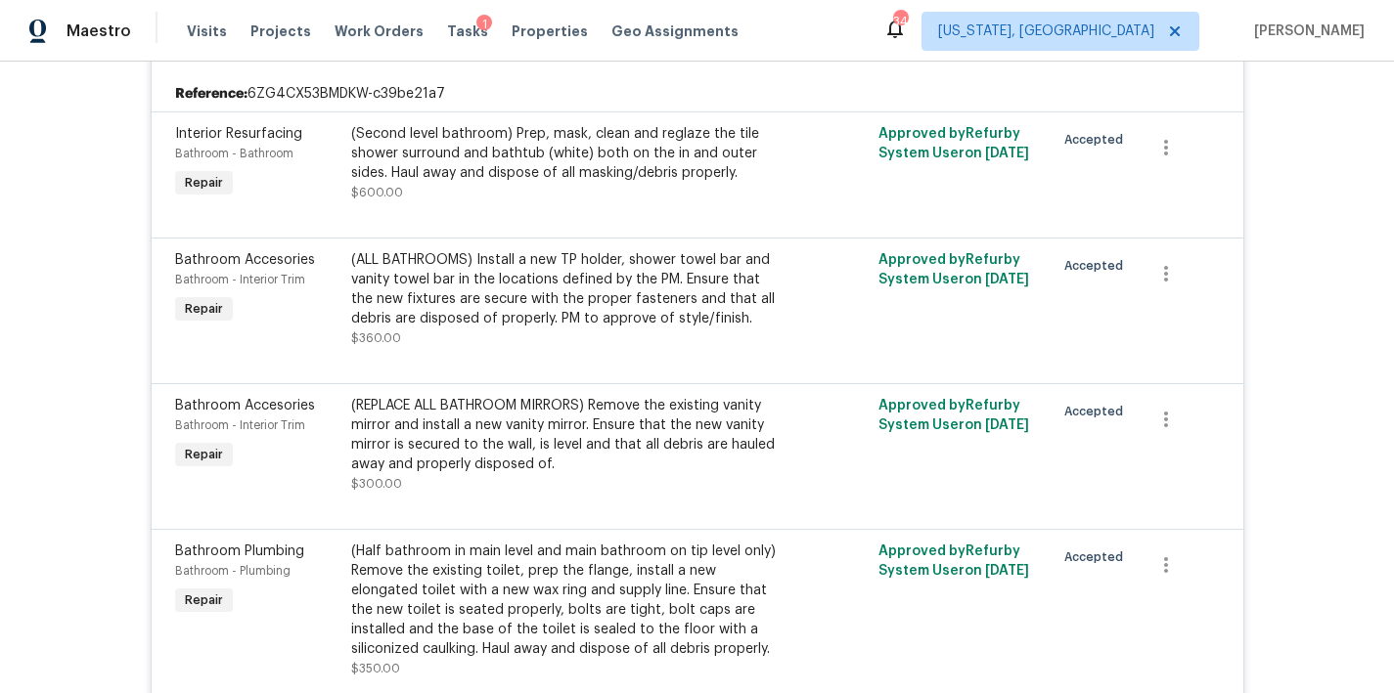
click at [615, 291] on div "(ALL BATHROOMS) Install a new TP holder, shower towel bar and vanity towel bar …" at bounding box center [565, 289] width 428 height 78
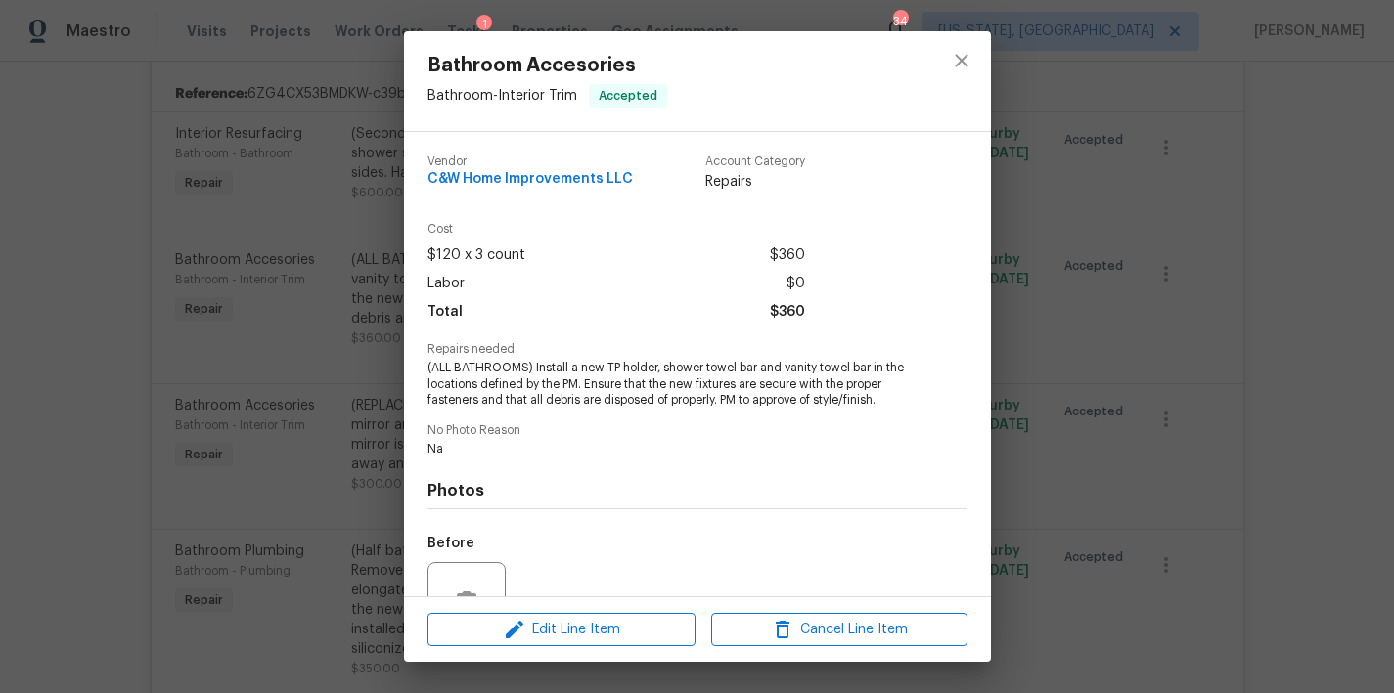
scroll to position [174, 0]
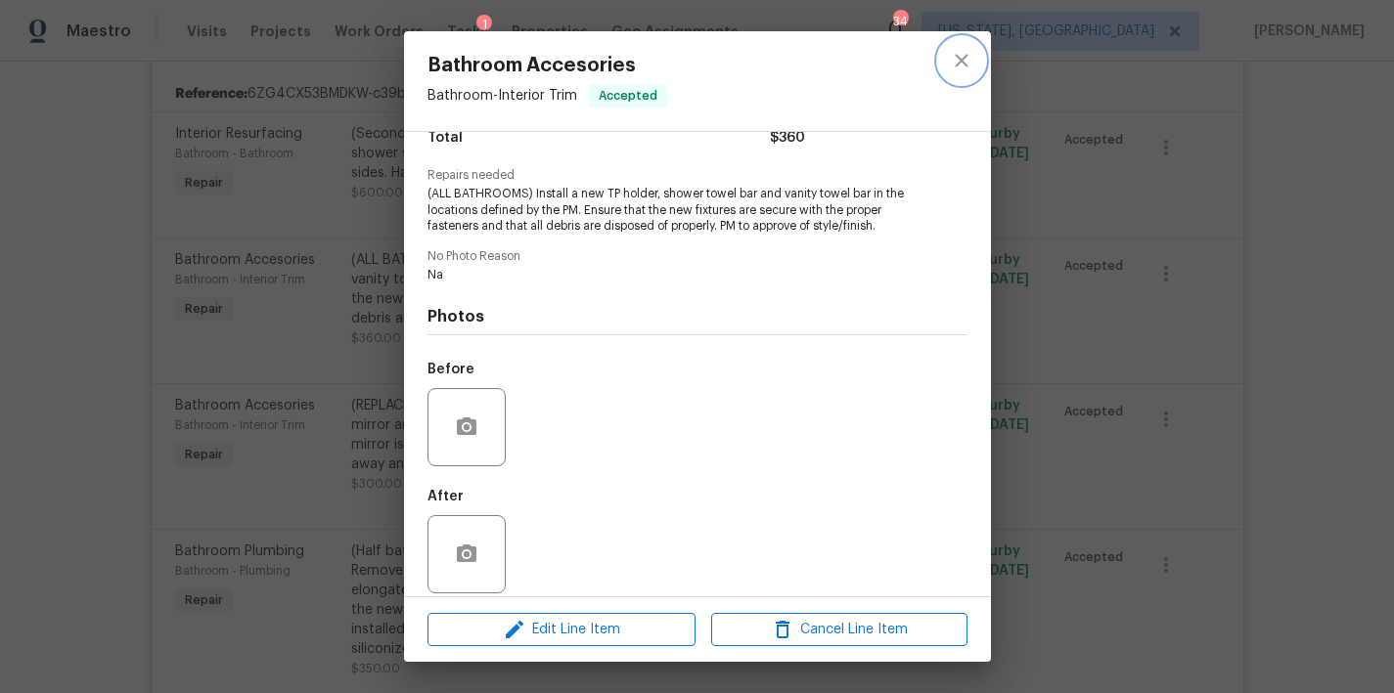
click at [959, 56] on icon "close" at bounding box center [961, 60] width 23 height 23
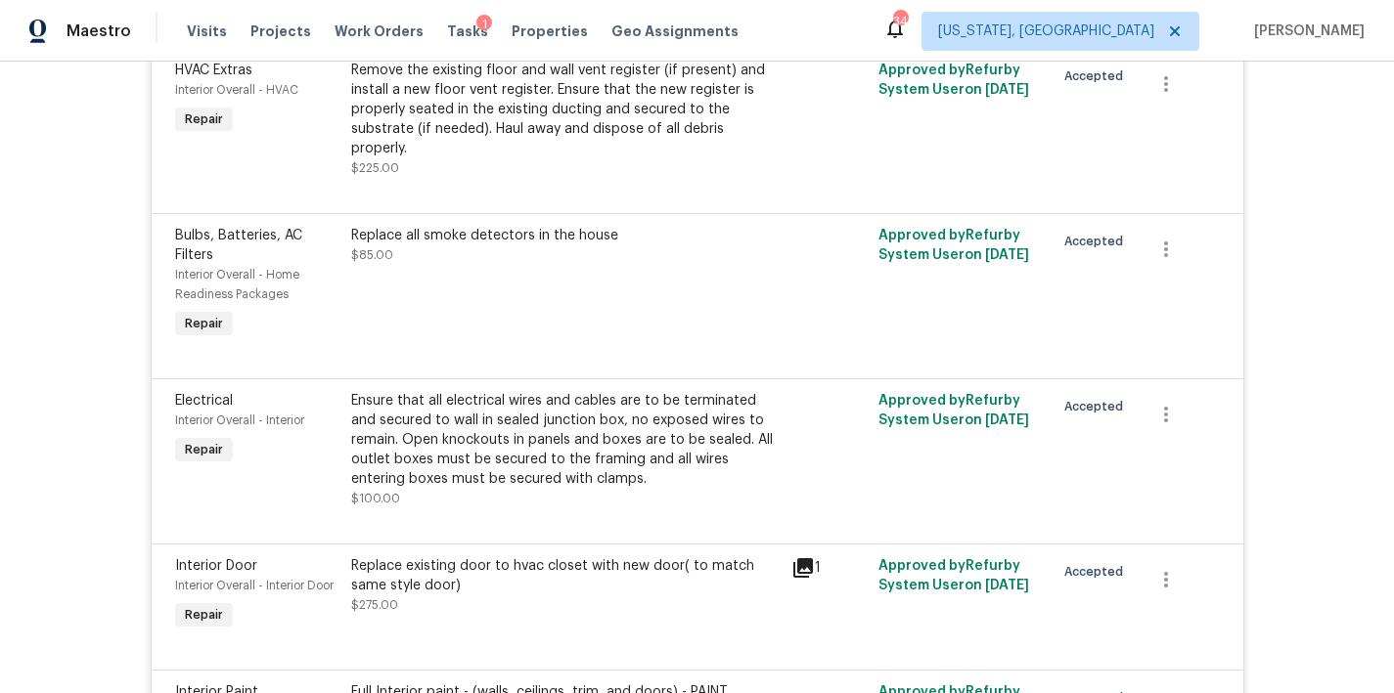
scroll to position [3181, 0]
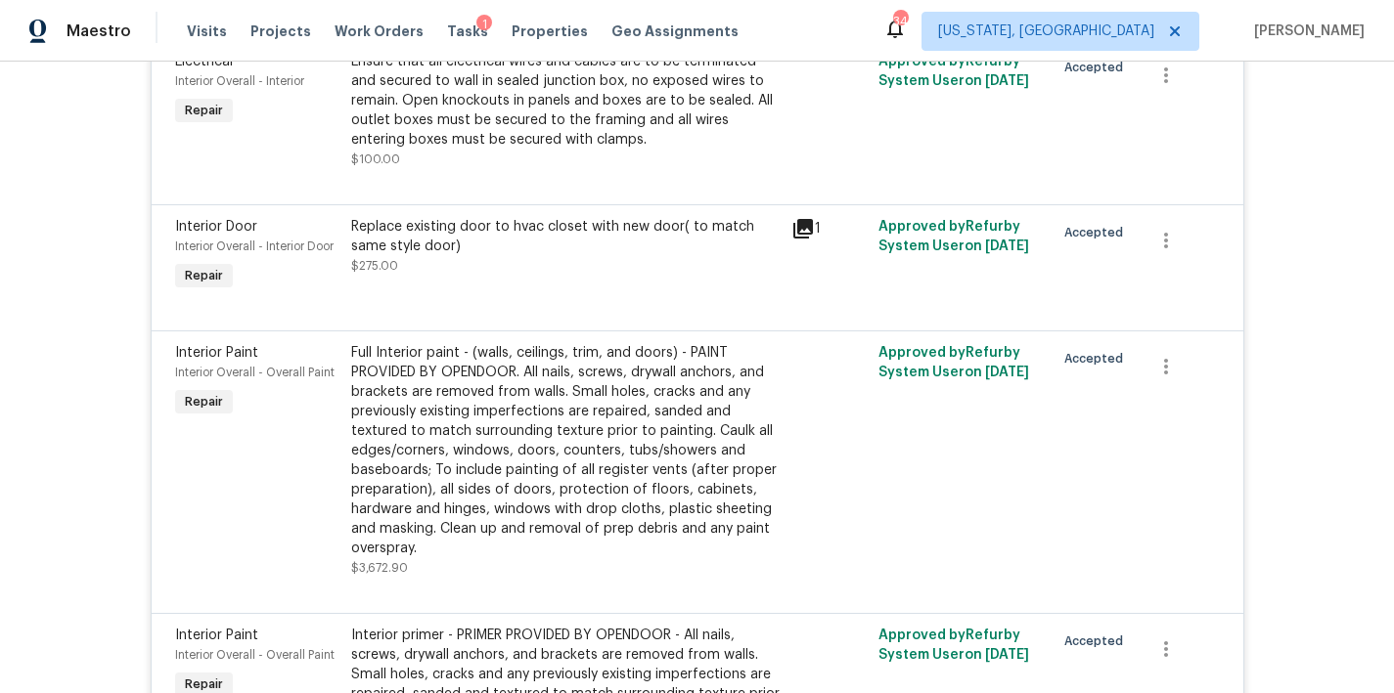
click at [104, 439] on div "Back to all projects 45458 Oak Trail Sq, Sterling, VA 20164 3 Beds | 3 1/2 Bath…" at bounding box center [697, 378] width 1394 height 632
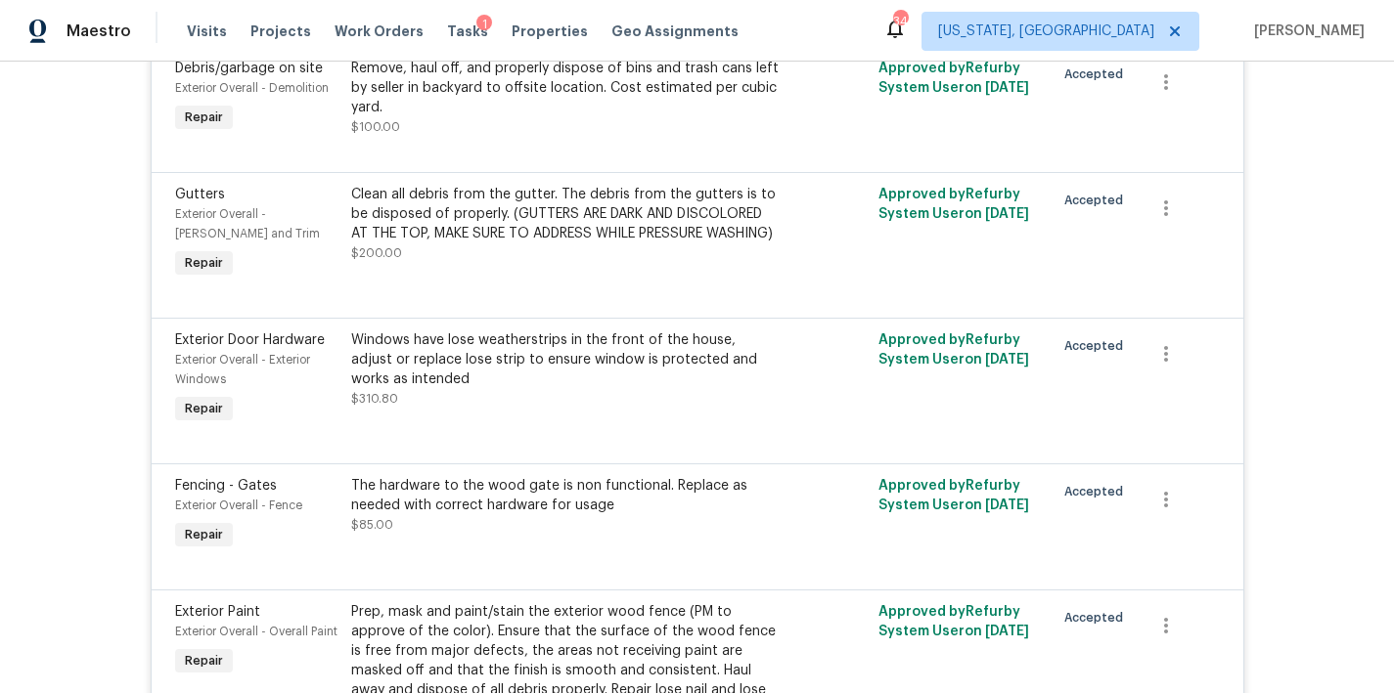
scroll to position [0, 0]
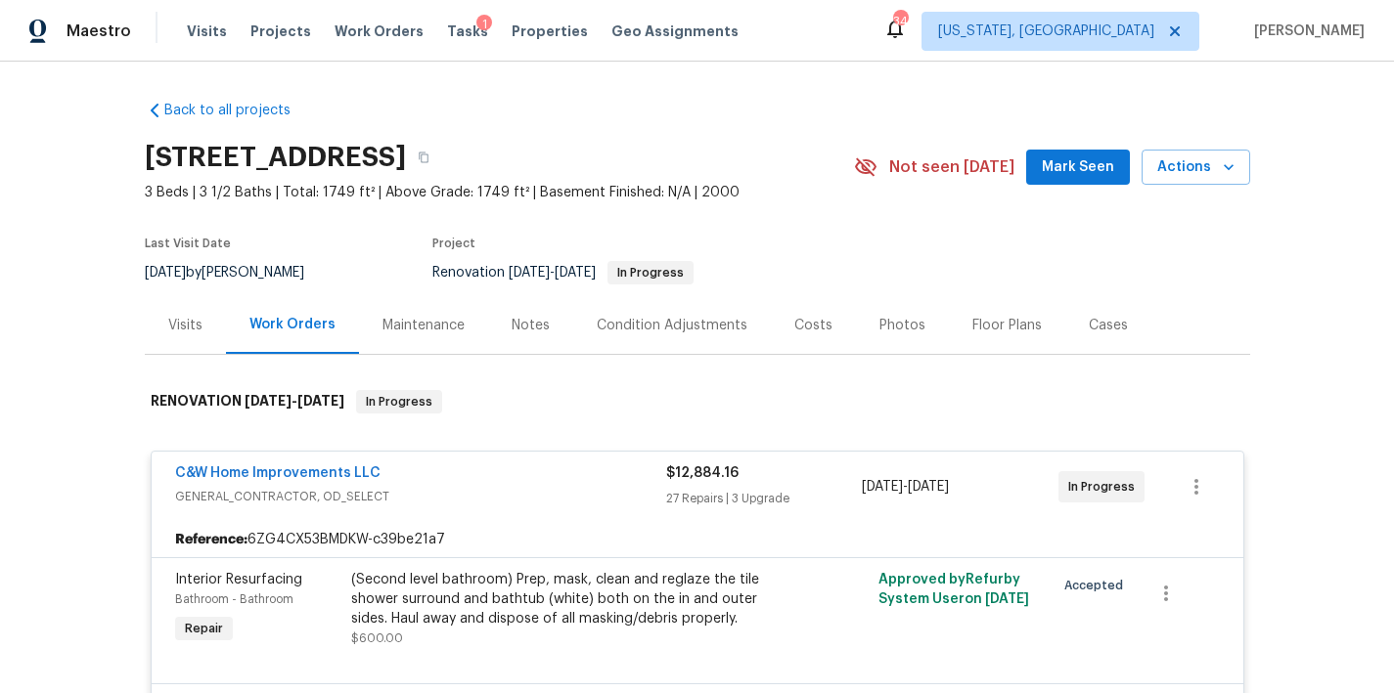
click at [386, 469] on div "C&W Home Improvements LLC" at bounding box center [420, 475] width 491 height 23
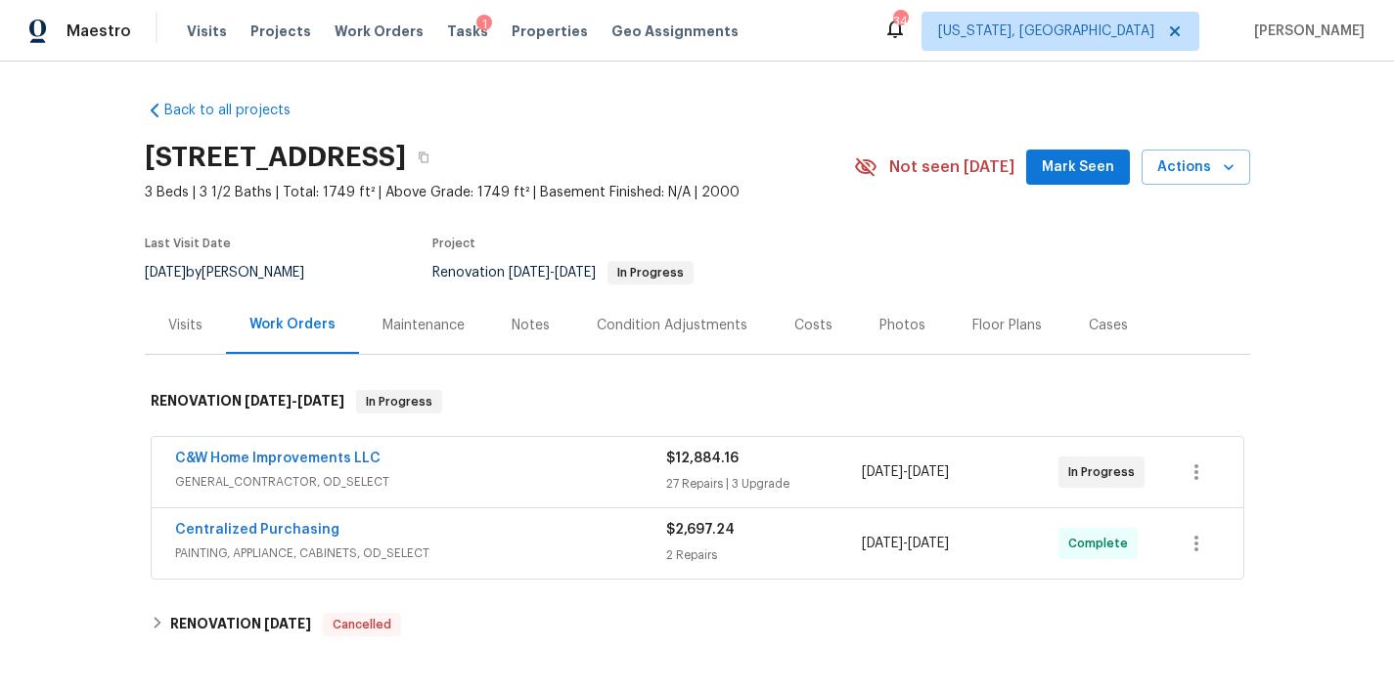
click at [803, 234] on section "45458 Oak Trail Sq, Sterling, VA 20164 3 Beds | 3 1/2 Baths | Total: 1749 ft² |…" at bounding box center [697, 214] width 1105 height 164
click at [1287, 346] on div "Back to all projects 45458 Oak Trail Sq, Sterling, VA 20164 3 Beds | 3 1/2 Bath…" at bounding box center [697, 378] width 1394 height 632
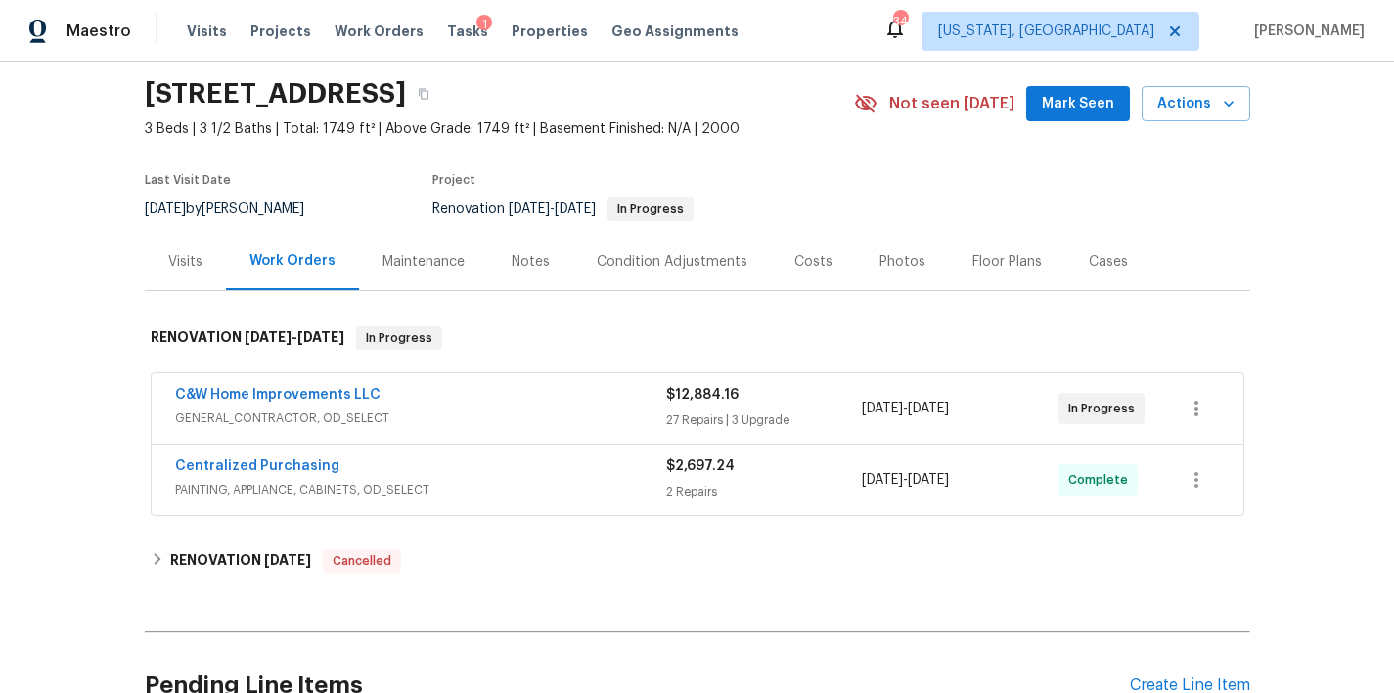
scroll to position [151, 0]
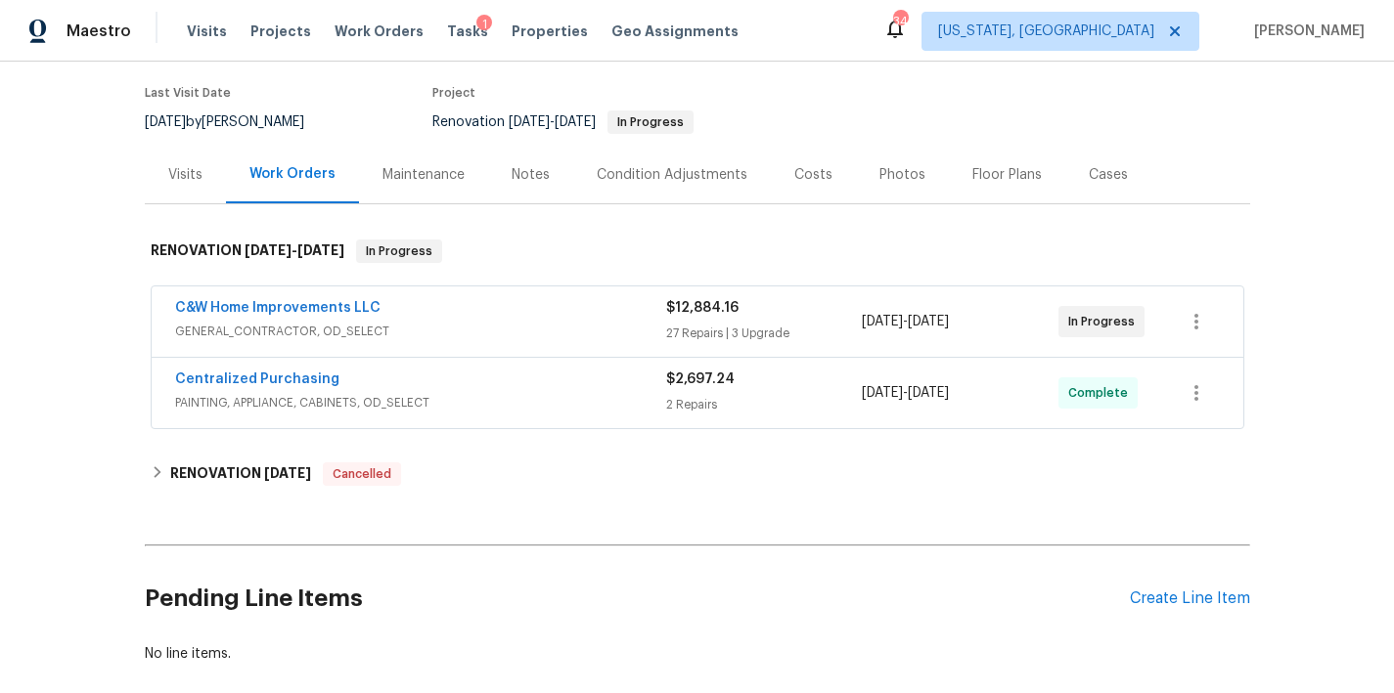
click at [82, 255] on div "Back to all projects 45458 Oak Trail Sq, Sterling, VA 20164 3 Beds | 3 1/2 Bath…" at bounding box center [697, 378] width 1394 height 632
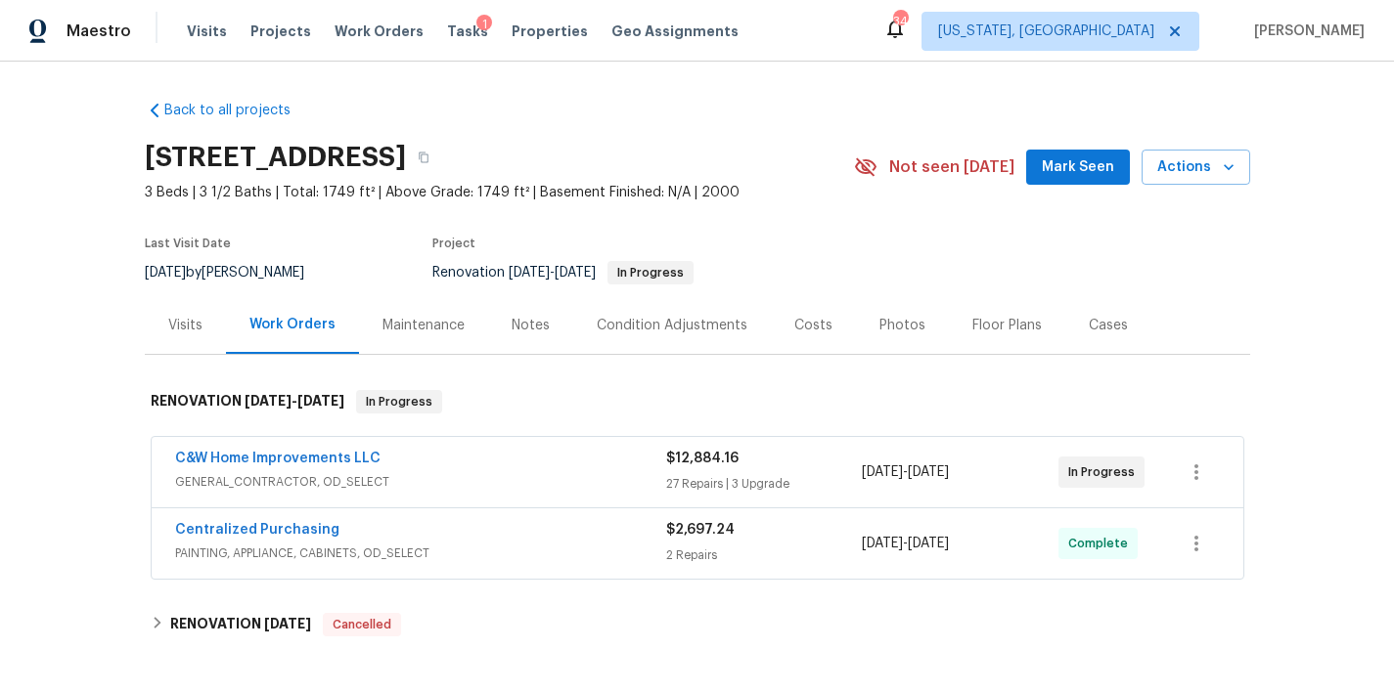
click at [789, 112] on div "Back to all projects 45458 Oak Trail Sq, Sterling, VA 20164 3 Beds | 3 1/2 Bath…" at bounding box center [697, 457] width 1105 height 745
click at [421, 461] on div "C&W Home Improvements LLC" at bounding box center [420, 460] width 491 height 23
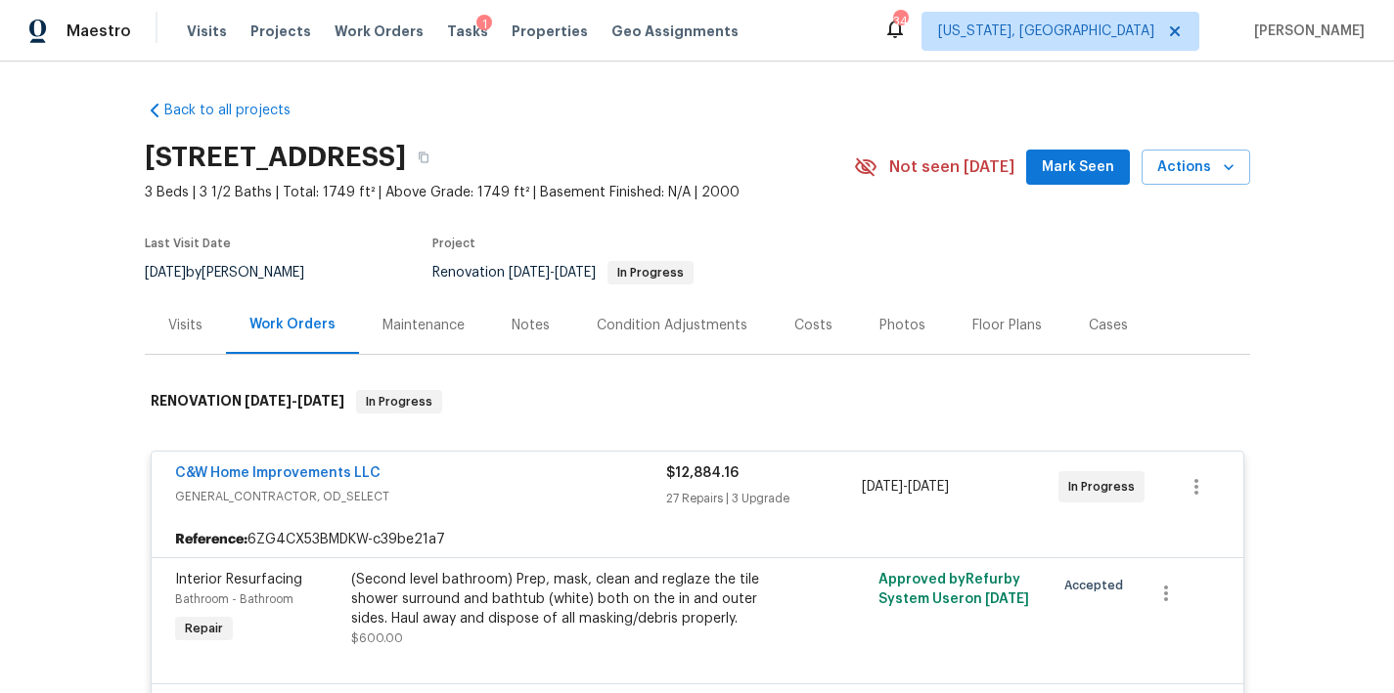
click at [432, 483] on div "C&W Home Improvements LLC" at bounding box center [420, 475] width 491 height 23
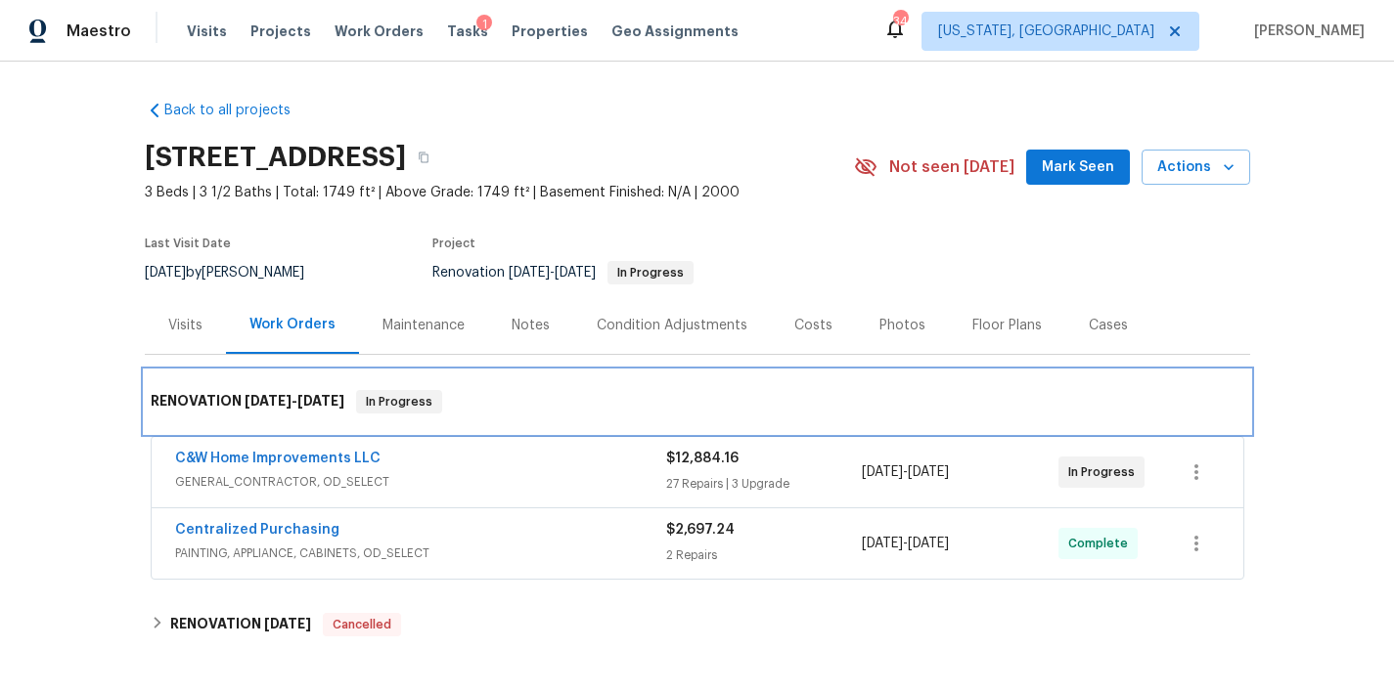
click at [535, 412] on div "RENOVATION 8/7/25 - 8/19/25 In Progress" at bounding box center [697, 401] width 1093 height 23
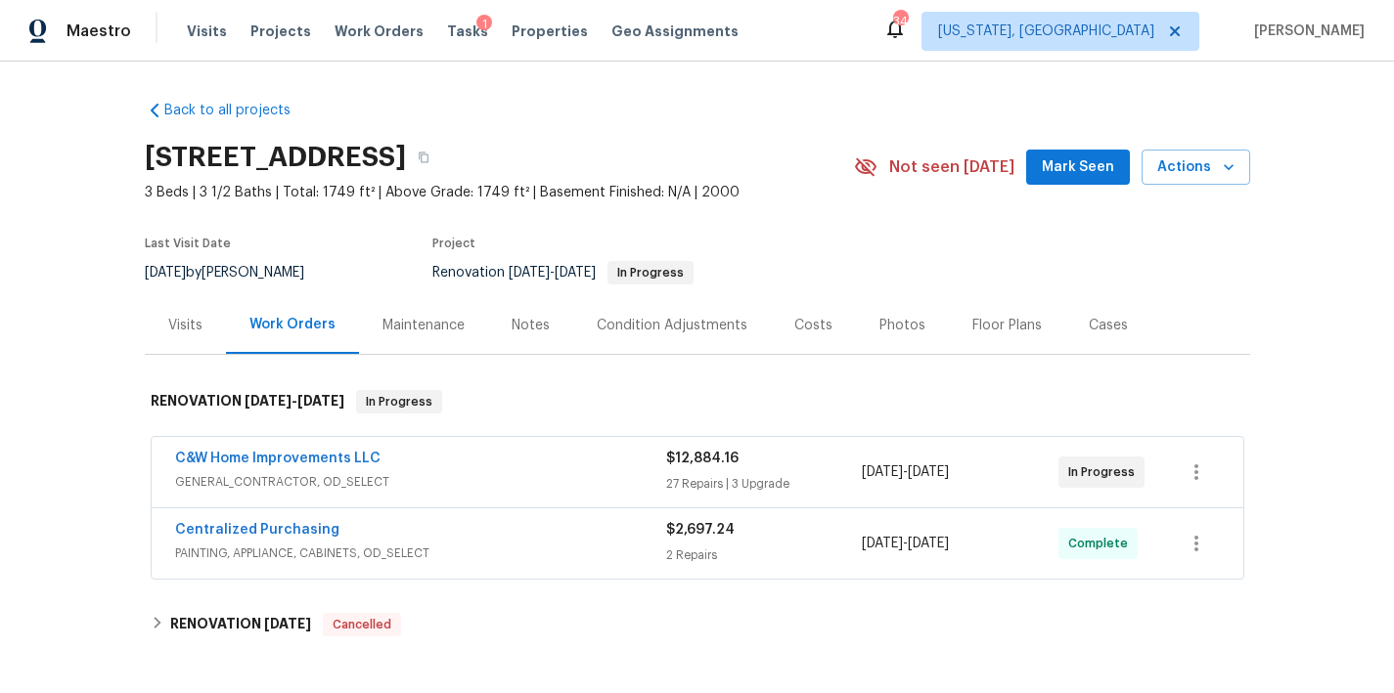
click at [71, 501] on div "Back to all projects 45458 Oak Trail Sq, Sterling, VA 20164 3 Beds | 3 1/2 Bath…" at bounding box center [697, 378] width 1394 height 632
click at [1289, 424] on div "Back to all projects 45458 Oak Trail Sq, Sterling, VA 20164 3 Beds | 3 1/2 Bath…" at bounding box center [697, 378] width 1394 height 632
click at [67, 435] on div "Back to all projects 45458 Oak Trail Sq, Sterling, VA 20164 3 Beds | 3 1/2 Bath…" at bounding box center [697, 378] width 1394 height 632
click at [735, 242] on div "Project" at bounding box center [620, 249] width 376 height 23
click at [328, 244] on div "Last Visit Date" at bounding box center [236, 249] width 183 height 23
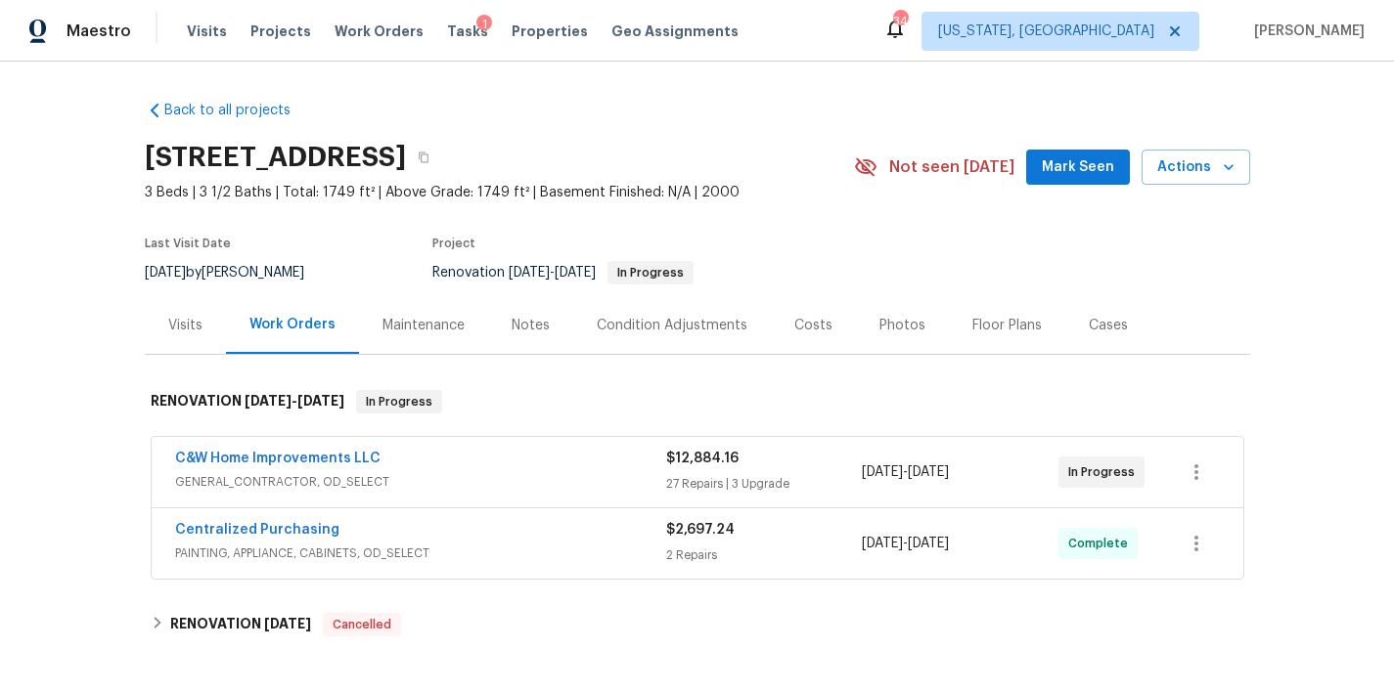
click at [72, 438] on div "Back to all projects 45458 Oak Trail Sq, Sterling, VA 20164 3 Beds | 3 1/2 Bath…" at bounding box center [697, 378] width 1394 height 632
click at [94, 385] on div "Back to all projects 45458 Oak Trail Sq, Sterling, VA 20164 3 Beds | 3 1/2 Bath…" at bounding box center [697, 378] width 1394 height 632
click at [98, 451] on div "Back to all projects 45458 Oak Trail Sq, Sterling, VA 20164 3 Beds | 3 1/2 Bath…" at bounding box center [697, 378] width 1394 height 632
click at [740, 221] on section "45458 Oak Trail Sq, Sterling, VA 20164 3 Beds | 3 1/2 Baths | Total: 1749 ft² |…" at bounding box center [697, 214] width 1105 height 164
click at [410, 115] on div "Back to all projects 45458 Oak Trail Sq, Sterling, VA 20164 3 Beds | 3 1/2 Bath…" at bounding box center [697, 457] width 1105 height 745
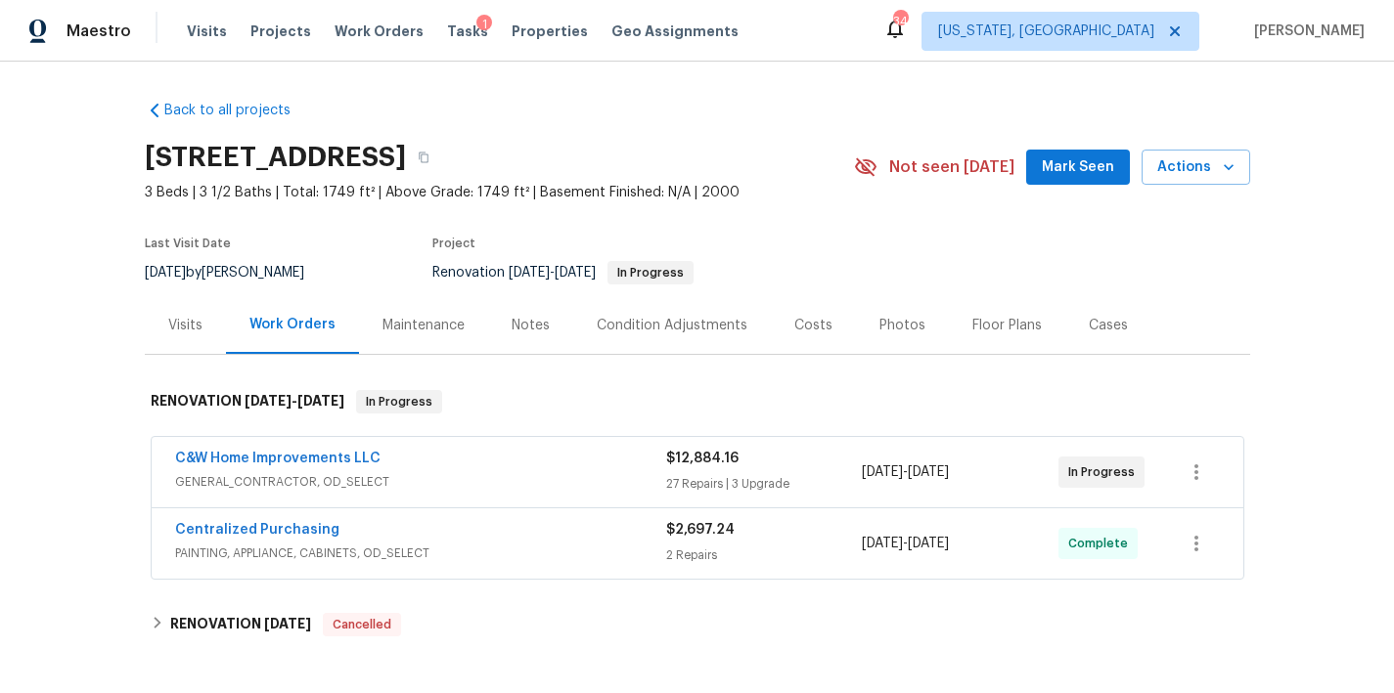
click at [777, 22] on div "Maestro Visits Projects Work Orders Tasks 1 Properties Geo Assignments 34 Washi…" at bounding box center [697, 31] width 1394 height 62
click at [768, 103] on div "Back to all projects 45458 Oak Trail Sq, Sterling, VA 20164 3 Beds | 3 1/2 Bath…" at bounding box center [697, 457] width 1105 height 745
click at [406, 161] on h2 "45458 Oak Trail Sq, Sterling, VA 20164" at bounding box center [275, 158] width 261 height 20
click at [78, 180] on div "Back to all projects 45458 Oak Trail Sq, Sterling, VA 20164 3 Beds | 3 1/2 Bath…" at bounding box center [697, 378] width 1394 height 632
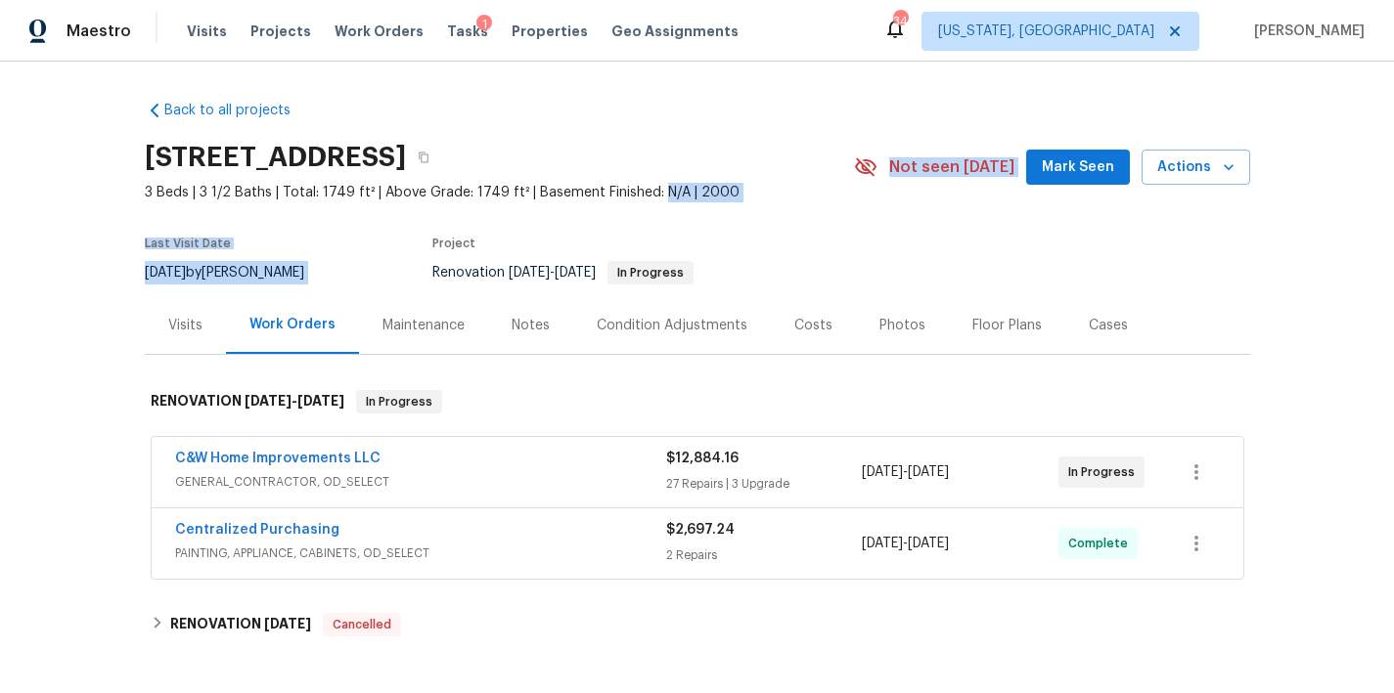
drag, startPoint x: 643, startPoint y: 195, endPoint x: 705, endPoint y: 204, distance: 63.4
click at [705, 204] on section "45458 Oak Trail Sq, Sterling, VA 20164 3 Beds | 3 1/2 Baths | Total: 1749 ft² |…" at bounding box center [697, 214] width 1105 height 164
click at [702, 194] on span "3 Beds | 3 1/2 Baths | Total: 1749 ft² | Above Grade: 1749 ft² | Basement Finis…" at bounding box center [499, 193] width 709 height 20
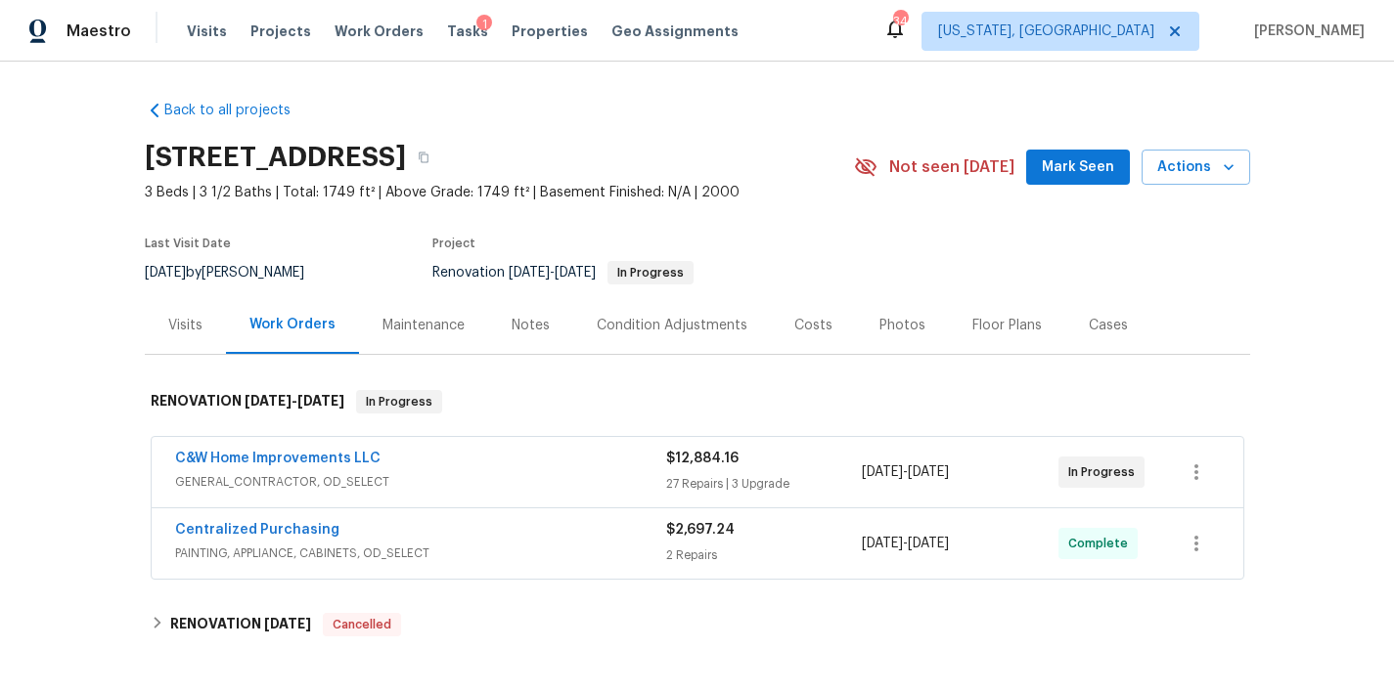
click at [738, 194] on span "3 Beds | 3 1/2 Baths | Total: 1749 ft² | Above Grade: 1749 ft² | Basement Finis…" at bounding box center [499, 193] width 709 height 20
click at [891, 61] on div "Maestro Visits Projects Work Orders Tasks 1 Properties Geo Assignments 34 Washi…" at bounding box center [697, 31] width 1394 height 62
click at [104, 176] on div "Back to all projects 45458 Oak Trail Sq, Sterling, VA 20164 3 Beds | 3 1/2 Bath…" at bounding box center [697, 378] width 1394 height 632
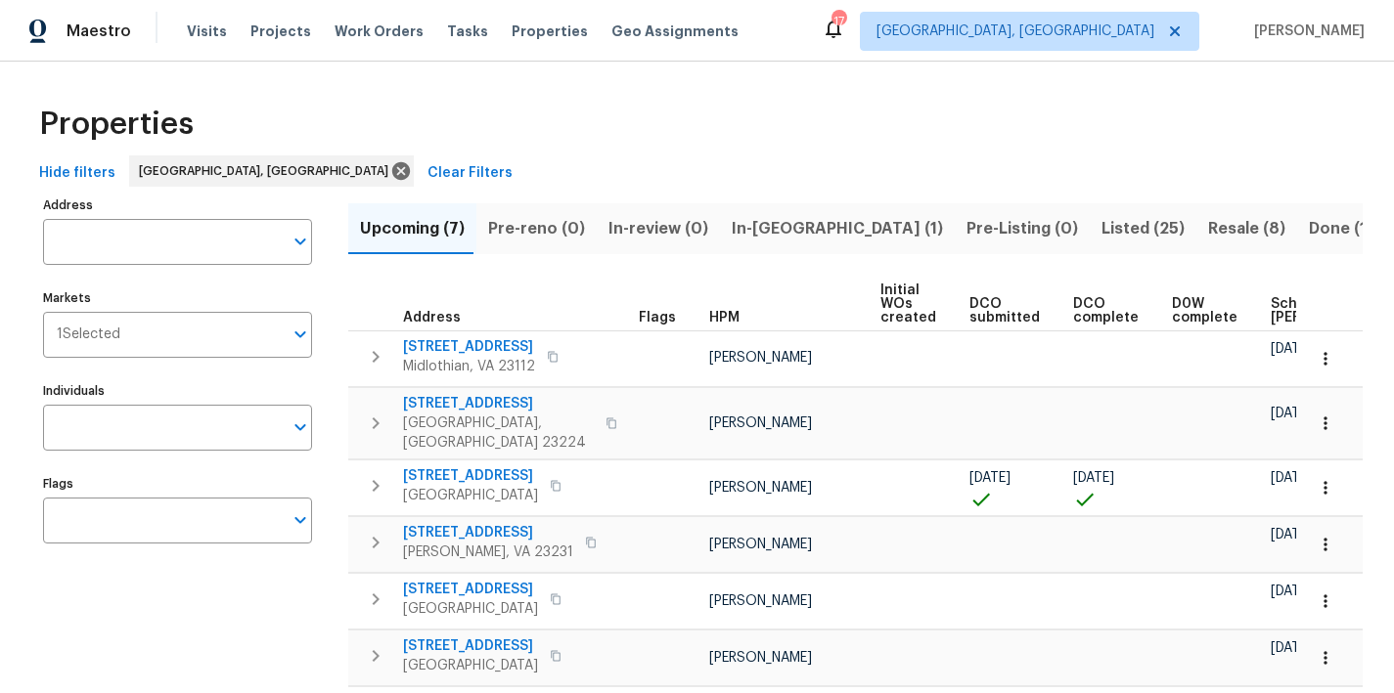
scroll to position [0, 267]
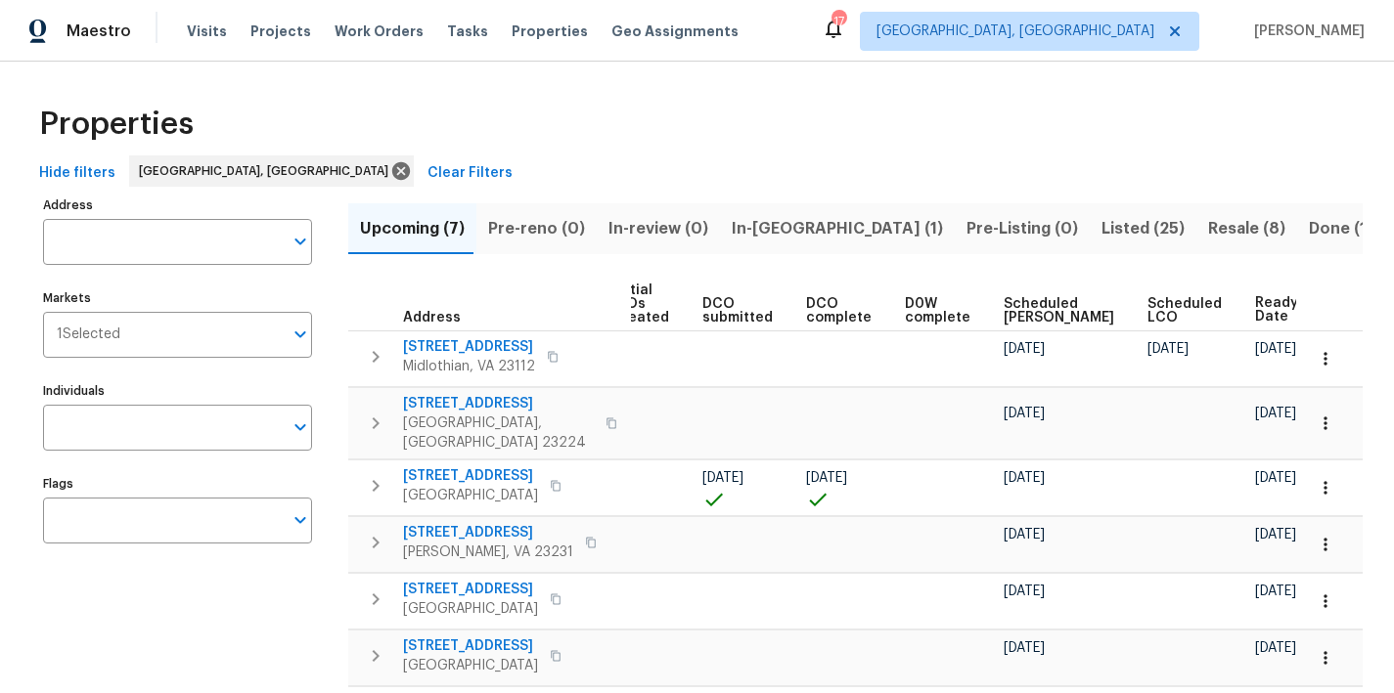
click at [785, 25] on div "Maestro Visits Projects Work Orders Tasks Properties Geo Assignments 17 [GEOGRA…" at bounding box center [697, 31] width 1394 height 62
click at [455, 136] on div "Properties" at bounding box center [696, 124] width 1331 height 63
click at [447, 164] on div "Hide filters Richmond, VA Clear Filters" at bounding box center [696, 174] width 1331 height 36
click at [616, 95] on div "Properties" at bounding box center [696, 124] width 1331 height 63
click at [488, 174] on div "Hide filters Richmond, VA Clear Filters" at bounding box center [696, 174] width 1331 height 36
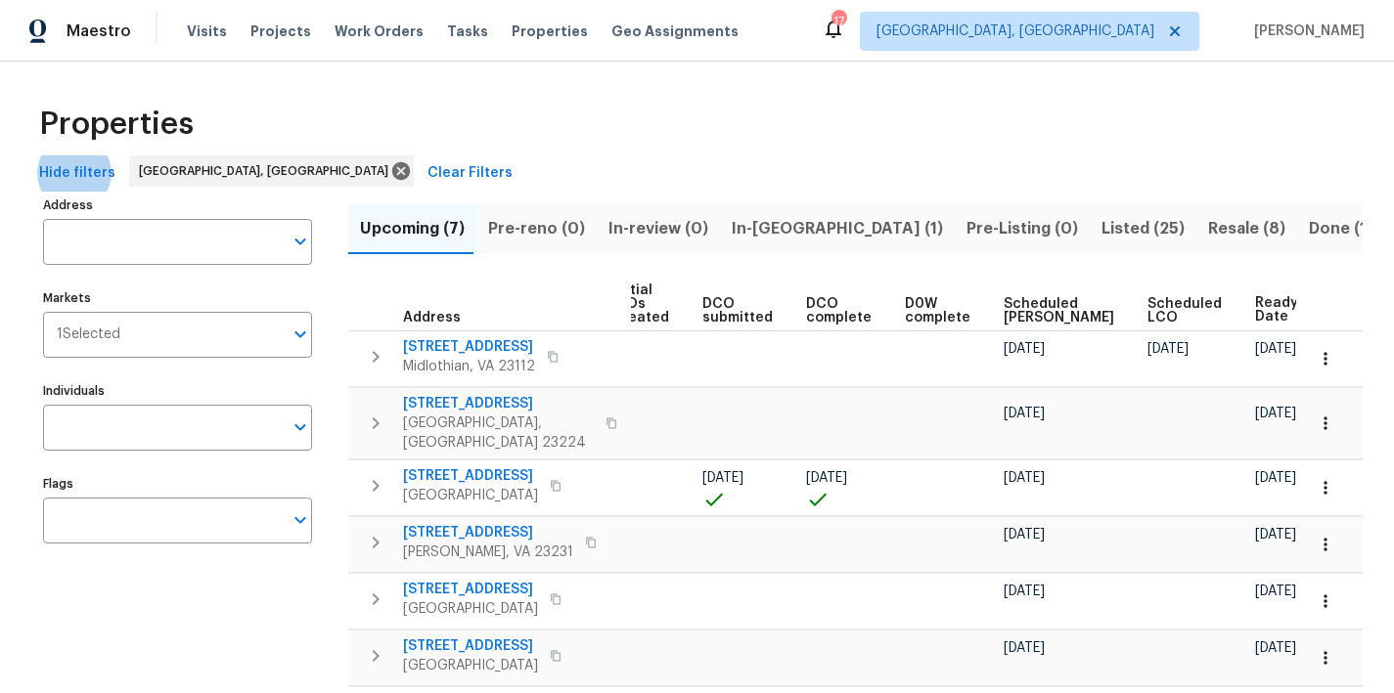
click at [488, 174] on div "Hide filters Richmond, VA Clear Filters" at bounding box center [696, 174] width 1331 height 36
click at [506, 153] on div "Properties" at bounding box center [696, 124] width 1331 height 63
click at [974, 187] on div "Hide filters Richmond, VA Clear Filters" at bounding box center [696, 174] width 1331 height 36
click at [169, 236] on input "Address" at bounding box center [163, 242] width 240 height 46
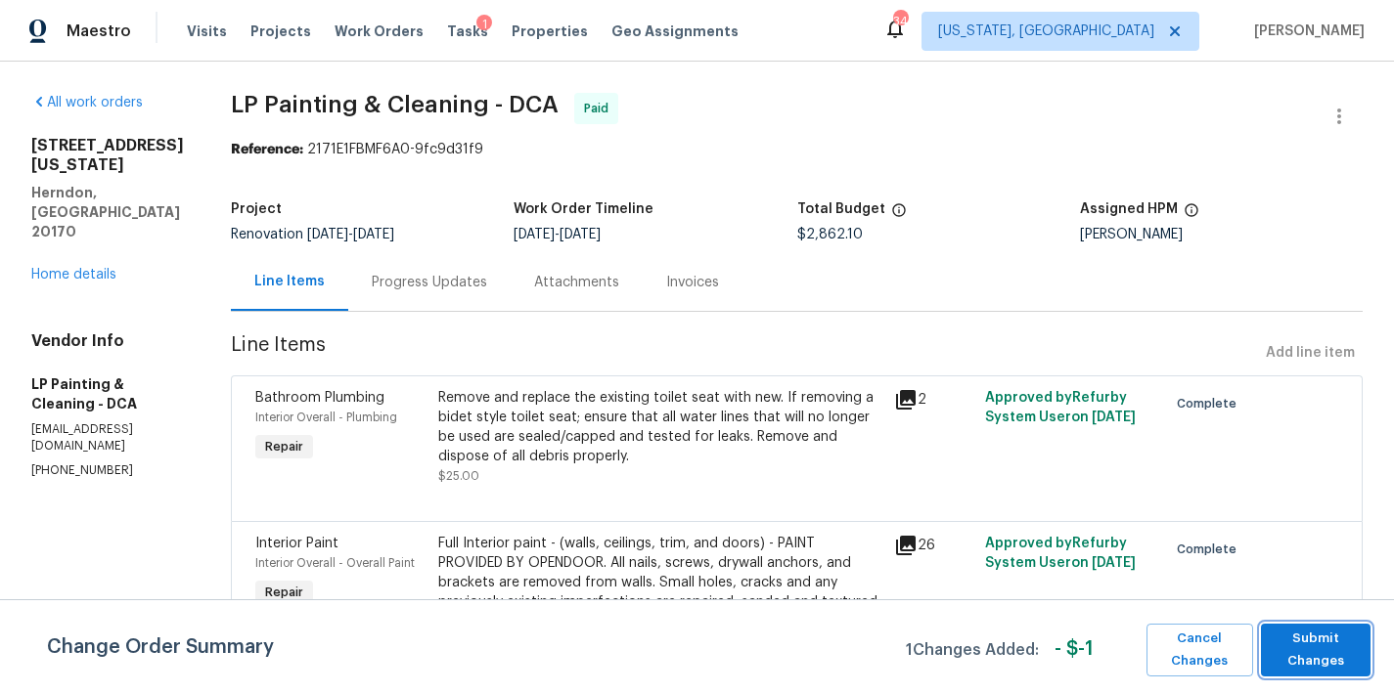
click at [1314, 647] on span "Submit Changes" at bounding box center [1316, 650] width 90 height 45
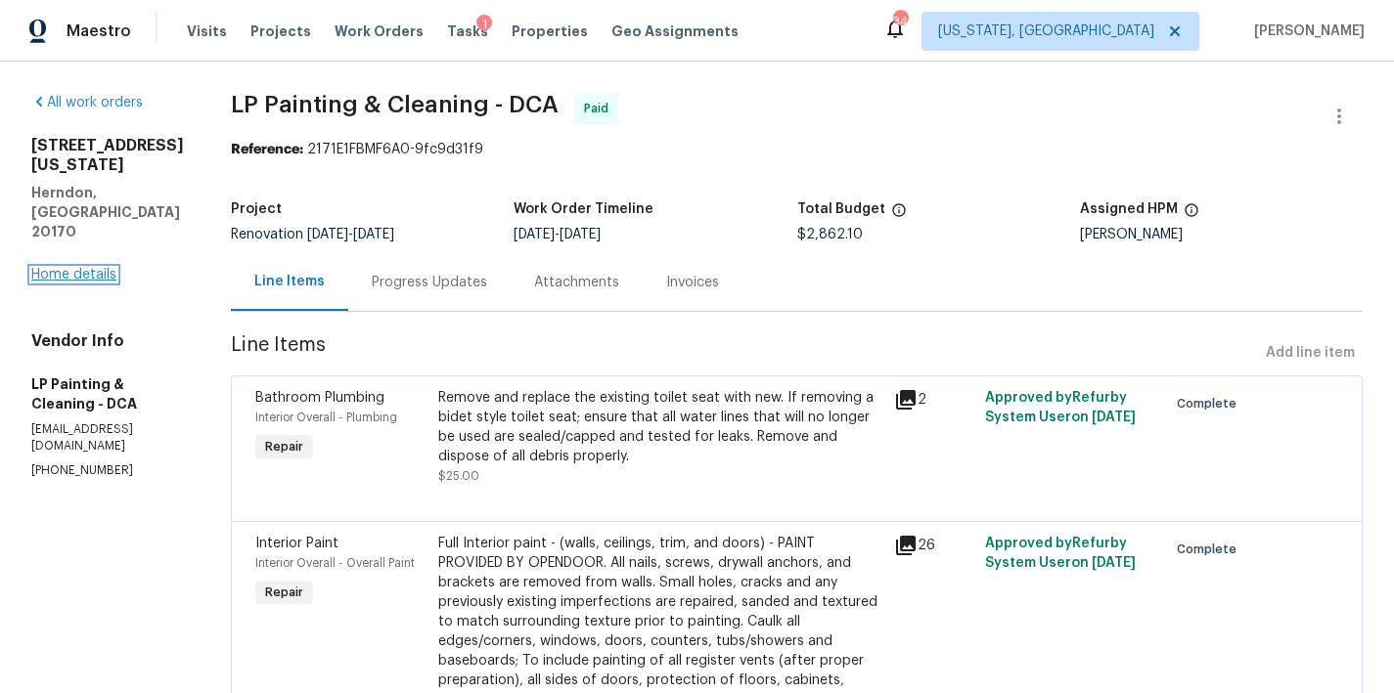
click at [86, 268] on link "Home details" at bounding box center [73, 275] width 85 height 14
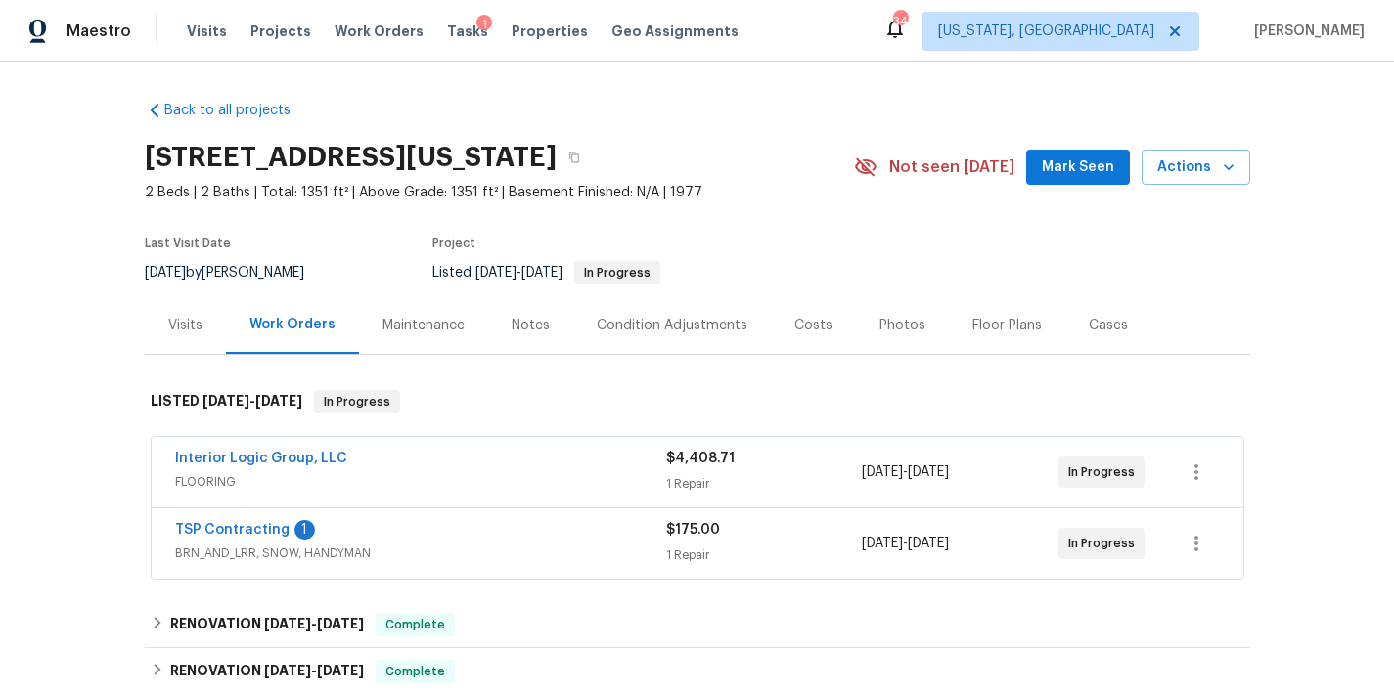
click at [886, 323] on div "Photos" at bounding box center [902, 326] width 46 height 20
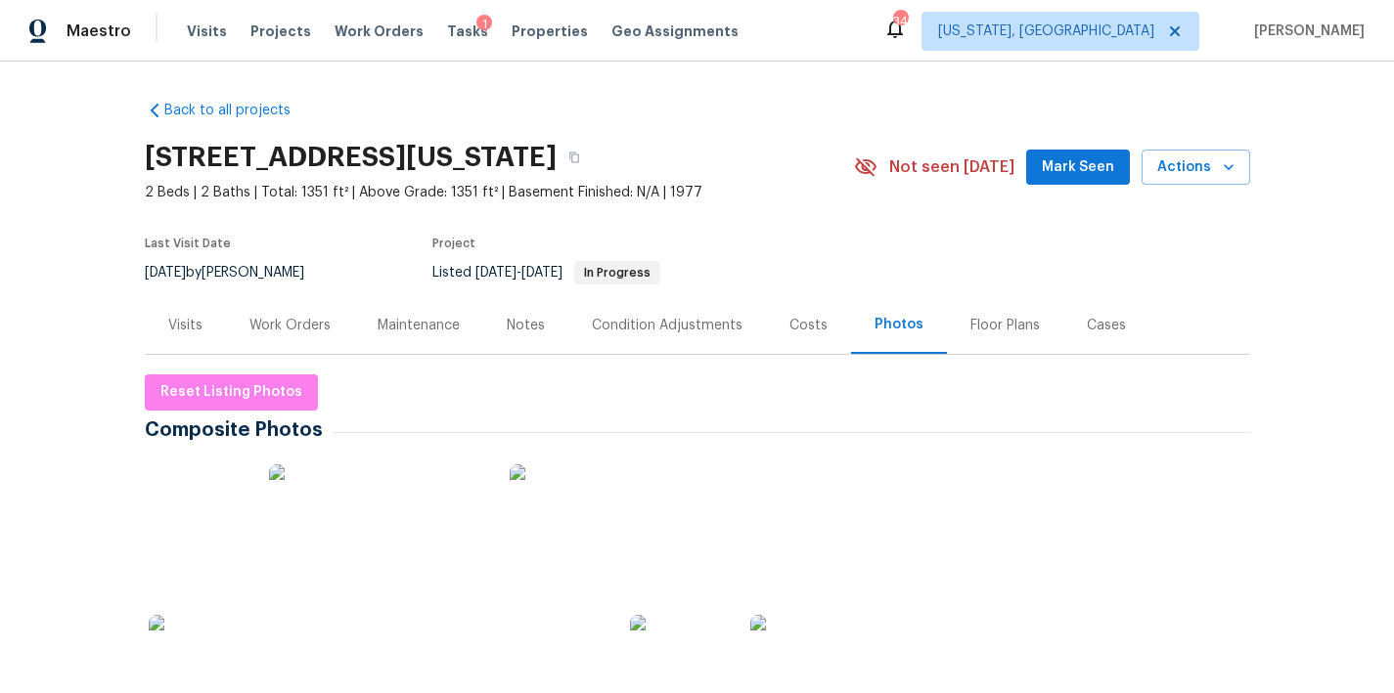
scroll to position [349, 0]
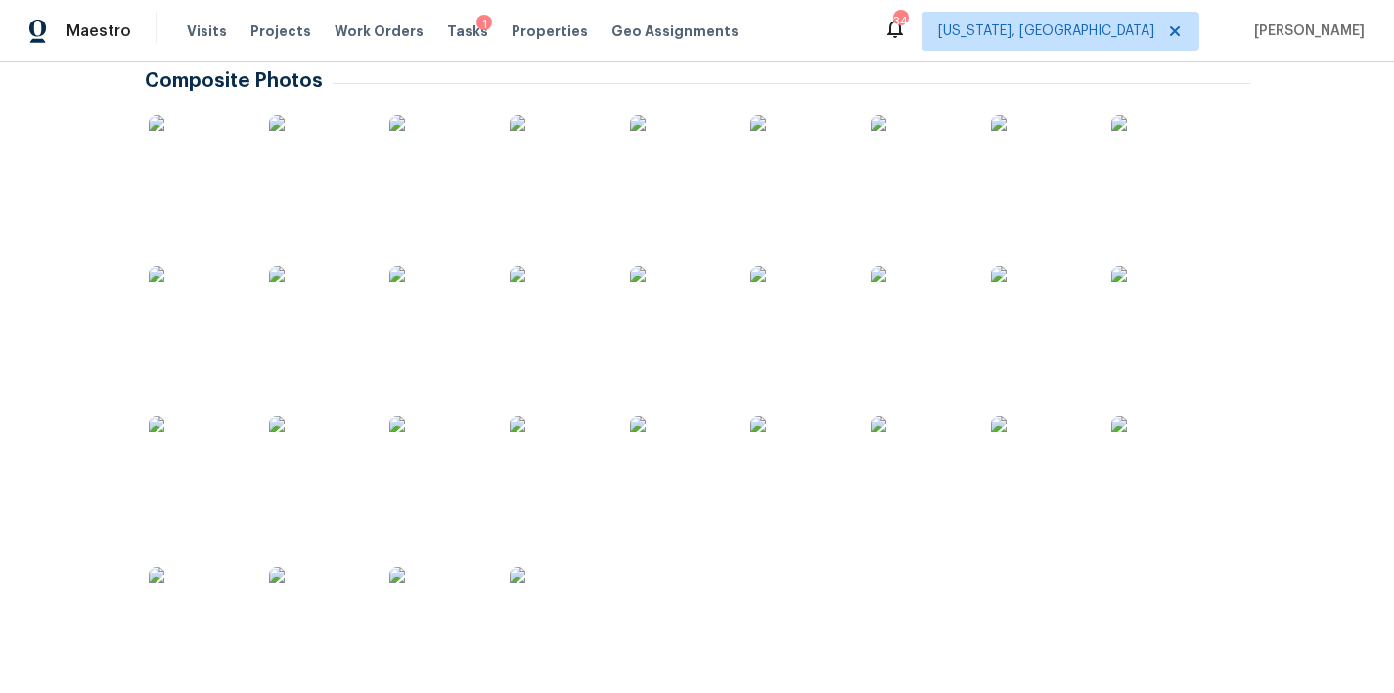
click at [554, 166] on img at bounding box center [559, 164] width 98 height 98
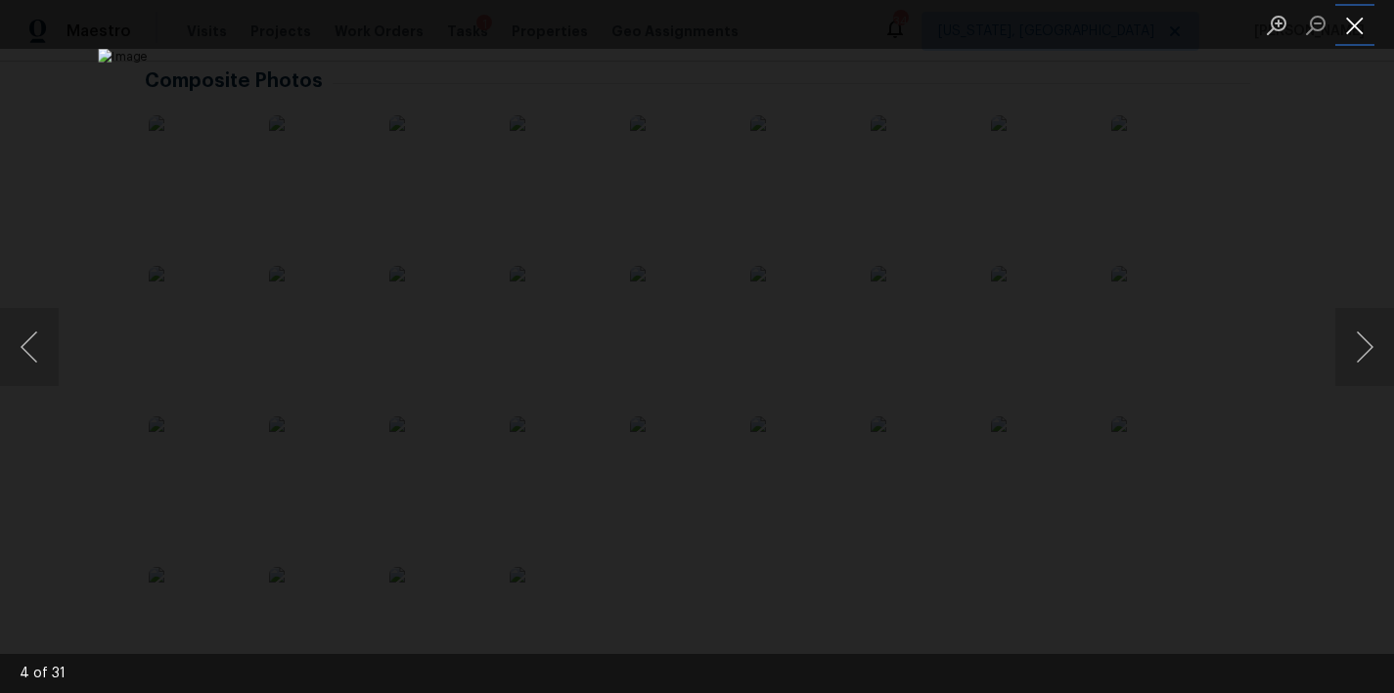
click at [1352, 20] on button "Close lightbox" at bounding box center [1354, 25] width 39 height 34
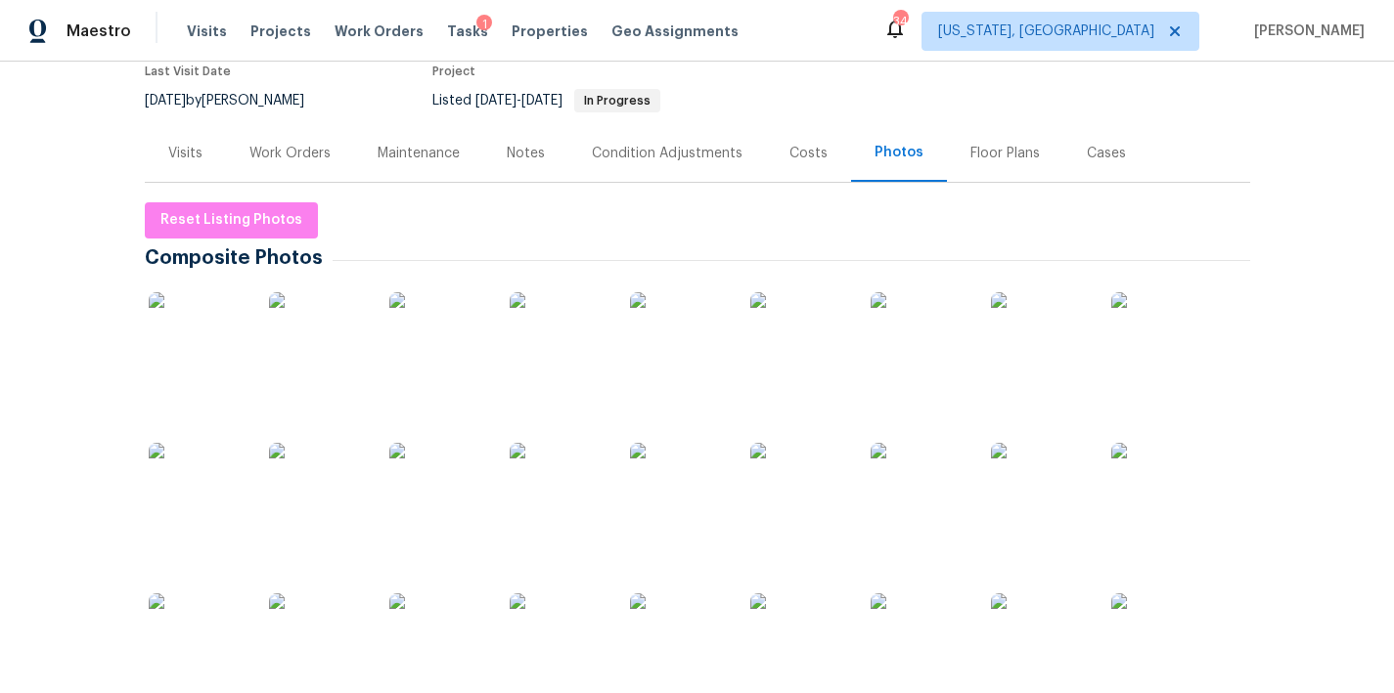
scroll to position [0, 0]
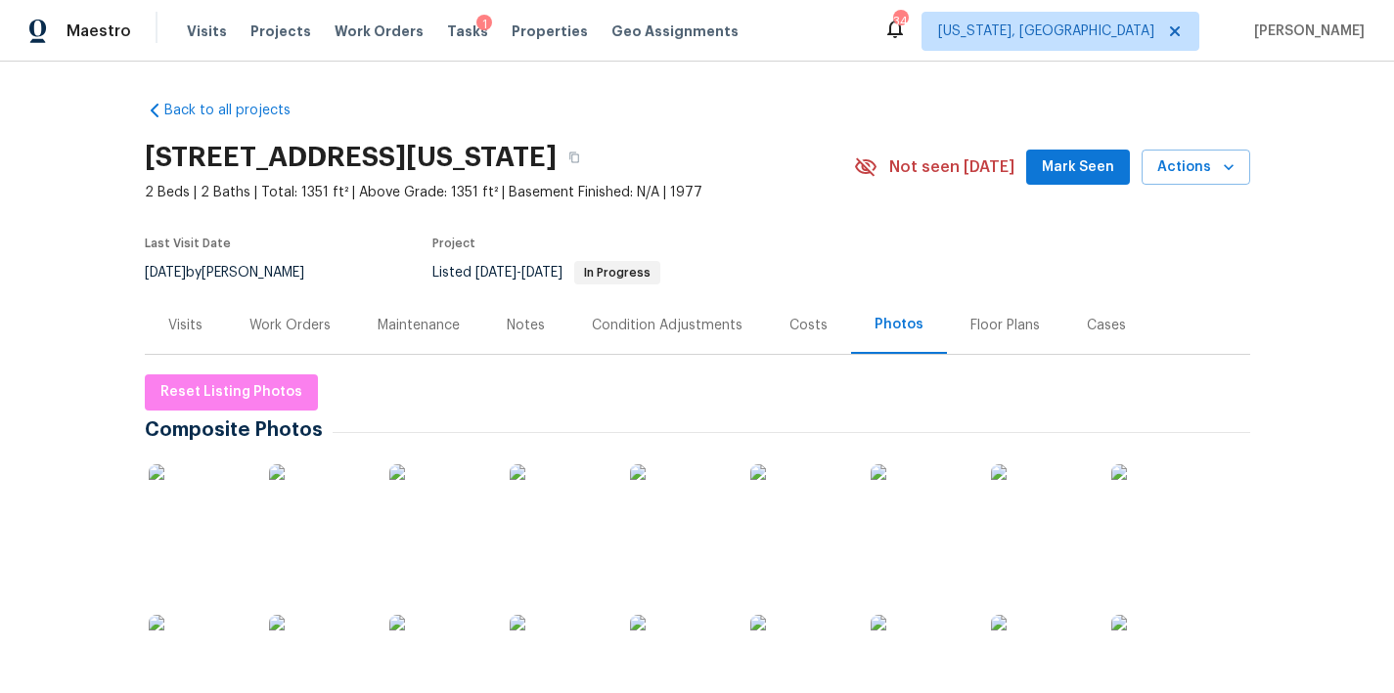
click at [823, 63] on div "Back to all projects [STREET_ADDRESS][US_STATE] 2 Beds | 2 Baths | Total: 1351 …" at bounding box center [697, 378] width 1394 height 632
click at [61, 217] on div "Back to all projects [STREET_ADDRESS][US_STATE] 2 Beds | 2 Baths | Total: 1351 …" at bounding box center [697, 378] width 1394 height 632
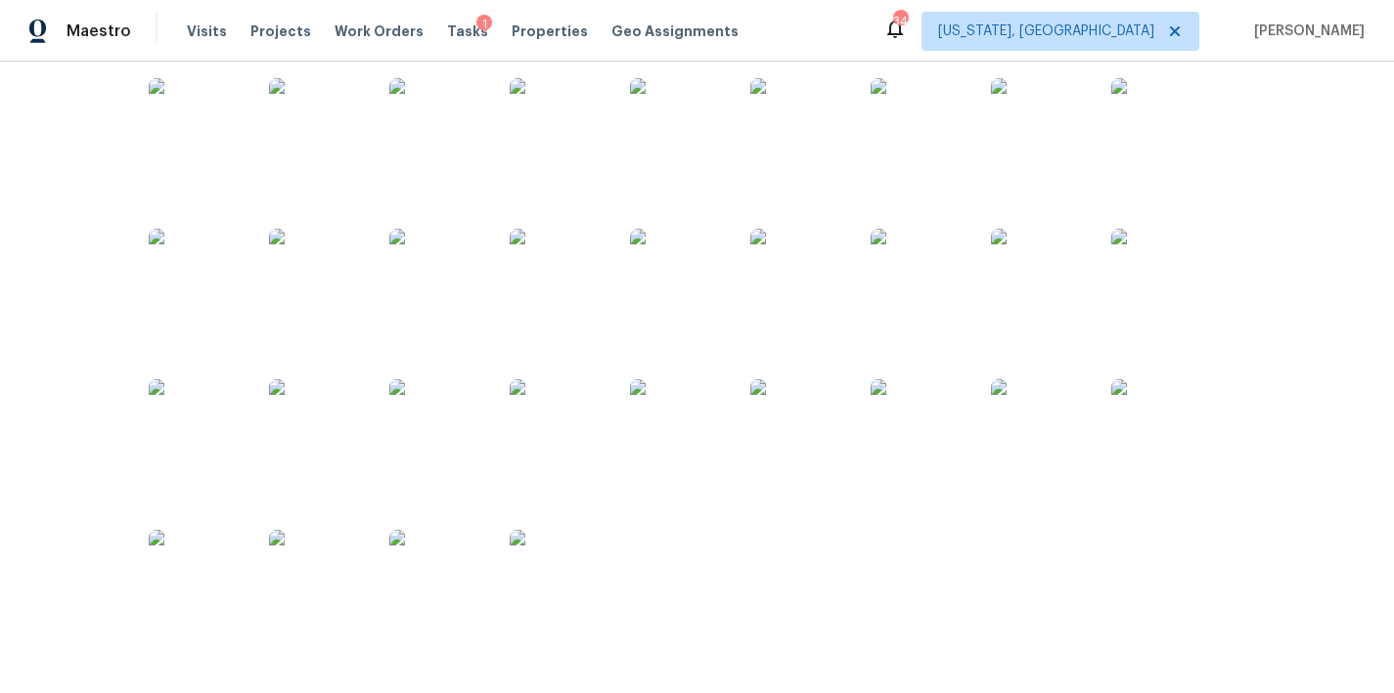
scroll to position [357, 0]
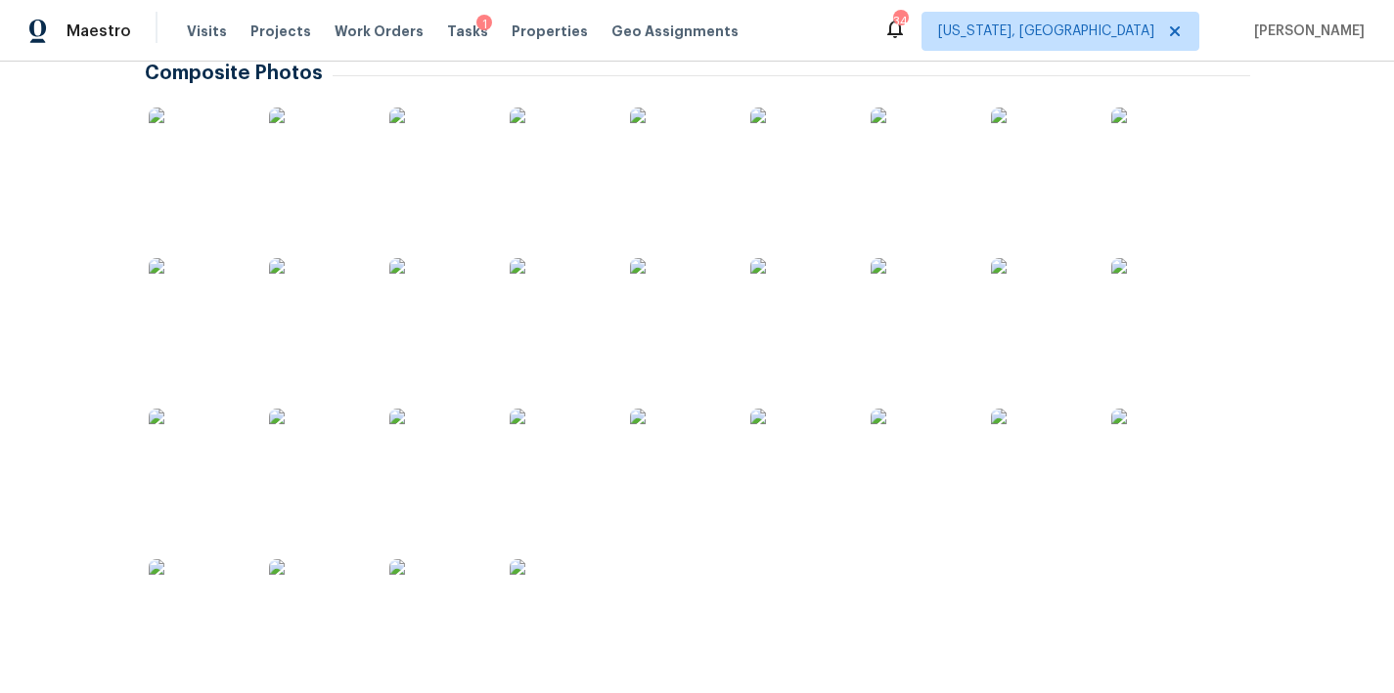
click at [441, 623] on img at bounding box center [438, 608] width 98 height 98
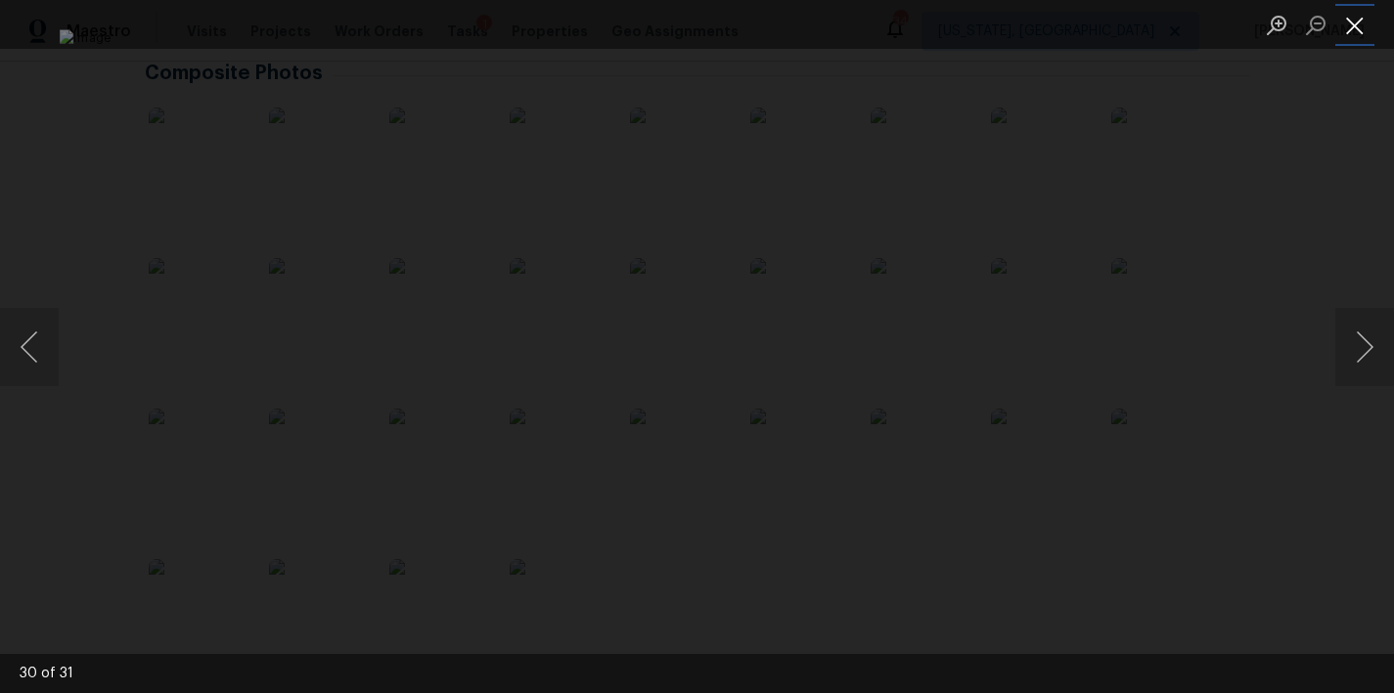
click at [1353, 30] on button "Close lightbox" at bounding box center [1354, 25] width 39 height 34
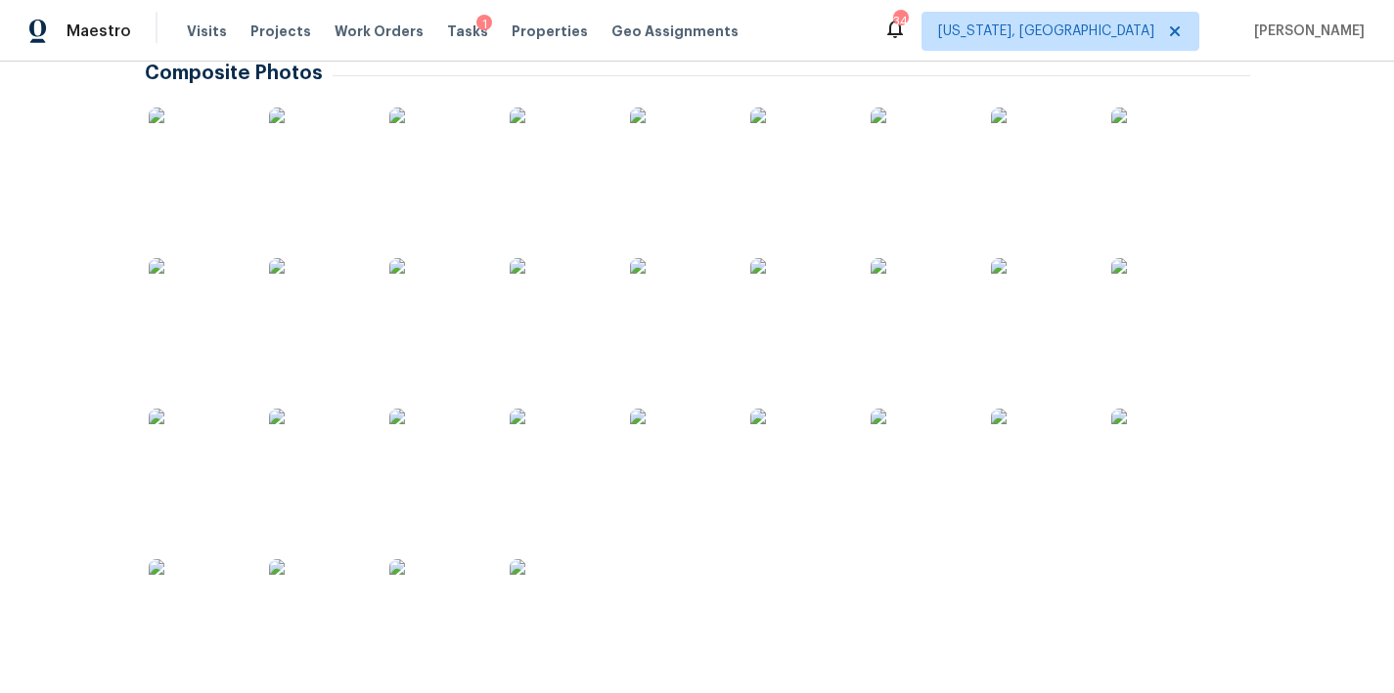
click at [385, 619] on div at bounding box center [438, 608] width 106 height 121
click at [402, 614] on img at bounding box center [438, 608] width 98 height 98
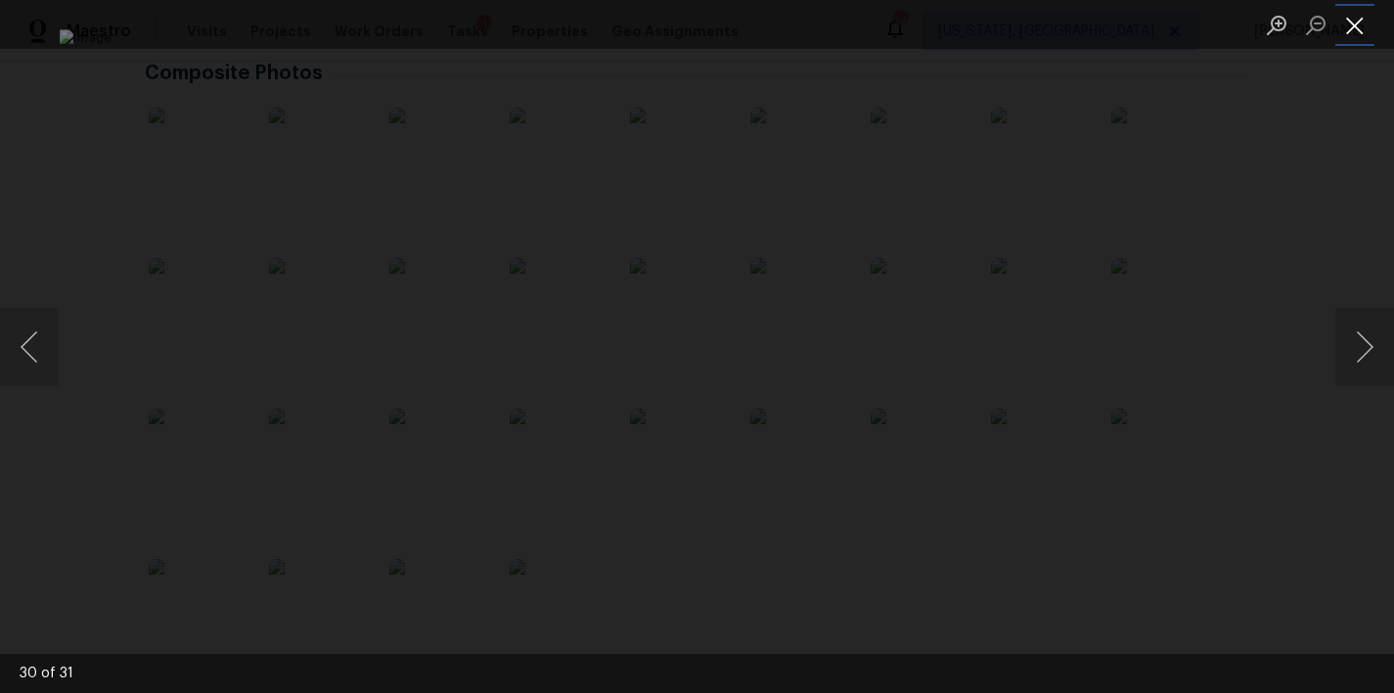
click at [1361, 28] on button "Close lightbox" at bounding box center [1354, 25] width 39 height 34
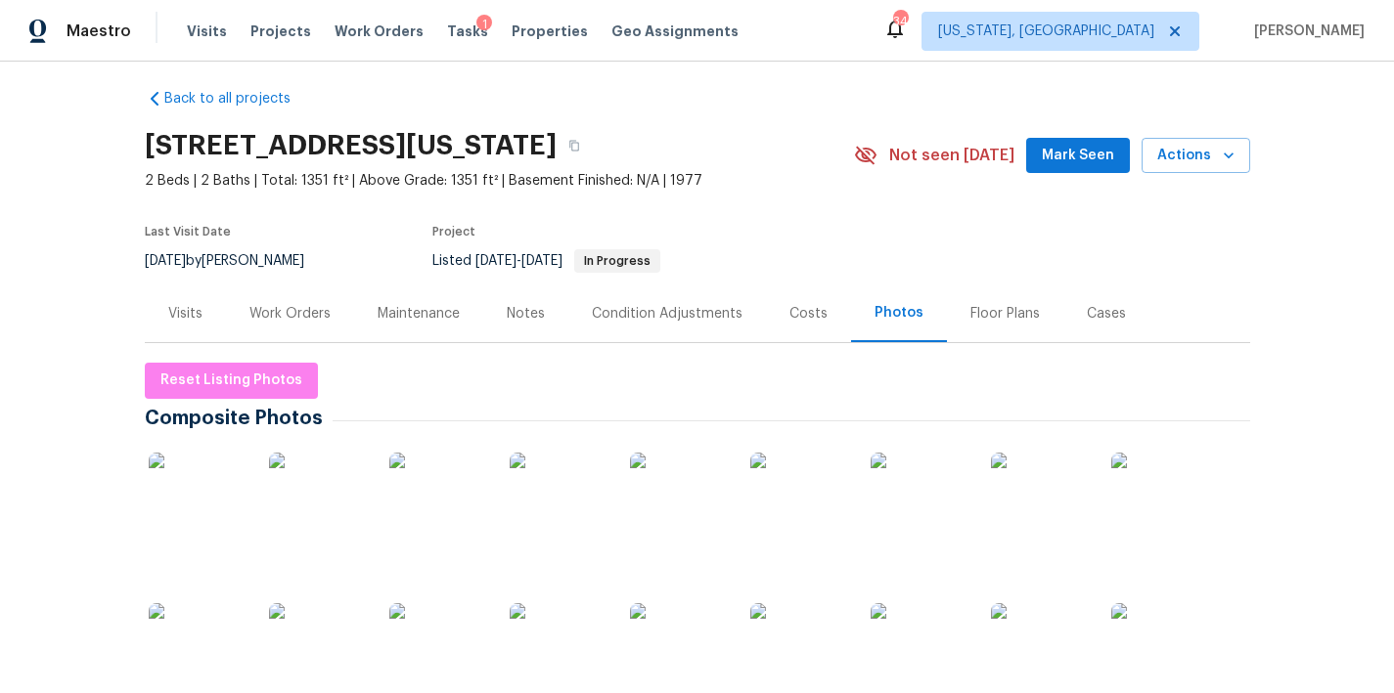
scroll to position [0, 0]
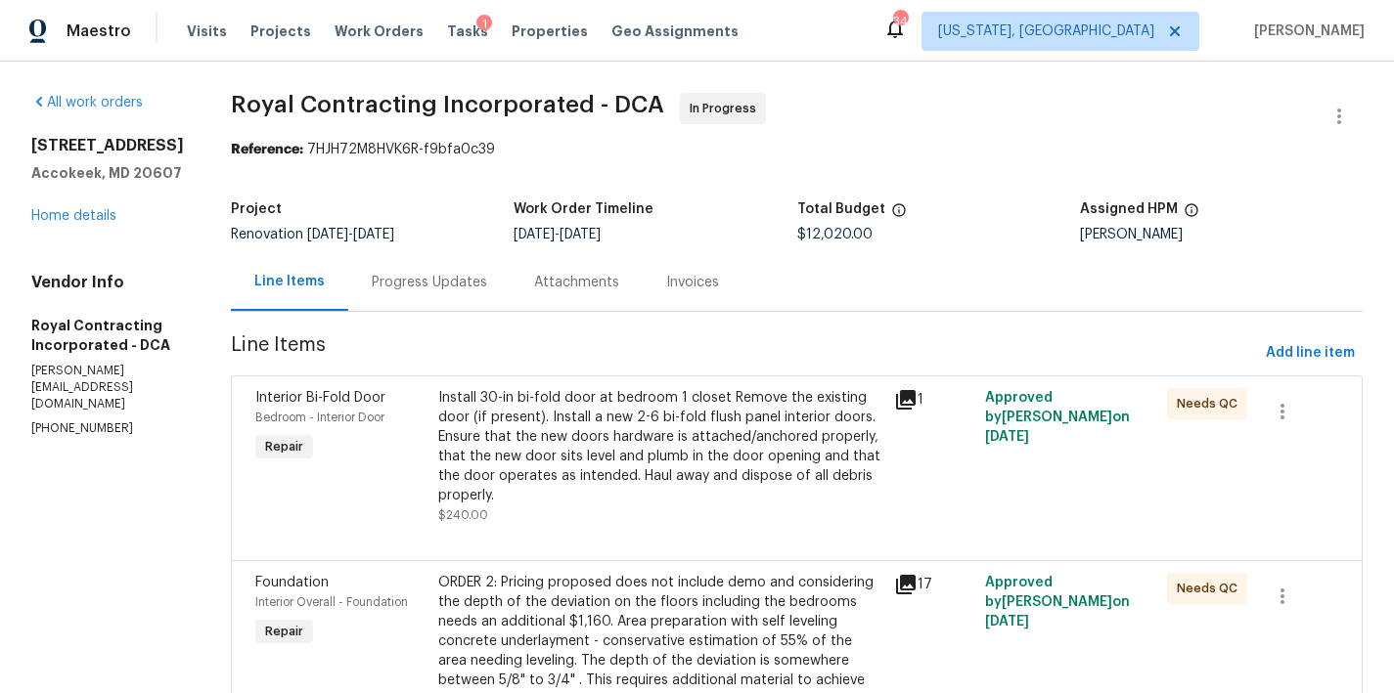
scroll to position [380, 0]
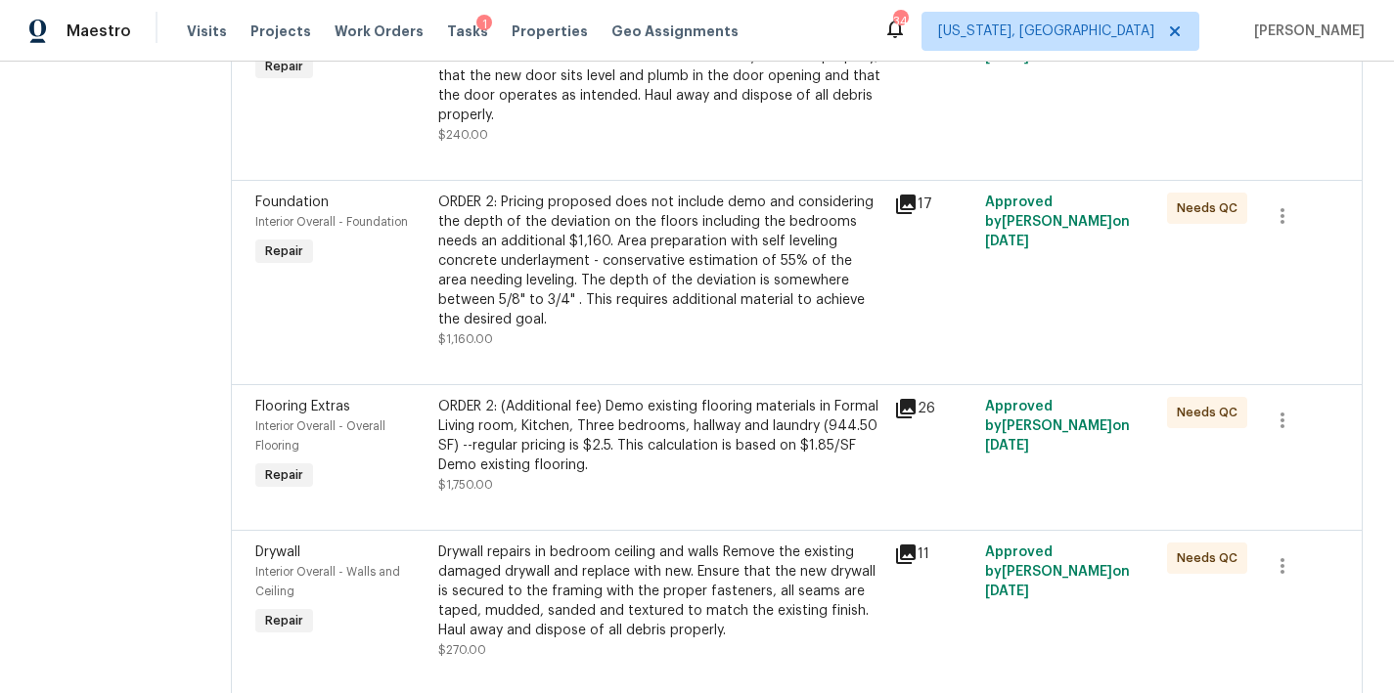
click at [663, 244] on div "ORDER 2: Pricing proposed does not include demo and considering the depth of th…" at bounding box center [660, 261] width 444 height 137
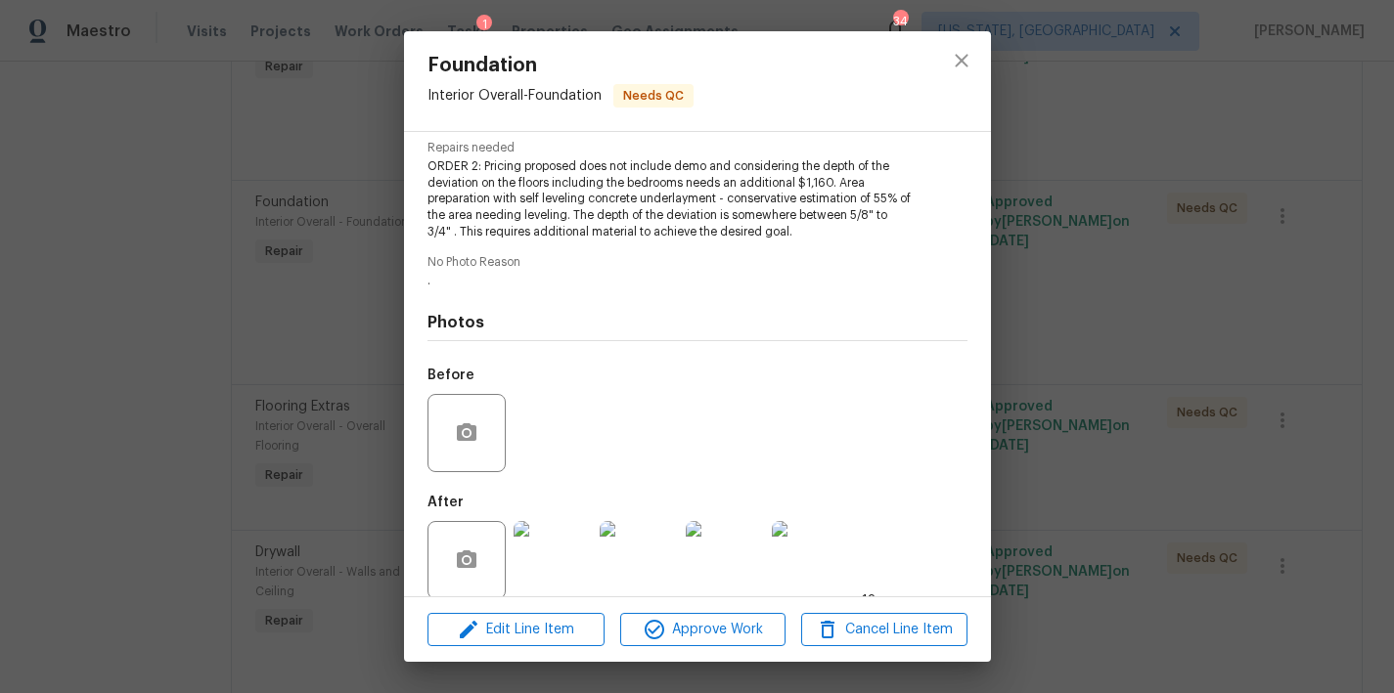
scroll to position [223, 0]
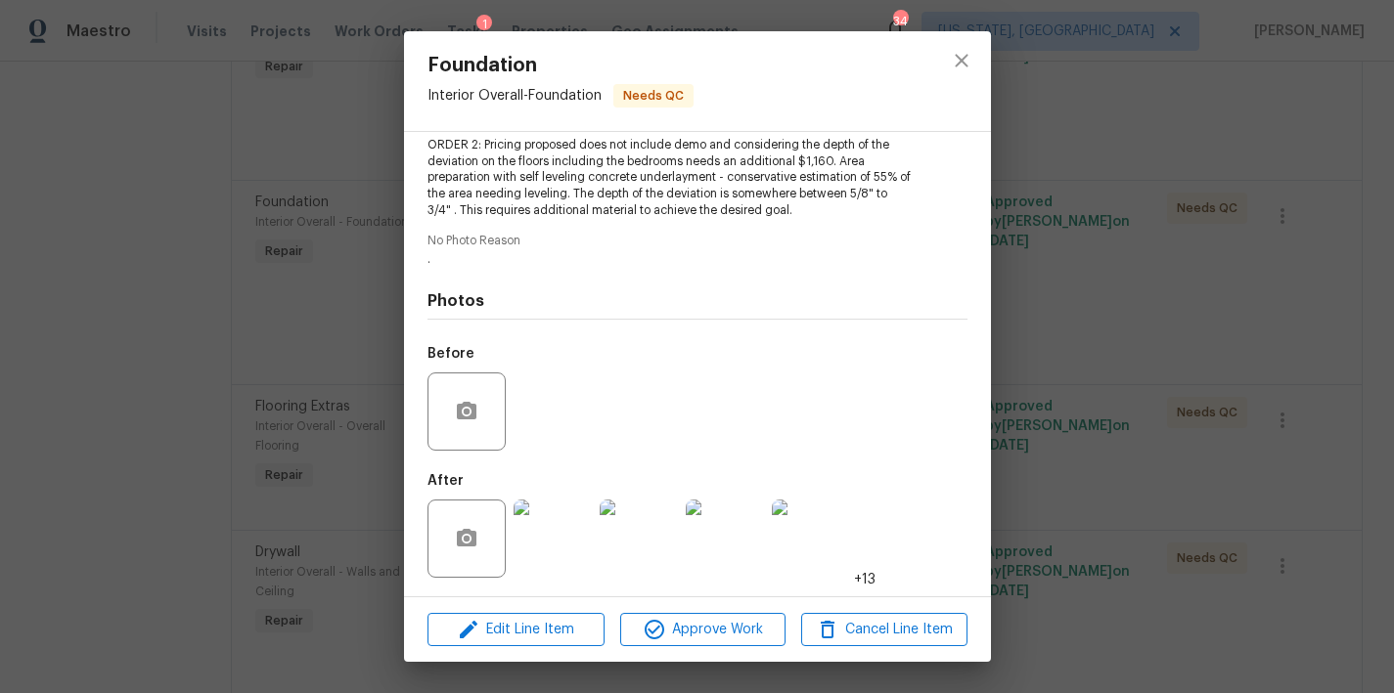
click at [549, 557] on img at bounding box center [552, 539] width 78 height 78
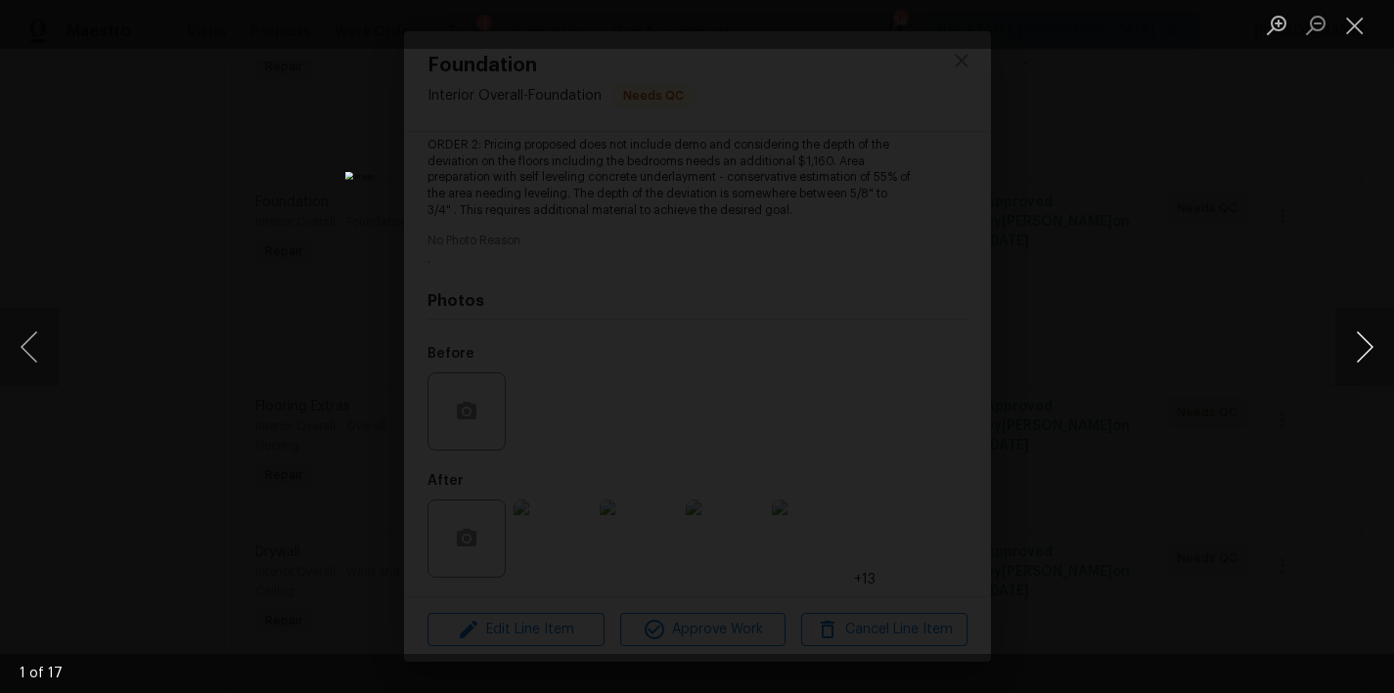
click at [1368, 348] on button "Next image" at bounding box center [1364, 347] width 59 height 78
click at [1342, 346] on button "Next image" at bounding box center [1364, 347] width 59 height 78
click at [1353, 360] on button "Next image" at bounding box center [1364, 347] width 59 height 78
click at [1342, 35] on button "Close lightbox" at bounding box center [1354, 25] width 39 height 34
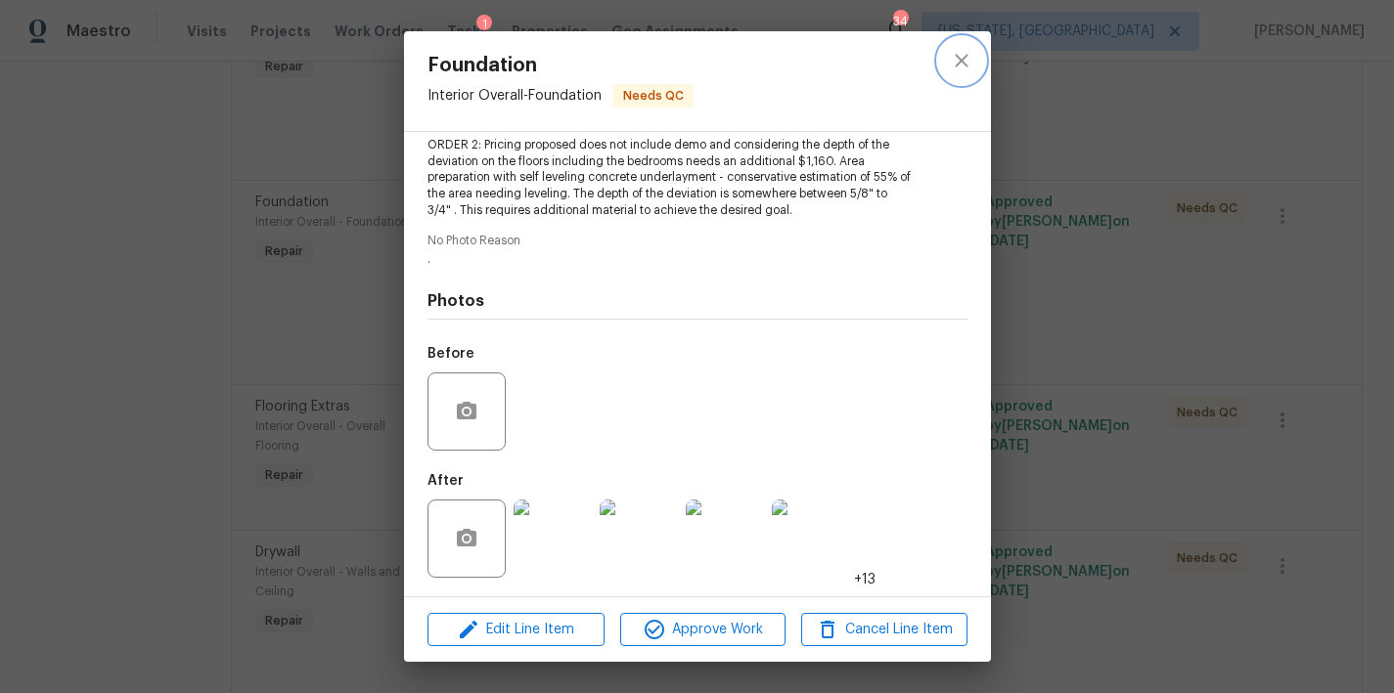
click at [956, 64] on icon "close" at bounding box center [961, 60] width 13 height 13
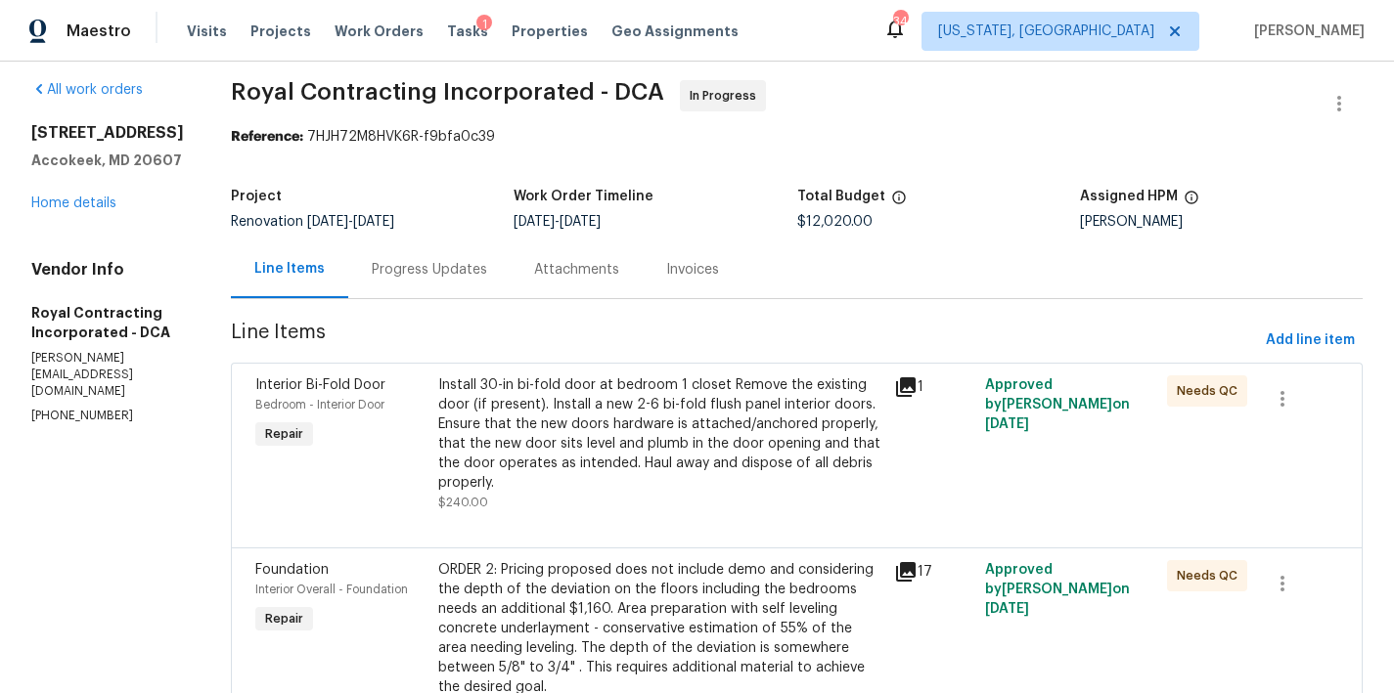
scroll to position [0, 0]
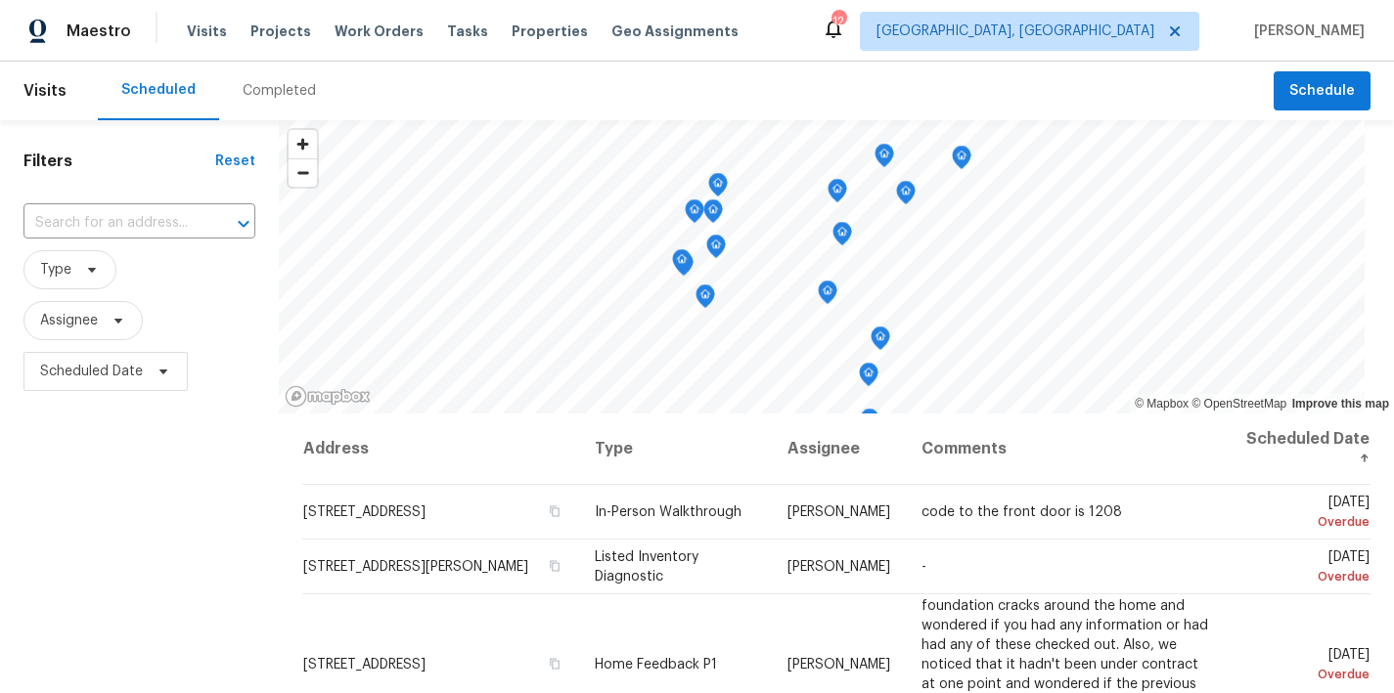
scroll to position [304, 0]
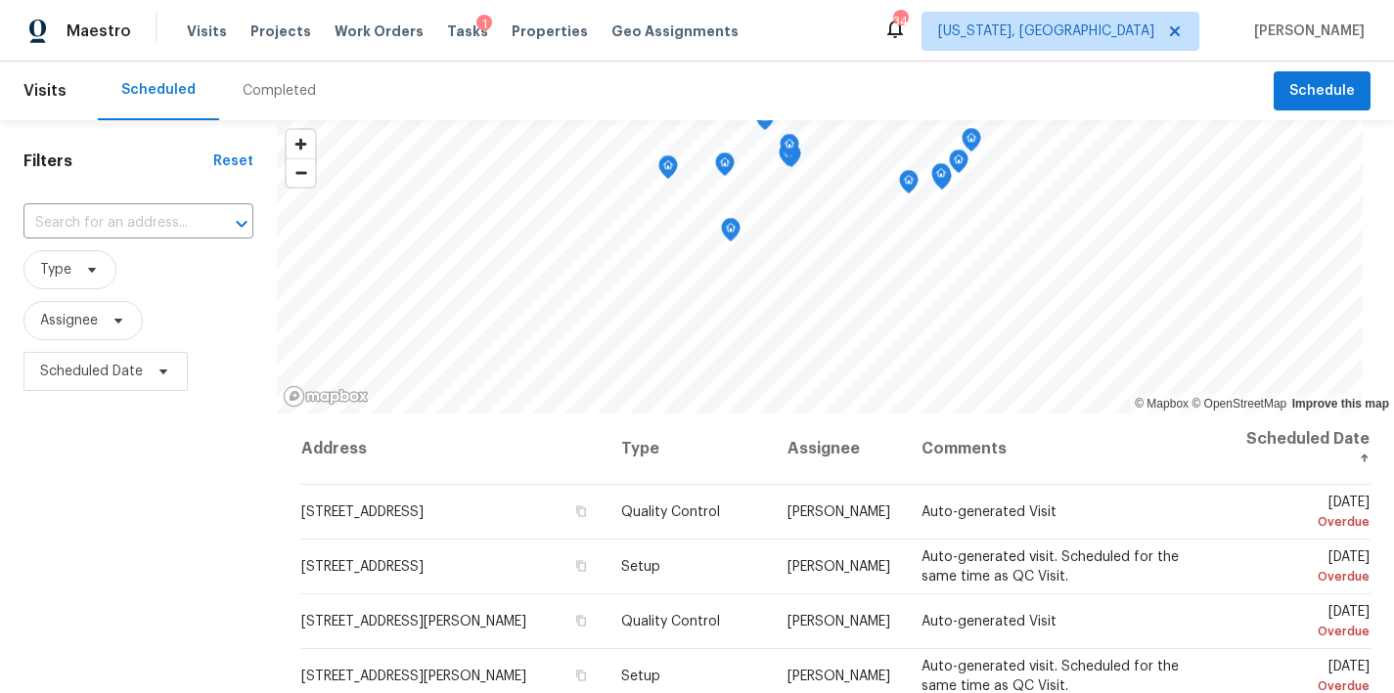
scroll to position [390, 0]
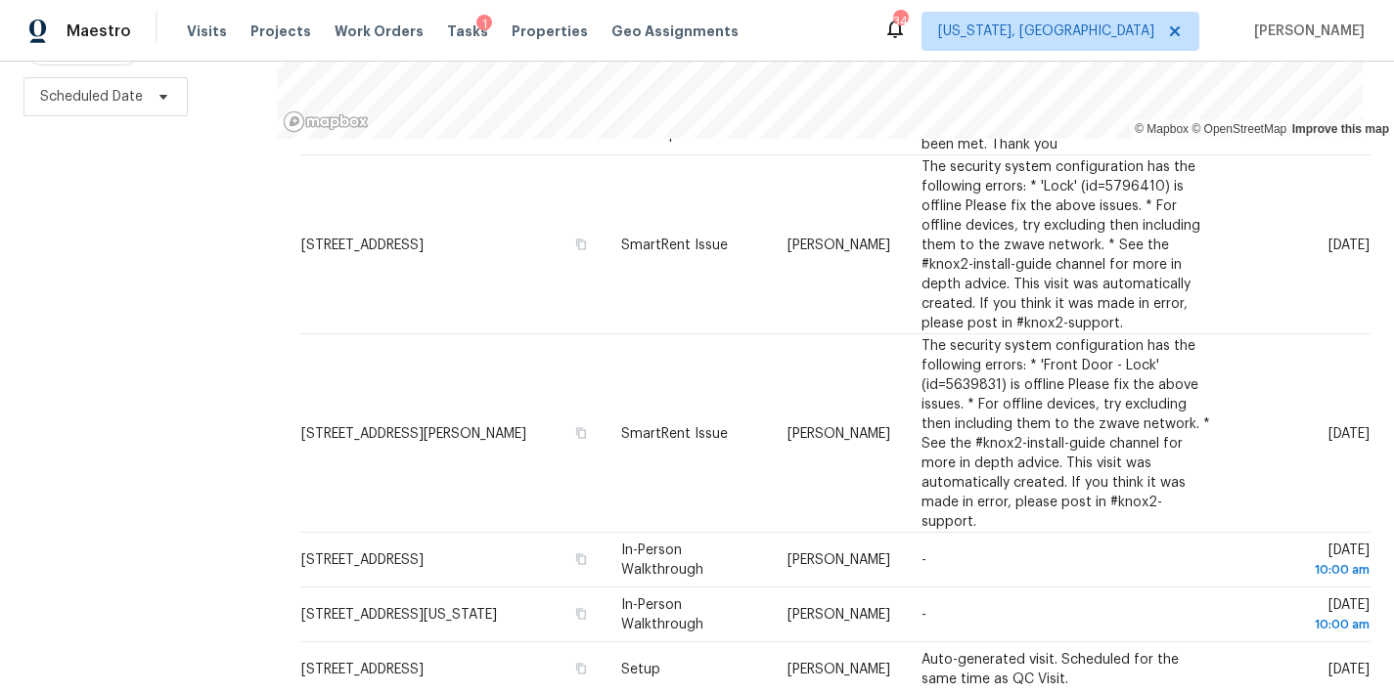
click at [129, 464] on div "Filters Reset ​ Type Assignee Scheduled Date" at bounding box center [138, 269] width 277 height 848
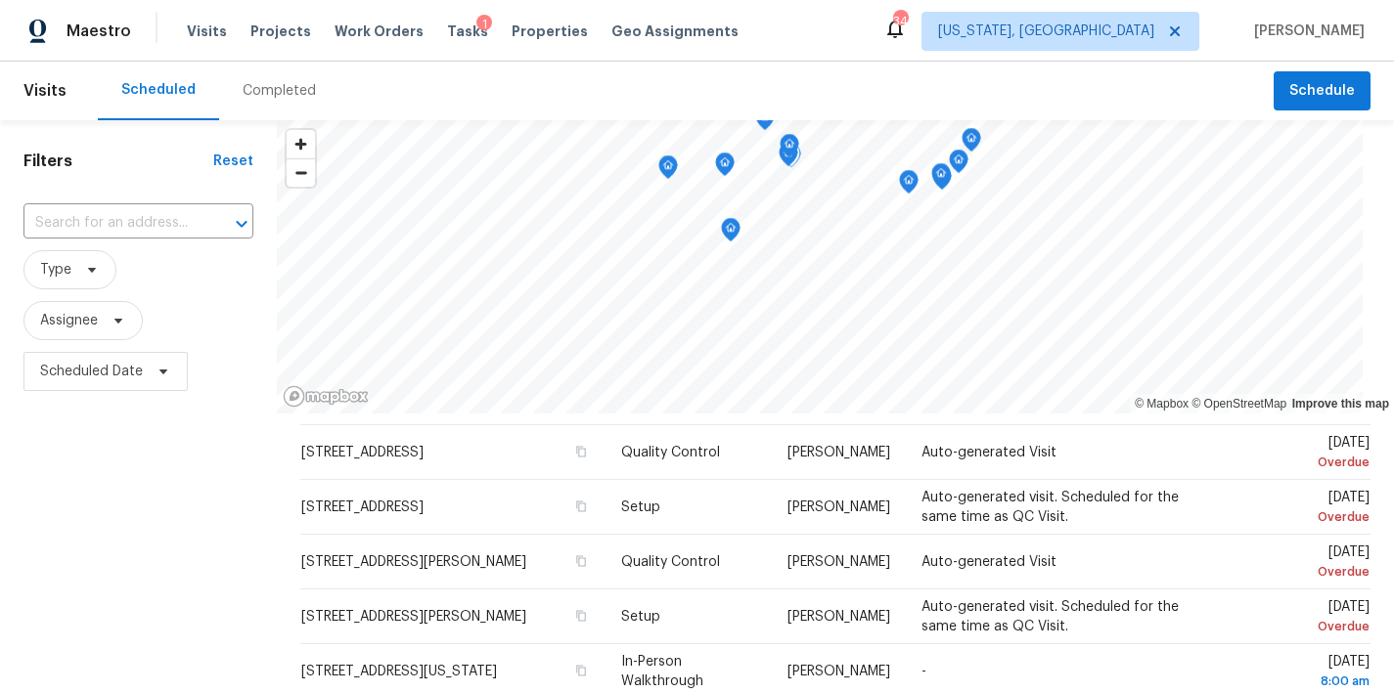
scroll to position [0, 0]
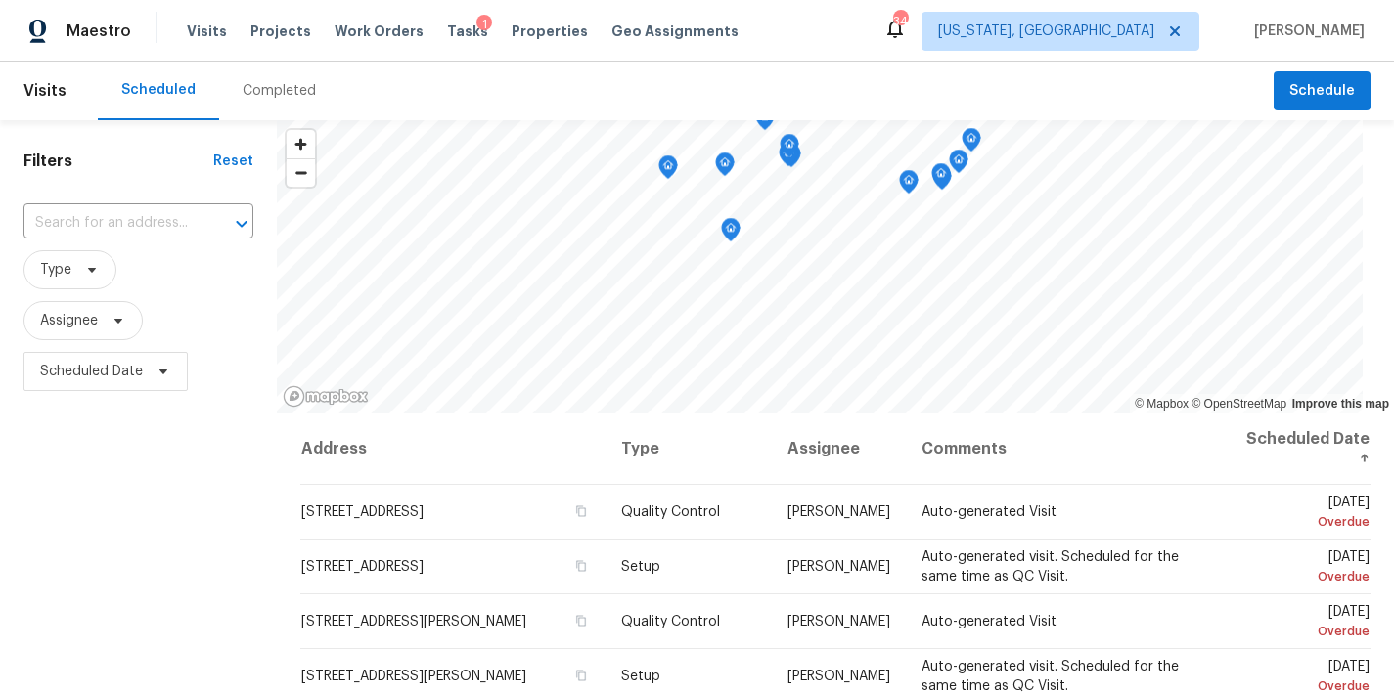
click at [156, 506] on div "Filters Reset ​ Type Assignee Scheduled Date" at bounding box center [138, 544] width 277 height 848
click at [248, 524] on div "Filters Reset ​ Type Assignee Scheduled Date" at bounding box center [138, 544] width 277 height 848
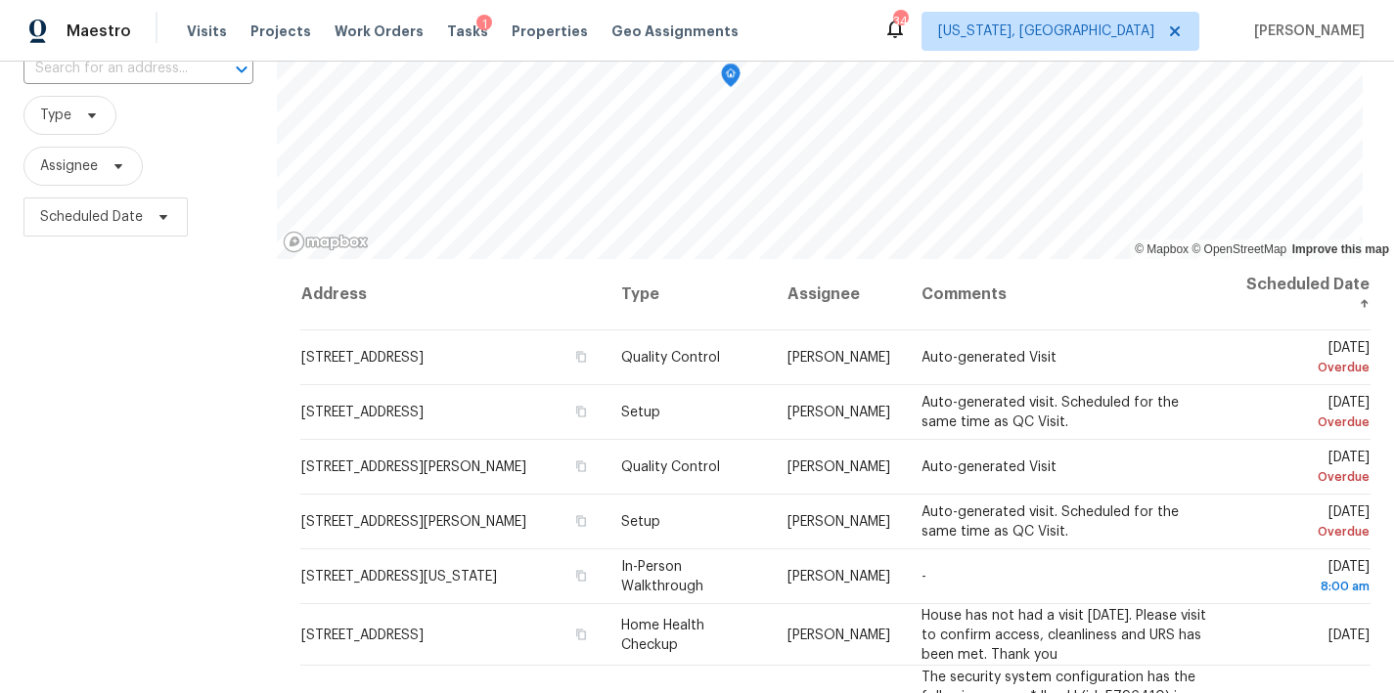
scroll to position [156, 0]
click at [850, 27] on div "Maestro Visits Projects Work Orders Tasks 1 Properties Geo Assignments 34 Washi…" at bounding box center [697, 31] width 1394 height 62
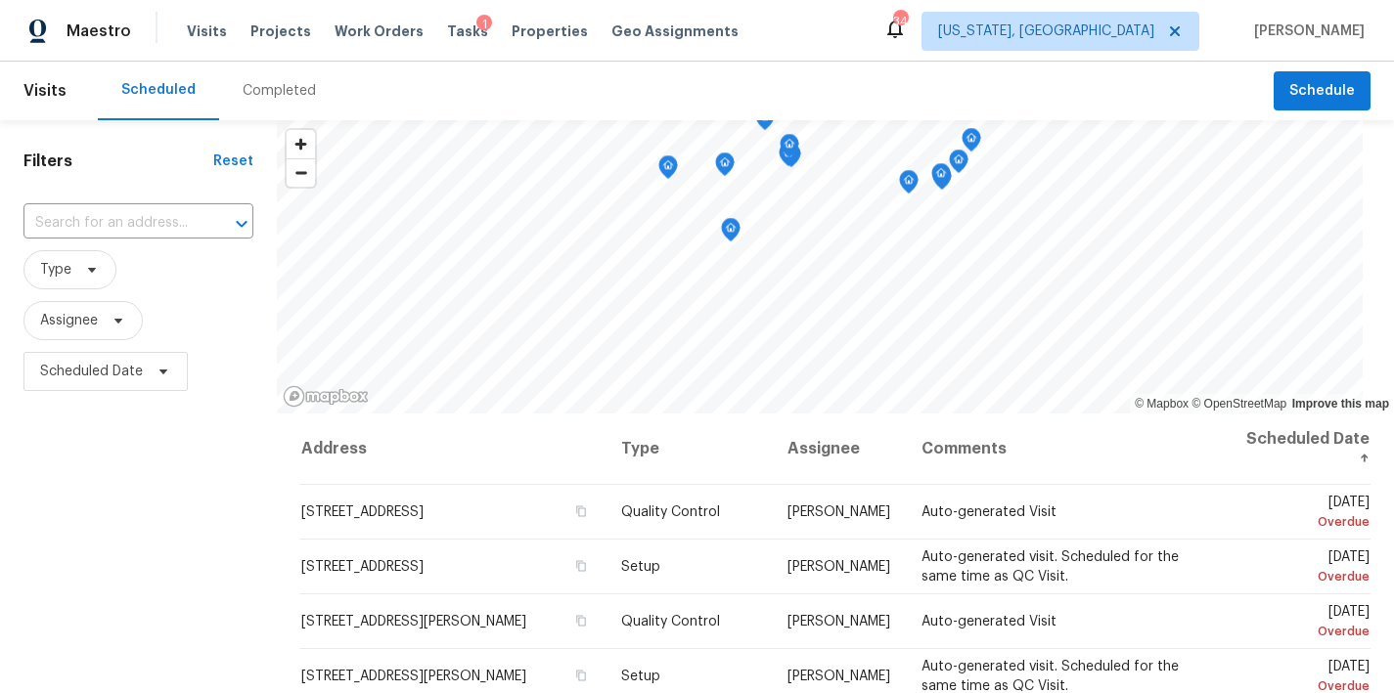
scroll to position [167, 0]
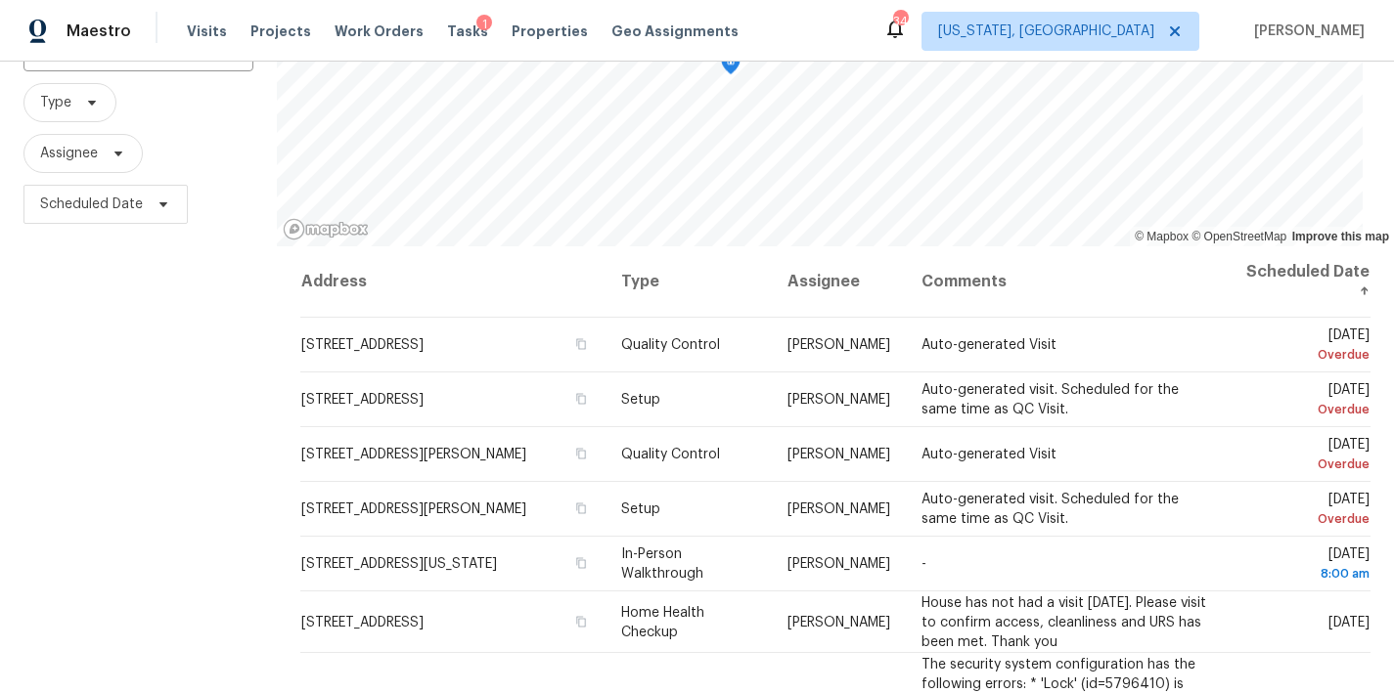
click at [757, 22] on div "Maestro Visits Projects Work Orders Tasks 1 Properties Geo Assignments 34 Washi…" at bounding box center [697, 31] width 1394 height 62
click at [185, 325] on div "Filters Reset ​ Type Assignee Scheduled Date" at bounding box center [138, 377] width 277 height 848
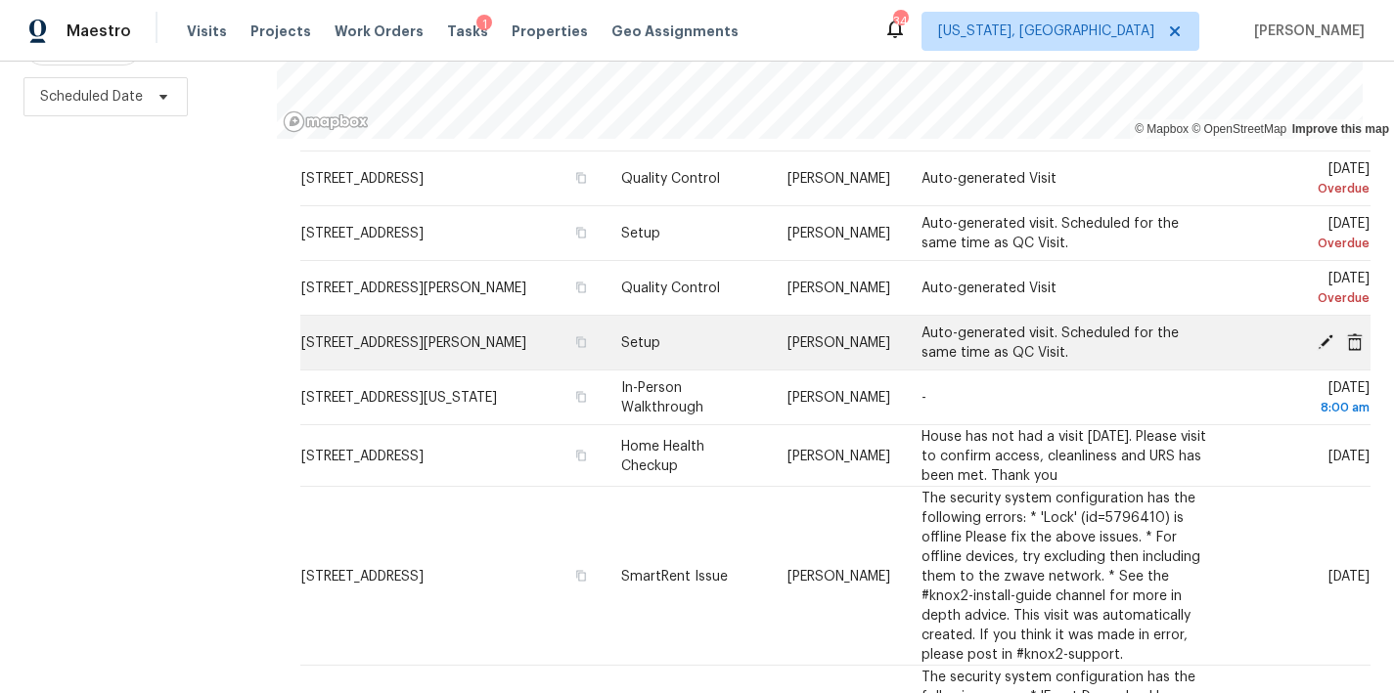
scroll to position [148, 0]
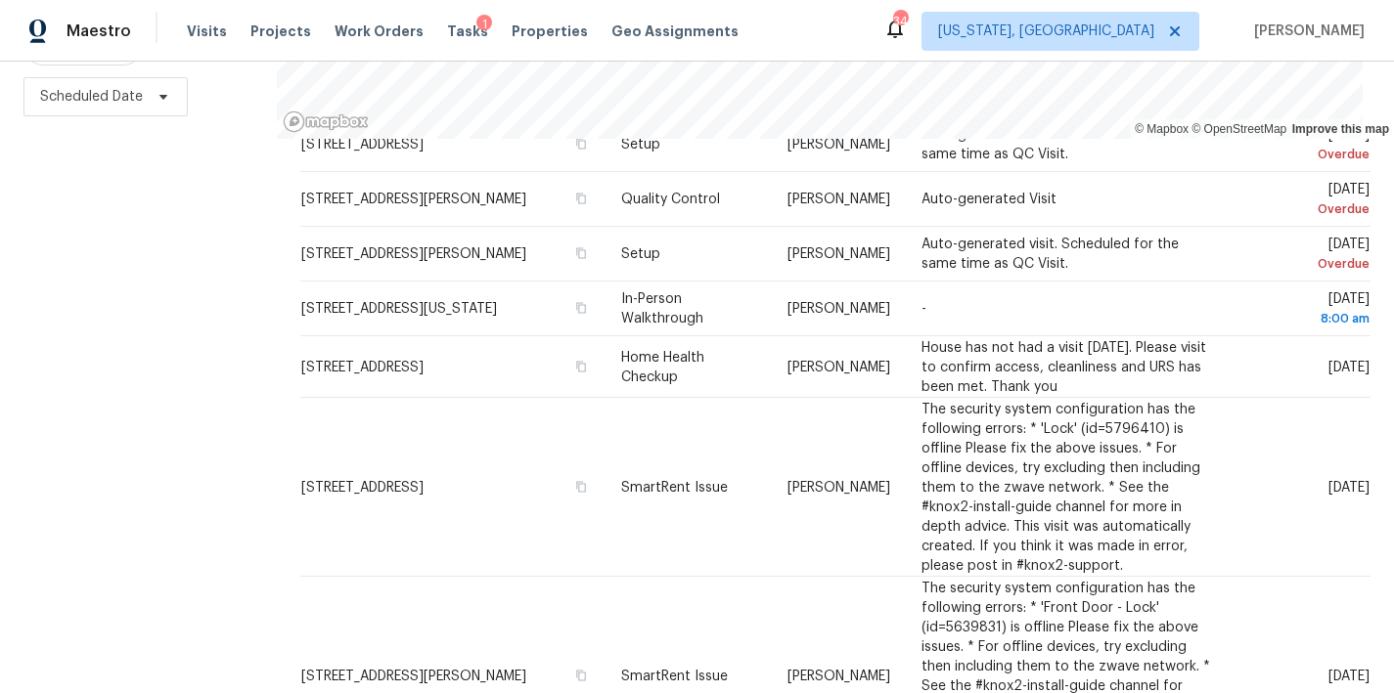
click at [201, 415] on div "Filters Reset ​ Type Assignee Scheduled Date" at bounding box center [138, 269] width 277 height 848
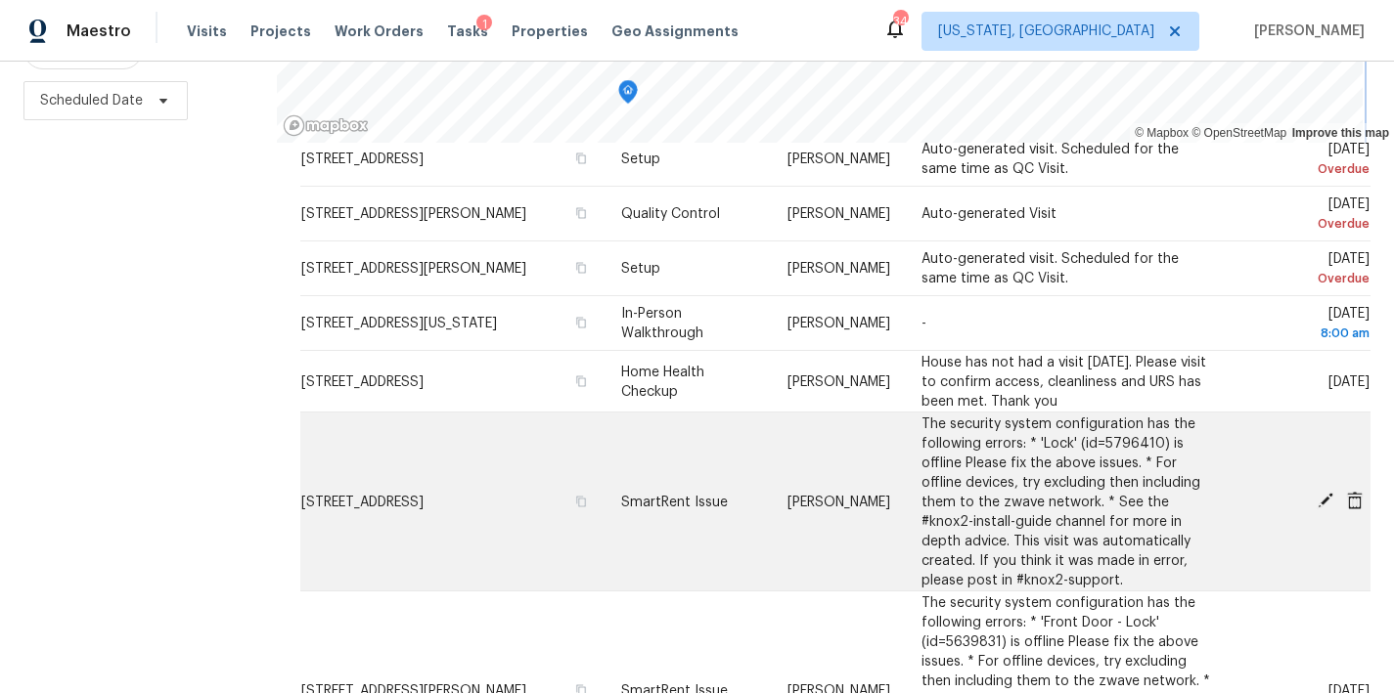
scroll to position [38, 0]
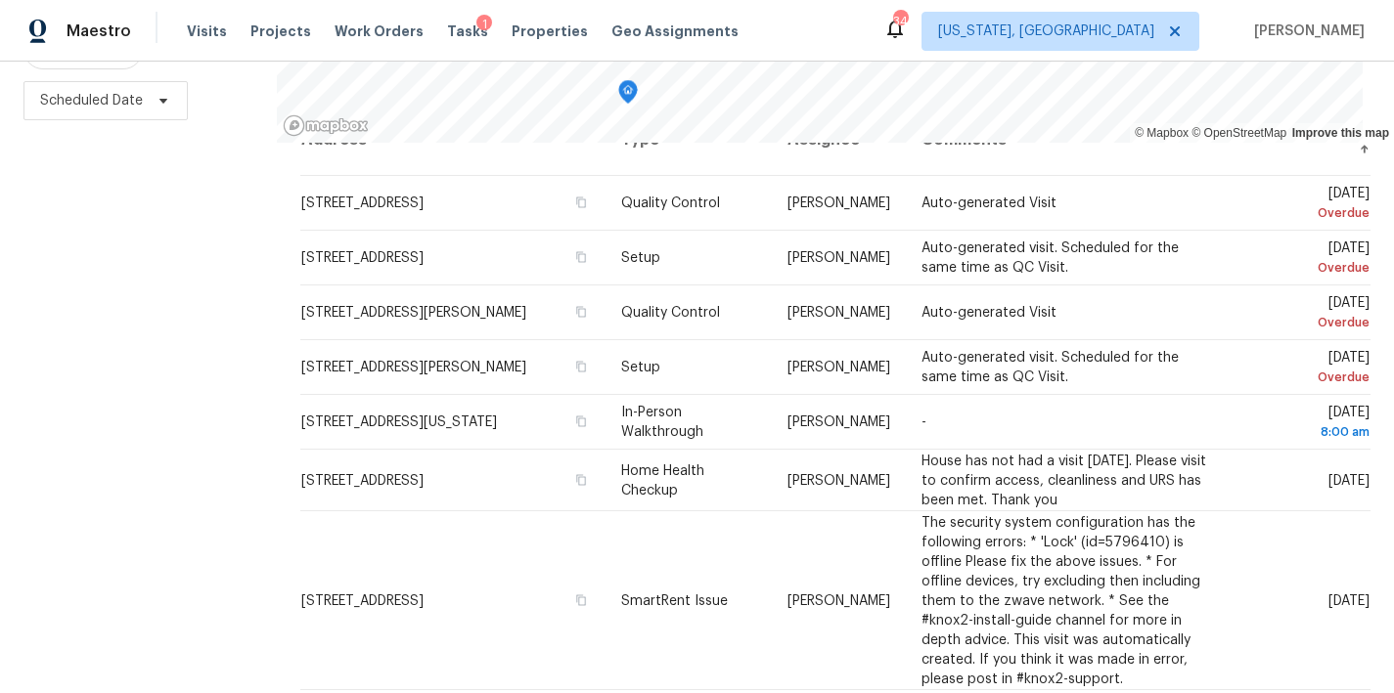
click at [196, 480] on div "Filters Reset ​ Type Assignee Scheduled Date" at bounding box center [138, 273] width 277 height 848
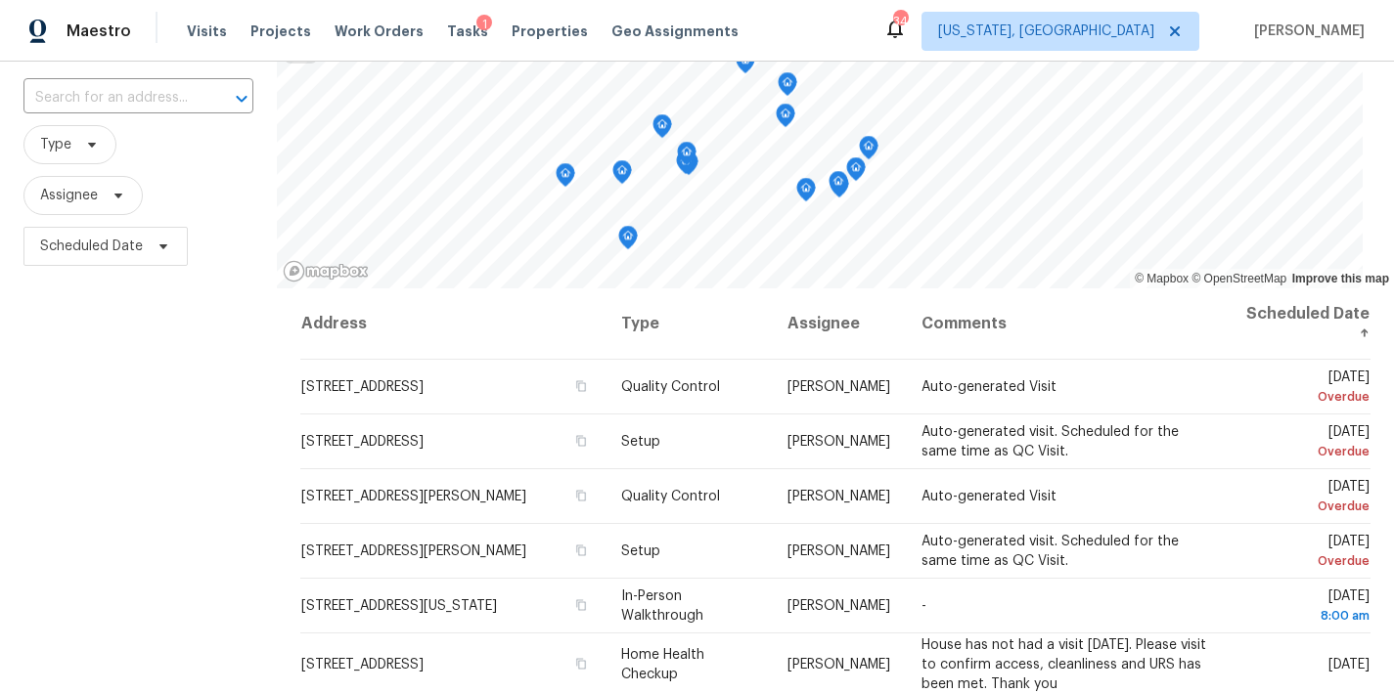
scroll to position [149, 0]
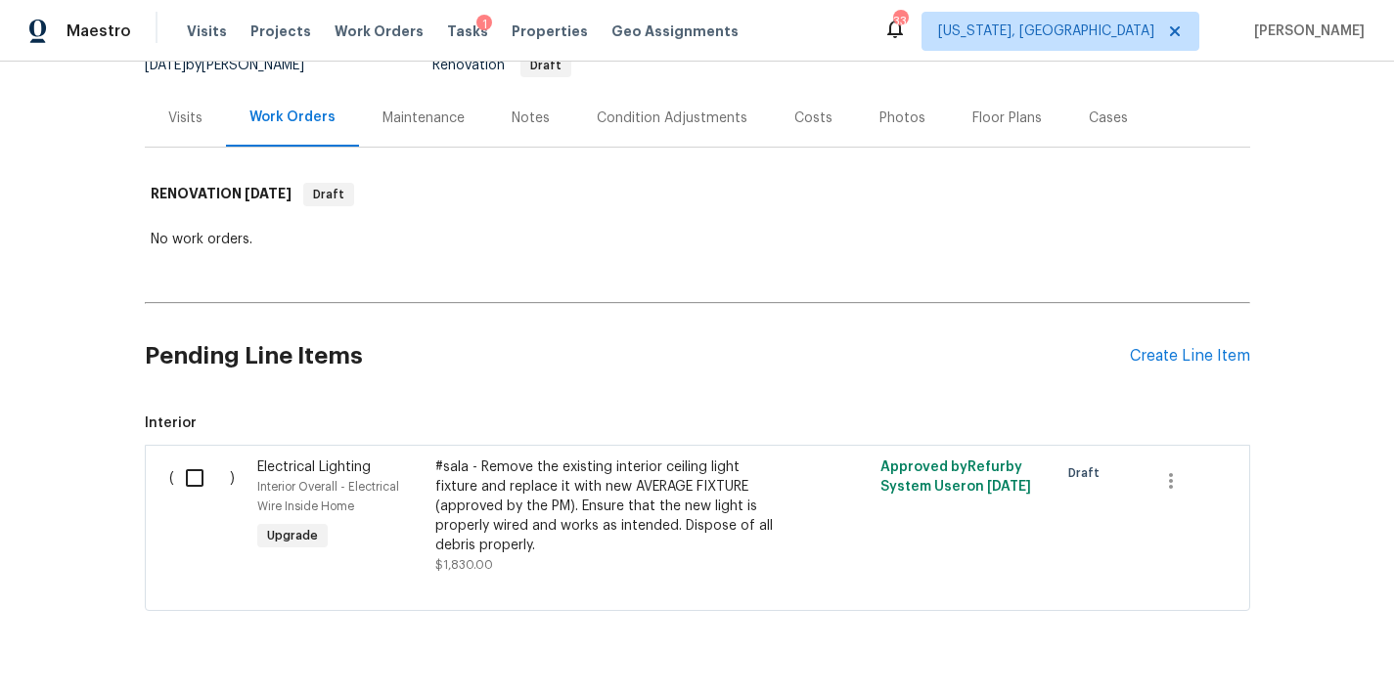
scroll to position [273, 0]
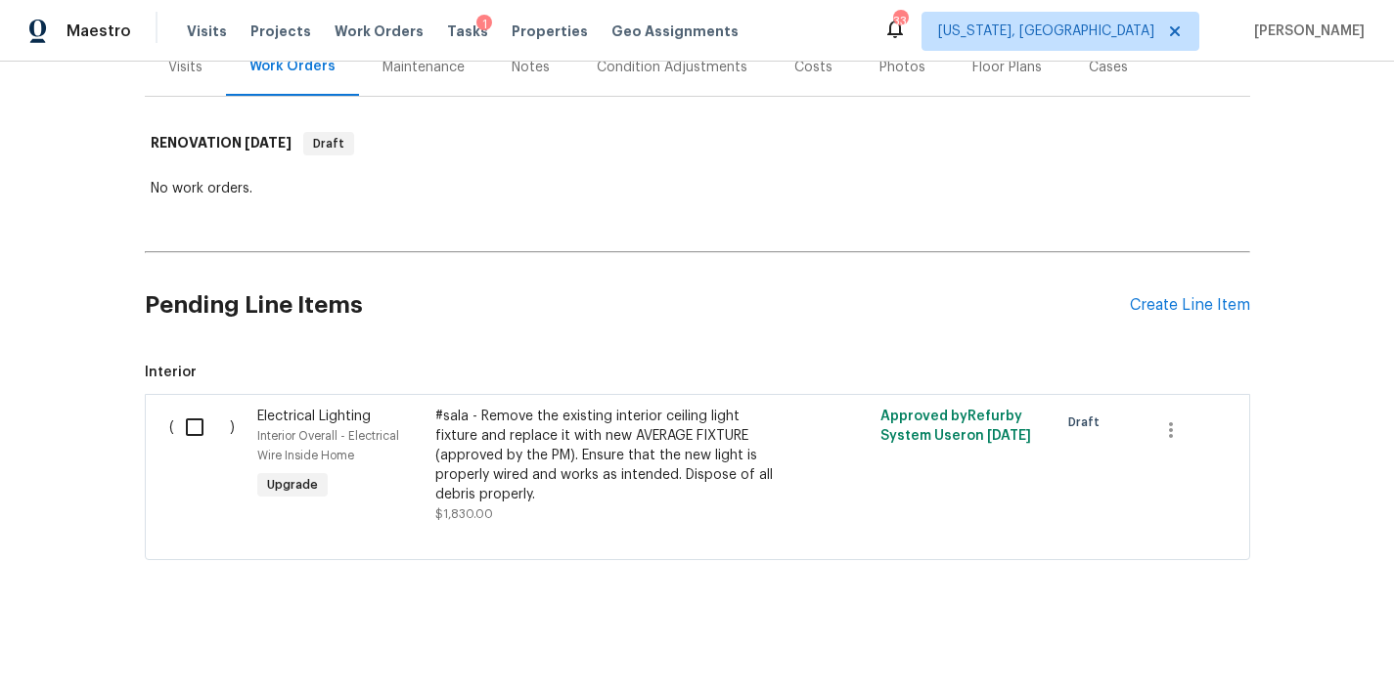
click at [597, 562] on div "Back to all projects [STREET_ADDRESS] 4 Beds | 3 1/2 Baths | Total: 3814 ft² | …" at bounding box center [697, 378] width 1394 height 632
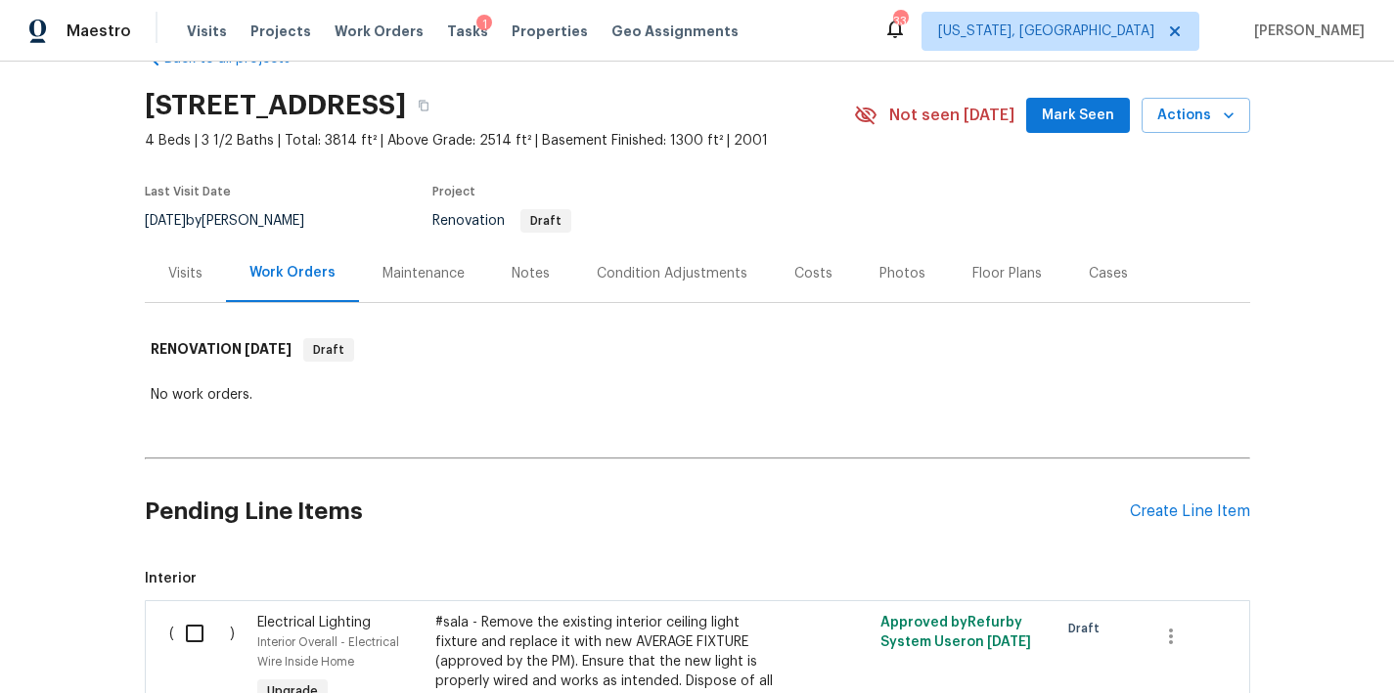
scroll to position [0, 0]
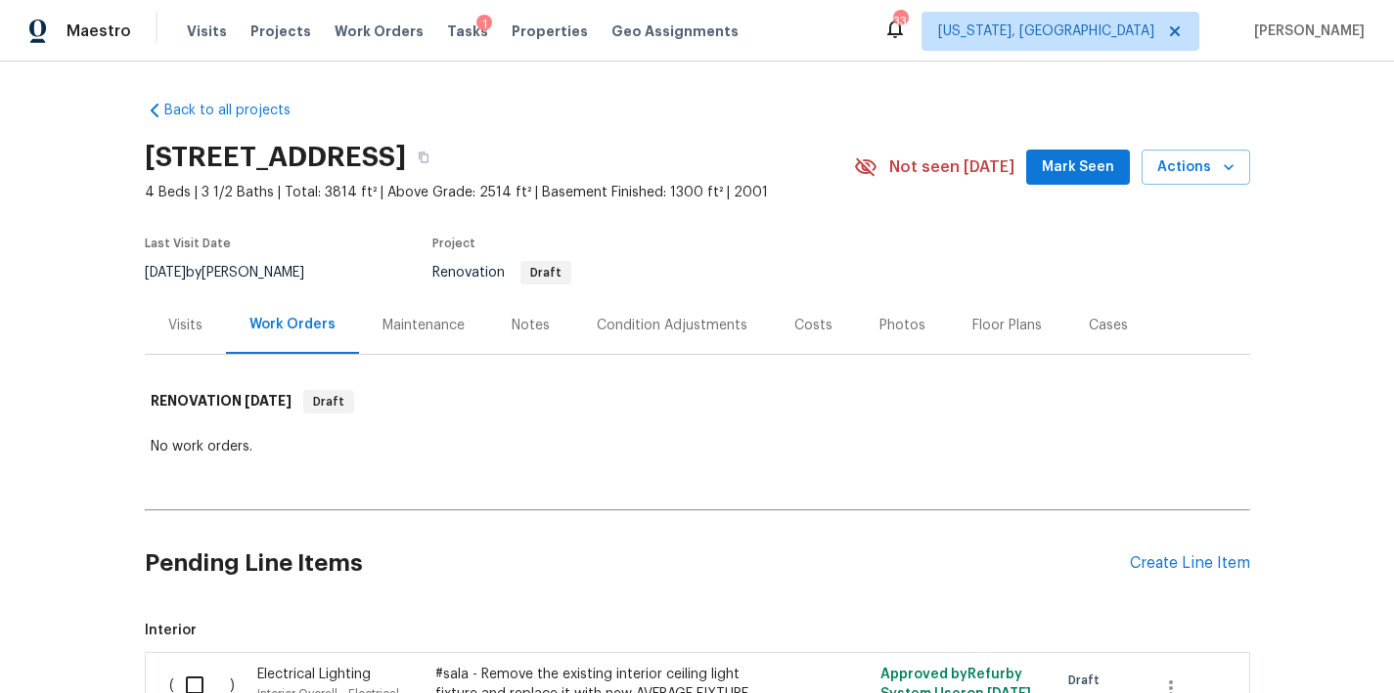
click at [696, 90] on div "Back to all projects [STREET_ADDRESS] 4 Beds | 3 1/2 Baths | Total: 3814 ft² | …" at bounding box center [697, 459] width 1105 height 749
click at [706, 265] on div "Renovation Draft" at bounding box center [620, 272] width 376 height 23
click at [668, 326] on div "Condition Adjustments" at bounding box center [672, 326] width 151 height 20
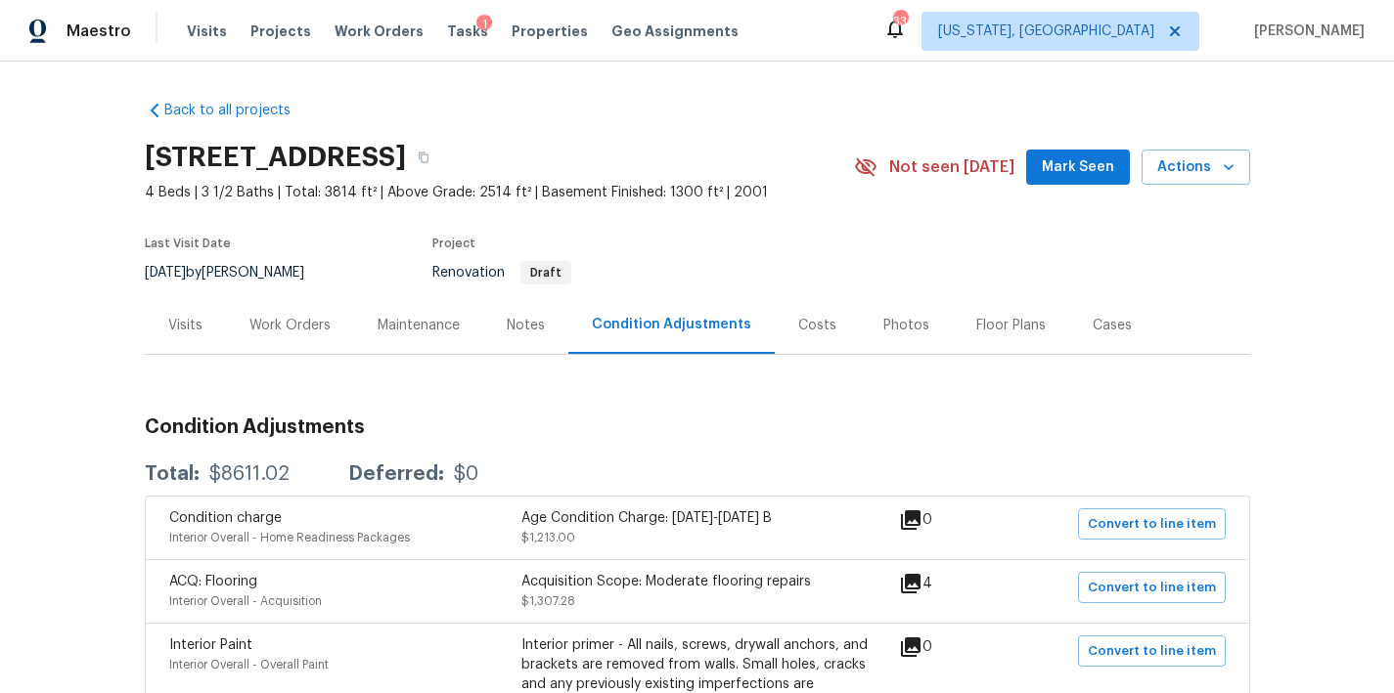
click at [681, 240] on div "Project" at bounding box center [620, 249] width 376 height 23
click at [601, 185] on span "4 Beds | 3 1/2 Baths | Total: 3814 ft² | Above Grade: 2514 ft² | Basement Finis…" at bounding box center [499, 193] width 709 height 20
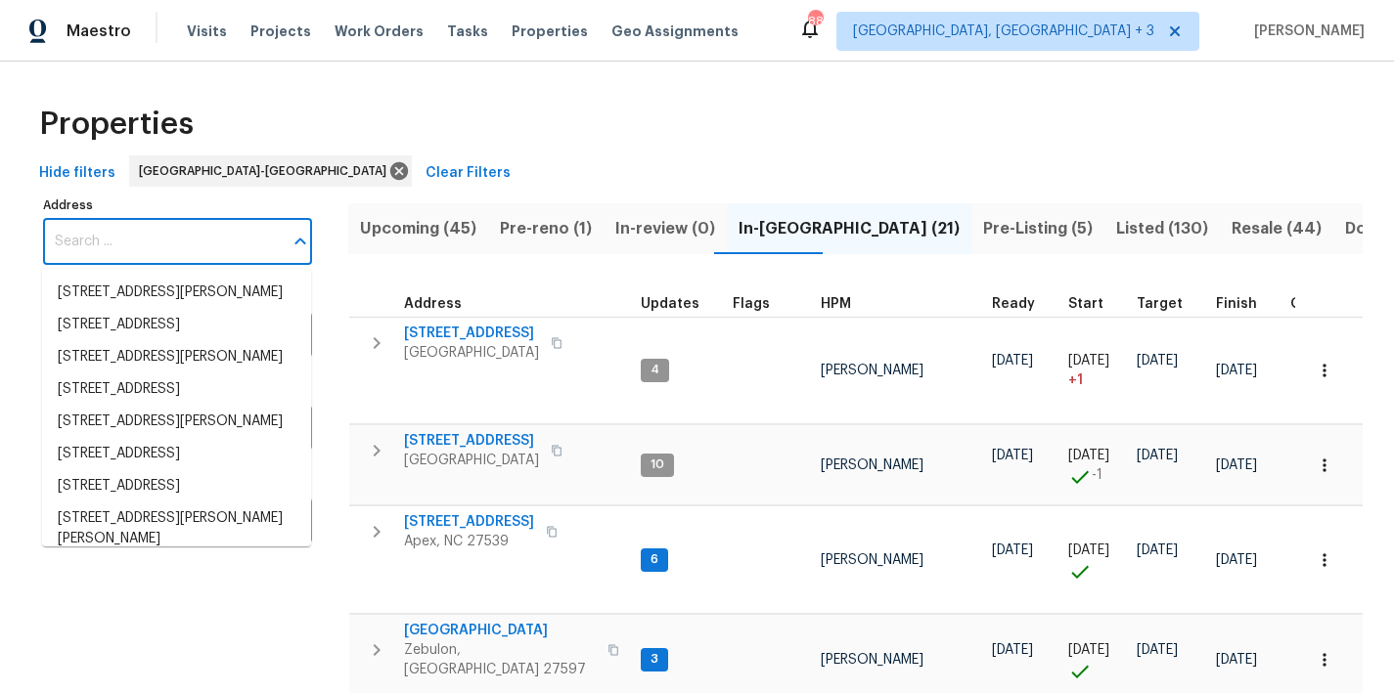
click at [164, 256] on input "Address" at bounding box center [163, 242] width 240 height 46
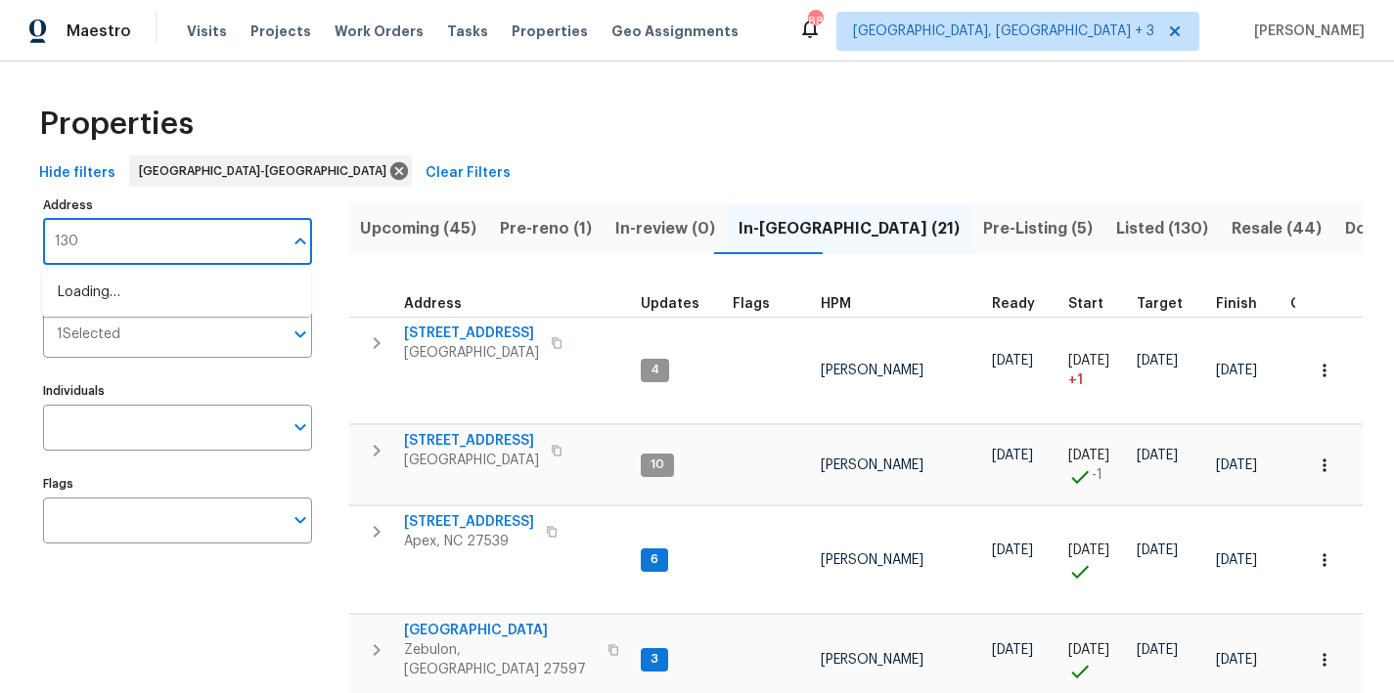
type input "130 s"
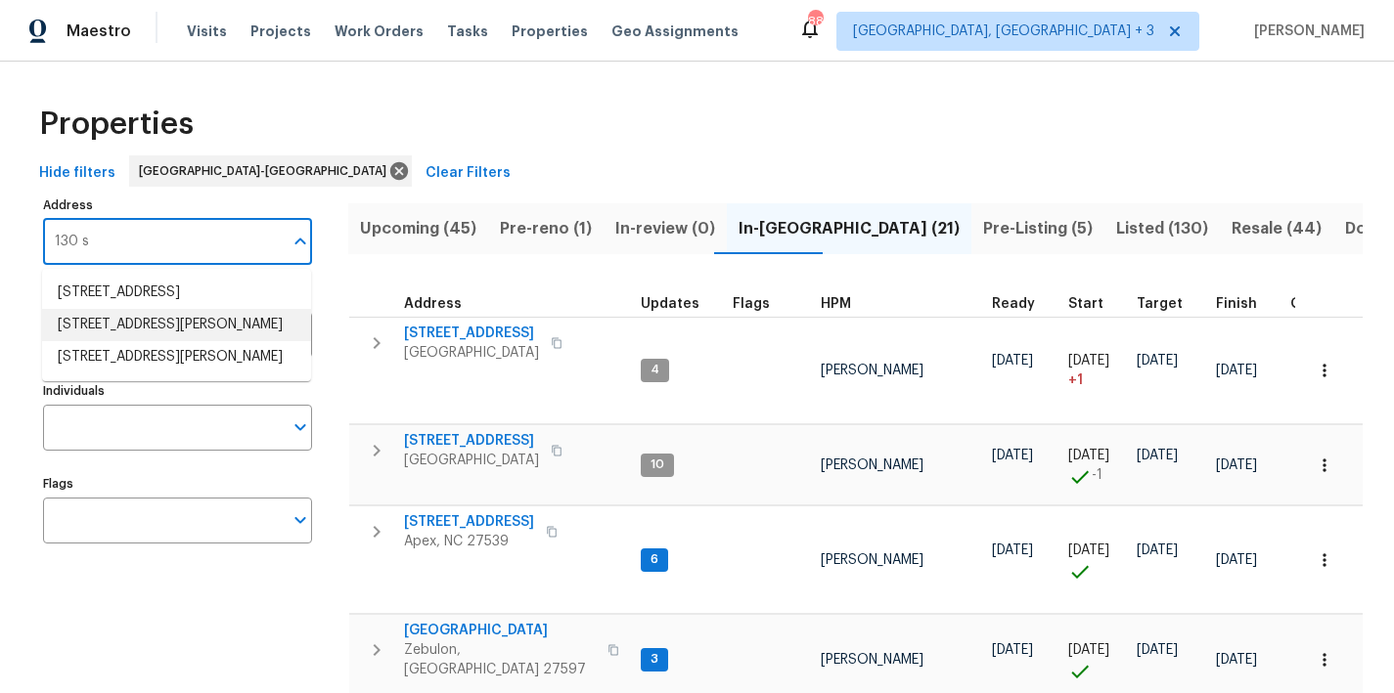
click at [129, 341] on li "130 S Estes Dr Apt B7 Chapel Hill NC 27514" at bounding box center [176, 325] width 269 height 32
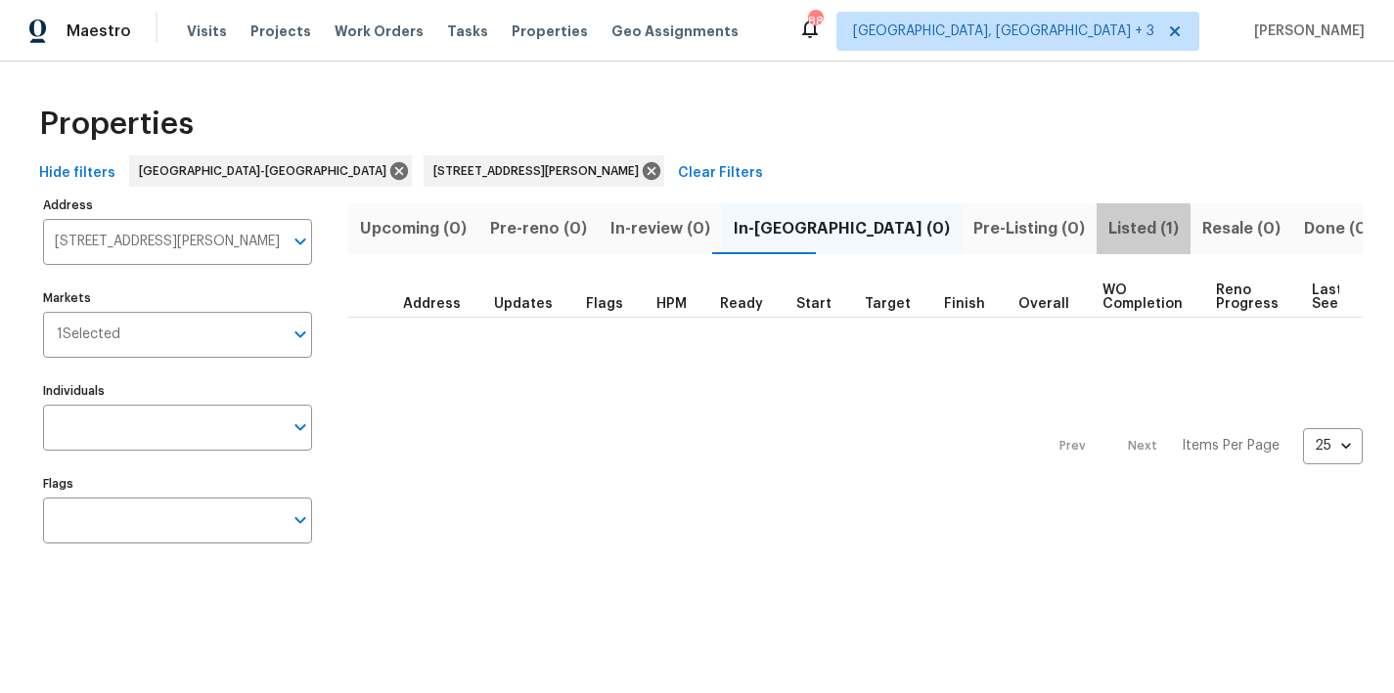
click at [1108, 230] on span "Listed (1)" at bounding box center [1143, 228] width 70 height 27
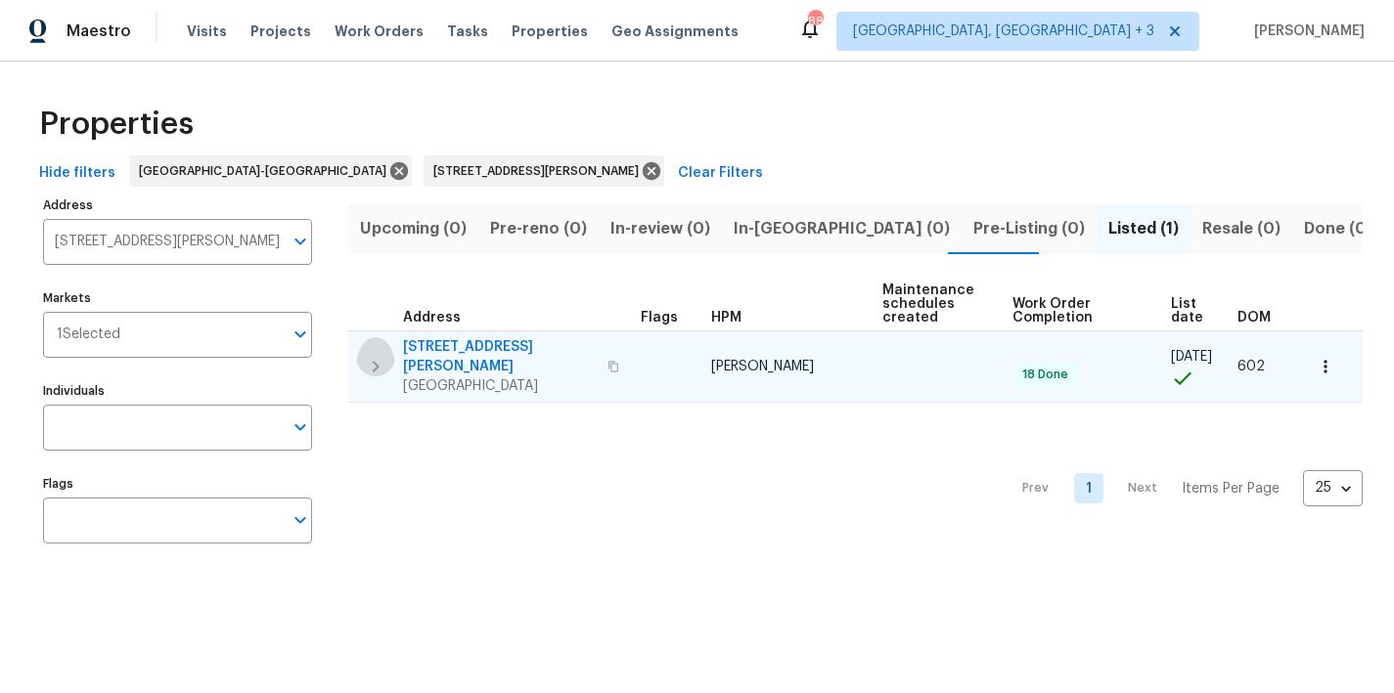
click at [367, 357] on icon "button" at bounding box center [375, 366] width 23 height 23
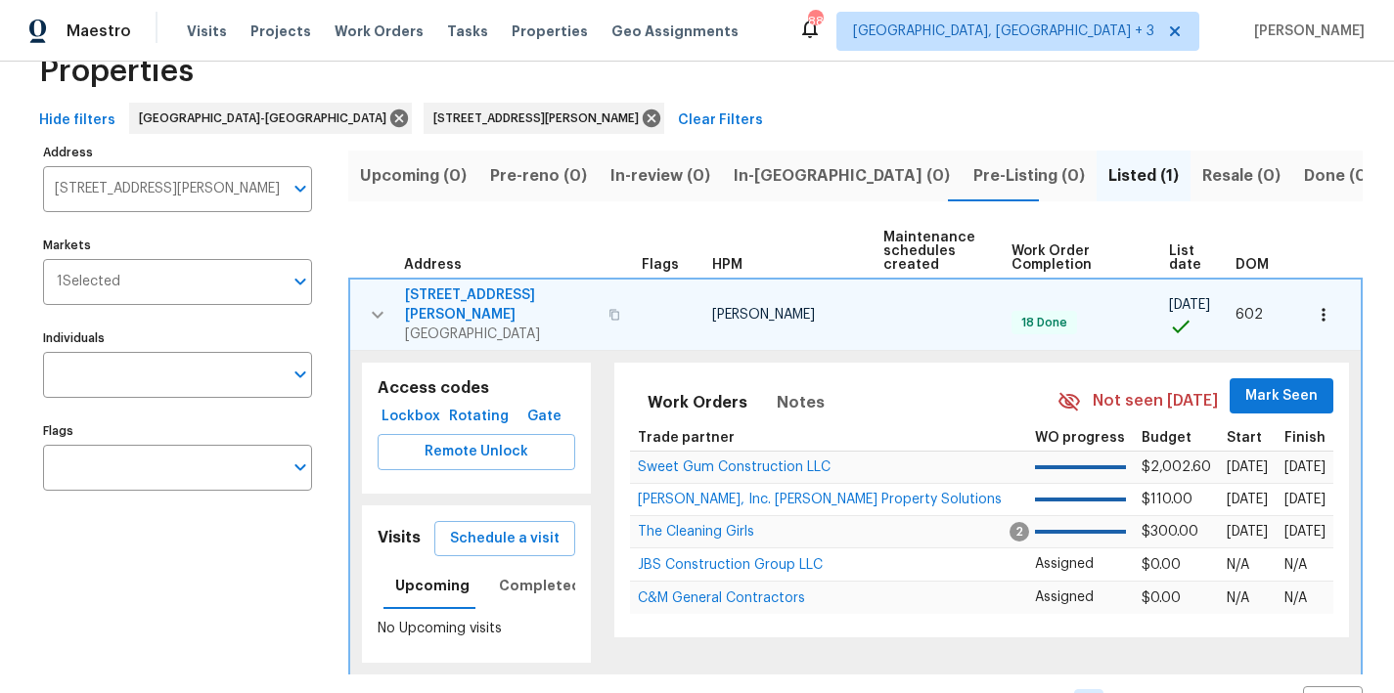
scroll to position [127, 0]
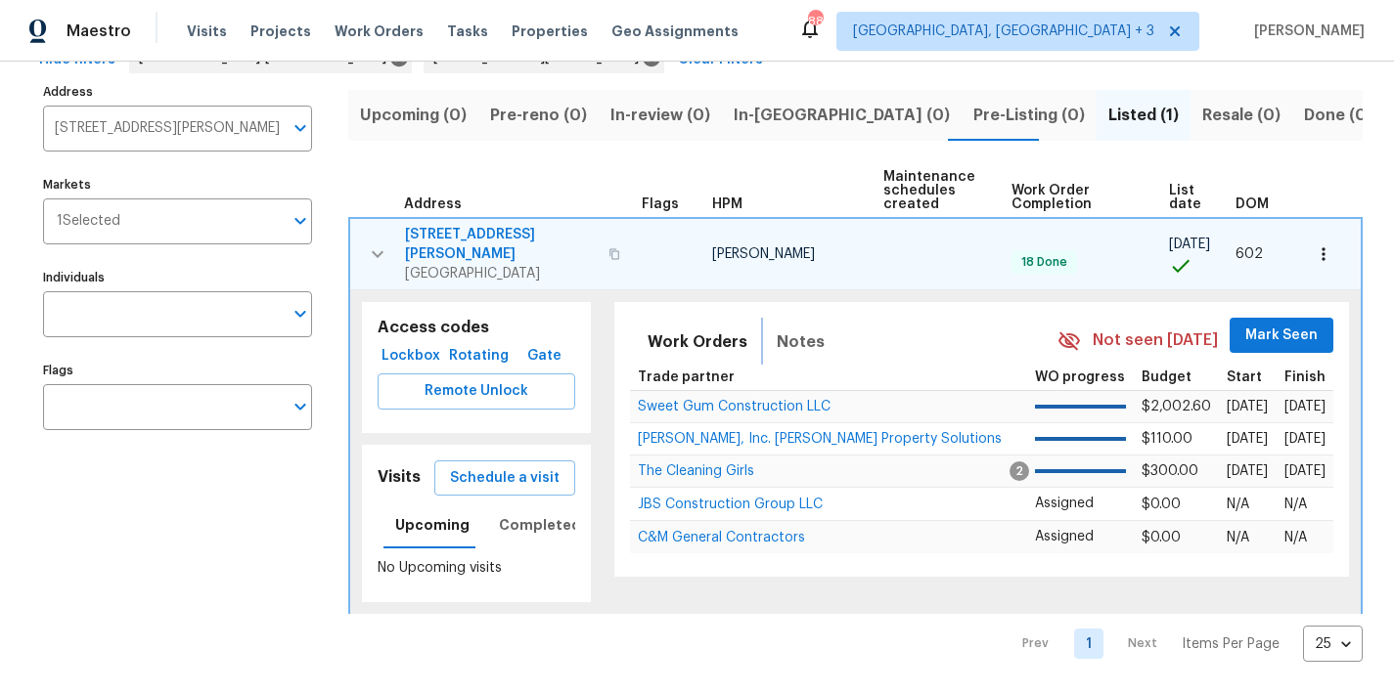
click at [799, 329] on span "Notes" at bounding box center [801, 342] width 48 height 27
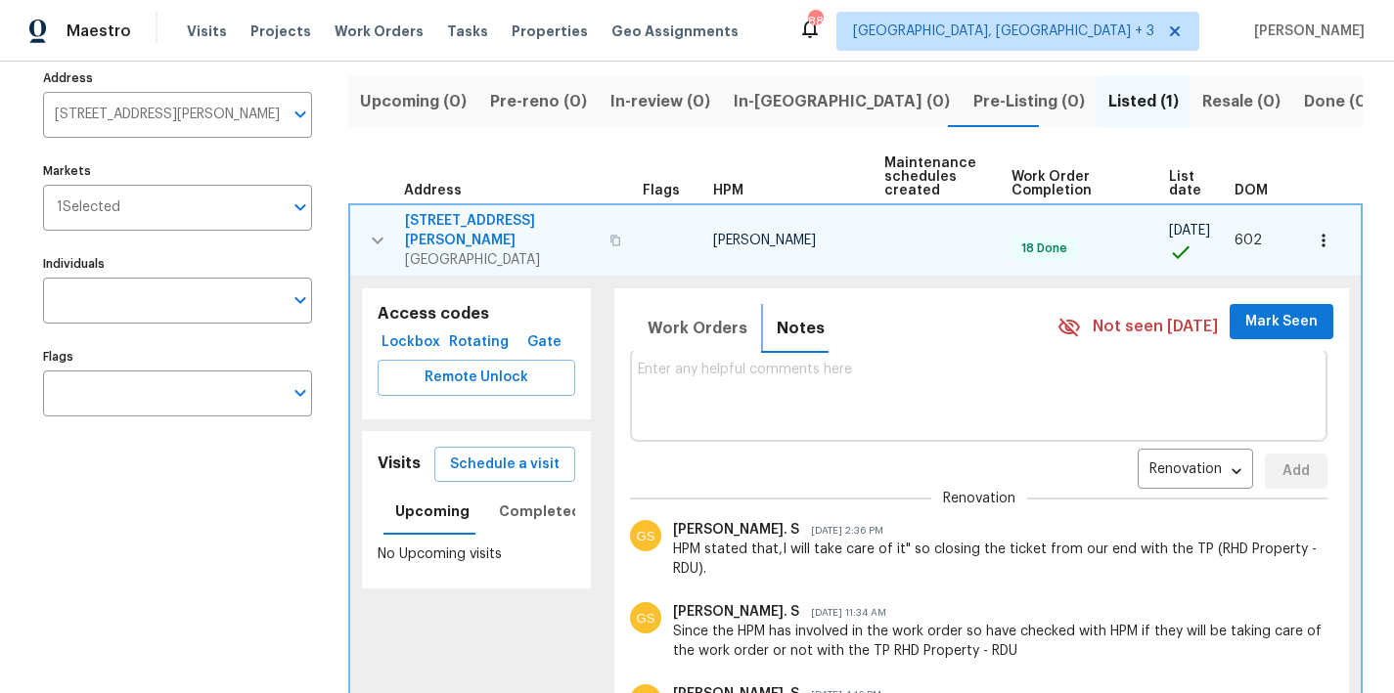
scroll to position [16, 0]
click at [1174, 457] on body "Maestro Visits Projects Work Orders Tasks Properties Geo Assignments 88 Greenvi…" at bounding box center [697, 346] width 1394 height 693
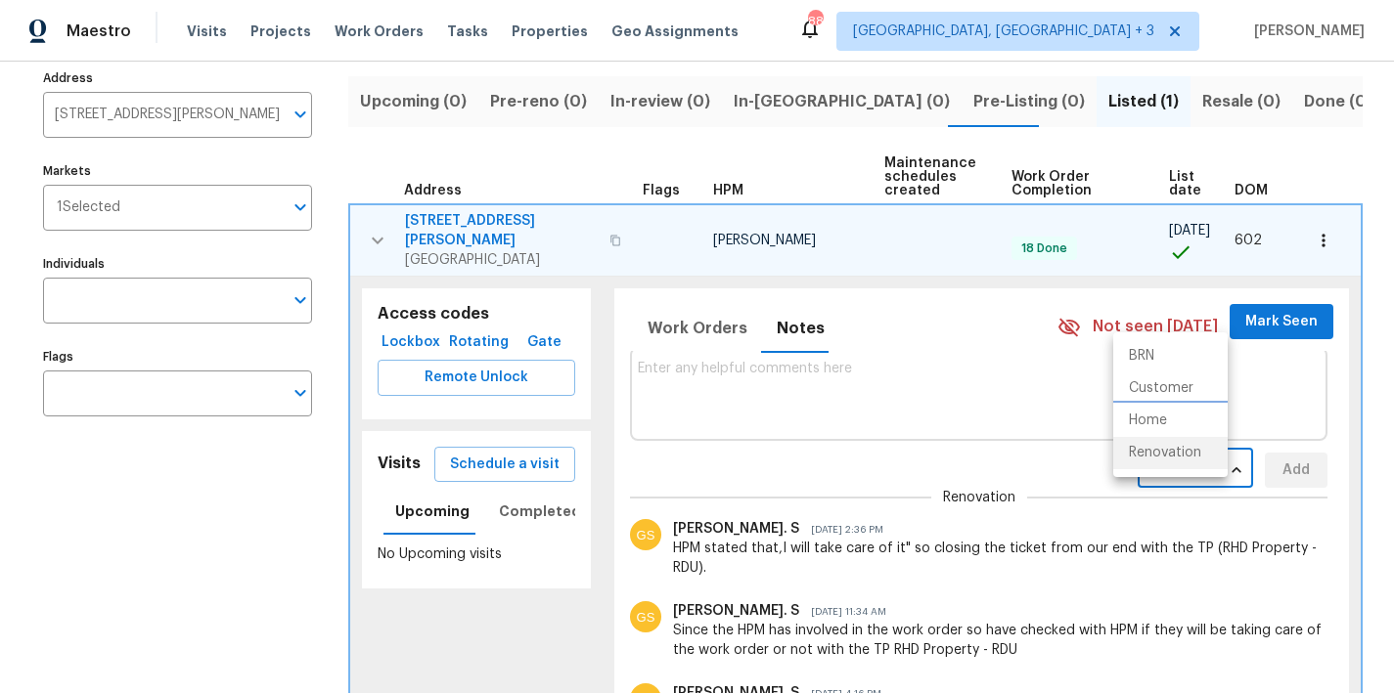
click at [1167, 417] on li "Home" at bounding box center [1170, 421] width 114 height 32
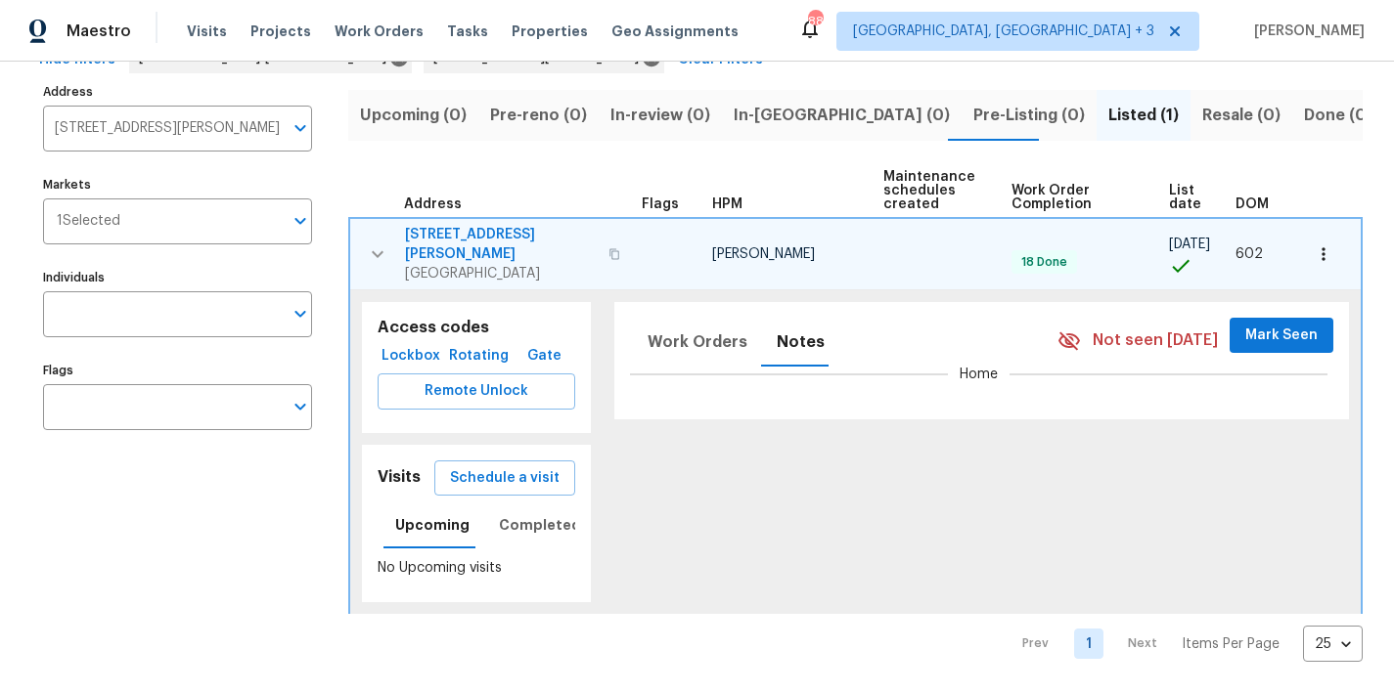
scroll to position [0, 0]
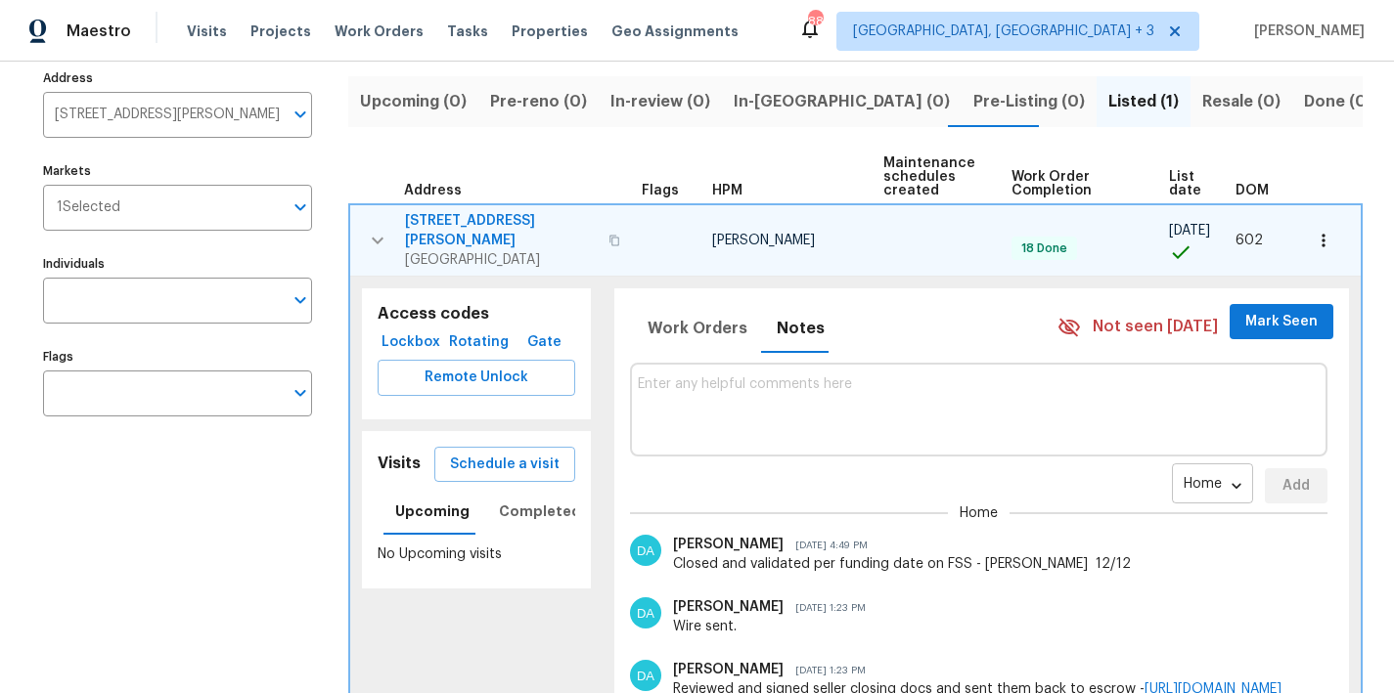
click at [1177, 465] on body "Maestro Visits Projects Work Orders Tasks Properties Geo Assignments 88 Greenvi…" at bounding box center [697, 346] width 1394 height 693
click at [1175, 443] on li "Customer" at bounding box center [1198, 438] width 104 height 32
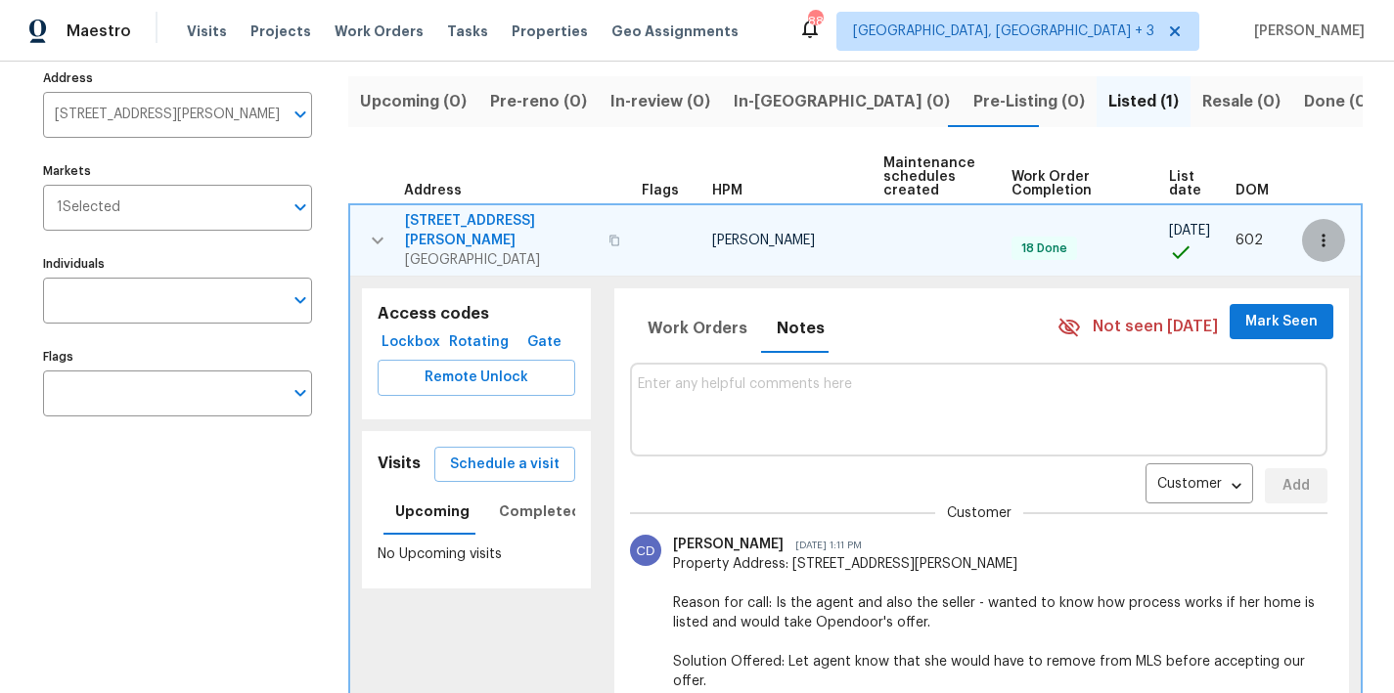
click at [1314, 231] on icon "button" at bounding box center [1324, 241] width 20 height 20
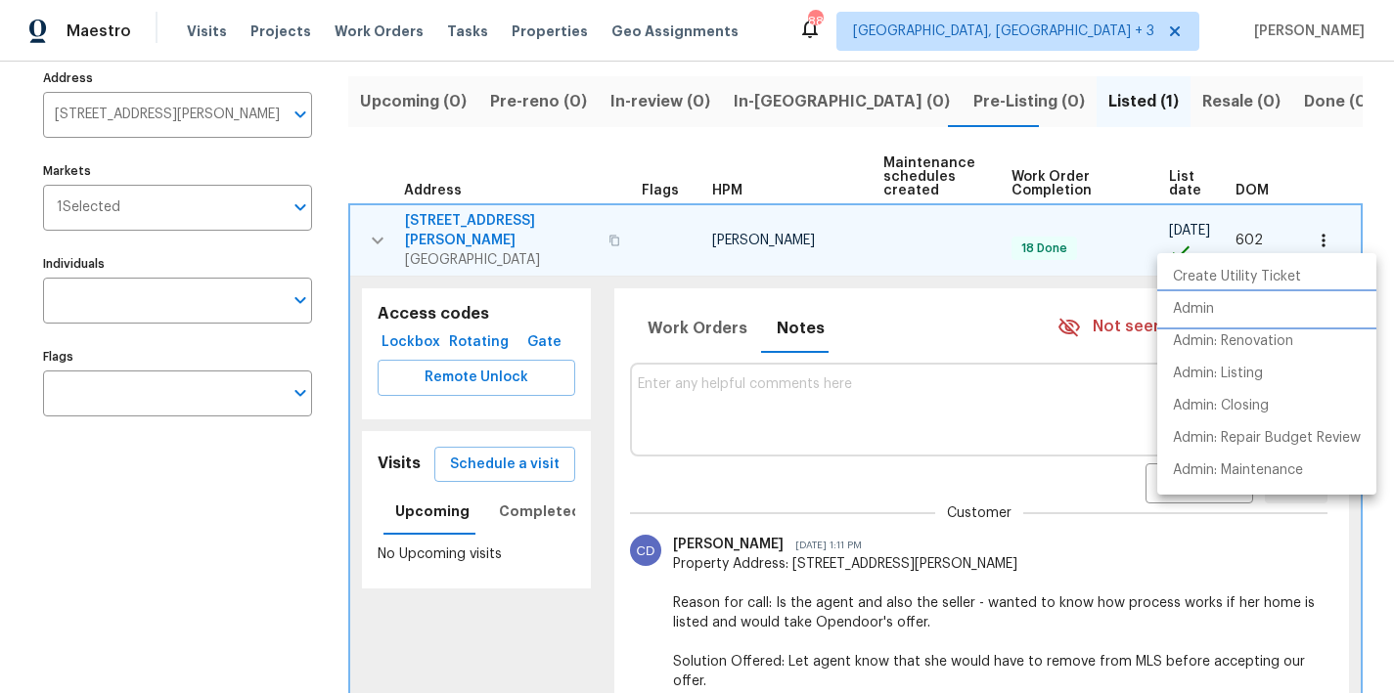
click at [1208, 314] on p "Admin" at bounding box center [1193, 309] width 41 height 21
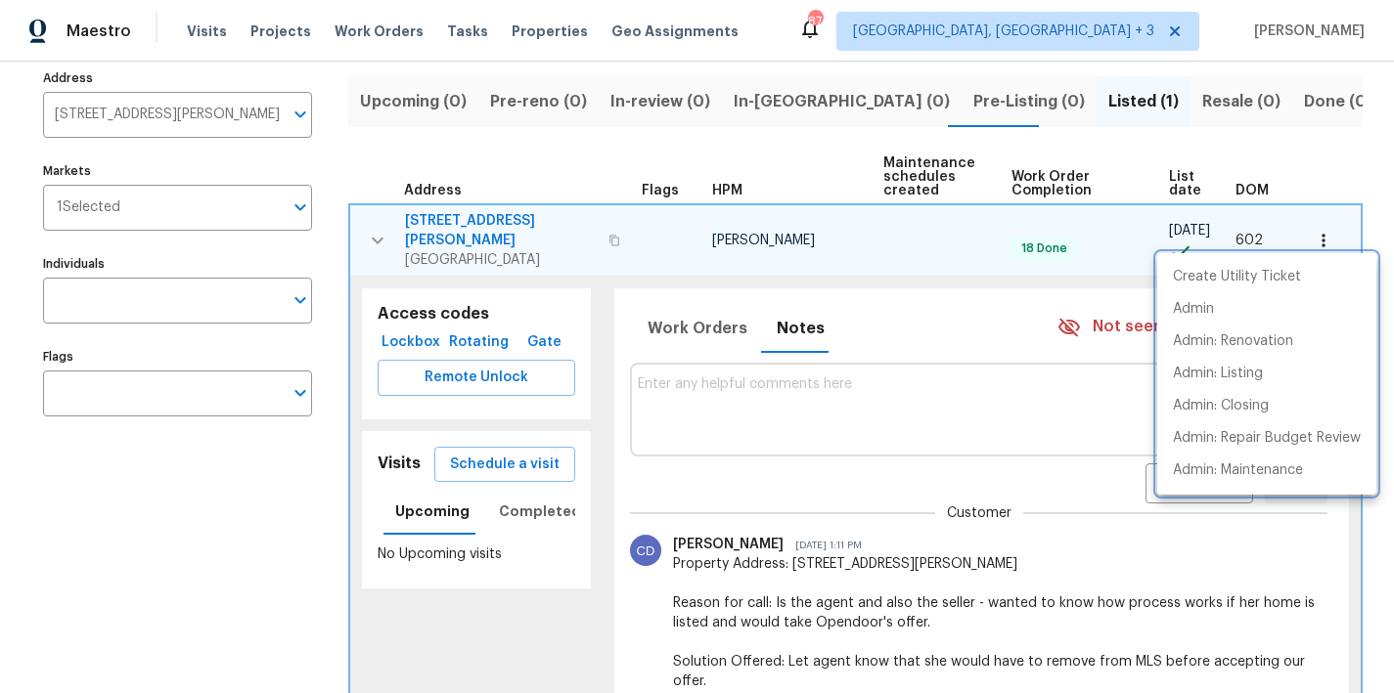
click at [242, 485] on div at bounding box center [697, 346] width 1394 height 693
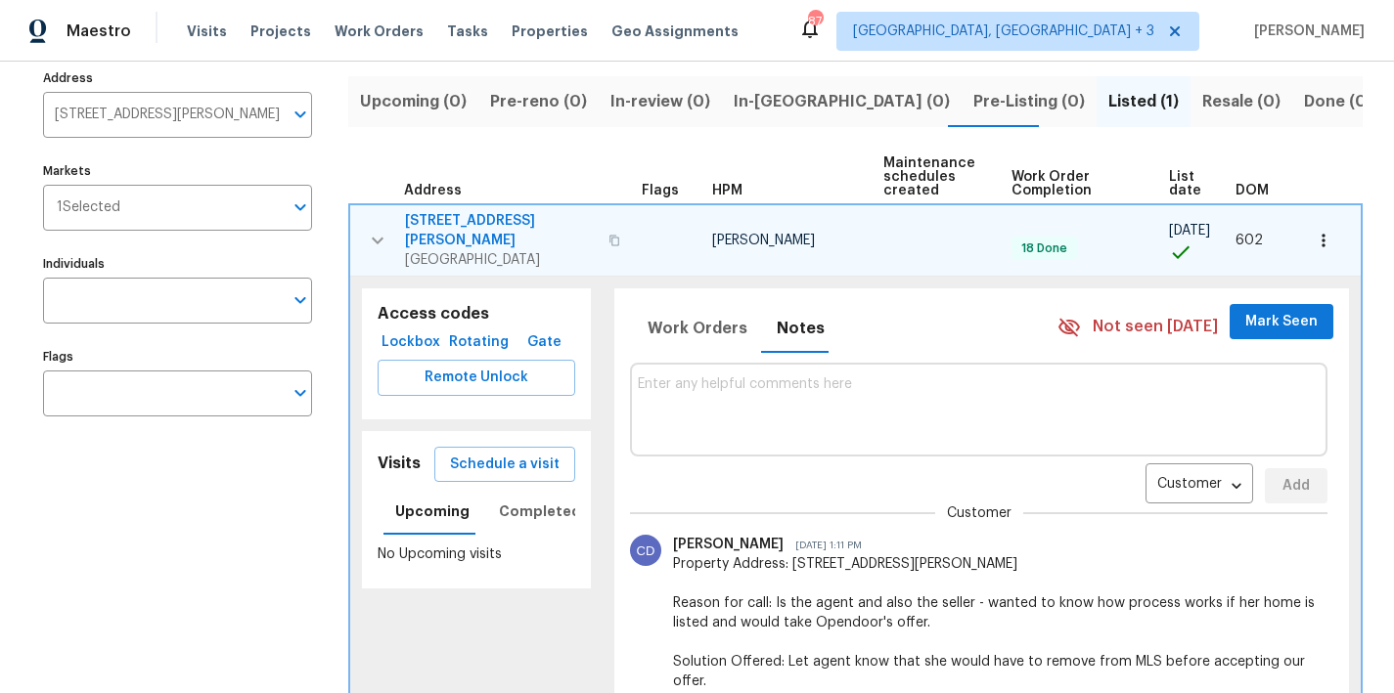
click at [1315, 231] on icon "button" at bounding box center [1324, 241] width 20 height 20
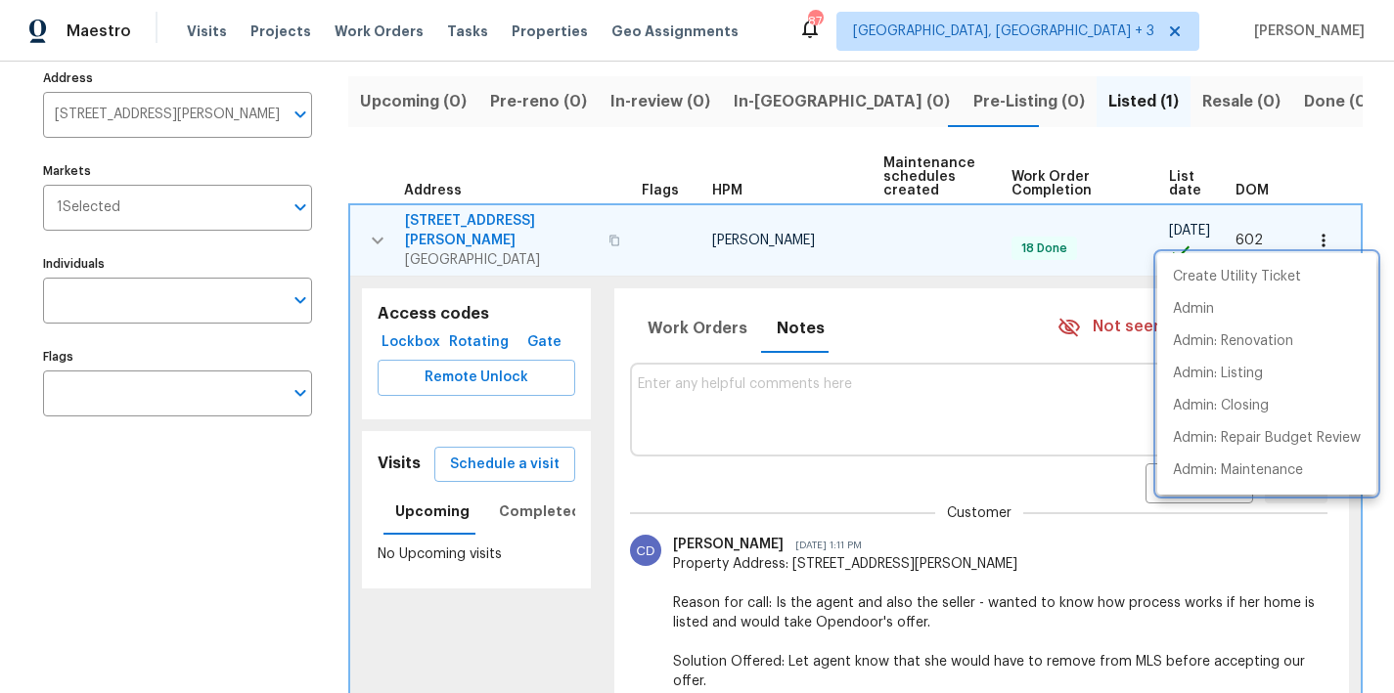
click at [464, 206] on div at bounding box center [697, 346] width 1394 height 693
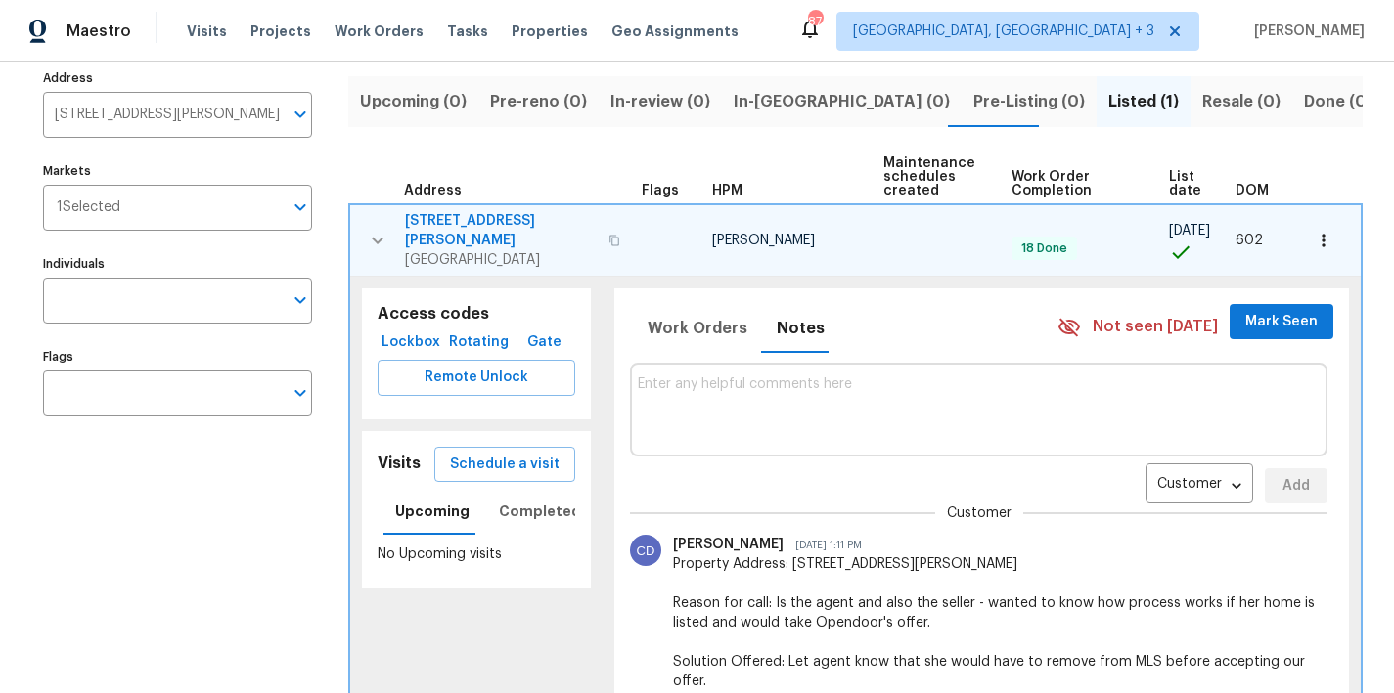
click at [465, 220] on div "Create Utility Ticket Admin Admin: Renovation Admin: Listing Admin: Closing Adm…" at bounding box center [697, 346] width 1394 height 693
click at [473, 226] on span "130 S Estes Dr Apt B7" at bounding box center [501, 230] width 192 height 39
click at [1317, 234] on icon "button" at bounding box center [1324, 241] width 20 height 20
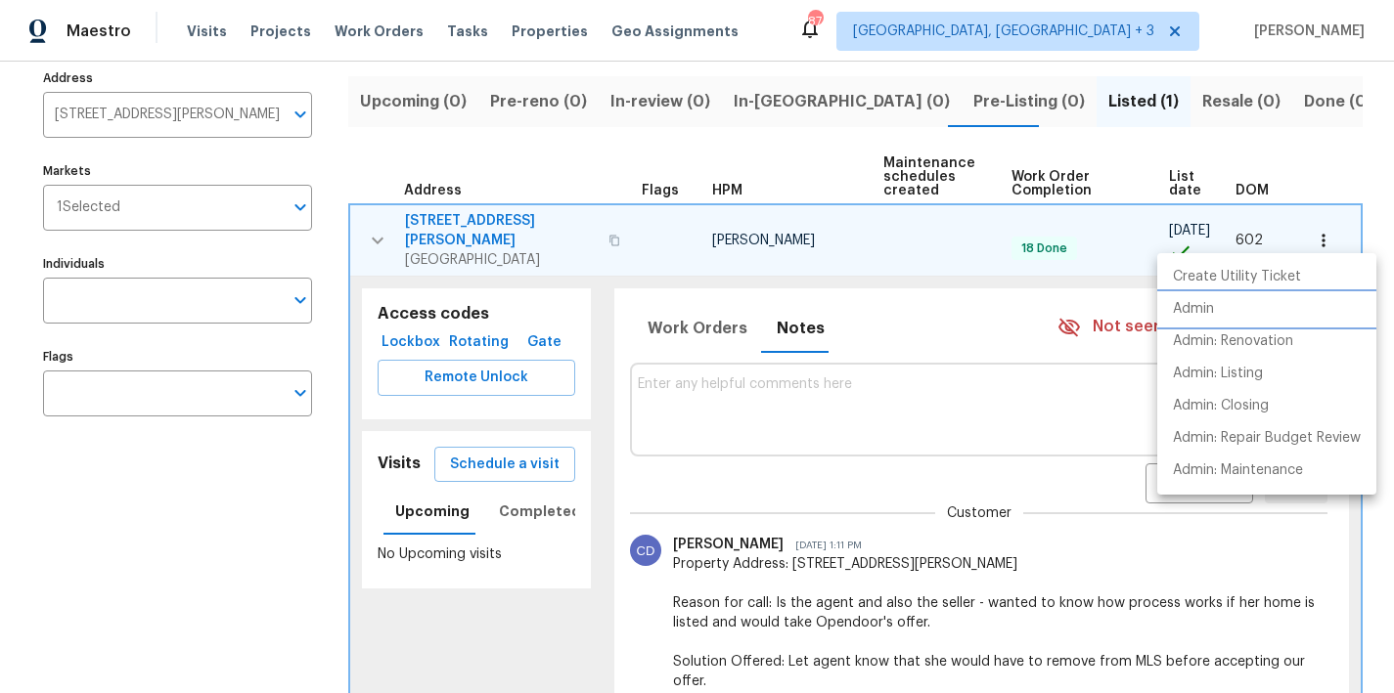
click at [1208, 315] on p "Admin" at bounding box center [1193, 309] width 41 height 21
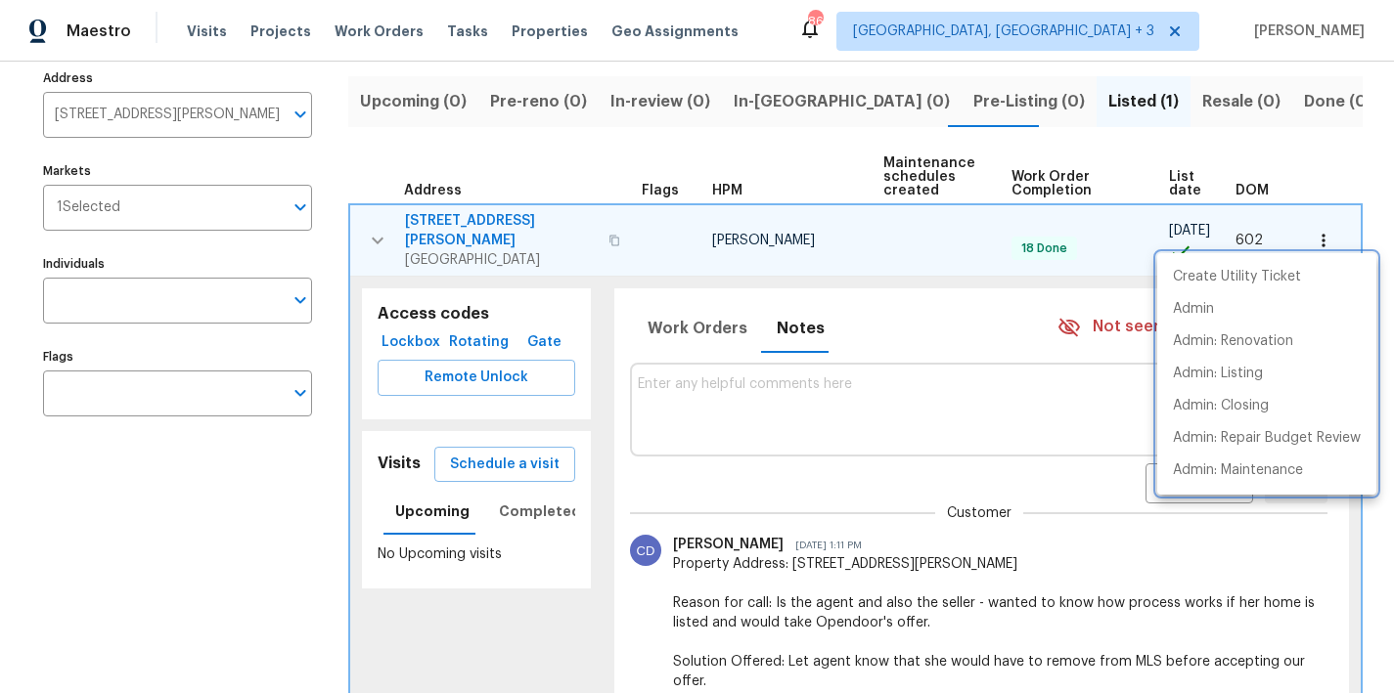
click at [438, 275] on div at bounding box center [697, 346] width 1394 height 693
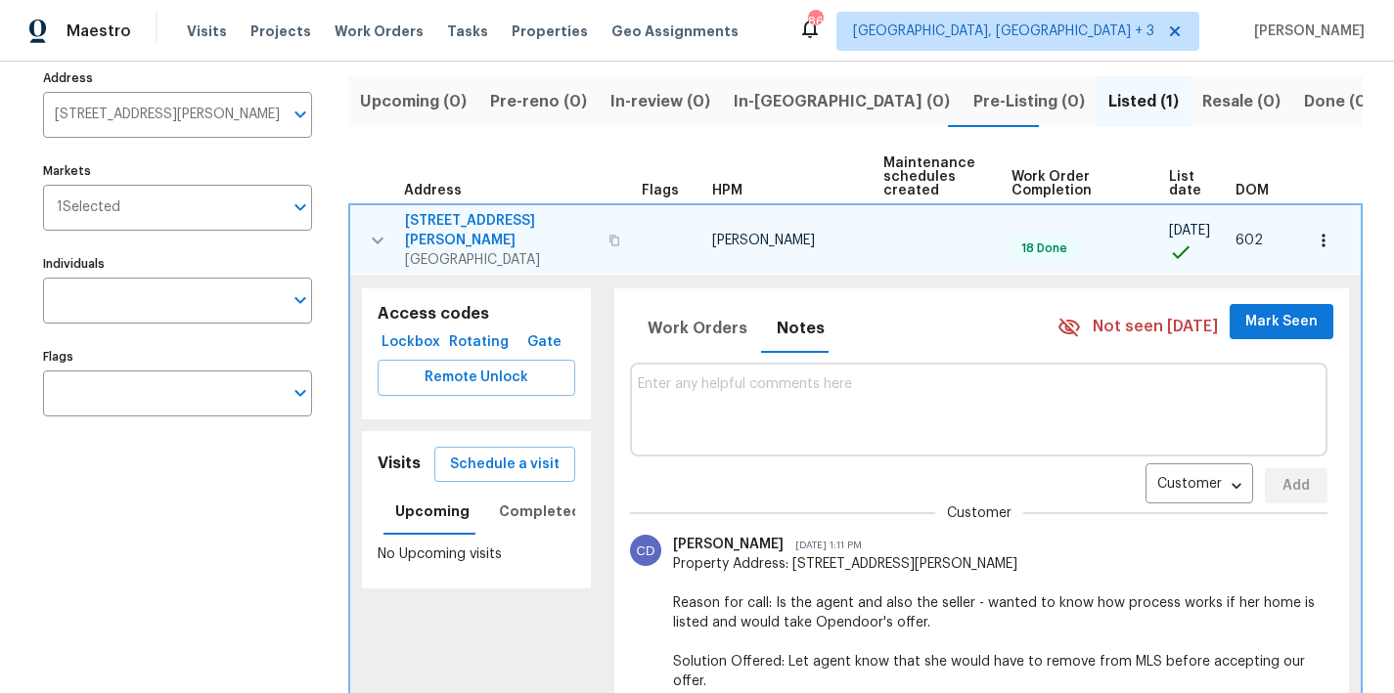
click at [486, 145] on div "Upcoming (0) Pre-reno (0) In-review (0) In-reno (0) Pre-Listing (0) Listed (1) …" at bounding box center [855, 446] width 1014 height 762
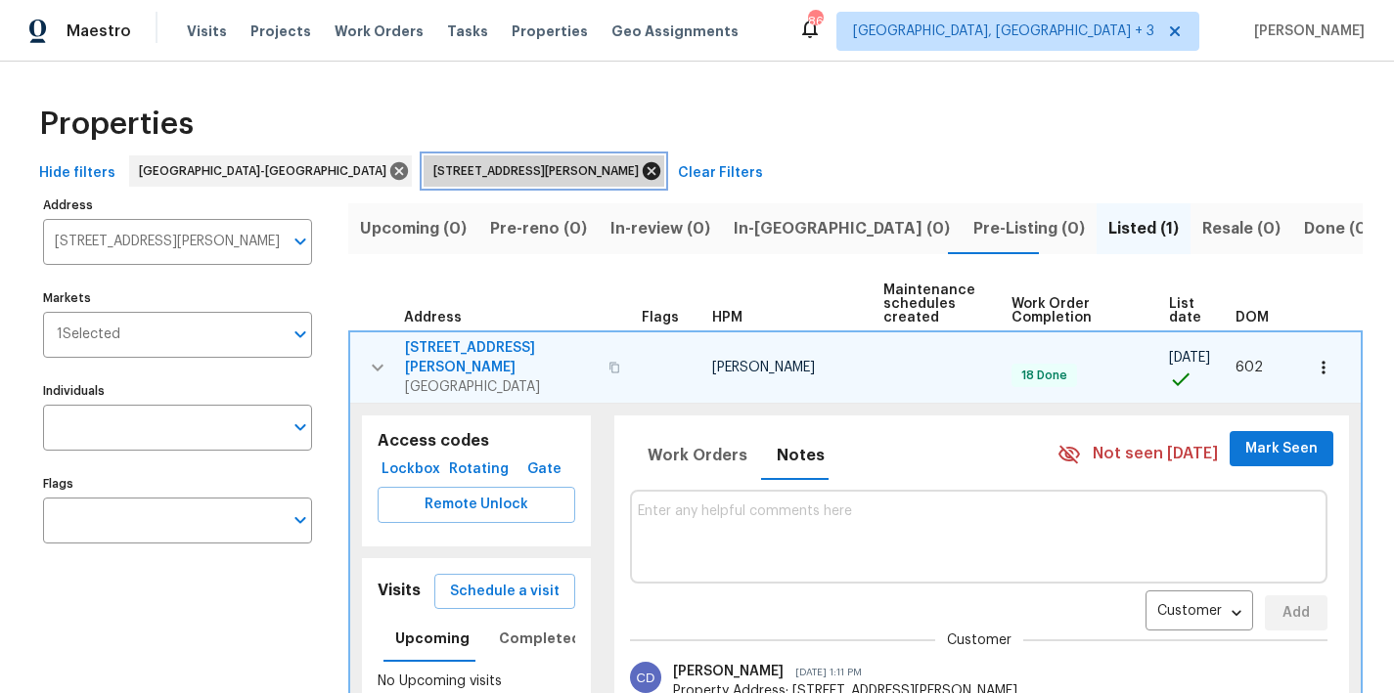
click at [643, 173] on icon at bounding box center [652, 171] width 18 height 18
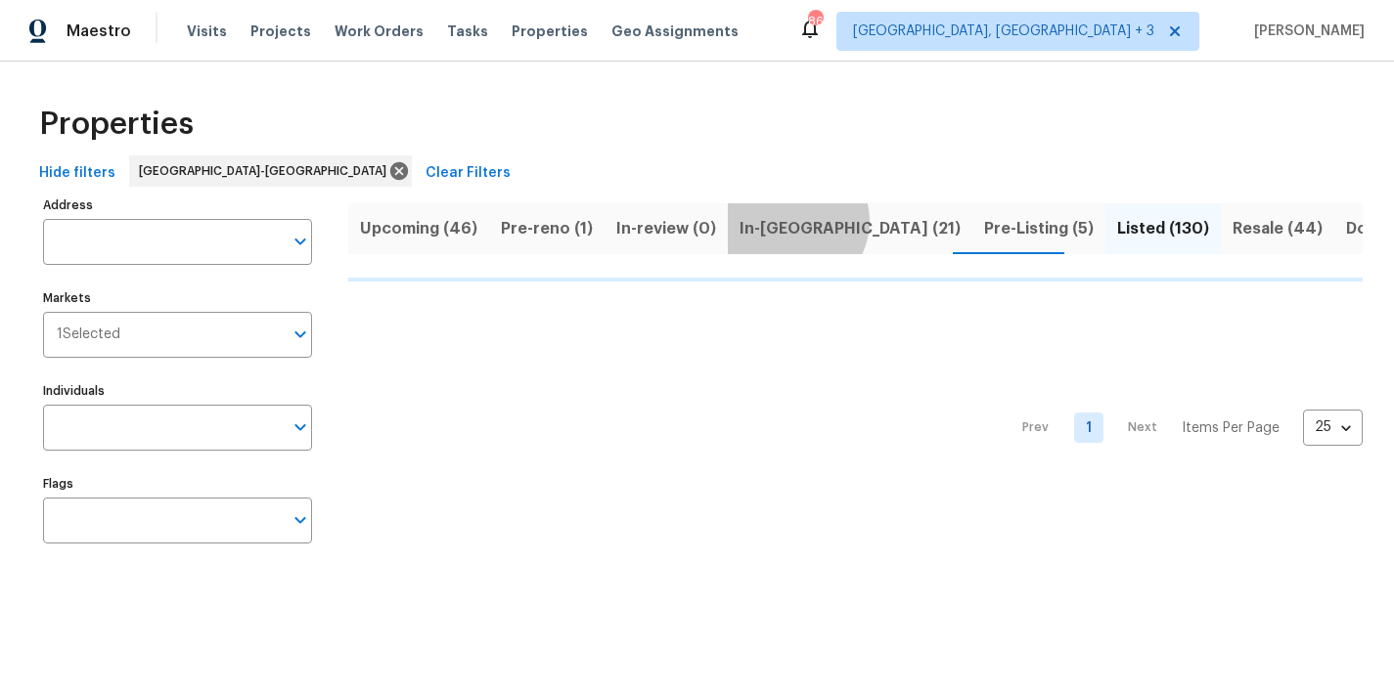
click at [781, 221] on span "In-reno (21)" at bounding box center [849, 228] width 221 height 27
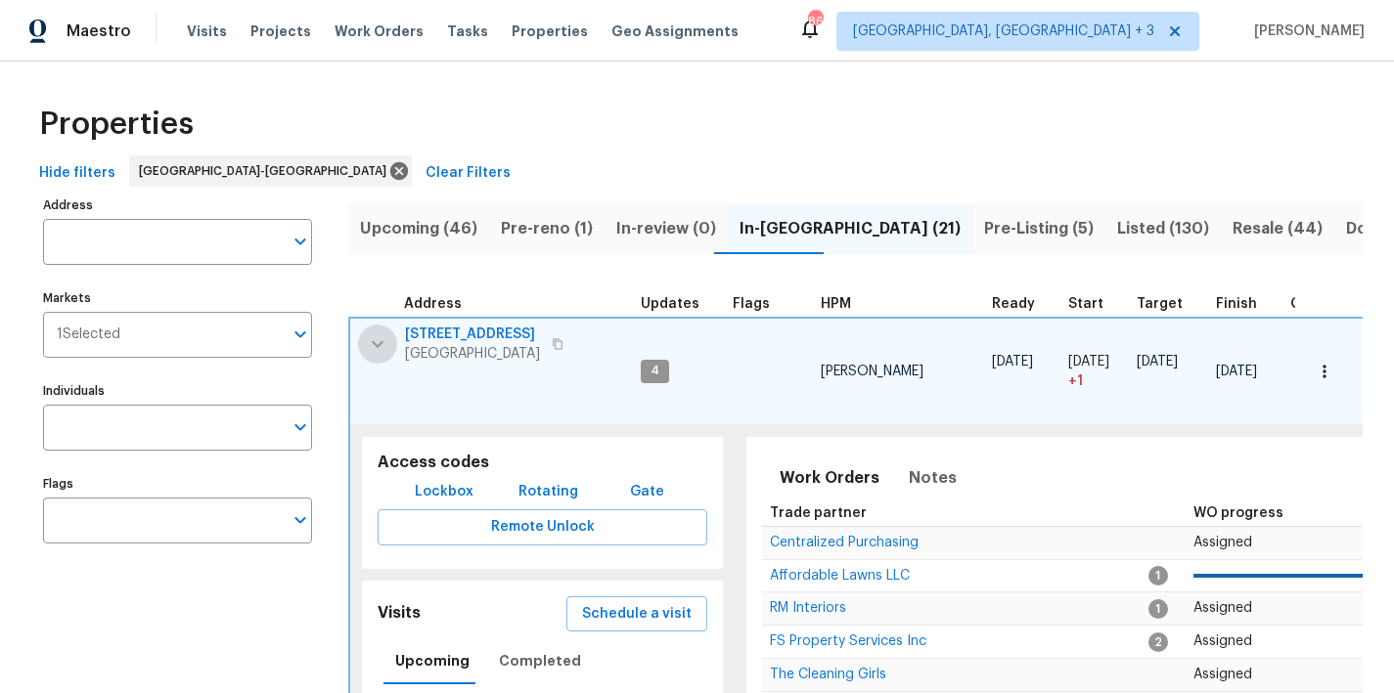
click at [377, 345] on icon "button" at bounding box center [378, 343] width 12 height 7
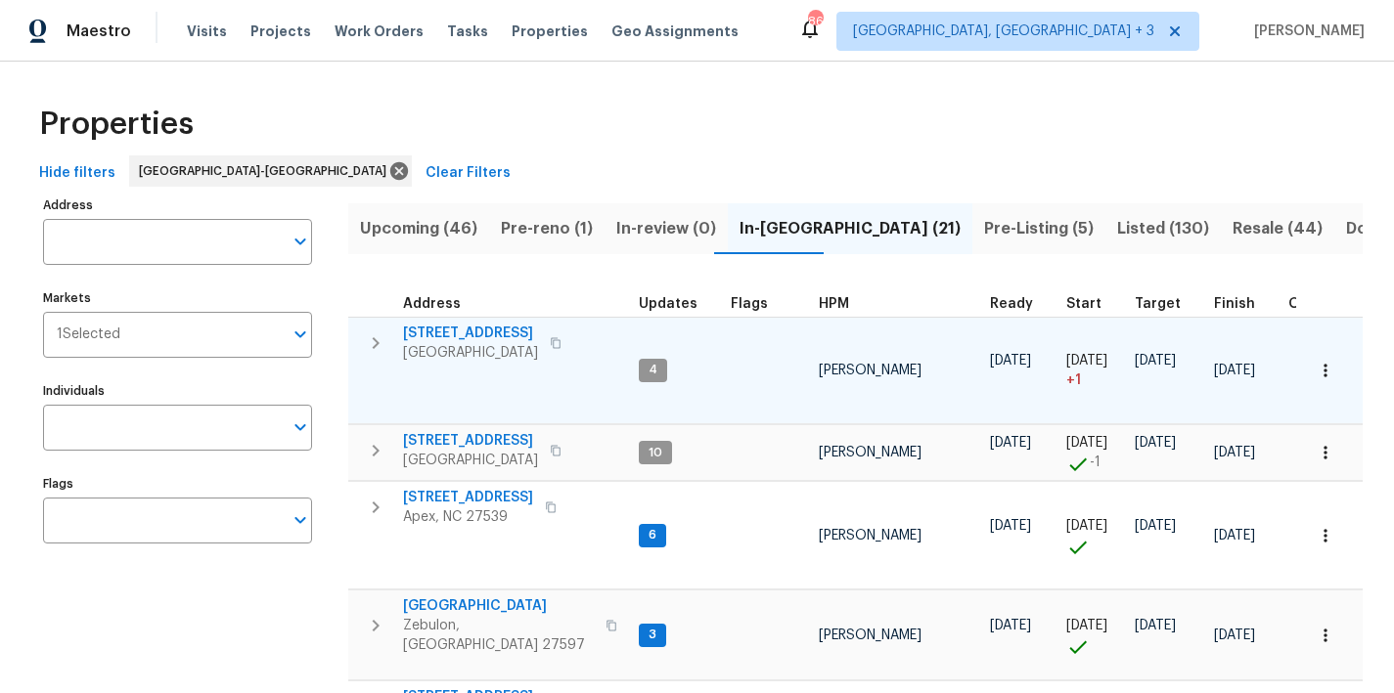
click at [984, 239] on span "Pre-Listing (5)" at bounding box center [1039, 228] width 110 height 27
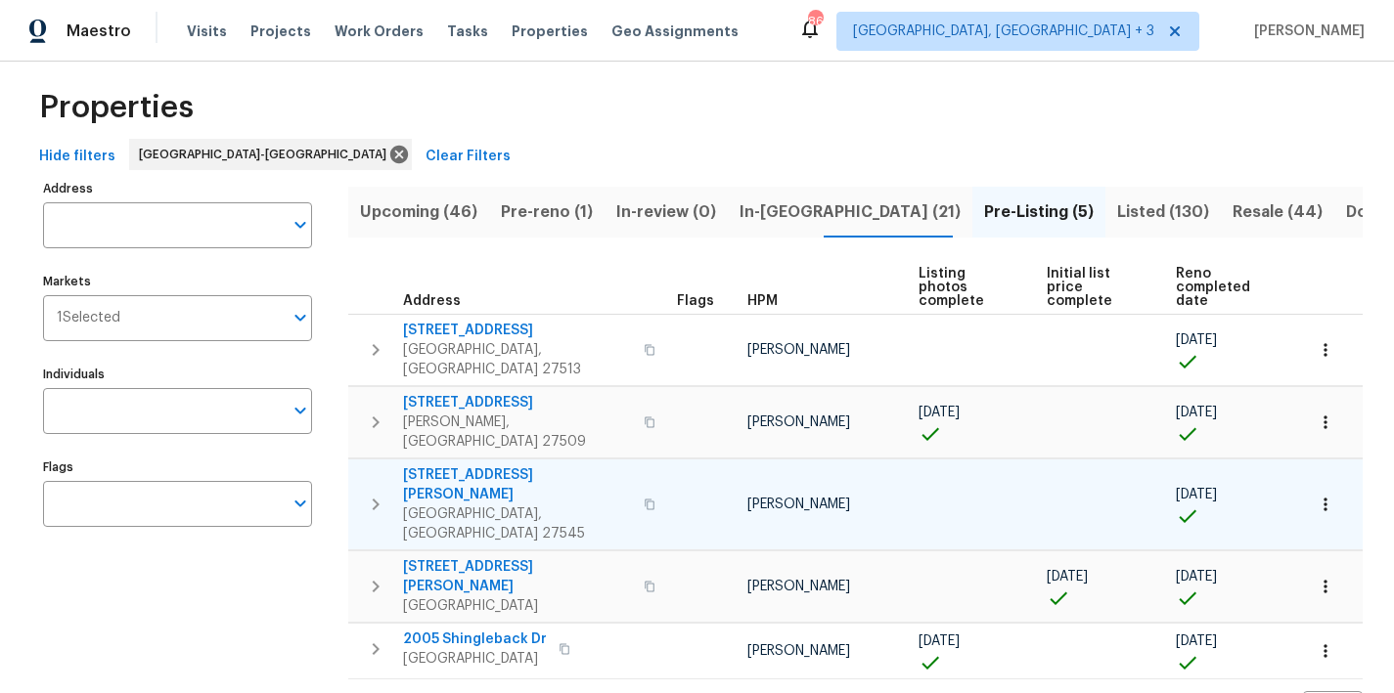
scroll to position [29, 0]
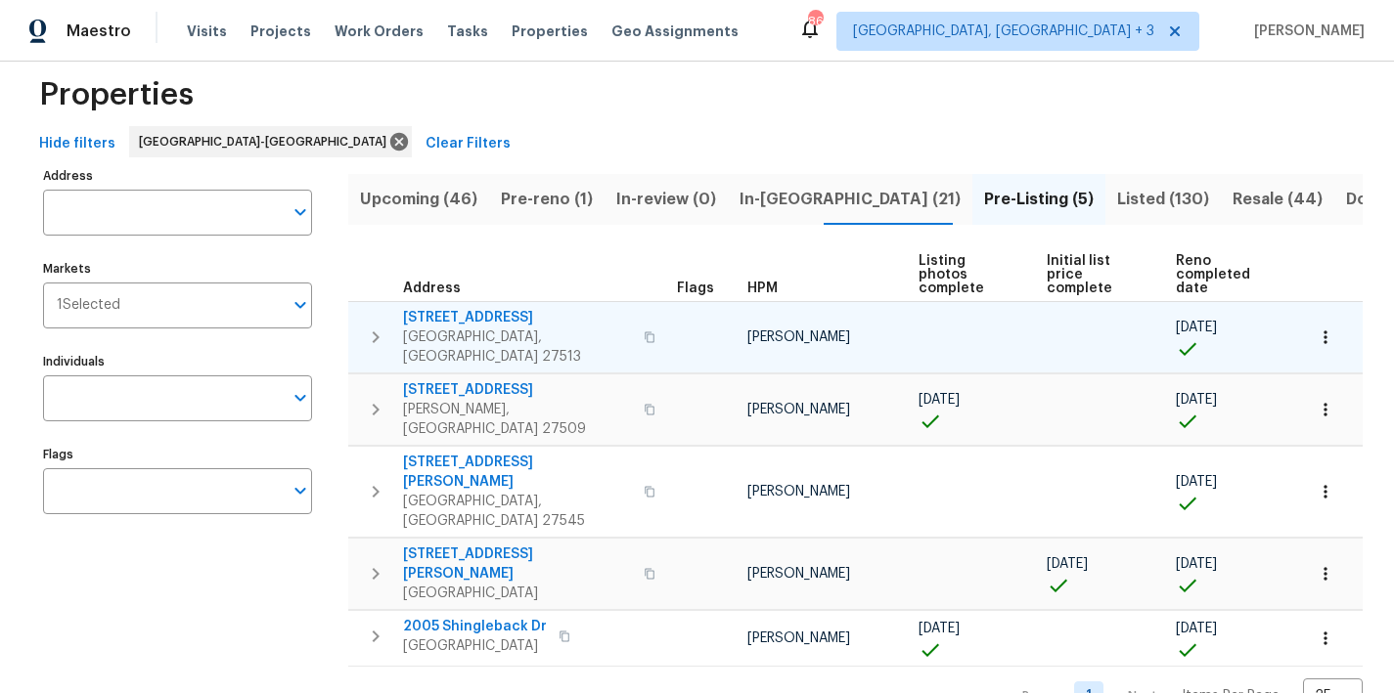
click at [384, 327] on icon "button" at bounding box center [375, 337] width 23 height 23
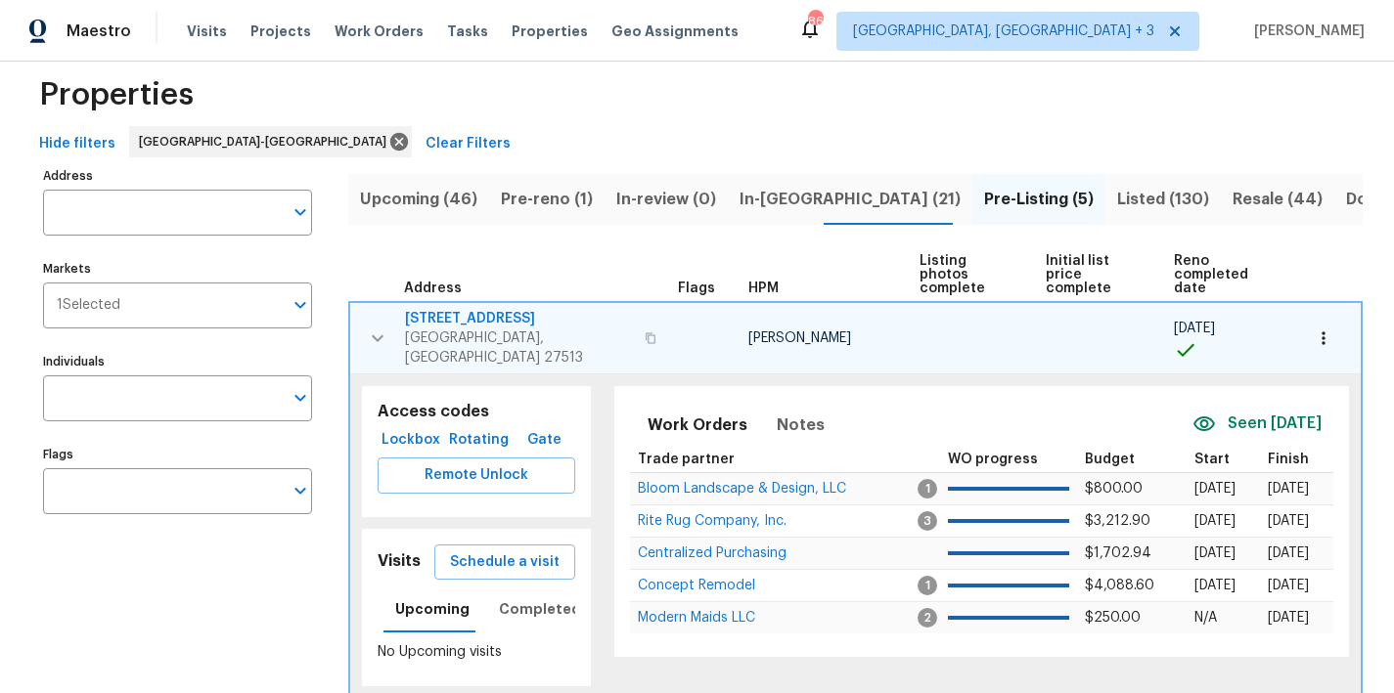
click at [1314, 329] on icon "button" at bounding box center [1324, 339] width 20 height 20
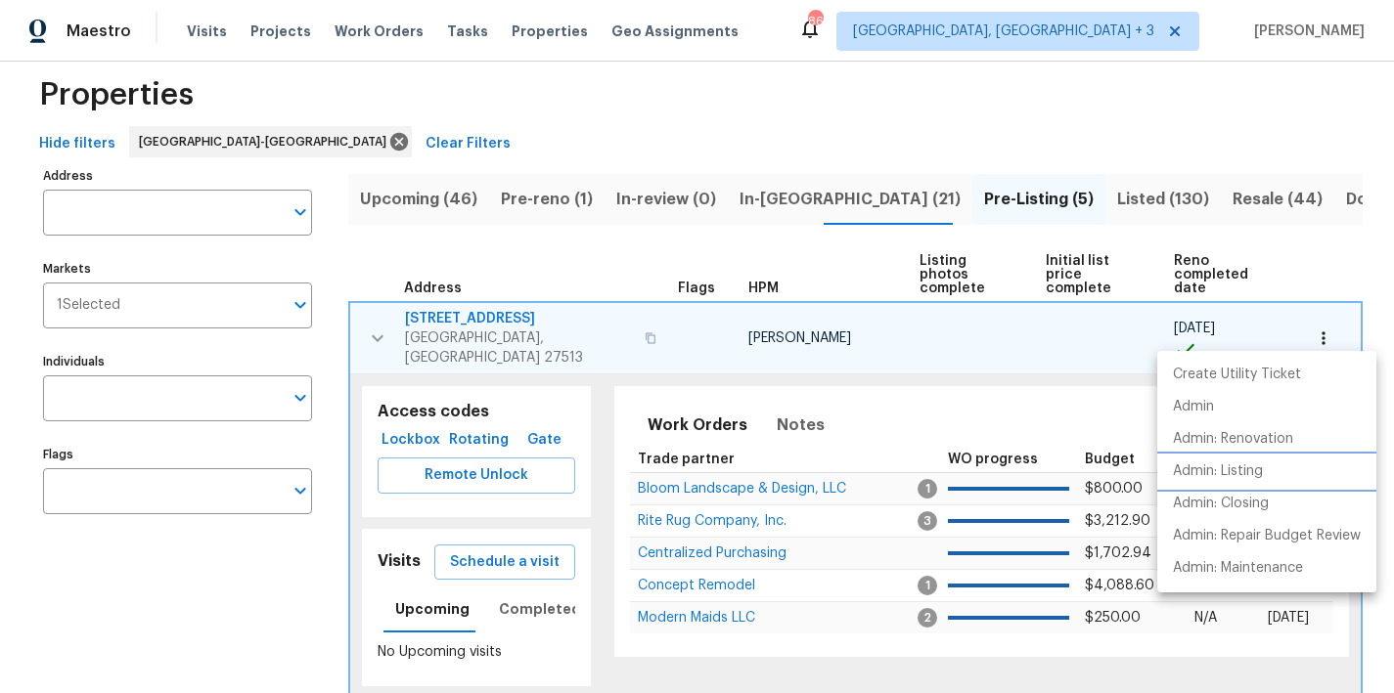
click at [1249, 468] on p "Admin: Listing" at bounding box center [1218, 472] width 90 height 21
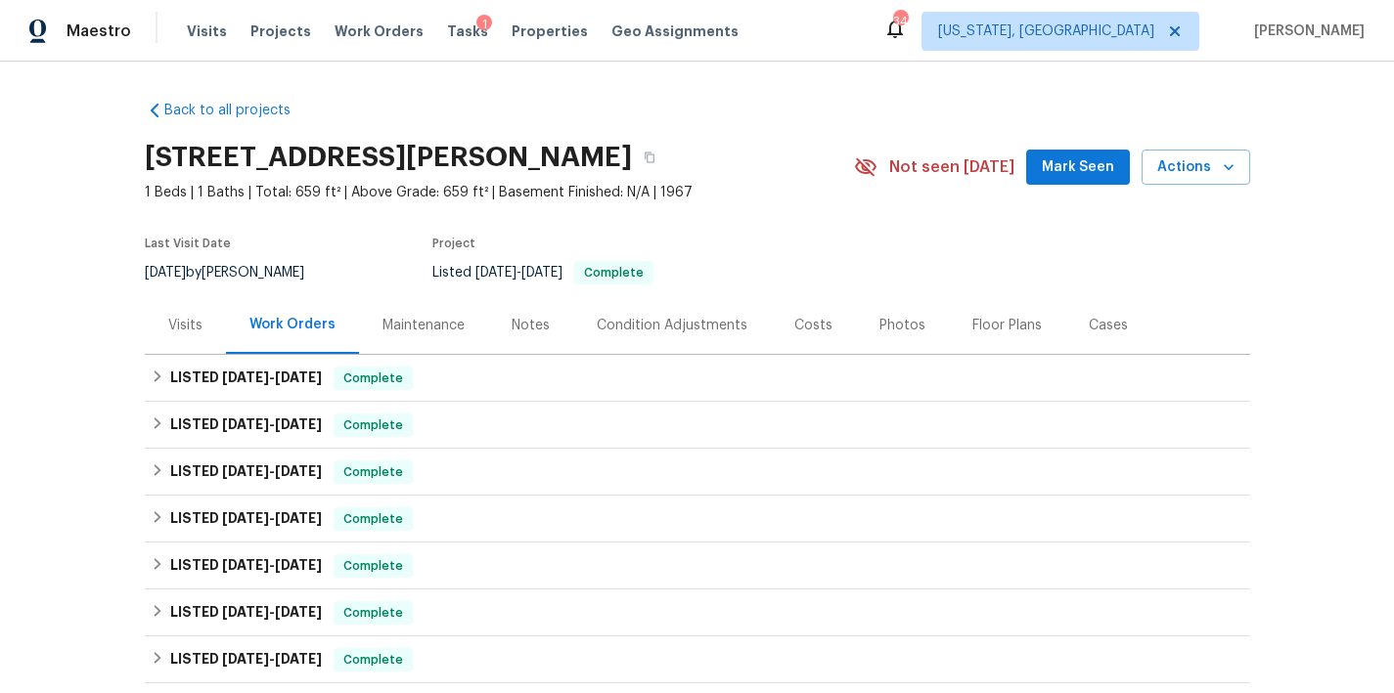
click at [63, 364] on div "Back to all projects [STREET_ADDRESS][PERSON_NAME] 1 Beds | 1 Baths | Total: 65…" at bounding box center [697, 378] width 1394 height 632
click at [832, 217] on section "[STREET_ADDRESS][PERSON_NAME] 1 Beds | 1 Baths | Total: 659 ft² | Above Grade: …" at bounding box center [697, 214] width 1105 height 164
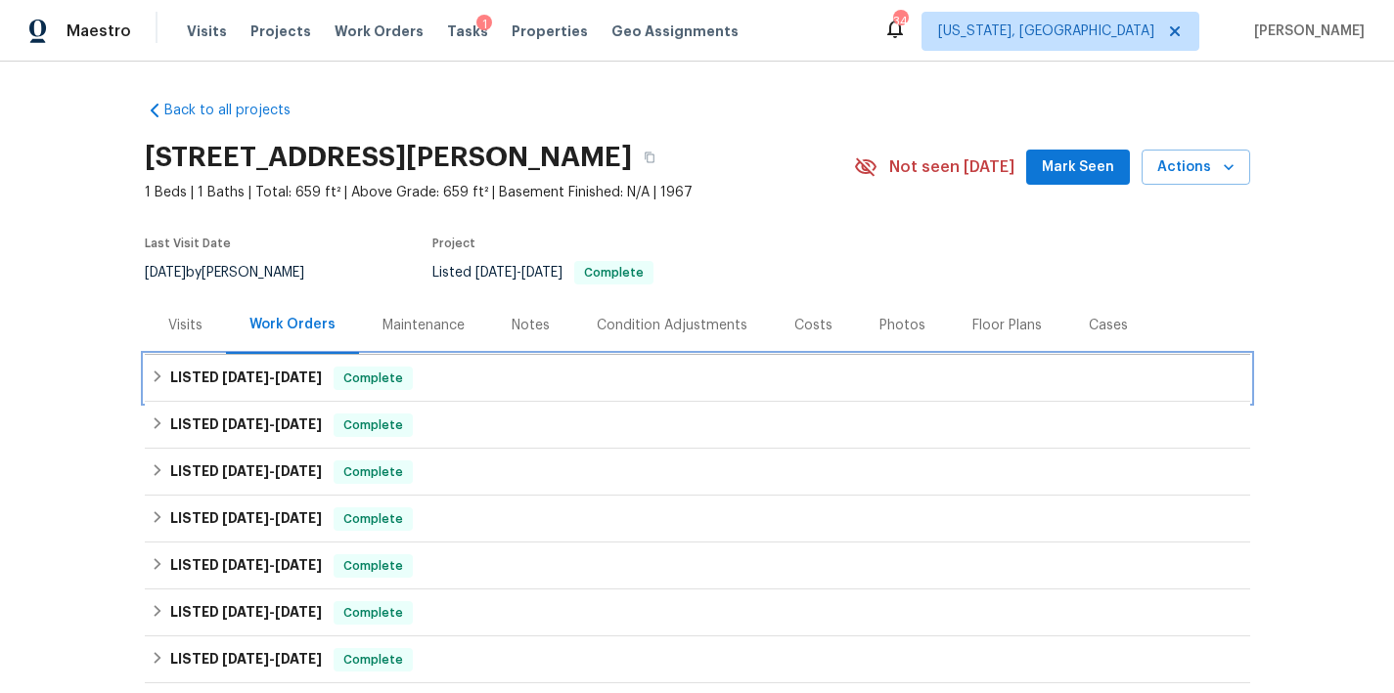
click at [170, 379] on h6 "LISTED [DATE] - [DATE]" at bounding box center [246, 378] width 152 height 23
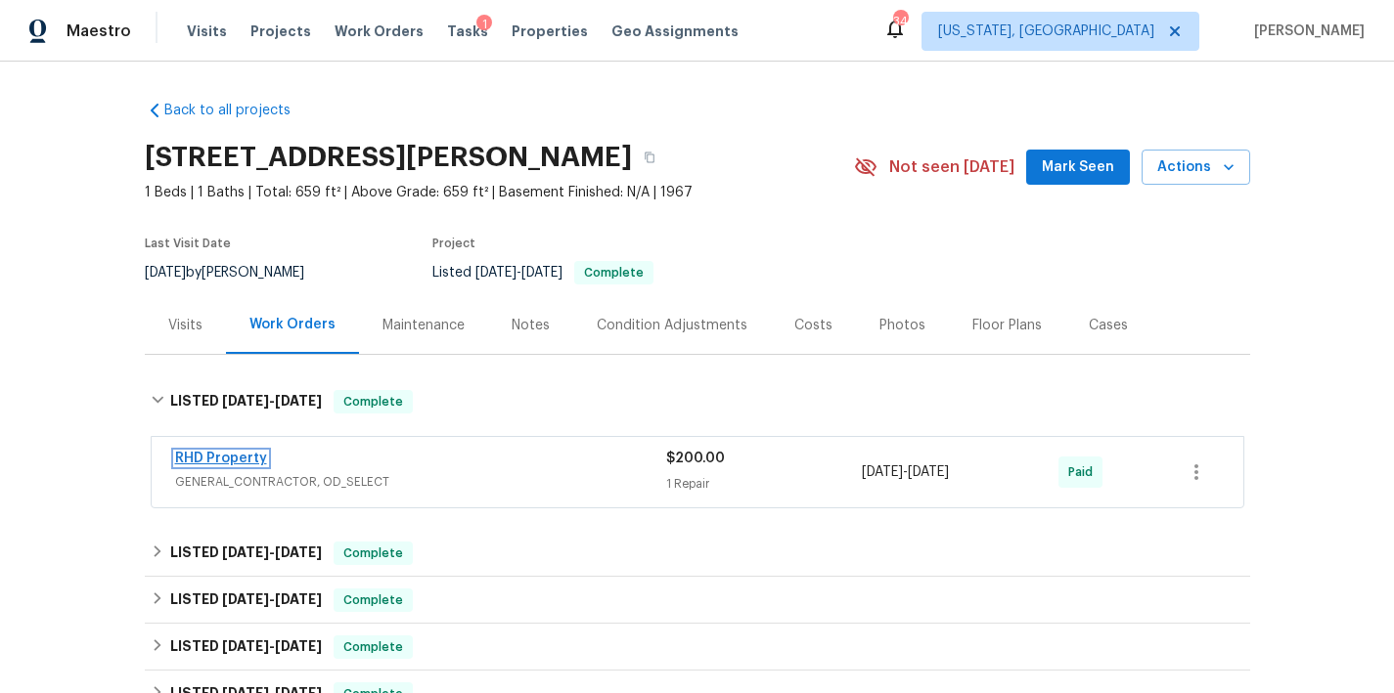
click at [186, 452] on link "RHD Property" at bounding box center [221, 459] width 92 height 14
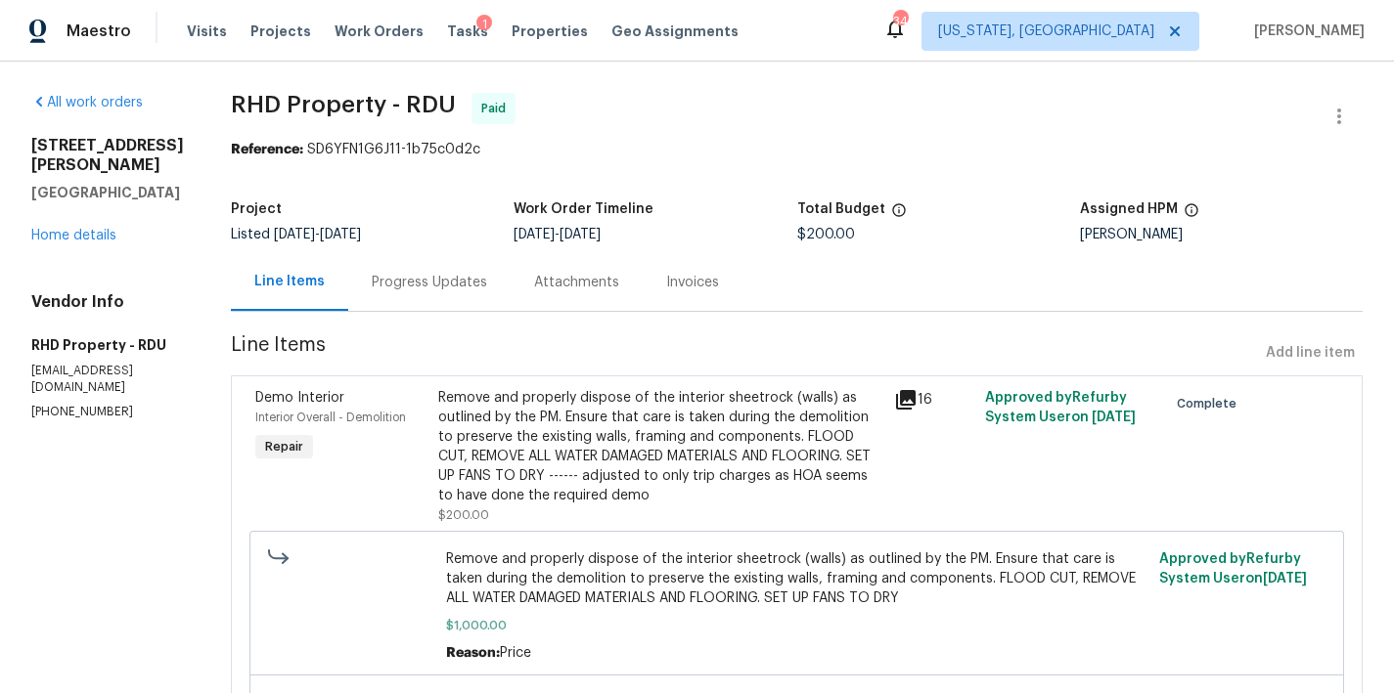
click at [737, 425] on div "Remove and properly dispose of the interior sheetrock (walls) as outlined by th…" at bounding box center [660, 446] width 444 height 117
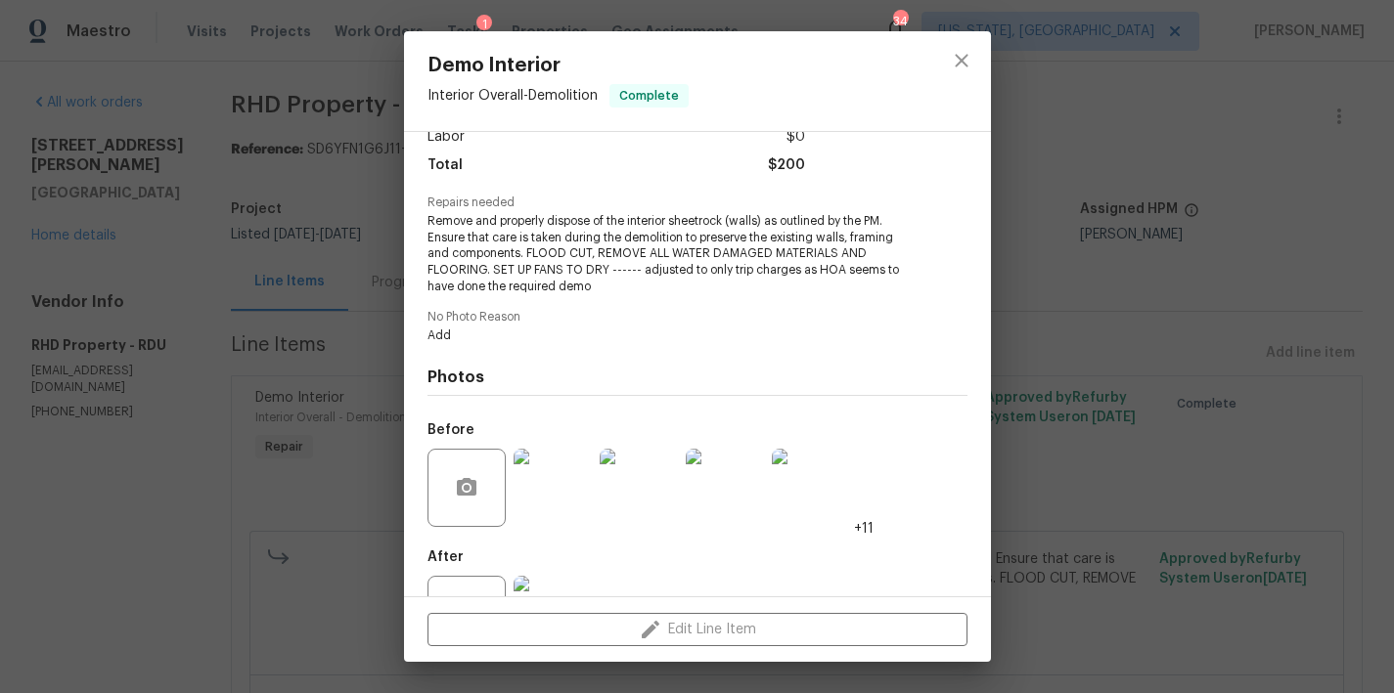
scroll to position [223, 0]
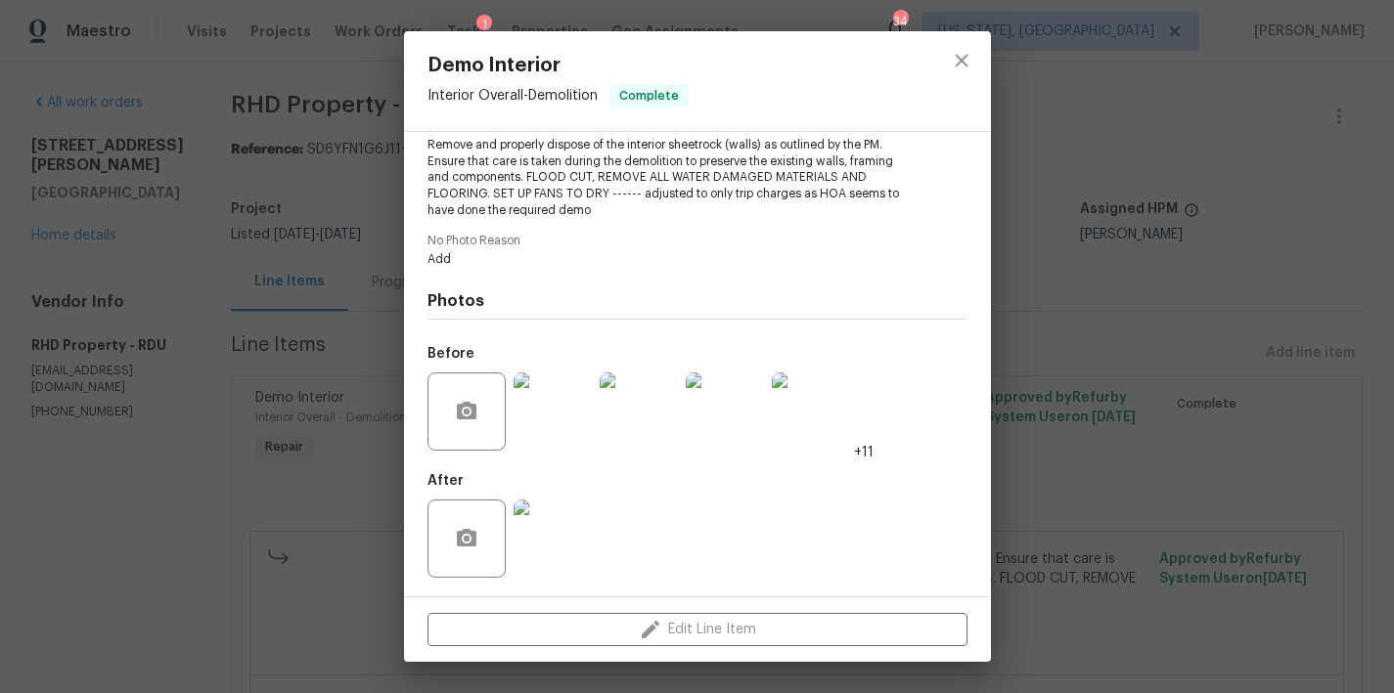
click at [579, 431] on img at bounding box center [552, 412] width 78 height 78
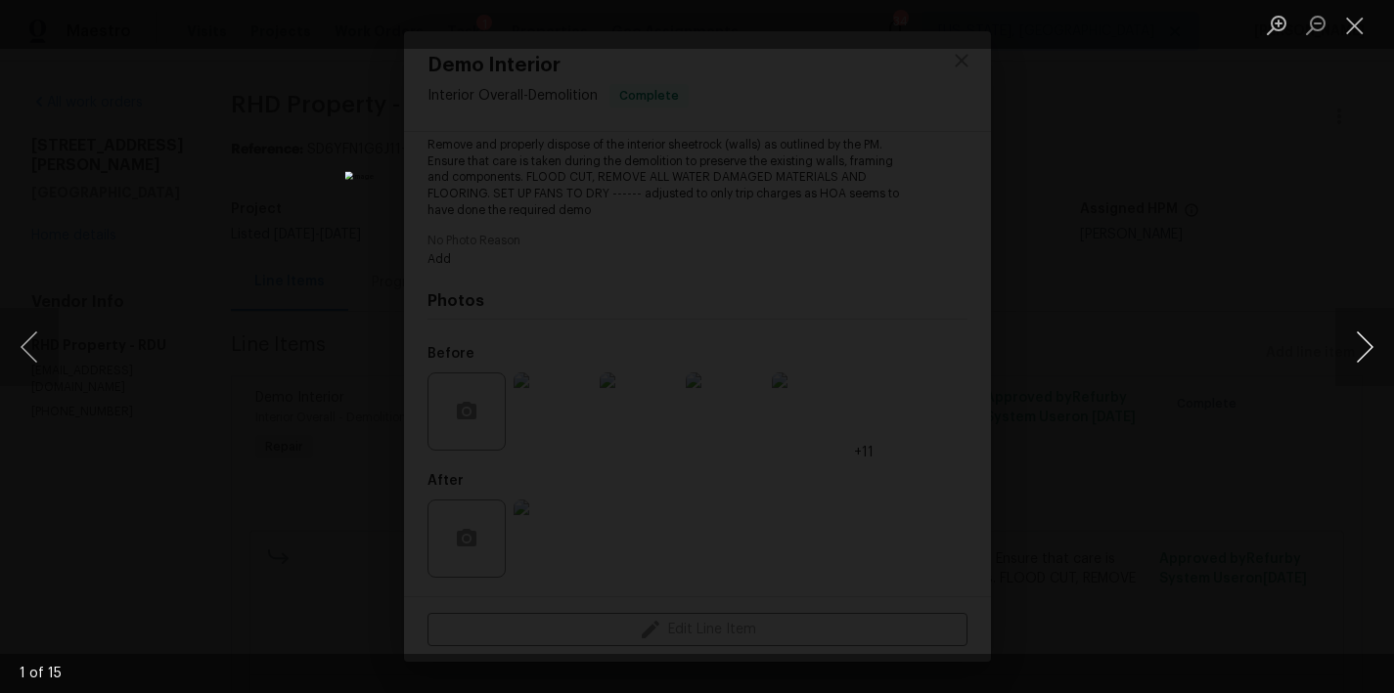
click at [1358, 344] on button "Next image" at bounding box center [1364, 347] width 59 height 78
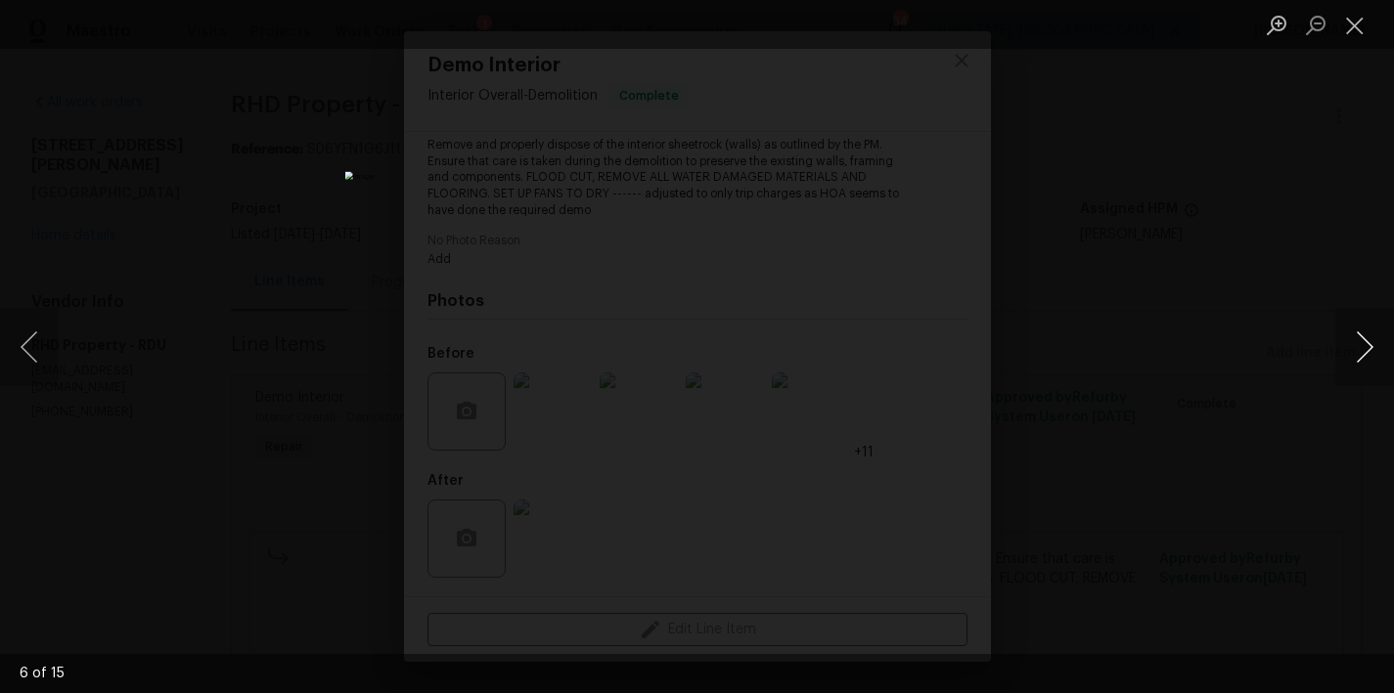
click at [1358, 344] on button "Next image" at bounding box center [1364, 347] width 59 height 78
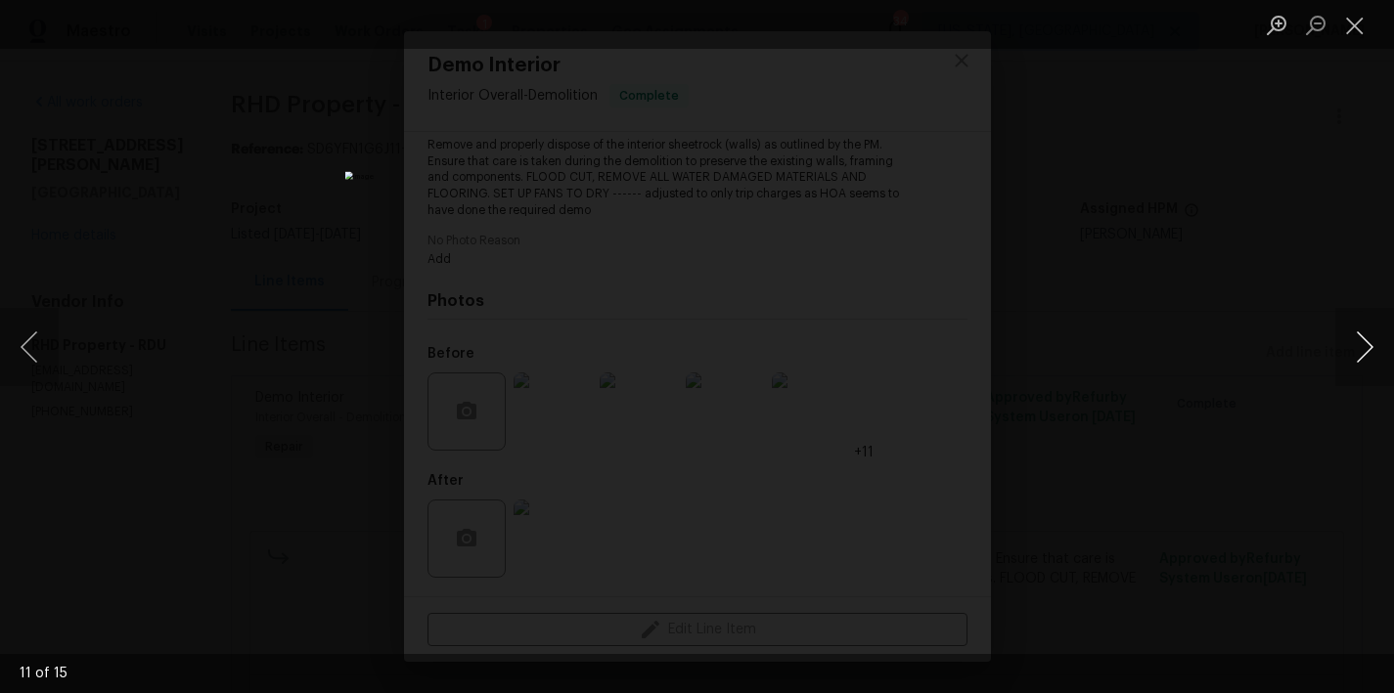
click at [1358, 344] on button "Next image" at bounding box center [1364, 347] width 59 height 78
click at [1355, 31] on button "Close lightbox" at bounding box center [1354, 25] width 39 height 34
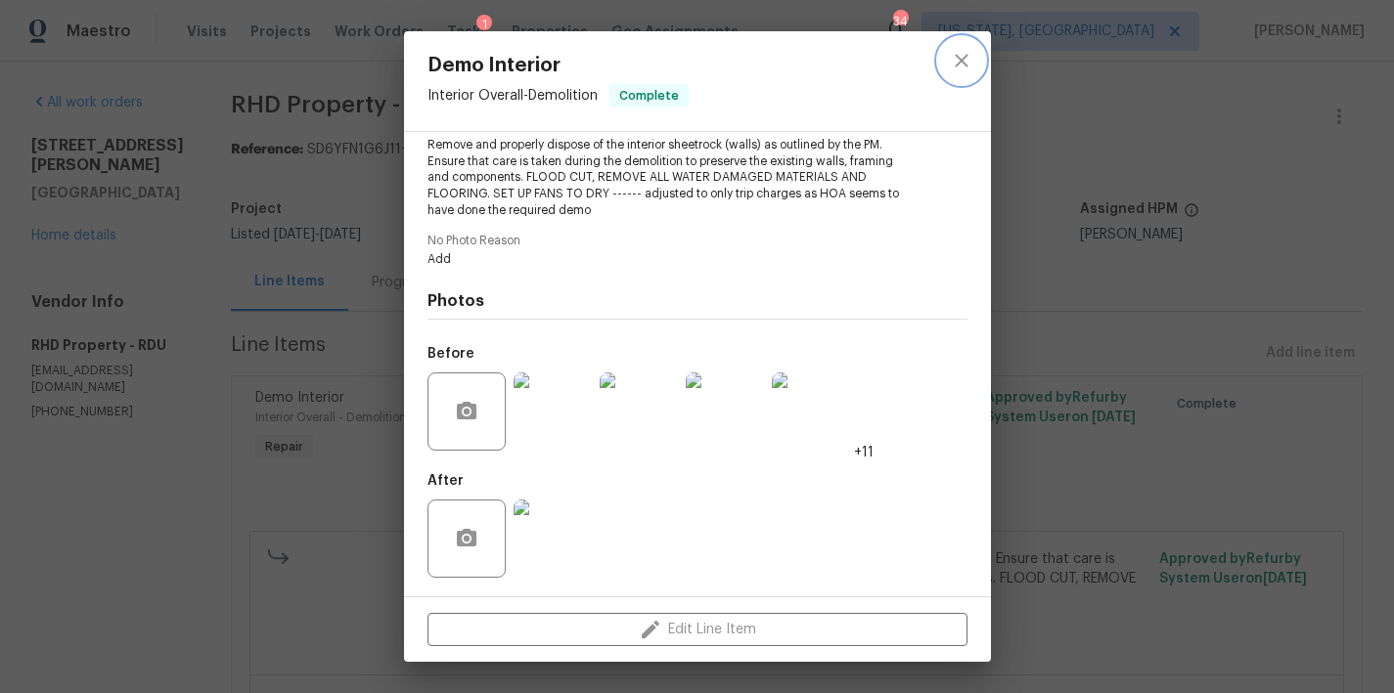
click at [962, 55] on icon "close" at bounding box center [961, 60] width 23 height 23
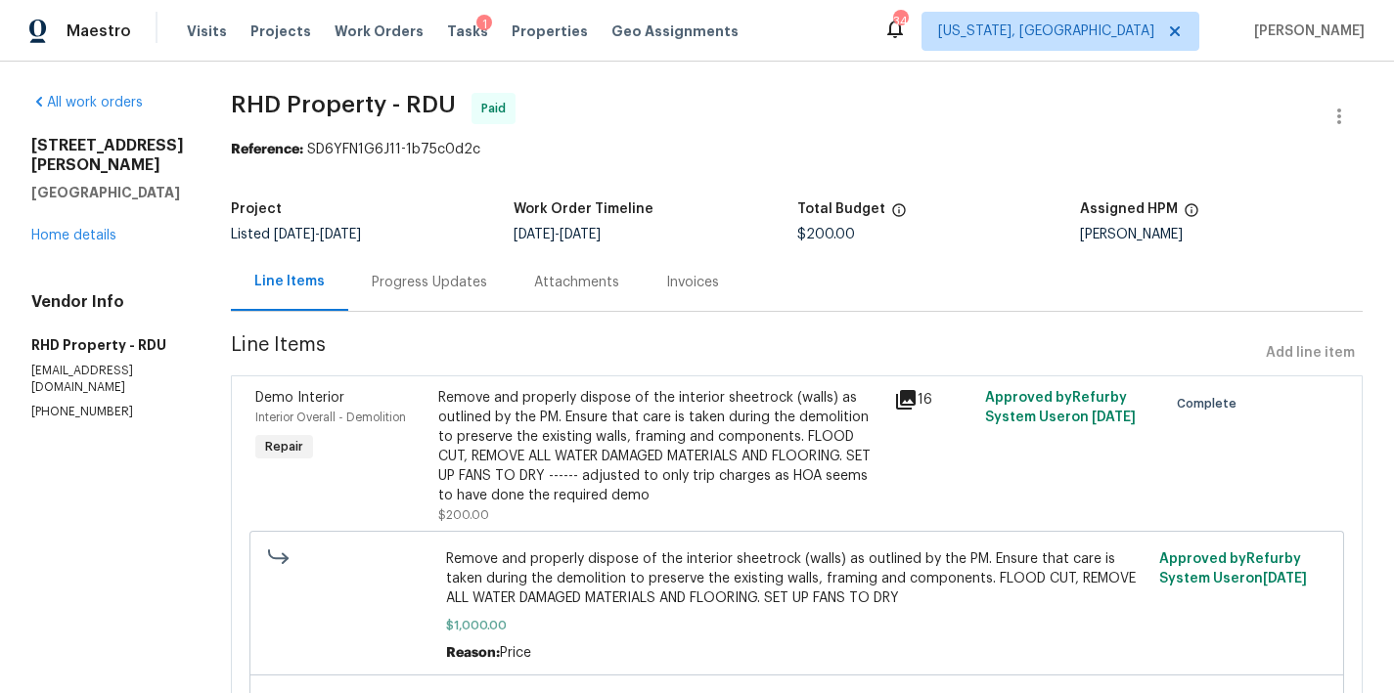
click at [781, 26] on div "Maestro Visits Projects Work Orders Tasks 1 Properties Geo Assignments 34 Washi…" at bounding box center [697, 31] width 1394 height 62
click at [90, 578] on section "All work orders 130 S Estes Dr Apt B7 Chapel Hill, NC 27514 Home details Vendor…" at bounding box center [107, 562] width 153 height 938
click at [97, 229] on link "Home details" at bounding box center [73, 236] width 85 height 14
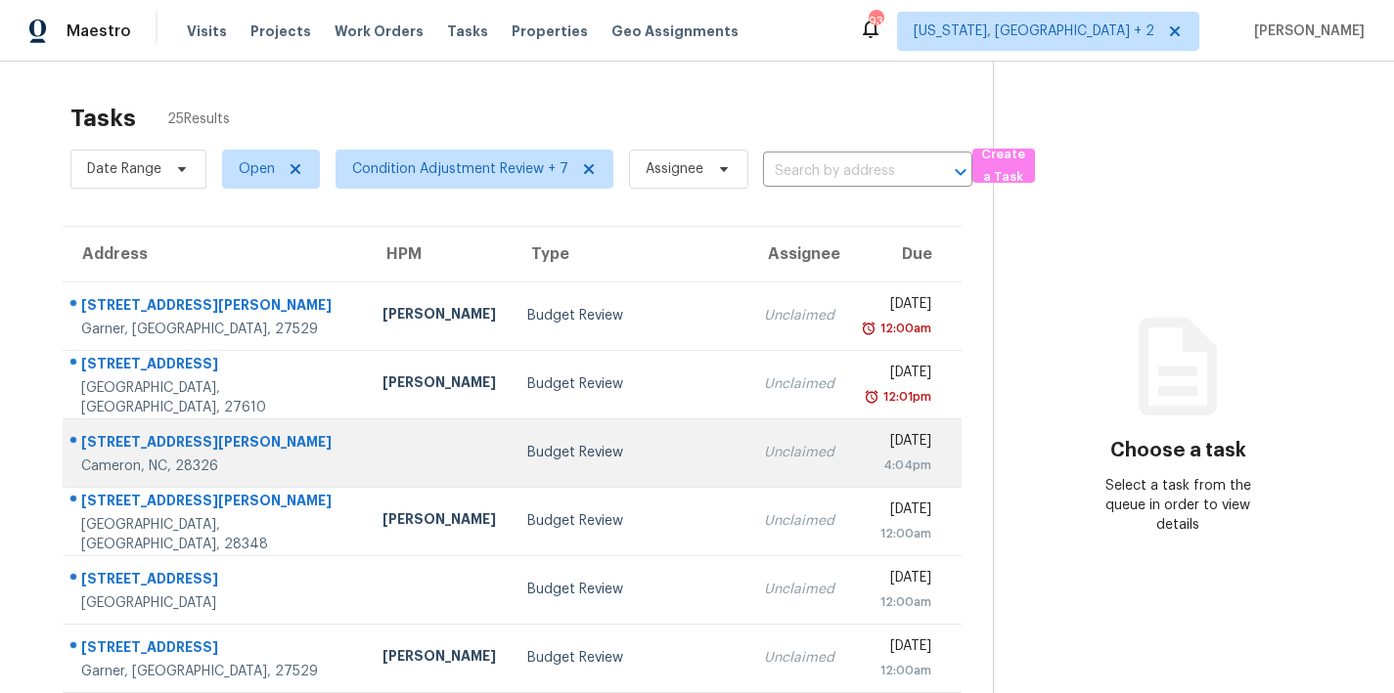
scroll to position [31, 0]
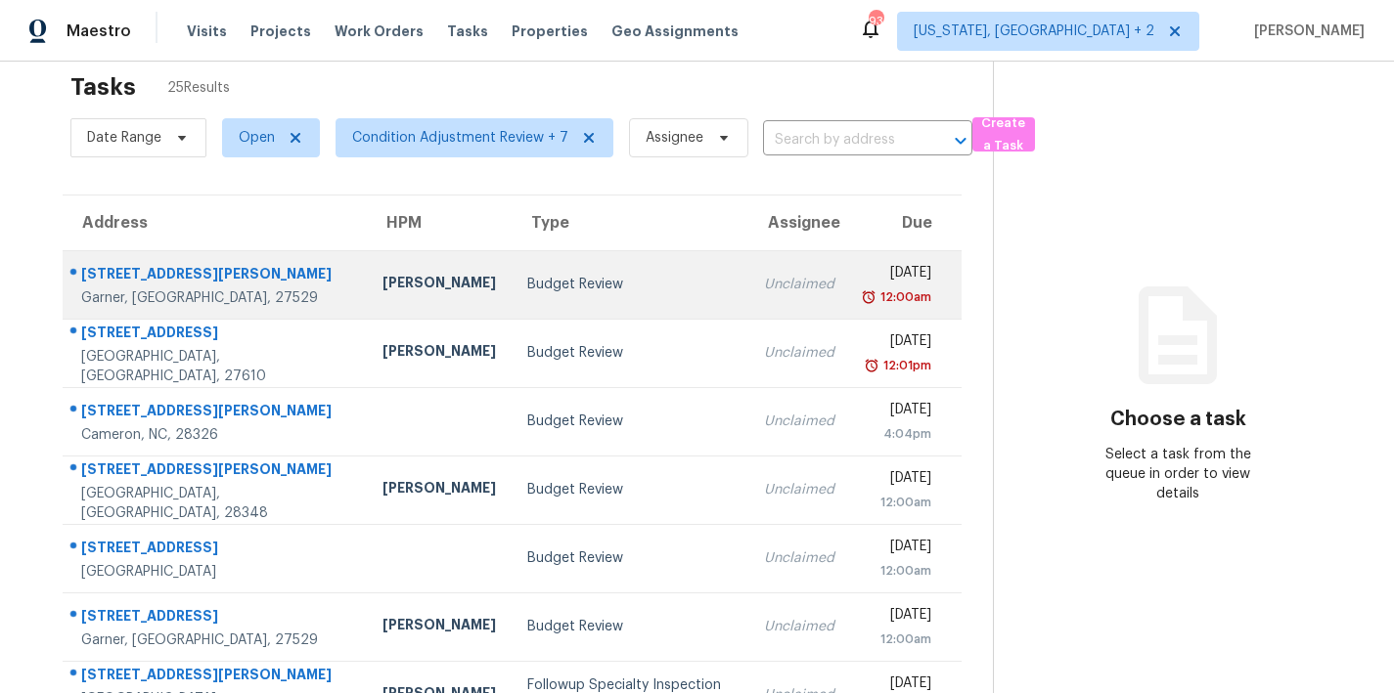
click at [527, 278] on div "Budget Review" at bounding box center [629, 285] width 205 height 20
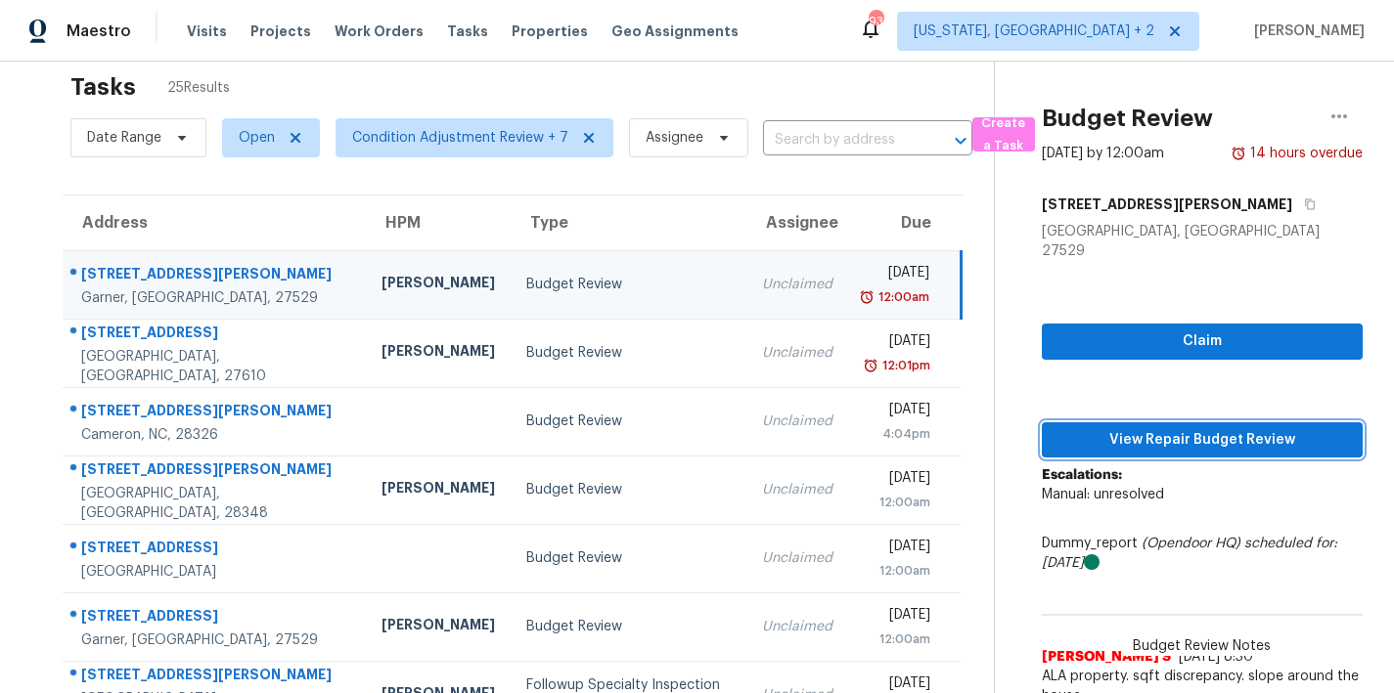
click at [1163, 428] on span "View Repair Budget Review" at bounding box center [1202, 440] width 290 height 24
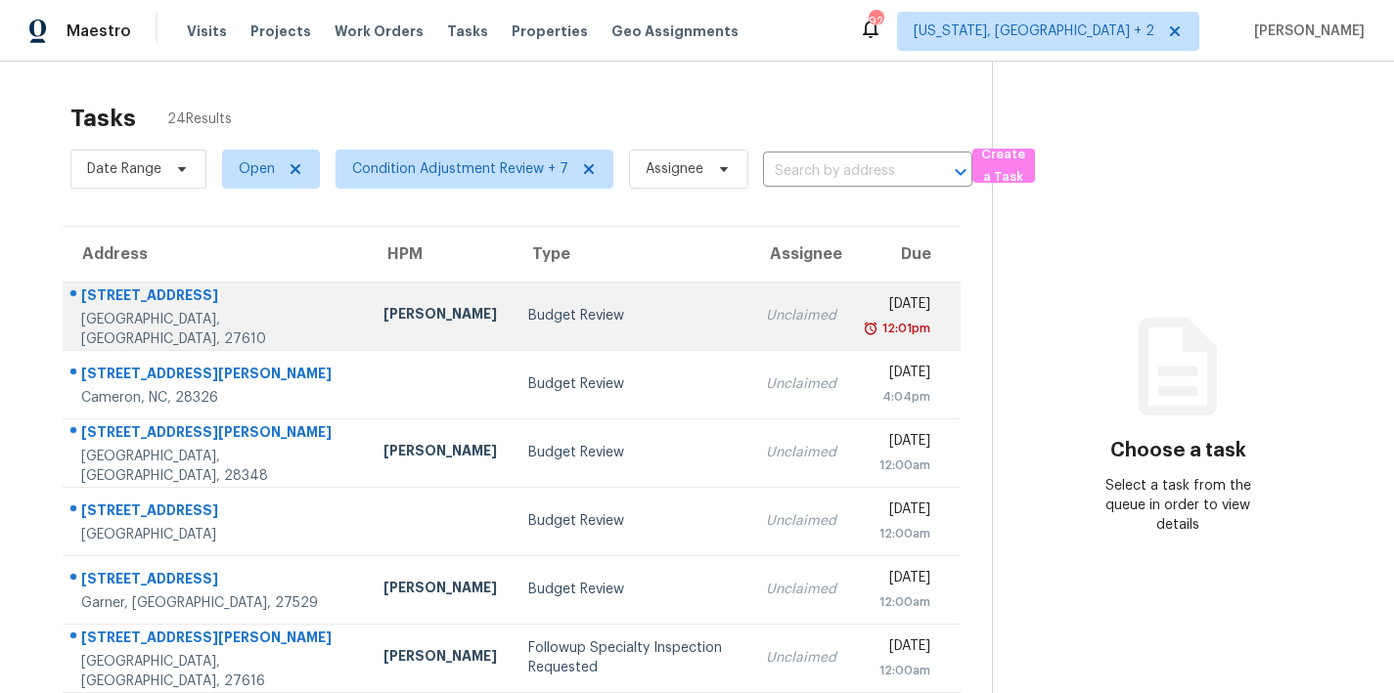
click at [513, 330] on td "Budget Review" at bounding box center [632, 316] width 238 height 68
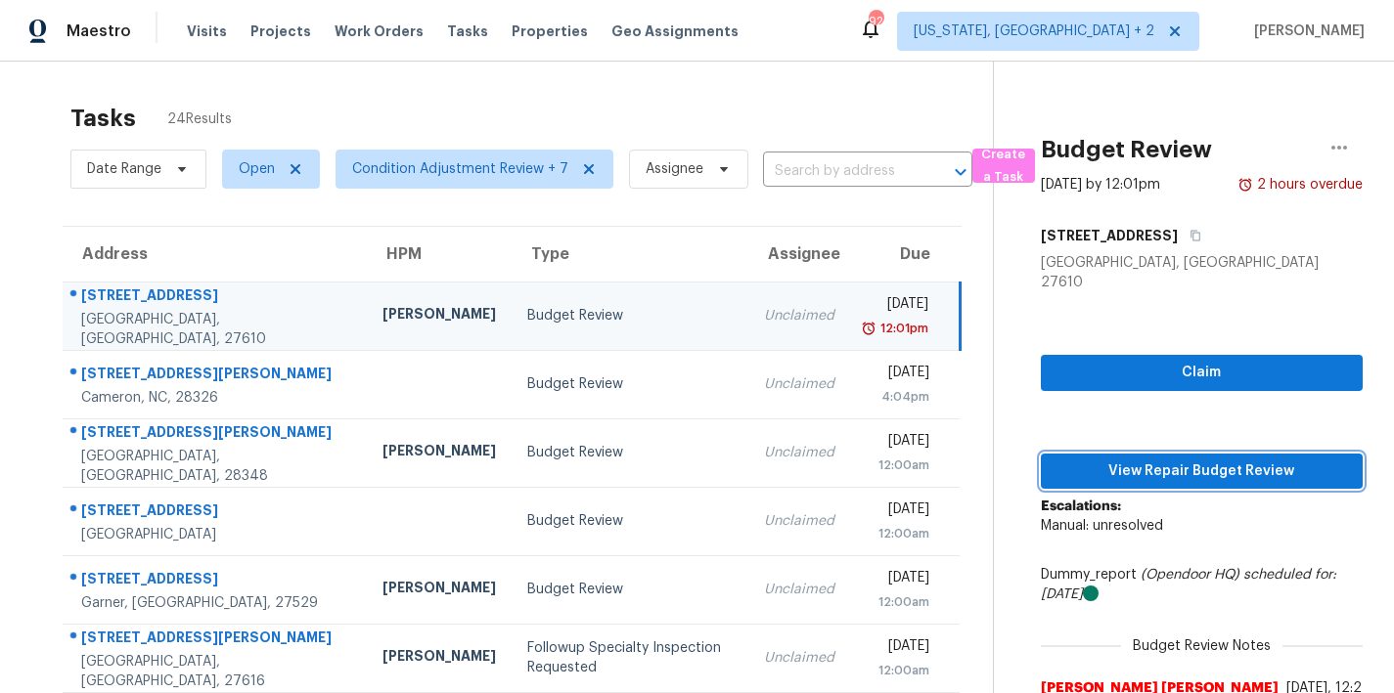
click at [1186, 460] on span "View Repair Budget Review" at bounding box center [1201, 472] width 290 height 24
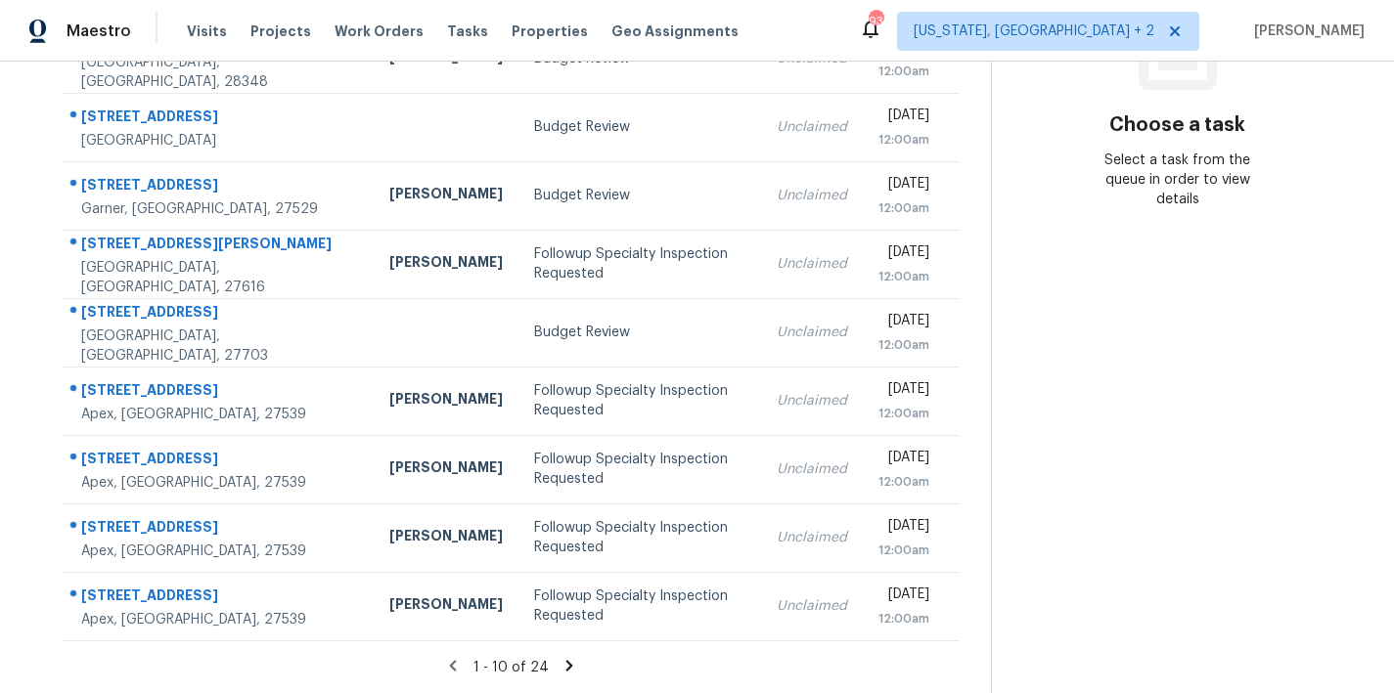
click at [560, 657] on icon at bounding box center [569, 666] width 18 height 18
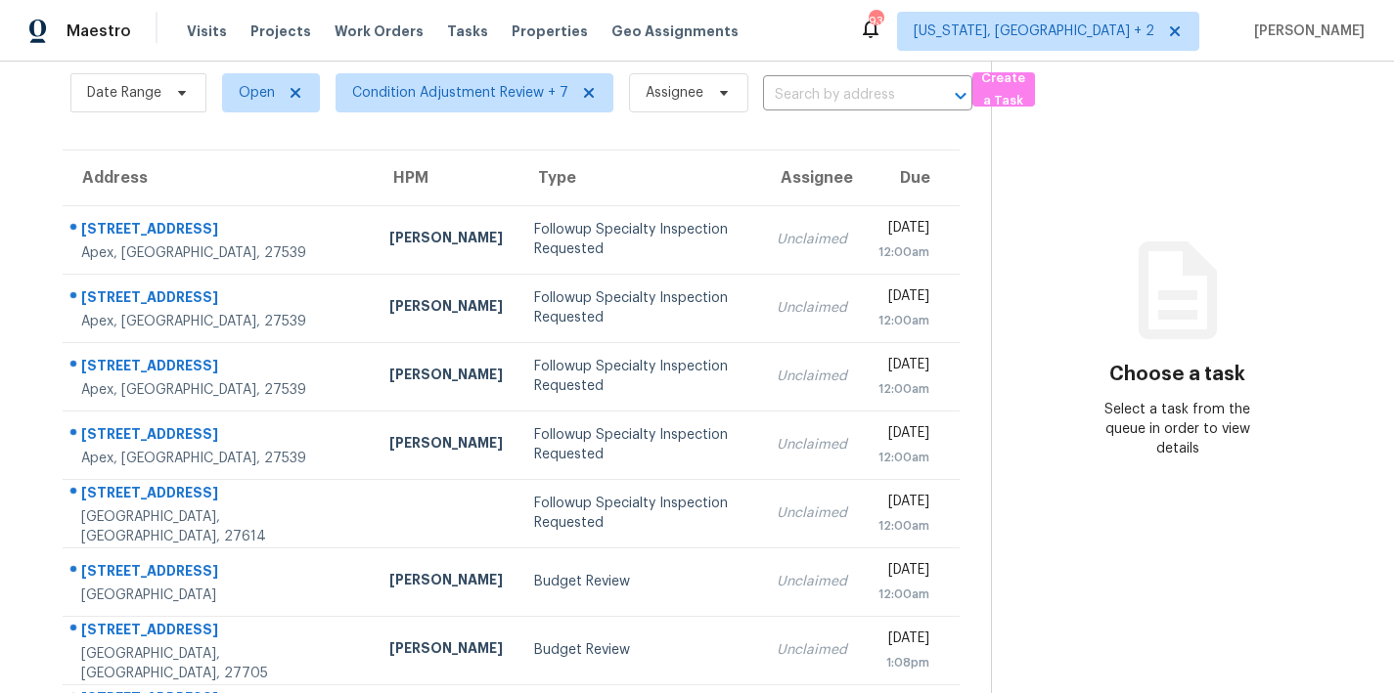
scroll to position [339, 0]
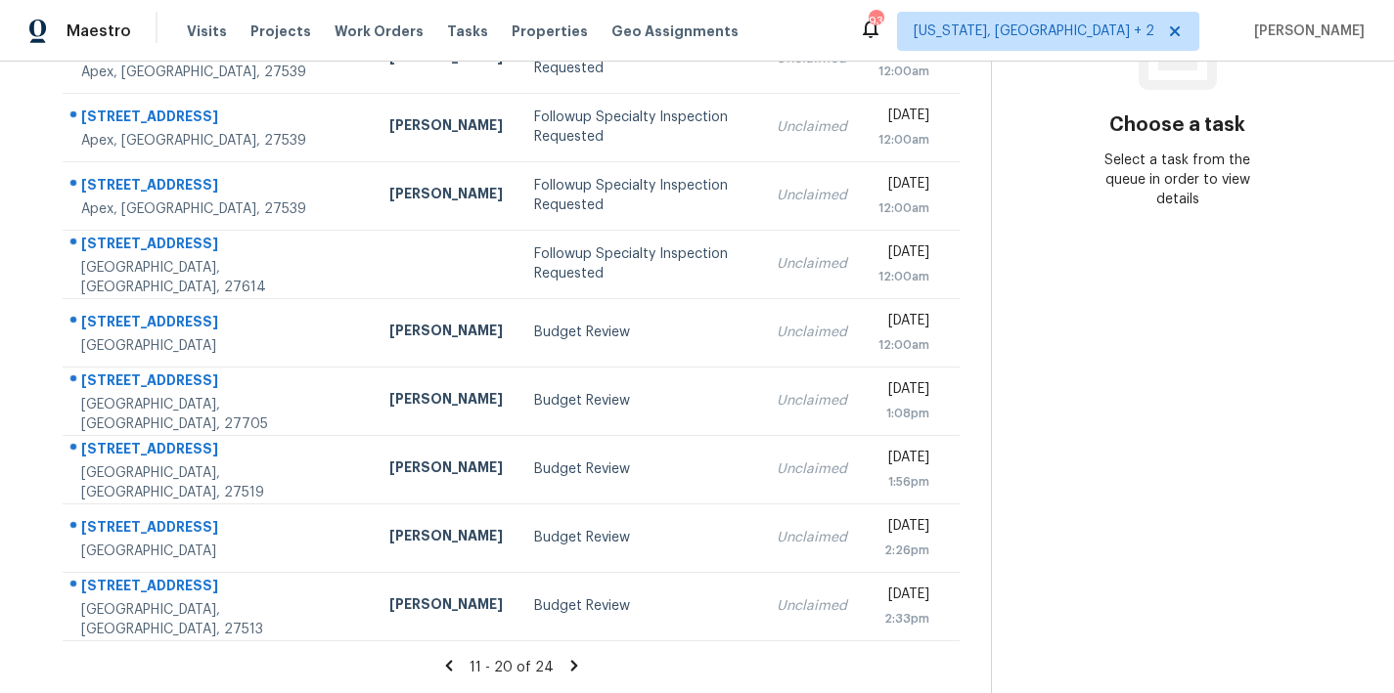
click at [565, 657] on icon at bounding box center [574, 666] width 18 height 18
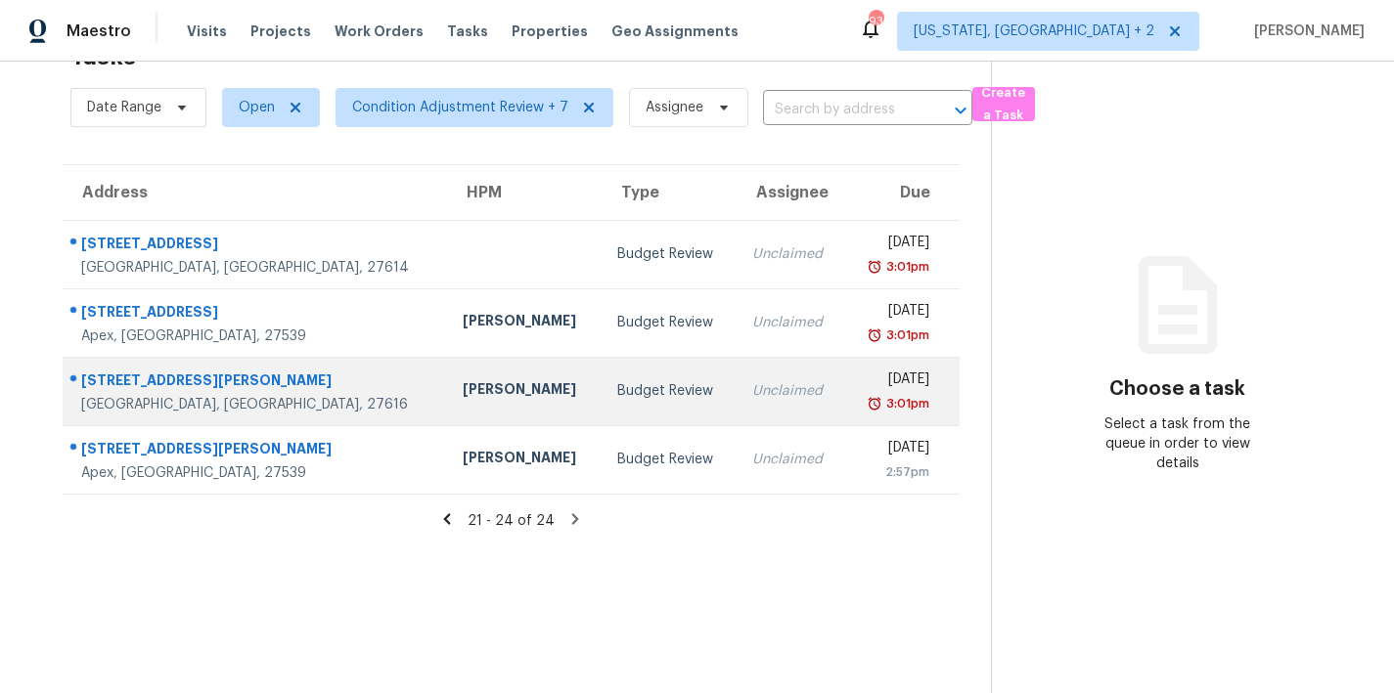
click at [617, 381] on div "Budget Review" at bounding box center [669, 391] width 104 height 20
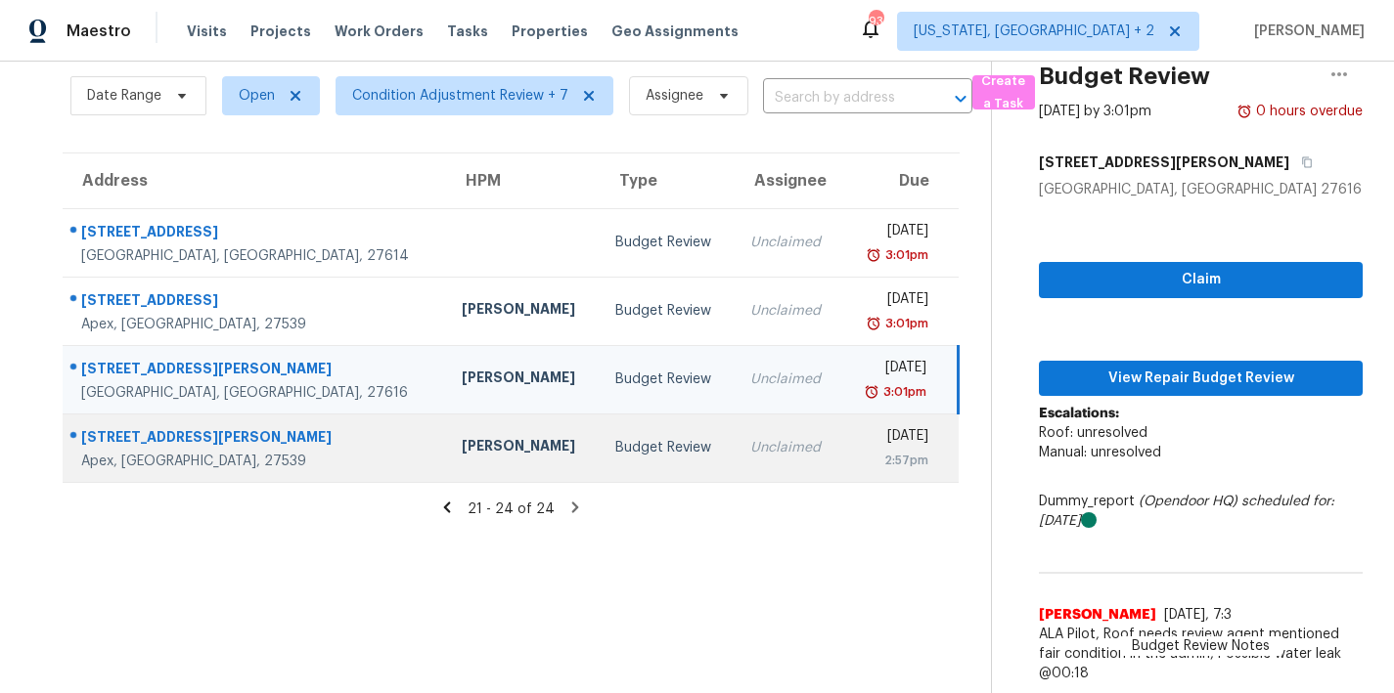
scroll to position [88, 0]
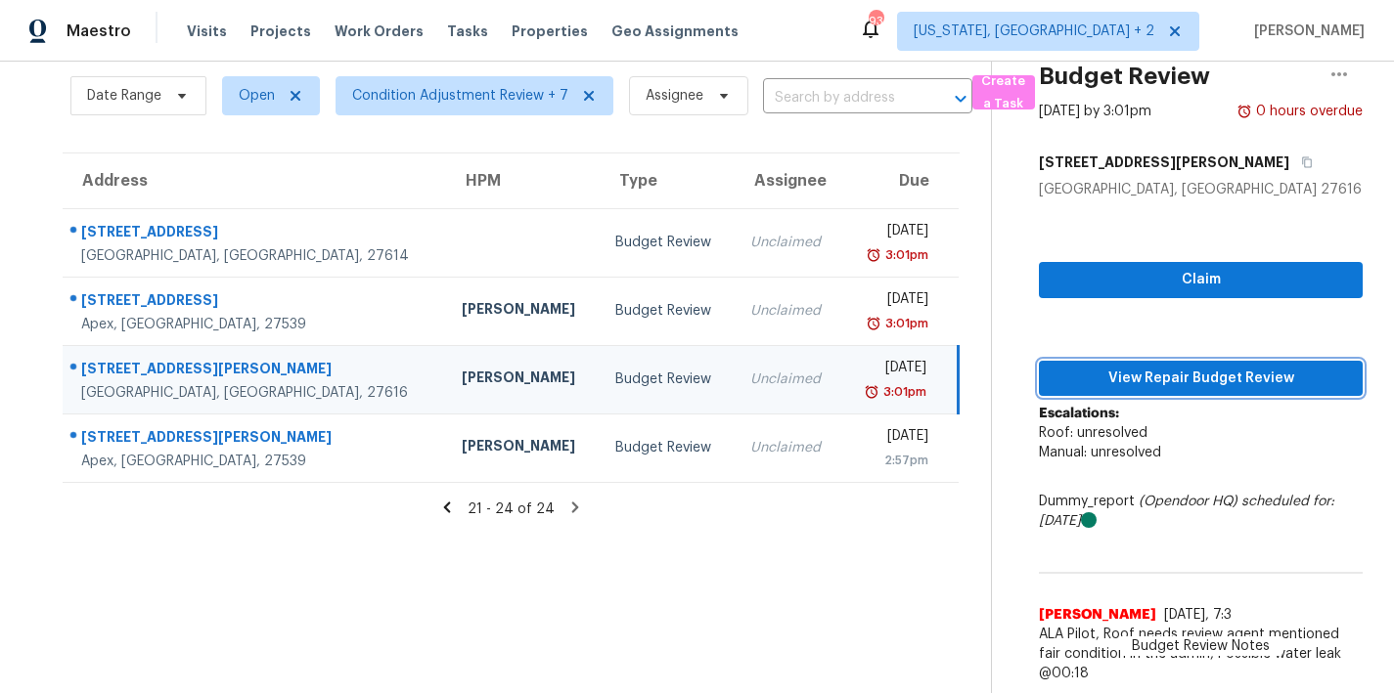
click at [1165, 367] on span "View Repair Budget Review" at bounding box center [1200, 379] width 292 height 24
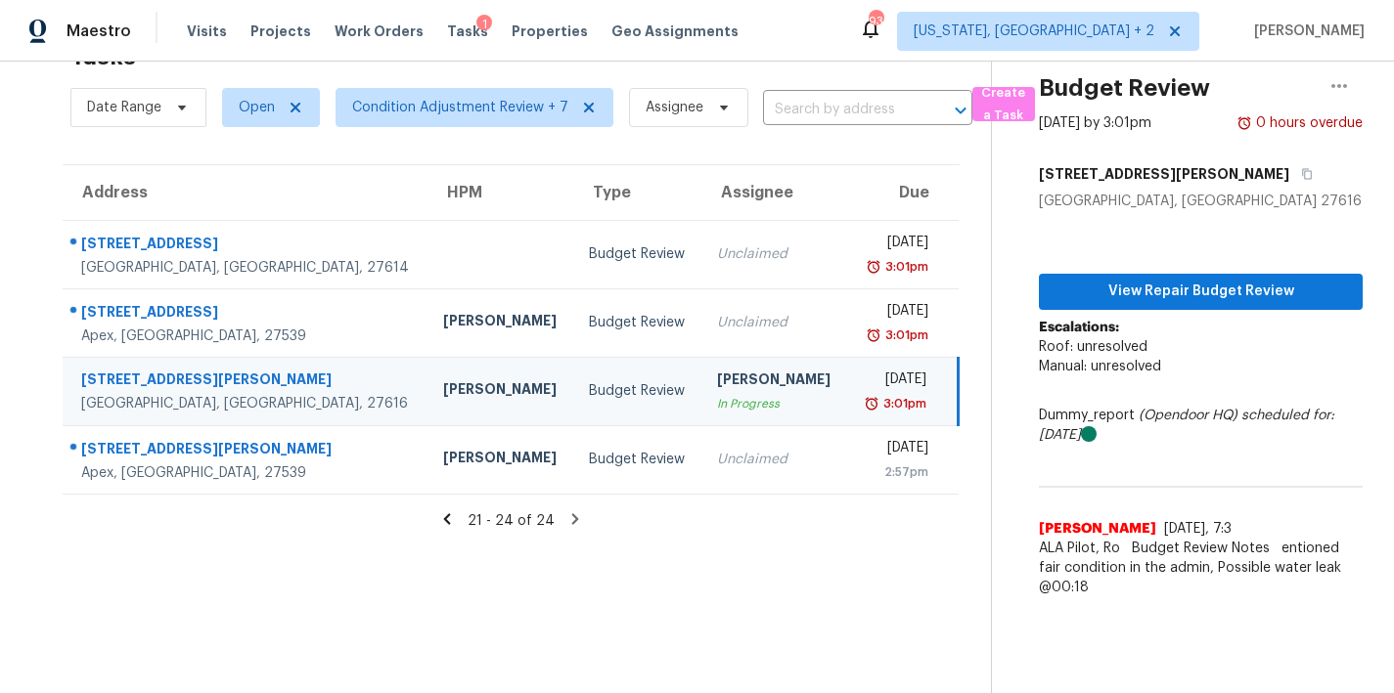
scroll to position [76, 0]
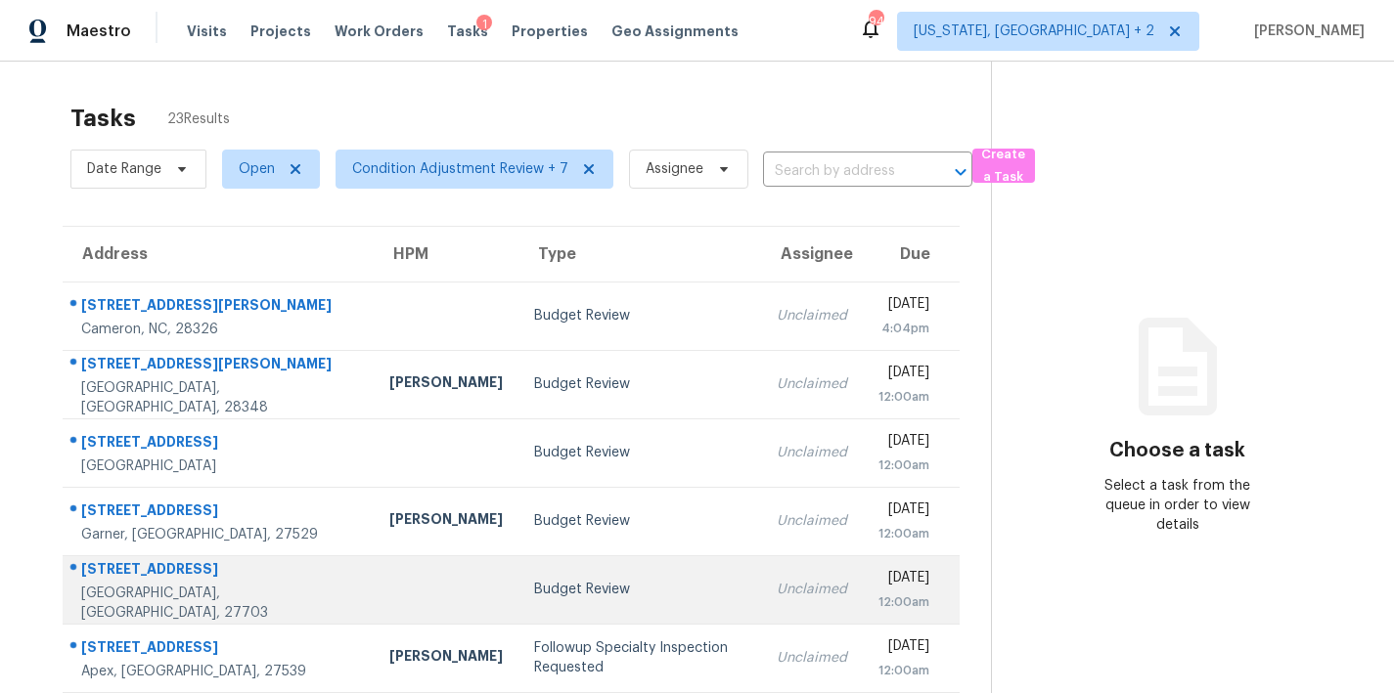
scroll to position [339, 0]
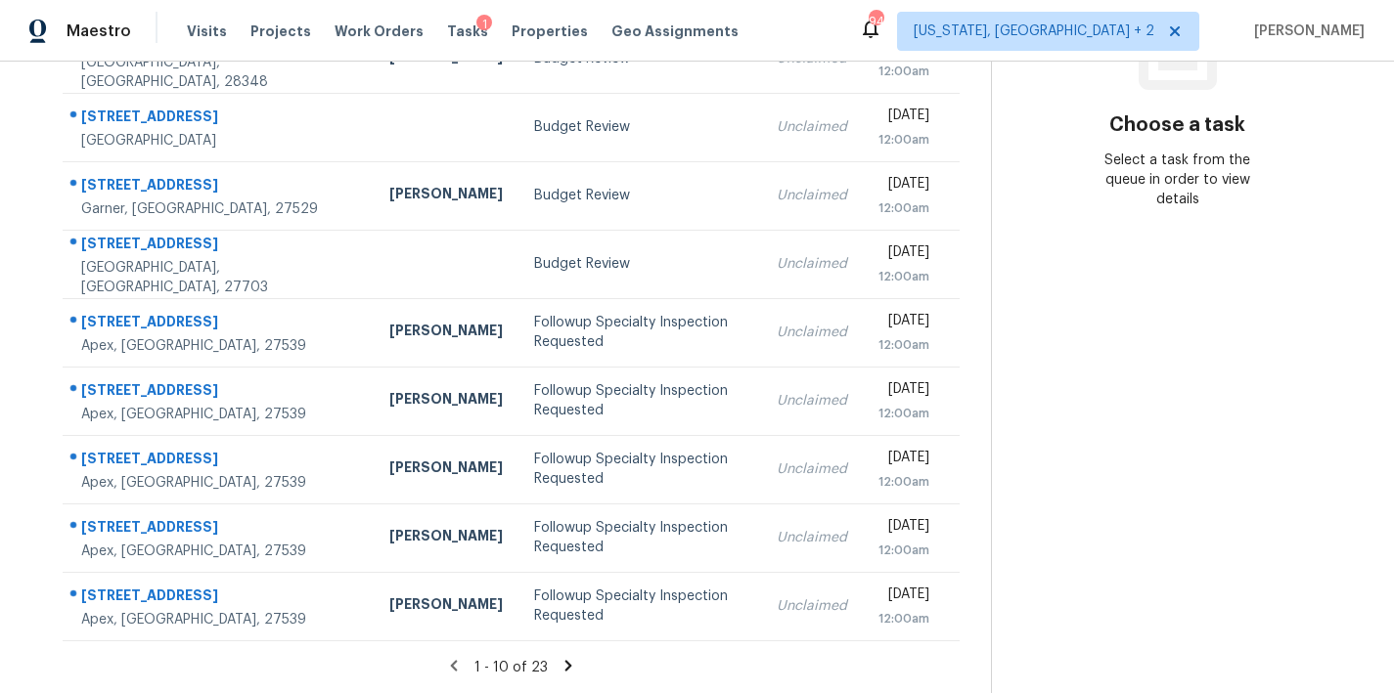
click at [565, 660] on icon at bounding box center [568, 665] width 7 height 11
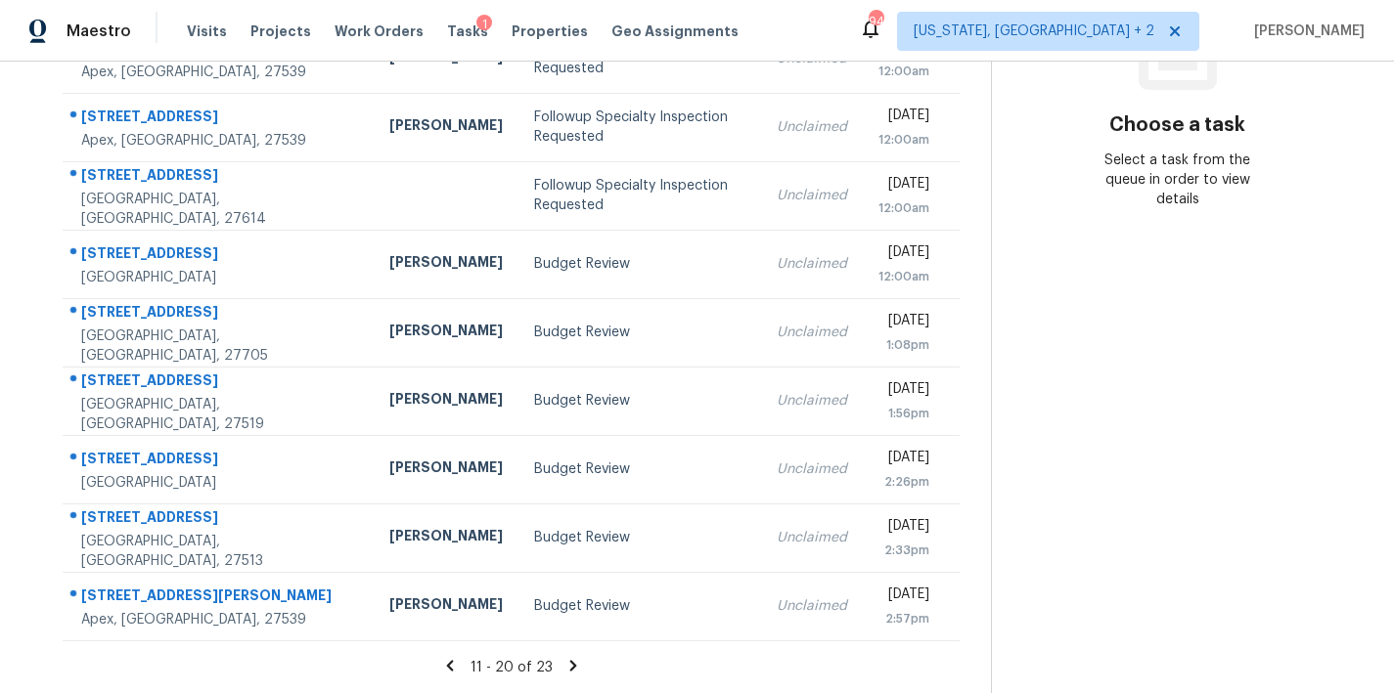
click at [569, 660] on icon at bounding box center [572, 665] width 7 height 11
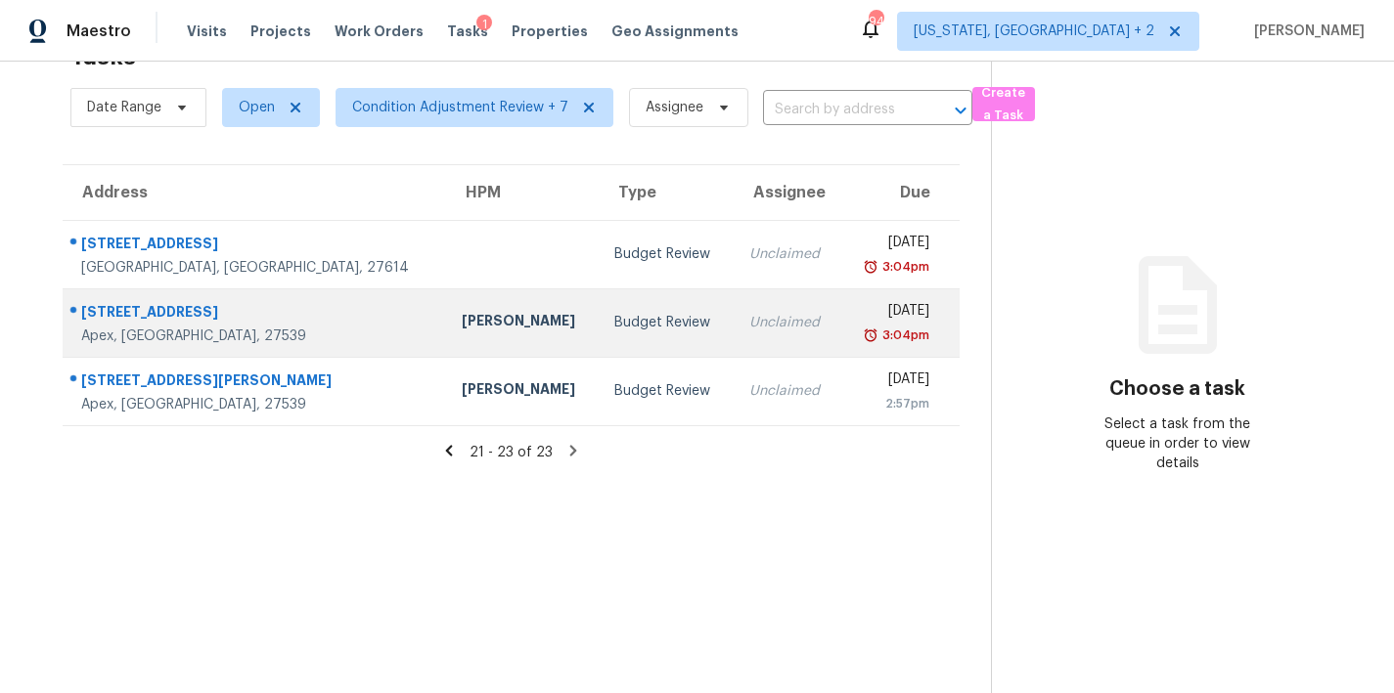
click at [462, 311] on div "[PERSON_NAME]" at bounding box center [523, 323] width 122 height 24
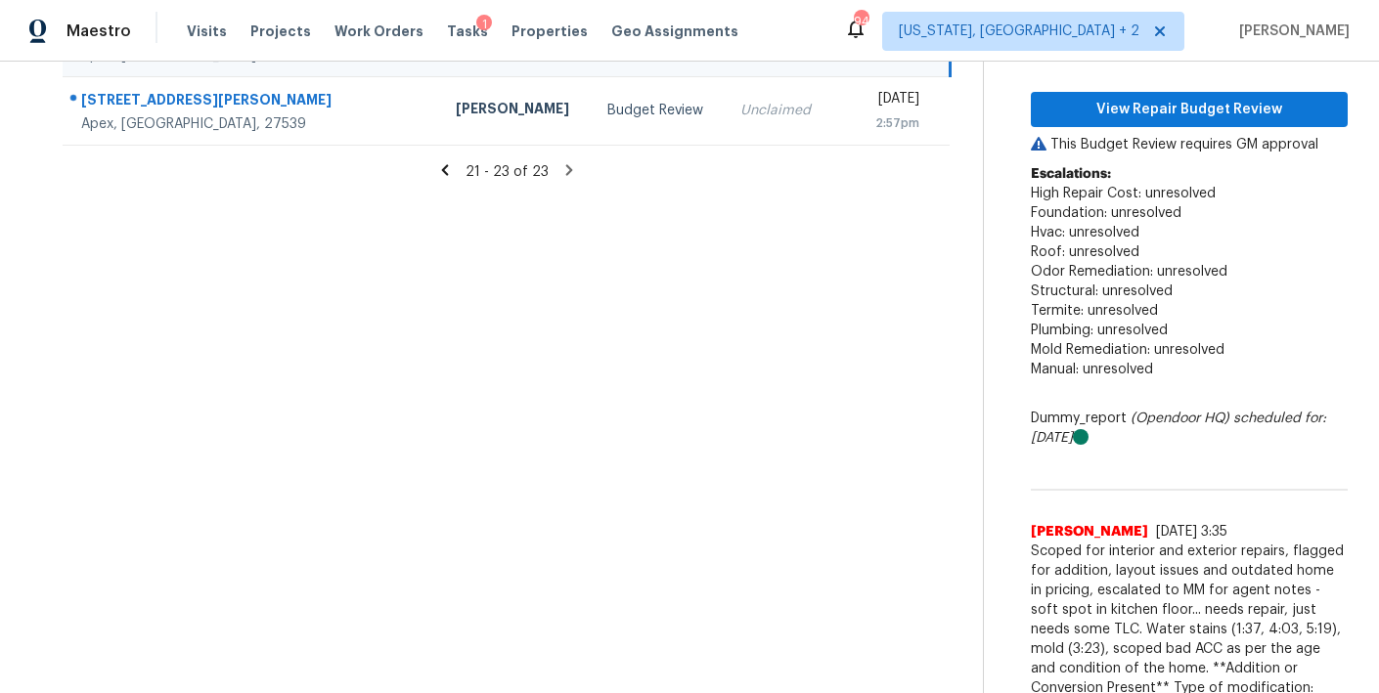
scroll to position [343, 0]
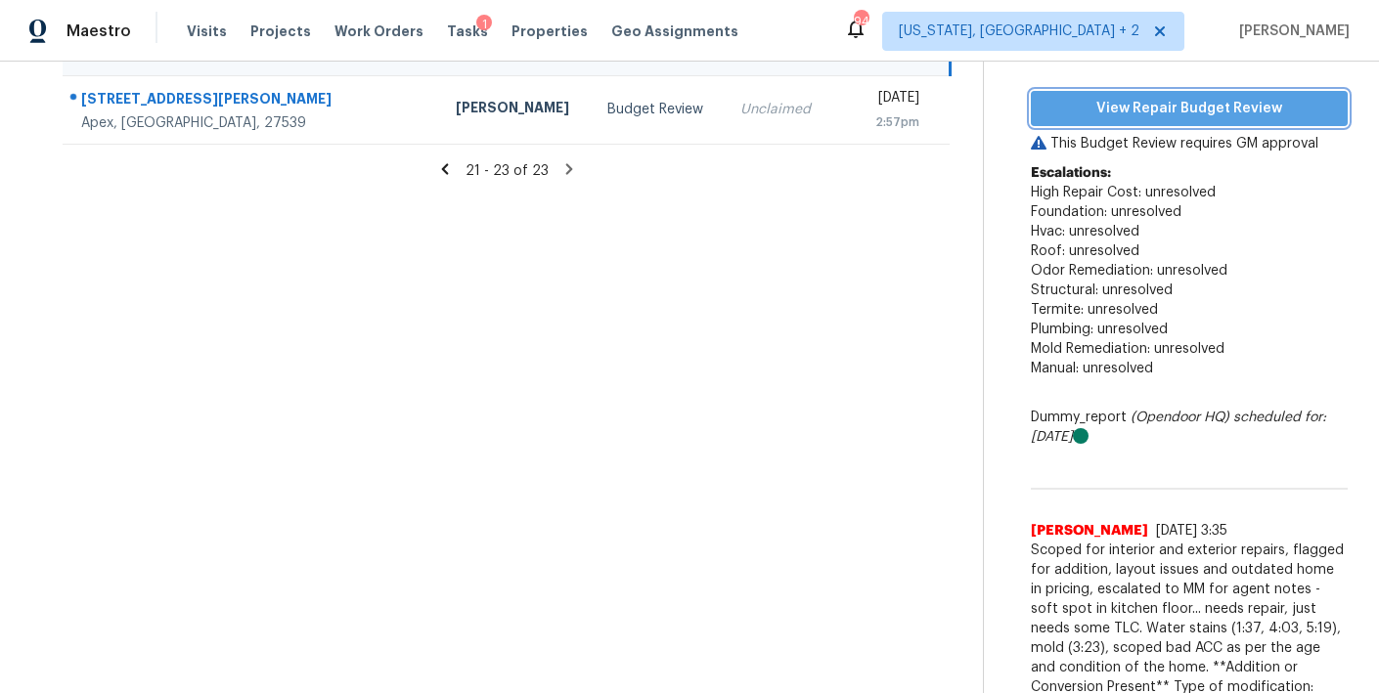
click at [1094, 101] on span "View Repair Budget Review" at bounding box center [1190, 109] width 286 height 24
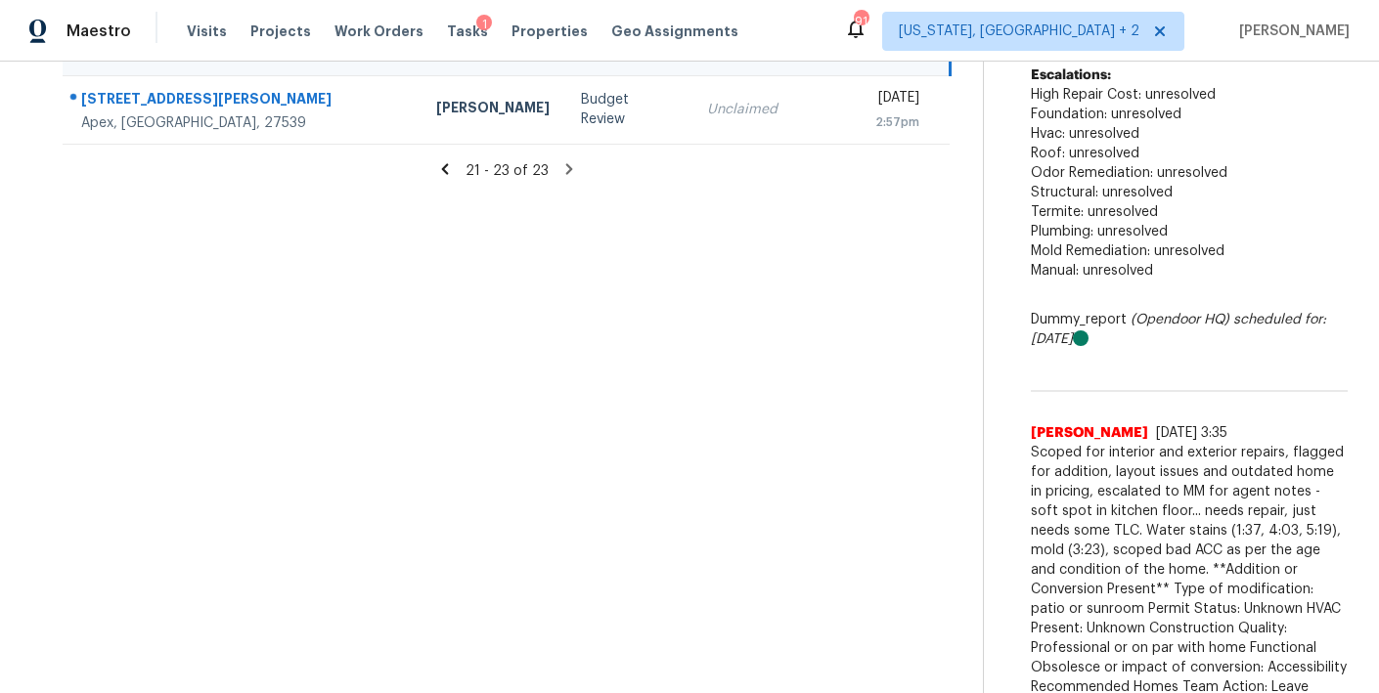
scroll to position [342, 0]
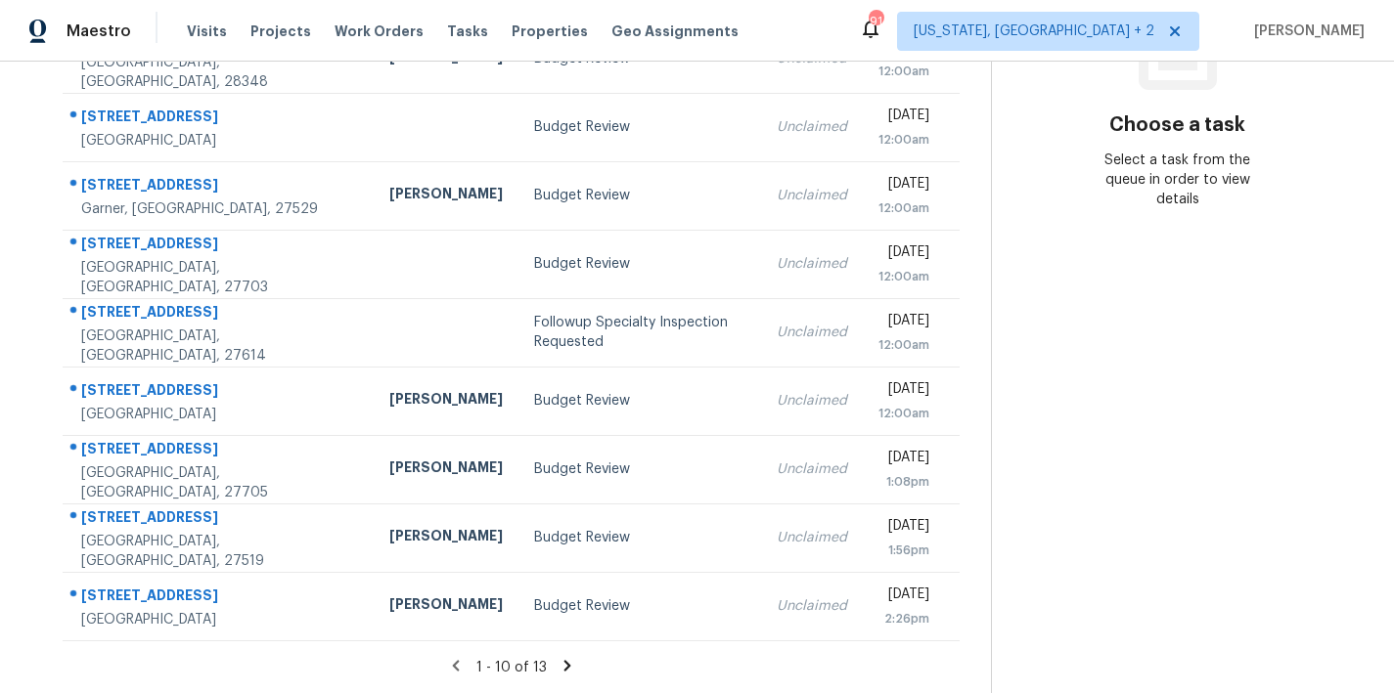
scroll to position [339, 0]
click at [564, 657] on icon at bounding box center [567, 666] width 18 height 18
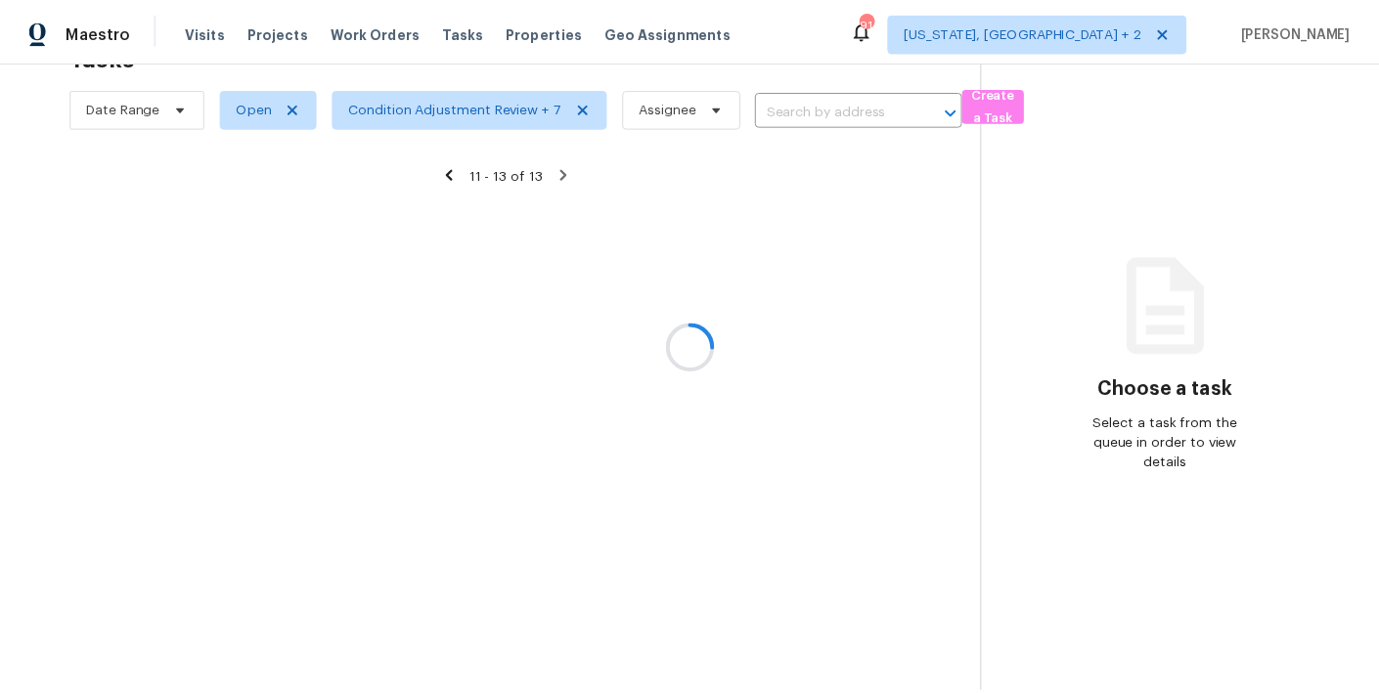
scroll to position [76, 0]
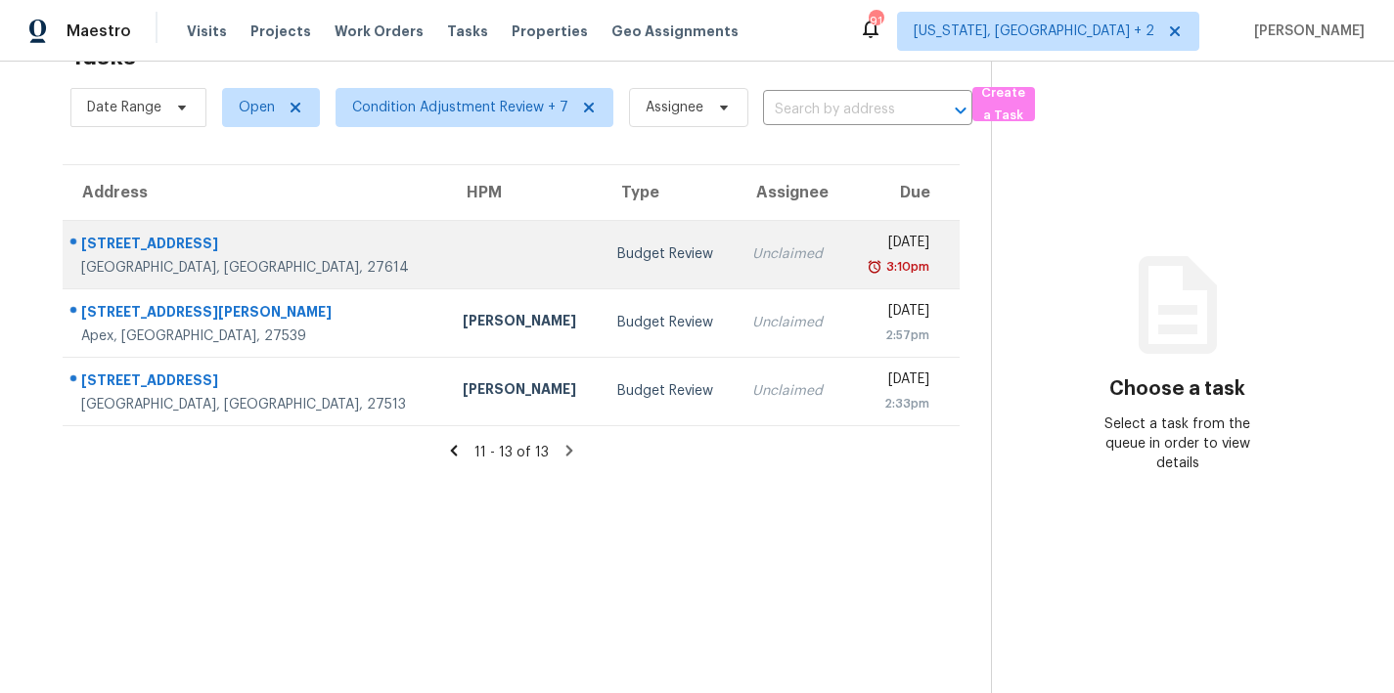
click at [447, 226] on td at bounding box center [524, 254] width 154 height 68
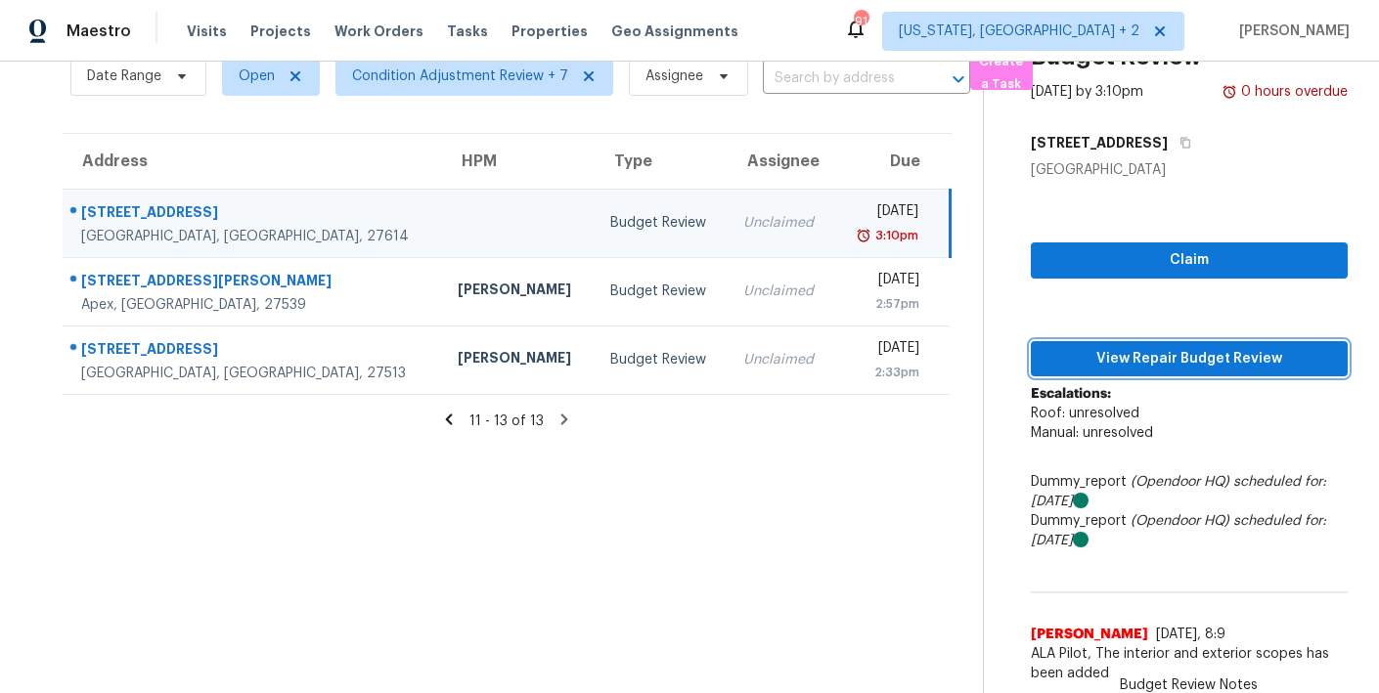
click at [1176, 347] on span "View Repair Budget Review" at bounding box center [1190, 359] width 286 height 24
